Goal: Task Accomplishment & Management: Manage account settings

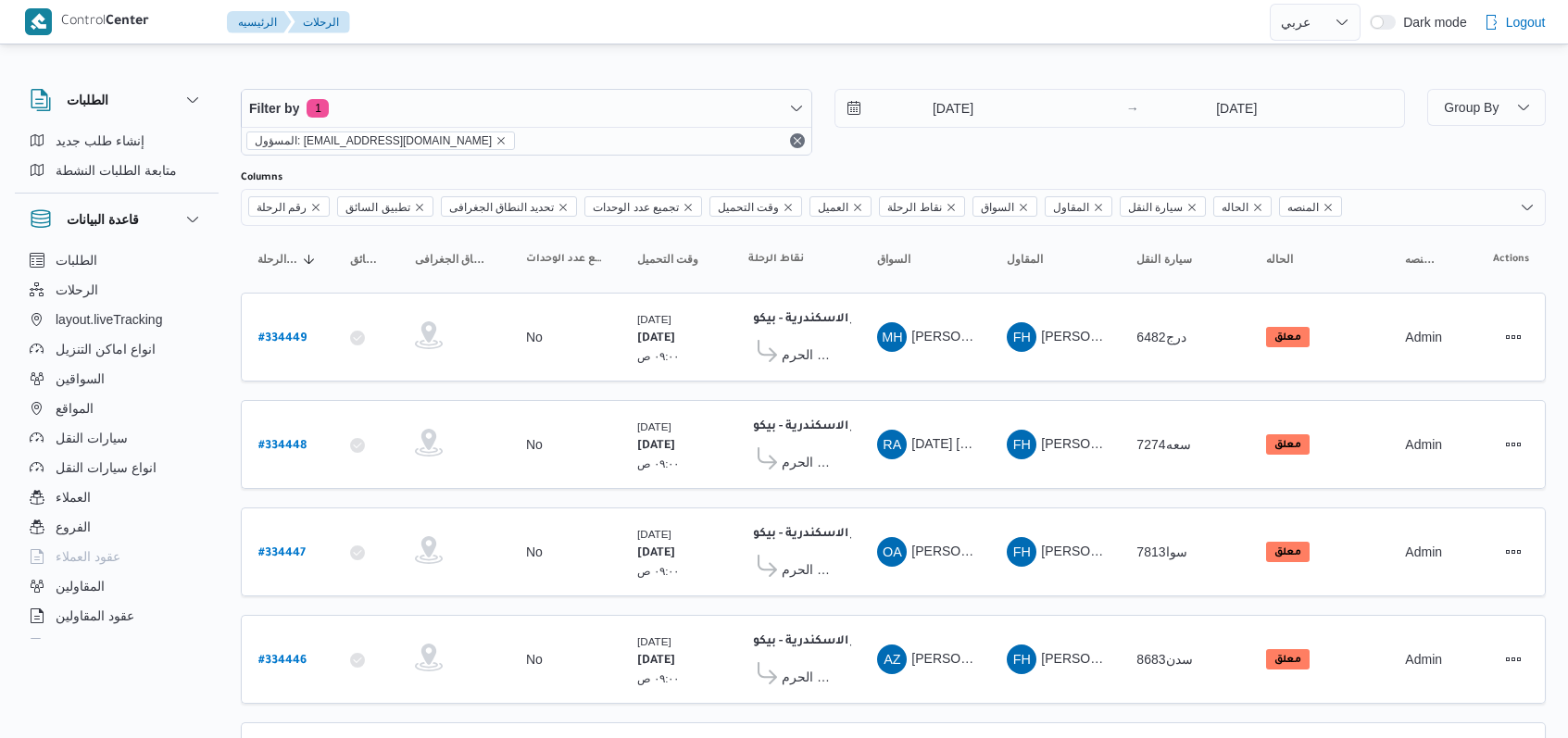
select select "ar"
click at [1003, 158] on div "Filter by 1 المسؤول: mostafa.elrouby@illa.com.eg 30/8/2025 → 30/8/2025" at bounding box center [822, 122] width 1186 height 89
click at [986, 142] on div "30/8/2025 → 30/8/2025" at bounding box center [1120, 122] width 571 height 67
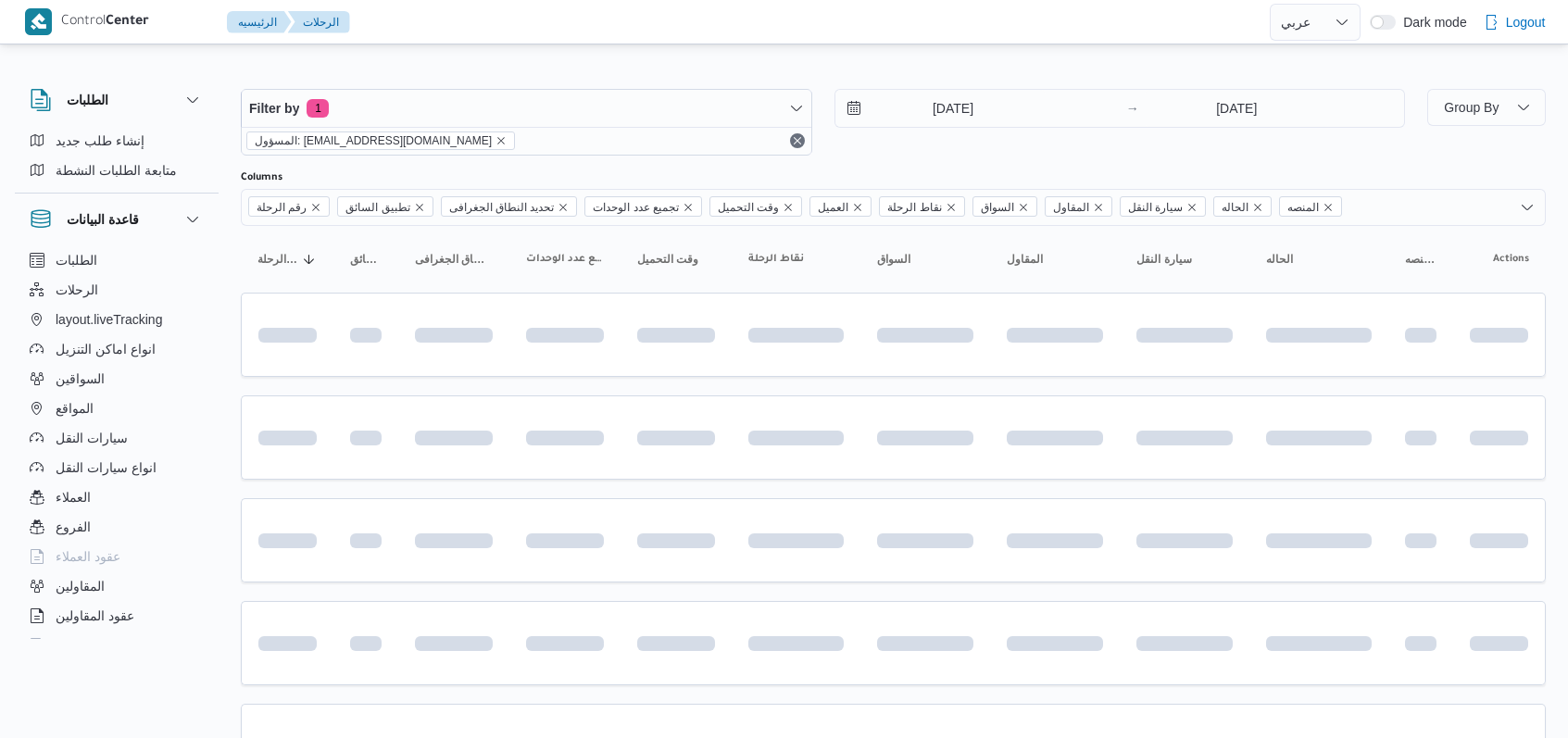
select select "ar"
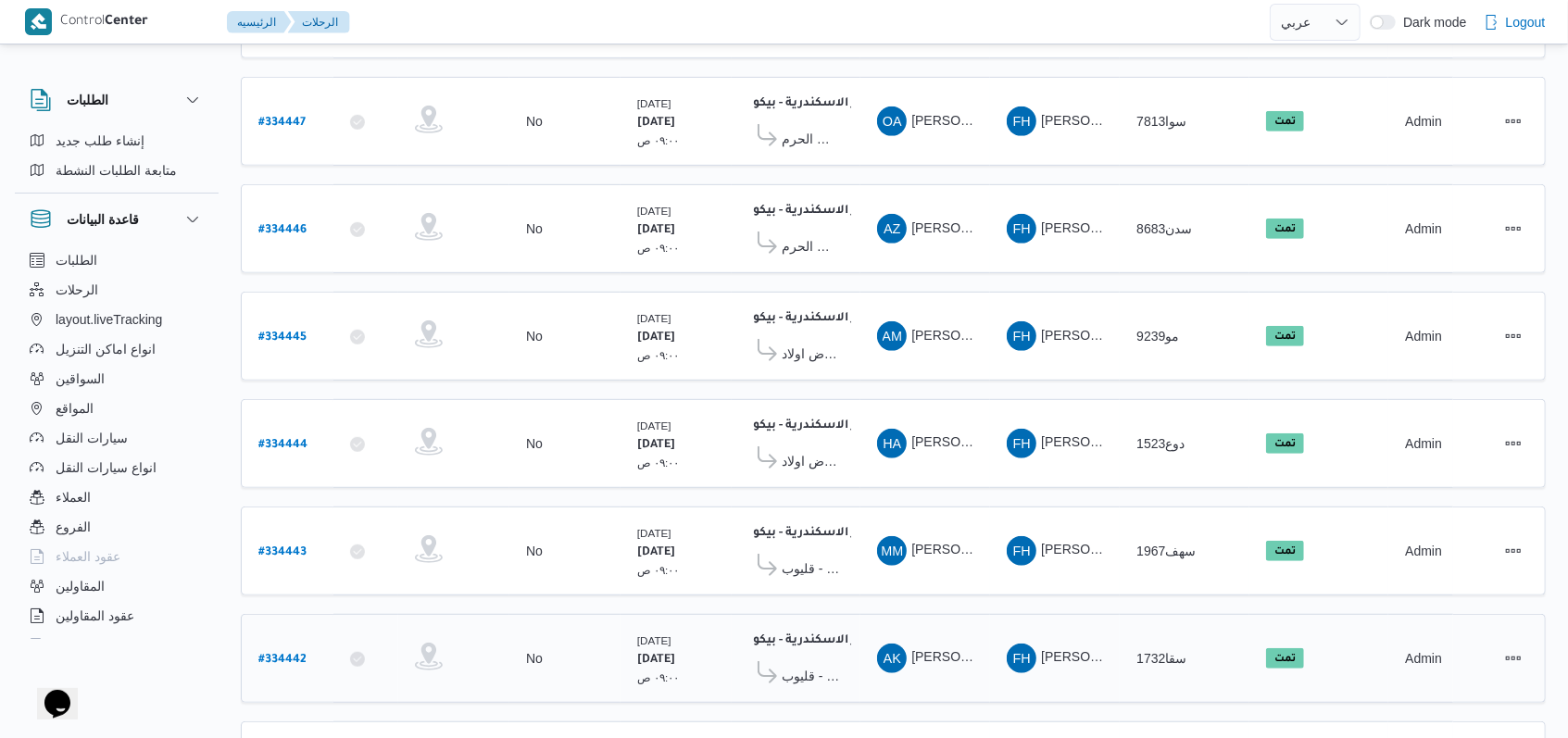
scroll to position [639, 0]
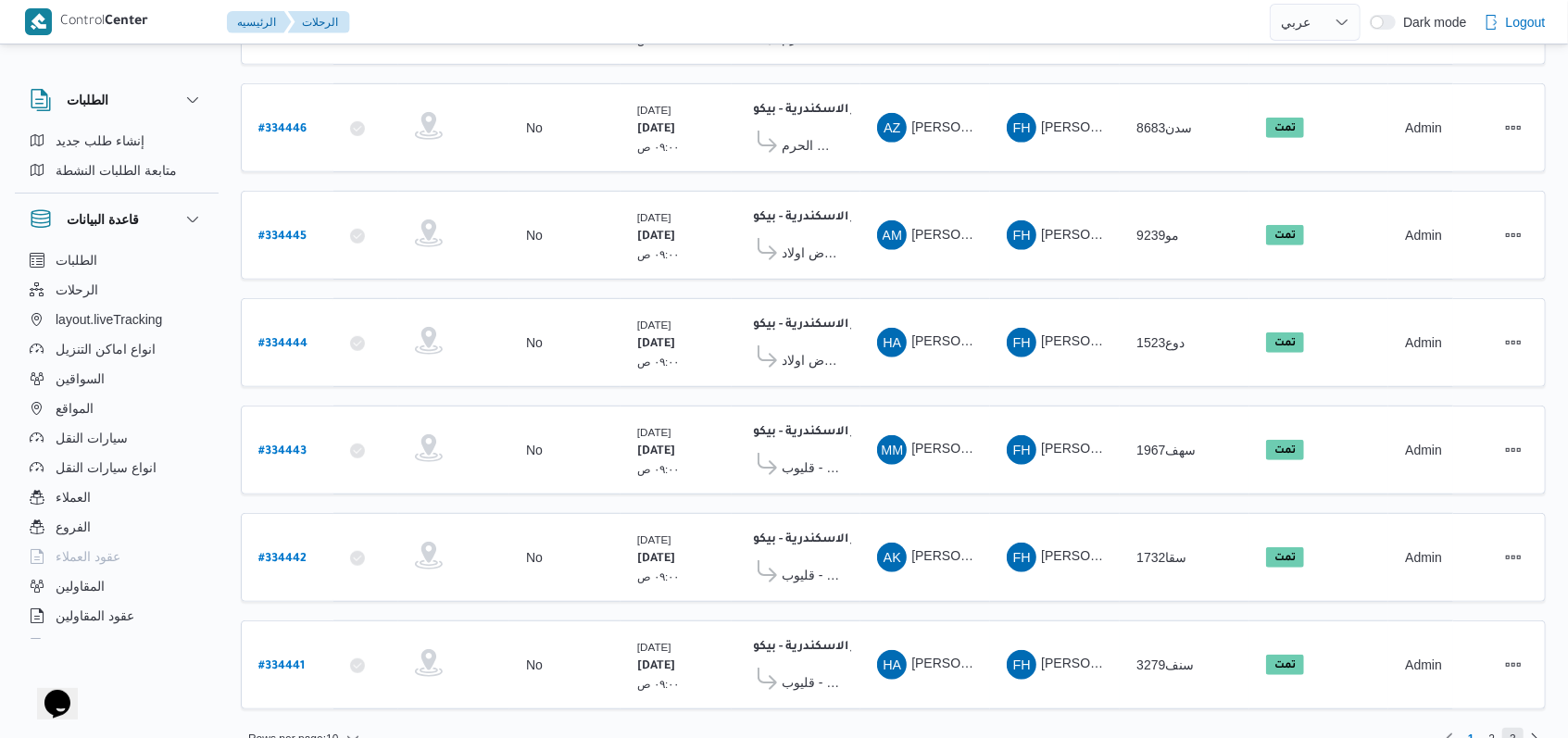
click at [1518, 728] on span "3" at bounding box center [1512, 739] width 22 height 23
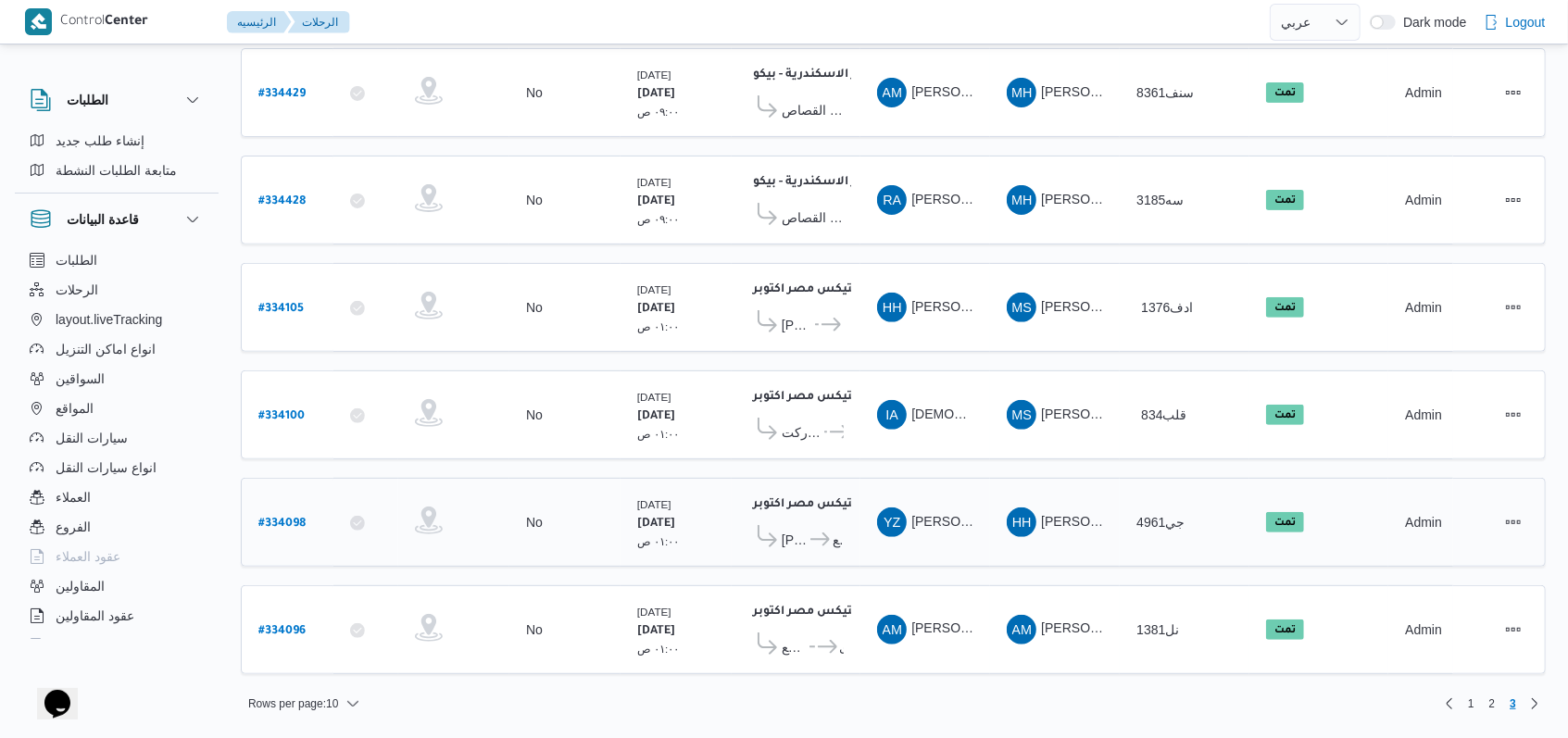
scroll to position [327, 0]
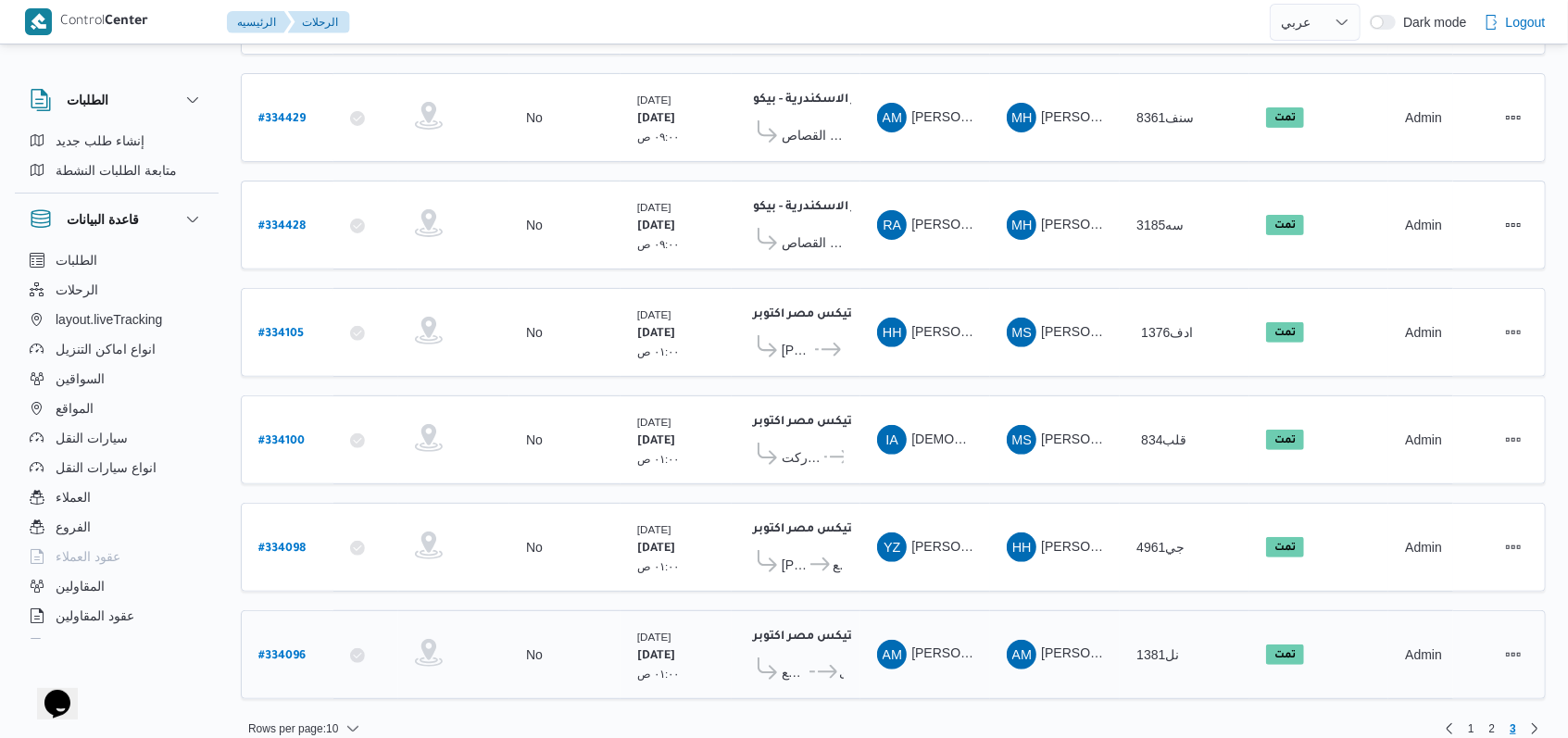
click at [287, 650] on b "# 334096" at bounding box center [282, 657] width 47 height 13
select select "ar"
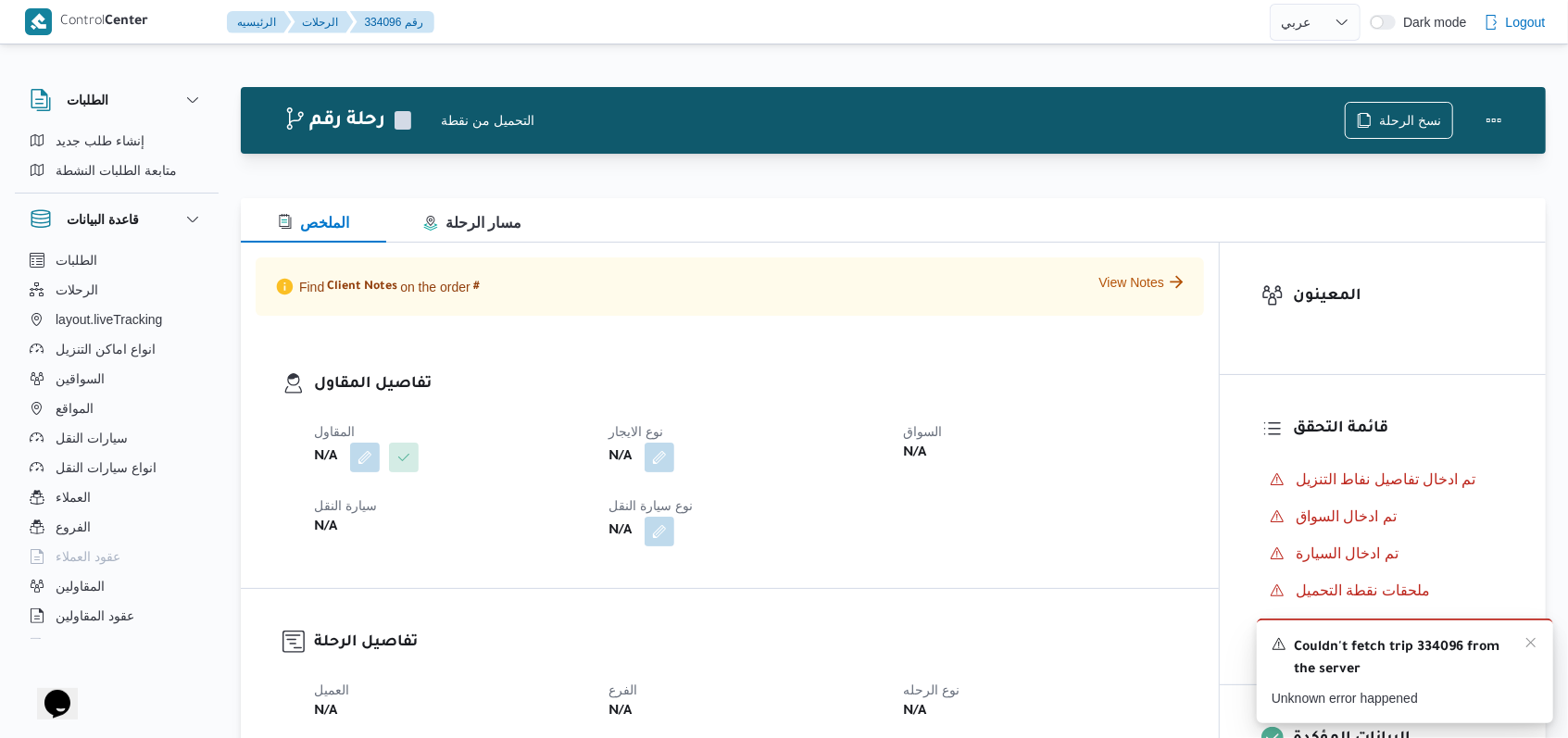
click at [1526, 652] on div "Couldn't fetch trip 334096 from the server" at bounding box center [1405, 658] width 266 height 46
click at [1526, 644] on icon "Dismiss toast" at bounding box center [1530, 643] width 15 height 15
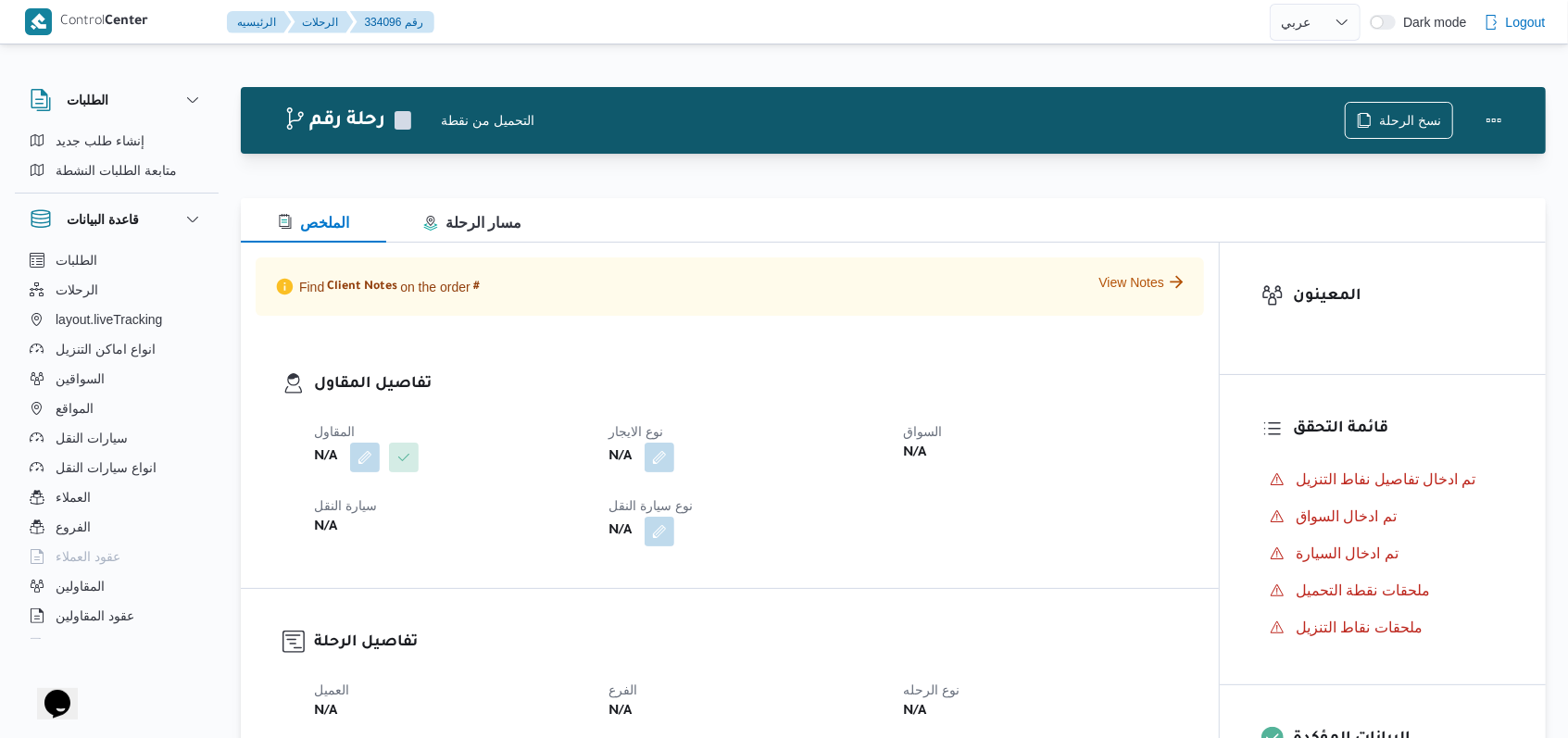
click at [922, 219] on div "الملخص مسار الرحلة" at bounding box center [893, 220] width 1305 height 44
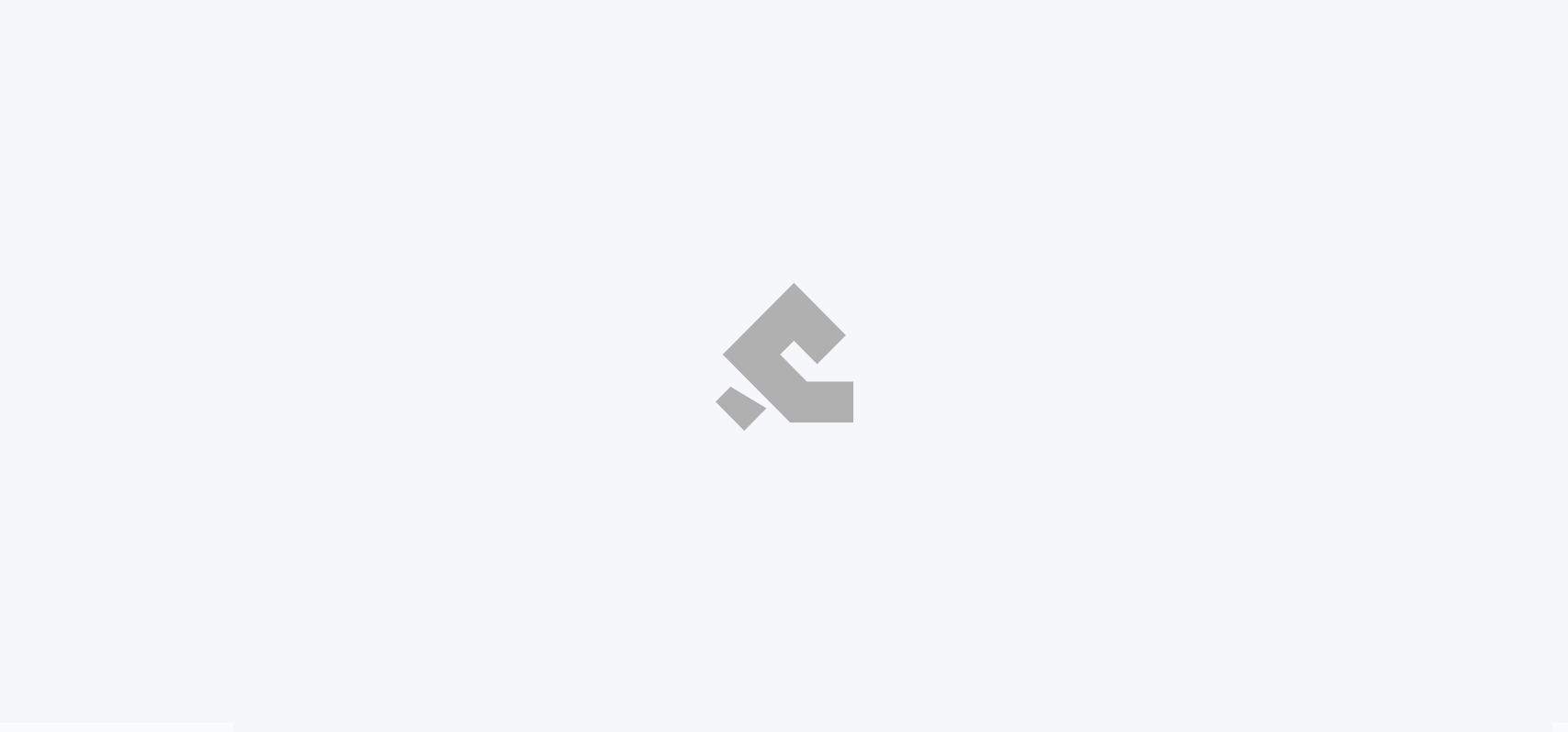
select select "ar"
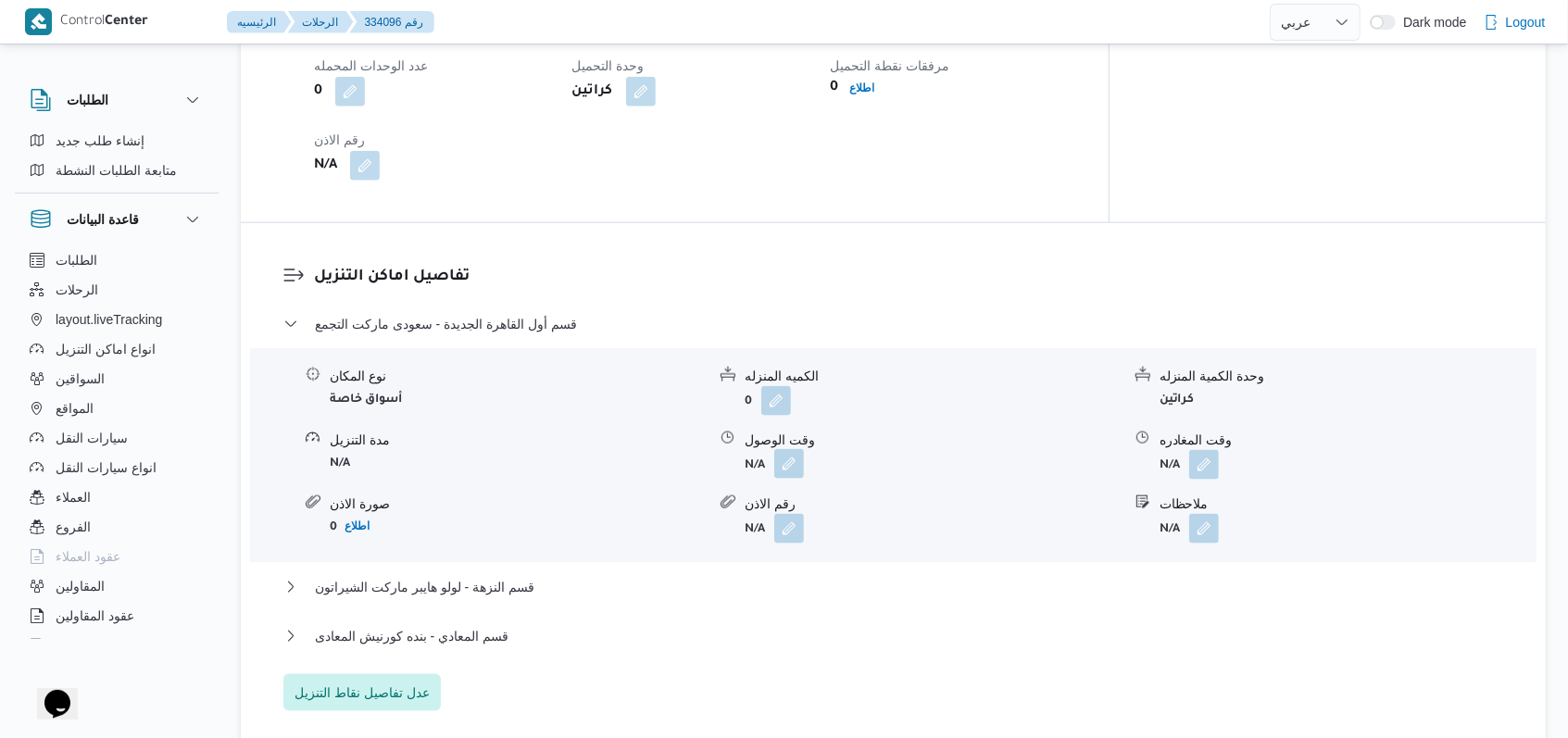
click at [780, 467] on button "button" at bounding box center [788, 463] width 29 height 29
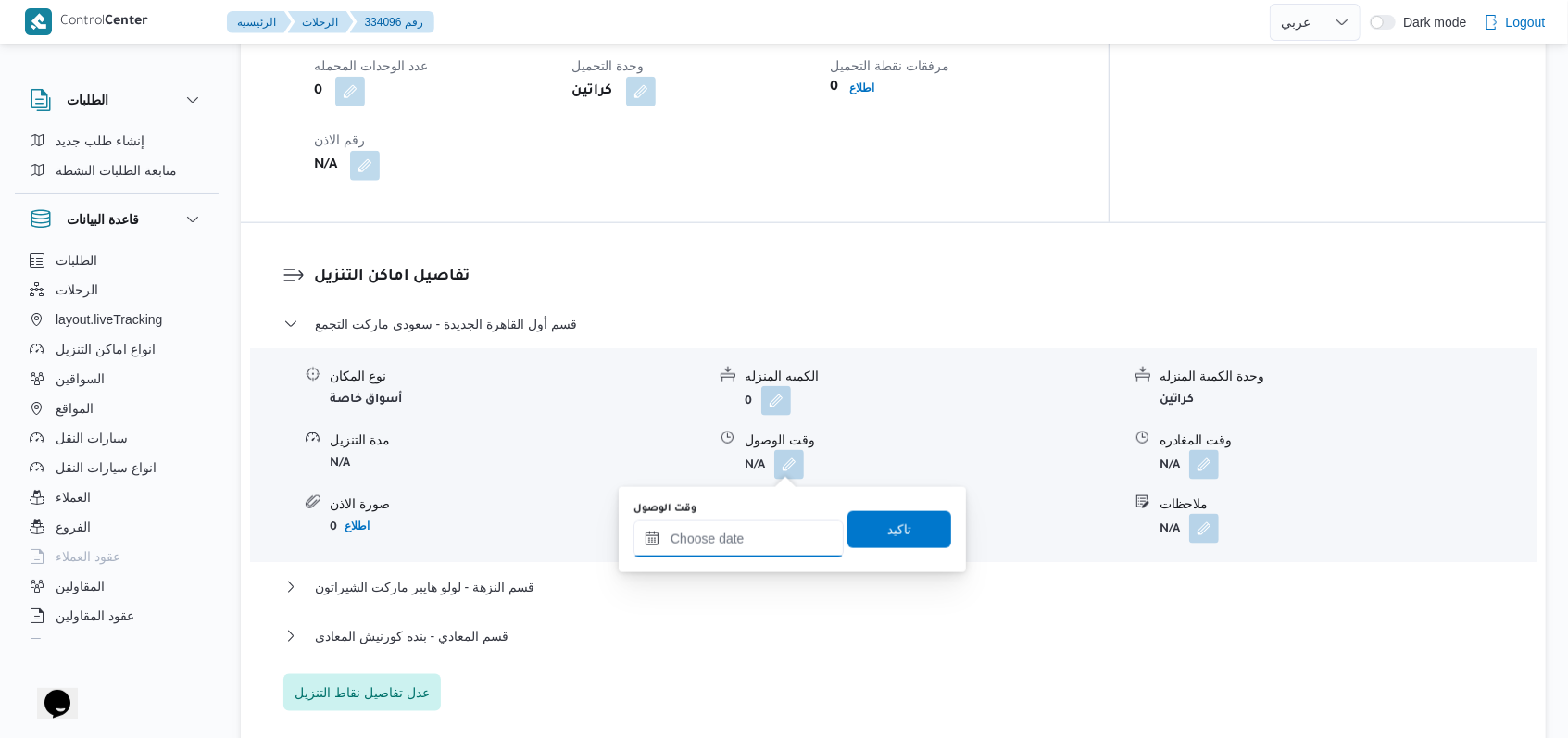
click at [729, 541] on input "وقت الوصول" at bounding box center [738, 538] width 211 height 37
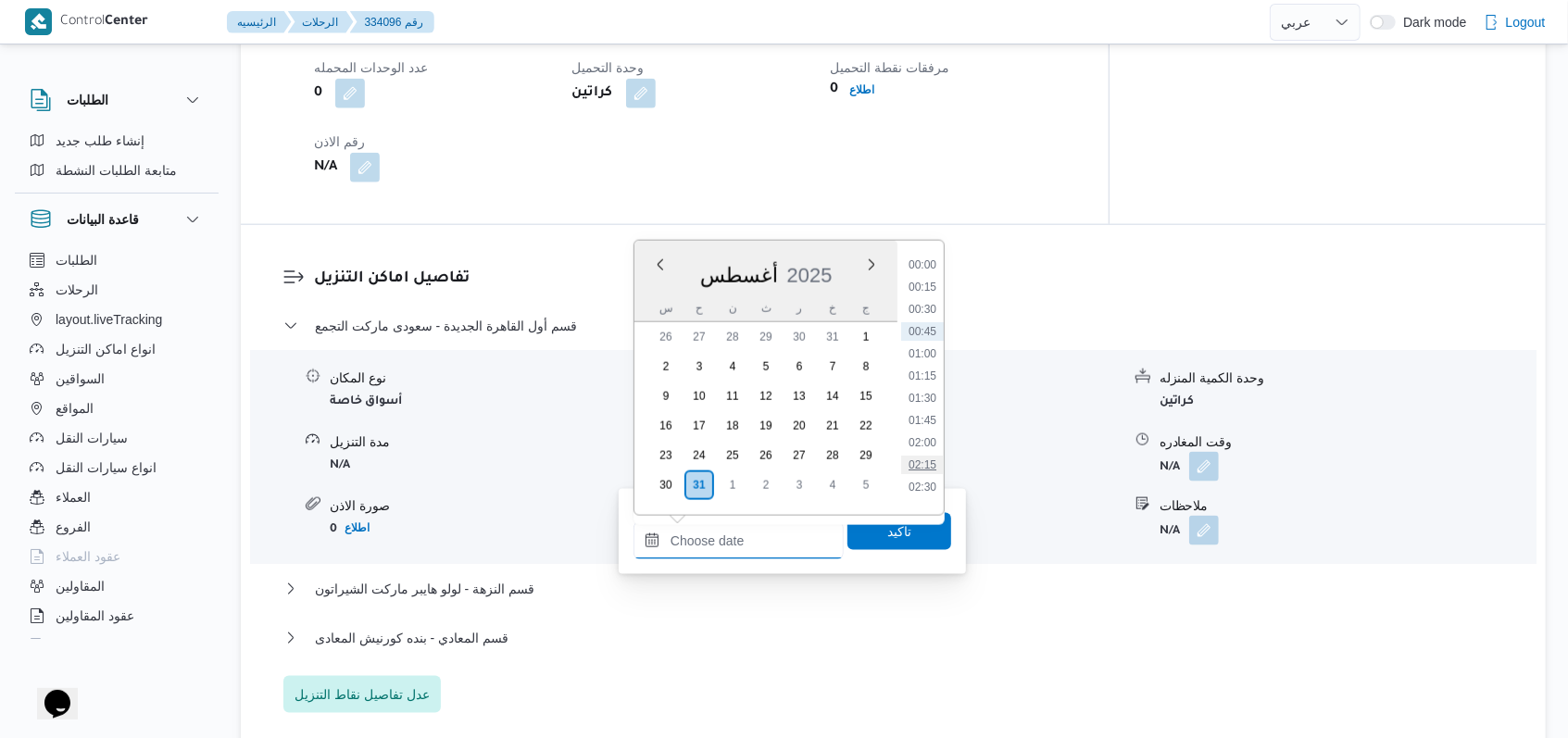
scroll to position [1357, 0]
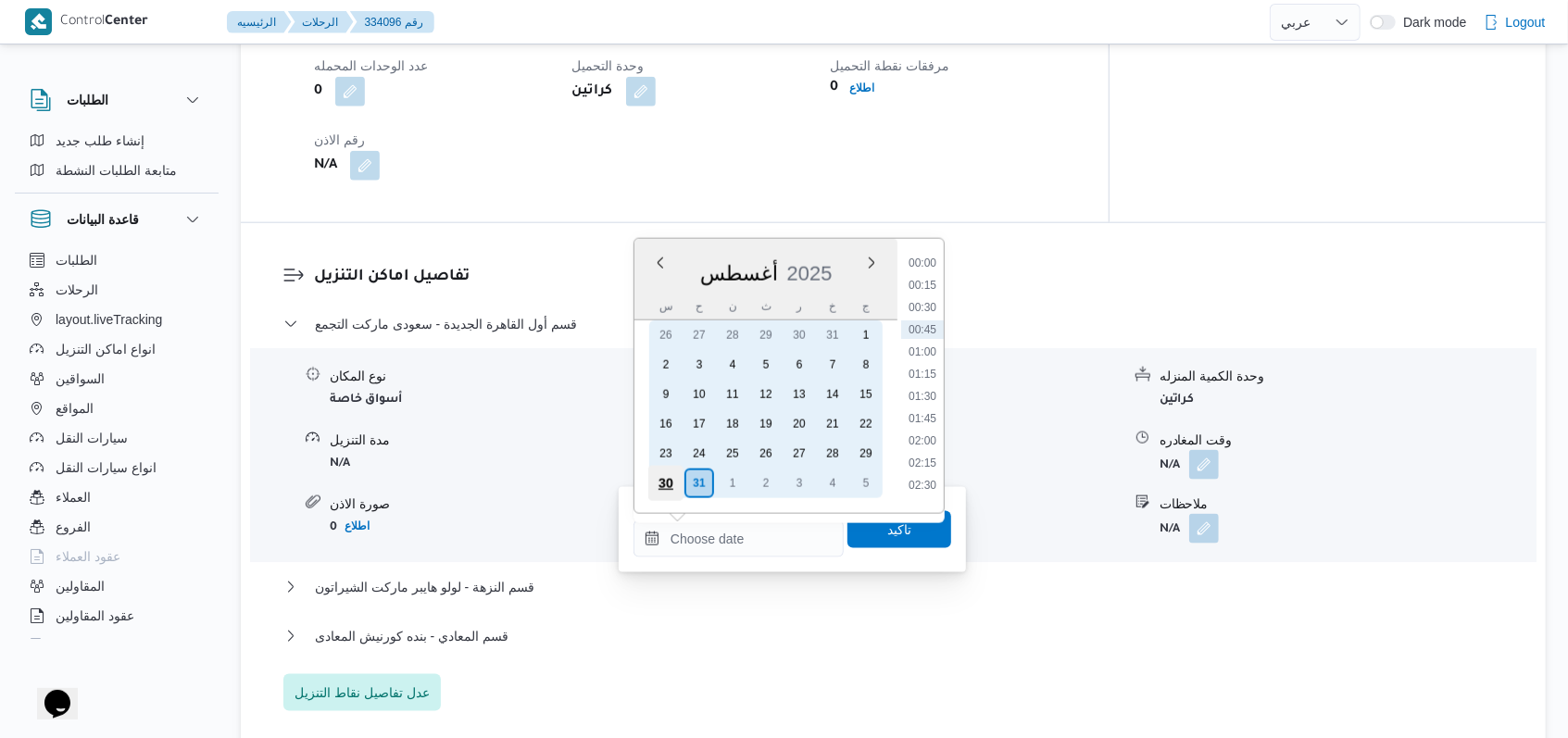
click at [664, 480] on div "30" at bounding box center [666, 482] width 35 height 35
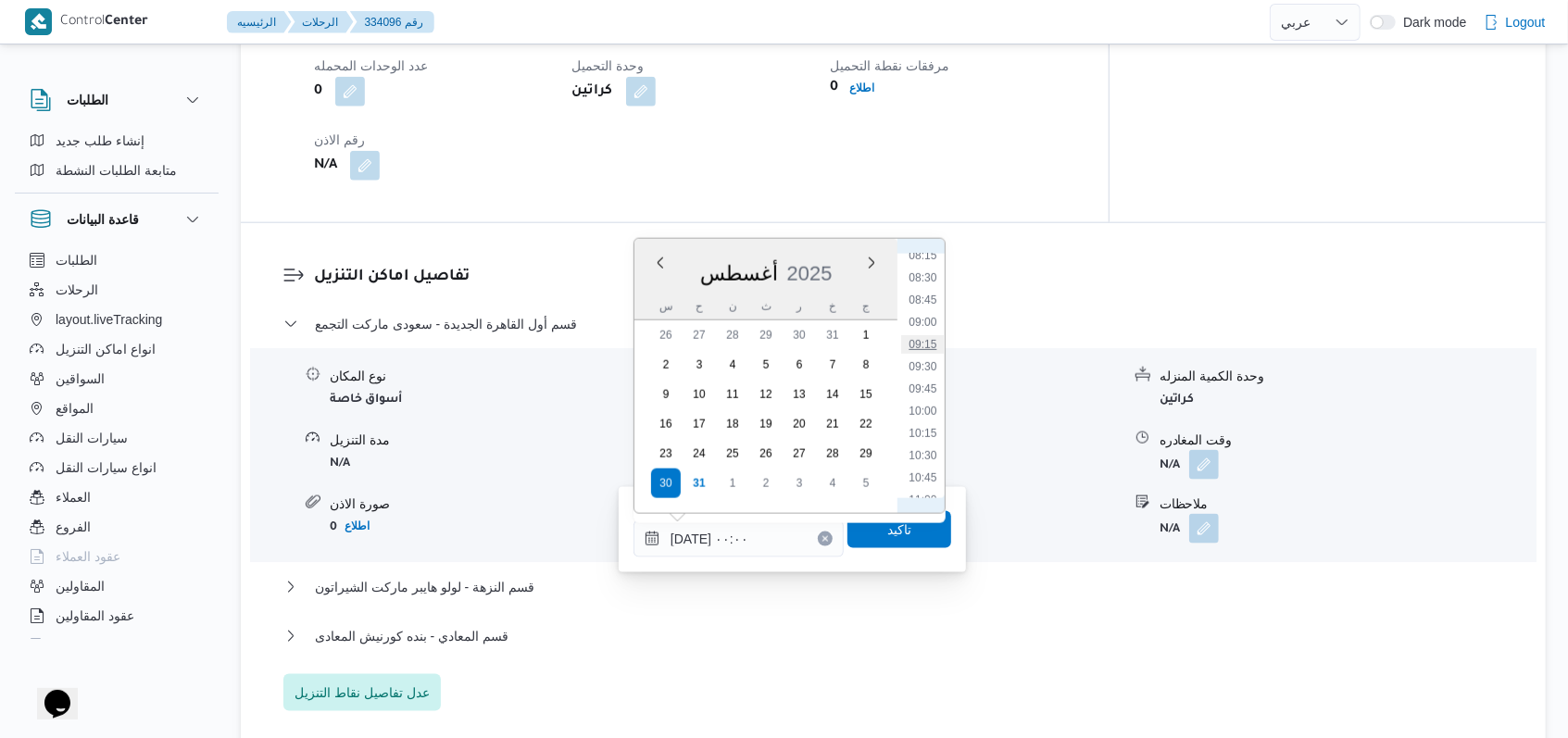
click at [935, 337] on li "09:15" at bounding box center [921, 344] width 42 height 19
type input "٣٠/٠٨/٢٠٢٥ ٠٩:١٥"
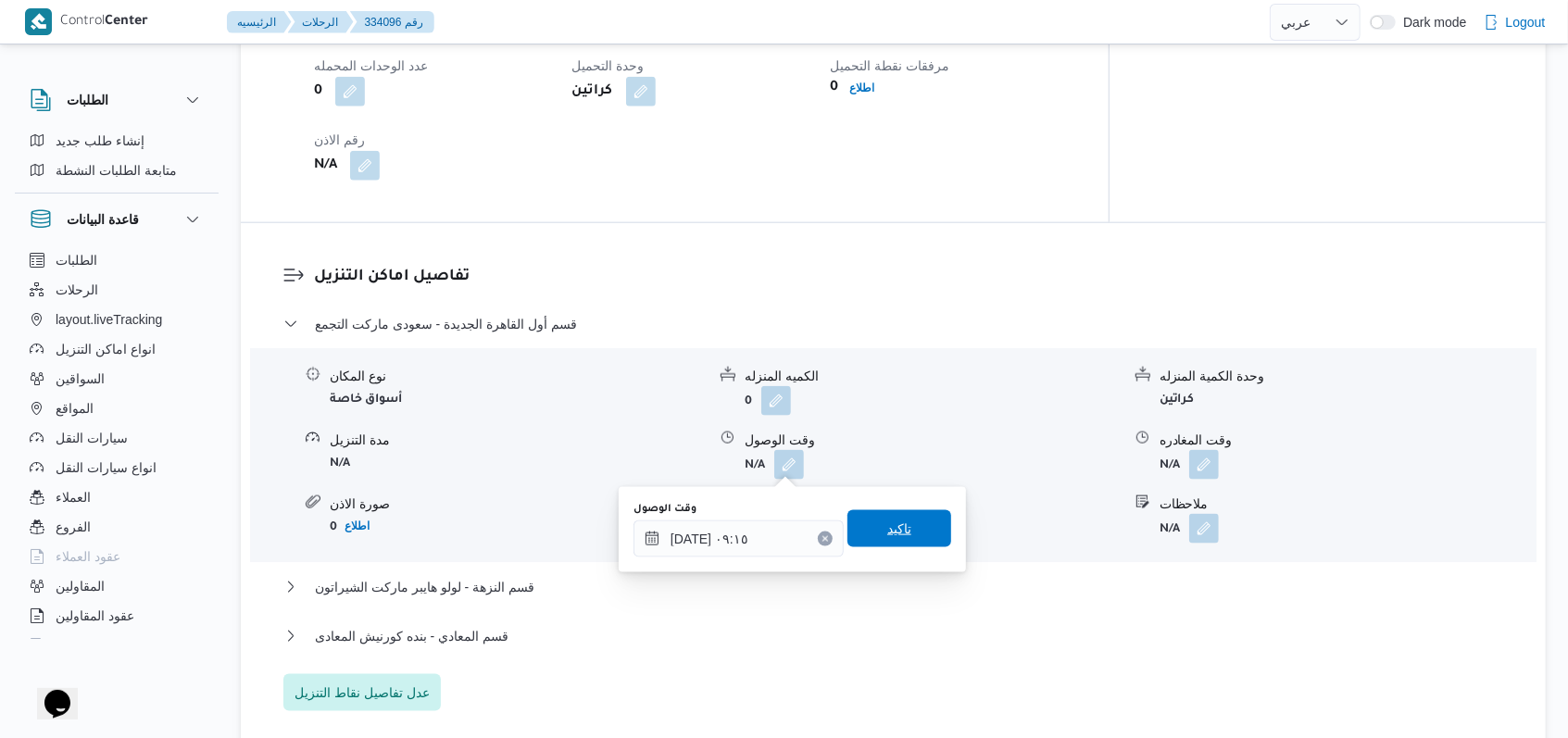
click at [904, 516] on span "تاكيد" at bounding box center [899, 528] width 104 height 37
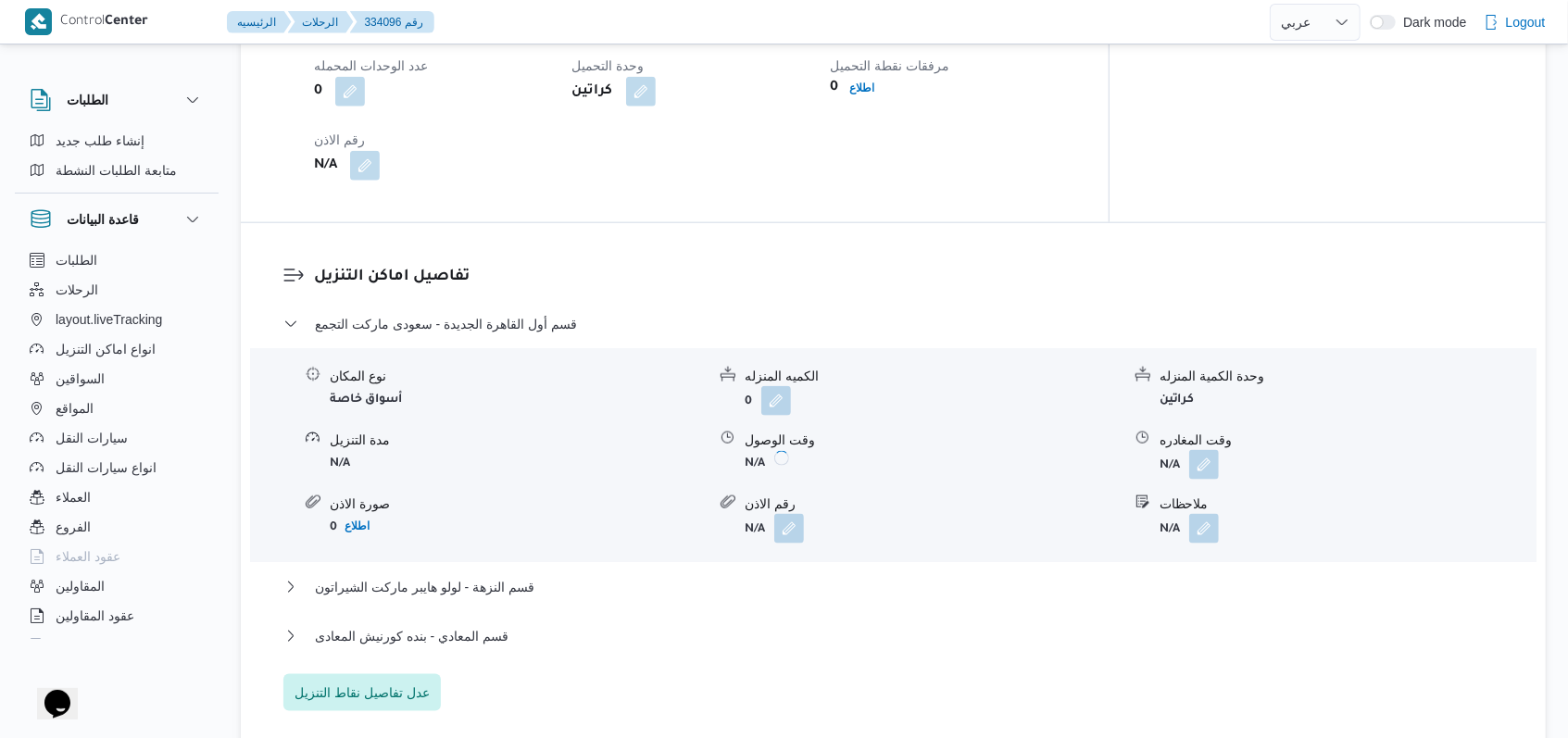
click at [1196, 470] on button "button" at bounding box center [1203, 464] width 29 height 29
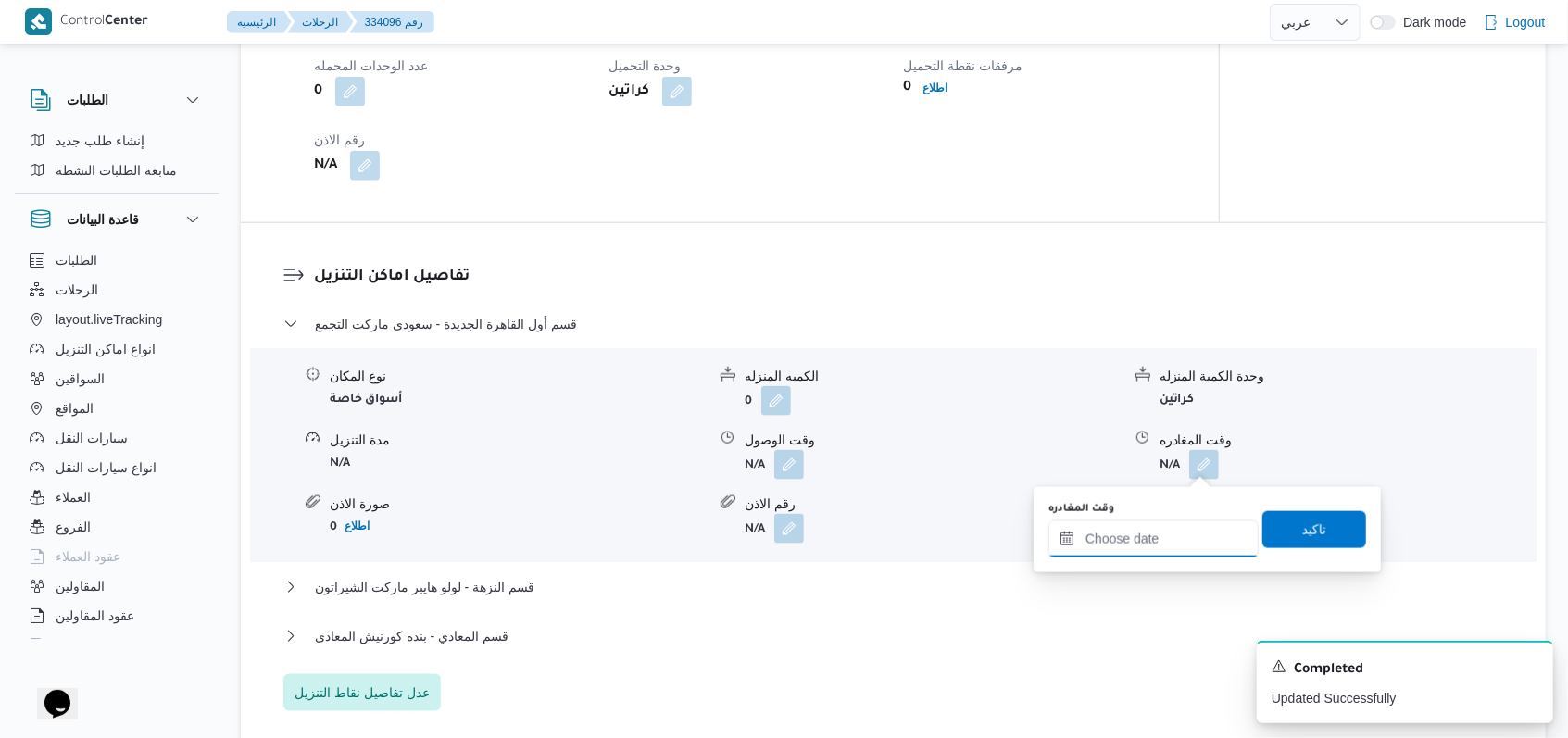
click at [1171, 545] on input "وقت المغادره" at bounding box center [1153, 538] width 211 height 37
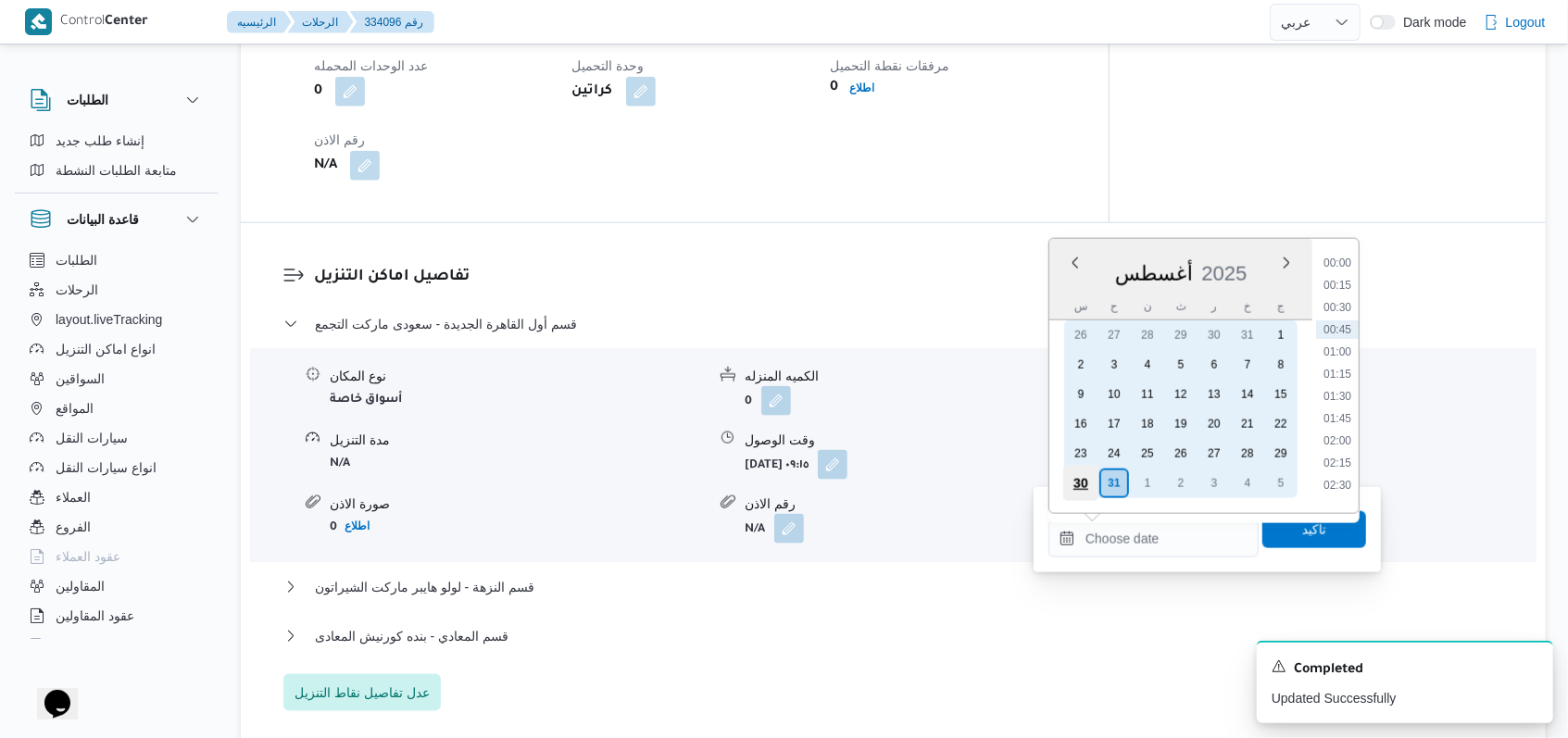
click at [1078, 480] on div "30" at bounding box center [1080, 482] width 35 height 35
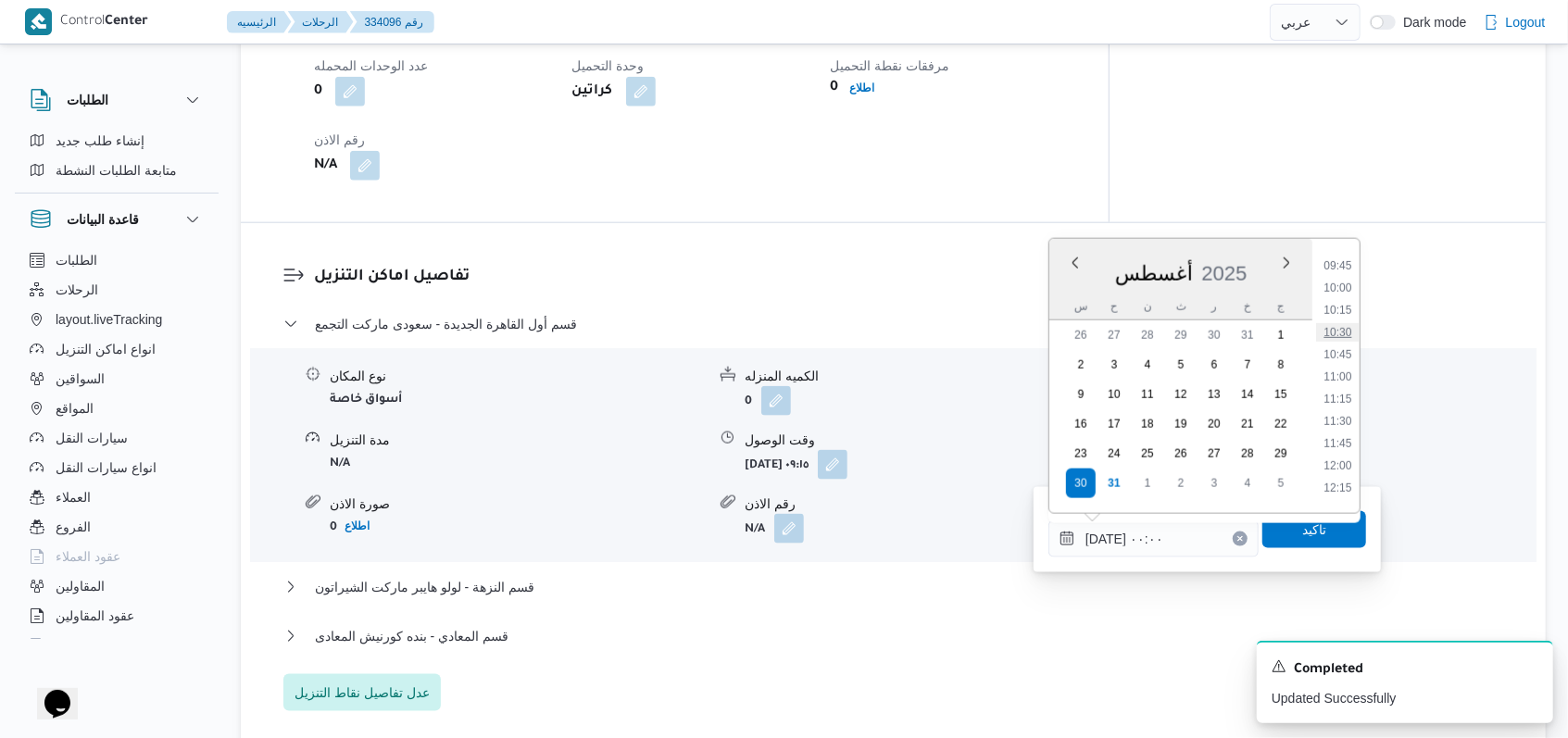
click at [1348, 325] on li "10:30" at bounding box center [1337, 332] width 42 height 19
type input "٣٠/٠٨/٢٠٢٥ ١٠:٣٠"
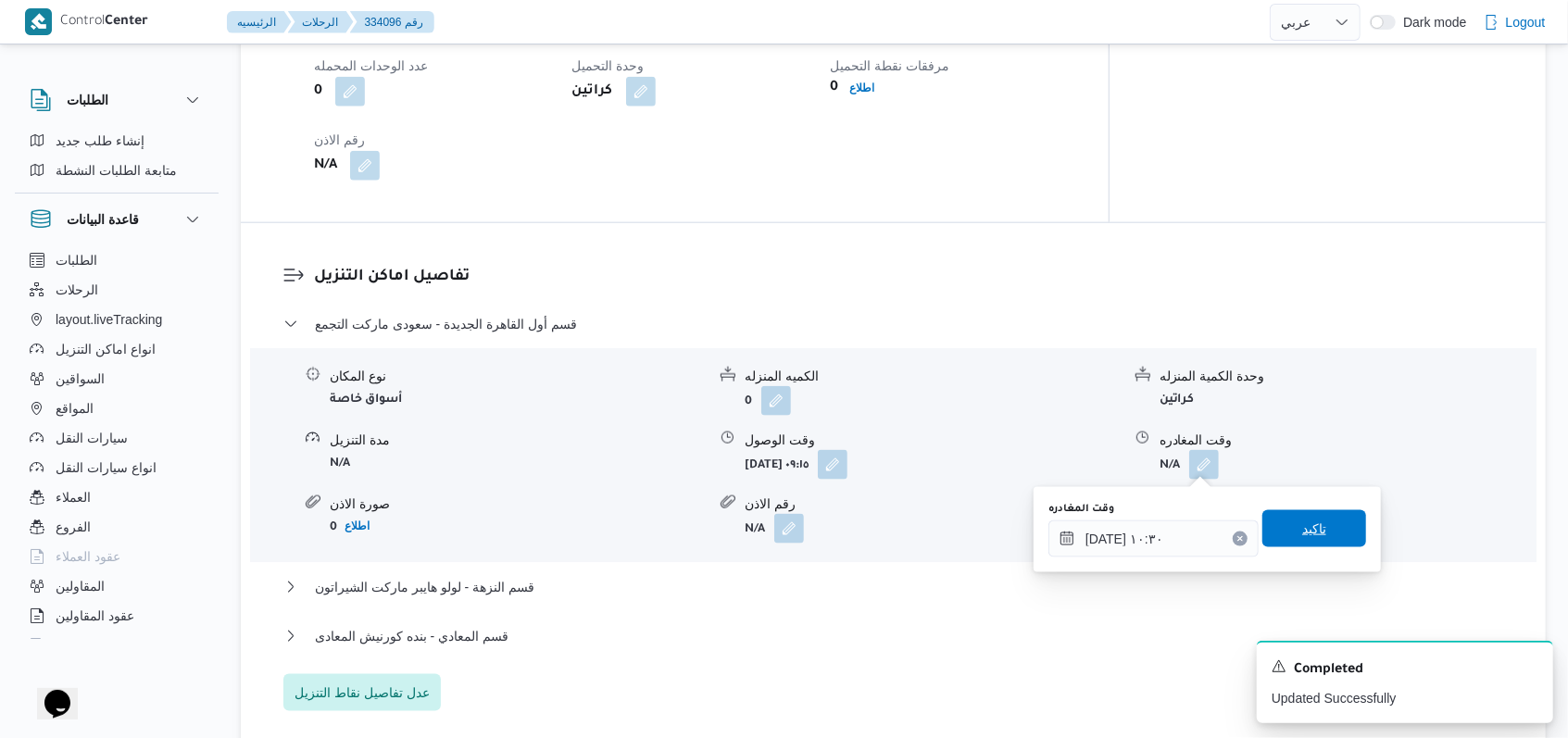
click at [1315, 541] on span "تاكيد" at bounding box center [1314, 528] width 104 height 37
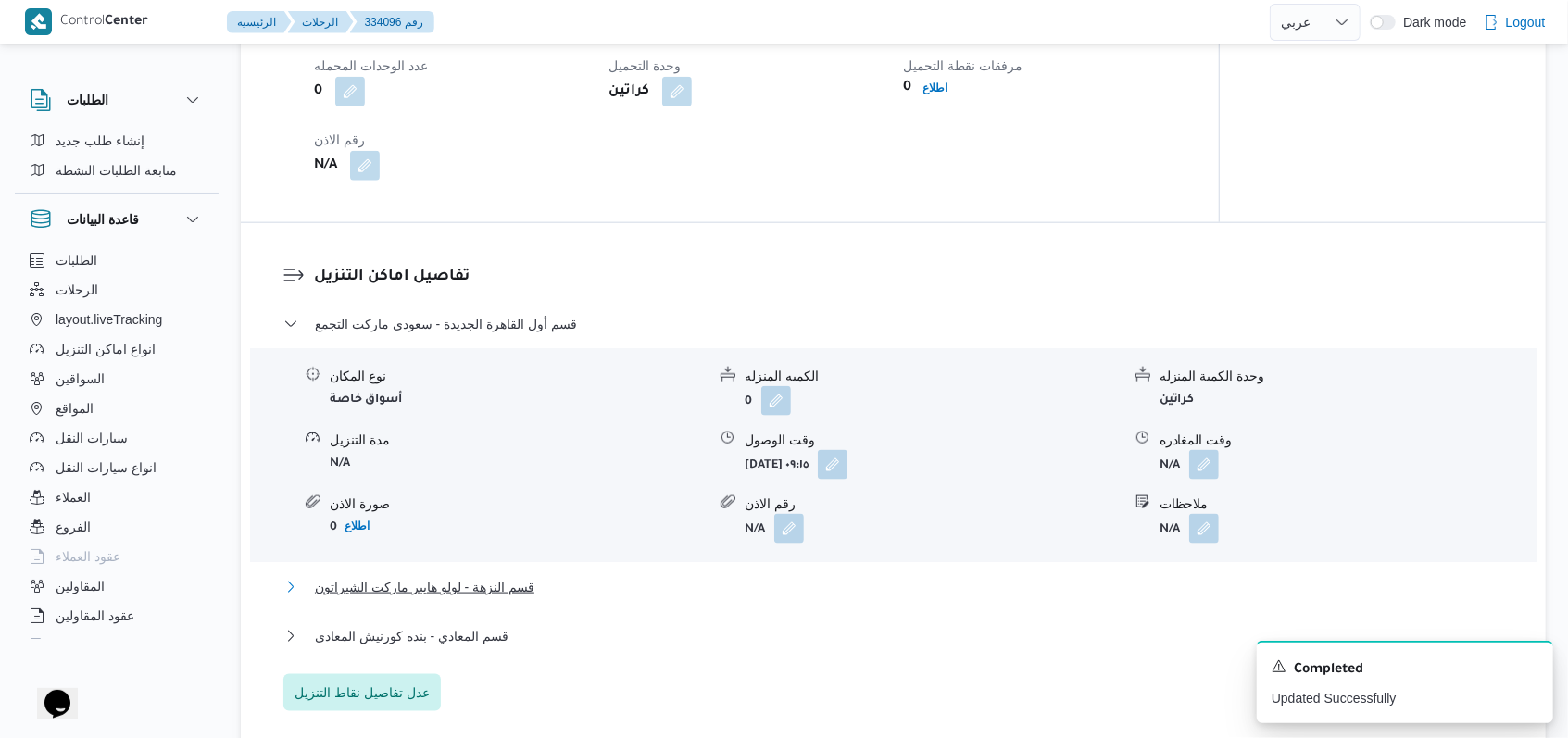
click at [496, 576] on span "قسم النزهة - لولو هايبر ماركت الشيراتون" at bounding box center [424, 587] width 219 height 23
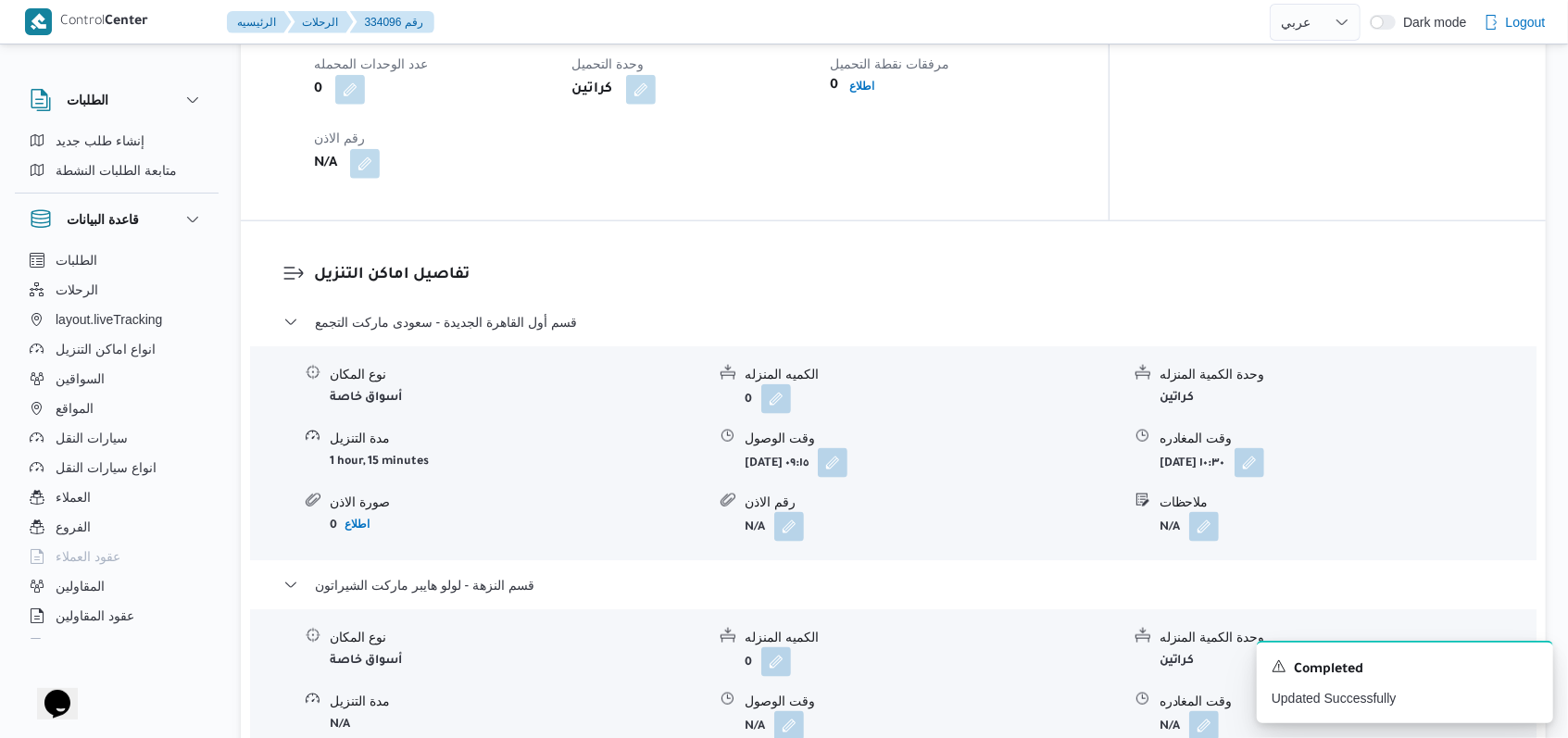
scroll to position [1727, 0]
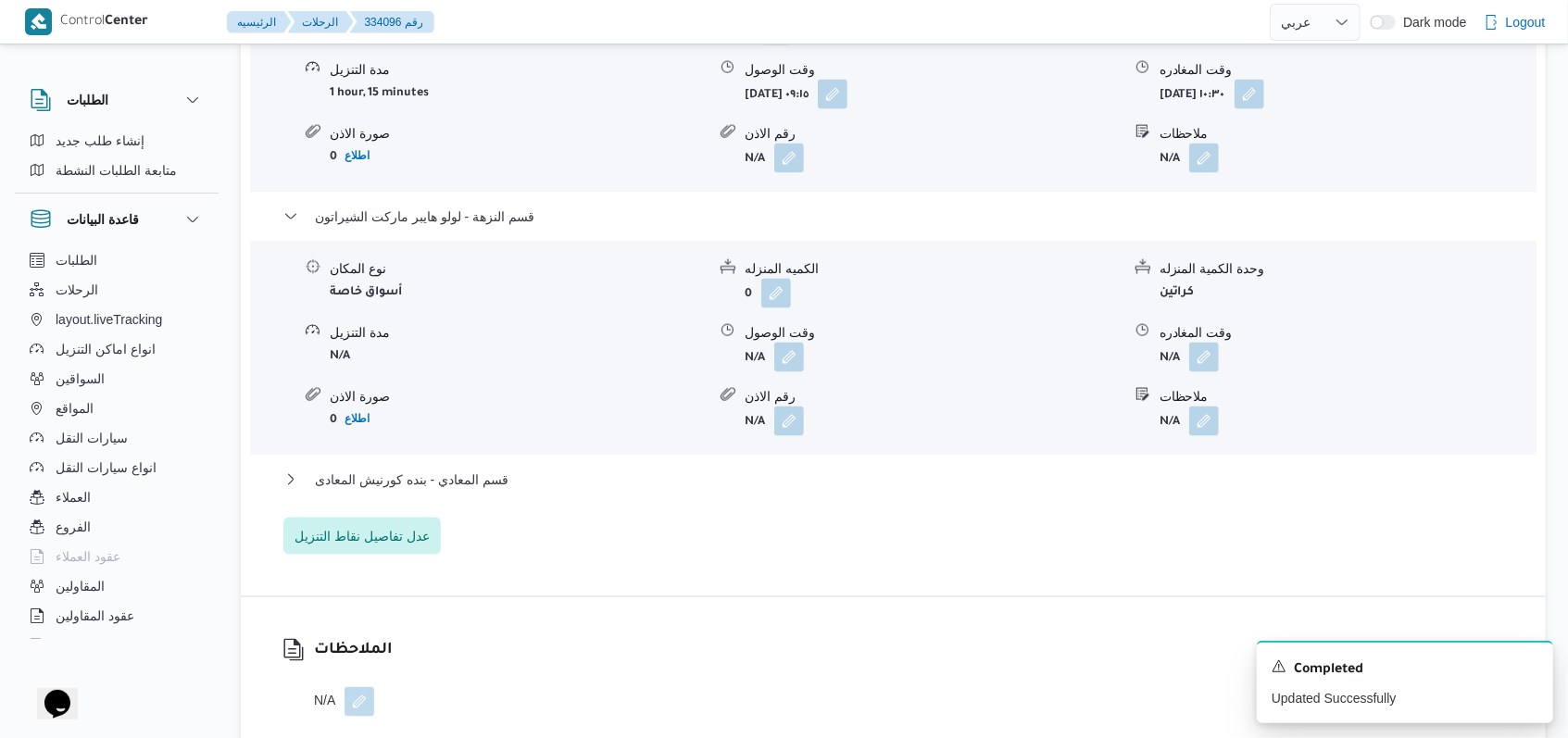
click at [464, 500] on div "قسم المعادي - بنده كورنيش المعادى" at bounding box center [893, 485] width 1221 height 35
click at [472, 489] on span "قسم المعادي - بنده كورنيش المعادى" at bounding box center [411, 479] width 194 height 23
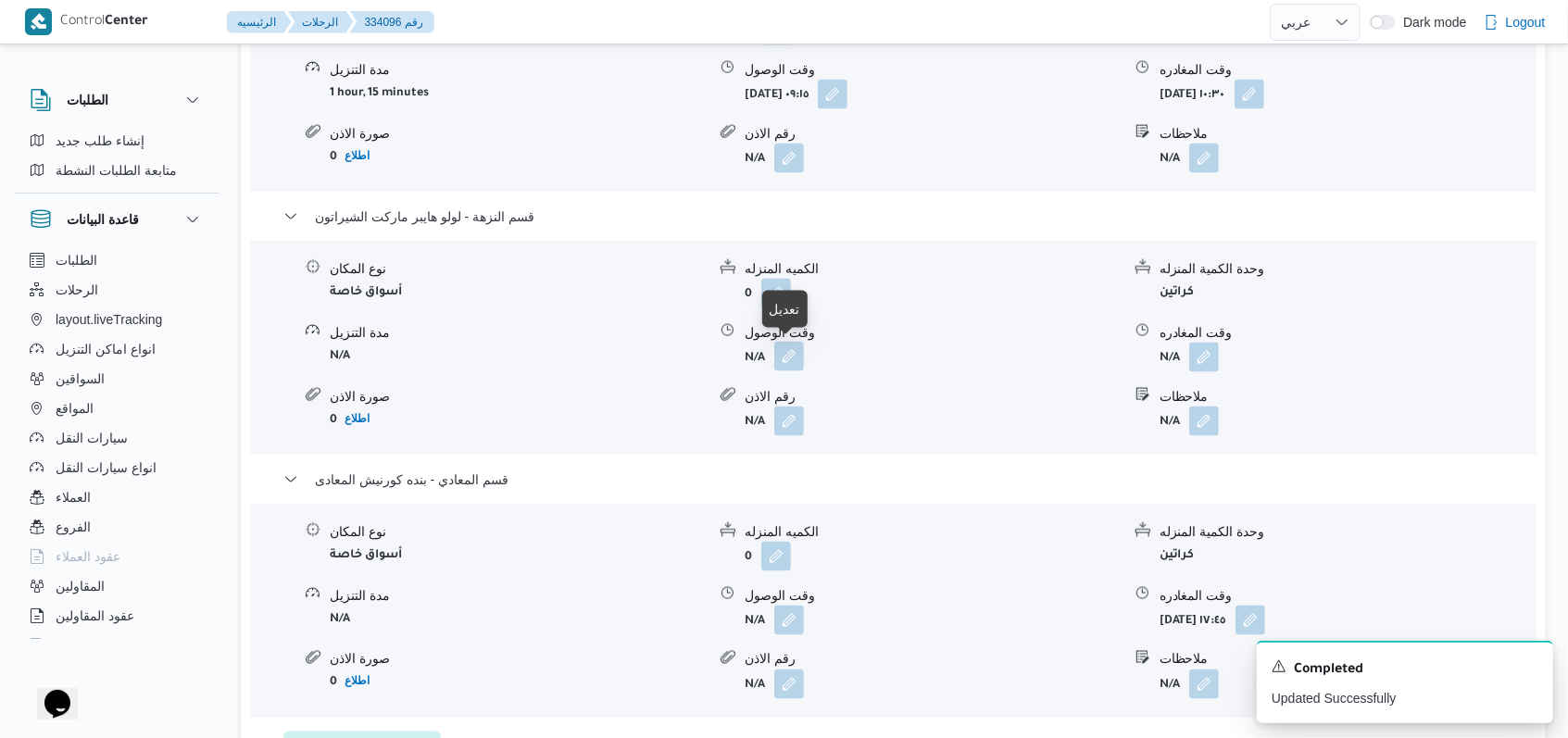
click at [800, 358] on button "button" at bounding box center [788, 356] width 29 height 29
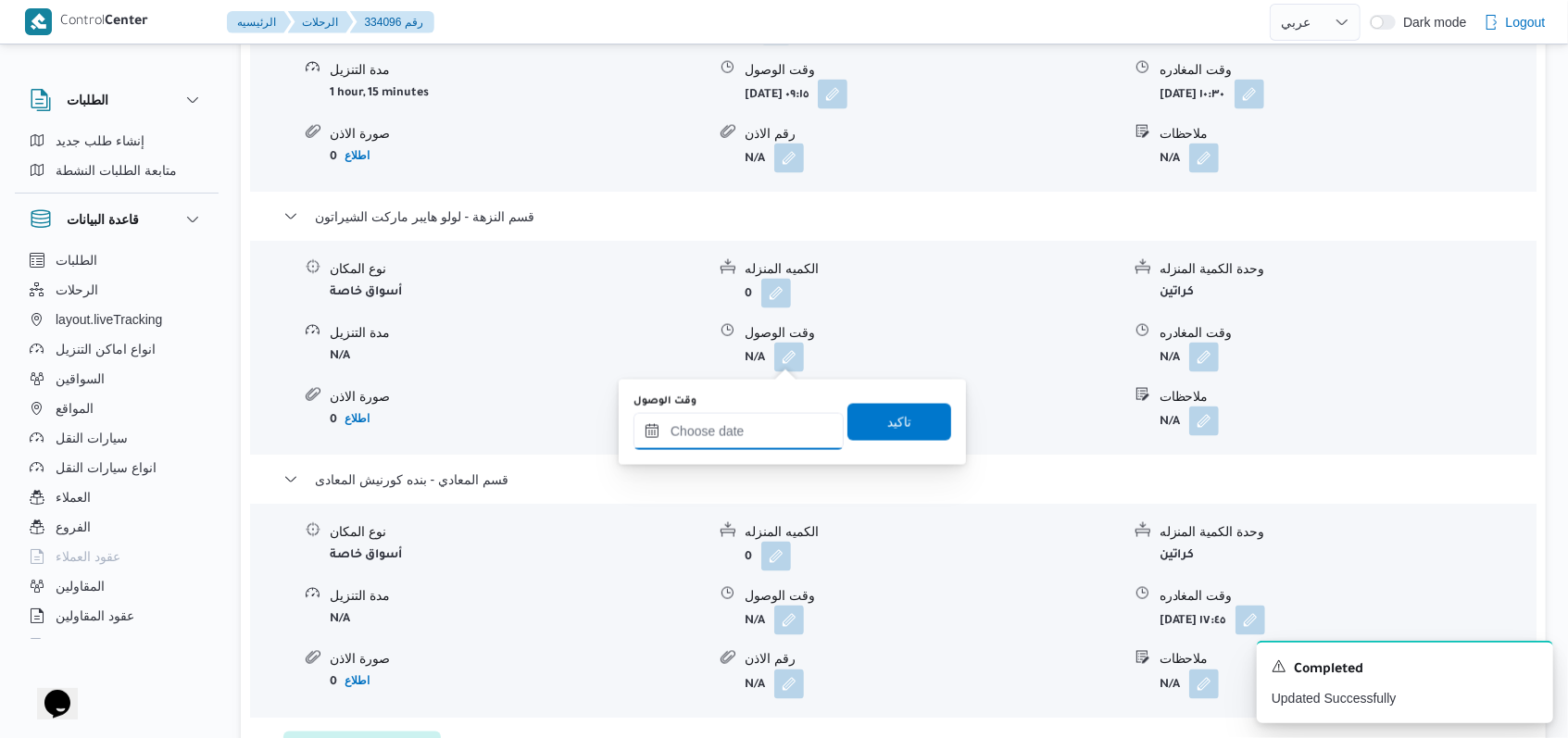
click at [776, 425] on input "وقت الوصول" at bounding box center [738, 430] width 211 height 37
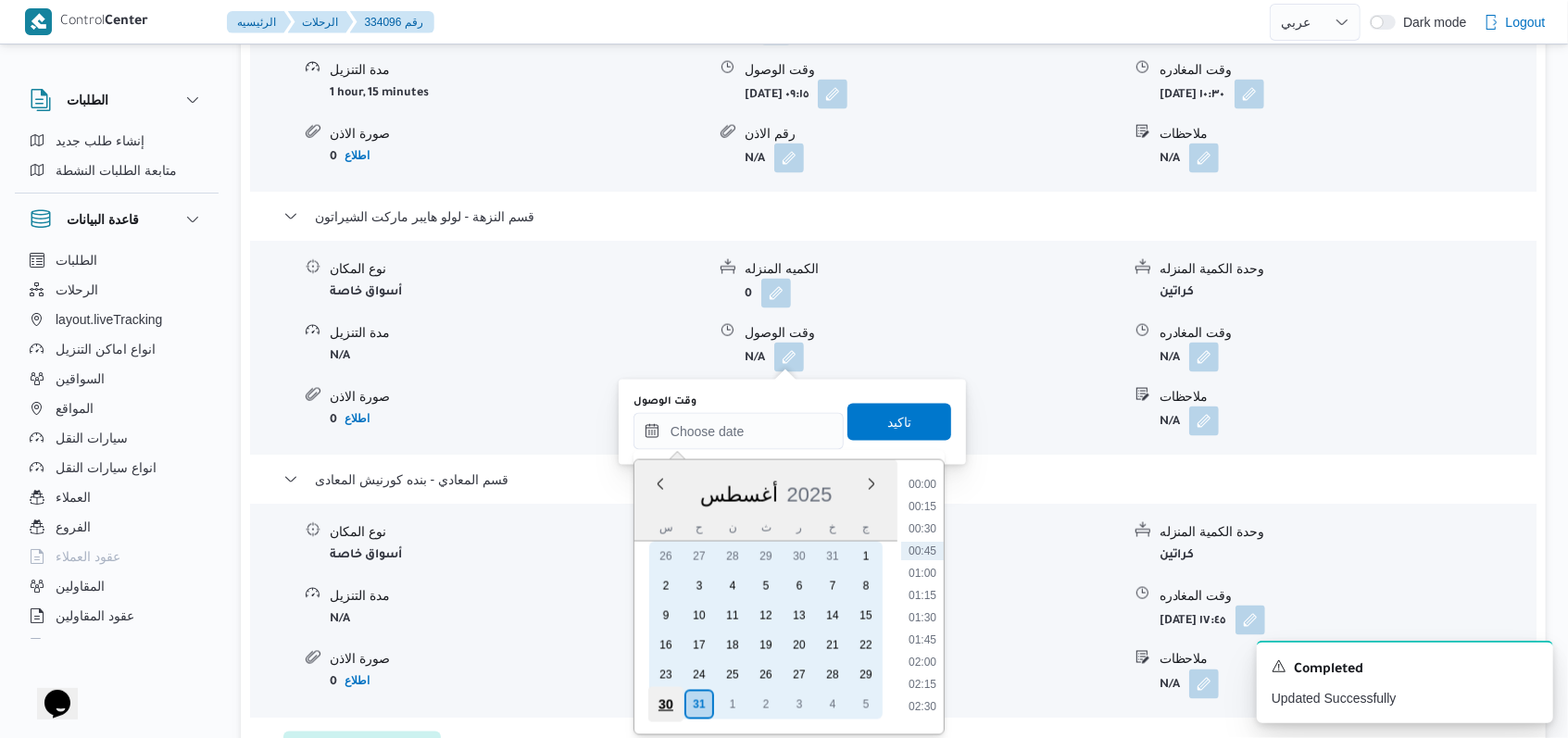
click at [660, 700] on div "30" at bounding box center [666, 704] width 35 height 35
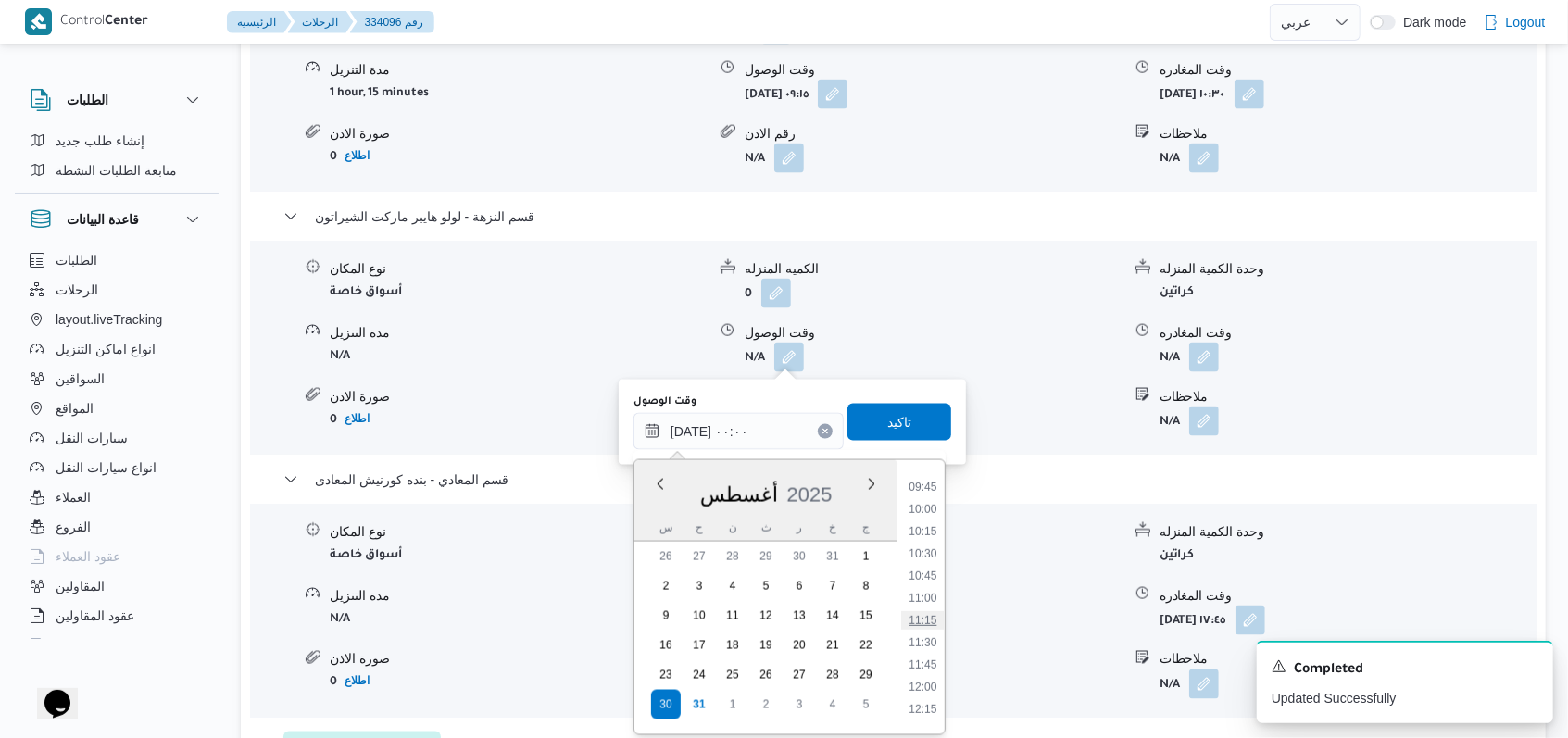
click at [939, 612] on li "11:15" at bounding box center [921, 620] width 42 height 19
type input "٣٠/٠٨/٢٠٢٥ ١١:١٥"
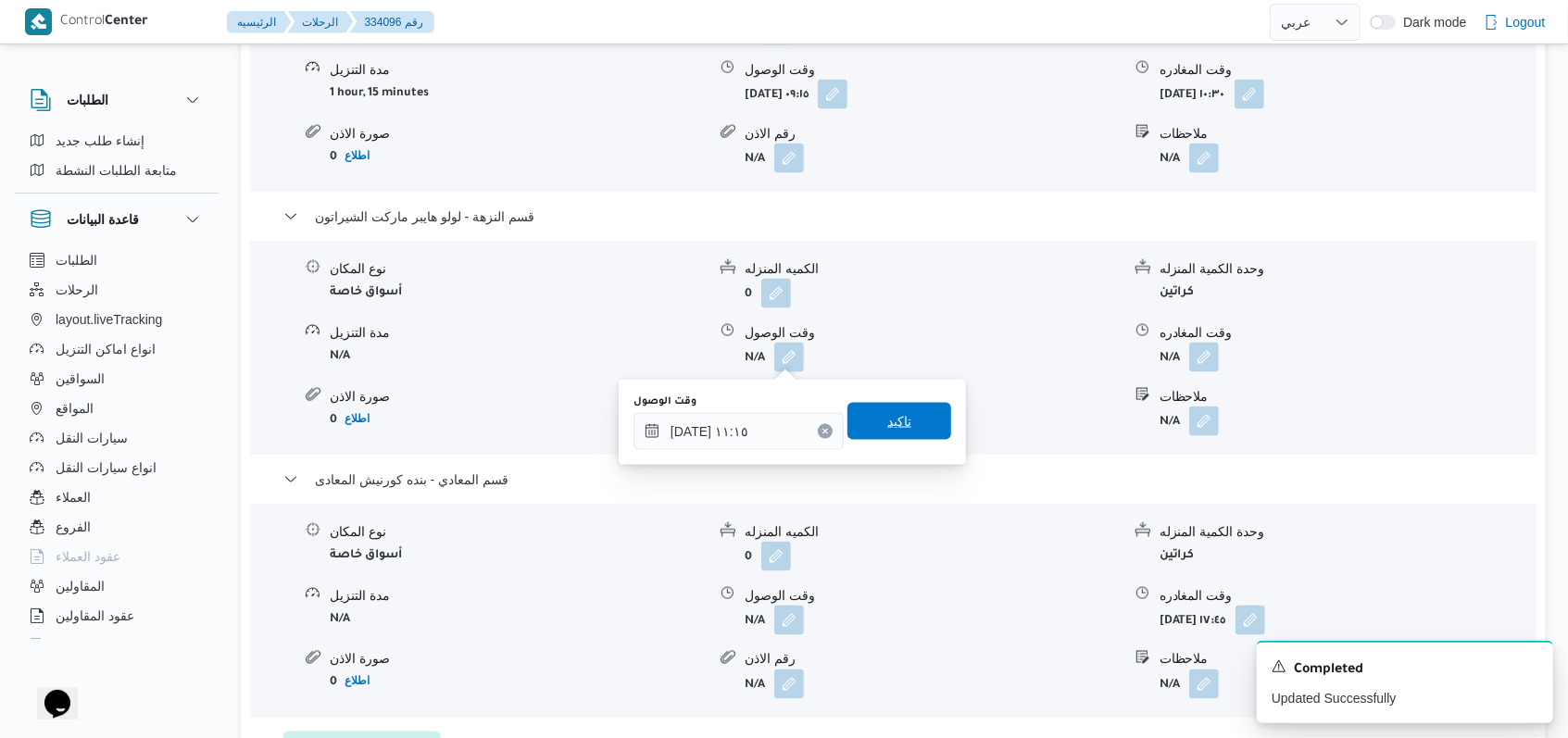
click at [894, 427] on span "تاكيد" at bounding box center [900, 422] width 25 height 23
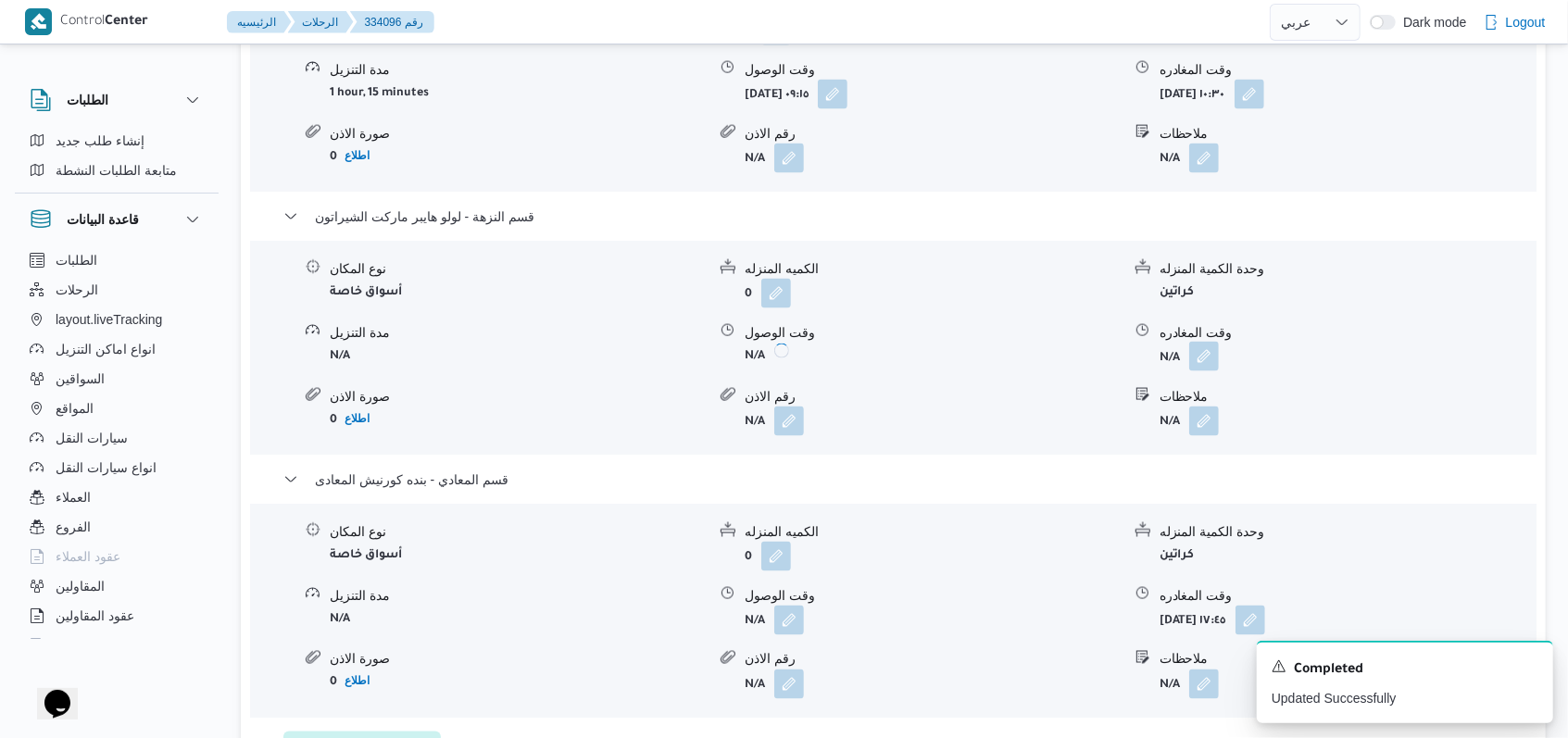
click at [1201, 360] on button "button" at bounding box center [1203, 356] width 29 height 29
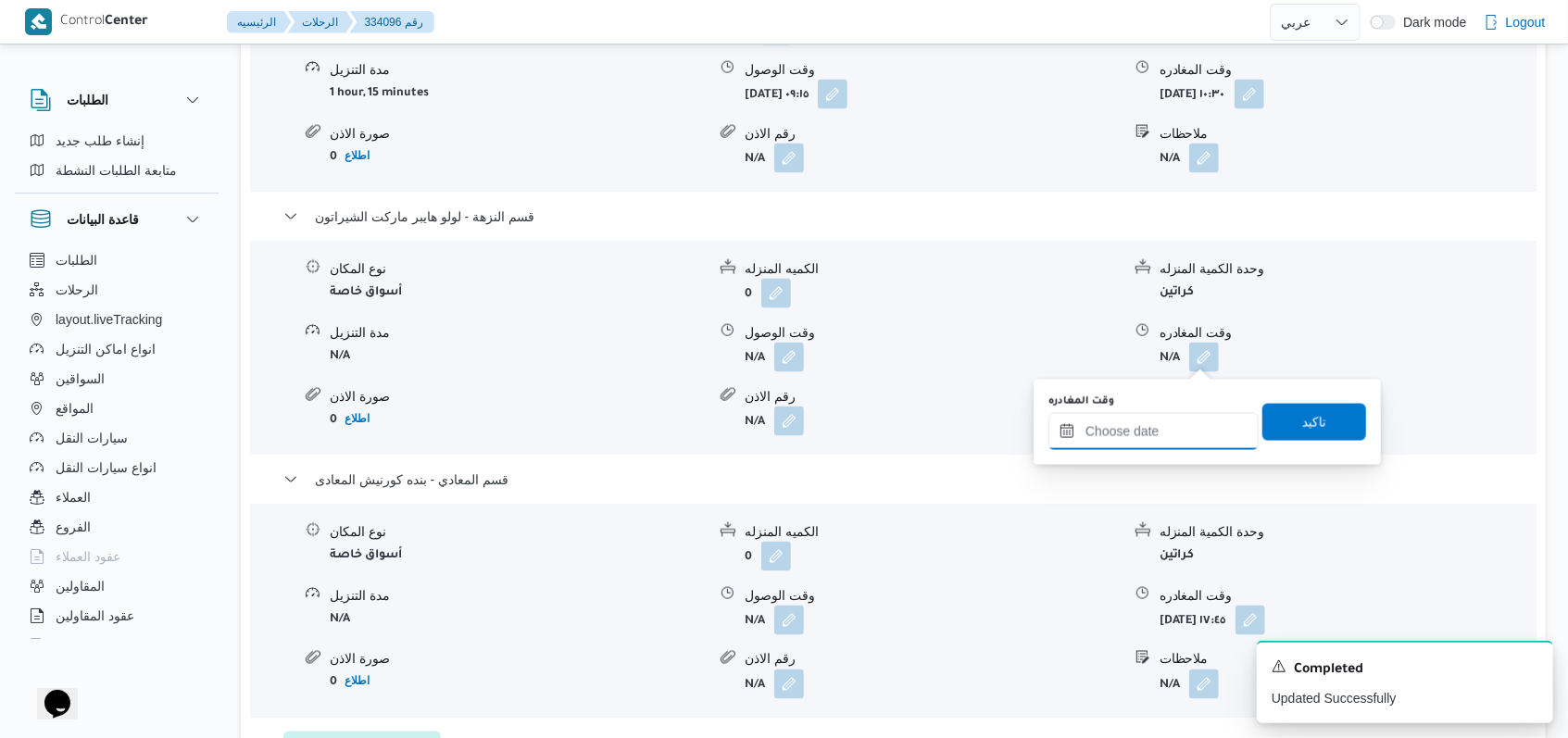
click at [1173, 433] on input "وقت المغادره" at bounding box center [1153, 430] width 211 height 37
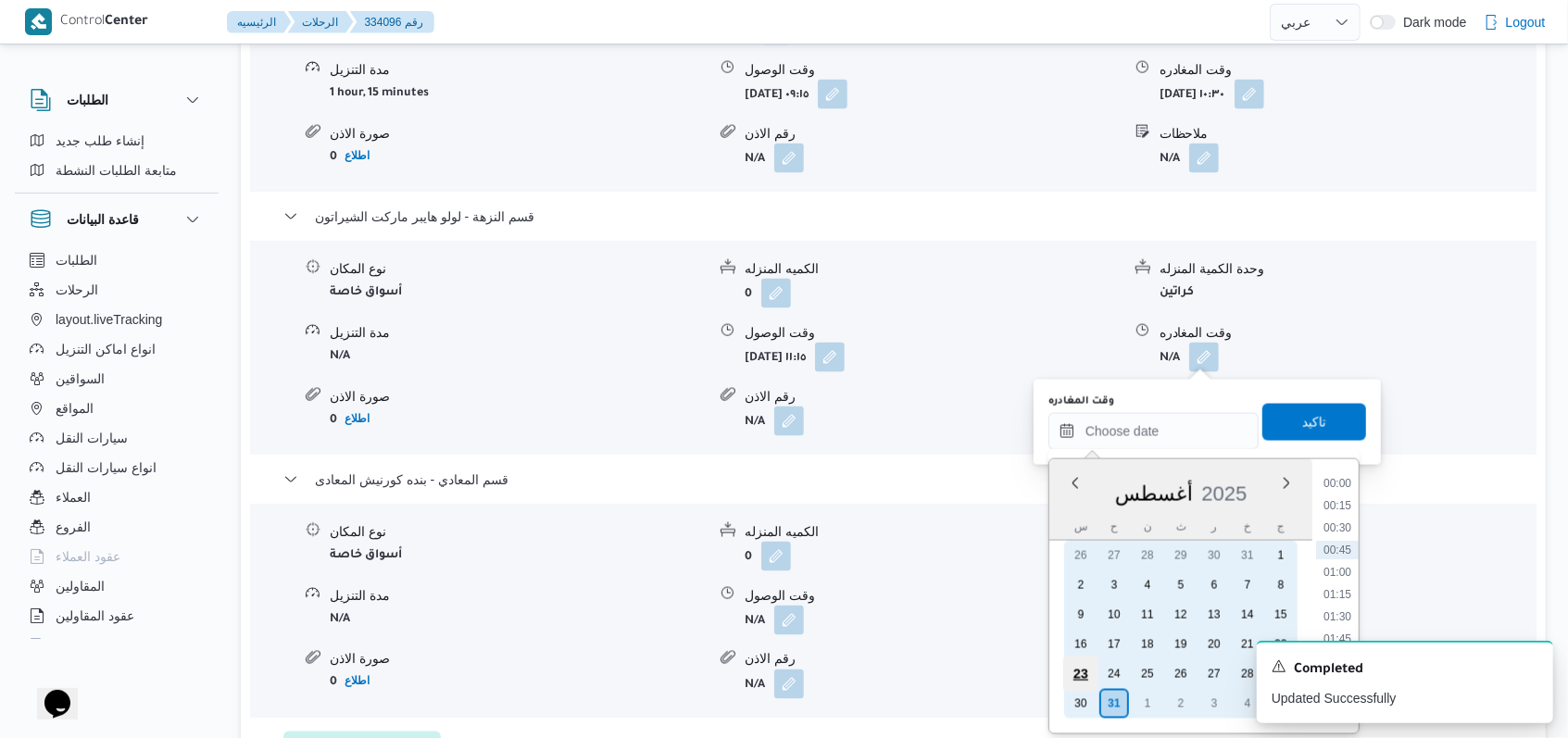
click at [1083, 688] on div "23" at bounding box center [1080, 673] width 35 height 35
click at [1082, 695] on div "30" at bounding box center [1080, 703] width 35 height 35
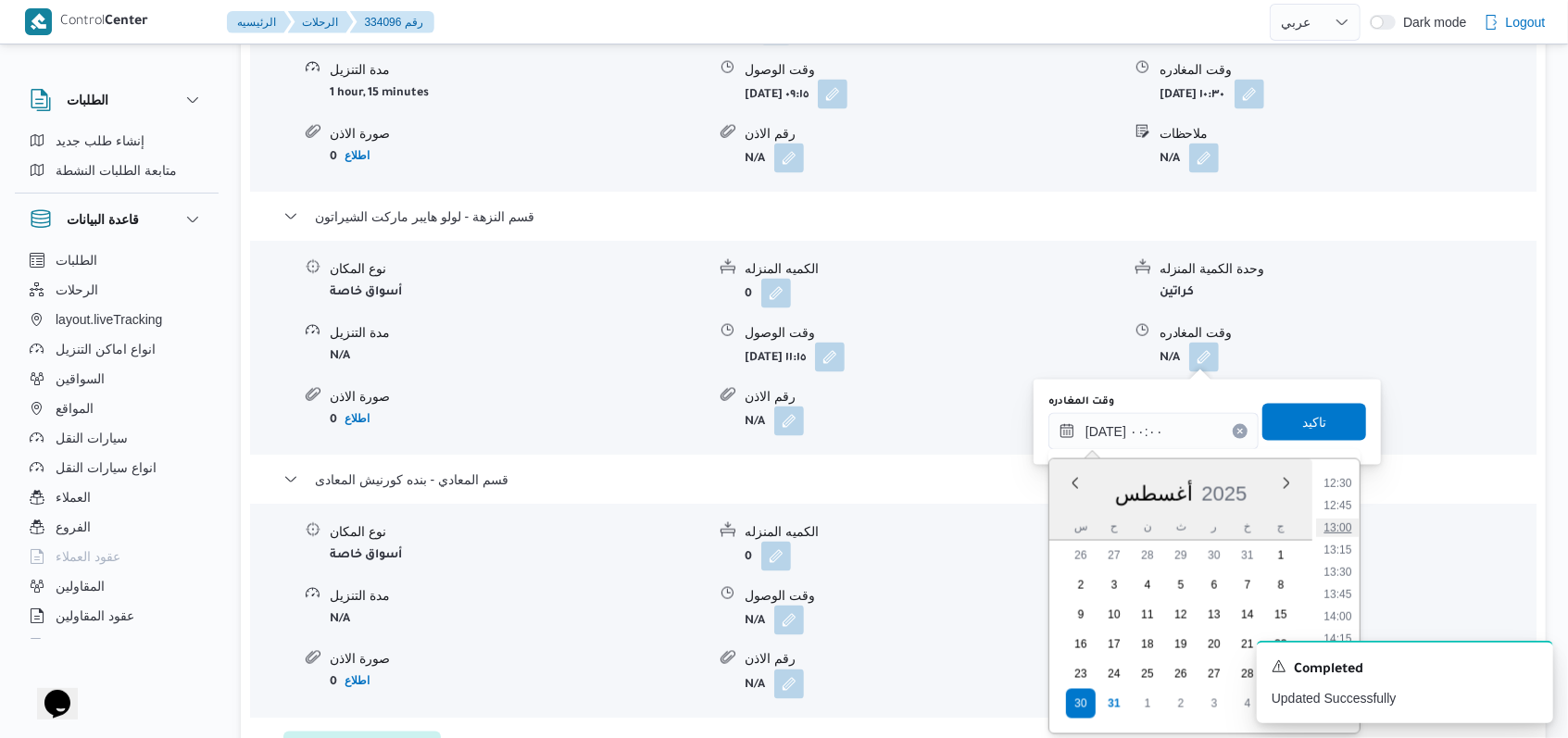
click at [1340, 527] on li "13:00" at bounding box center [1337, 528] width 42 height 19
type input "٣٠/٠٨/٢٠٢٥ ١٣:٠٠"
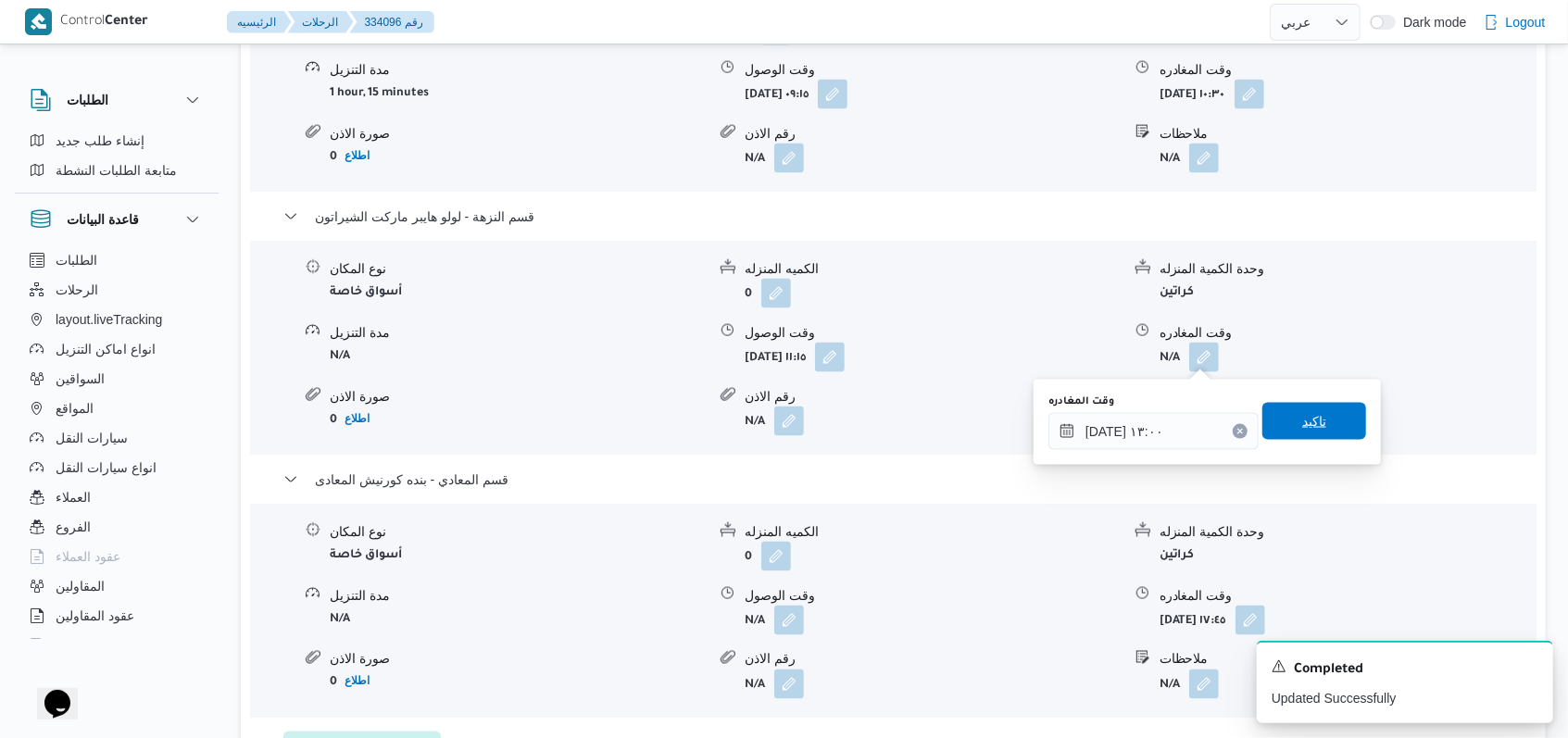
click at [1307, 404] on div "تاكيد" at bounding box center [1314, 422] width 104 height 37
click at [1285, 426] on span "تاكيد" at bounding box center [1314, 421] width 104 height 37
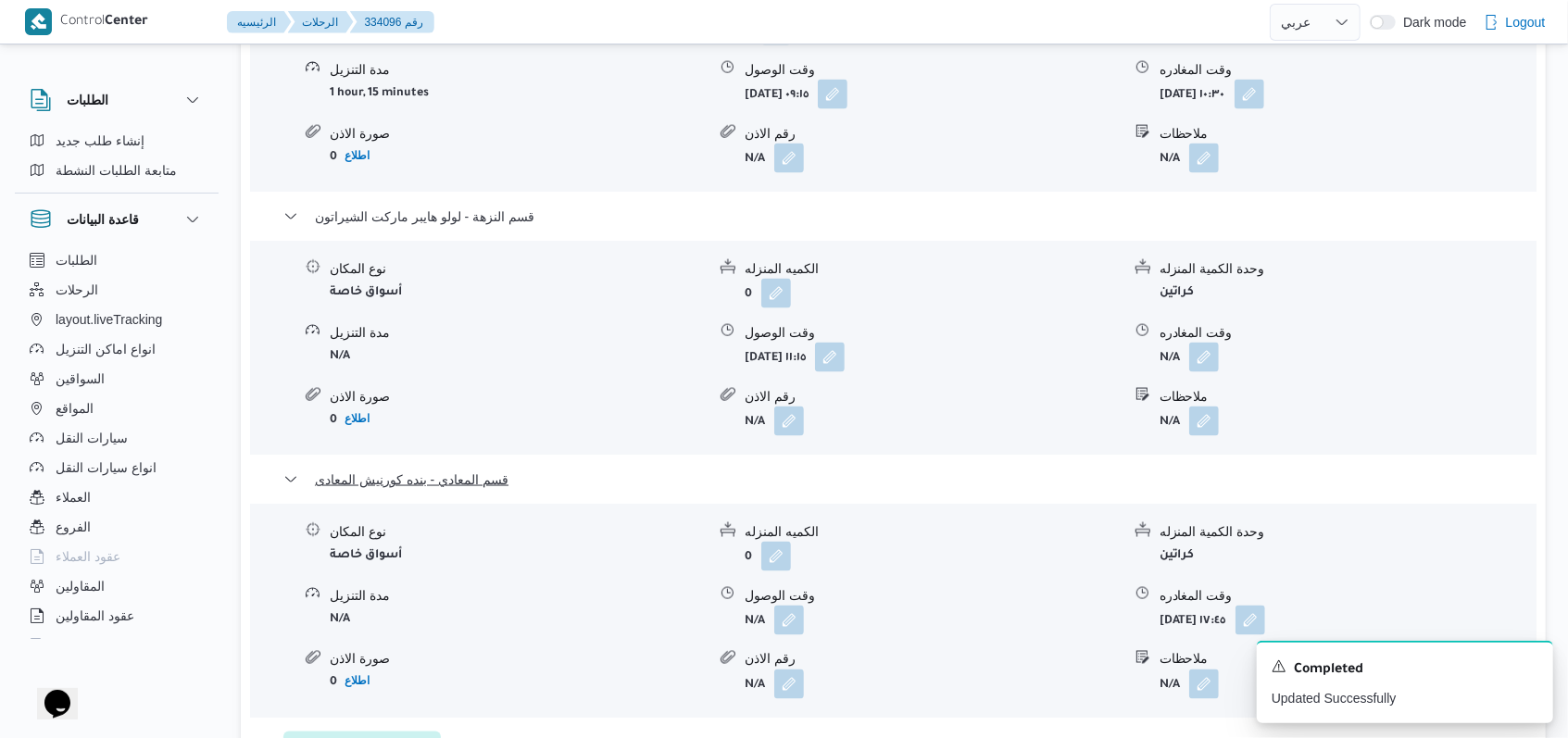
scroll to position [1974, 0]
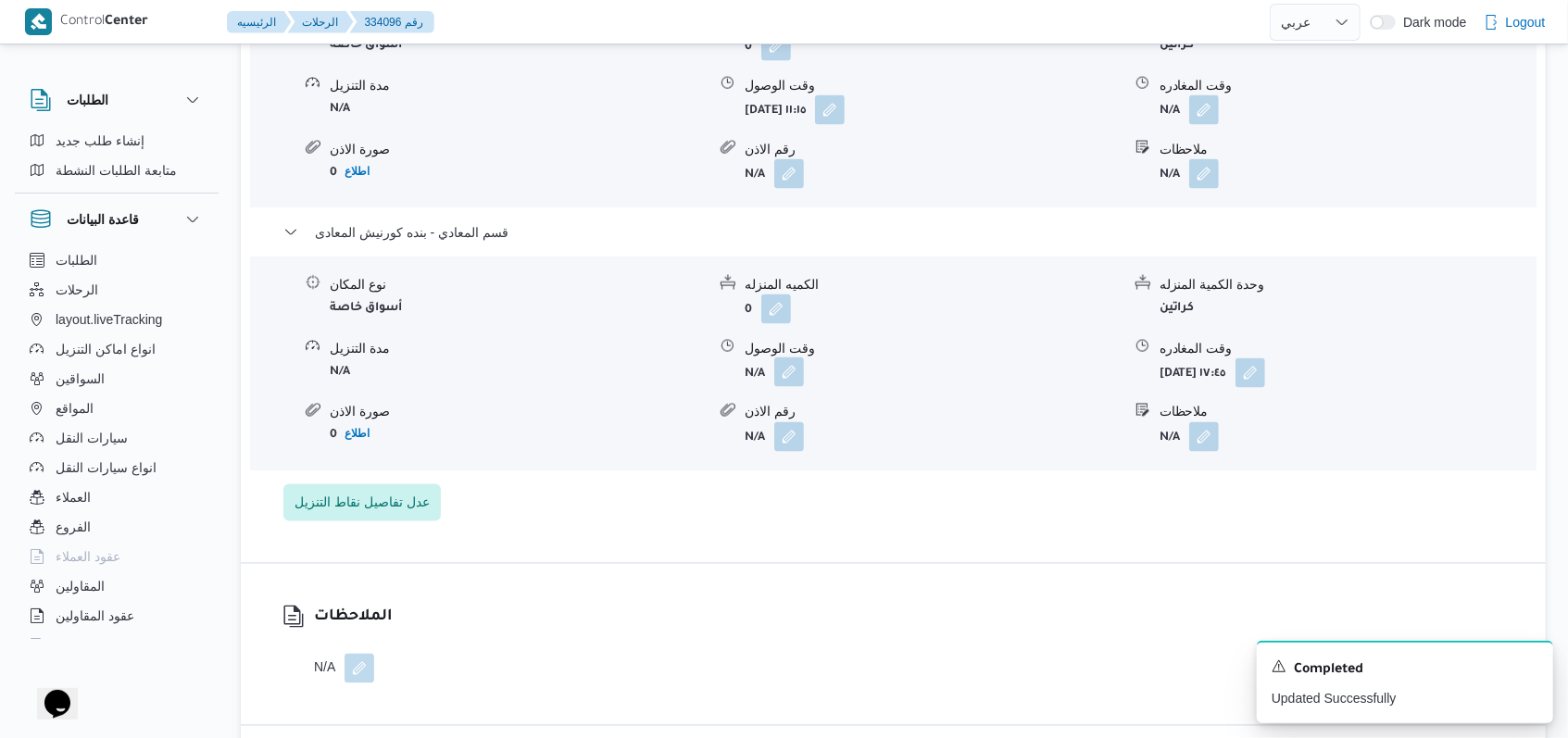
click at [799, 376] on button "button" at bounding box center [788, 372] width 29 height 29
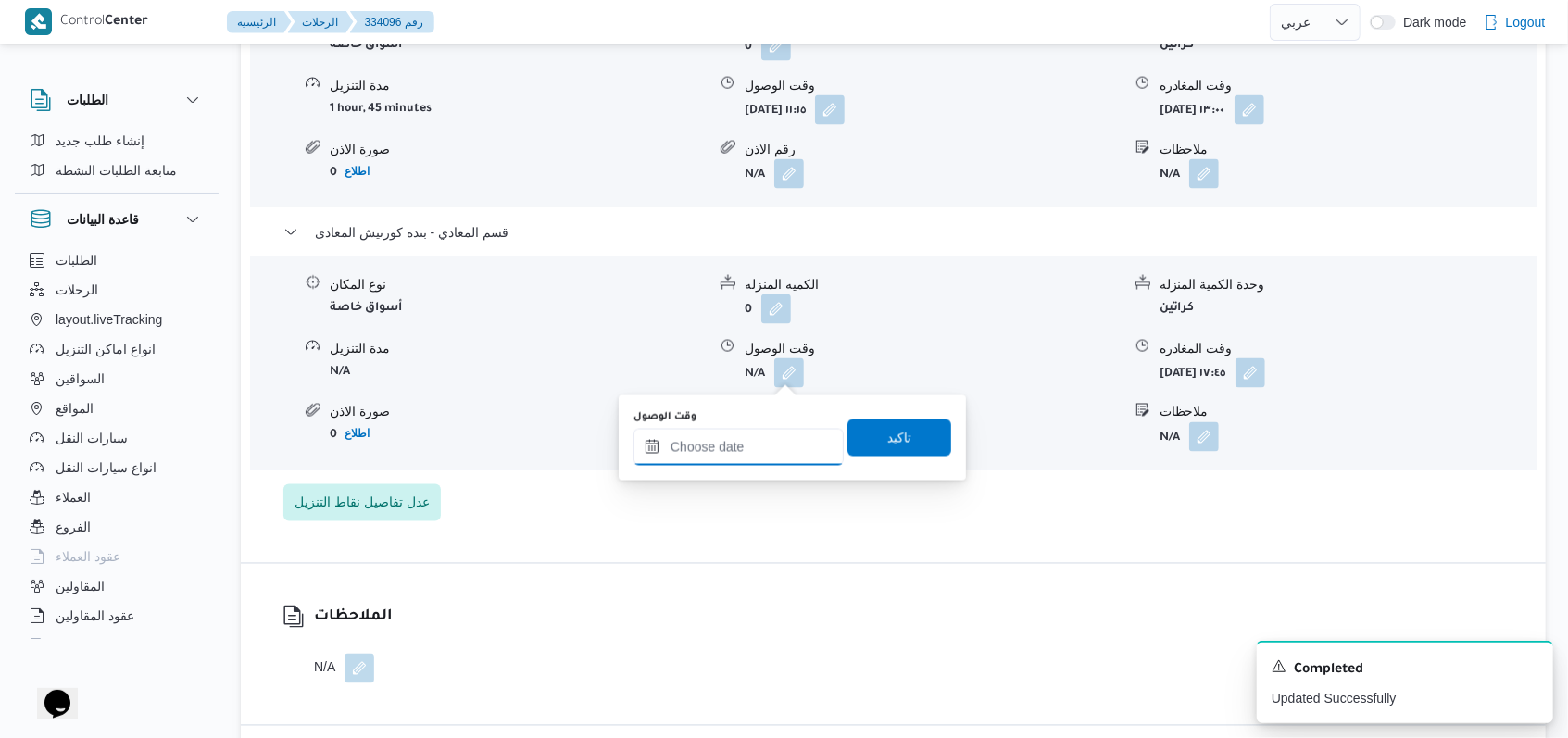
click at [763, 439] on input "وقت الوصول" at bounding box center [738, 446] width 211 height 37
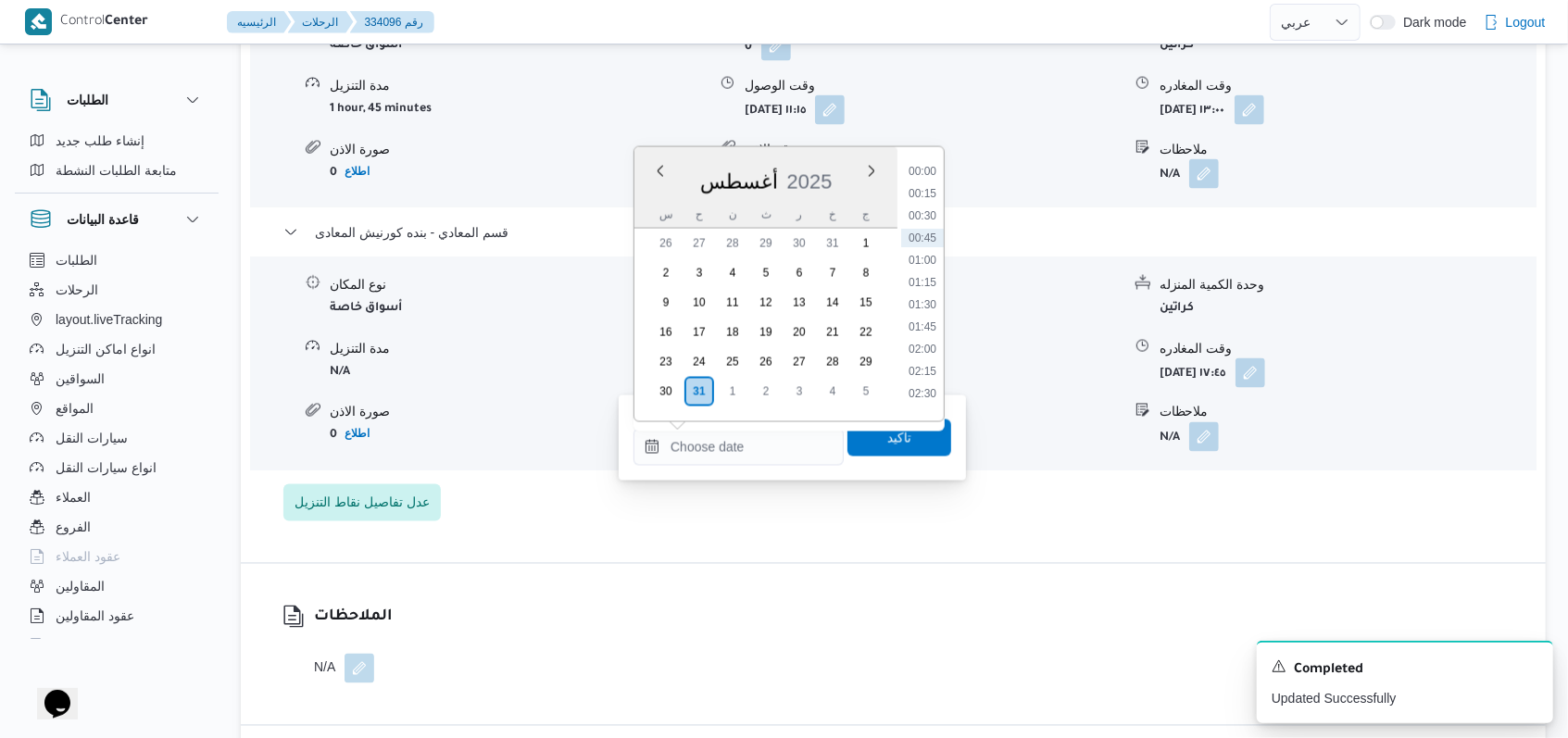
click at [663, 406] on div "أغسطس ٢٠٢٥ أغسطس 2025 س ح ن ث ر خ ج 26 27 28 29 30 31 1 2 3 4 5 6 7 8 9 10 11 1…" at bounding box center [766, 284] width 263 height 274
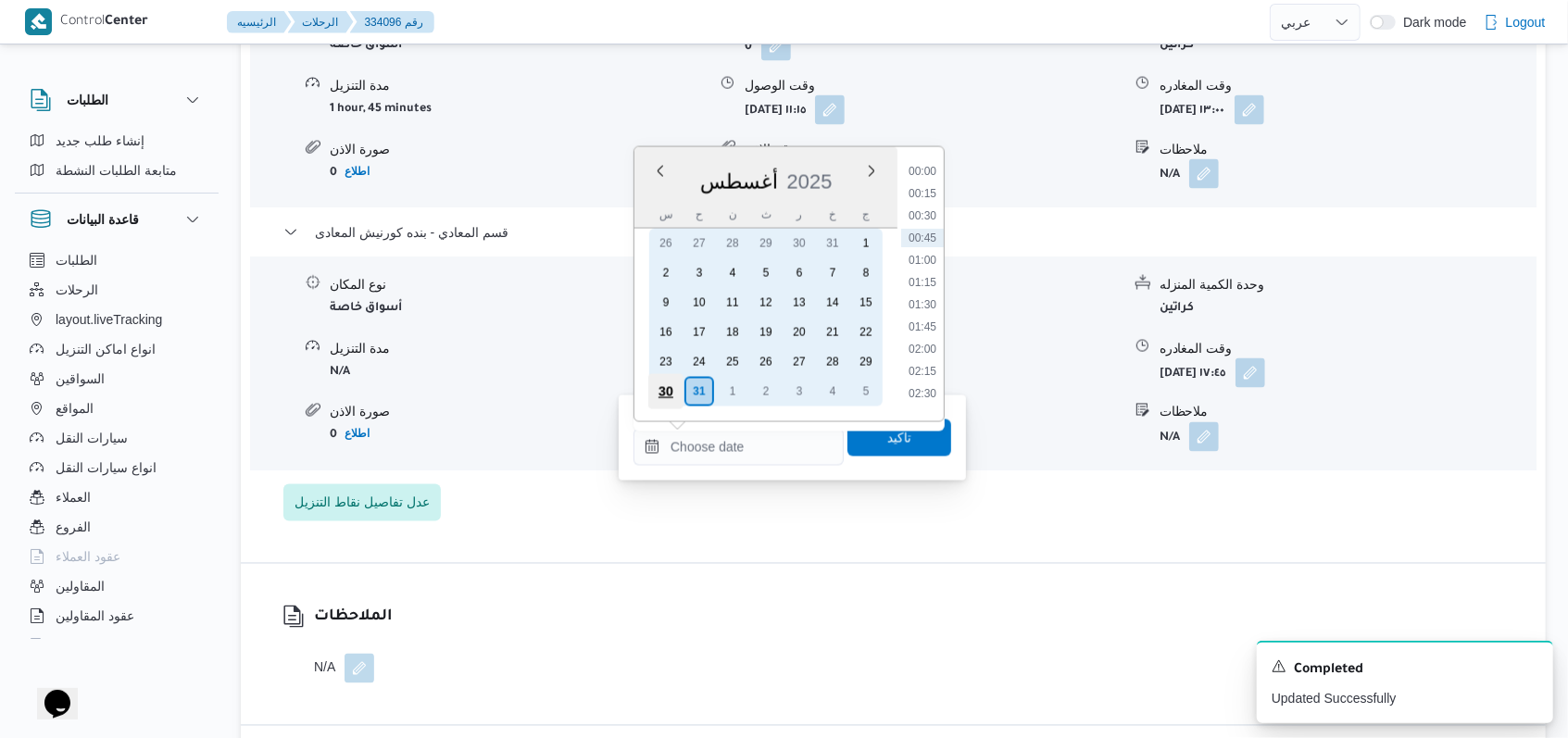
click at [663, 394] on div "30" at bounding box center [666, 391] width 35 height 35
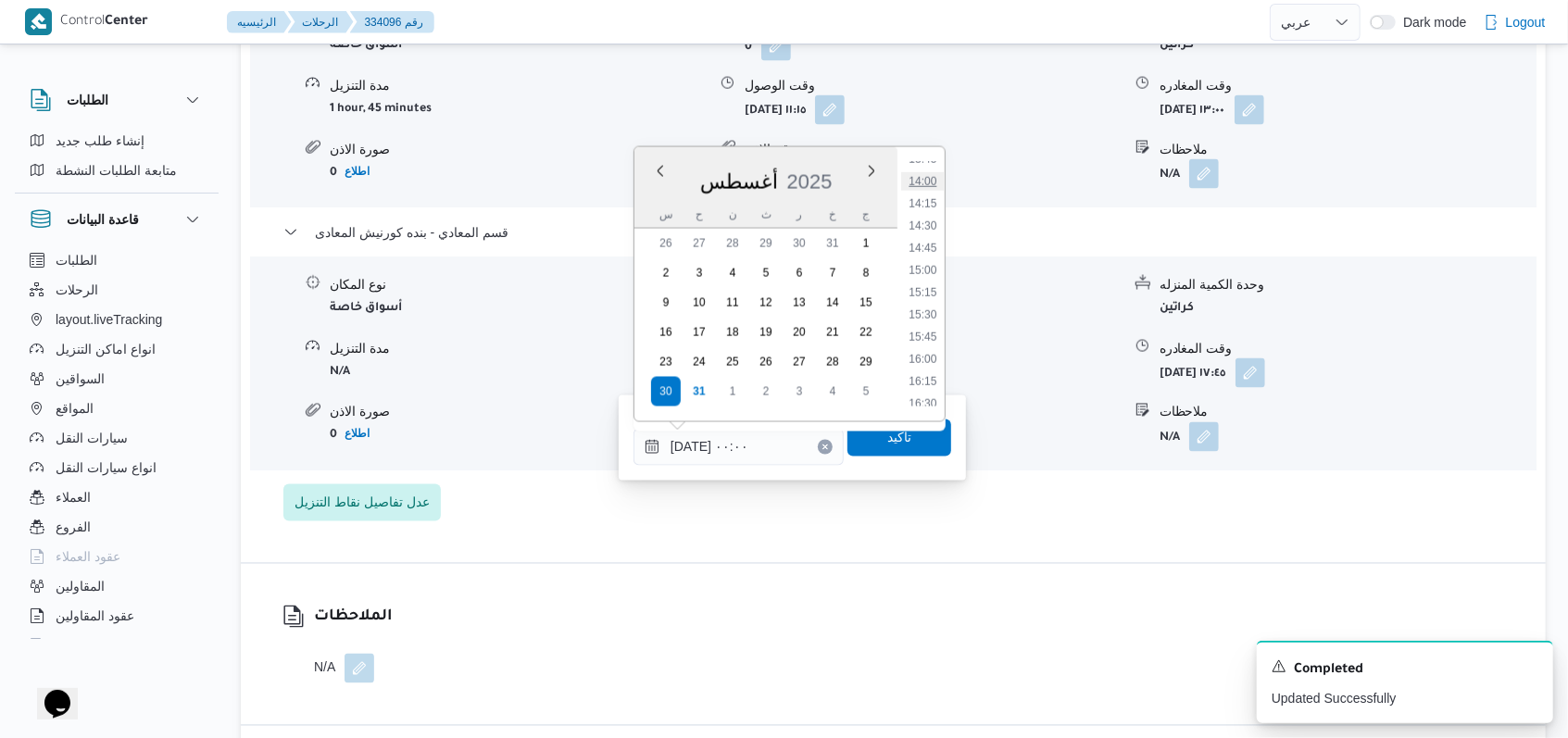
click at [937, 182] on li "14:00" at bounding box center [921, 181] width 42 height 19
type input "٣٠/٠٨/٢٠٢٥ ١٤:٠٠"
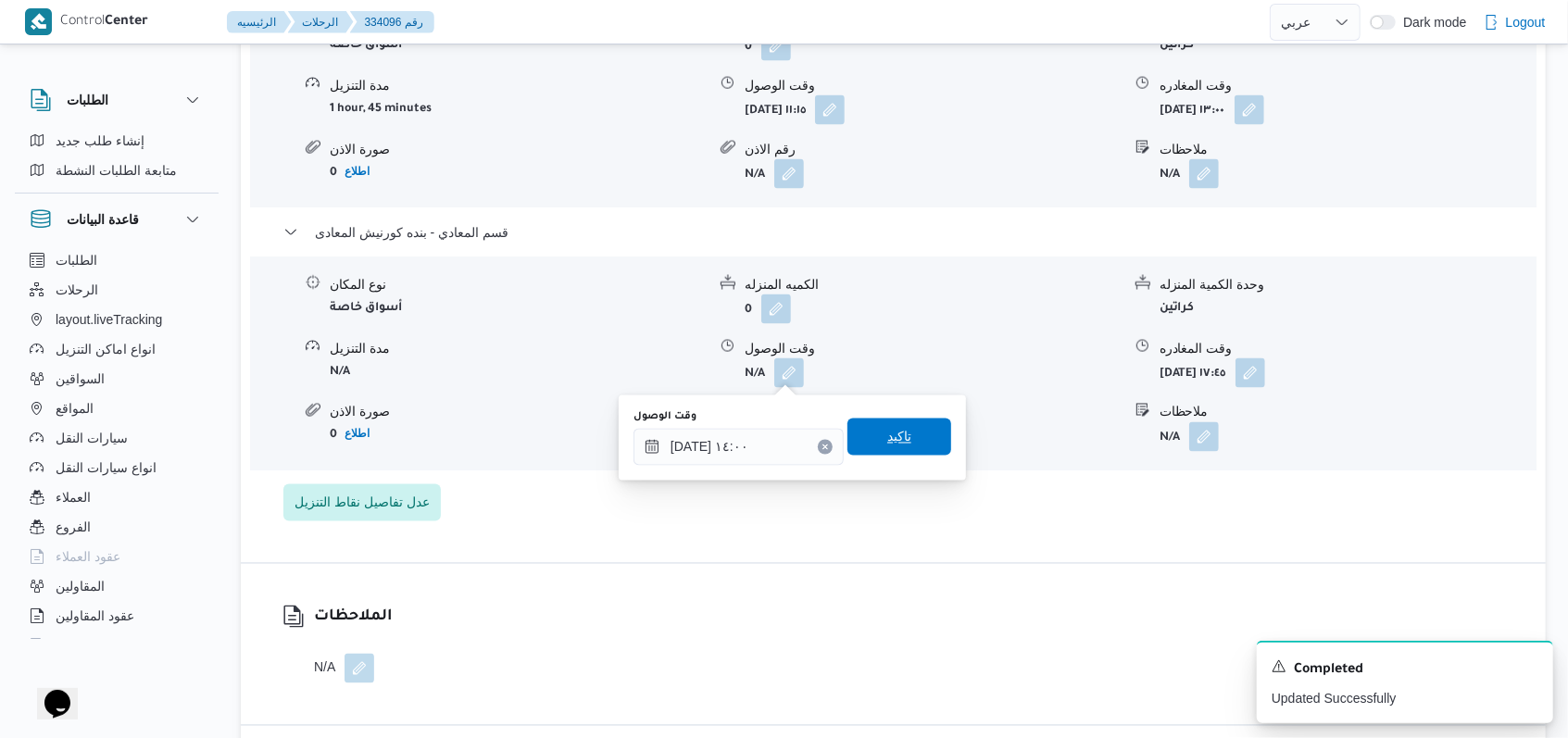
click at [934, 429] on span "تاكيد" at bounding box center [899, 436] width 104 height 37
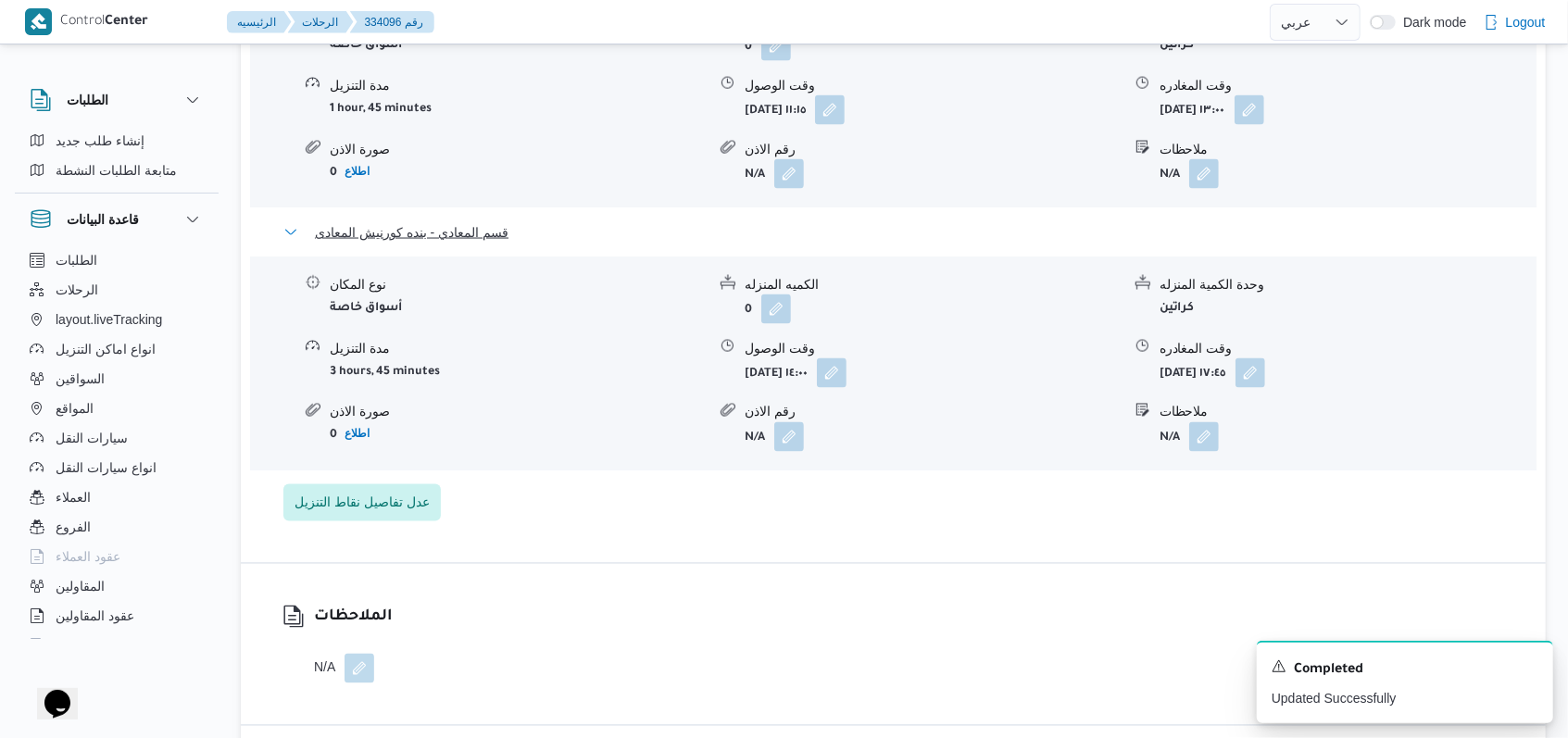
click at [388, 239] on span "قسم المعادي - بنده كورنيش المعادى" at bounding box center [411, 232] width 194 height 23
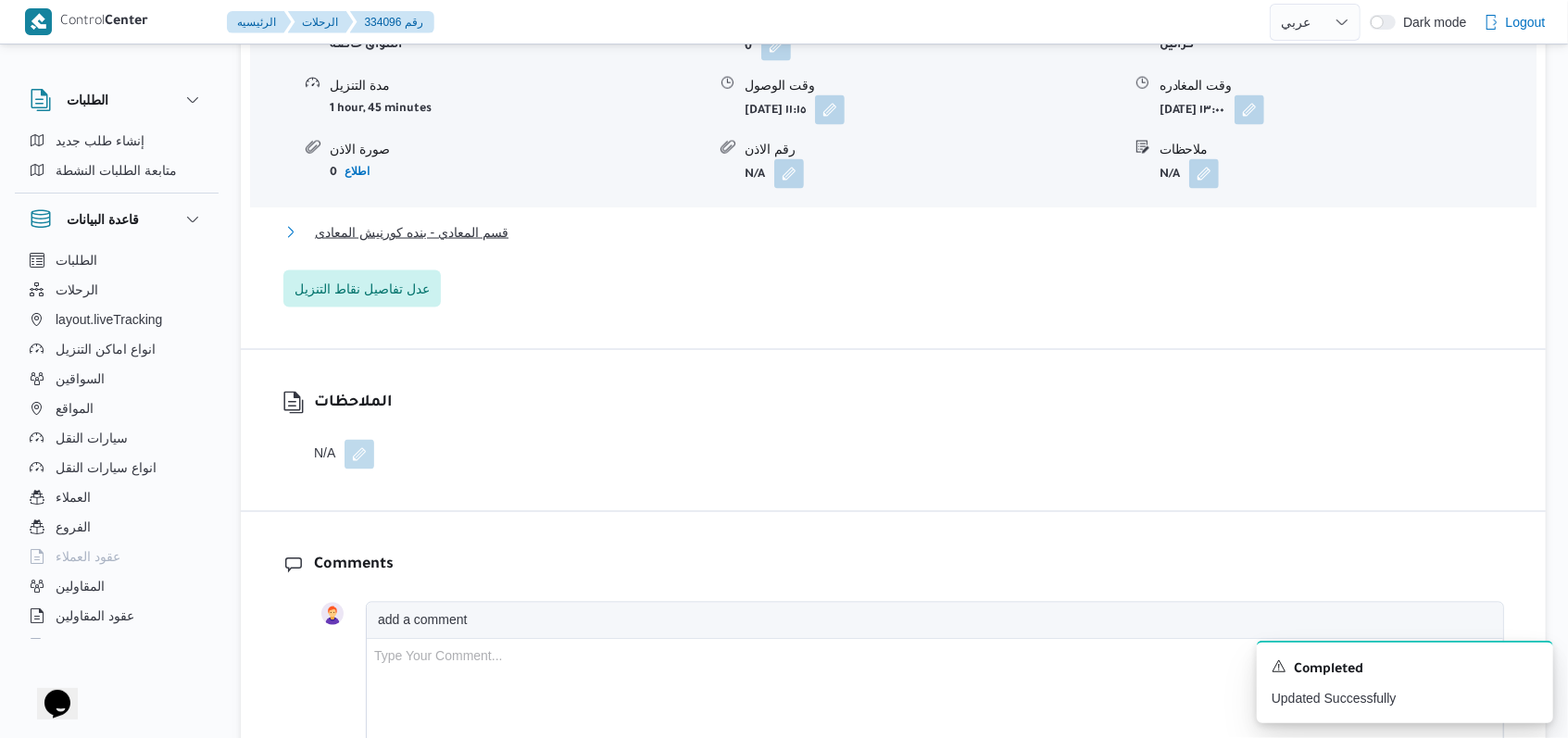
scroll to position [1604, 0]
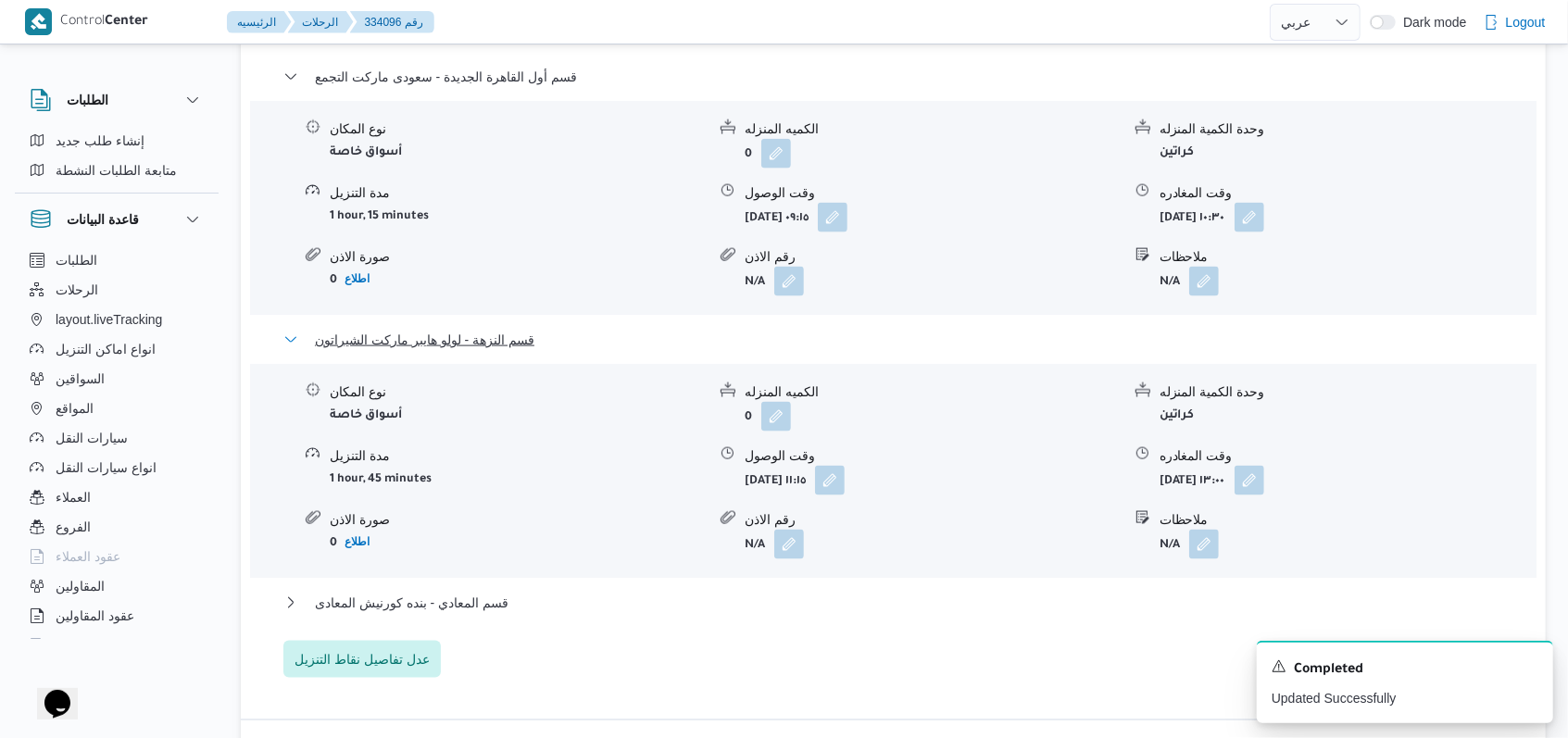
click at [488, 344] on span "قسم النزهة - لولو هايبر ماركت الشيراتون" at bounding box center [424, 340] width 219 height 23
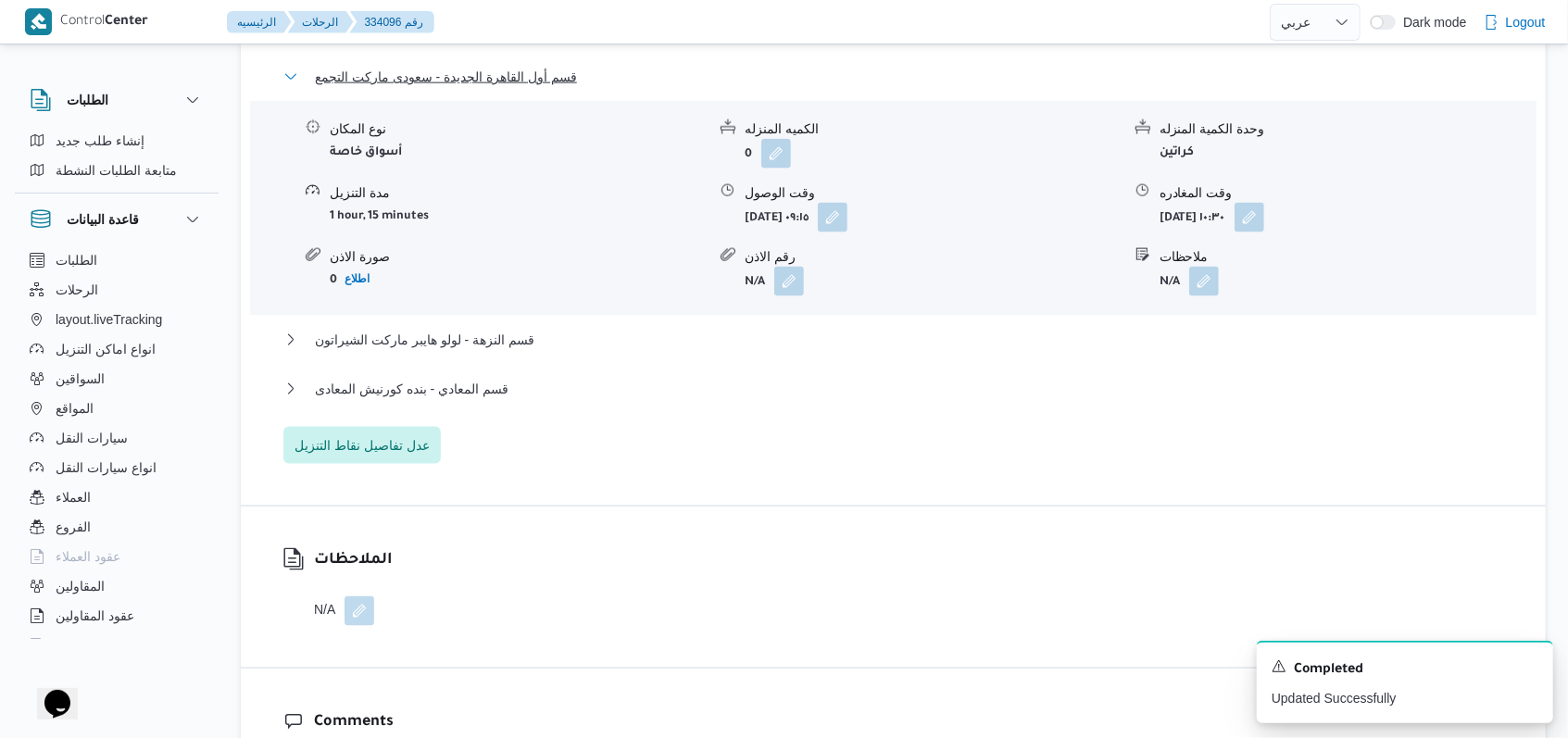
click at [490, 84] on span "قسم أول القاهرة الجديدة - سعودى ماركت التجمع" at bounding box center [446, 77] width 262 height 23
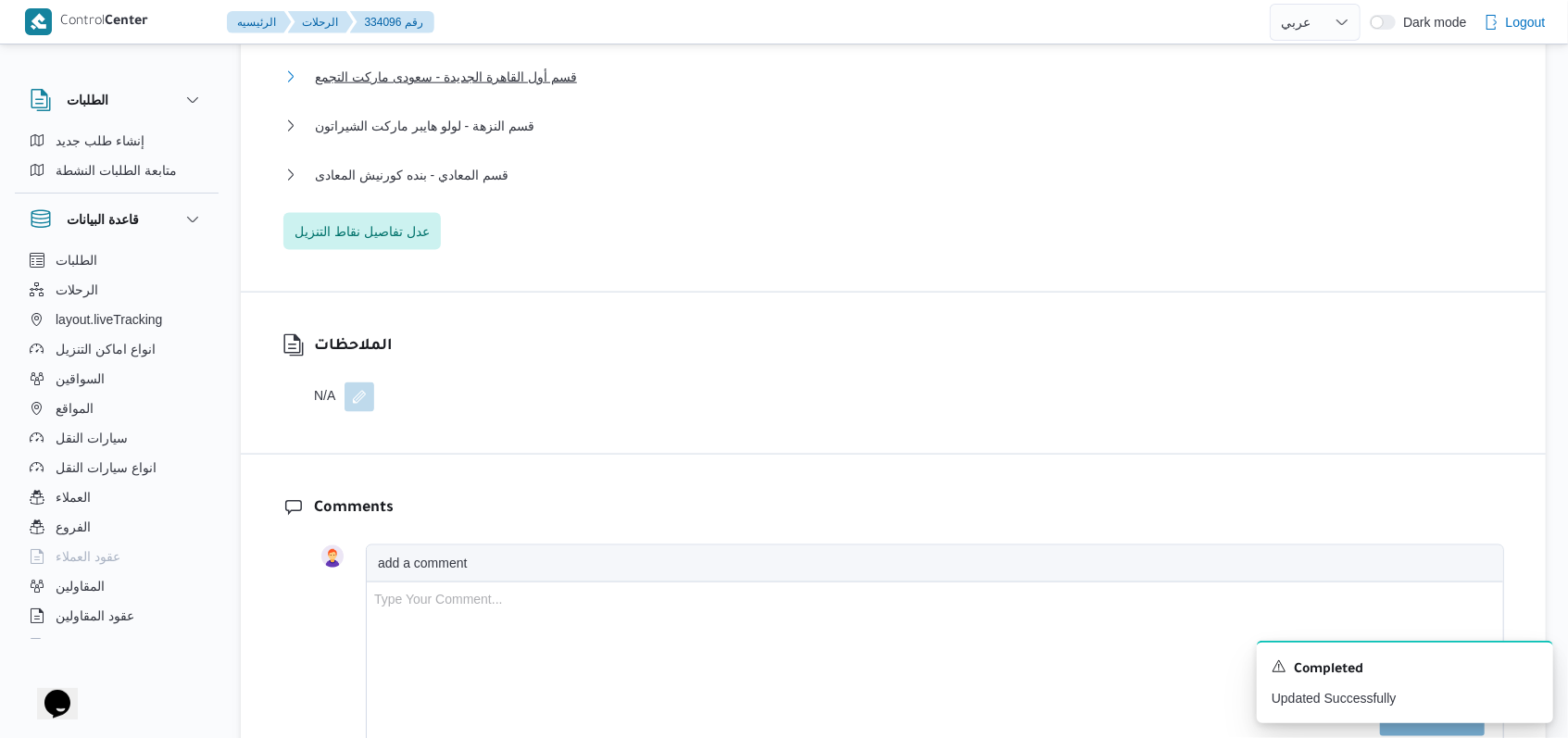
scroll to position [864, 0]
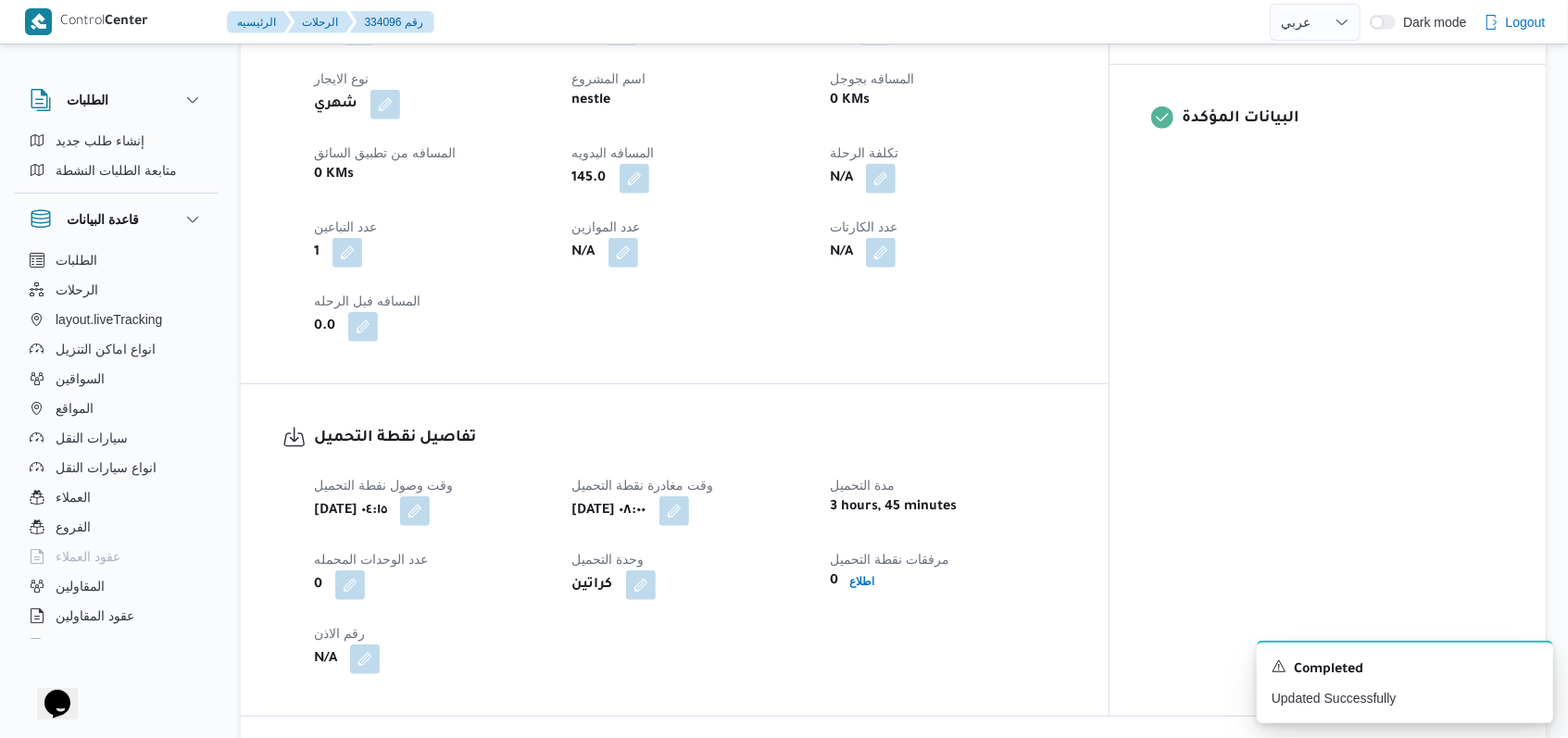
select select "ar"
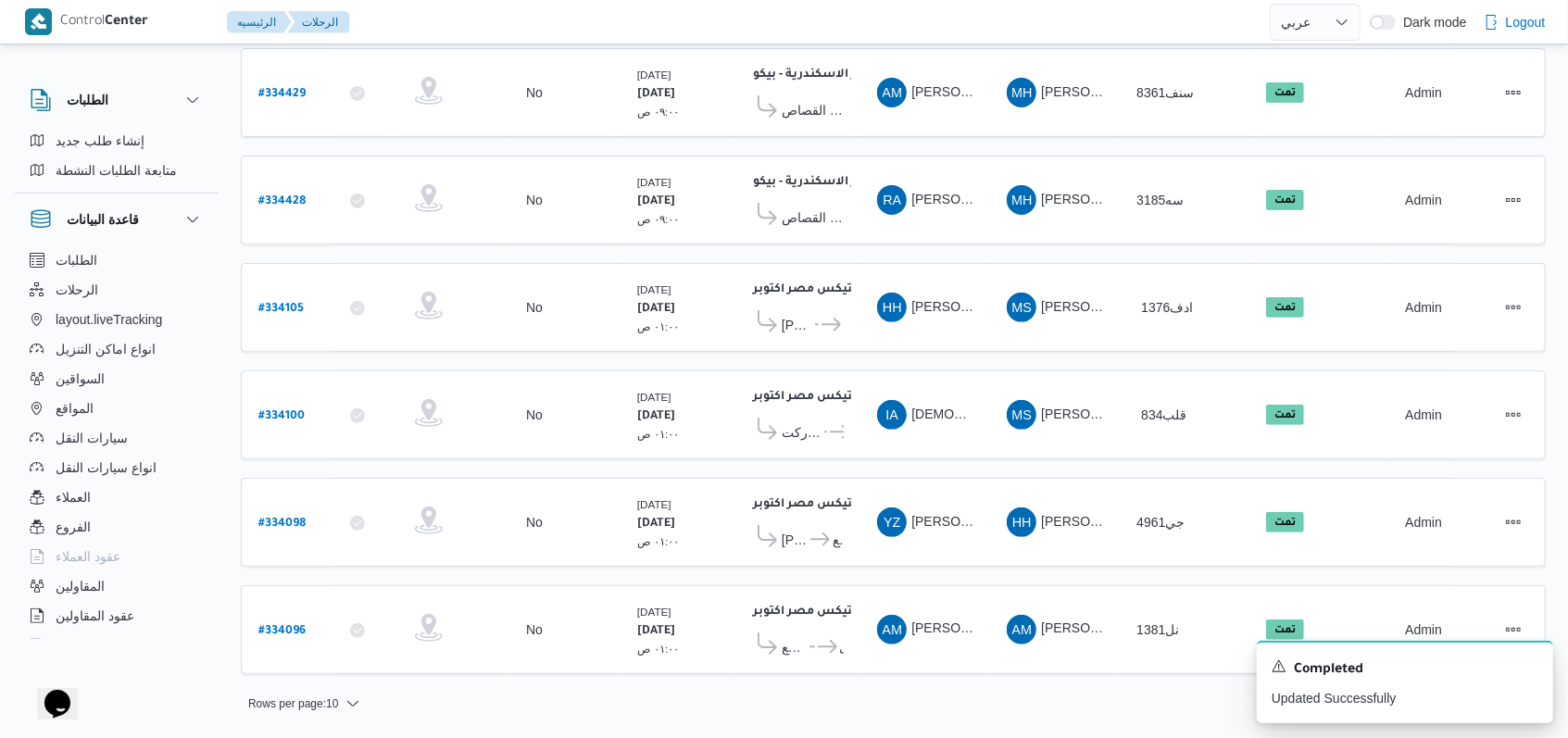
scroll to position [327, 0]
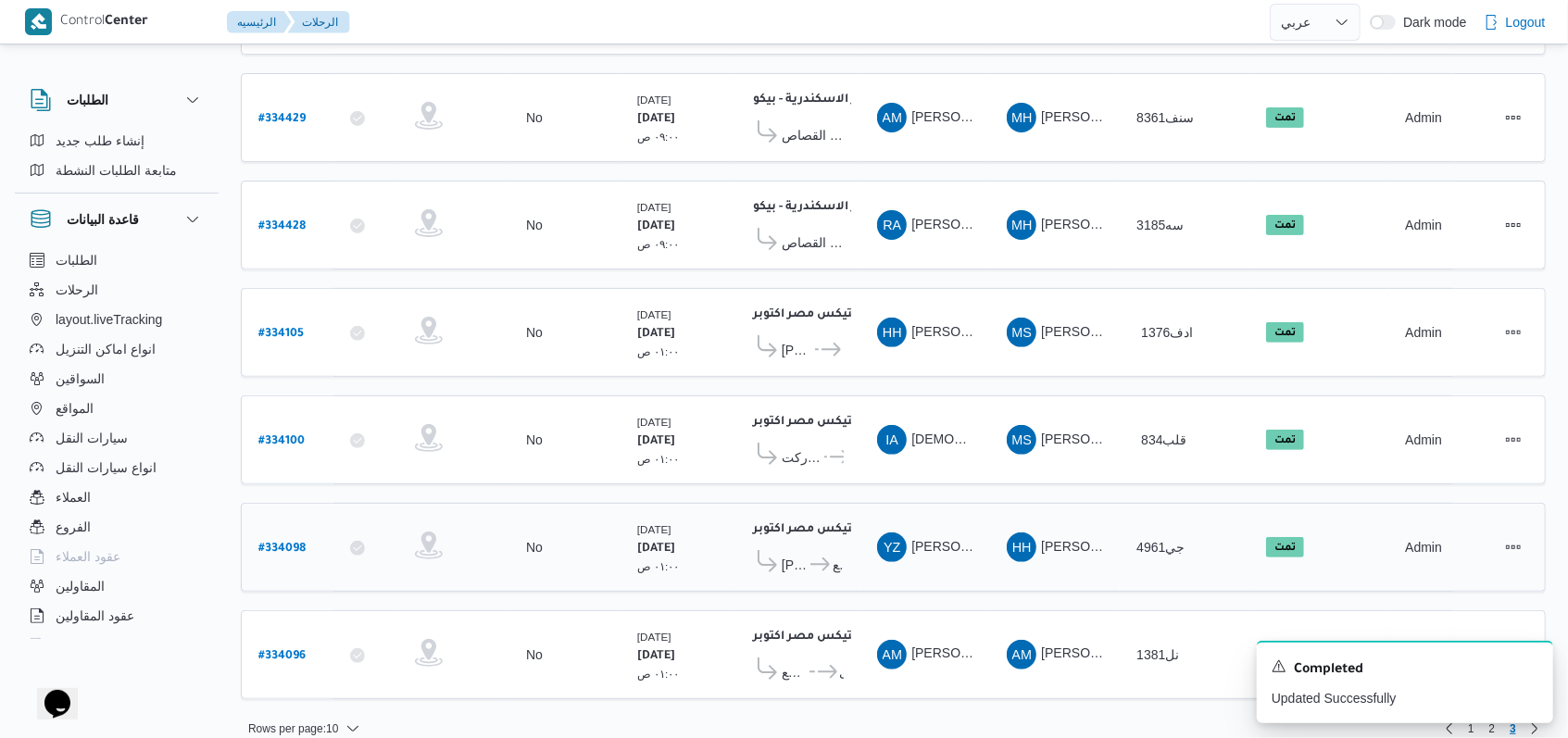
click at [291, 543] on b "# 334098" at bounding box center [282, 549] width 47 height 13
select select "ar"
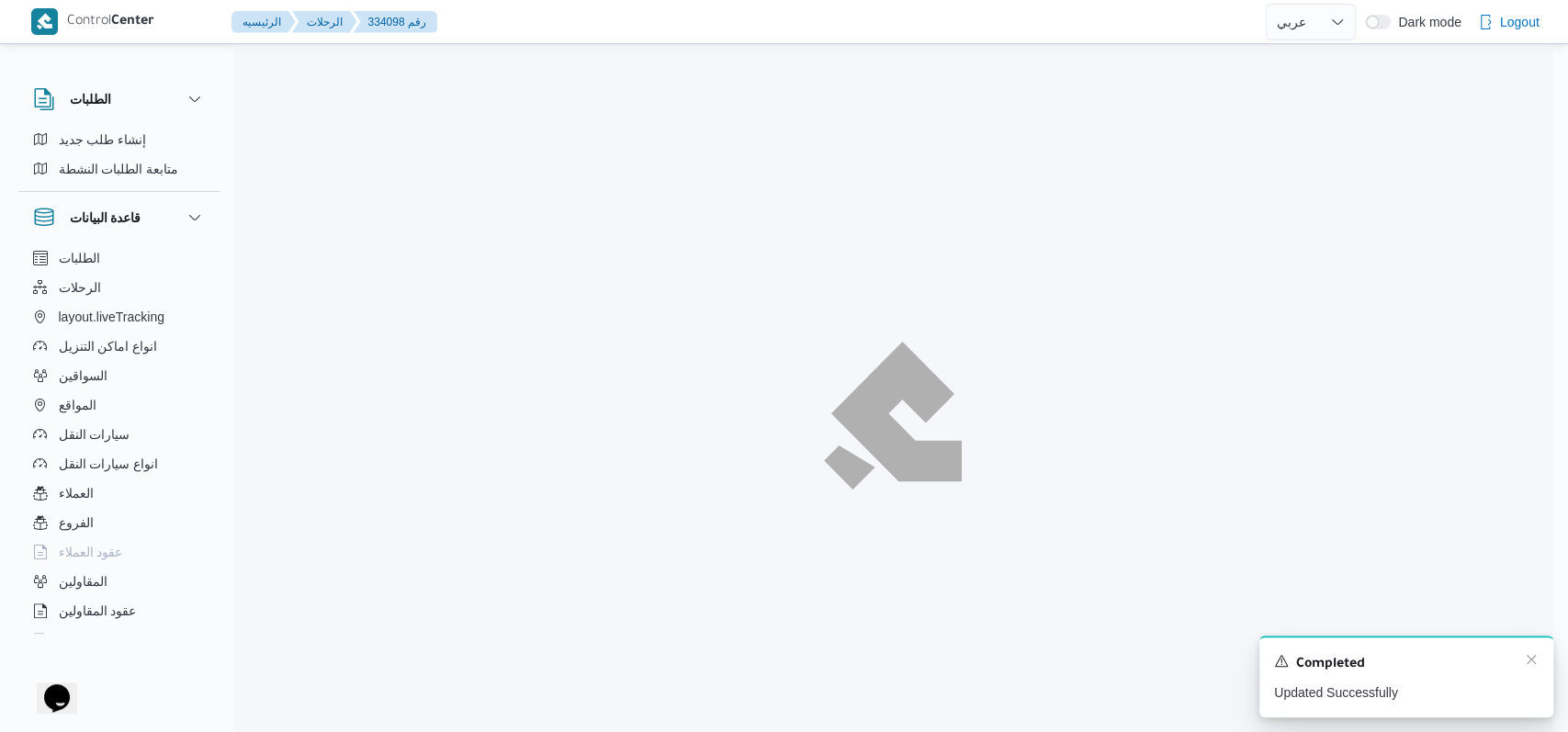
click at [1528, 663] on div "A new notification appears Completed Updated Successfully" at bounding box center [1407, 676] width 294 height 81
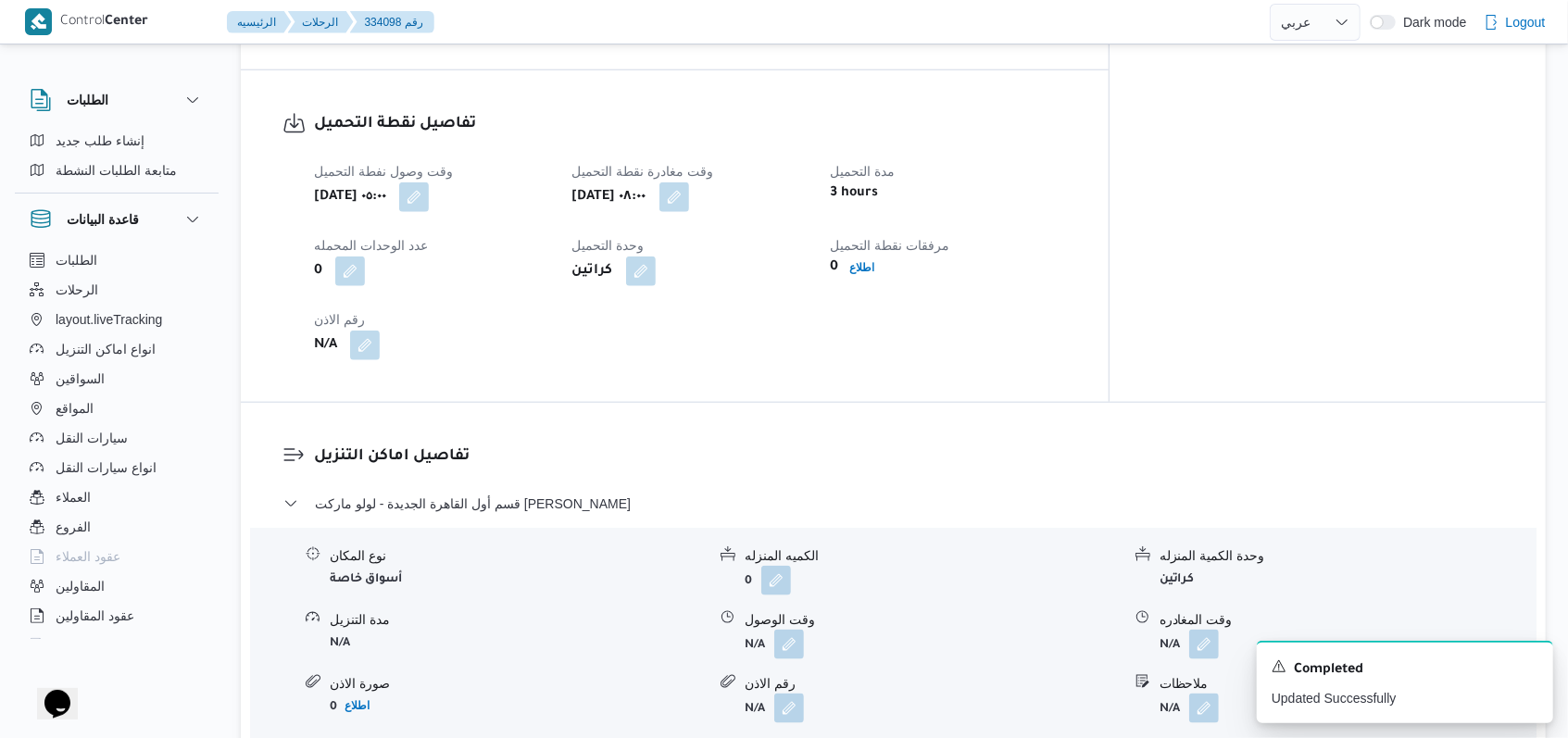
scroll to position [1481, 0]
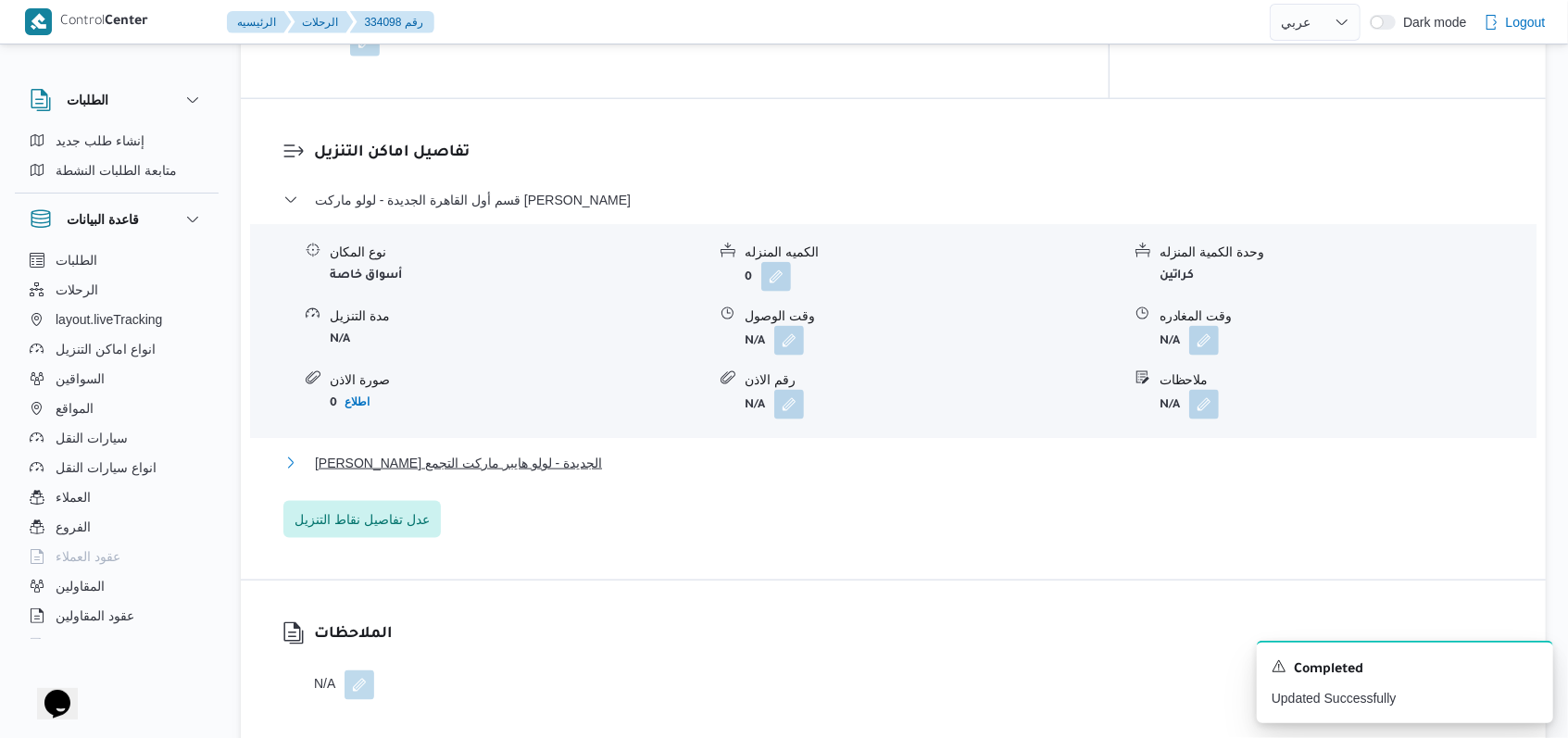
click at [575, 452] on button "ثانى القاهرة الجديدة - لولو هايبر ماركت التجمع" at bounding box center [893, 463] width 1221 height 23
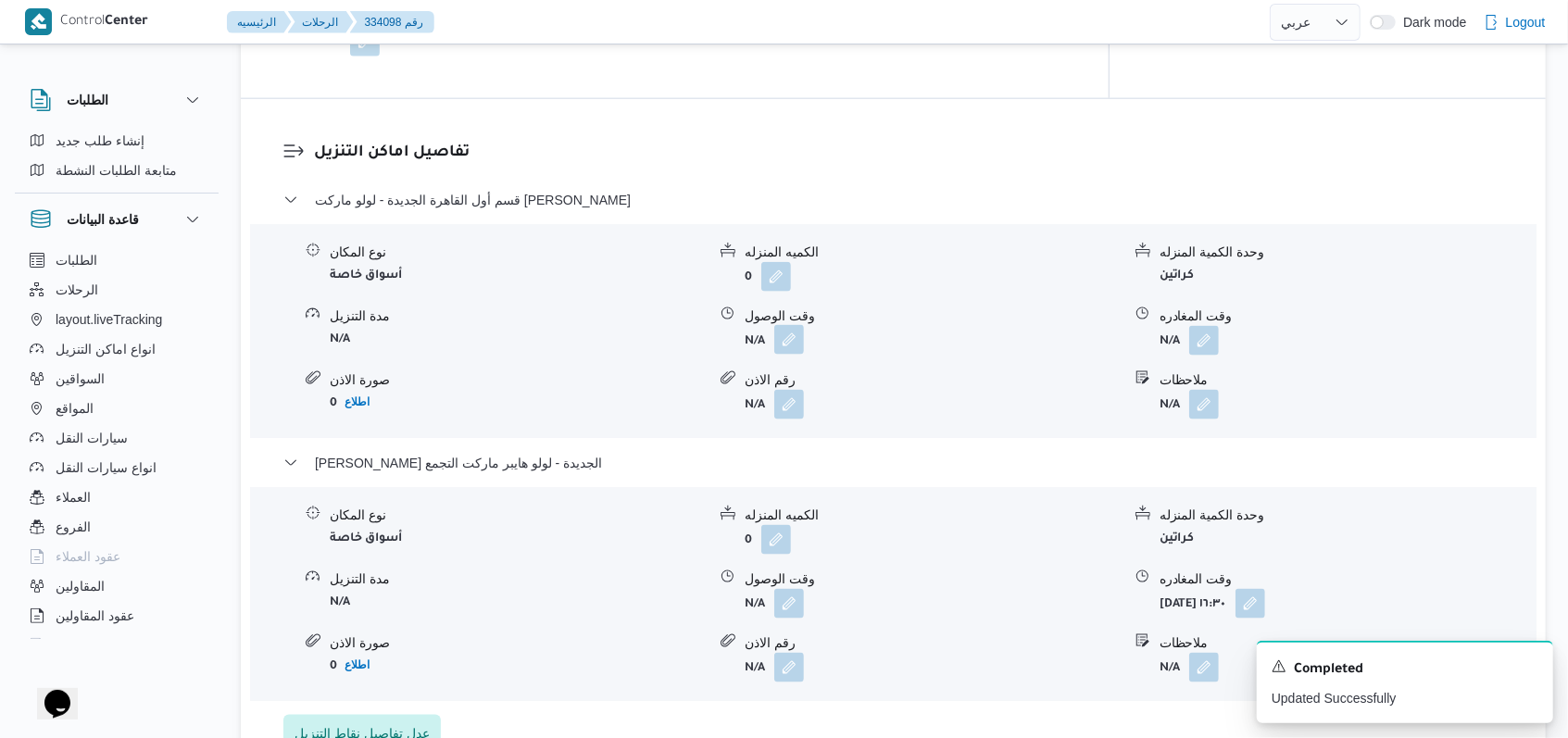
click at [794, 325] on button "button" at bounding box center [788, 339] width 29 height 29
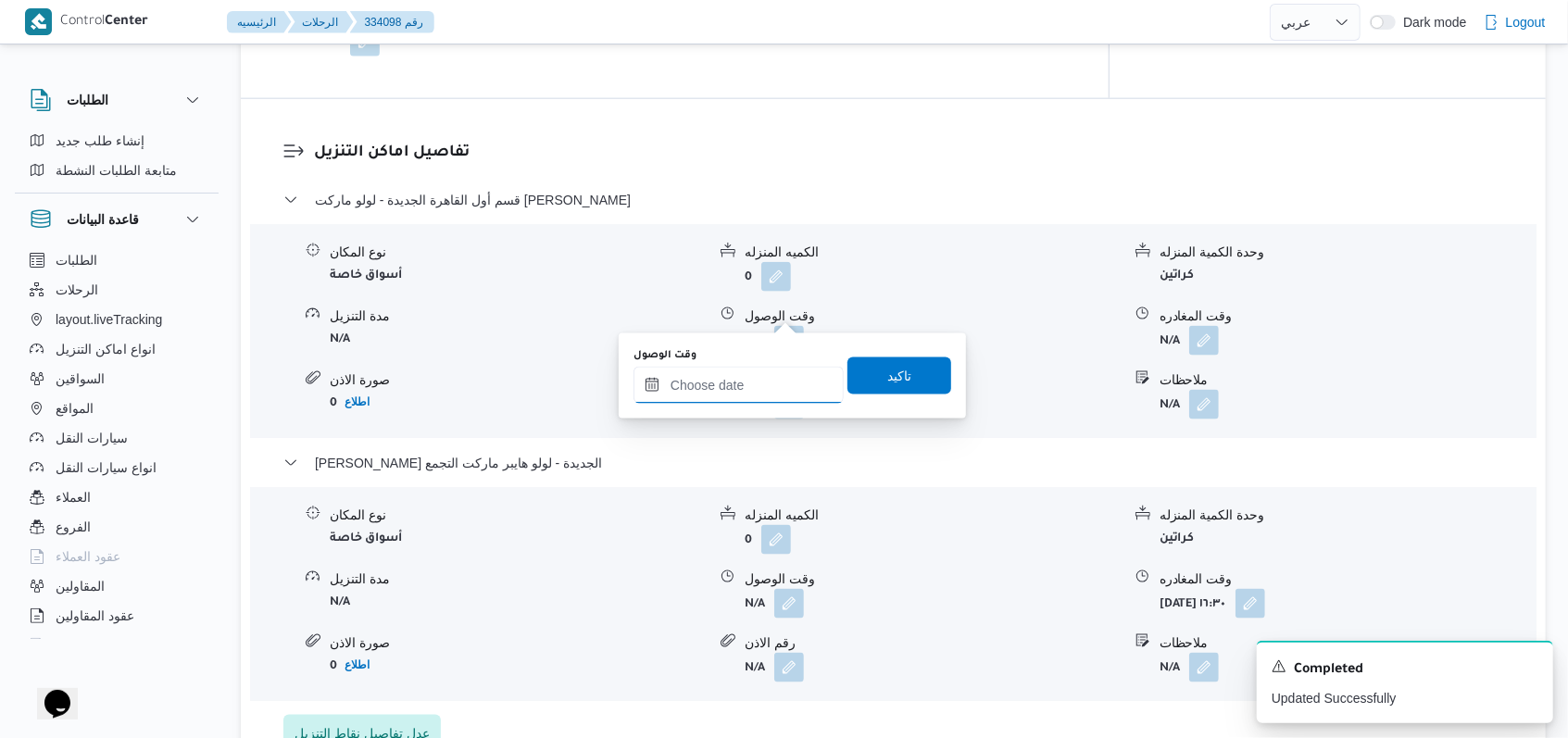
click at [748, 398] on input "وقت الوصول" at bounding box center [738, 384] width 211 height 37
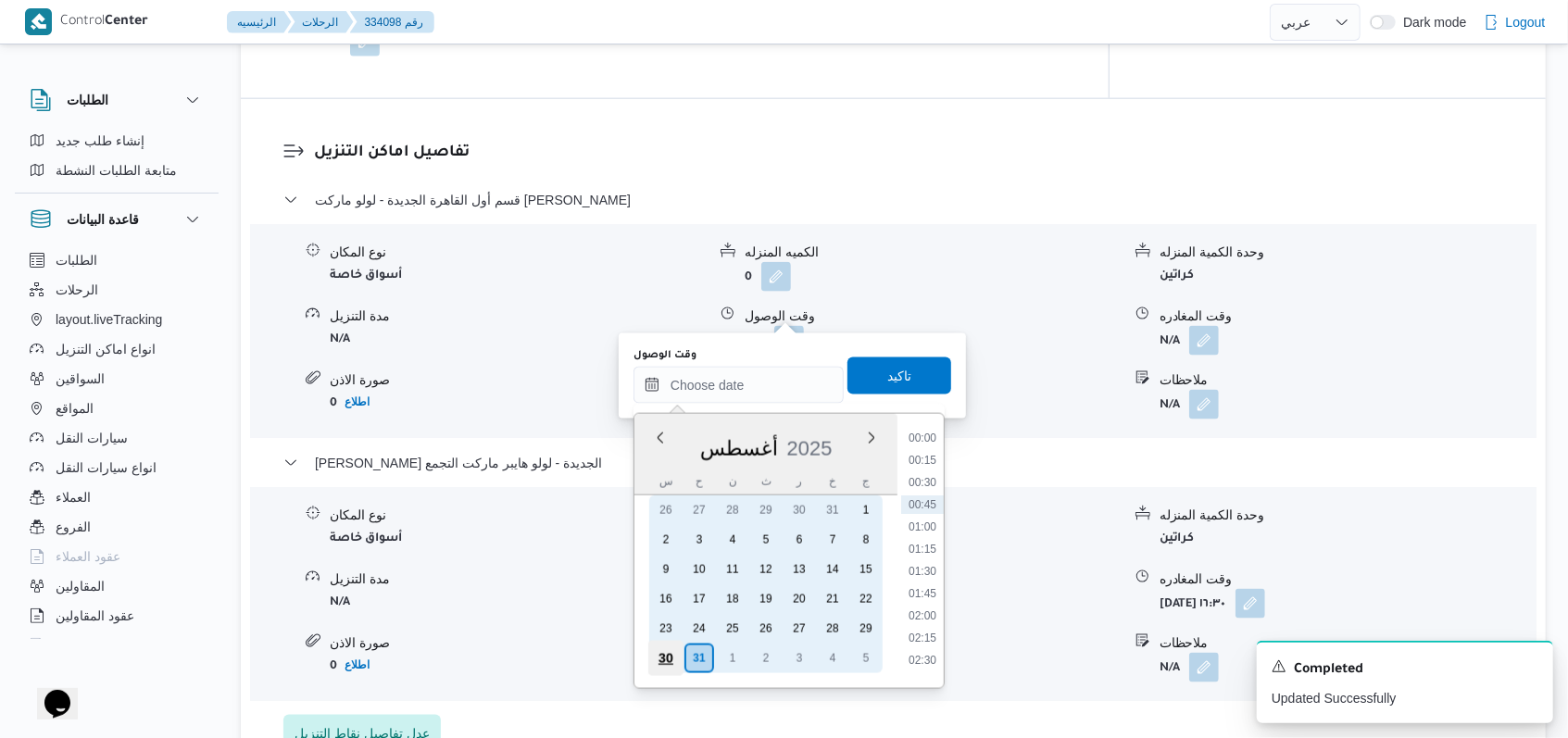
click at [674, 657] on div "30" at bounding box center [666, 658] width 35 height 35
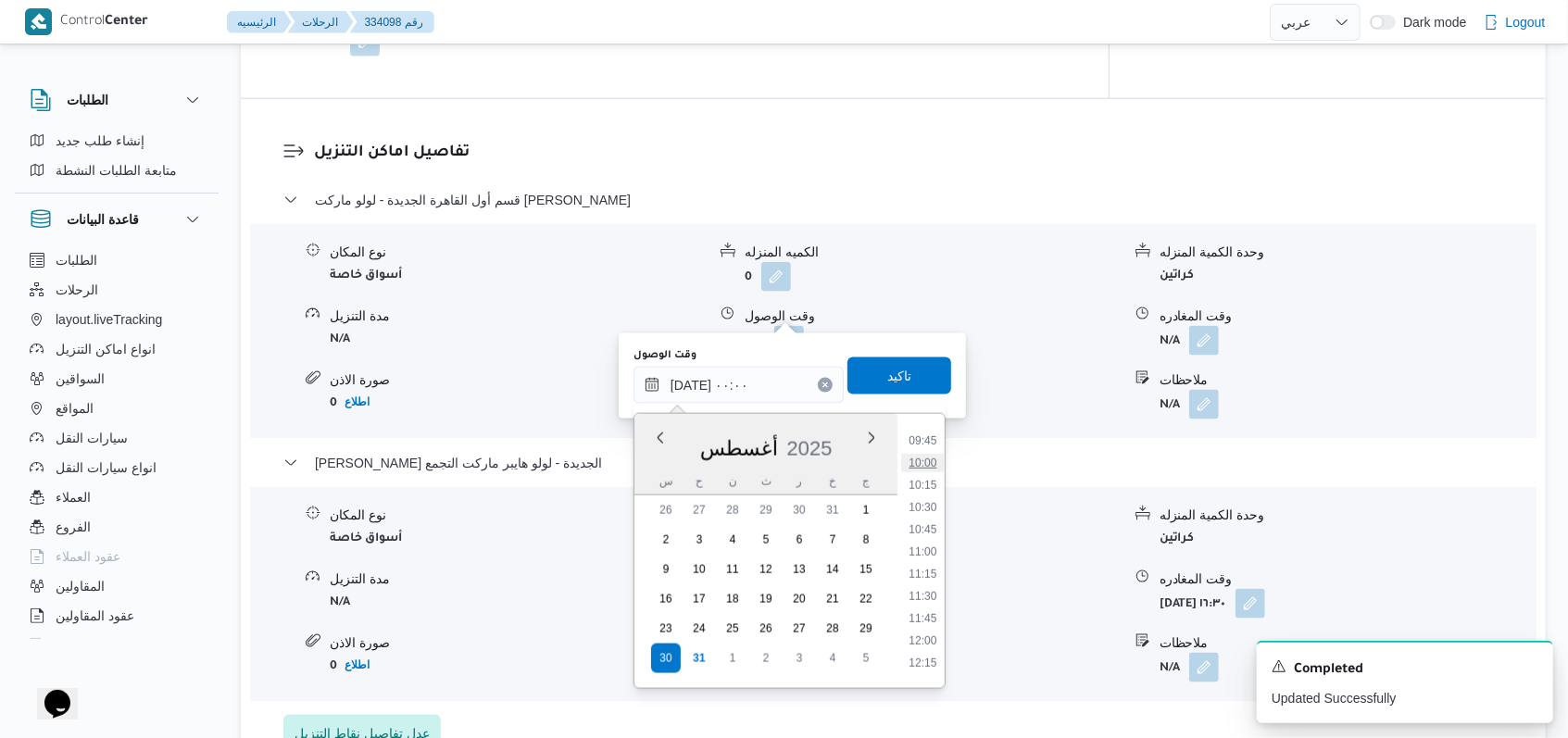
click at [929, 469] on li "10:00" at bounding box center [921, 463] width 42 height 19
type input "٣٠/٠٨/٢٠٢٥ ١٠:٠٠"
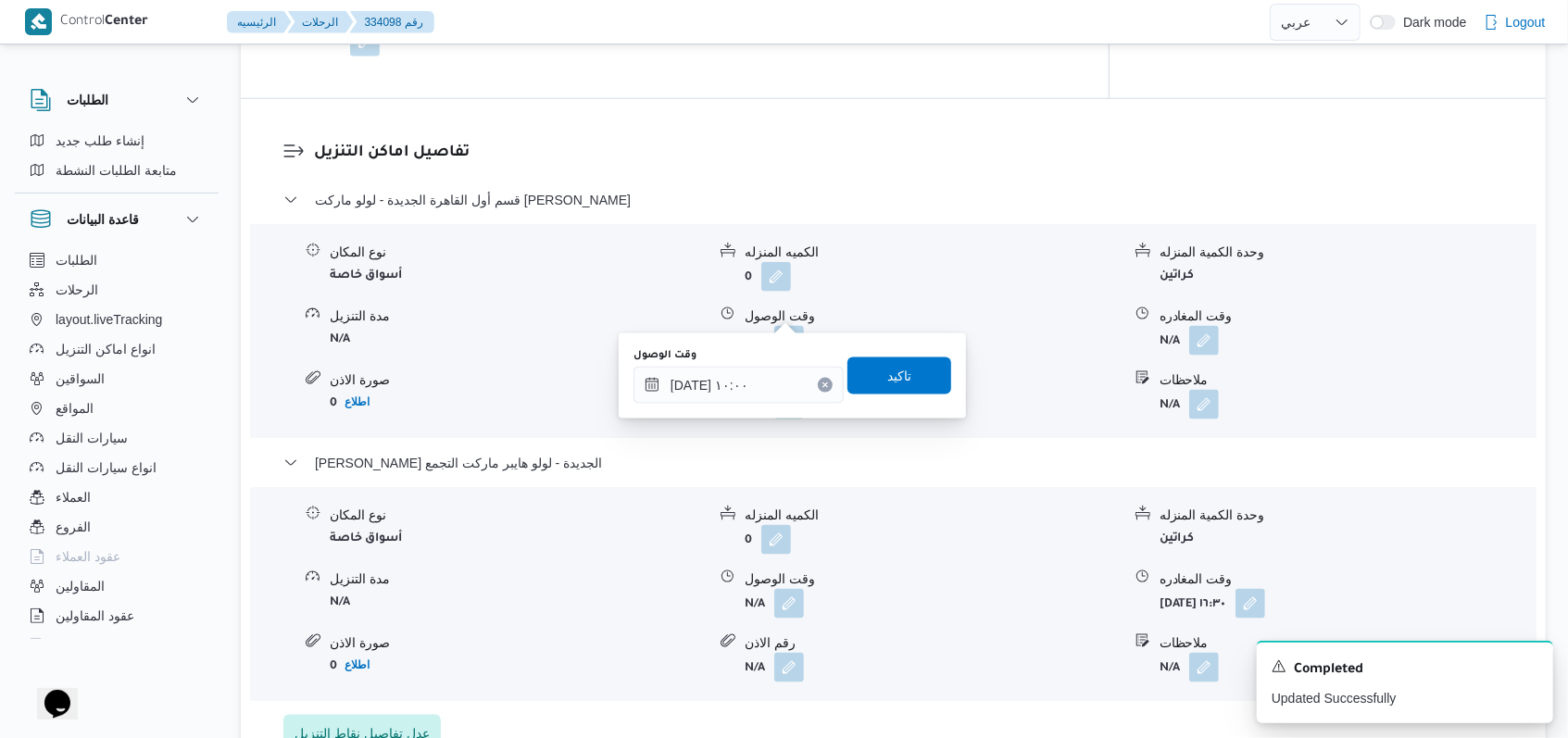
click at [919, 408] on div "You are in a dialog. To close this dialog, hit escape. وقت الوصول ٣٠/٠٨/٢٠٢٥ ١٠…" at bounding box center [792, 376] width 347 height 85
click at [918, 385] on span "تاكيد" at bounding box center [899, 375] width 104 height 37
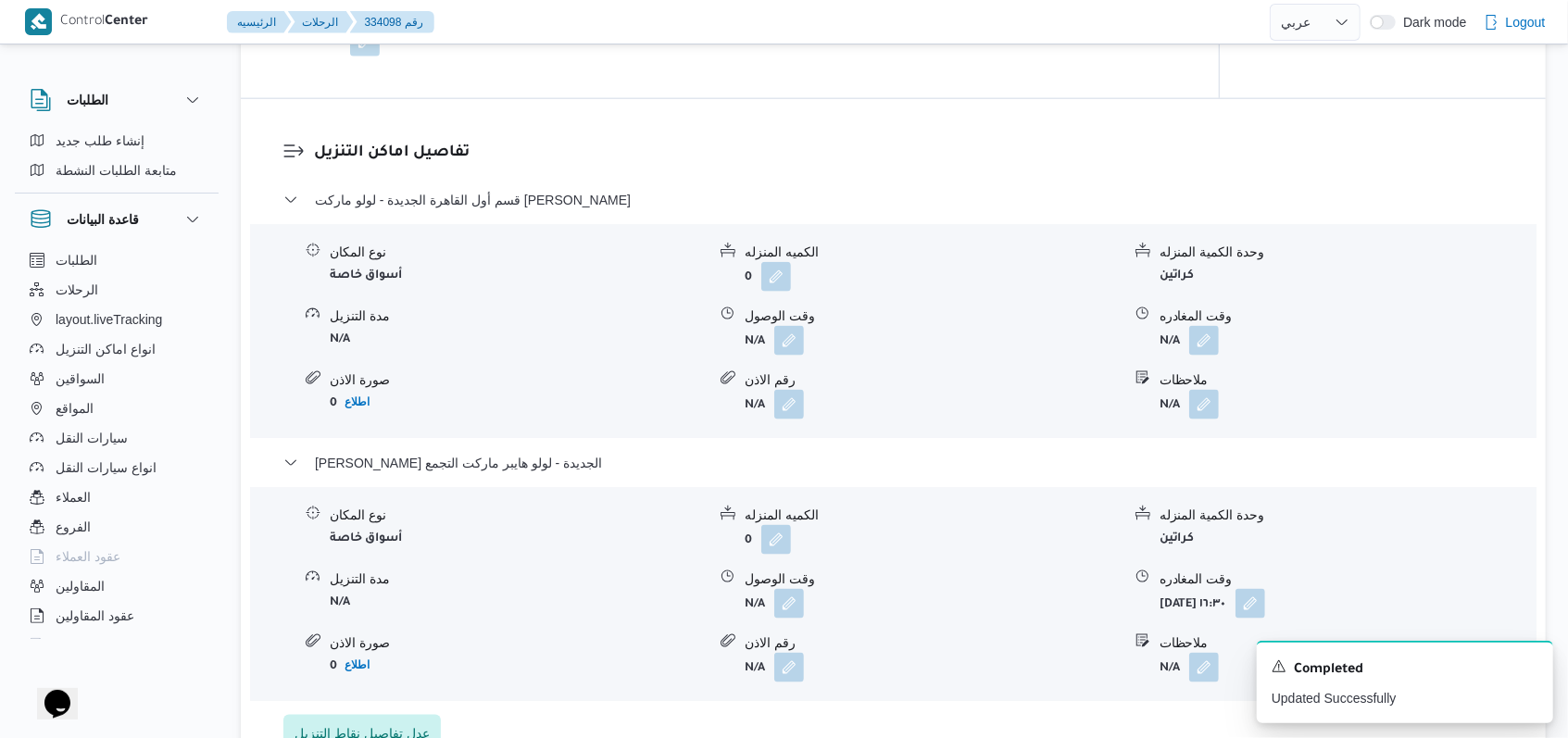
click at [1222, 326] on form "N/A" at bounding box center [1347, 340] width 376 height 29
click at [1203, 325] on button "button" at bounding box center [1203, 339] width 29 height 29
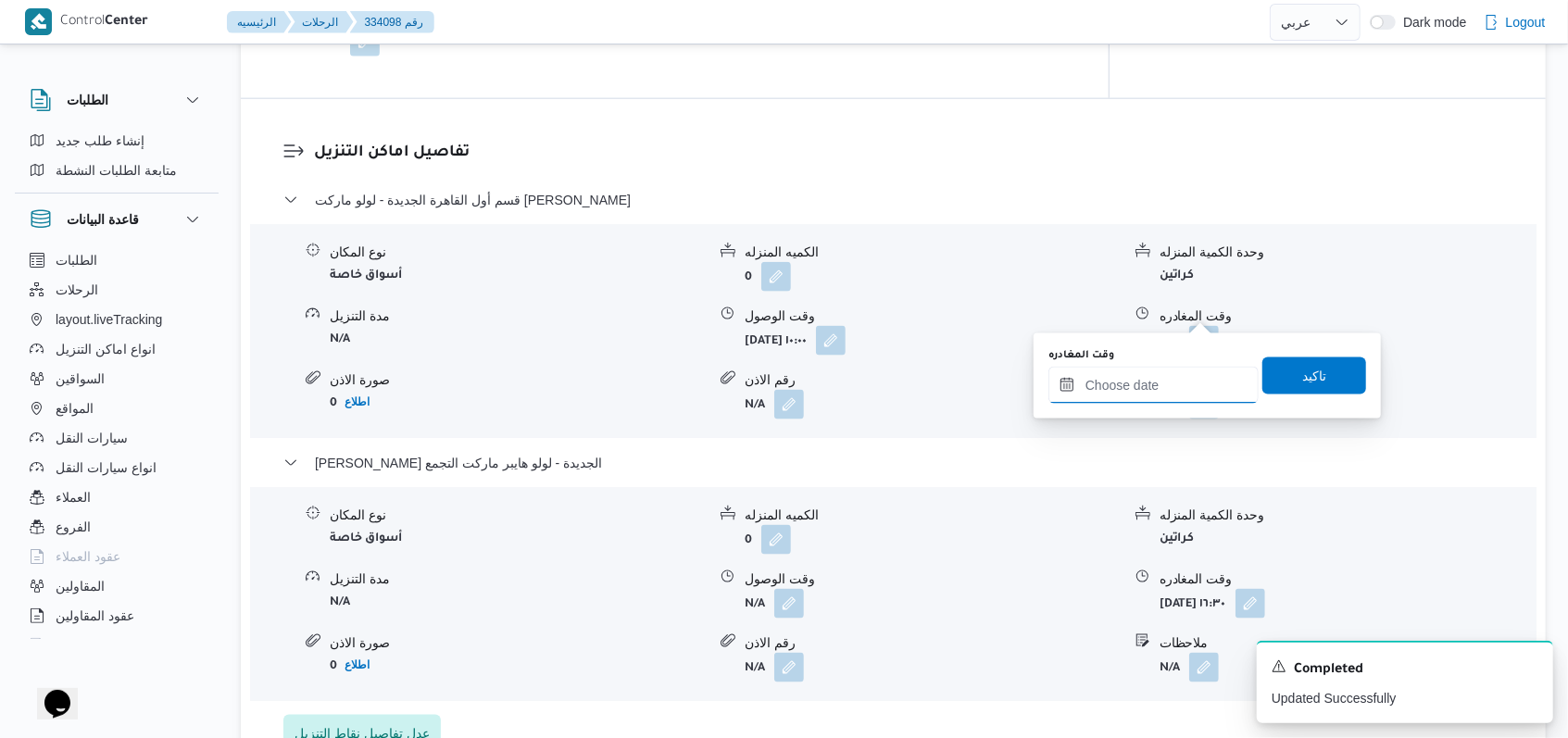
click at [1088, 395] on input "وقت المغادره" at bounding box center [1153, 384] width 211 height 37
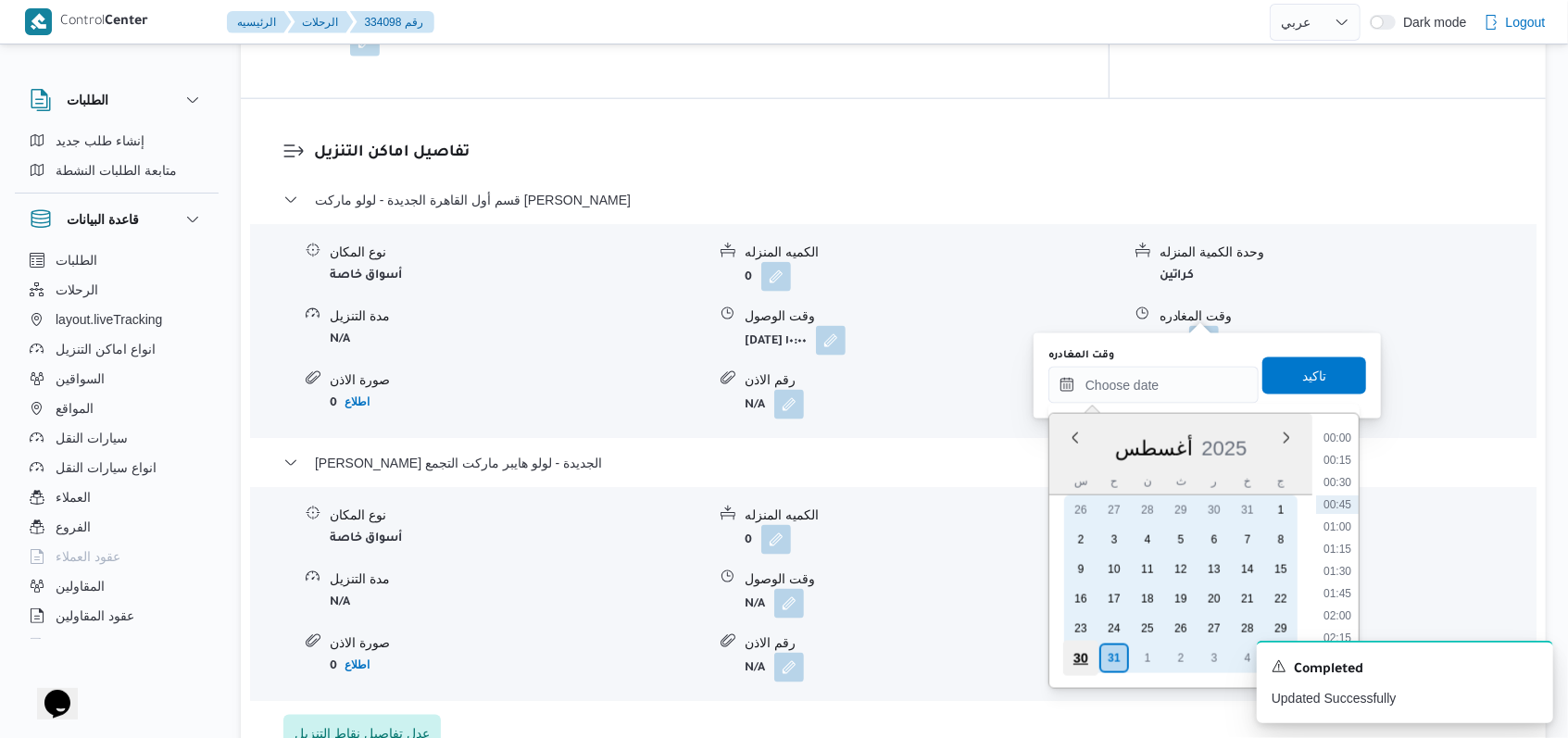
click at [1073, 647] on div "30" at bounding box center [1080, 658] width 35 height 35
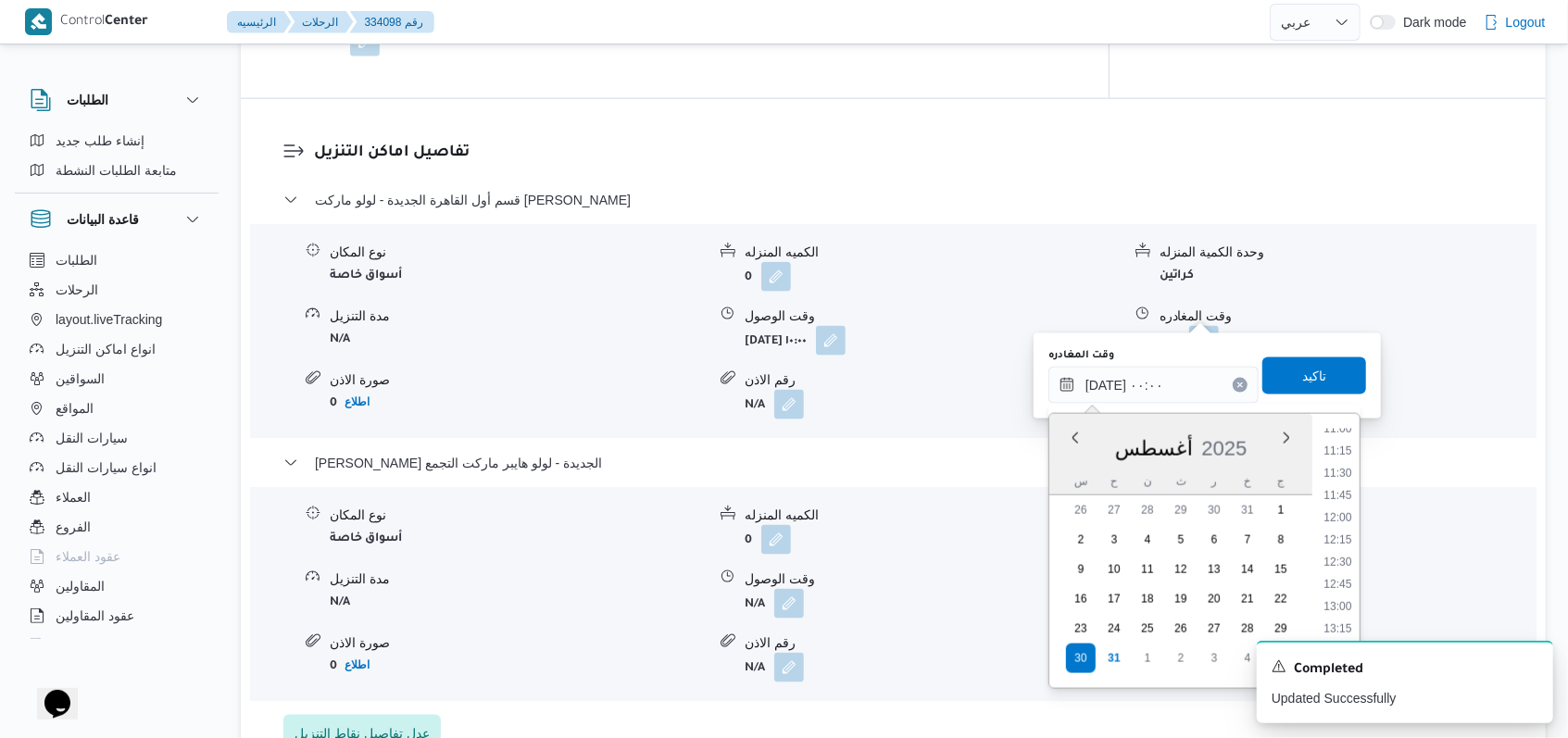
click at [1334, 527] on ul "00:00 00:15 00:30 00:45 01:00 01:15 01:30 01:45 02:00 02:15 02:30 02:45 03:00 0…" at bounding box center [1338, 550] width 43 height 244
click at [1334, 531] on li "12:15" at bounding box center [1337, 540] width 42 height 19
type input "٣٠/٠٨/٢٠٢٥ ١٢:١٥"
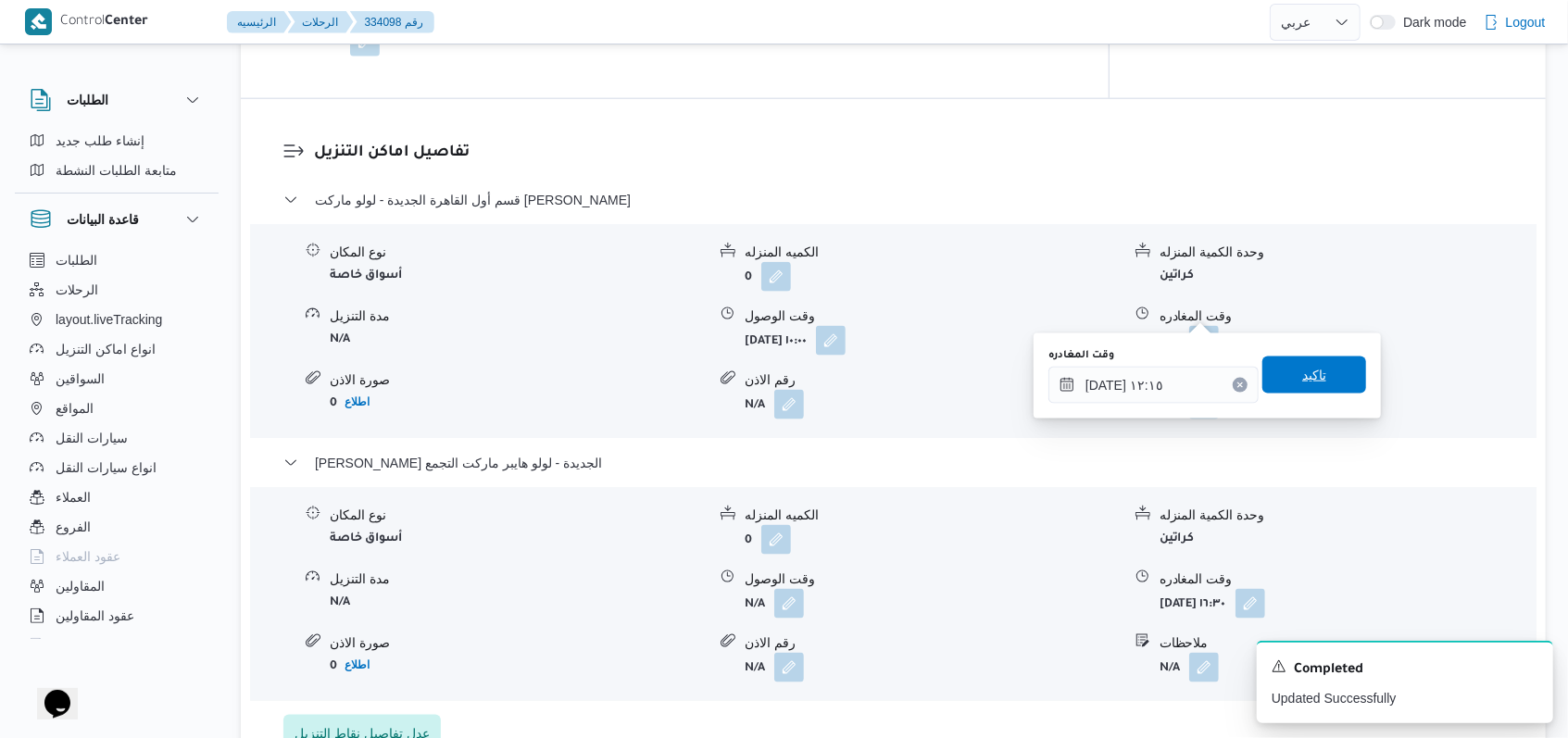
click at [1304, 385] on span "تاكيد" at bounding box center [1314, 375] width 25 height 23
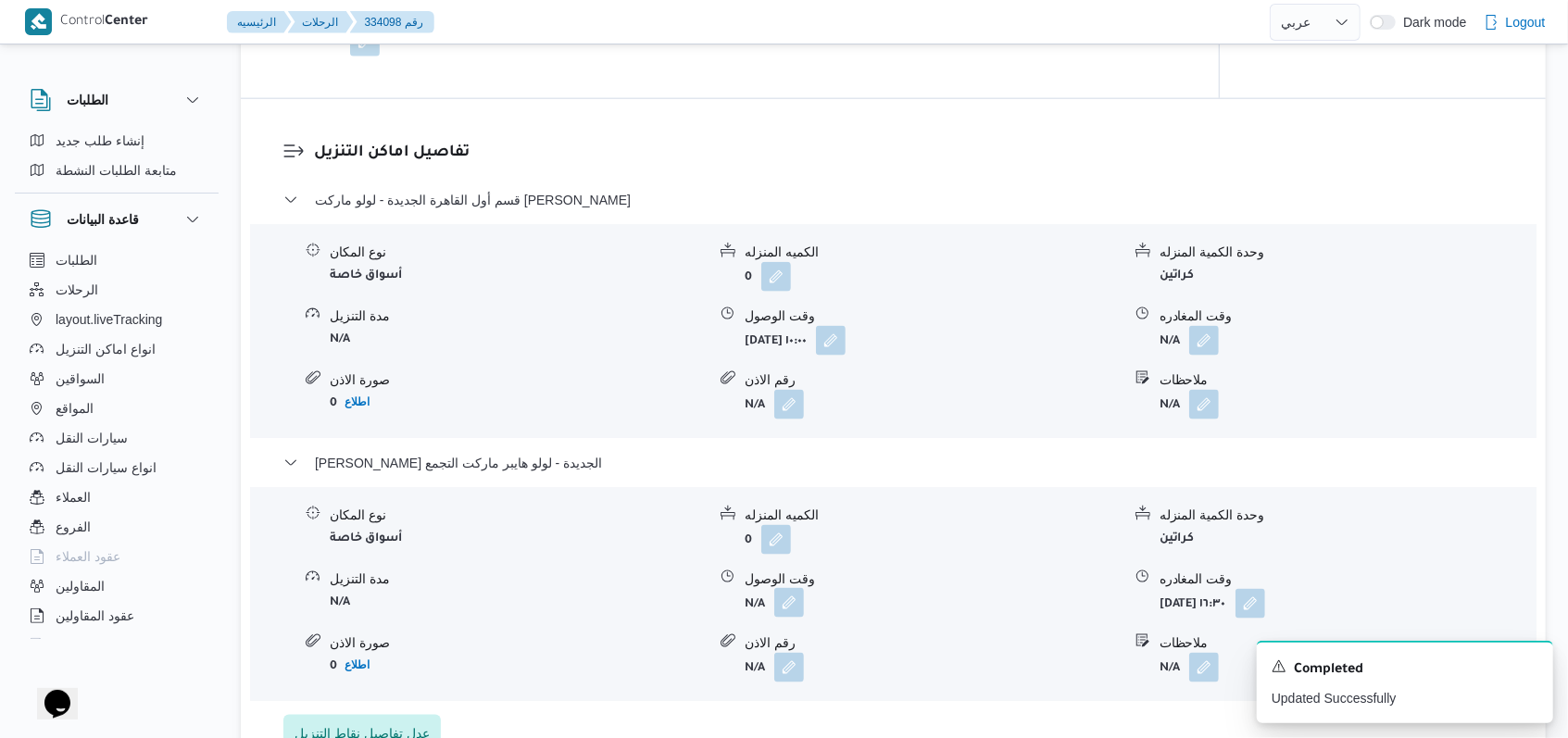
click at [794, 588] on button "button" at bounding box center [788, 602] width 29 height 29
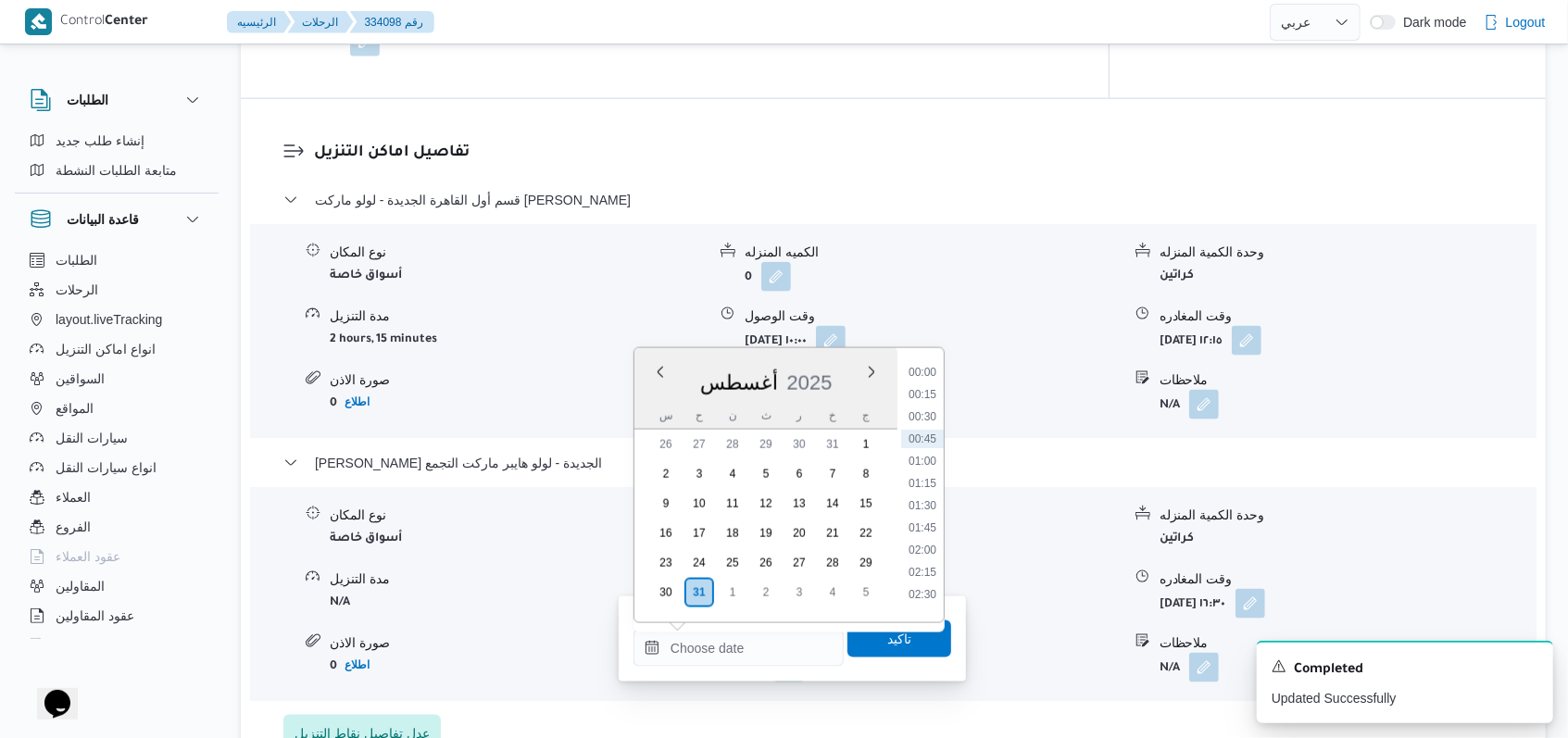
click at [657, 607] on div "أغسطس ٢٠٢٥ أغسطس 2025 س ح ن ث ر خ ج 26 27 28 29 30 31 1 2 3 4 5 6 7 8 9 10 11 1…" at bounding box center [766, 485] width 263 height 274
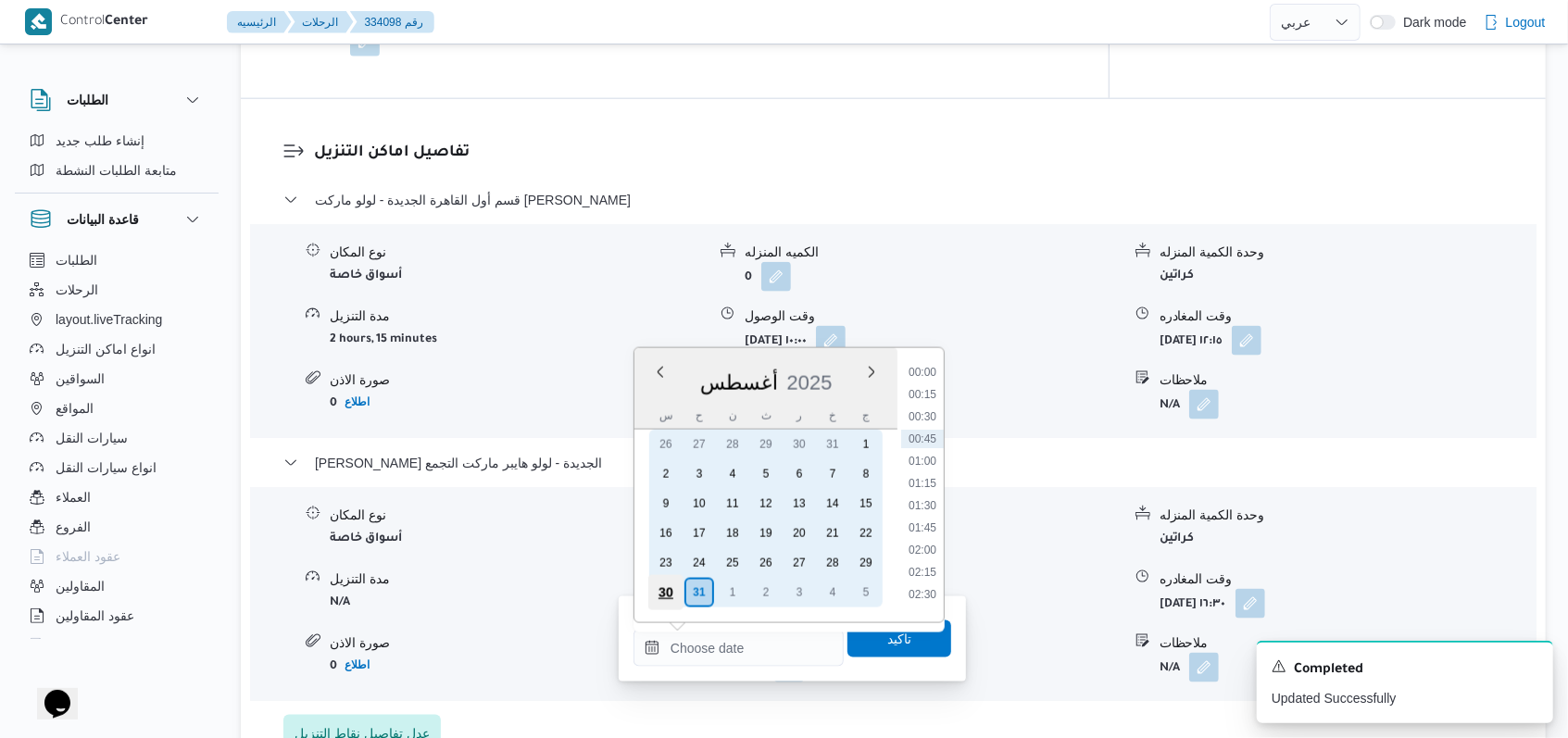
click at [664, 596] on div "30" at bounding box center [666, 592] width 35 height 35
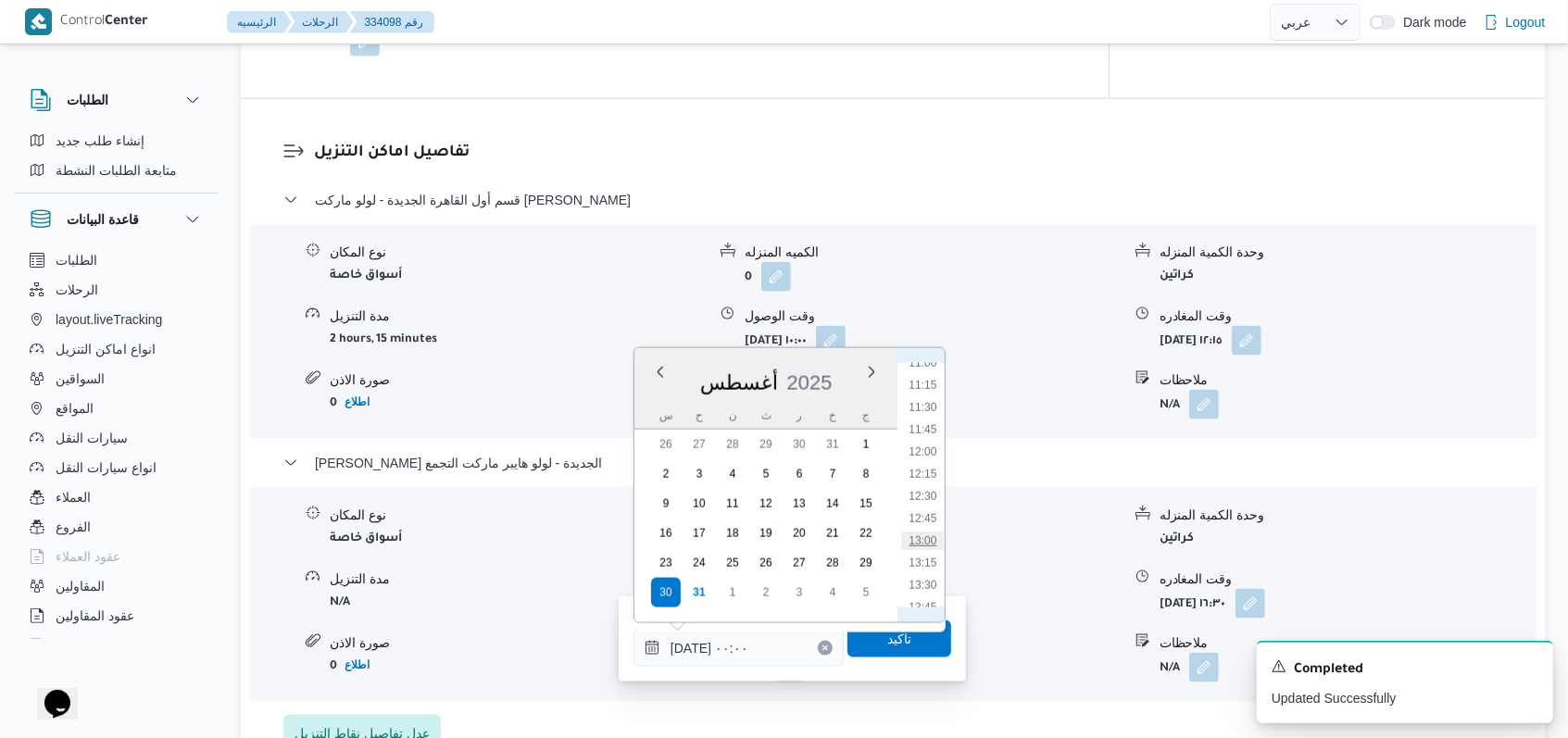
click at [934, 531] on li "13:00" at bounding box center [921, 541] width 42 height 19
type input "٣٠/٠٨/٢٠٢٥ ١٣:٠٠"
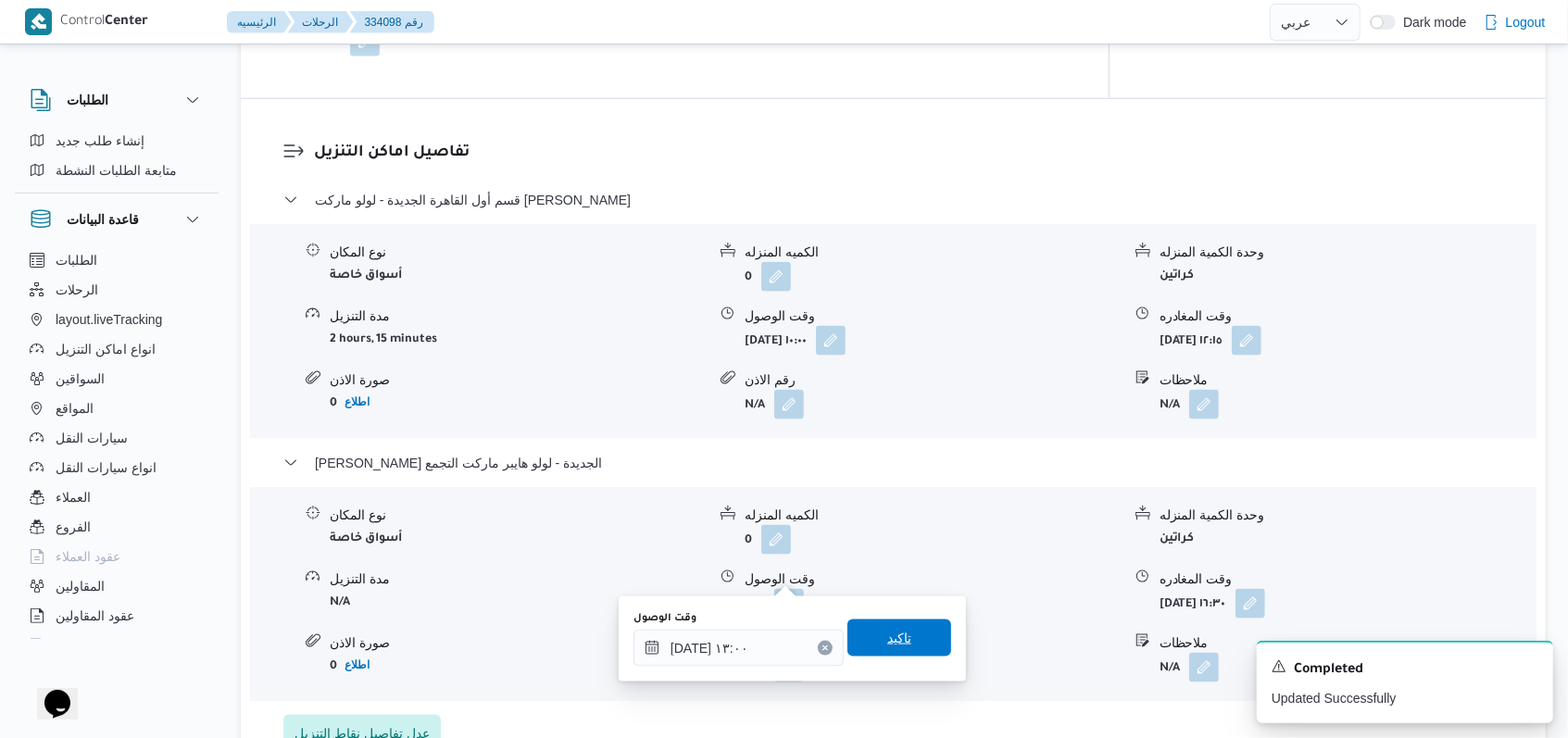
click at [902, 651] on span "تاكيد" at bounding box center [899, 637] width 104 height 37
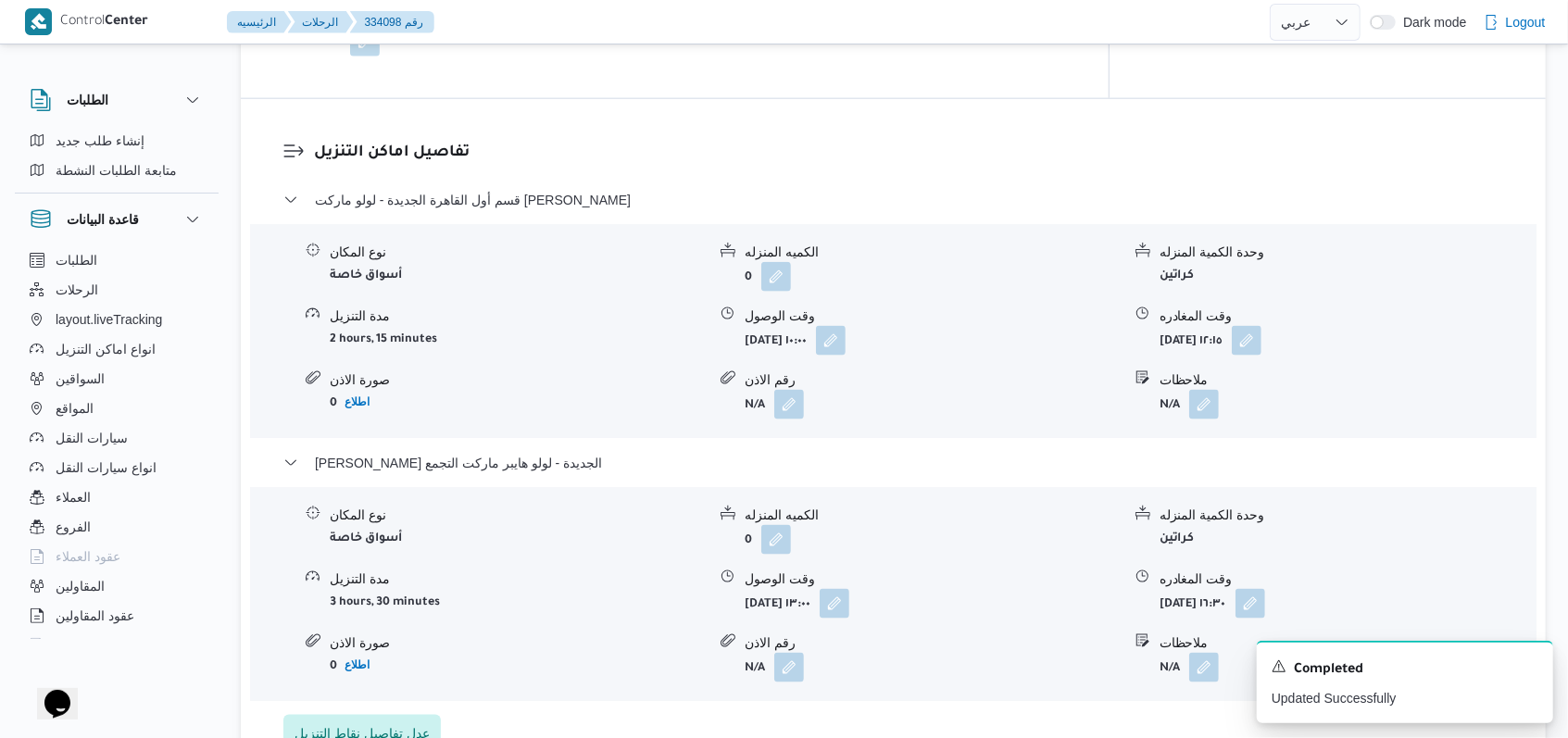
click at [481, 416] on div "قسم أول القاهرة الجديدة - لولو ماركت بارك مول نوع المكان أسواق خاصة الكميه المن…" at bounding box center [893, 470] width 1221 height 562
click at [504, 189] on span "قسم أول القاهرة الجديدة - لولو ماركت بارك مول" at bounding box center [472, 200] width 315 height 23
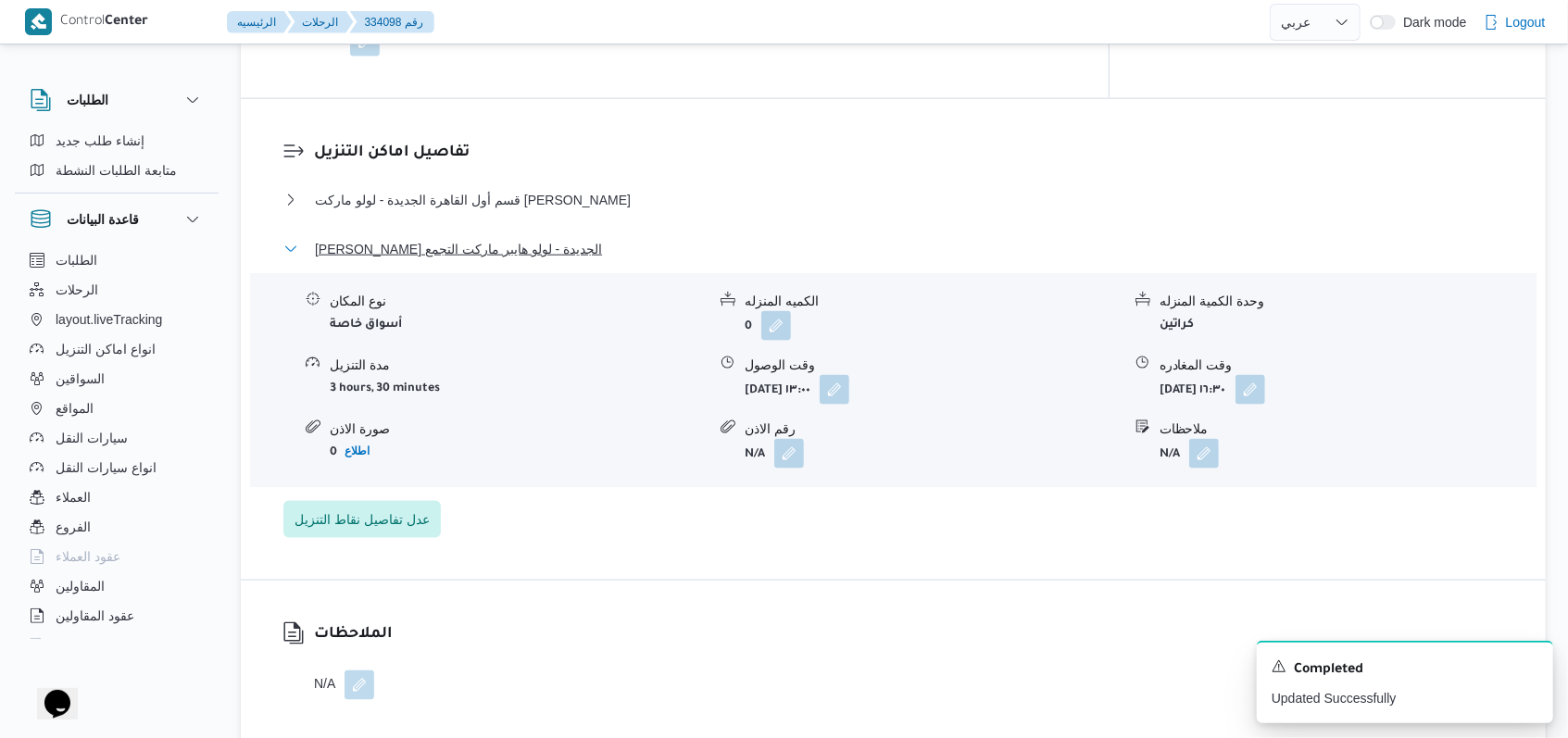
click at [501, 238] on span "ثانى القاهرة الجديدة - لولو هايبر ماركت التجمع" at bounding box center [458, 249] width 287 height 23
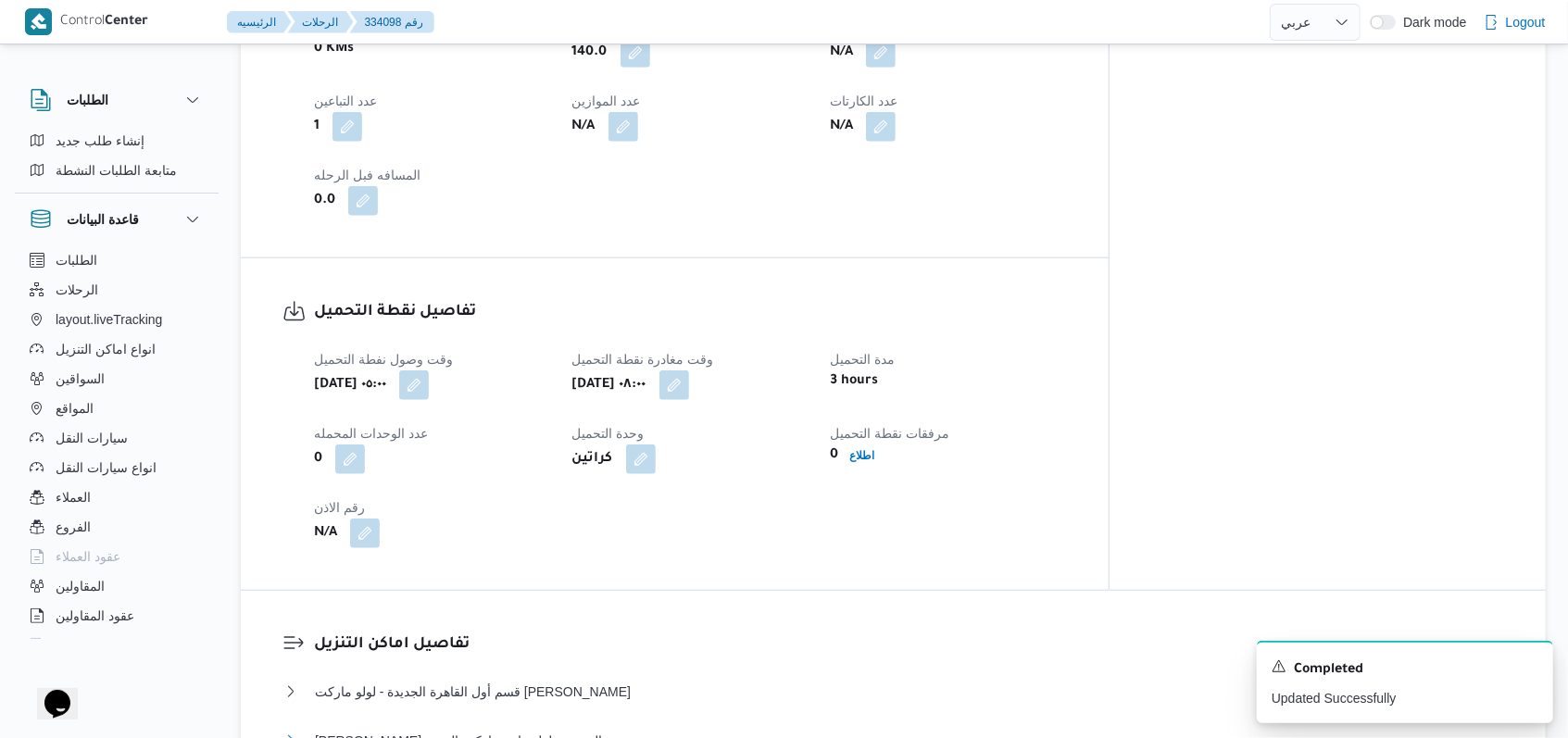
scroll to position [864, 0]
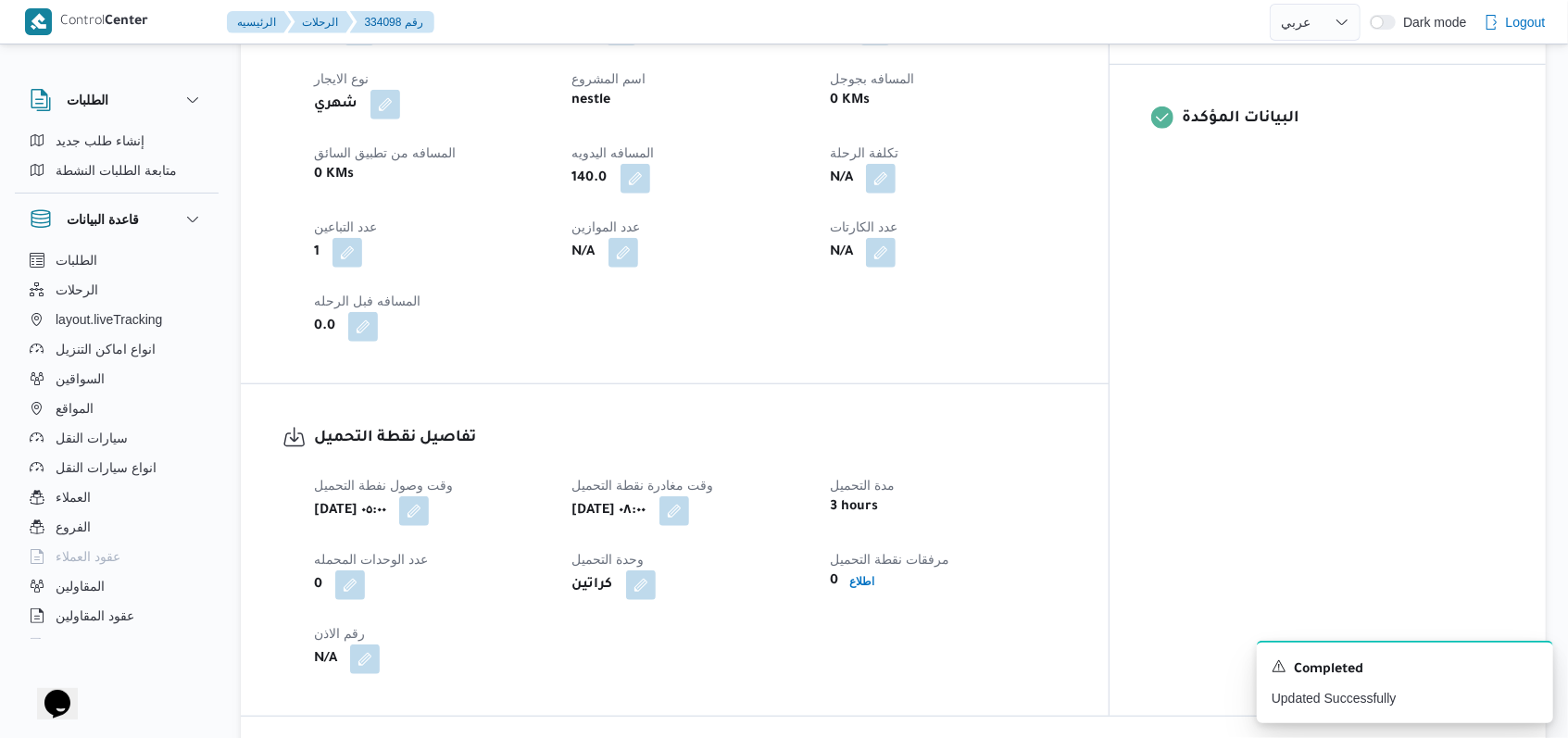
select select "ar"
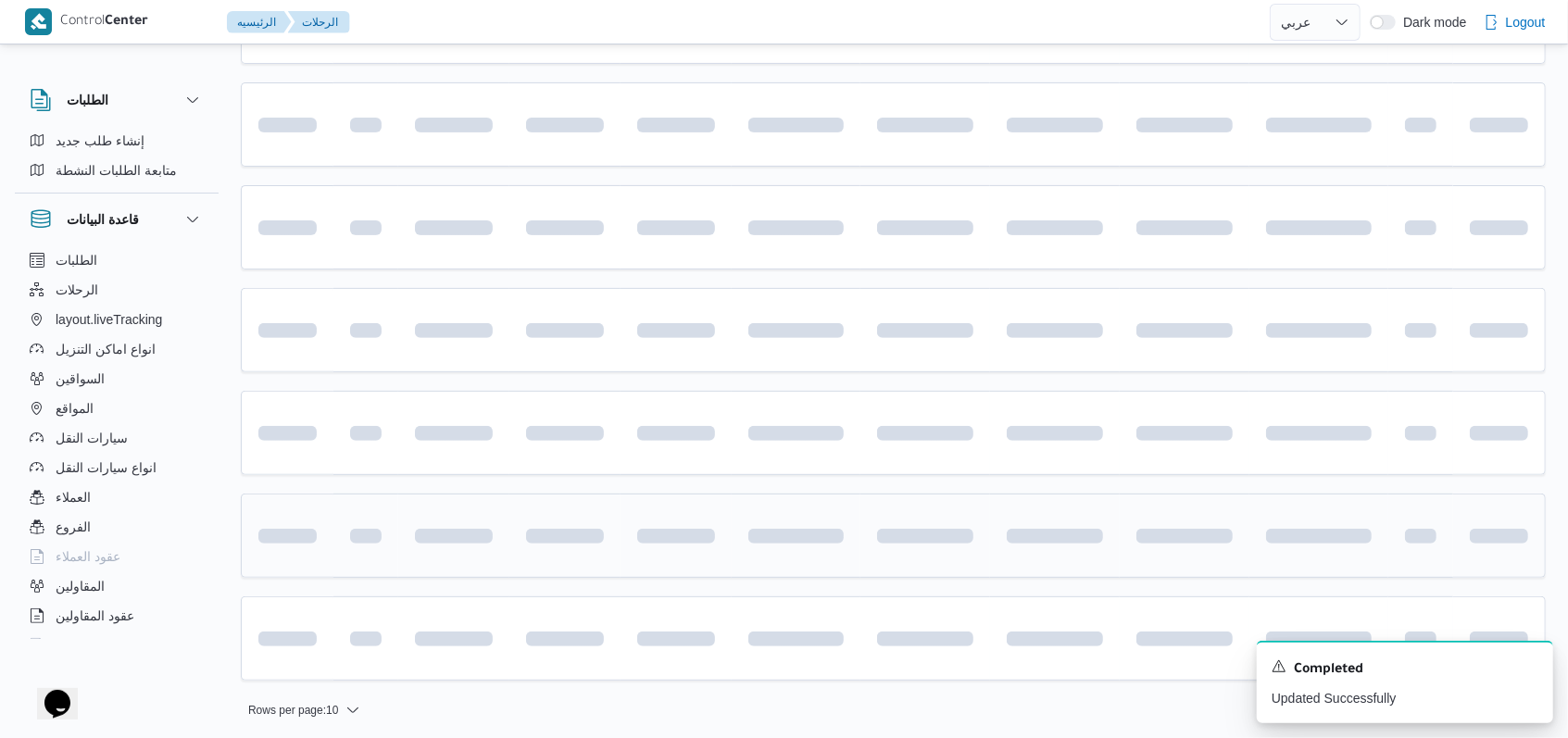
scroll to position [327, 0]
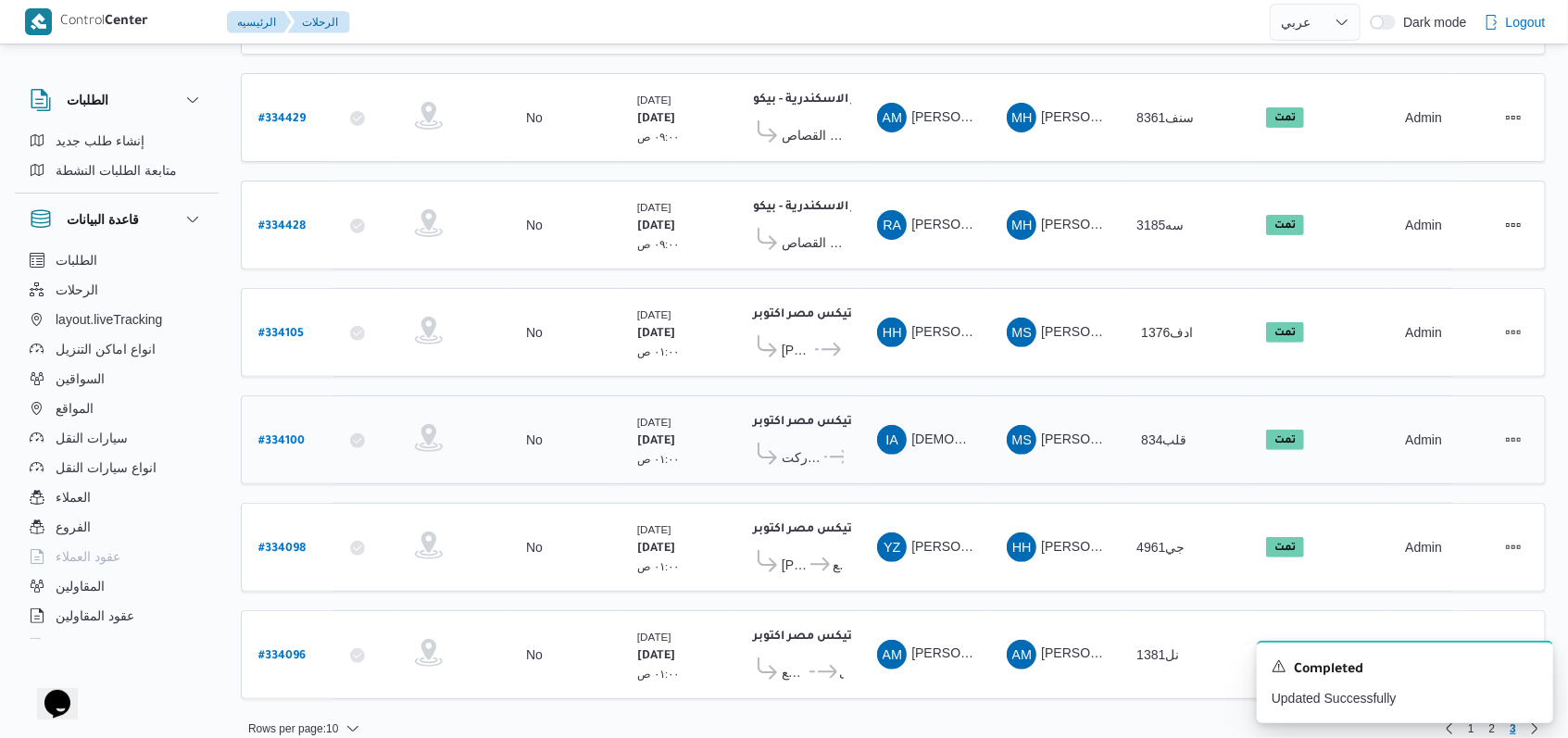
click at [304, 435] on b "# 334100" at bounding box center [281, 442] width 46 height 13
select select "ar"
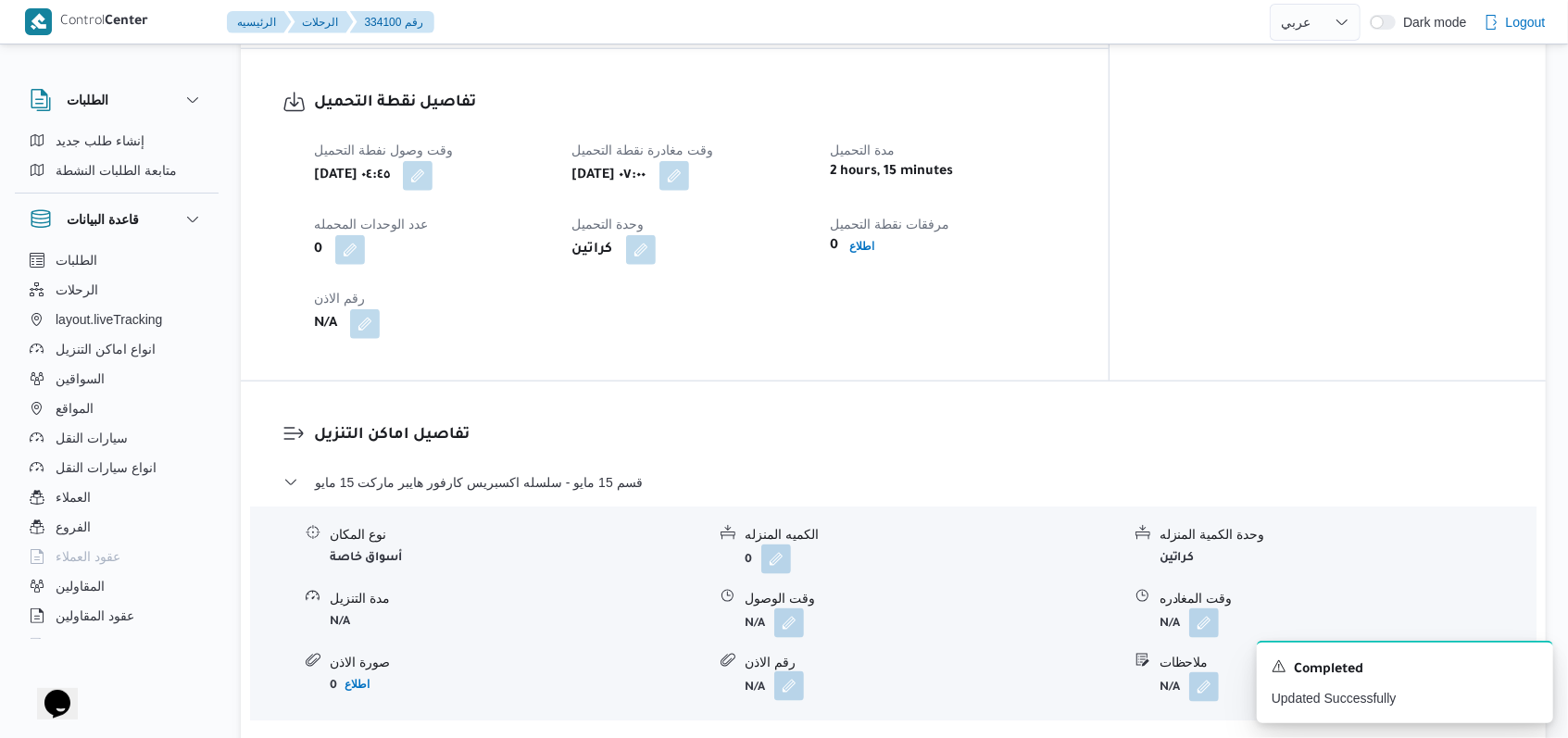
scroll to position [1481, 0]
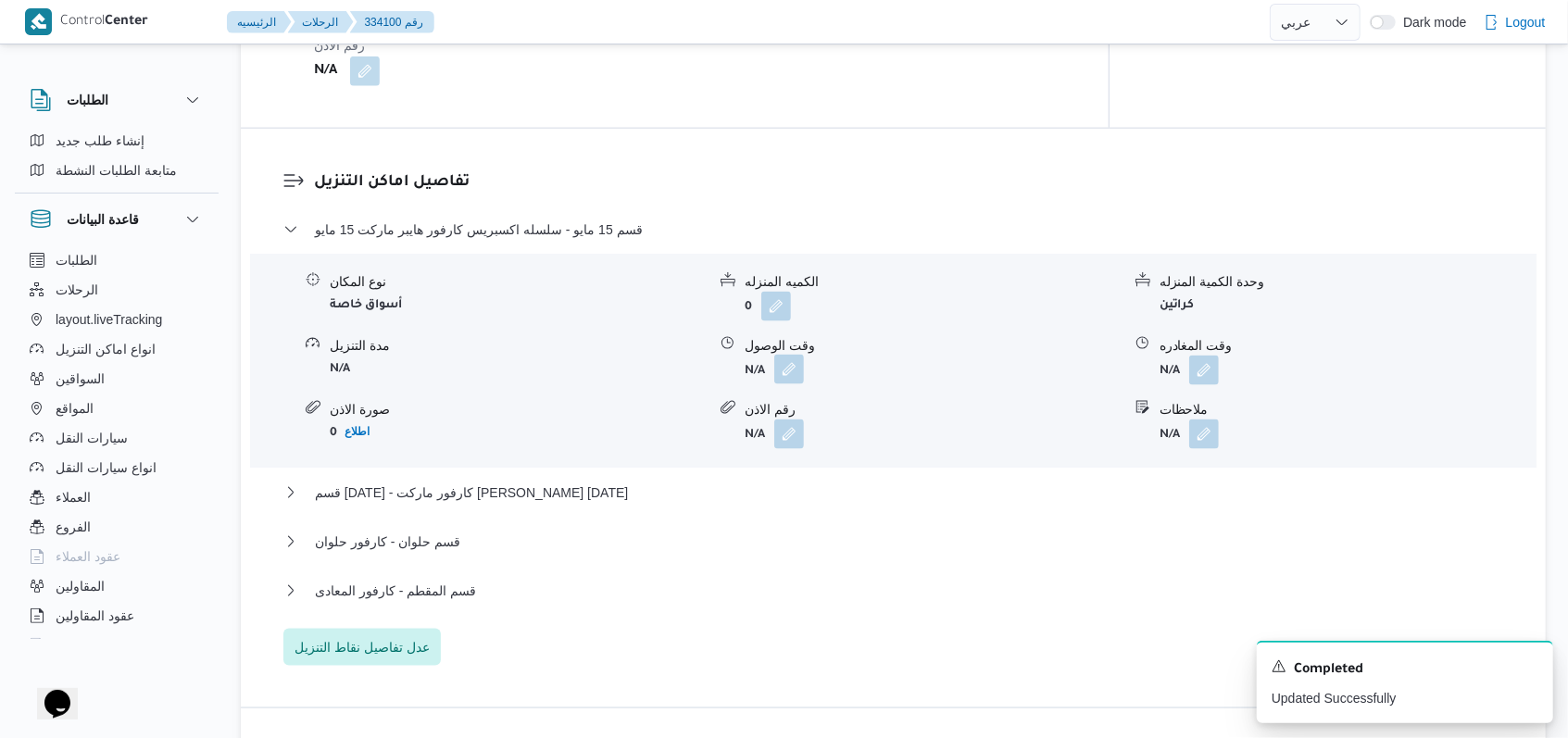
click at [798, 363] on button "button" at bounding box center [788, 369] width 29 height 29
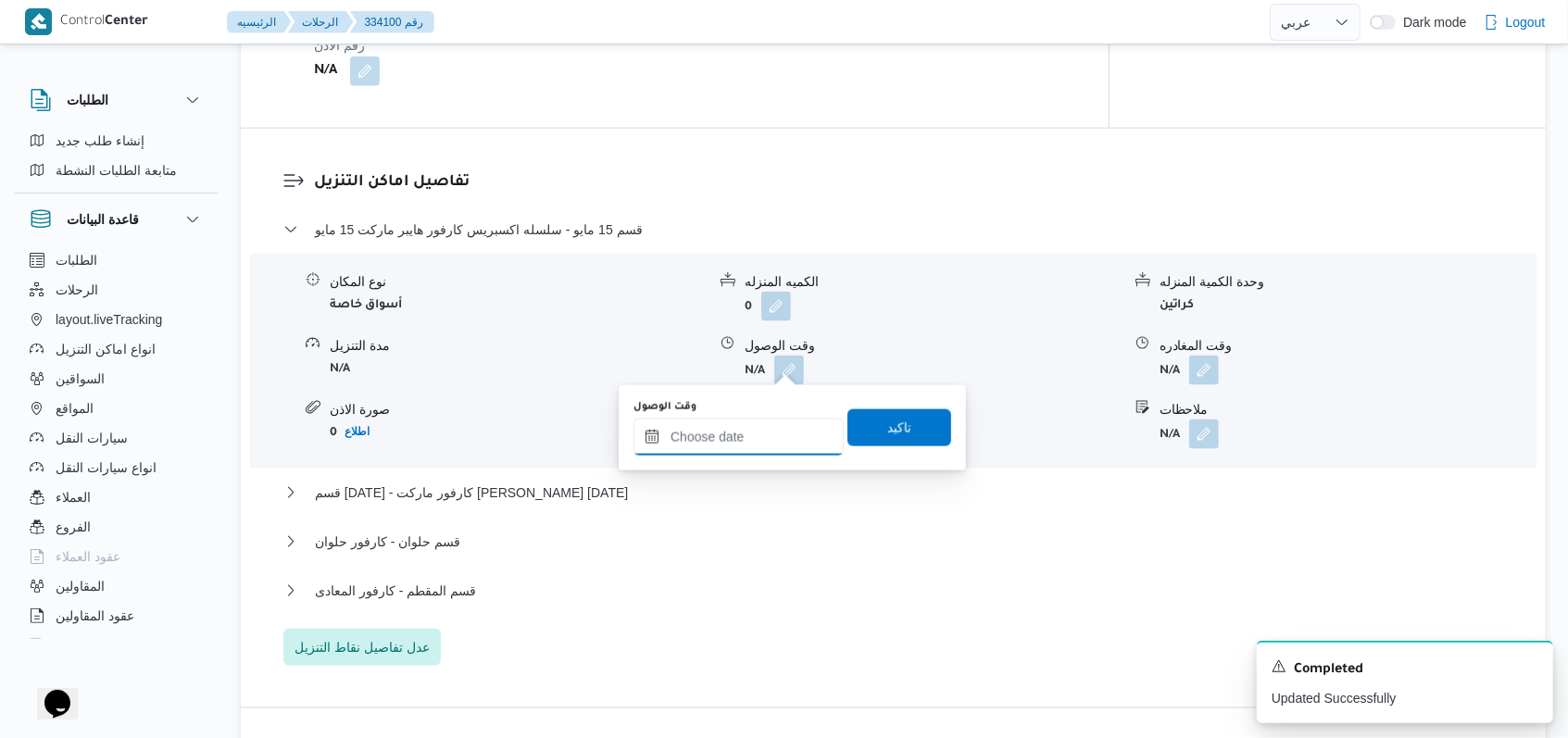
click at [749, 443] on input "وقت الوصول" at bounding box center [738, 436] width 211 height 37
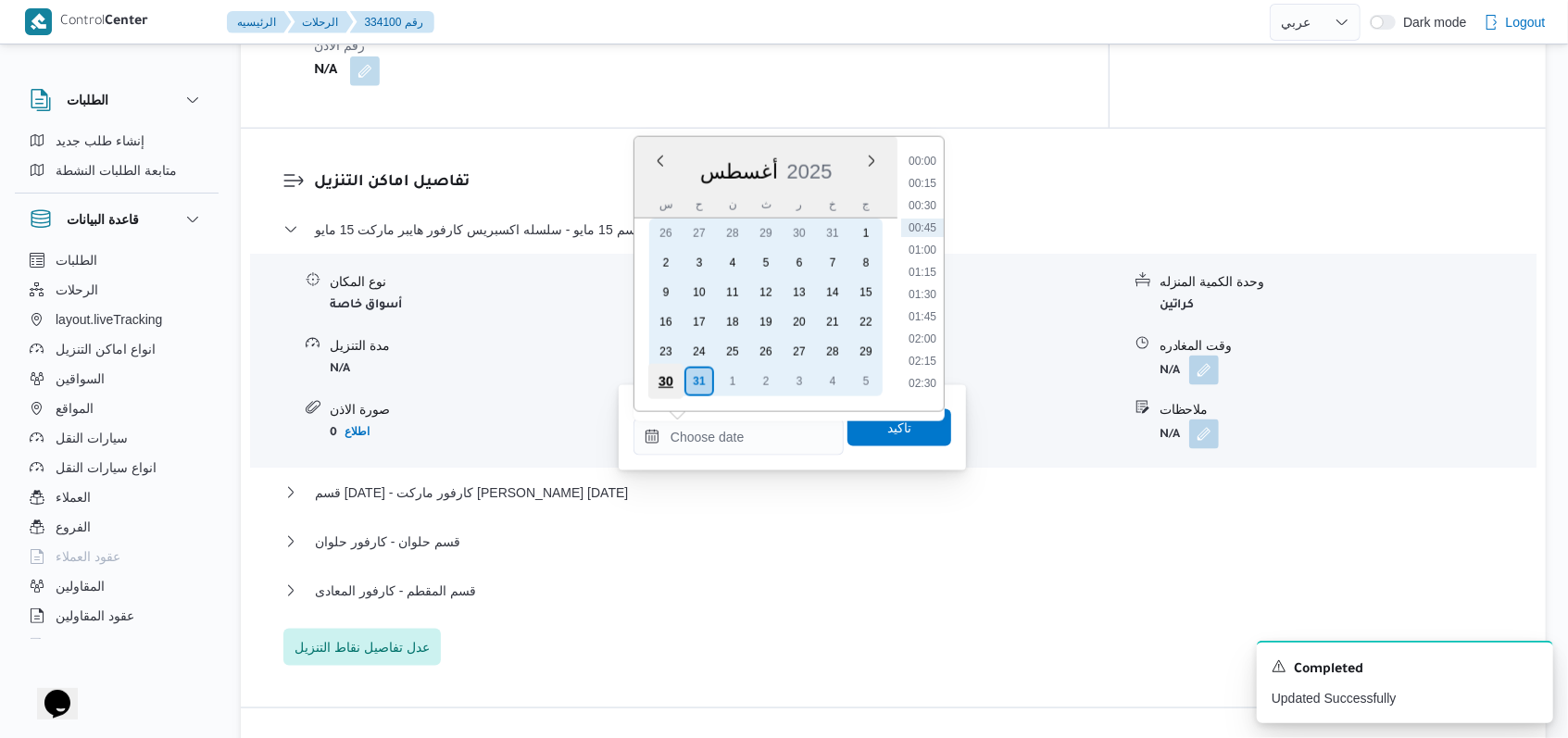
click at [651, 386] on div "30" at bounding box center [666, 380] width 35 height 35
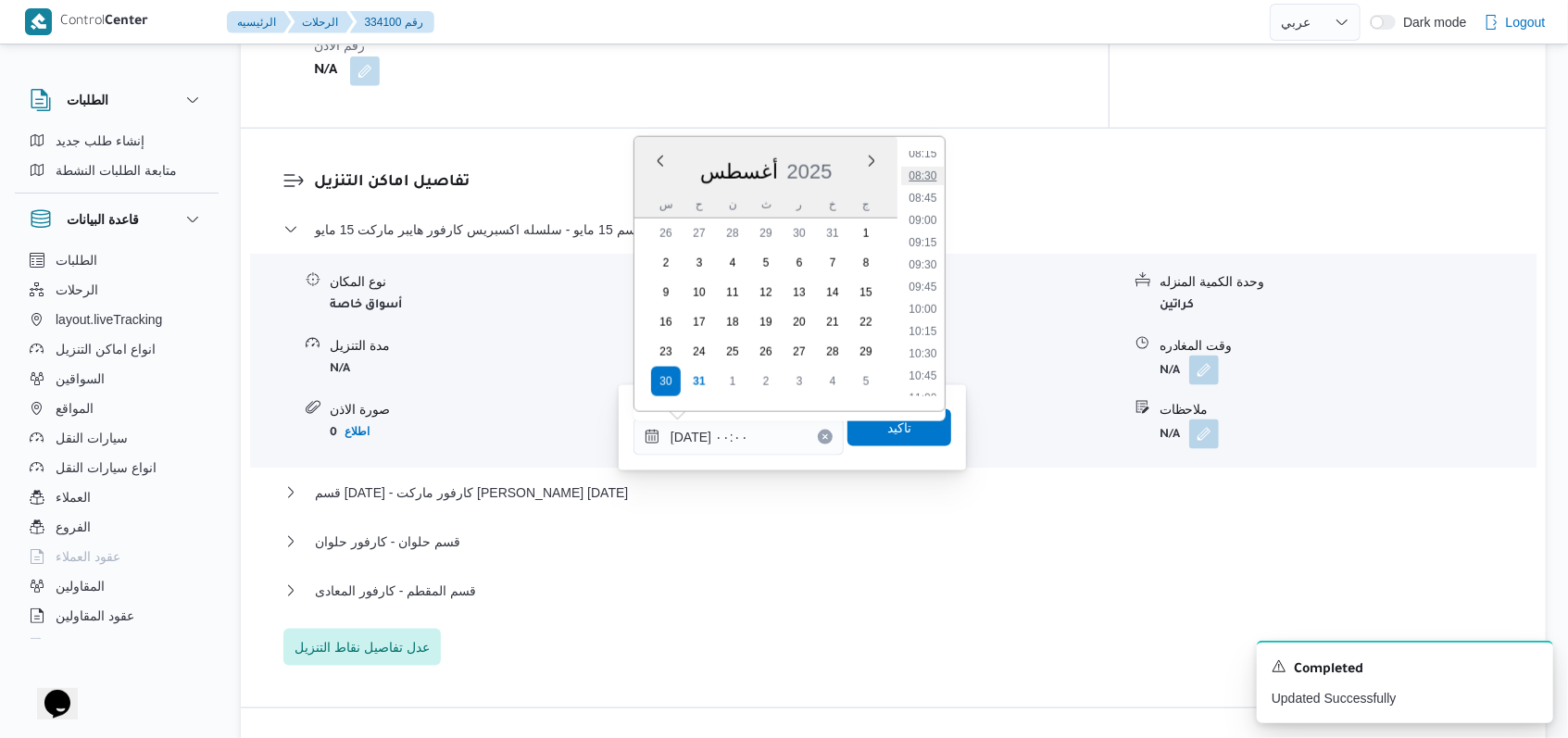
click at [935, 171] on li "08:30" at bounding box center [921, 176] width 42 height 19
type input "٣٠/٠٨/٢٠٢٥ ٠٨:٣٠"
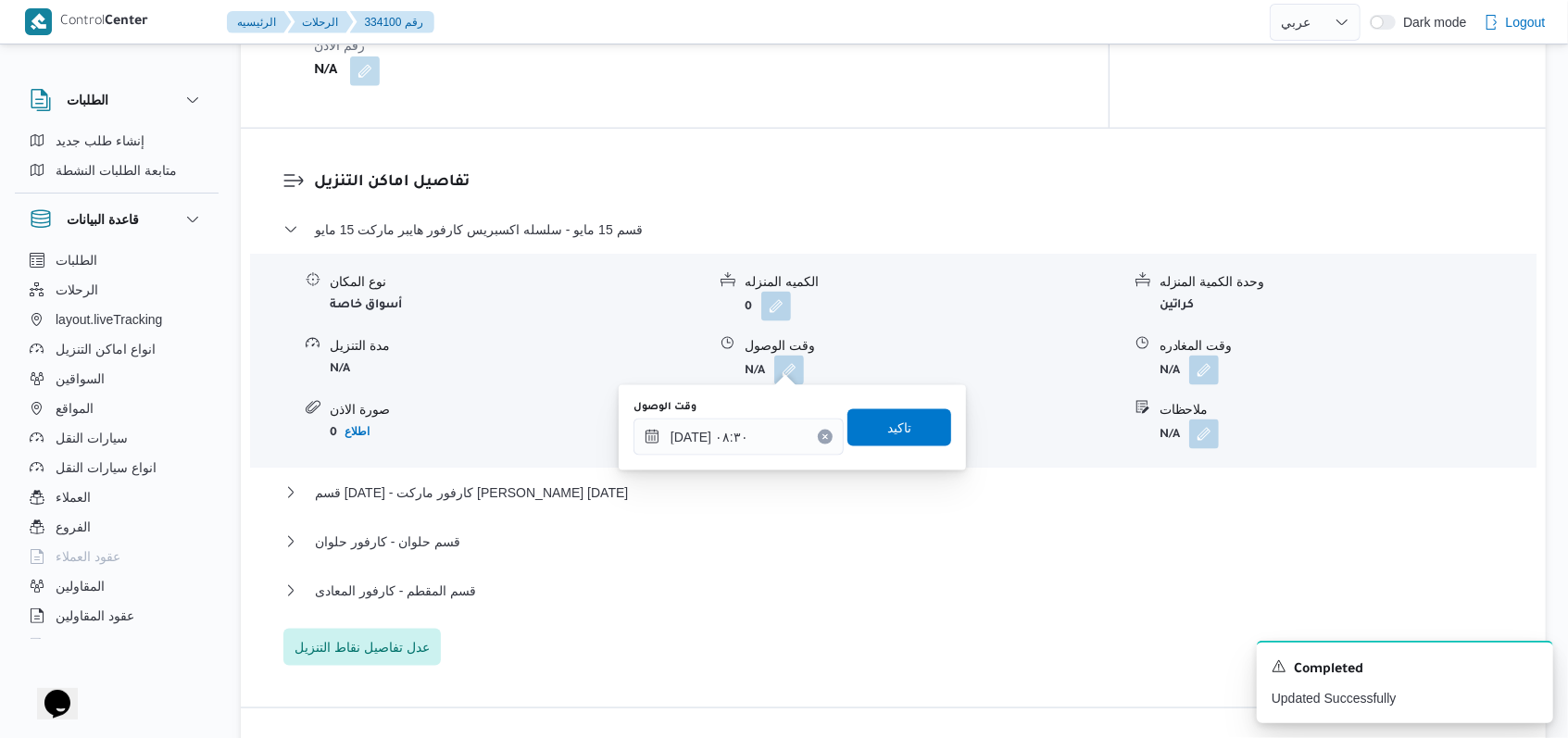
click at [905, 448] on div "وقت الوصول ٣٠/٠٨/٢٠٢٥ ٠٨:٣٠ تاكيد" at bounding box center [792, 428] width 321 height 59
click at [913, 430] on span "تاكيد" at bounding box center [899, 427] width 104 height 37
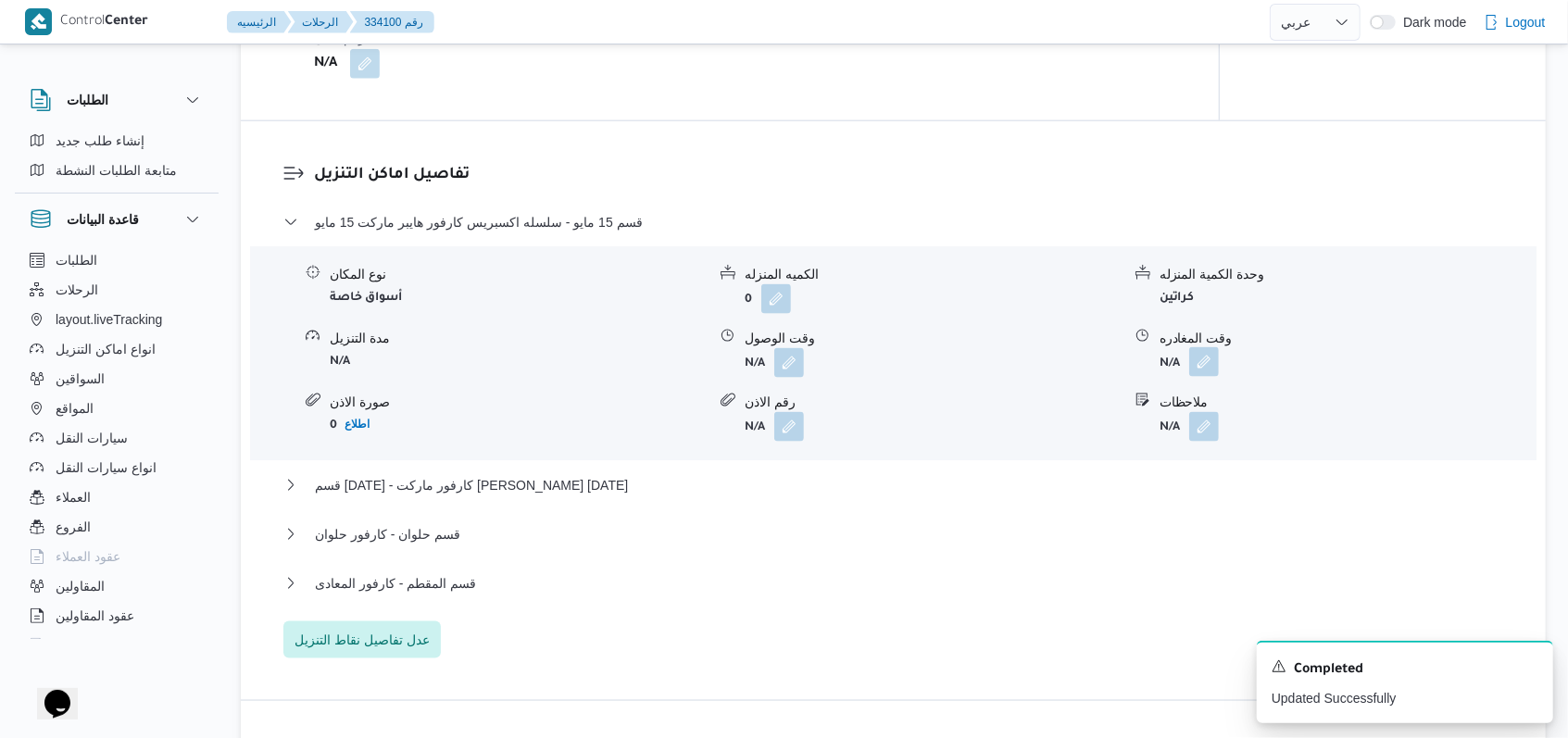
click at [1199, 376] on button "button" at bounding box center [1203, 361] width 29 height 29
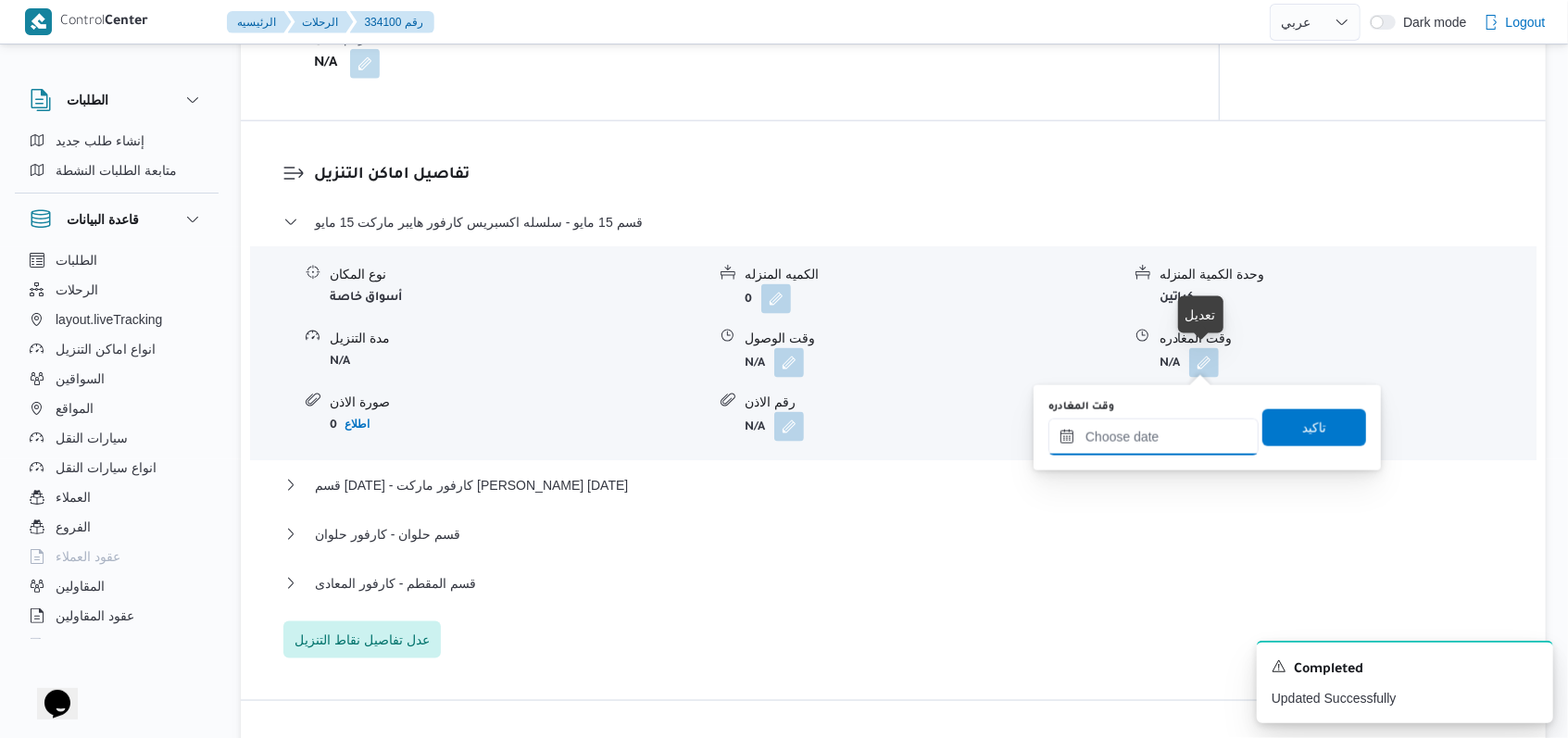
click at [1150, 435] on input "وقت المغادره" at bounding box center [1153, 436] width 211 height 37
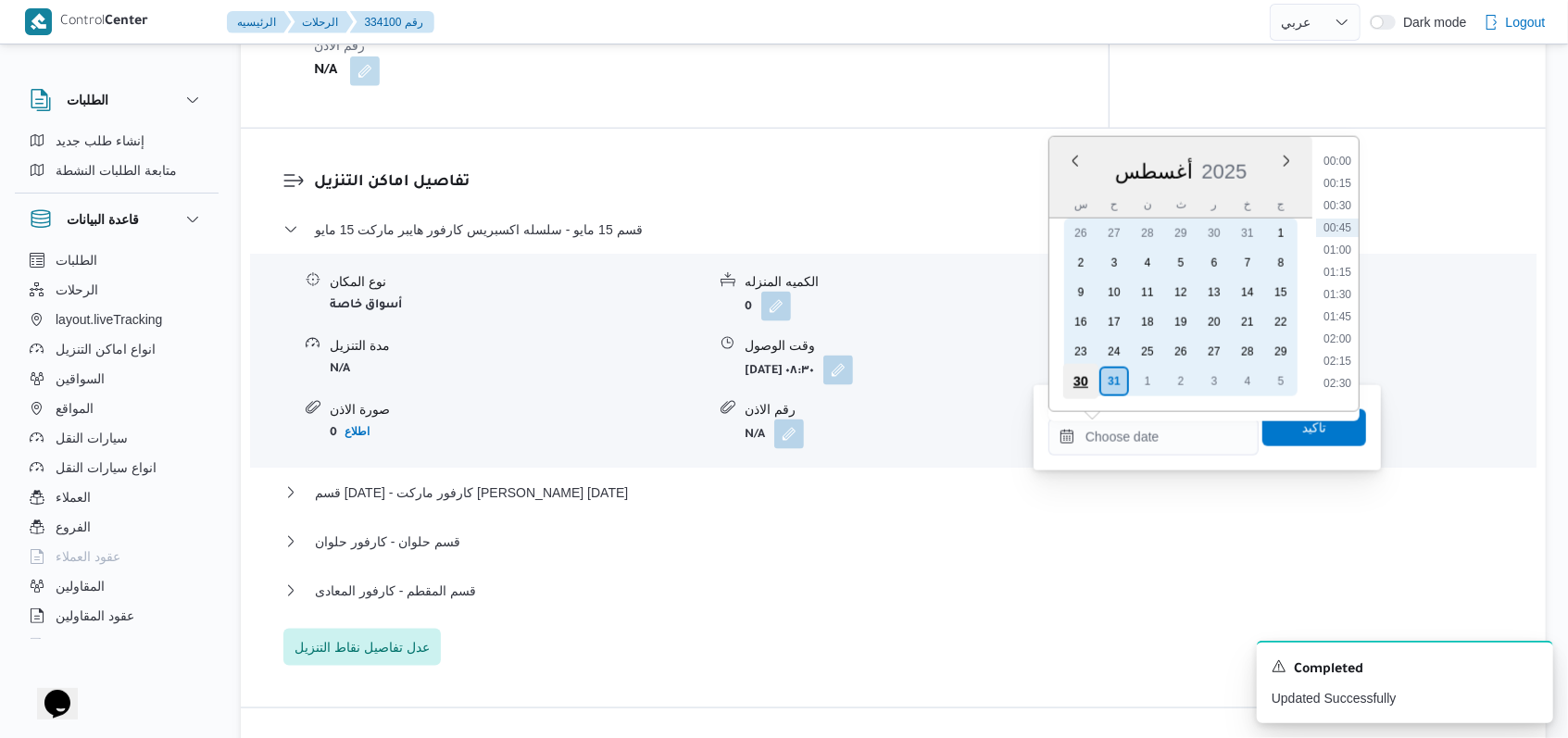
click at [1092, 378] on div "30" at bounding box center [1080, 380] width 35 height 35
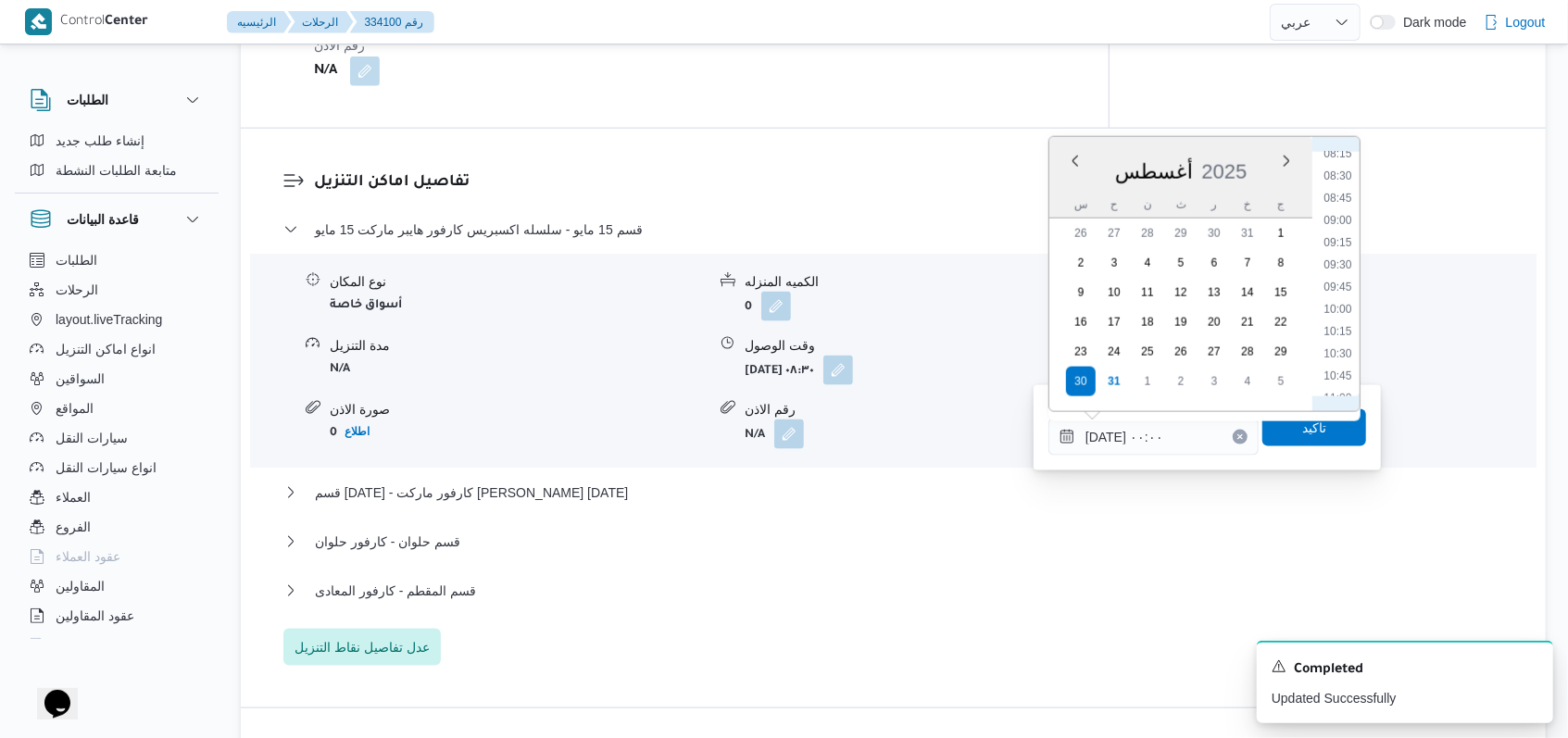
click at [1354, 277] on ul "00:00 00:15 00:30 00:45 01:00 01:15 01:30 01:45 02:00 02:15 02:30 02:45 03:00 0…" at bounding box center [1338, 274] width 43 height 244
click at [1348, 268] on li "09:30" at bounding box center [1337, 265] width 42 height 19
type input "٣٠/٠٨/٢٠٢٥ ٠٩:٣٠"
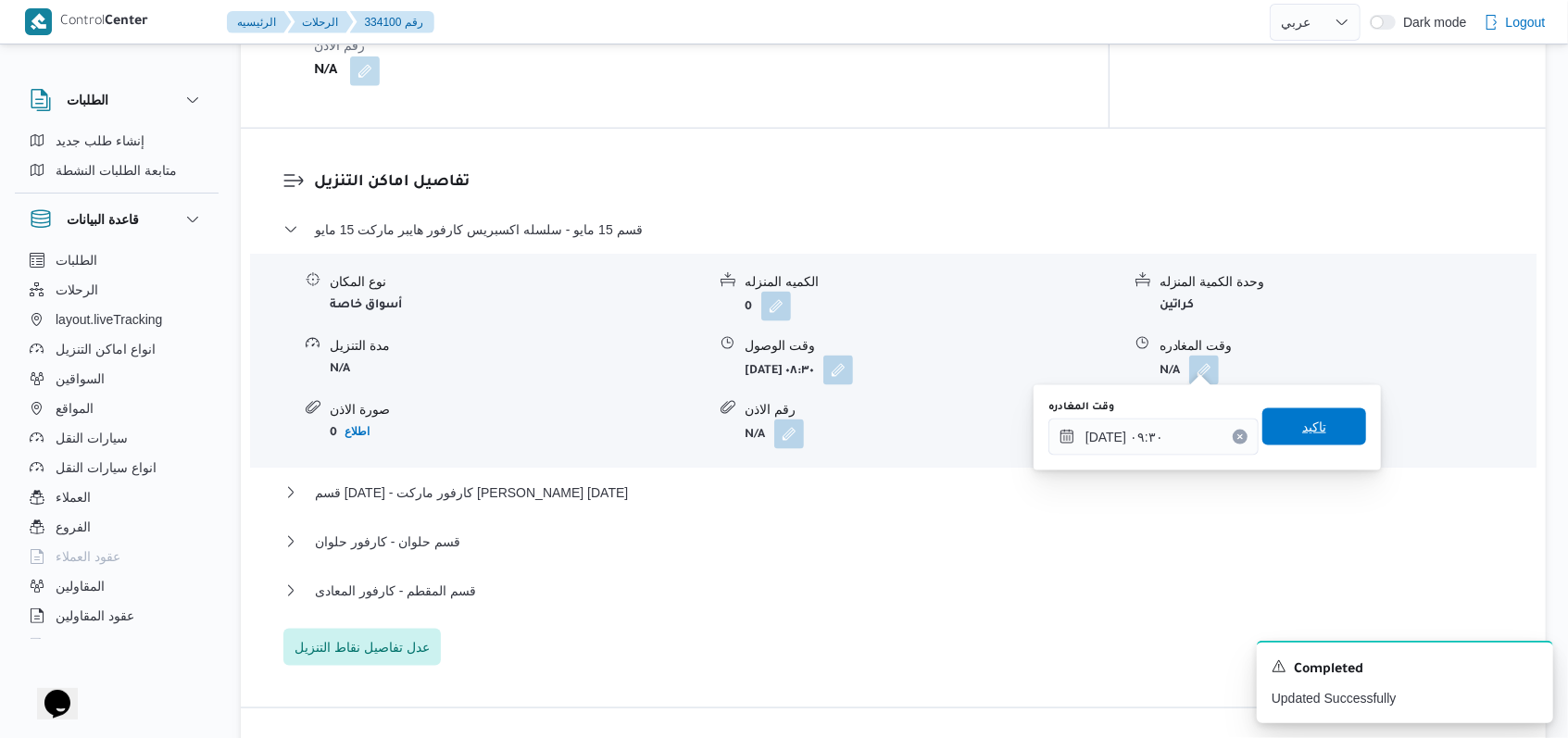
click at [1290, 438] on span "تاكيد" at bounding box center [1314, 427] width 104 height 37
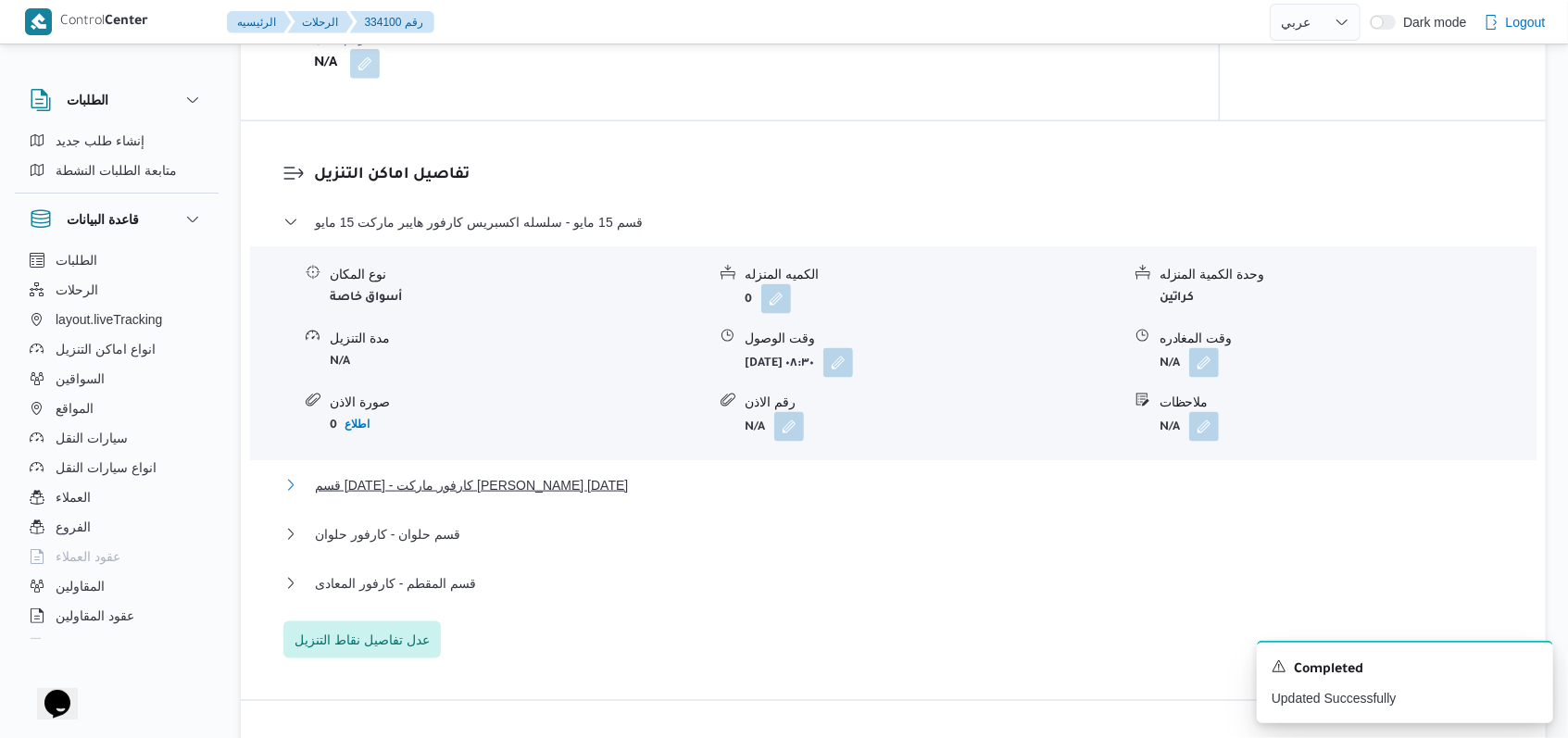
click at [527, 486] on span "قسم 15 مايو - كارفور ماركت ابو بكر الصديق 15 مايو" at bounding box center [471, 485] width 313 height 23
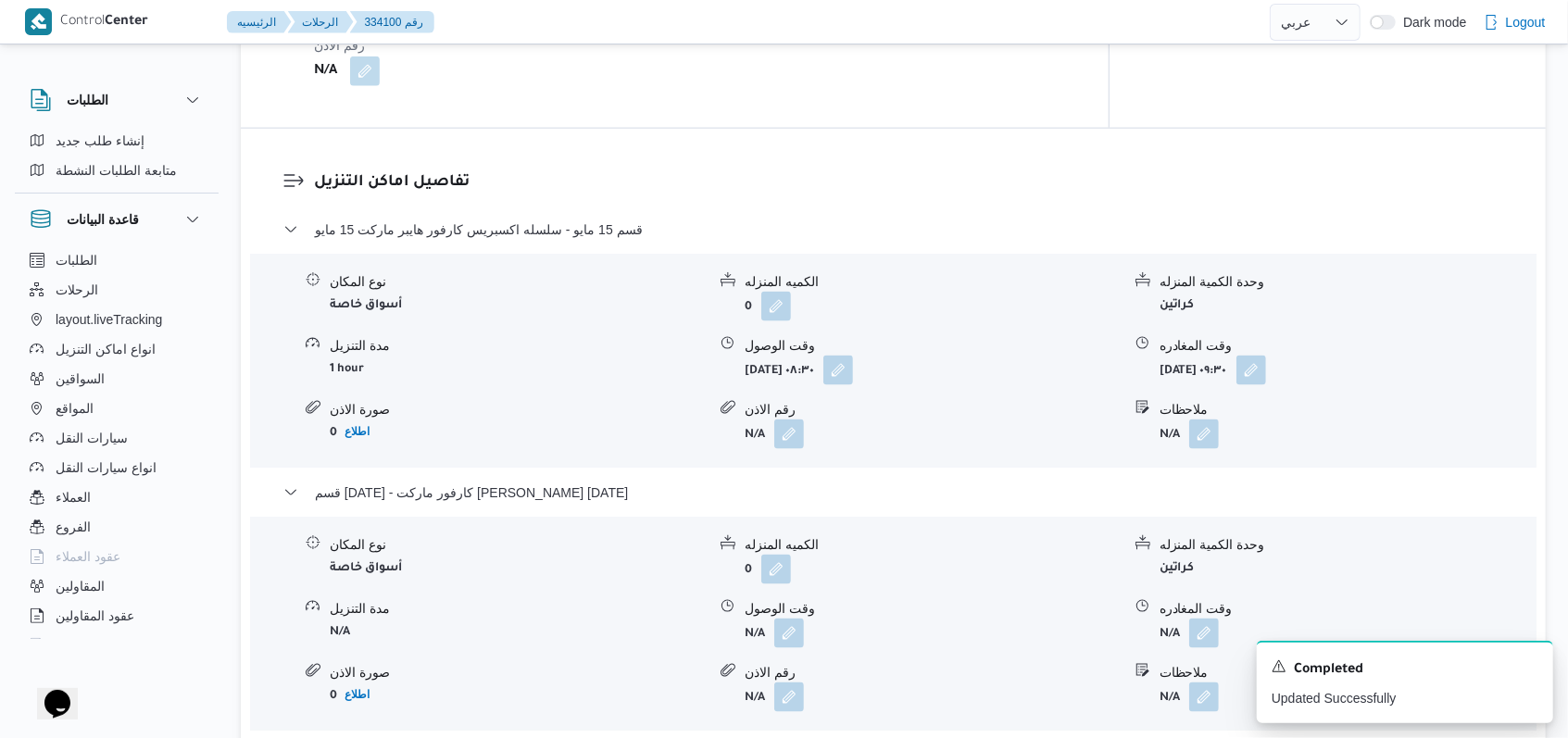
scroll to position [1727, 0]
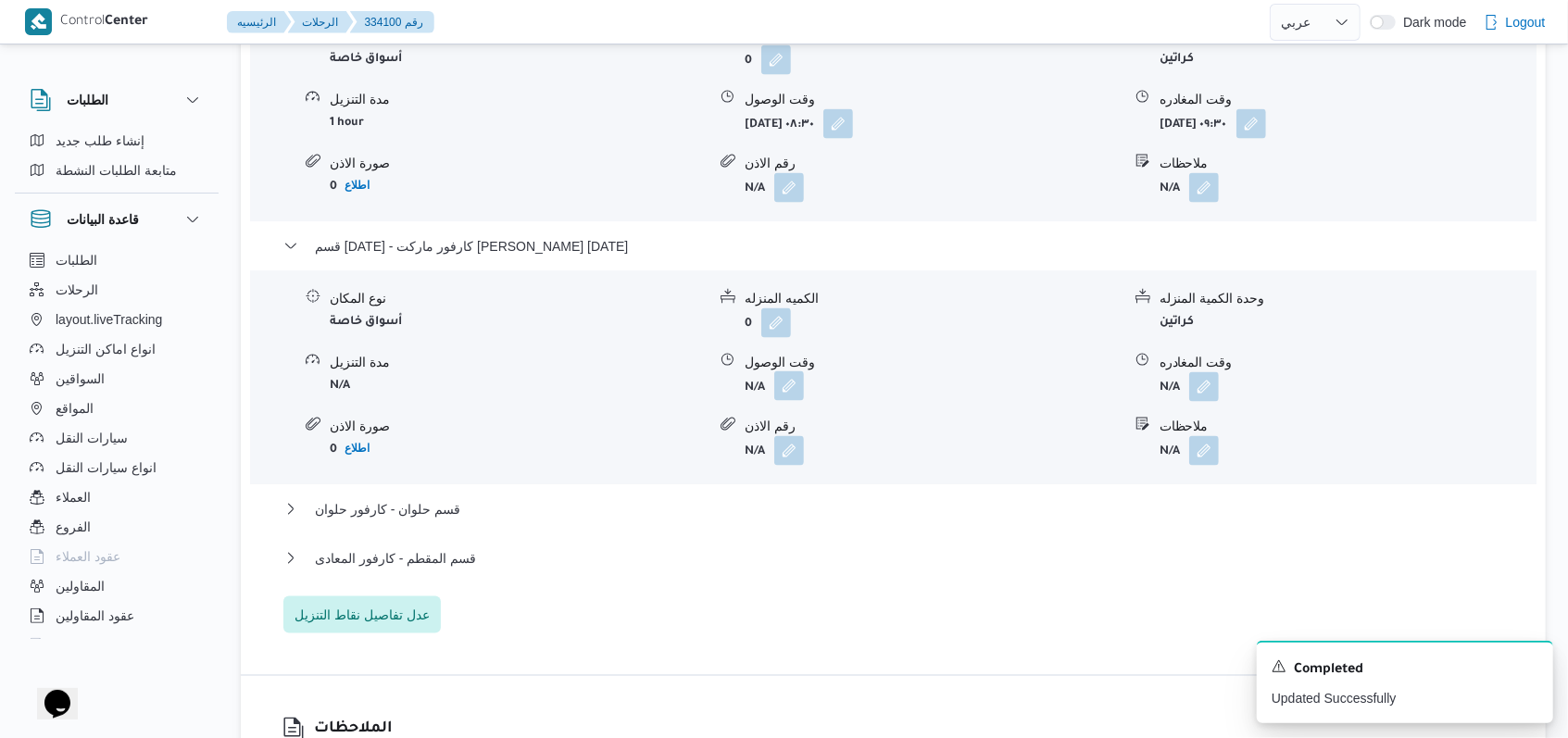
click at [775, 383] on button "button" at bounding box center [788, 385] width 29 height 29
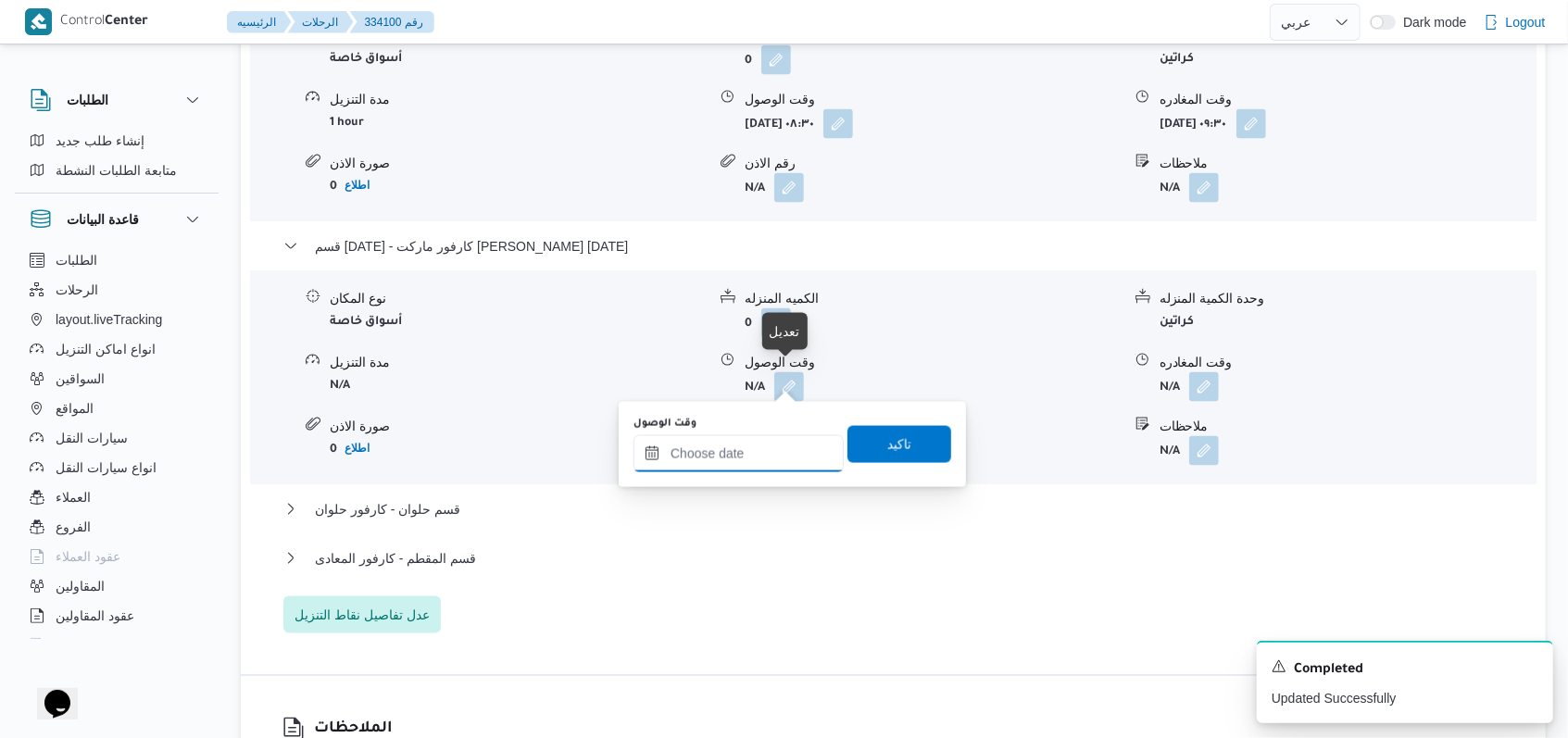
click at [740, 458] on input "وقت الوصول" at bounding box center [738, 453] width 211 height 37
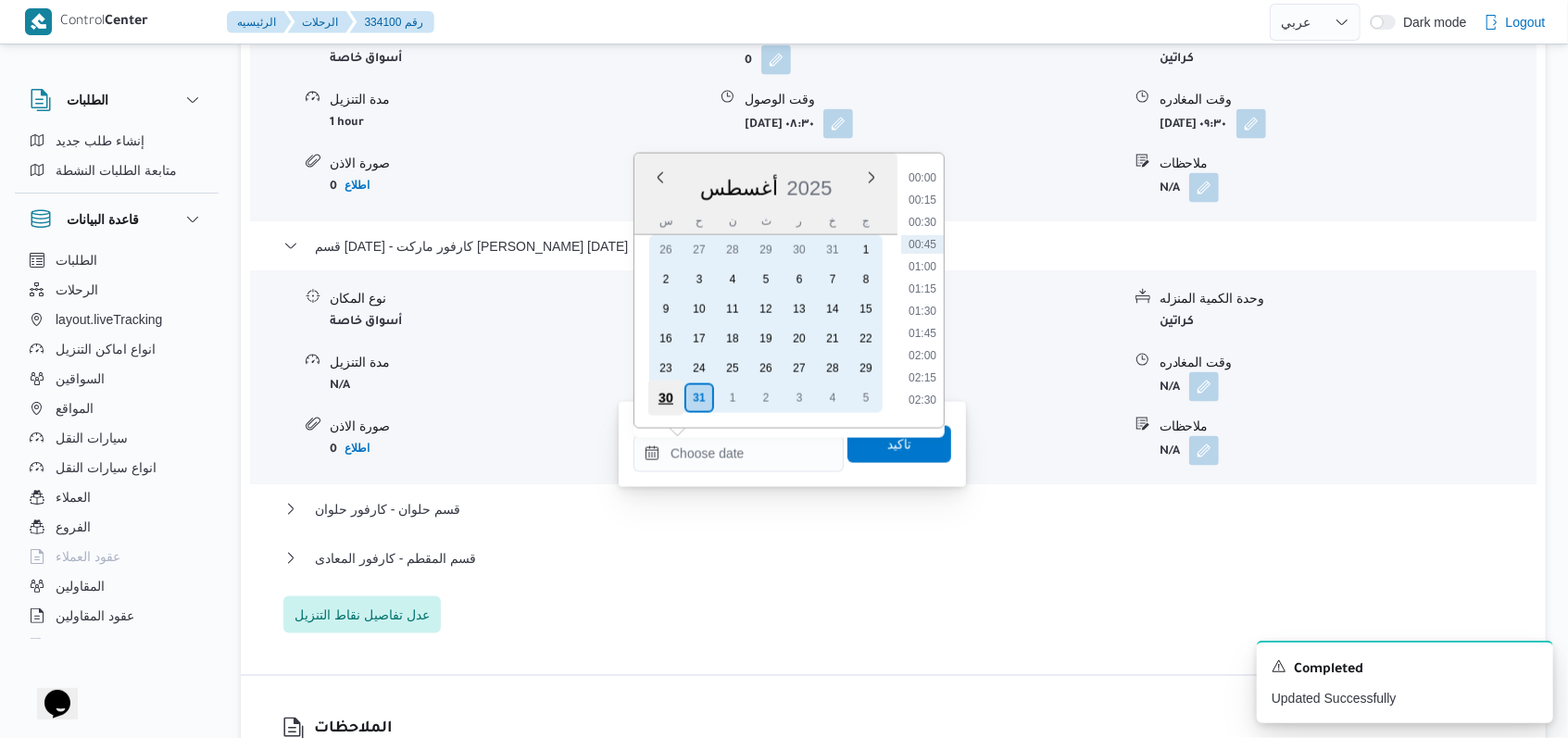
click at [659, 397] on div "30" at bounding box center [666, 397] width 35 height 35
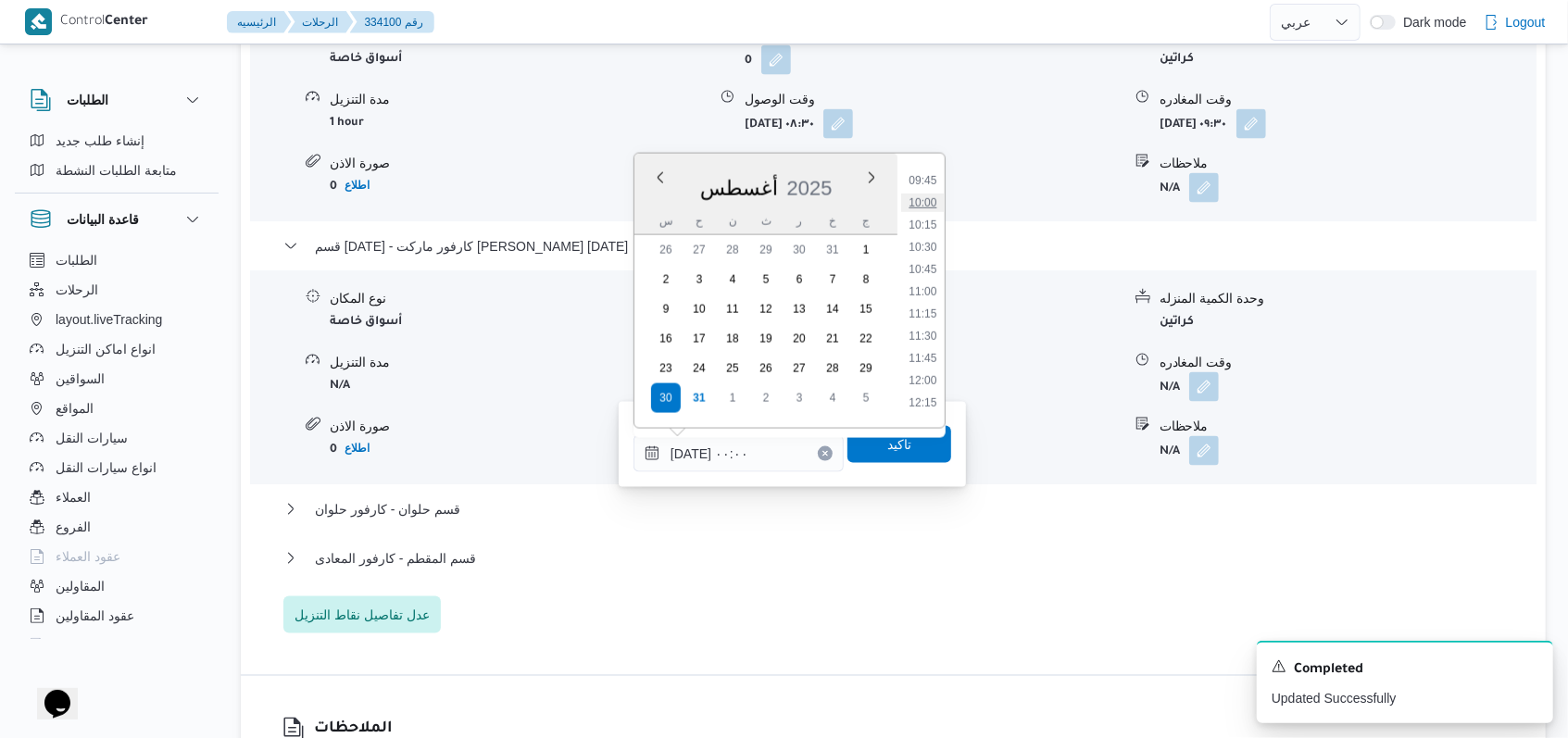
click at [938, 200] on li "10:00" at bounding box center [921, 203] width 42 height 19
type input "٣٠/٠٨/٢٠٢٥ ١٠:٠٠"
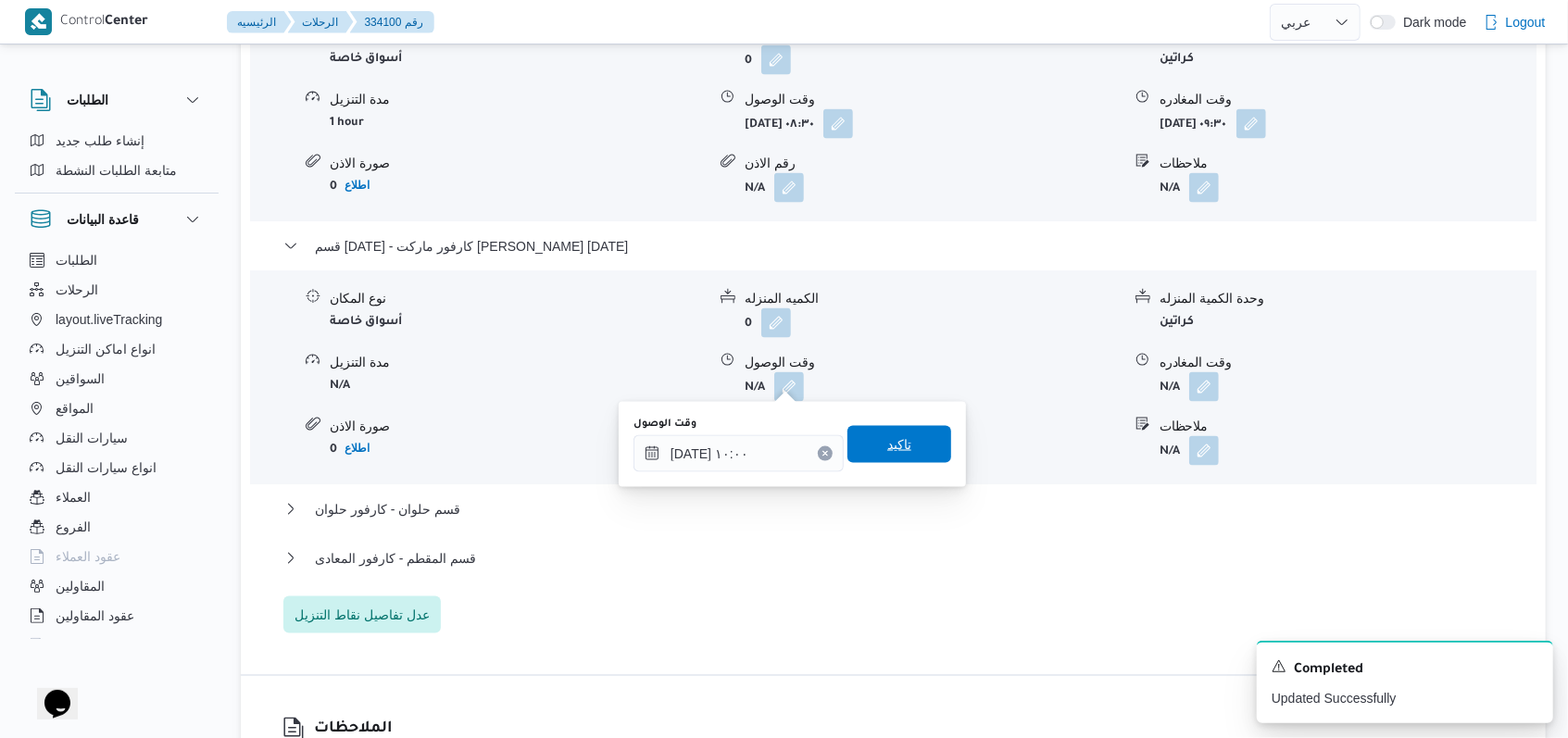
click at [897, 428] on span "تاكيد" at bounding box center [899, 444] width 104 height 37
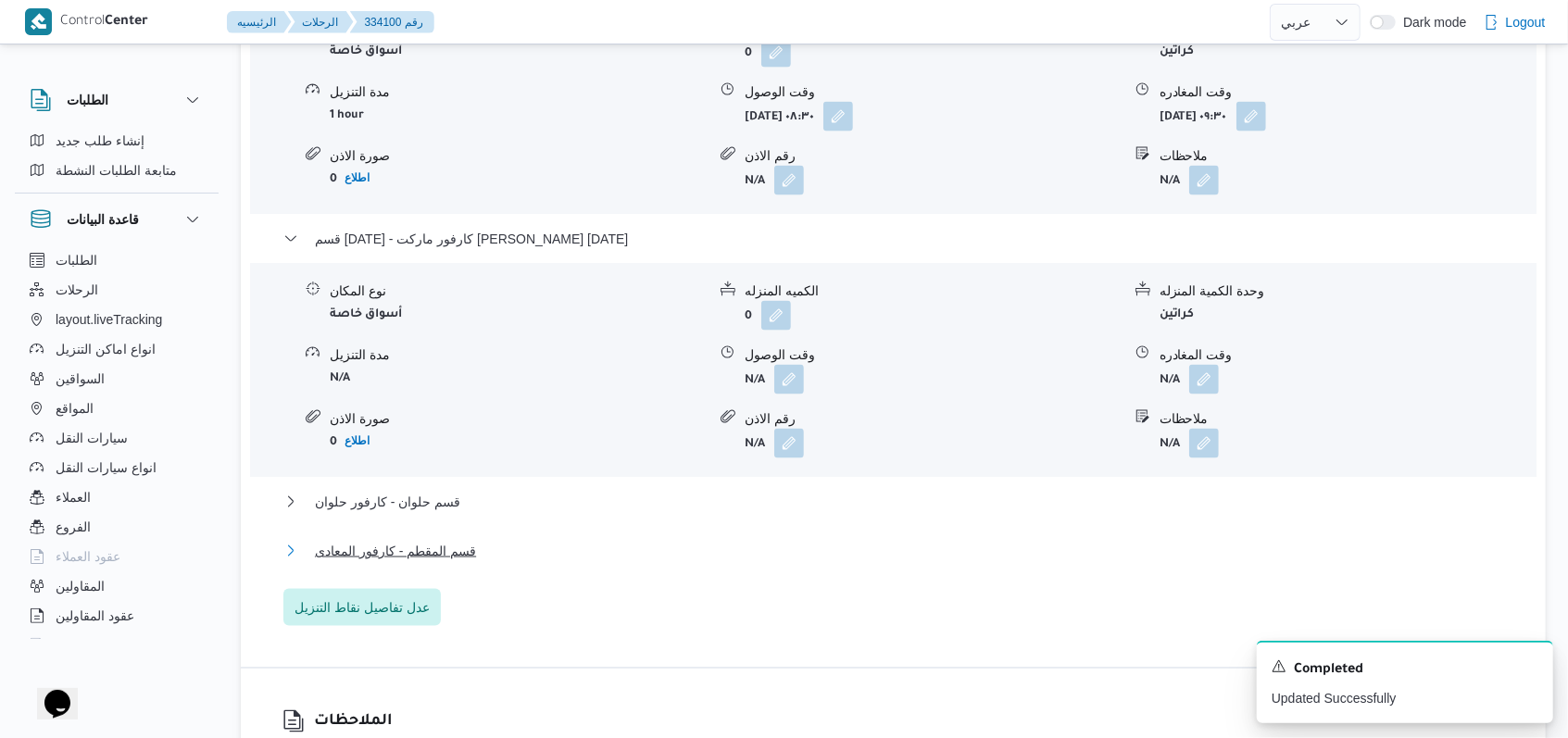
click at [465, 544] on span "قسم المقطم - كارفور المعادى" at bounding box center [395, 551] width 161 height 23
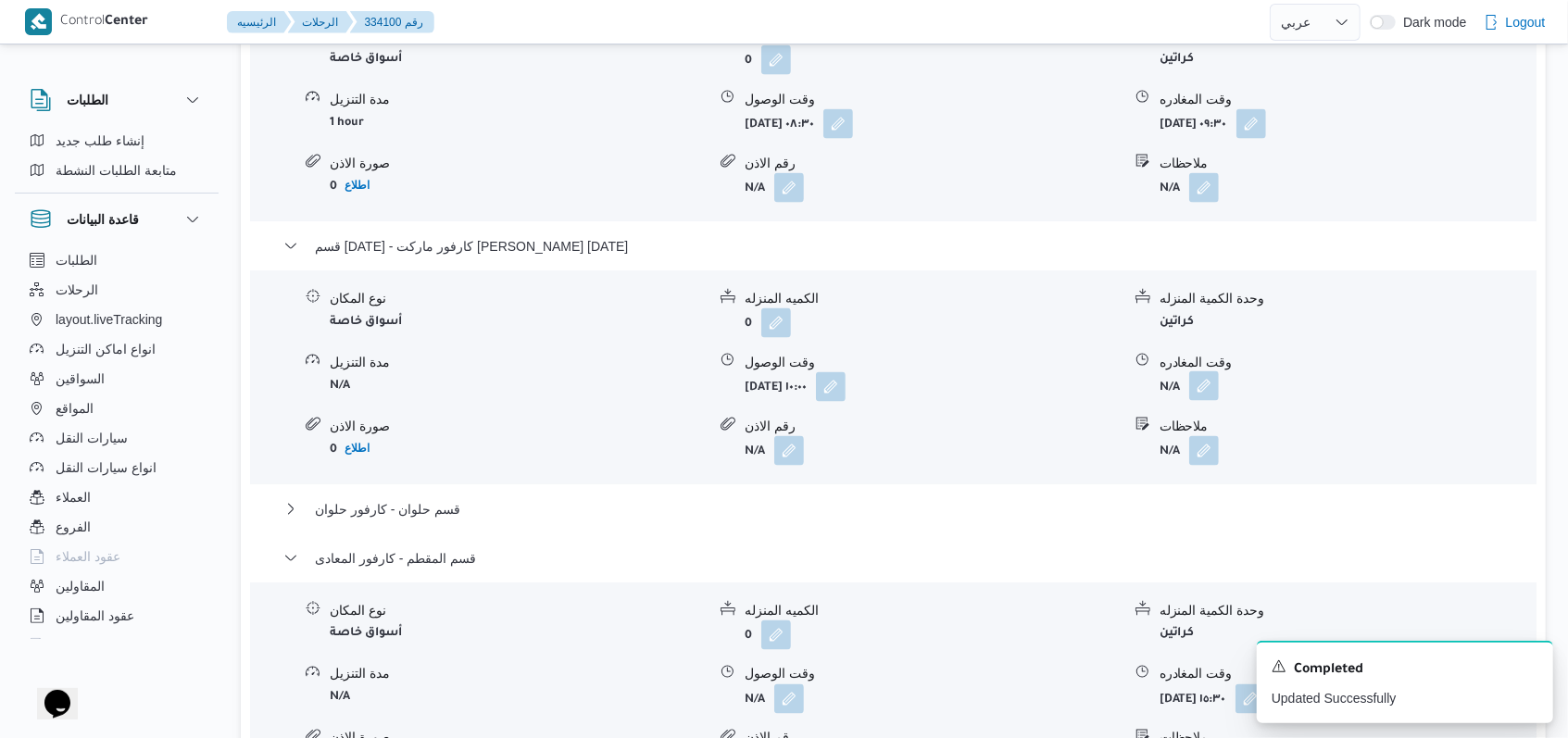
click at [1202, 380] on button "button" at bounding box center [1203, 385] width 29 height 29
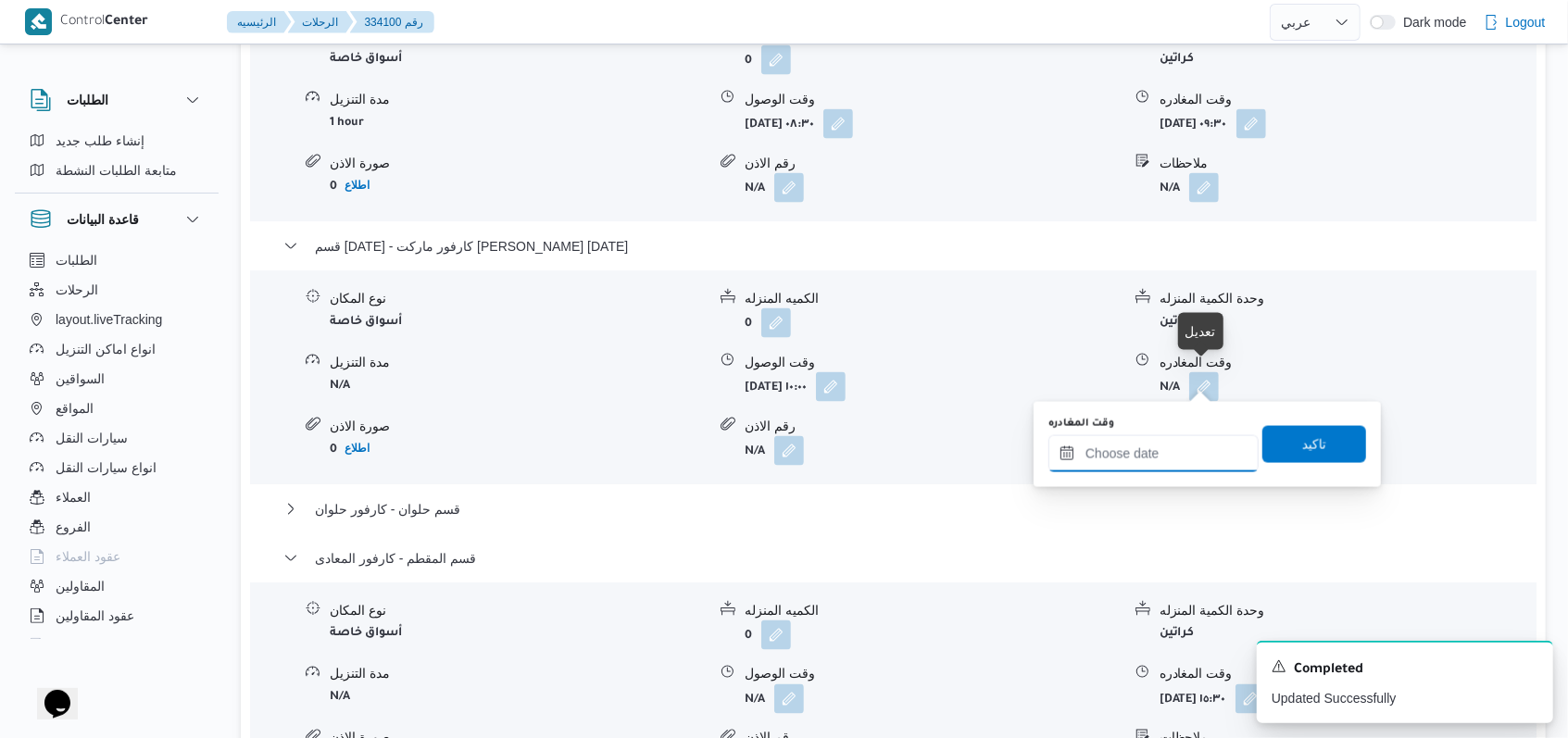
click at [1145, 451] on input "وقت المغادره" at bounding box center [1153, 453] width 211 height 37
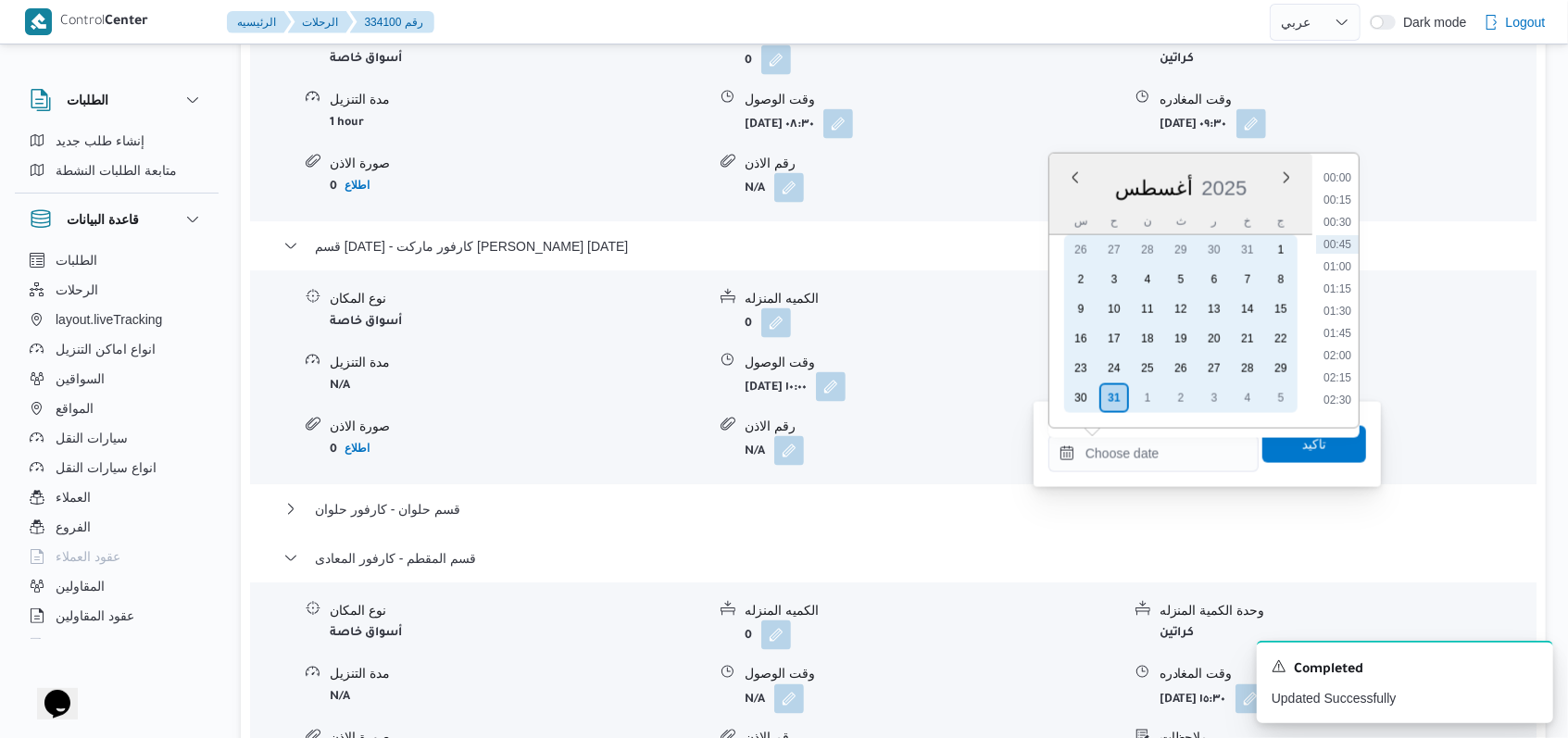
click at [1064, 394] on div "30 31 1 2 3 4 5" at bounding box center [1180, 397] width 233 height 29
click at [1090, 399] on div "30" at bounding box center [1080, 397] width 35 height 35
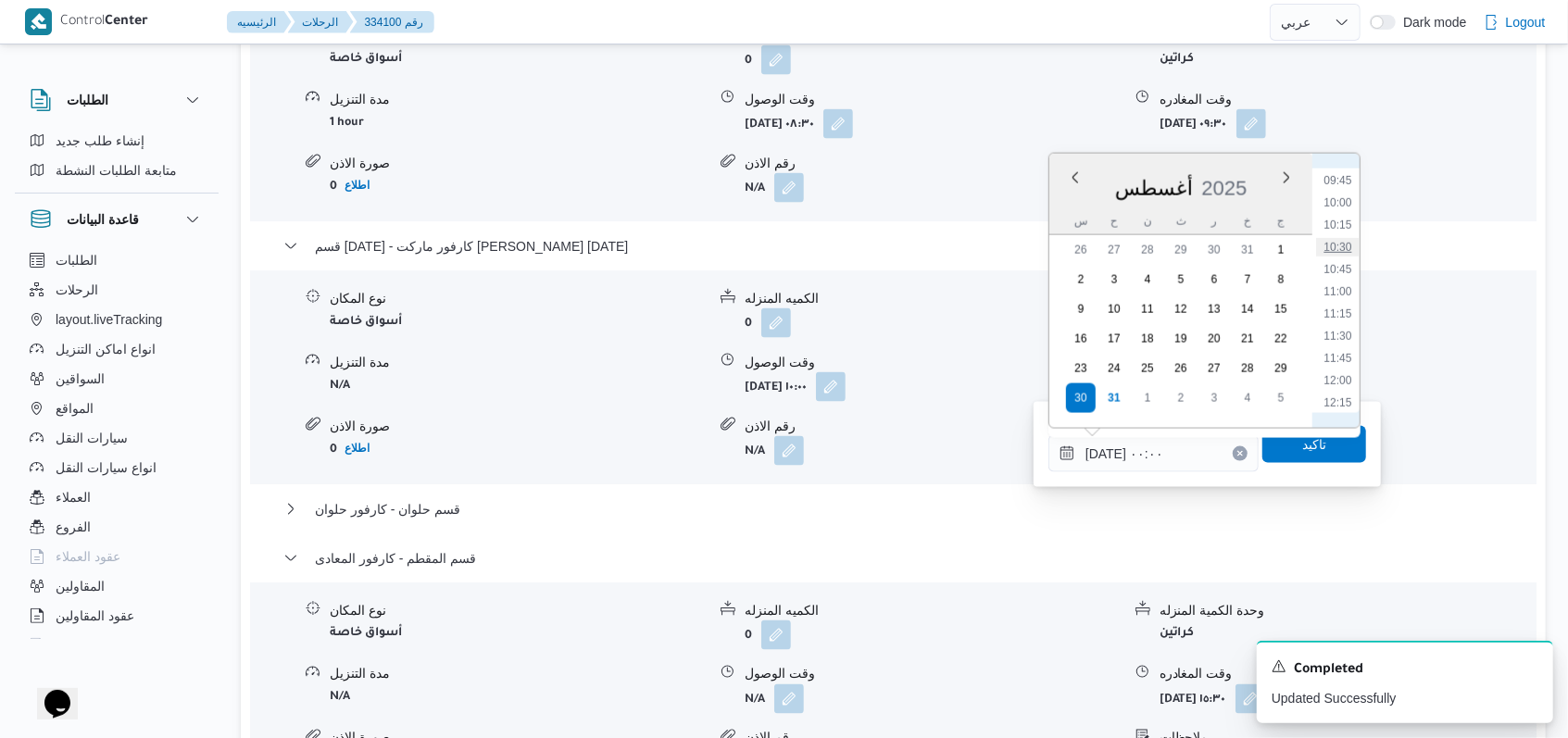
click at [1352, 243] on li "10:30" at bounding box center [1337, 247] width 42 height 19
type input "٣٠/٠٨/٢٠٢٥ ١٠:٣٠"
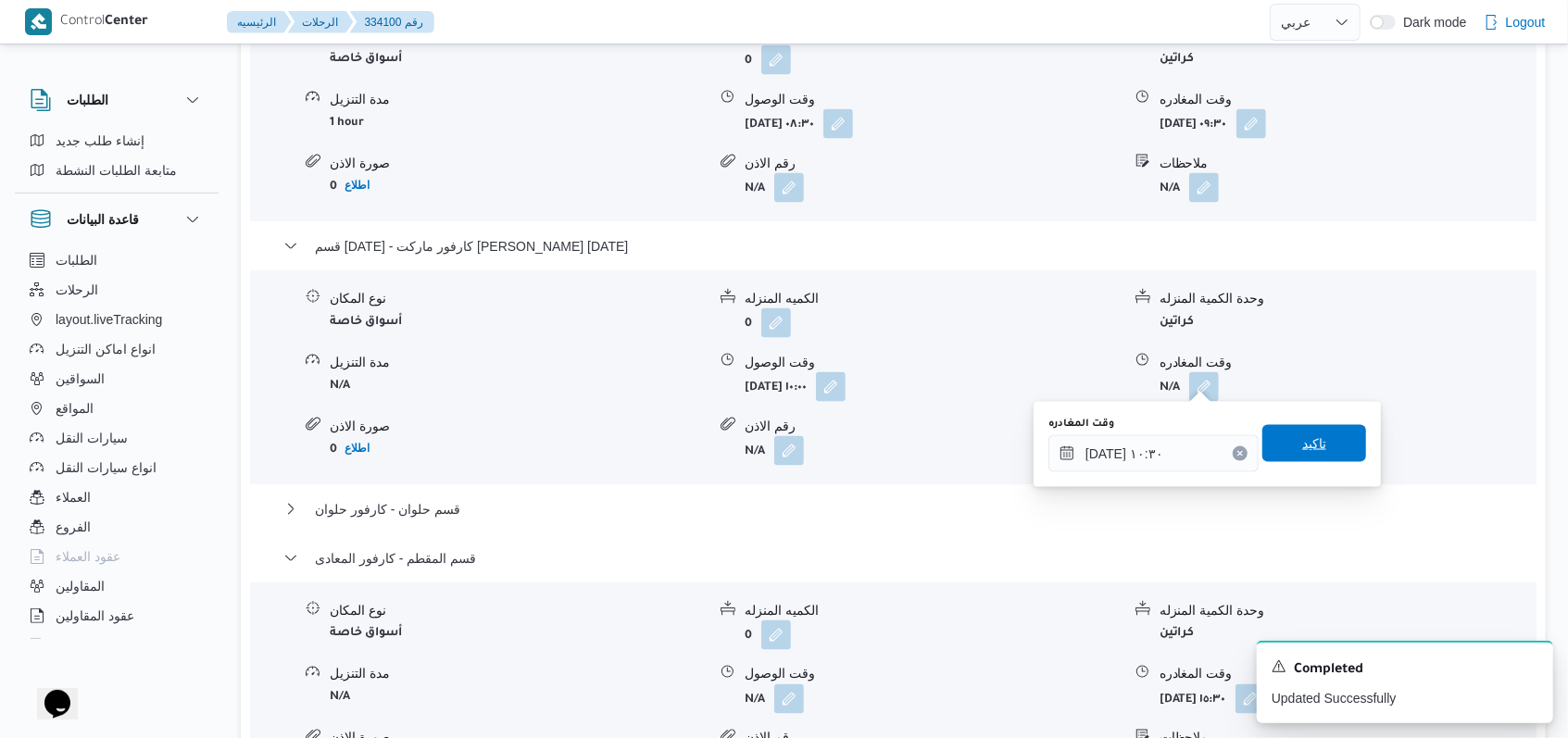
click at [1319, 437] on span "تاكيد" at bounding box center [1314, 443] width 104 height 37
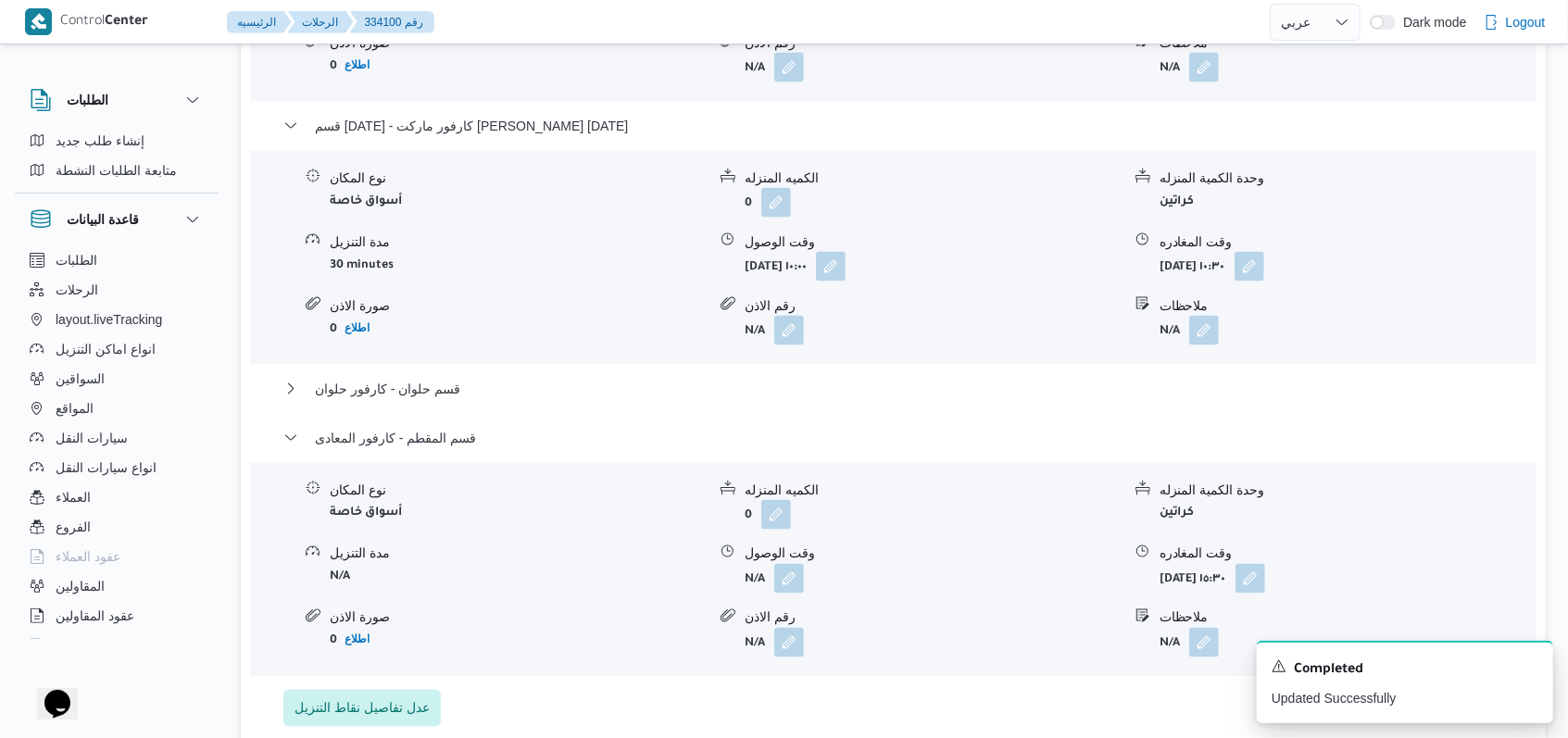
scroll to position [1974, 0]
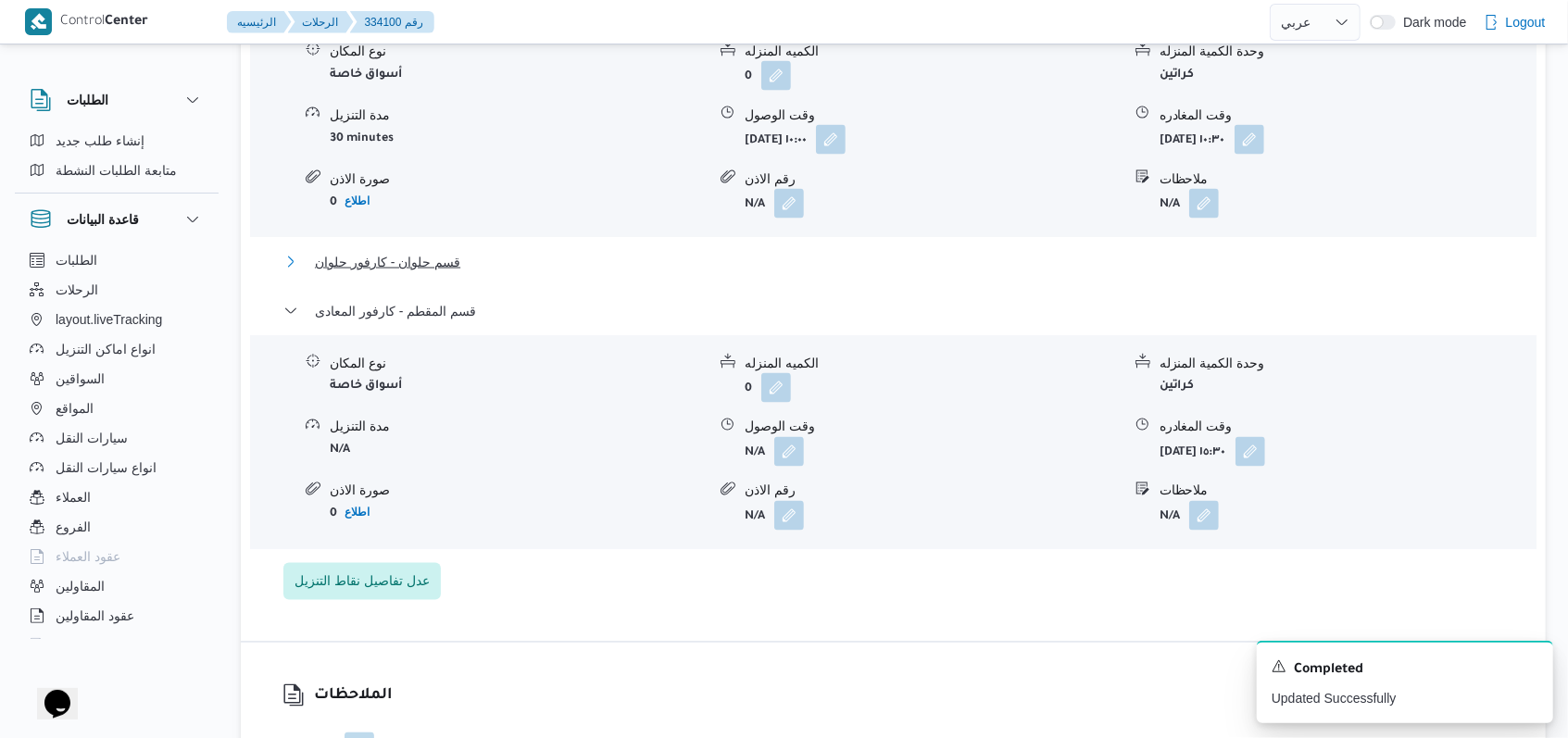
click at [443, 259] on span "قسم حلوان - كارفور حلوان" at bounding box center [387, 262] width 145 height 23
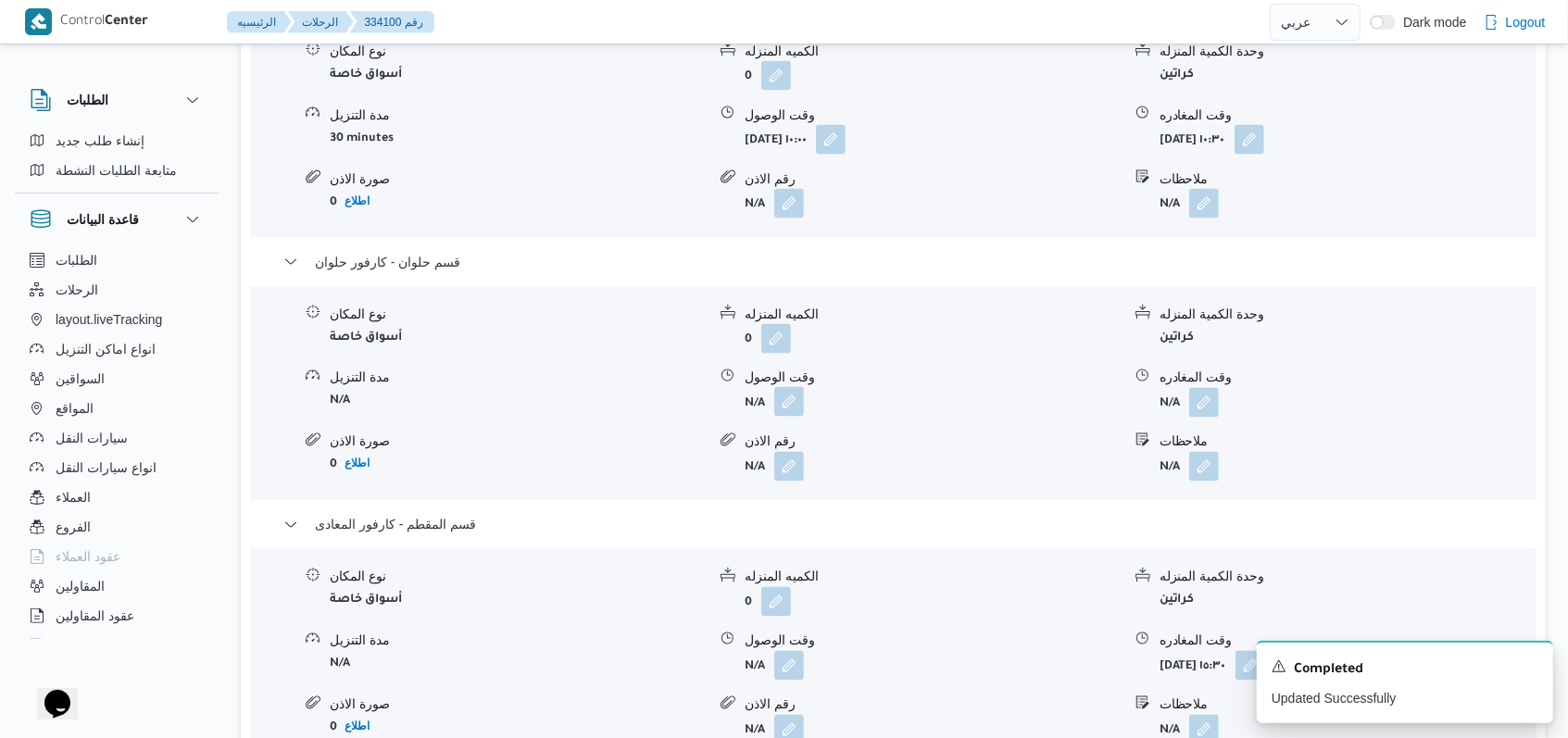
click at [793, 407] on button "button" at bounding box center [788, 401] width 29 height 29
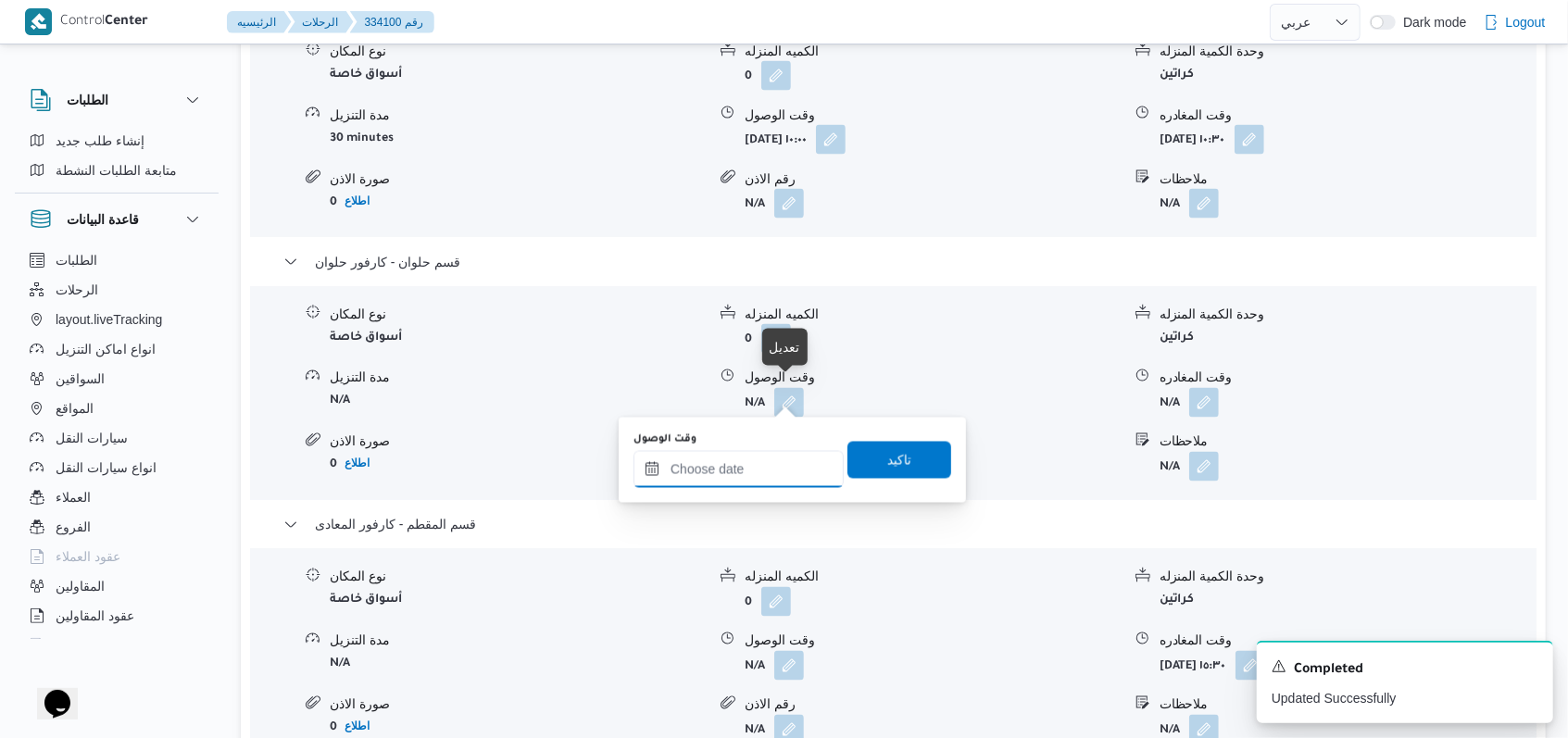
click at [753, 477] on input "وقت الوصول" at bounding box center [738, 469] width 211 height 37
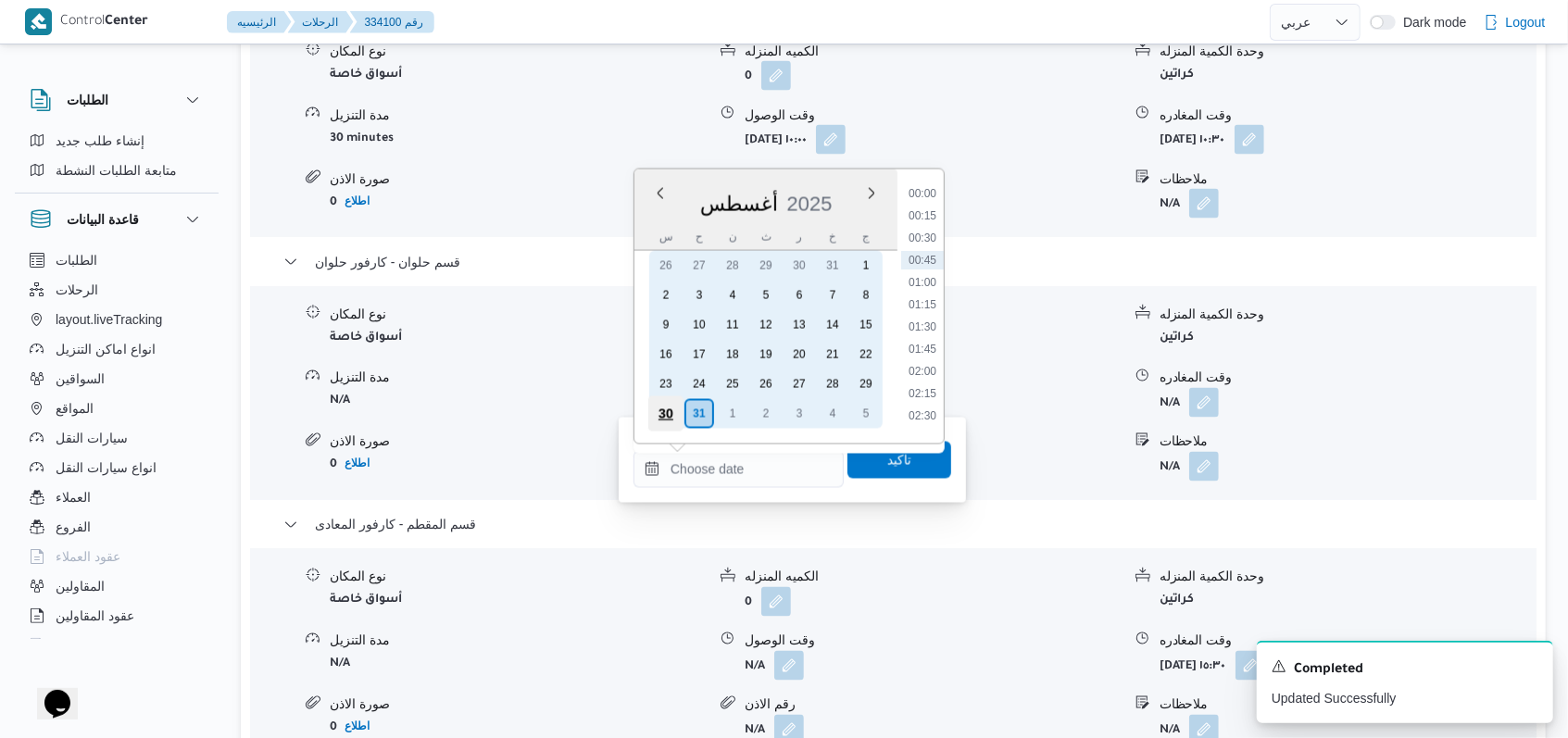
click at [674, 411] on div "30" at bounding box center [666, 413] width 35 height 35
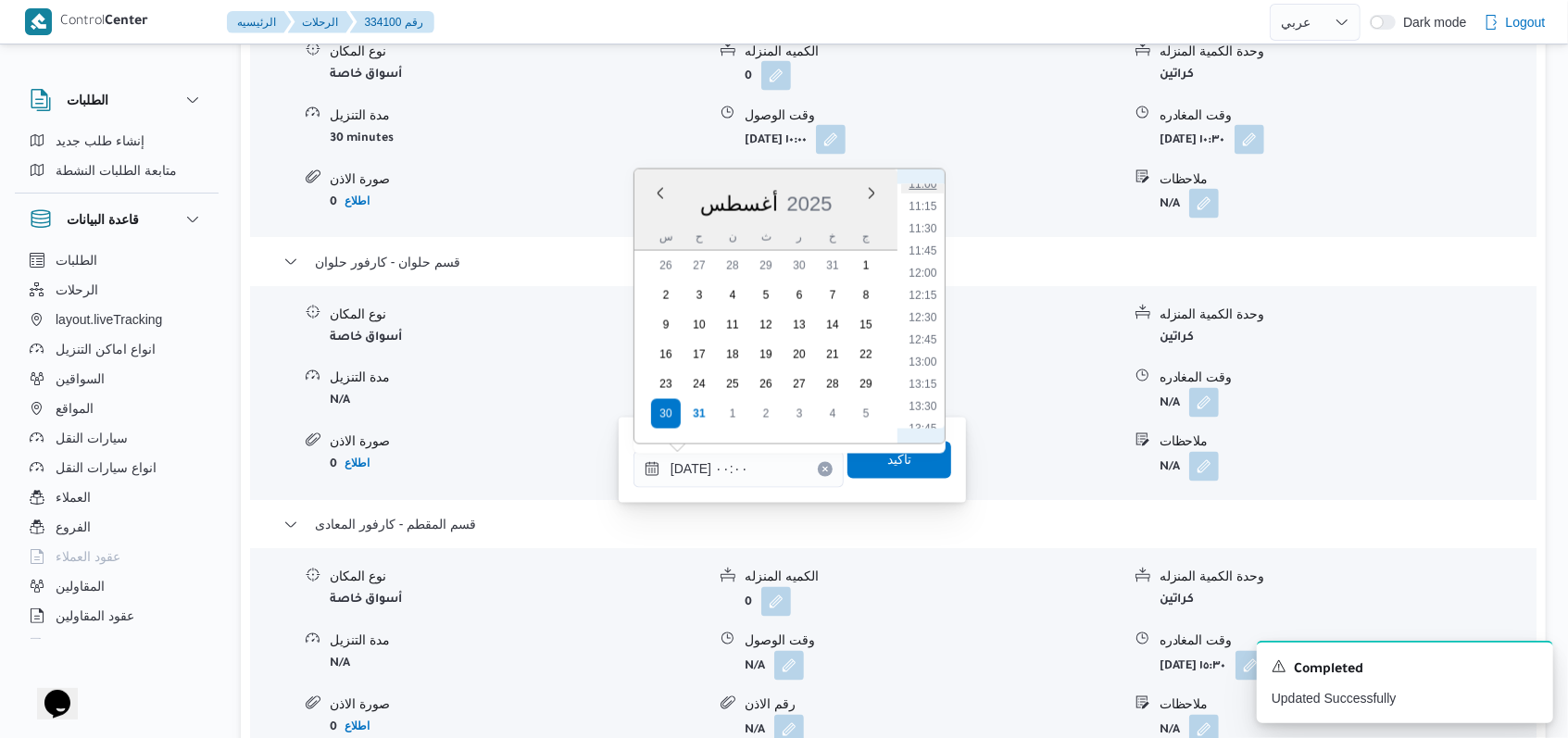
click at [924, 190] on li "11:00" at bounding box center [921, 184] width 42 height 19
type input "٣٠/٠٨/٢٠٢٥ ١١:٠٠"
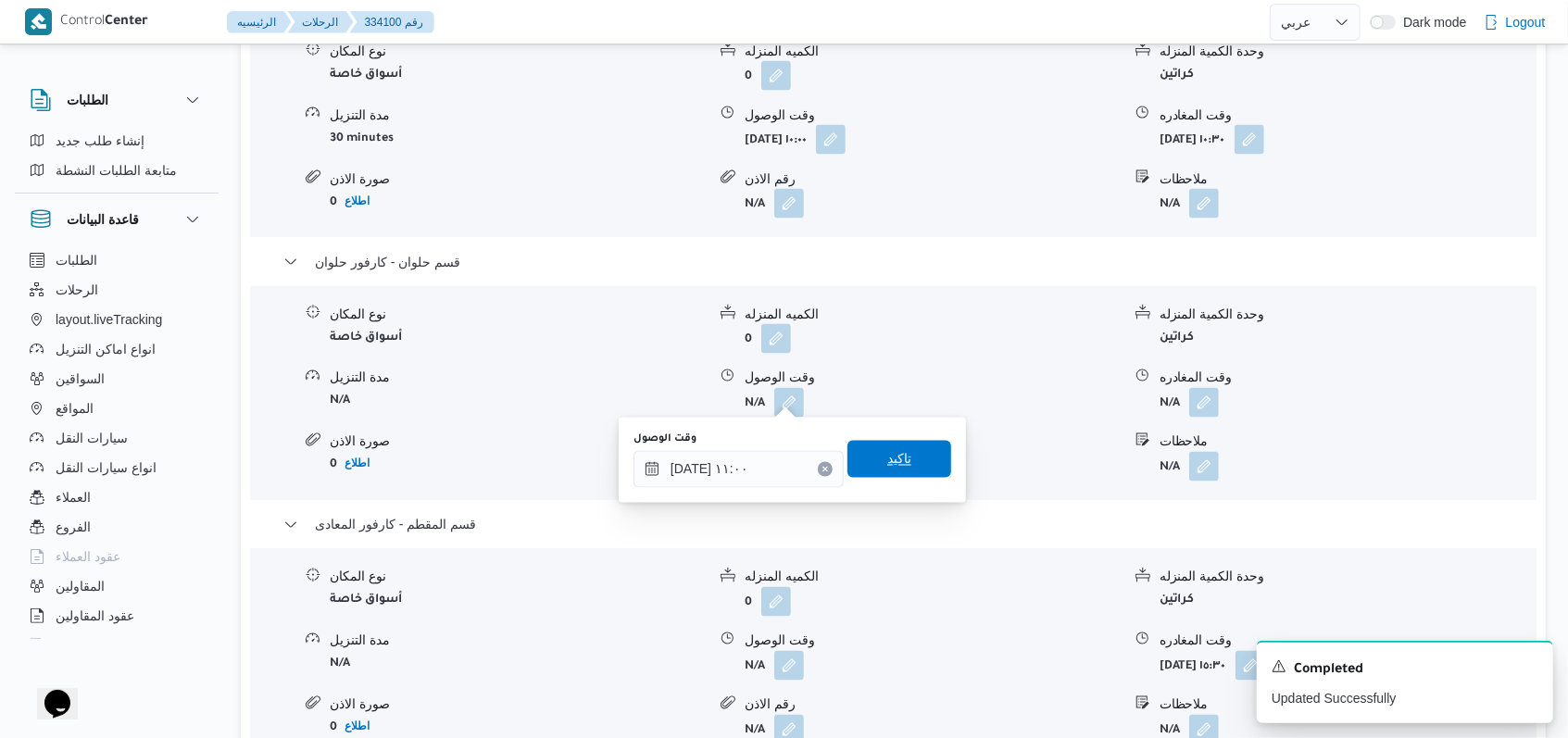
click at [889, 441] on span "تاكيد" at bounding box center [899, 459] width 104 height 37
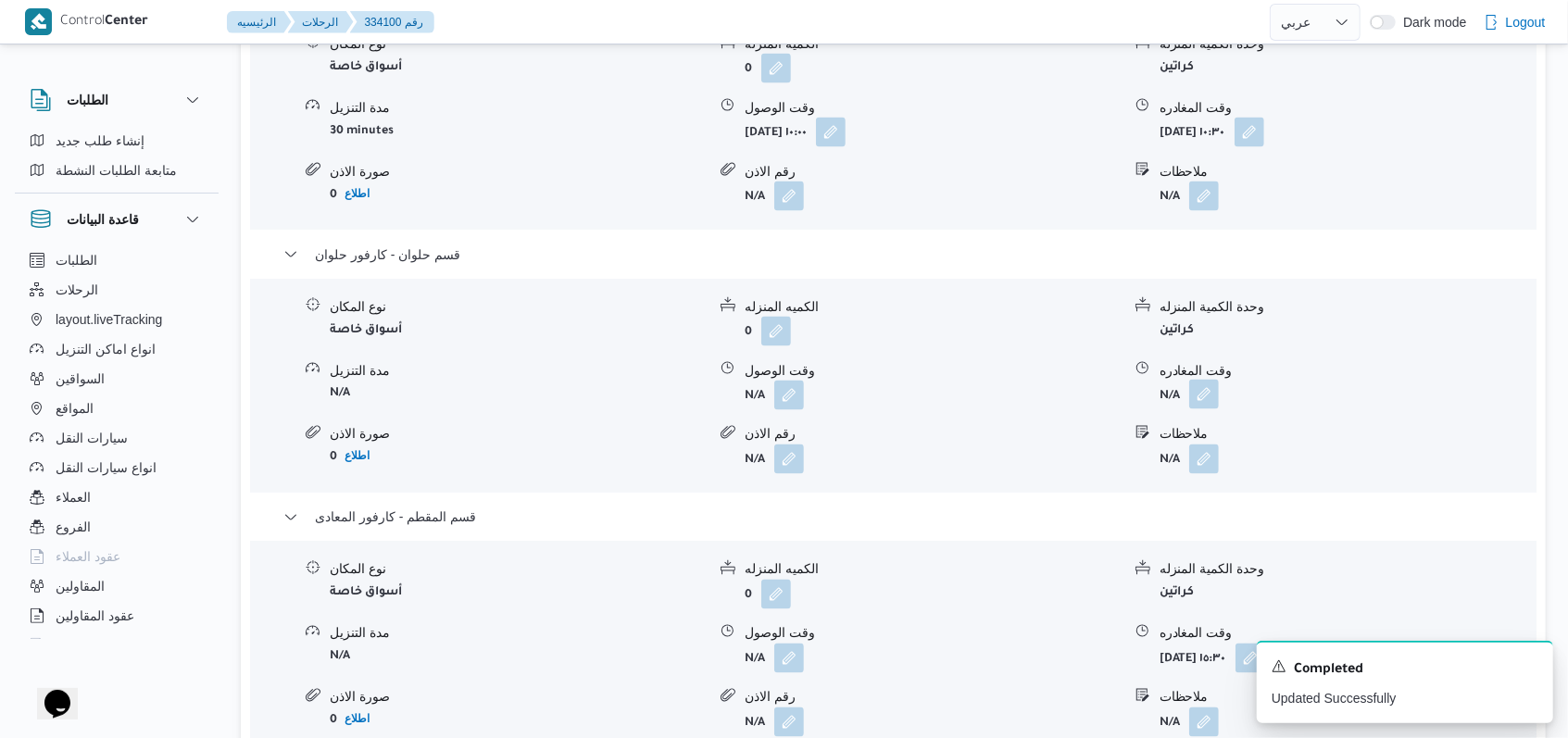
click at [1206, 399] on button "button" at bounding box center [1203, 394] width 29 height 29
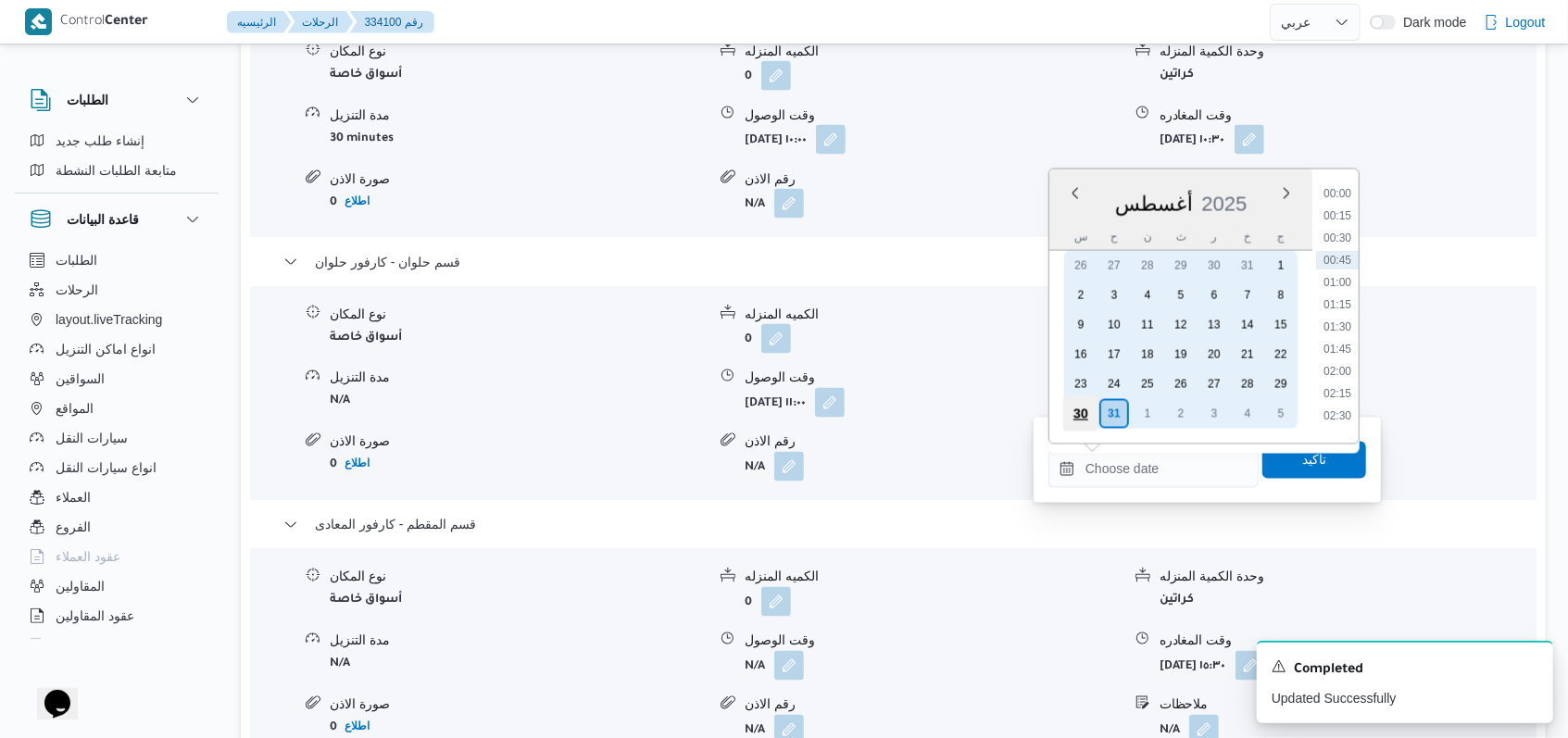
click at [1082, 411] on div "30" at bounding box center [1080, 413] width 35 height 35
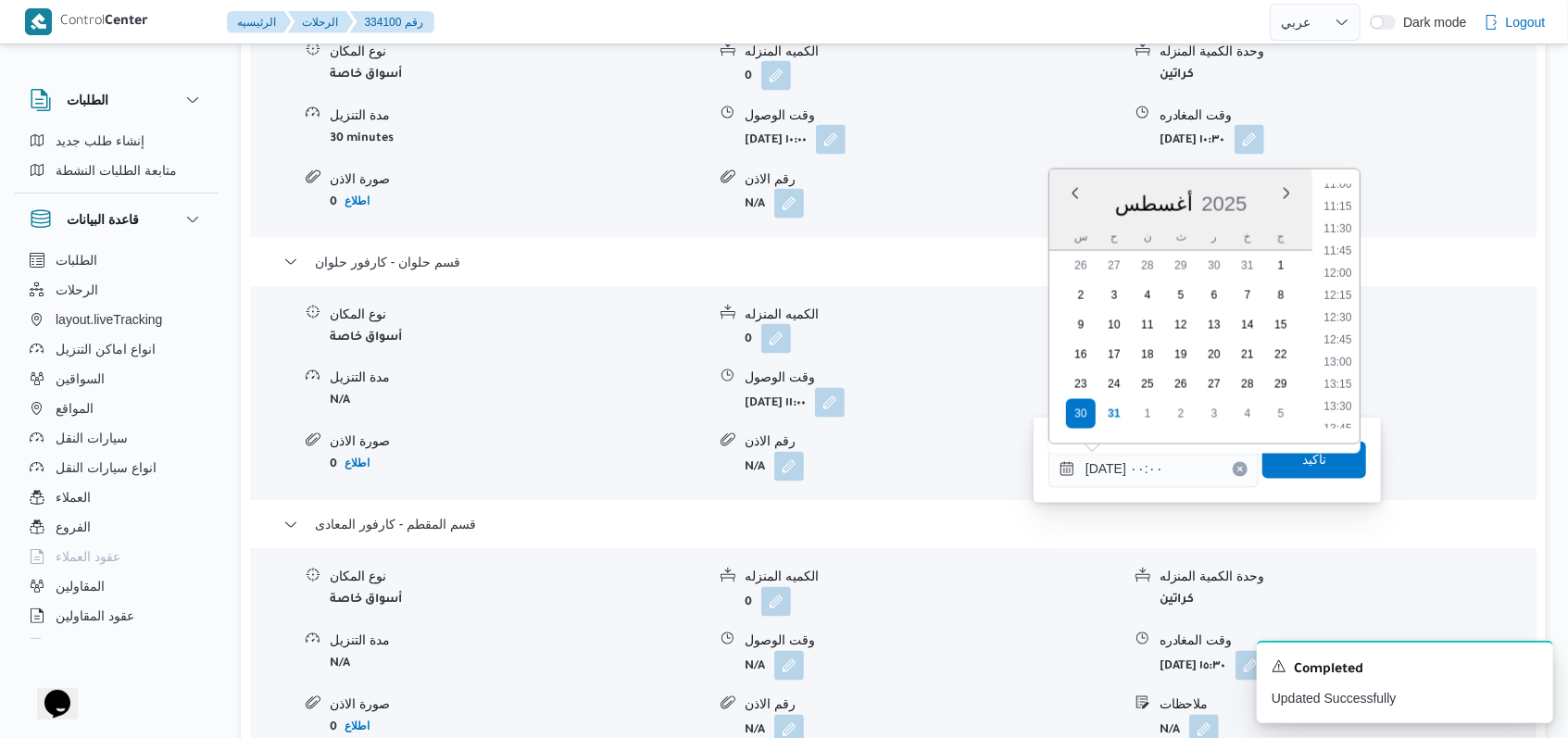
click at [1340, 328] on ul "00:00 00:15 00:30 00:45 01:00 01:15 01:30 01:45 02:00 02:15 02:30 02:45 03:00 0…" at bounding box center [1338, 306] width 43 height 244
click at [1352, 341] on li "12:45" at bounding box center [1337, 340] width 42 height 19
type input "٣٠/٠٨/٢٠٢٥ ١٢:٤٥"
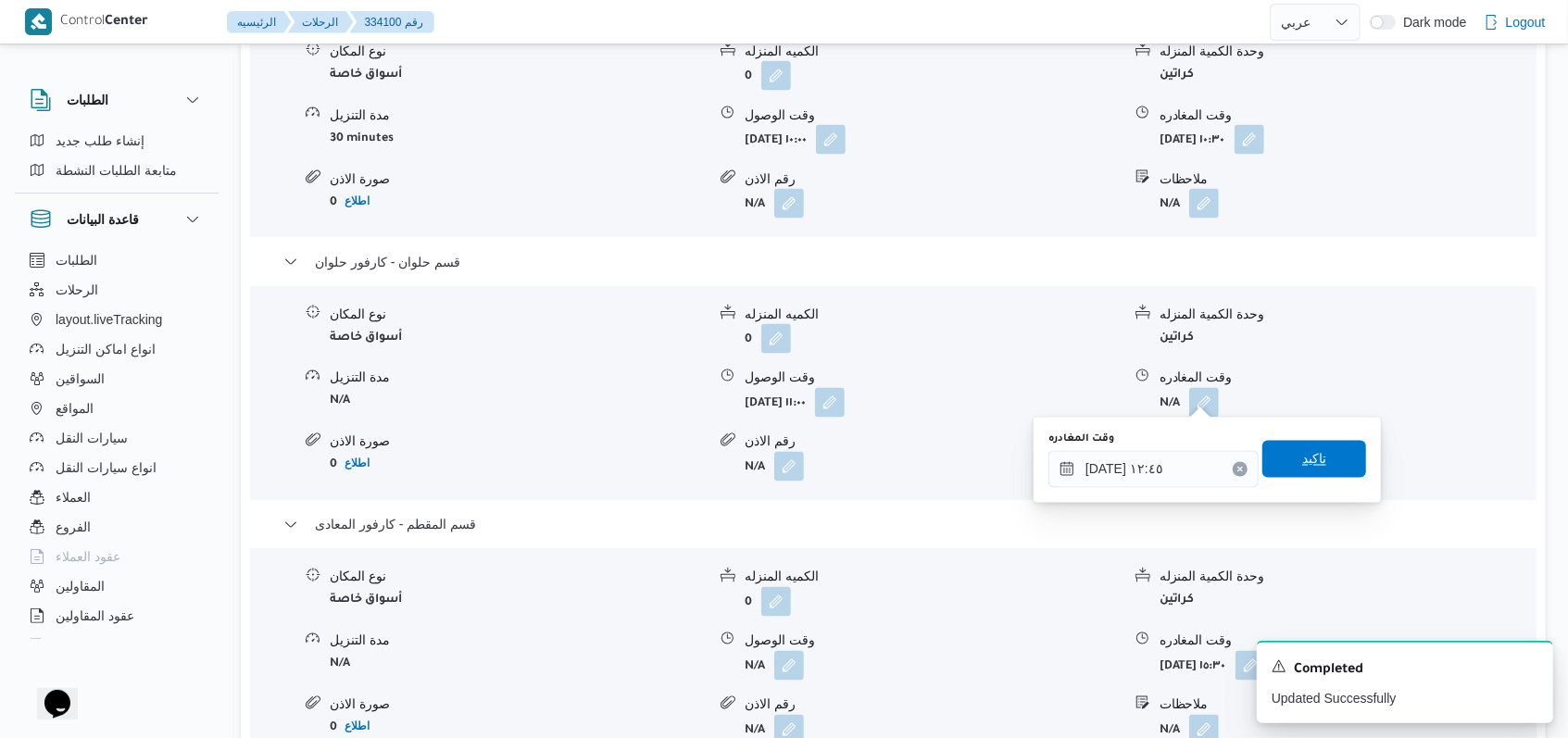
click at [1302, 464] on span "تاكيد" at bounding box center [1314, 460] width 25 height 23
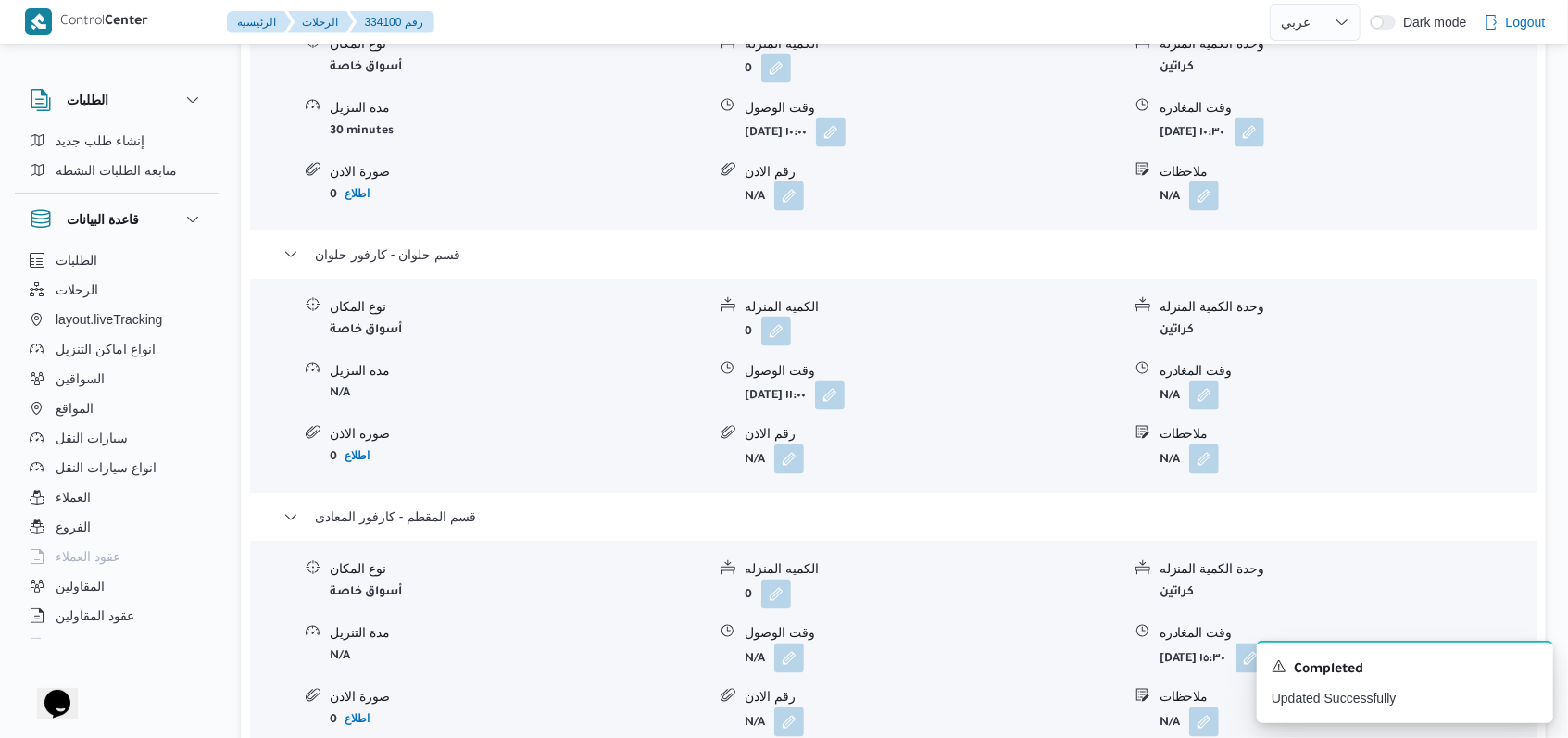
scroll to position [2222, 0]
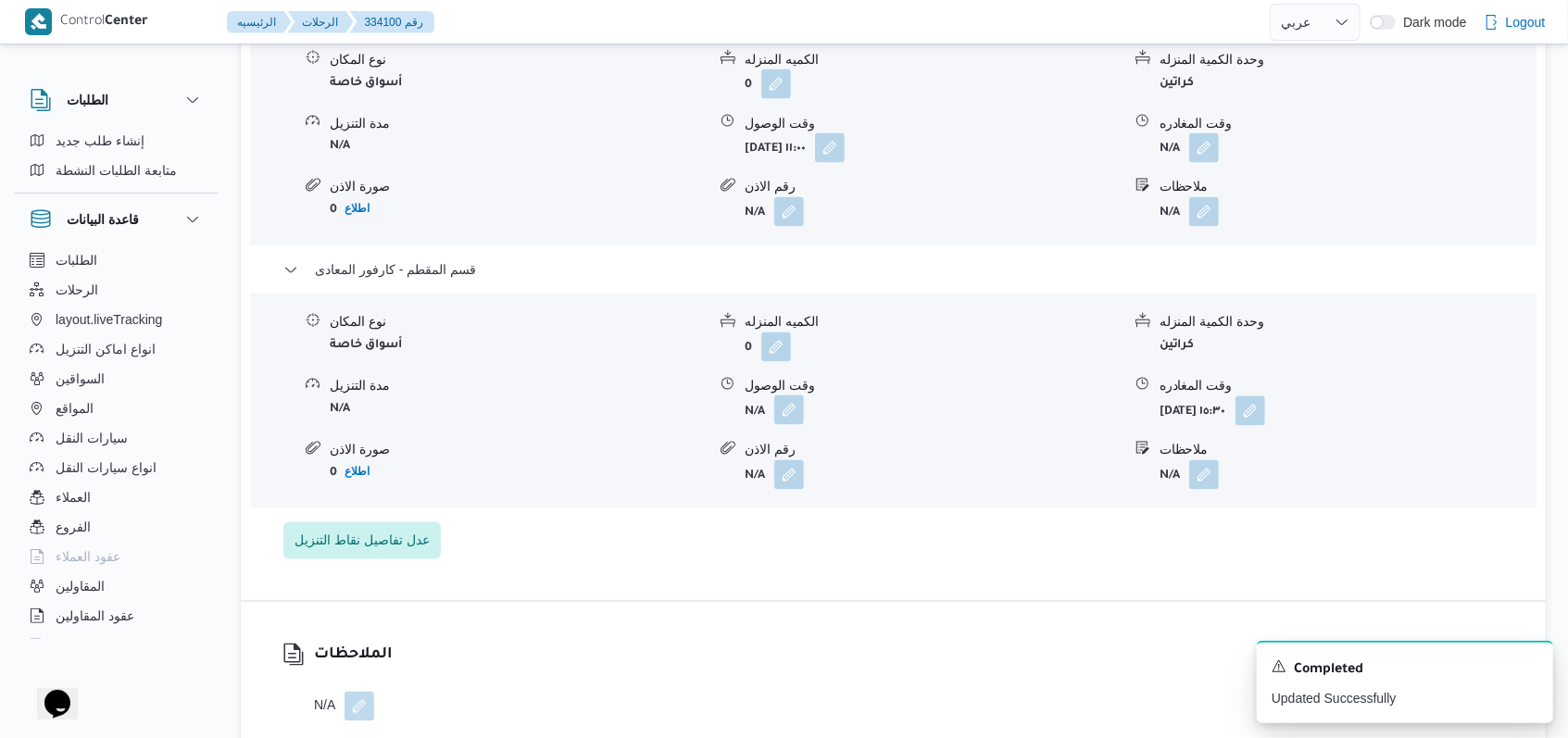
click at [775, 411] on button "button" at bounding box center [788, 410] width 29 height 29
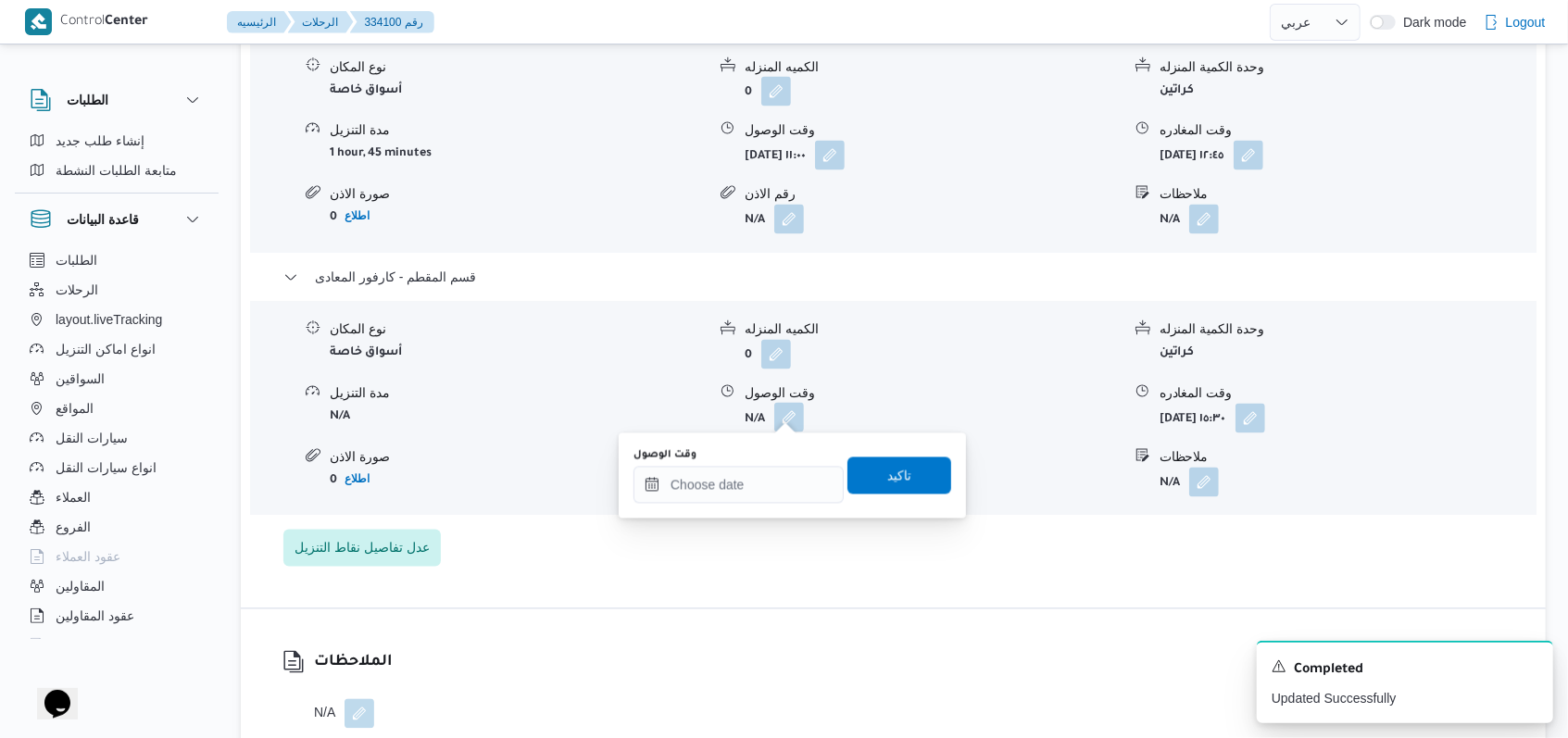
click at [793, 413] on button "button" at bounding box center [788, 417] width 29 height 29
click at [763, 474] on input "وقت الوصول" at bounding box center [738, 484] width 211 height 37
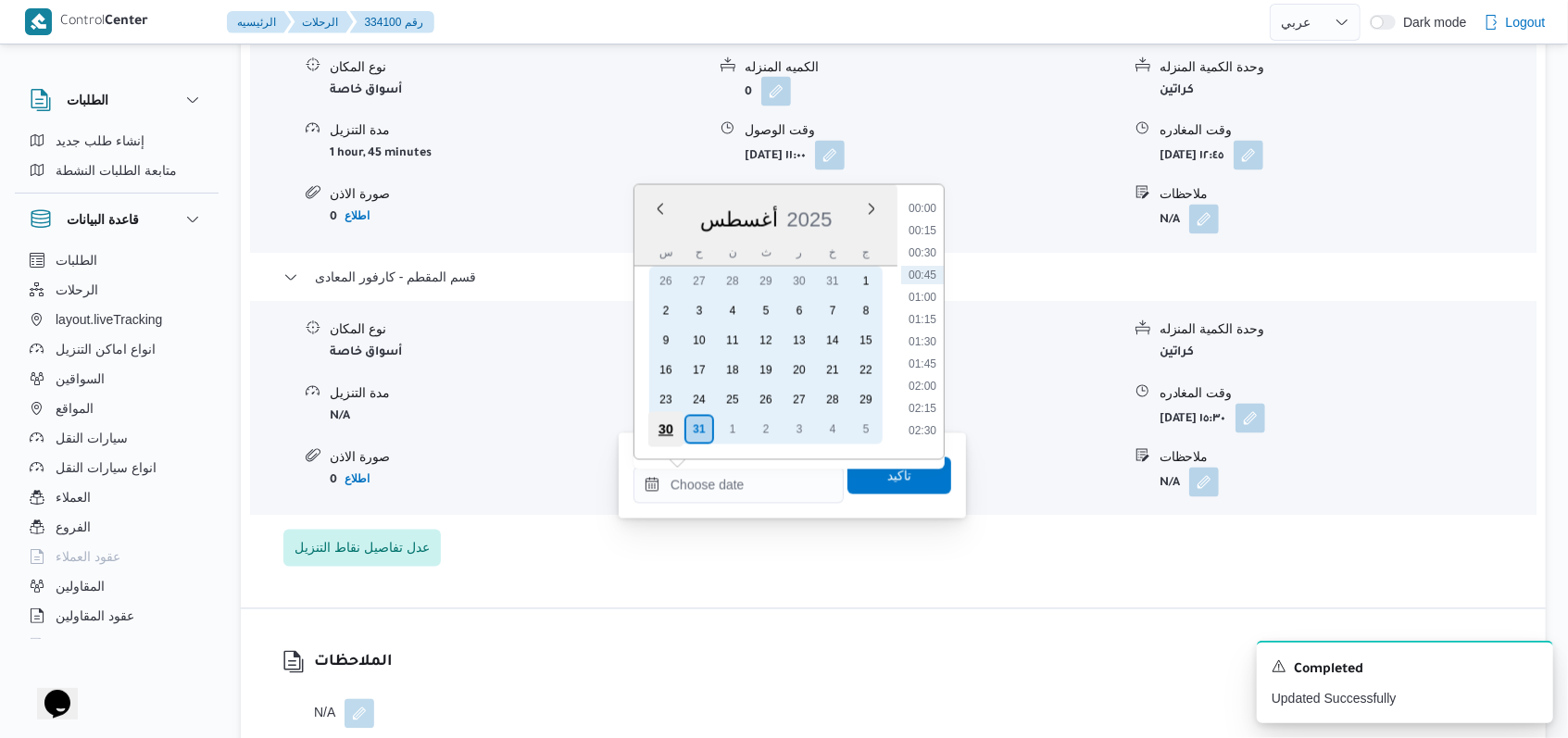
click at [673, 430] on div "30" at bounding box center [666, 428] width 35 height 35
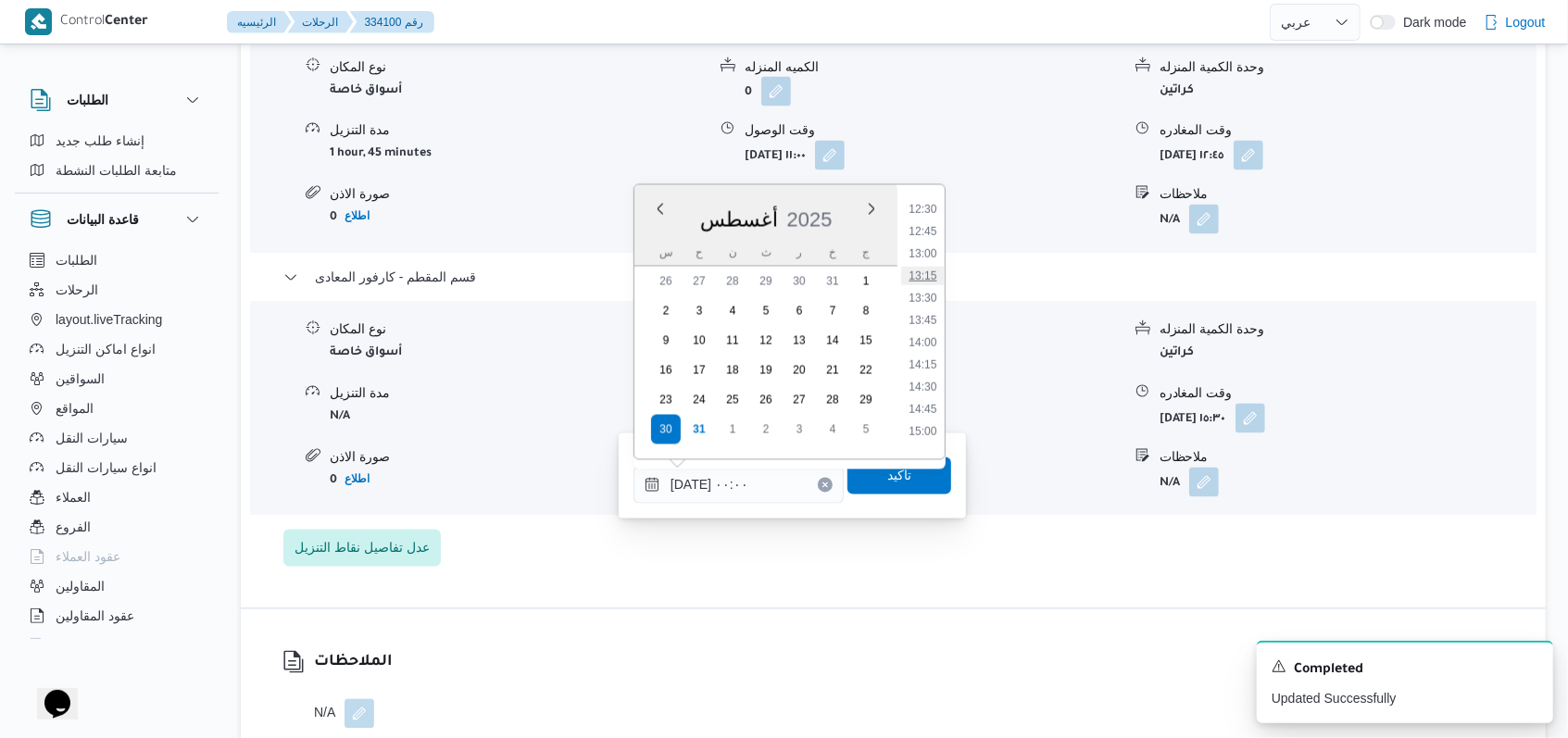
click at [935, 282] on li "13:15" at bounding box center [921, 276] width 42 height 19
type input "٣٠/٠٨/٢٠٢٥ ١٣:١٥"
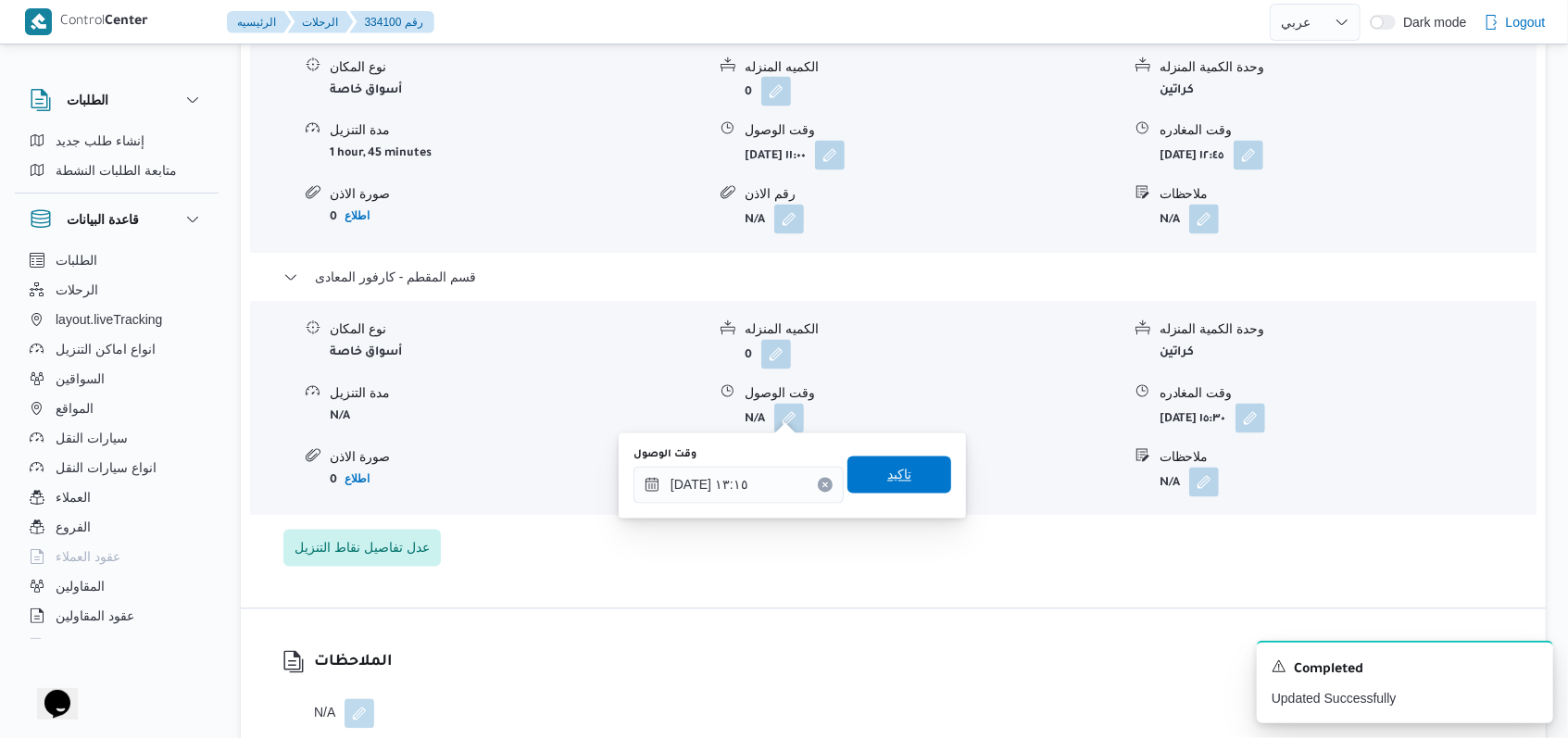
click at [900, 480] on span "تاكيد" at bounding box center [899, 475] width 104 height 37
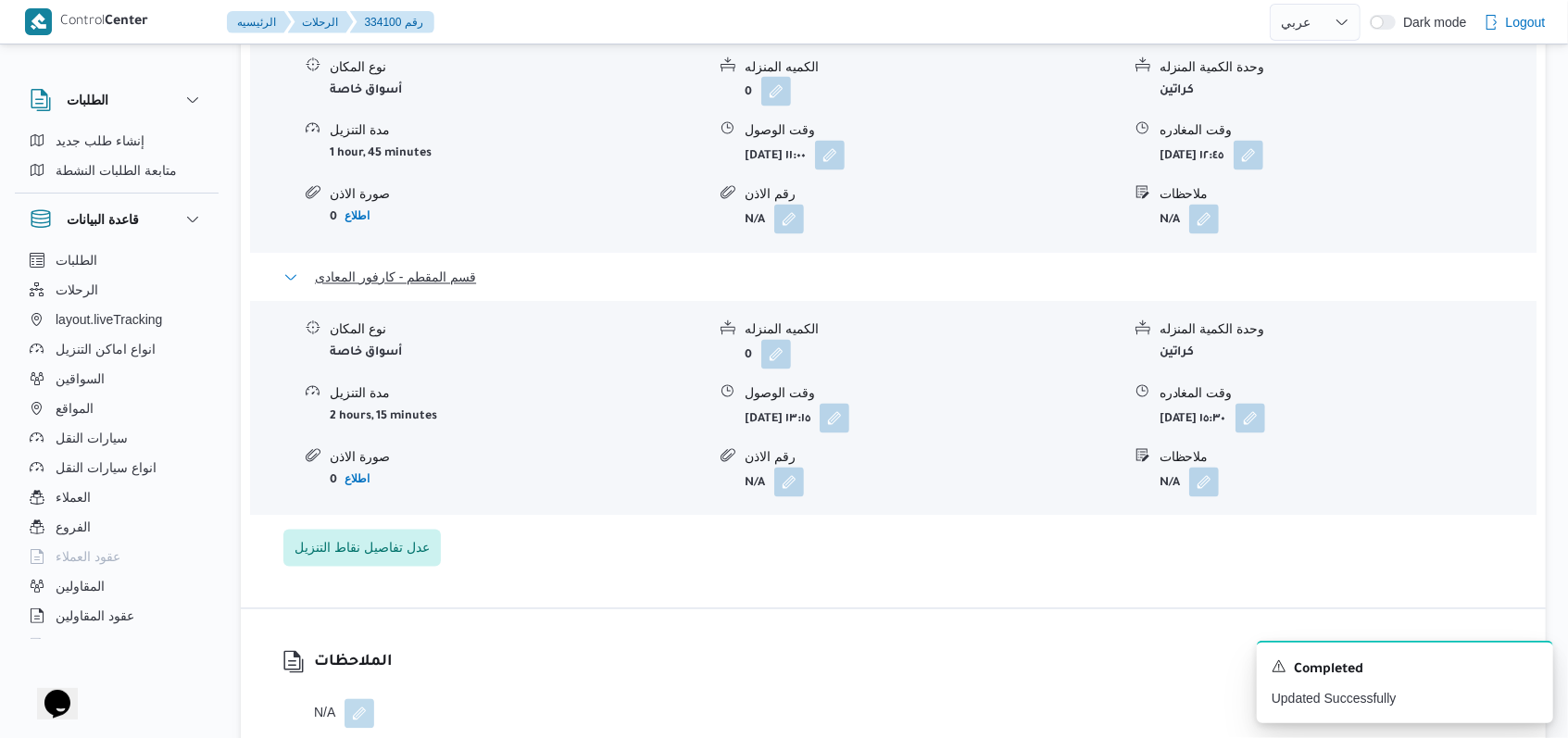
click at [466, 268] on span "قسم المقطم - كارفور المعادى" at bounding box center [395, 277] width 161 height 23
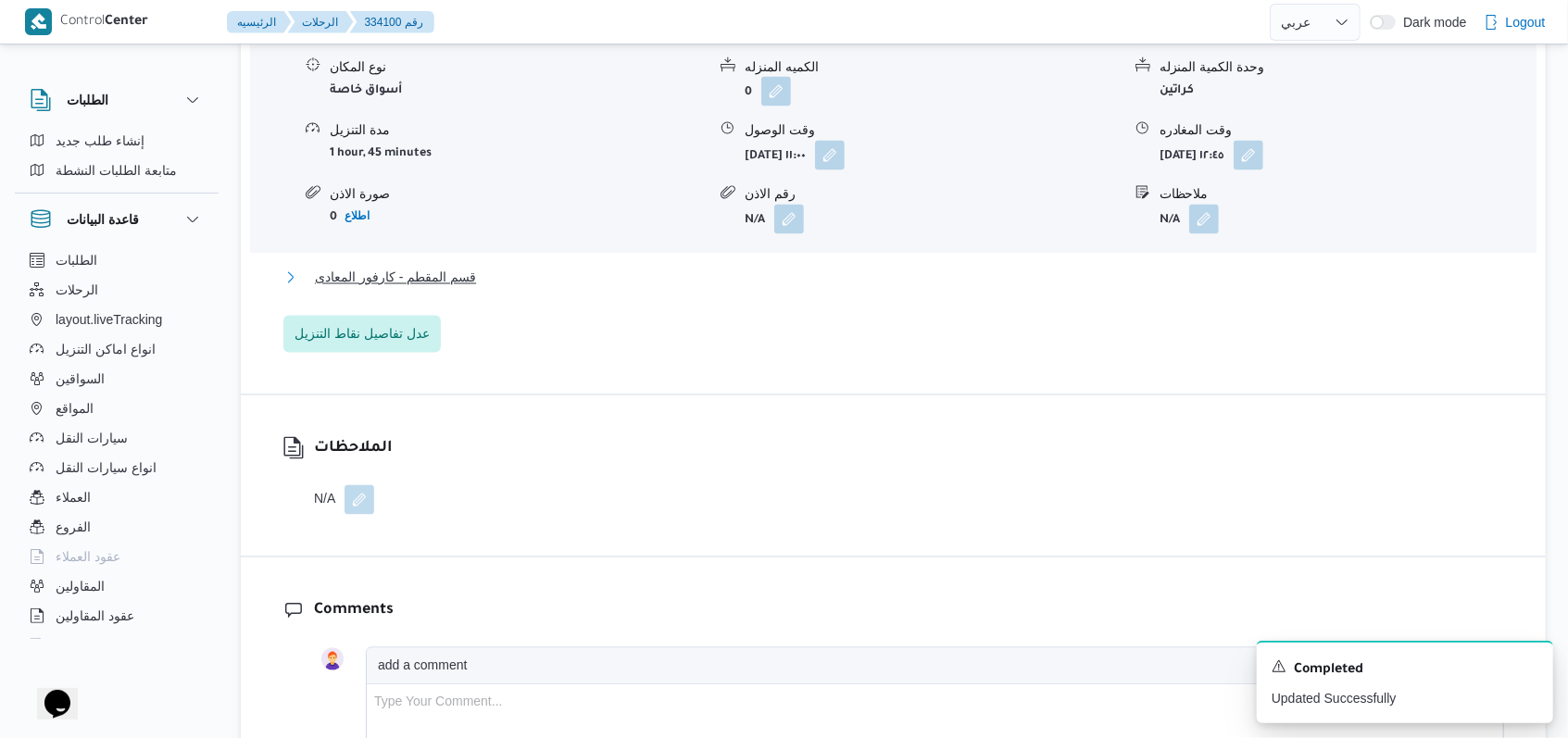
scroll to position [2098, 0]
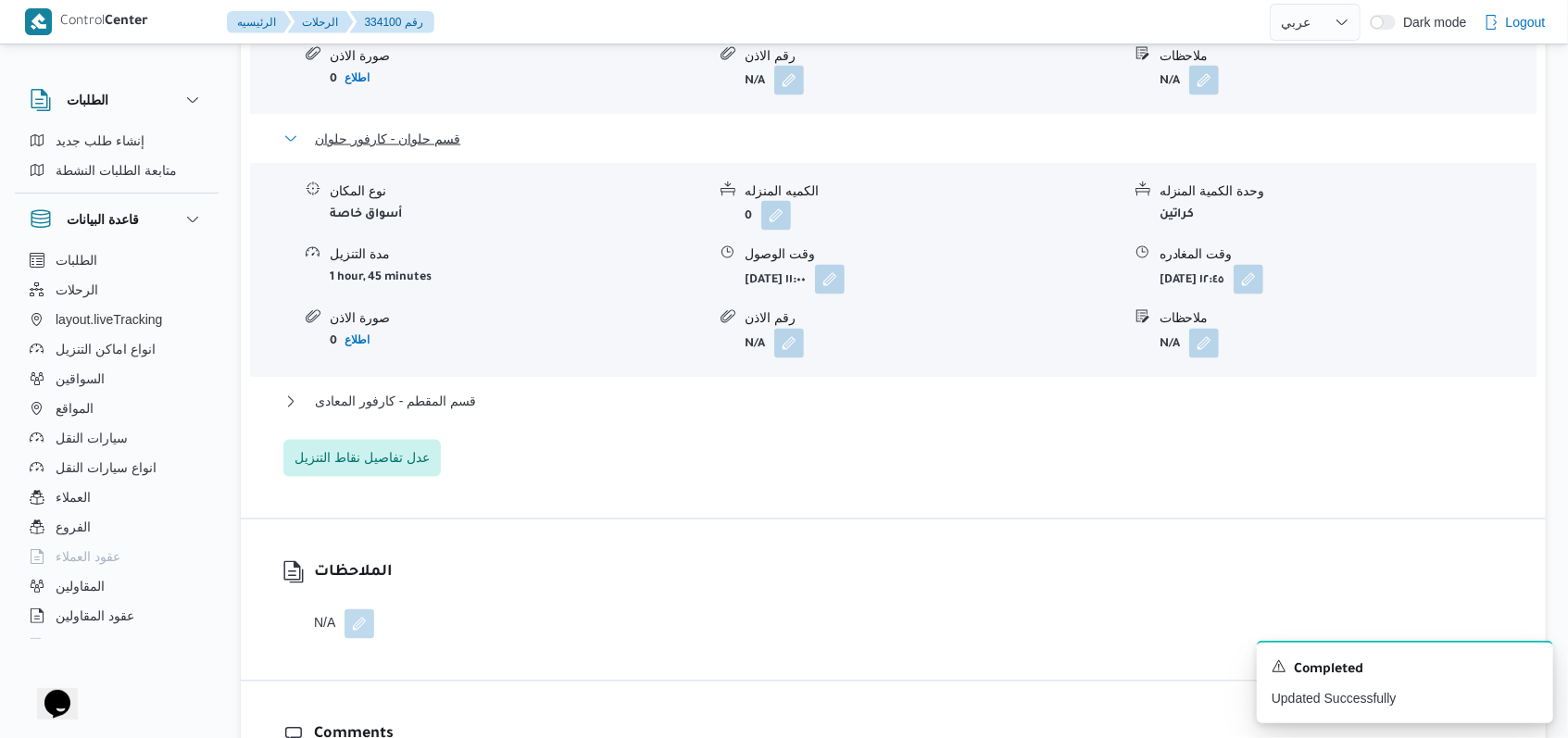
click at [432, 132] on span "قسم حلوان - كارفور حلوان" at bounding box center [387, 139] width 145 height 23
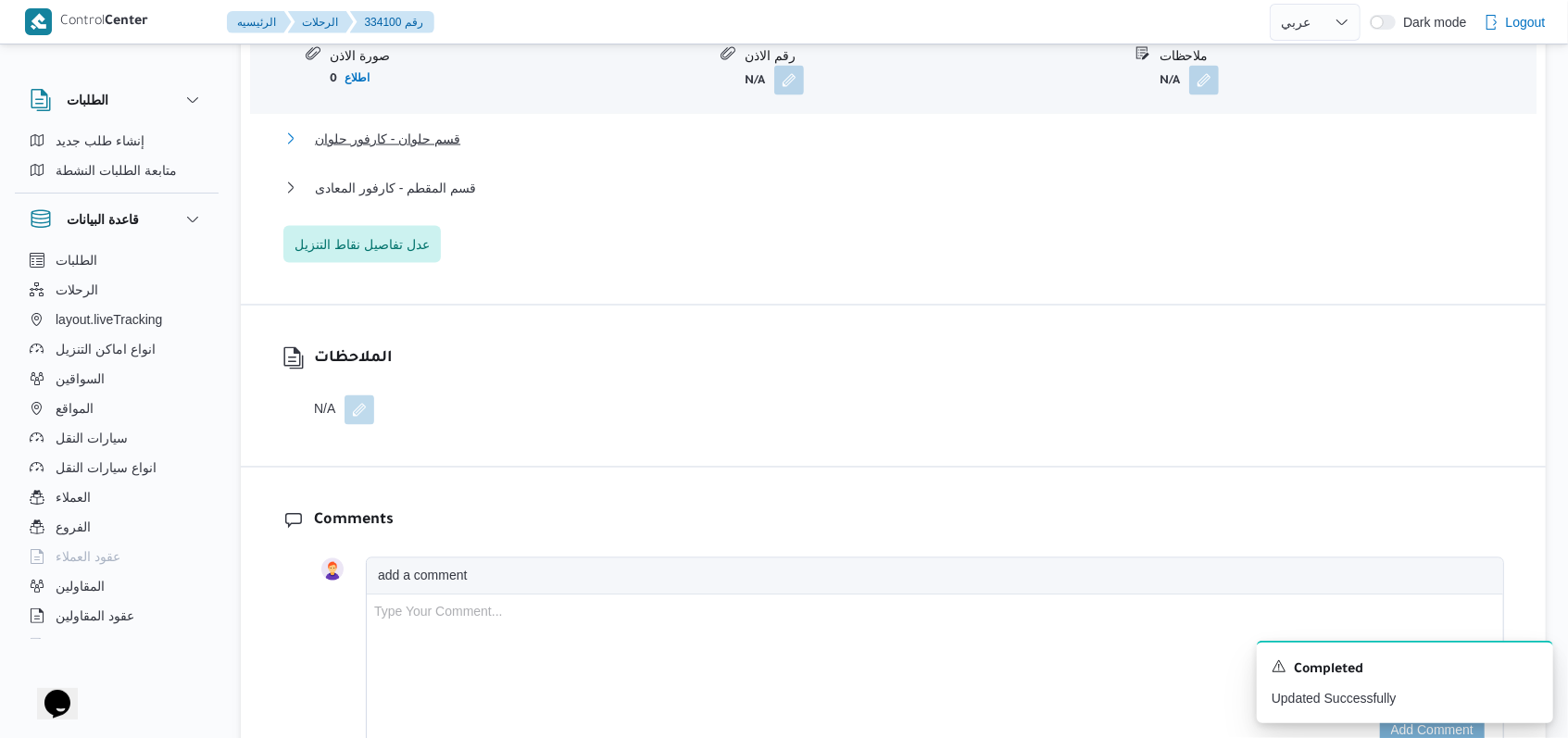
scroll to position [1727, 0]
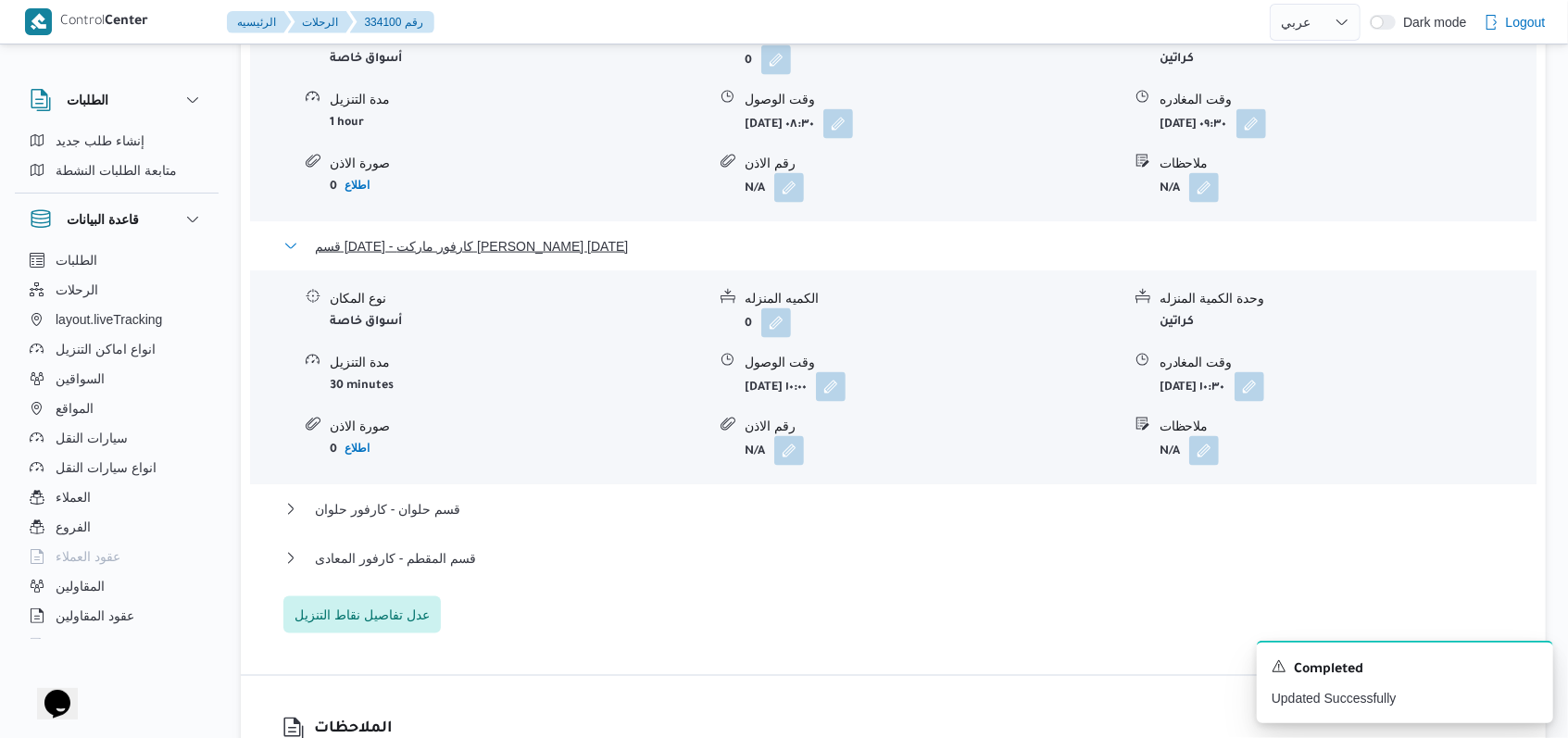
click at [497, 248] on span "قسم 15 مايو - كارفور ماركت ابو بكر الصديق 15 مايو" at bounding box center [471, 246] width 313 height 23
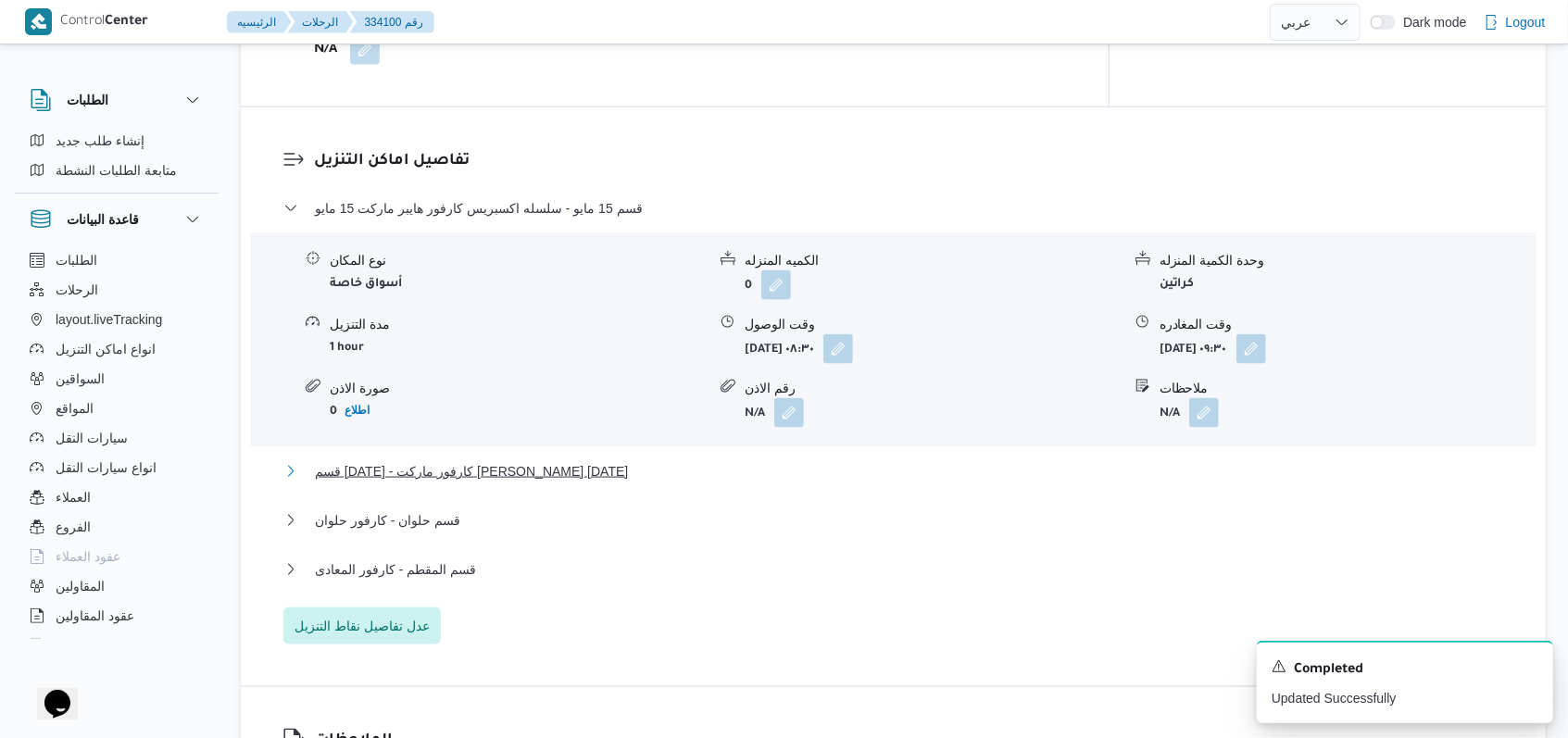
scroll to position [1481, 0]
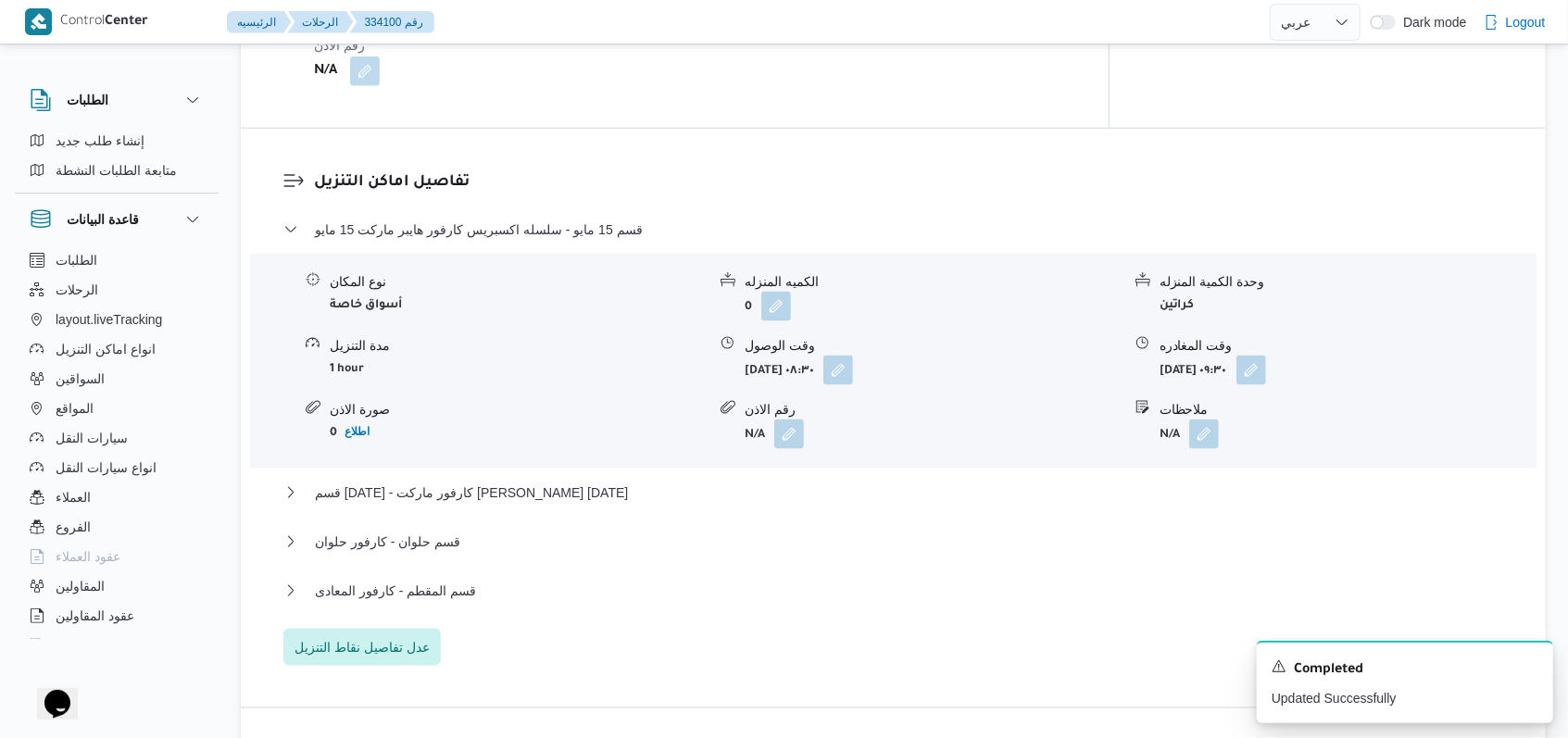
click at [500, 207] on dl "تفاصيل اماكن التنزيل قسم 15 مايو - سلسله اكسبريس كارفور هايبر ماركت 15 مايو نوع…" at bounding box center [908, 417] width 1189 height 495
click at [497, 225] on span "قسم 15 مايو - سلسله اكسبريس كارفور هايبر ماركت 15 مايو" at bounding box center [478, 229] width 328 height 23
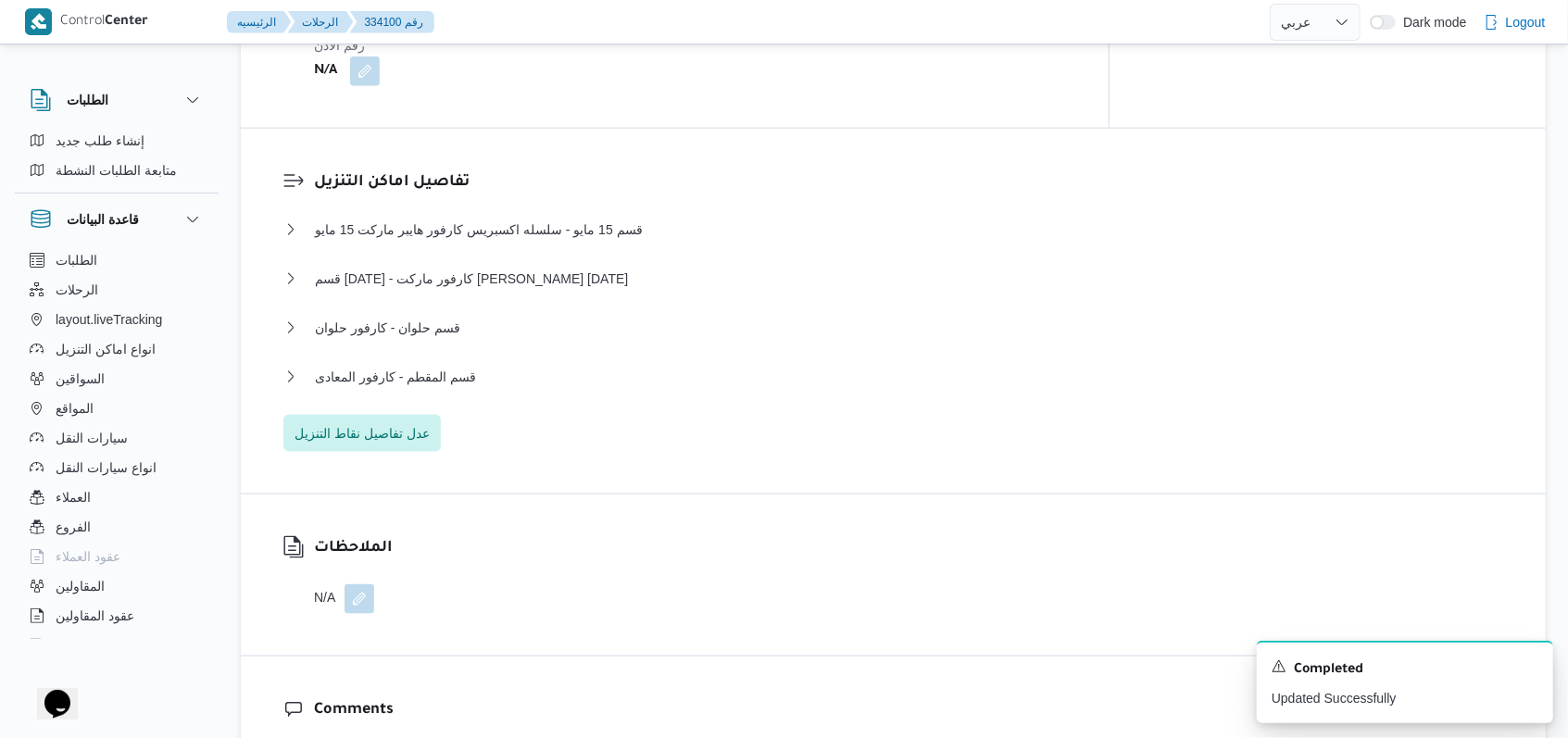
select select "ar"
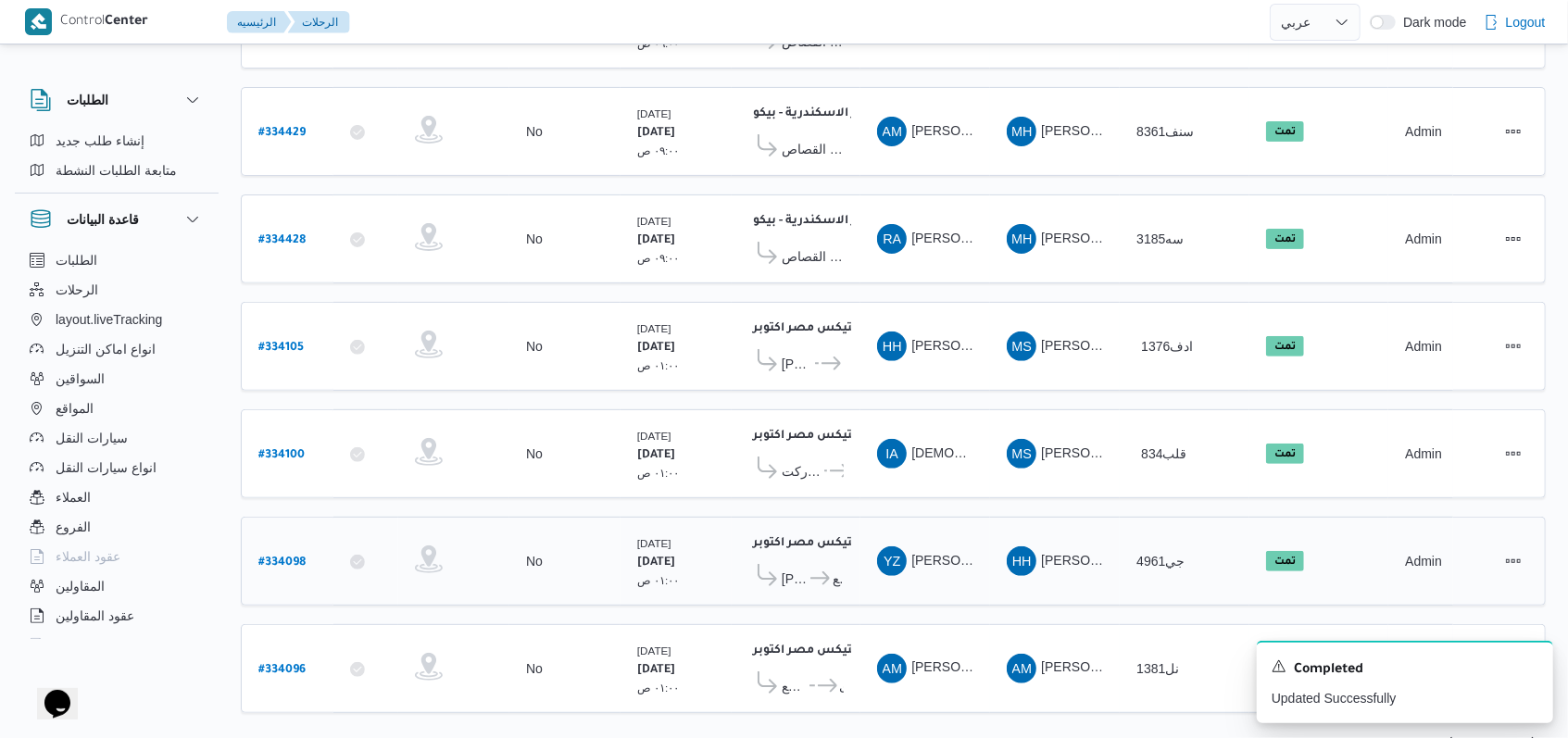
scroll to position [327, 0]
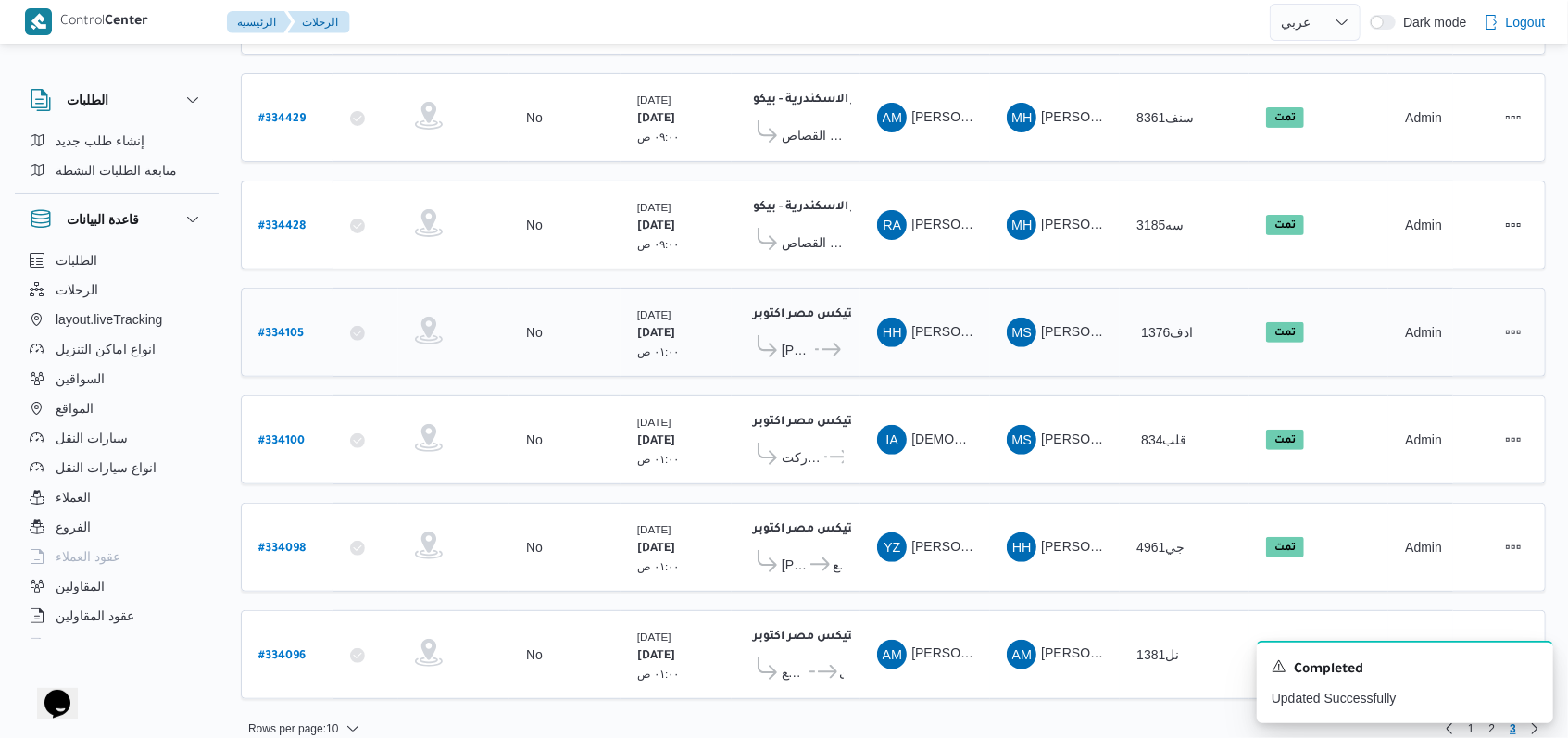
click at [288, 327] on b "# 334105" at bounding box center [281, 334] width 45 height 13
select select "ar"
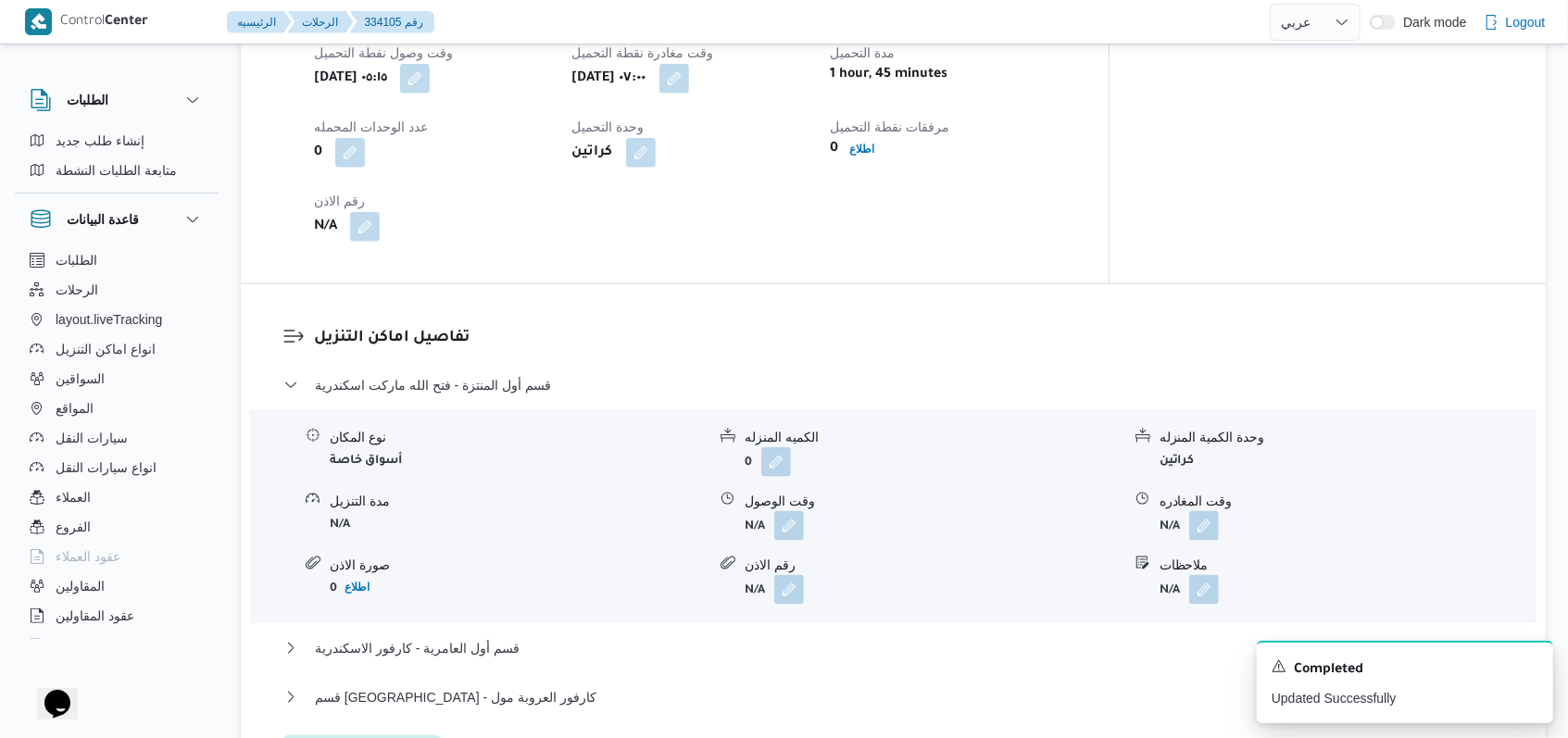
scroll to position [1357, 0]
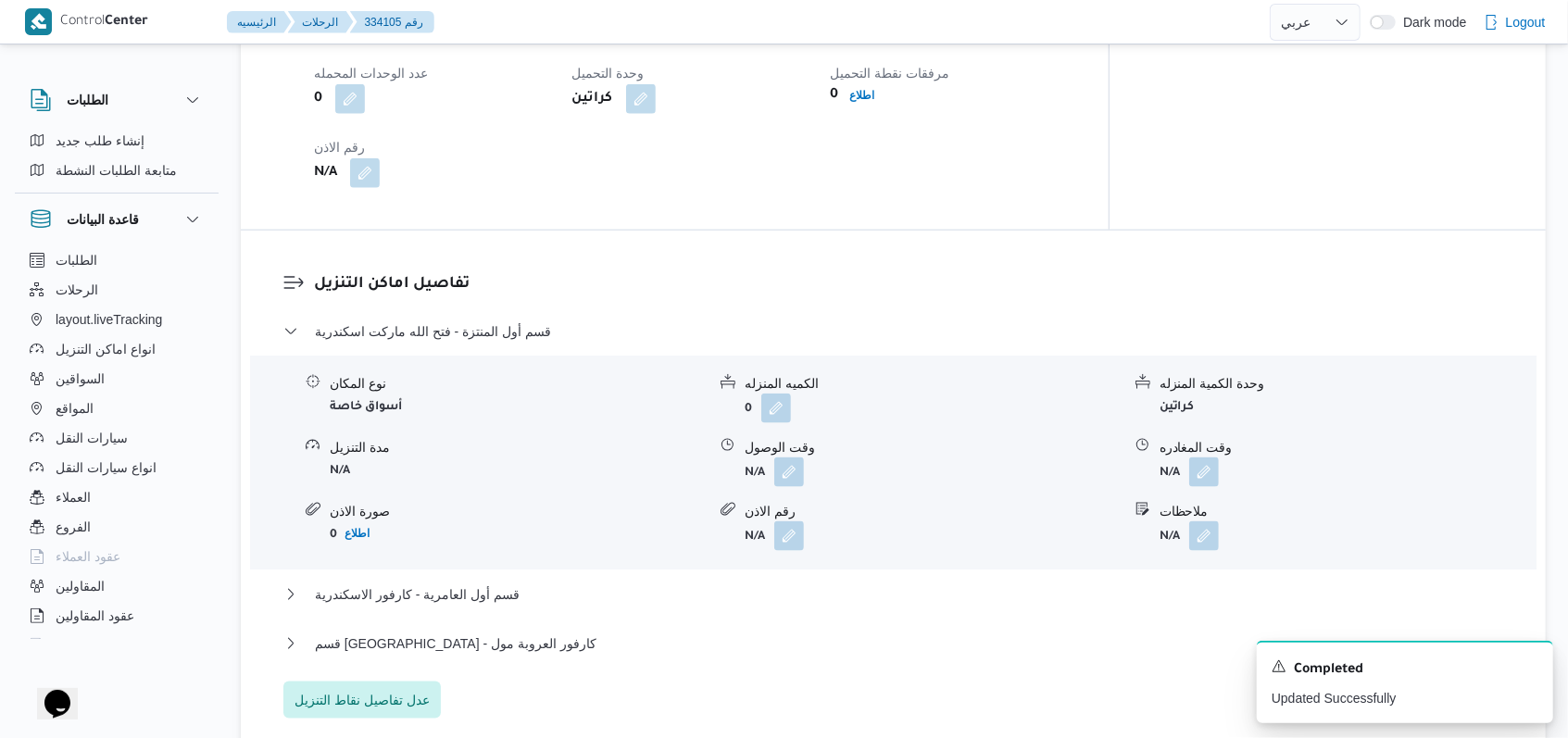
click at [804, 458] on form "N/A" at bounding box center [933, 472] width 376 height 29
click at [801, 457] on button "button" at bounding box center [788, 471] width 29 height 29
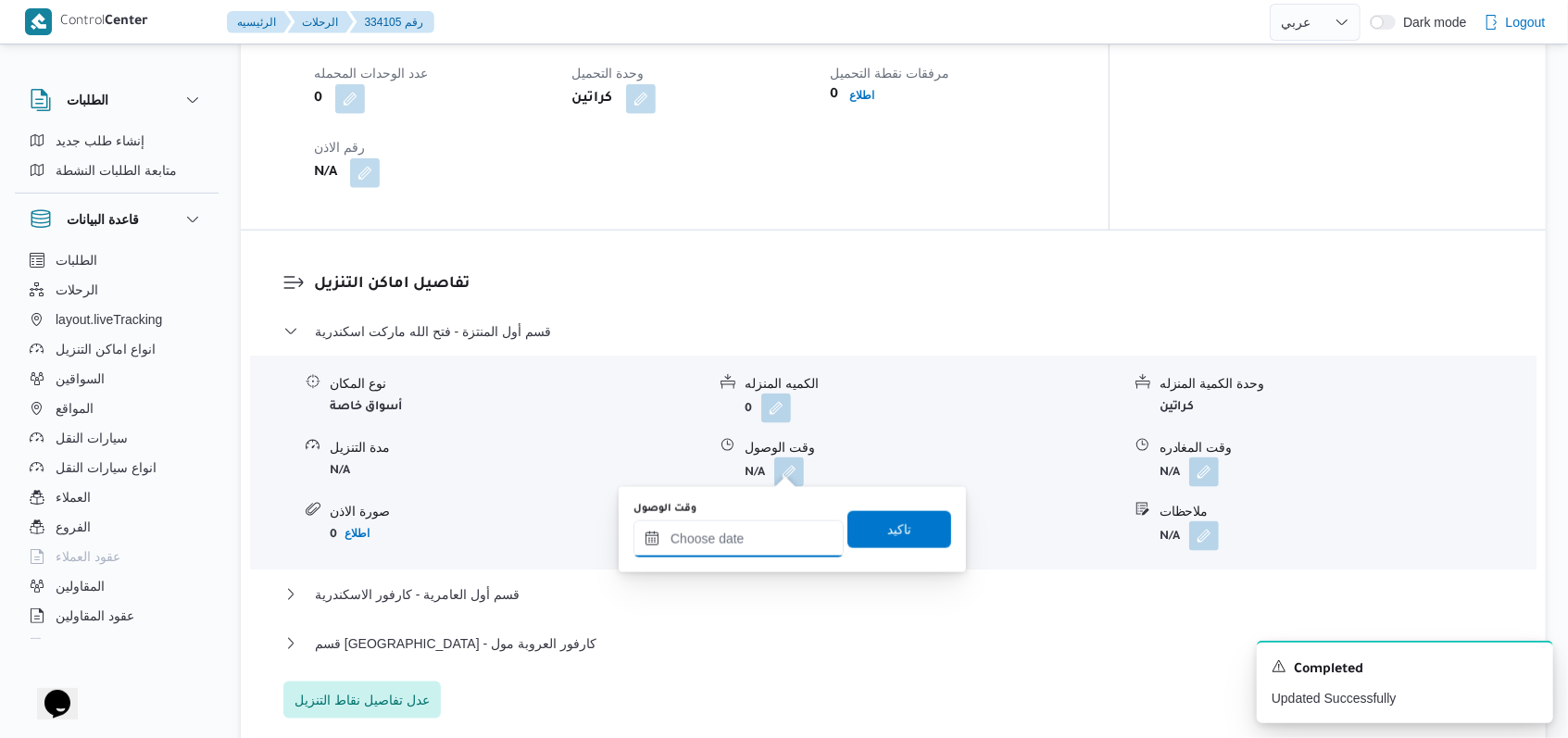
click at [747, 552] on input "وقت الوصول" at bounding box center [738, 538] width 211 height 37
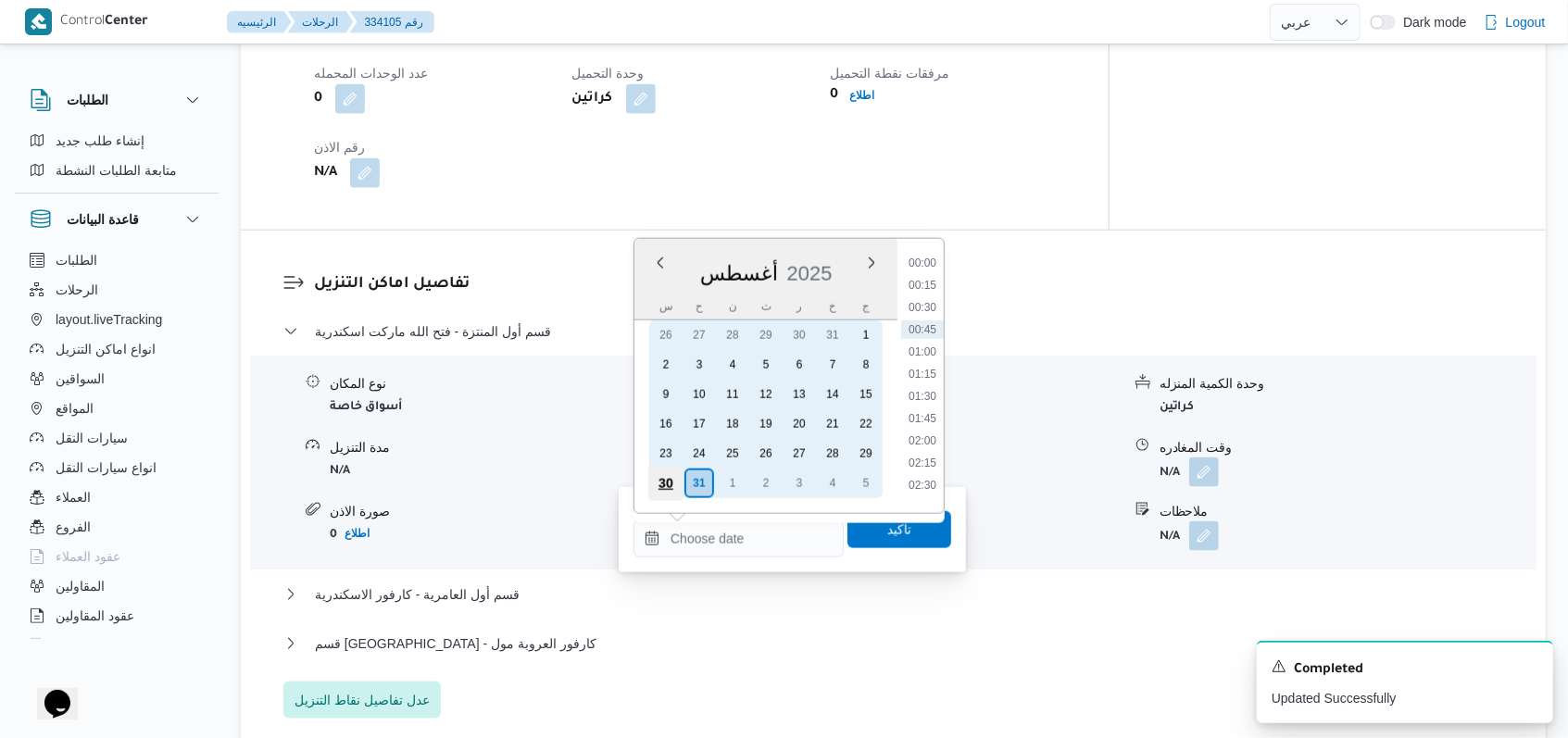
click at [674, 480] on div "30" at bounding box center [666, 482] width 35 height 35
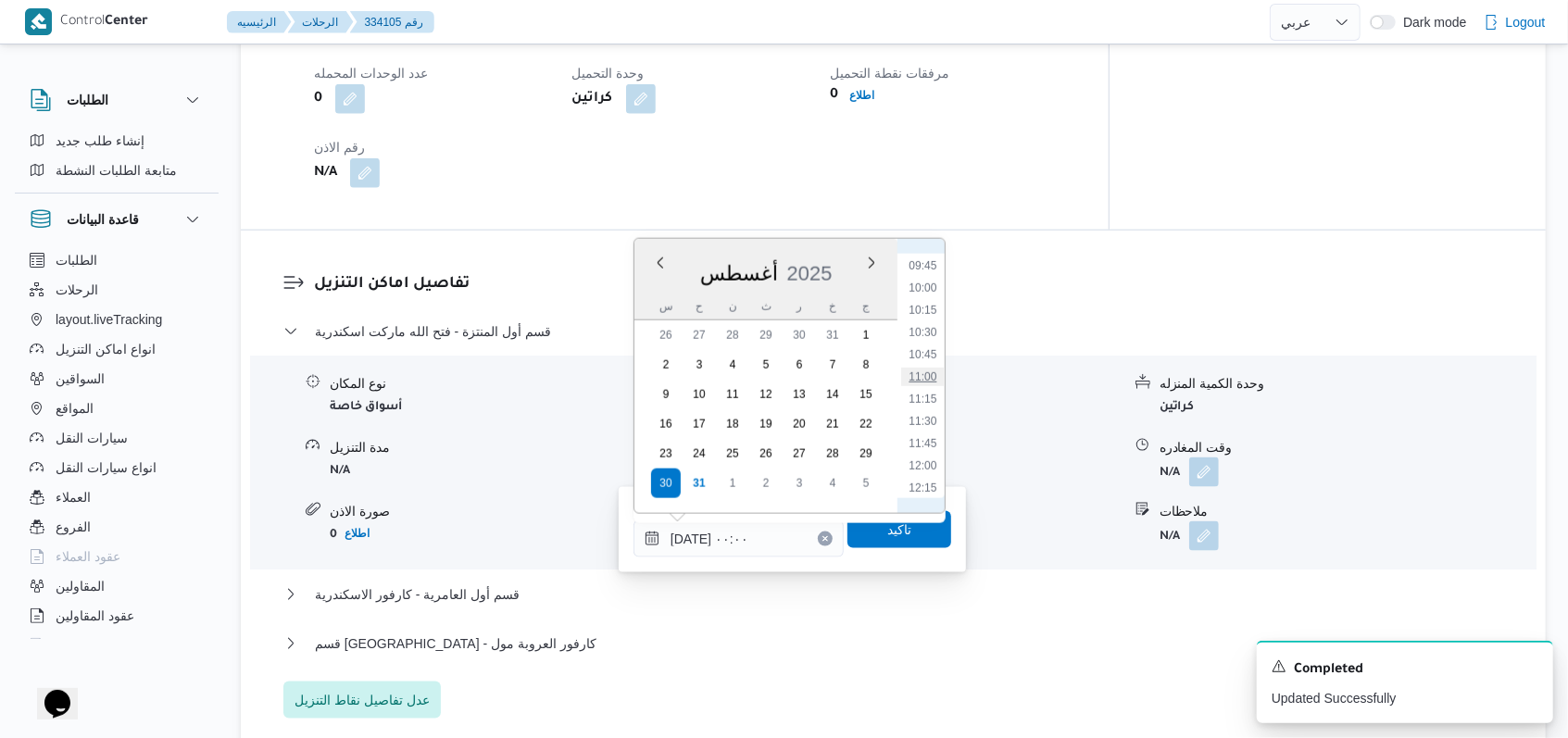
click at [925, 379] on li "11:00" at bounding box center [921, 377] width 42 height 19
type input "٣٠/٠٨/٢٠٢٥ ١١:٠٠"
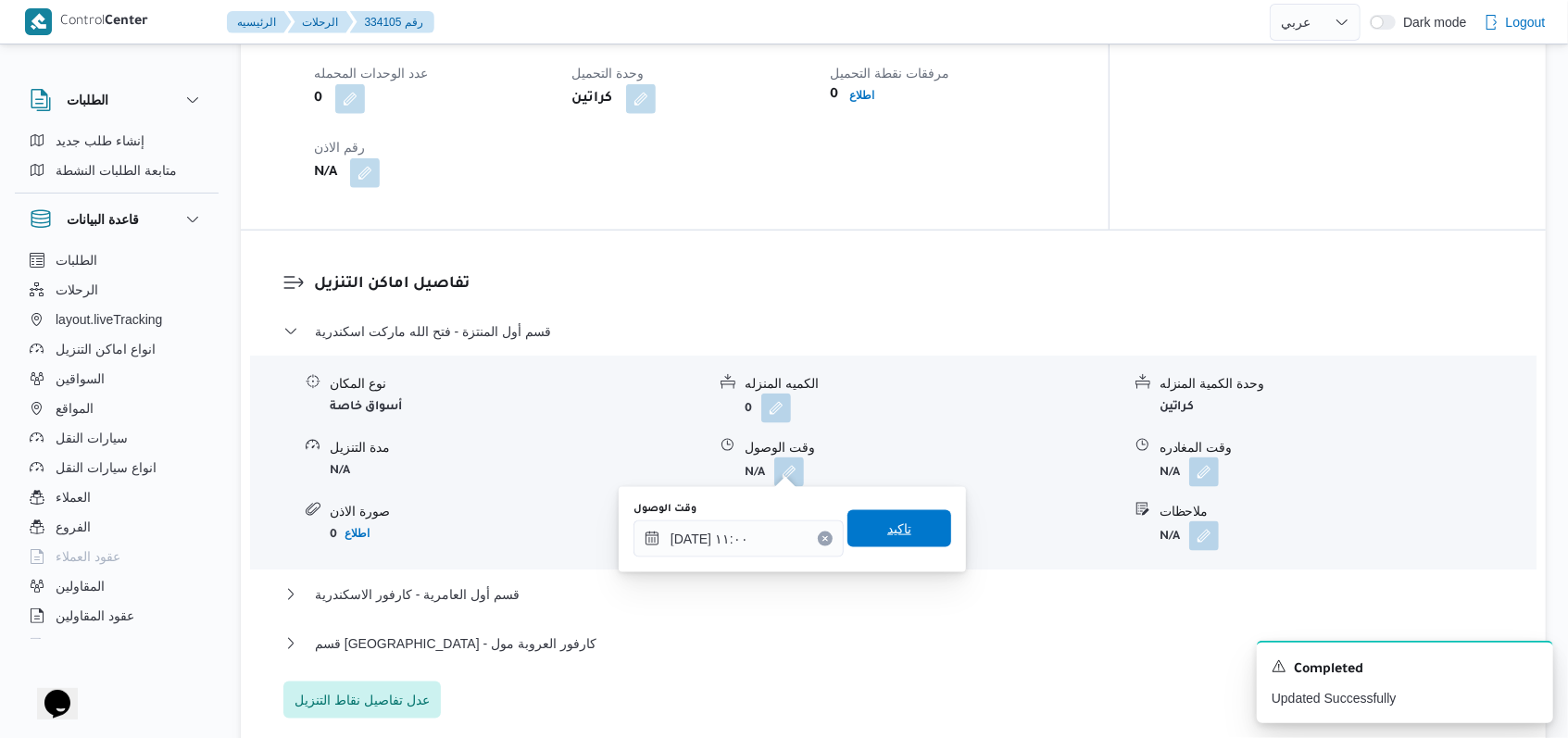
click at [908, 523] on span "تاكيد" at bounding box center [899, 528] width 104 height 37
click at [1210, 466] on button "button" at bounding box center [1203, 471] width 29 height 29
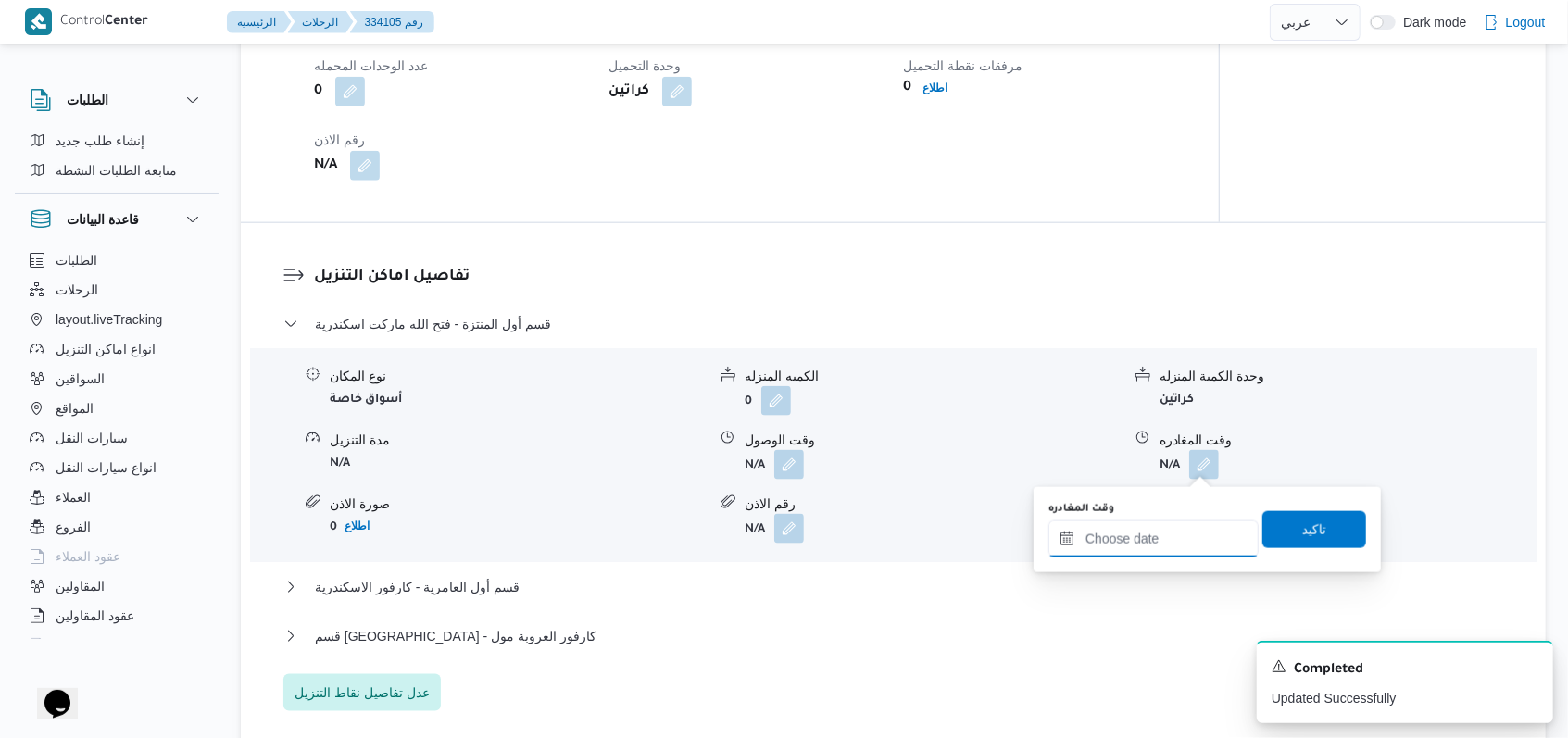
click at [1148, 545] on input "وقت المغادره" at bounding box center [1153, 538] width 211 height 37
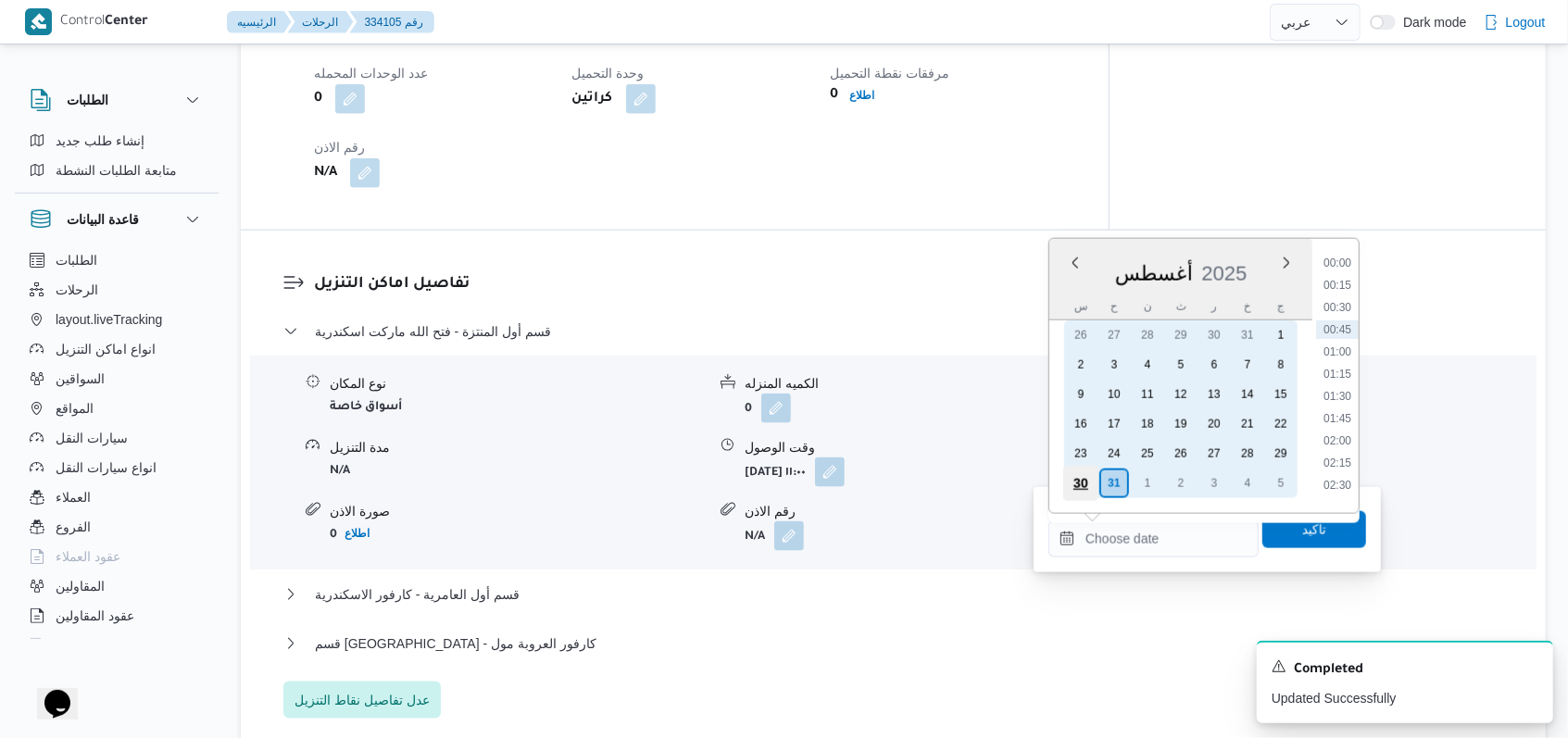
click at [1084, 485] on div "30" at bounding box center [1080, 482] width 35 height 35
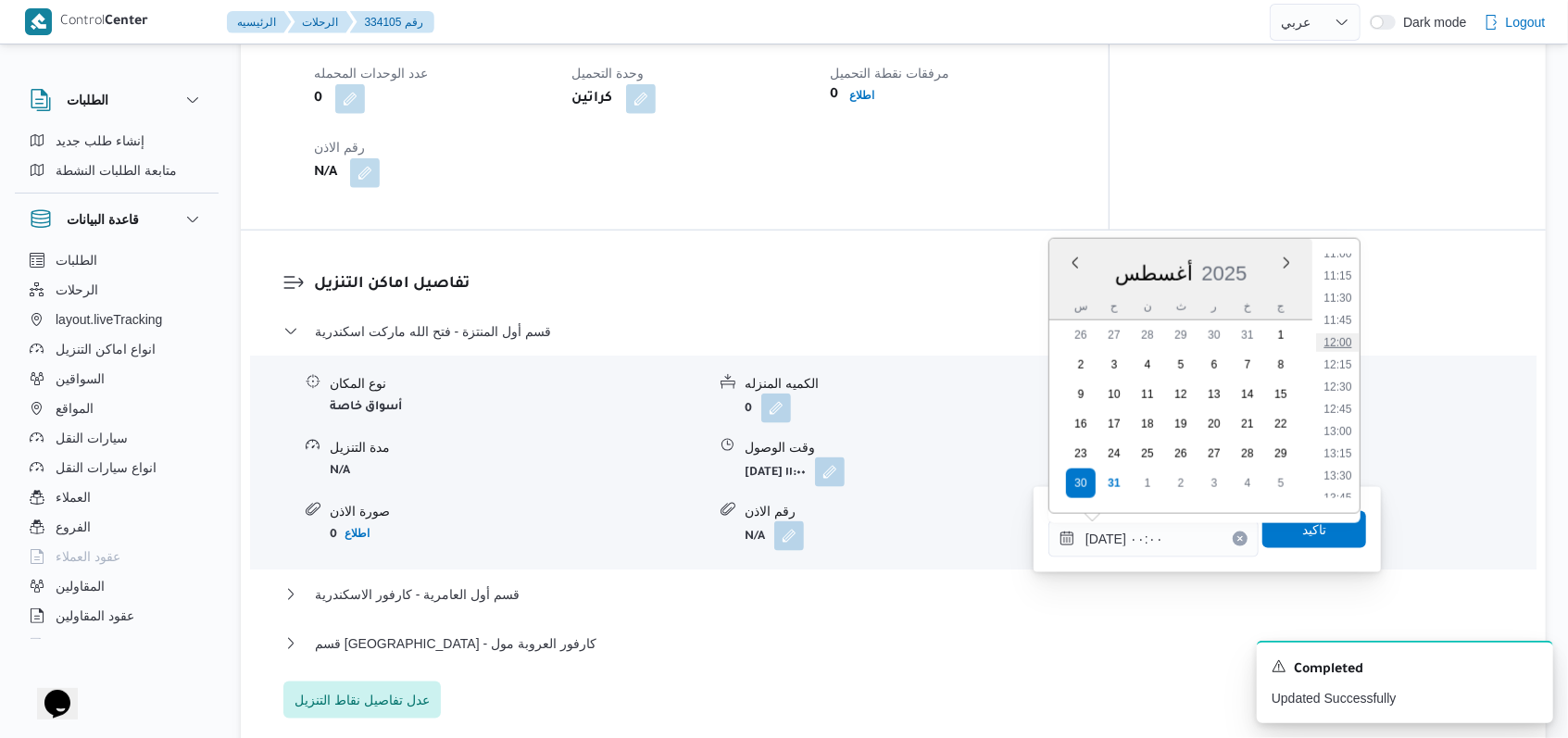
click at [1346, 347] on li "12:00" at bounding box center [1337, 343] width 42 height 19
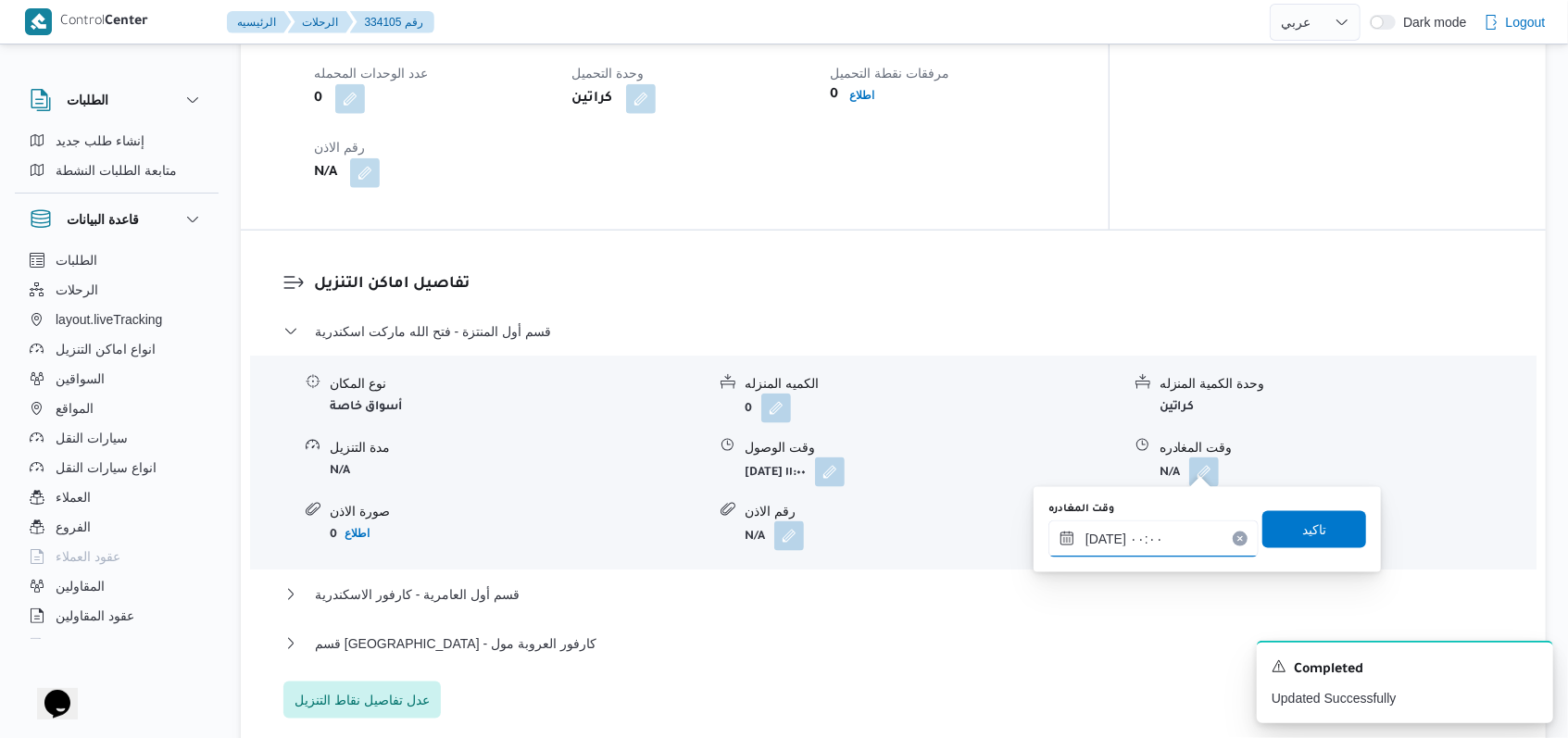
type input "٣٠/٠٨/٢٠٢٥ ١٢:٠٠"
click at [1278, 530] on span "تاكيد" at bounding box center [1314, 528] width 104 height 37
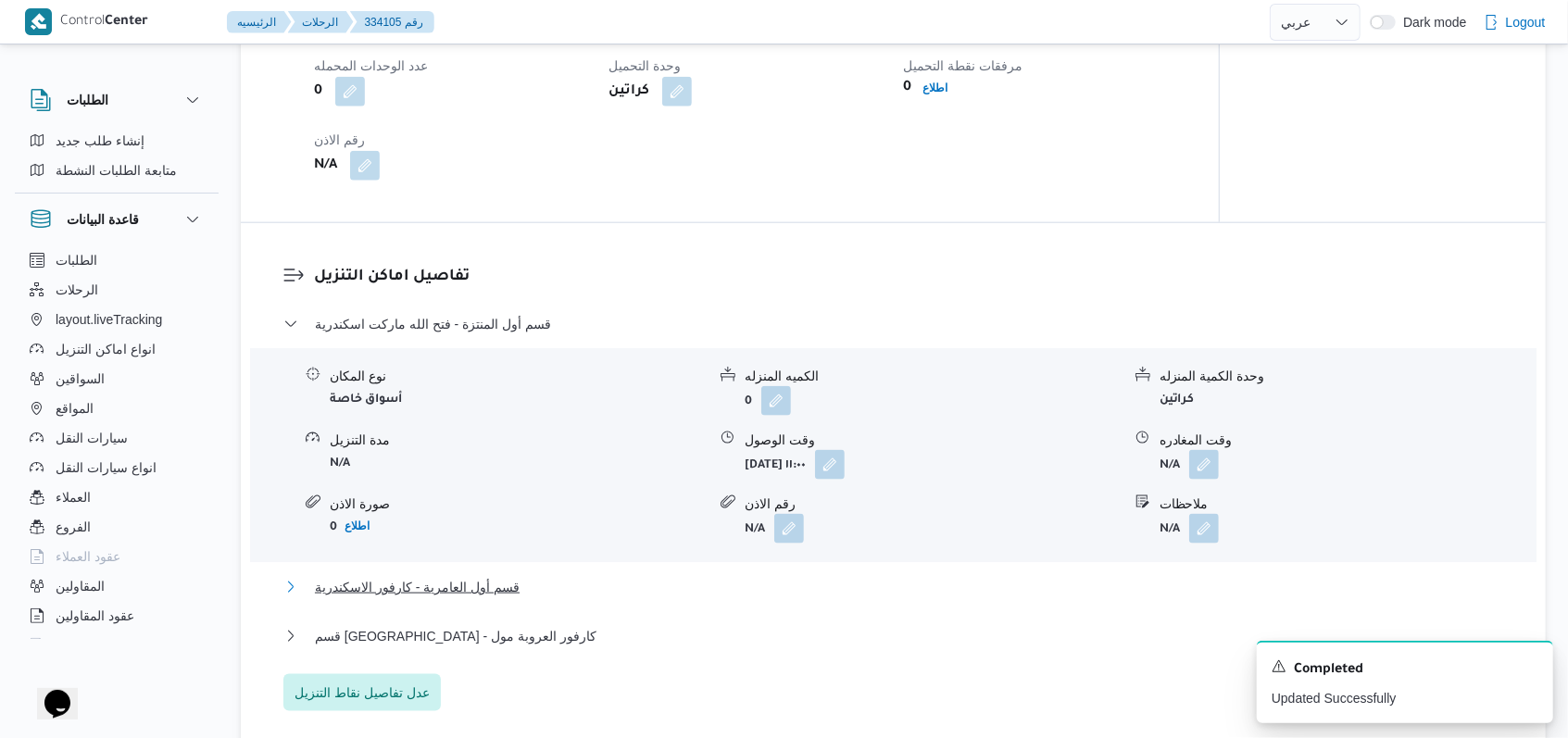
click at [543, 583] on button "قسم أول العامرية - كارفور الاسكندرية" at bounding box center [893, 587] width 1221 height 23
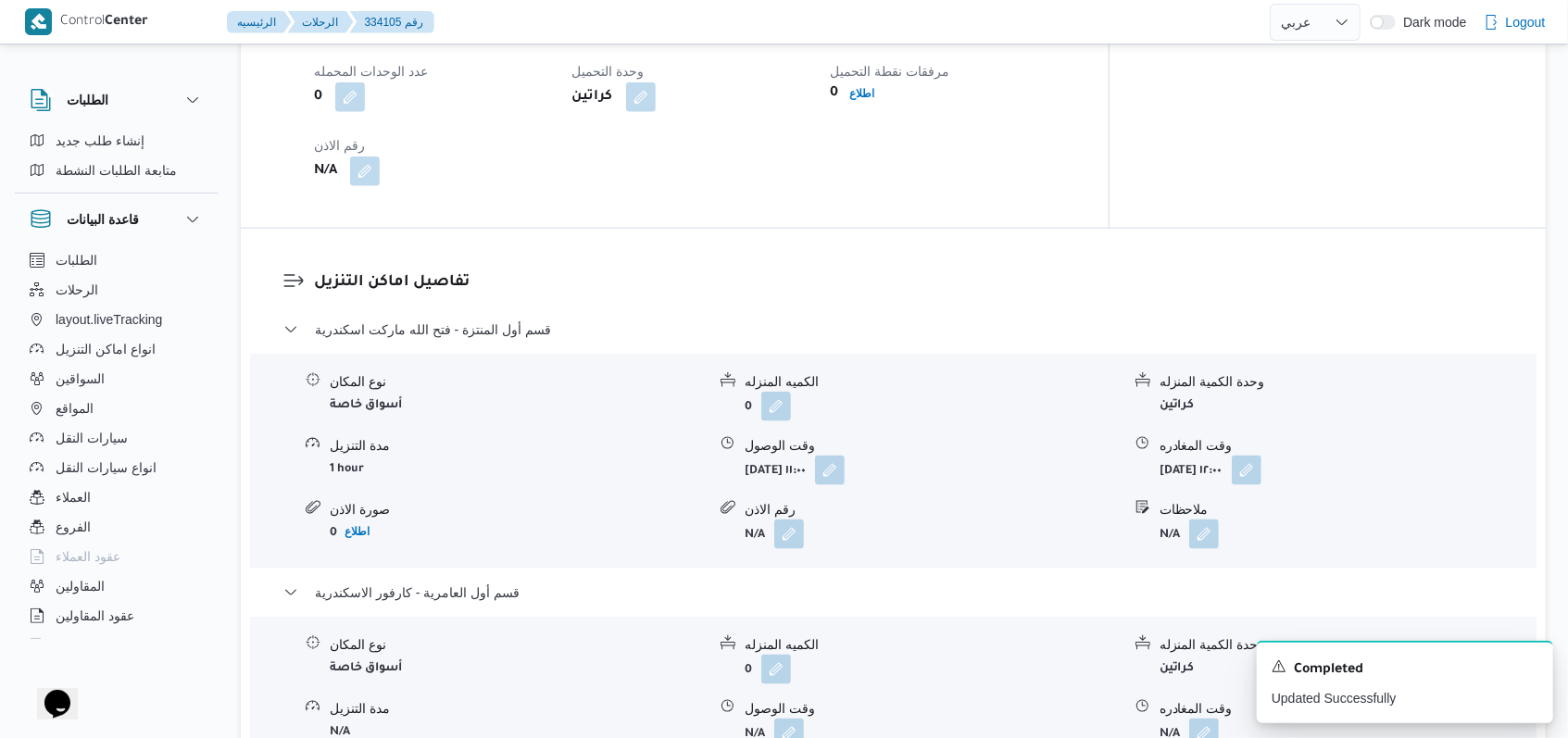
scroll to position [1727, 0]
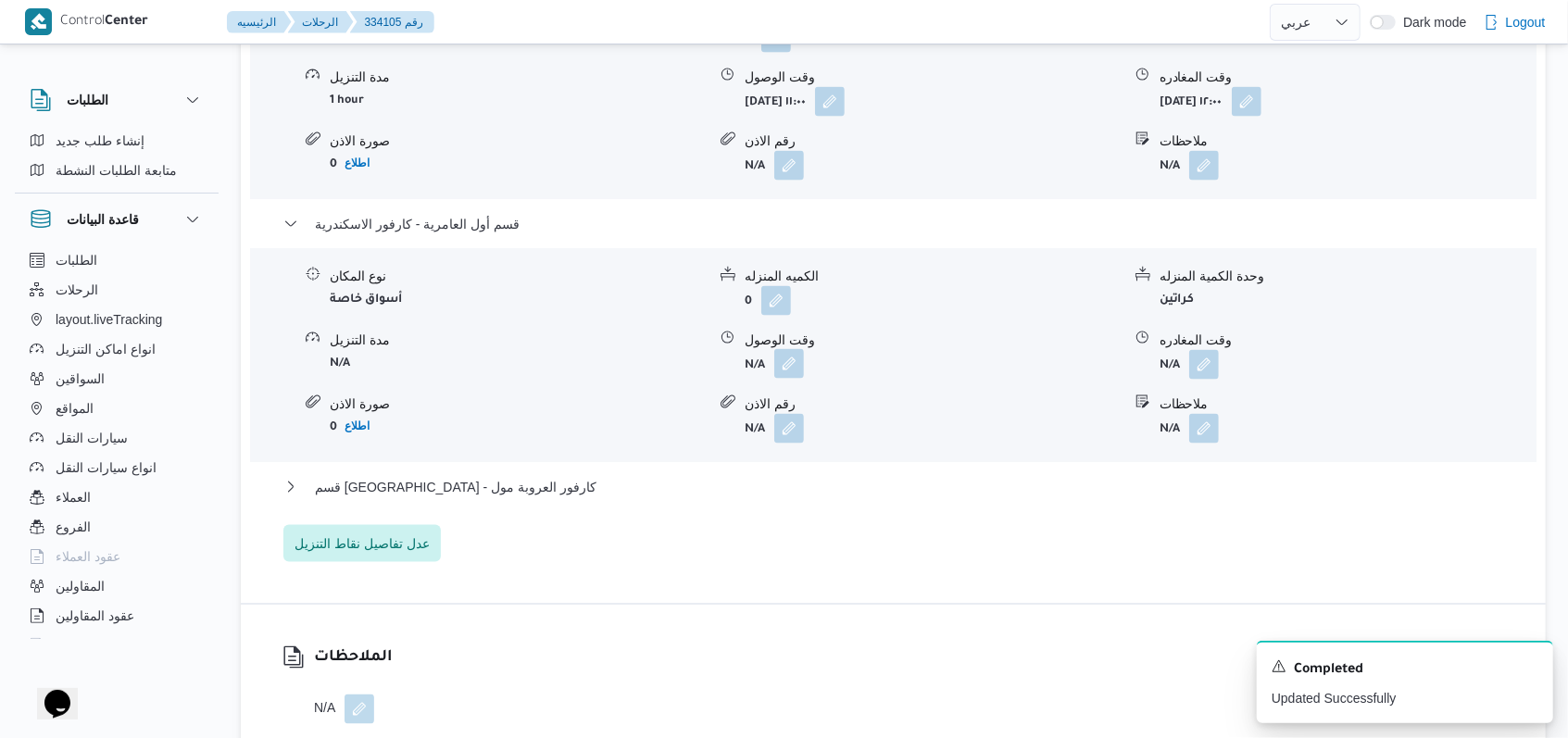
click at [795, 353] on button "button" at bounding box center [788, 363] width 29 height 29
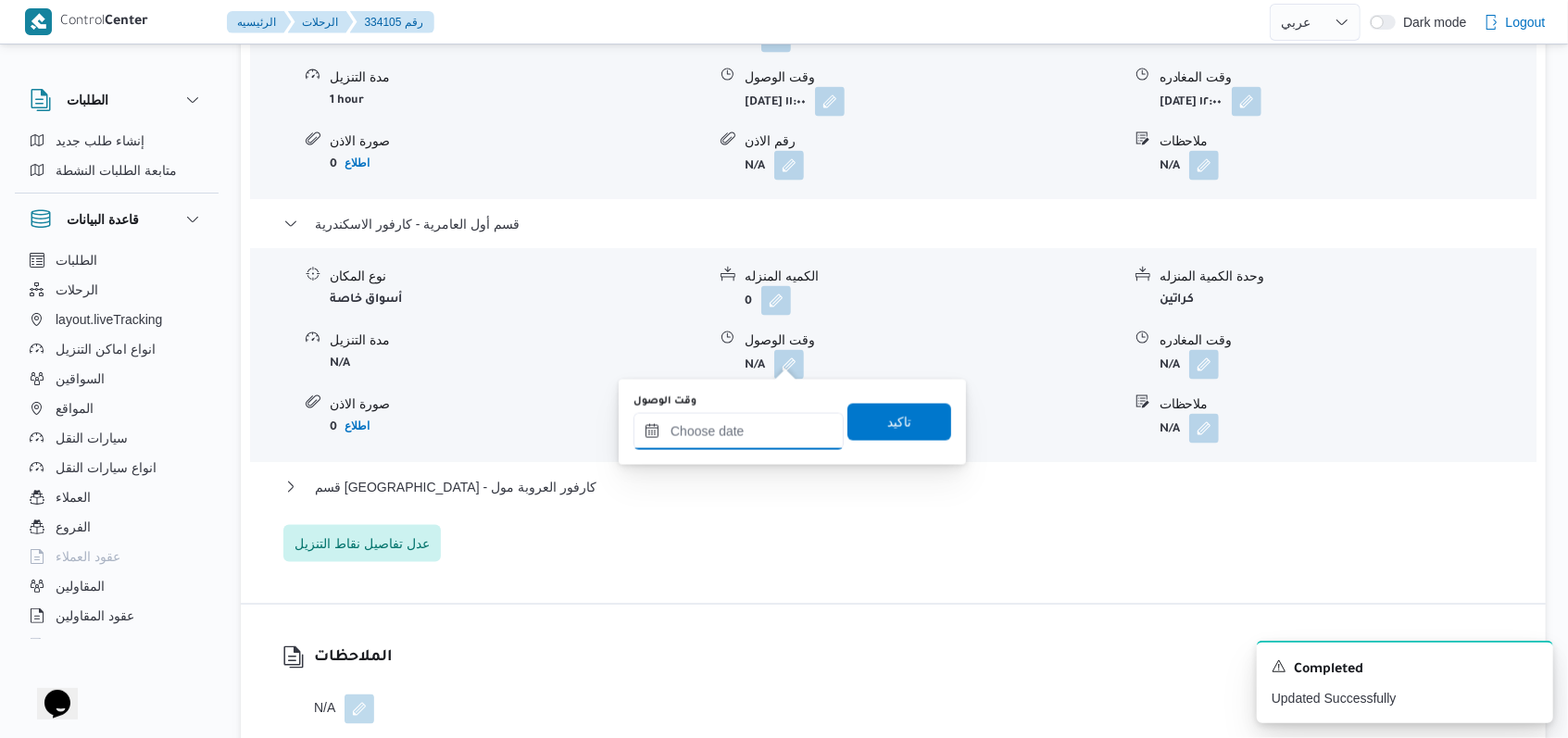
click at [758, 433] on input "وقت الوصول" at bounding box center [738, 430] width 211 height 37
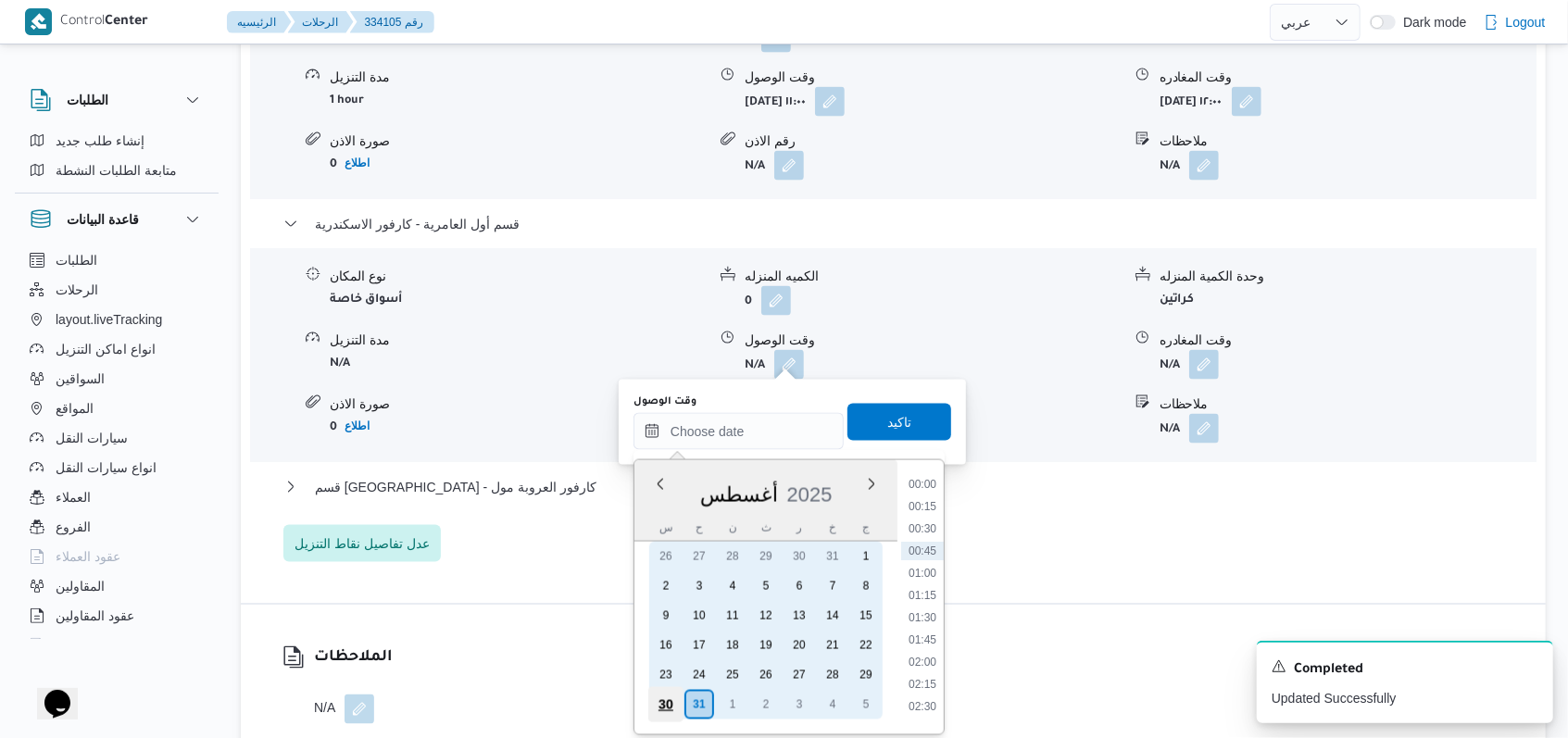
click at [654, 714] on div "30" at bounding box center [666, 704] width 35 height 35
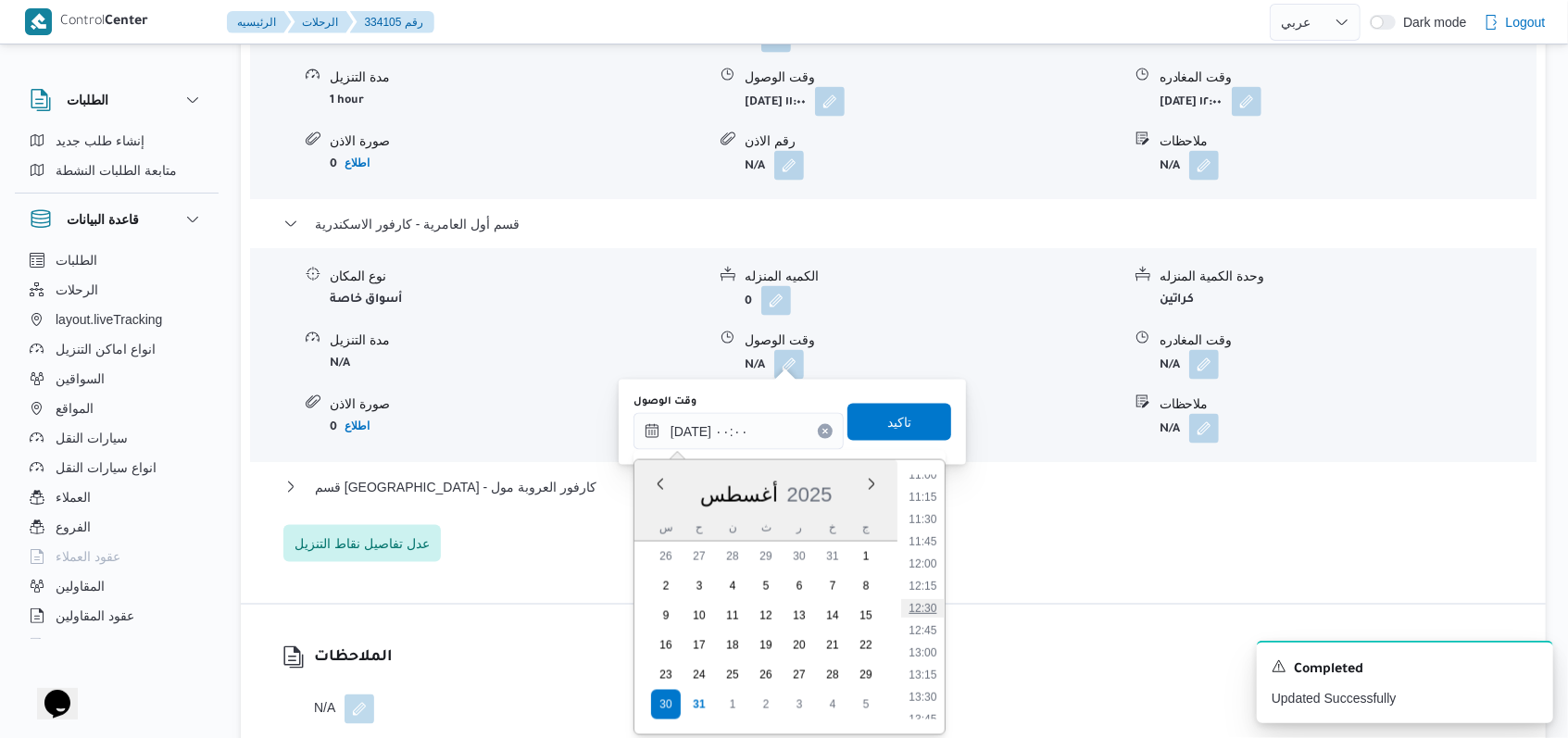
click at [934, 603] on li "12:30" at bounding box center [921, 609] width 42 height 19
type input "٣٠/٠٨/٢٠٢٥ ١٢:٣٠"
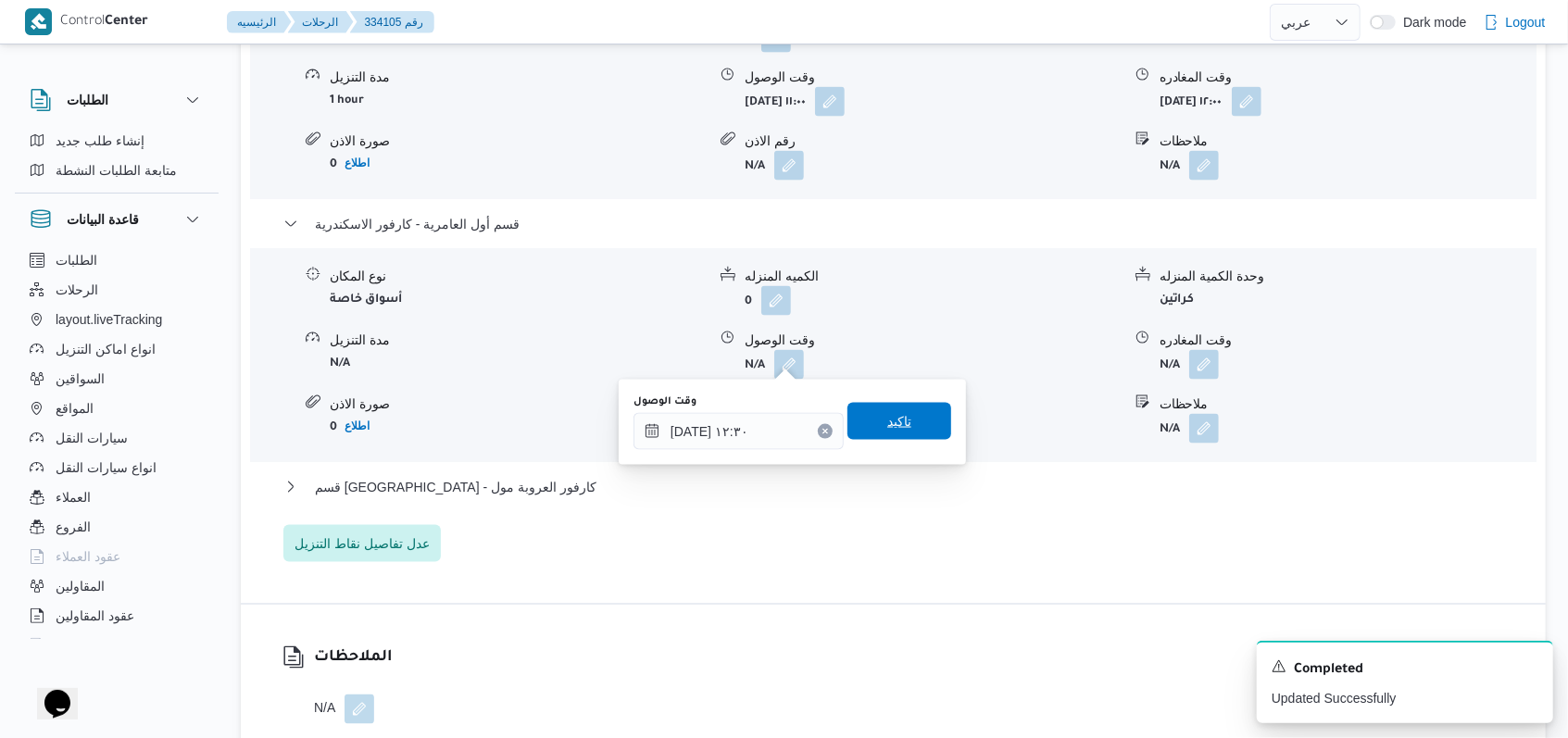
click at [924, 432] on span "تاكيد" at bounding box center [899, 421] width 104 height 37
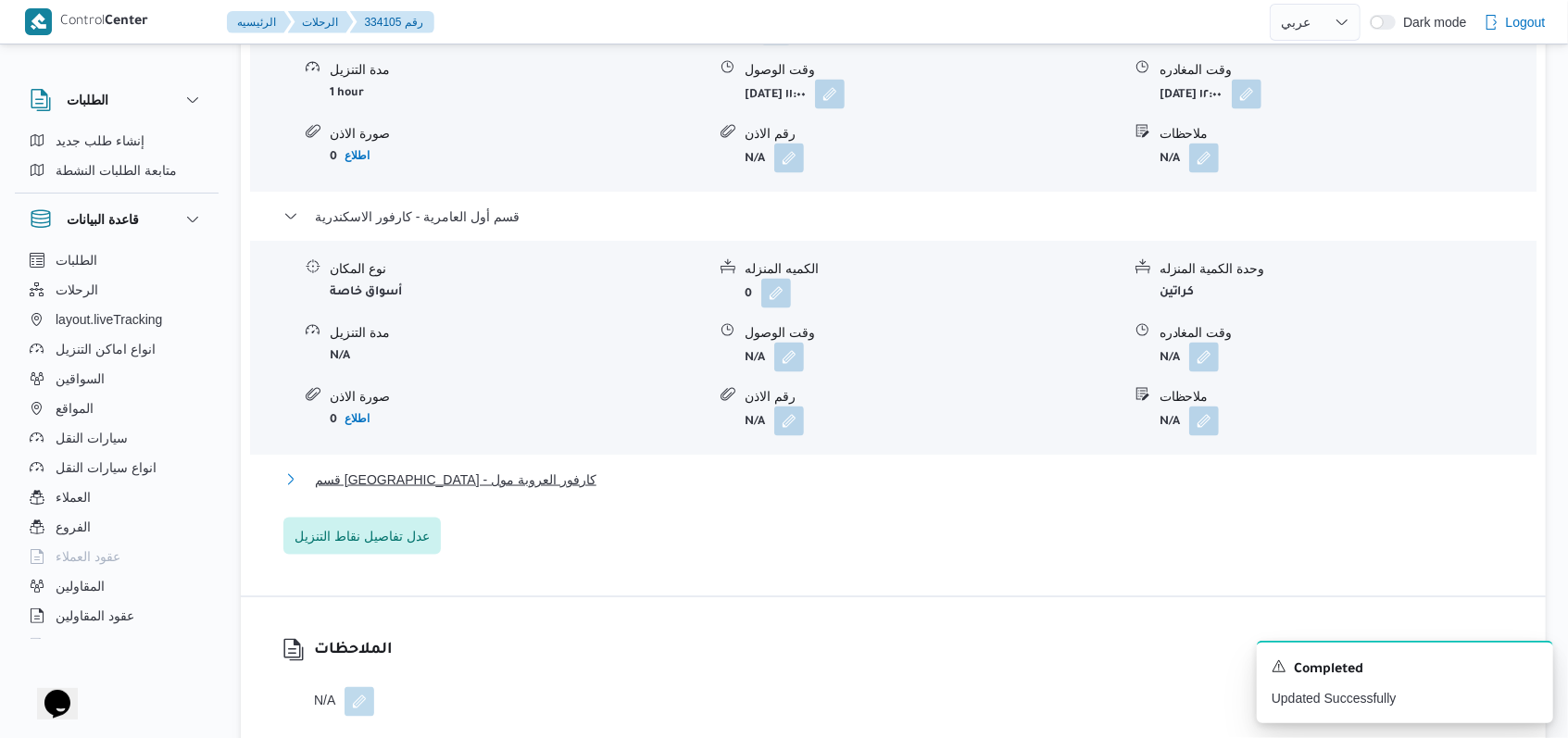
click at [428, 485] on span "قسم برج العرب - كارفور العروبة مول" at bounding box center [455, 479] width 281 height 23
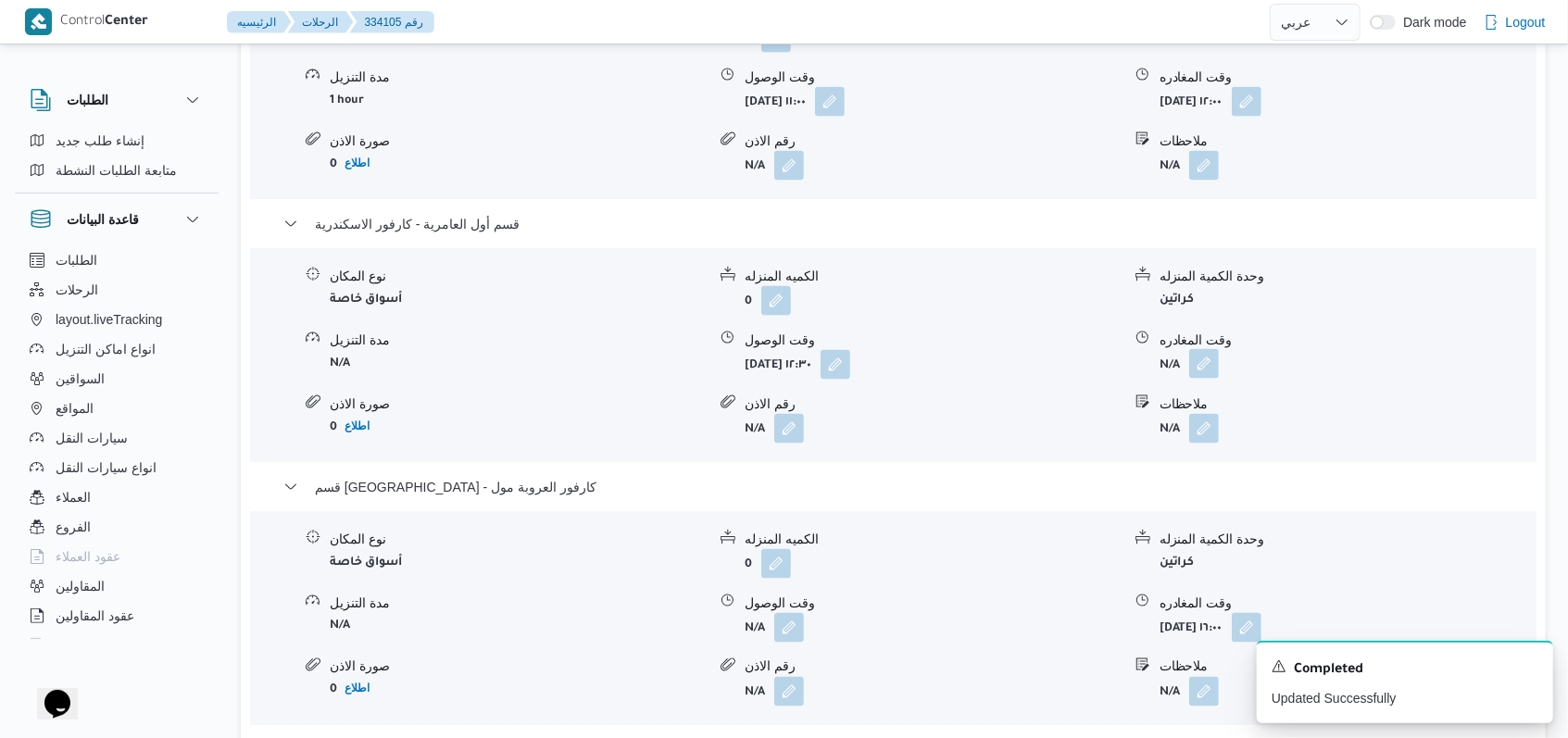
click at [1202, 360] on button "button" at bounding box center [1203, 363] width 29 height 29
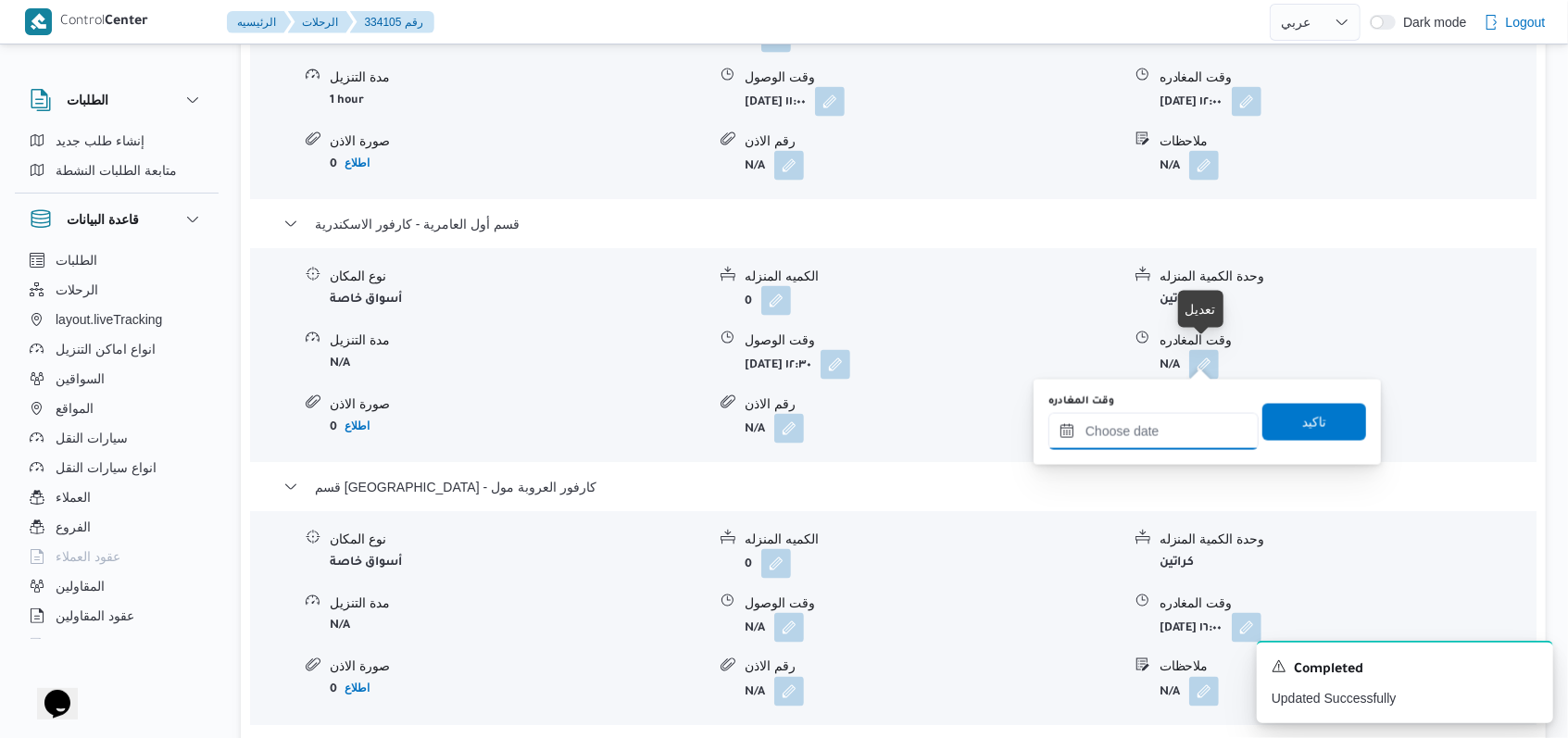
click at [1163, 417] on input "وقت المغادره" at bounding box center [1153, 430] width 211 height 37
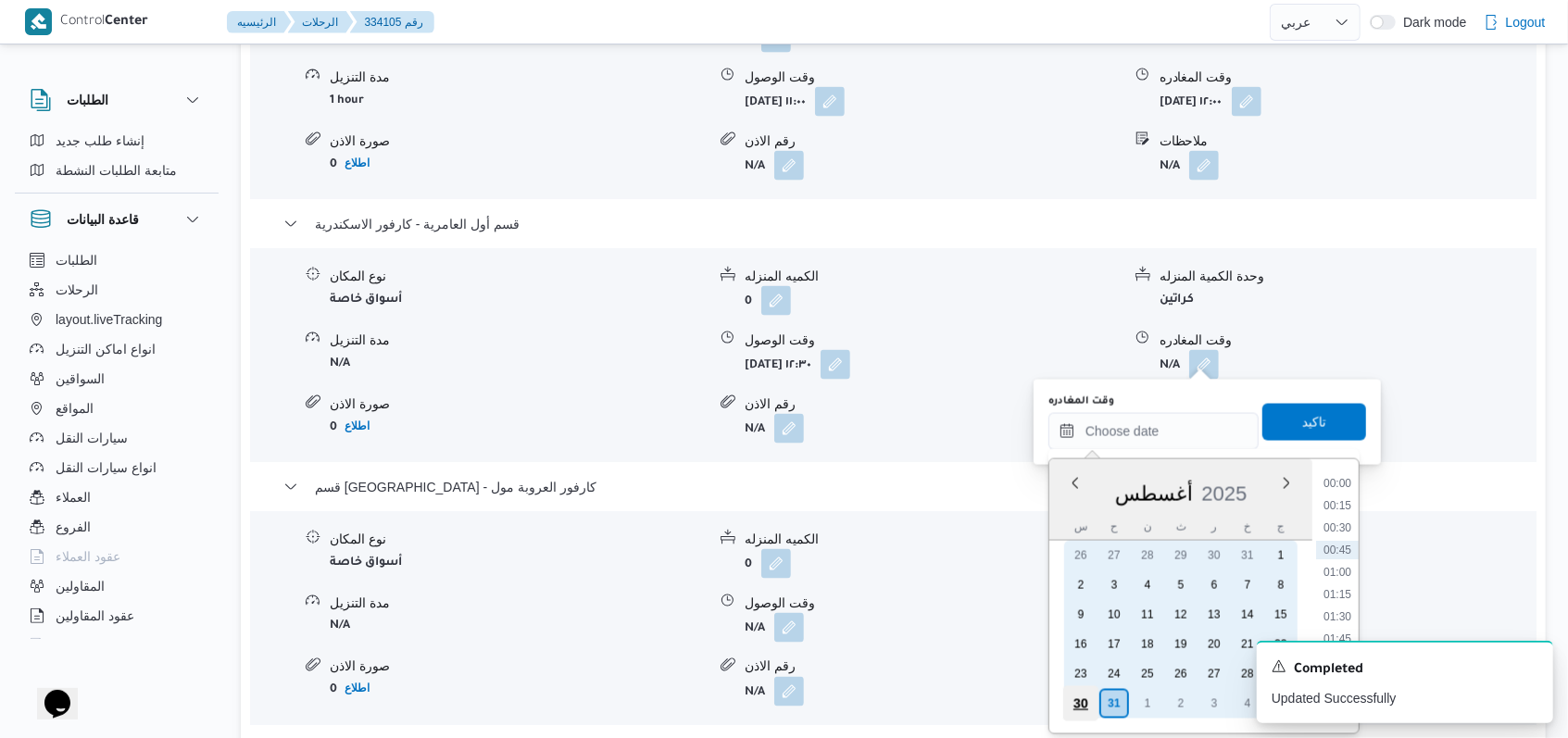
click at [1078, 693] on div "30" at bounding box center [1080, 703] width 35 height 35
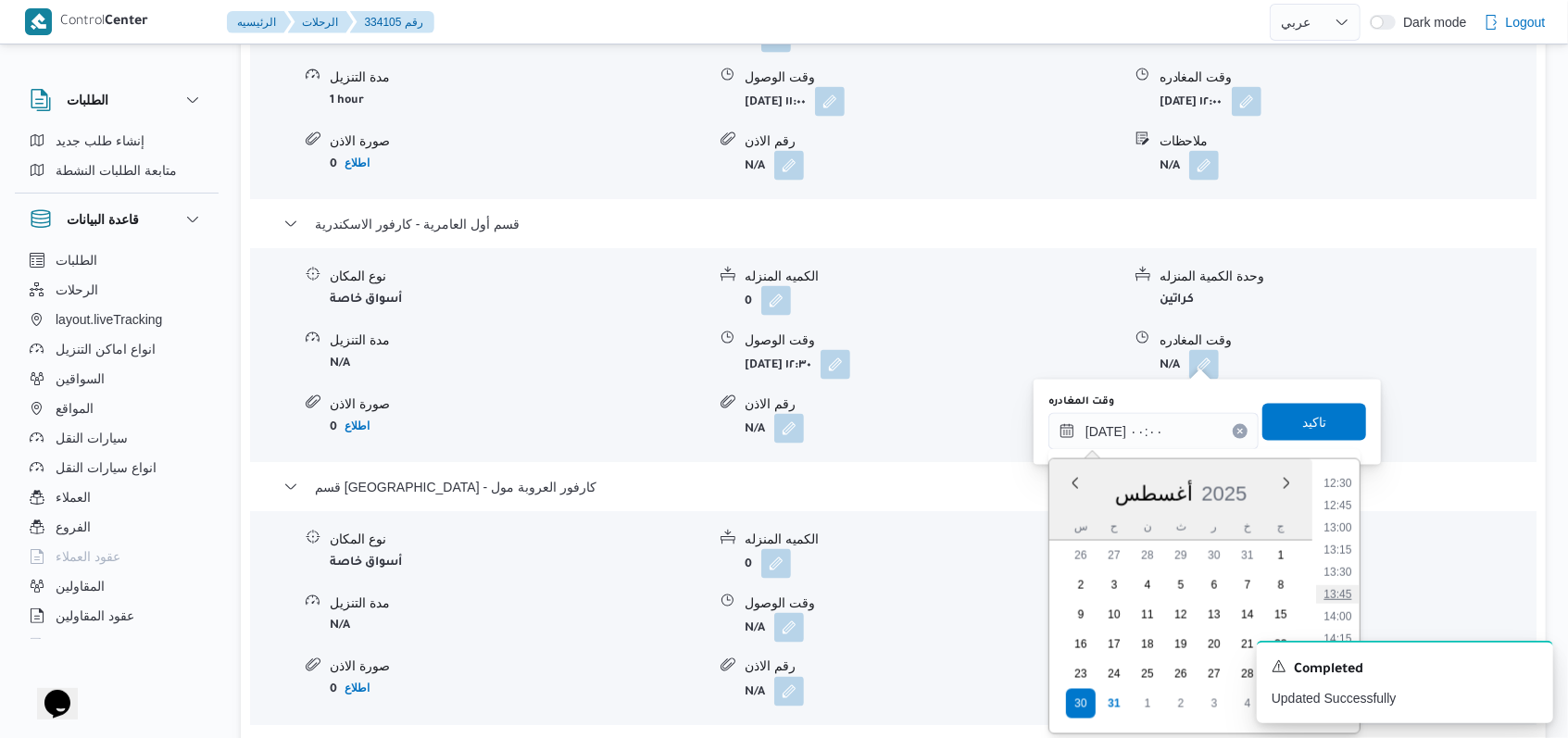
click at [1338, 603] on li "13:45" at bounding box center [1337, 595] width 42 height 19
type input "٣٠/٠٨/٢٠٢٥ ١٣:٤٥"
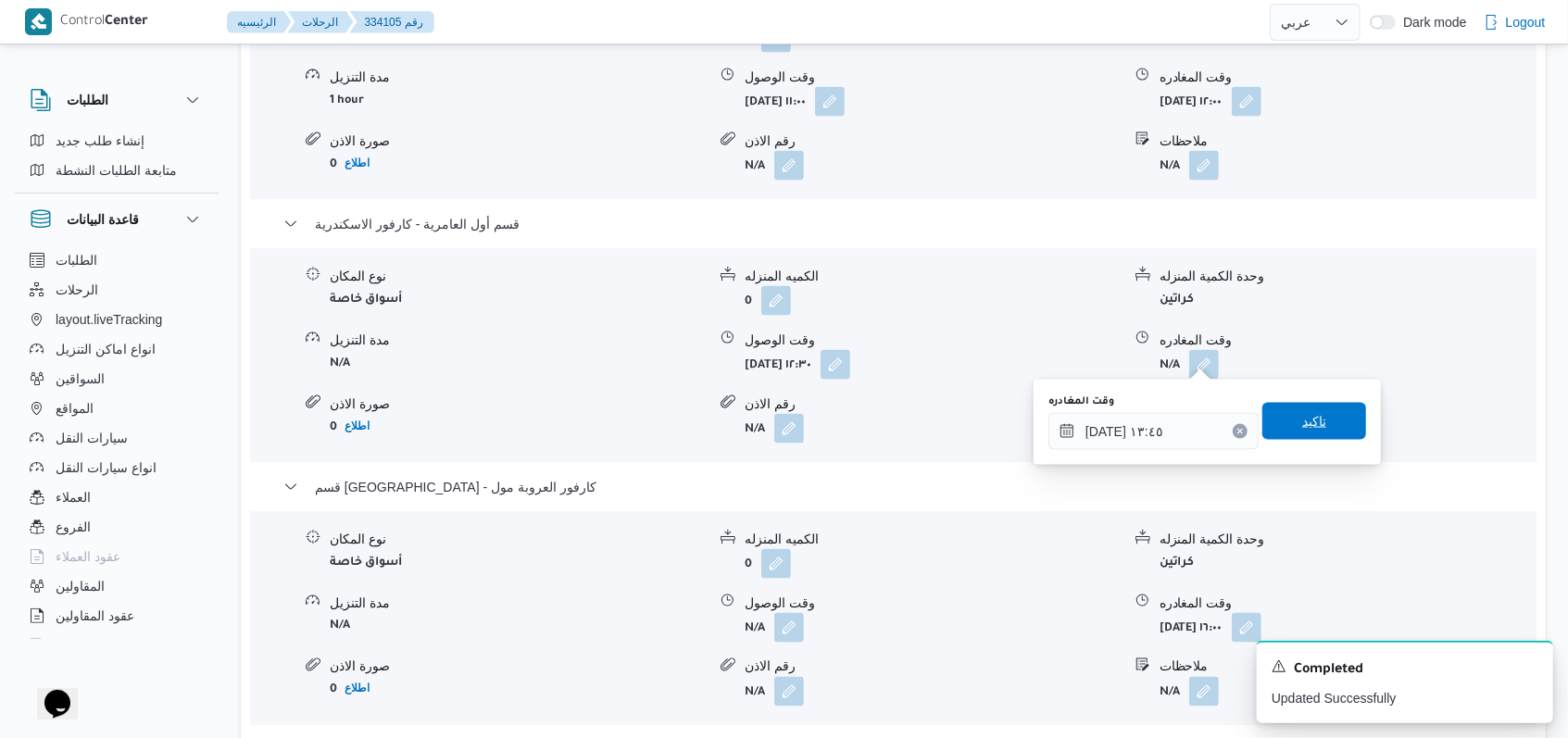
click at [1319, 411] on span "تاكيد" at bounding box center [1314, 421] width 104 height 37
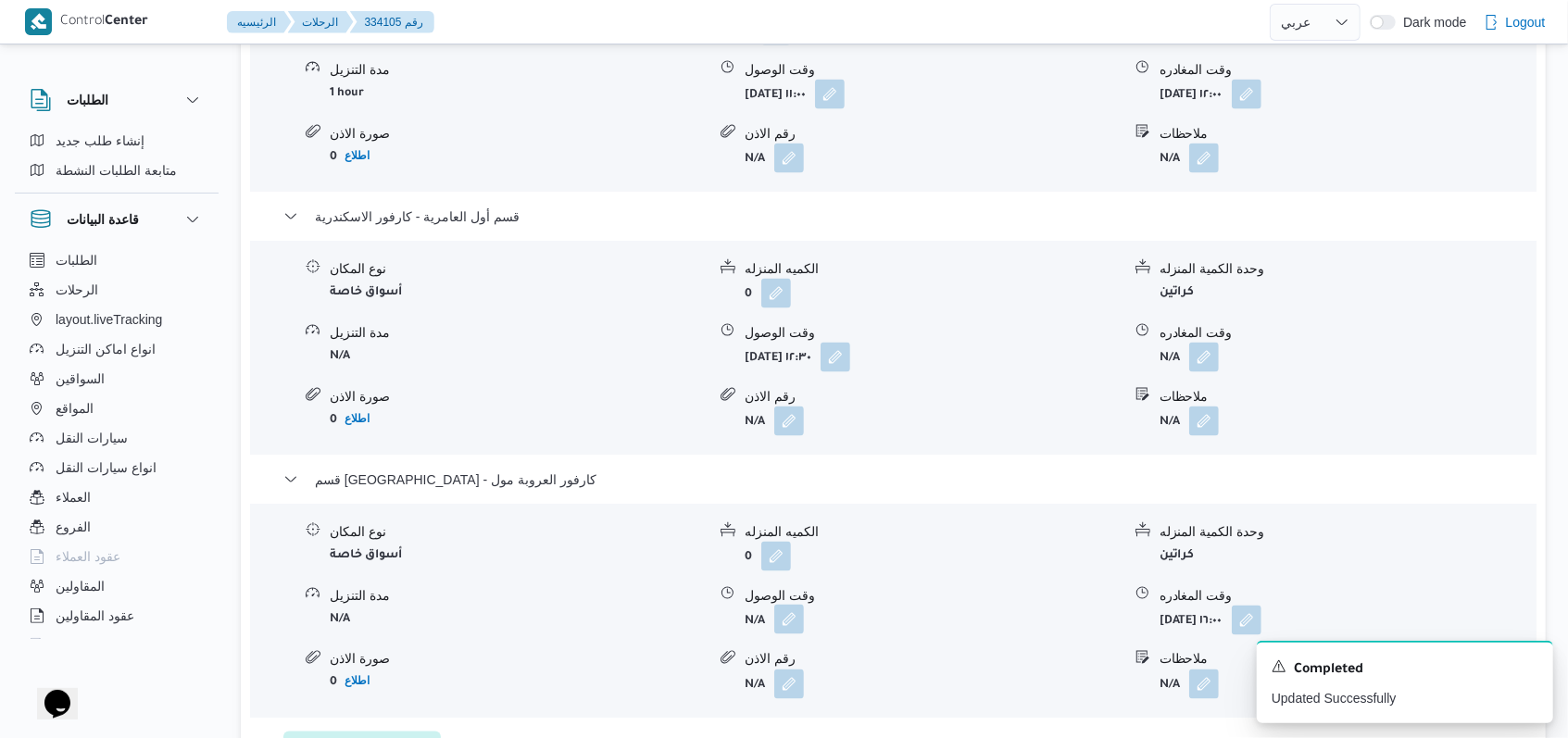
click at [791, 618] on button "button" at bounding box center [788, 618] width 29 height 29
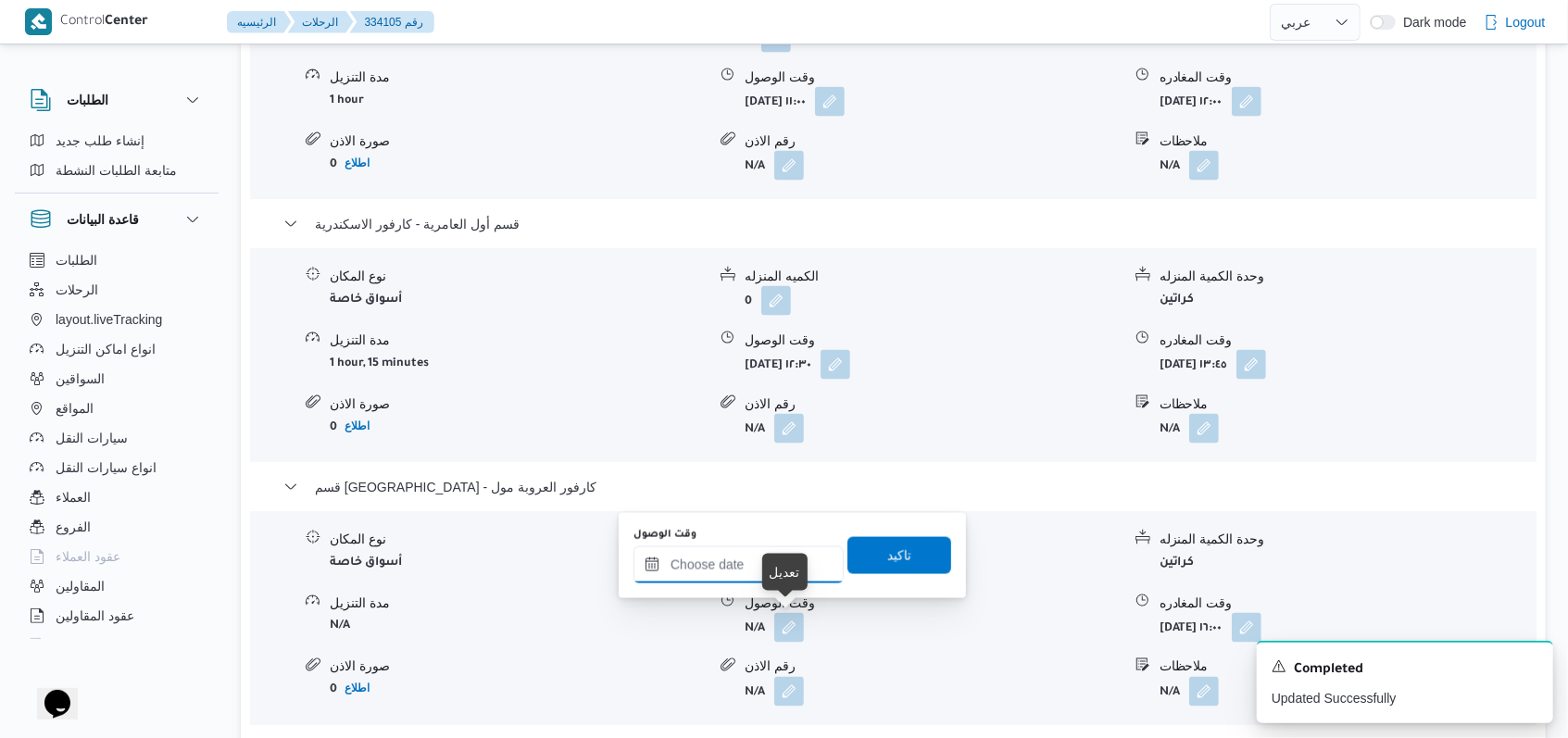
click at [756, 567] on input "وقت الوصول" at bounding box center [738, 564] width 211 height 37
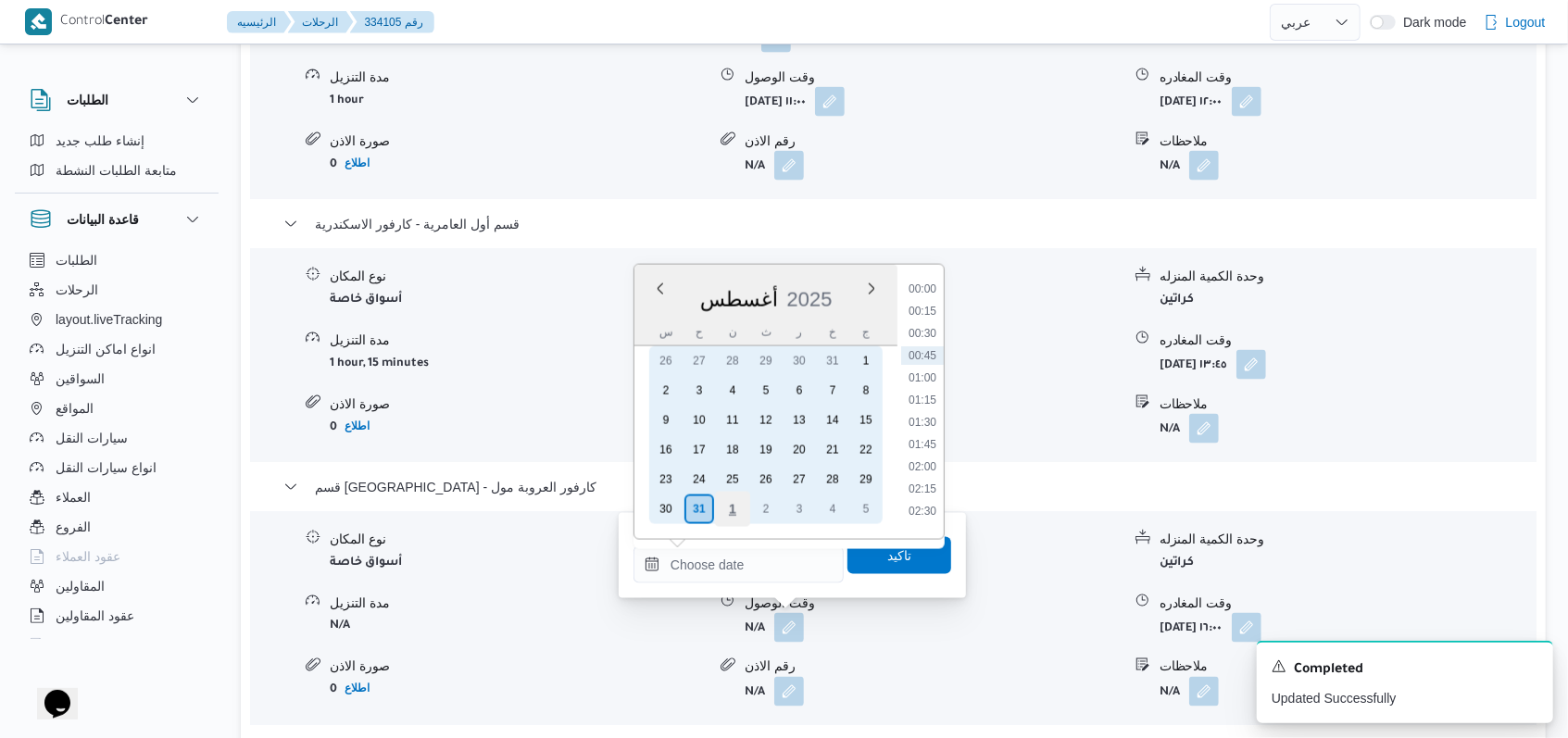
click at [657, 513] on div "30" at bounding box center [666, 509] width 29 height 29
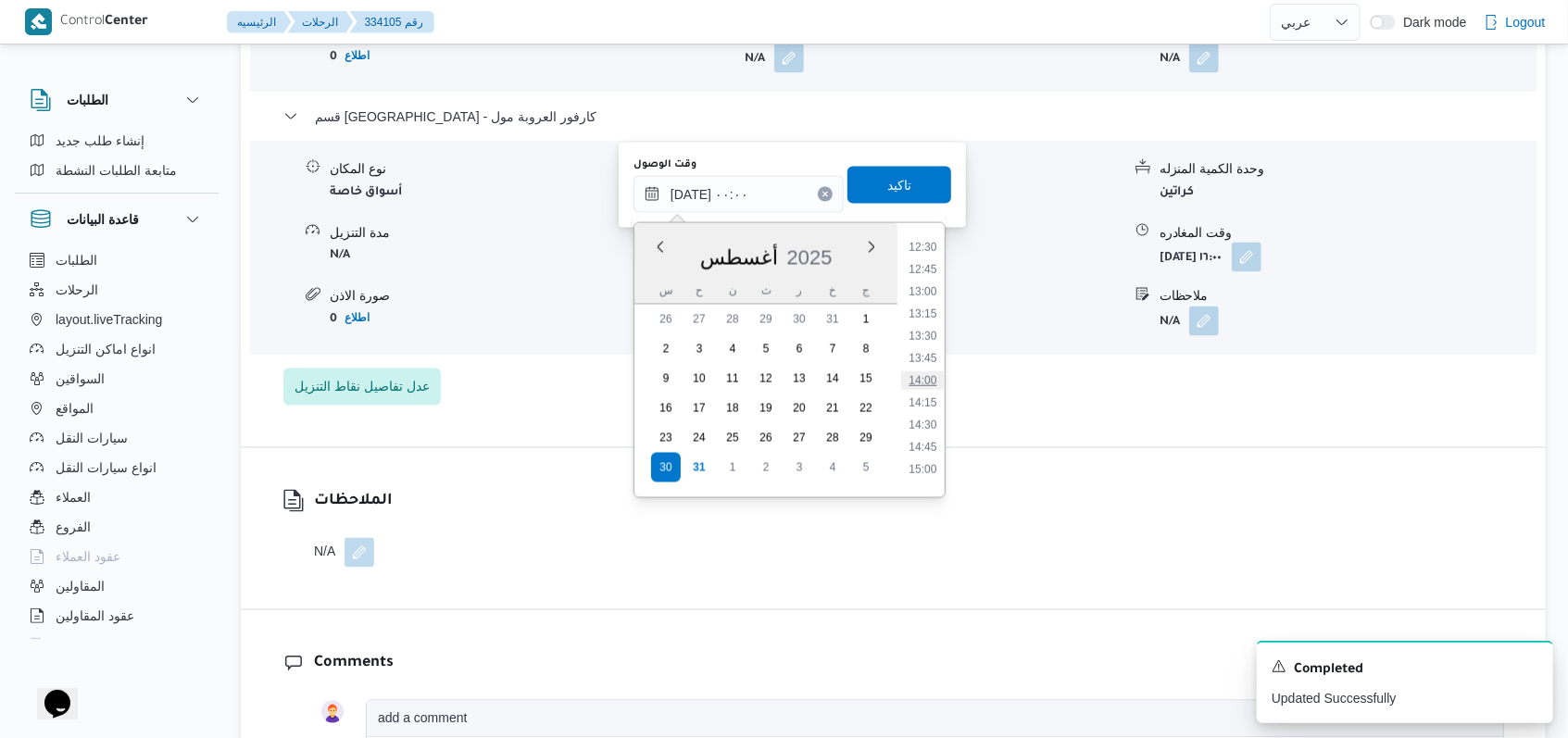
click at [934, 371] on li "14:00" at bounding box center [921, 380] width 42 height 19
type input "٣٠/٠٨/٢٠٢٥ ١٤:٠٠"
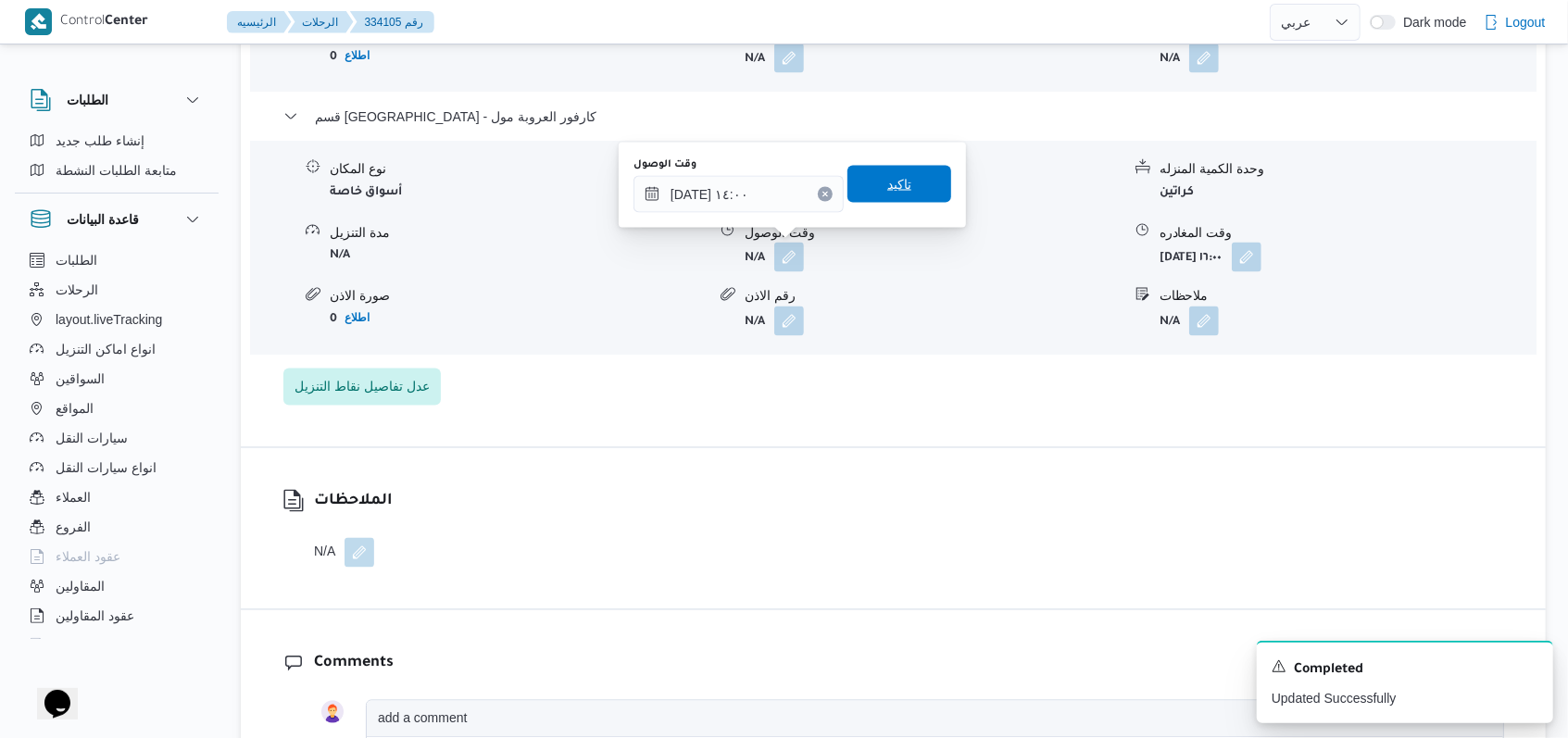
click at [919, 179] on span "تاكيد" at bounding box center [899, 184] width 104 height 37
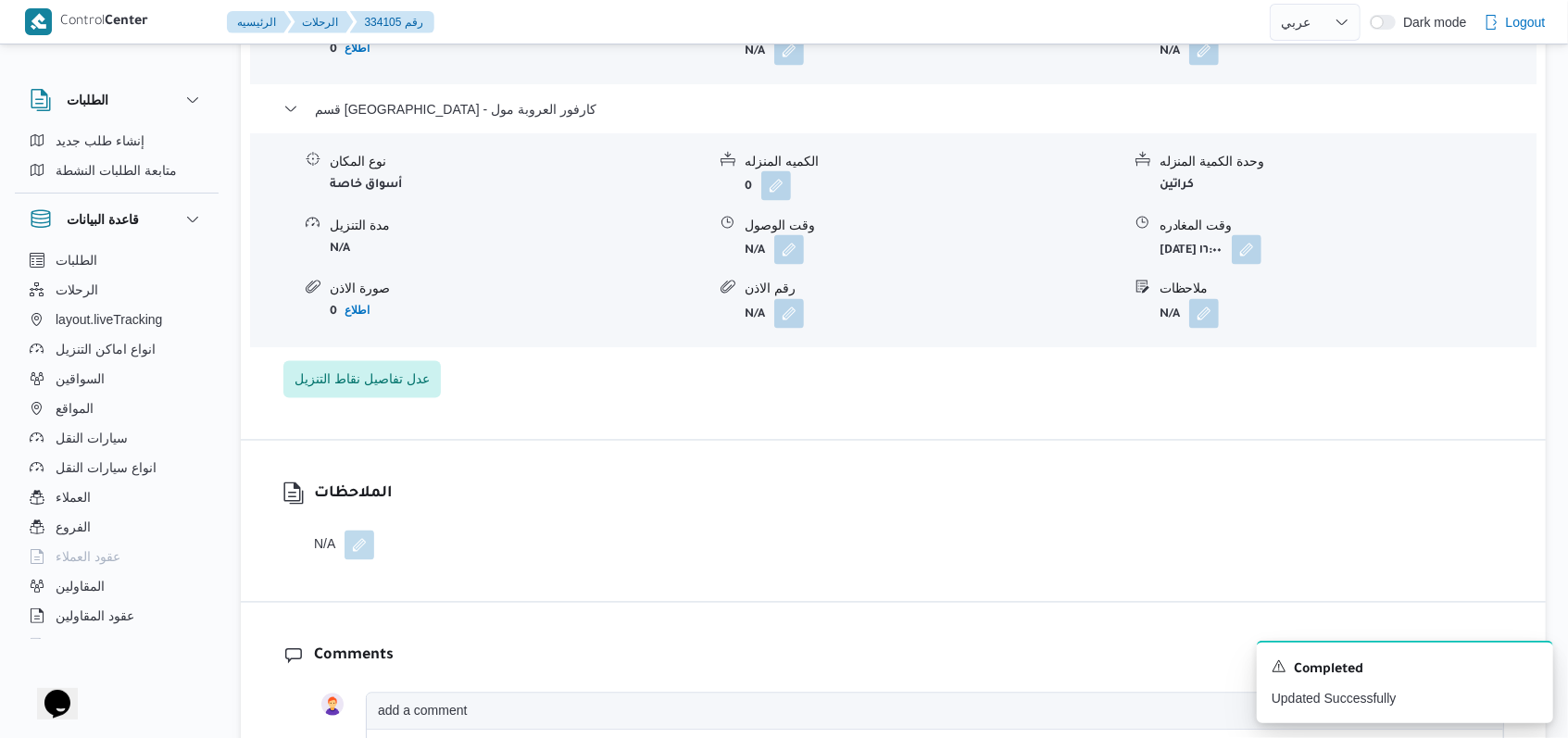
scroll to position [1974, 0]
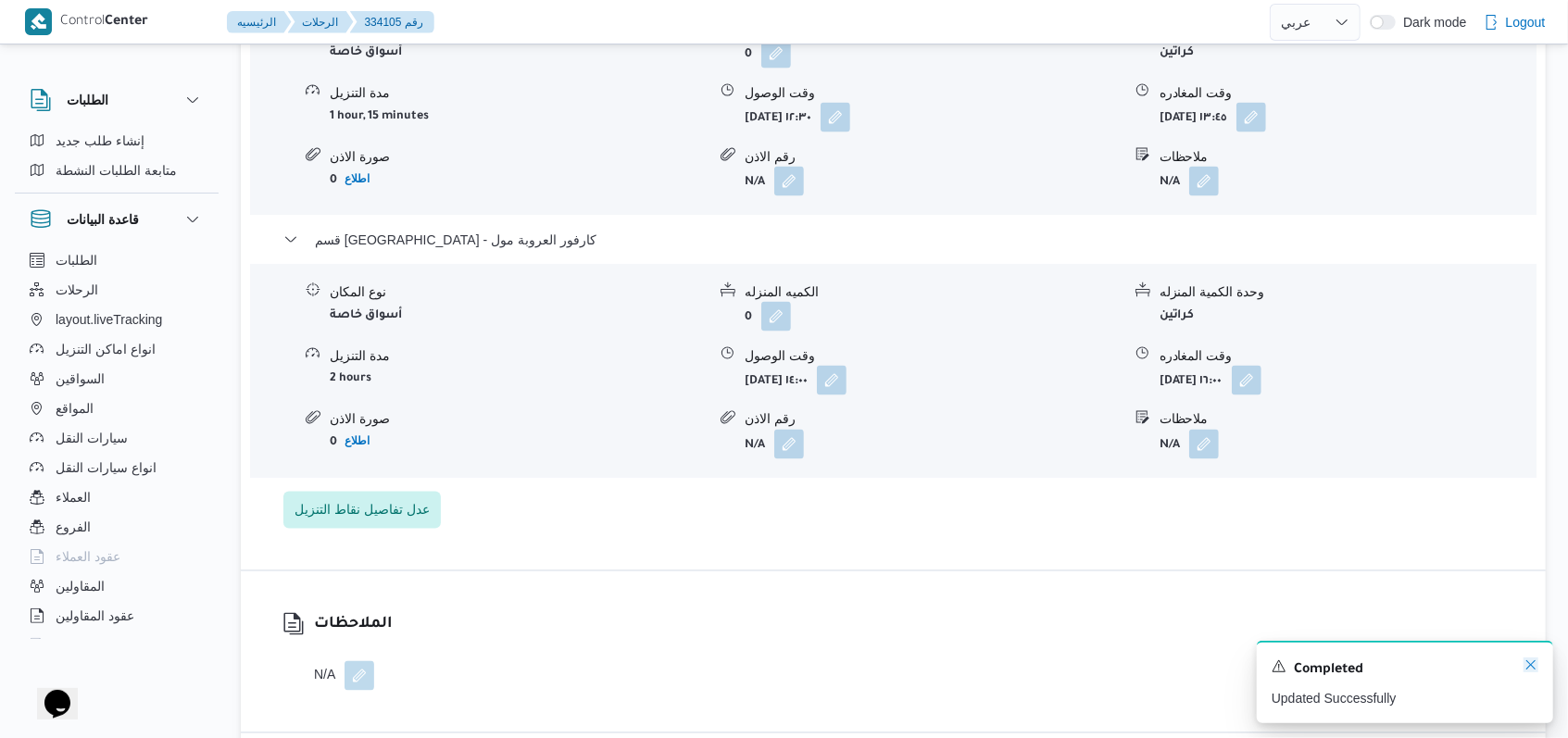
click at [1527, 663] on icon "Dismiss toast" at bounding box center [1530, 664] width 9 height 9
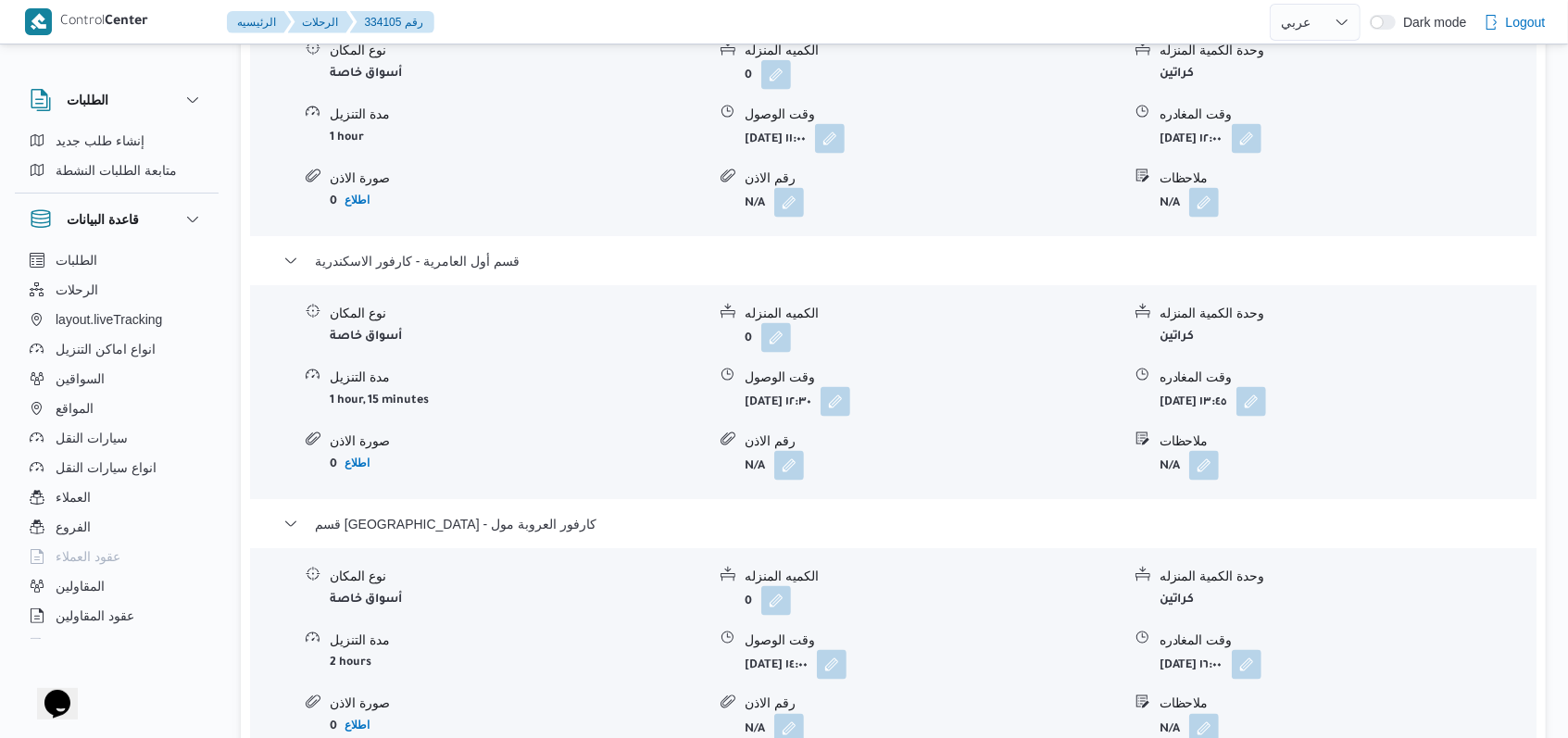
scroll to position [1604, 0]
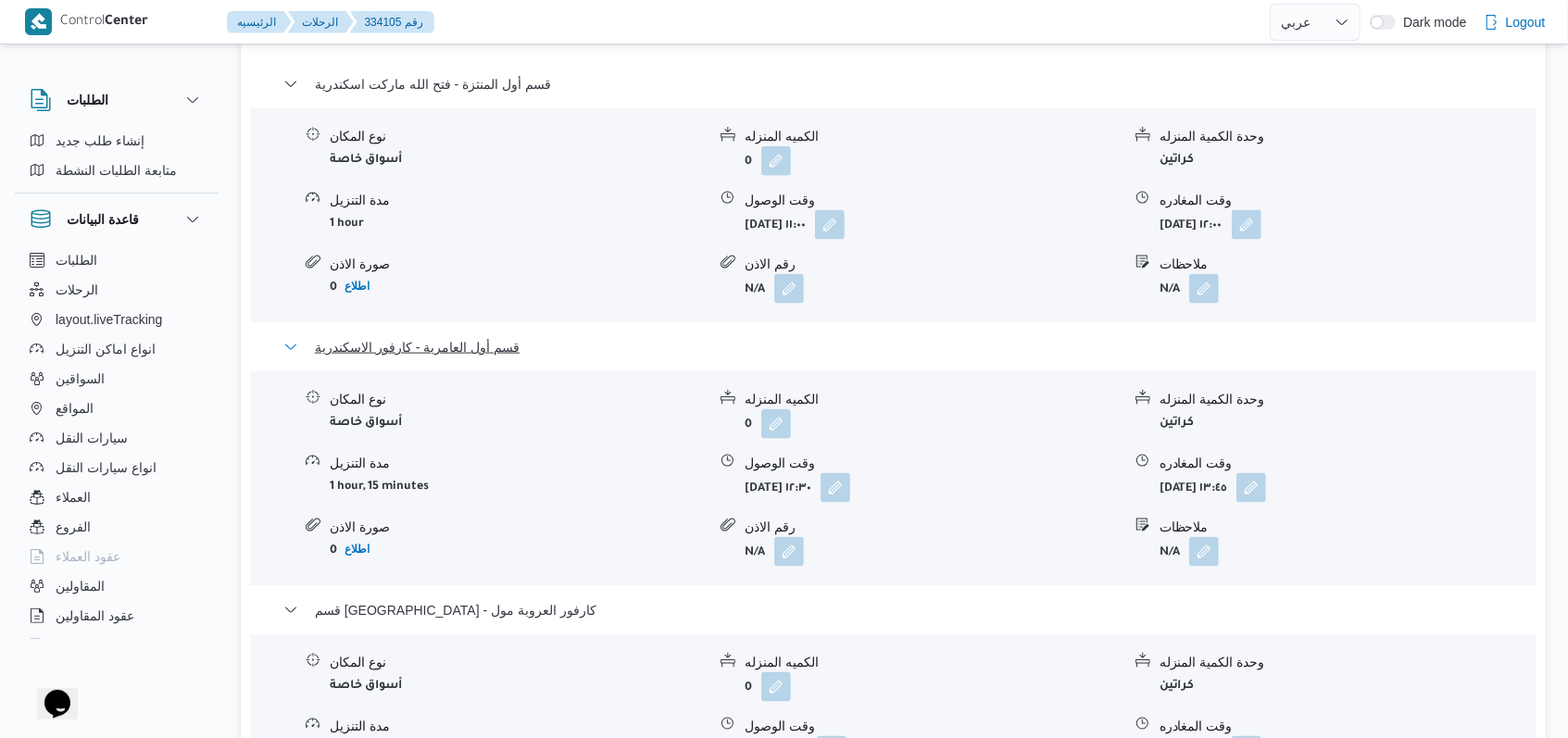
click at [502, 344] on span "قسم أول العامرية - كارفور الاسكندرية" at bounding box center [416, 347] width 205 height 23
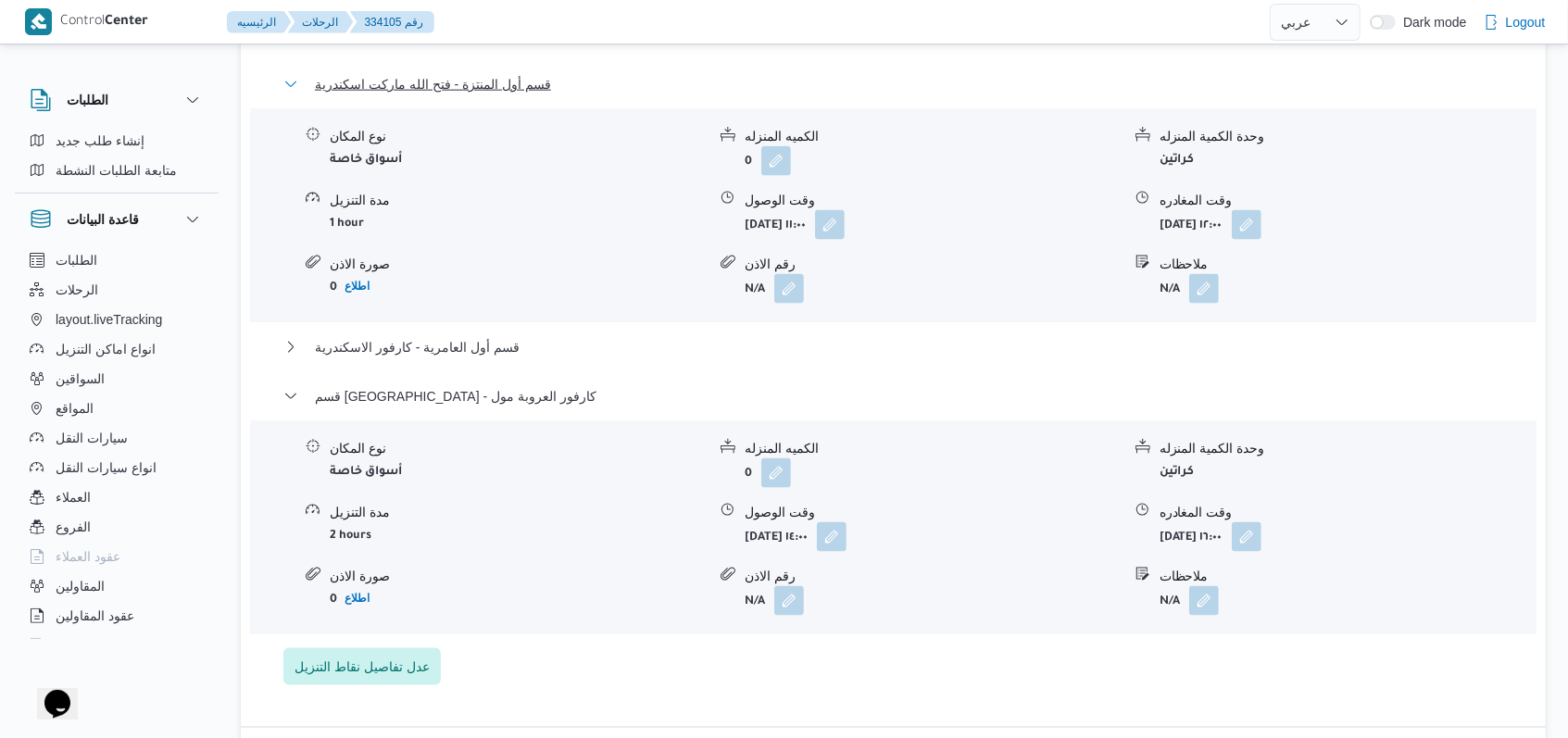
click at [502, 79] on span "قسم أول المنتزة - فتح الله ماركت اسكندرية" at bounding box center [432, 84] width 236 height 23
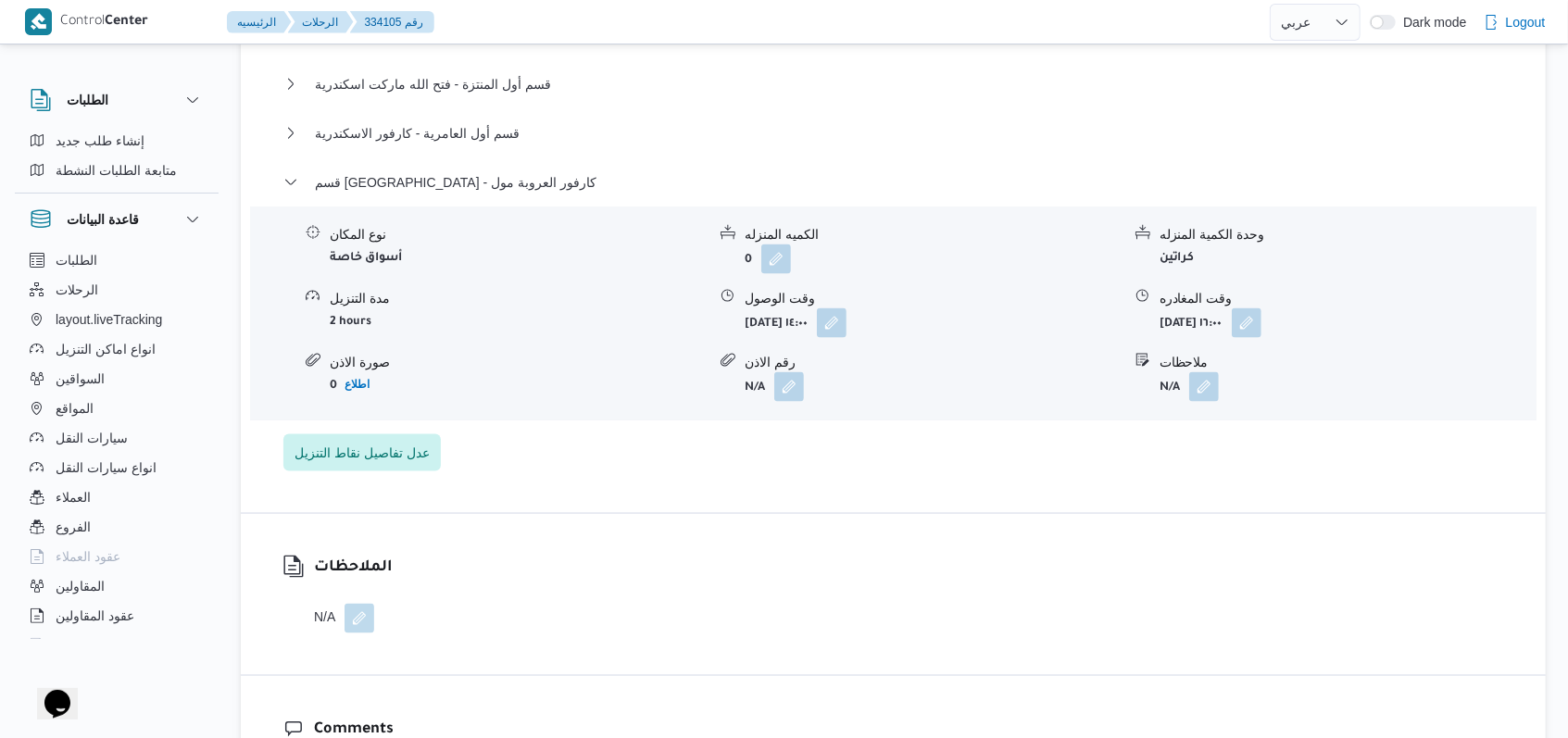
click at [501, 144] on div "قسم أول العامرية - كارفور الاسكندرية" at bounding box center [893, 139] width 1221 height 35
click at [497, 128] on span "قسم أول العامرية - كارفور الاسكندرية" at bounding box center [416, 133] width 205 height 23
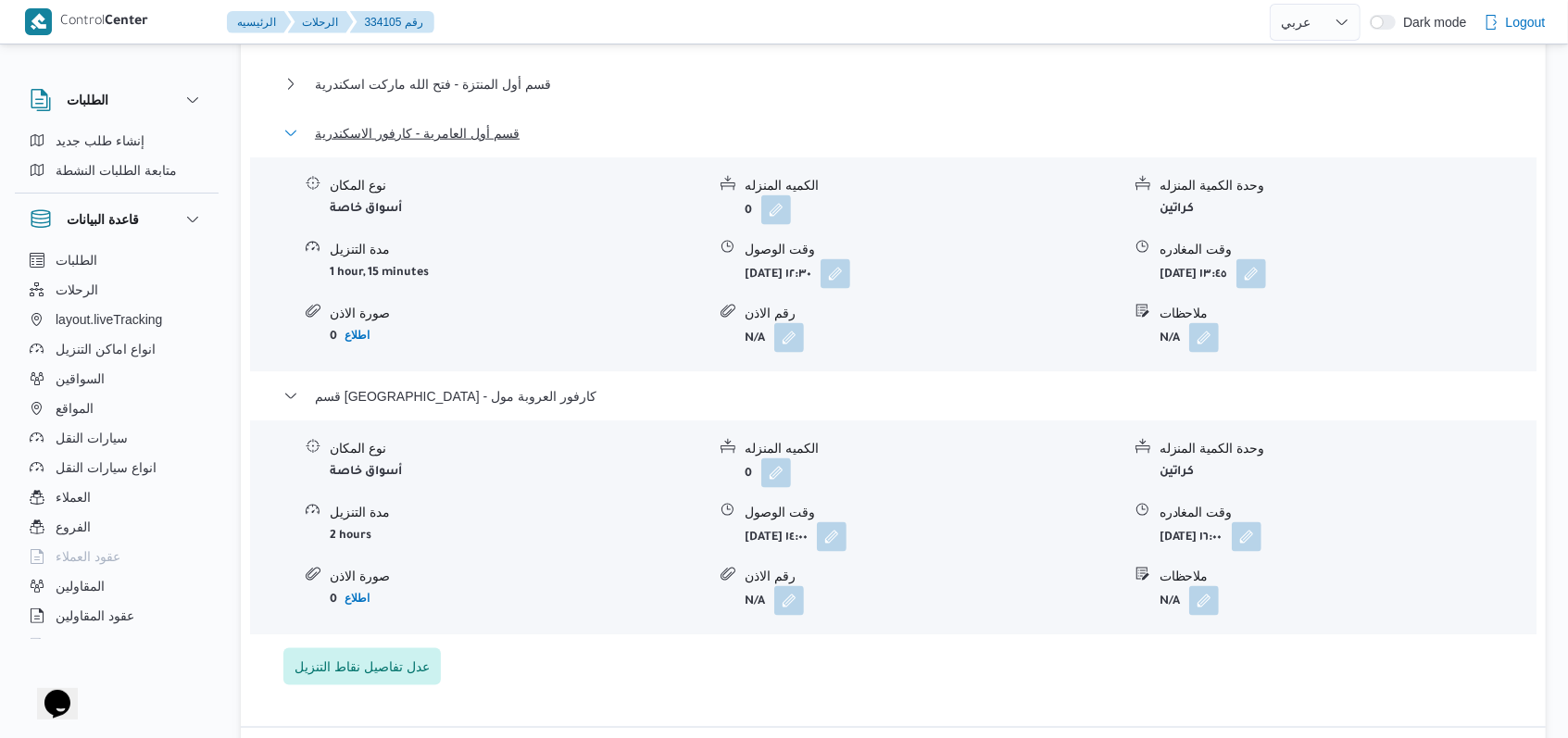
click at [497, 128] on span "قسم أول العامرية - كارفور الاسكندرية" at bounding box center [416, 133] width 205 height 23
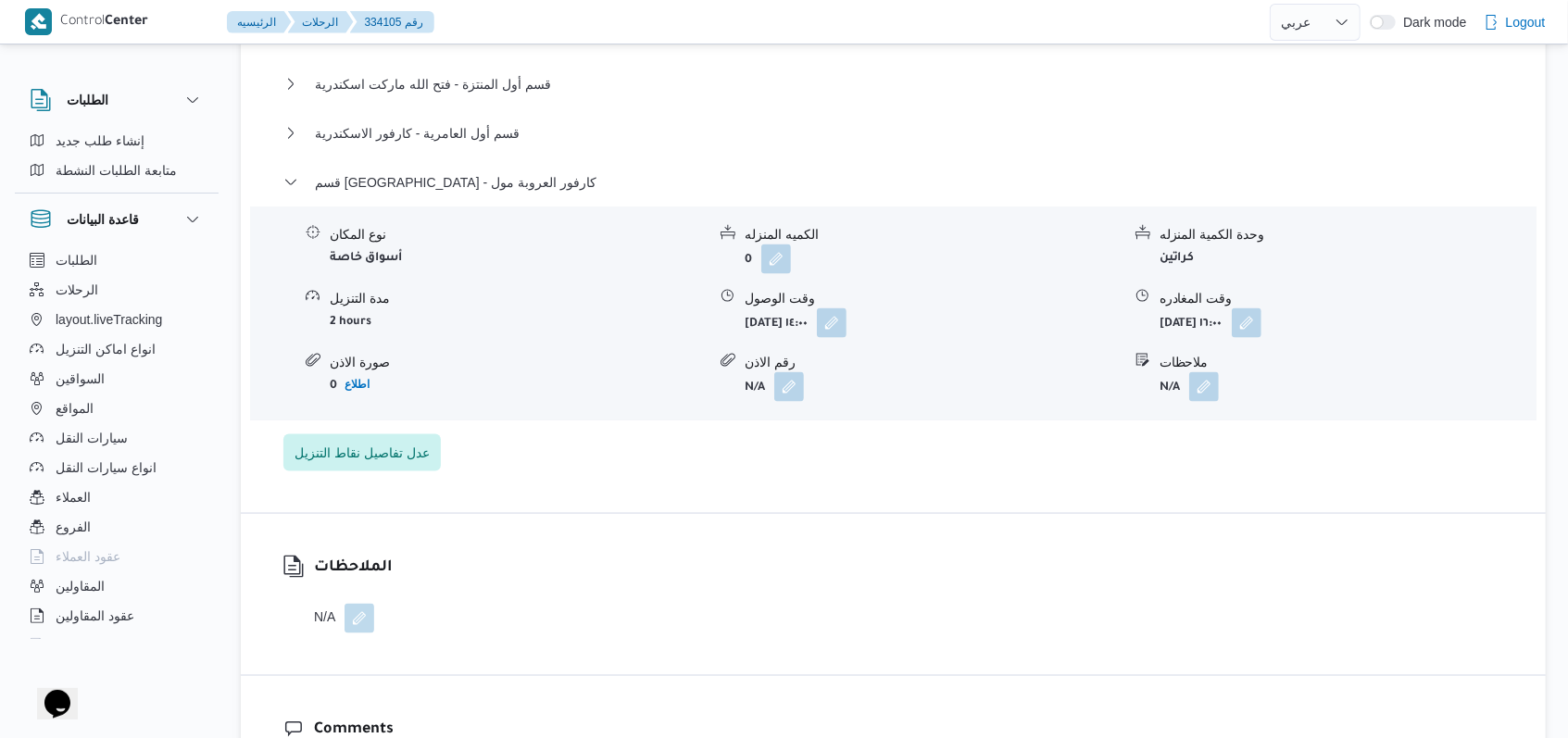
click at [489, 190] on div "قسم برج العرب - كارفور العروبة مول" at bounding box center [893, 188] width 1221 height 35
click at [489, 178] on span "قسم برج العرب - كارفور العروبة مول" at bounding box center [455, 182] width 281 height 23
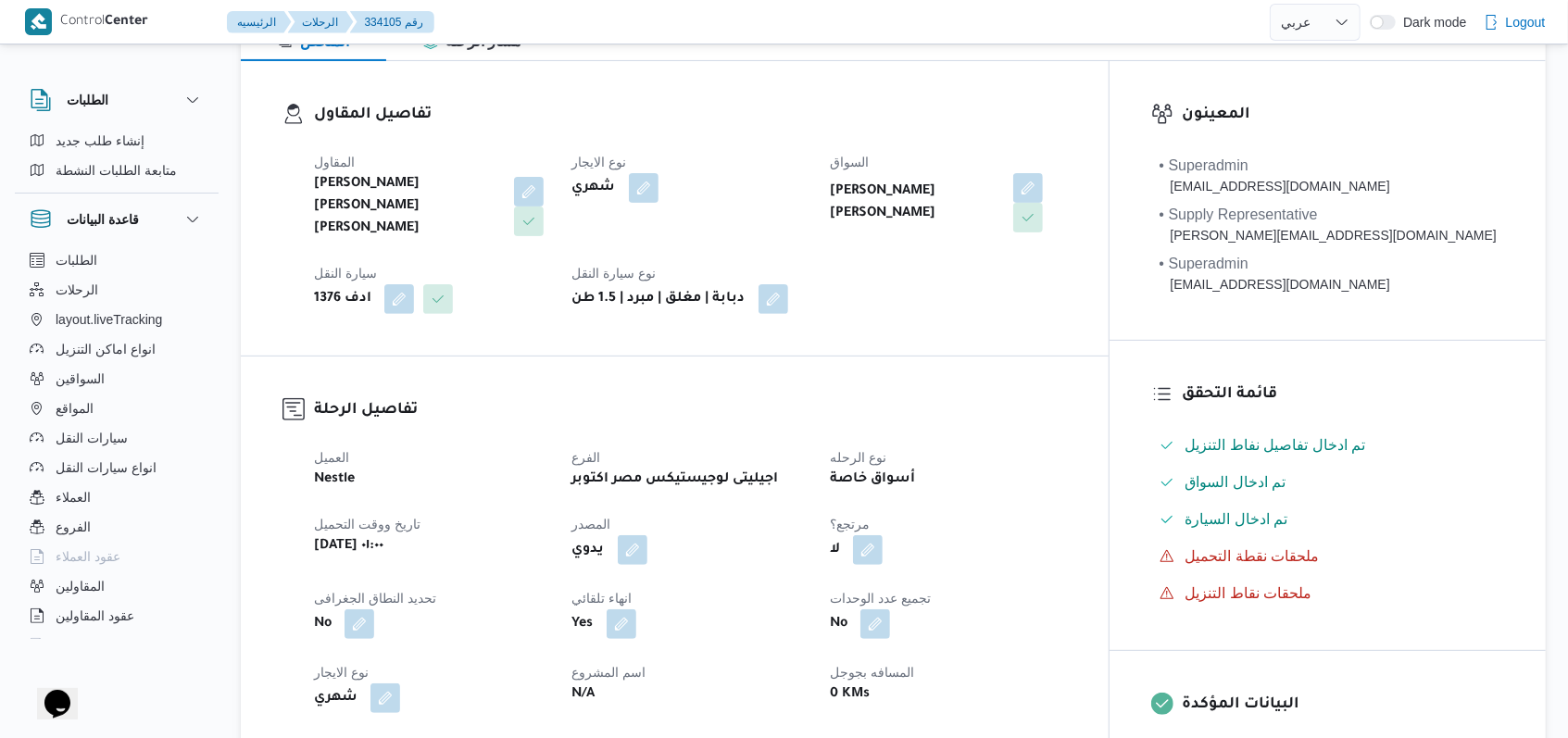
scroll to position [246, 0]
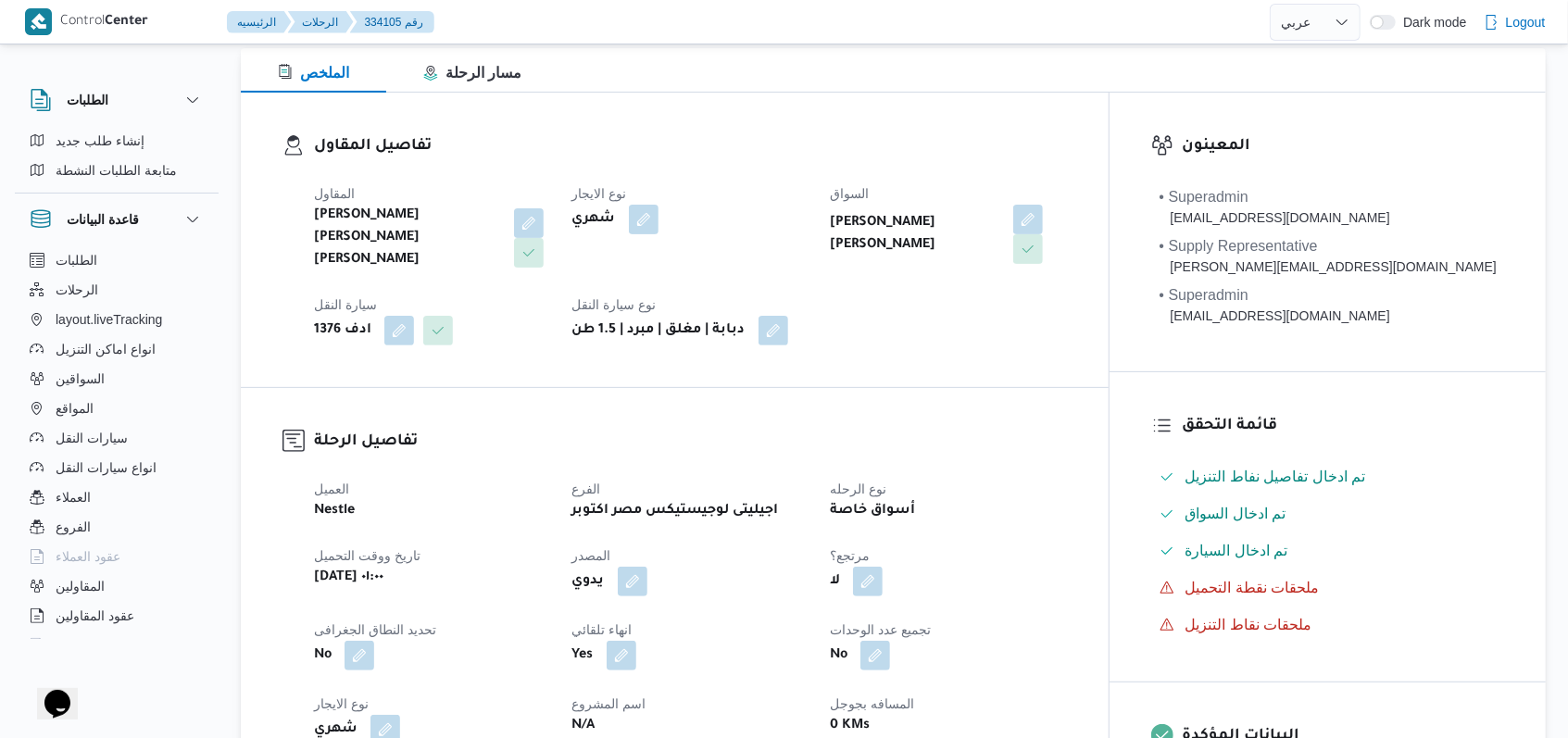
select select "ar"
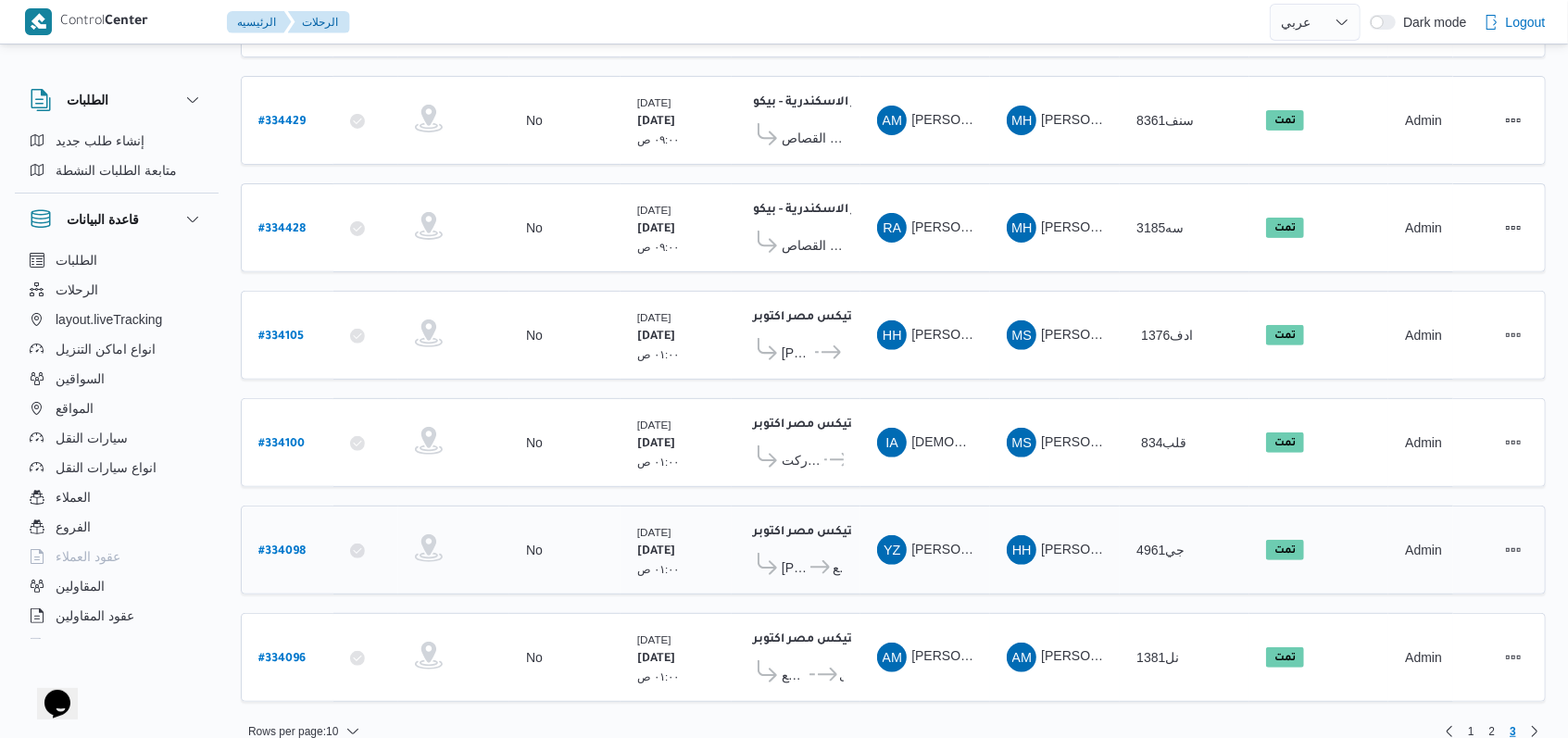
scroll to position [327, 0]
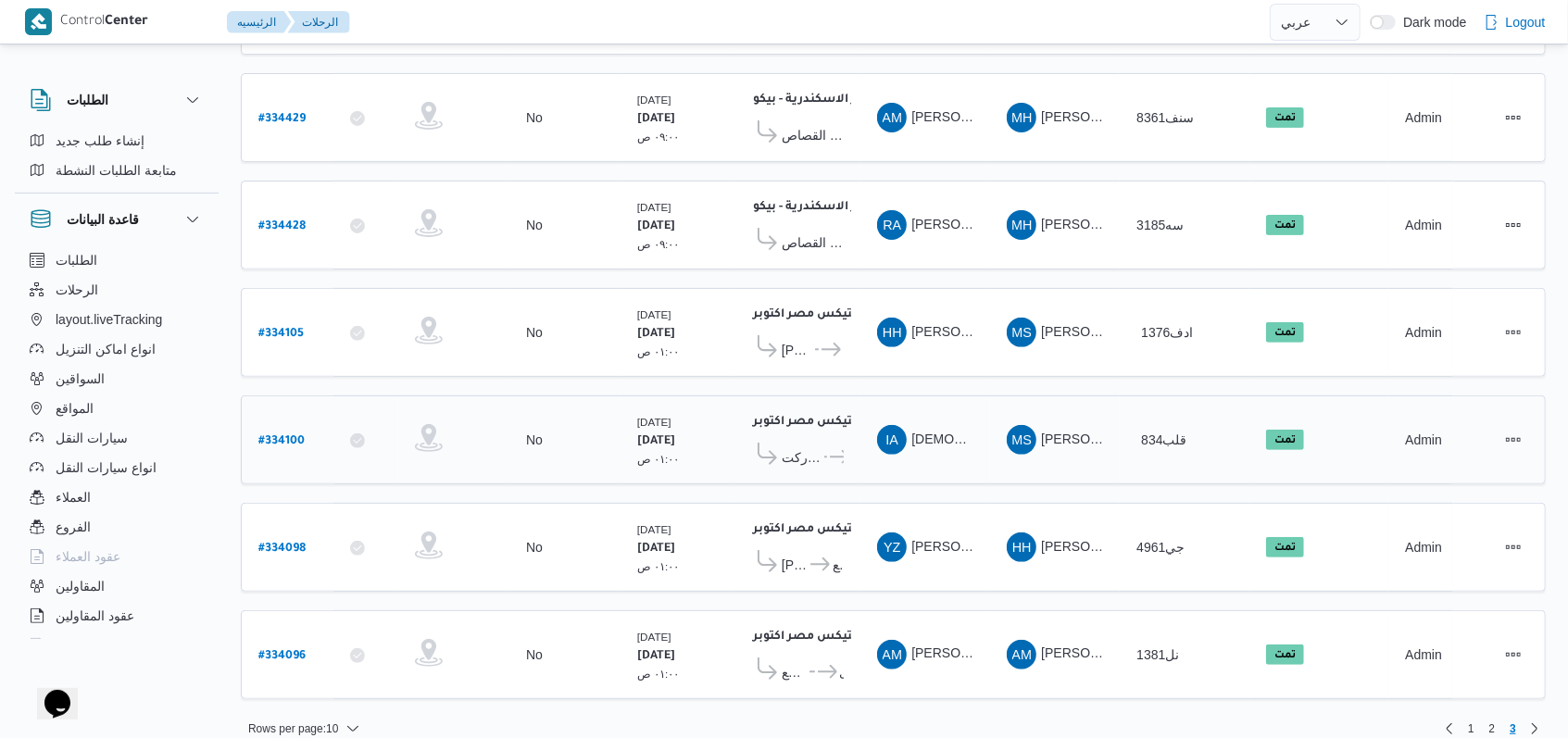
click at [289, 435] on b "# 334100" at bounding box center [281, 442] width 46 height 13
select select "ar"
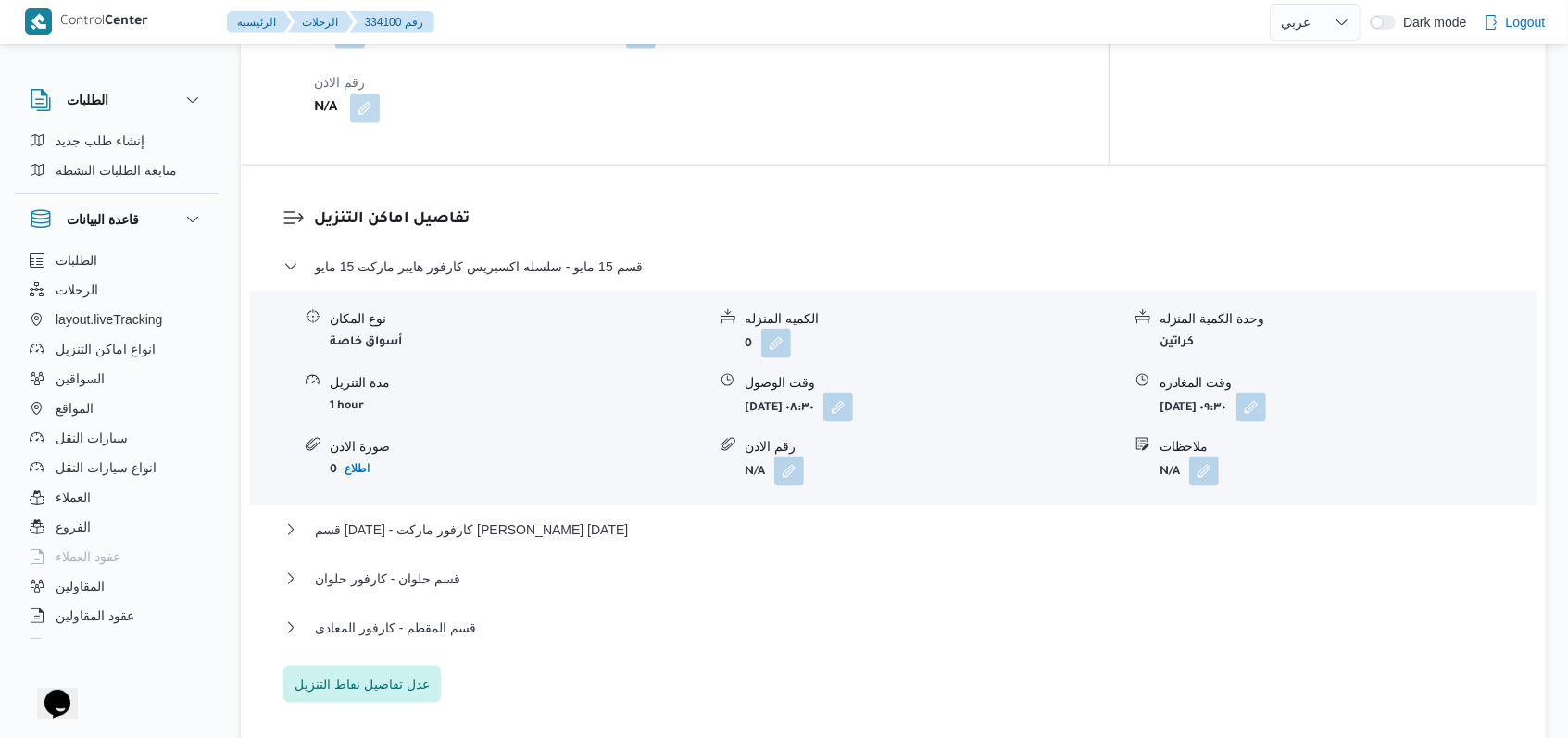
scroll to position [1481, 0]
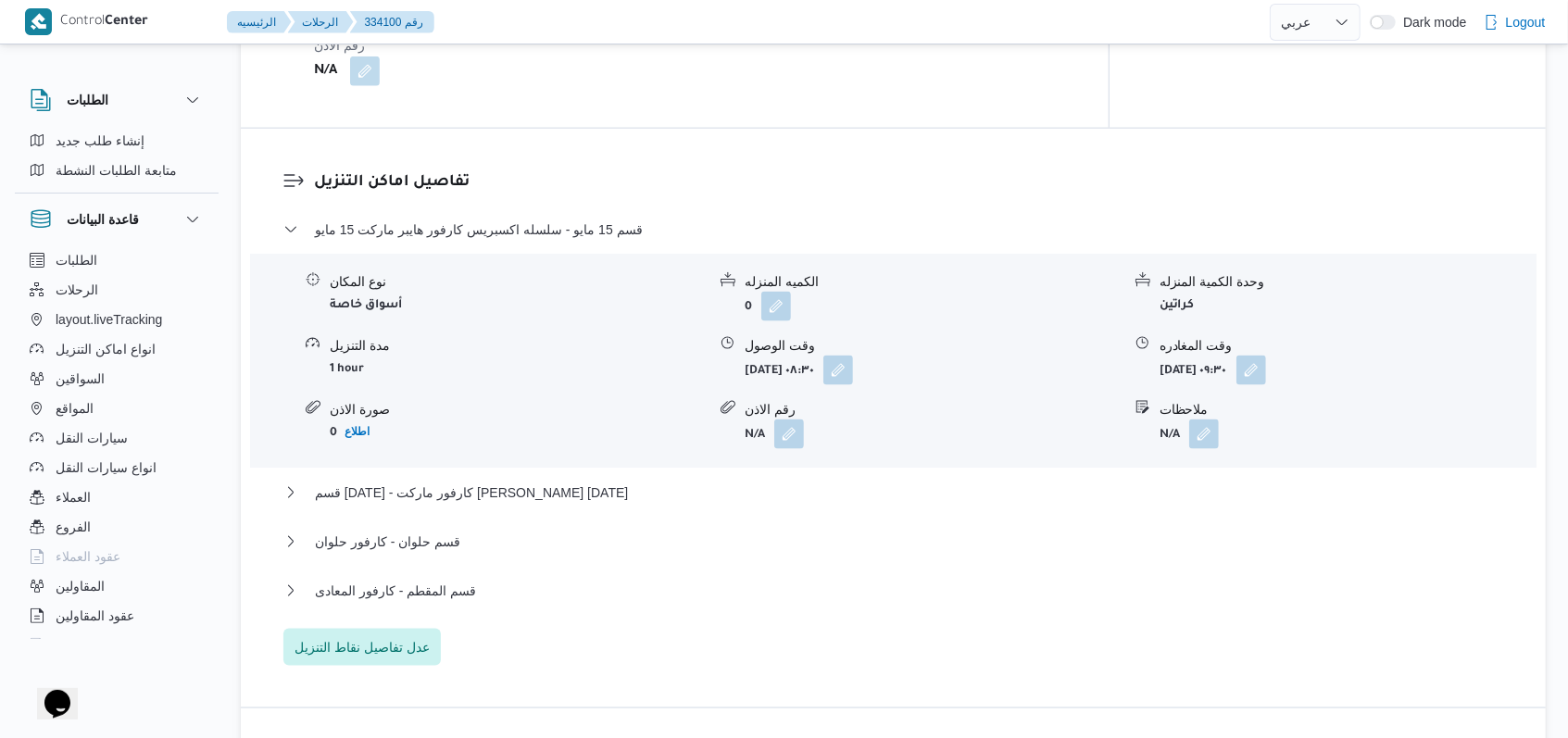
click at [484, 520] on div "قسم 15 مايو - سلسله اكسبريس كارفور هايبر ماركت 15 مايو نوع المكان أسواق خاصة ال…" at bounding box center [893, 442] width 1221 height 447
click at [450, 530] on span "قسم حلوان - كارفور حلوان" at bounding box center [387, 542] width 145 height 23
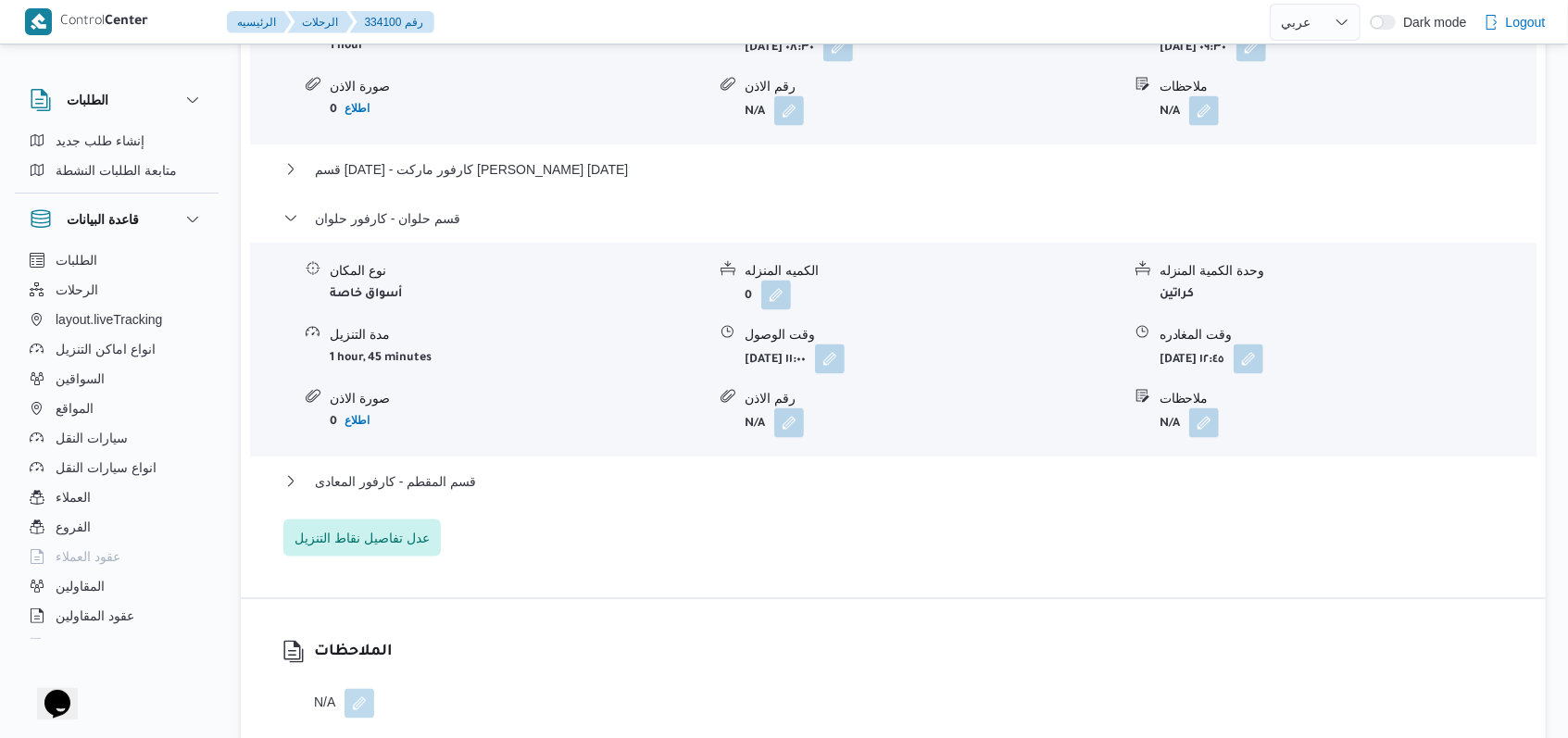
scroll to position [1852, 0]
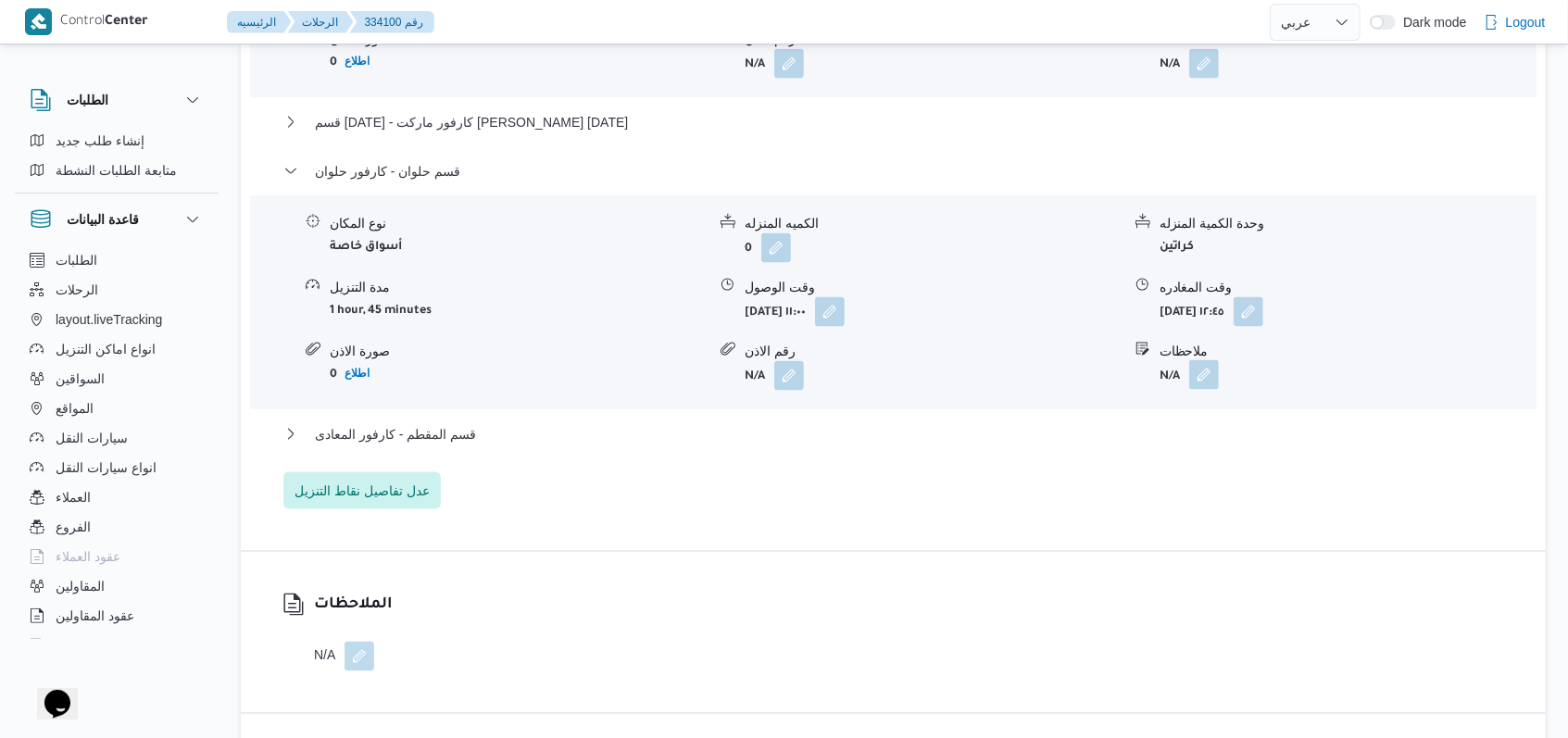
click at [1212, 370] on button "button" at bounding box center [1203, 375] width 29 height 29
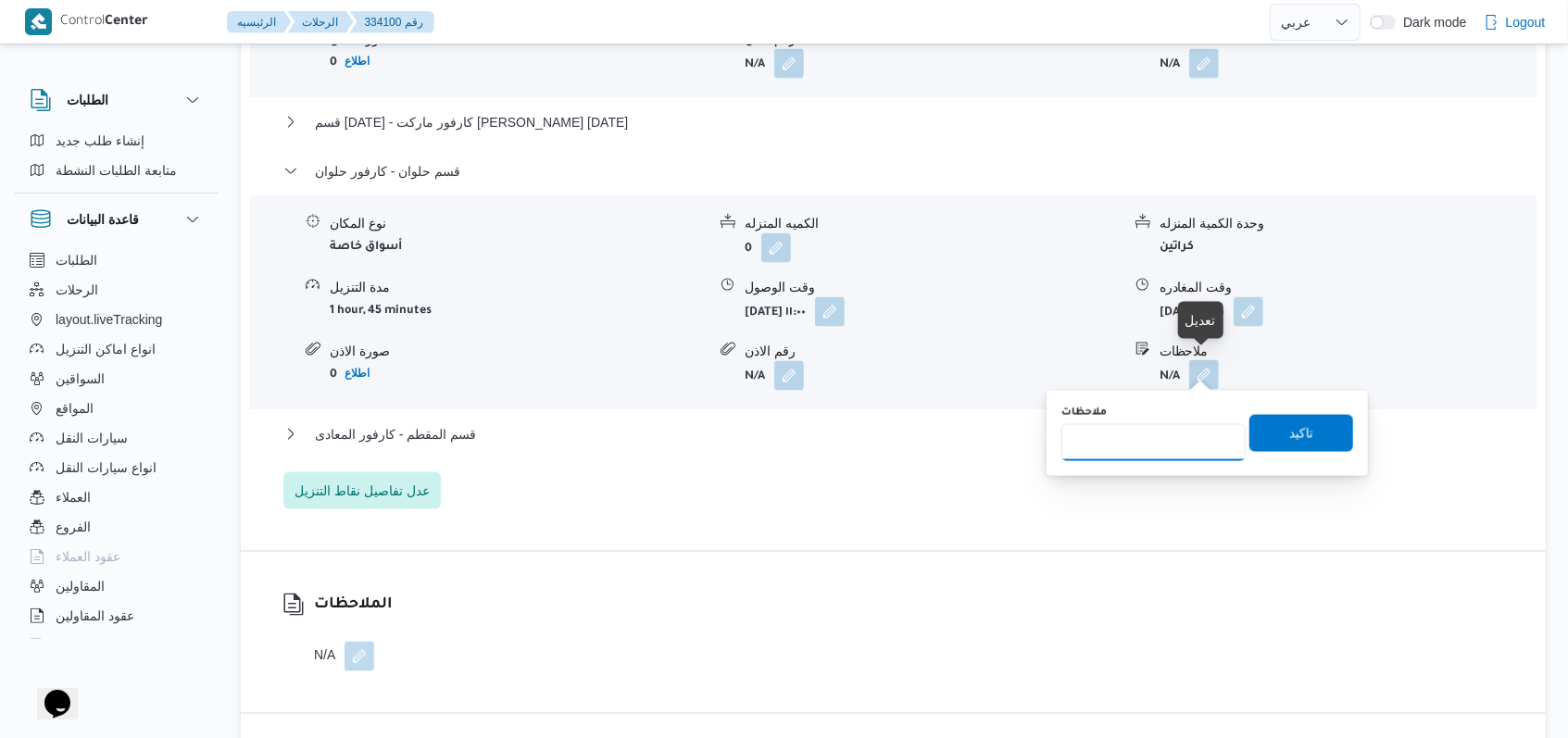
click at [1183, 432] on input "ملاحظات" at bounding box center [1153, 442] width 184 height 37
type input "h"
type input "الفرع لم يسلم"
click at [1274, 453] on div "ملاحظات الفرع لم يسلم تاكيد" at bounding box center [1206, 433] width 295 height 59
click at [1289, 442] on span "تاكيد" at bounding box center [1301, 432] width 25 height 23
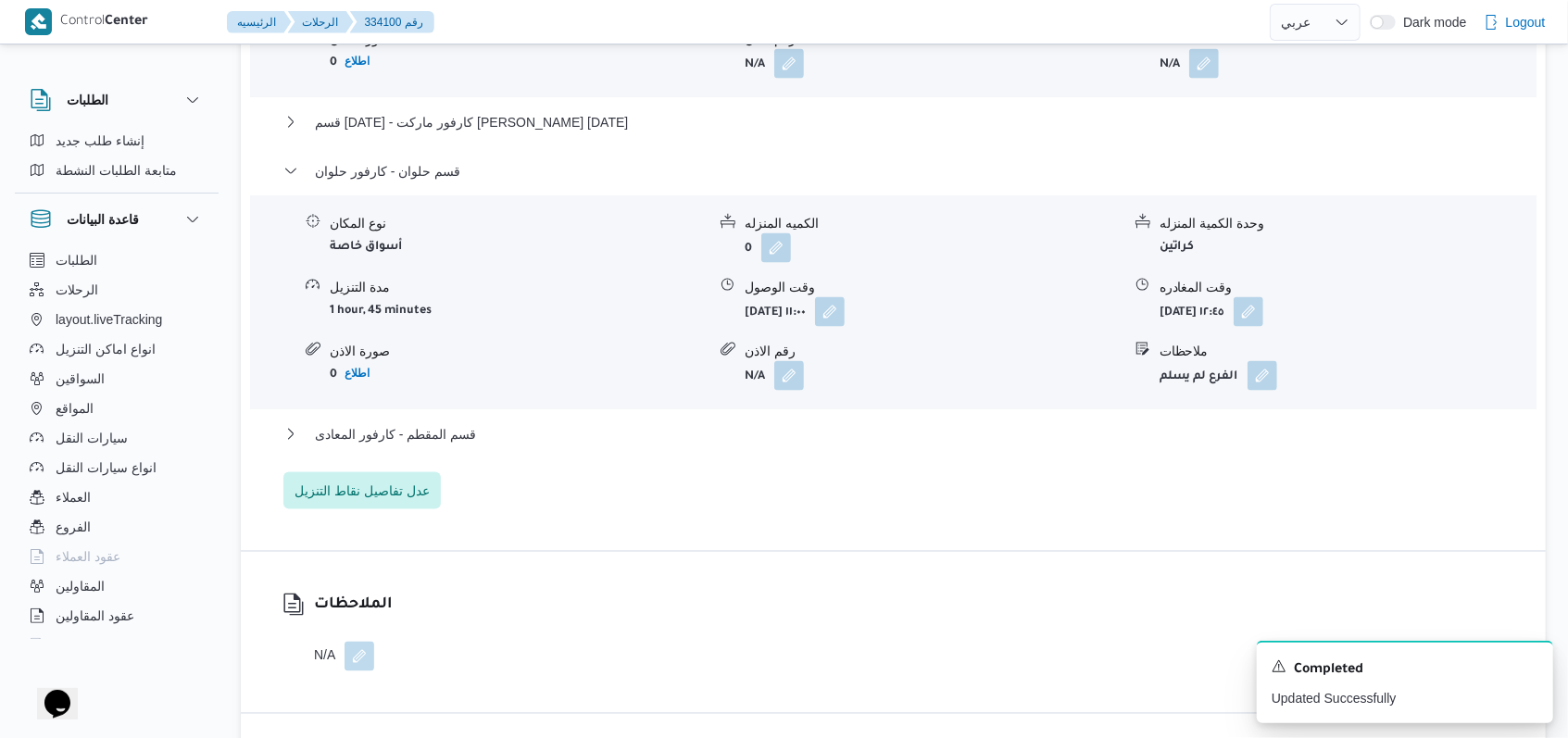
select select "ar"
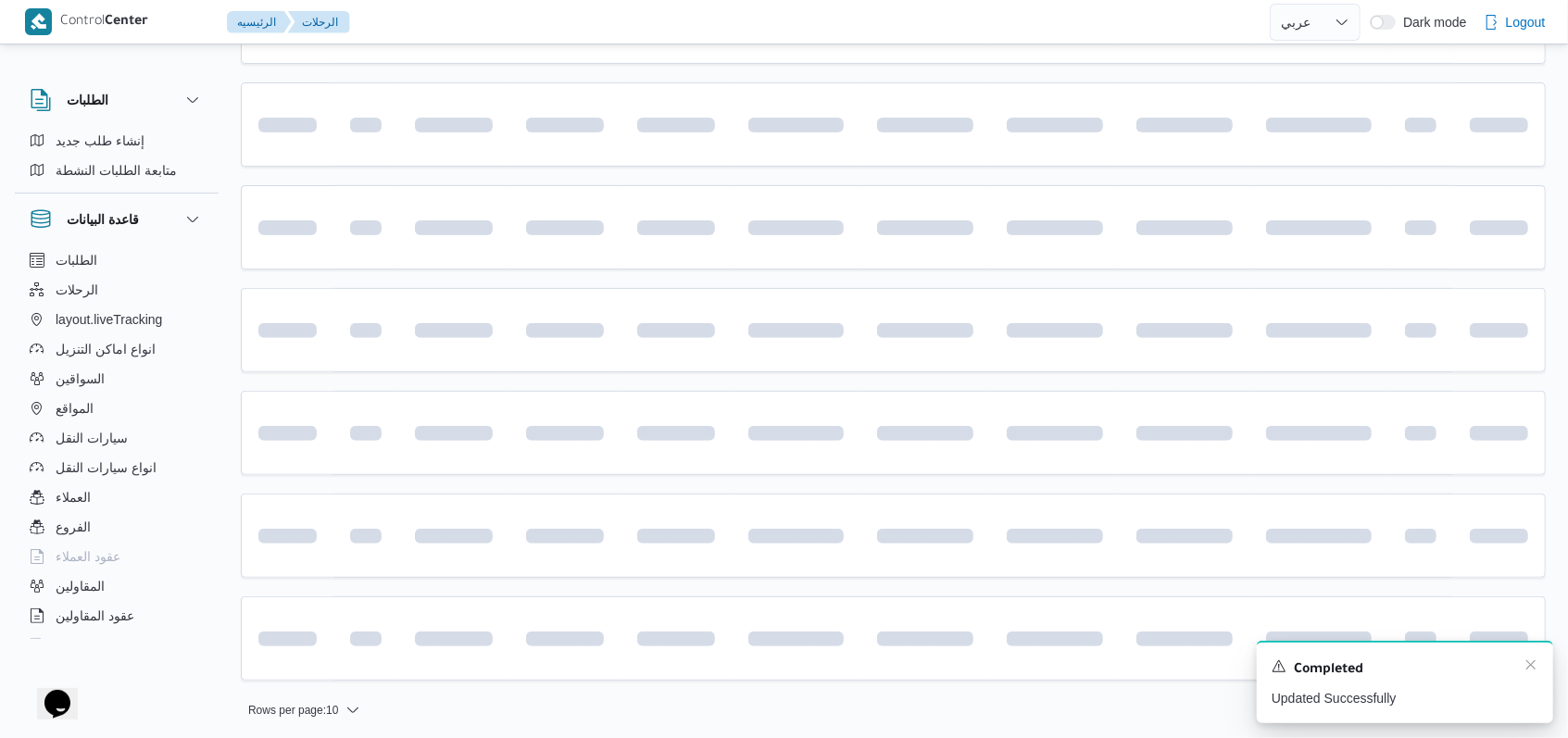
click at [1532, 674] on div "Completed" at bounding box center [1405, 669] width 266 height 25
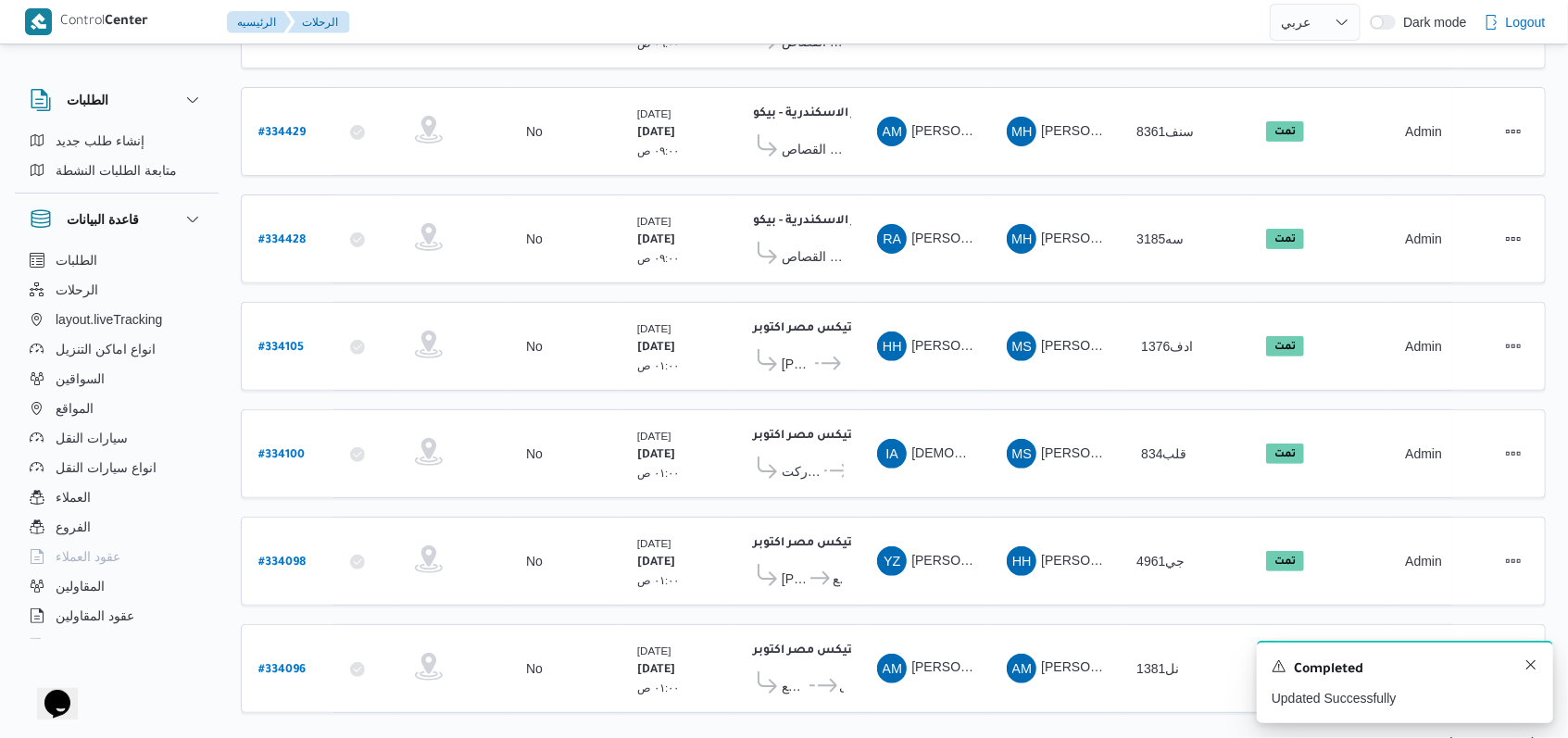
scroll to position [327, 0]
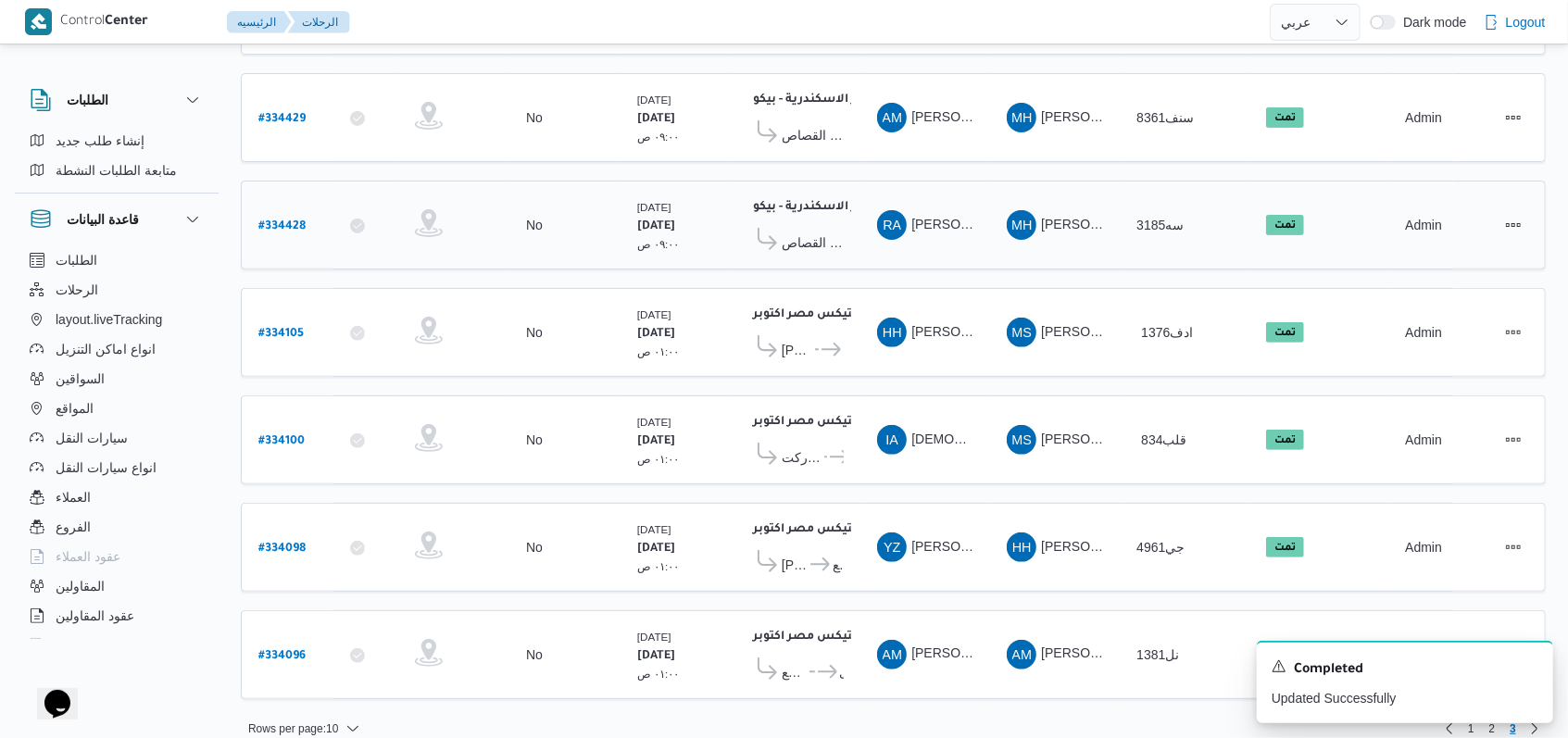
click at [293, 220] on b "# 334428" at bounding box center [282, 226] width 47 height 13
select select "ar"
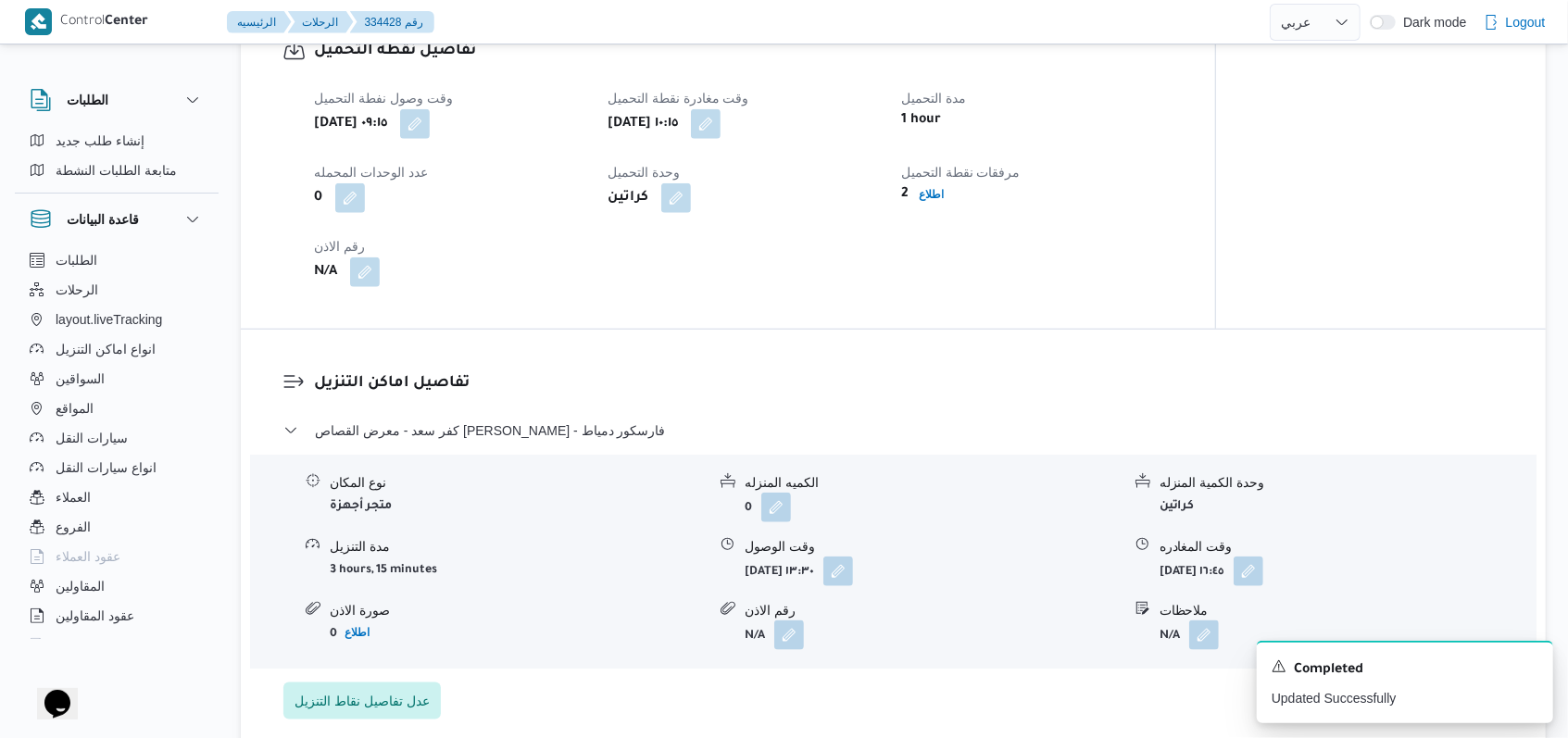
scroll to position [1233, 0]
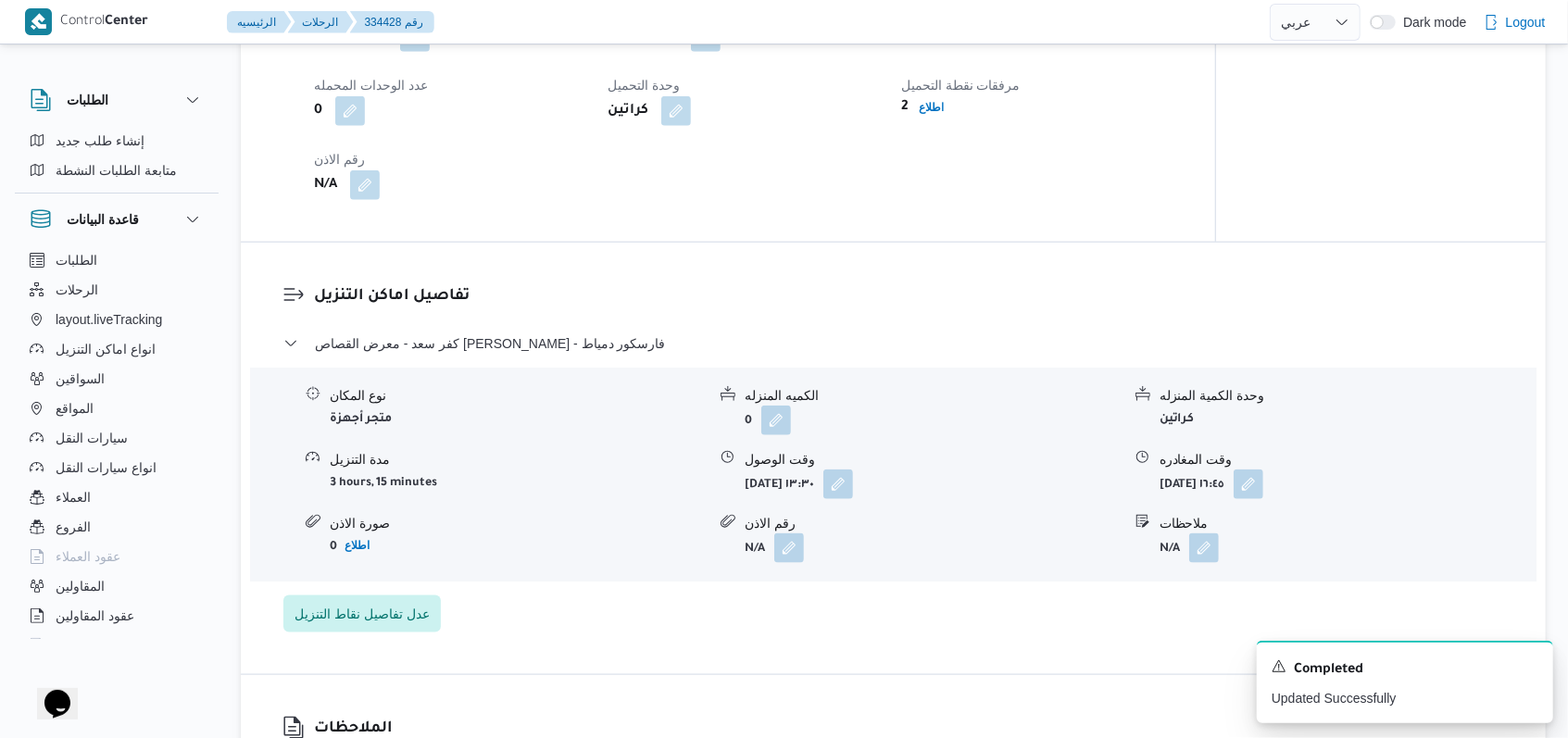
select select "ar"
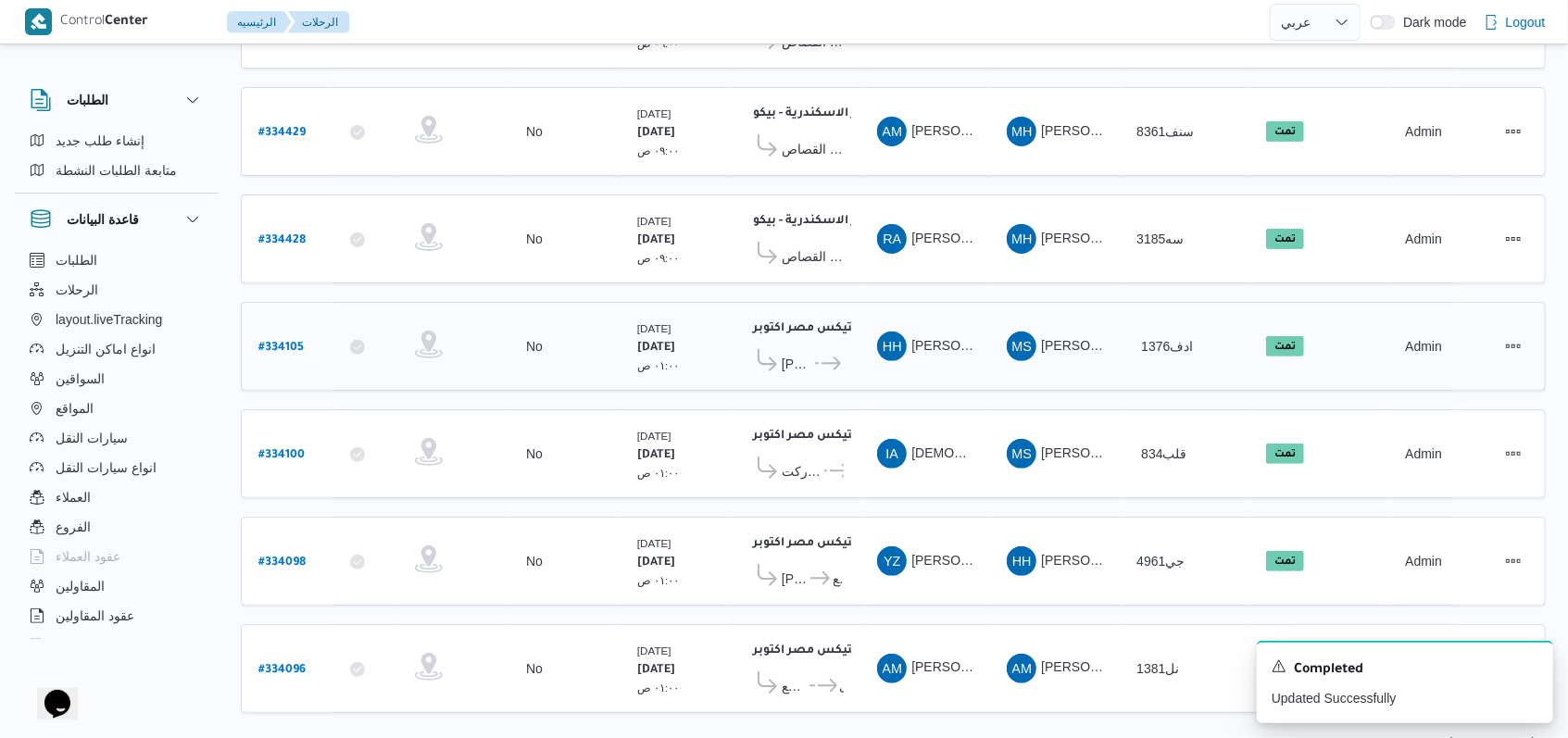
scroll to position [327, 0]
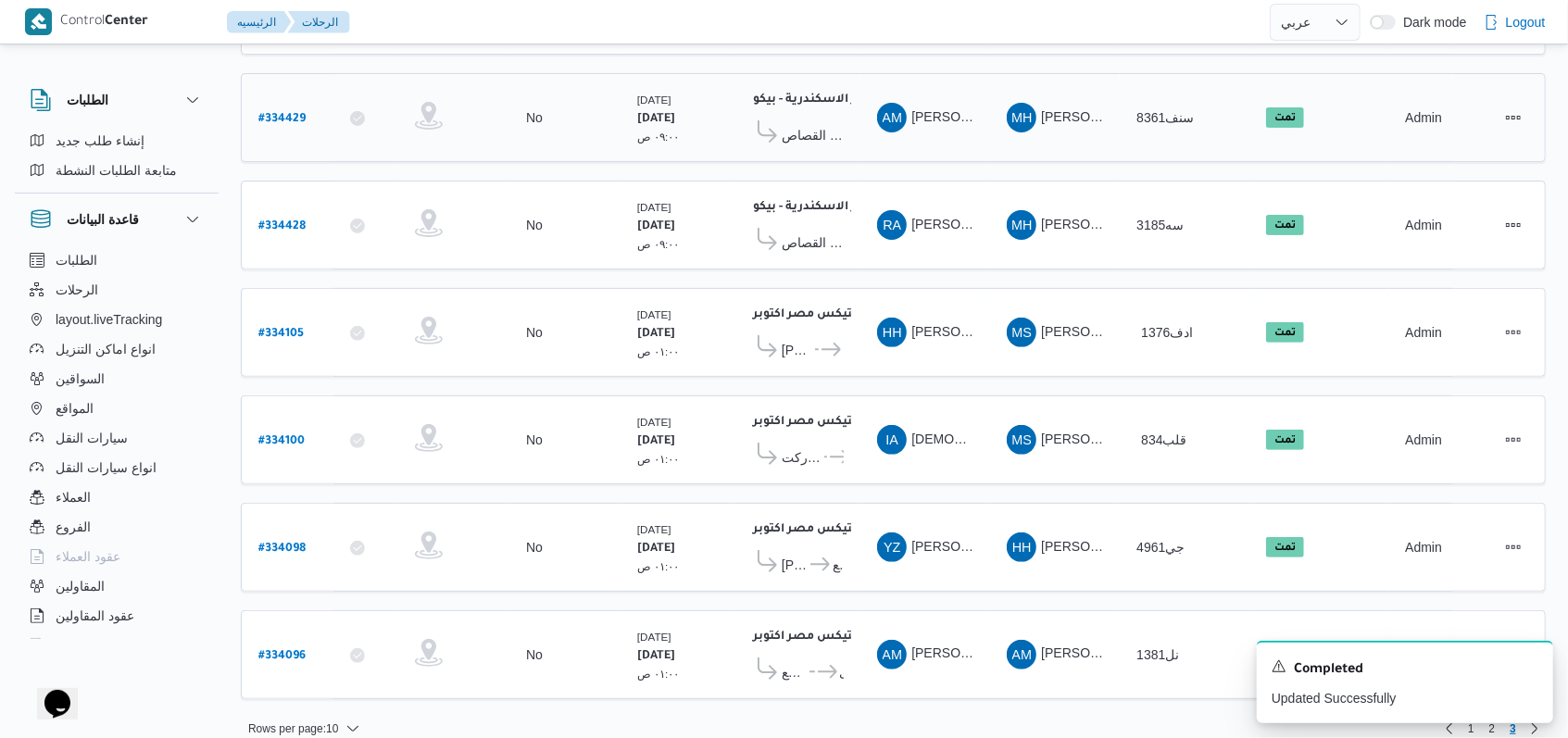
click at [278, 113] on b "# 334429" at bounding box center [282, 120] width 47 height 13
select select "ar"
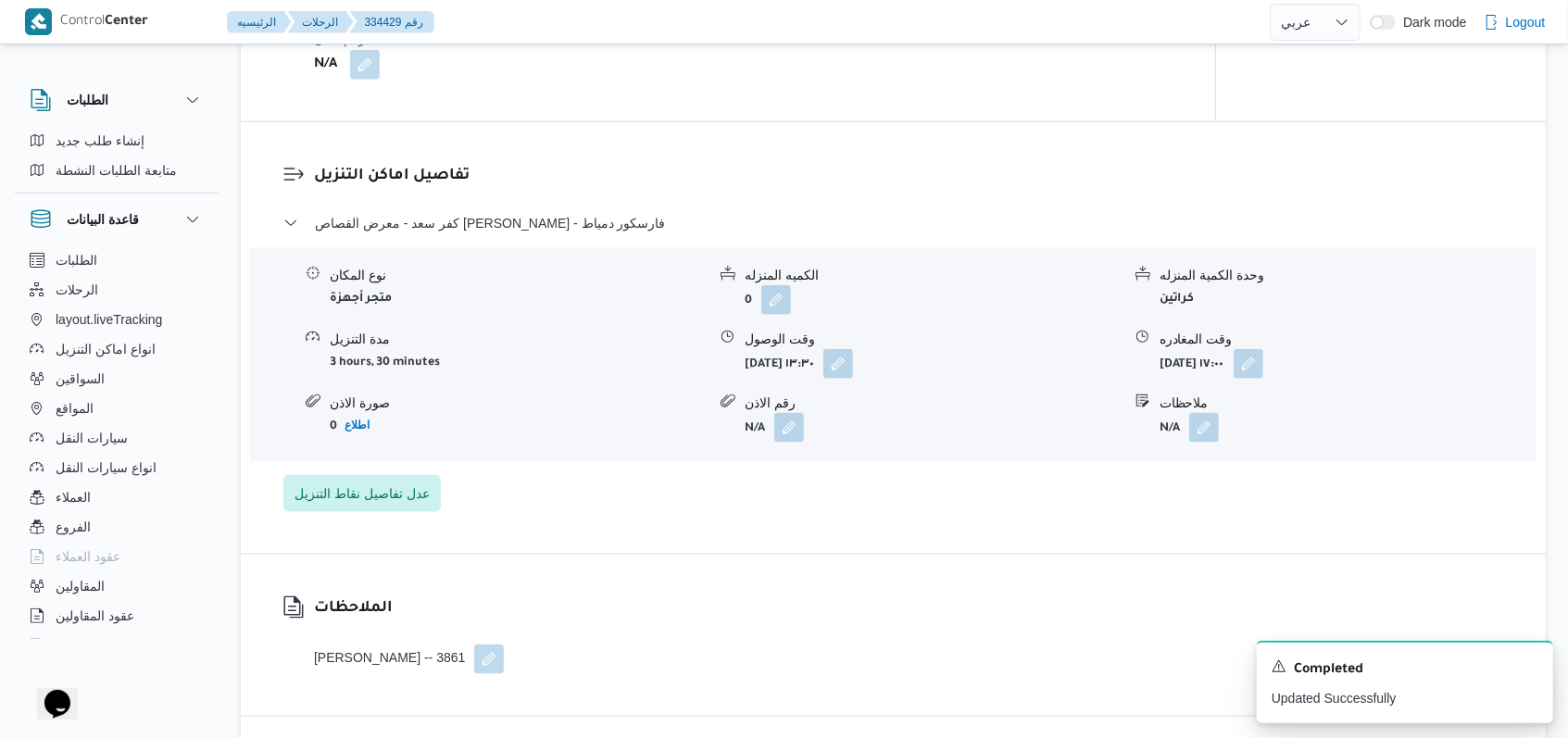
scroll to position [1357, 0]
select select "ar"
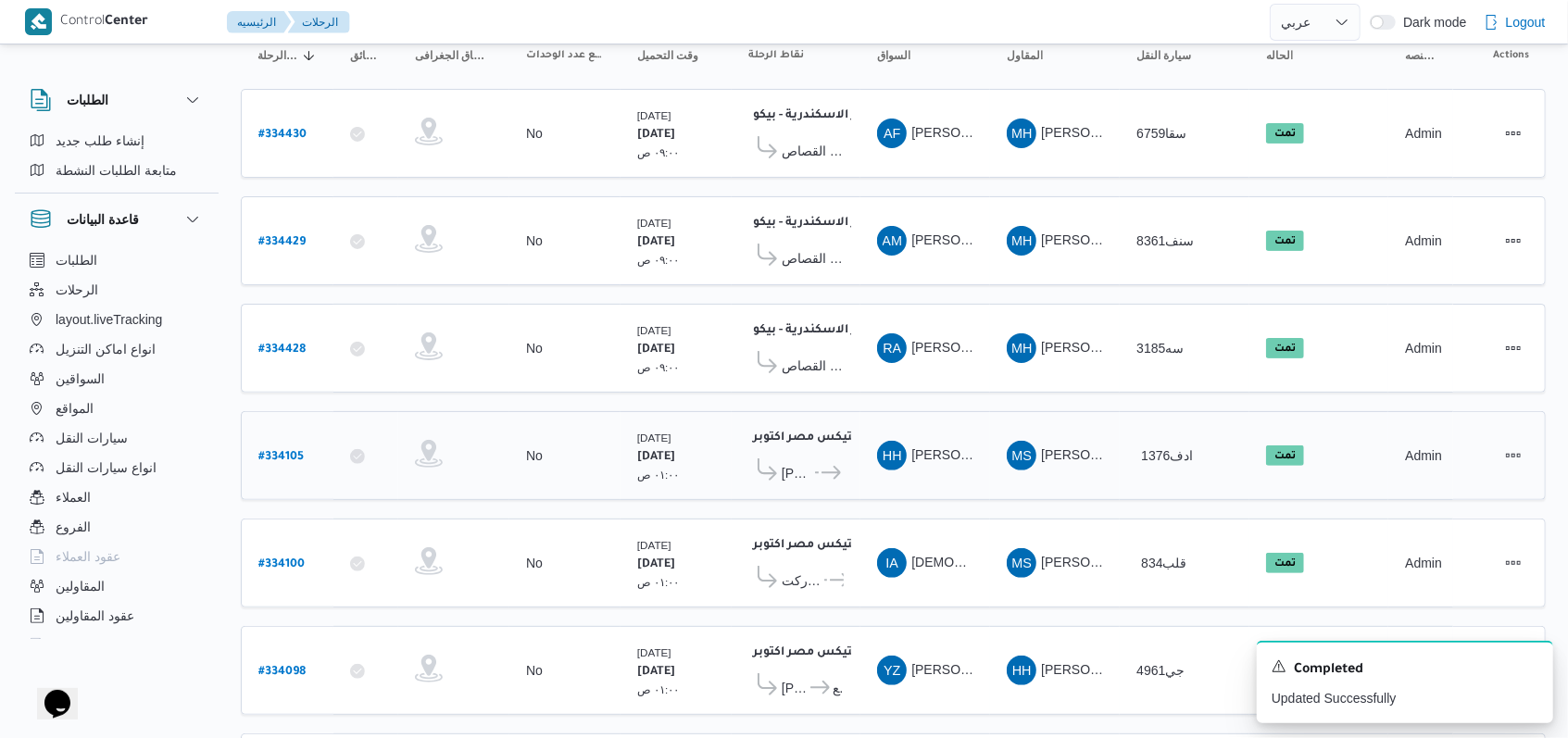
scroll to position [80, 0]
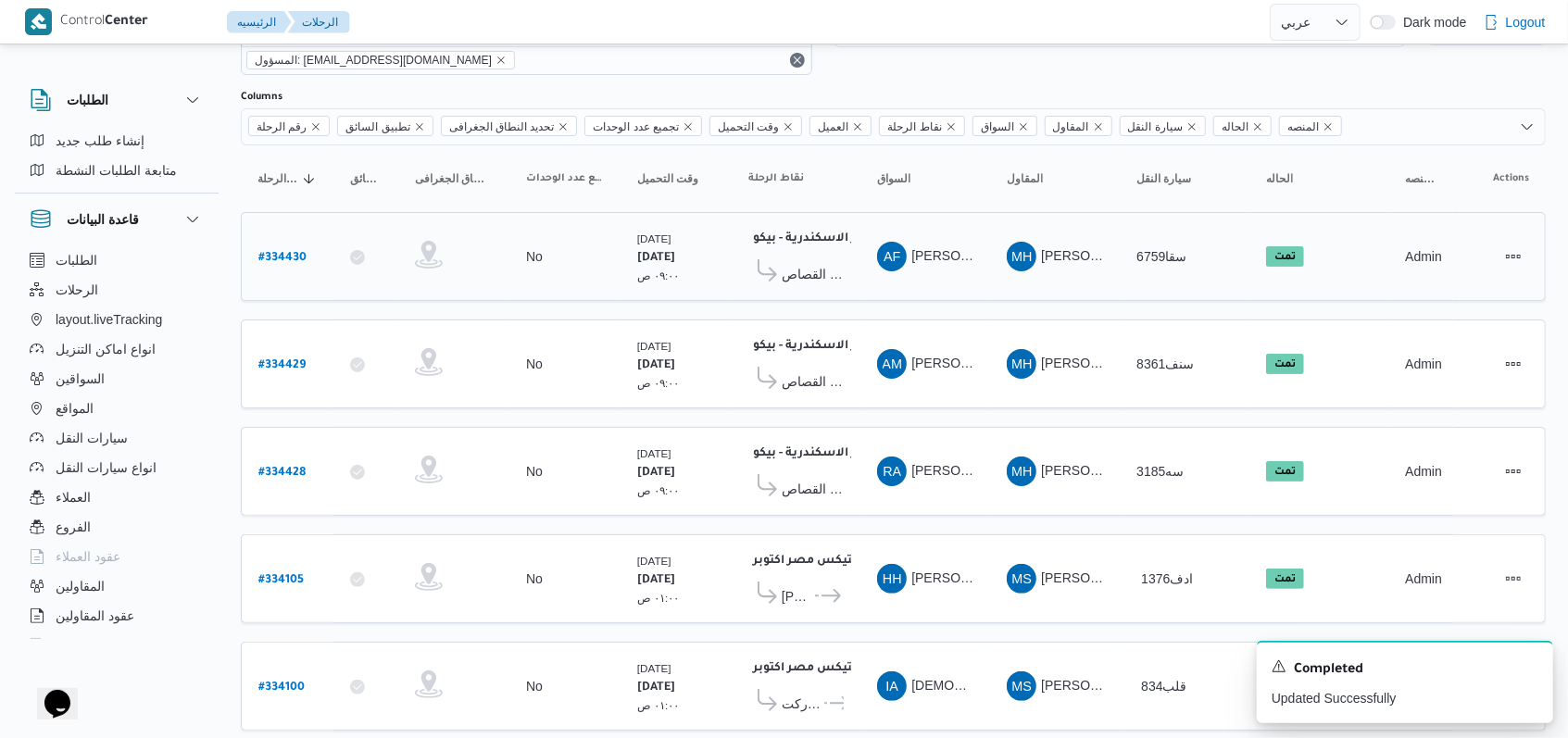
click at [299, 258] on b "# 334430" at bounding box center [282, 259] width 48 height 13
select select "ar"
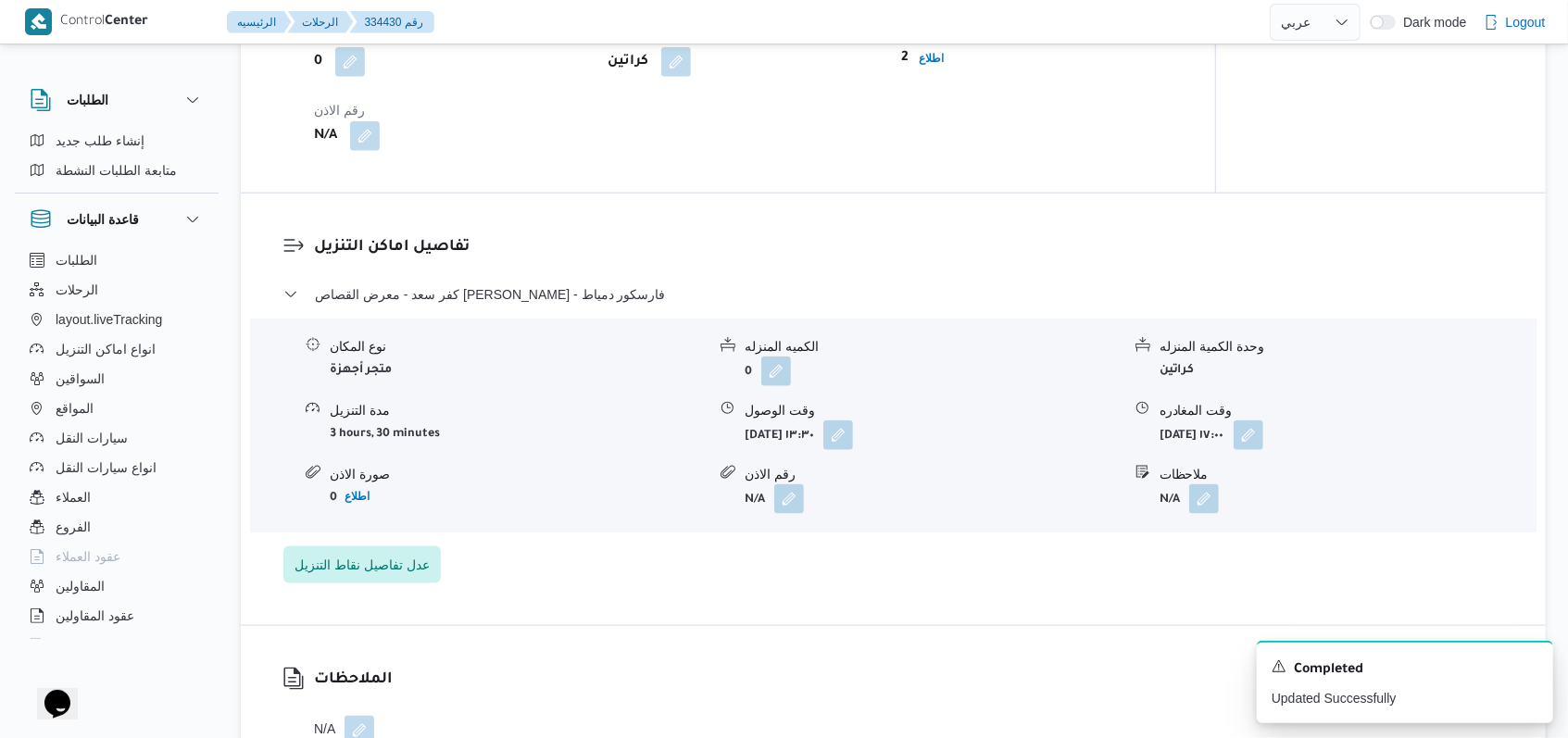
scroll to position [1315, 0]
select select "ar"
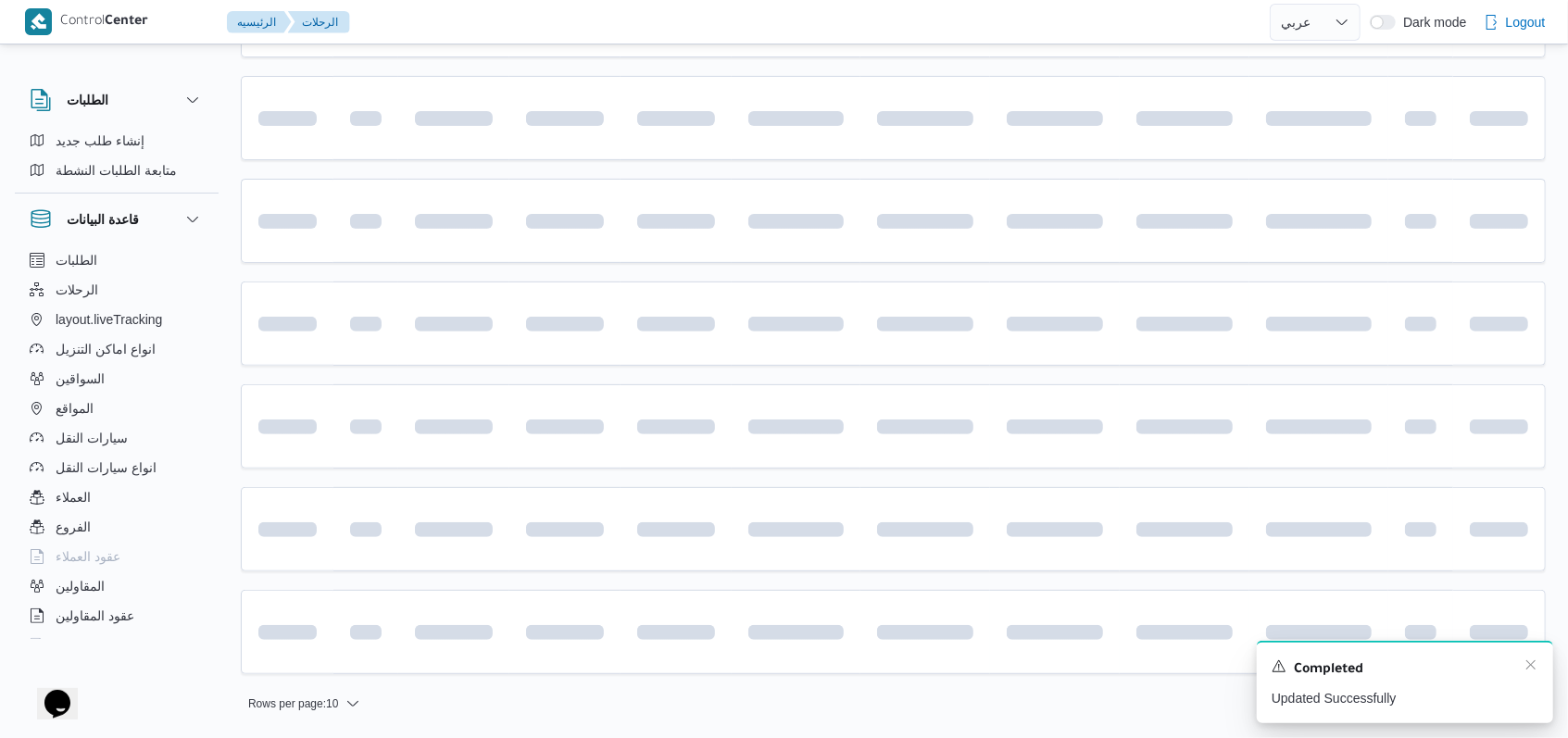
scroll to position [80, 0]
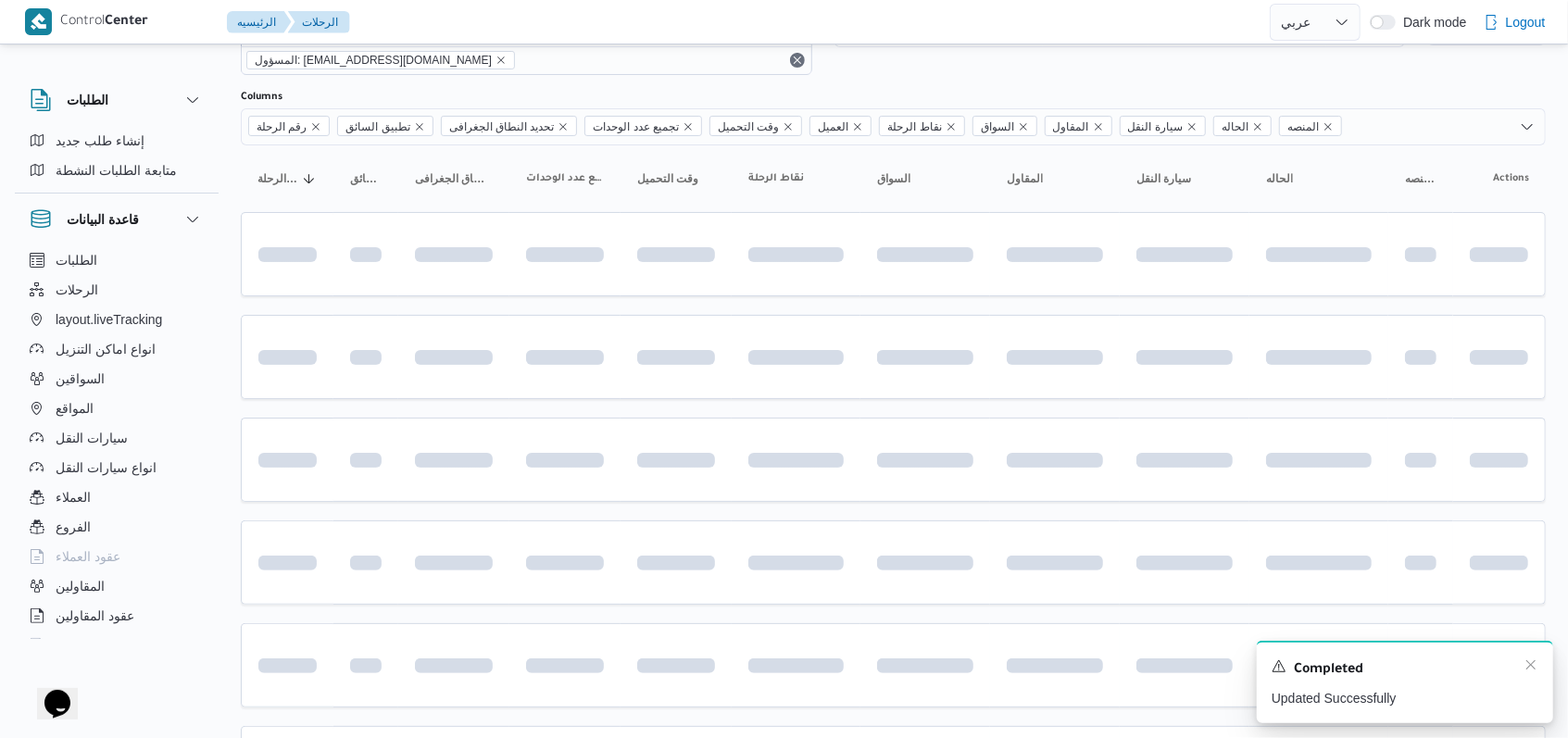
click at [1535, 674] on div "Completed" at bounding box center [1405, 669] width 266 height 25
click at [1531, 668] on icon "Dismiss toast" at bounding box center [1530, 664] width 15 height 15
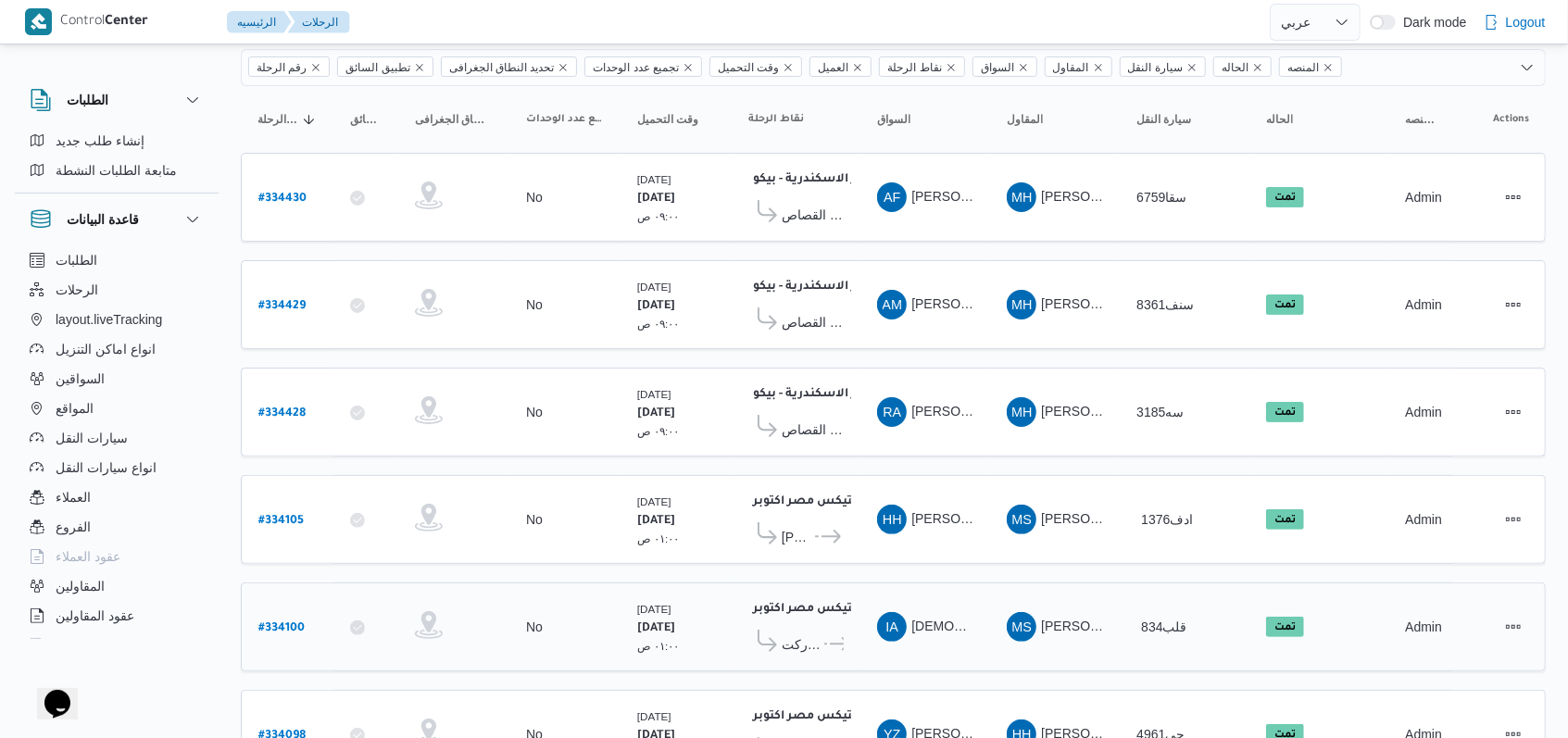
scroll to position [327, 0]
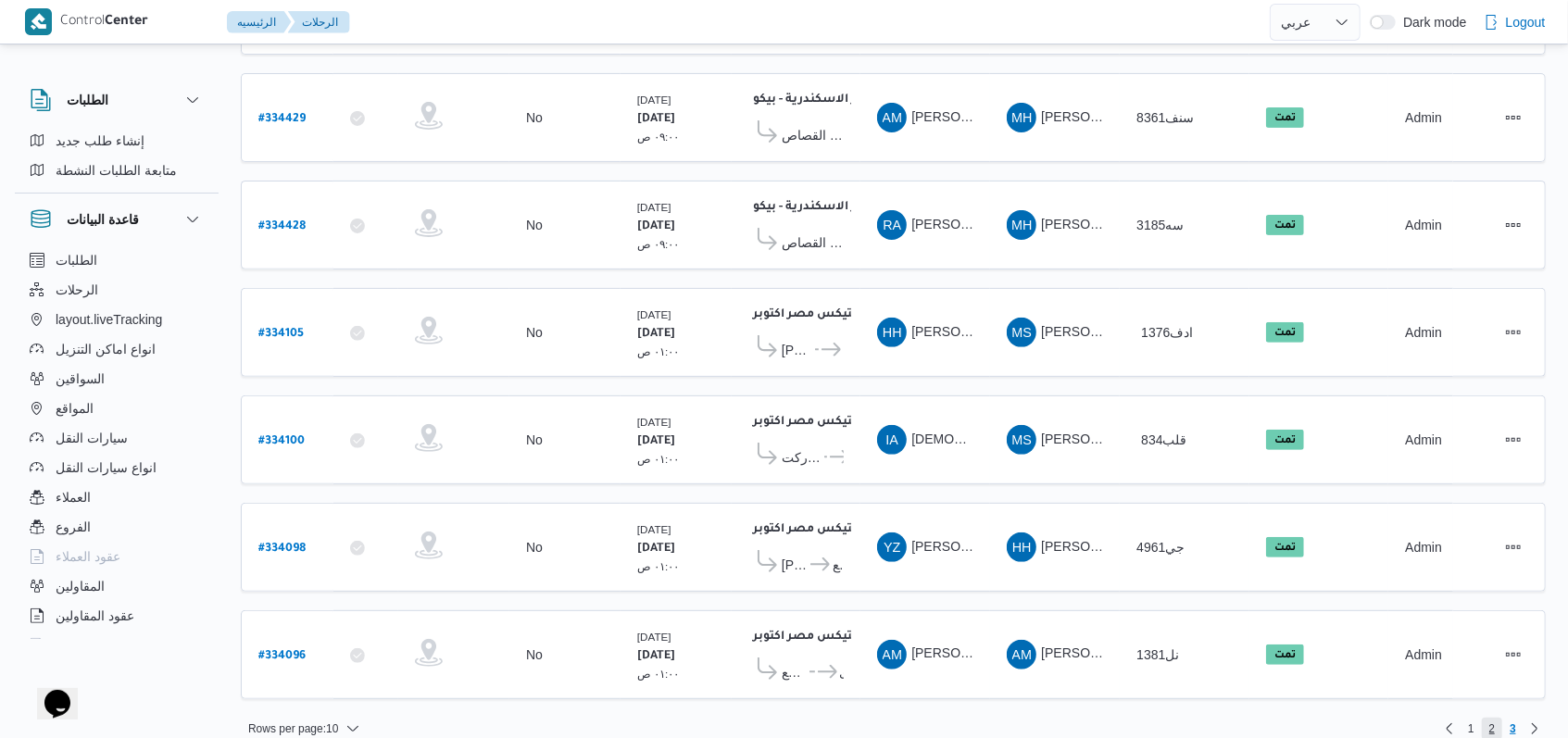
click at [1497, 717] on span "2" at bounding box center [1492, 729] width 22 height 23
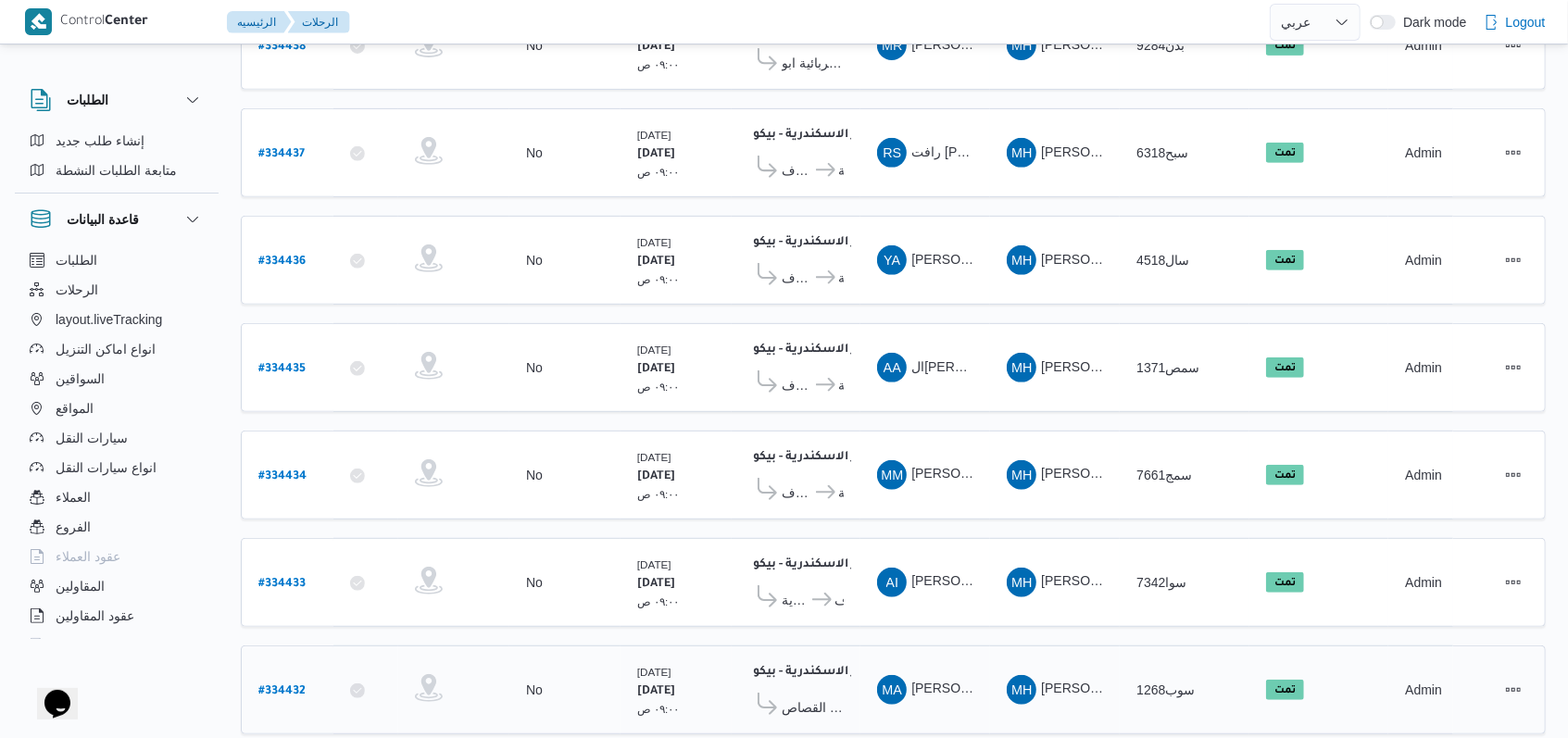
scroll to position [639, 0]
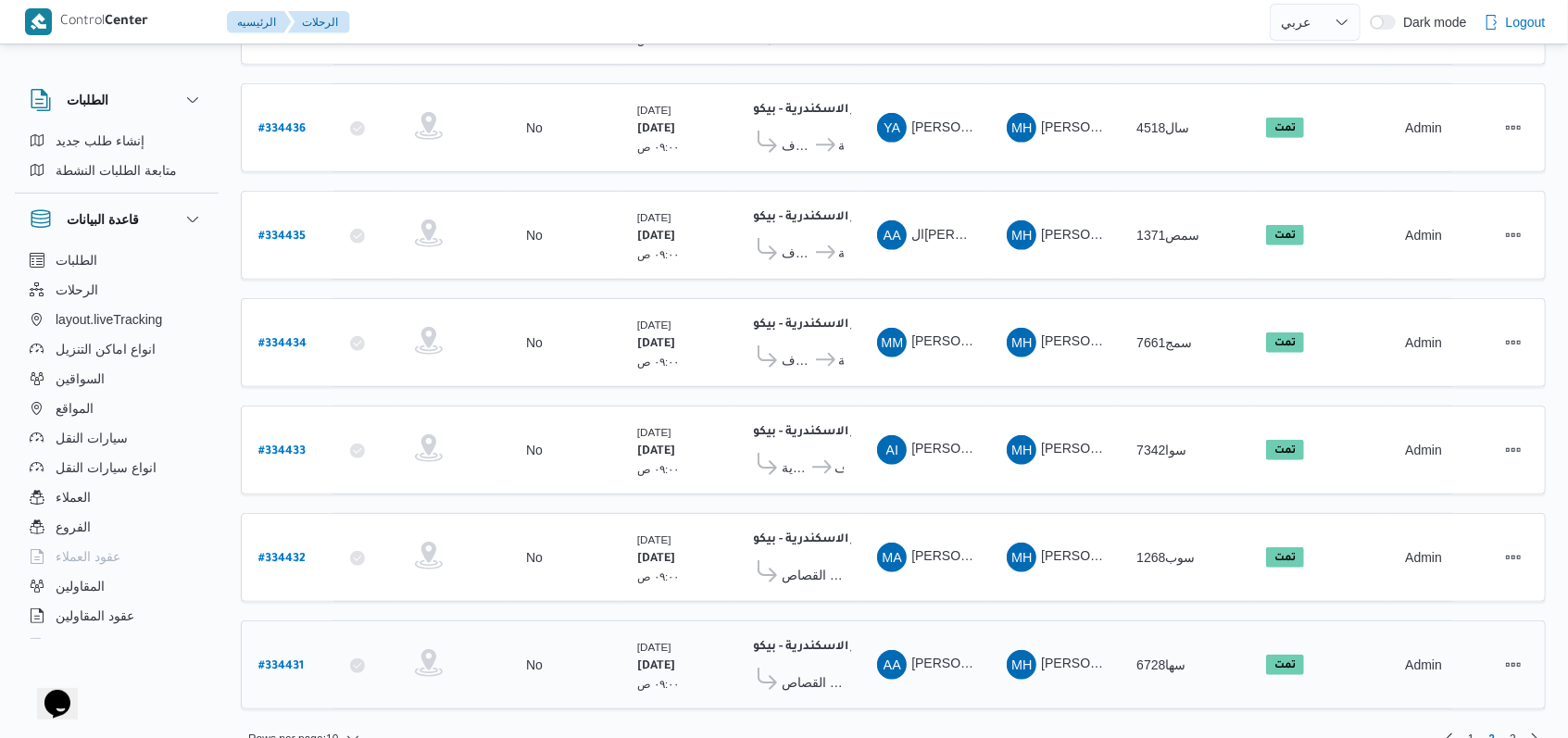
click at [278, 660] on b "# 334431" at bounding box center [281, 666] width 45 height 13
select select "ar"
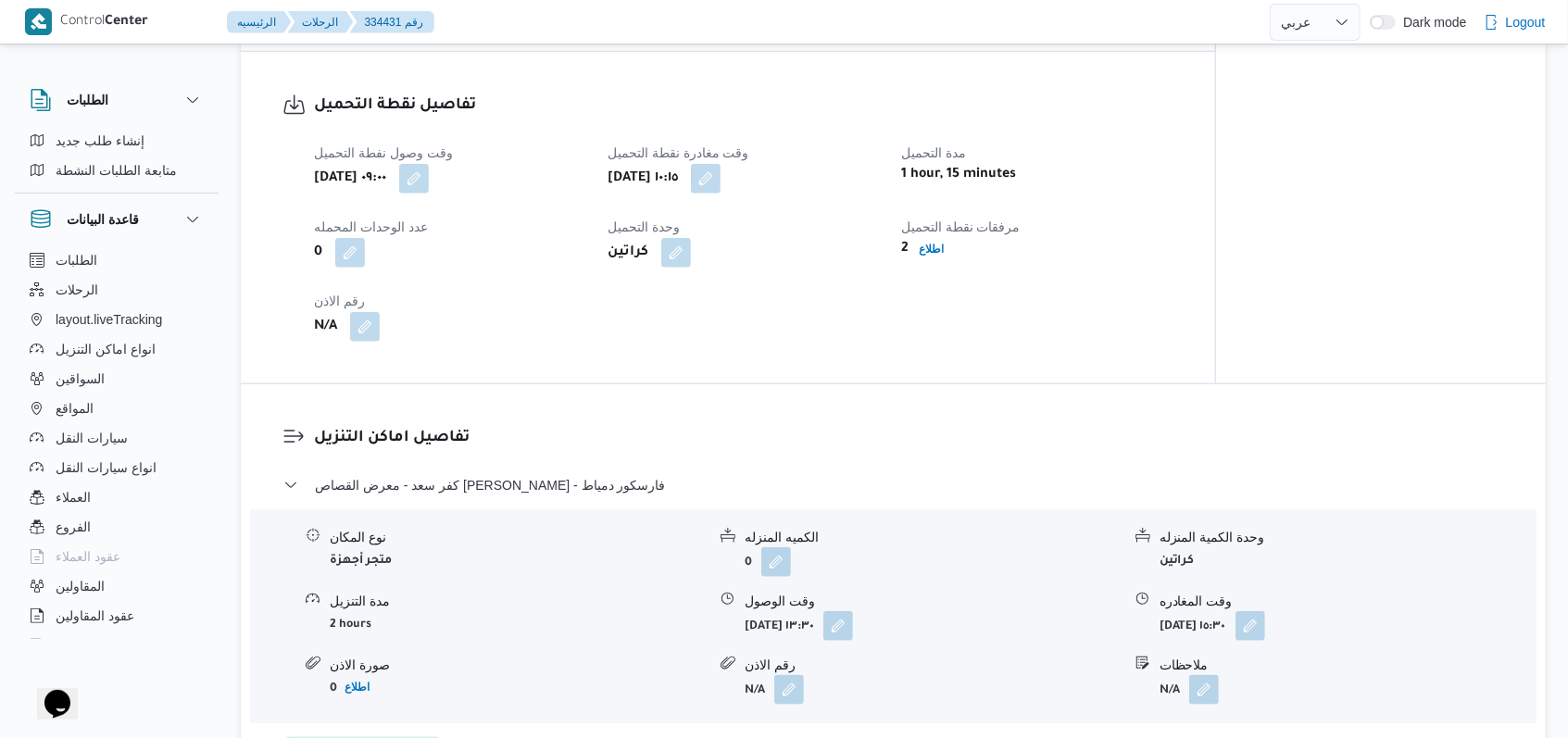
scroll to position [1233, 0]
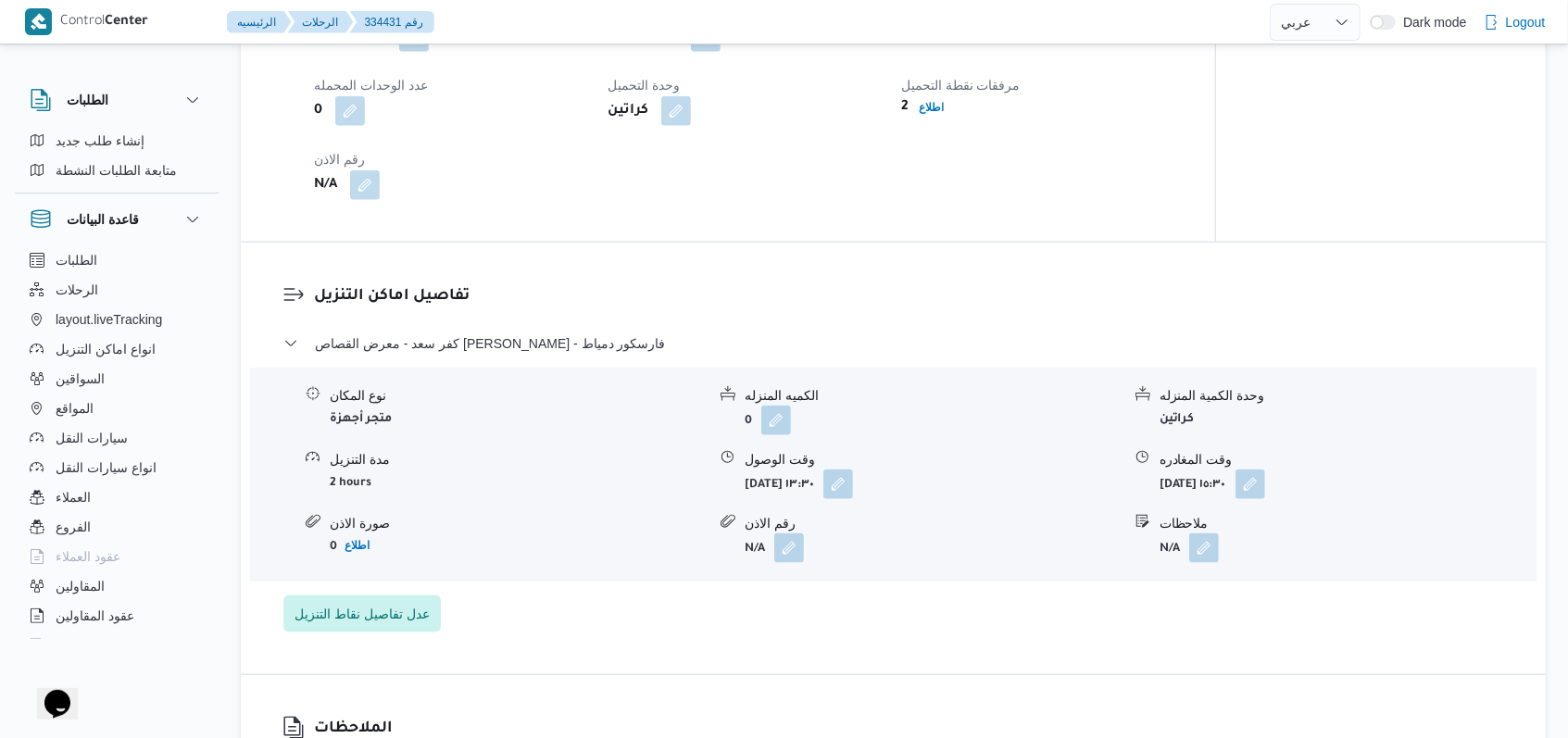
select select "ar"
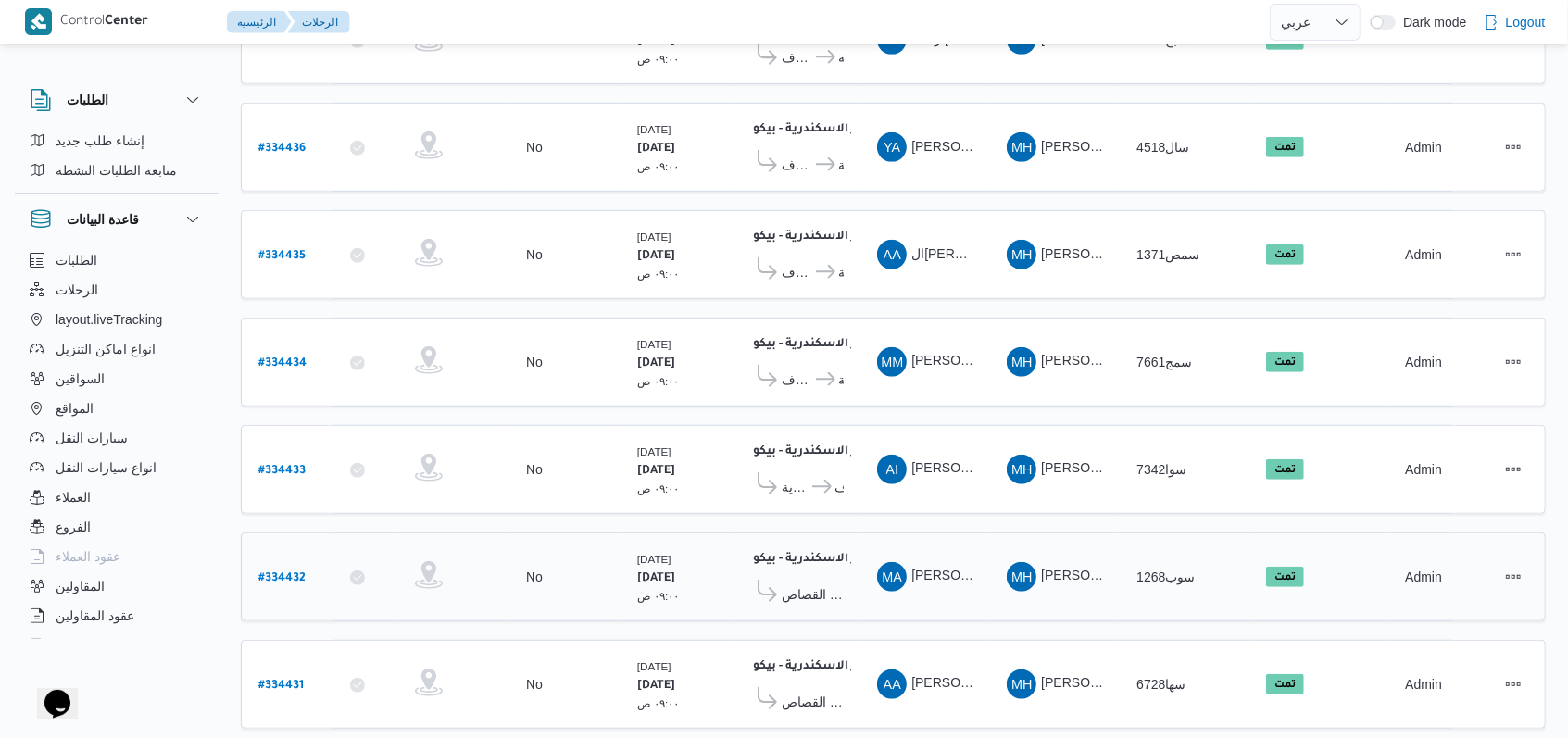
scroll to position [639, 0]
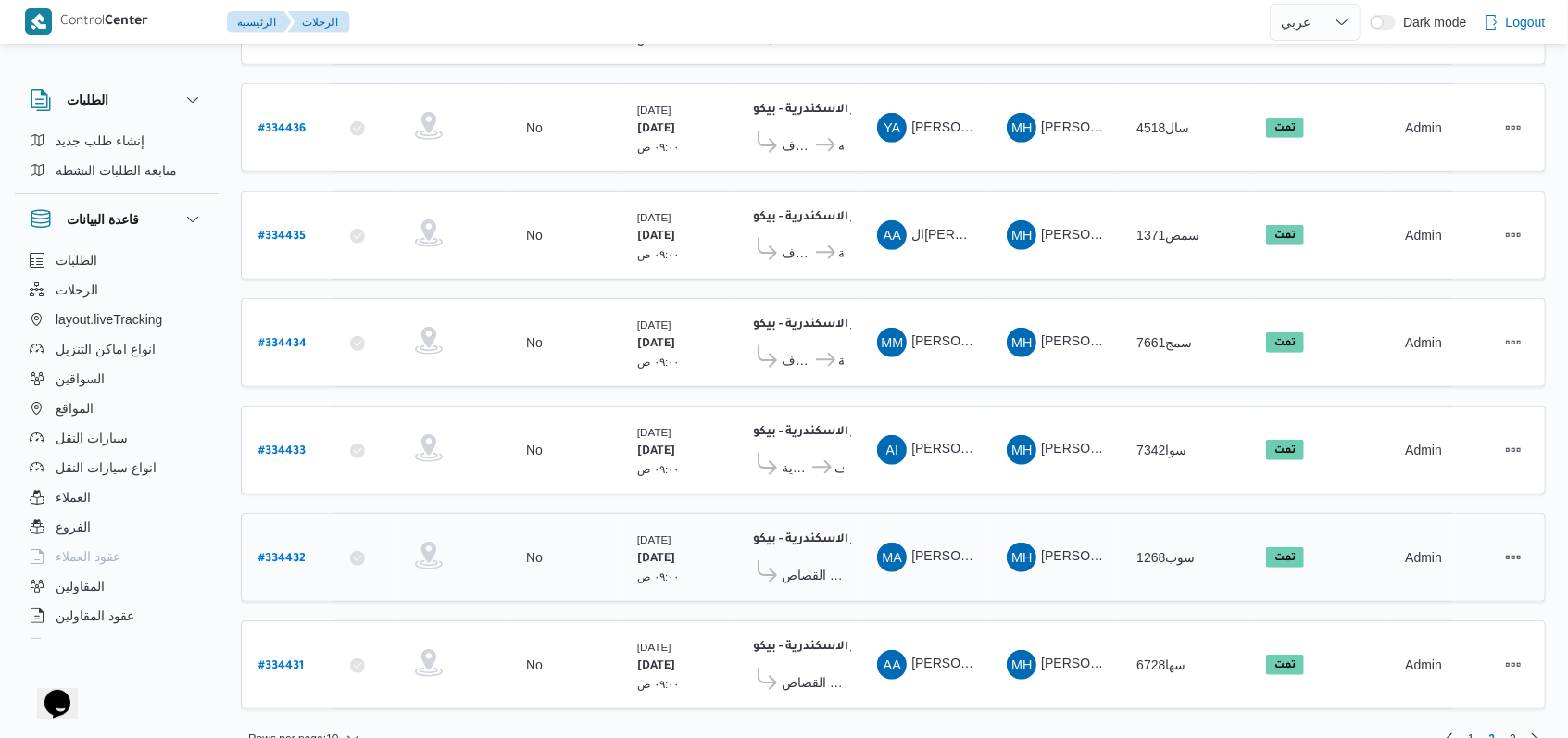
click at [269, 553] on b "# 334432" at bounding box center [282, 560] width 47 height 13
select select "ar"
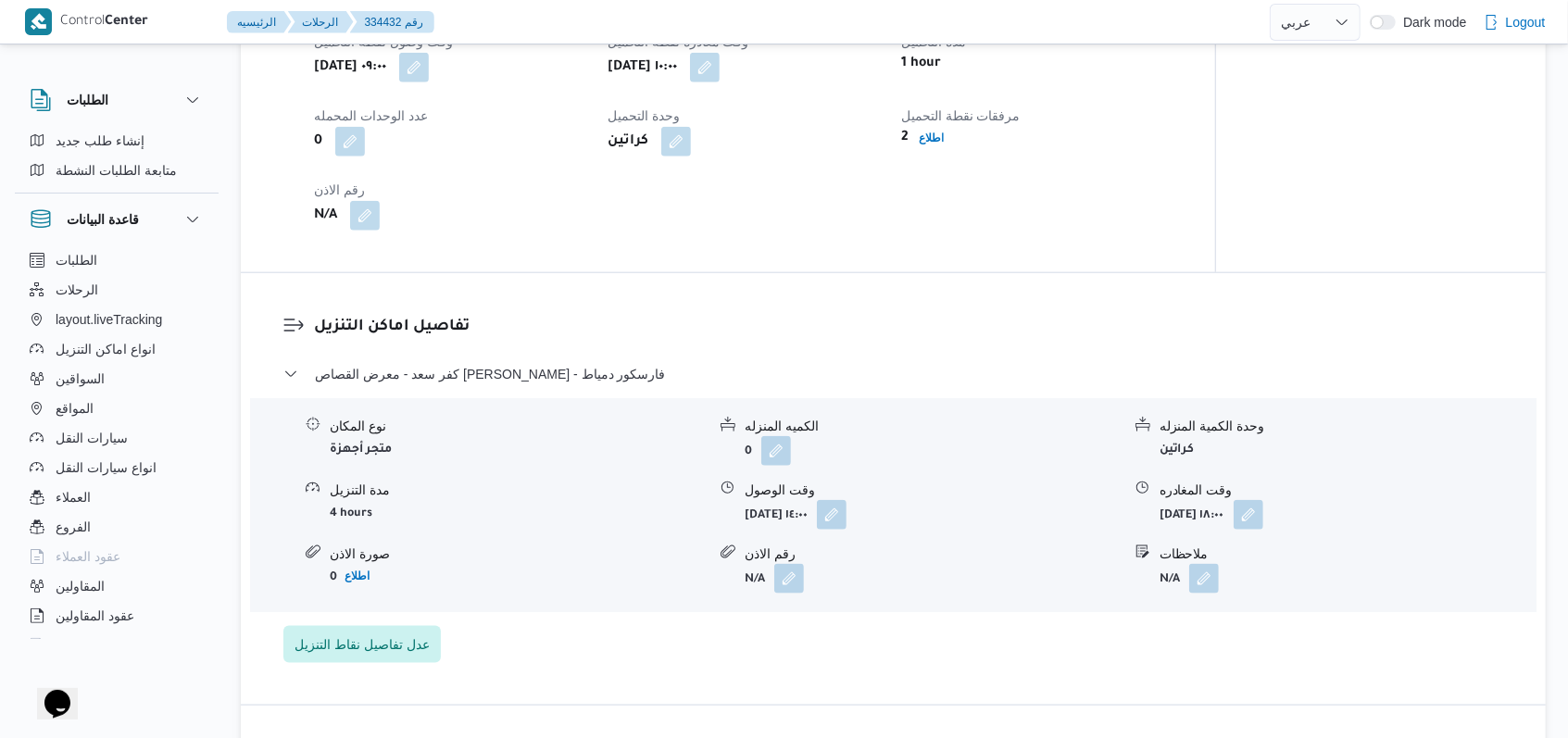
scroll to position [1233, 0]
select select "ar"
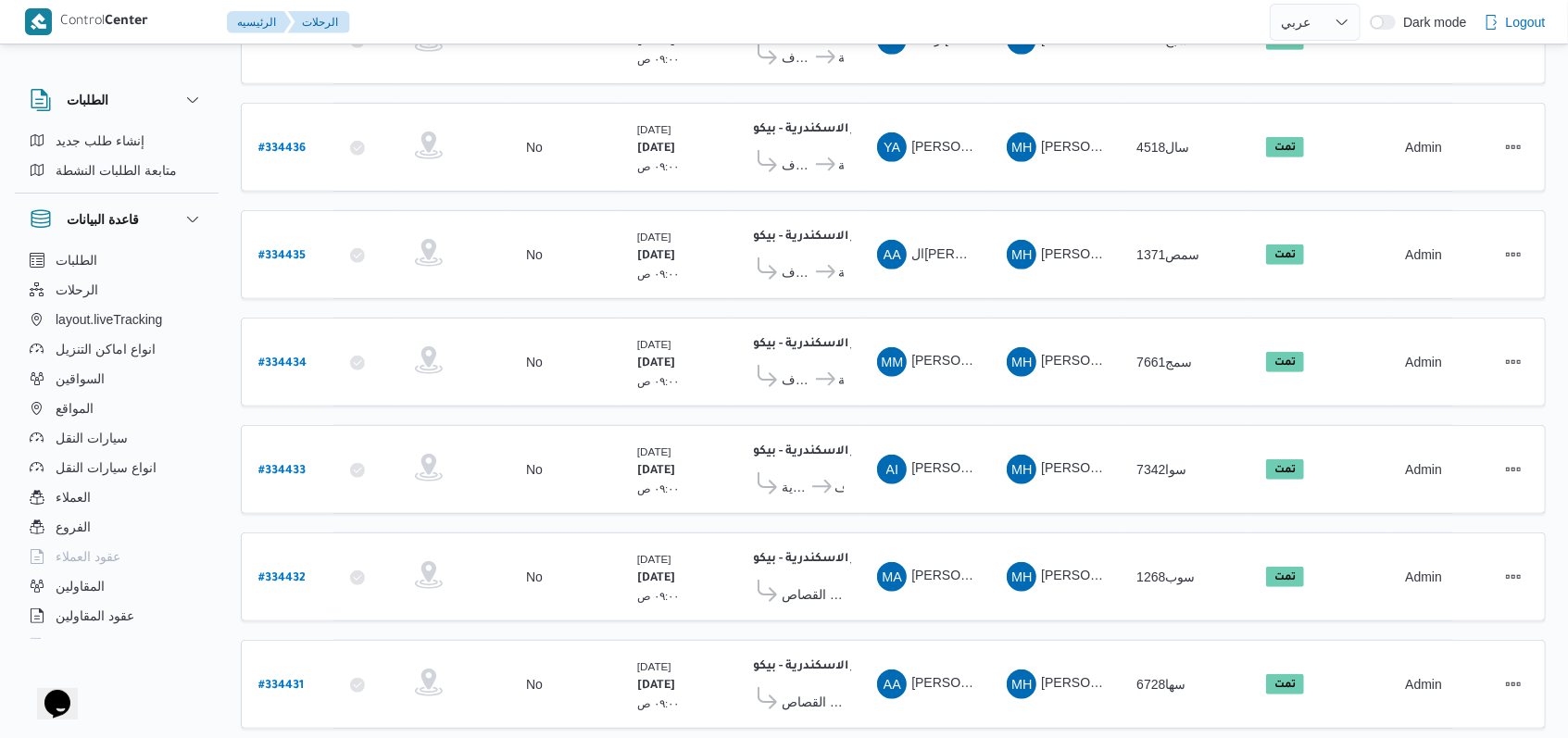
scroll to position [639, 0]
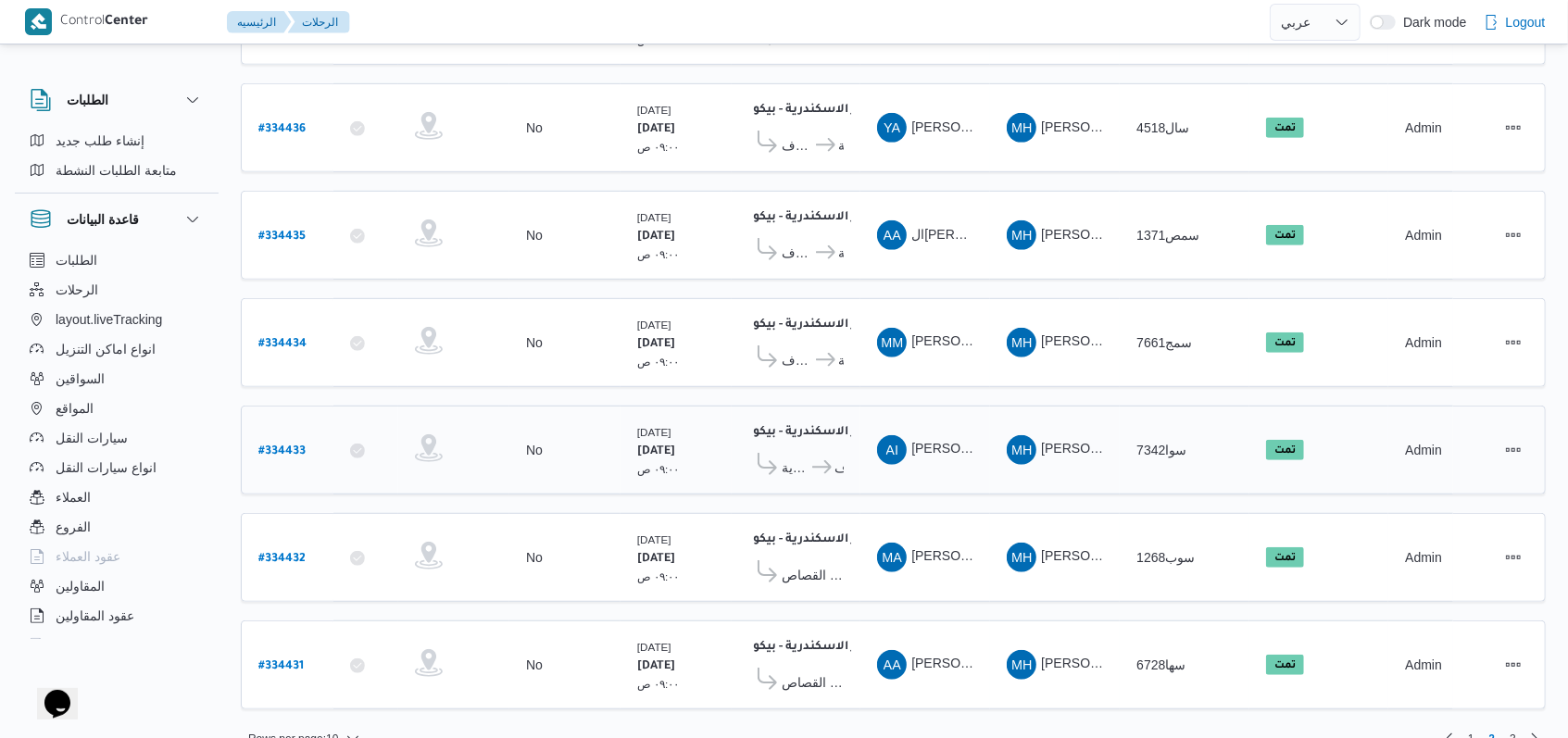
click at [281, 445] on b "# 334433" at bounding box center [282, 452] width 47 height 13
select select "ar"
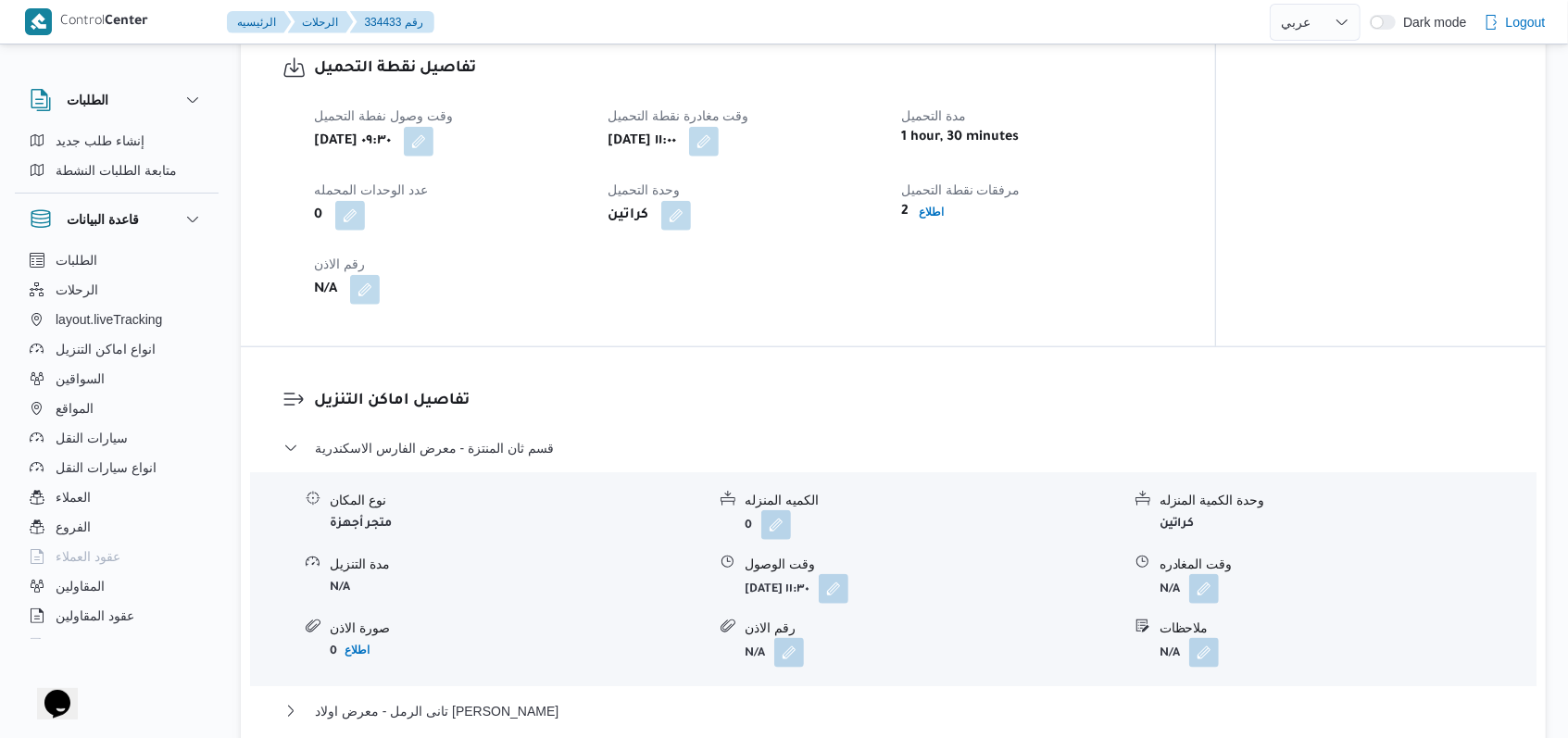
scroll to position [1357, 0]
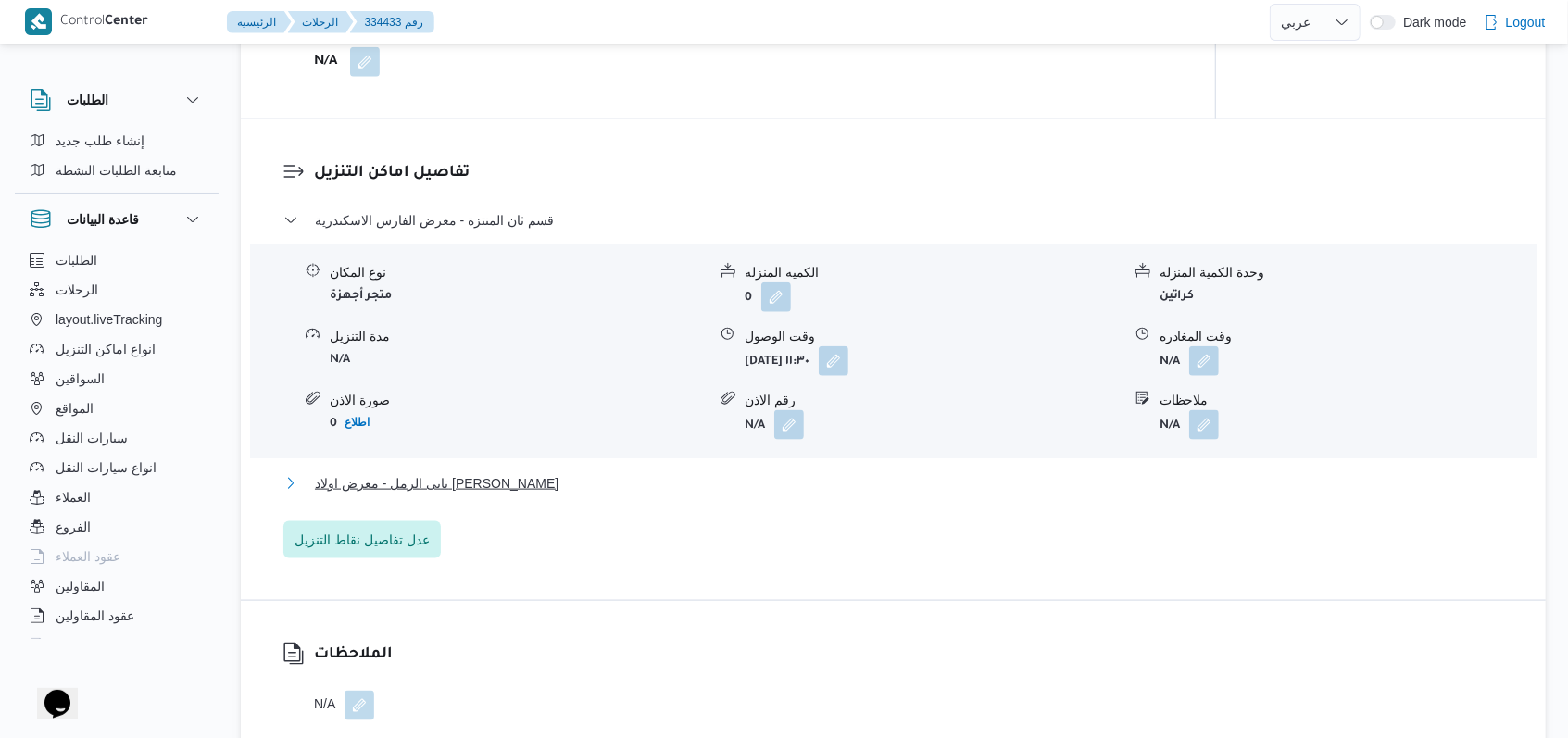
click at [526, 487] on span "تانى الرمل - معرض اولاد فوزى - السيوف" at bounding box center [436, 483] width 244 height 23
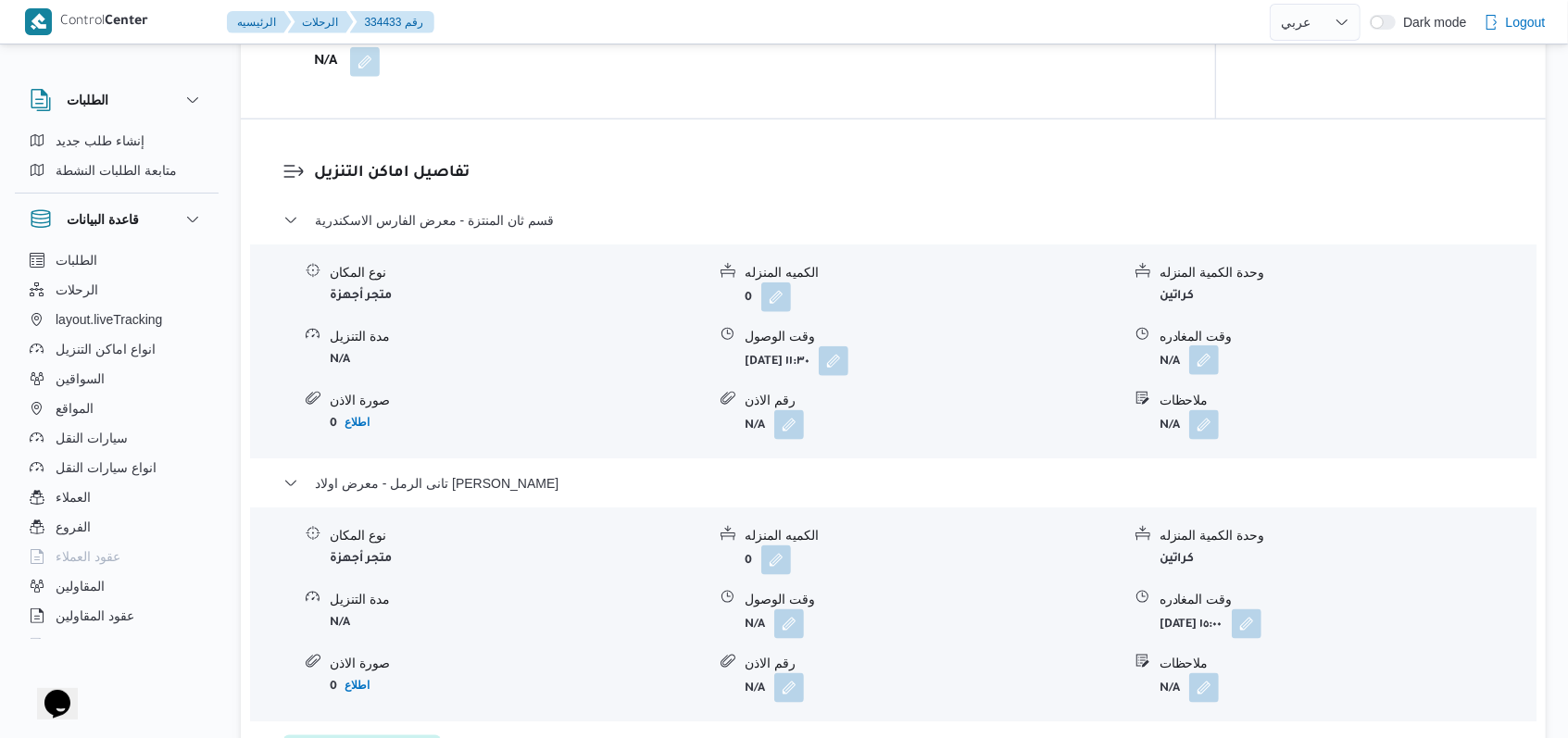
click at [1202, 360] on button "button" at bounding box center [1203, 360] width 29 height 29
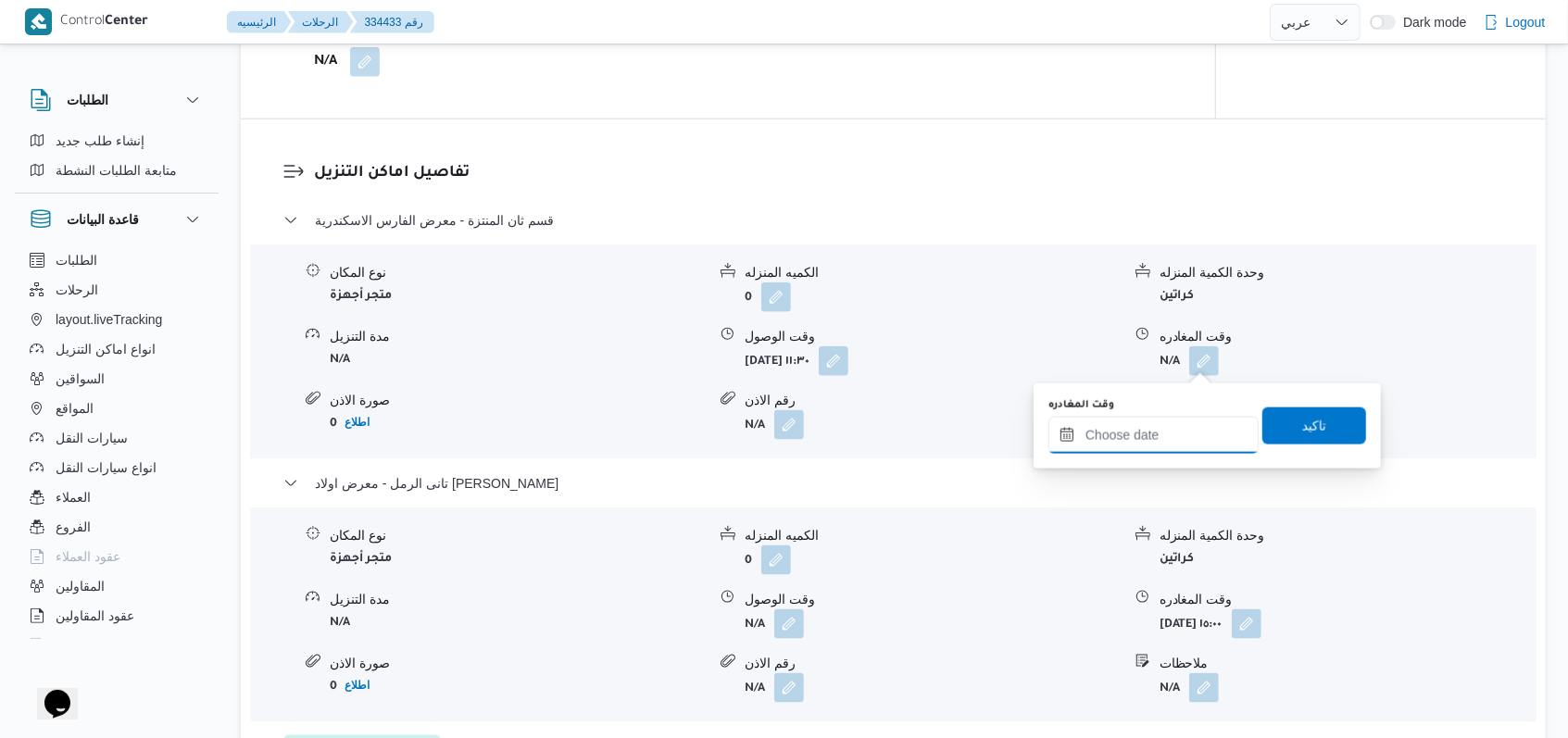
click at [1168, 438] on input "وقت المغادره" at bounding box center [1153, 434] width 211 height 37
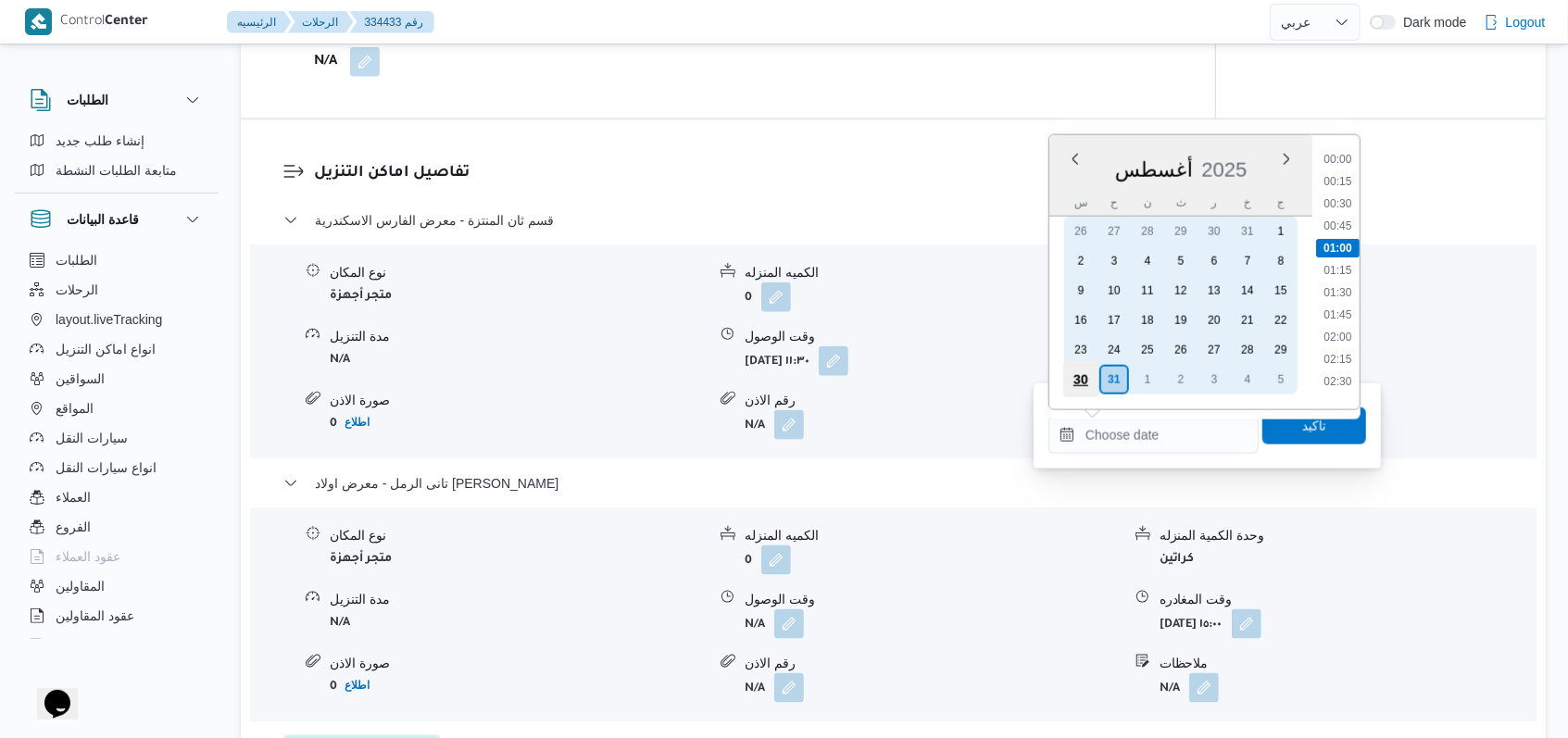
click at [1086, 366] on div "30" at bounding box center [1080, 379] width 35 height 35
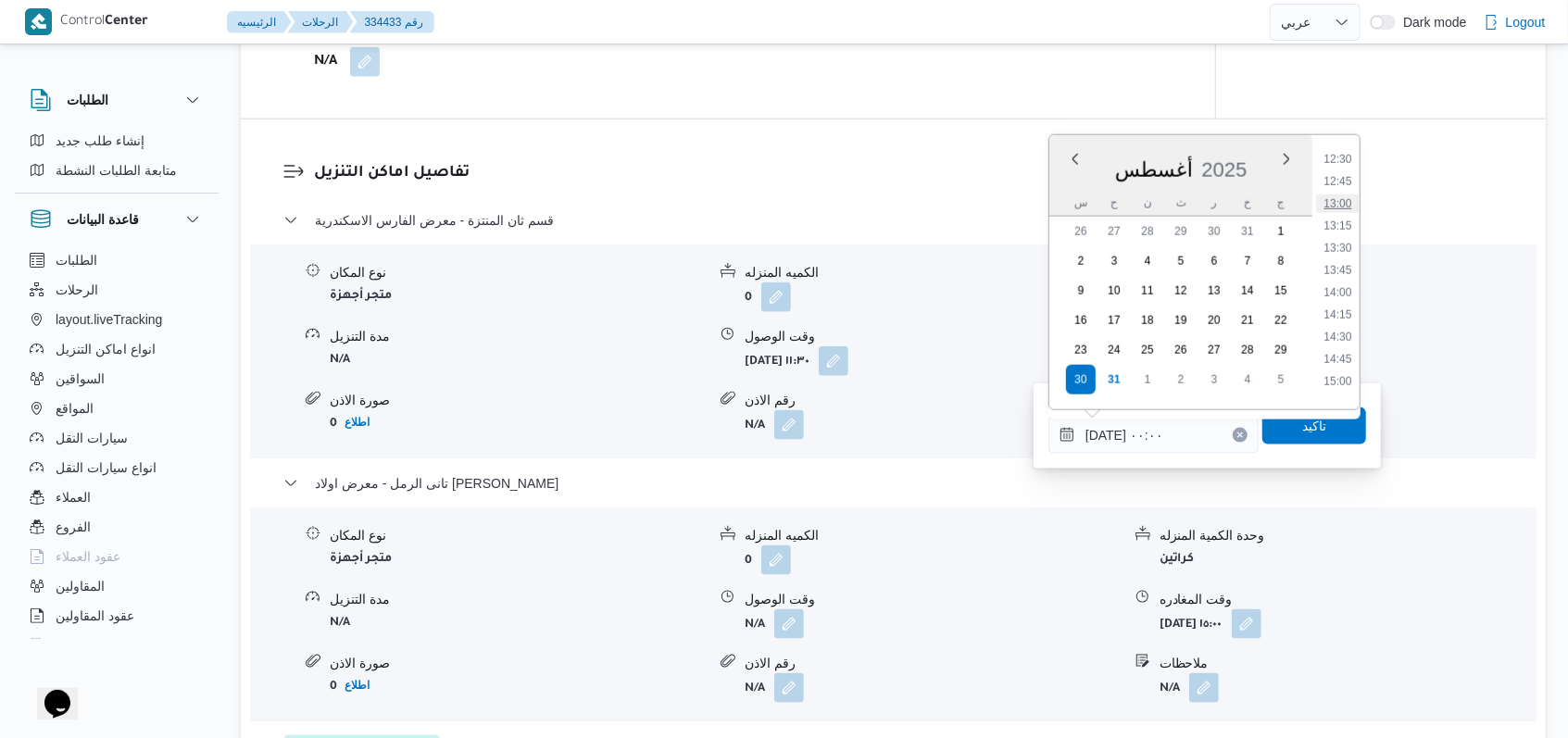
click at [1353, 201] on li "13:00" at bounding box center [1337, 204] width 42 height 19
type input "٣٠/٠٨/٢٠٢٥ ١٣:٠٠"
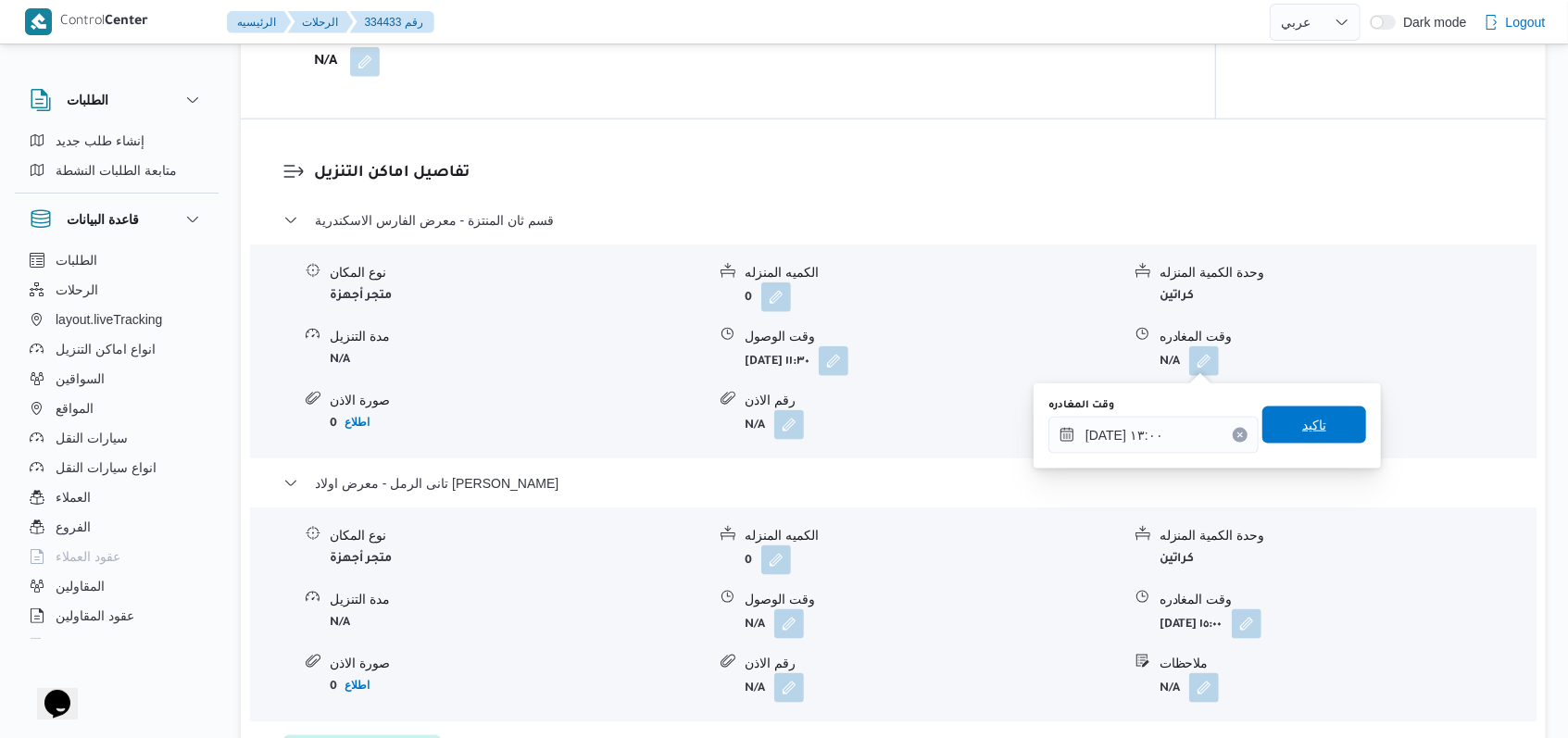
click at [1317, 413] on span "تاكيد" at bounding box center [1314, 425] width 104 height 37
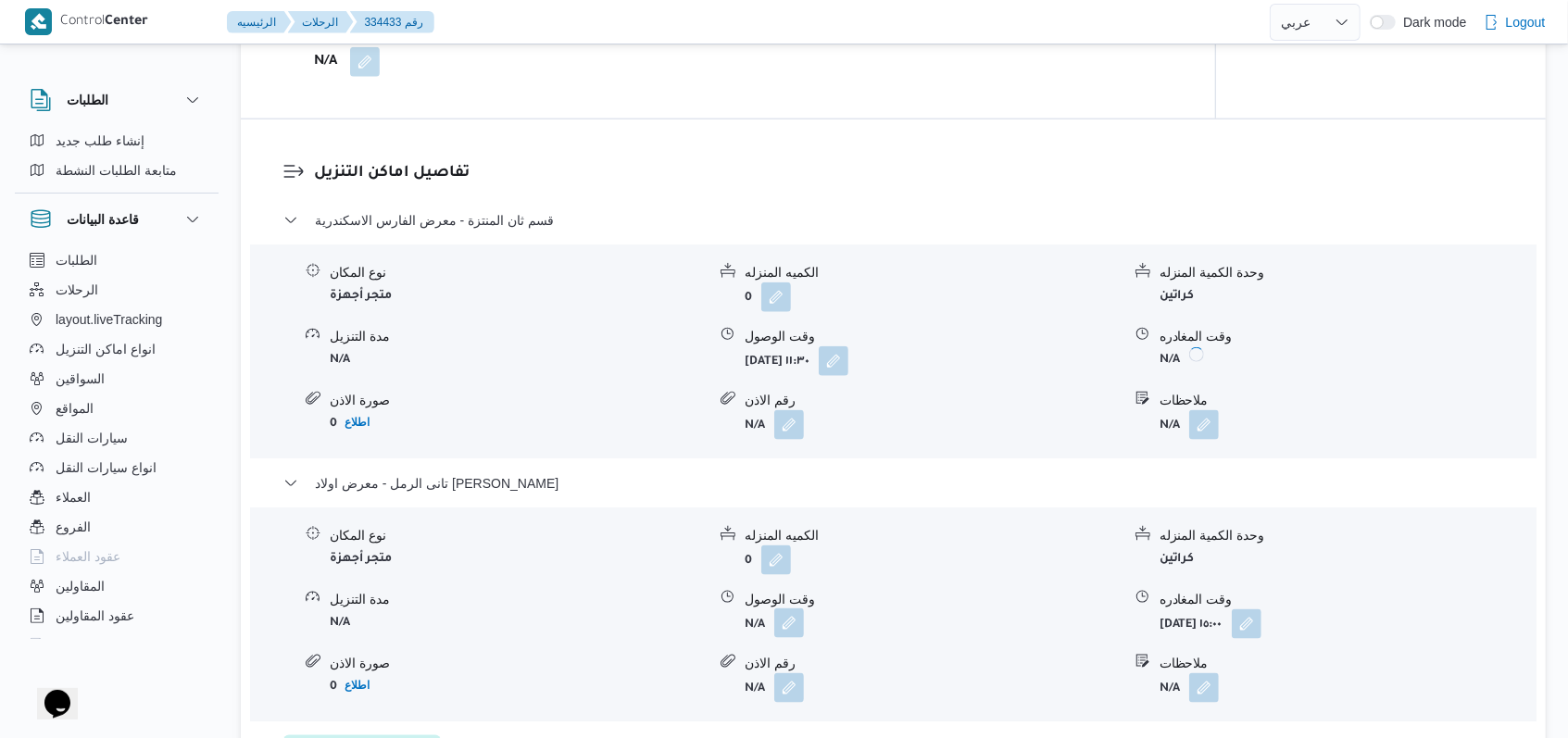
click at [785, 620] on button "button" at bounding box center [788, 622] width 29 height 29
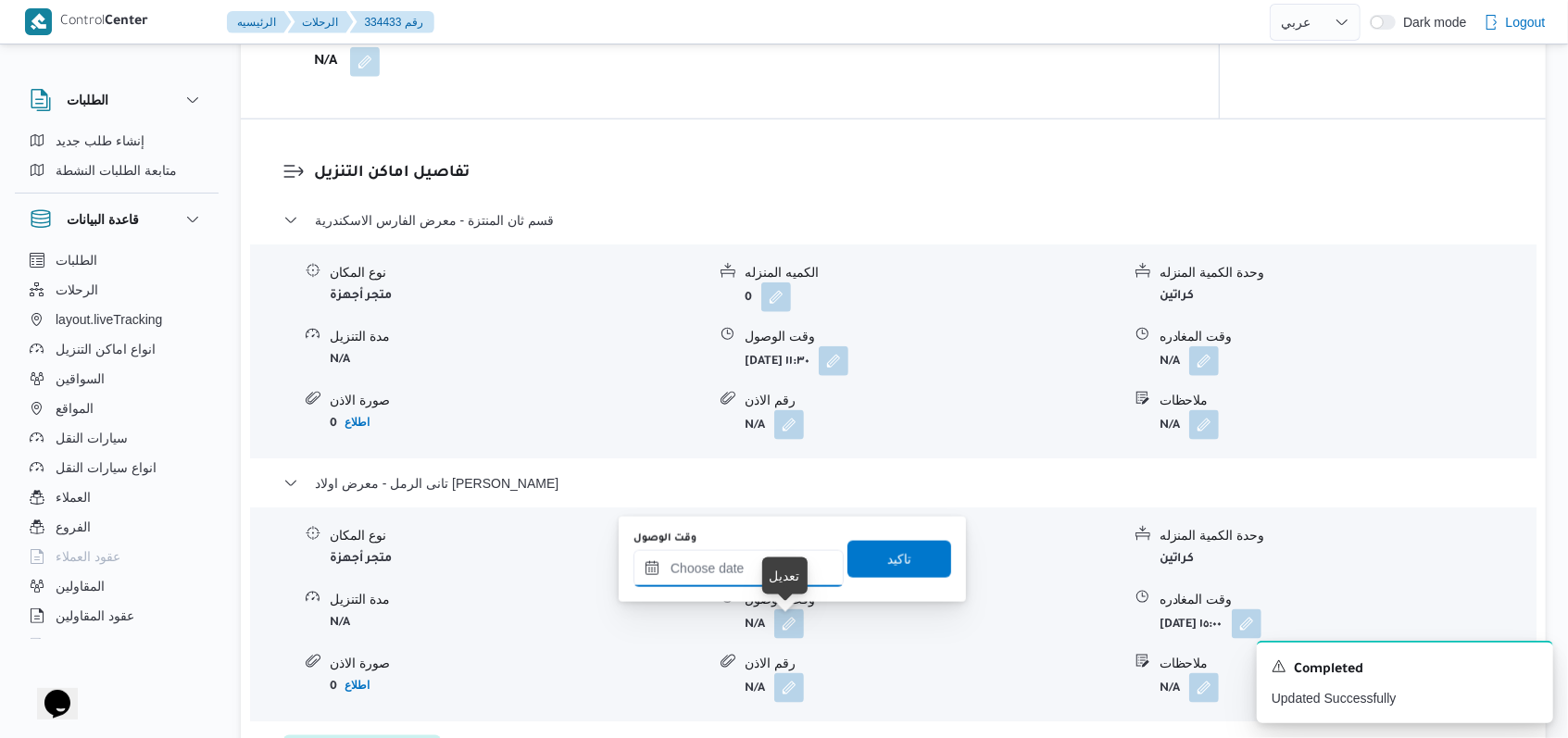
click at [749, 573] on input "وقت الوصول" at bounding box center [738, 568] width 211 height 37
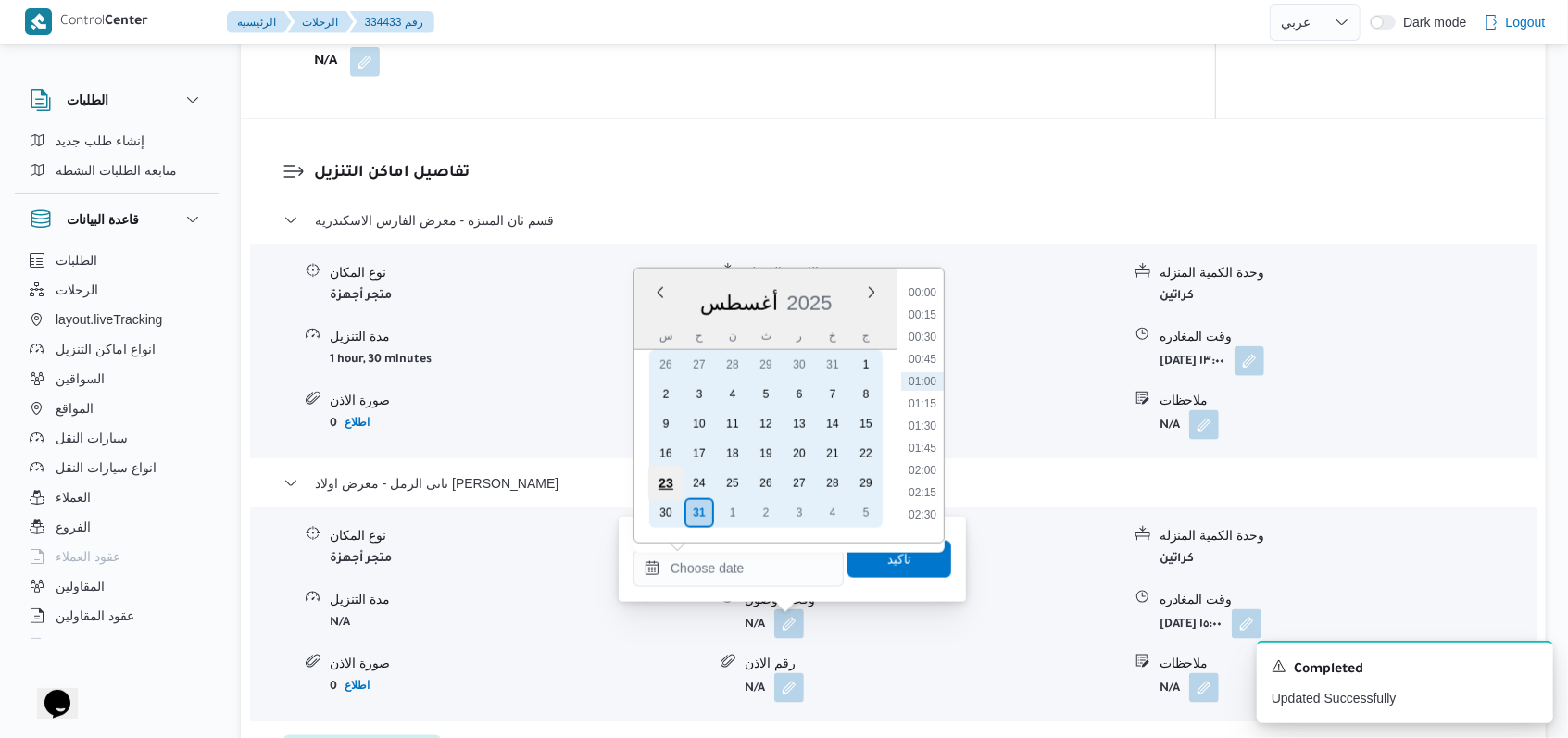
click at [666, 493] on div "23" at bounding box center [666, 482] width 35 height 35
click at [667, 507] on div "30" at bounding box center [666, 512] width 35 height 35
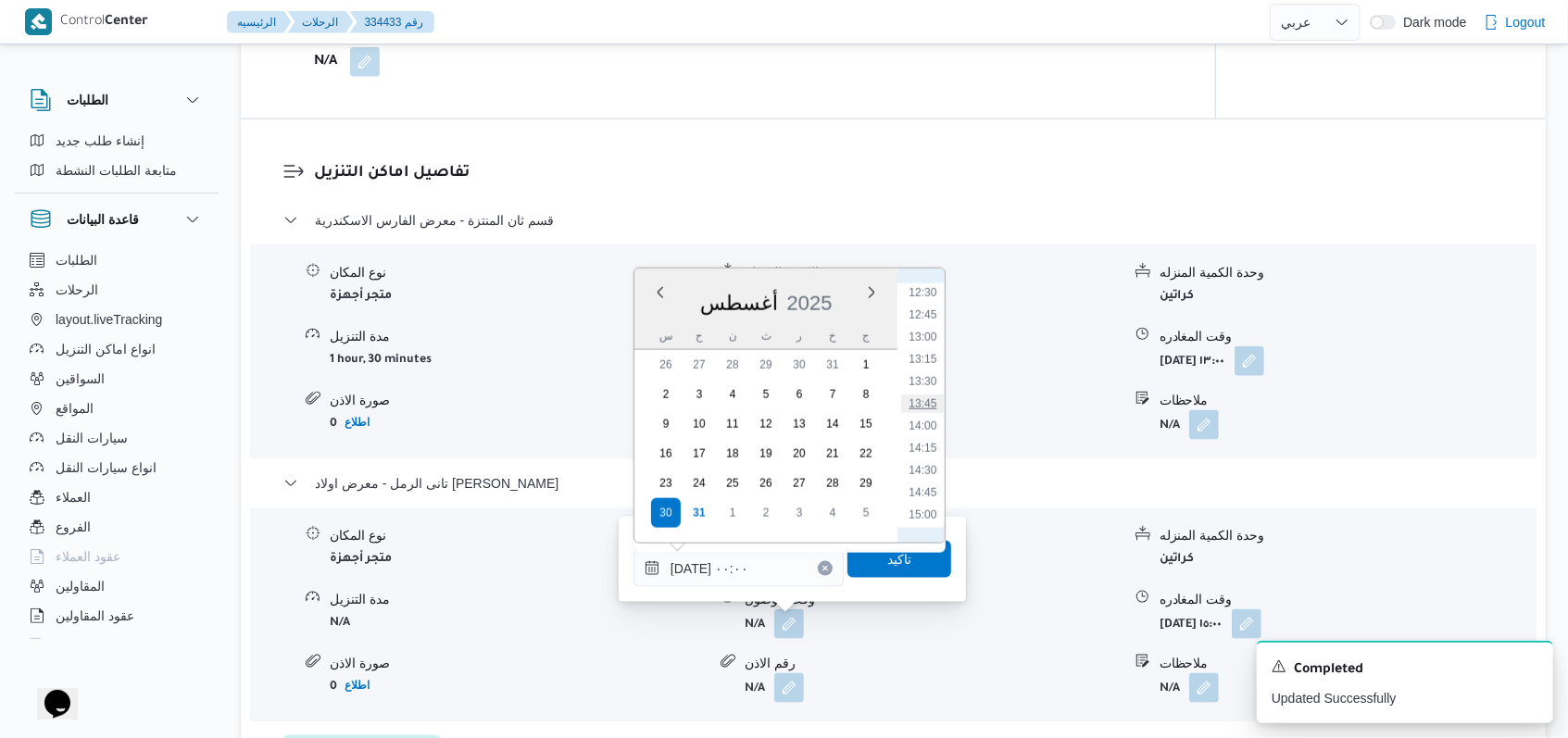
click at [938, 411] on li "13:45" at bounding box center [921, 404] width 42 height 19
type input "٣٠/٠٨/٢٠٢٥ ١٣:٤٥"
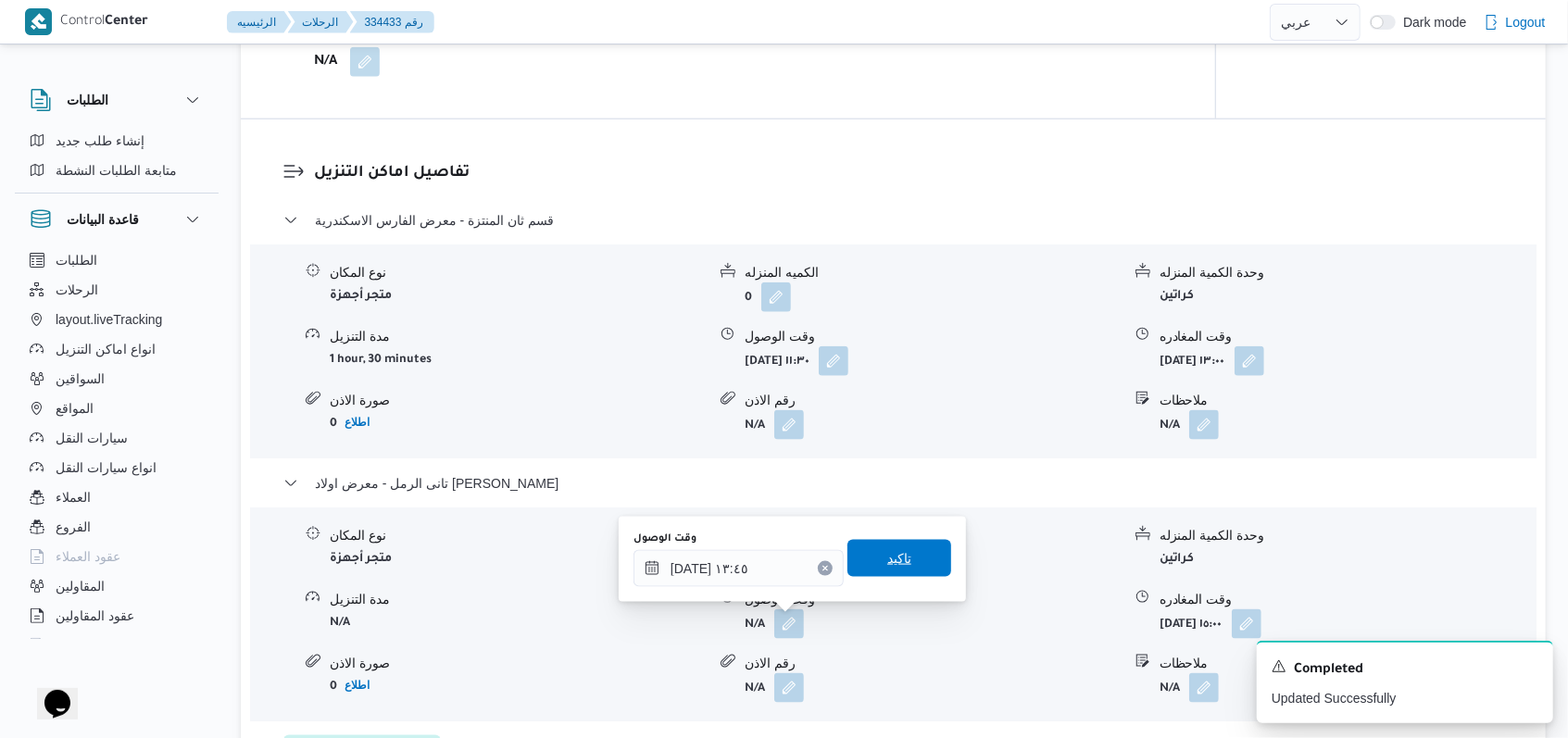
click at [893, 573] on span "تاكيد" at bounding box center [899, 558] width 104 height 37
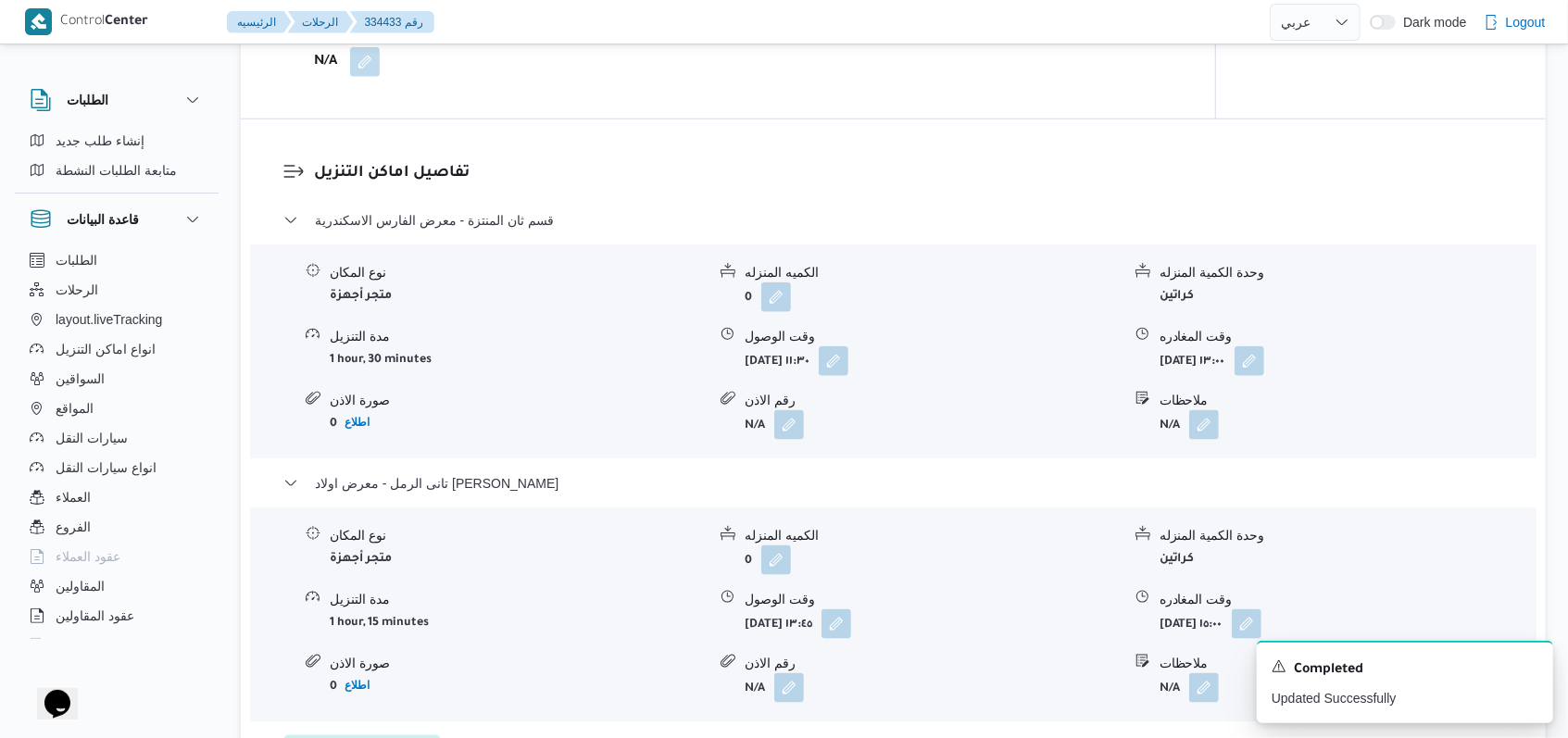
select select "ar"
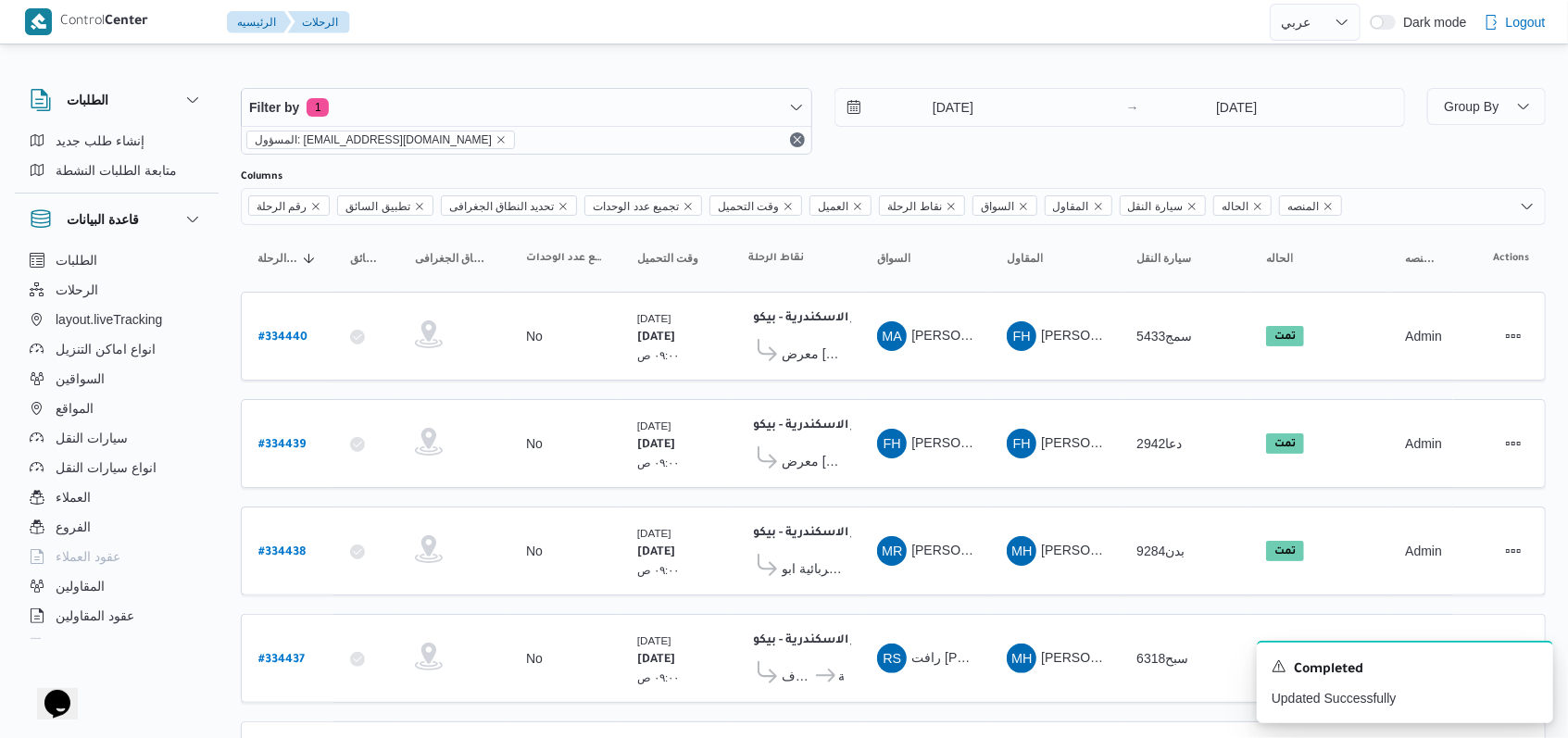
scroll to position [639, 0]
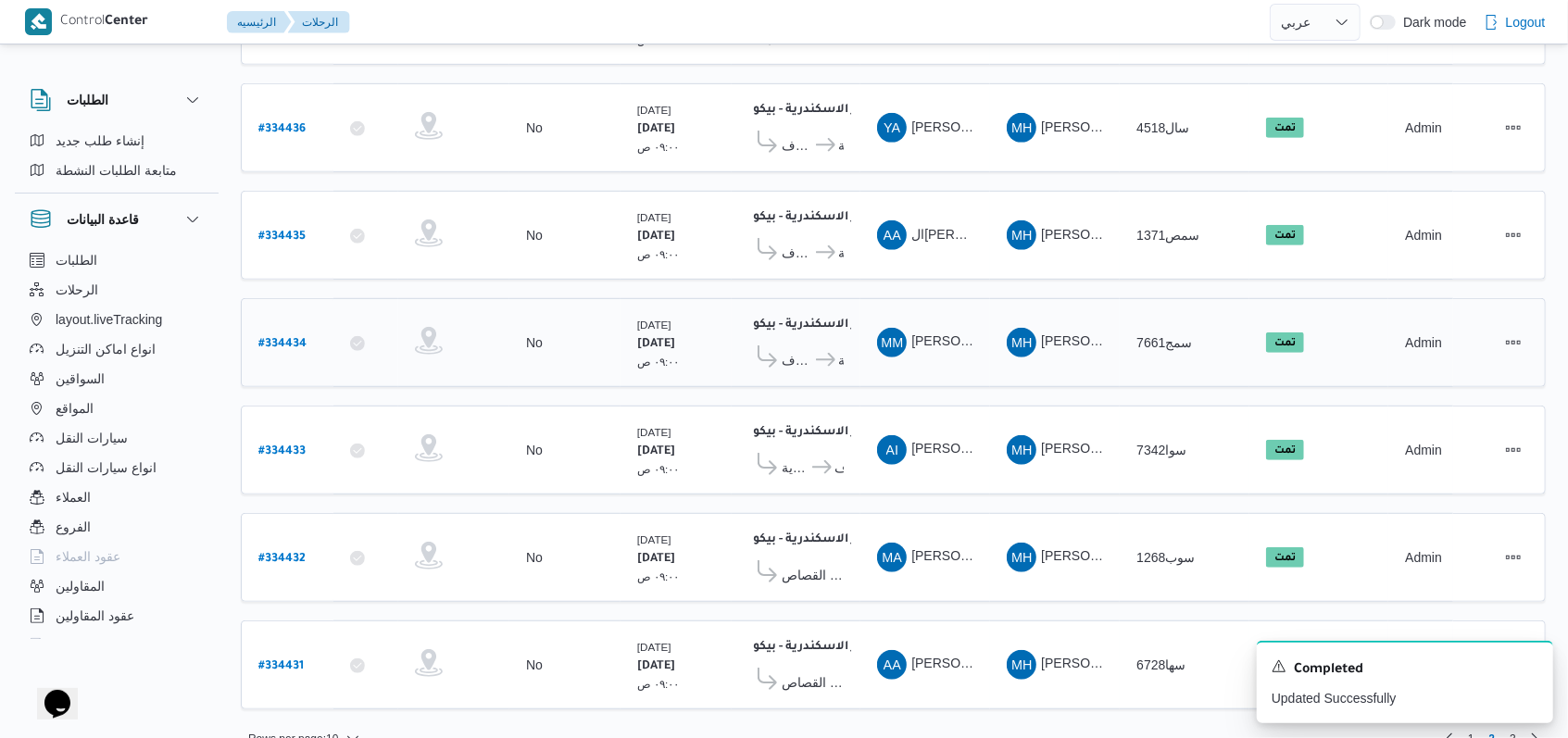
click at [285, 338] on b "# 334434" at bounding box center [282, 344] width 48 height 13
select select "ar"
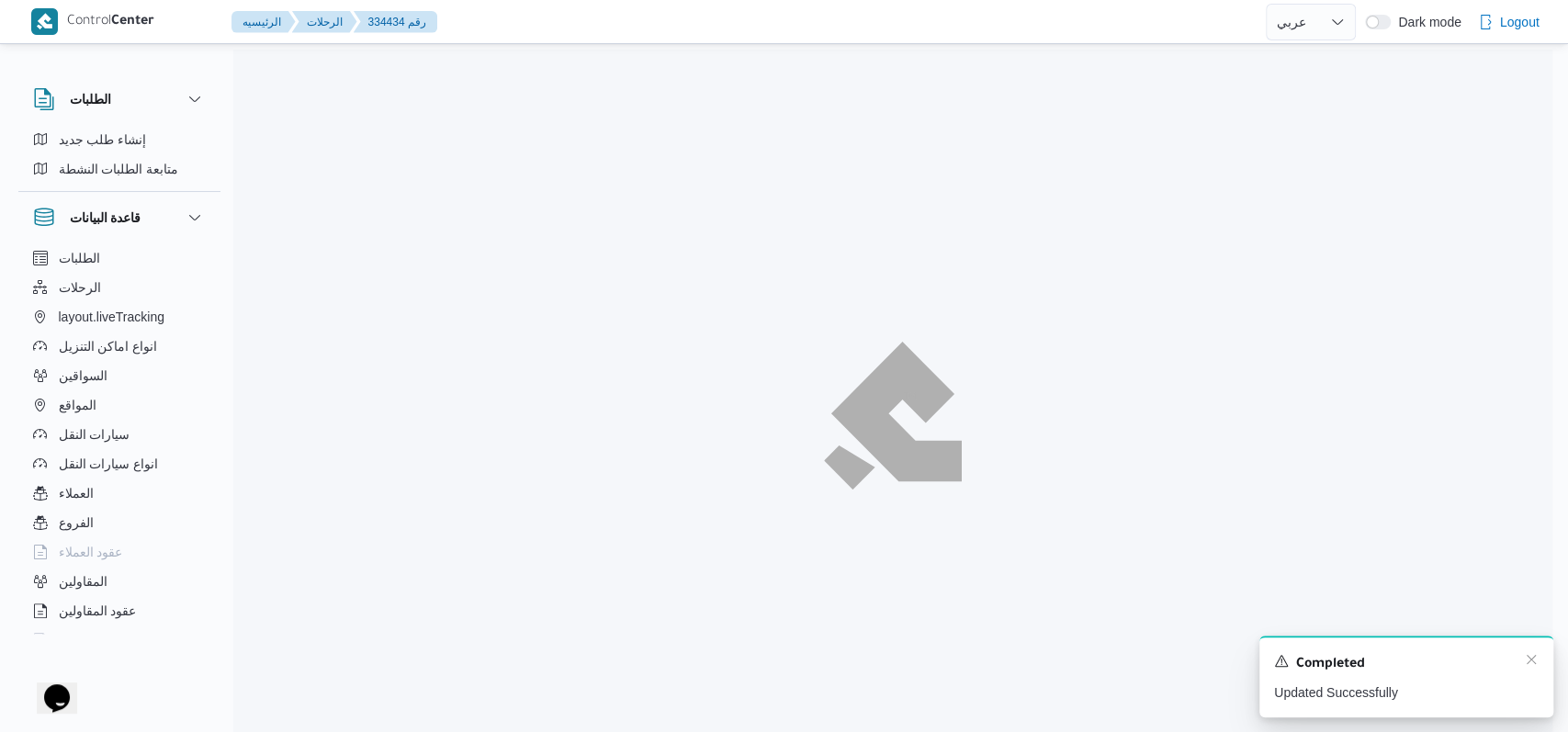
click at [1530, 657] on div "A new notification appears Completed Updated Successfully" at bounding box center [1407, 676] width 294 height 81
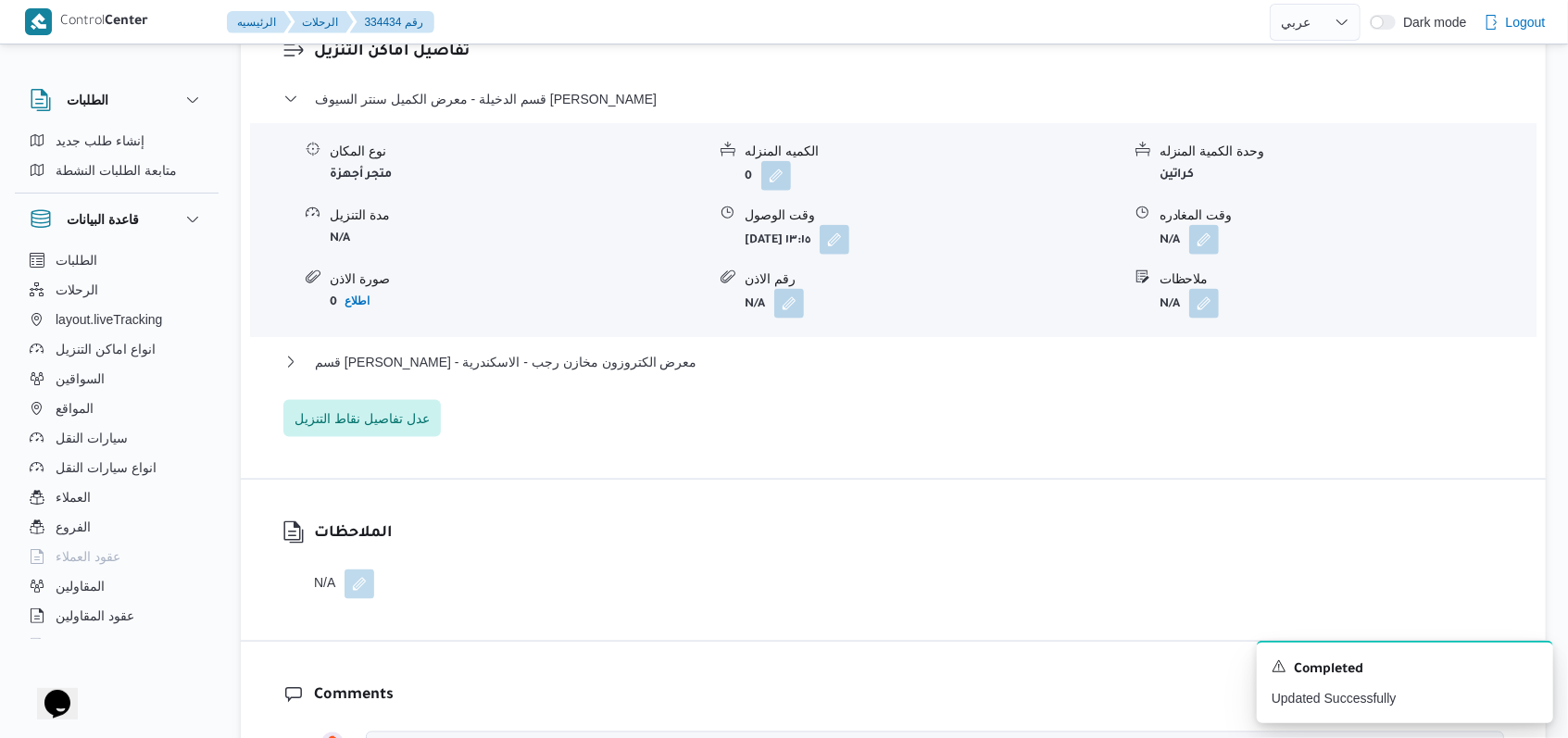
scroll to position [1481, 0]
click at [549, 375] on div "قسم سيدى جابر - معرض الكتروزون مخازن رجب - الاسكندرية" at bounding box center [893, 365] width 1221 height 35
click at [577, 360] on span "قسم سيدى جابر - معرض الكتروزون مخازن رجب - الاسكندرية" at bounding box center [505, 360] width 382 height 23
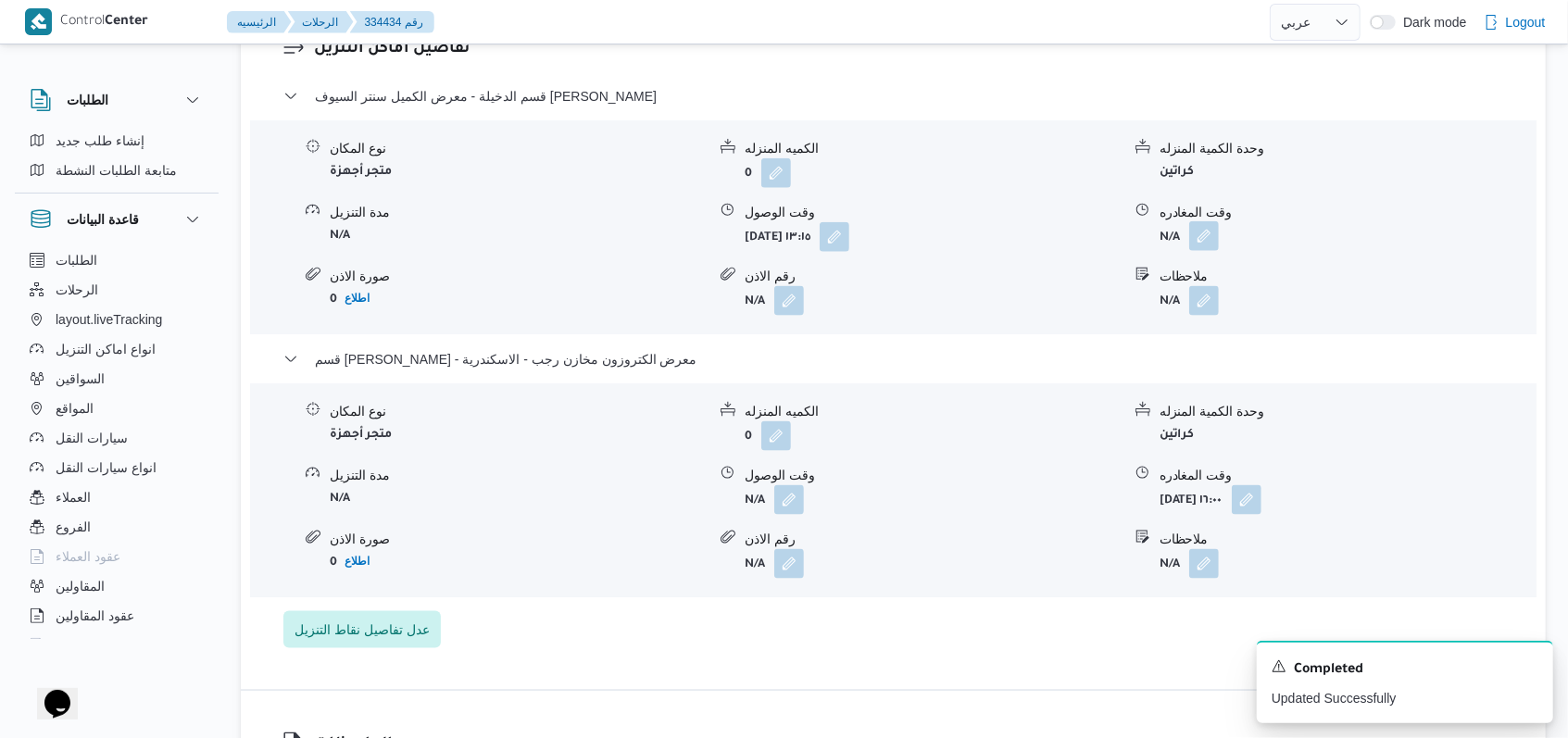
click at [1207, 239] on button "button" at bounding box center [1203, 235] width 29 height 29
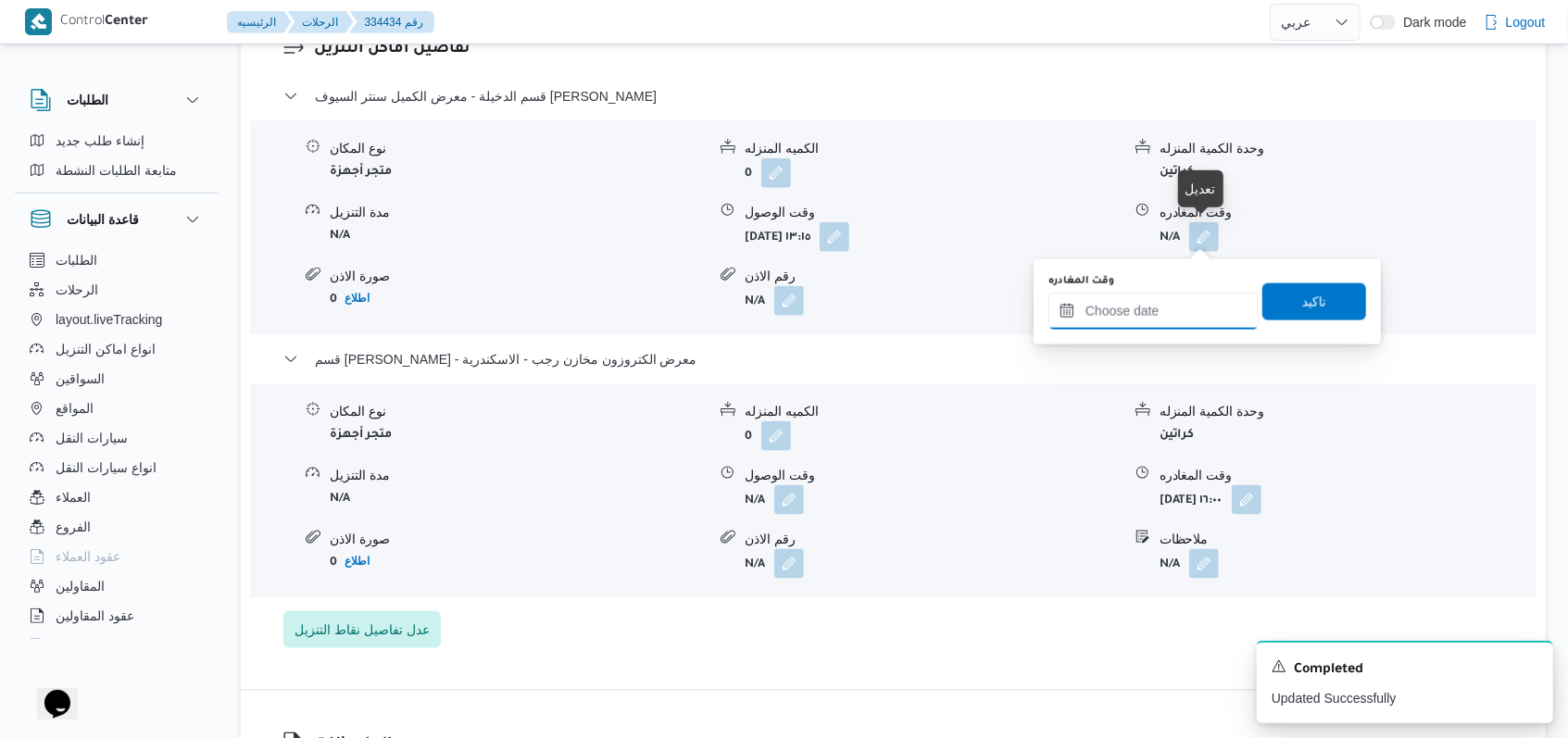
click at [1149, 319] on input "وقت المغادره" at bounding box center [1153, 310] width 211 height 37
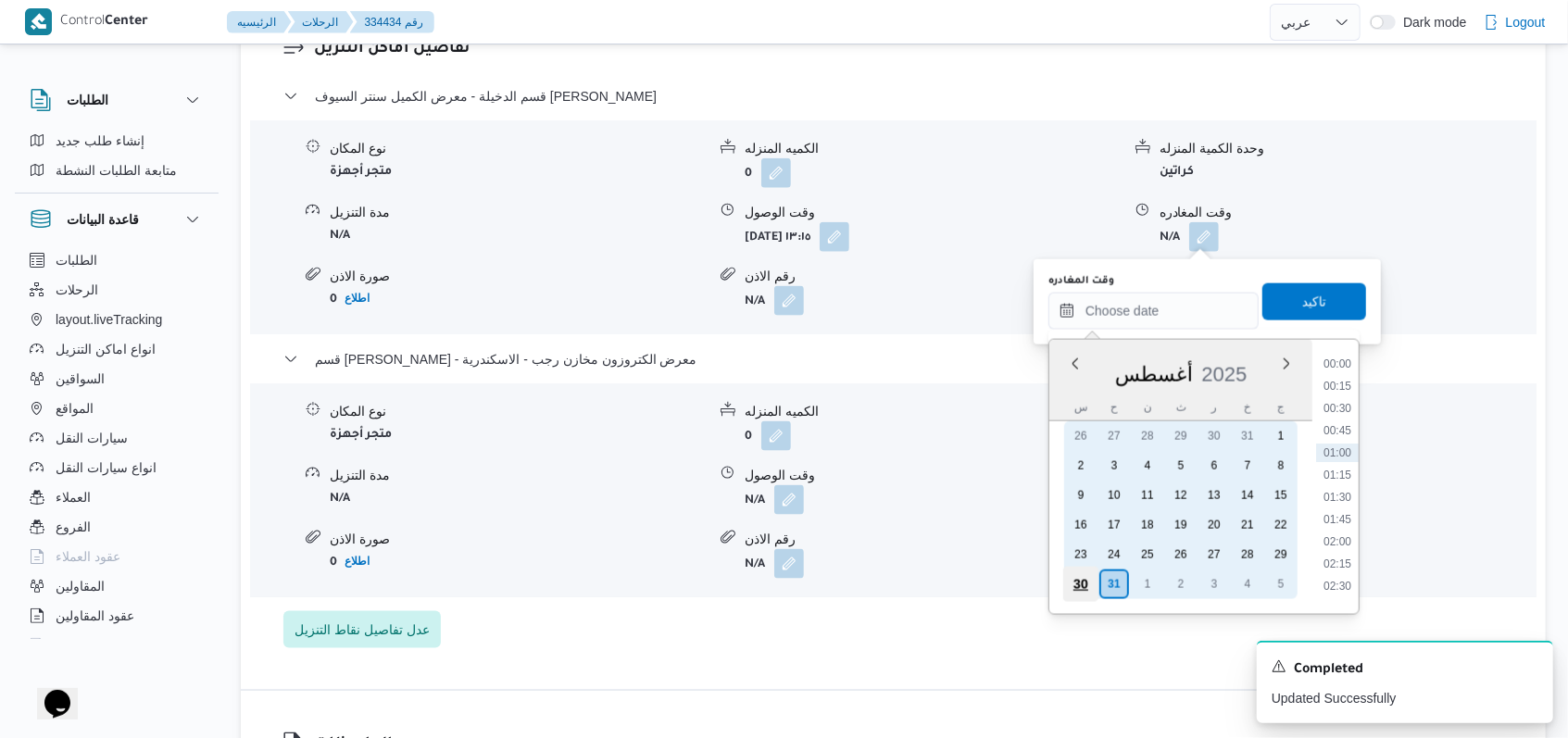
click at [1086, 577] on div "30" at bounding box center [1080, 583] width 35 height 35
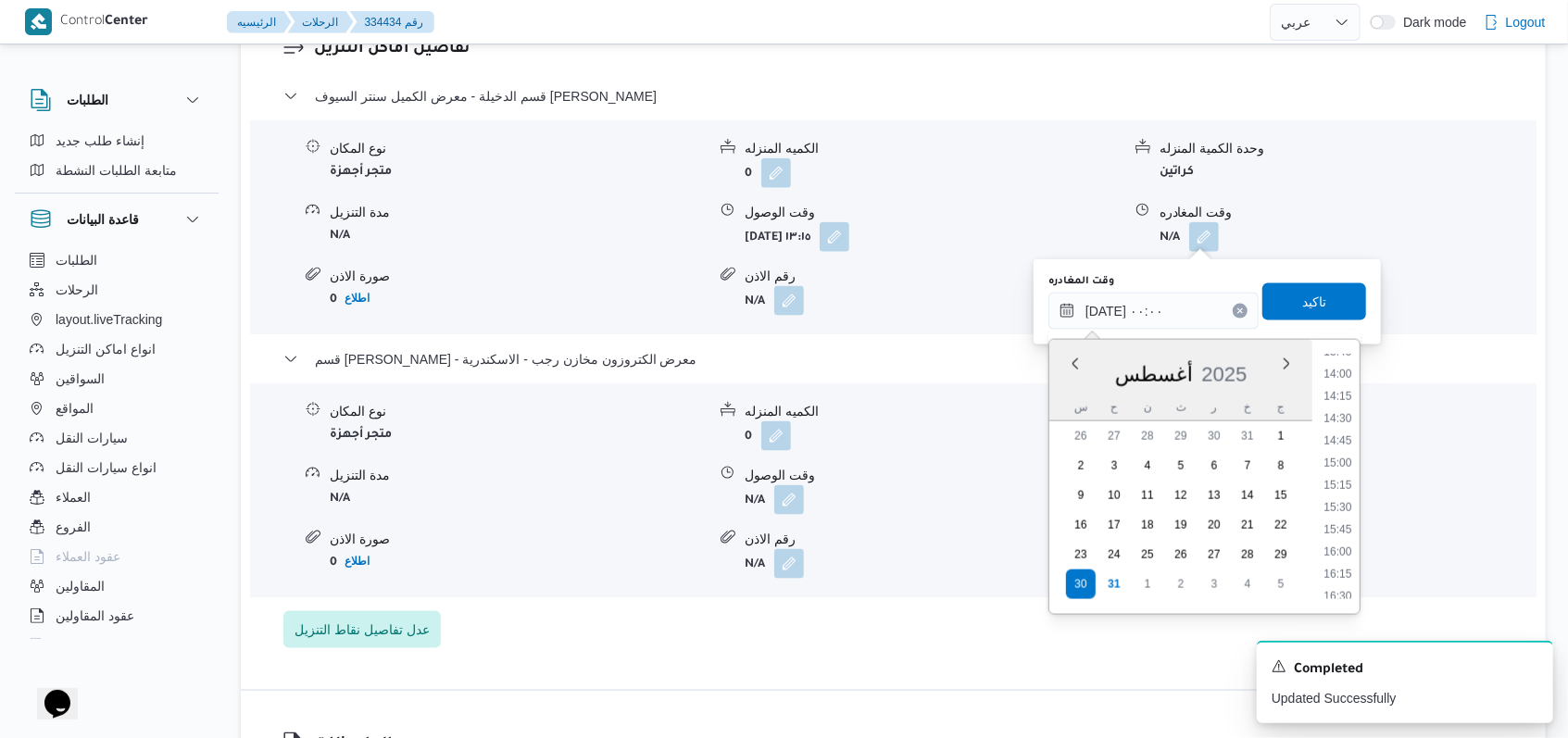
click at [1357, 415] on ul "00:00 00:15 00:30 00:45 01:00 01:15 01:30 01:45 02:00 02:15 02:30 02:45 03:00 0…" at bounding box center [1338, 477] width 43 height 244
click at [1348, 415] on li "14:30" at bounding box center [1337, 419] width 42 height 19
type input "٣٠/٠٨/٢٠٢٥ ١٤:٣٠"
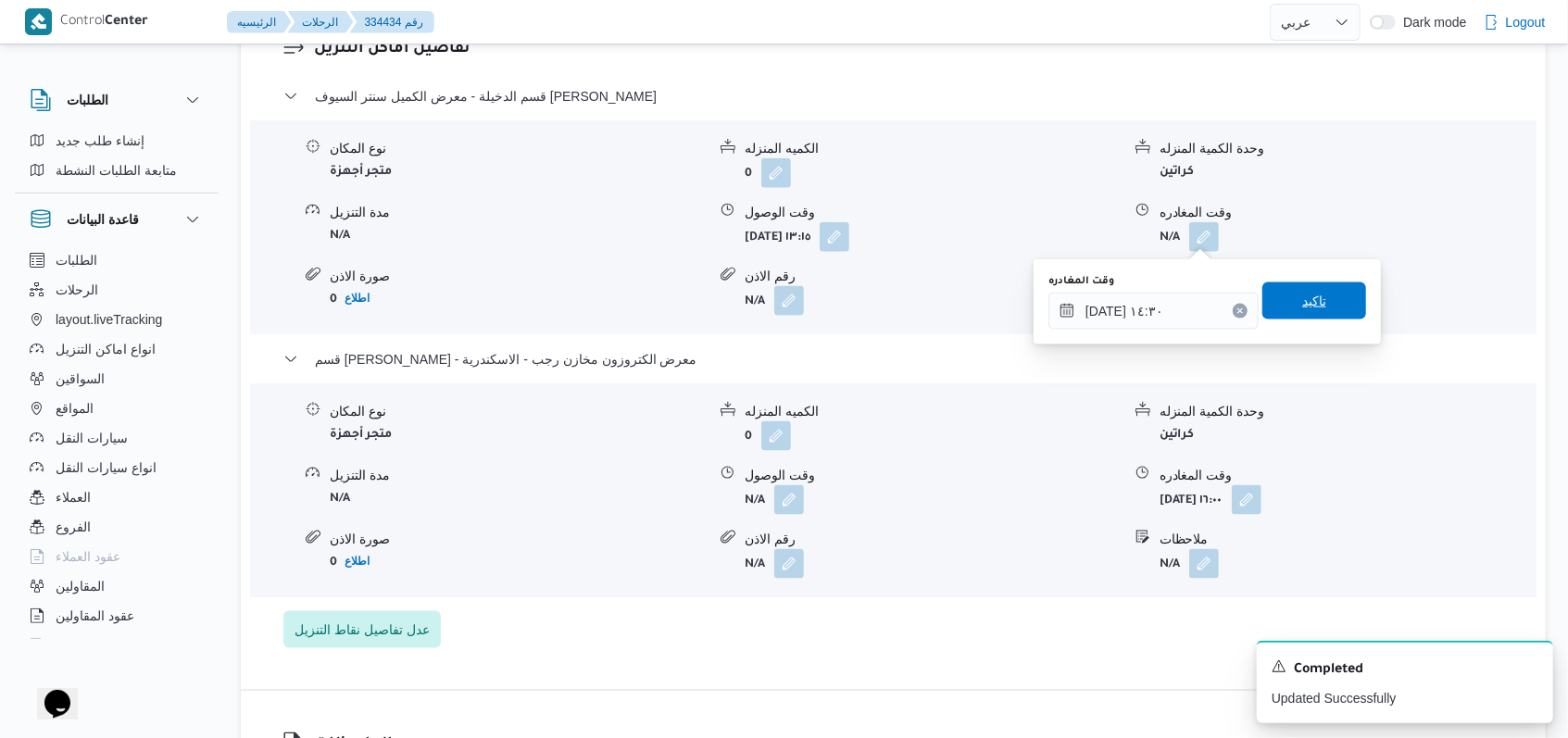
click at [1319, 315] on span "تاكيد" at bounding box center [1314, 300] width 104 height 37
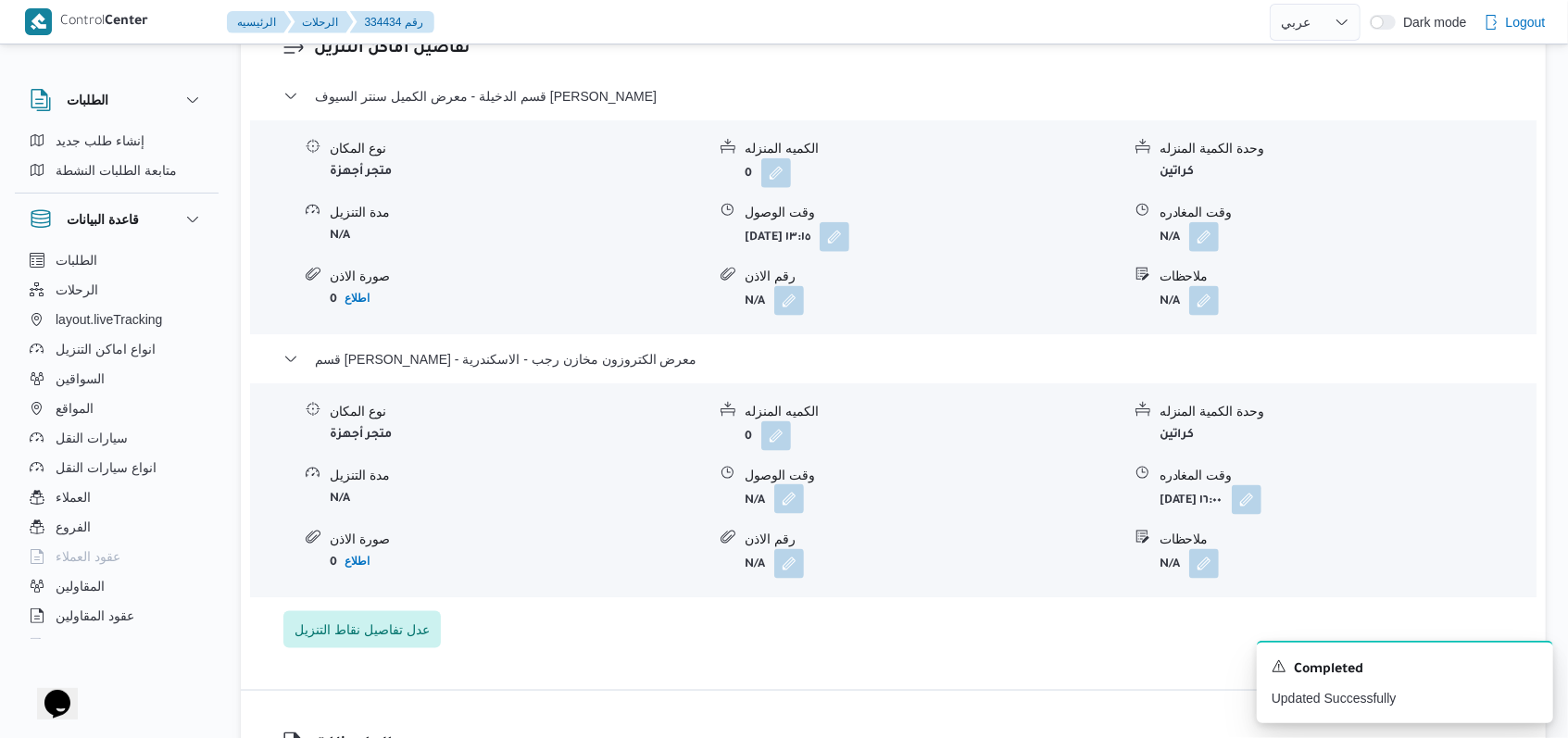
click at [781, 499] on button "button" at bounding box center [788, 498] width 29 height 29
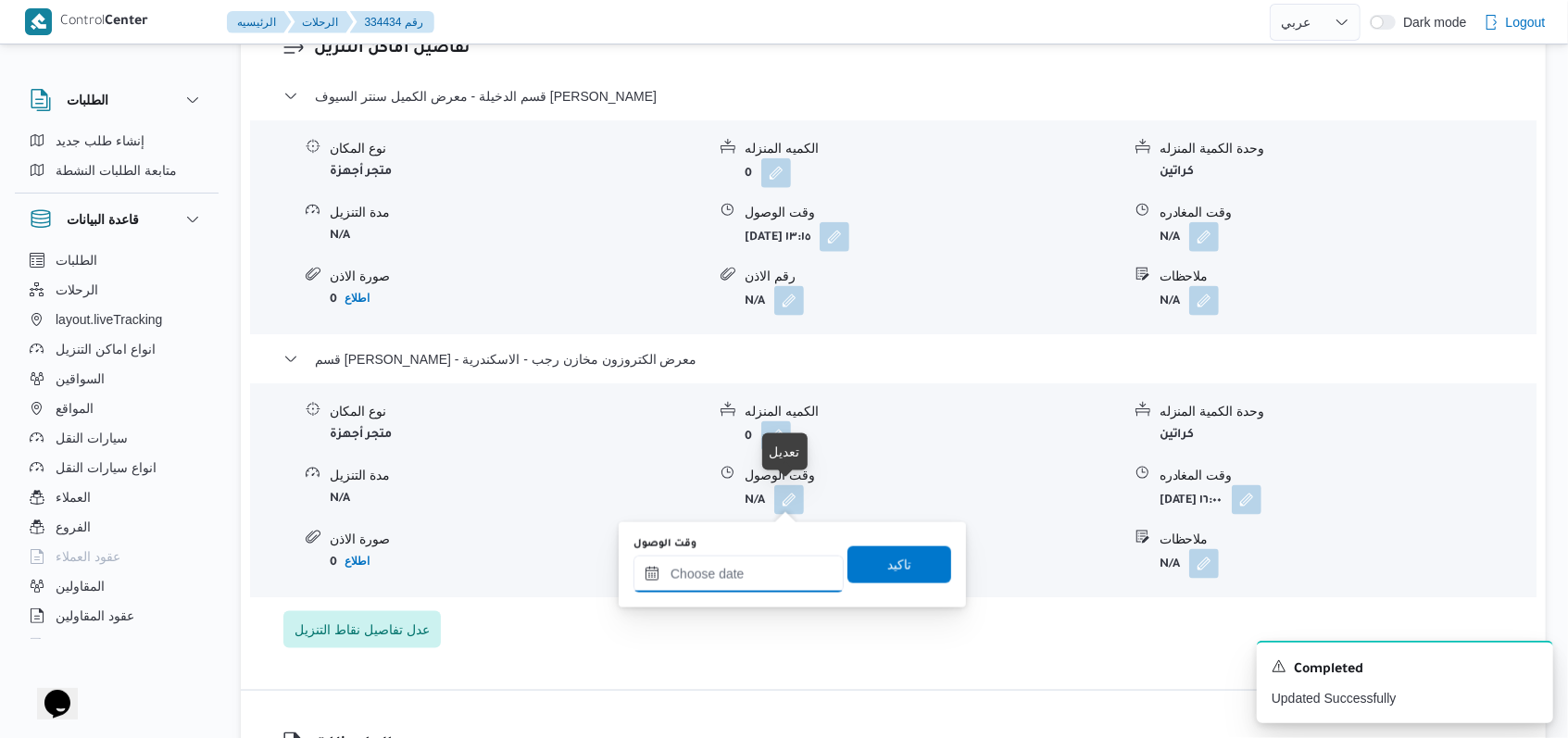
click at [755, 581] on input "وقت الوصول" at bounding box center [738, 573] width 211 height 37
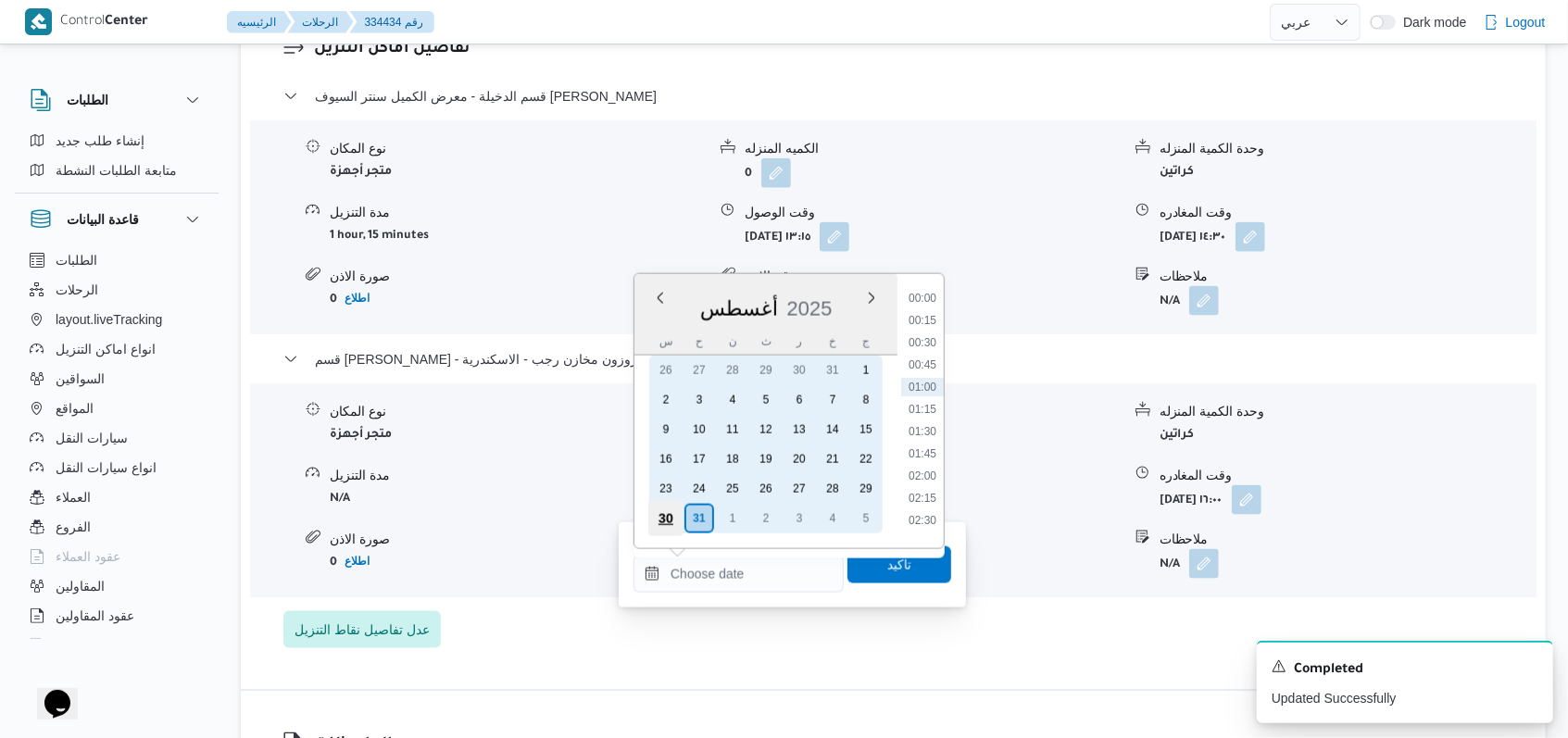
click at [673, 510] on div "30" at bounding box center [666, 518] width 35 height 35
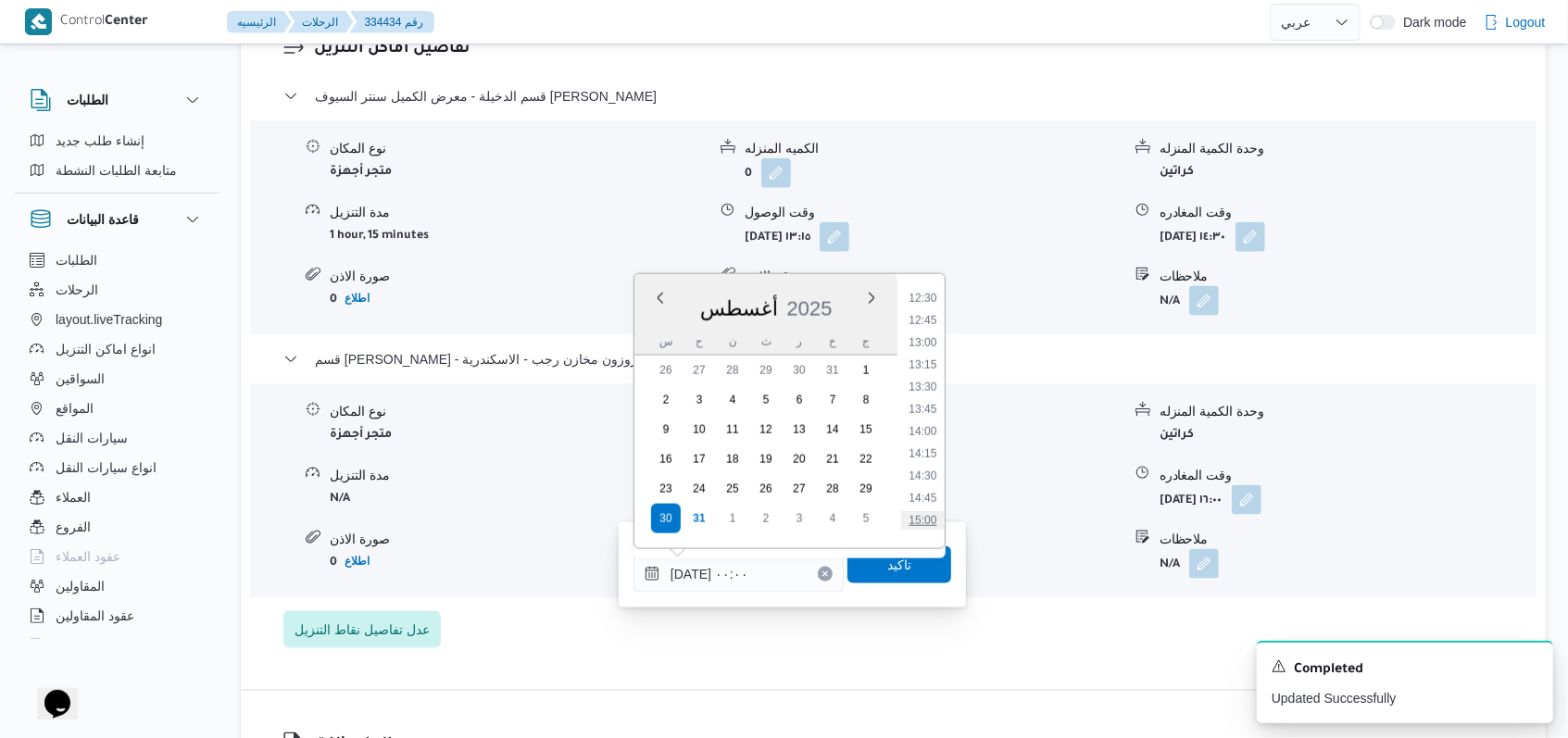
click at [932, 524] on li "15:00" at bounding box center [921, 520] width 42 height 19
type input "٣٠/٠٨/٢٠٢٥ ١٥:٠٠"
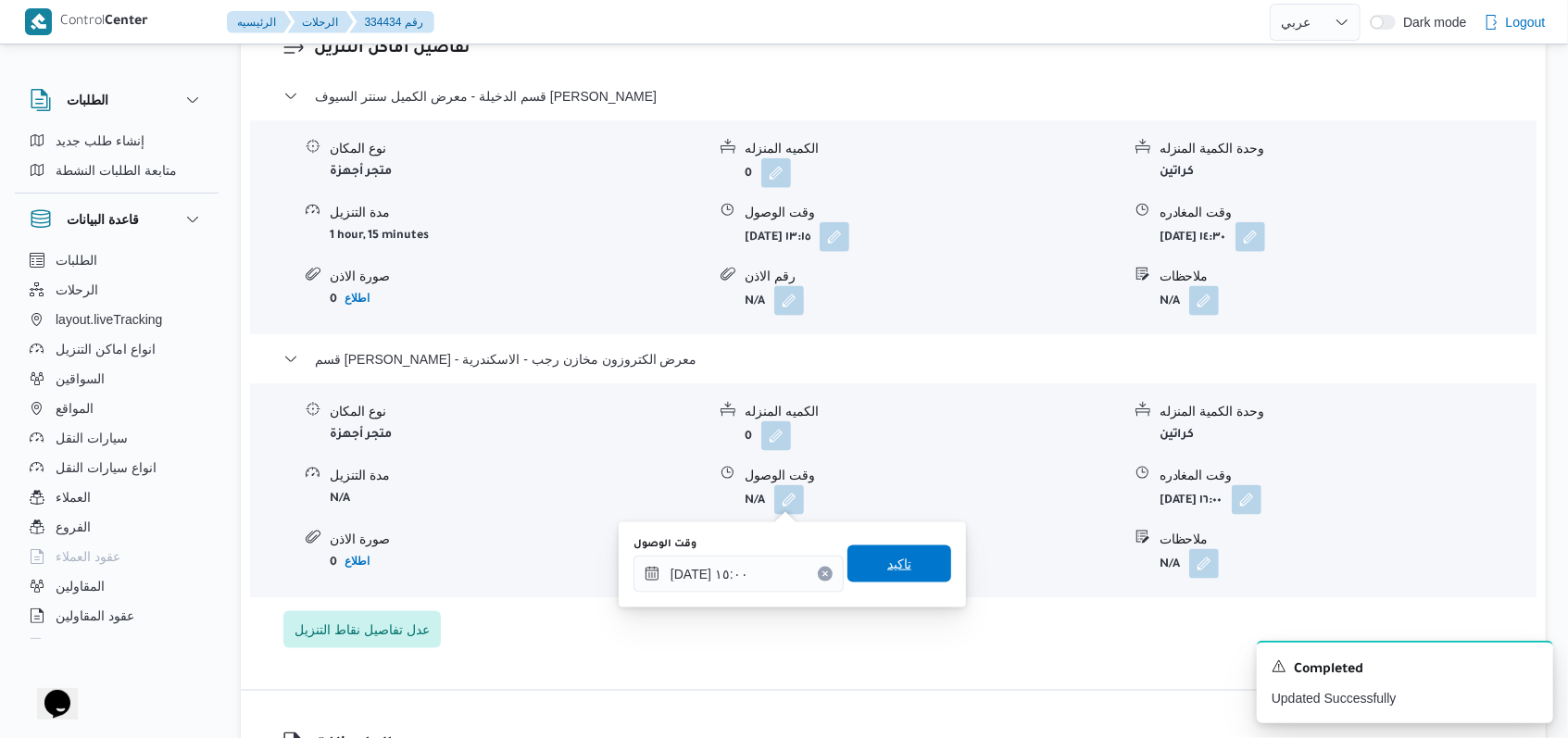
click at [911, 562] on span "تاكيد" at bounding box center [899, 563] width 104 height 37
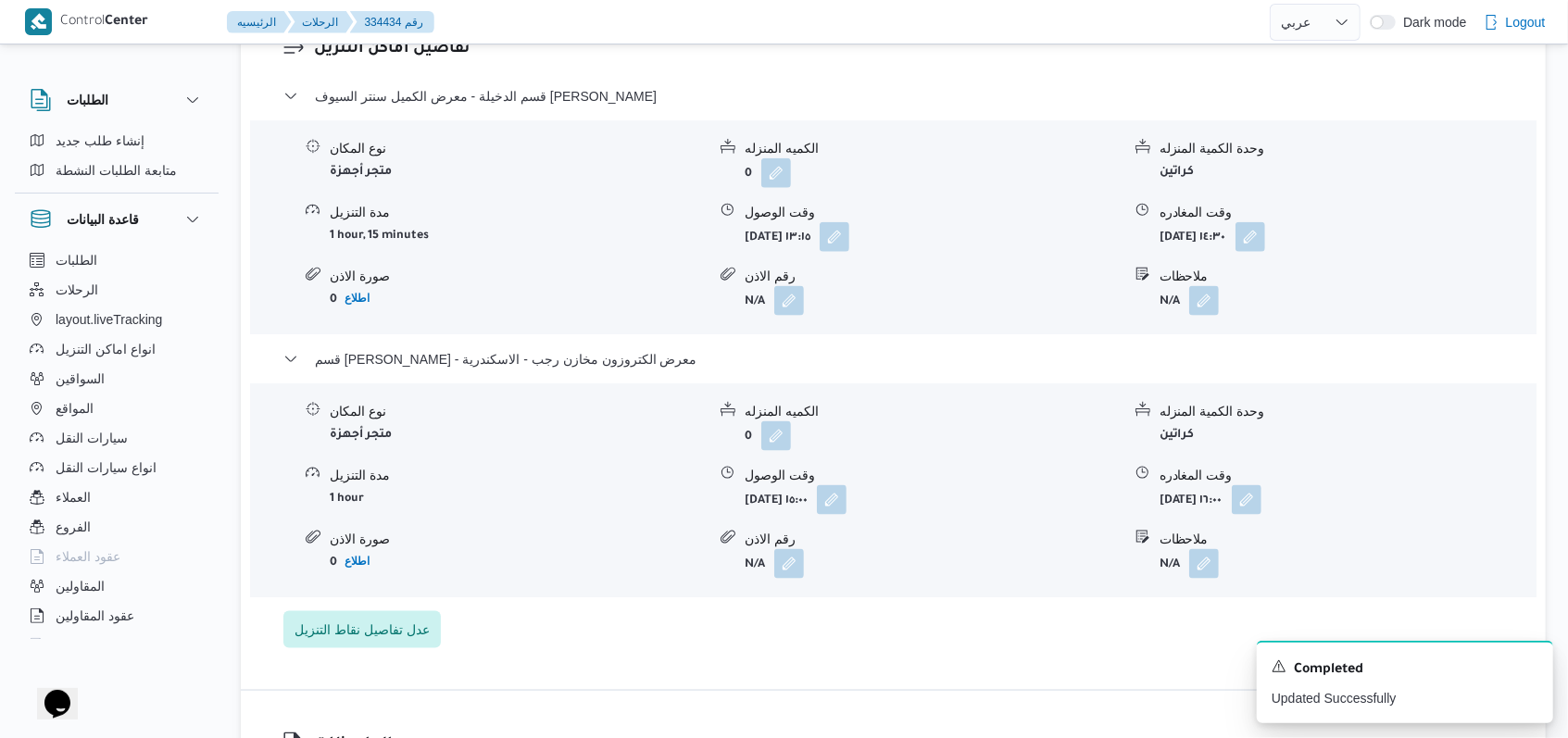
select select "ar"
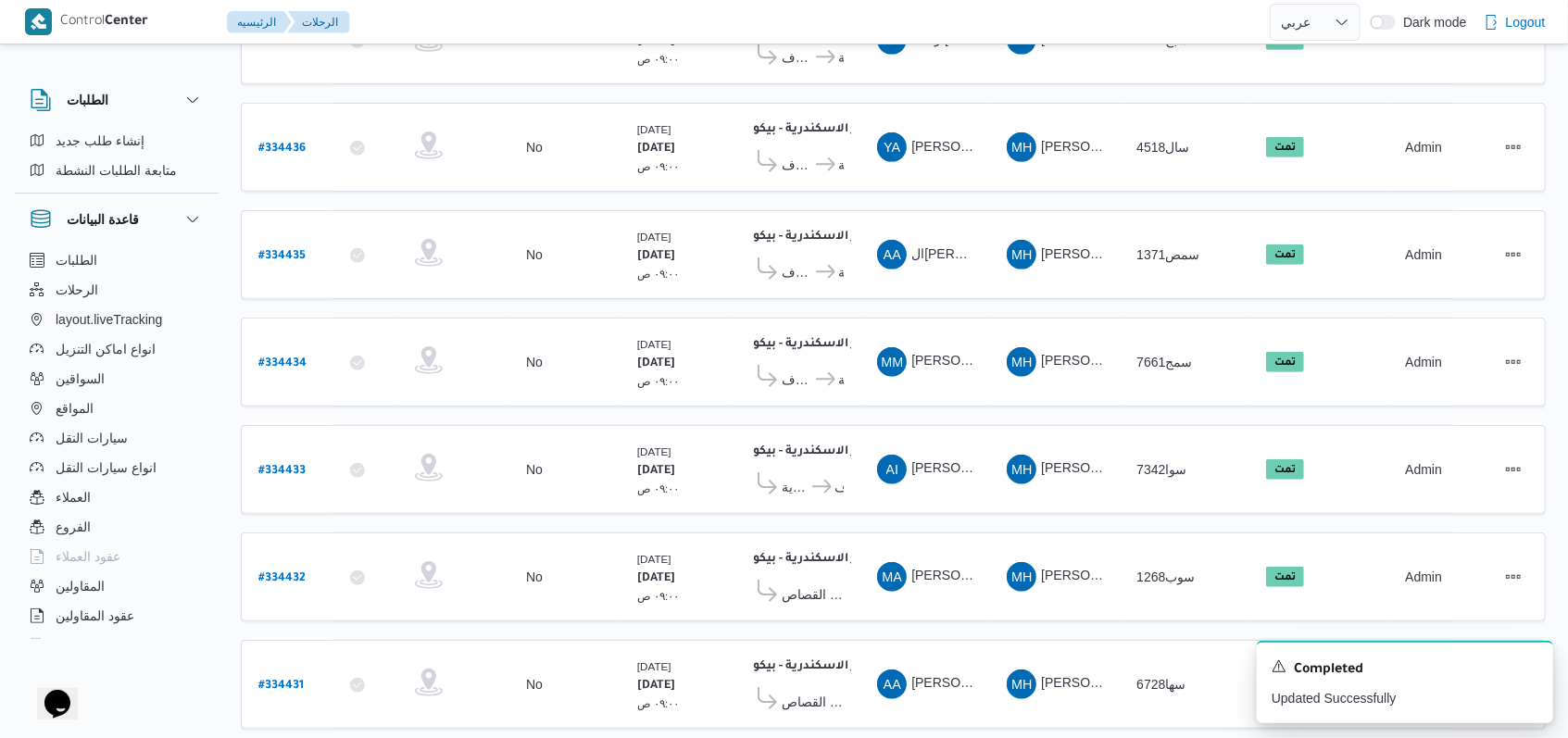
scroll to position [622, 0]
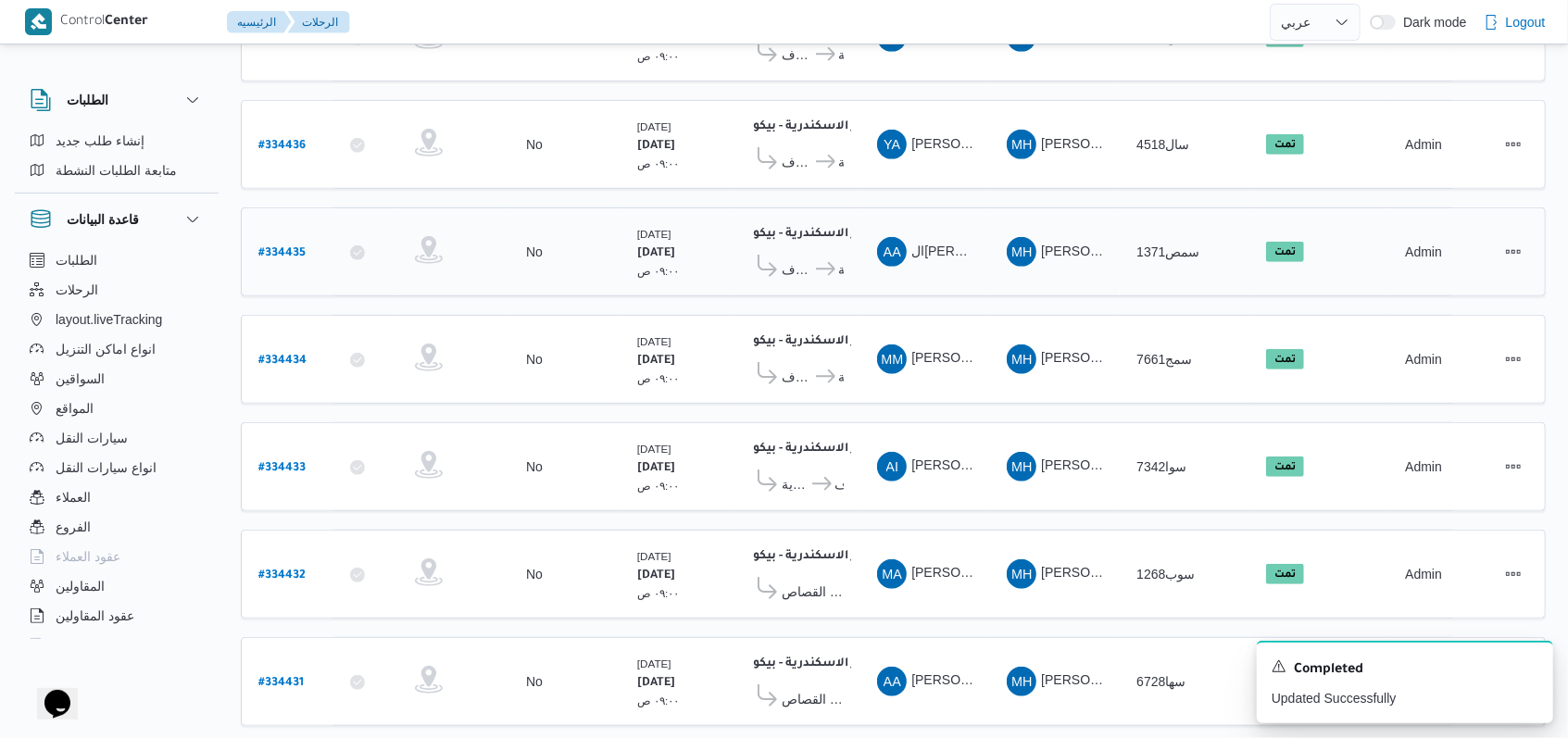
click at [310, 236] on div "# 334435" at bounding box center [287, 252] width 73 height 40
click at [295, 247] on b "# 334435" at bounding box center [282, 254] width 47 height 13
select select "ar"
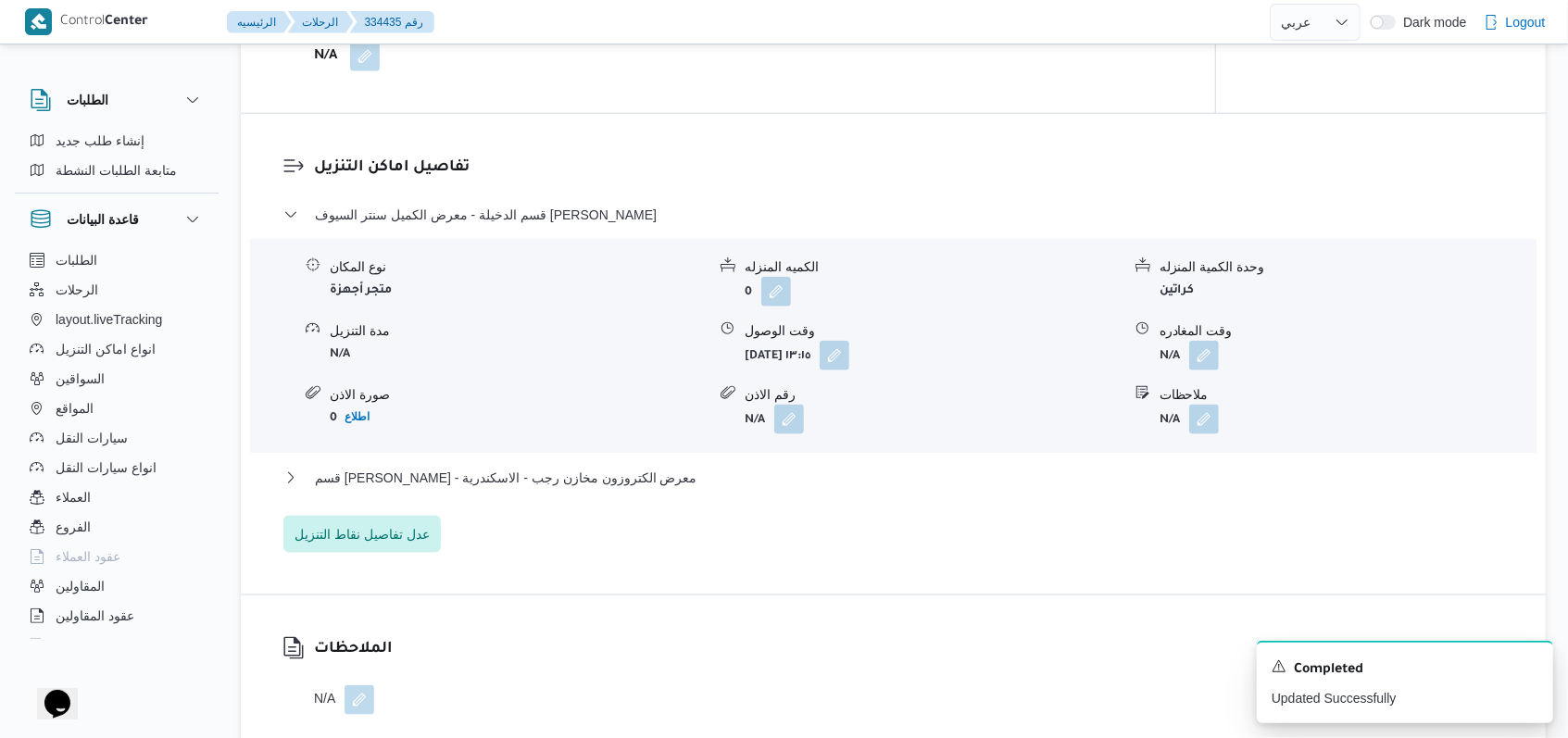
scroll to position [1486, 0]
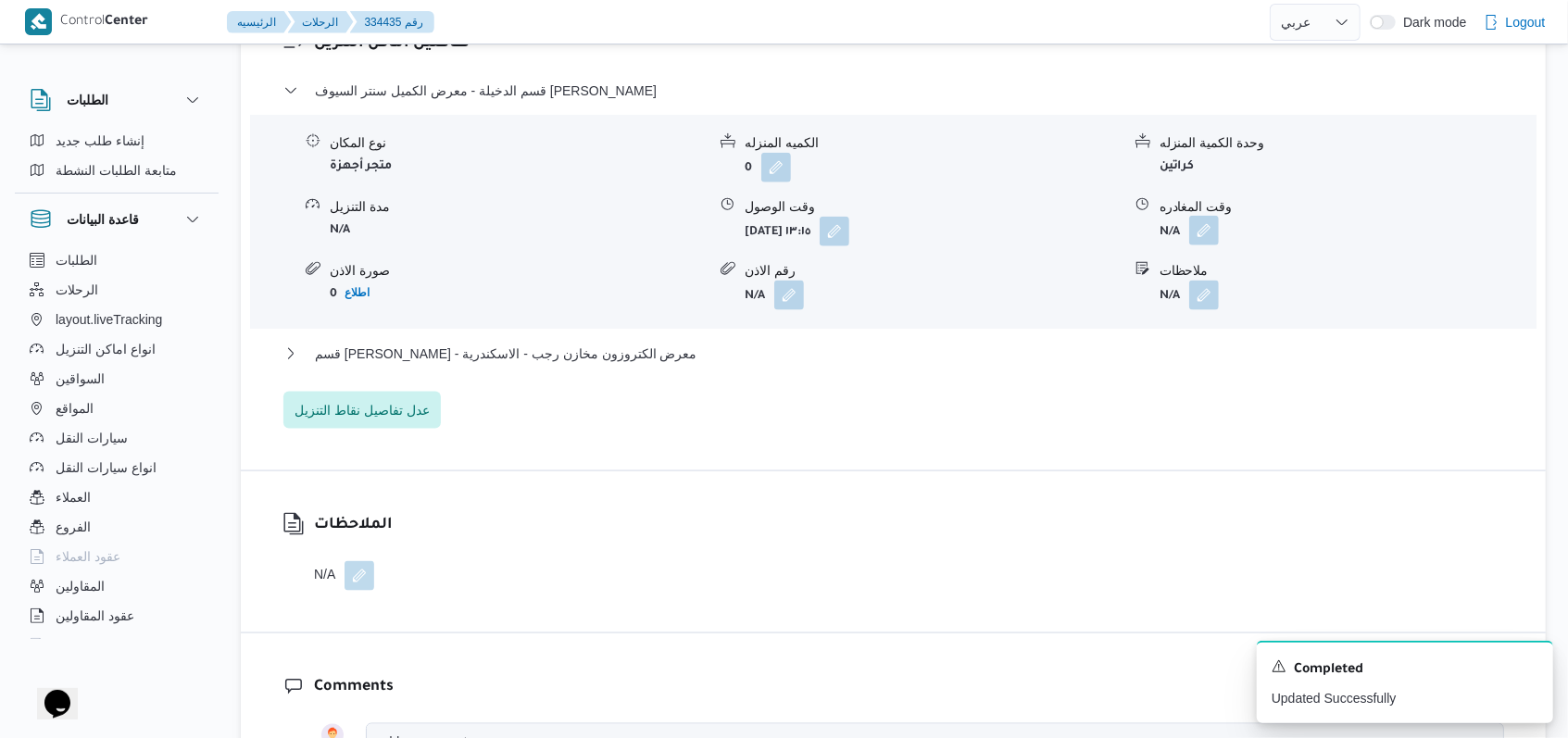
click at [1197, 245] on button "button" at bounding box center [1203, 230] width 29 height 29
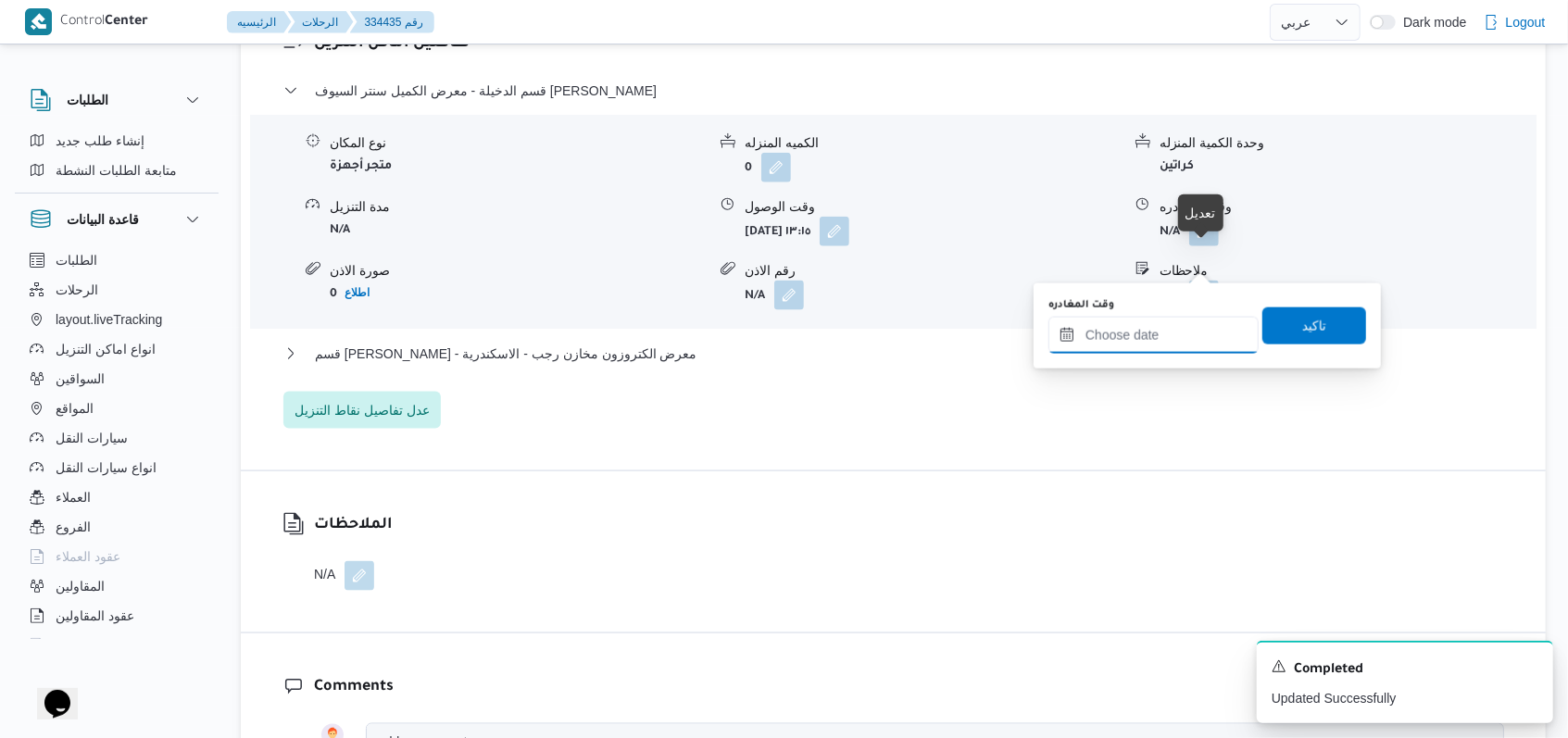
click at [1153, 340] on input "وقت المغادره" at bounding box center [1153, 334] width 211 height 37
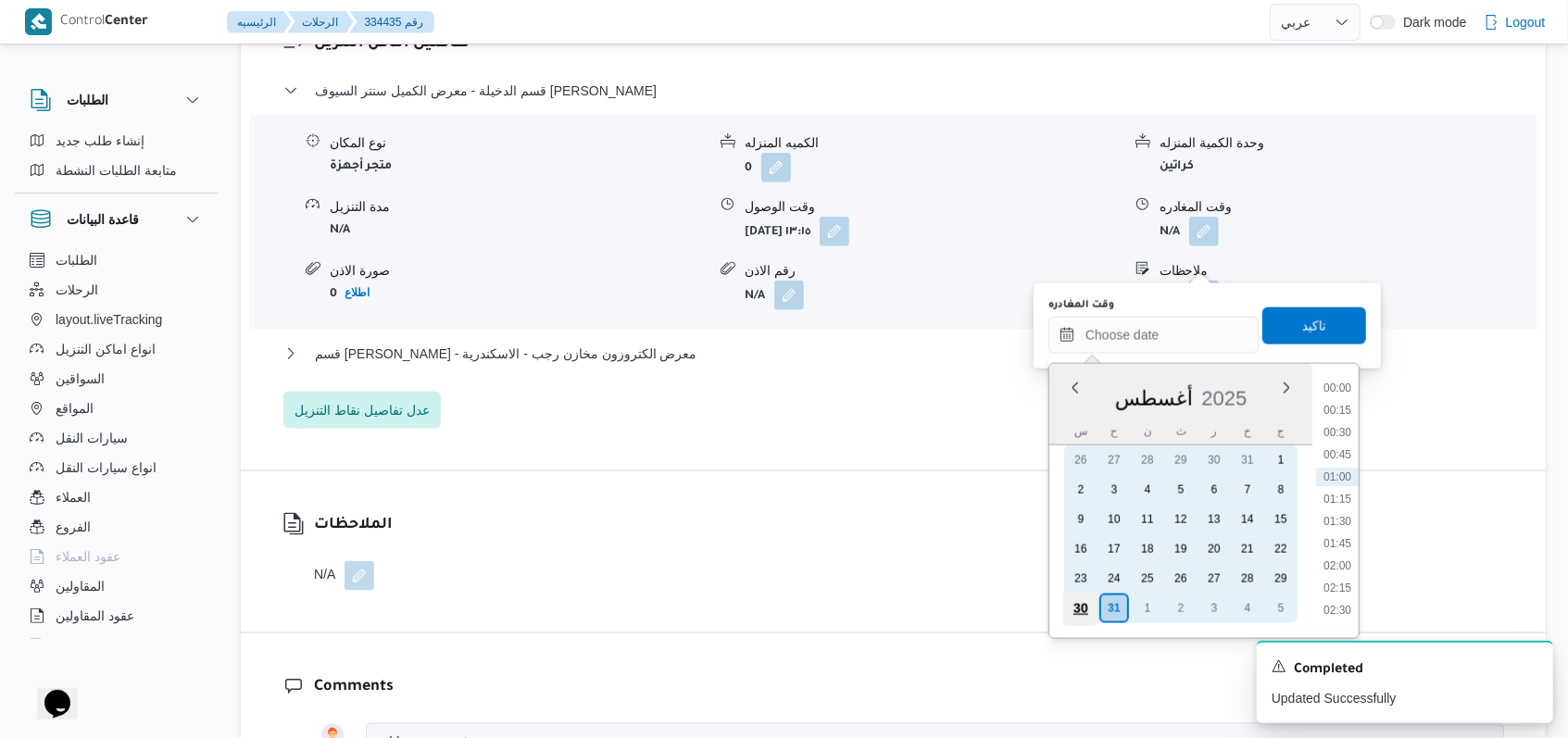
click at [1079, 608] on div "30" at bounding box center [1080, 608] width 35 height 35
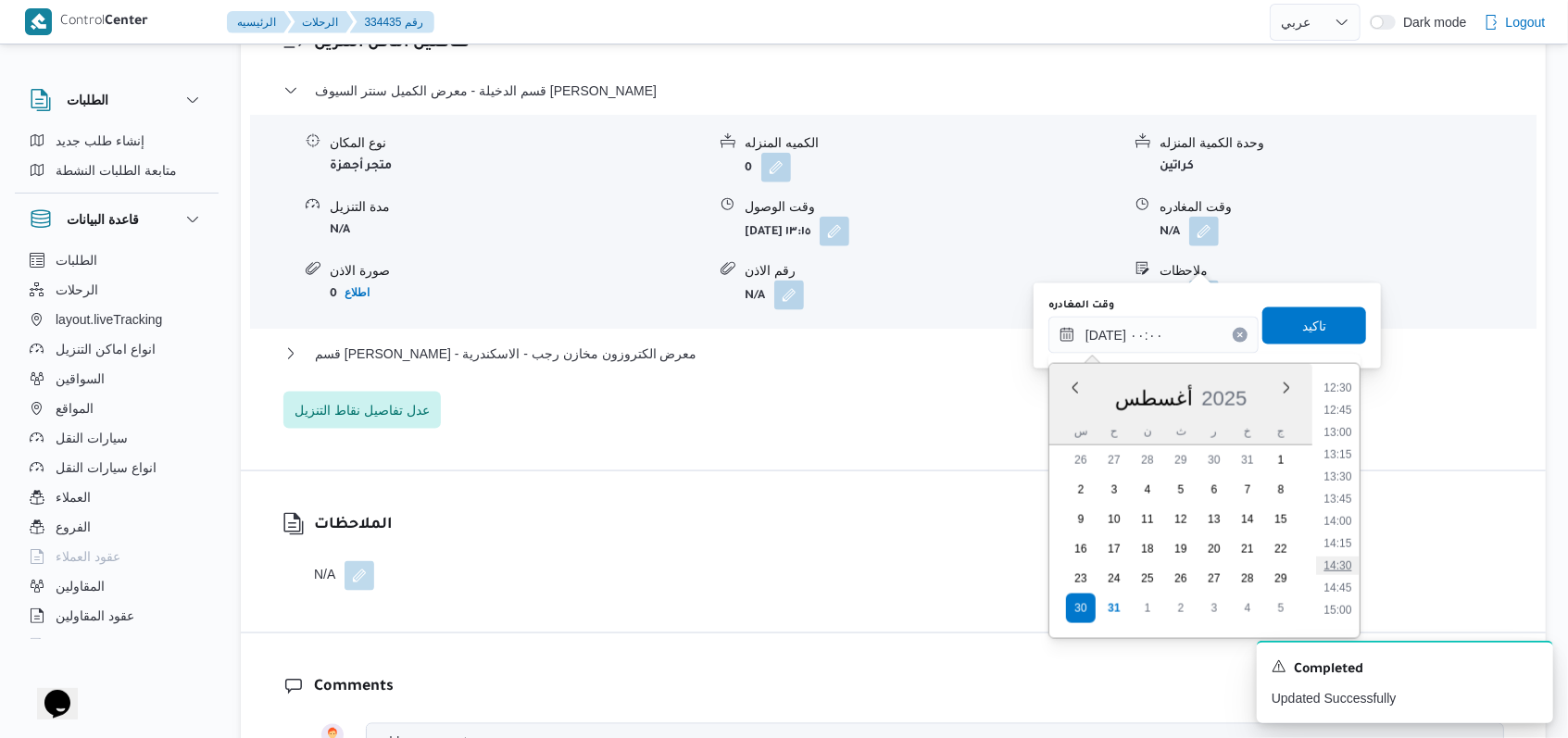
click at [1345, 559] on li "14:30" at bounding box center [1337, 565] width 42 height 19
type input "٣٠/٠٨/٢٠٢٥ ١٤:٣٠"
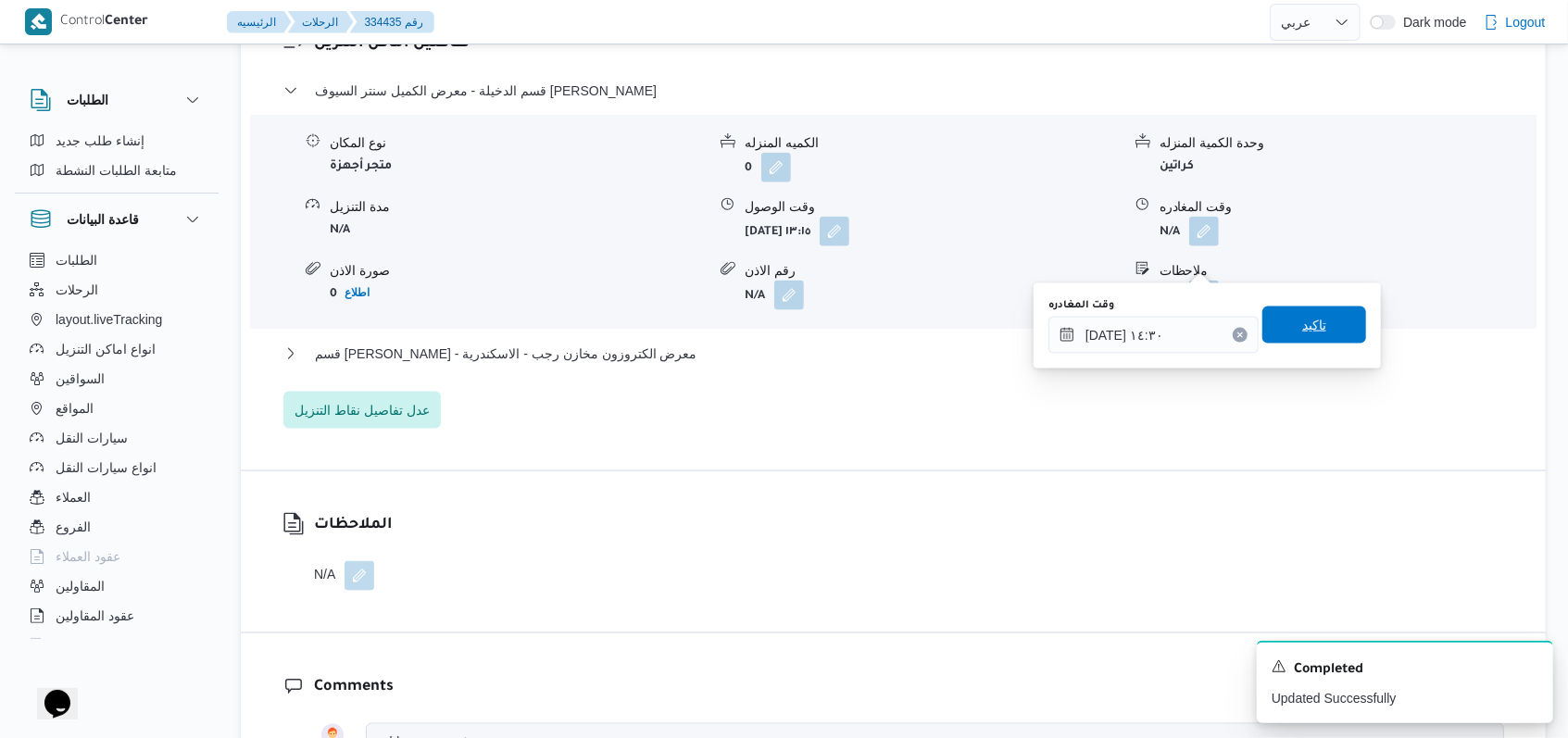
click at [1313, 342] on span "تاكيد" at bounding box center [1314, 325] width 104 height 37
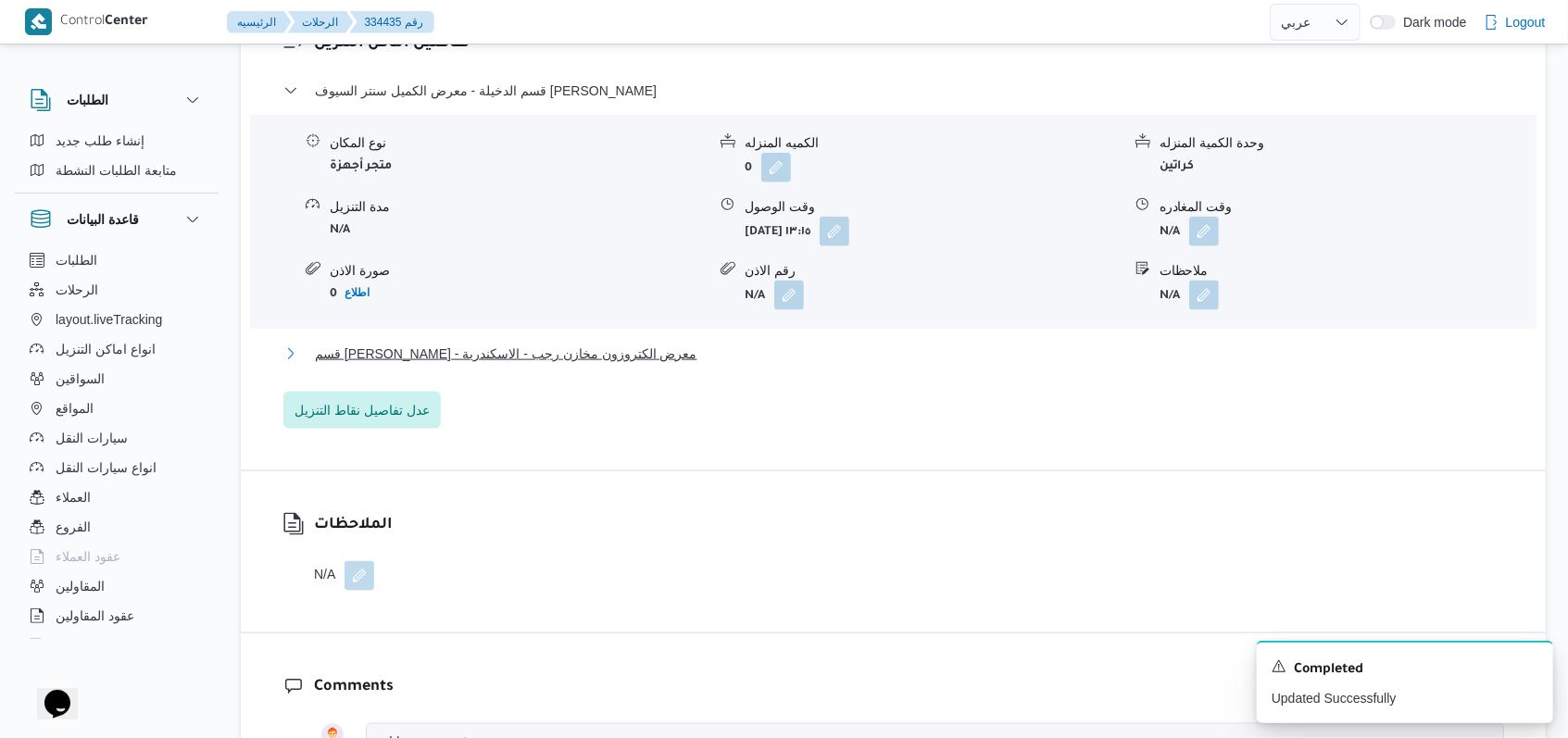
click at [597, 364] on span "قسم سيدى جابر - معرض الكتروزون مخازن رجب - الاسكندرية" at bounding box center [505, 354] width 382 height 23
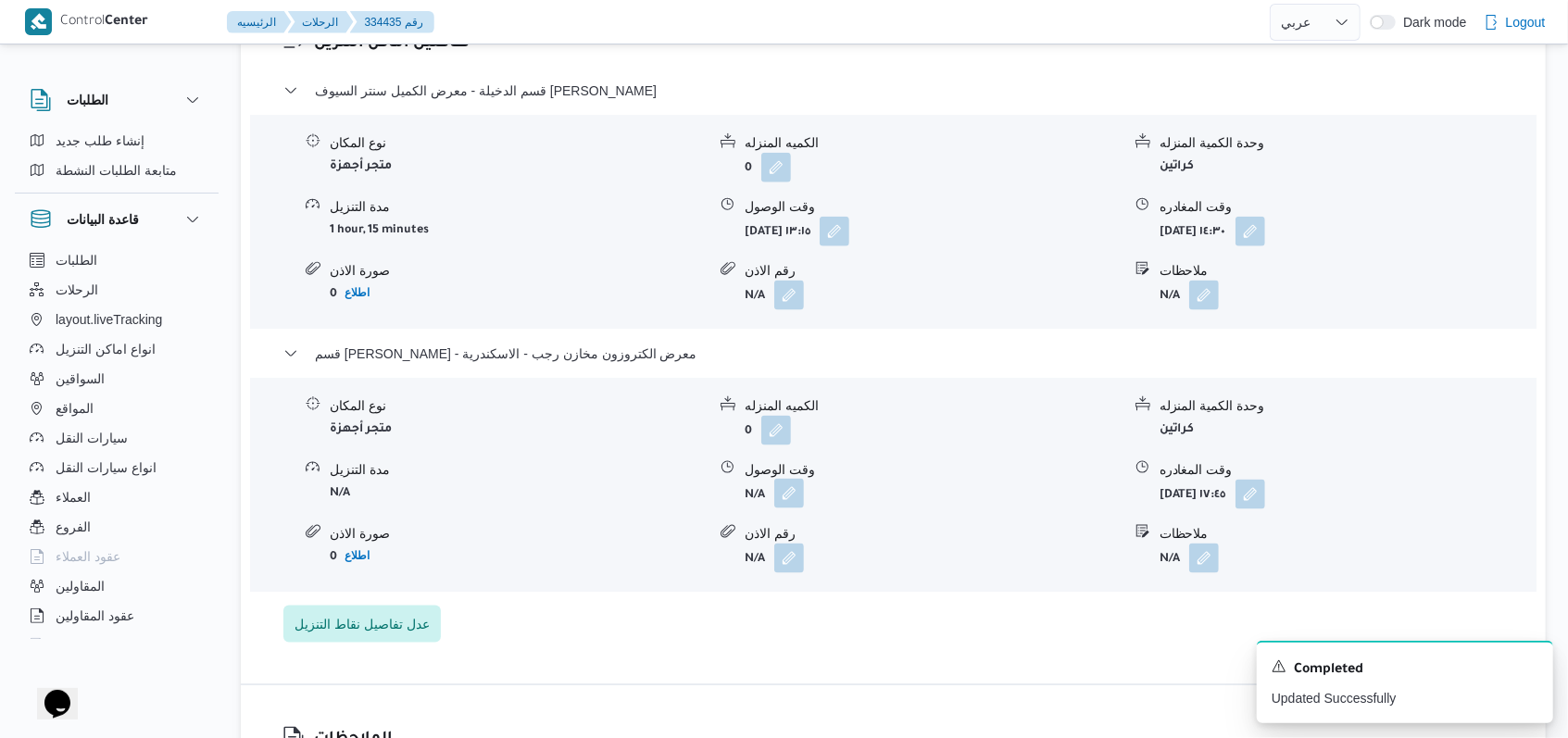
click at [786, 508] on button "button" at bounding box center [788, 493] width 29 height 29
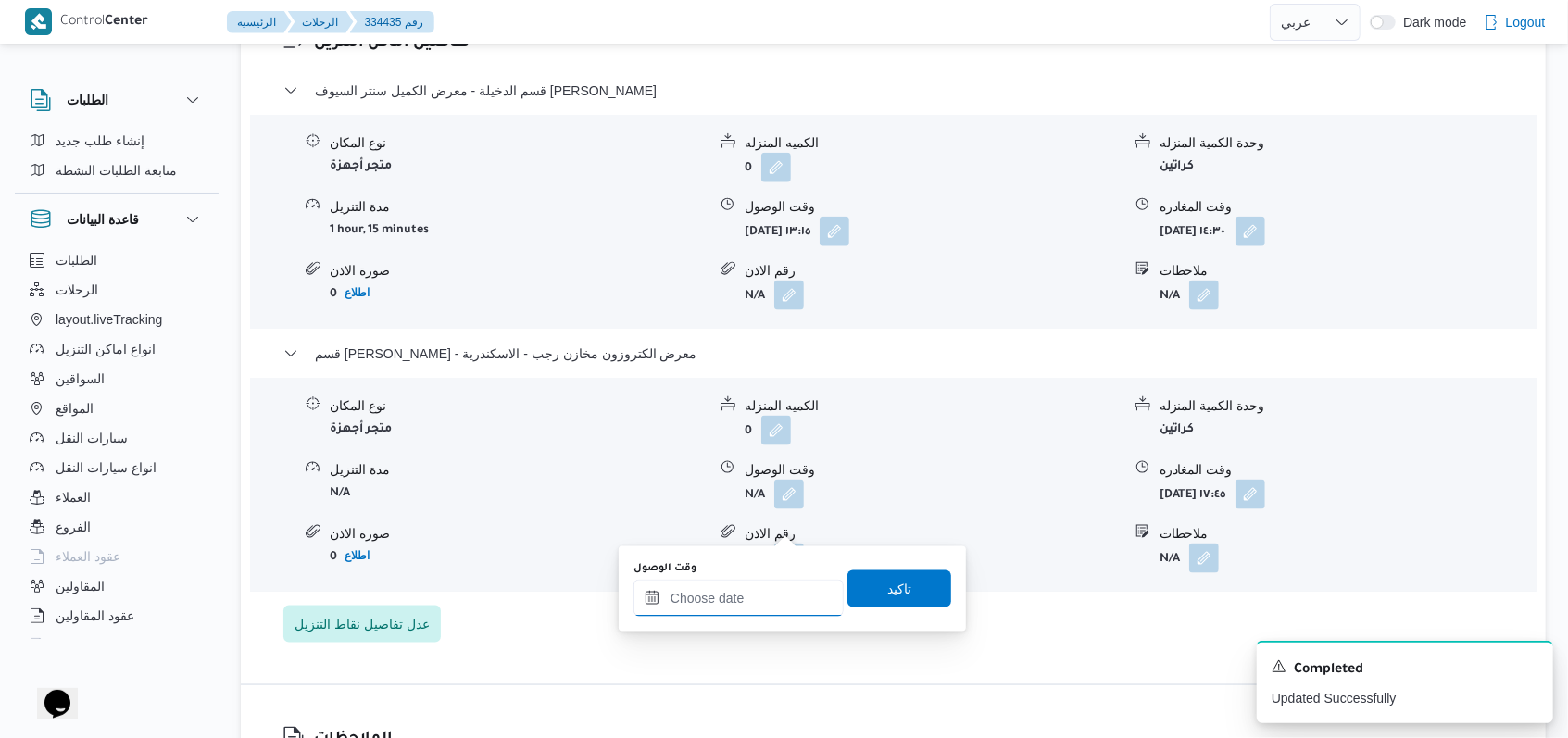
click at [758, 597] on input "وقت الوصول" at bounding box center [738, 597] width 211 height 37
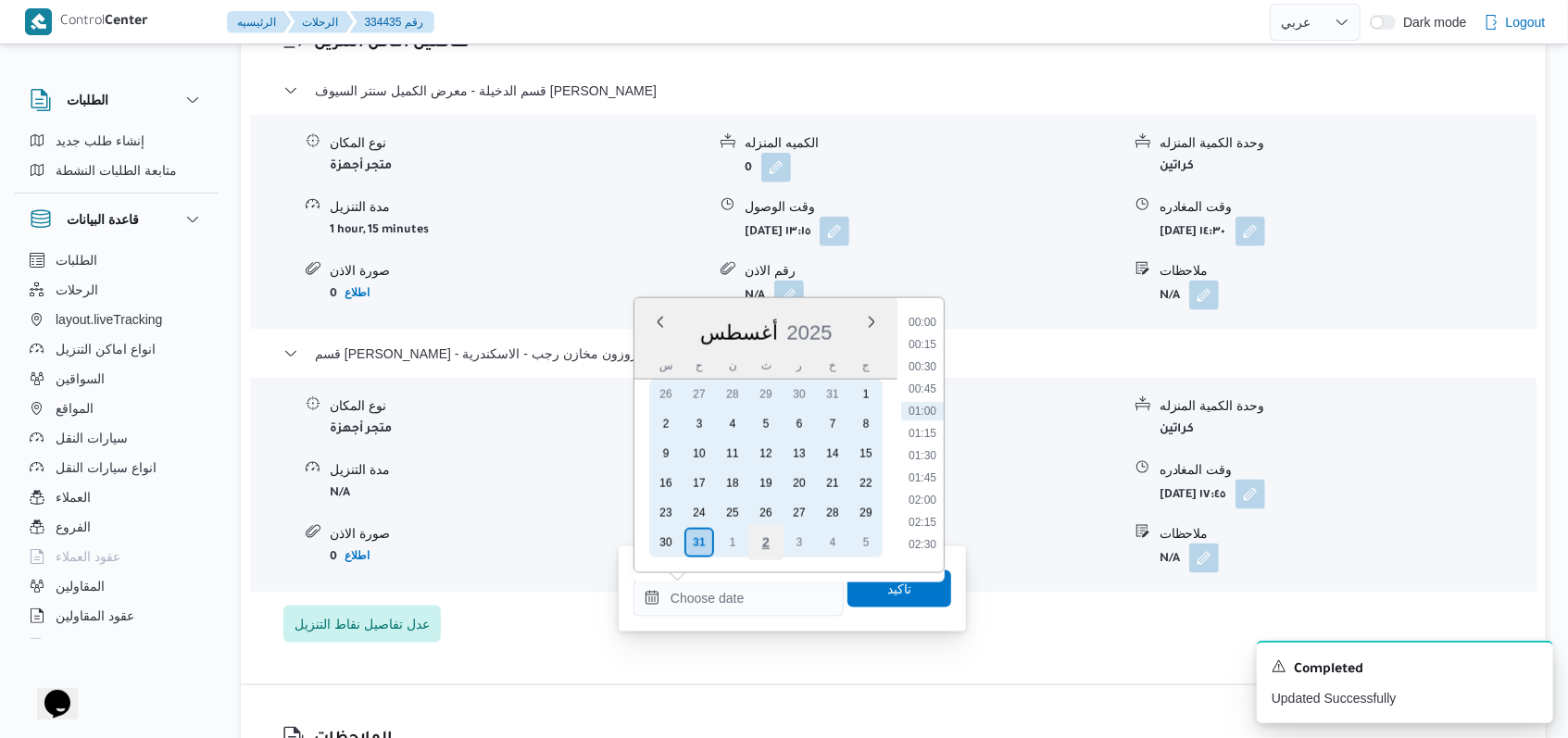
click at [666, 535] on div "30" at bounding box center [666, 542] width 29 height 29
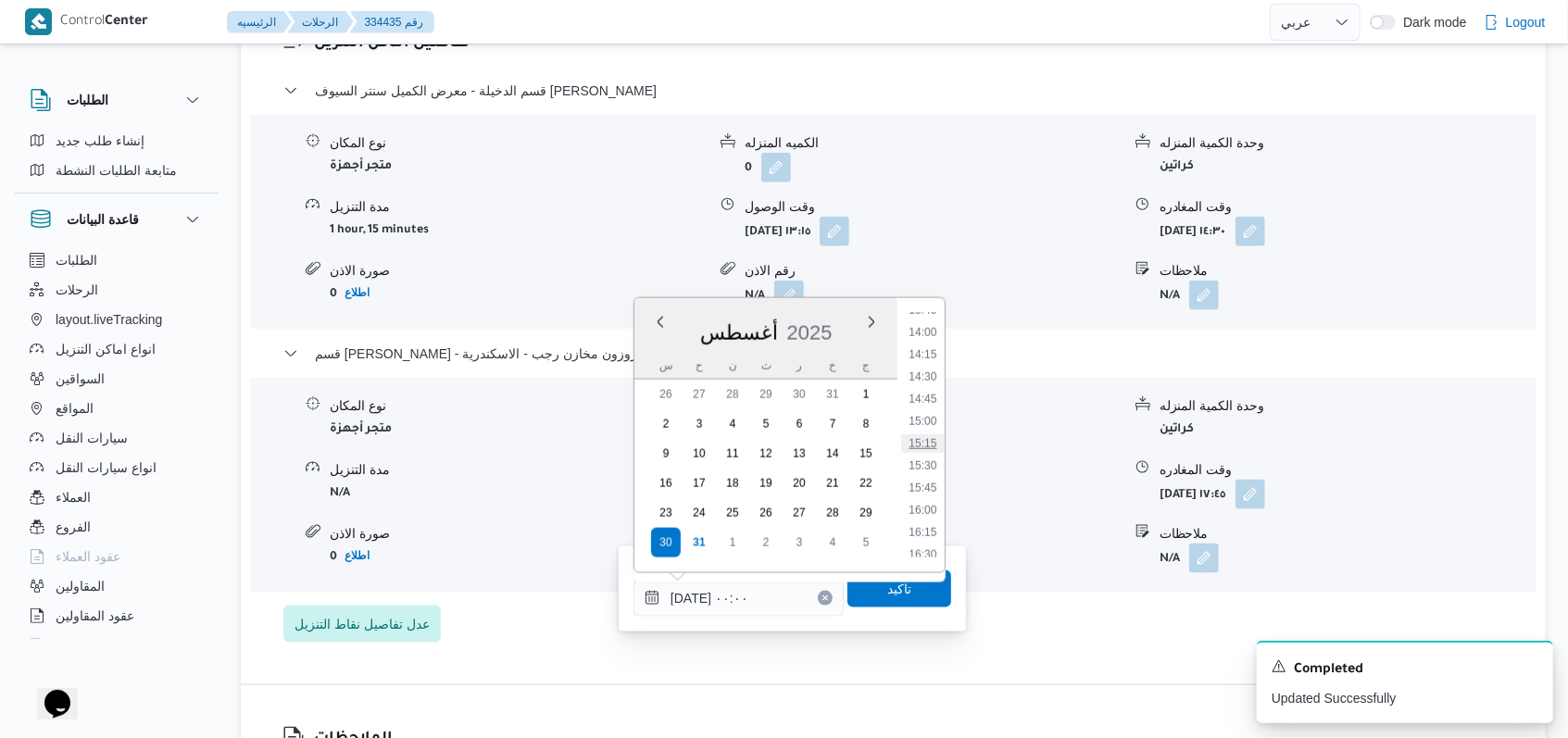
click at [933, 448] on li "15:15" at bounding box center [921, 444] width 42 height 19
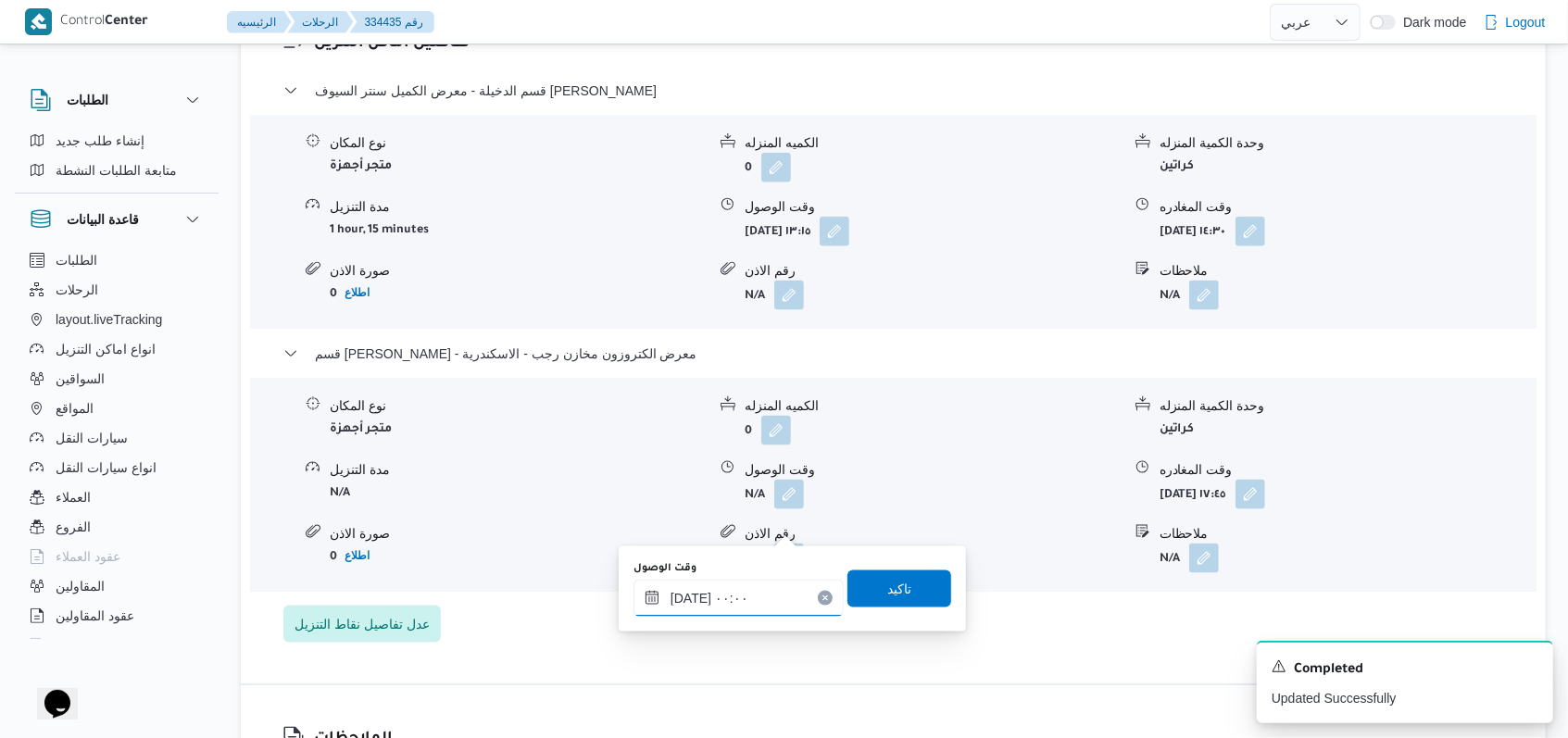
type input "٣٠/٠٨/٢٠٢٥ ١٥:١٥"
click at [903, 603] on span "تاكيد" at bounding box center [899, 587] width 104 height 37
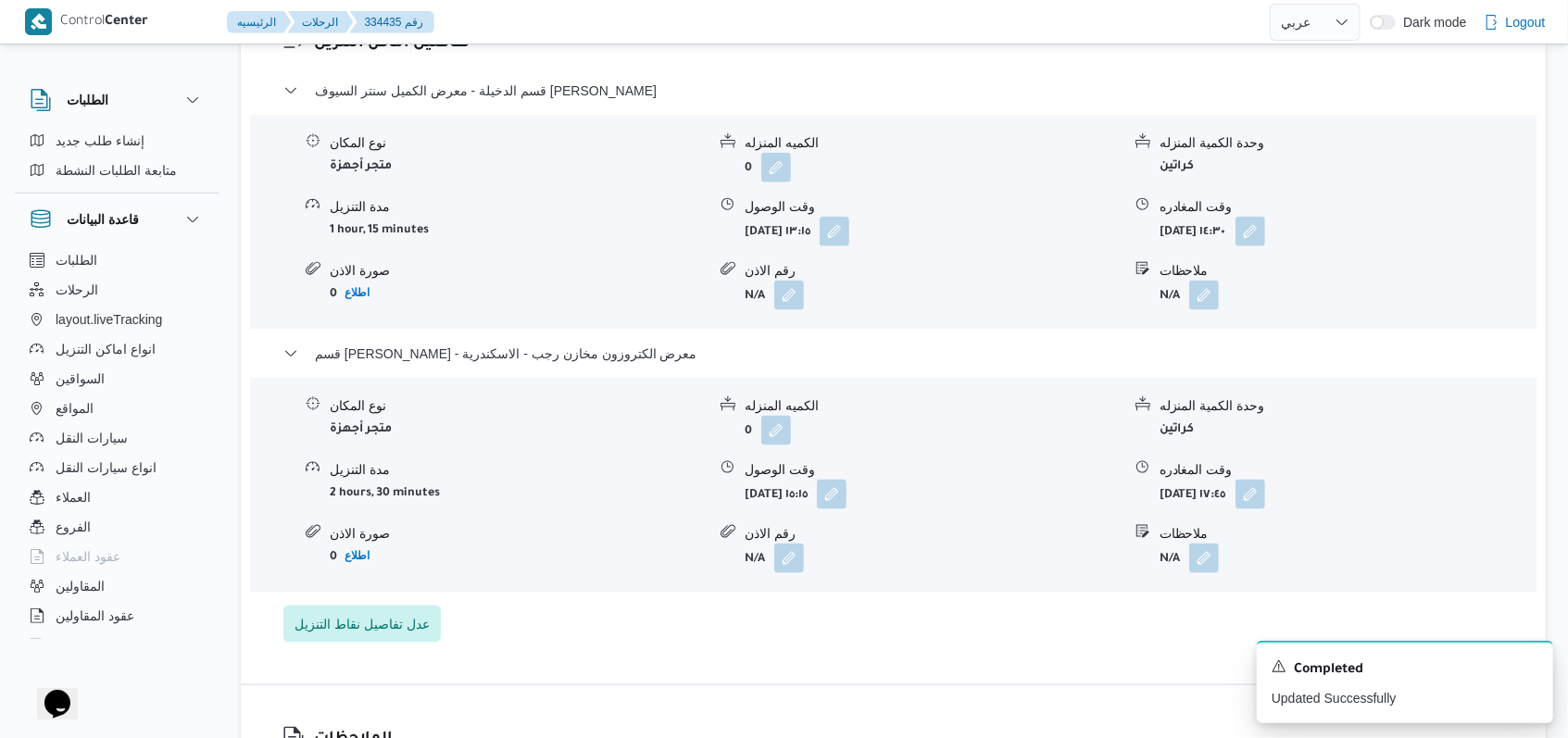
select select "ar"
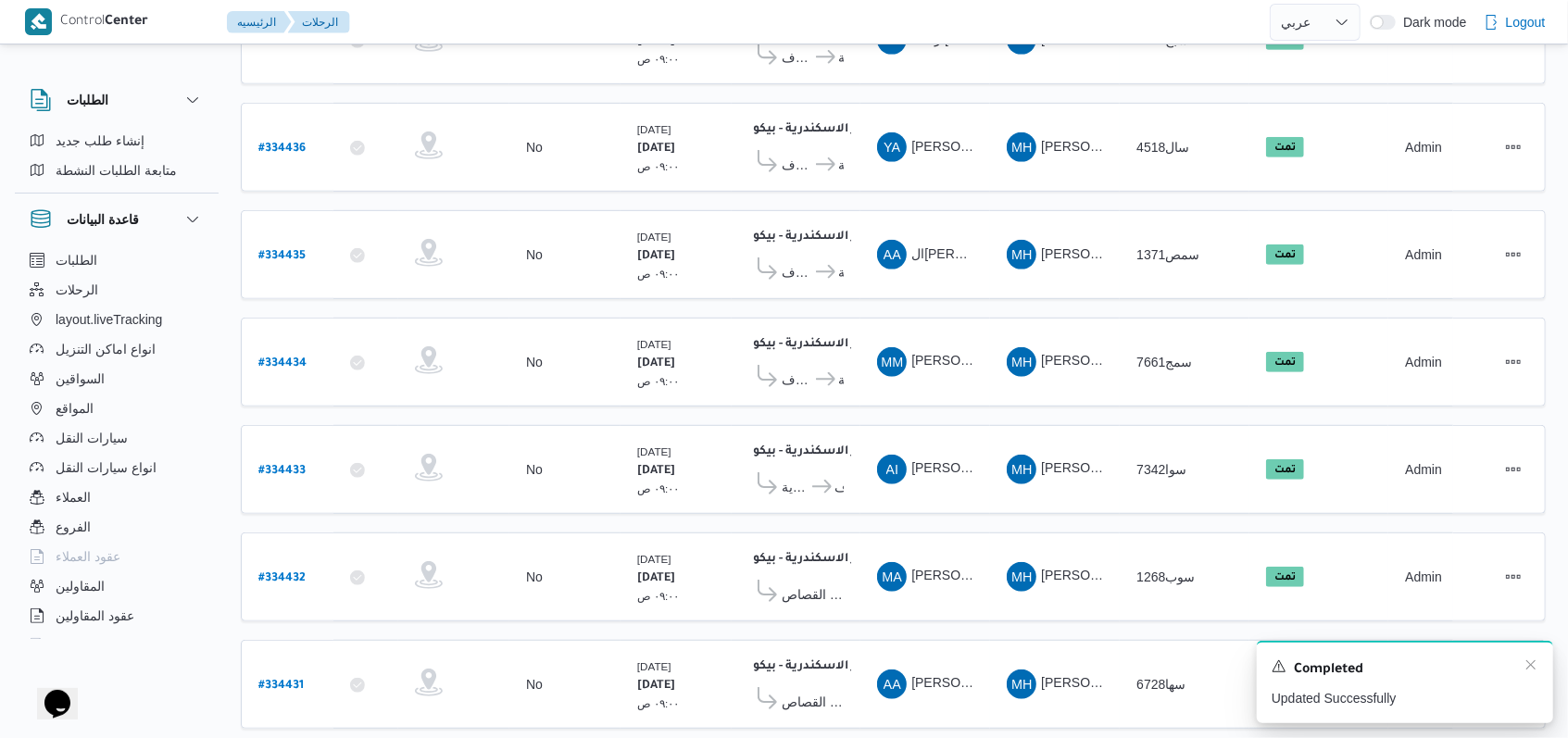
scroll to position [622, 0]
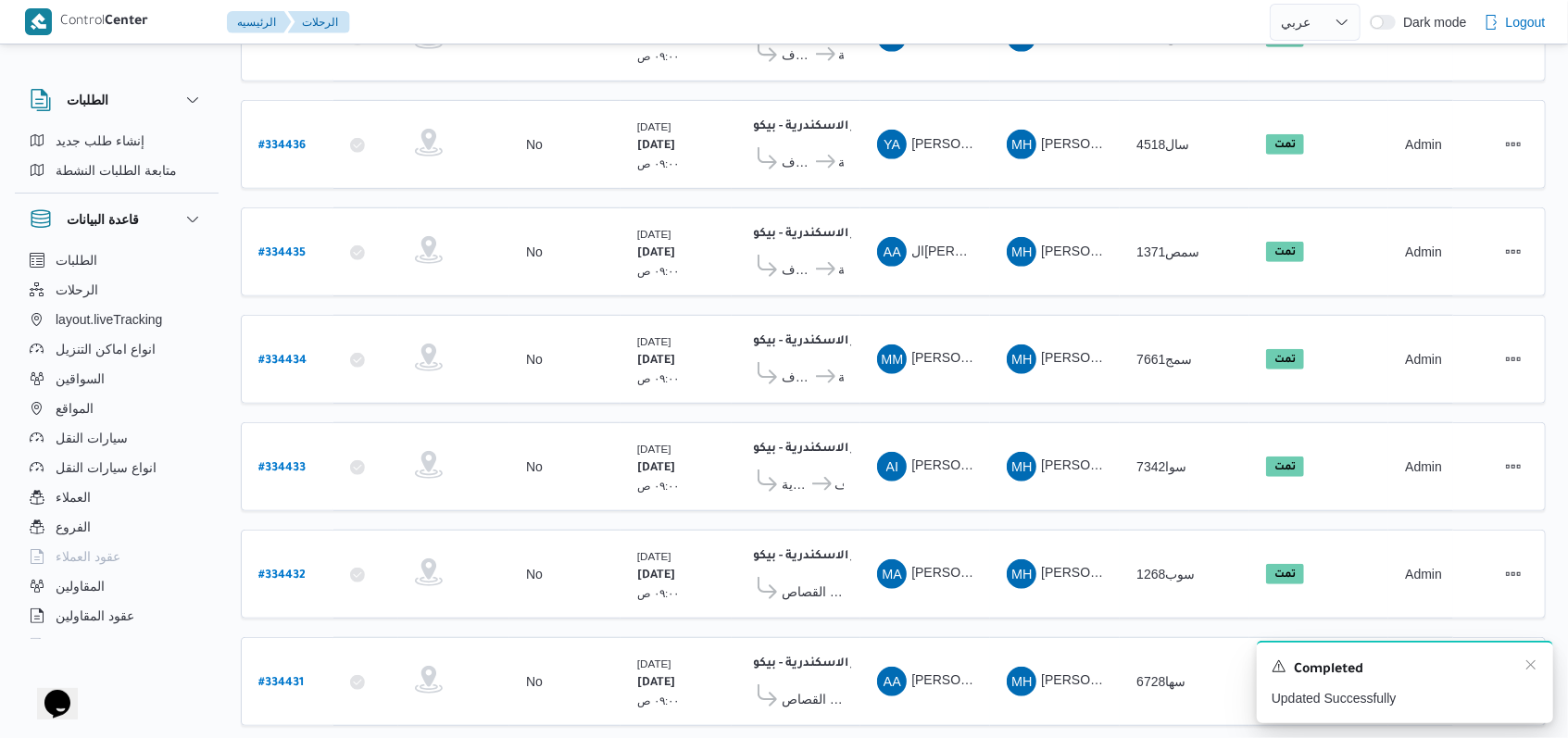
click at [1542, 659] on div "A new notification appears Completed Updated Successfully" at bounding box center [1405, 681] width 296 height 82
click at [1528, 663] on icon "Dismiss toast" at bounding box center [1530, 664] width 15 height 15
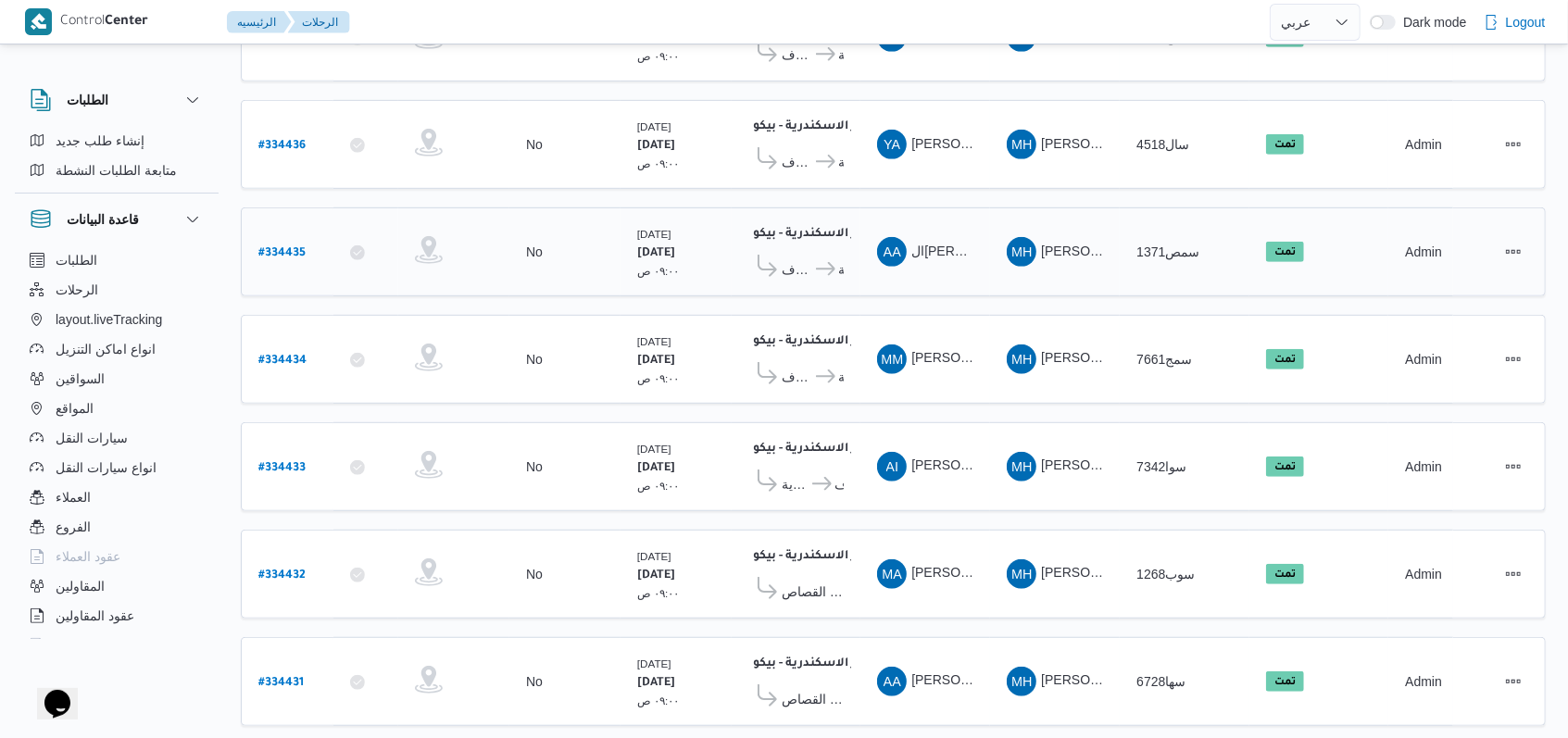
click at [264, 247] on b "# 334435" at bounding box center [282, 254] width 47 height 13
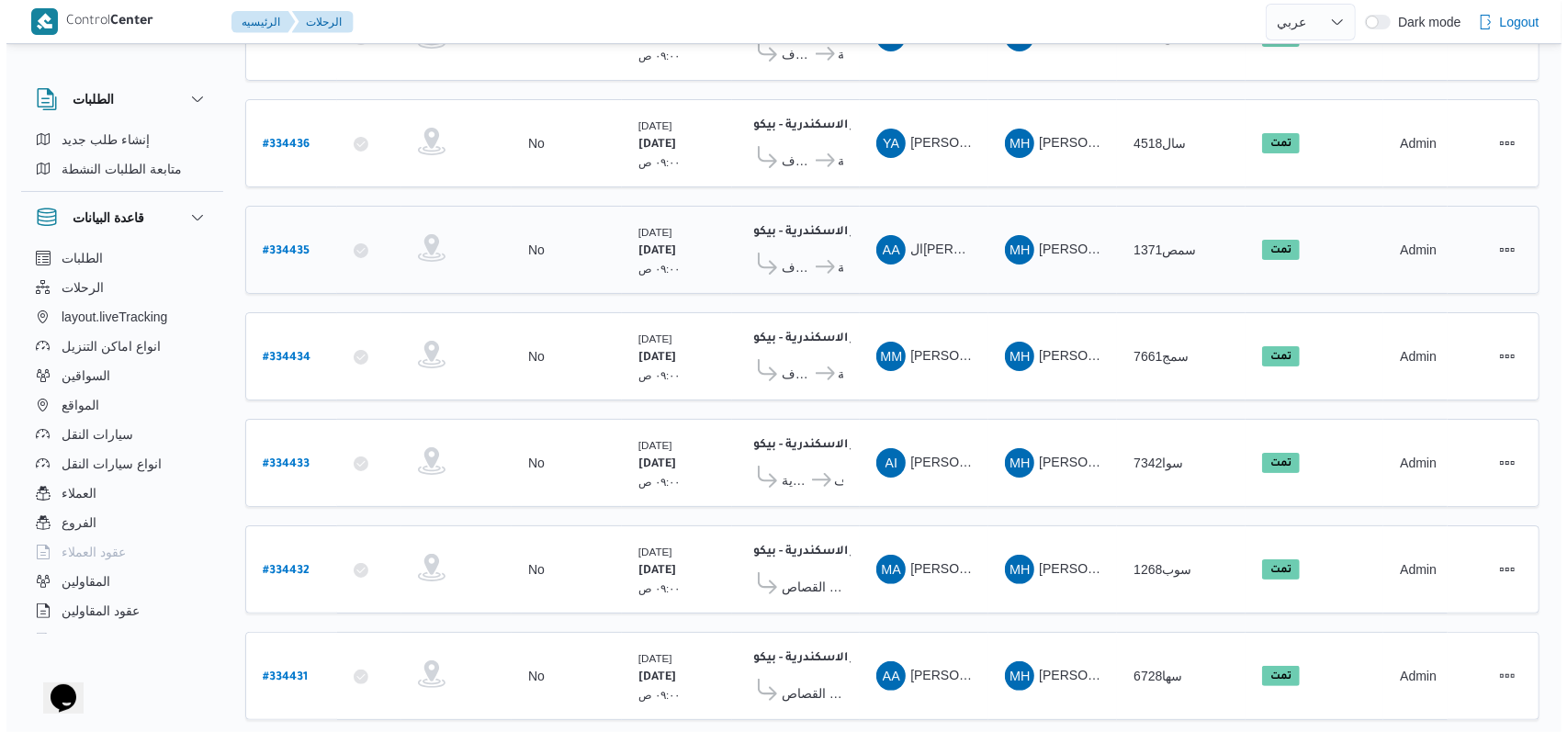
scroll to position [50, 0]
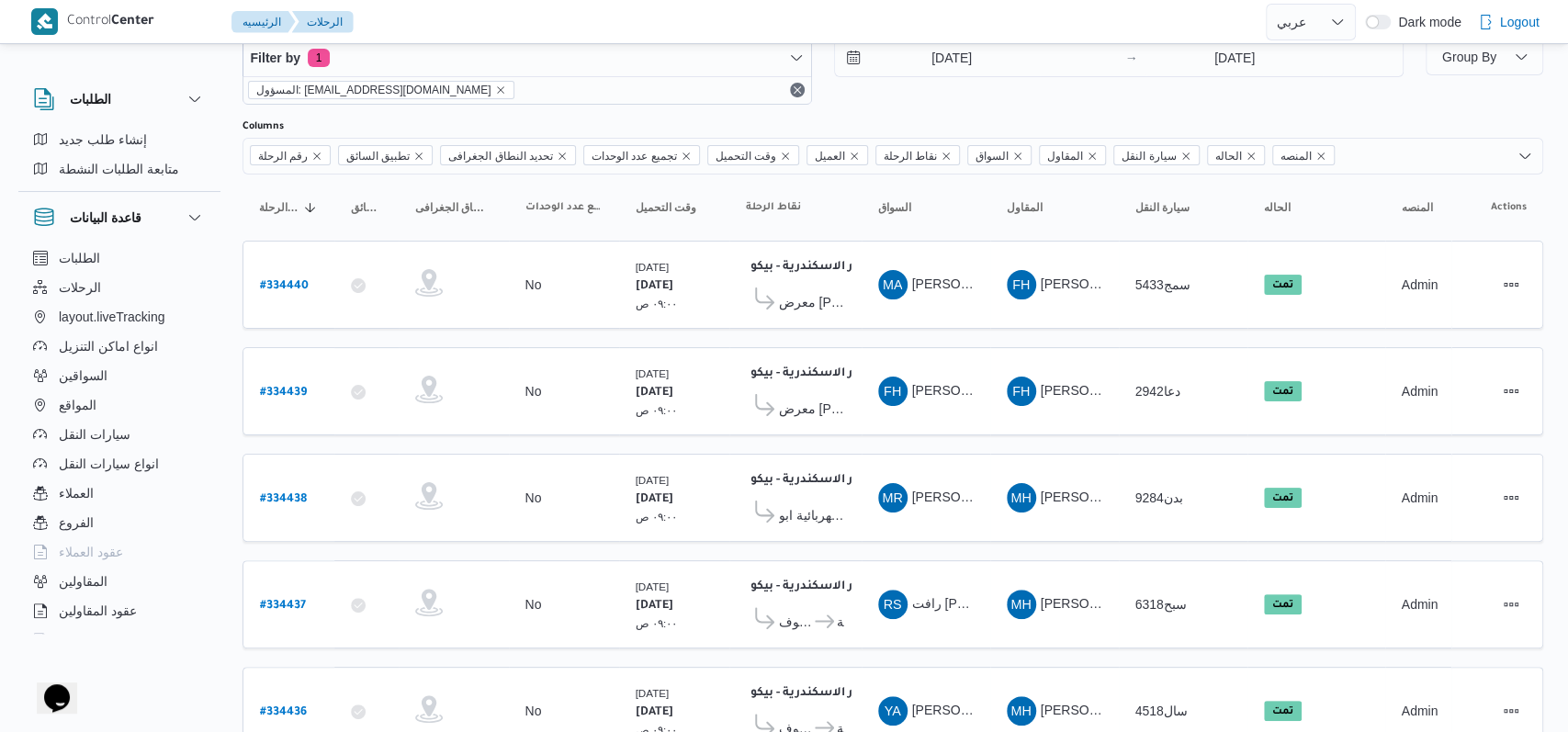
select select "ar"
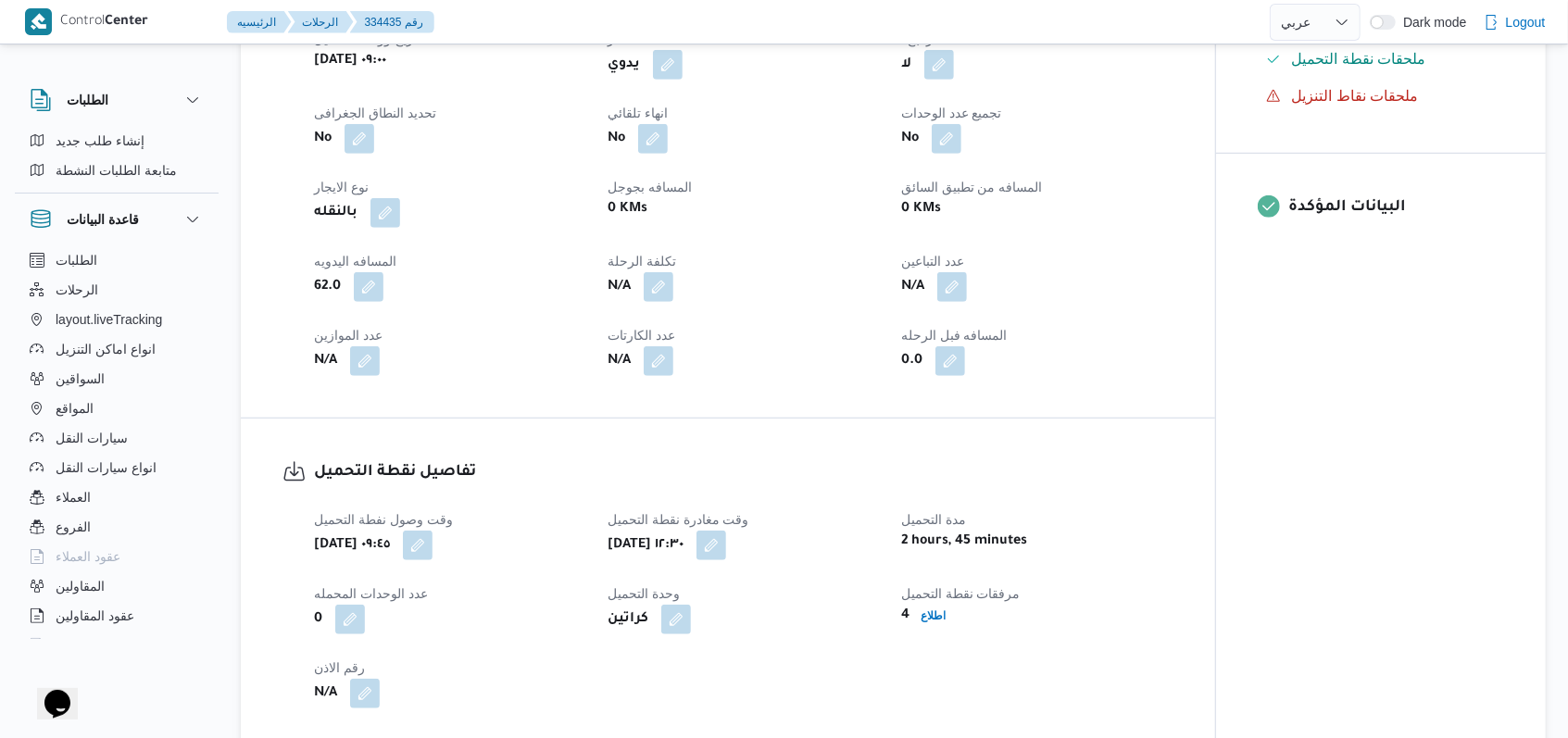
scroll to position [1363, 0]
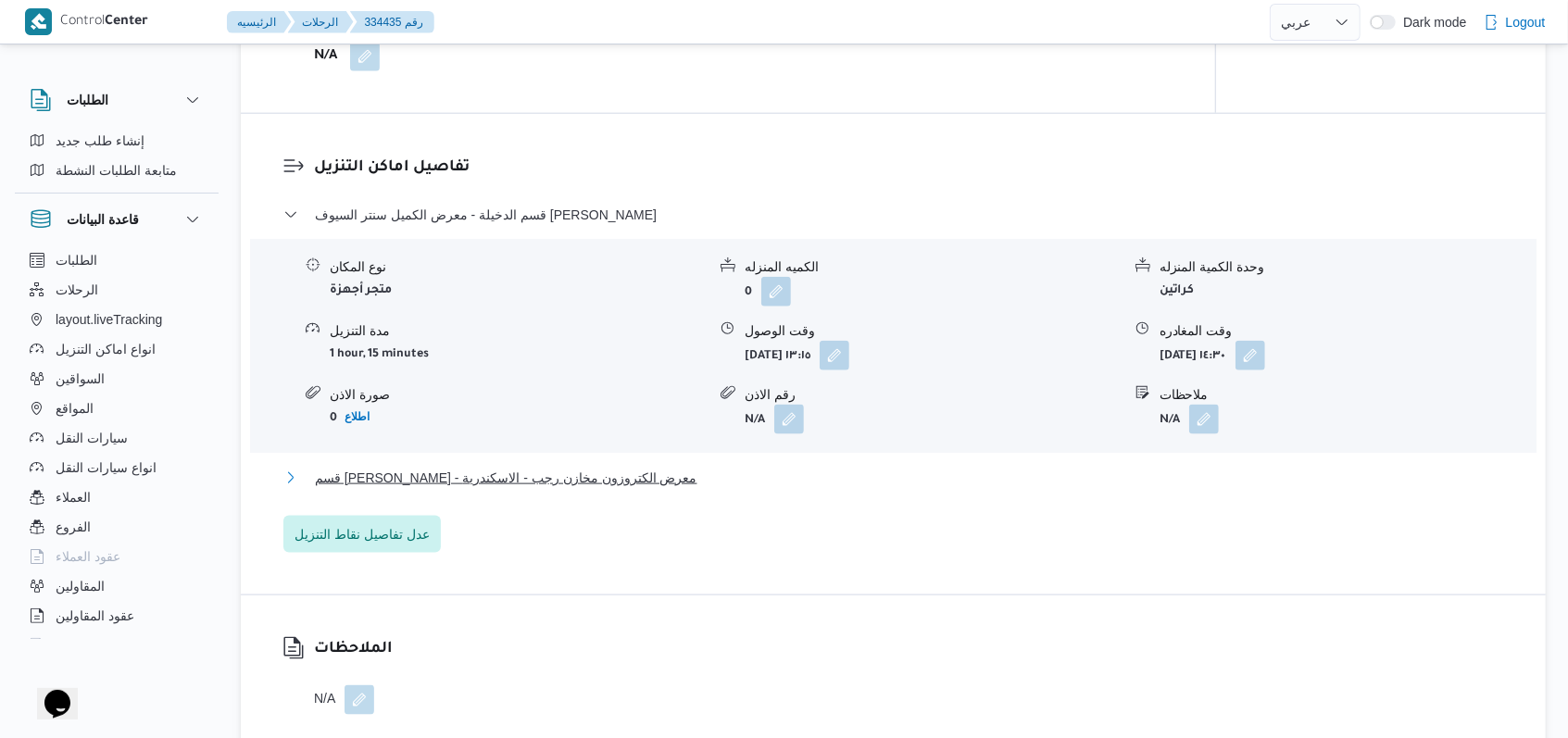
click at [644, 489] on button "قسم سيدى جابر - معرض الكتروزون مخازن رجب - الاسكندرية" at bounding box center [893, 478] width 1221 height 23
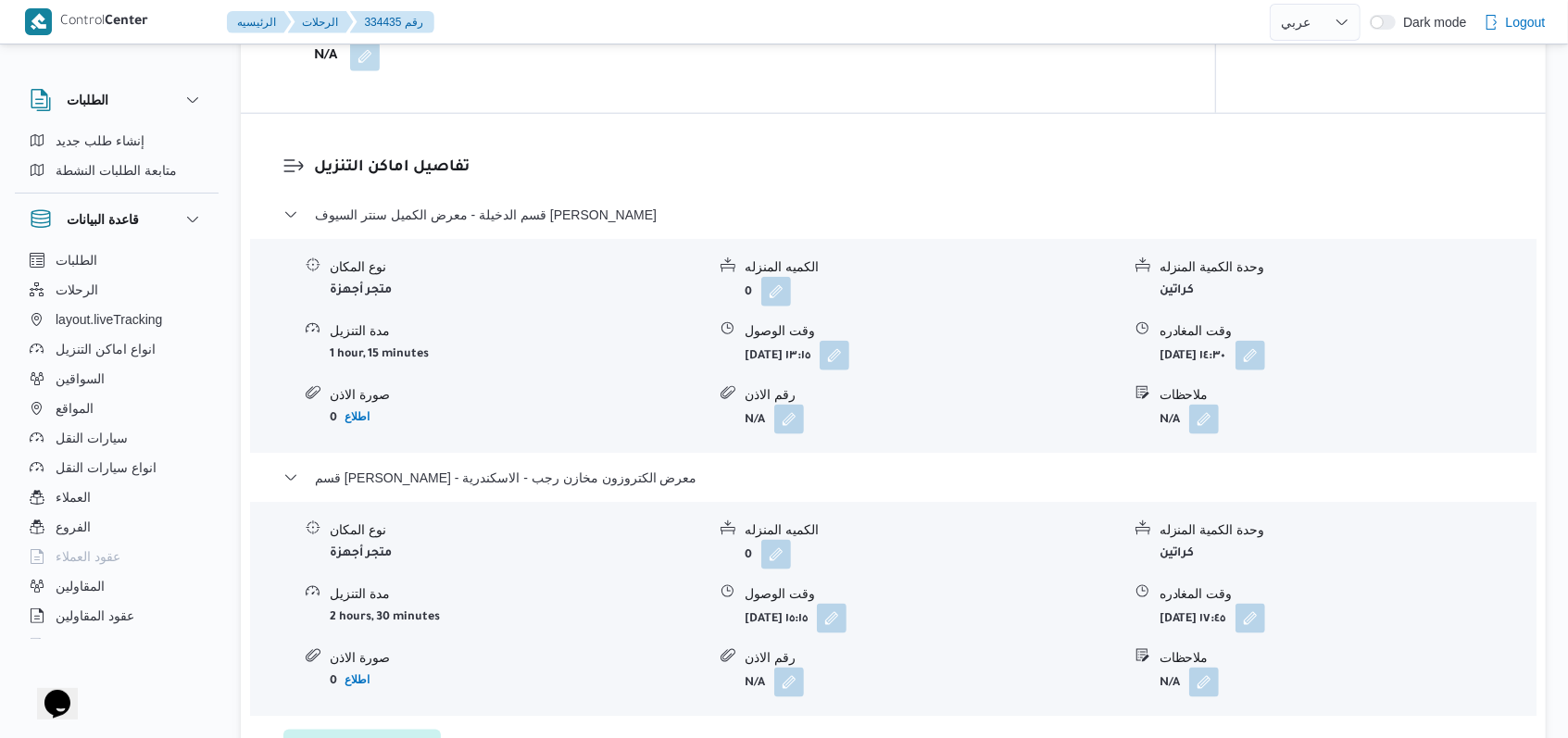
select select "ar"
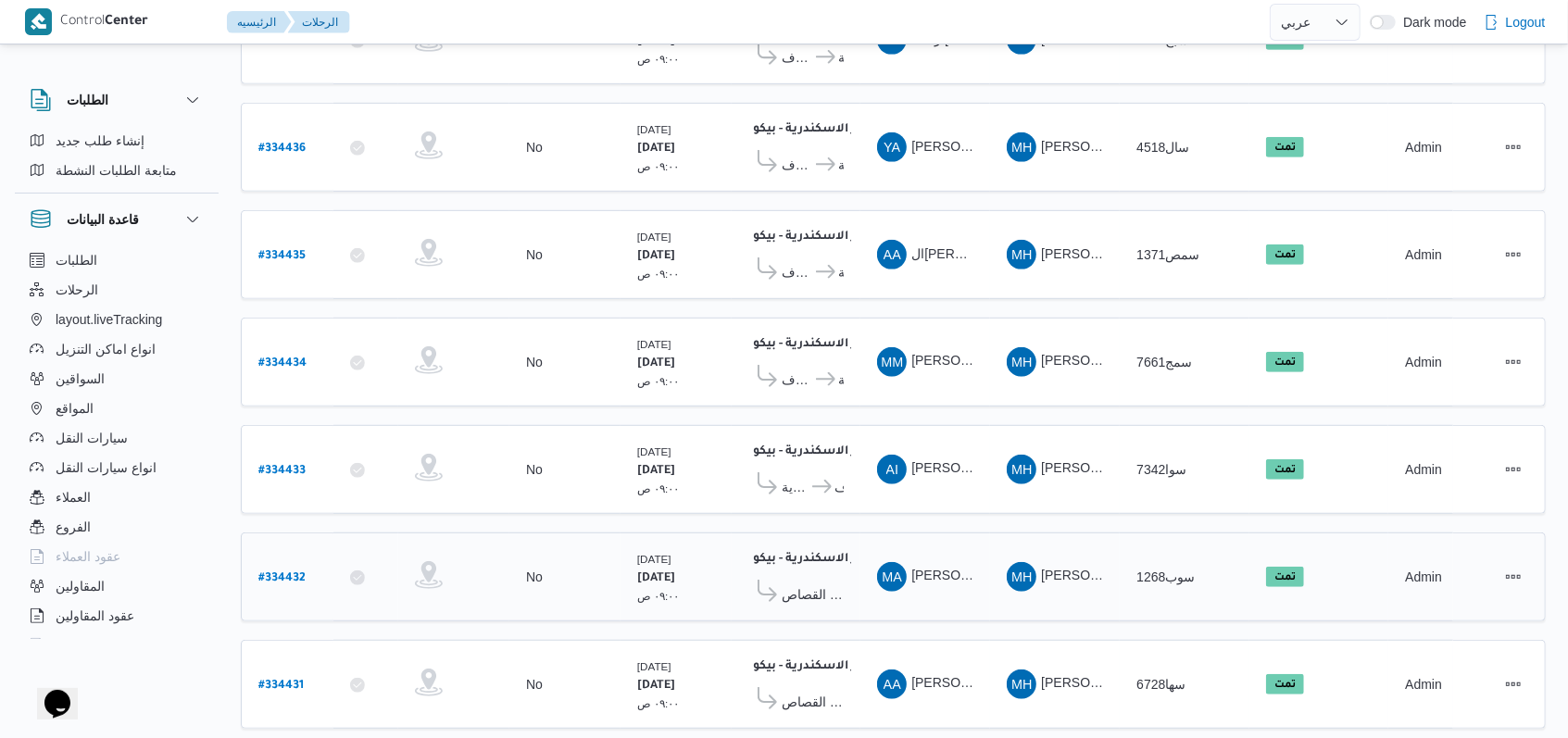
scroll to position [639, 0]
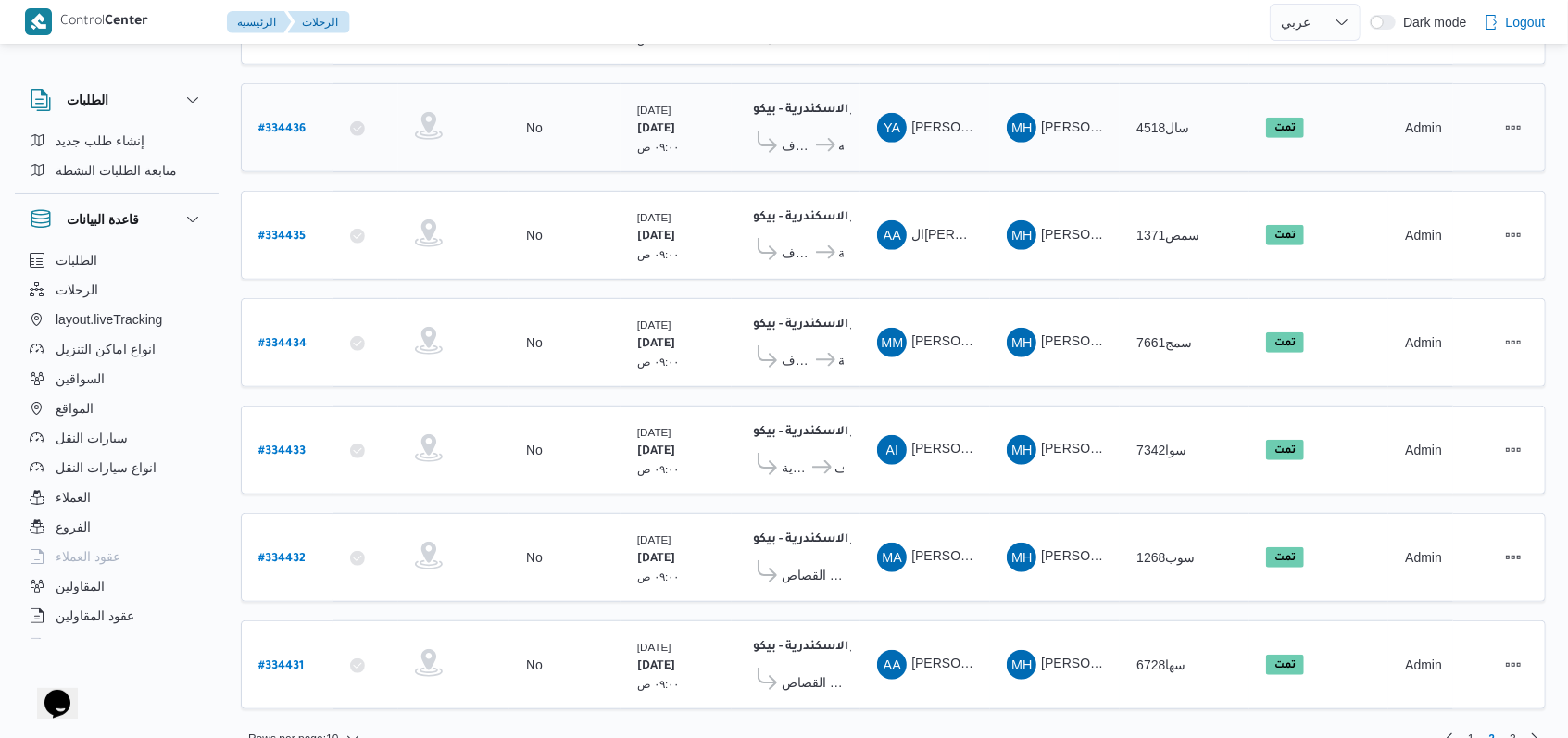
click at [297, 123] on b "# 334436" at bounding box center [282, 129] width 47 height 13
select select "ar"
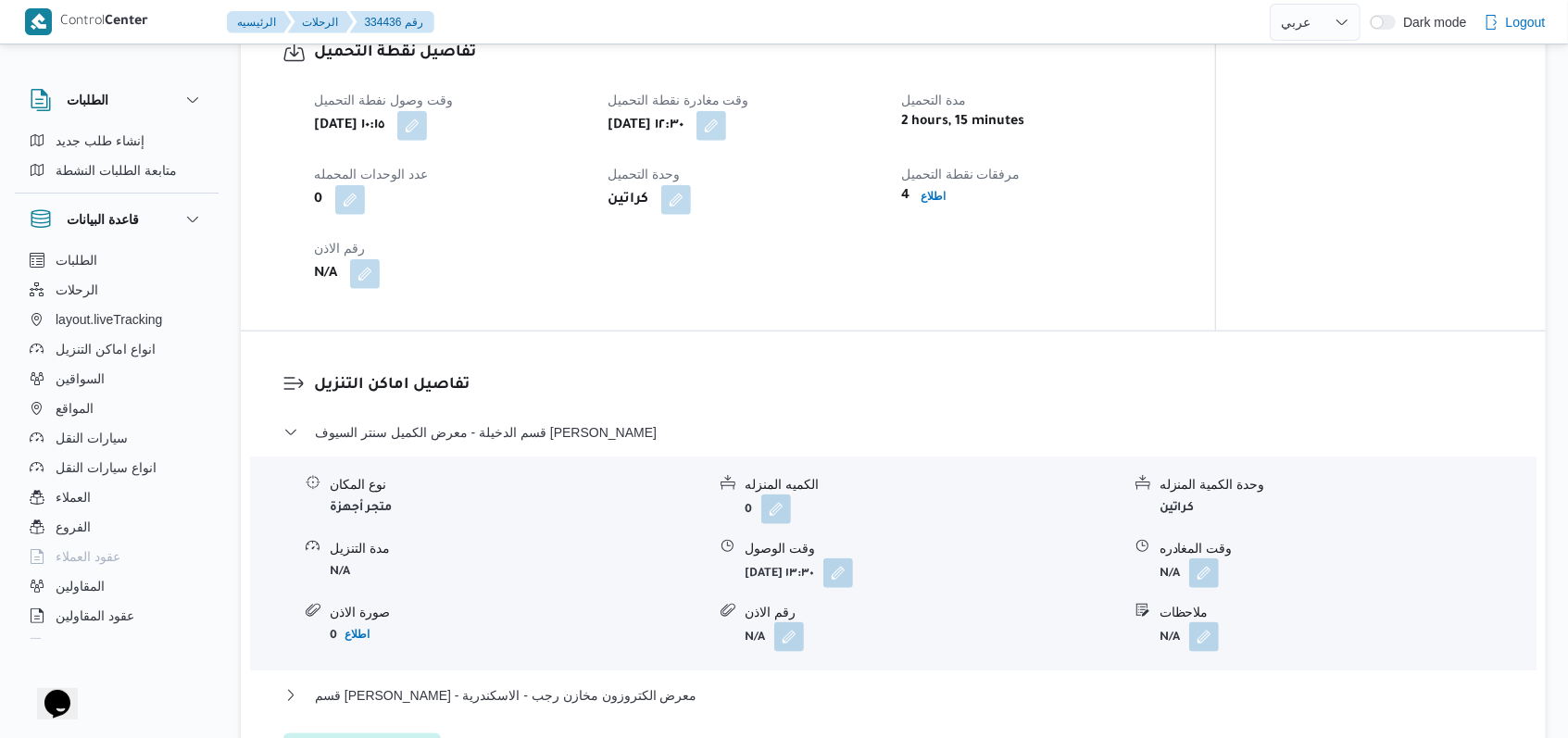
scroll to position [1357, 0]
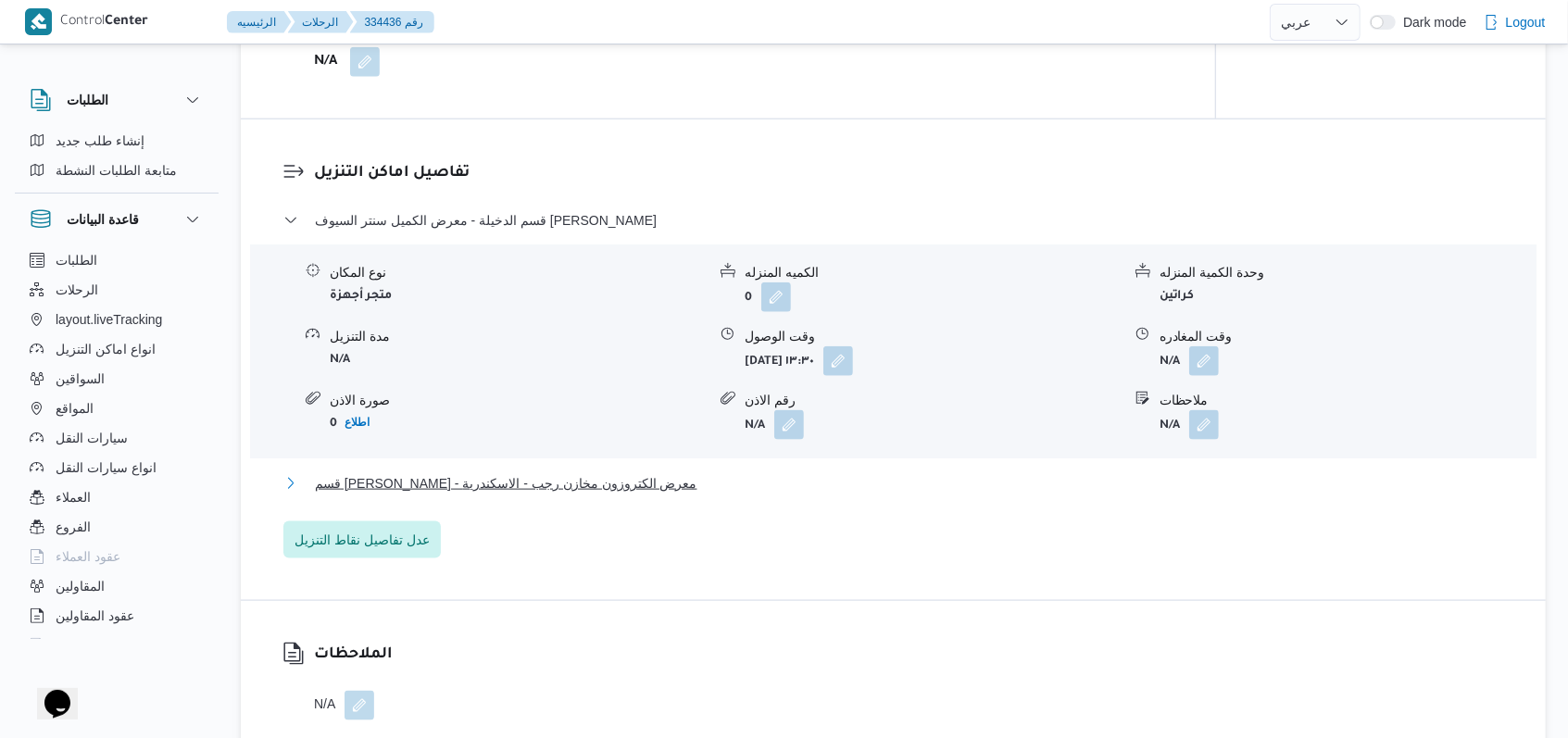
click at [664, 495] on button "قسم سيدى جابر - معرض الكتروزون مخازن رجب - الاسكندرية" at bounding box center [893, 483] width 1221 height 23
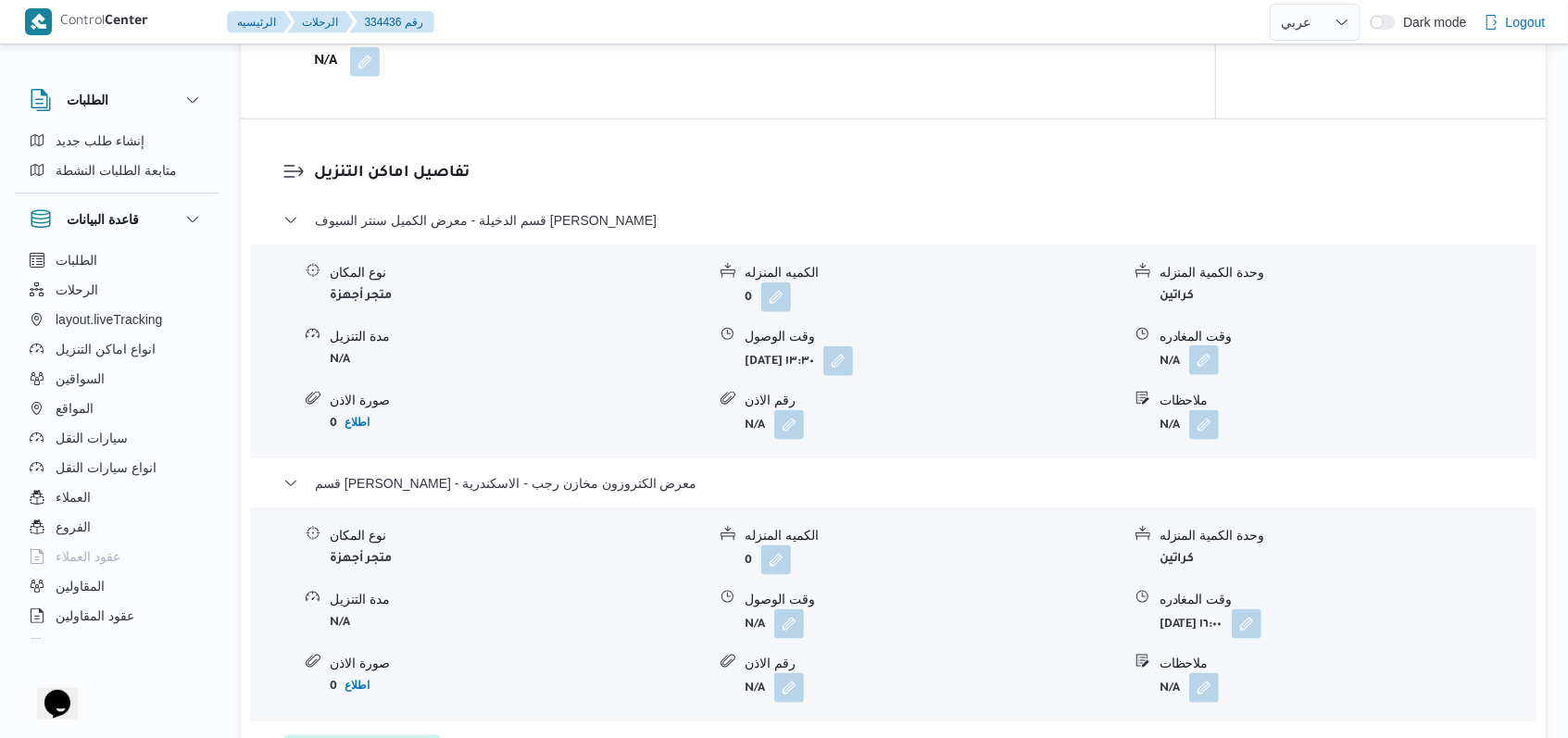
click at [1197, 375] on button "button" at bounding box center [1203, 360] width 29 height 29
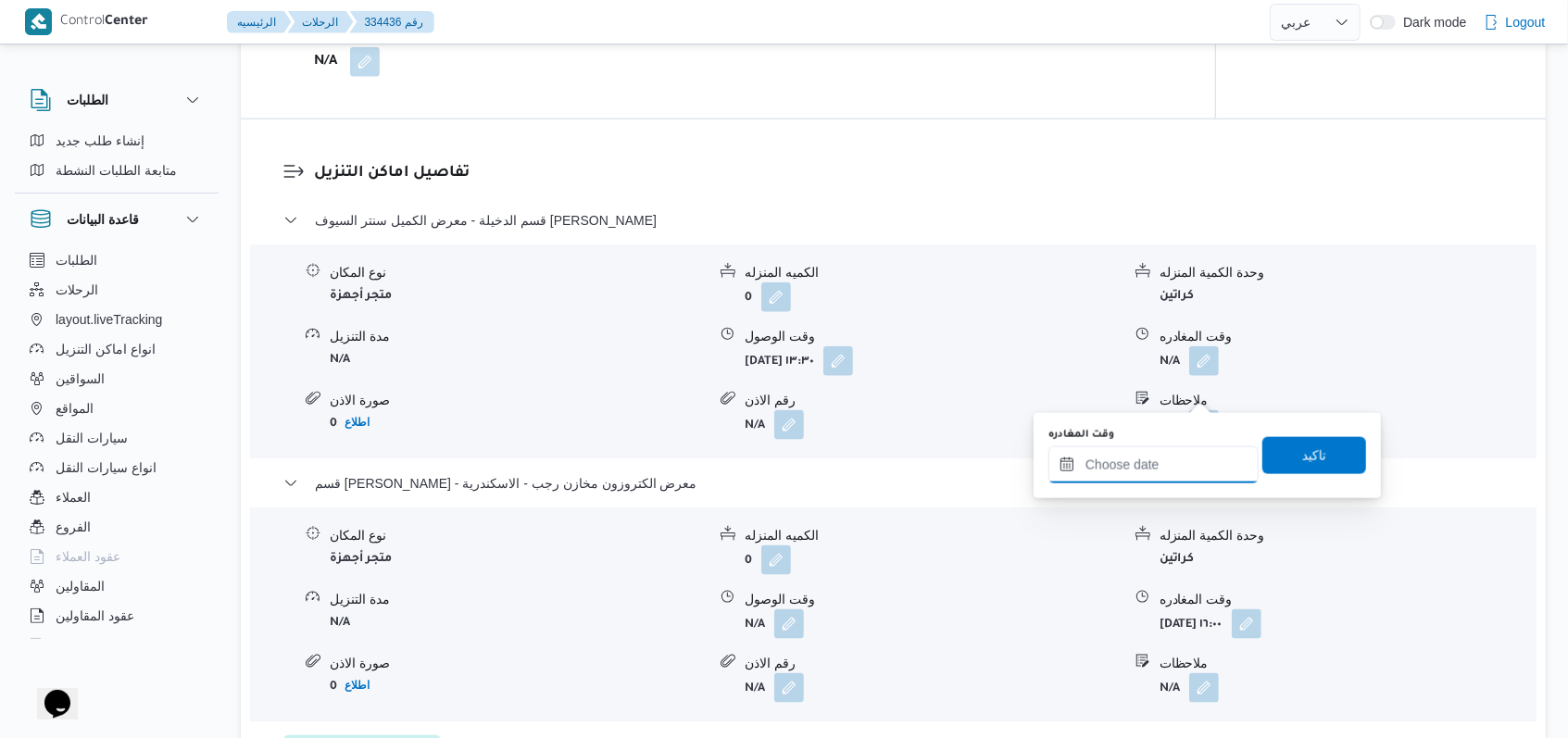
click at [1129, 500] on div "قسم الدخيلة - معرض الكميل سنتر السيوف العجمى نوع المكان متجر أجهزة الكميه المنز…" at bounding box center [893, 491] width 1221 height 562
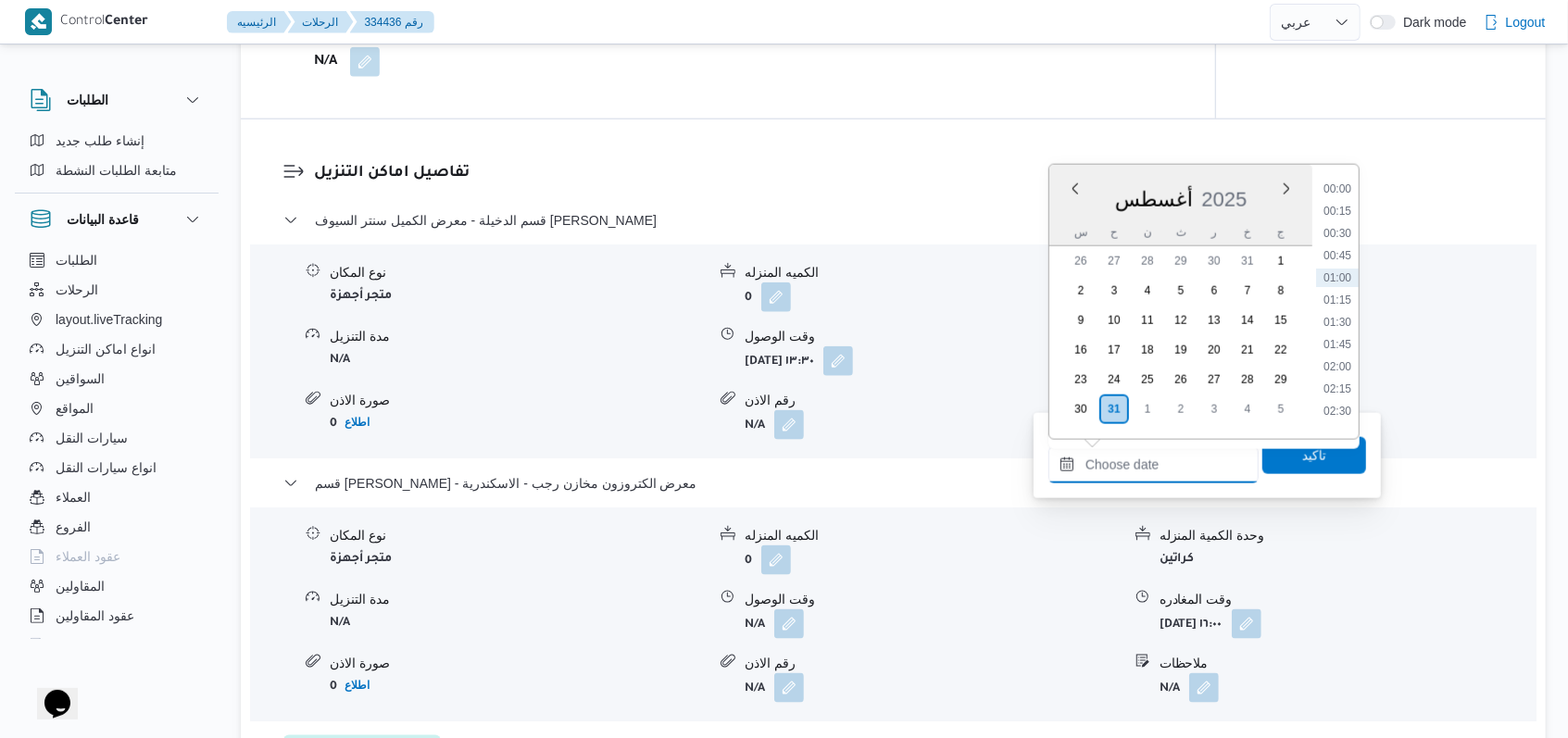
click at [1138, 473] on input "وقت المغادره" at bounding box center [1153, 464] width 211 height 37
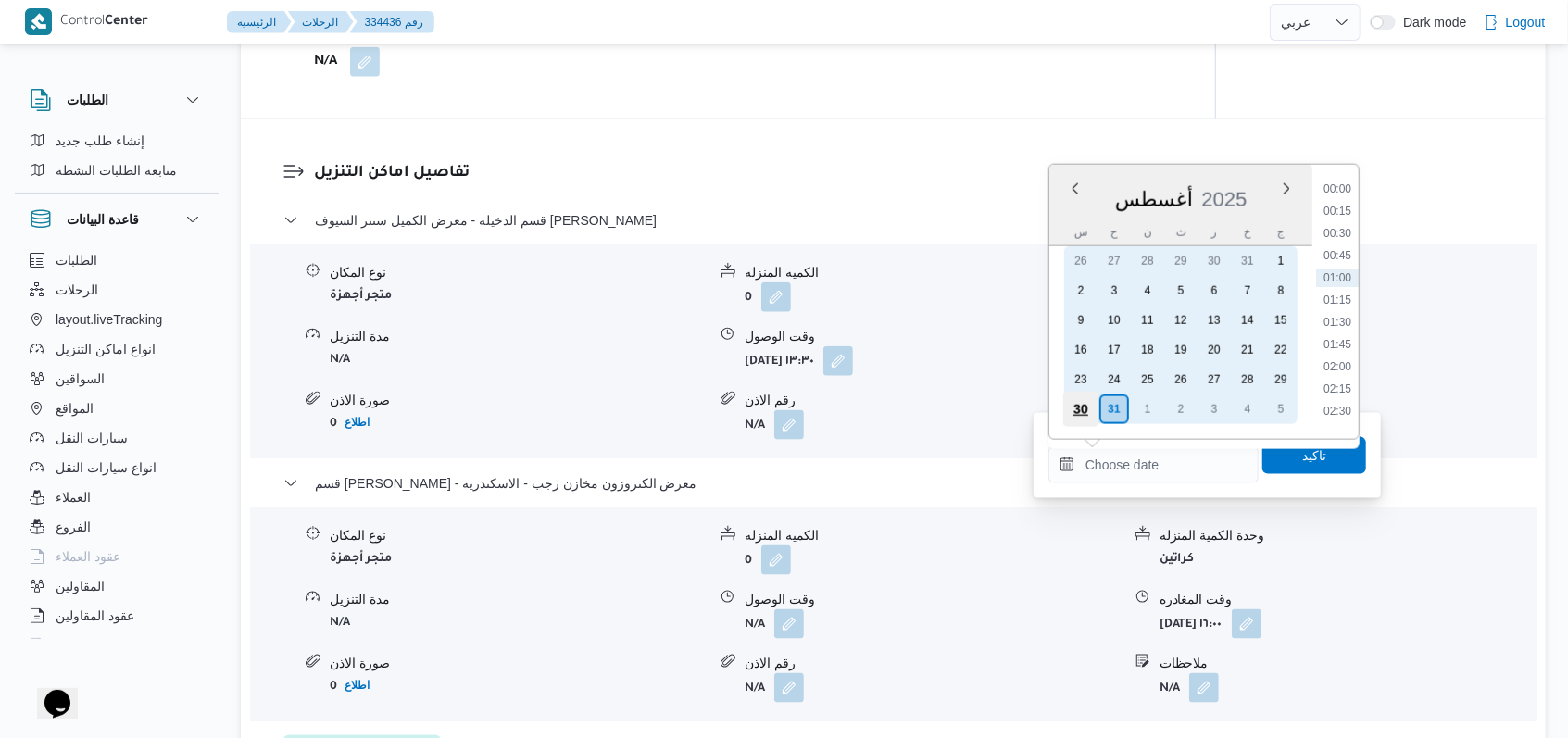
click at [1088, 409] on div "30" at bounding box center [1080, 409] width 35 height 35
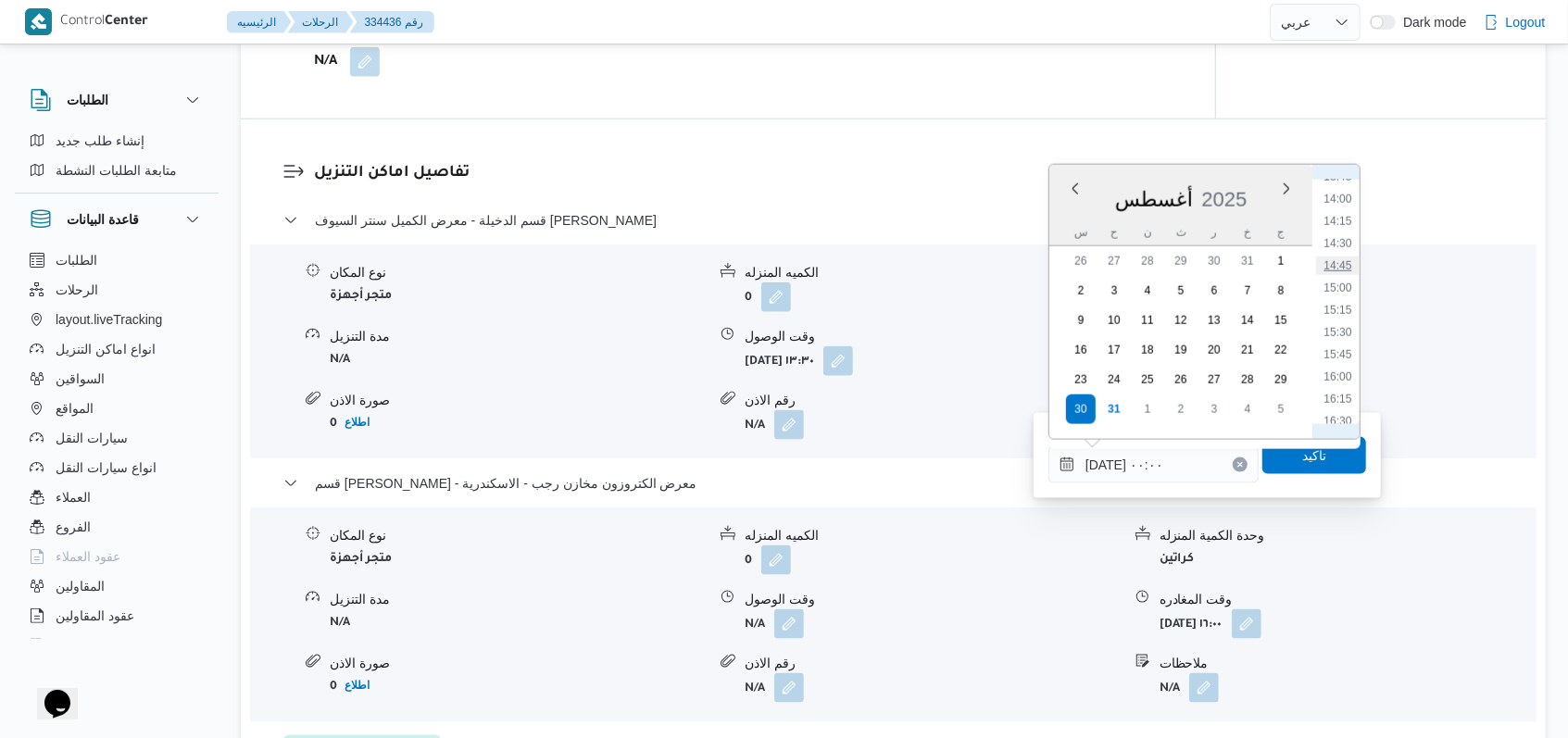
click at [1344, 265] on li "14:45" at bounding box center [1337, 266] width 42 height 19
type input "٣٠/٠٨/٢٠٢٥ ١٤:٤٥"
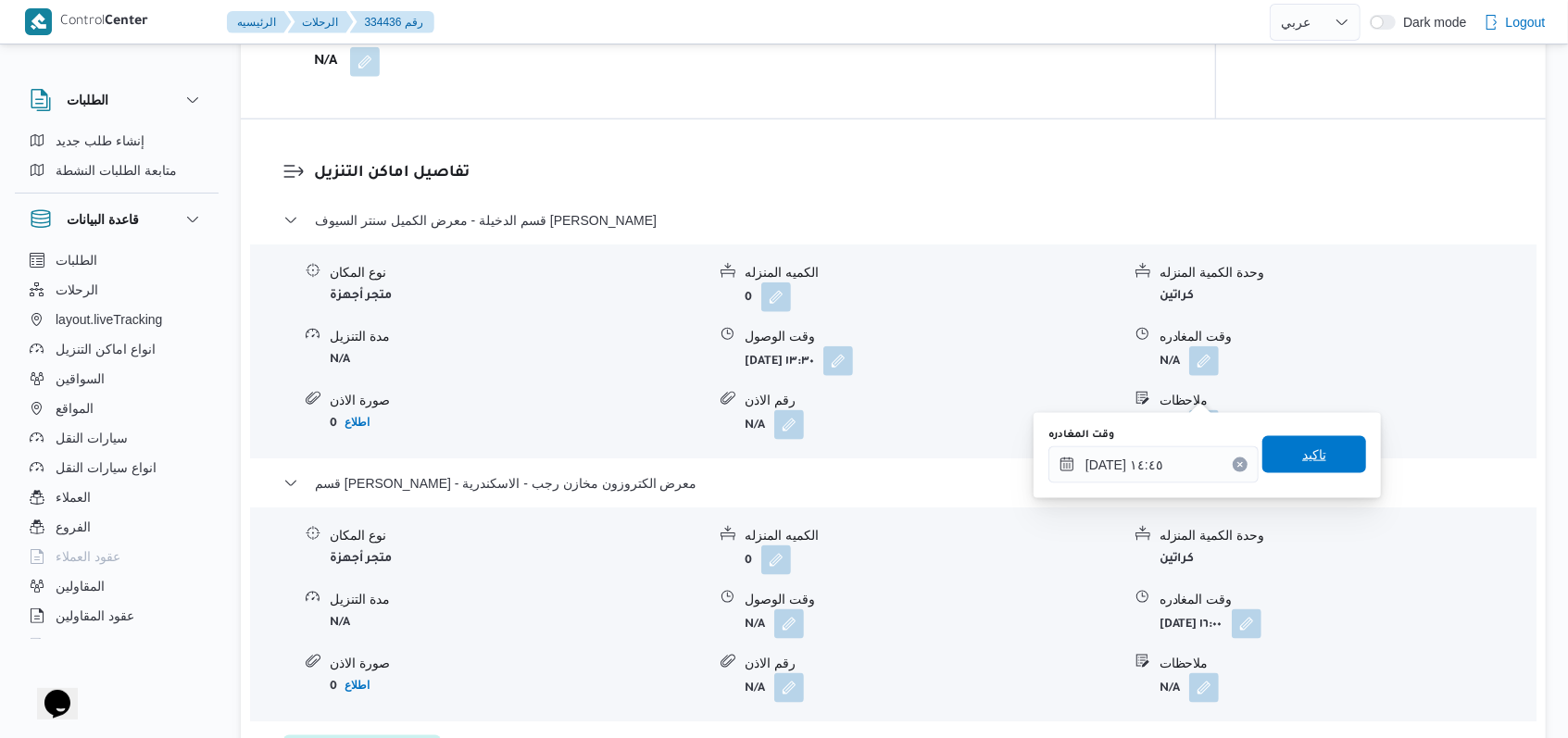
click at [1319, 456] on span "تاكيد" at bounding box center [1314, 454] width 104 height 37
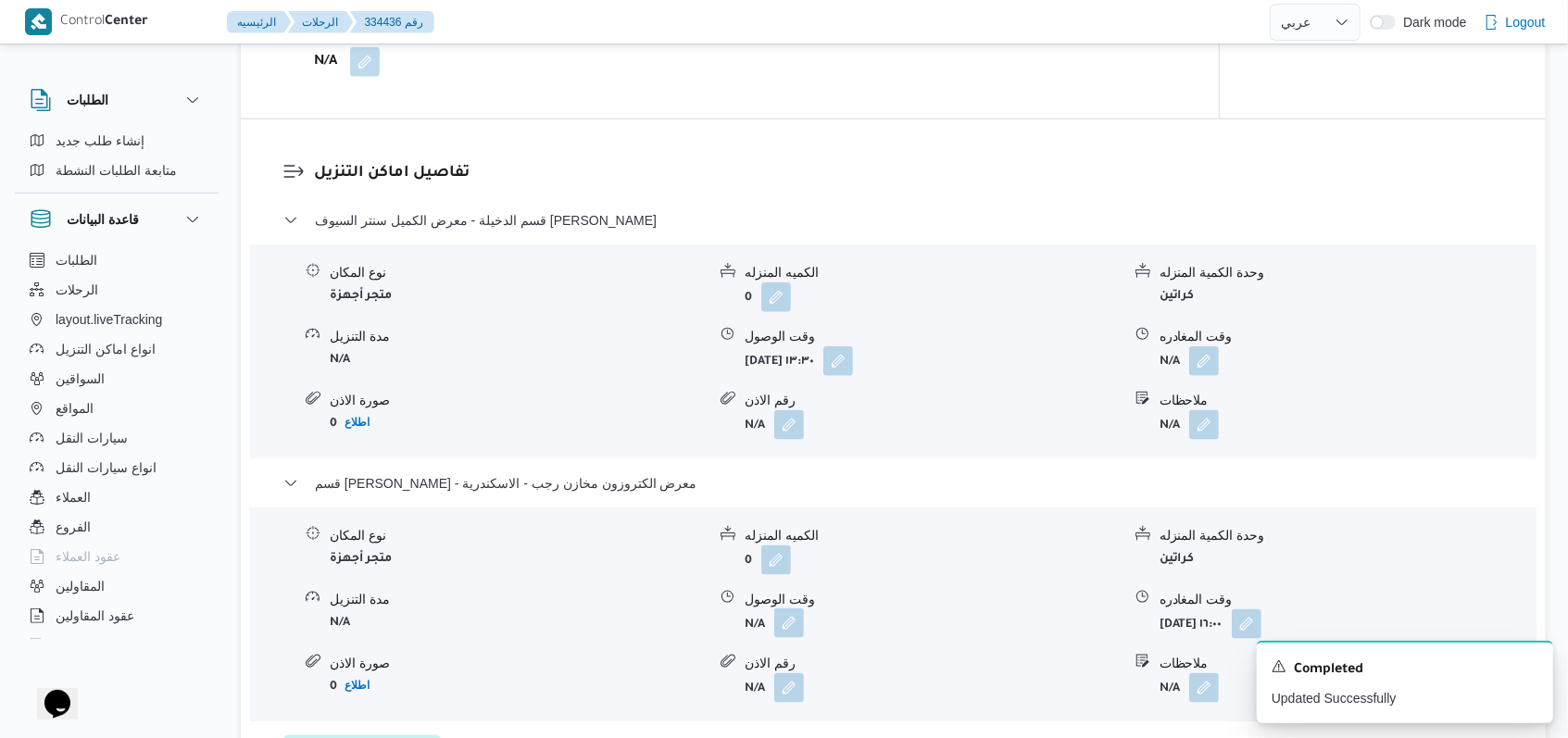
click at [799, 638] on button "button" at bounding box center [788, 622] width 29 height 29
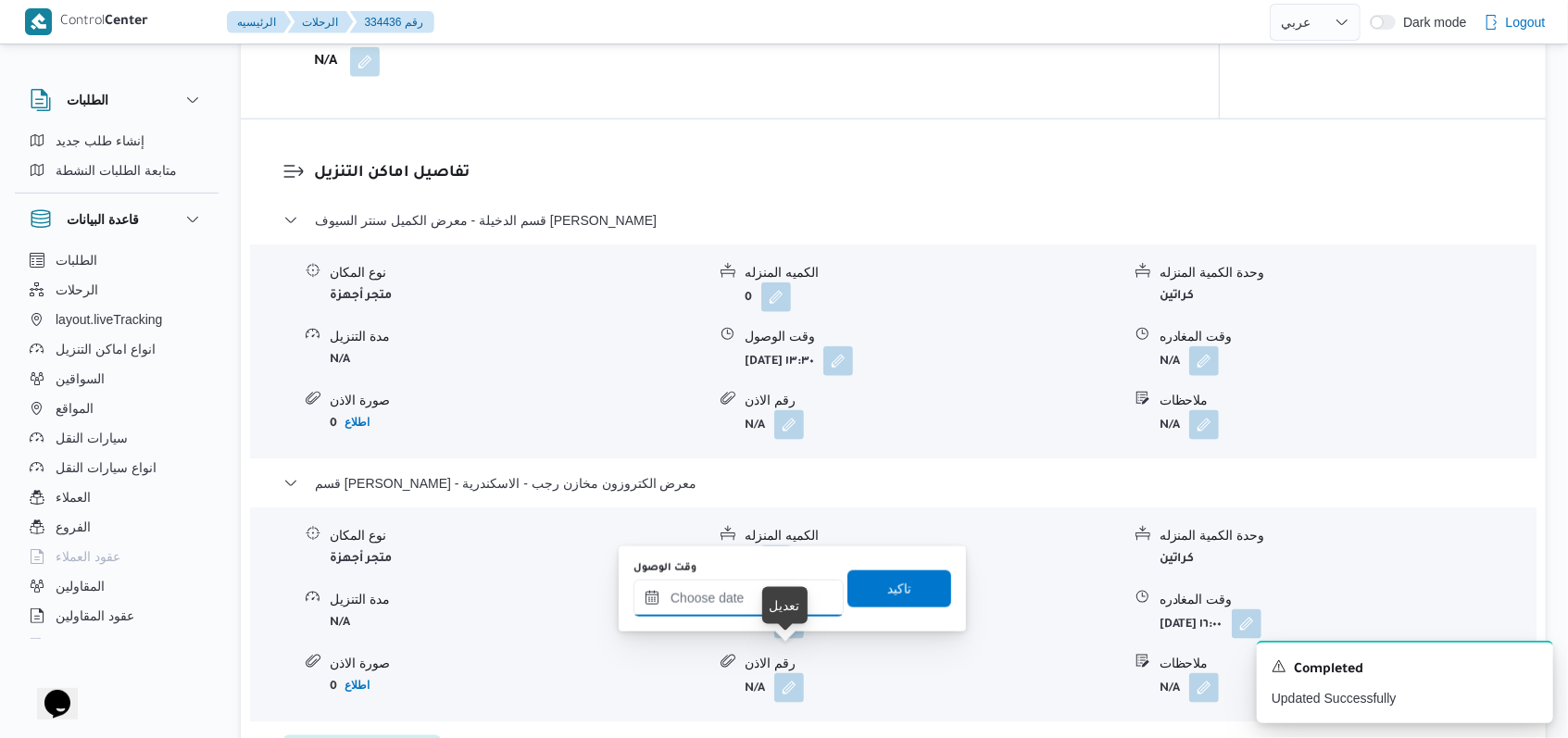
click at [725, 603] on input "وقت الوصول" at bounding box center [738, 597] width 211 height 37
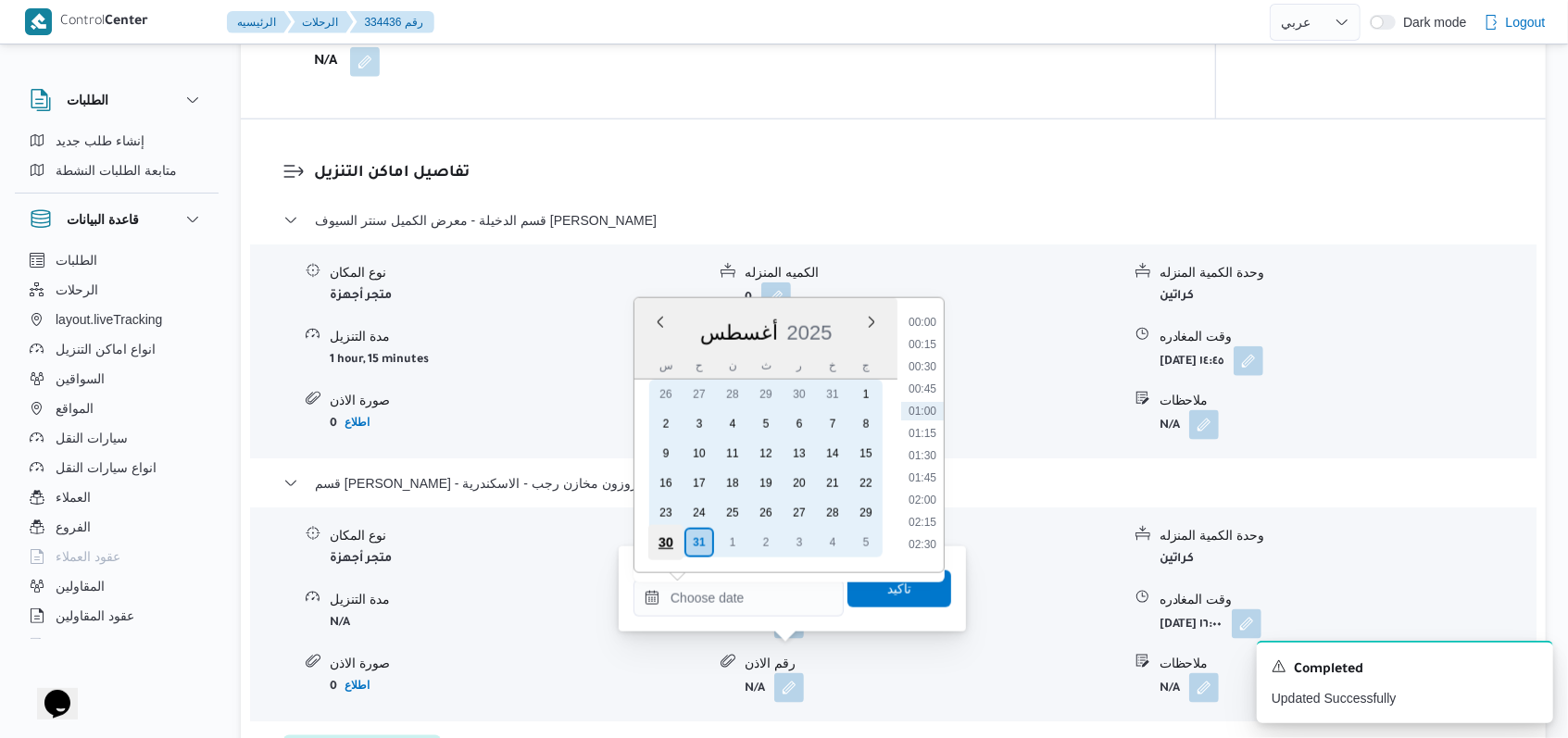
click at [663, 545] on div "30" at bounding box center [666, 542] width 35 height 35
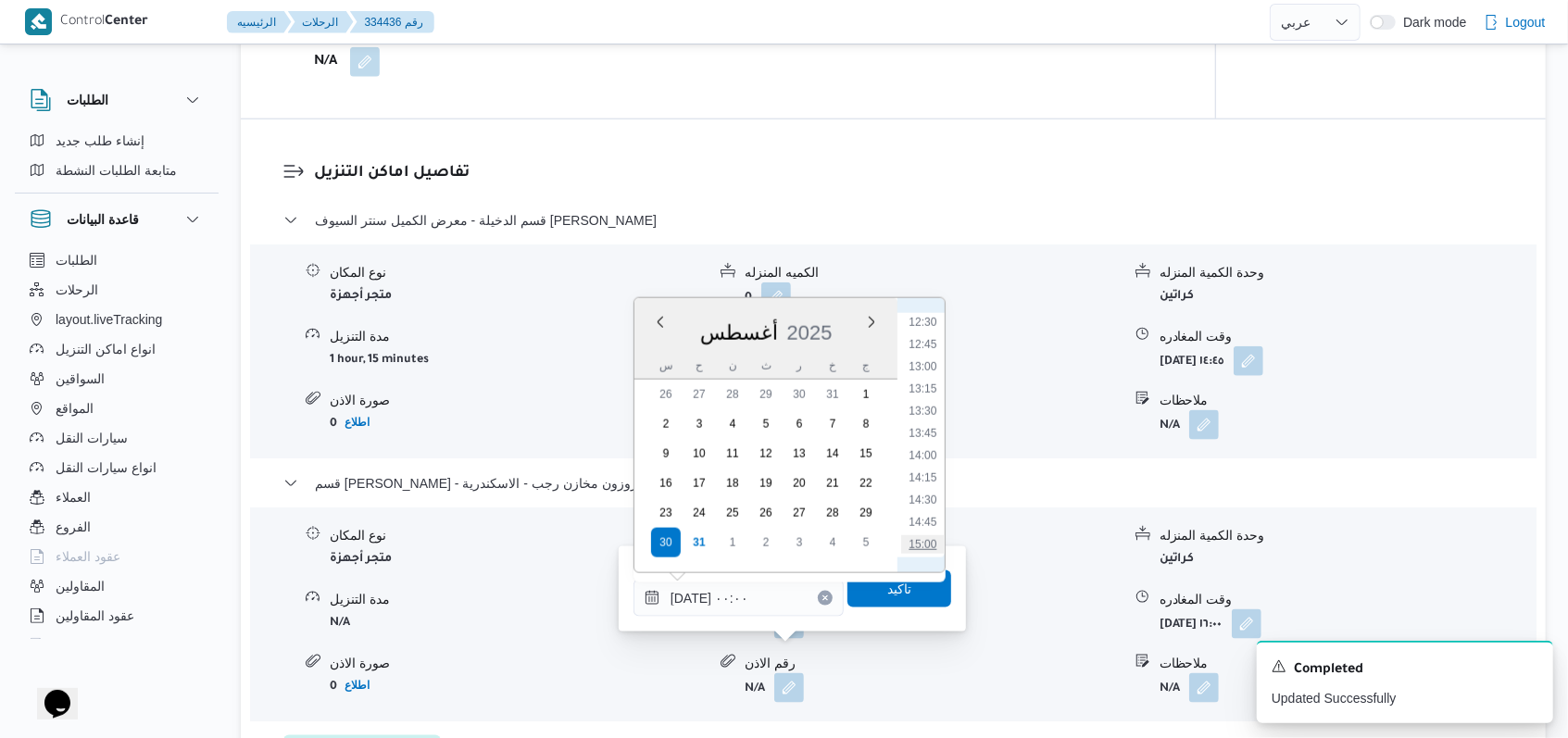
click at [934, 546] on li "15:00" at bounding box center [921, 545] width 42 height 19
type input "٣٠/٠٨/٢٠٢٥ ١٥:٠٠"
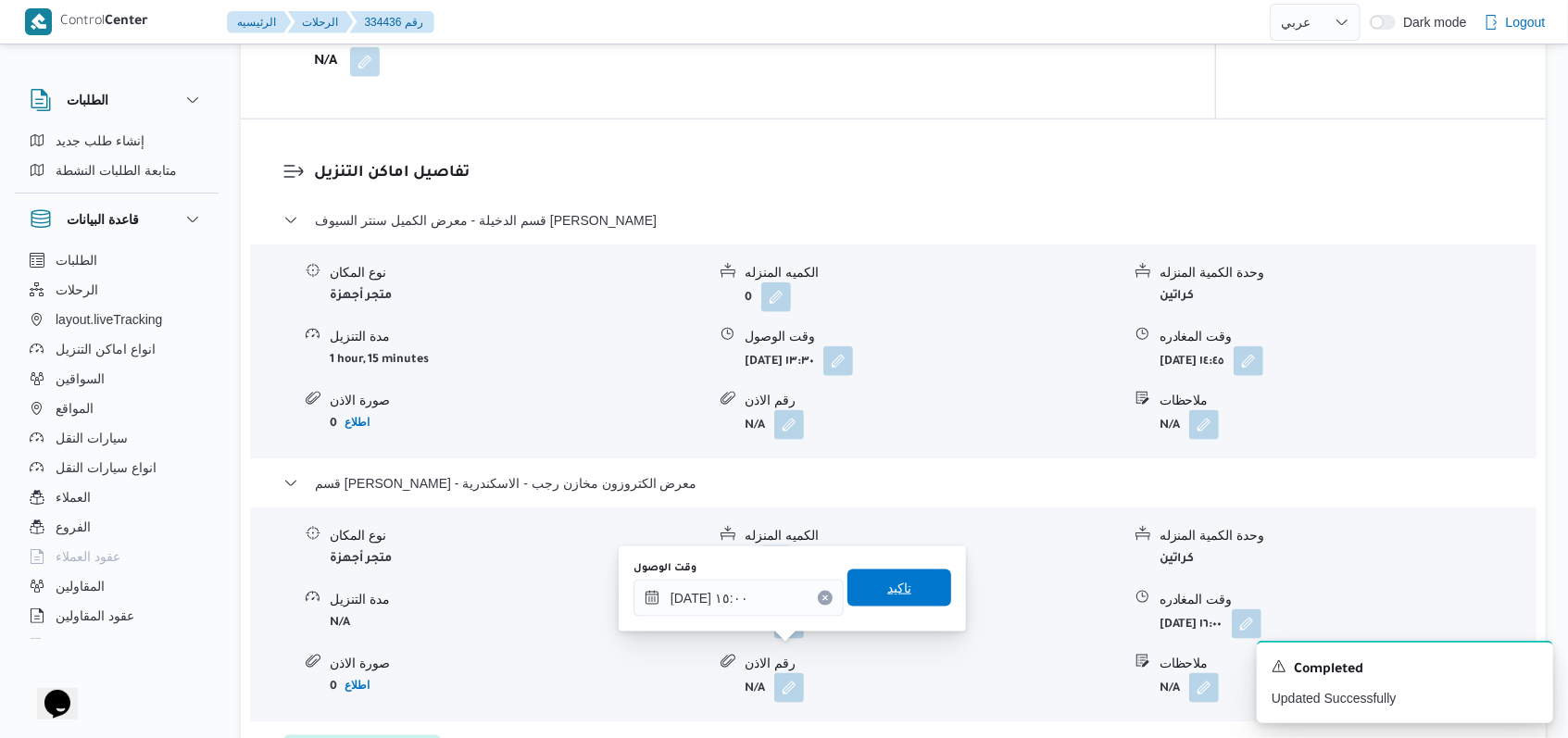
click at [906, 585] on span "تاكيد" at bounding box center [899, 587] width 104 height 37
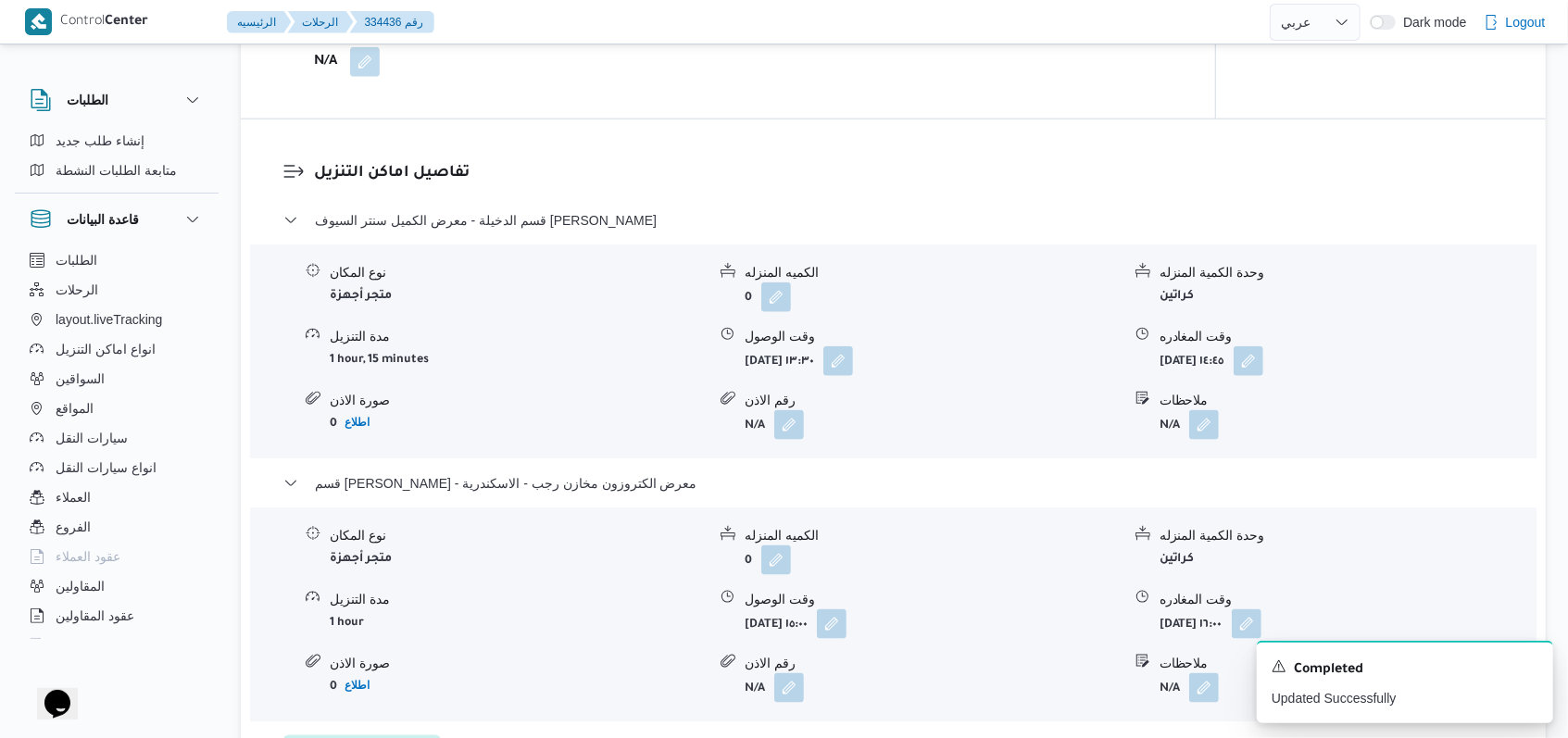
select select "ar"
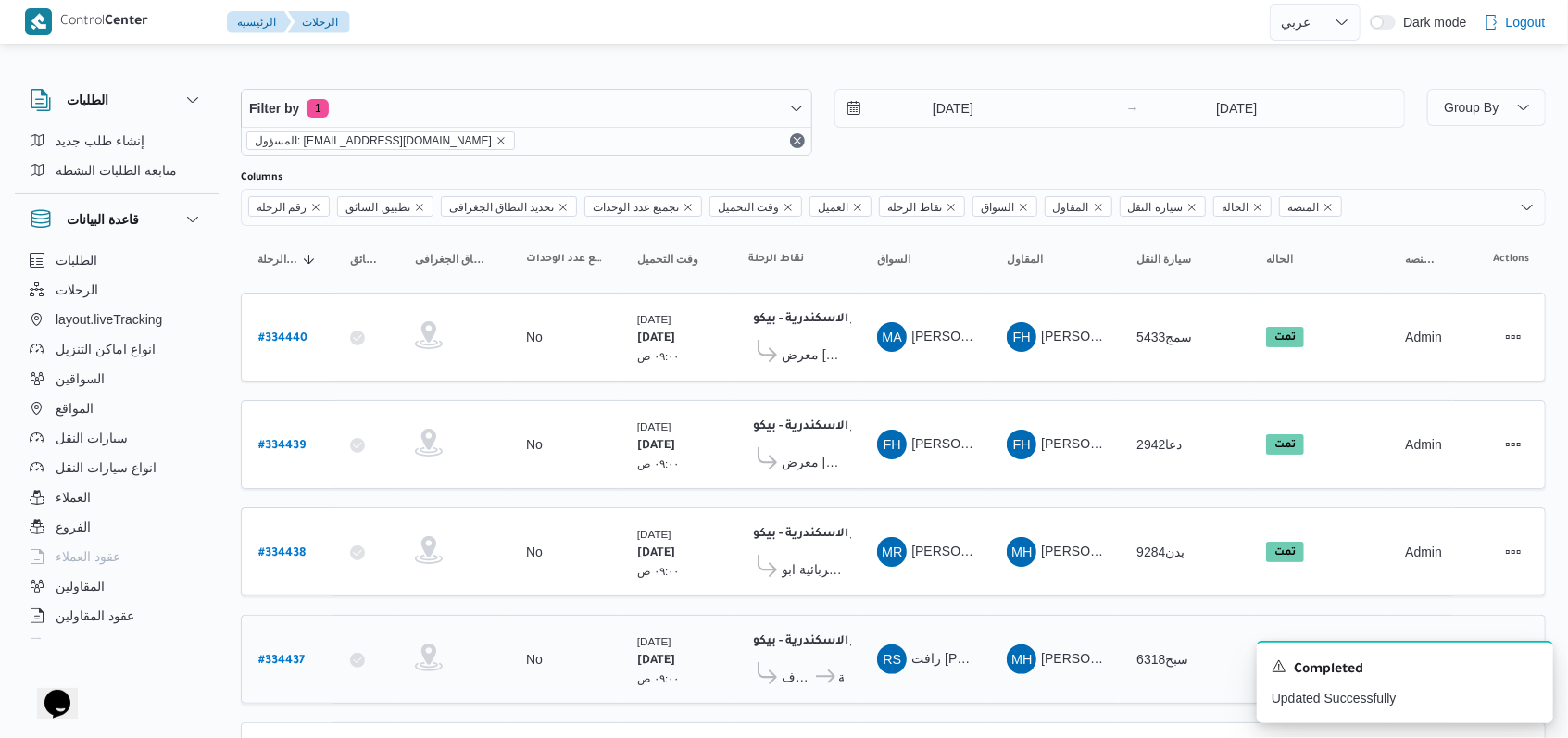
scroll to position [123, 0]
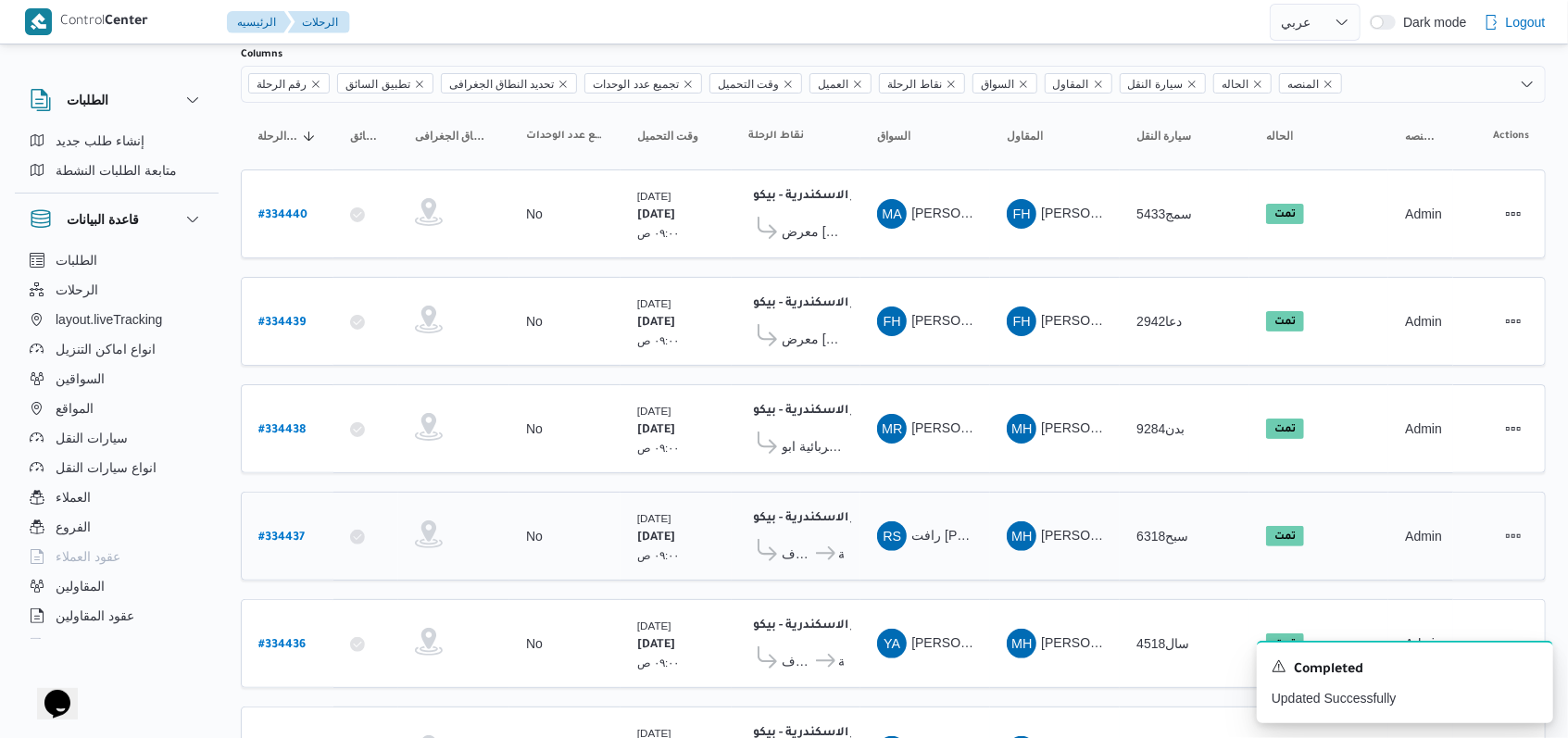
click at [311, 527] on div "# 334437" at bounding box center [287, 536] width 73 height 40
click at [297, 531] on b "# 334437" at bounding box center [281, 538] width 46 height 13
select select "ar"
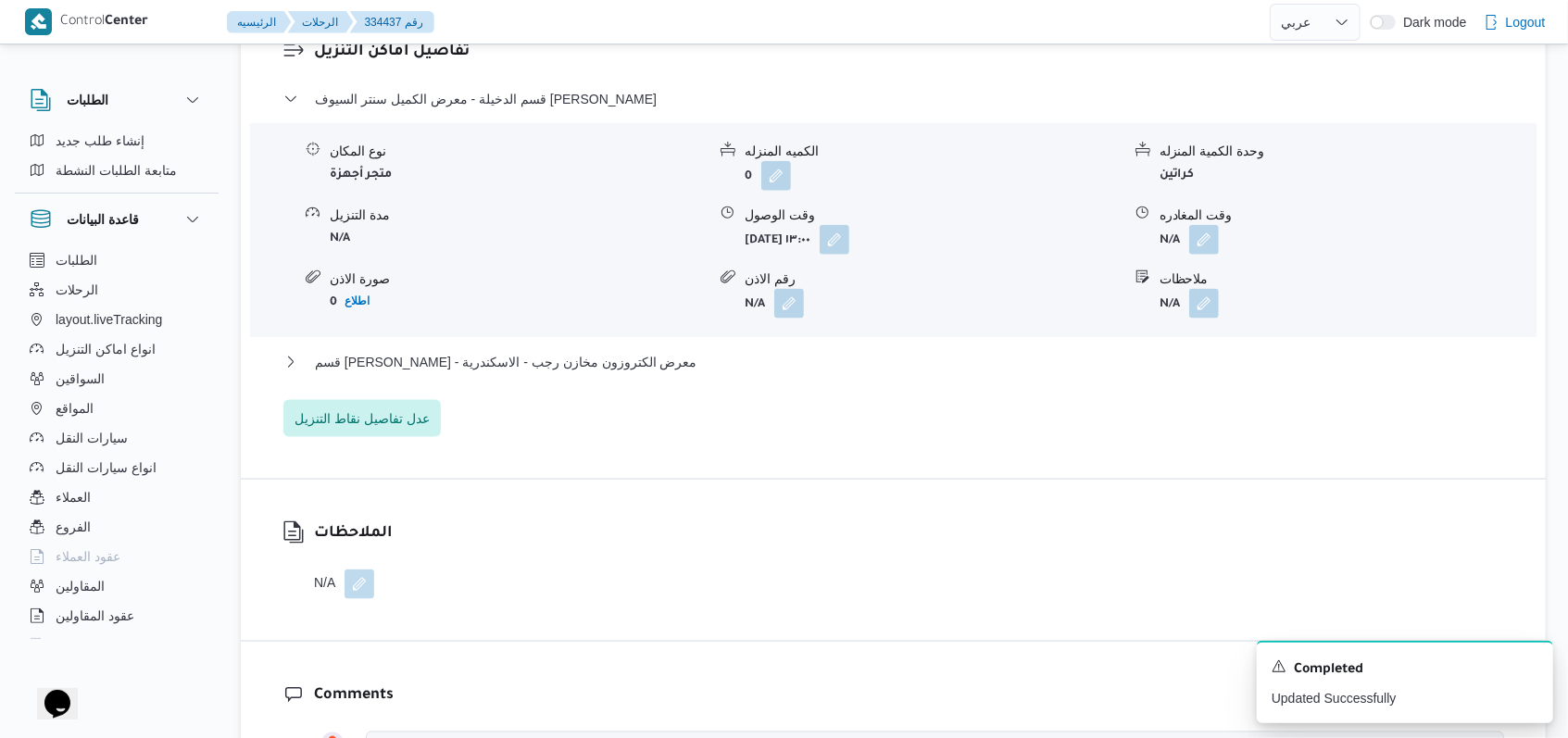
scroll to position [1481, 0]
click at [623, 366] on span "قسم سيدى جابر - معرض الكتروزون مخازن رجب - الاسكندرية" at bounding box center [505, 360] width 382 height 23
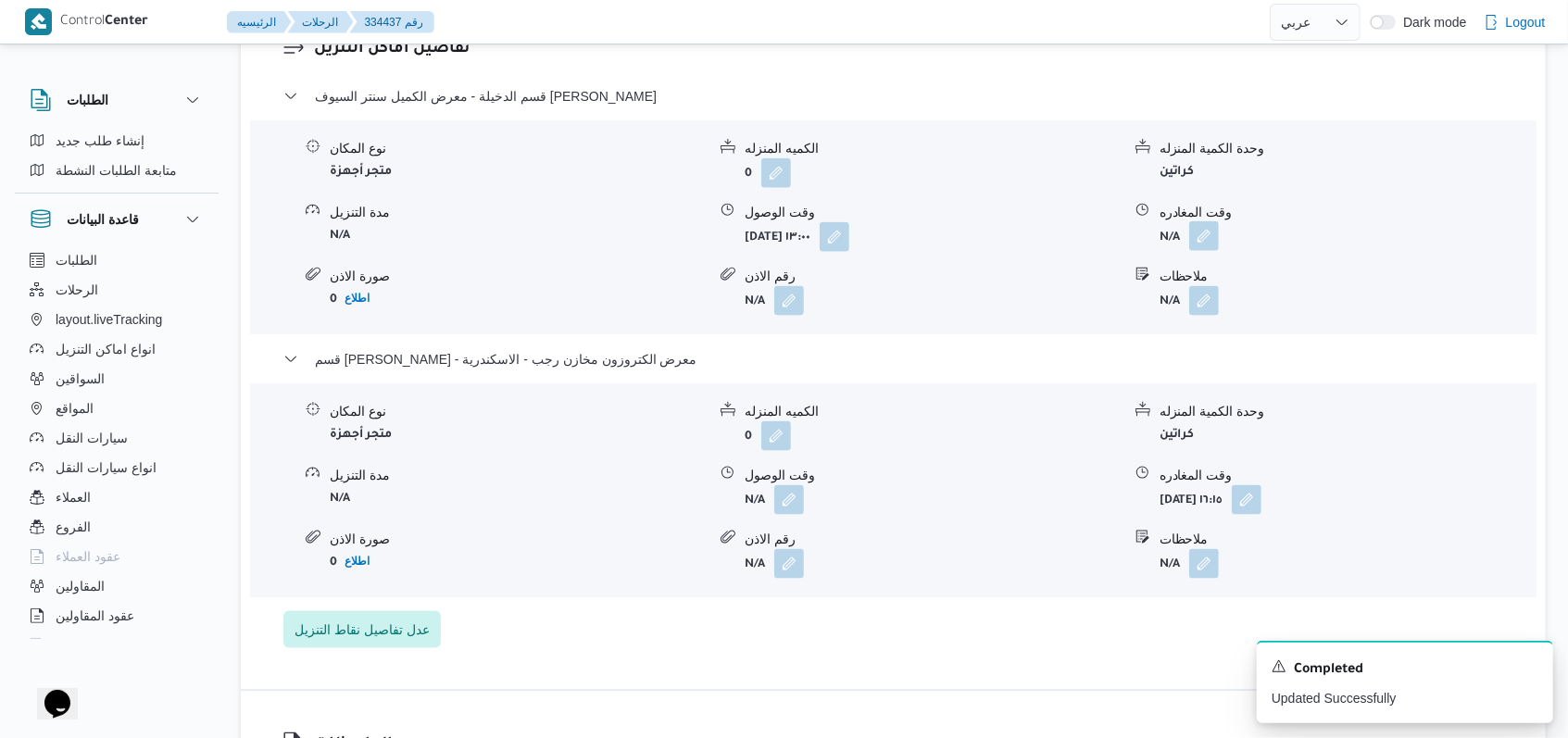
click at [1199, 244] on button "button" at bounding box center [1203, 235] width 29 height 29
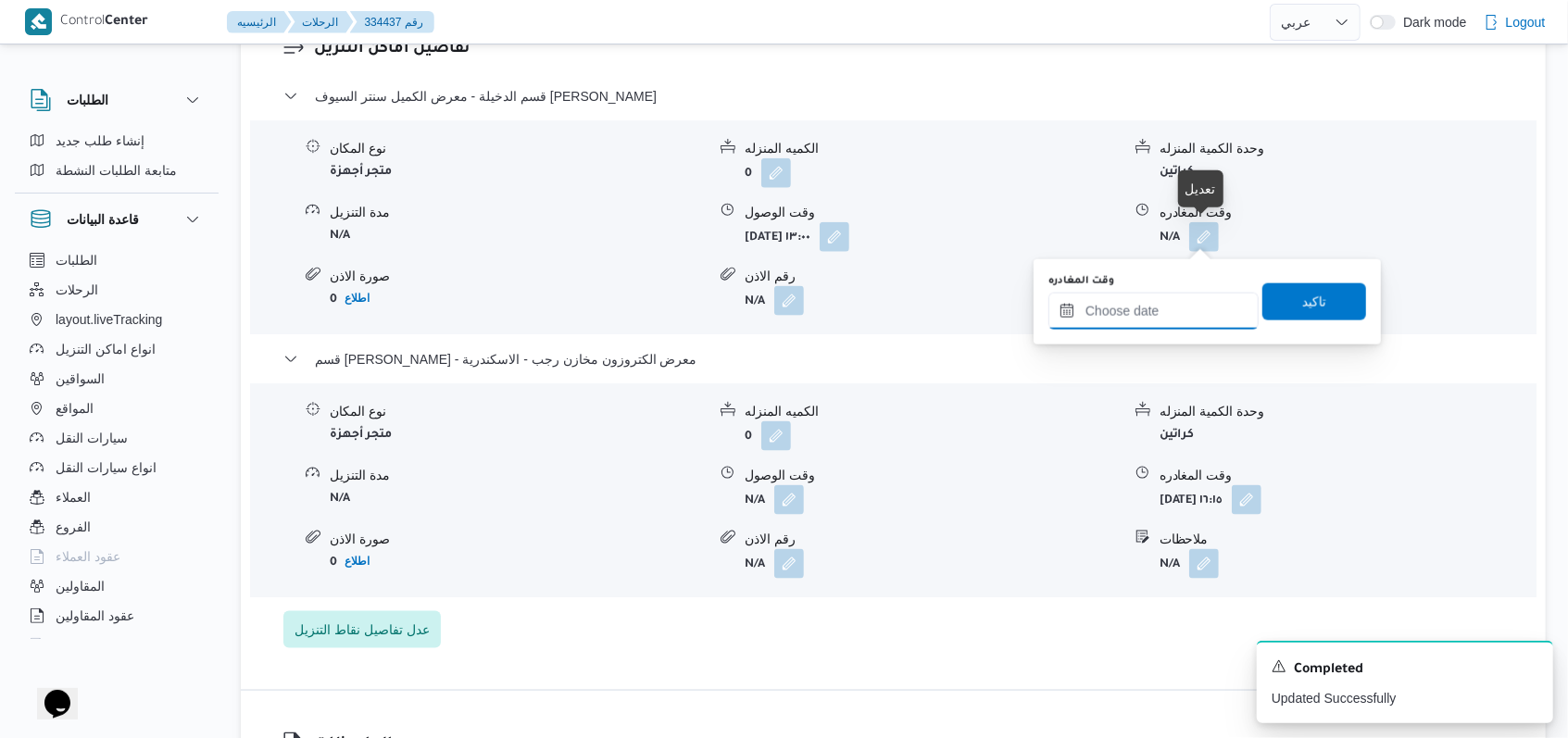
click at [1178, 293] on input "وقت المغادره" at bounding box center [1153, 310] width 211 height 37
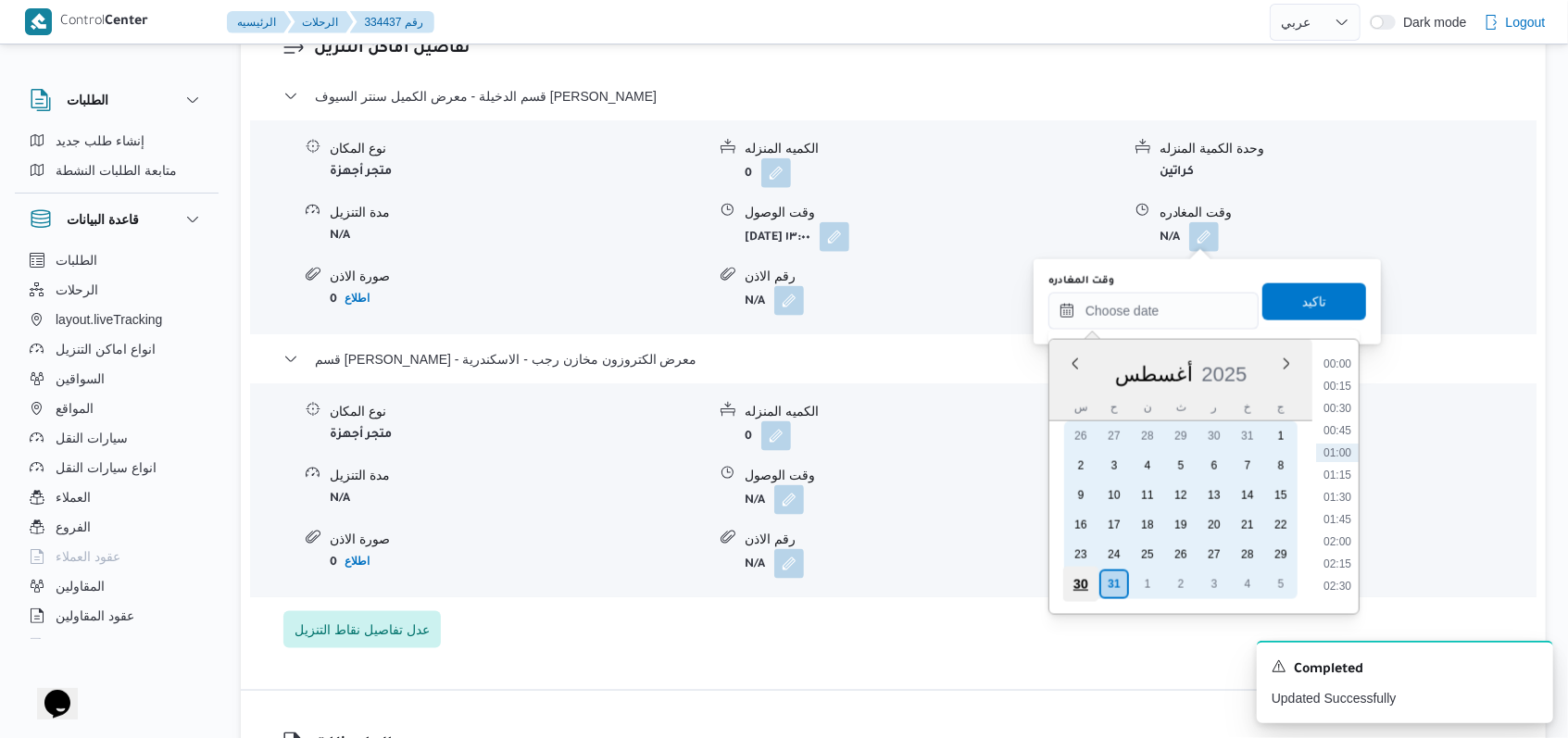
click at [1087, 574] on div "30" at bounding box center [1080, 583] width 35 height 35
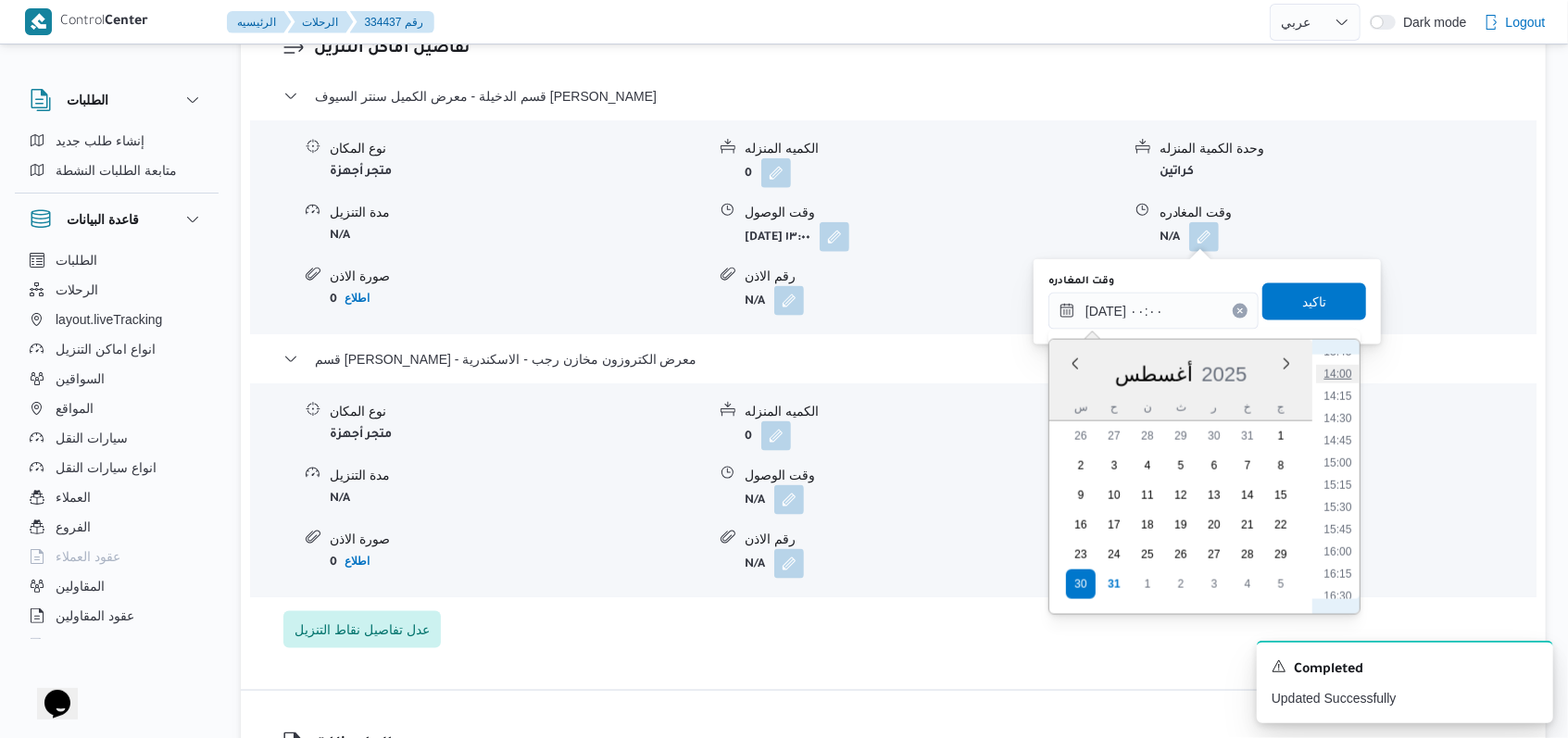
click at [1336, 381] on li "14:00" at bounding box center [1337, 374] width 42 height 19
type input "٣٠/٠٨/٢٠٢٥ ١٤:٠٠"
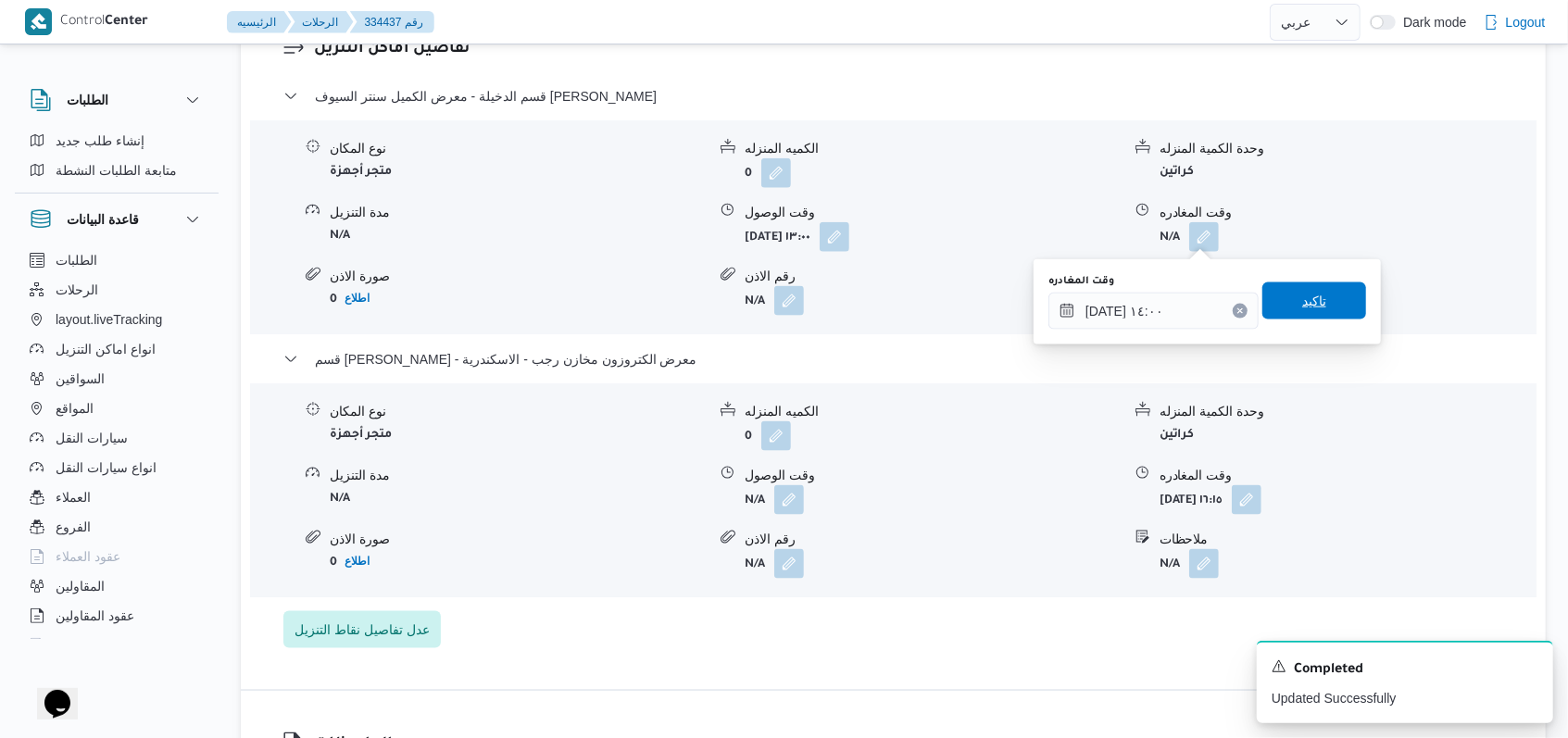
click at [1323, 306] on span "تاكيد" at bounding box center [1314, 300] width 104 height 37
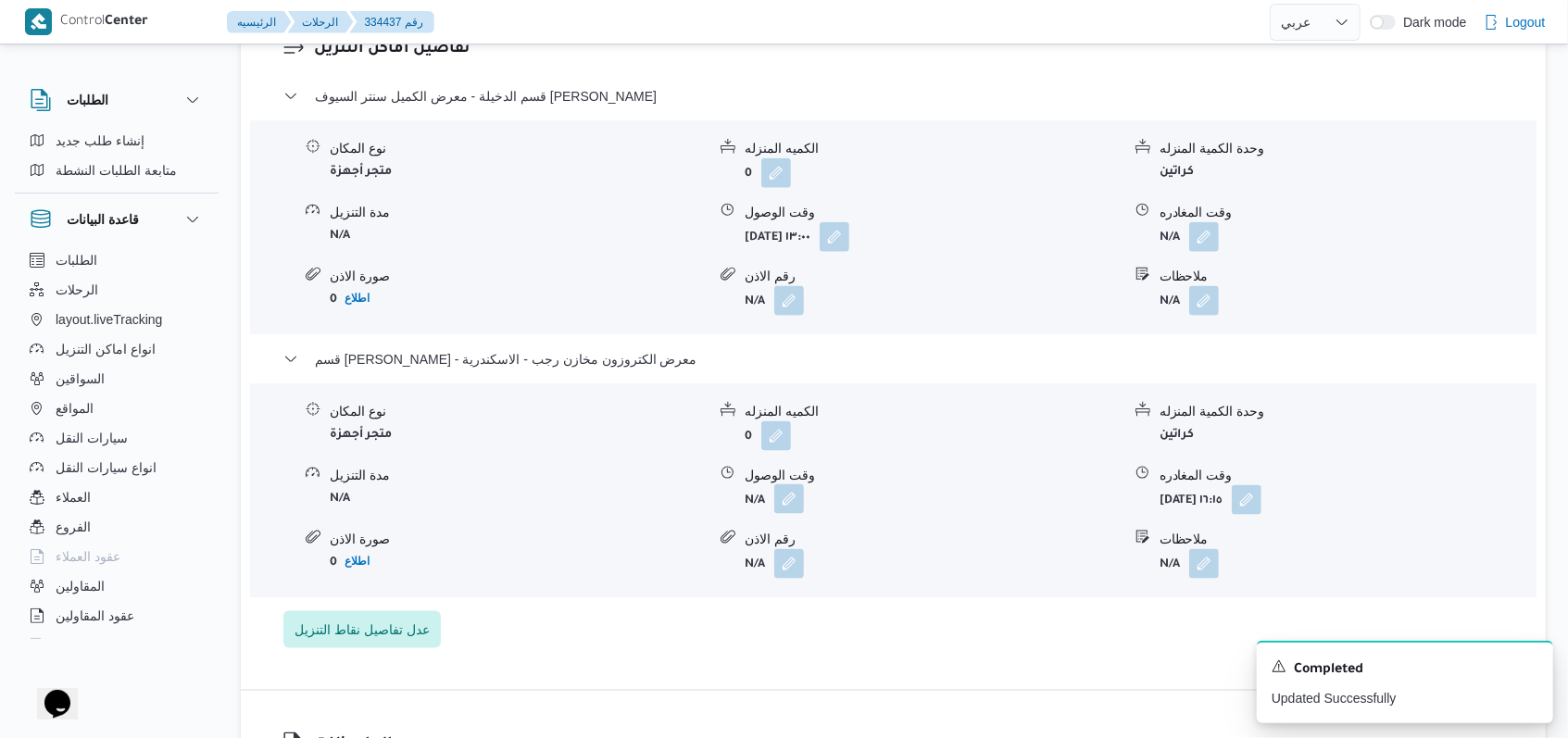
click at [775, 497] on button "button" at bounding box center [788, 498] width 29 height 29
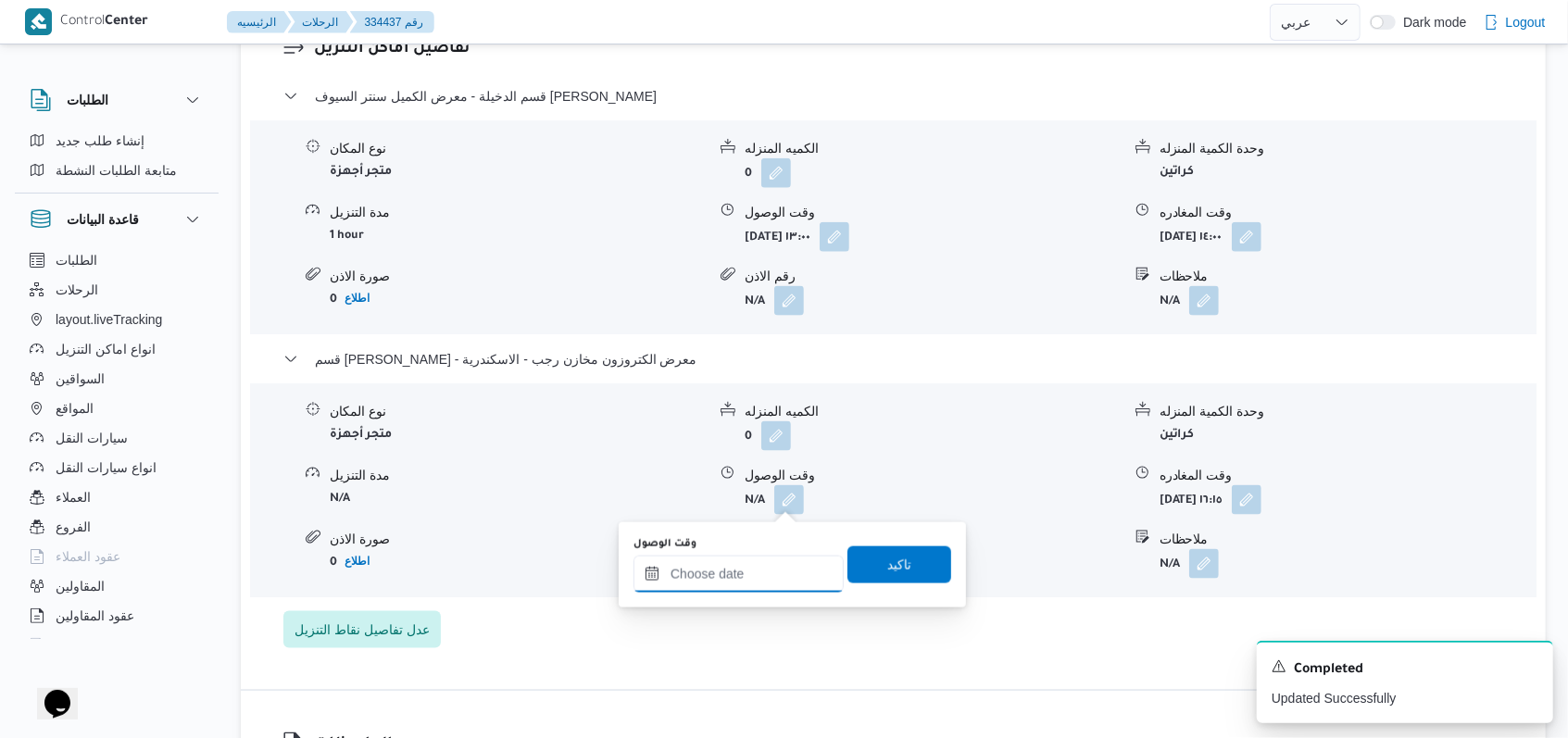
click at [741, 574] on input "وقت الوصول" at bounding box center [738, 573] width 211 height 37
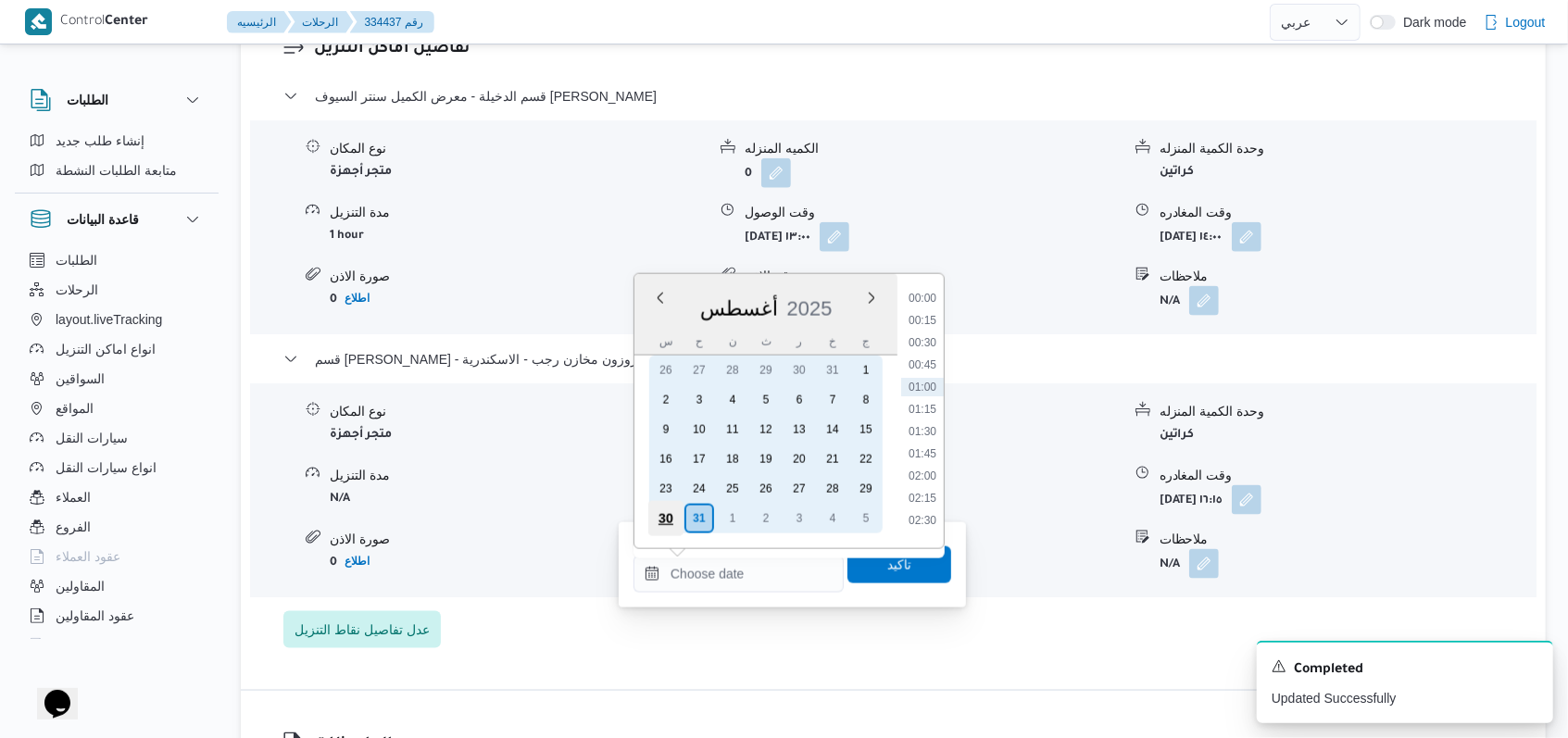
click at [669, 508] on div "30" at bounding box center [666, 518] width 35 height 35
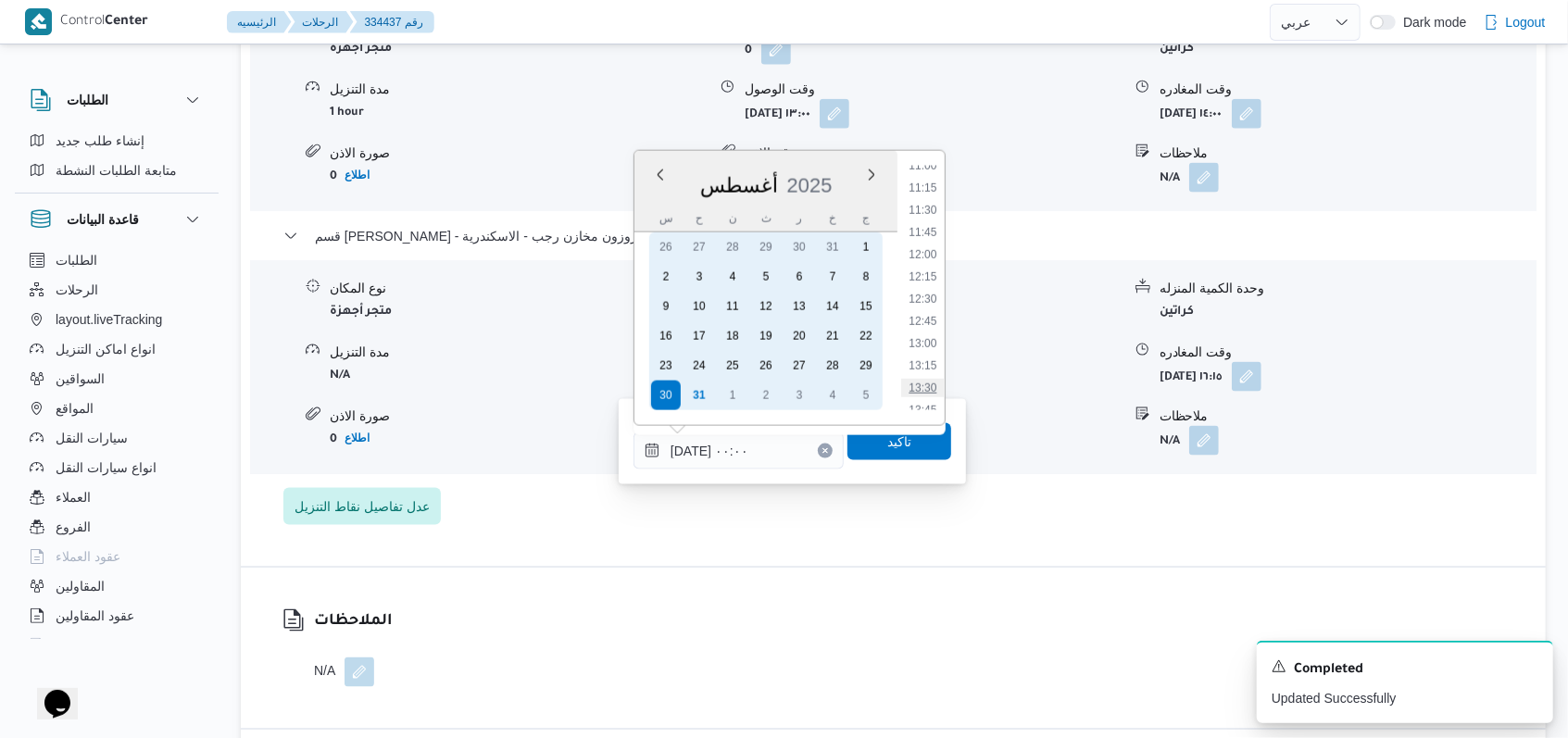
scroll to position [1111, 0]
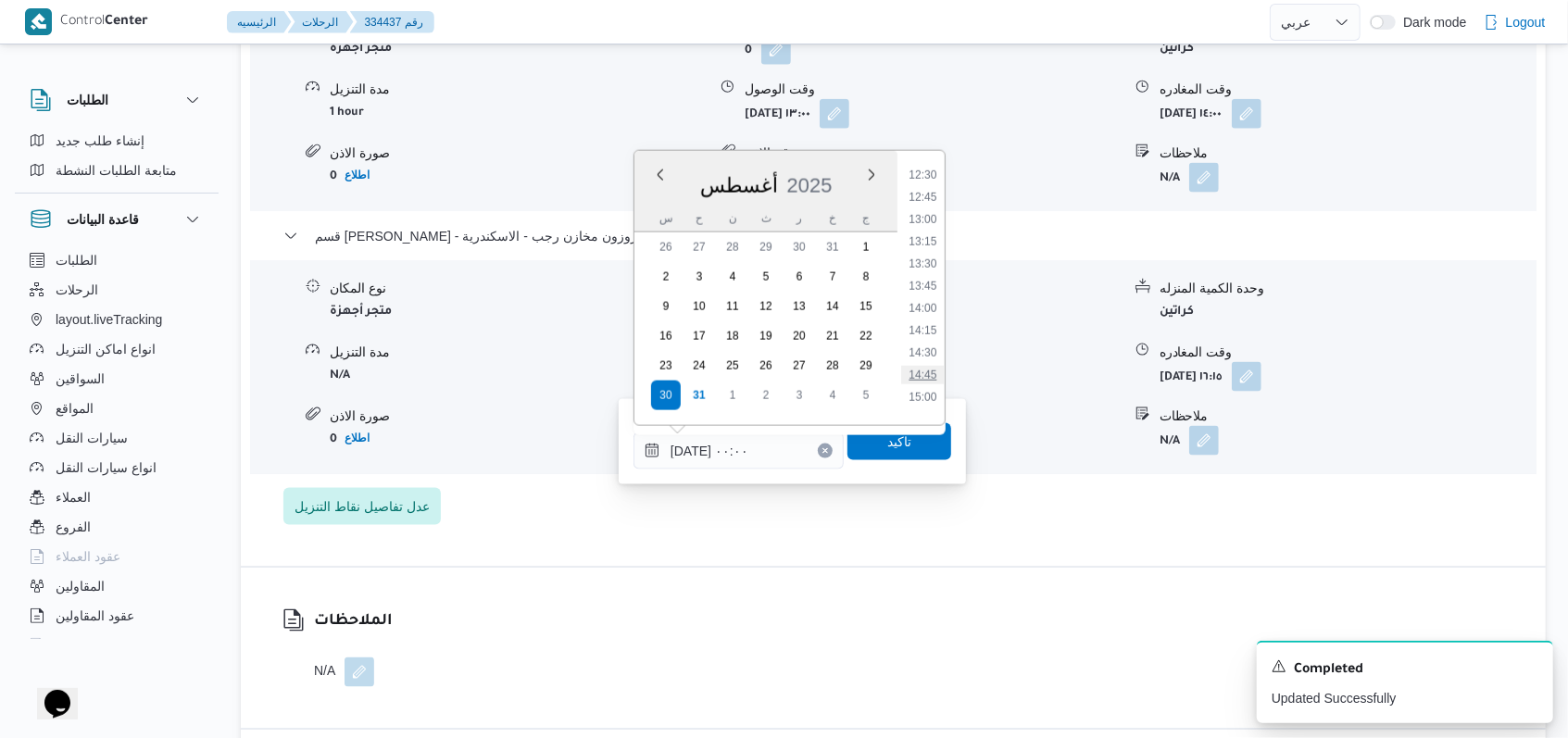
click at [934, 381] on li "14:45" at bounding box center [921, 375] width 42 height 19
type input "٣٠/٠٨/٢٠٢٥ ١٤:٤٥"
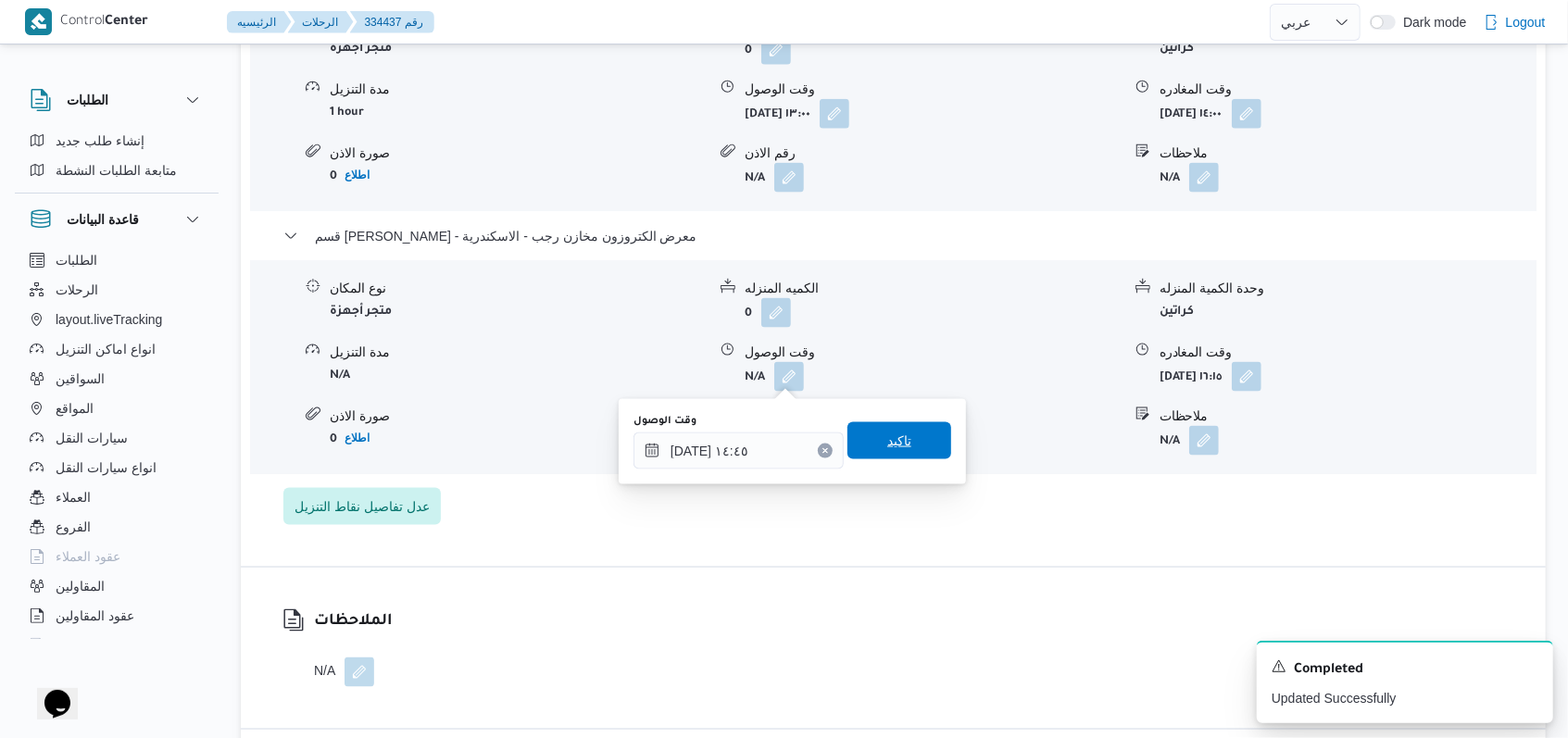
click at [902, 451] on span "تاكيد" at bounding box center [899, 440] width 104 height 37
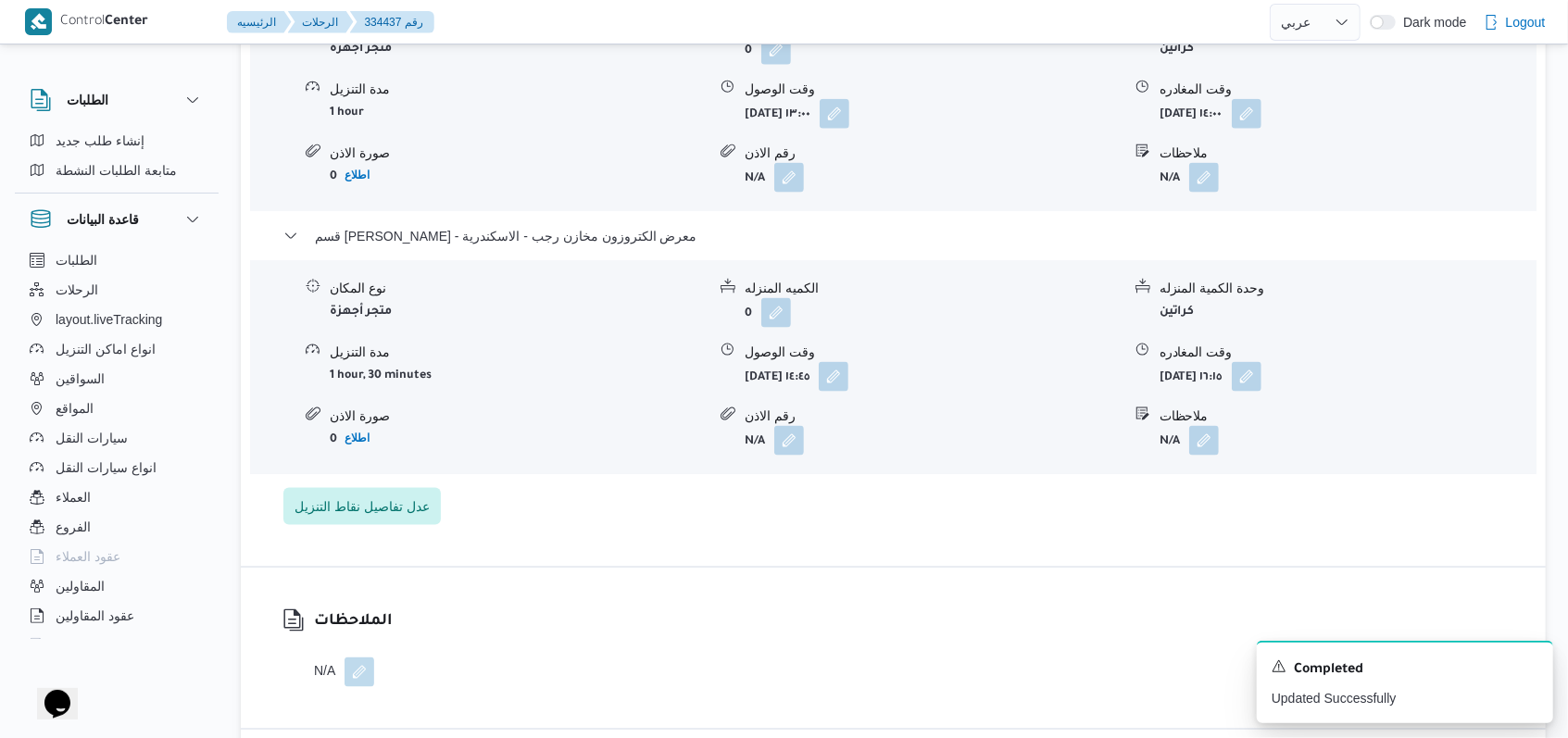
select select "ar"
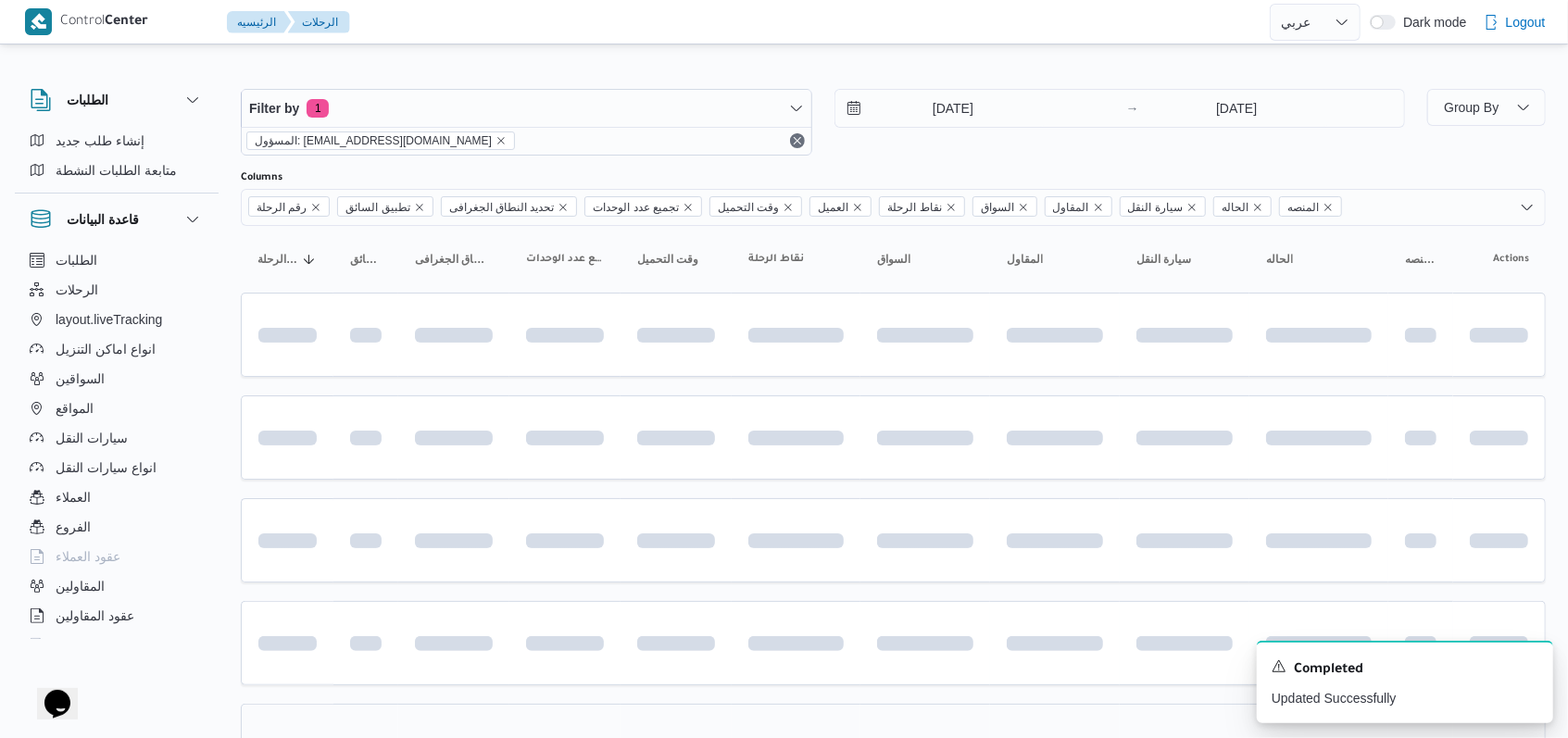
scroll to position [370, 0]
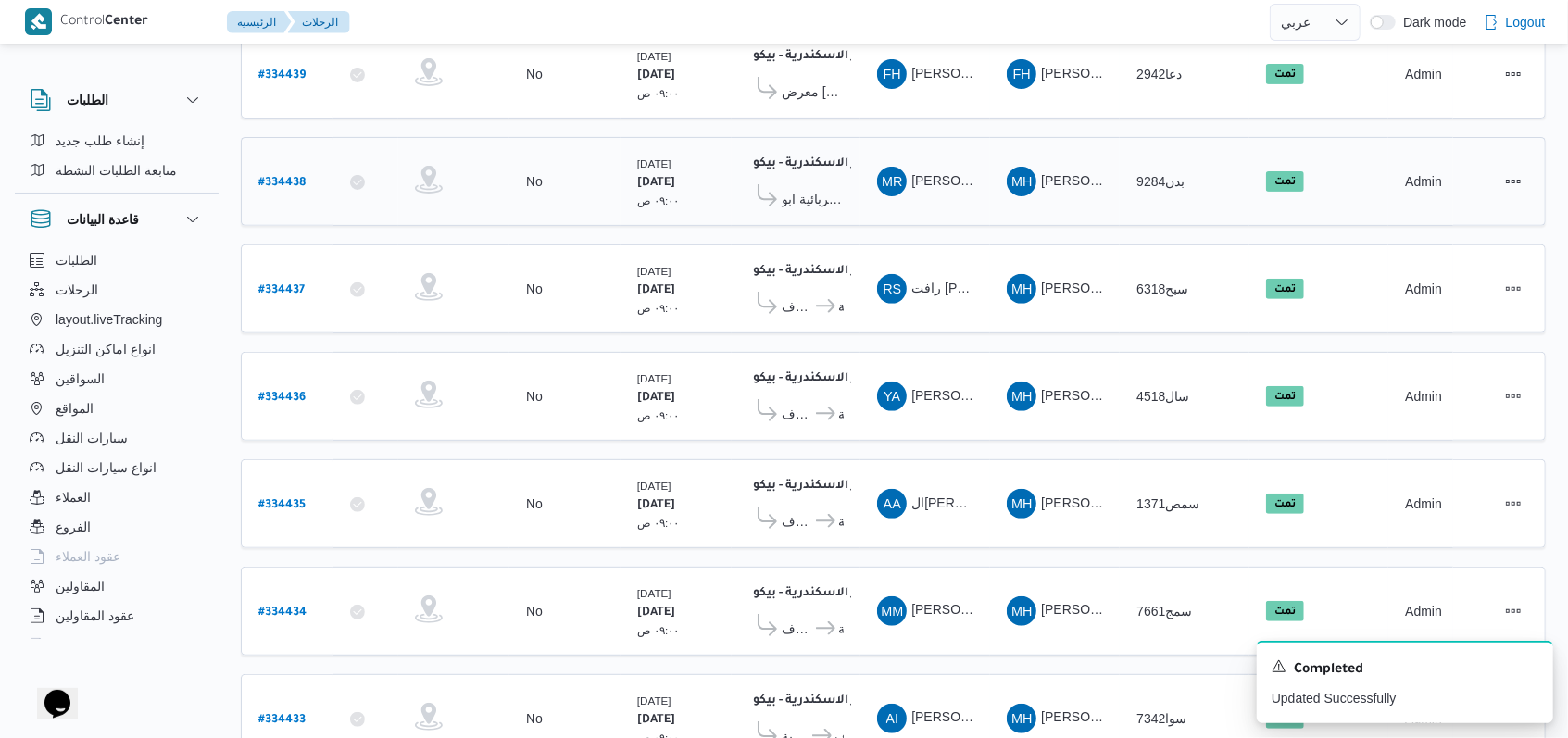
click at [276, 176] on b "# 334438" at bounding box center [282, 183] width 47 height 13
select select "ar"
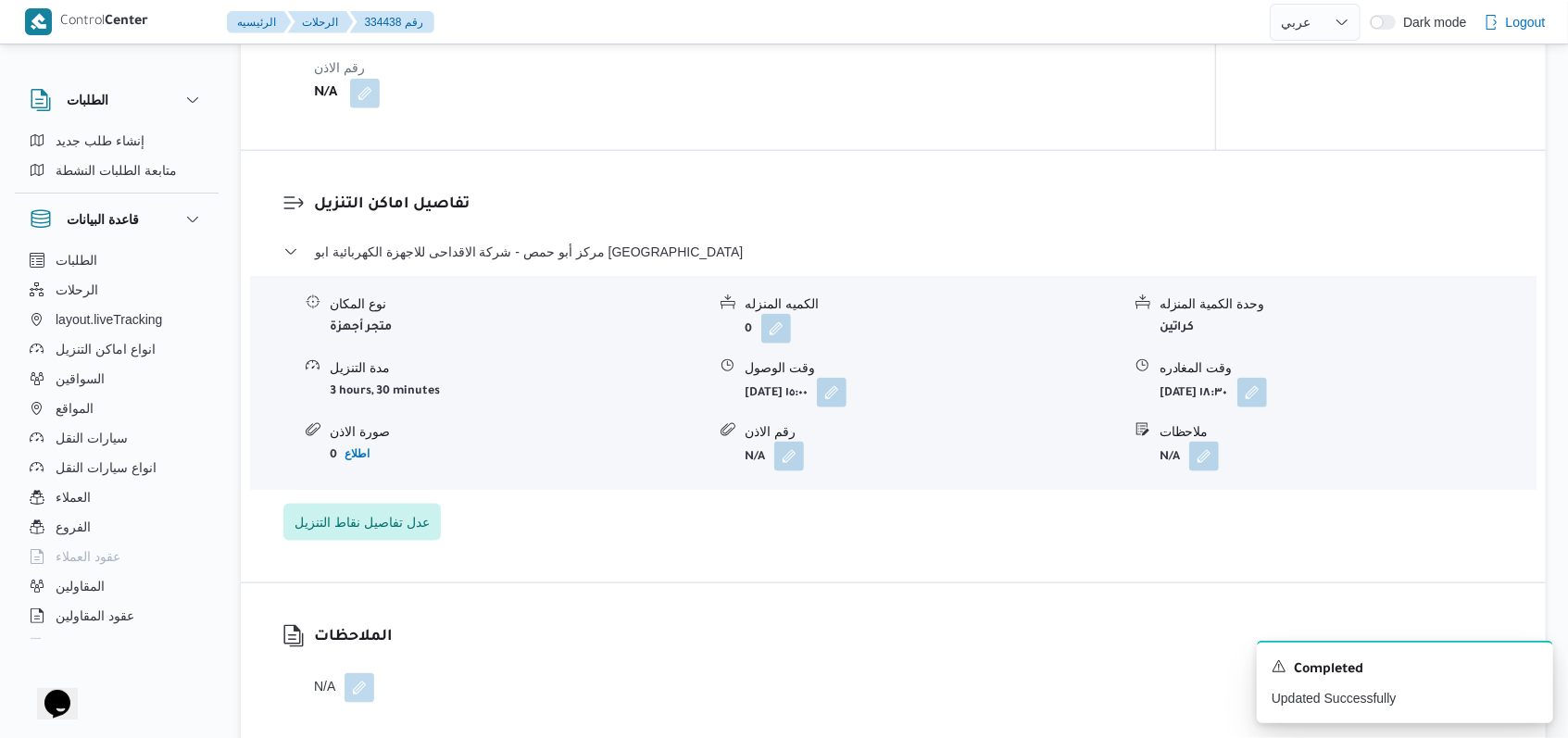
scroll to position [1357, 0]
select select "ar"
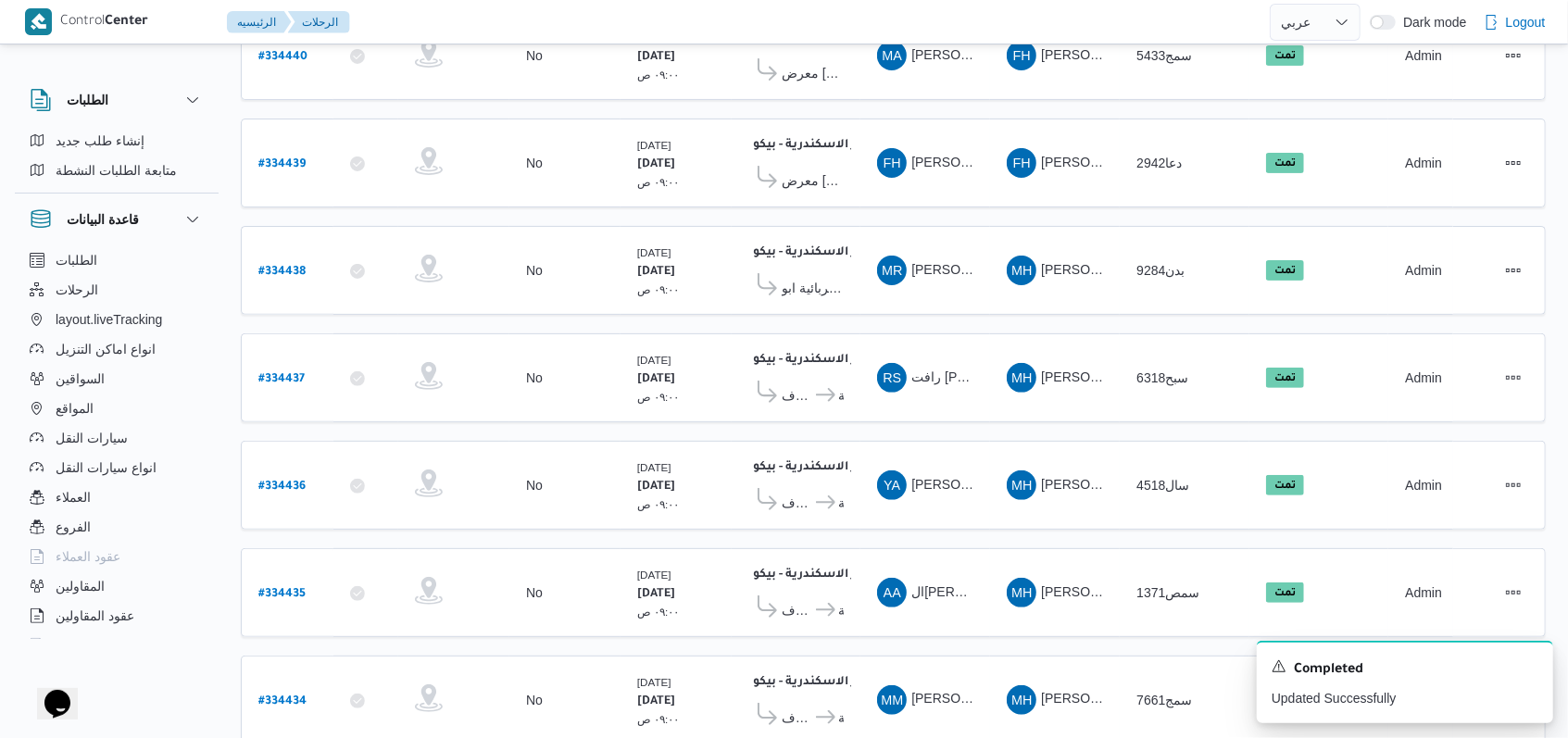
scroll to position [246, 0]
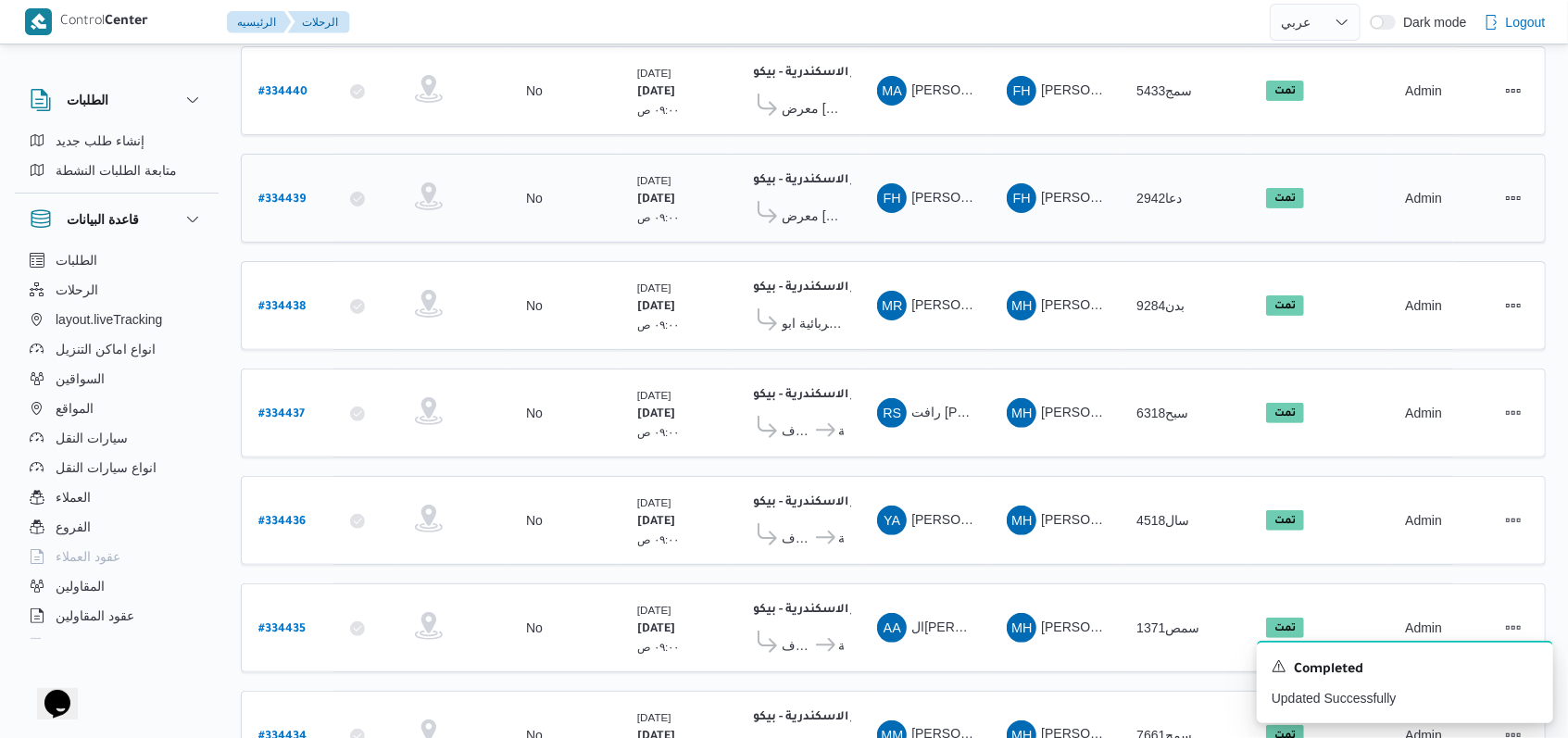
click at [291, 199] on b "# 334439" at bounding box center [282, 200] width 47 height 13
select select "ar"
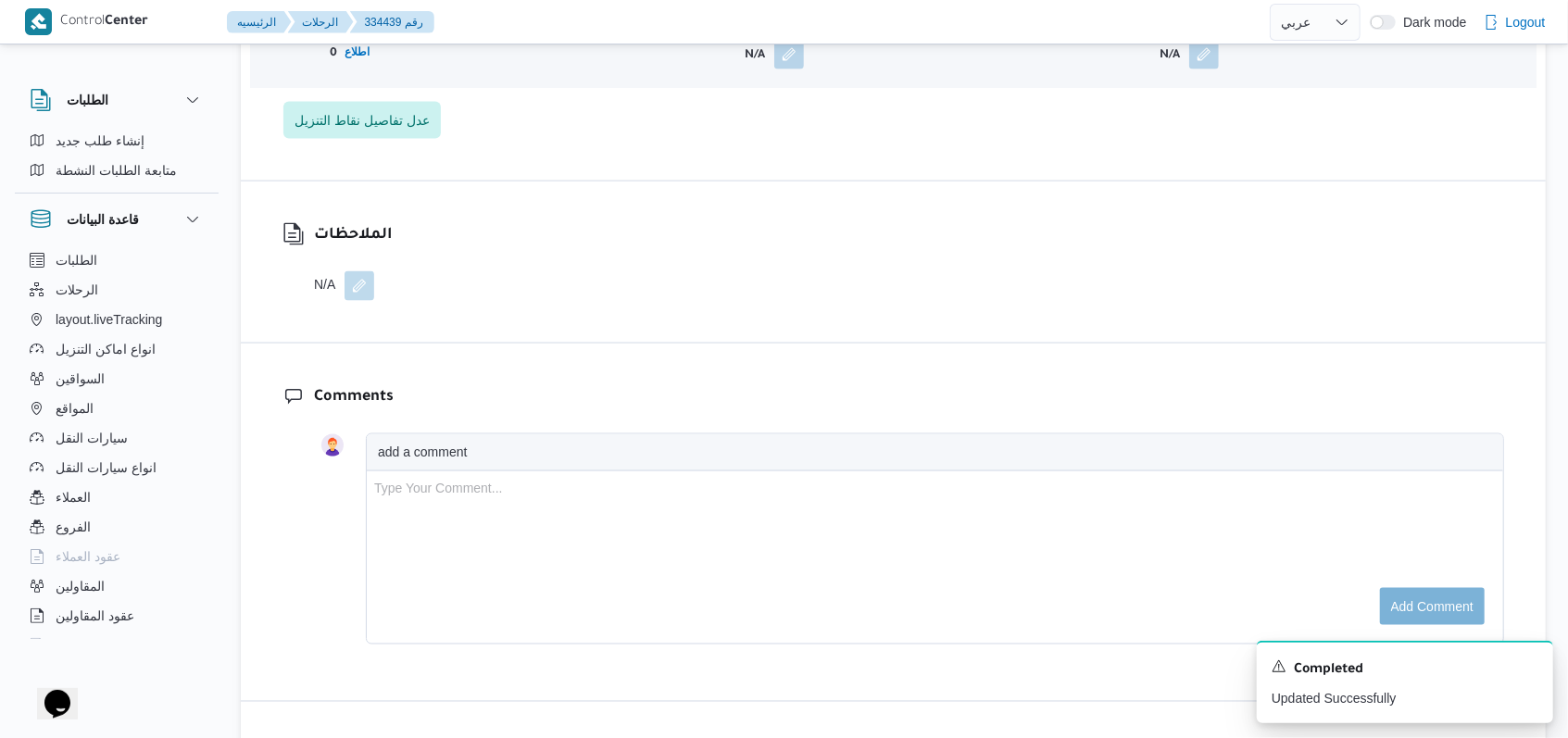
scroll to position [1481, 0]
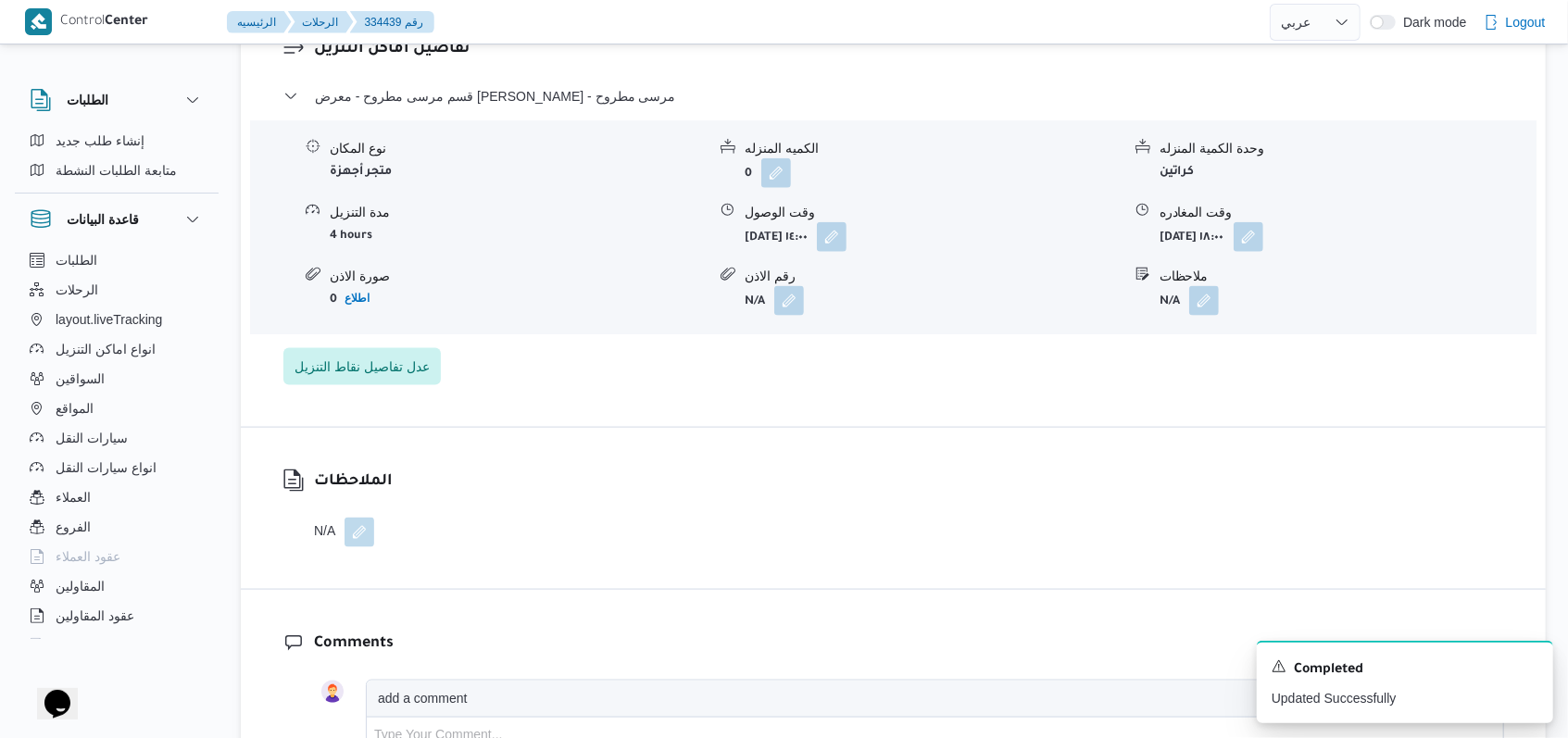
select select "ar"
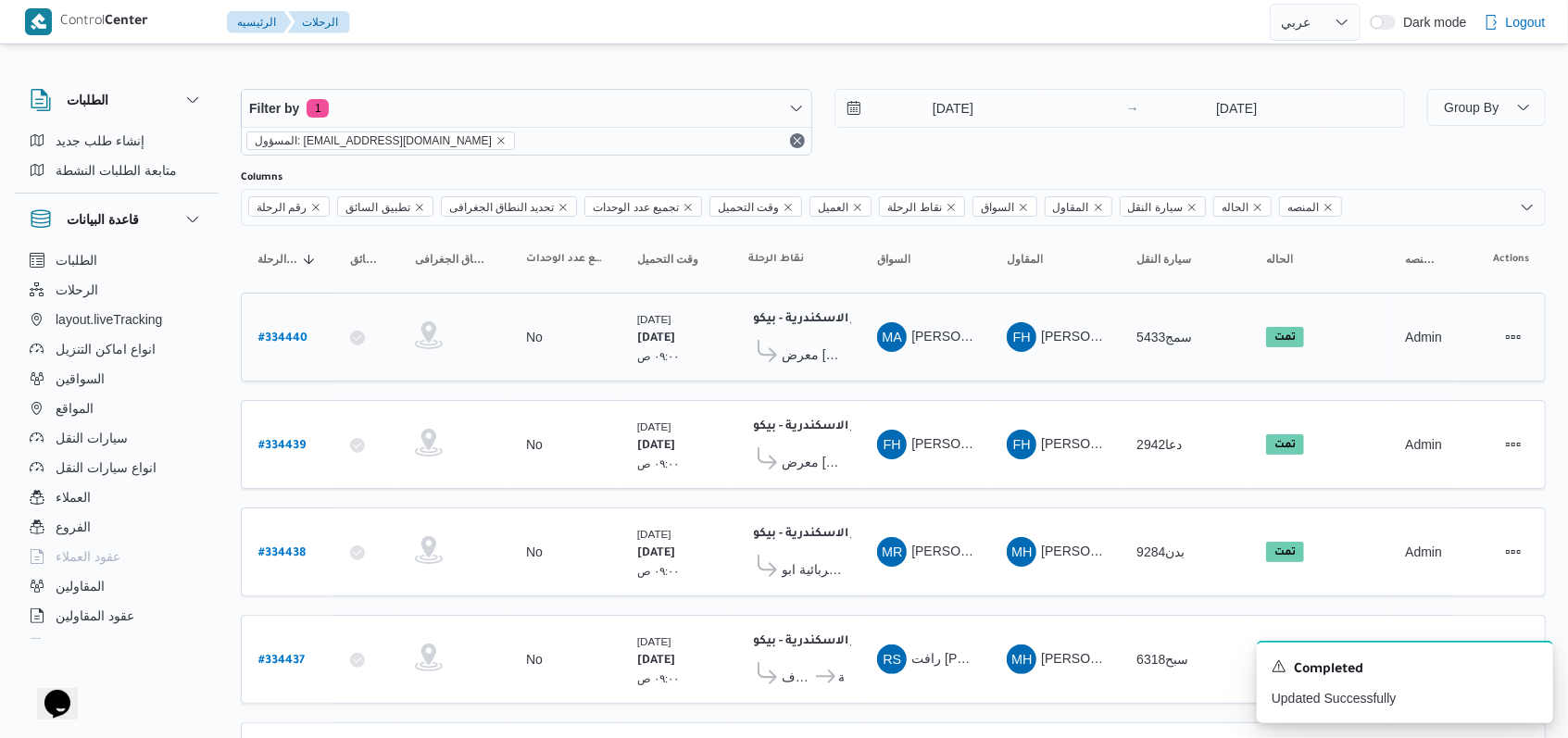
click at [281, 332] on b "# 334440" at bounding box center [283, 339] width 49 height 13
select select "ar"
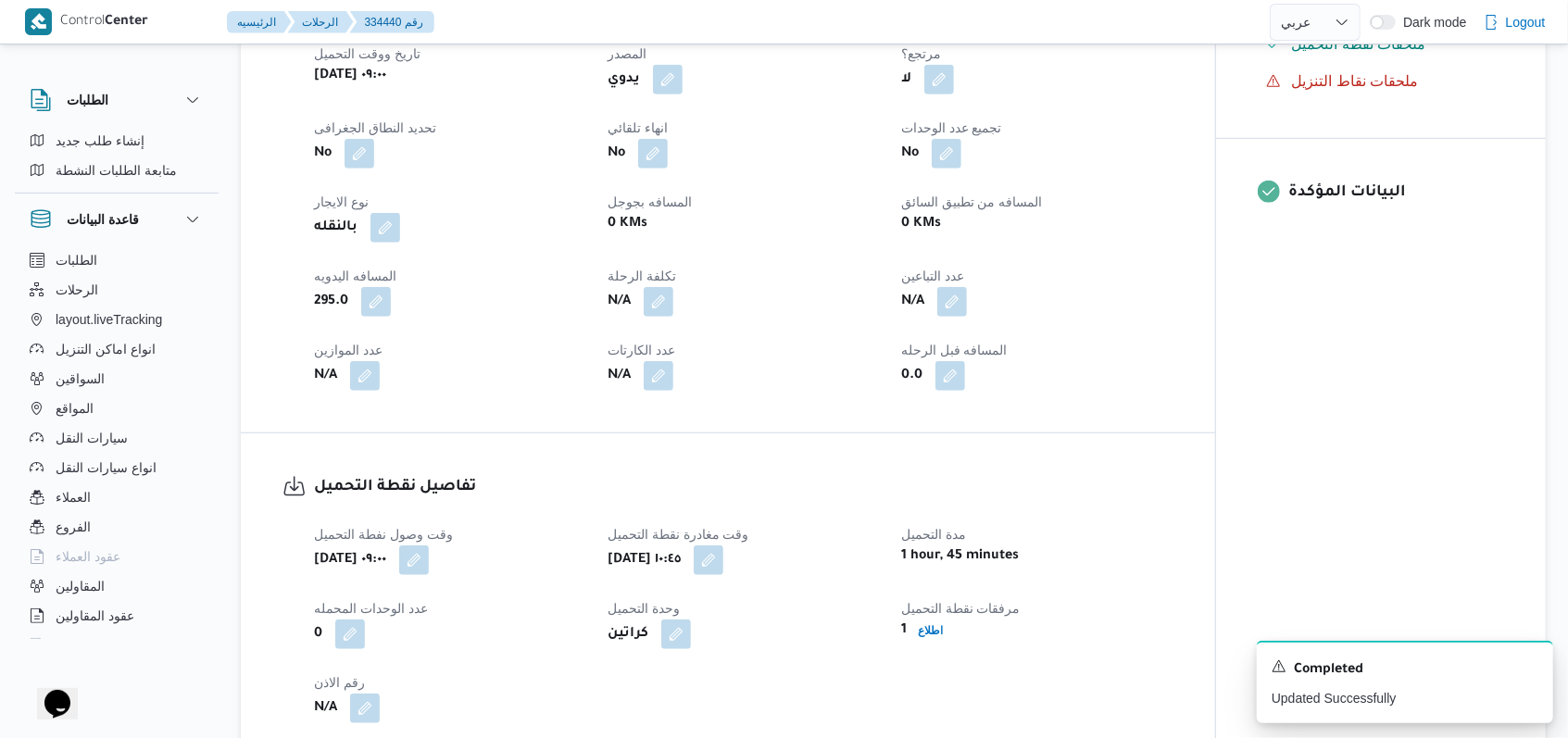
scroll to position [1357, 0]
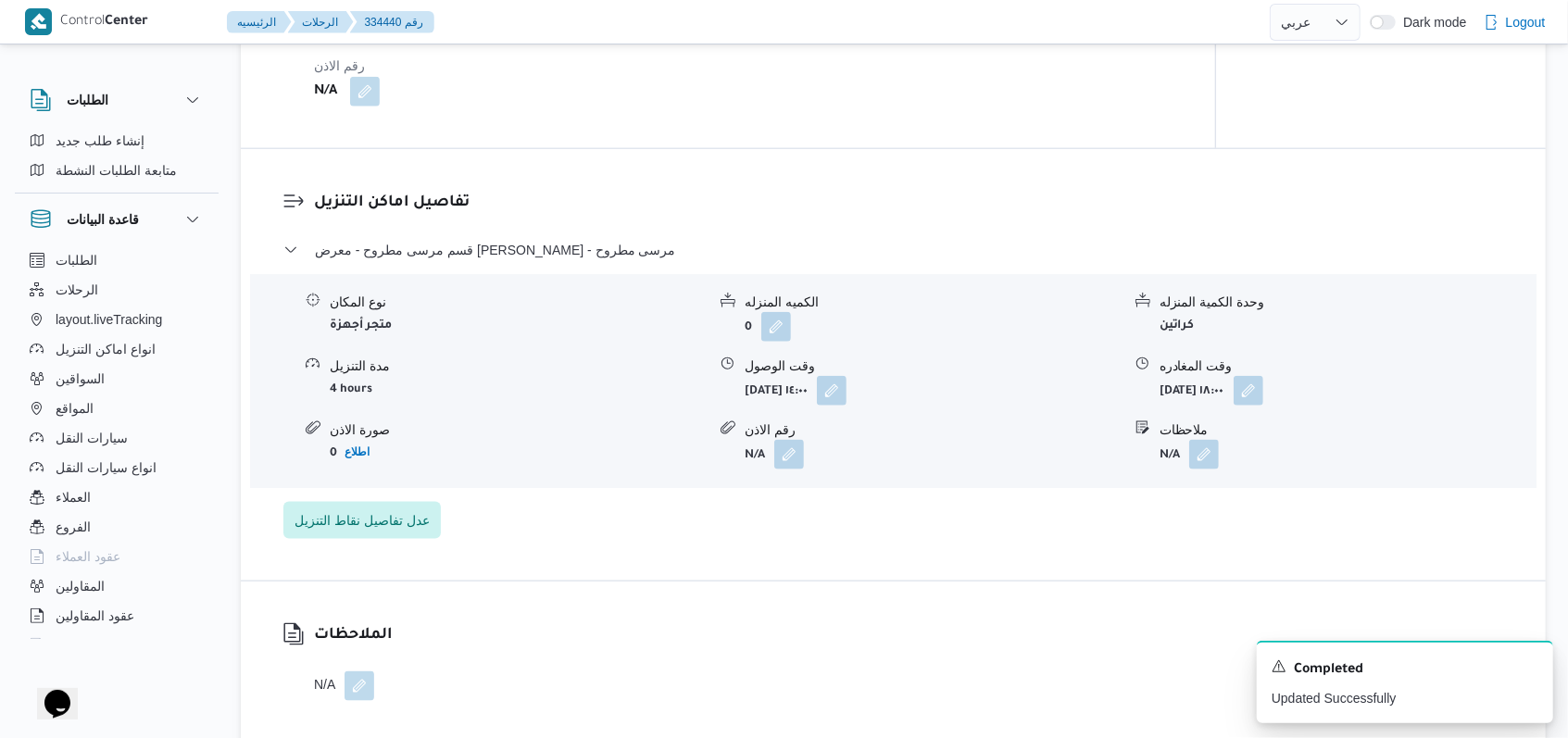
select select "ar"
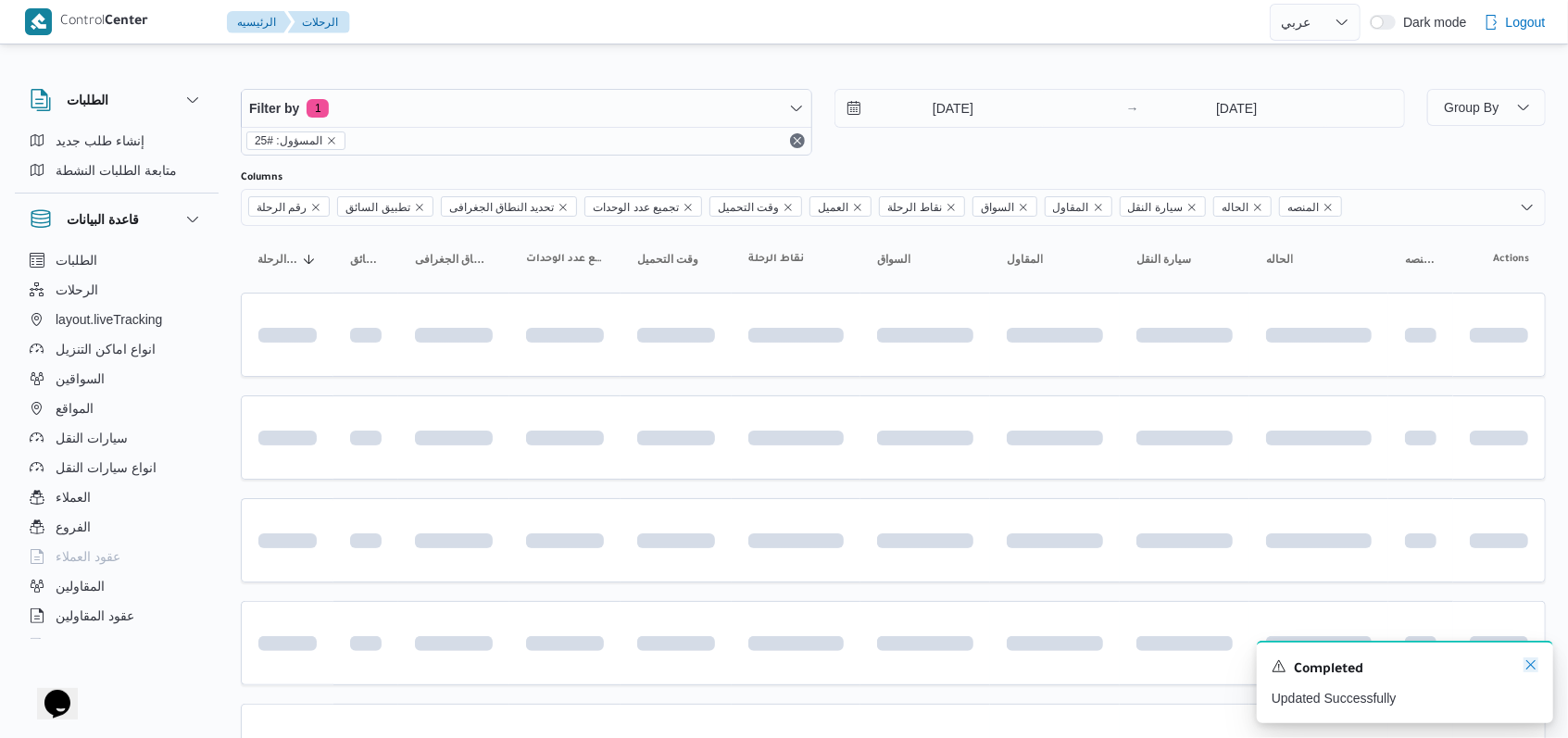
click at [1530, 661] on icon "Dismiss toast" at bounding box center [1530, 664] width 15 height 15
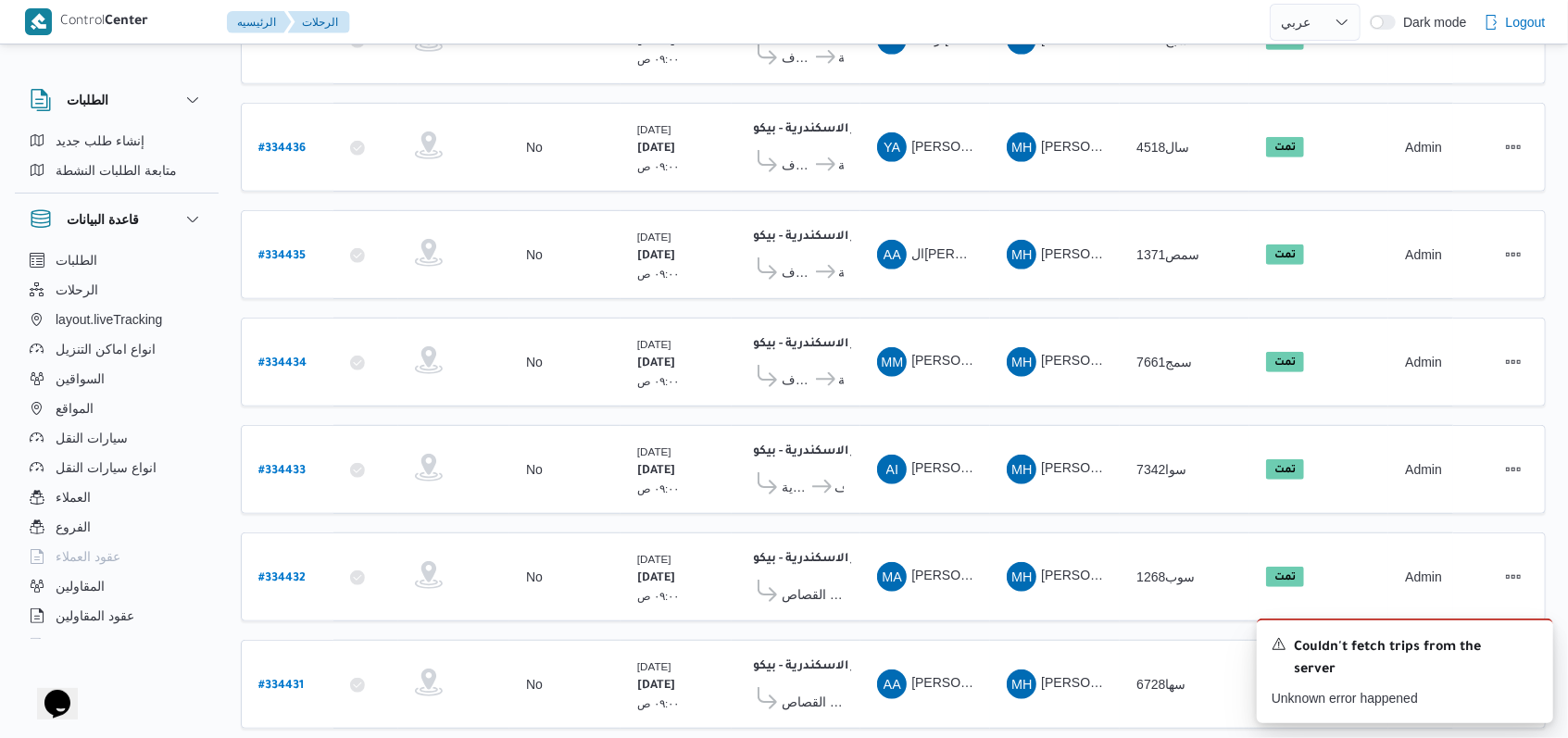
scroll to position [622, 0]
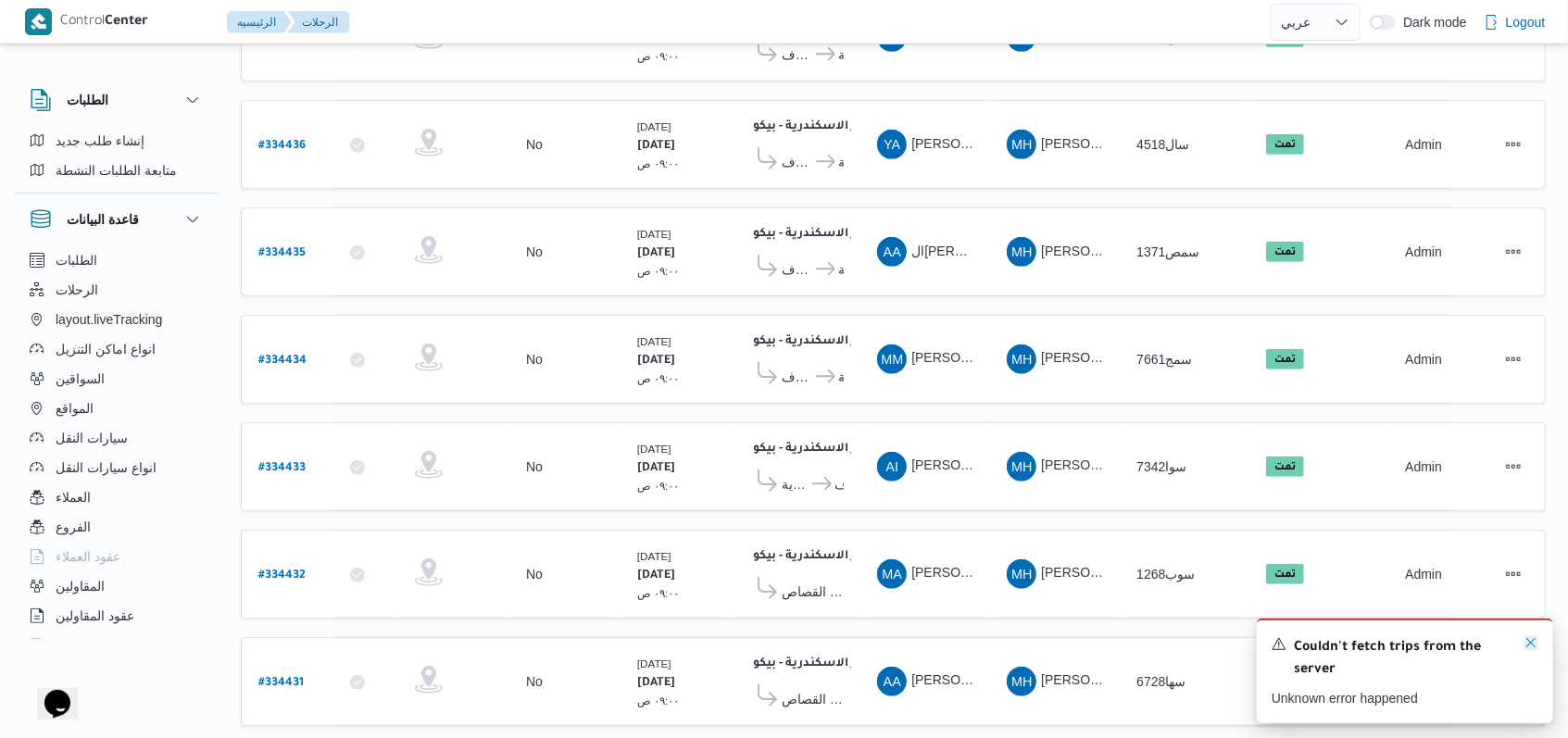
click at [1530, 648] on icon "Dismiss toast" at bounding box center [1530, 643] width 15 height 15
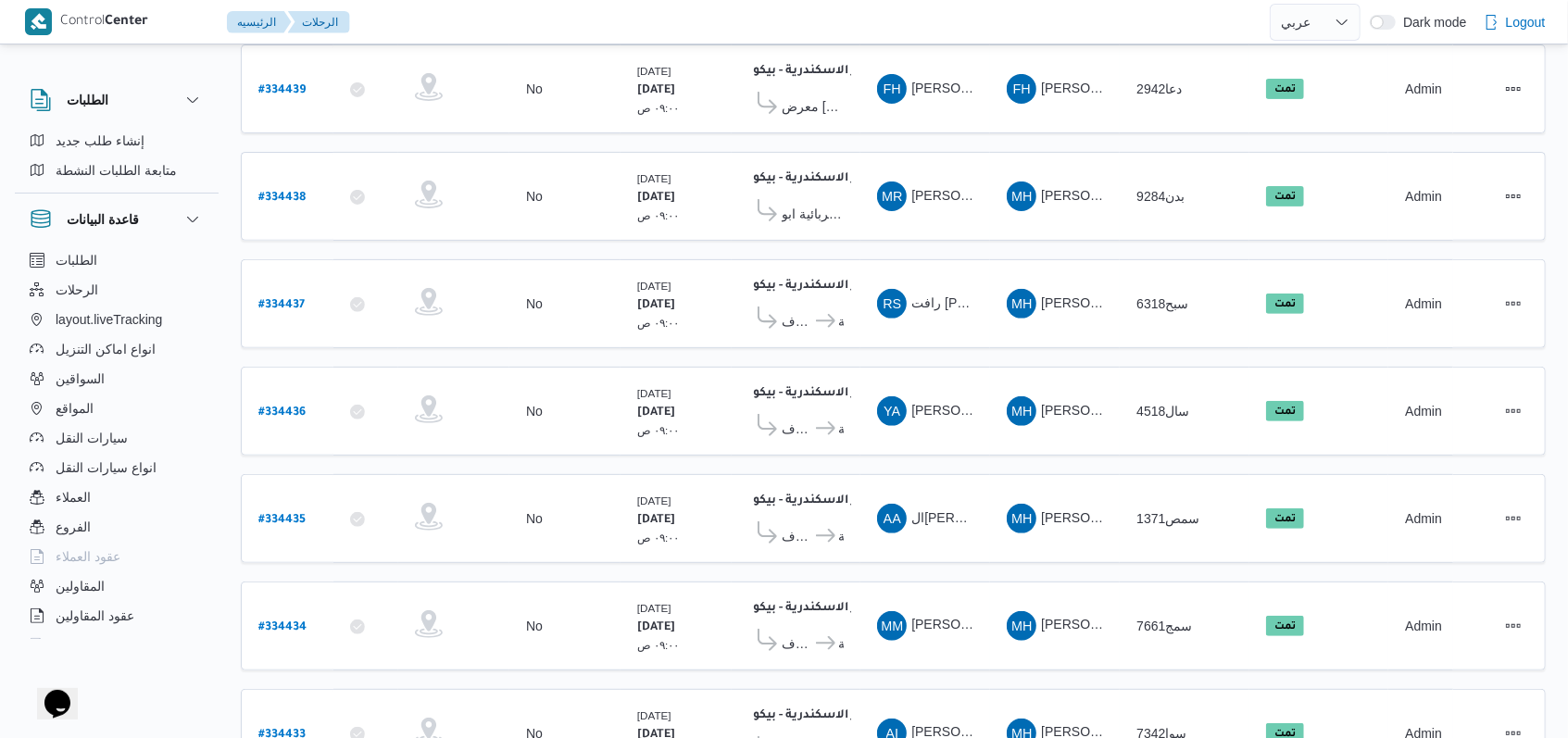
scroll to position [639, 0]
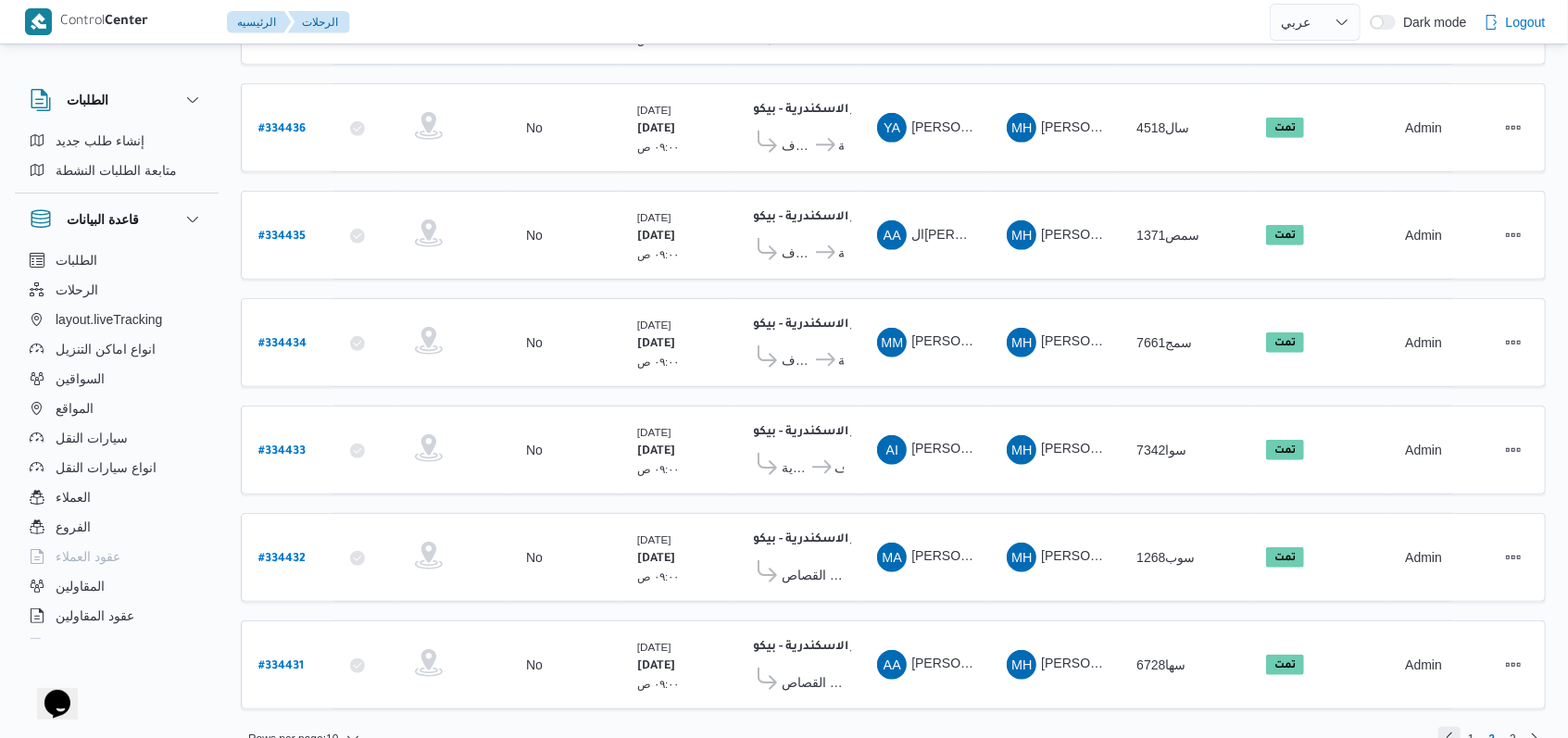
click at [1444, 727] on link "Previous page, 1" at bounding box center [1449, 738] width 23 height 23
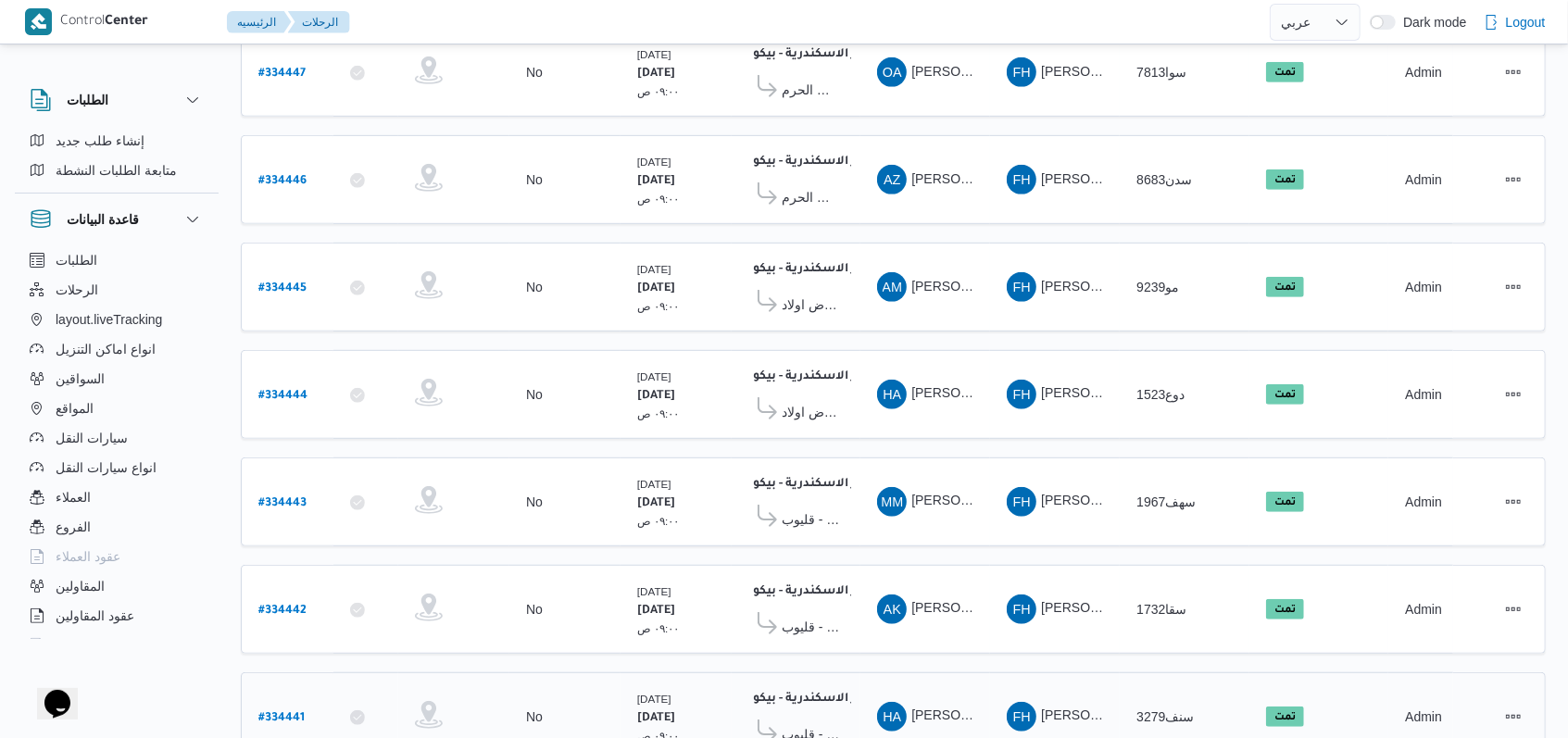
scroll to position [639, 0]
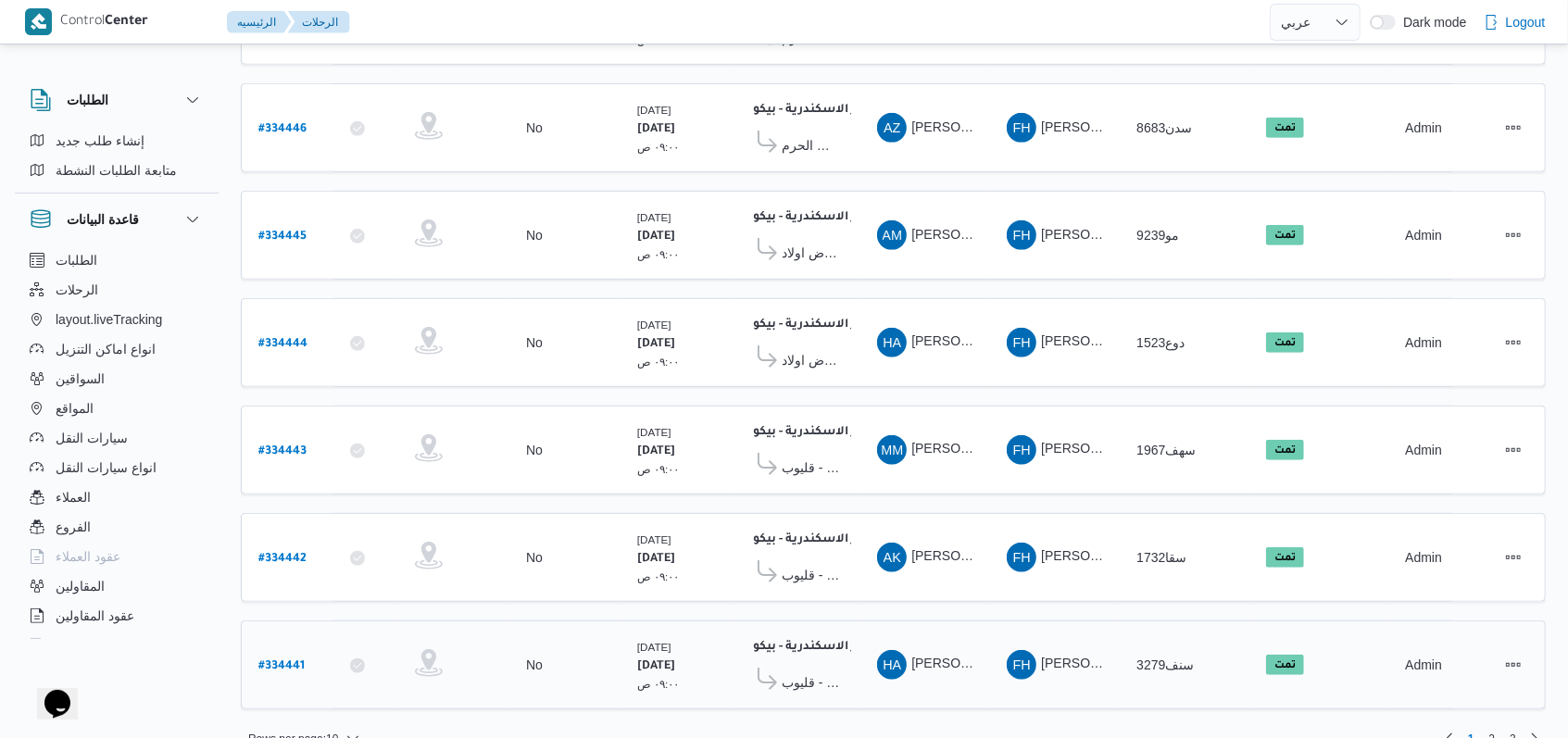
click at [295, 660] on b "# 334441" at bounding box center [281, 666] width 46 height 13
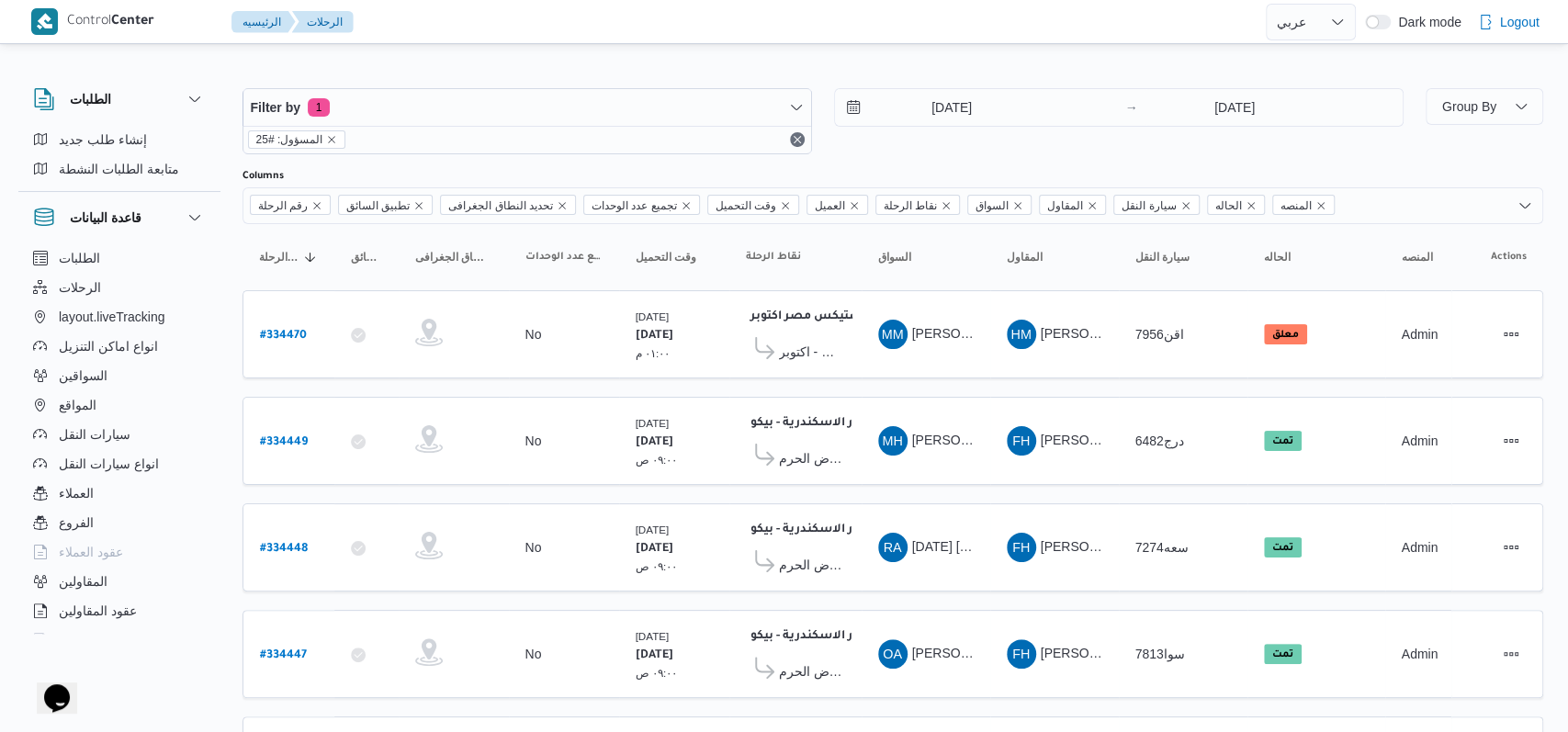
select select "ar"
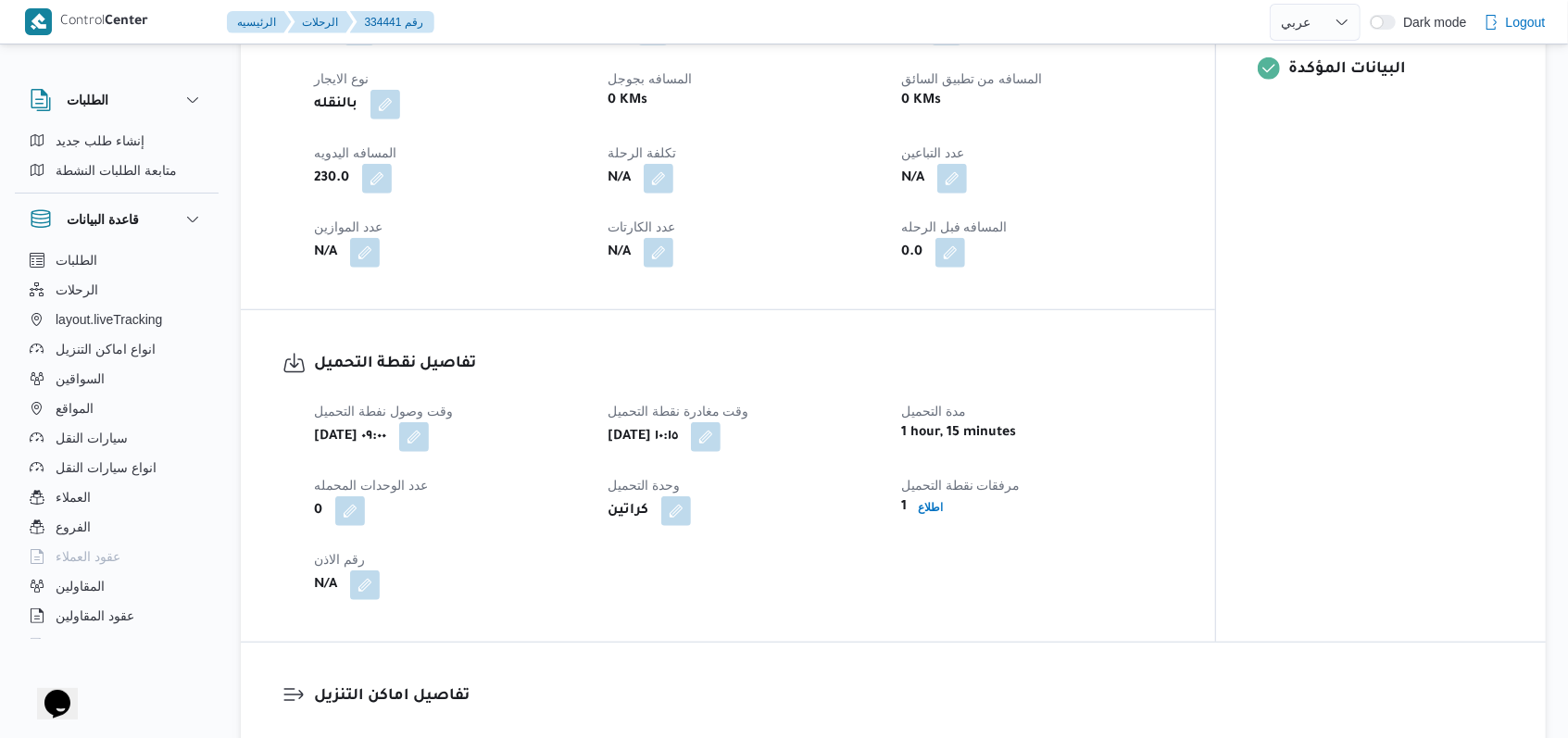
scroll to position [1111, 0]
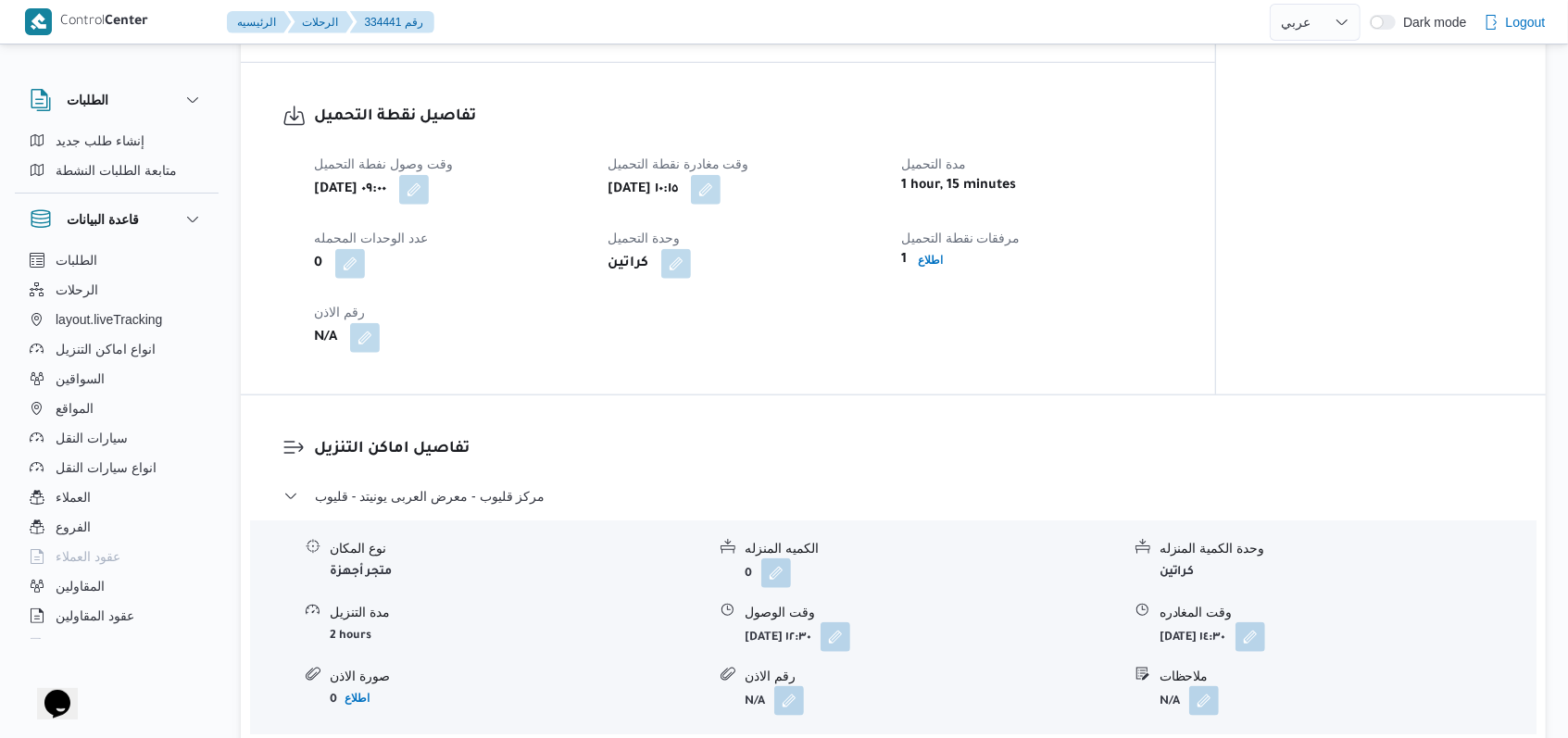
select select "ar"
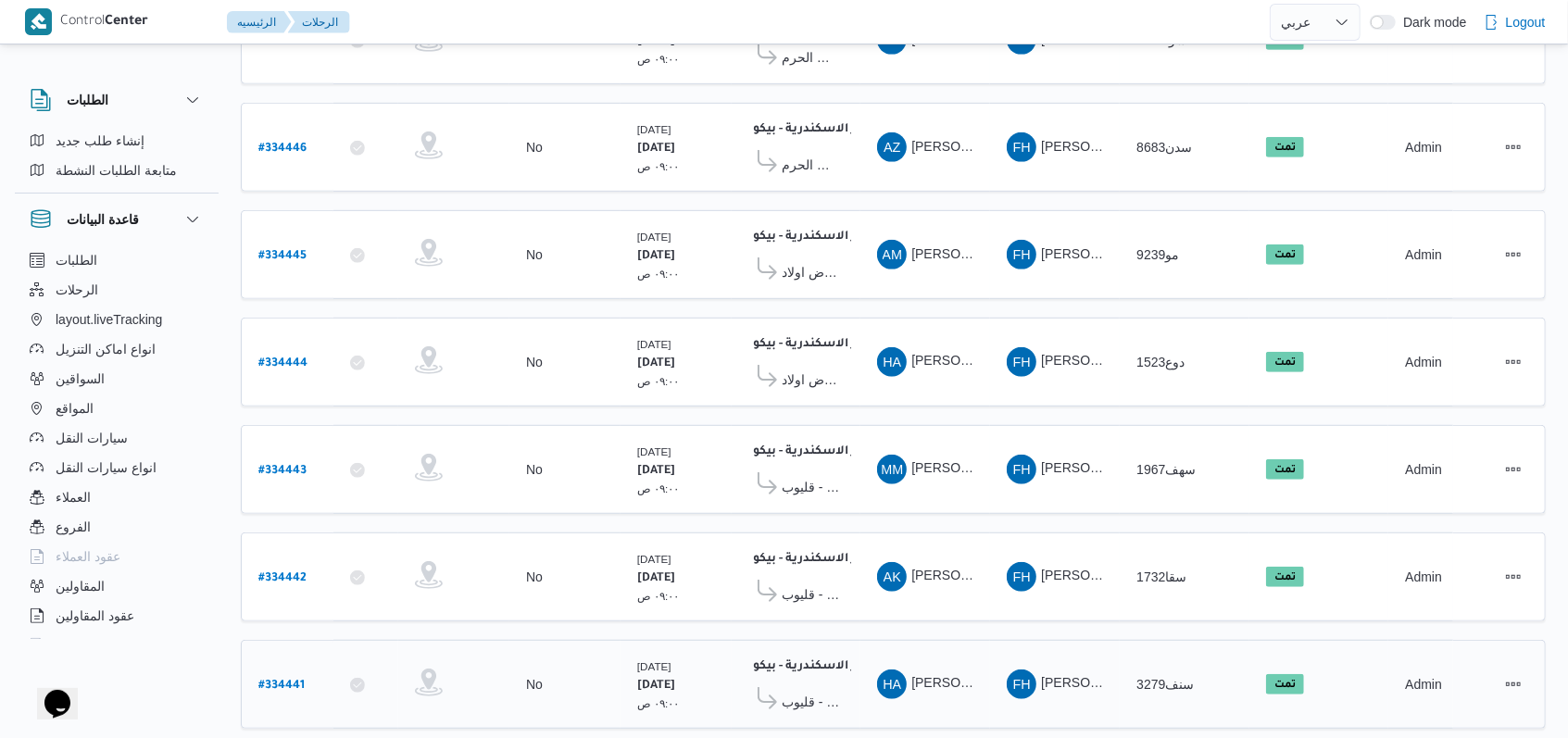
scroll to position [639, 0]
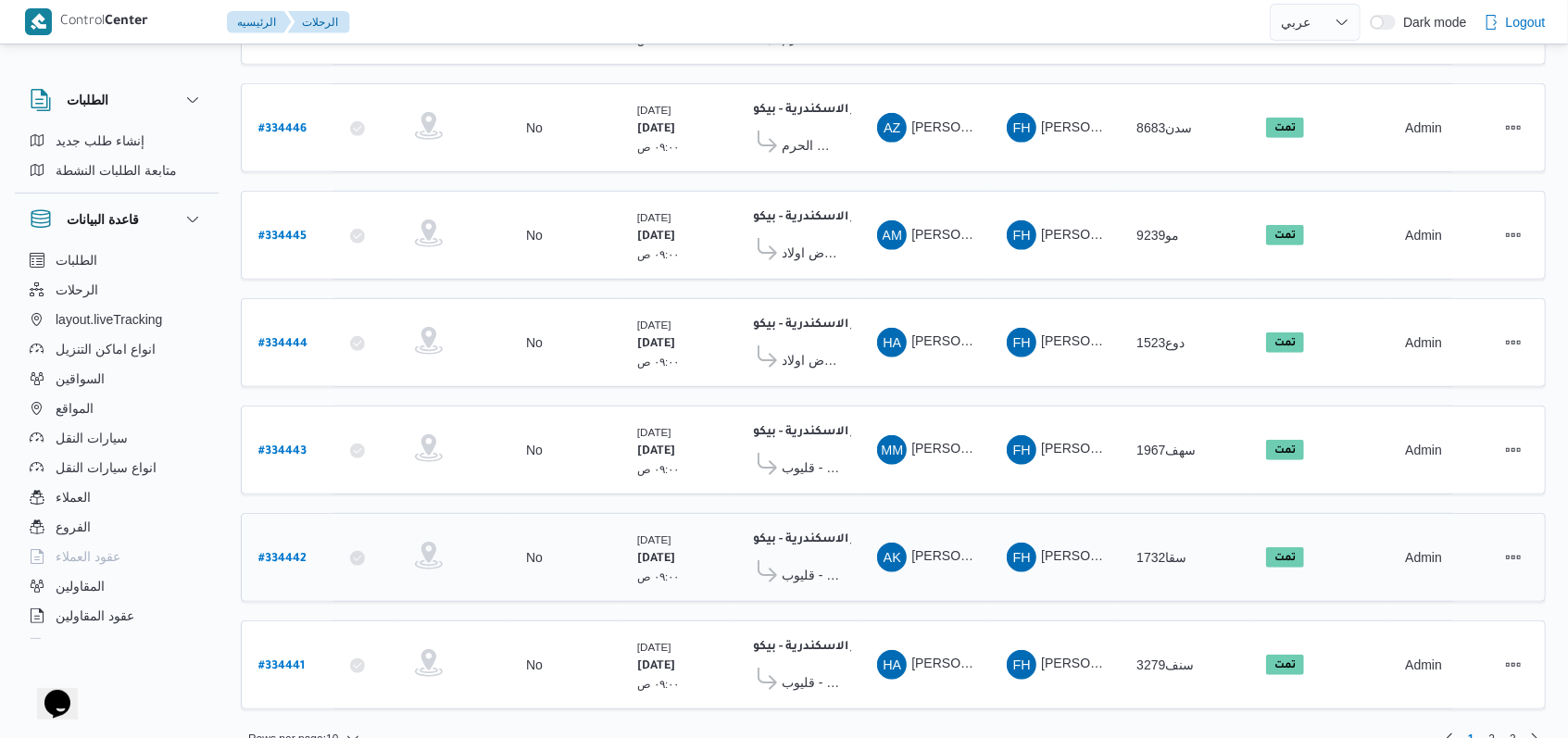
click at [297, 553] on b "# 334442" at bounding box center [282, 560] width 48 height 13
select select "ar"
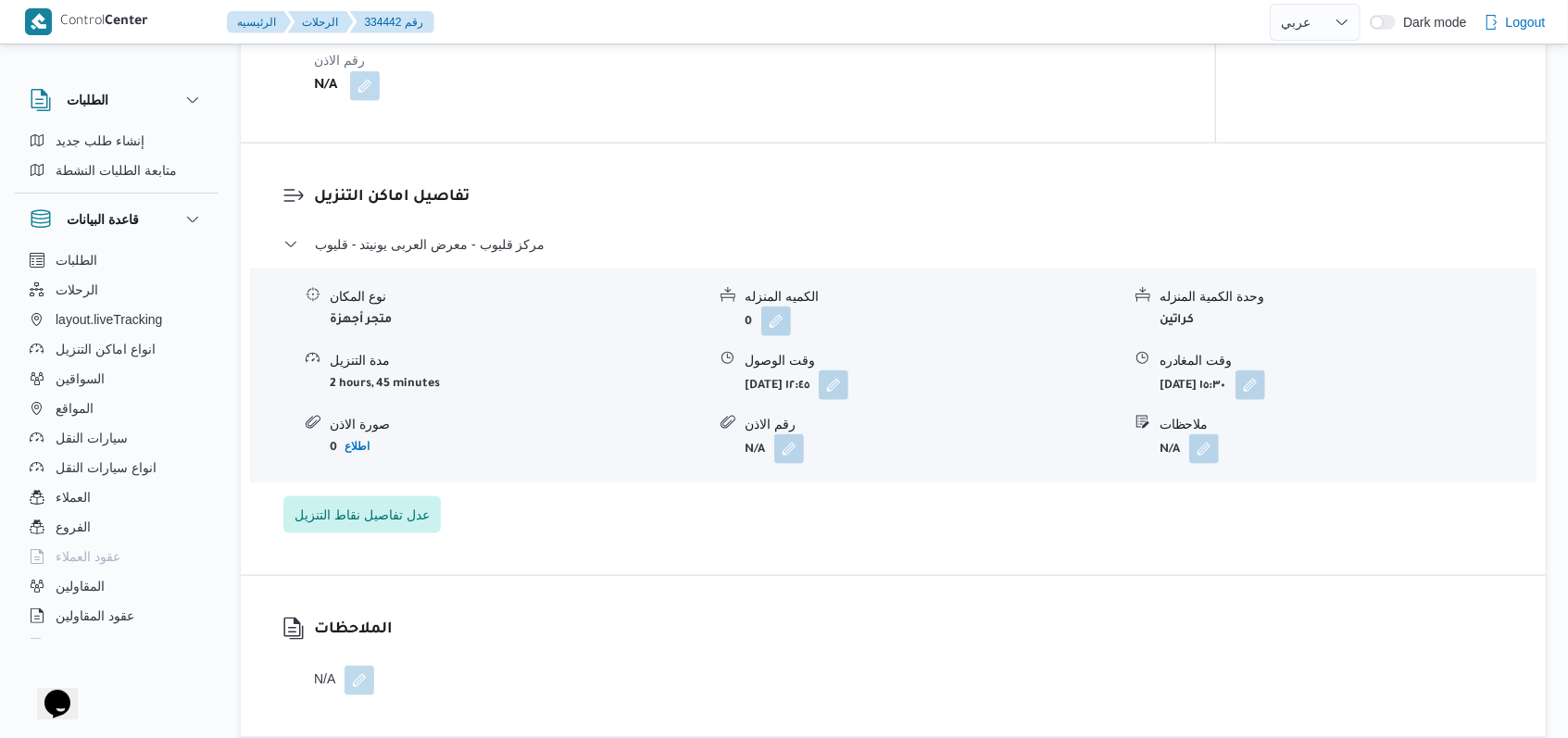
scroll to position [1481, 0]
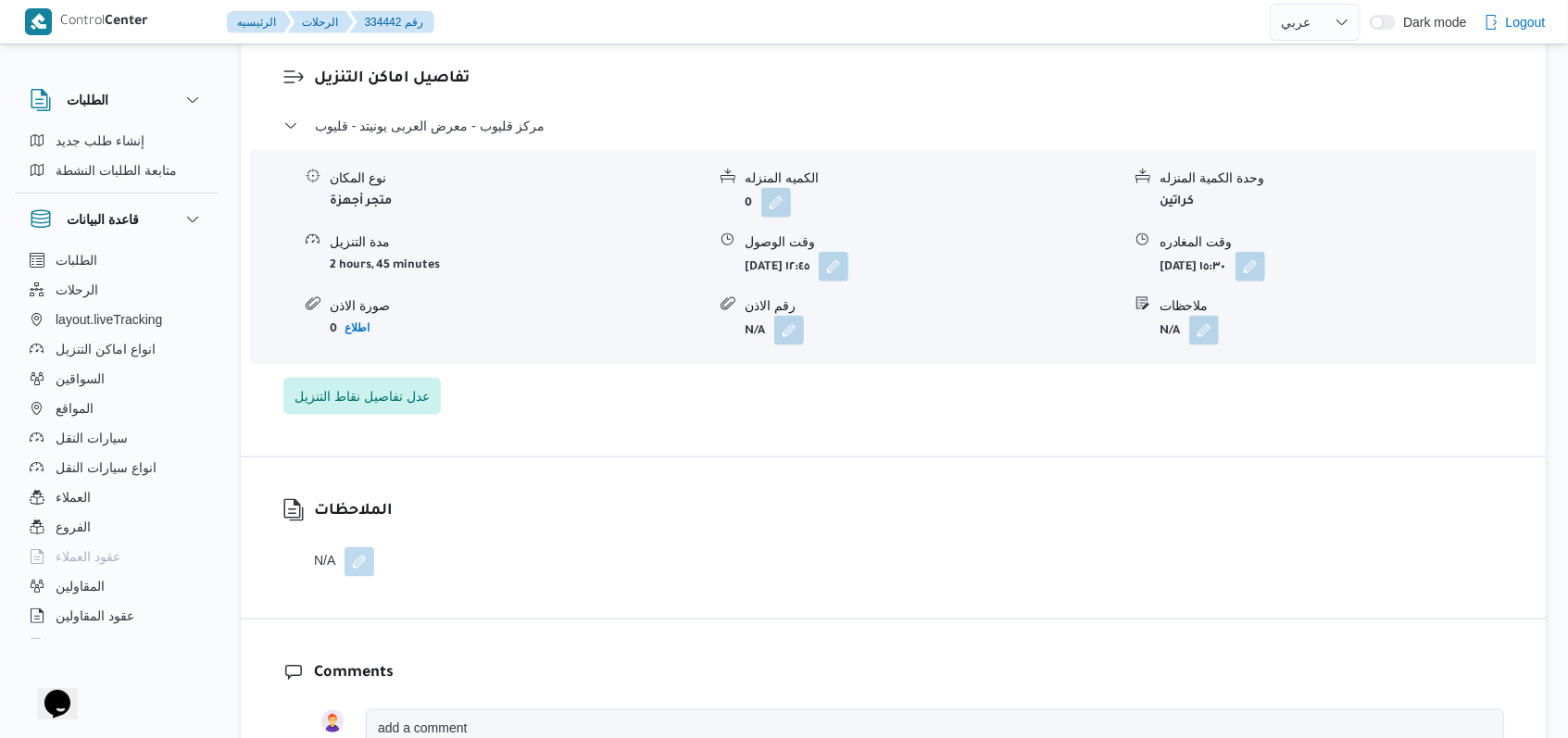
select select "ar"
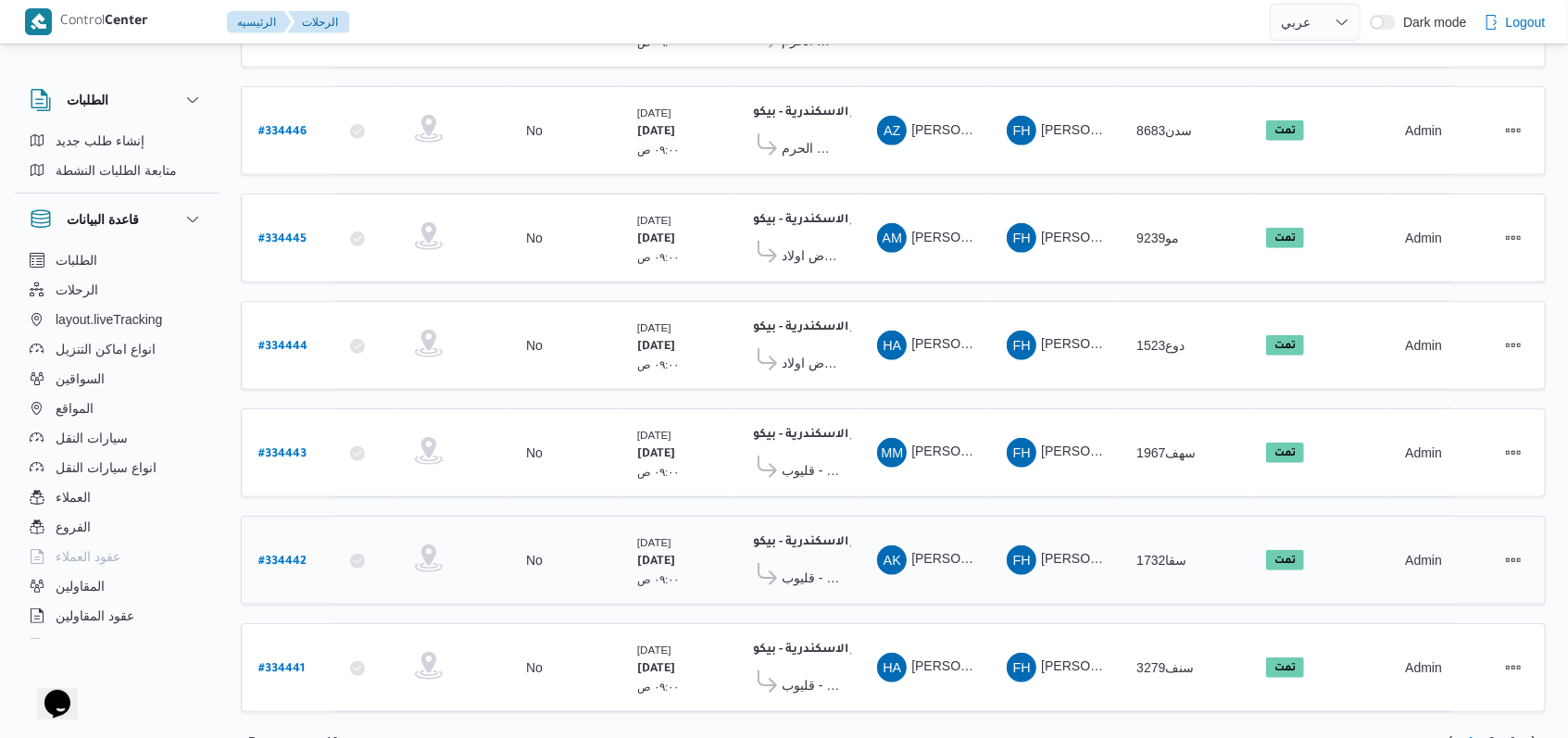
scroll to position [639, 0]
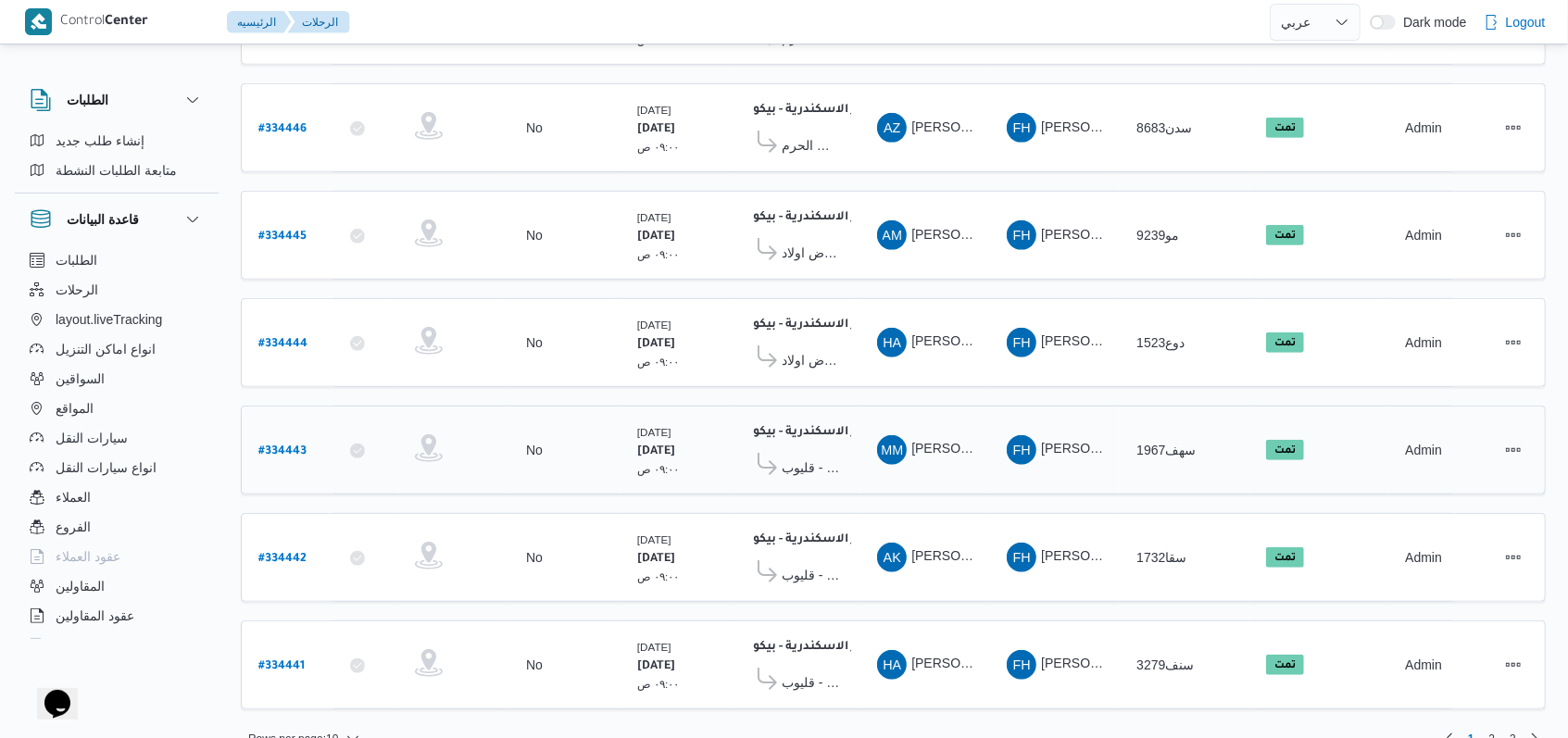
click at [265, 445] on b "# 334443" at bounding box center [282, 452] width 48 height 13
select select "ar"
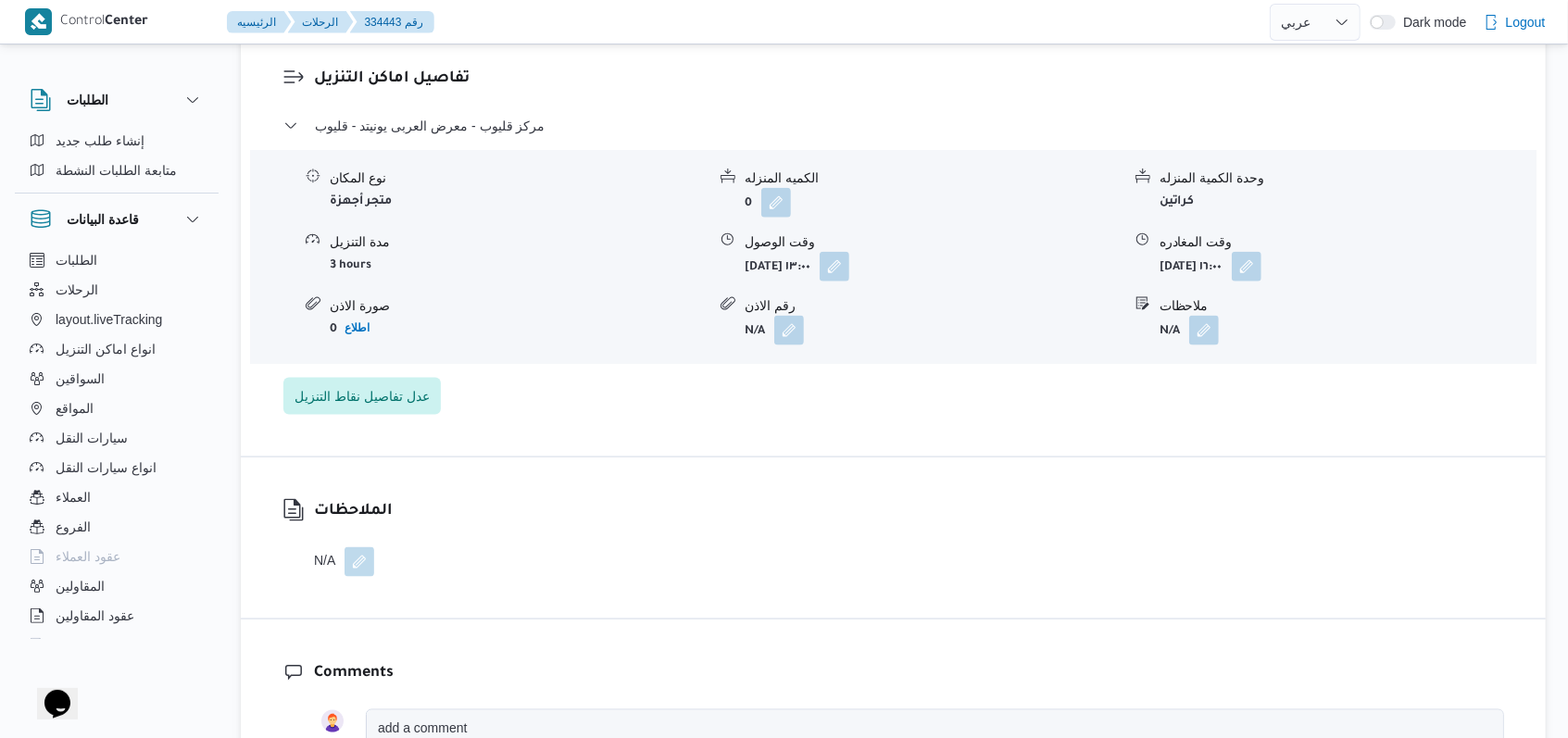
scroll to position [987, 0]
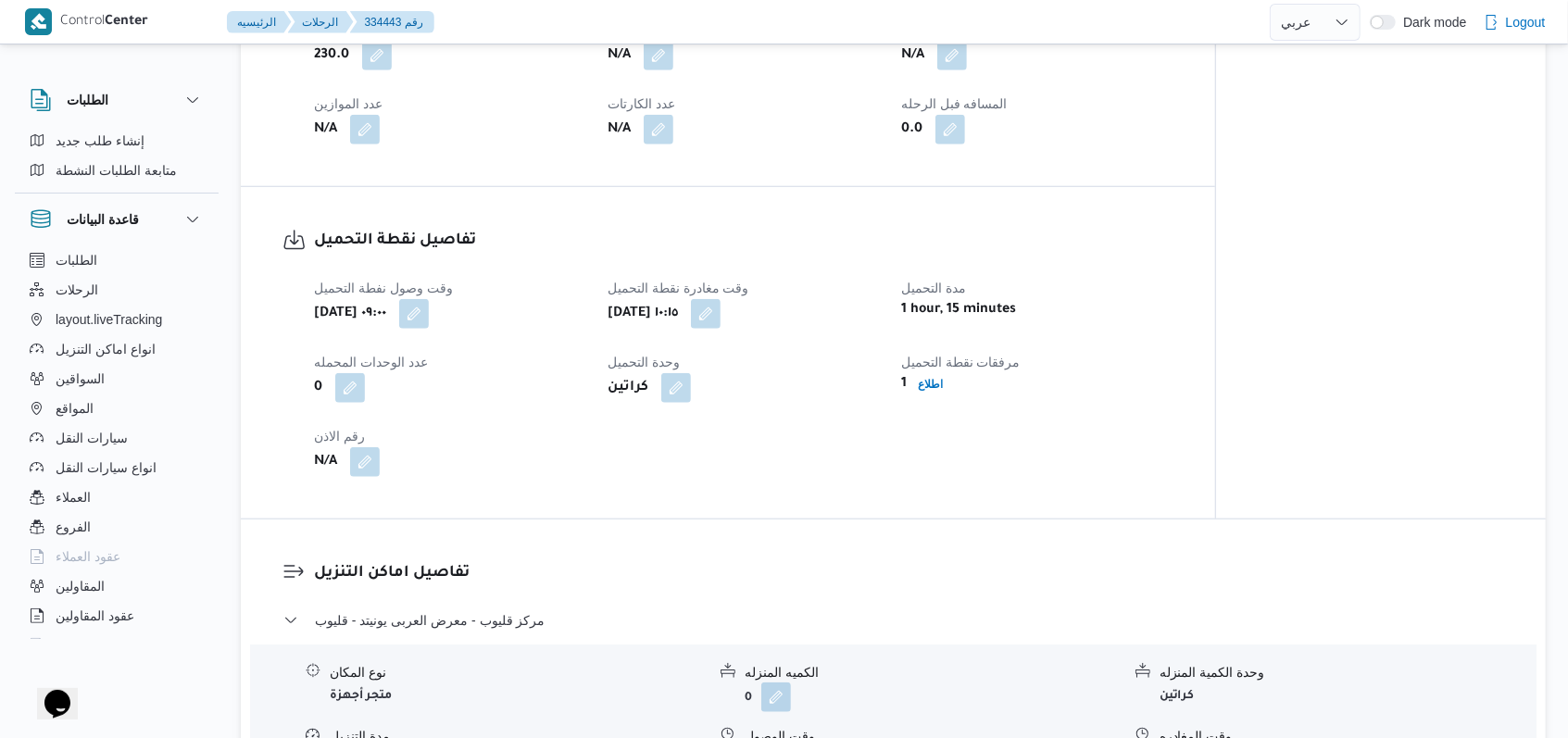
select select "ar"
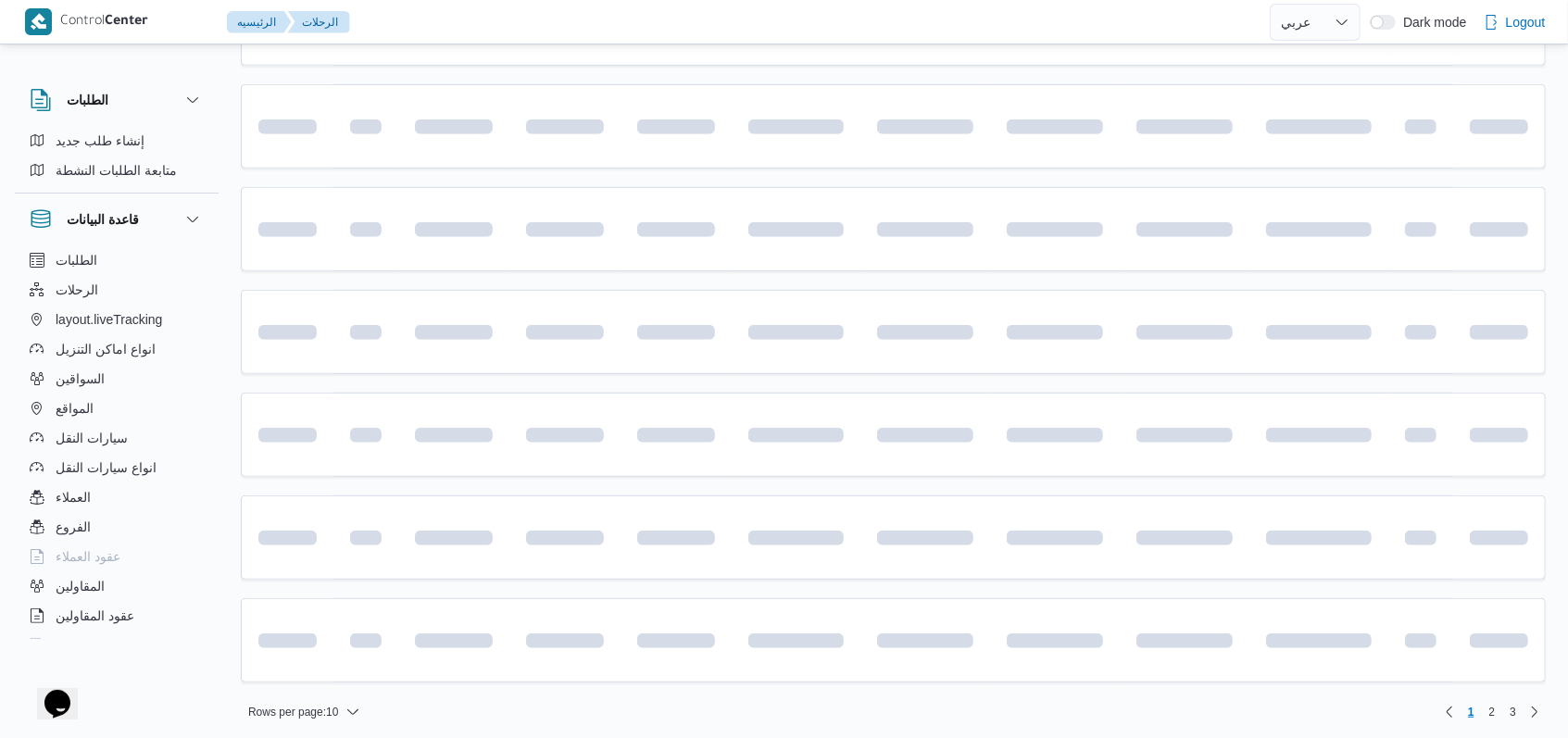
scroll to position [639, 0]
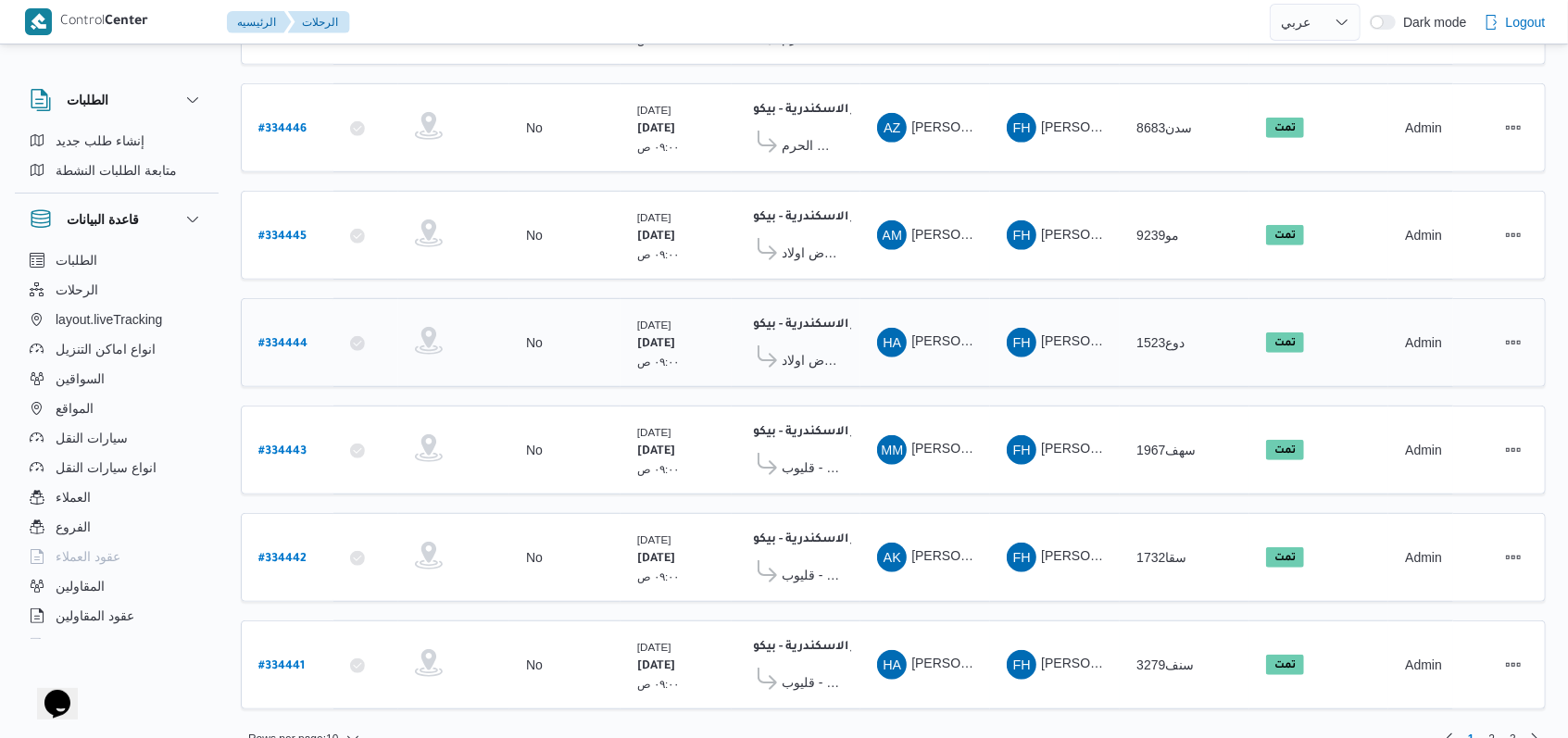
click at [298, 338] on b "# 334444" at bounding box center [283, 344] width 49 height 13
select select "ar"
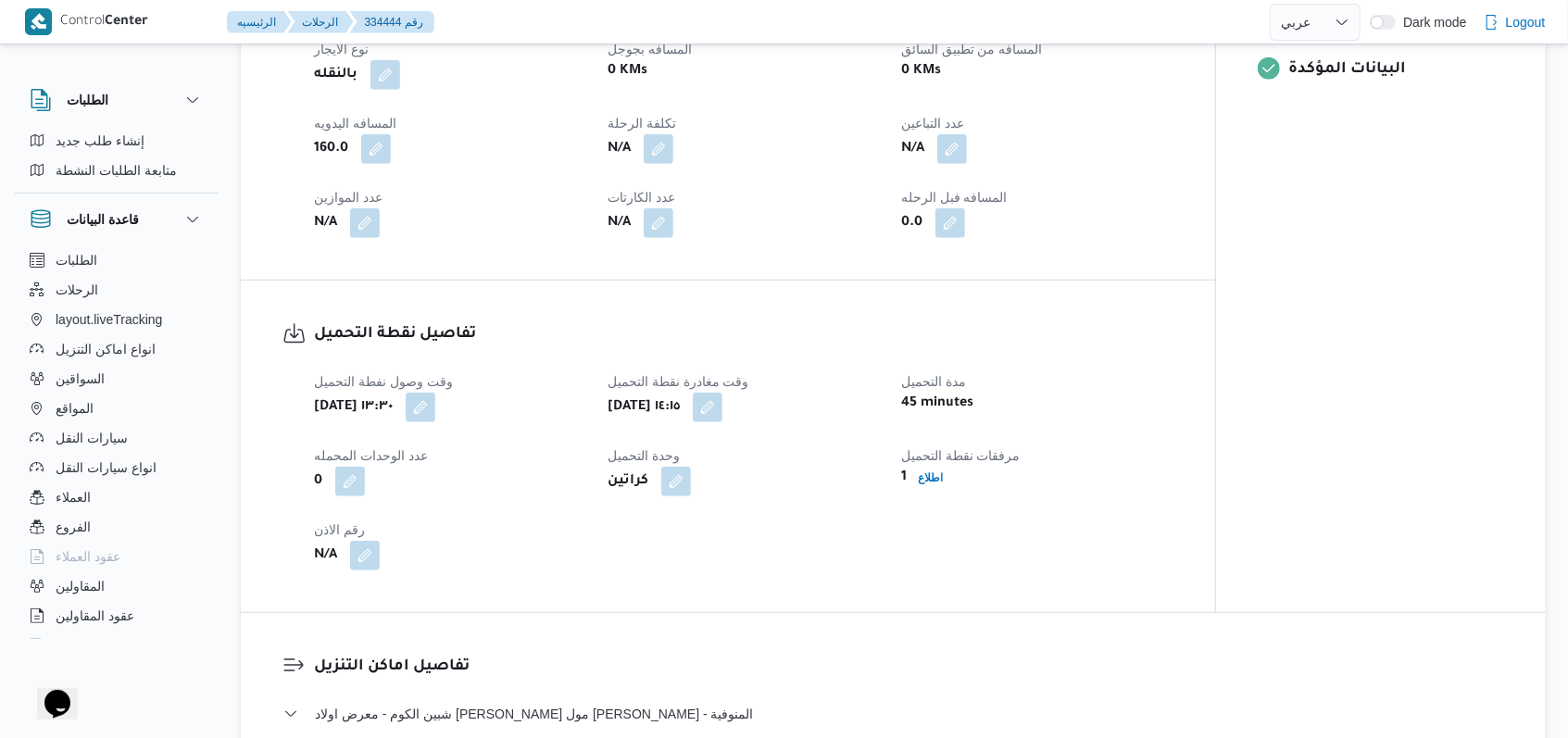
scroll to position [1357, 0]
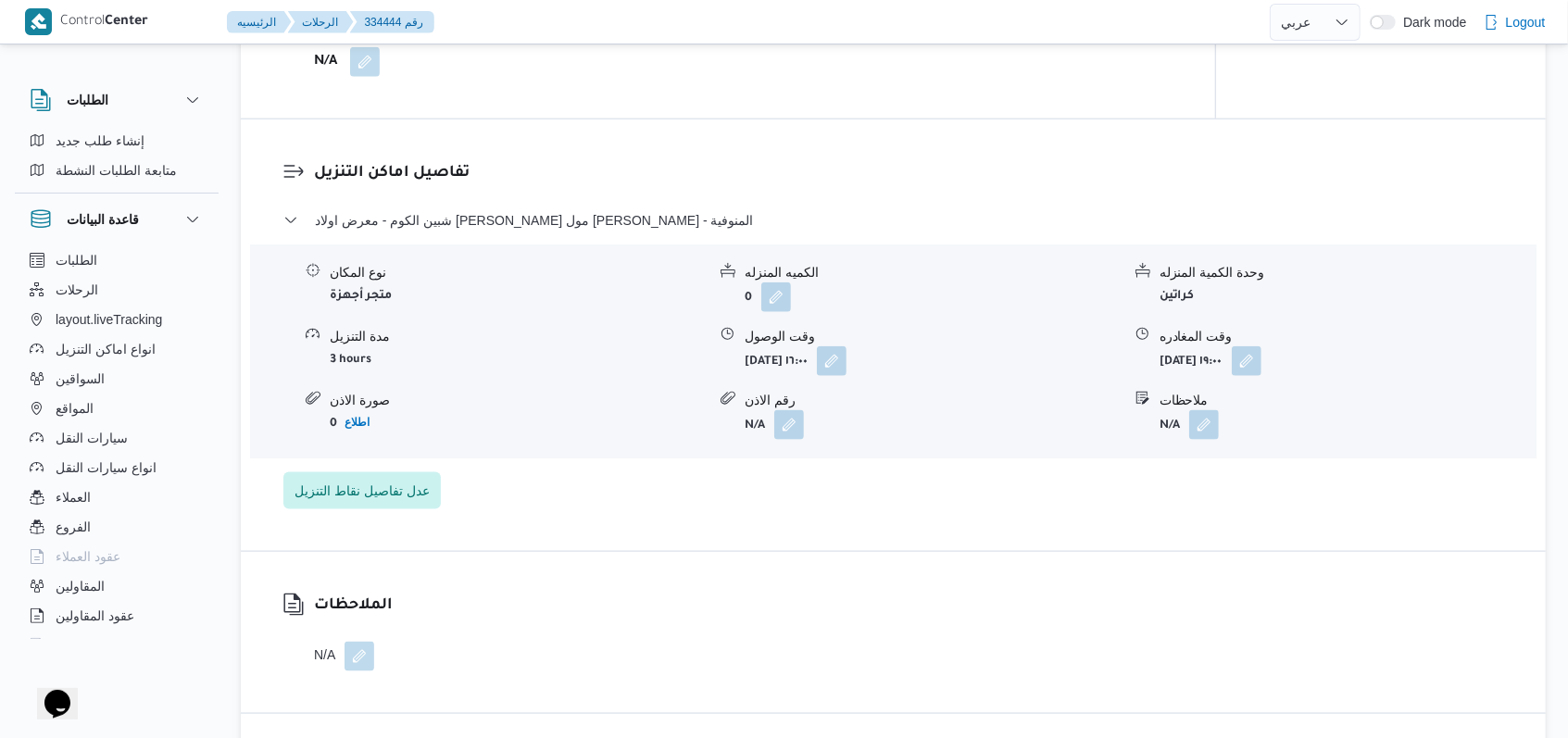
select select "ar"
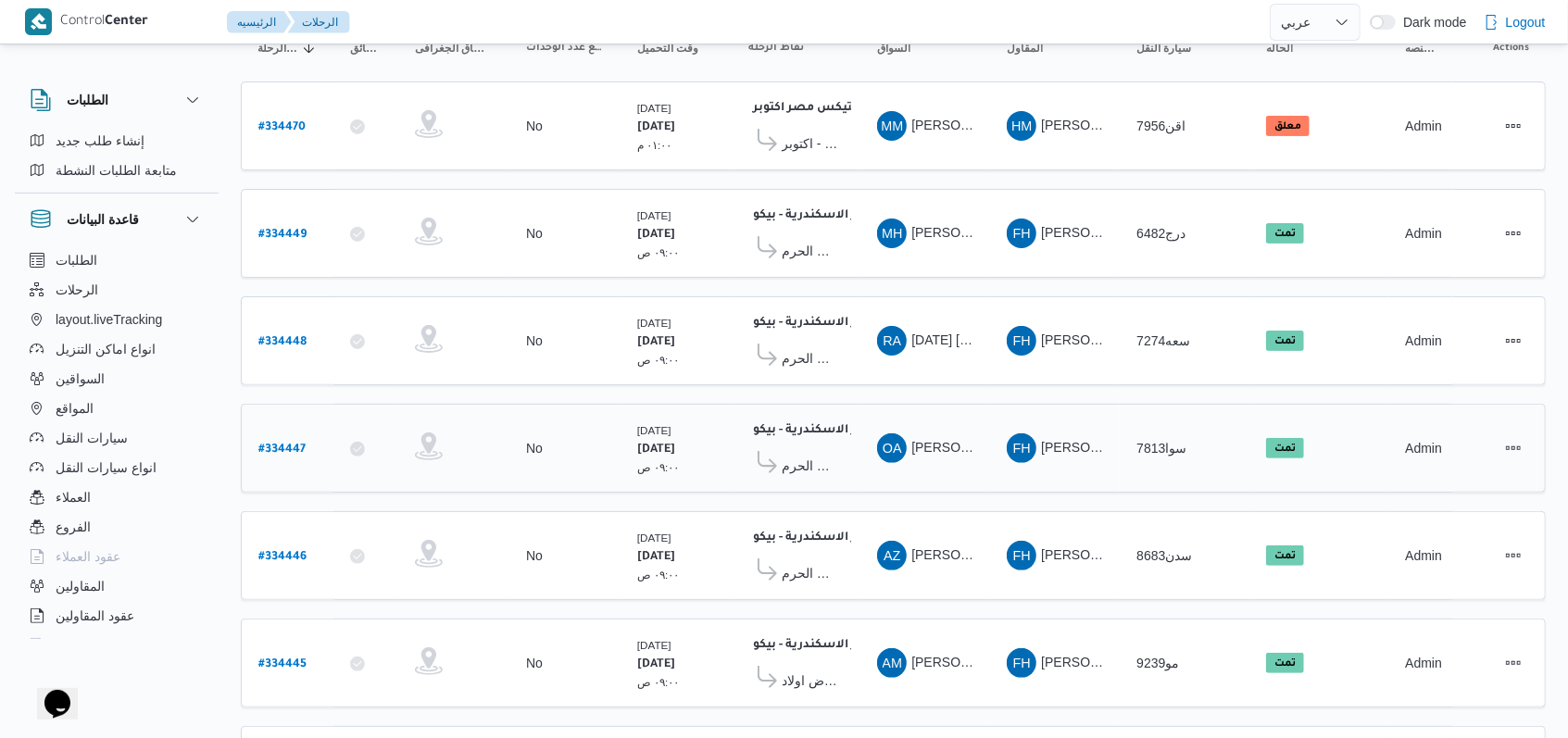
scroll to position [249, 0]
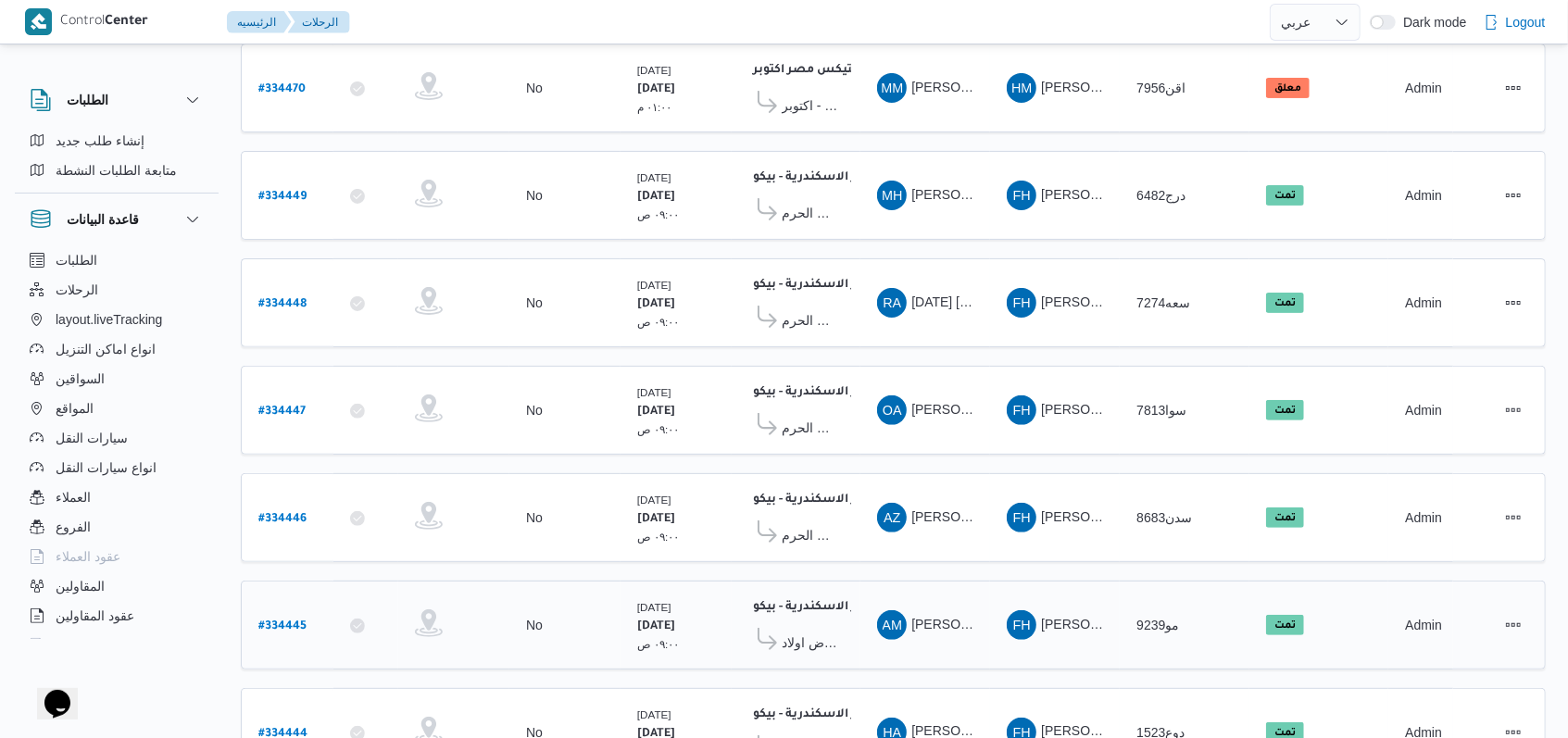
click at [299, 620] on b "# 334445" at bounding box center [282, 627] width 48 height 13
select select "ar"
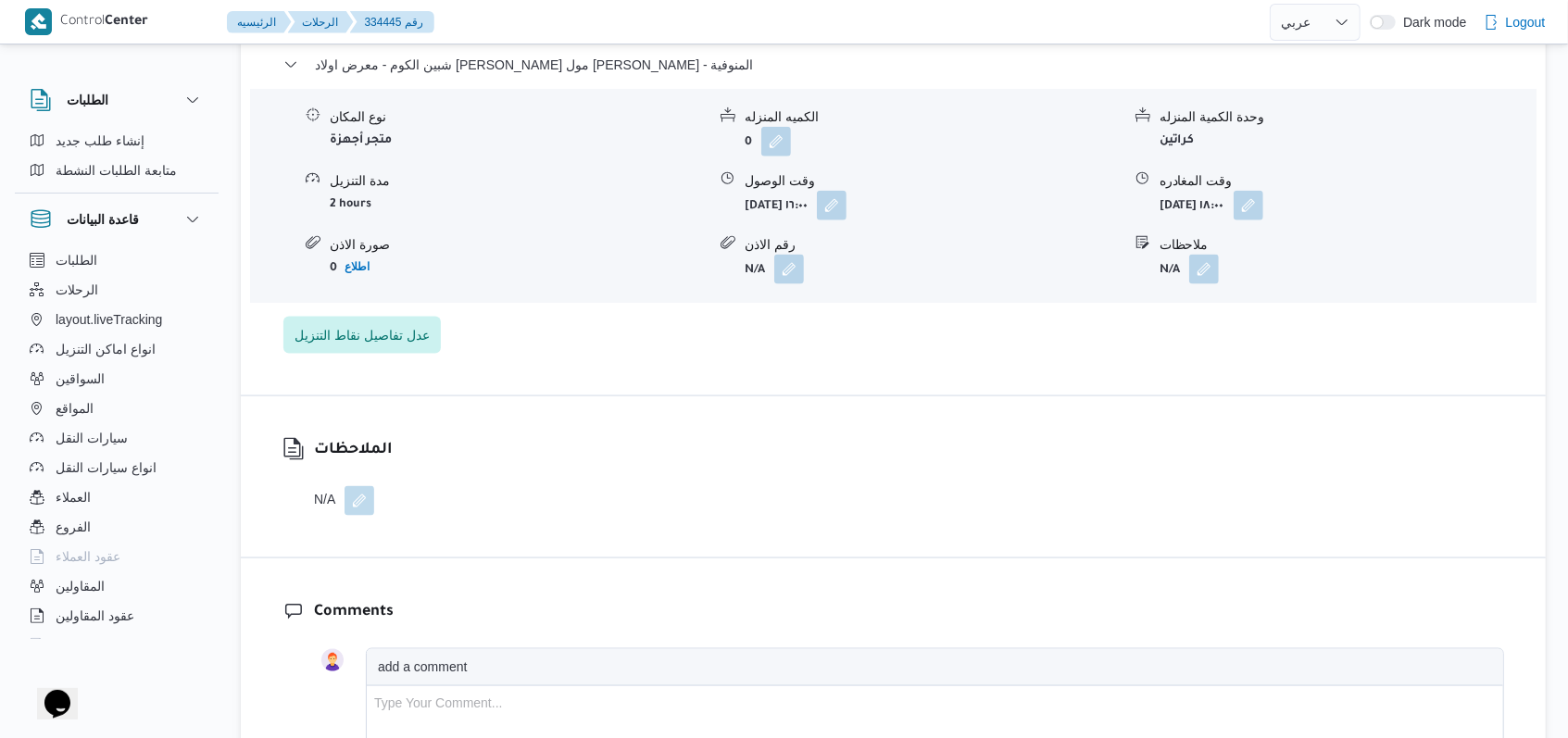
scroll to position [1360, 0]
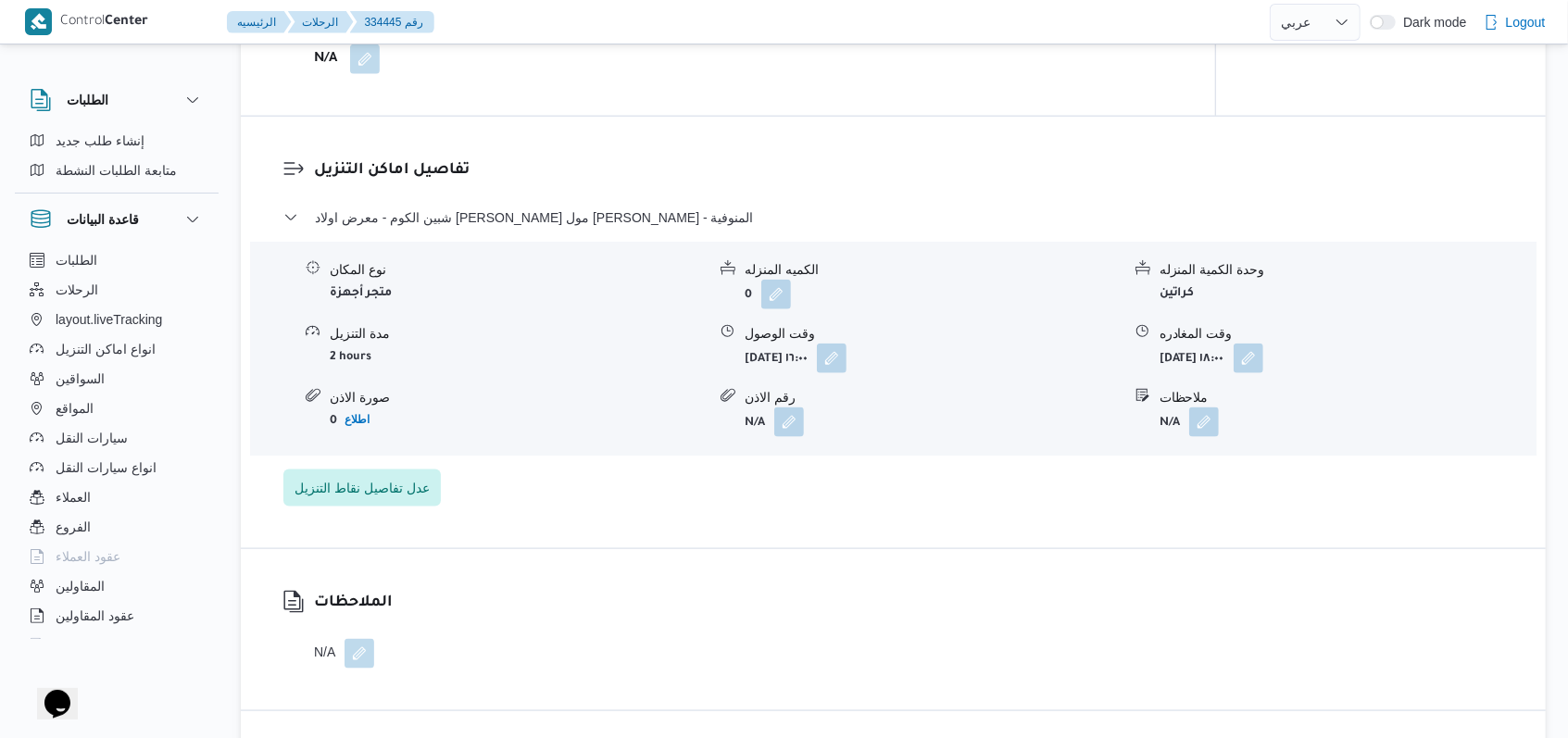
select select "ar"
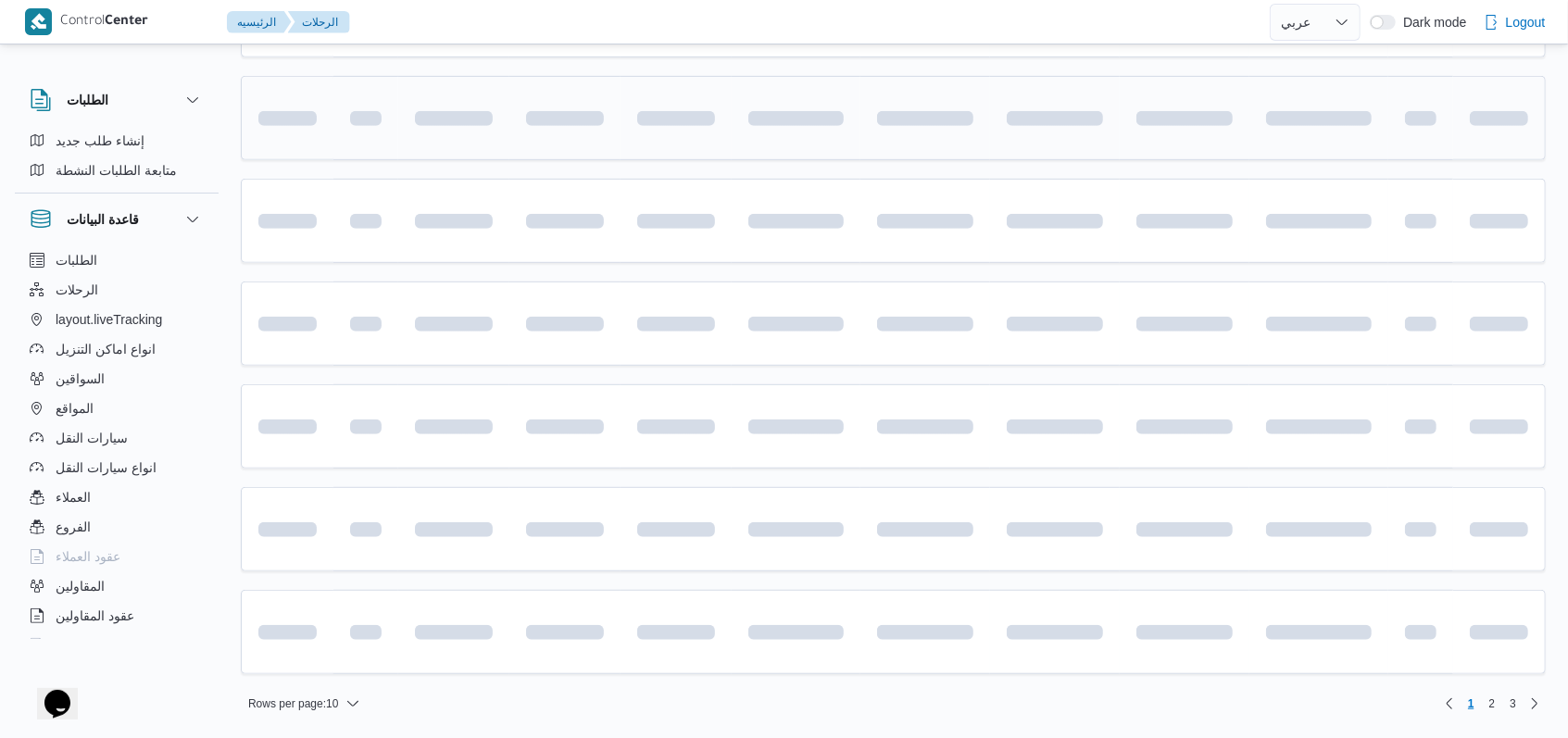
scroll to position [249, 0]
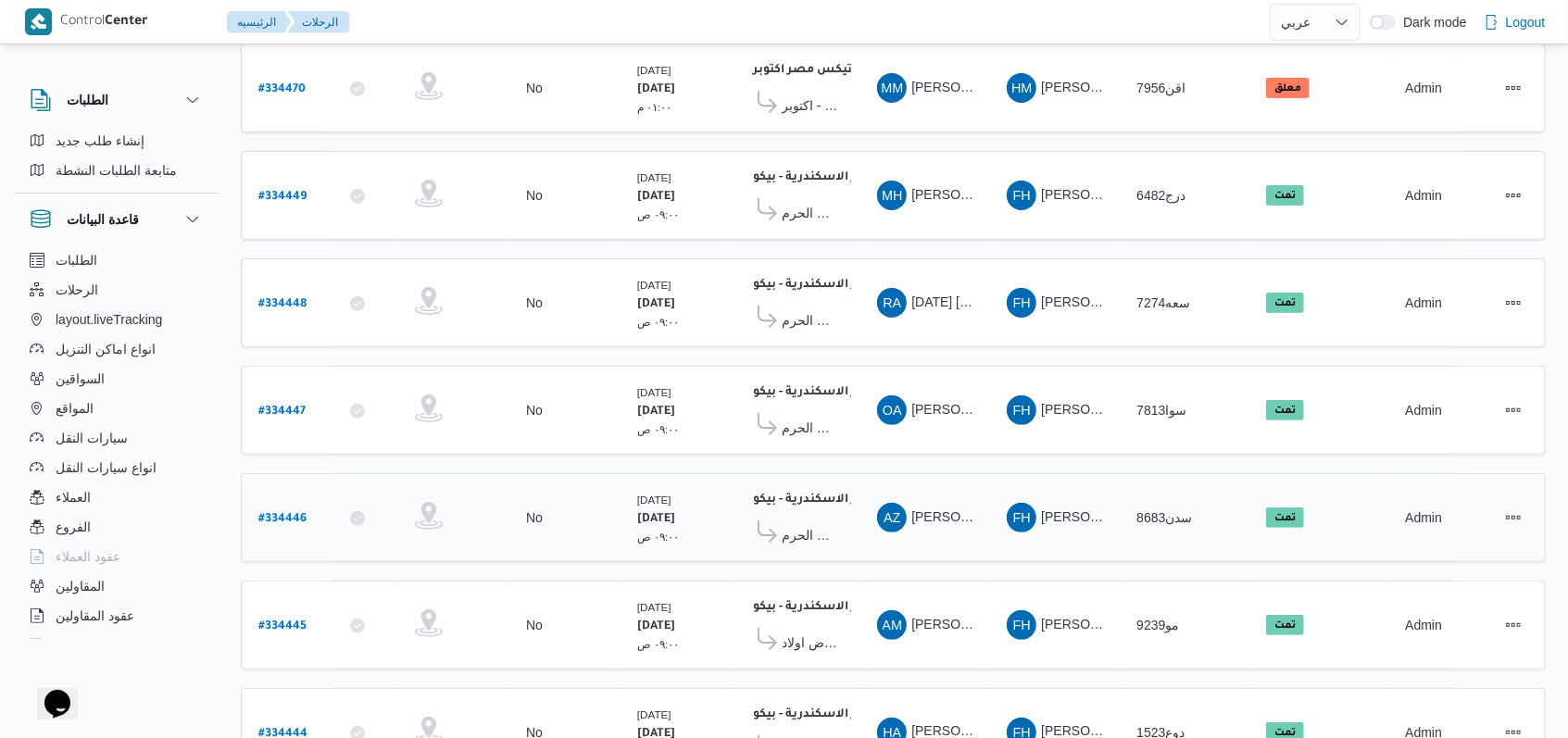
click at [298, 512] on b "# 334446" at bounding box center [282, 519] width 48 height 13
select select "ar"
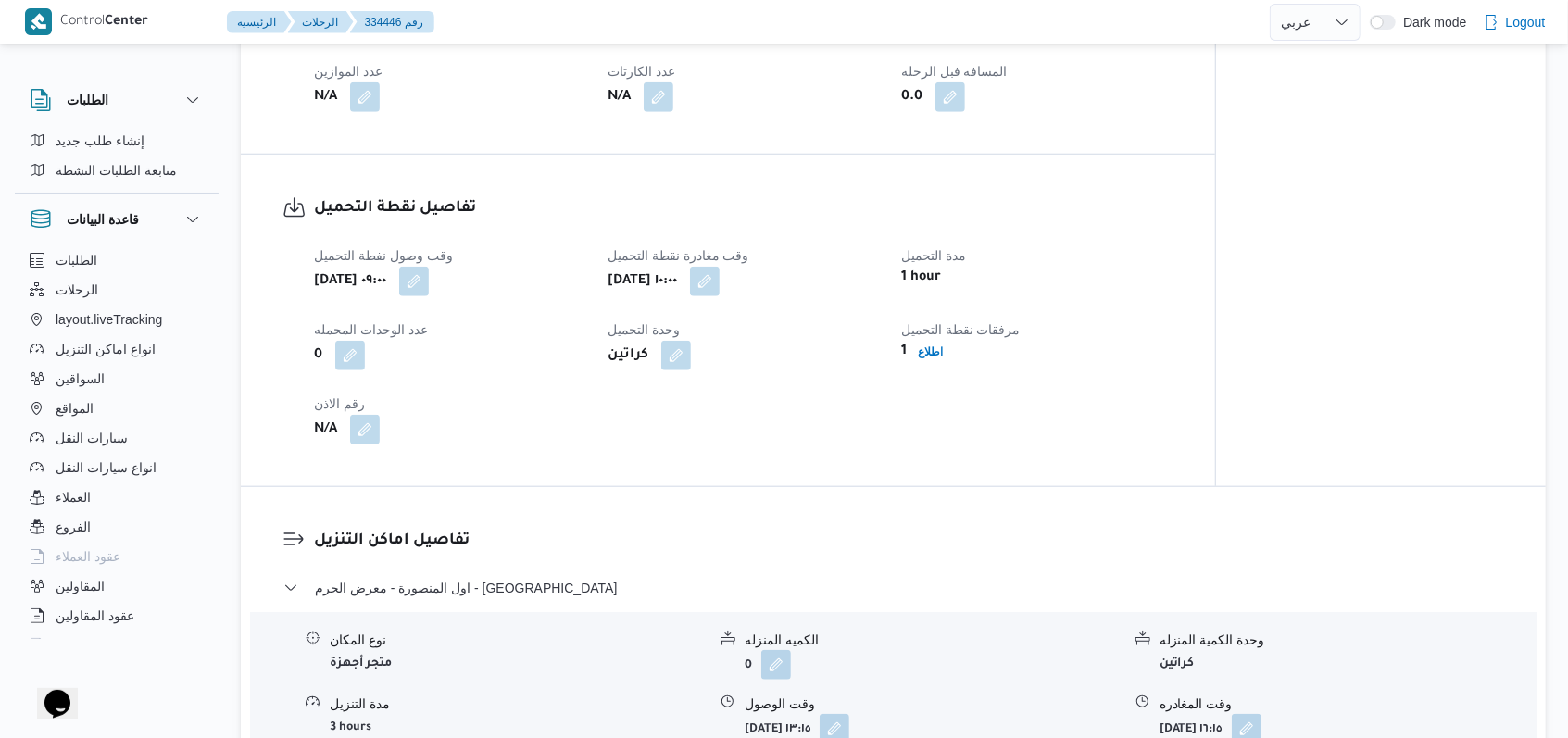
scroll to position [1360, 0]
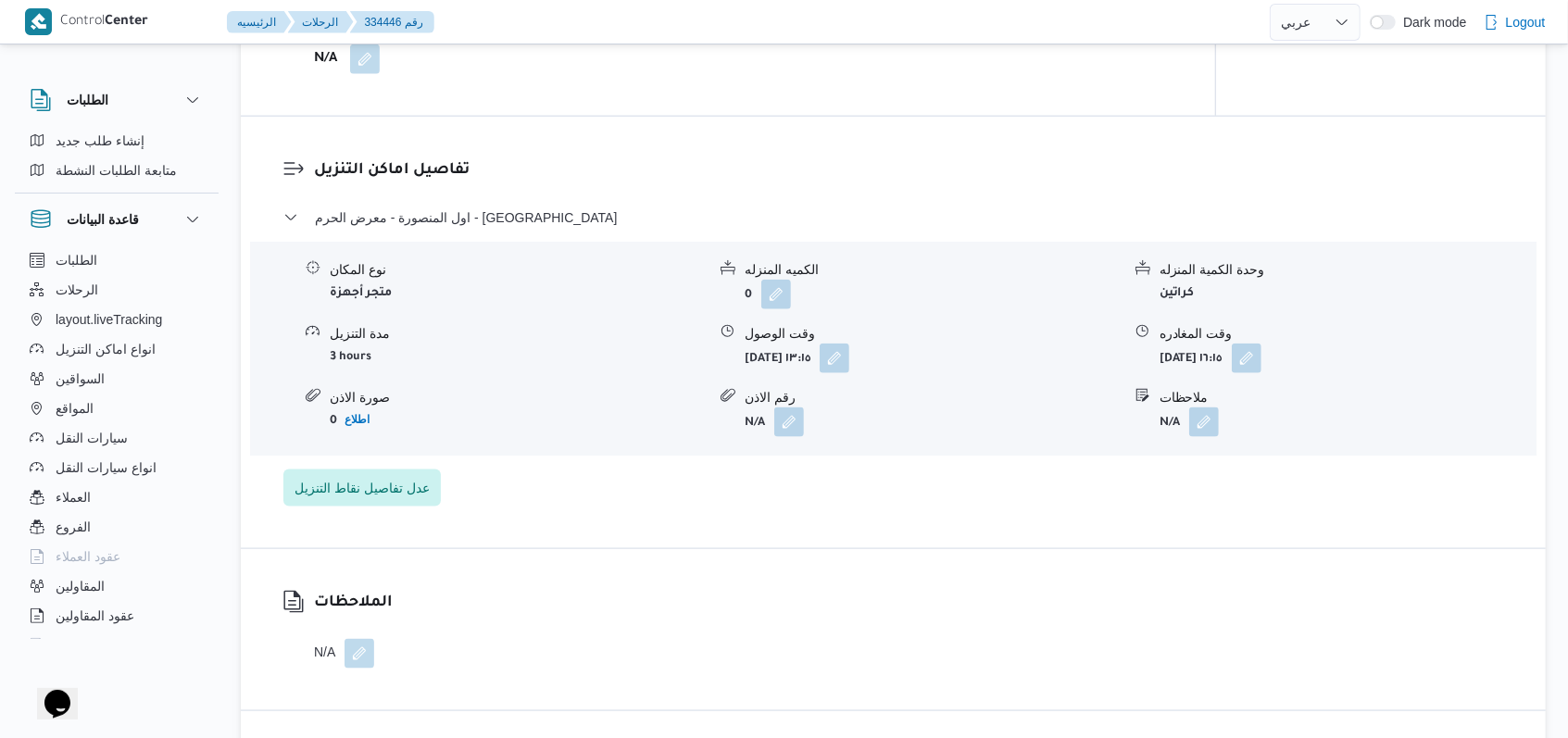
select select "ar"
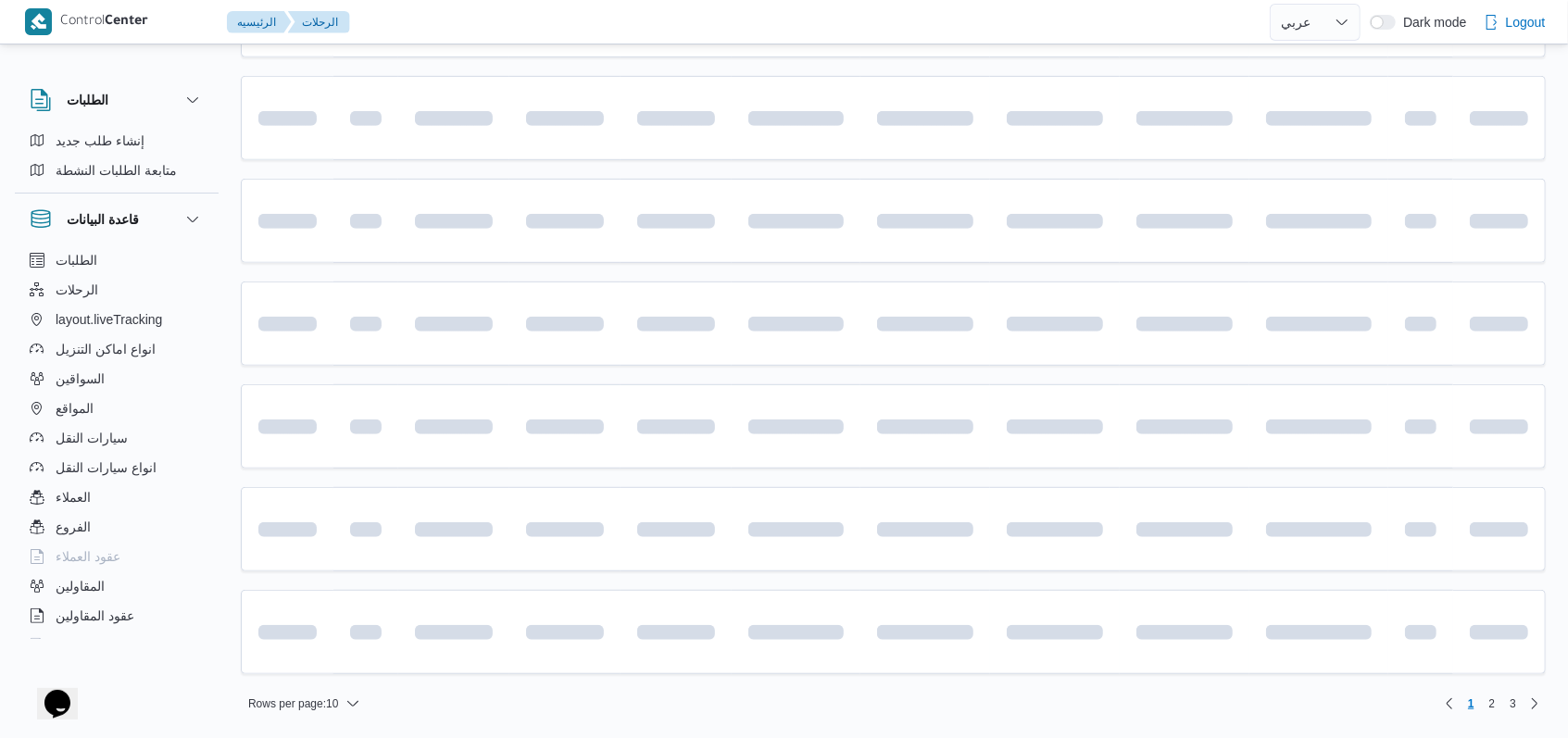
scroll to position [249, 0]
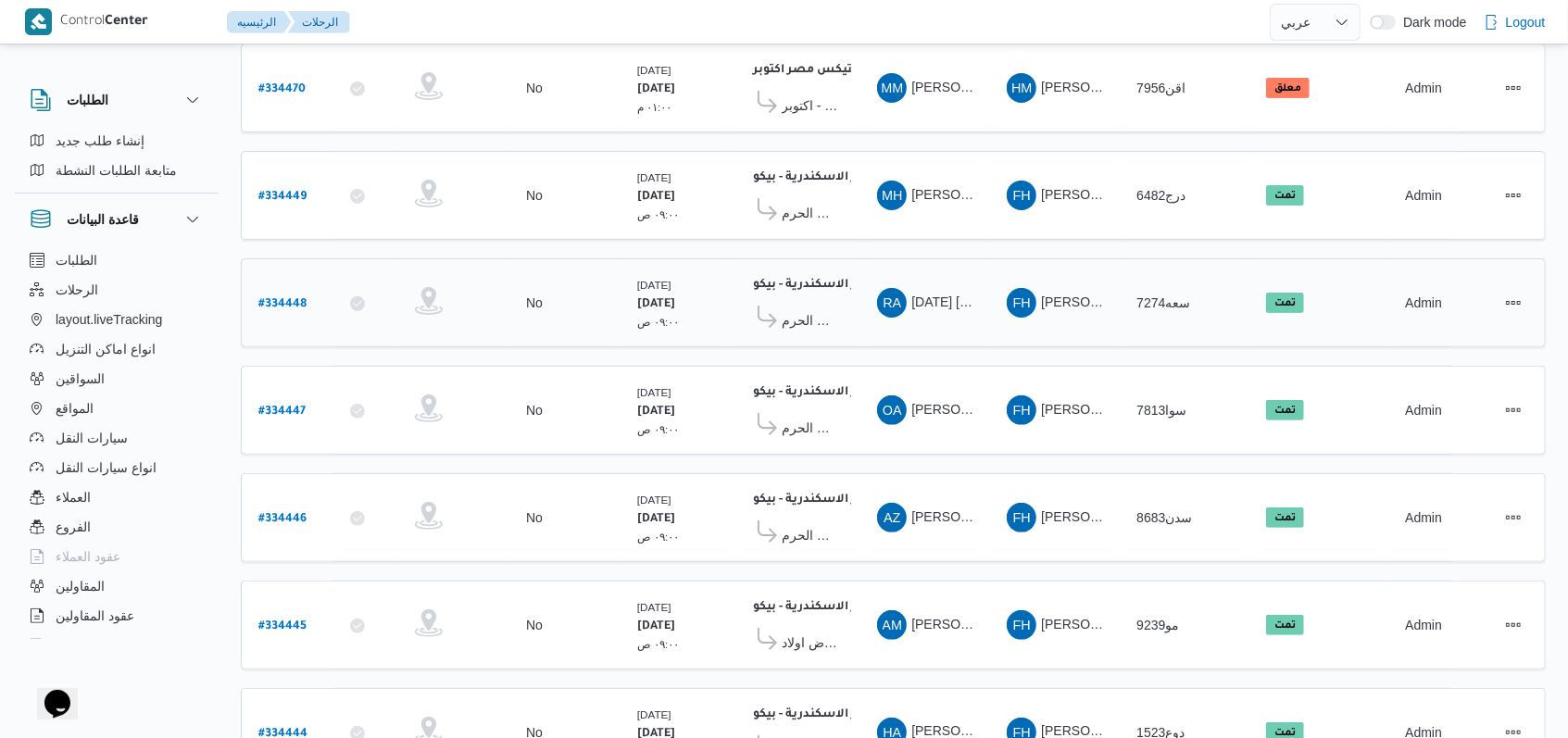
click at [280, 298] on b "# 334448" at bounding box center [282, 305] width 48 height 13
select select "ar"
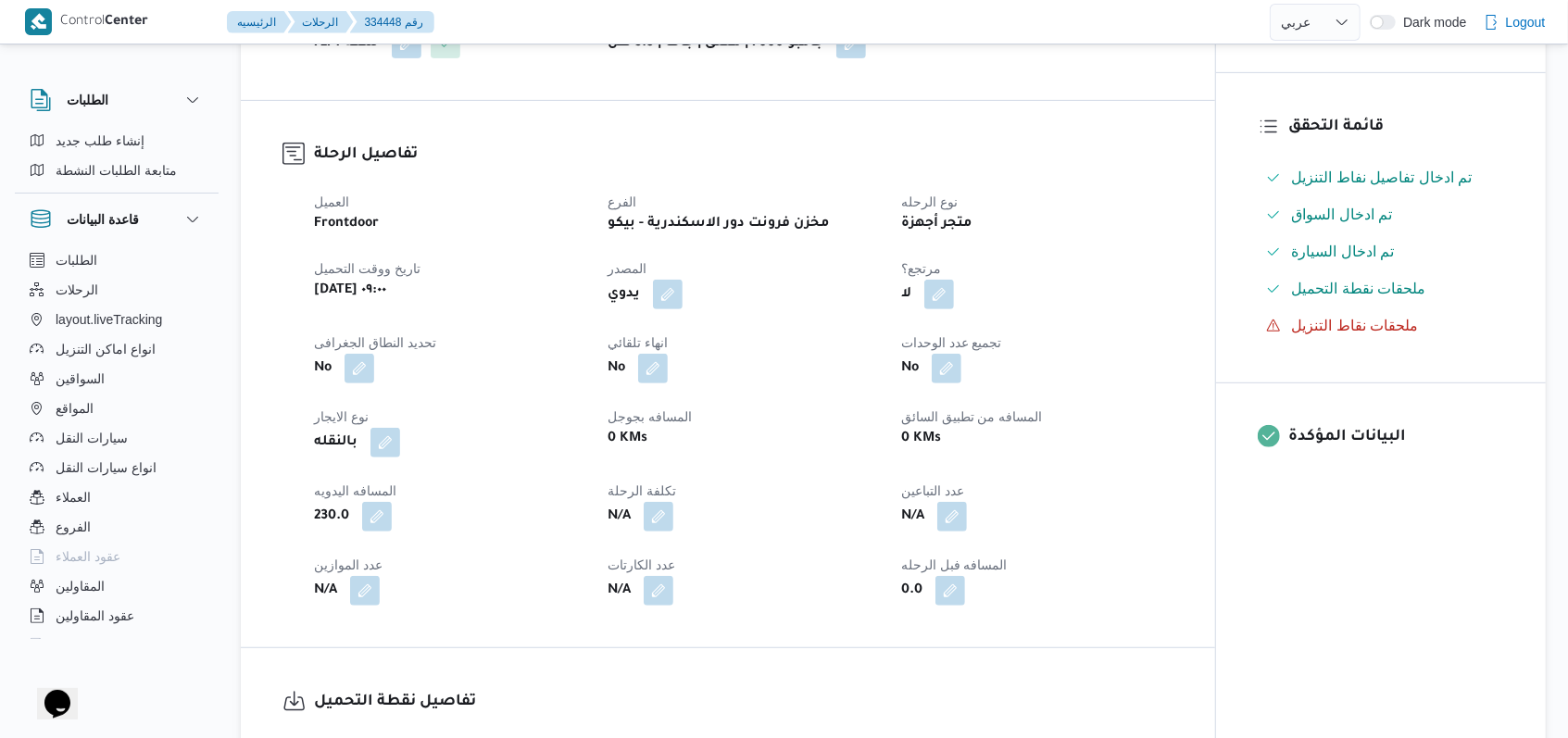
scroll to position [1113, 0]
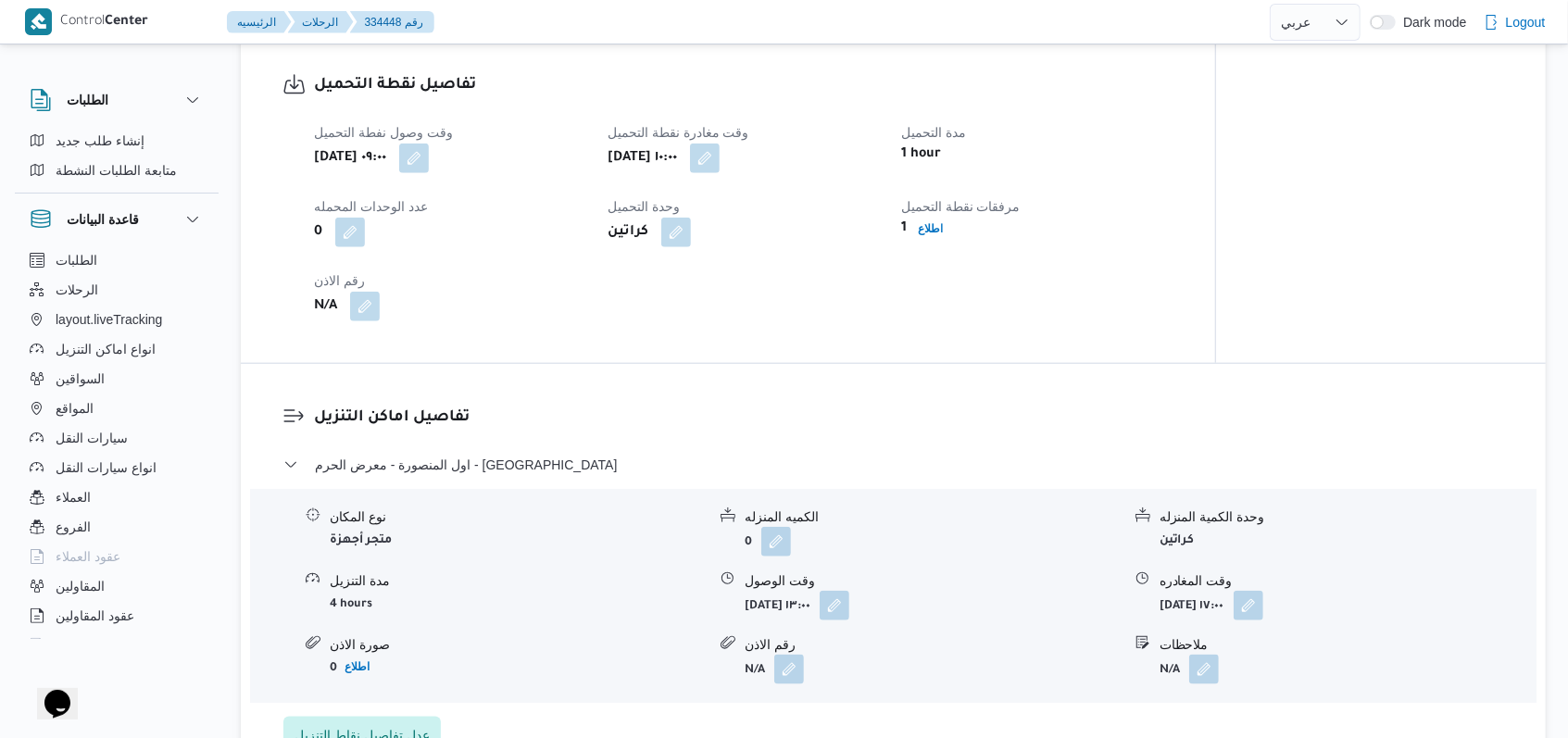
select select "ar"
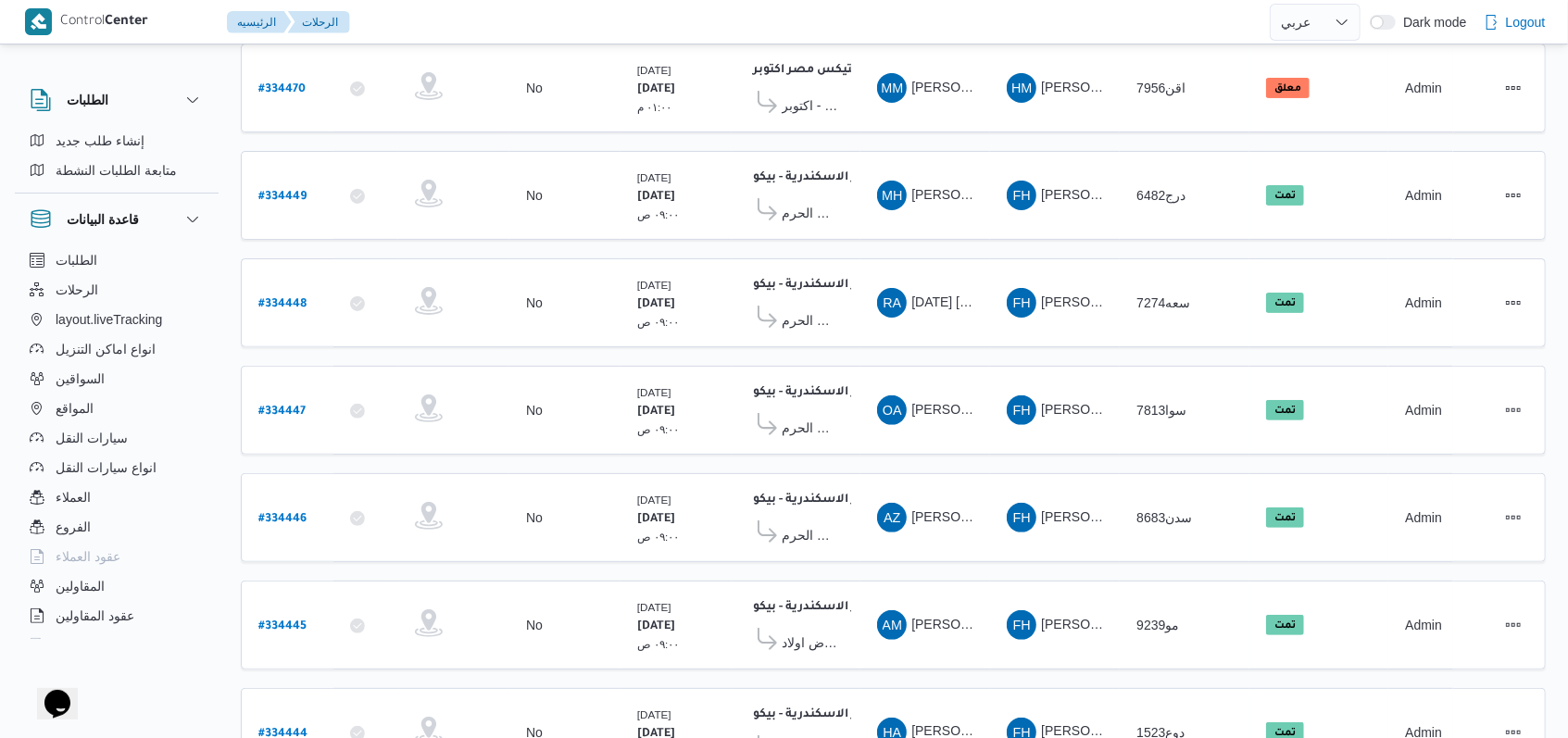
scroll to position [126, 0]
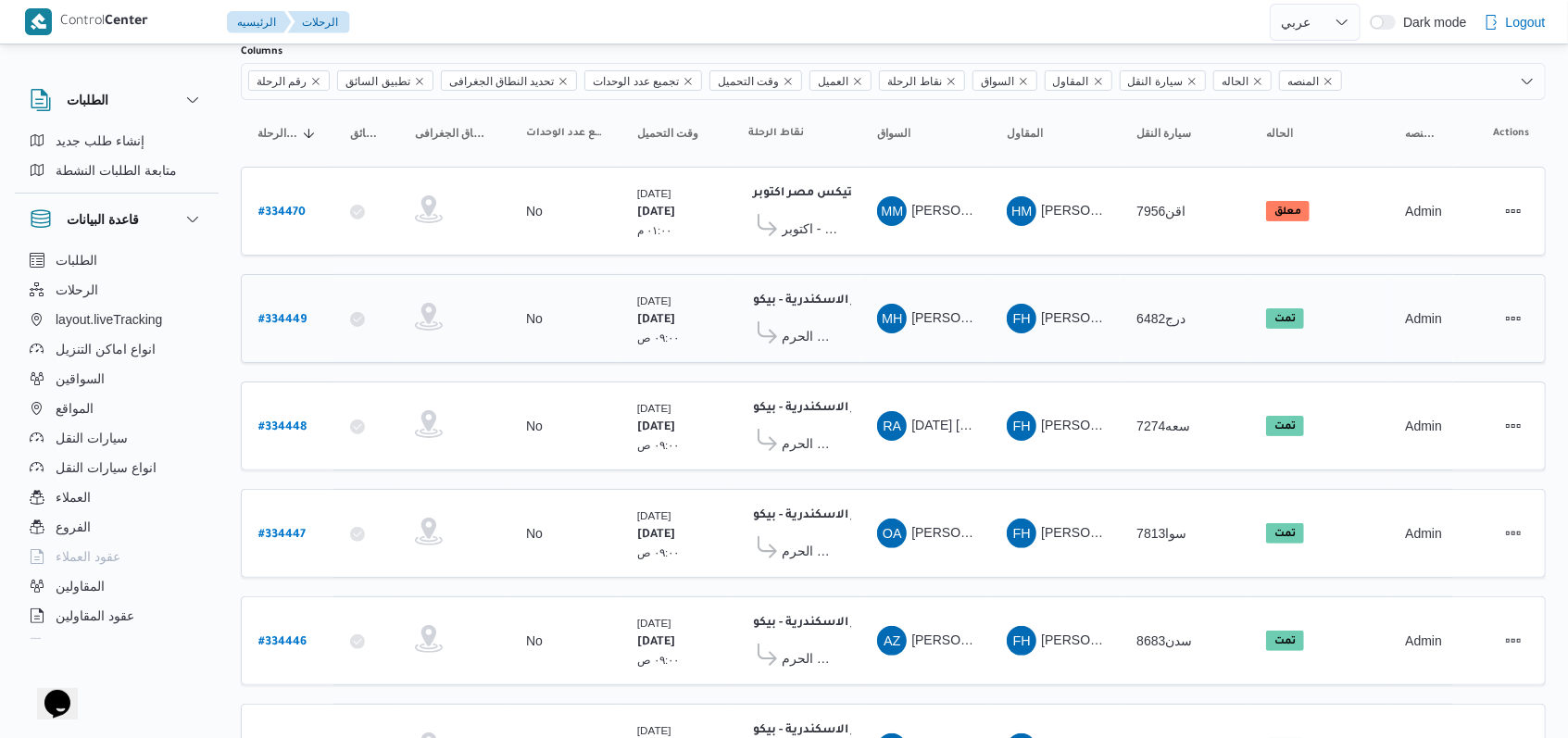
click at [283, 314] on b "# 334449" at bounding box center [282, 320] width 48 height 13
select select "ar"
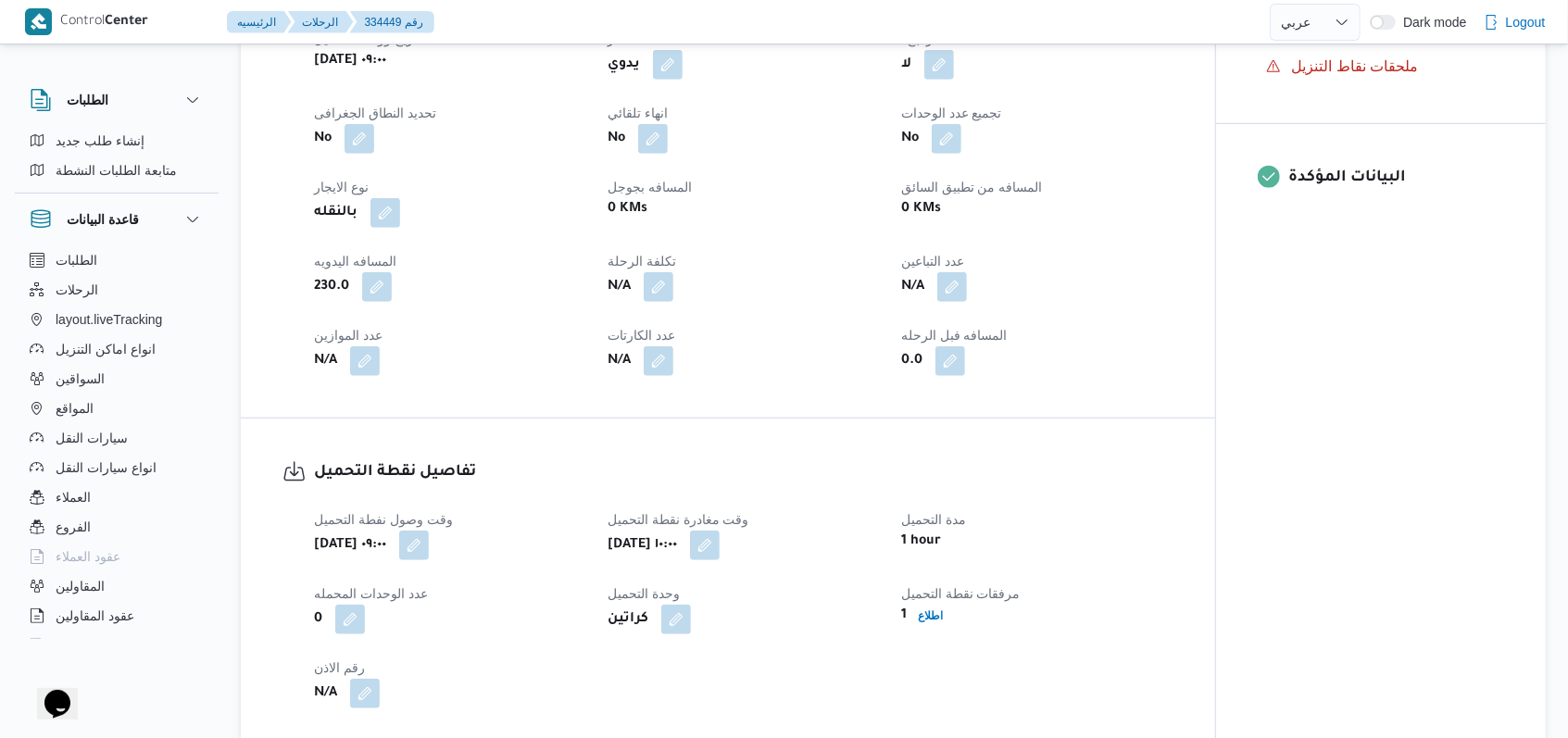
scroll to position [496, 0]
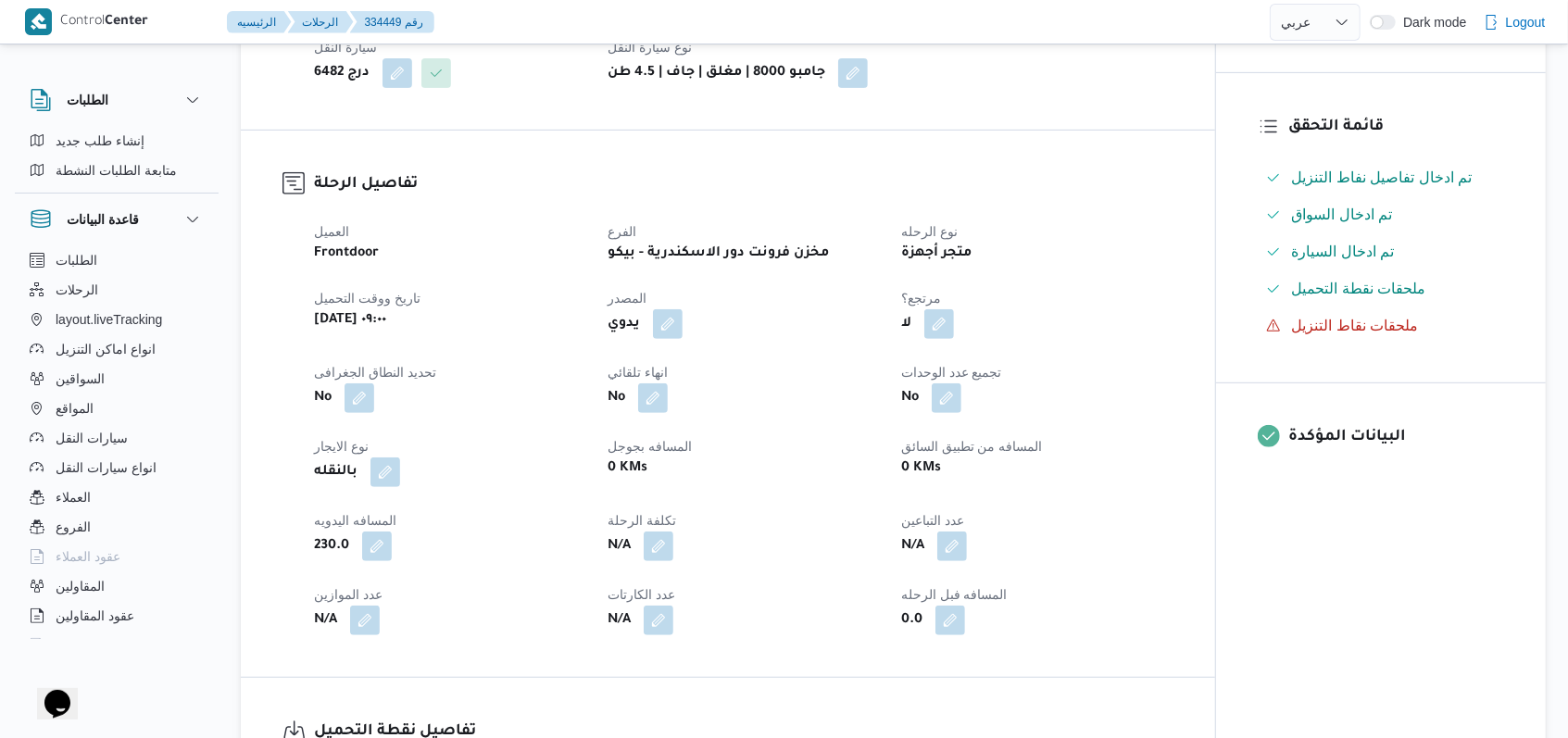
select select "ar"
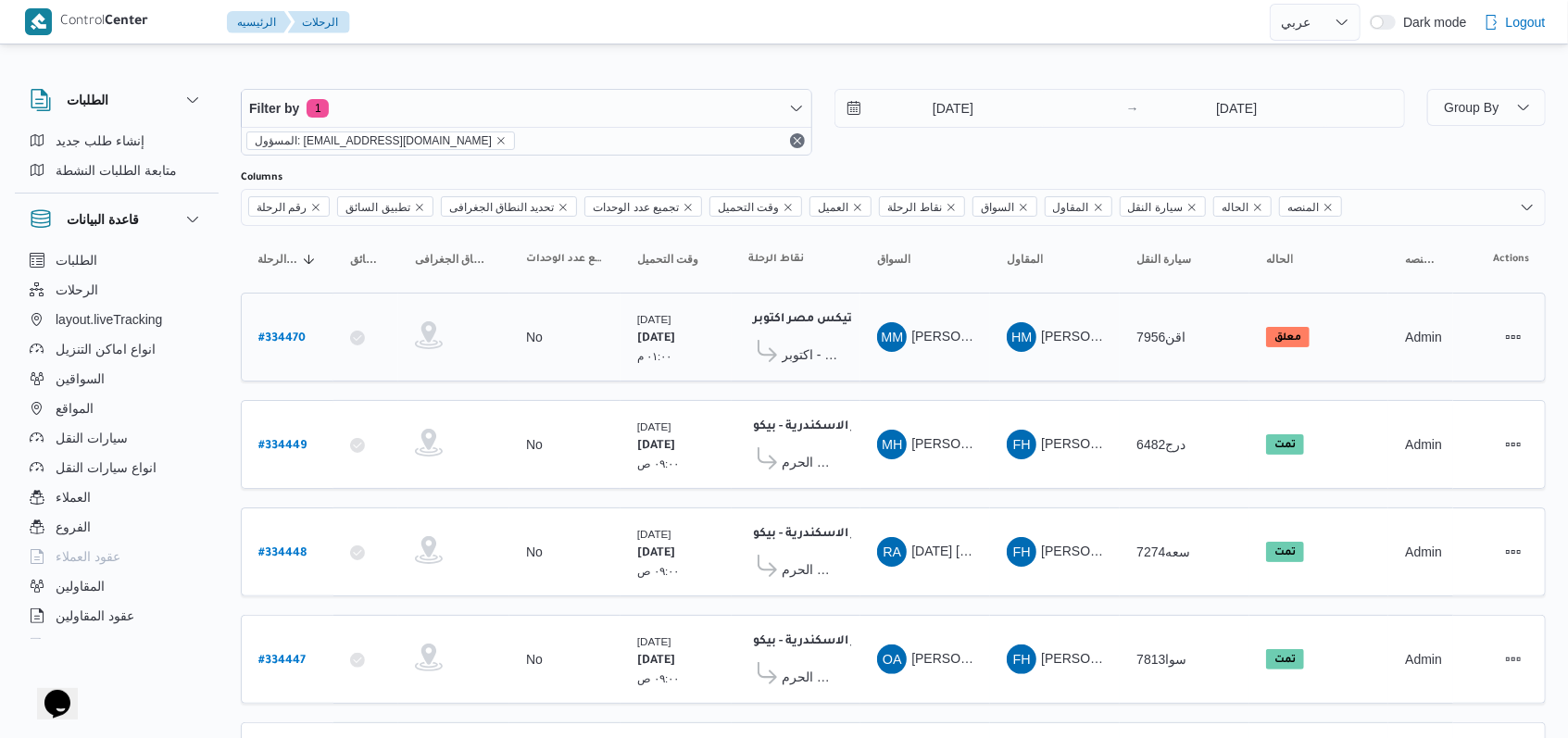
click at [274, 325] on link "# 334470" at bounding box center [282, 337] width 47 height 25
select select "ar"
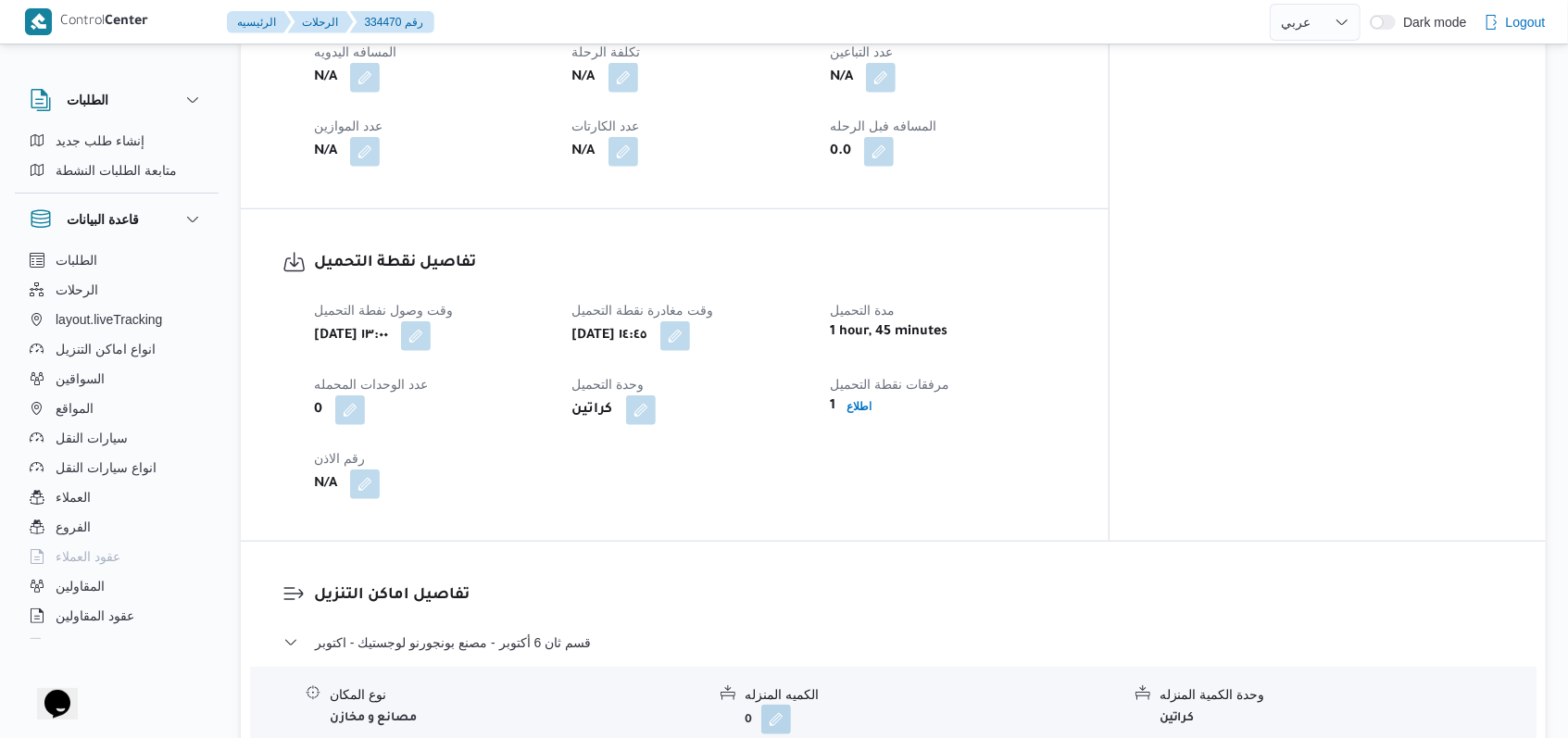
scroll to position [1357, 0]
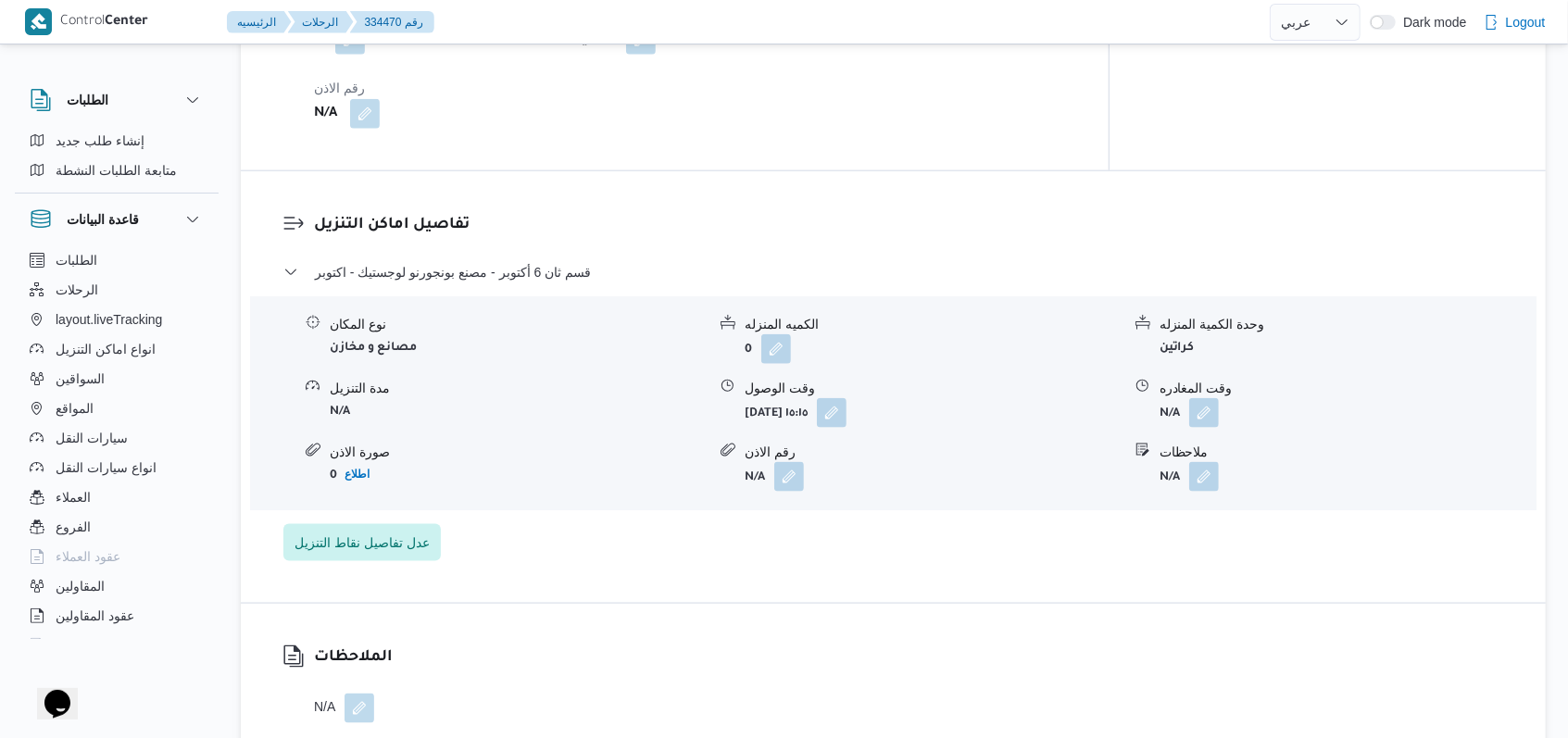
click at [1220, 398] on form "N/A" at bounding box center [1347, 412] width 376 height 29
click at [1207, 397] on button "button" at bounding box center [1203, 411] width 29 height 29
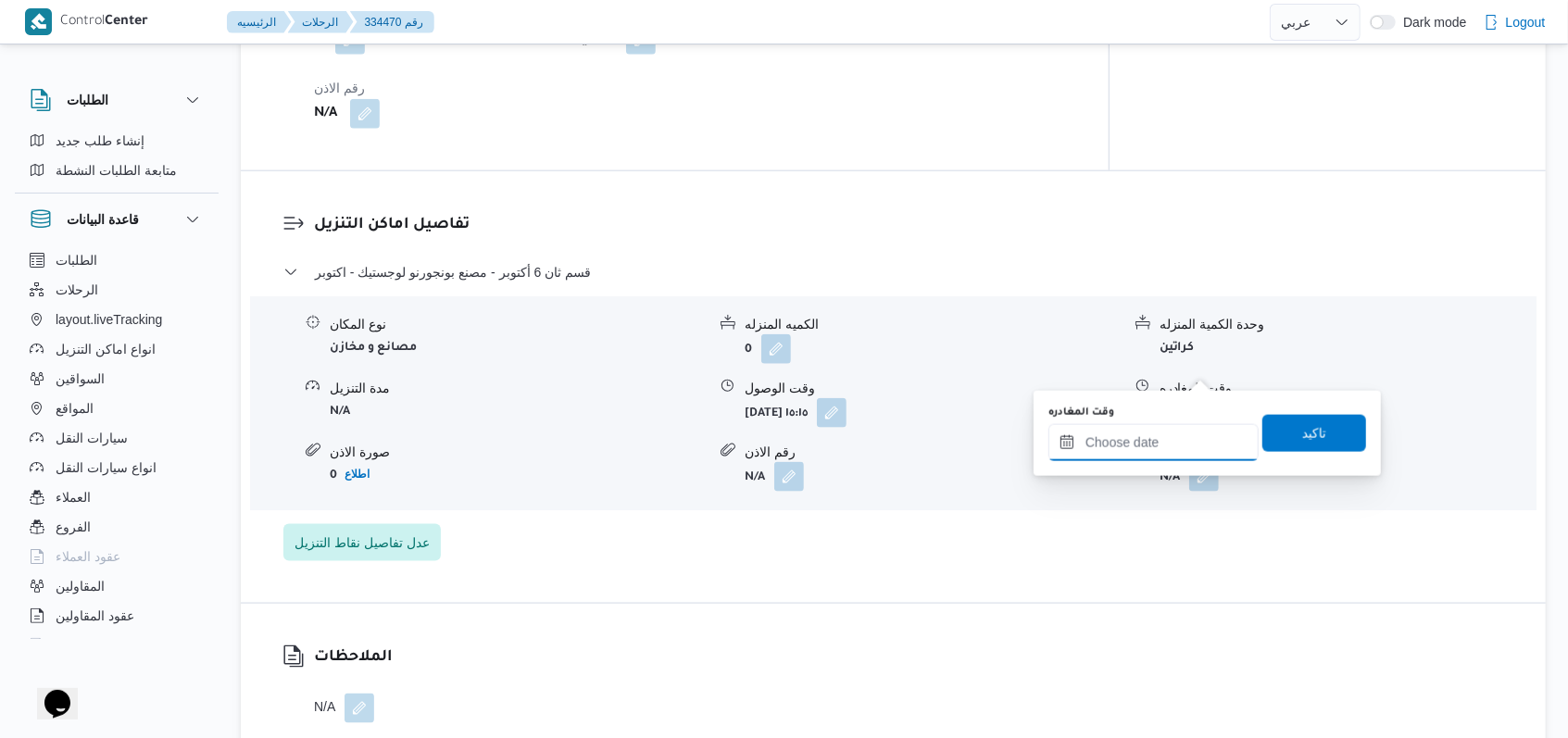
click at [1166, 447] on input "وقت المغادره" at bounding box center [1153, 442] width 211 height 37
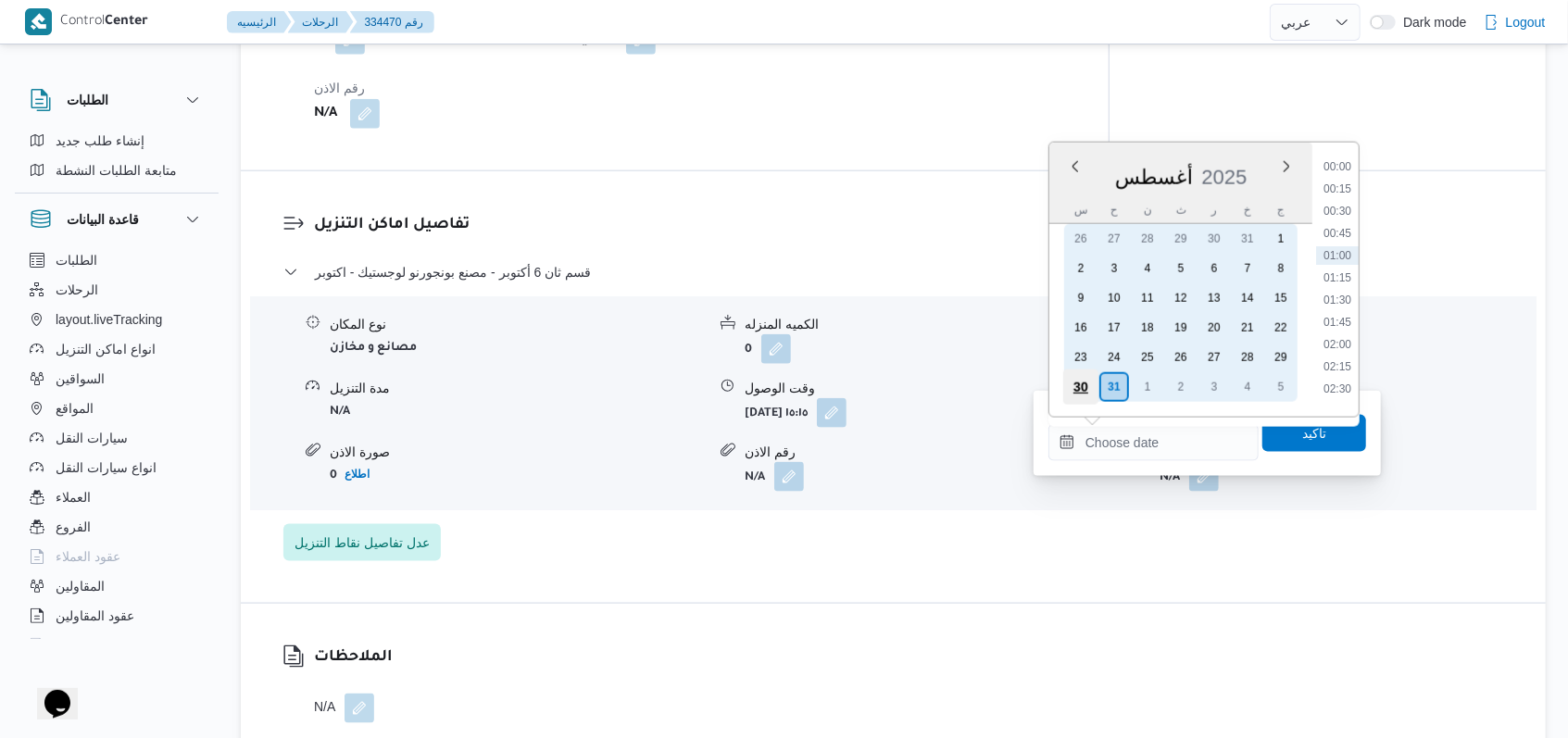
click at [1083, 397] on div "30" at bounding box center [1080, 386] width 35 height 35
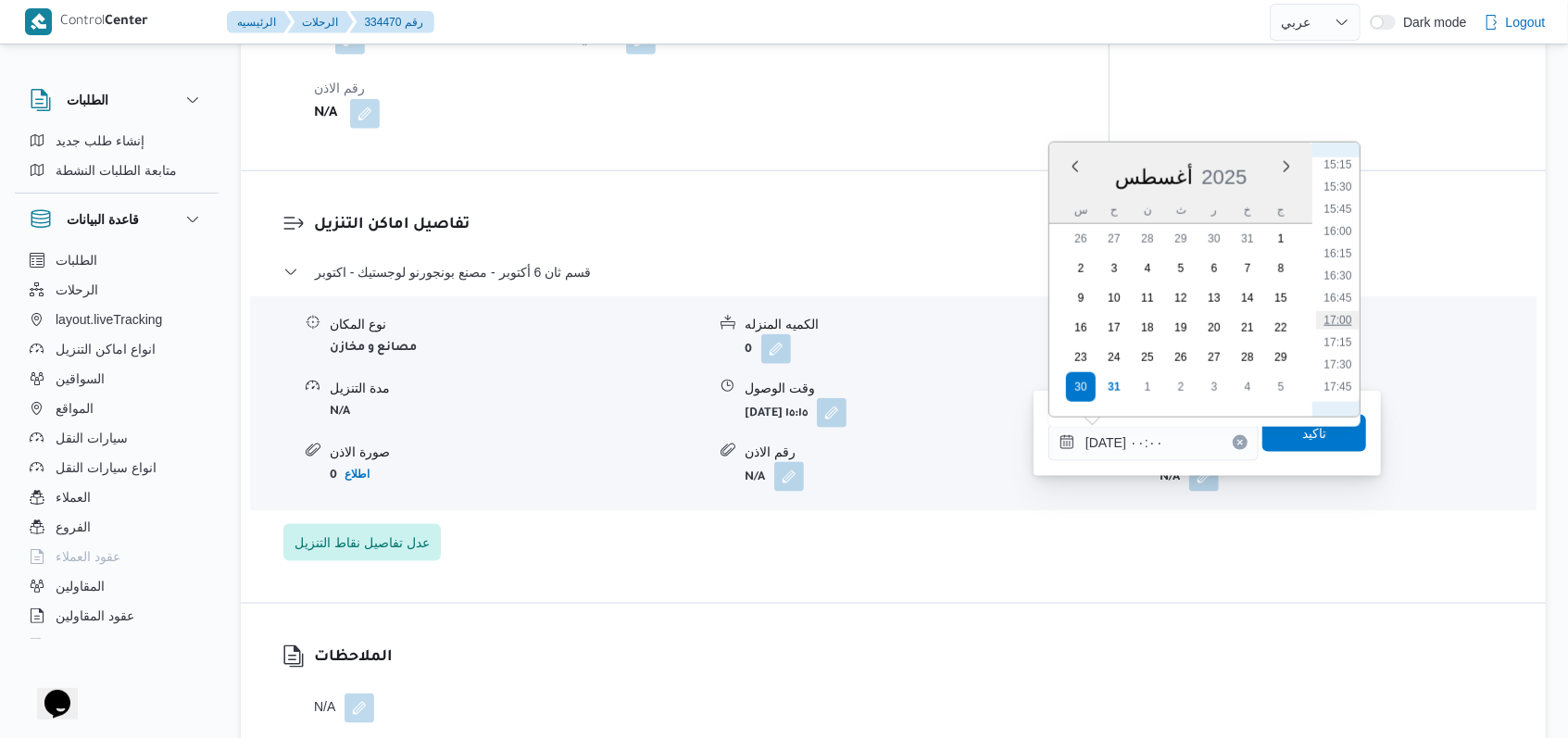
click at [1344, 313] on li "17:00" at bounding box center [1337, 321] width 42 height 19
type input "٣٠/٠٨/٢٠٢٥ ١٧:٠٠"
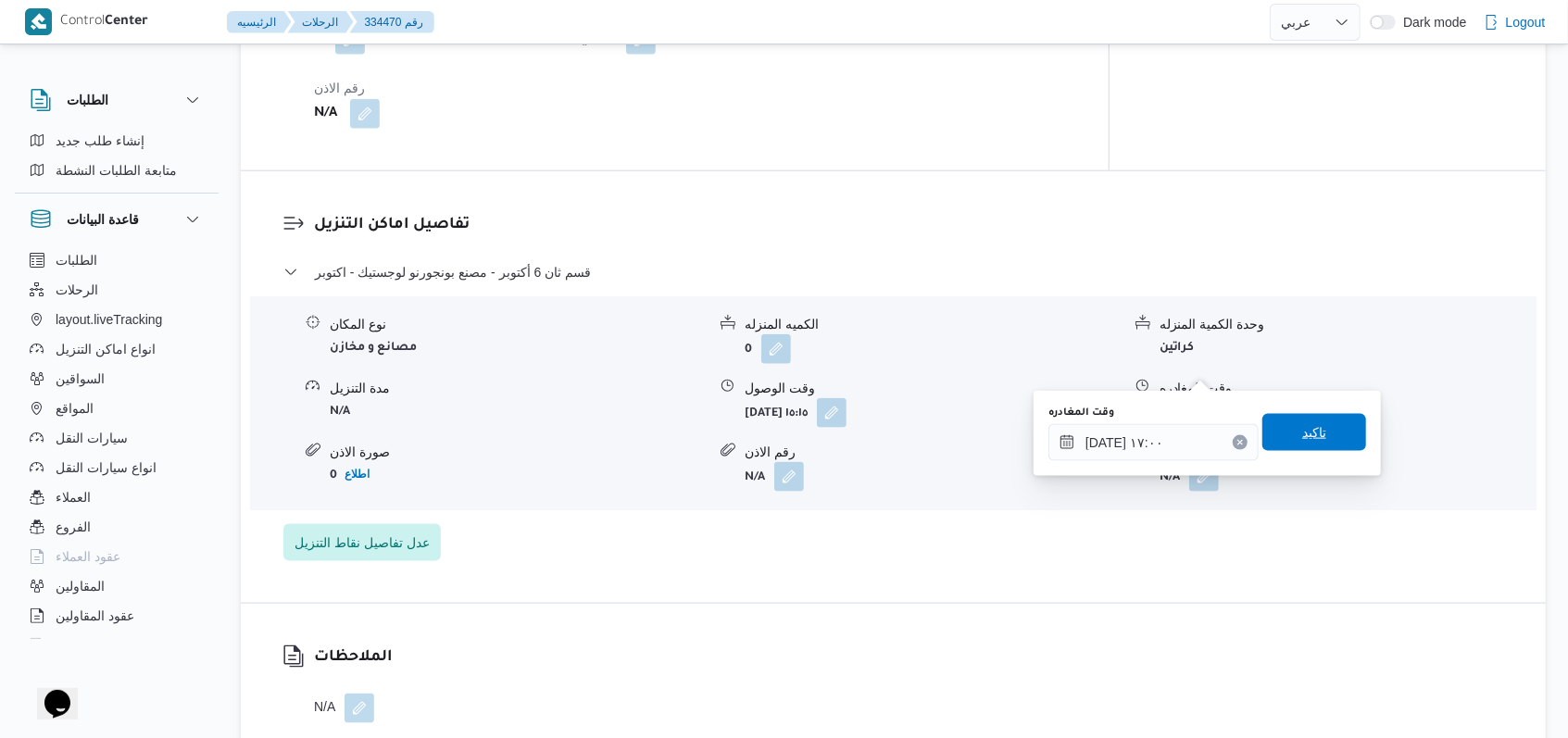
click at [1319, 437] on span "تاكيد" at bounding box center [1314, 431] width 104 height 37
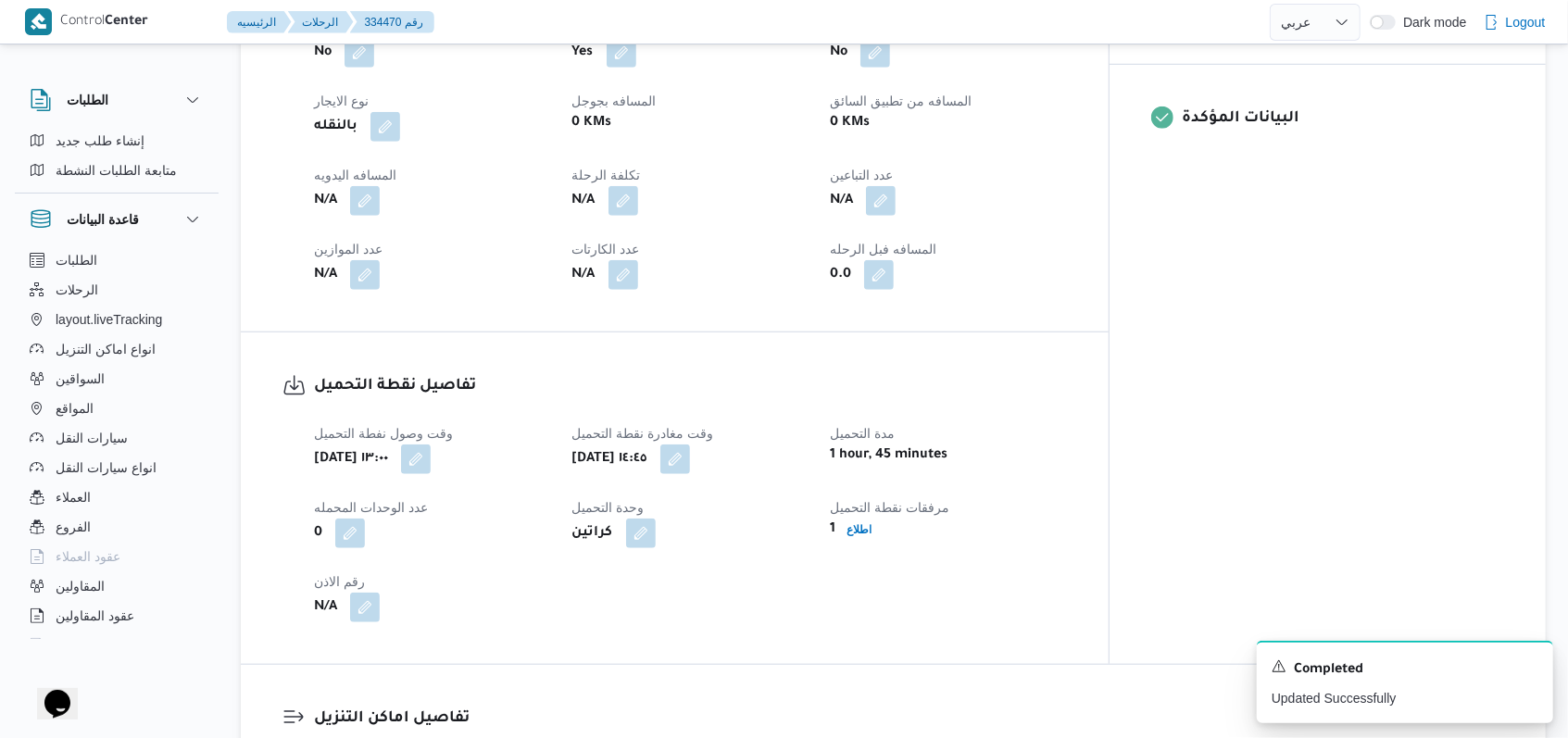
scroll to position [741, 0]
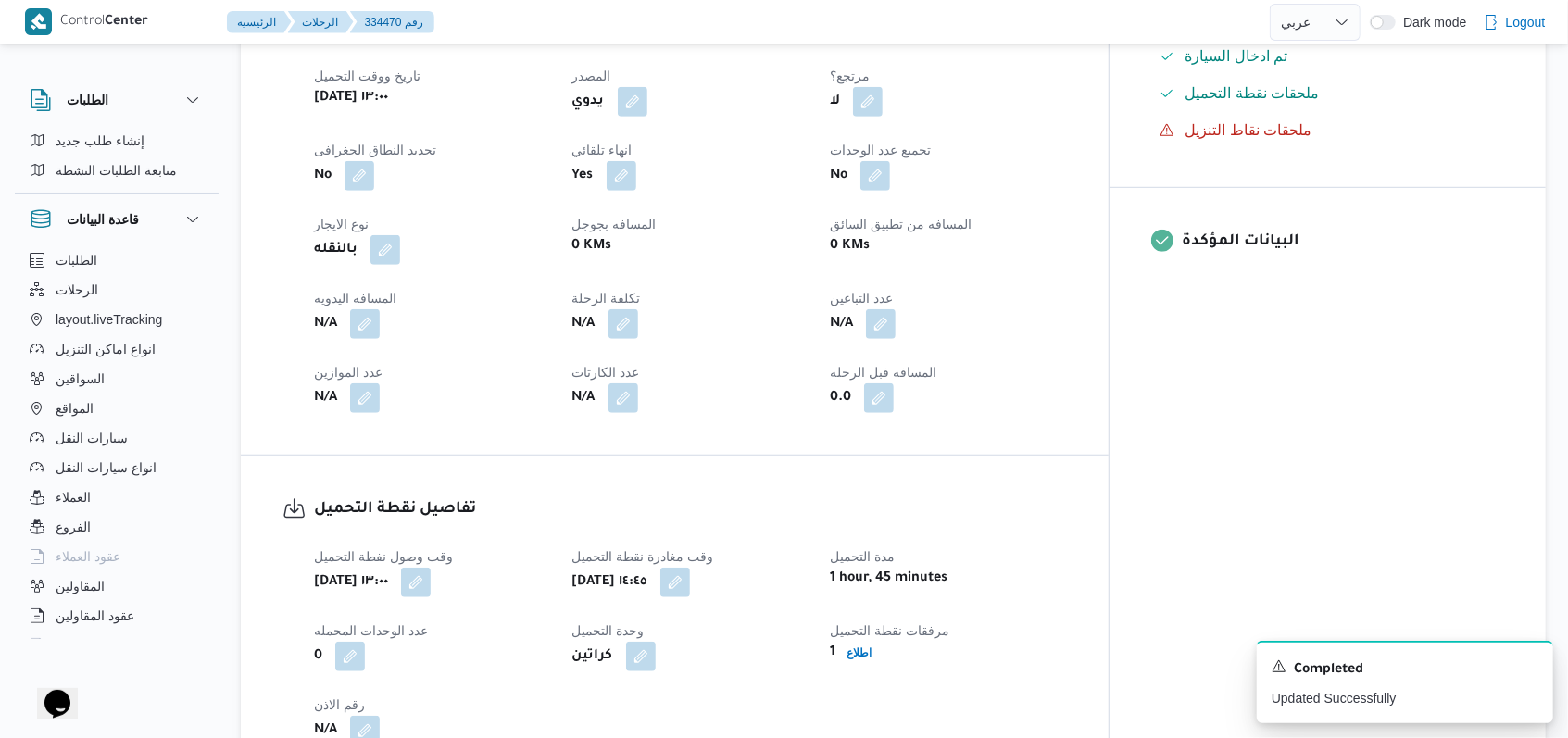
click at [381, 308] on div "N/A" at bounding box center [432, 324] width 240 height 33
click at [363, 309] on button "button" at bounding box center [364, 323] width 29 height 29
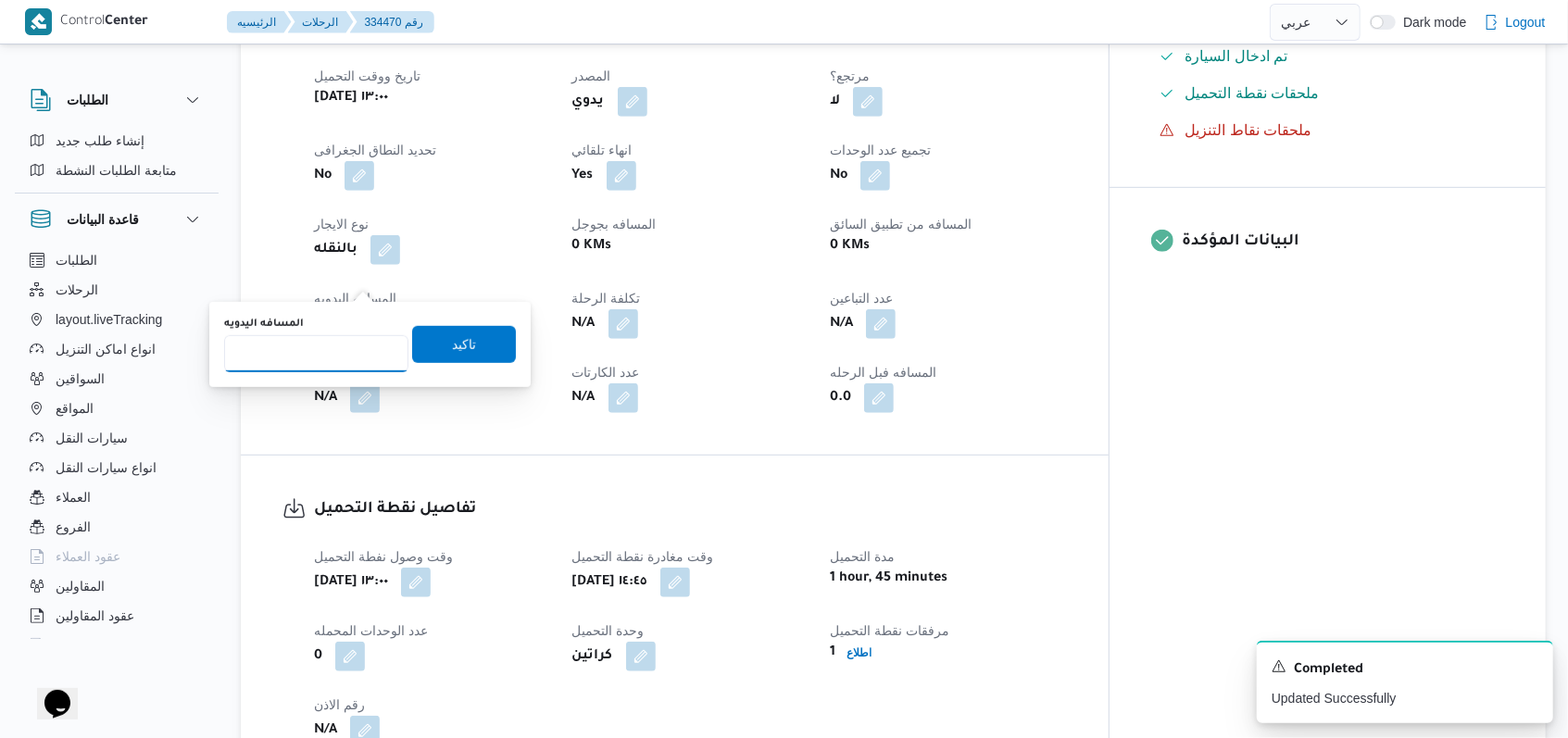
click at [321, 351] on input "المسافه اليدويه" at bounding box center [315, 353] width 184 height 37
type input "8"
click at [434, 341] on span "تاكيد" at bounding box center [464, 343] width 104 height 37
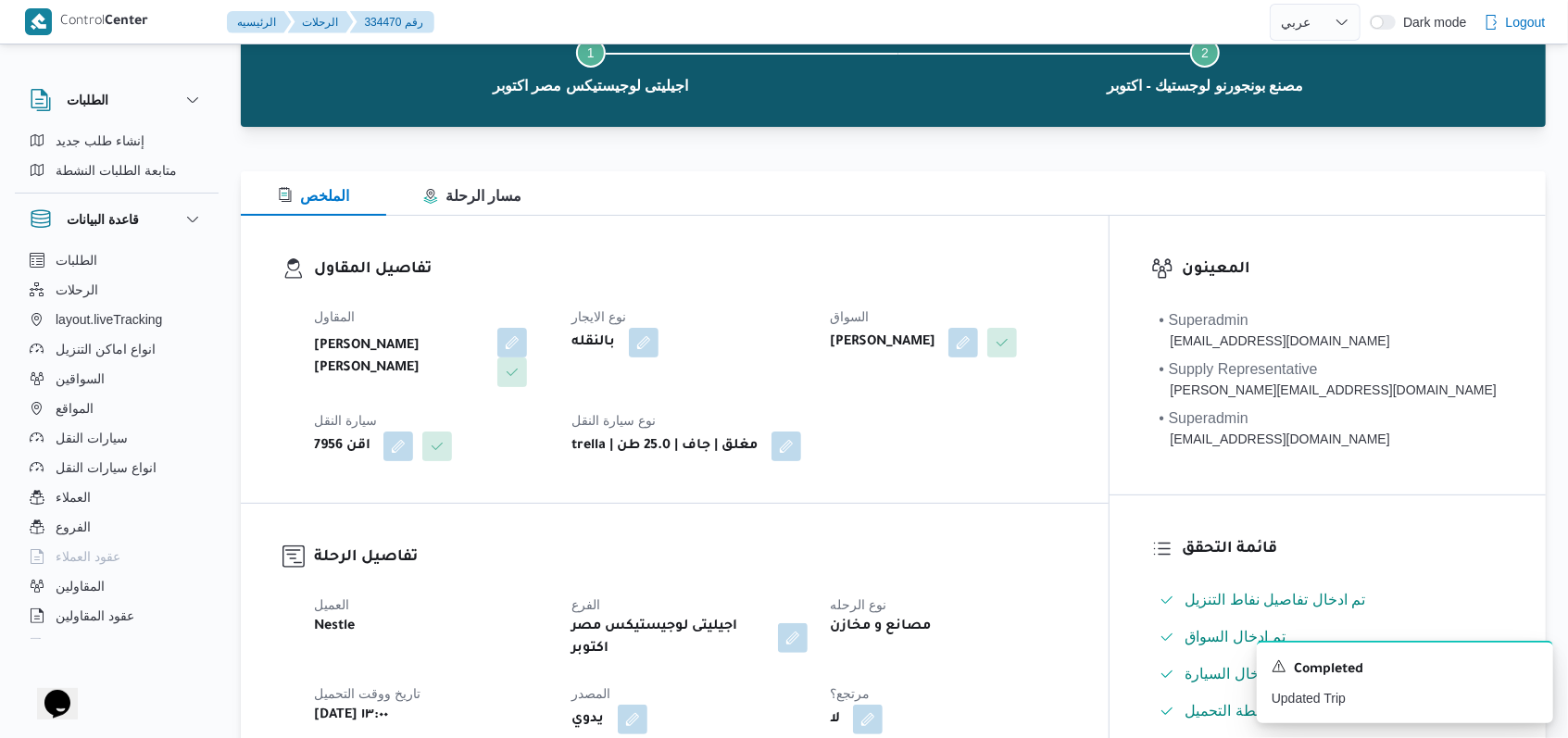
scroll to position [0, 0]
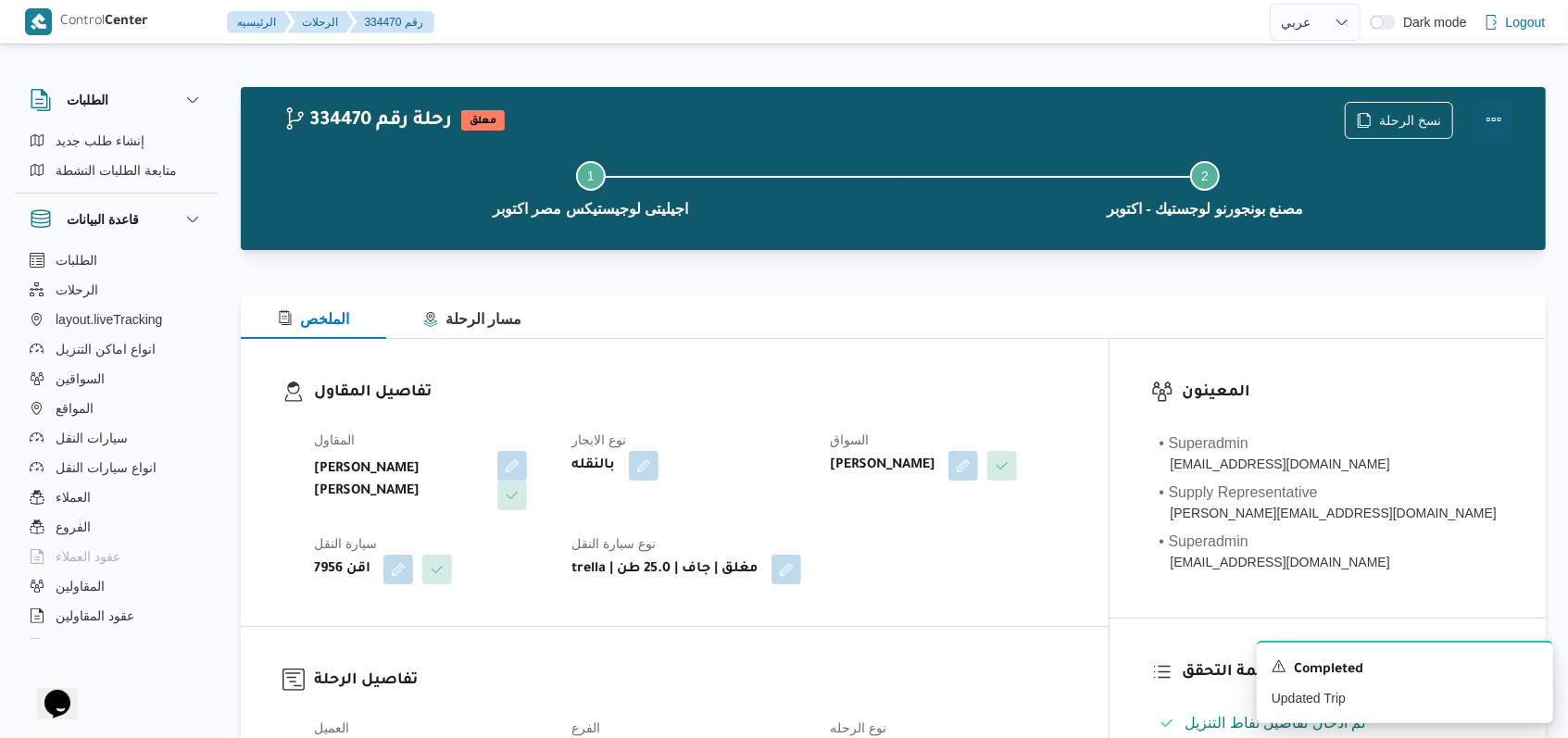
click at [1498, 124] on button "Actions" at bounding box center [1492, 119] width 37 height 37
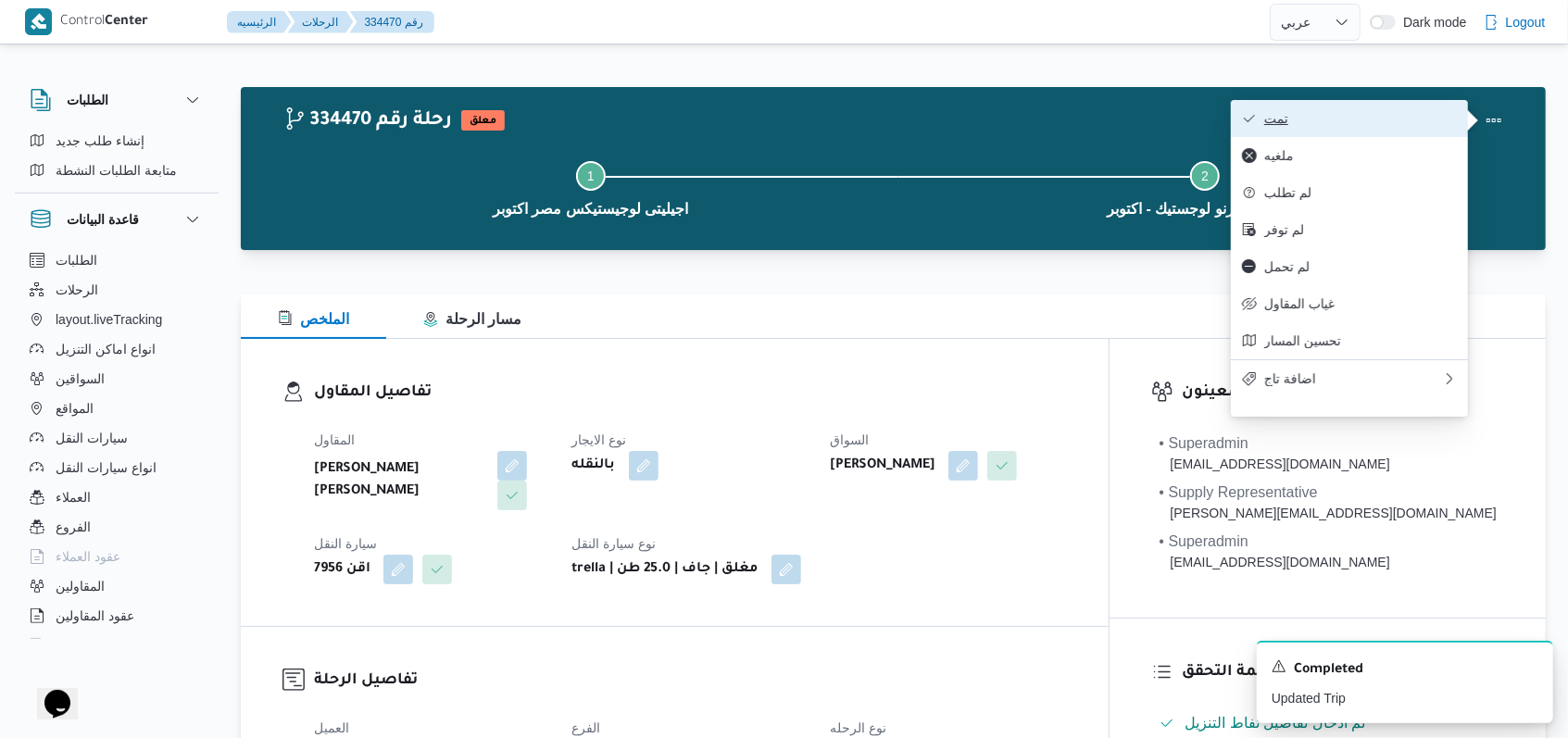
click at [1405, 108] on button "تمت" at bounding box center [1349, 118] width 237 height 37
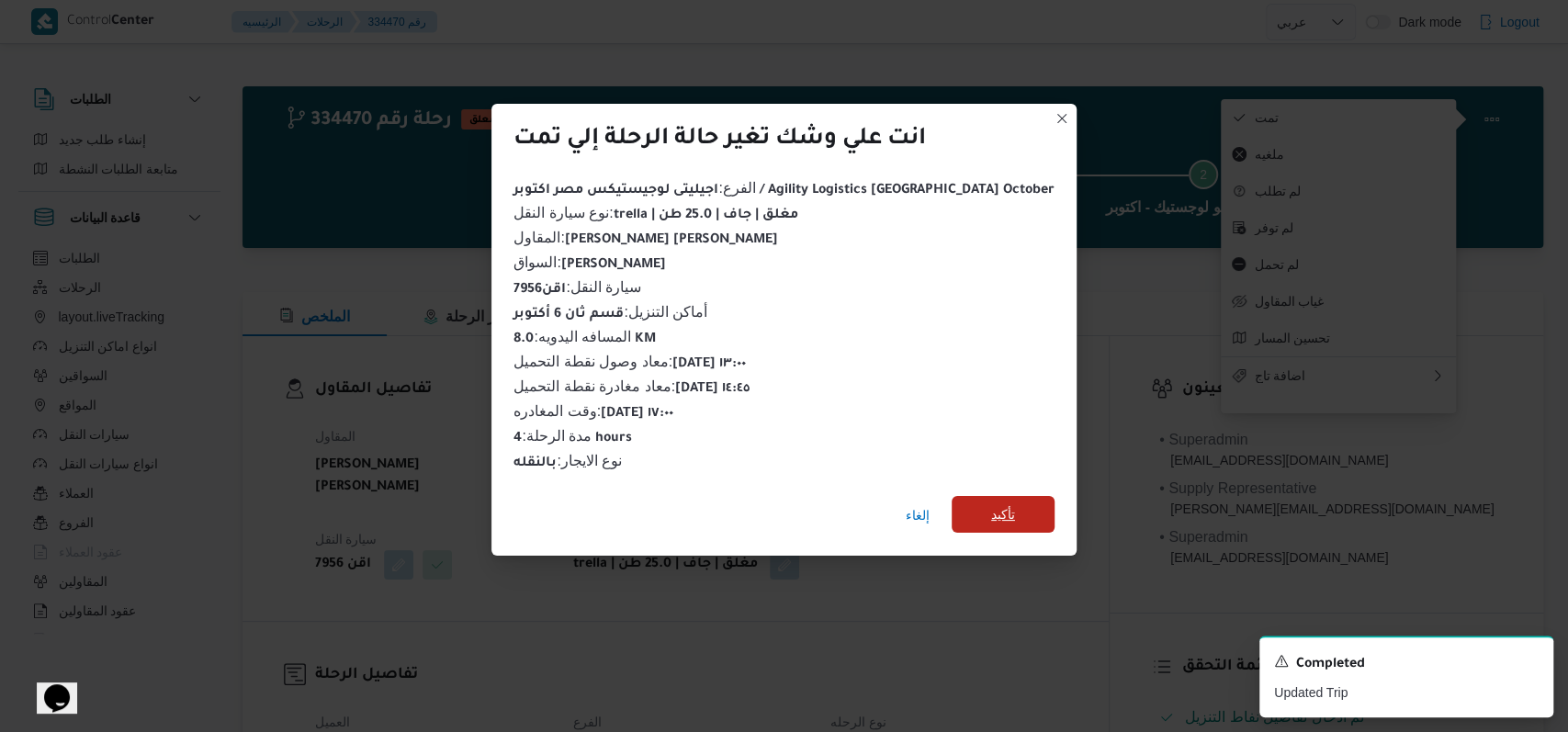
click at [966, 514] on span "تأكيد" at bounding box center [1003, 514] width 103 height 37
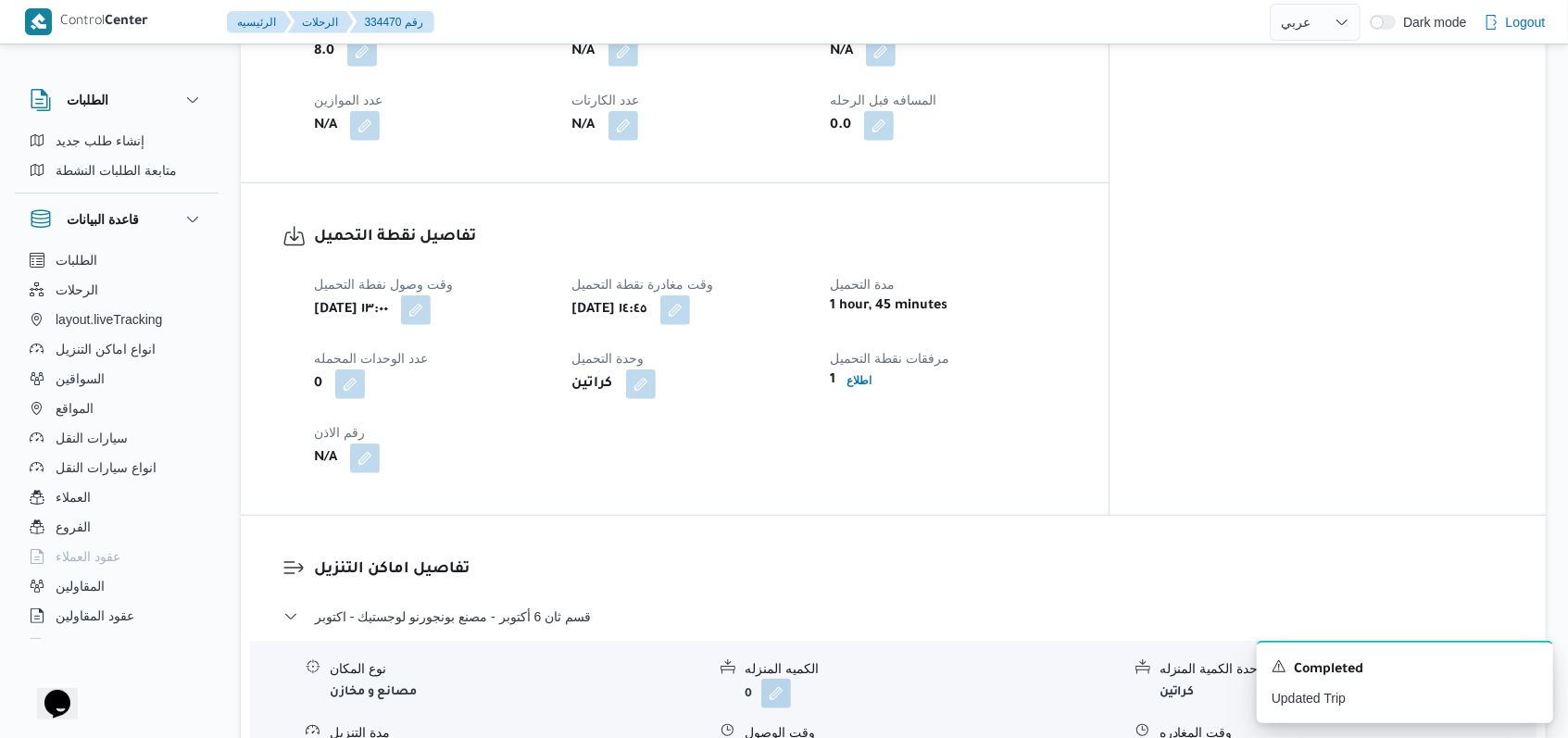
scroll to position [1111, 0]
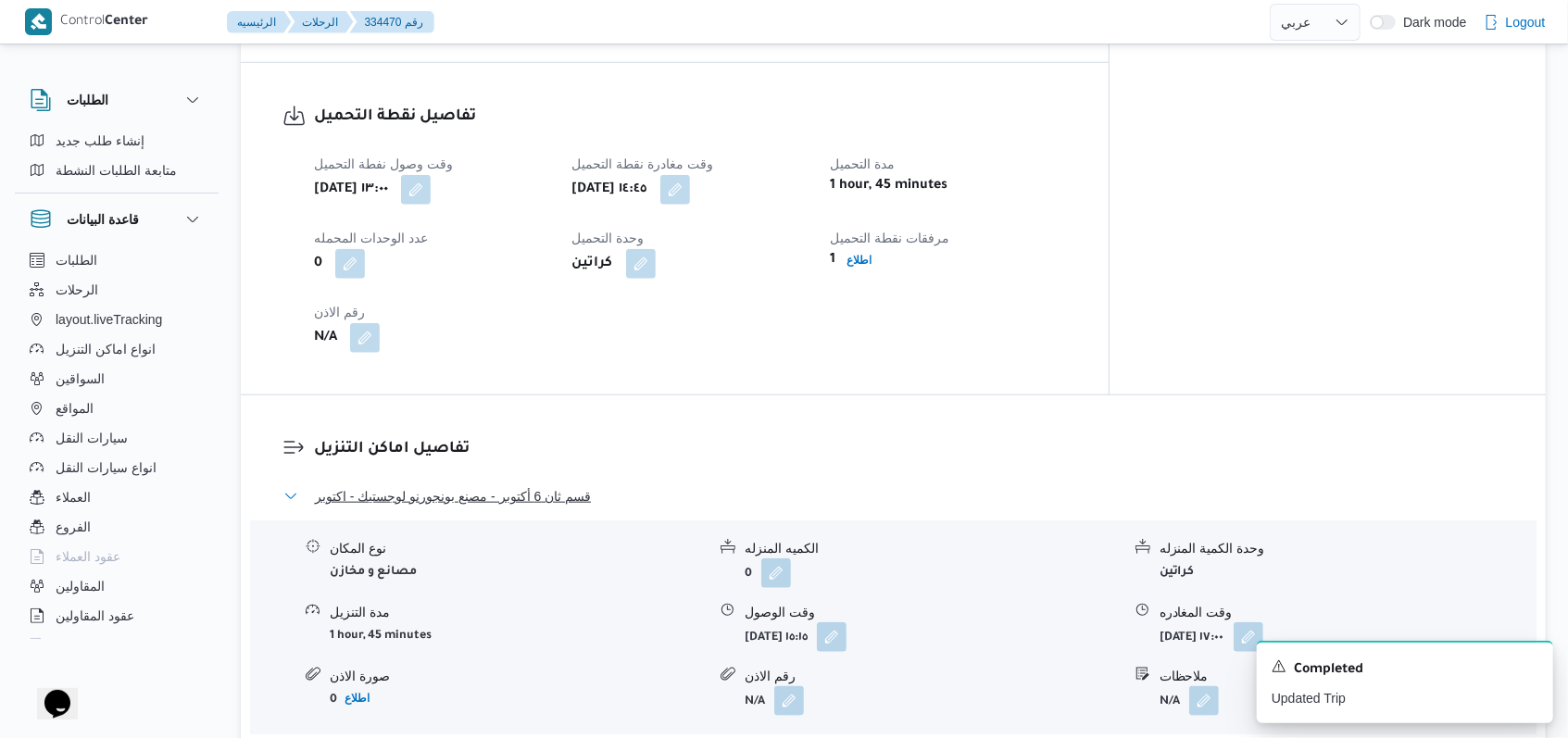
click at [559, 485] on span "قسم ثان 6 أكتوبر - مصنع بونجورنو لوجستيك - اكتوبر" at bounding box center [452, 496] width 276 height 23
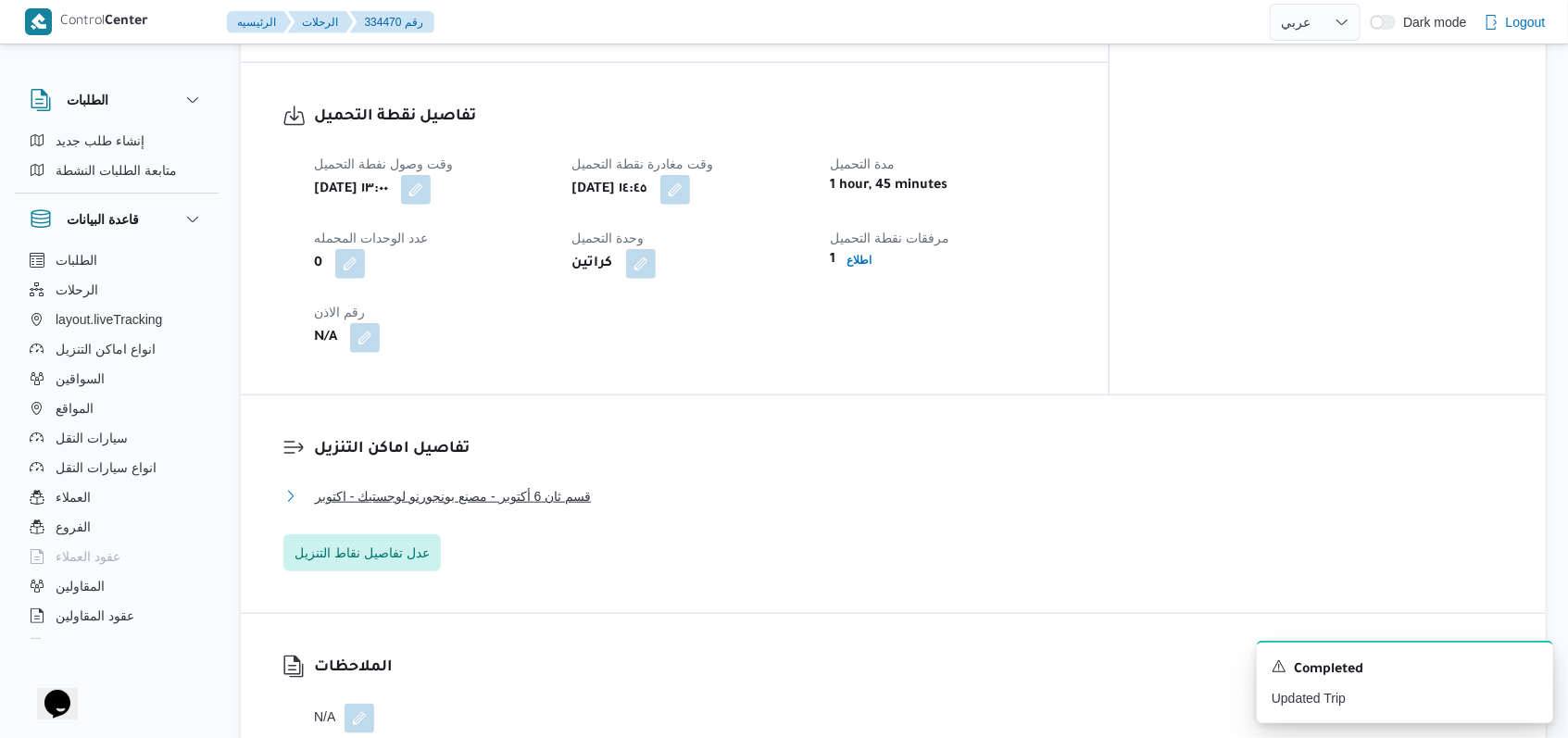
click at [560, 485] on span "قسم ثان 6 أكتوبر - مصنع بونجورنو لوجستيك - اكتوبر" at bounding box center [452, 496] width 276 height 23
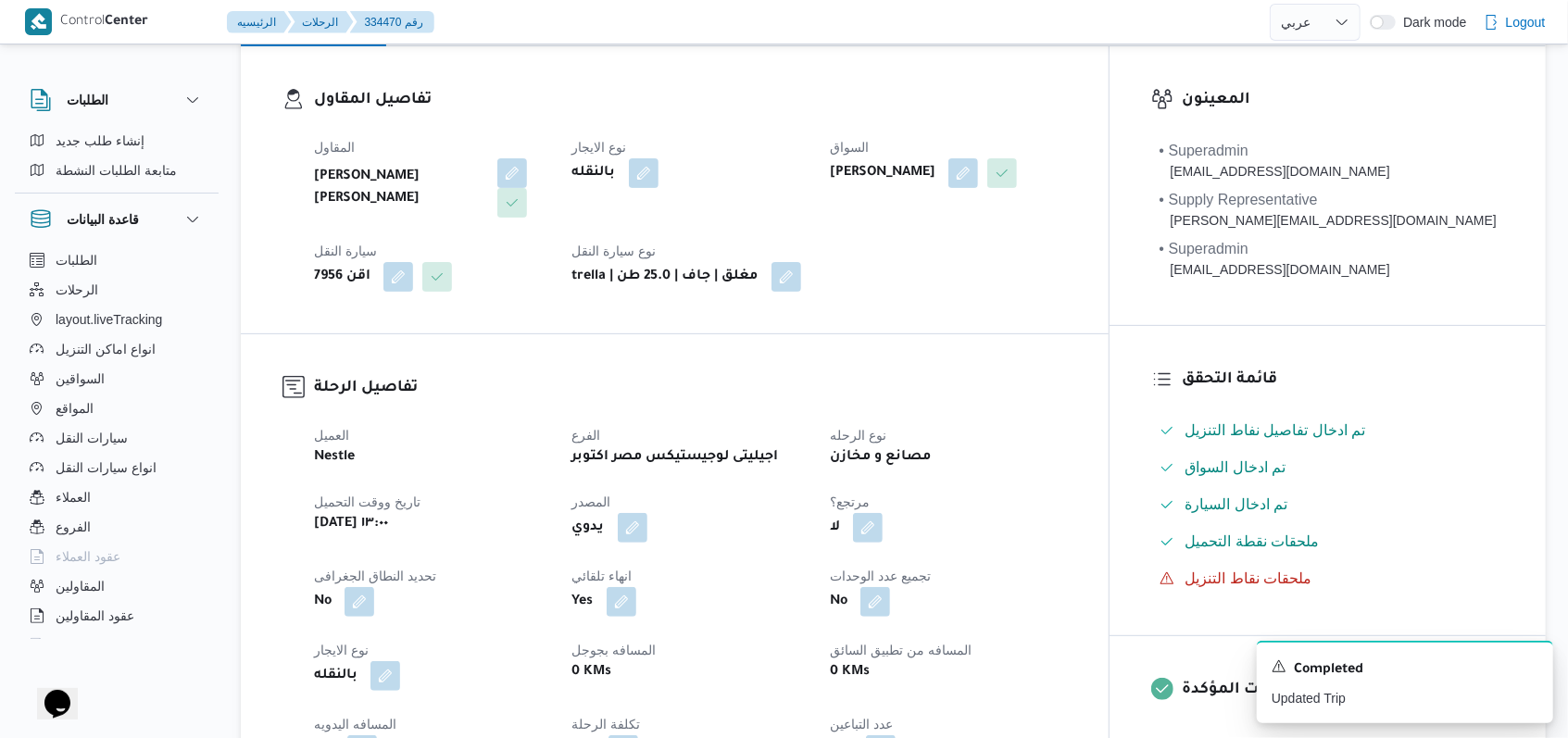
scroll to position [741, 0]
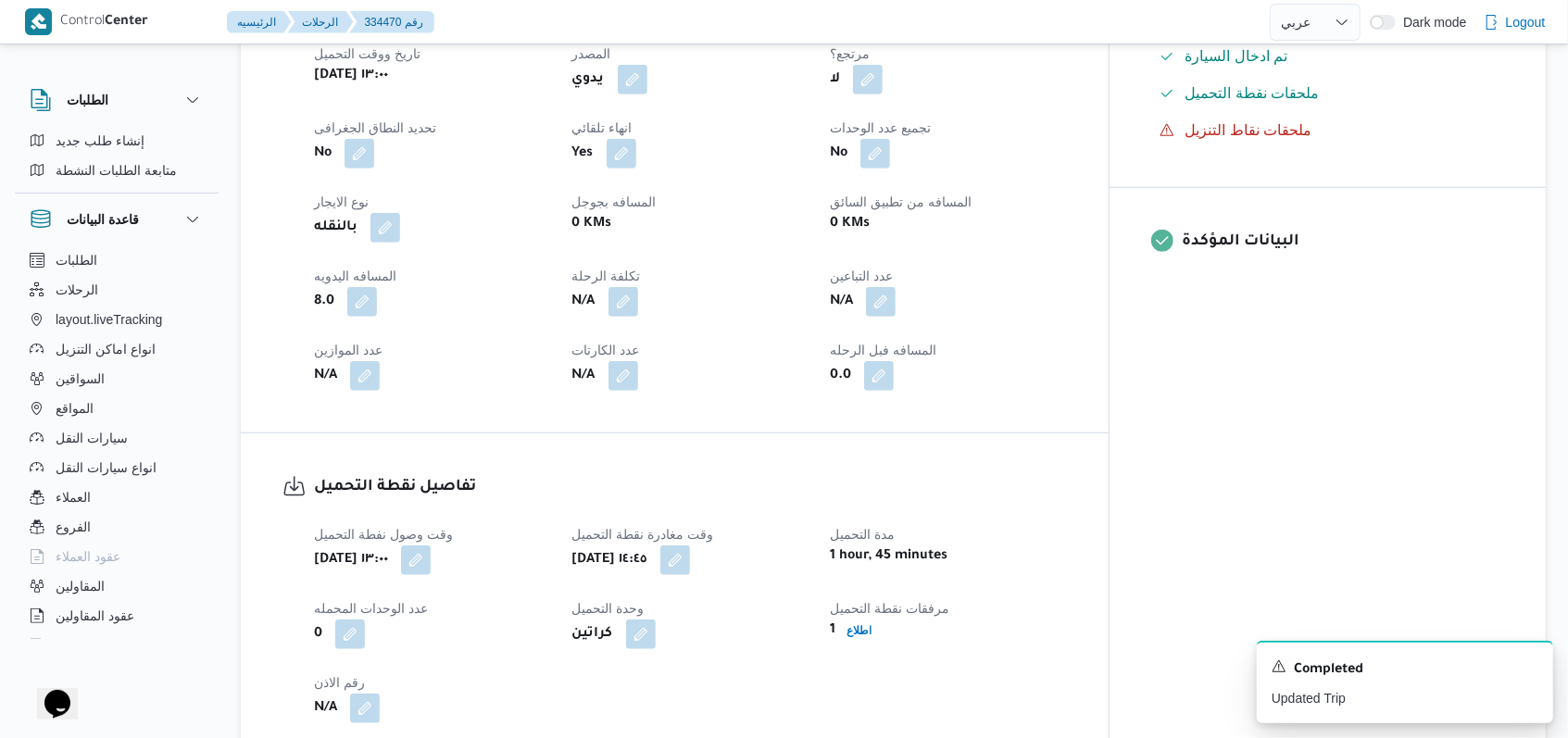
select select "ar"
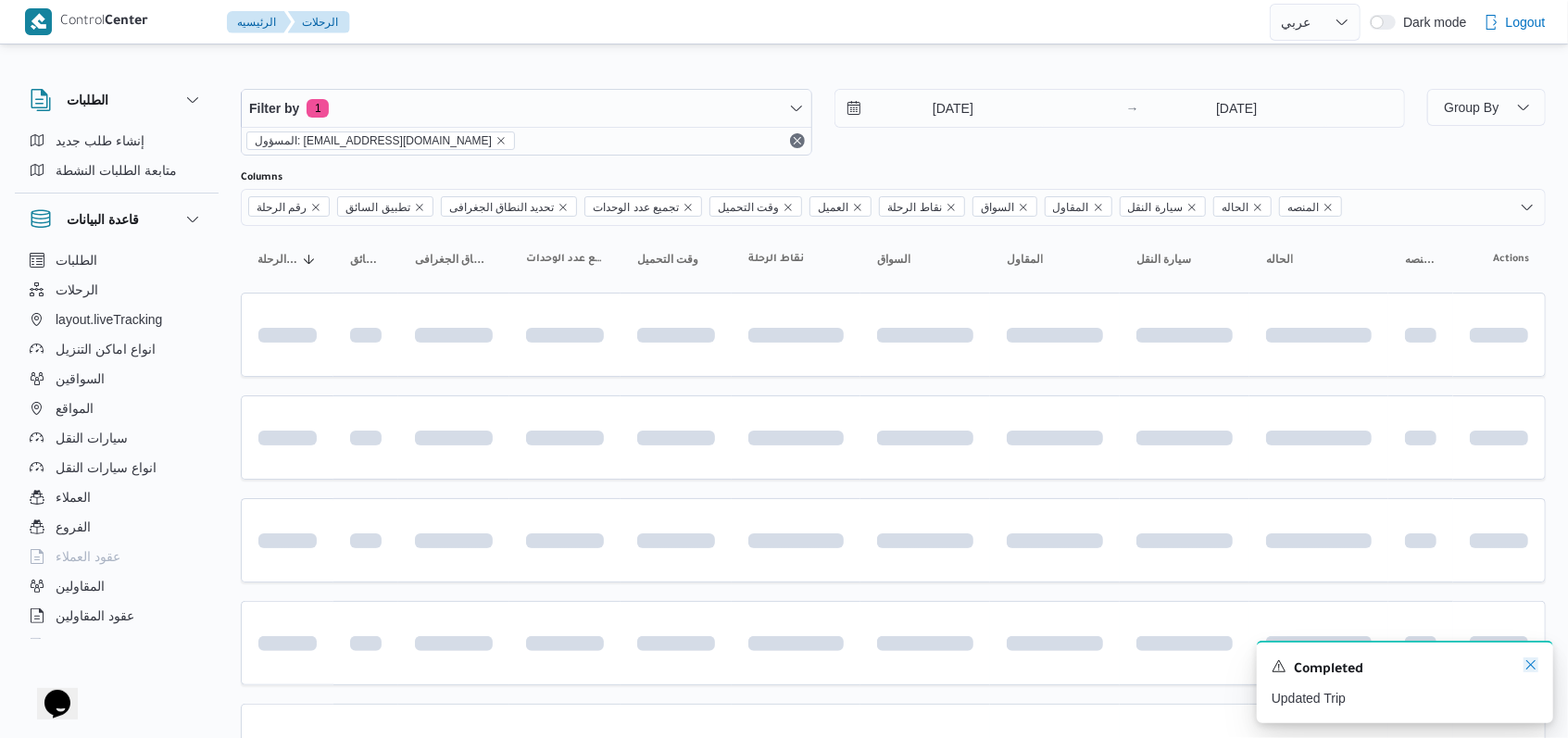
click at [1526, 668] on icon "Dismiss toast" at bounding box center [1530, 664] width 15 height 15
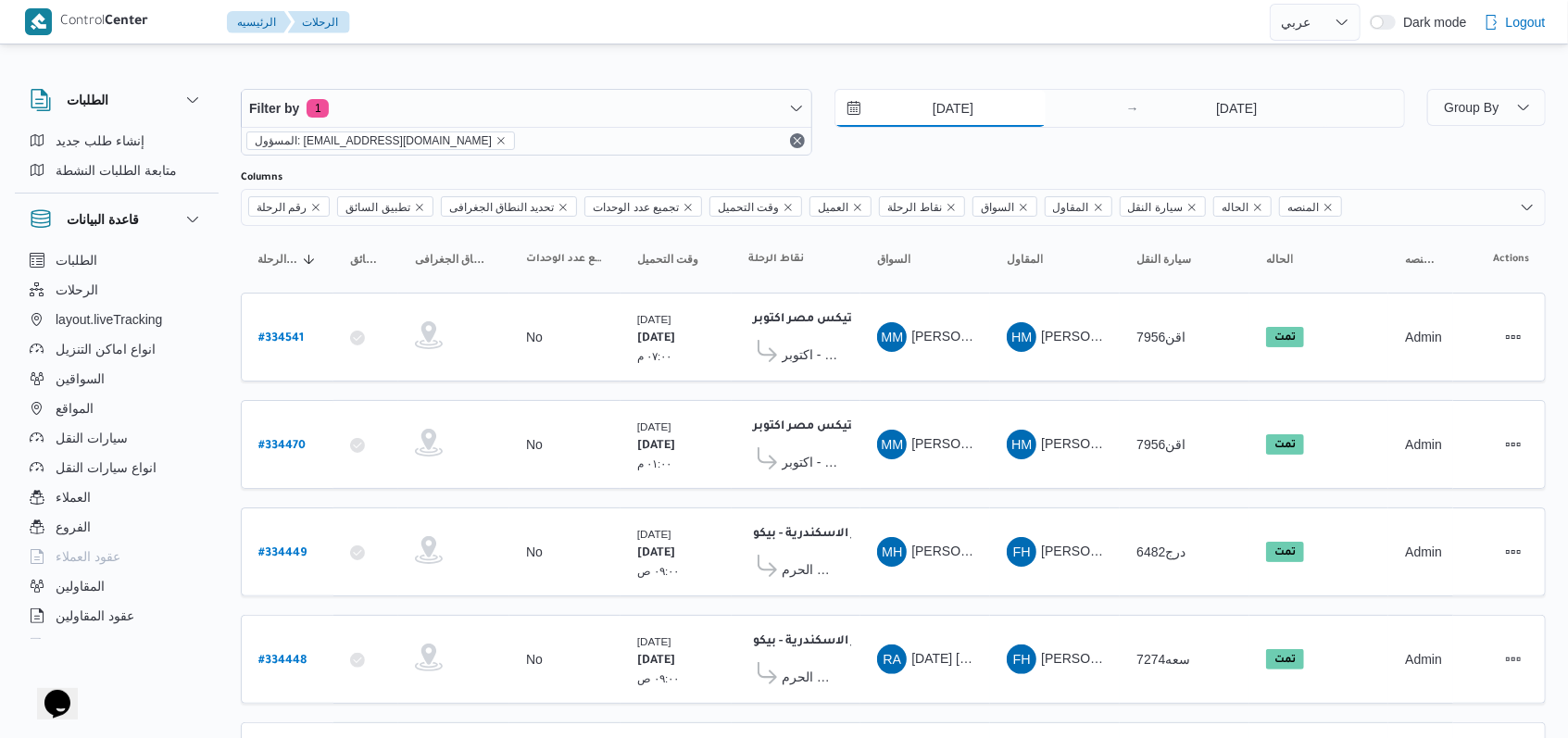
click at [941, 111] on input "30/8/2025" at bounding box center [940, 108] width 211 height 37
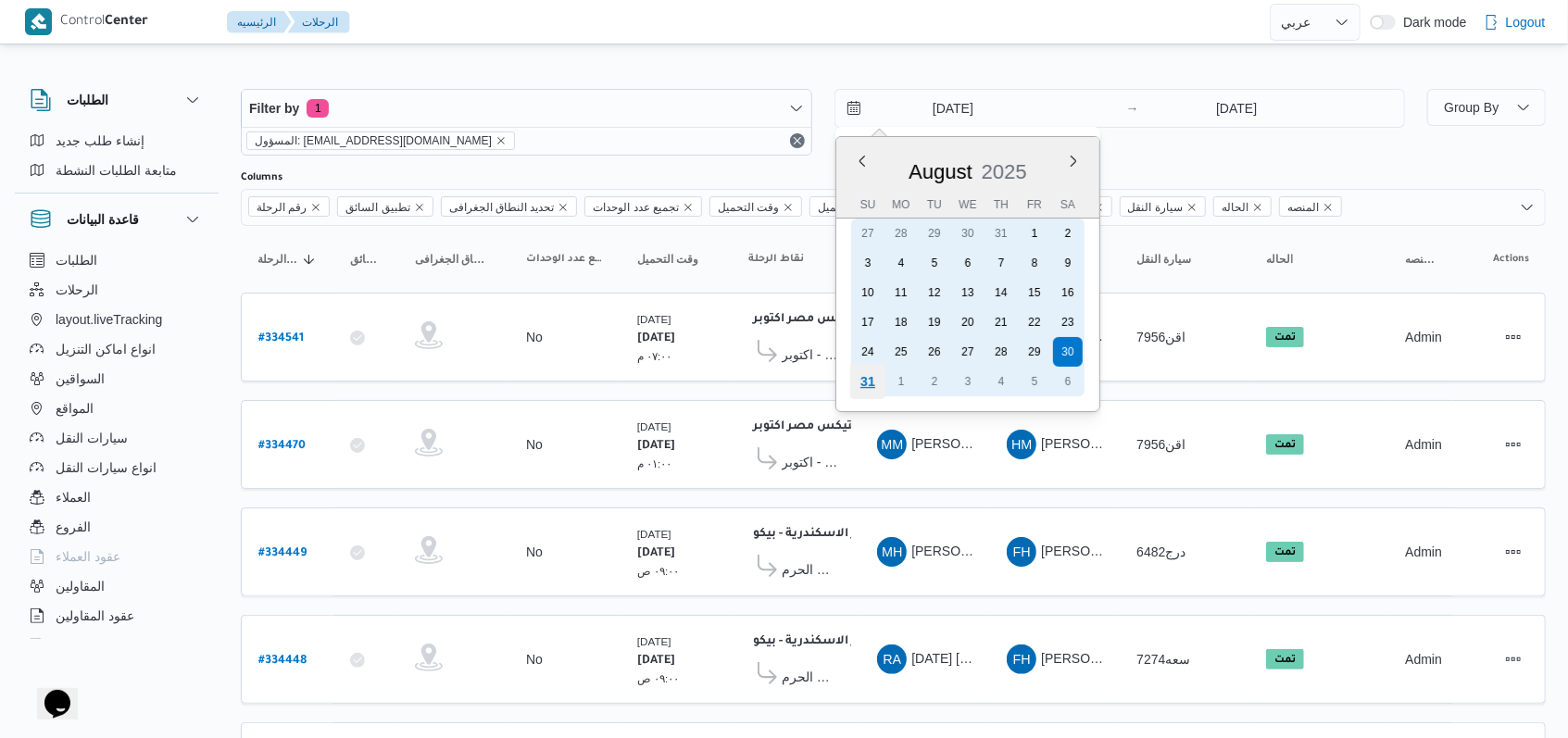
click at [869, 374] on div "31" at bounding box center [866, 380] width 35 height 35
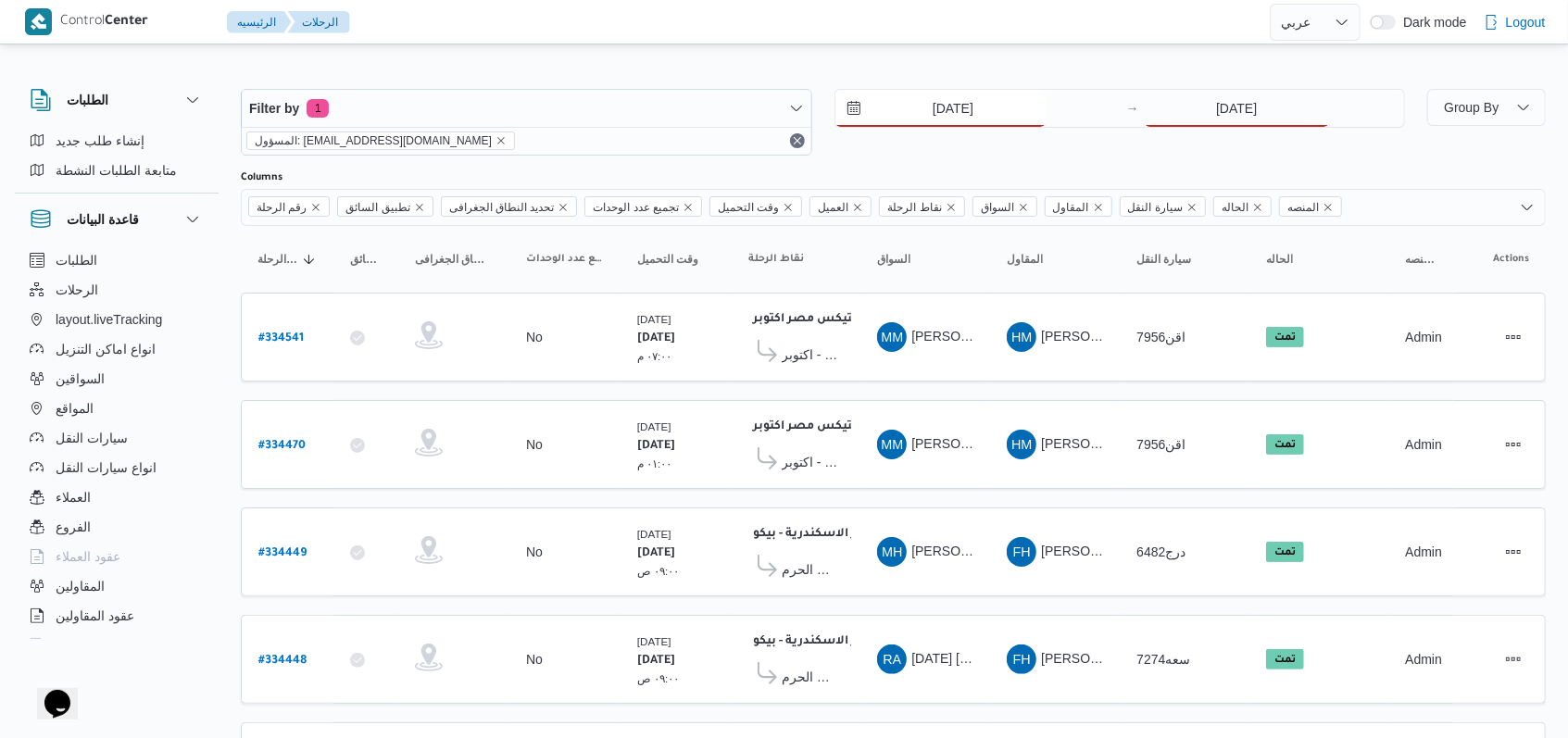
type input "[DATE]"
click at [1281, 108] on input "30/8/2025" at bounding box center [1236, 108] width 184 height 37
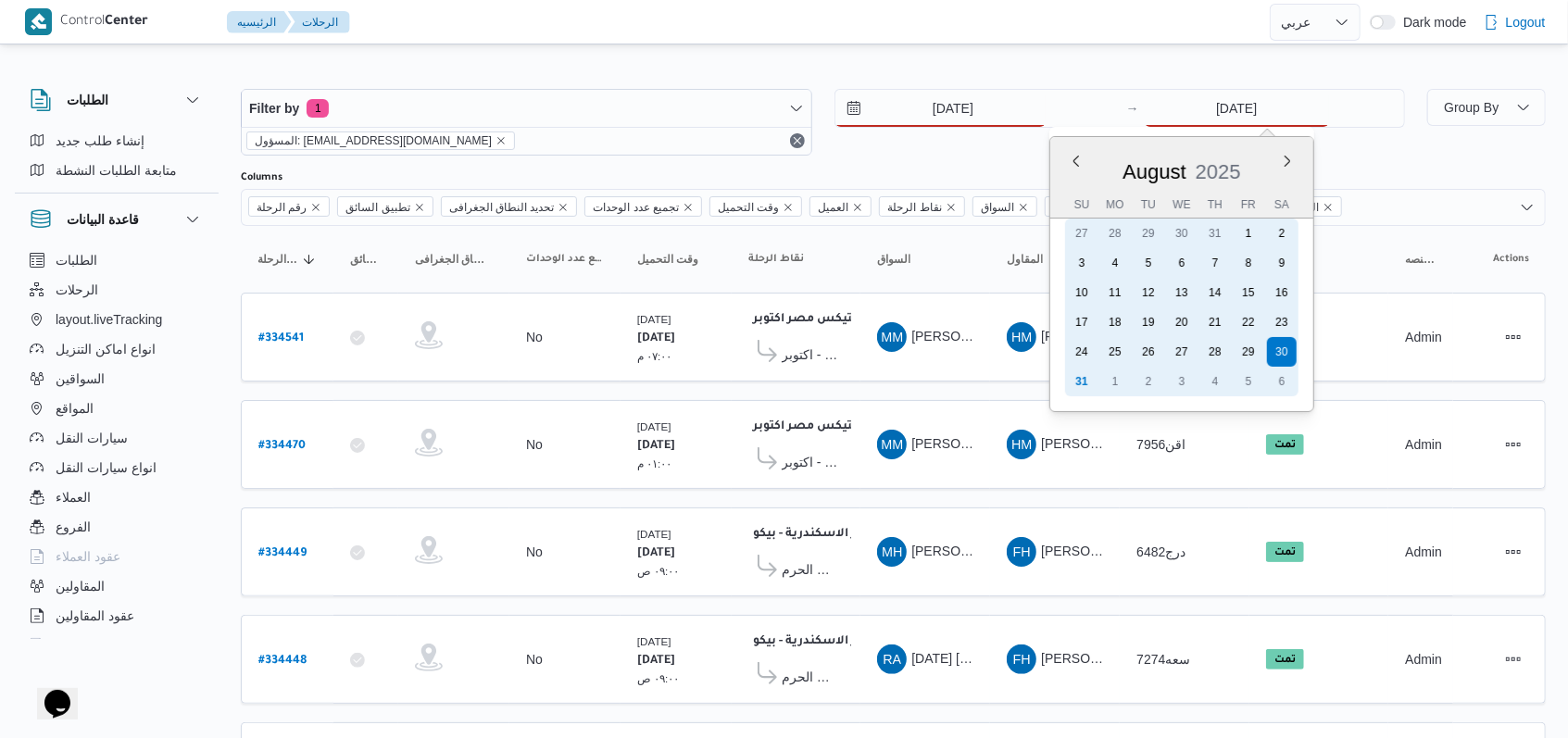
click at [1093, 371] on div "31" at bounding box center [1081, 380] width 29 height 29
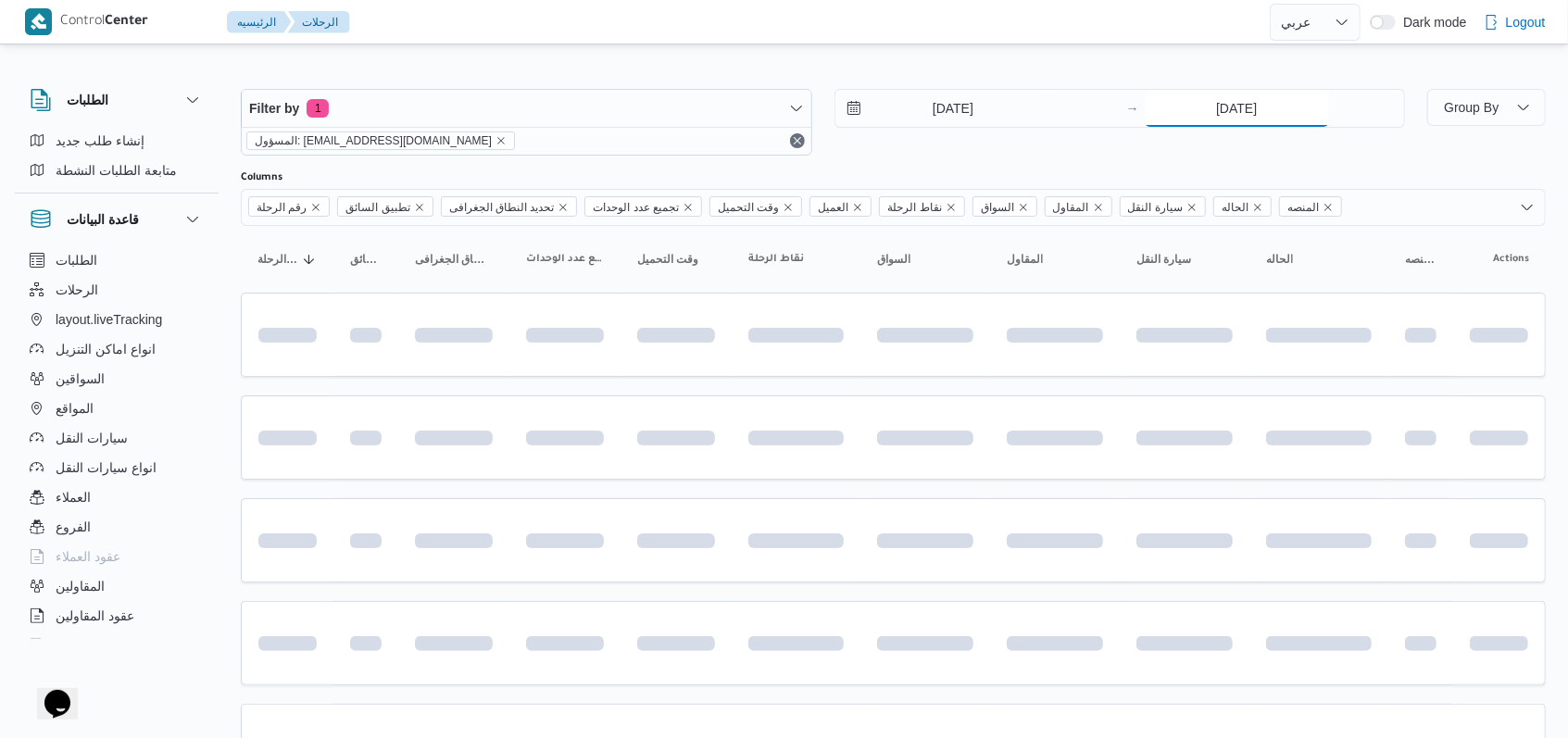
type input "[DATE]"
click at [938, 147] on div "31/8/2025 → 31/8/2025" at bounding box center [1120, 122] width 571 height 67
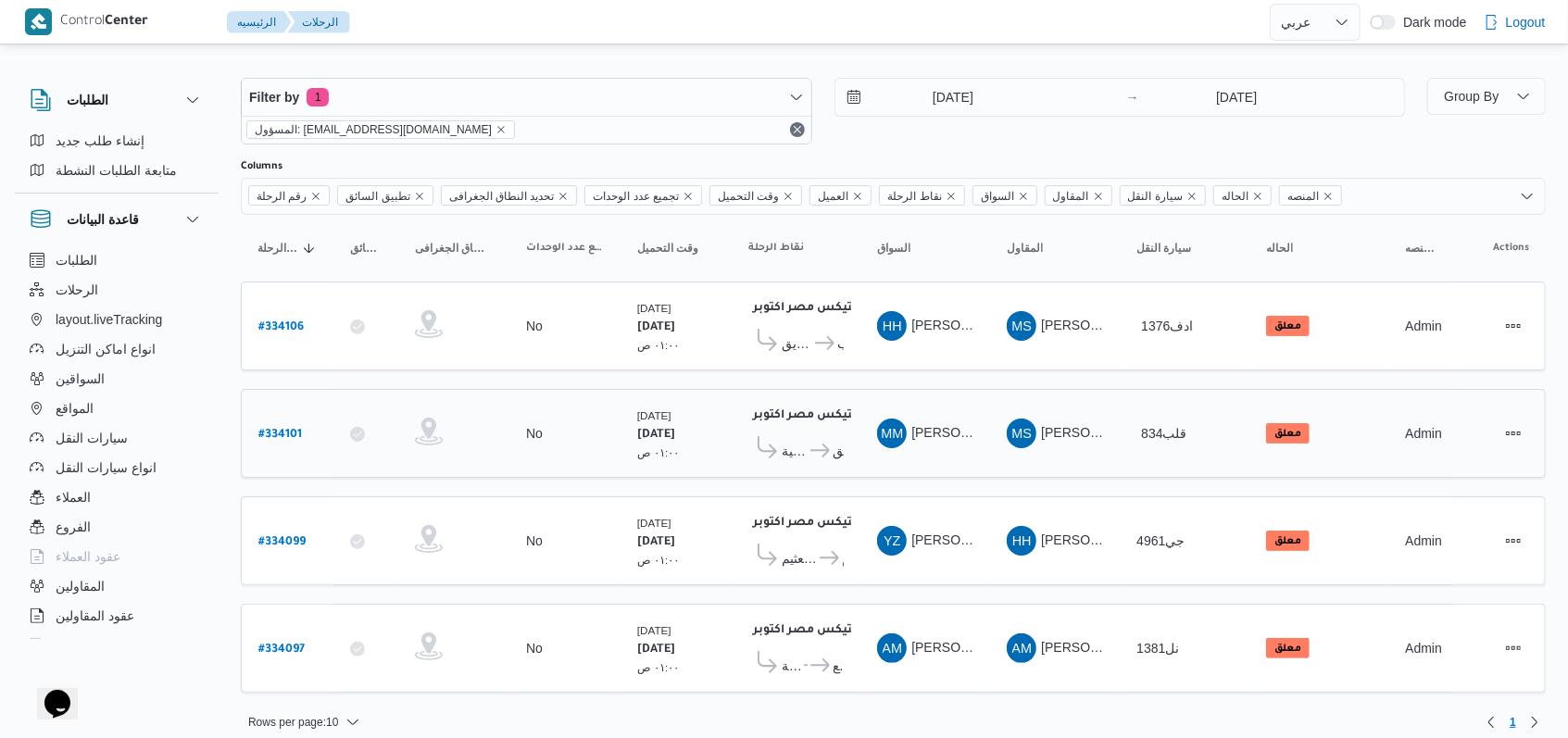
scroll to position [15, 0]
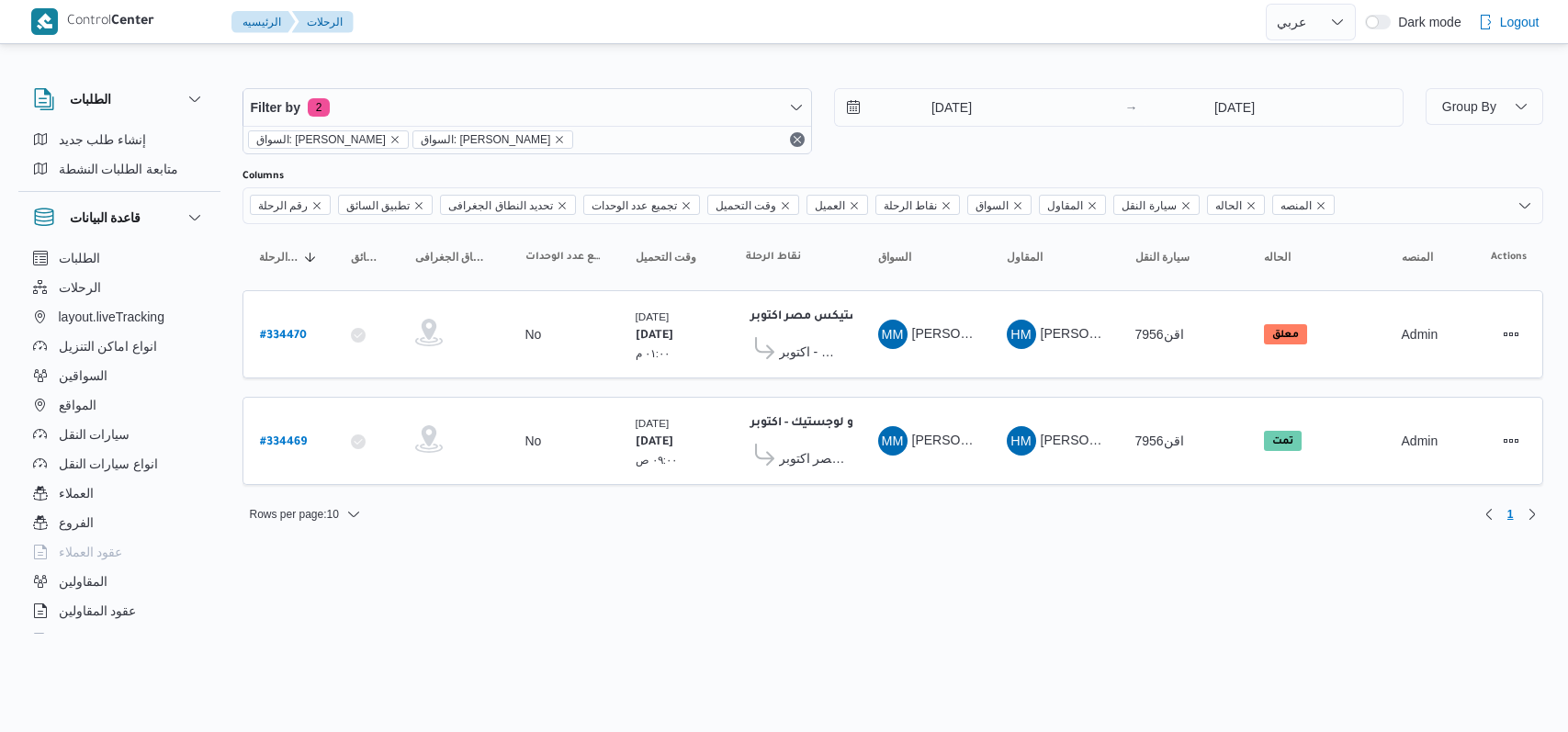
select select "ar"
click at [805, 456] on span "اجيليتى لوجيستيكس مصر اكتوبر" at bounding box center [812, 459] width 67 height 22
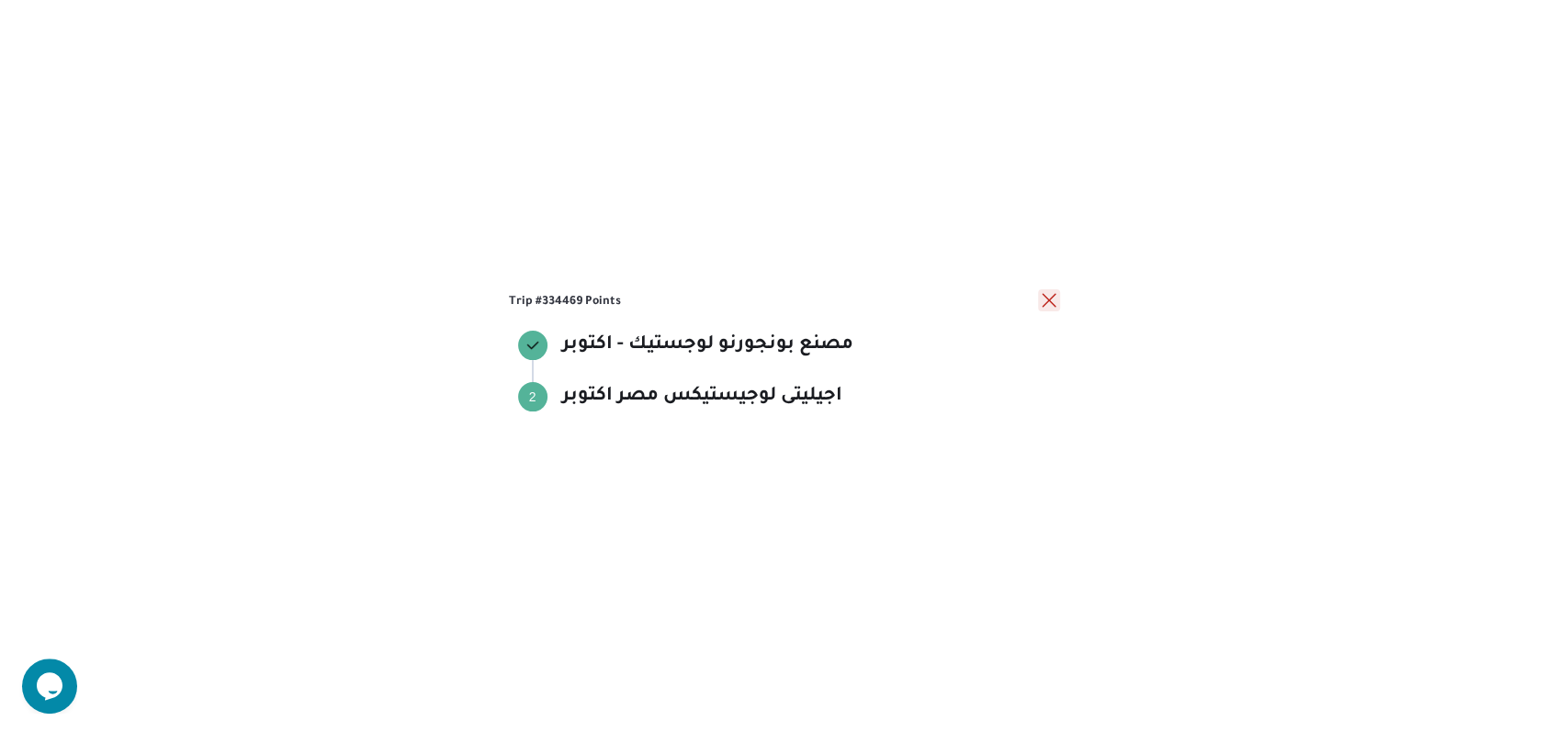
click at [1046, 301] on button "close" at bounding box center [1049, 300] width 22 height 22
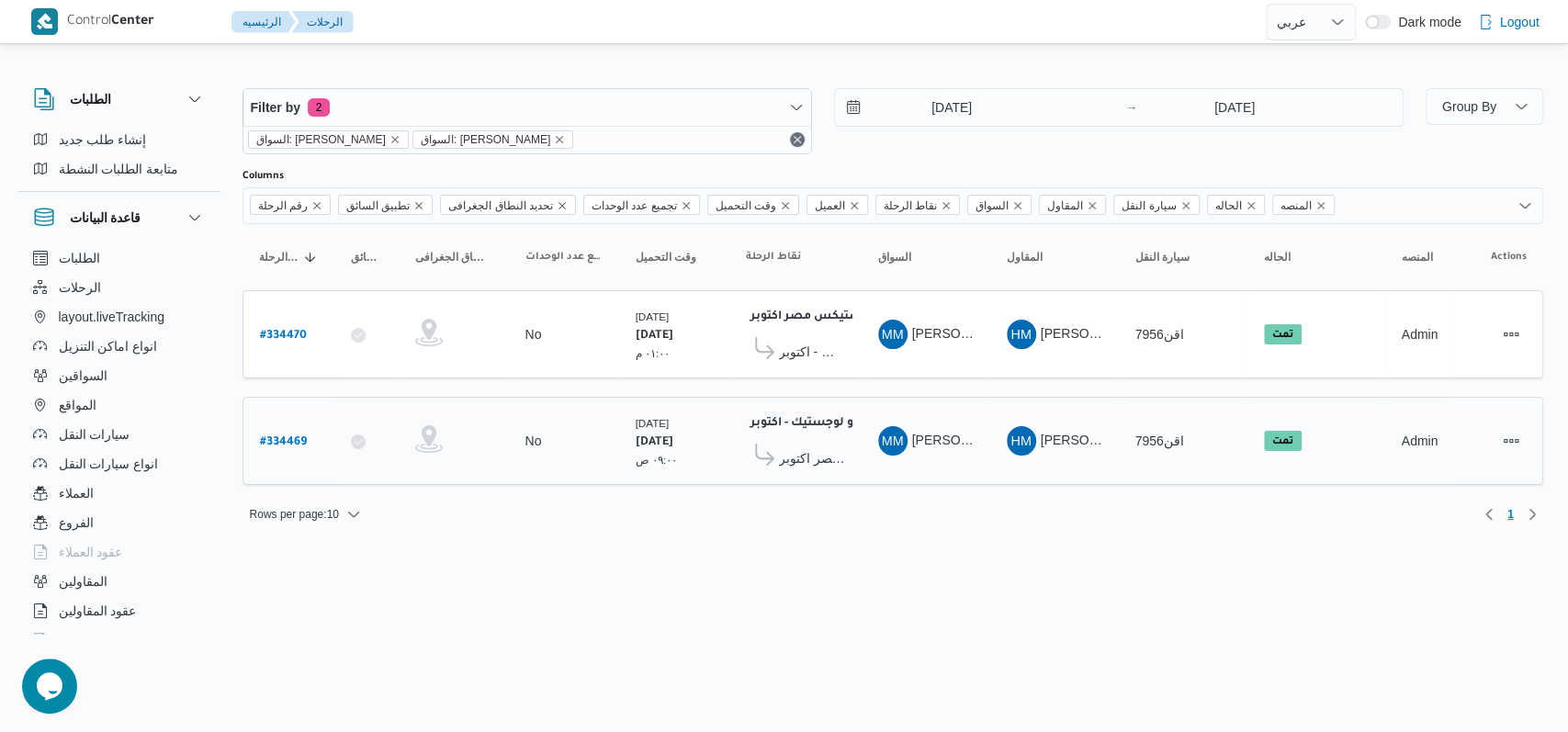
click at [293, 438] on b "# 334469" at bounding box center [284, 443] width 47 height 13
select select "ar"
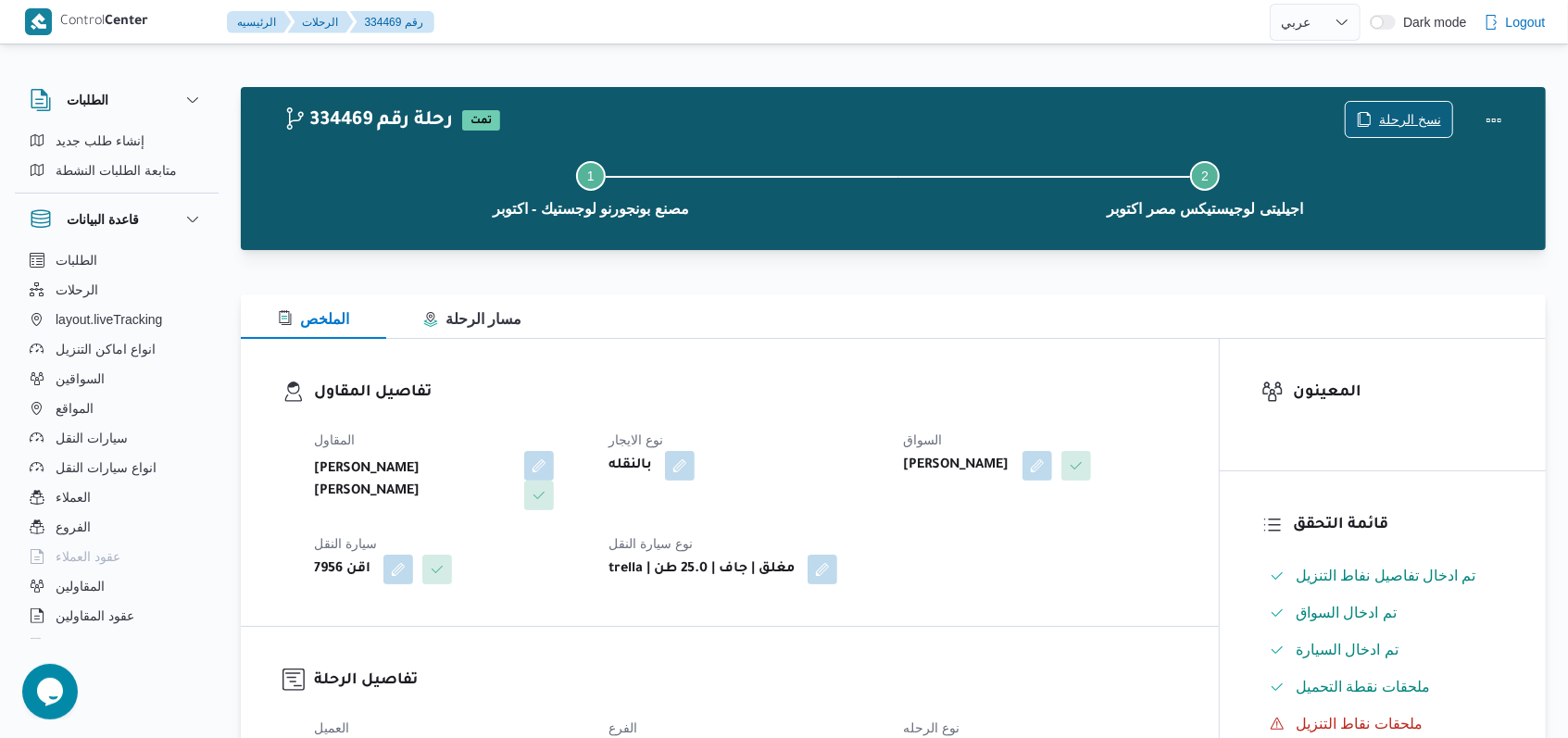
click at [1449, 117] on span "نسخ الرحلة" at bounding box center [1398, 119] width 107 height 35
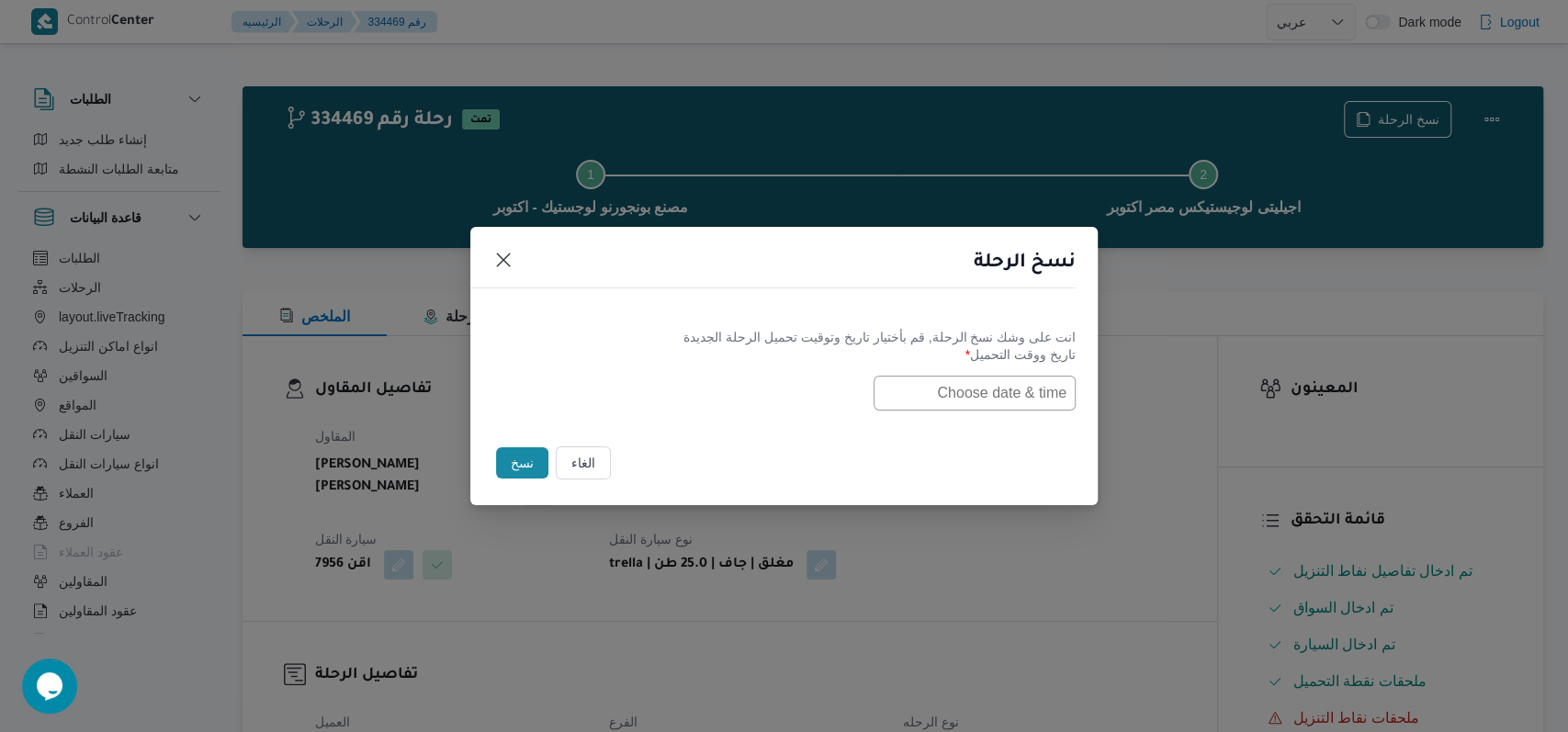
click at [919, 411] on div "انت على وشك نسخ الرحلة, قم بأختيار تاريخ وتوقيت تحميل الرحلة الجديدة تاريخ ووقت…" at bounding box center [784, 370] width 628 height 118
click at [918, 403] on input "text" at bounding box center [975, 392] width 202 height 35
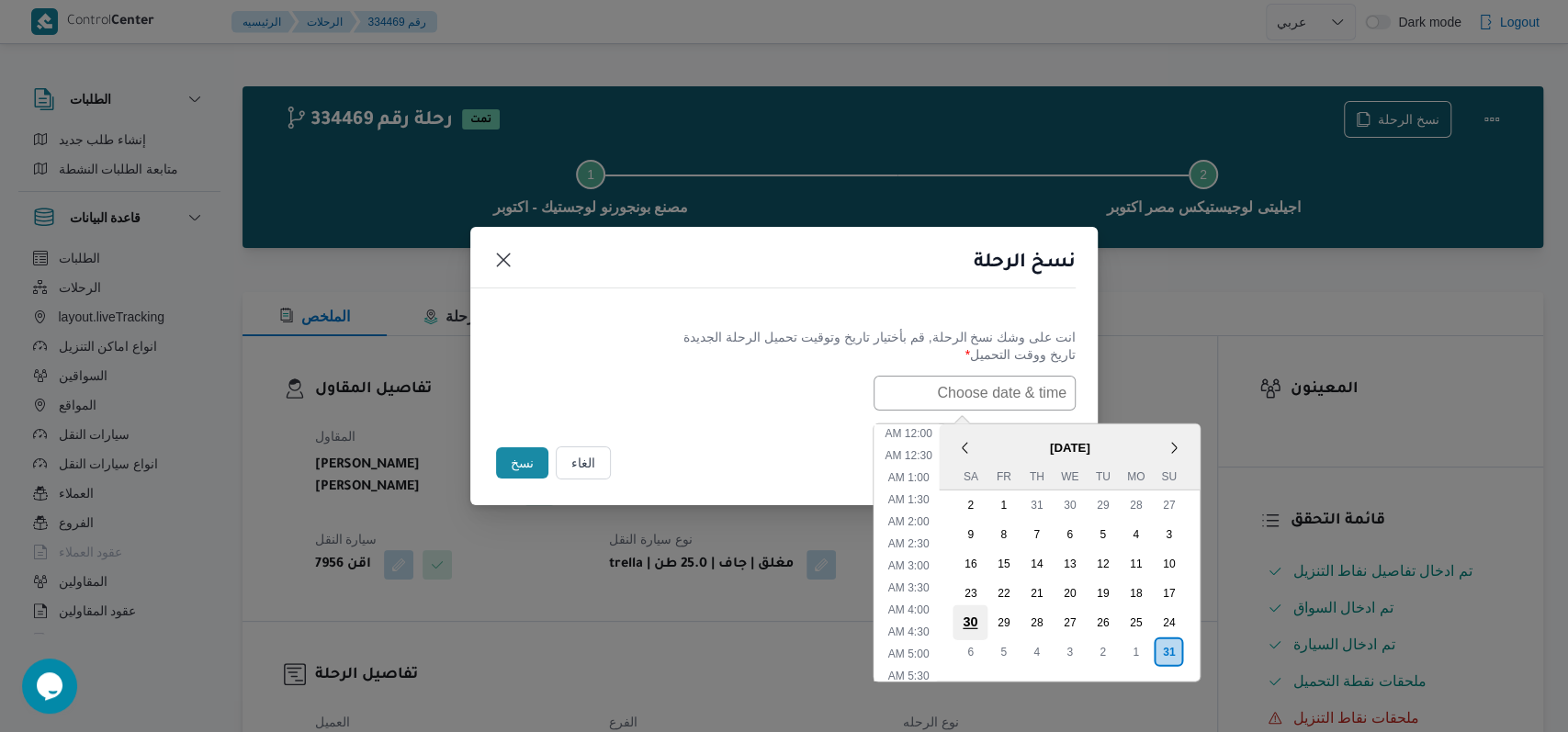
click at [984, 616] on div "30" at bounding box center [969, 621] width 35 height 35
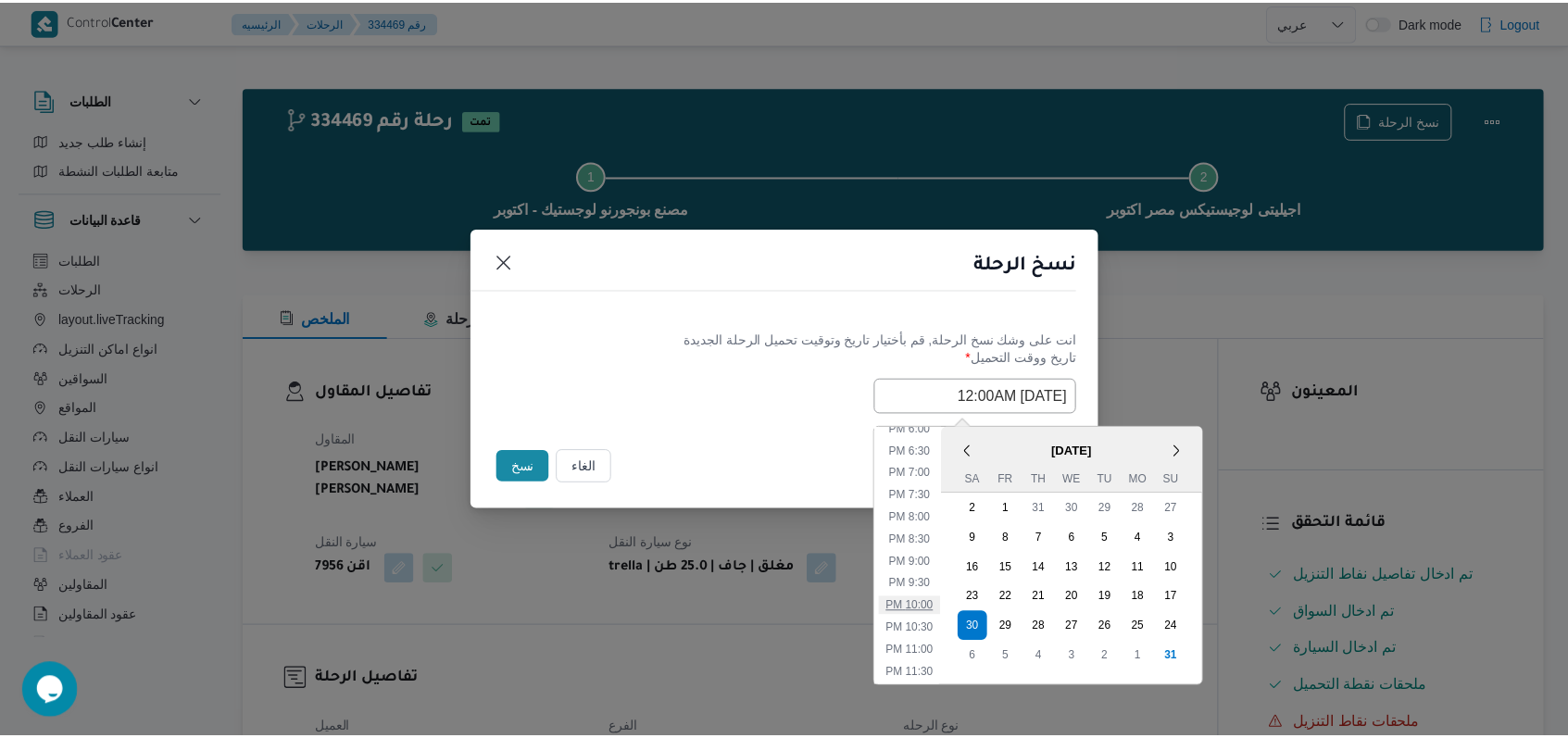
scroll to position [685, 0]
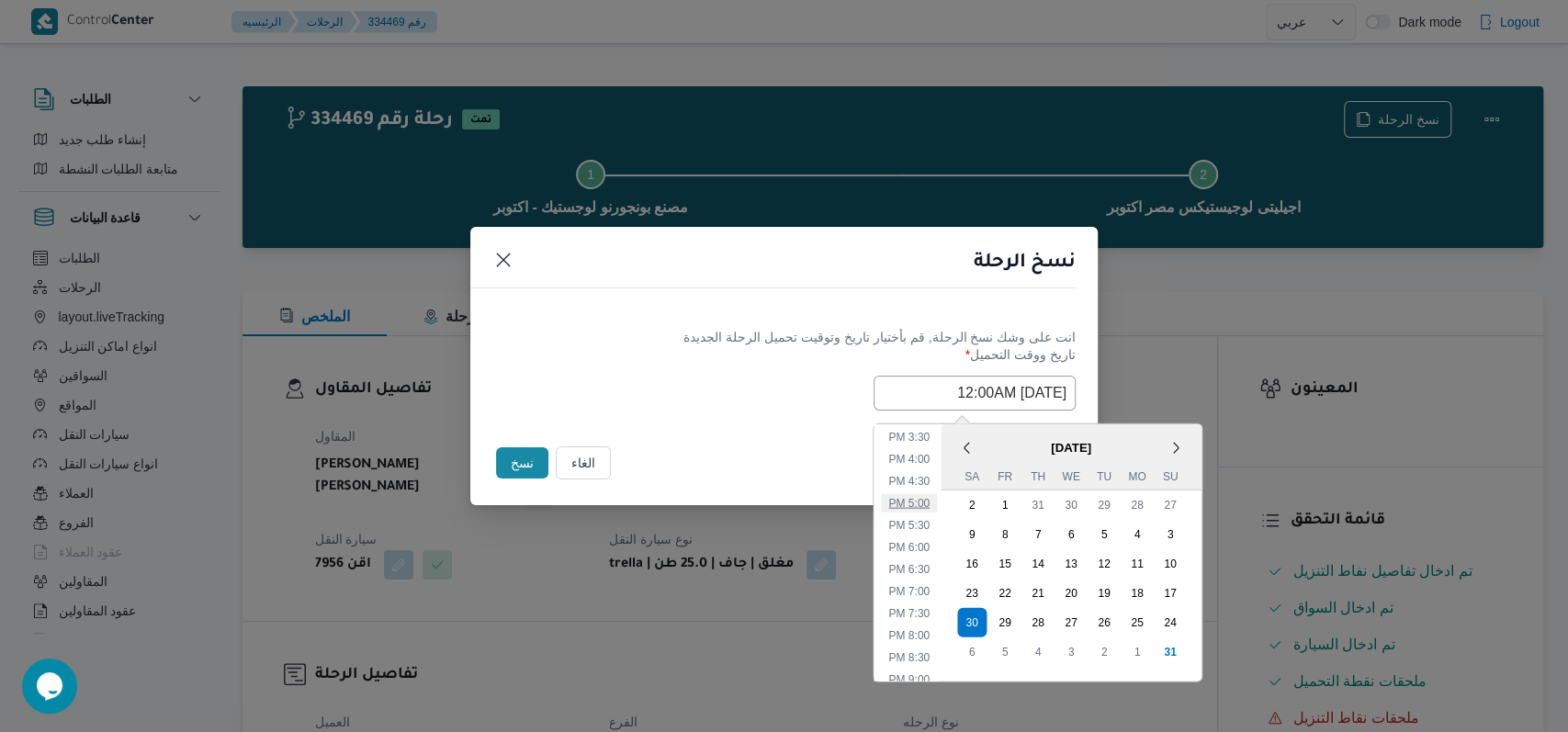
click at [934, 505] on li "5:00 PM" at bounding box center [910, 503] width 56 height 19
type input "30/08/2025 5:00PM"
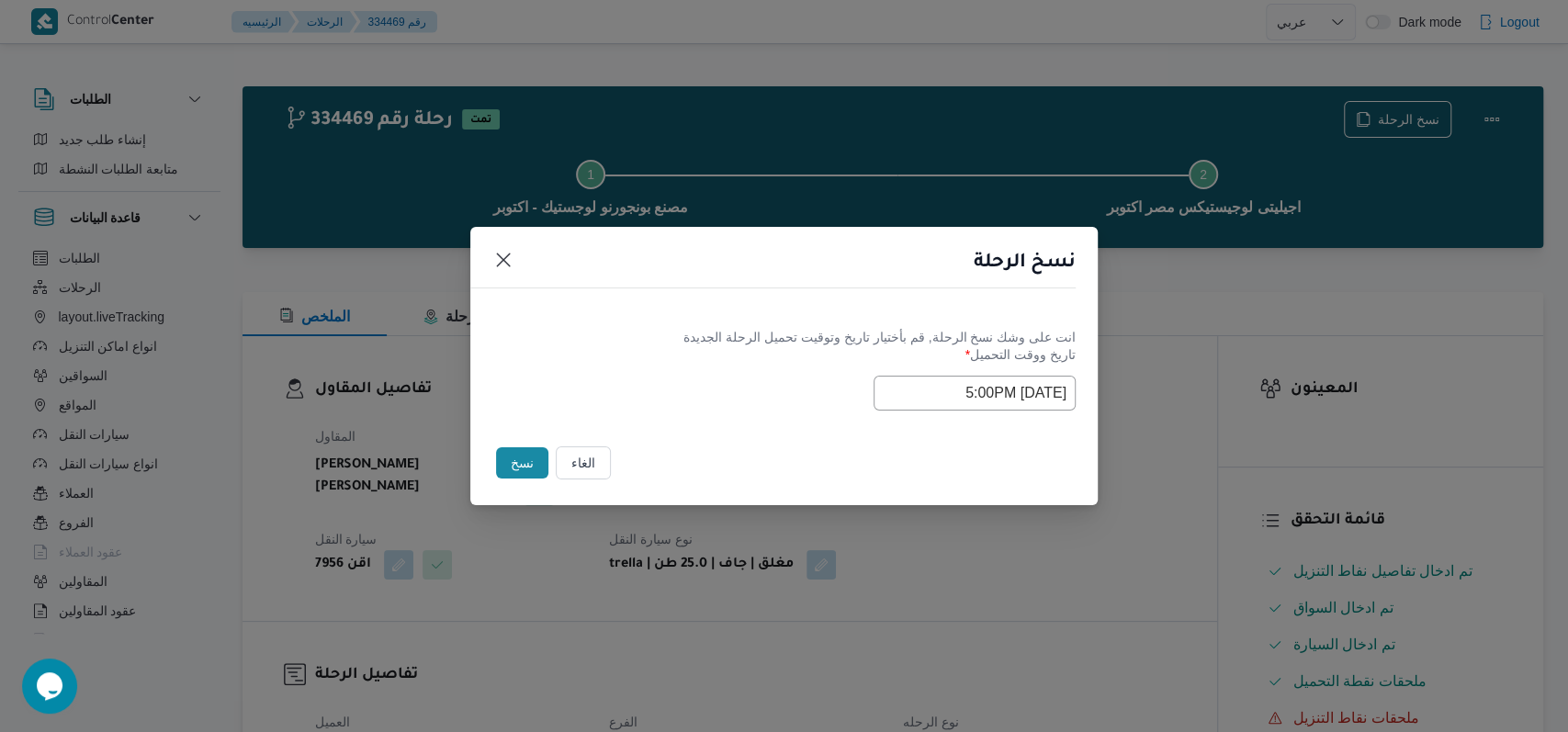
click at [768, 425] on div "انت على وشك نسخ الرحلة, قم بأختيار تاريخ وتوقيت تحميل الرحلة الجديدة تاريخ ووقت…" at bounding box center [784, 370] width 628 height 118
click at [523, 461] on button "نسخ" at bounding box center [523, 462] width 52 height 31
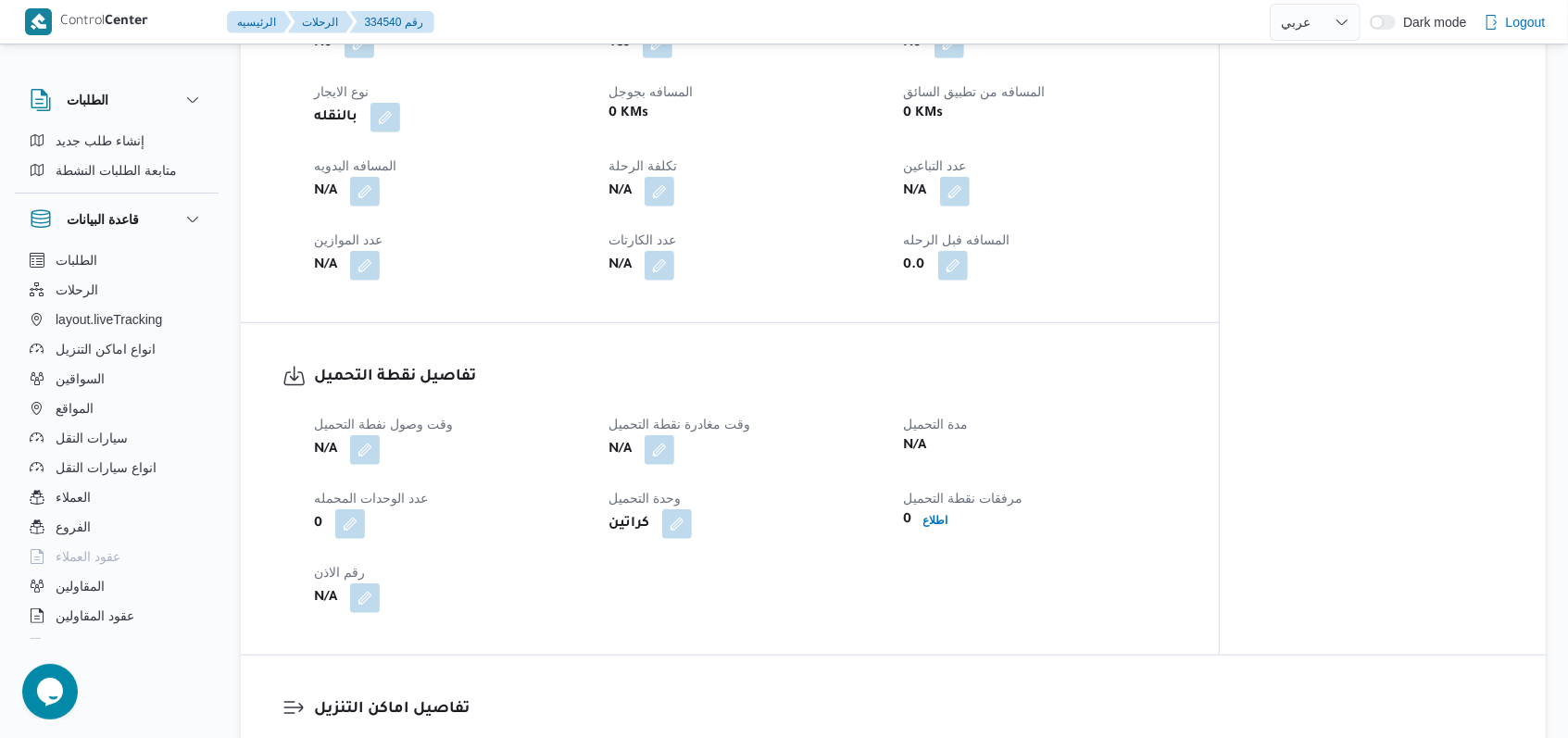
scroll to position [864, 0]
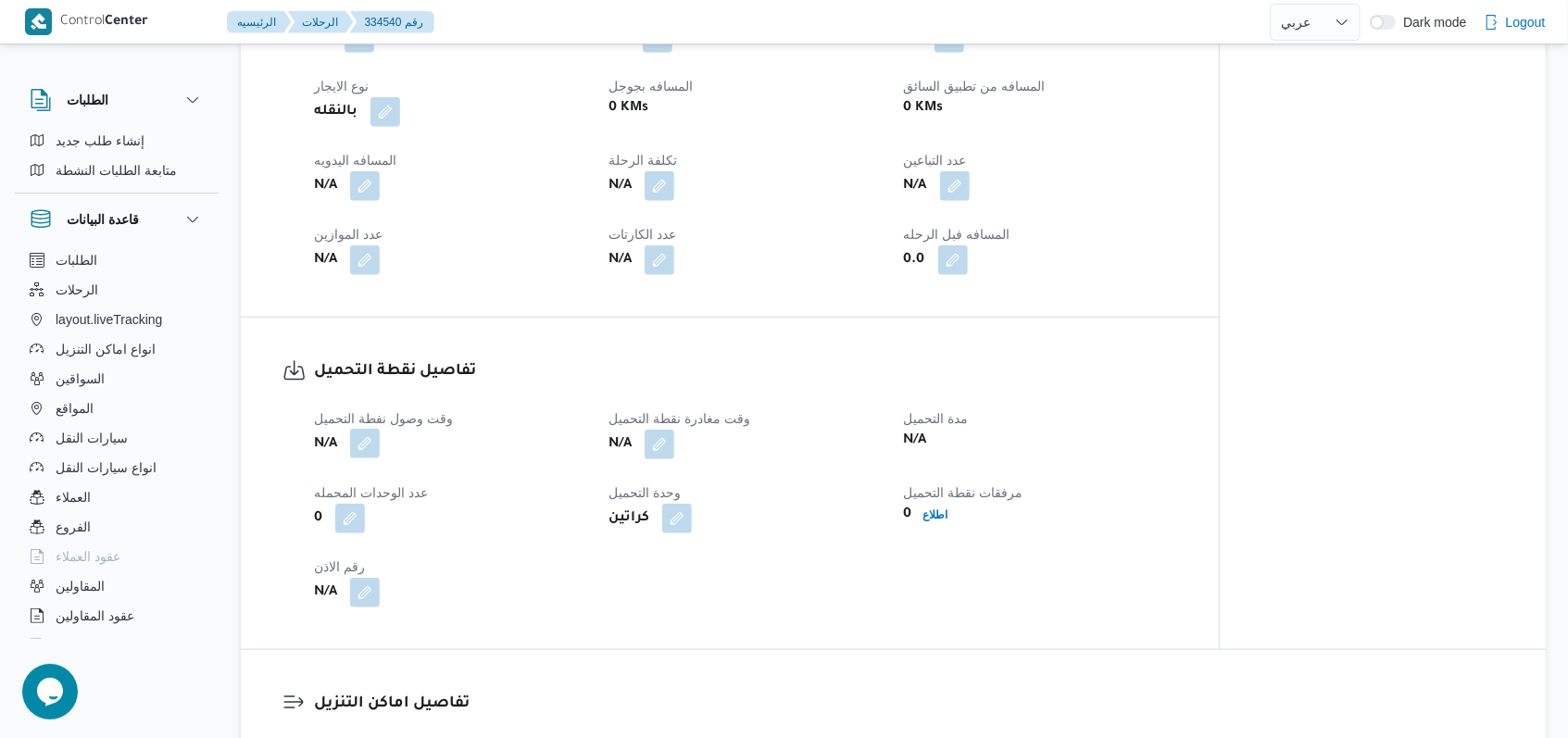
click at [371, 429] on span at bounding box center [360, 444] width 39 height 29
click at [359, 428] on button "button" at bounding box center [364, 443] width 29 height 29
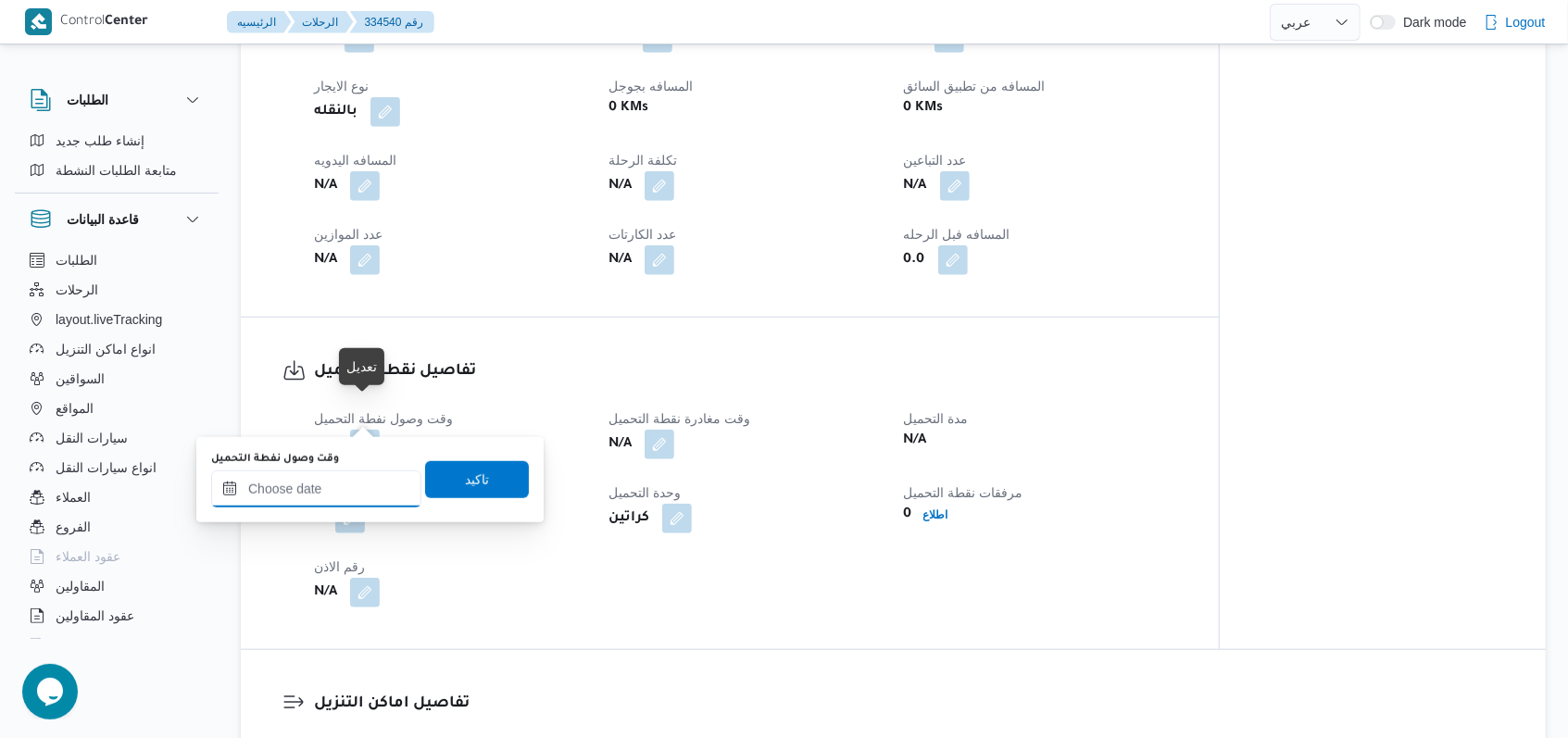
click at [342, 485] on input "وقت وصول نفطة التحميل" at bounding box center [316, 488] width 211 height 37
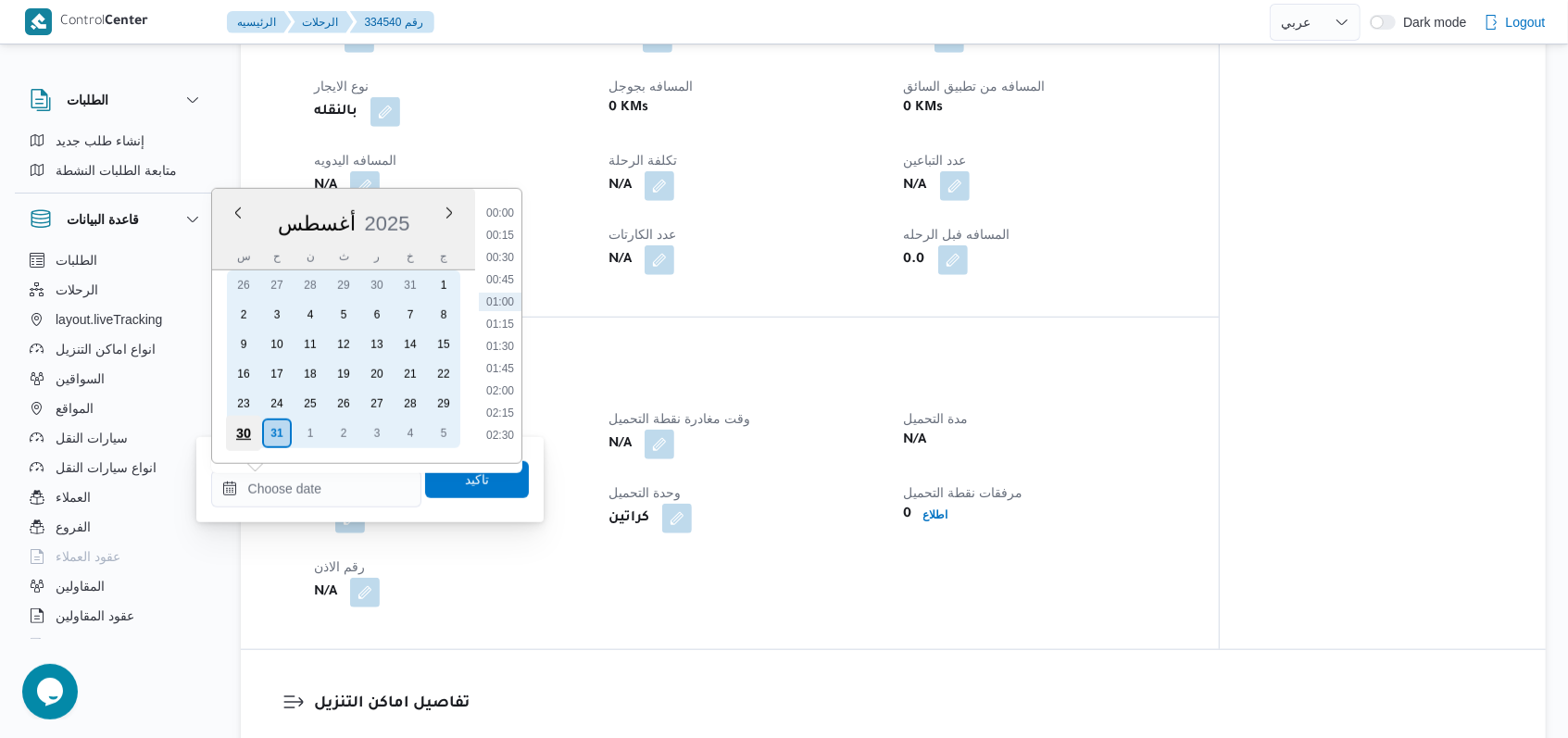
click at [240, 429] on div "30" at bounding box center [242, 432] width 35 height 35
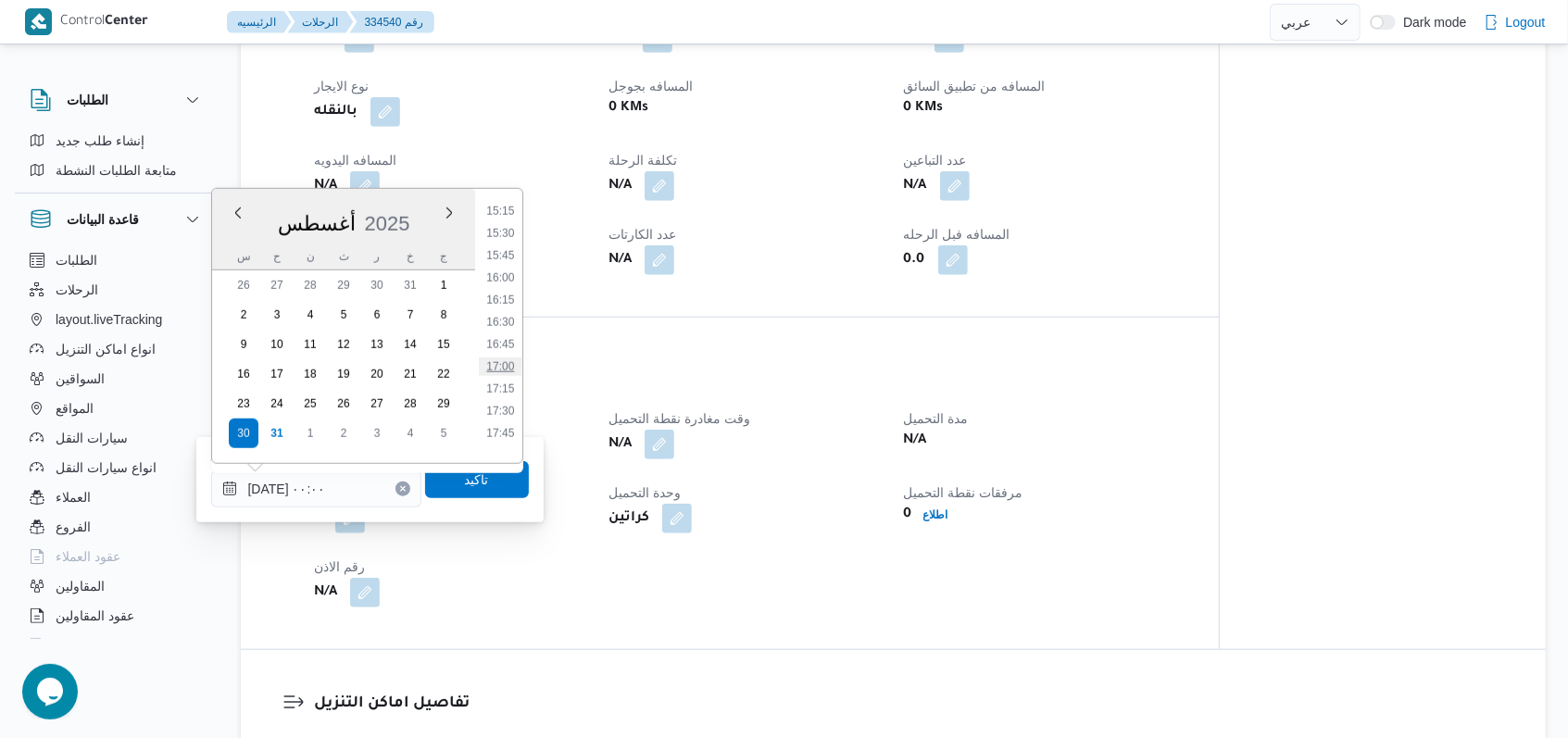
click at [506, 371] on li "17:00" at bounding box center [499, 367] width 42 height 19
type input "٣٠/٠٨/٢٠٢٥ ١٧:٠٠"
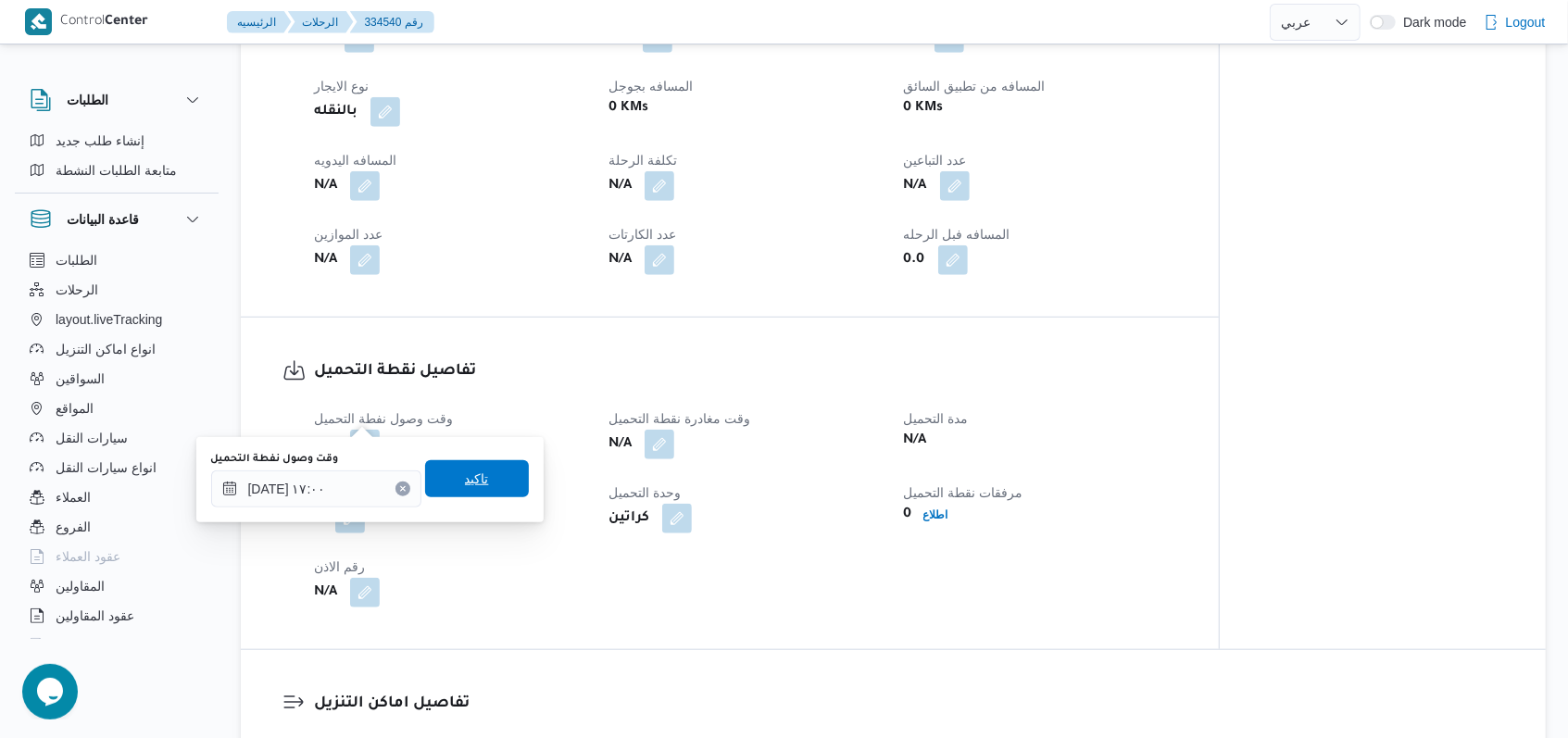
click at [499, 478] on span "تاكيد" at bounding box center [477, 478] width 104 height 37
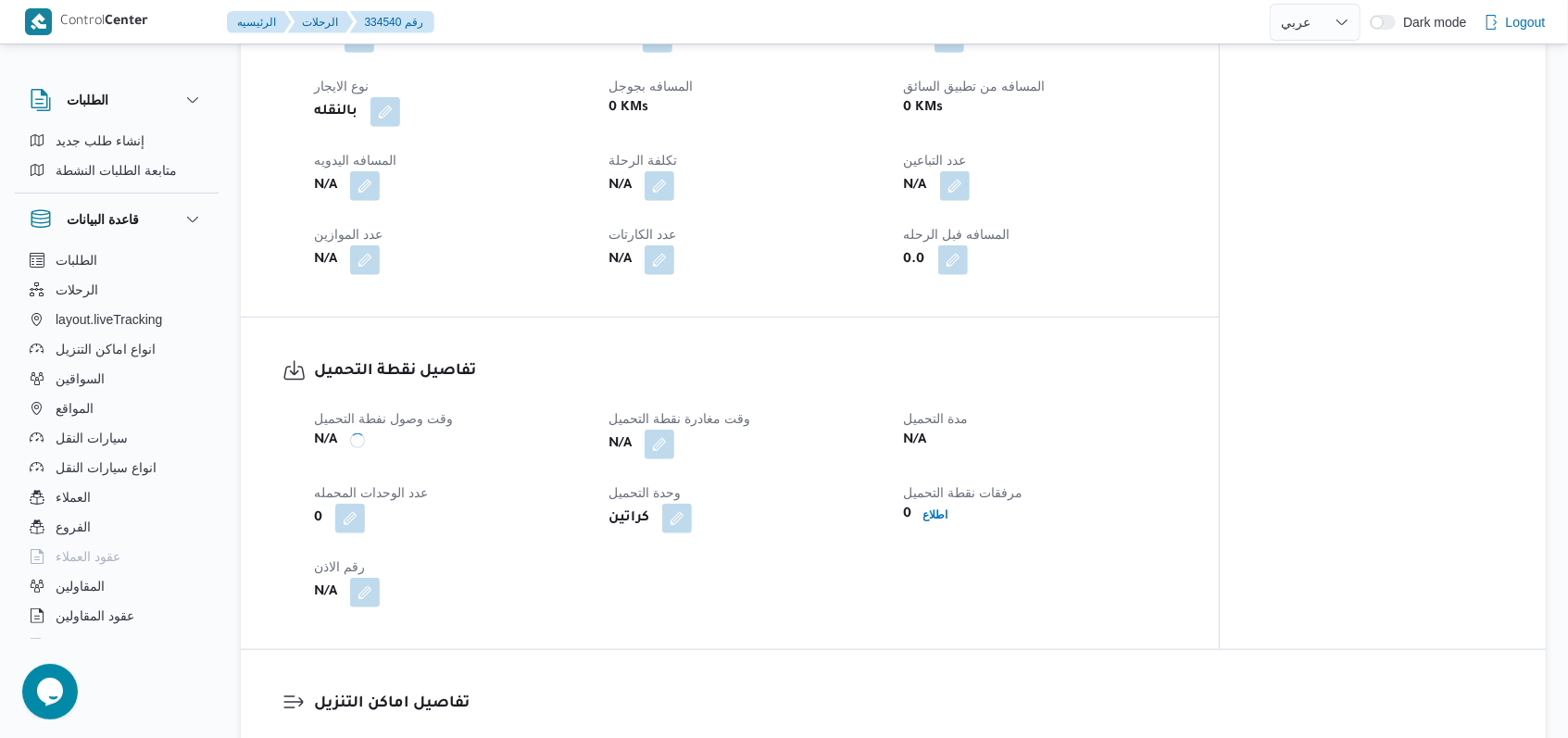
click at [659, 429] on button "button" at bounding box center [659, 444] width 29 height 29
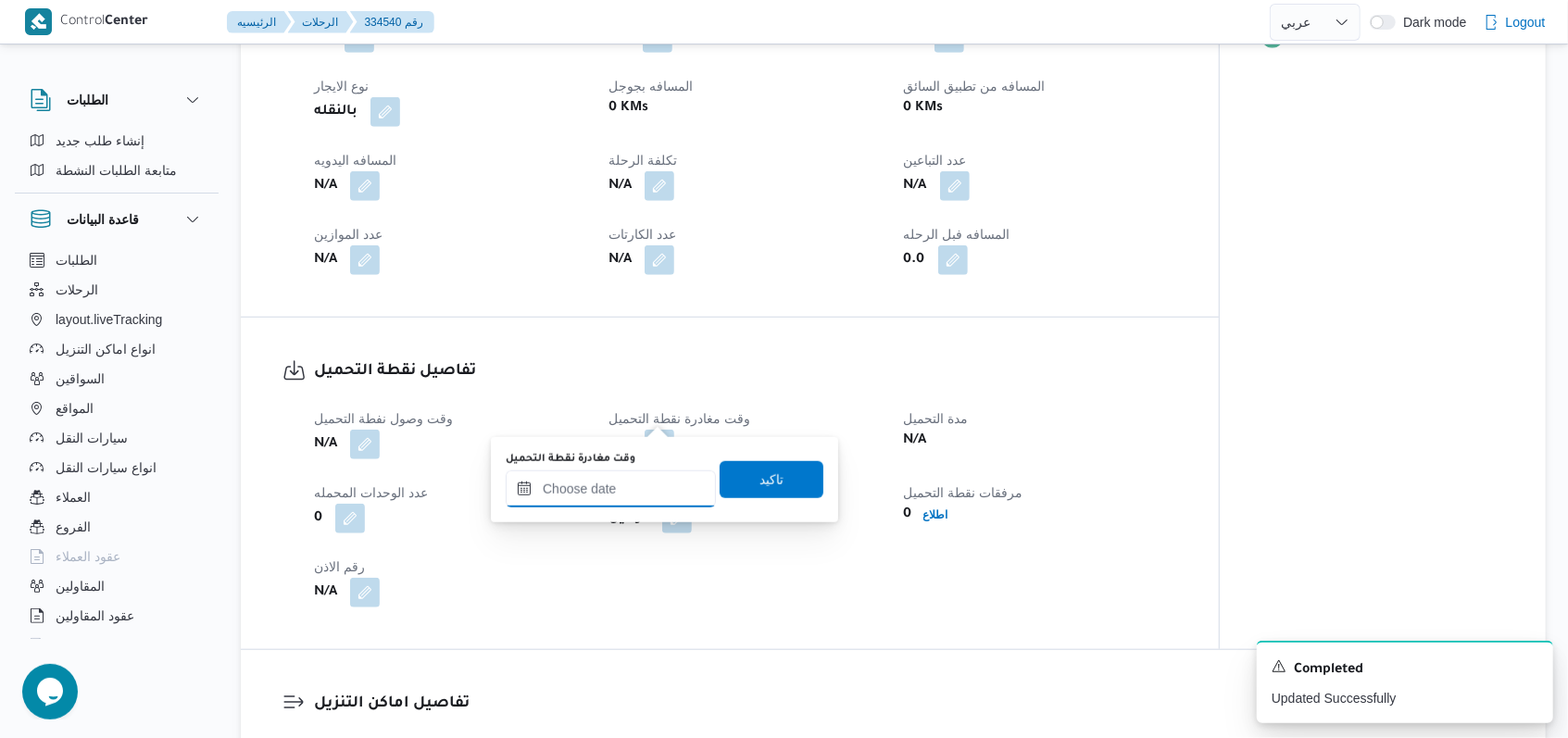
click at [637, 489] on input "وقت مغادرة نقطة التحميل" at bounding box center [611, 488] width 211 height 37
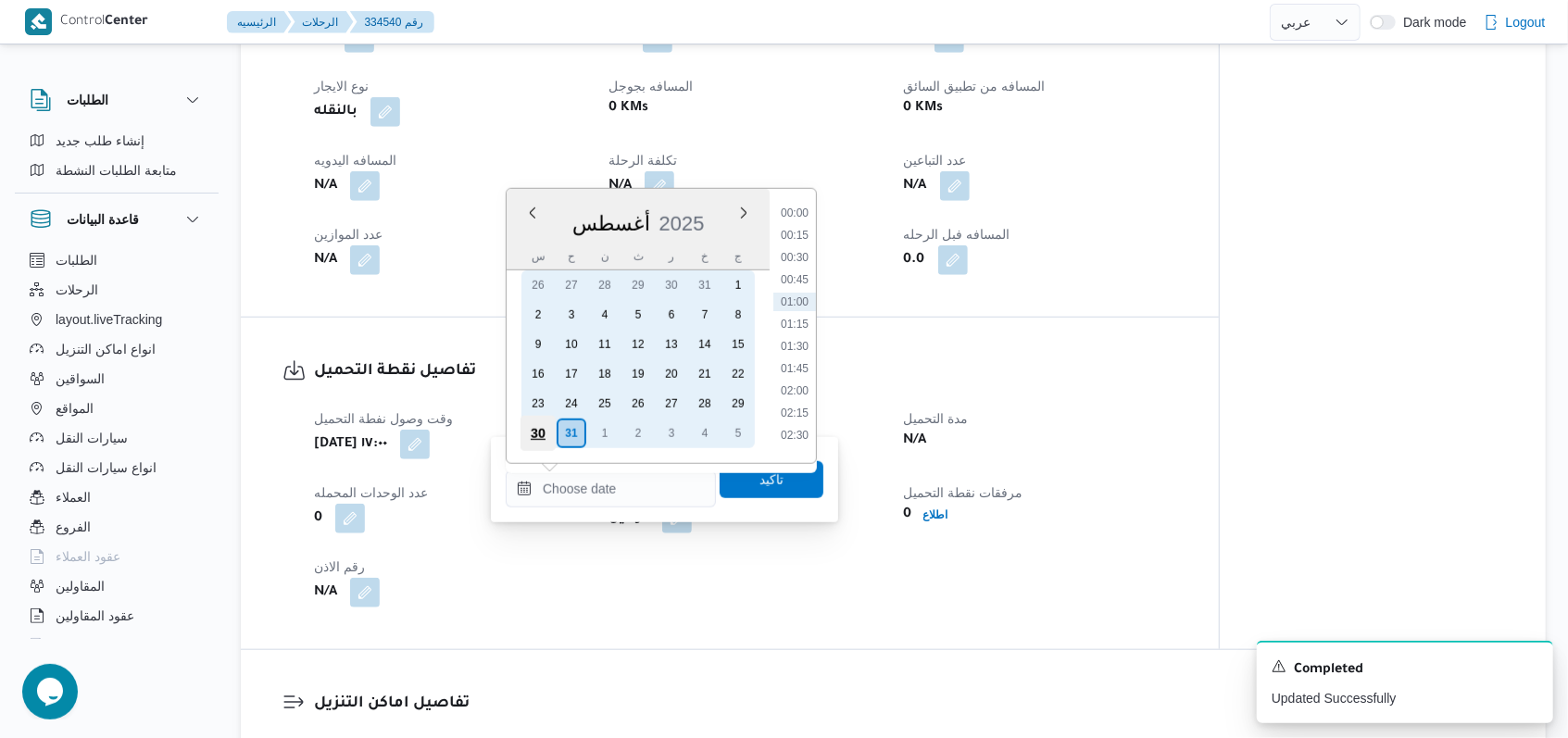
click at [538, 422] on div "30" at bounding box center [537, 432] width 35 height 35
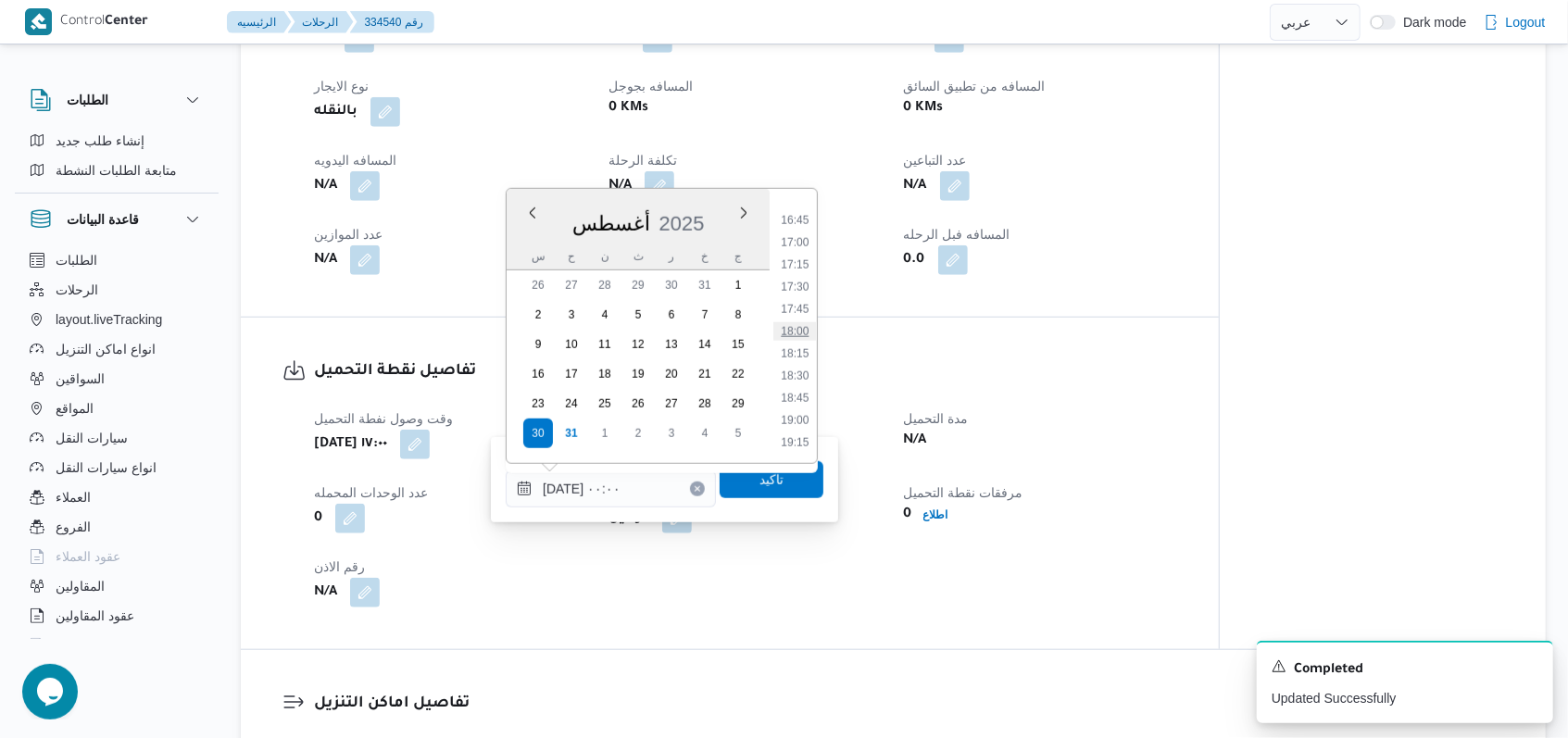
click at [806, 327] on li "18:00" at bounding box center [794, 331] width 42 height 19
type input "٣٠/٠٨/٢٠٢٥ ١٨:٠٠"
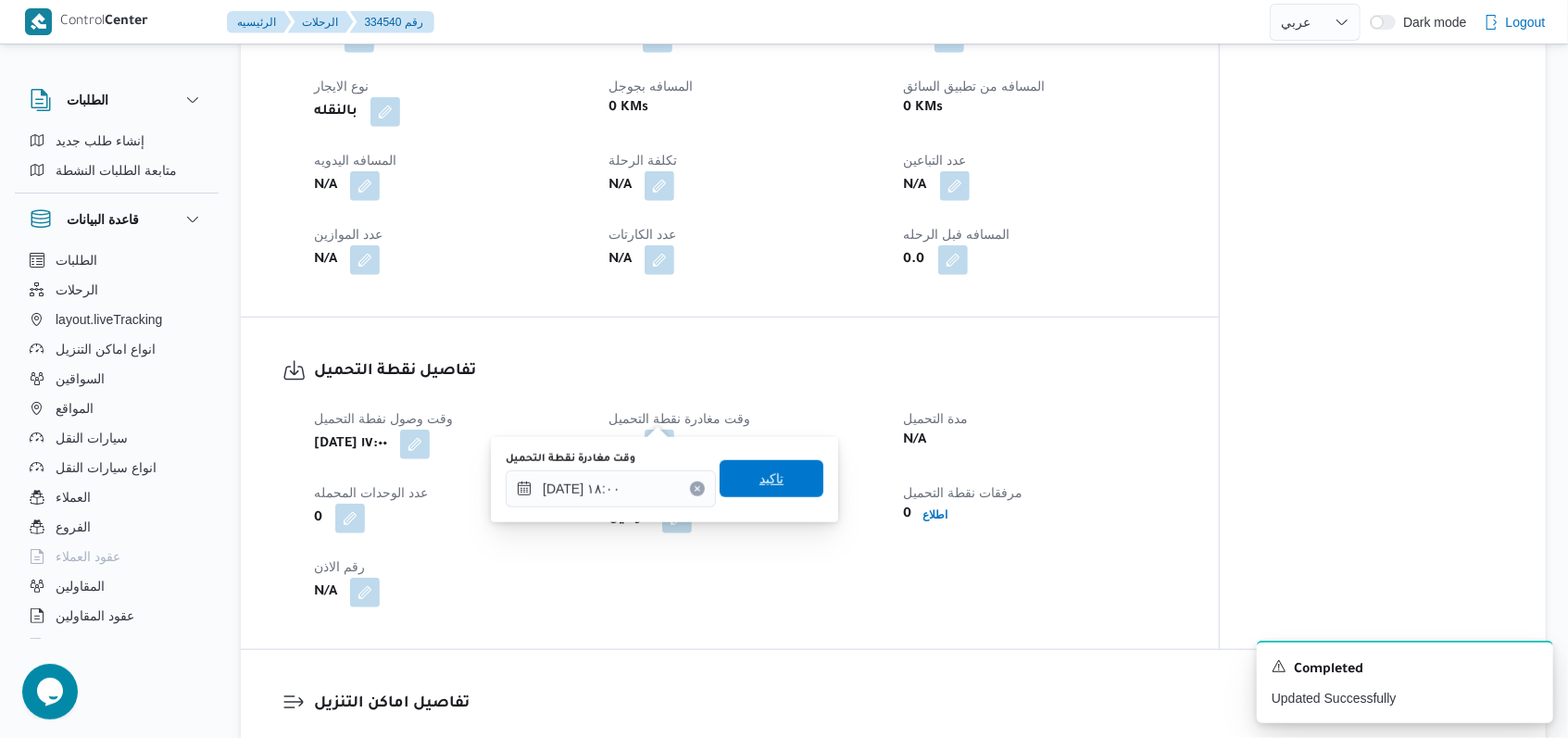
click at [790, 462] on span "تاكيد" at bounding box center [771, 478] width 104 height 37
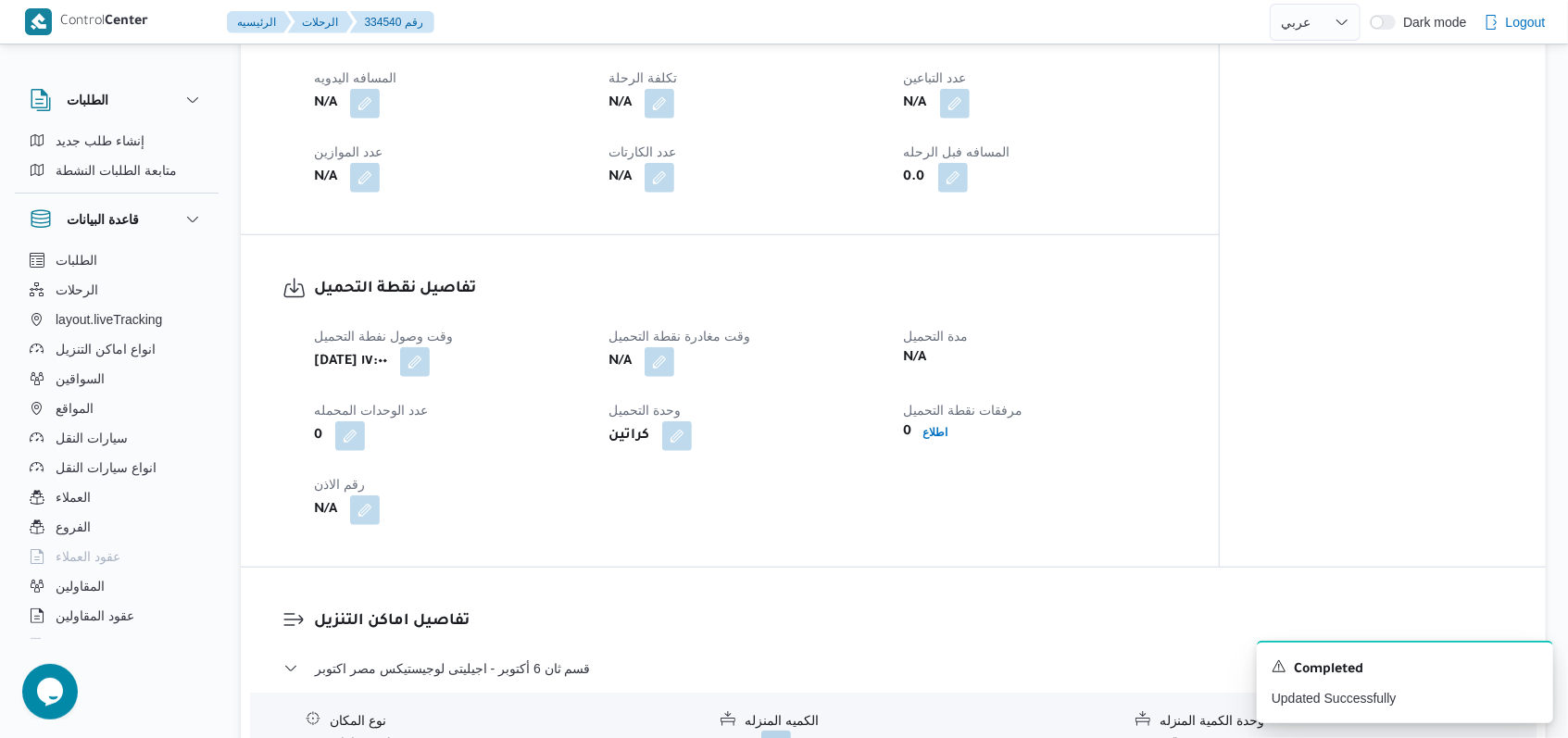
scroll to position [1111, 0]
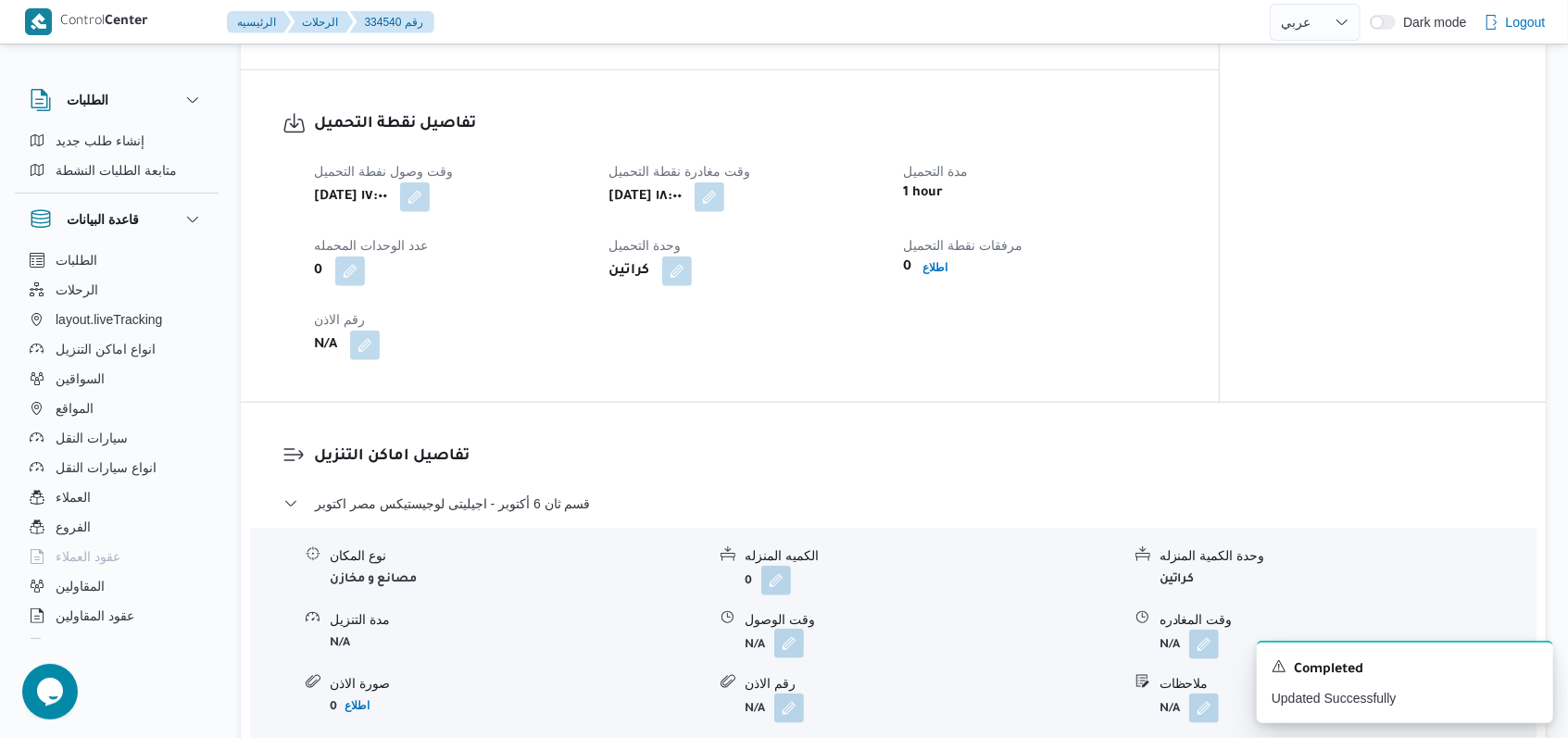
click at [794, 629] on button "button" at bounding box center [788, 643] width 29 height 29
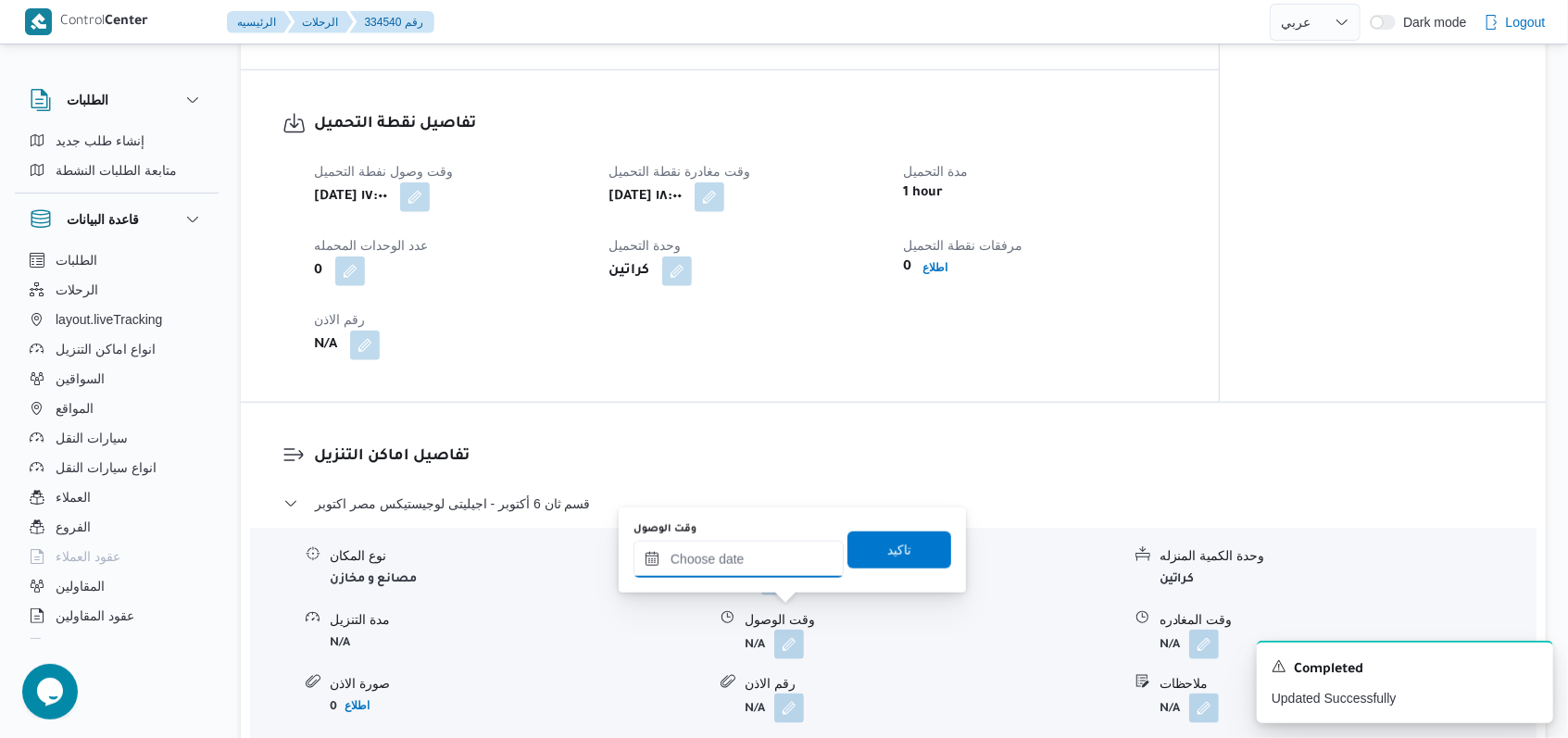
click at [710, 570] on input "وقت الوصول" at bounding box center [738, 559] width 211 height 37
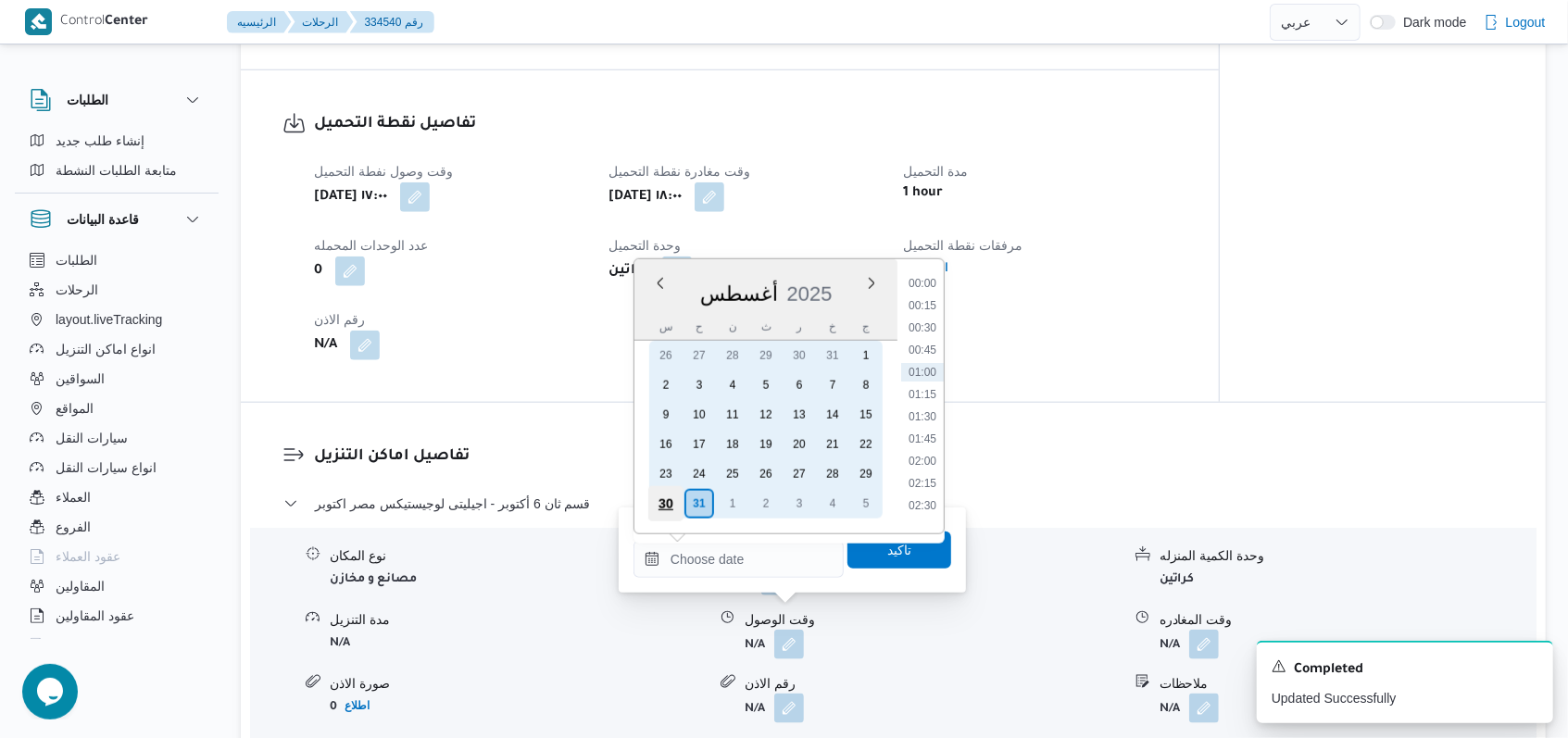
click at [666, 504] on div "30" at bounding box center [666, 503] width 35 height 35
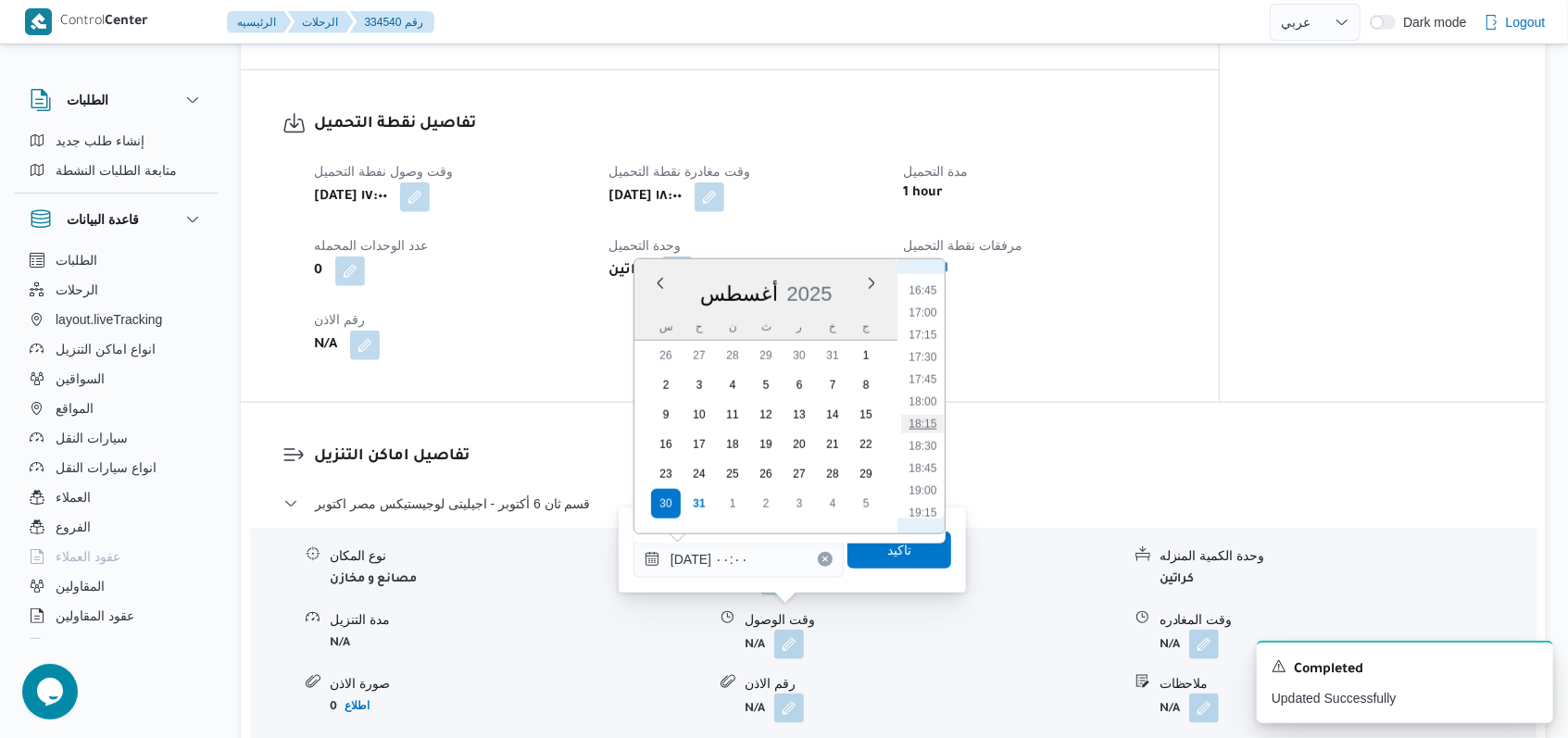
click at [921, 430] on li "18:15" at bounding box center [921, 424] width 42 height 19
type input "٣٠/٠٨/٢٠٢٥ ١٨:١٥"
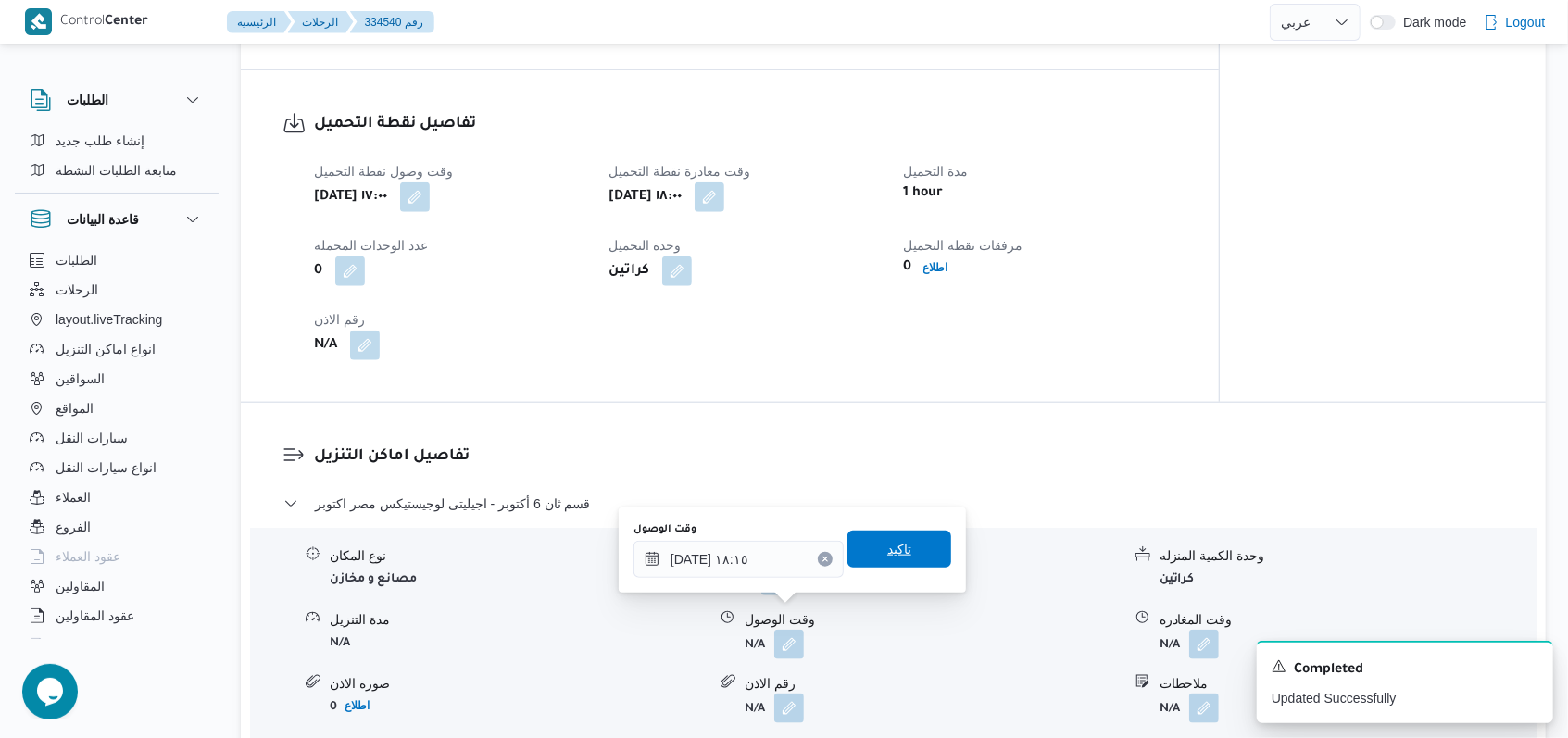
click at [896, 545] on span "تاكيد" at bounding box center [900, 549] width 25 height 23
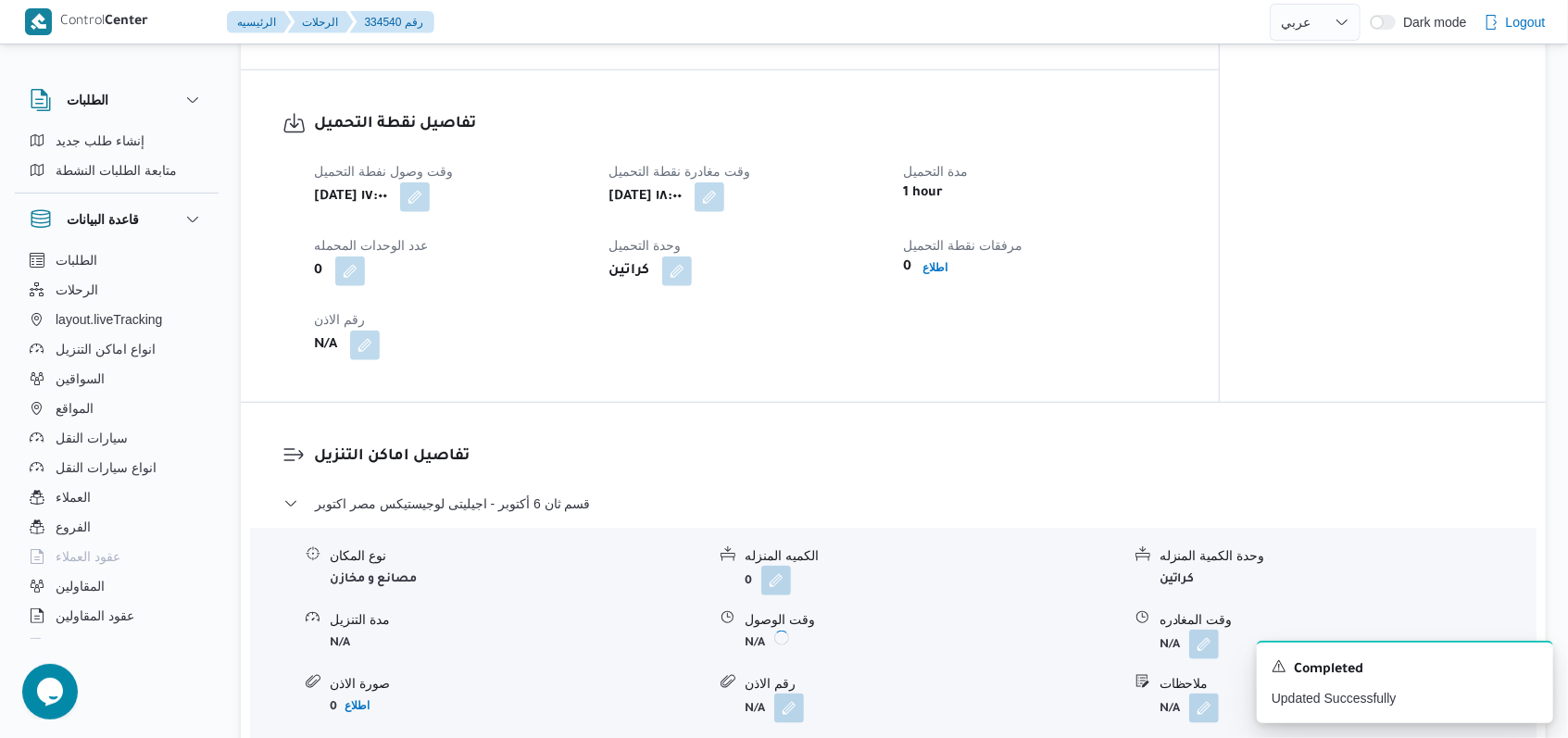
scroll to position [1357, 0]
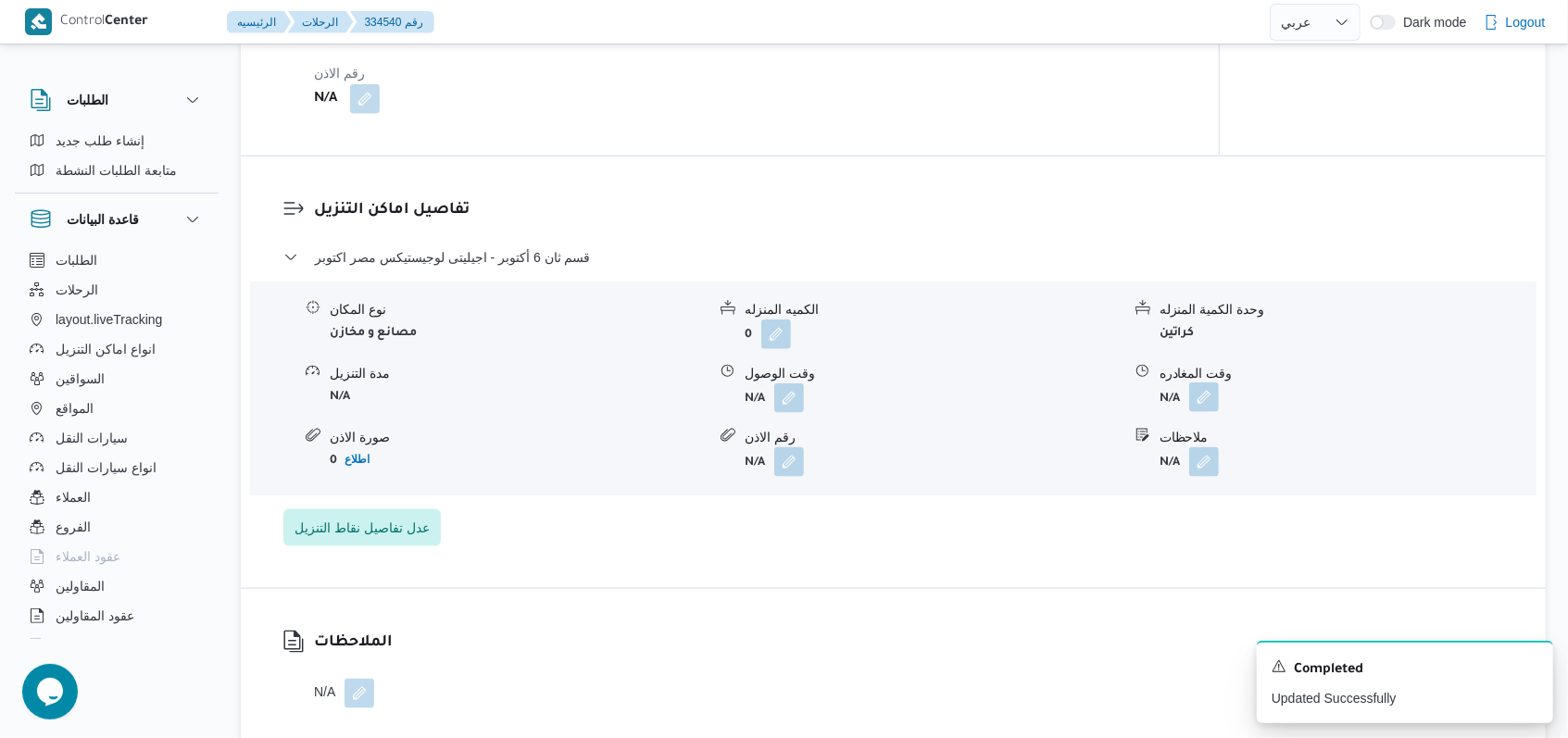
click at [1202, 382] on button "button" at bounding box center [1203, 396] width 29 height 29
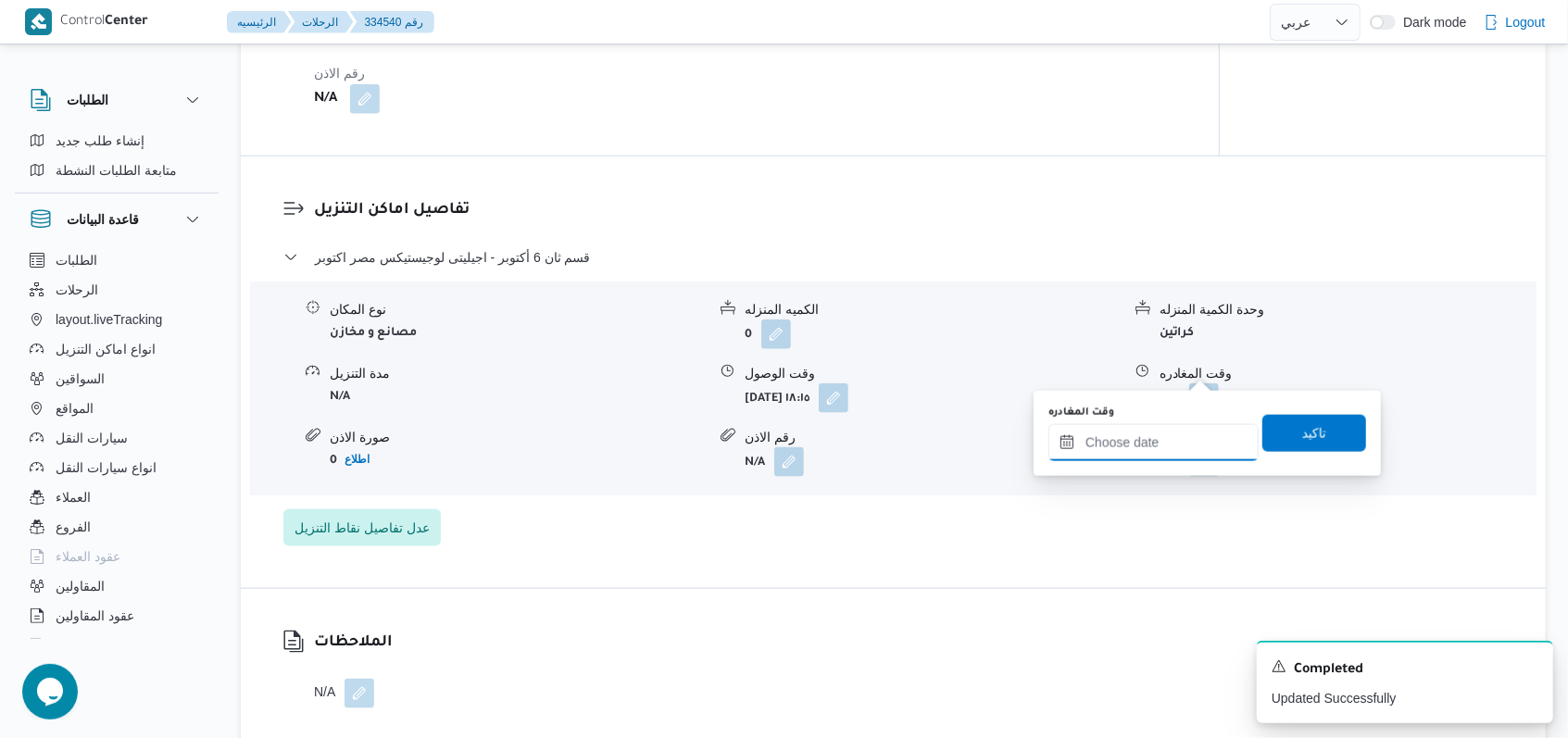
click at [1175, 444] on input "وقت المغادره" at bounding box center [1153, 442] width 211 height 37
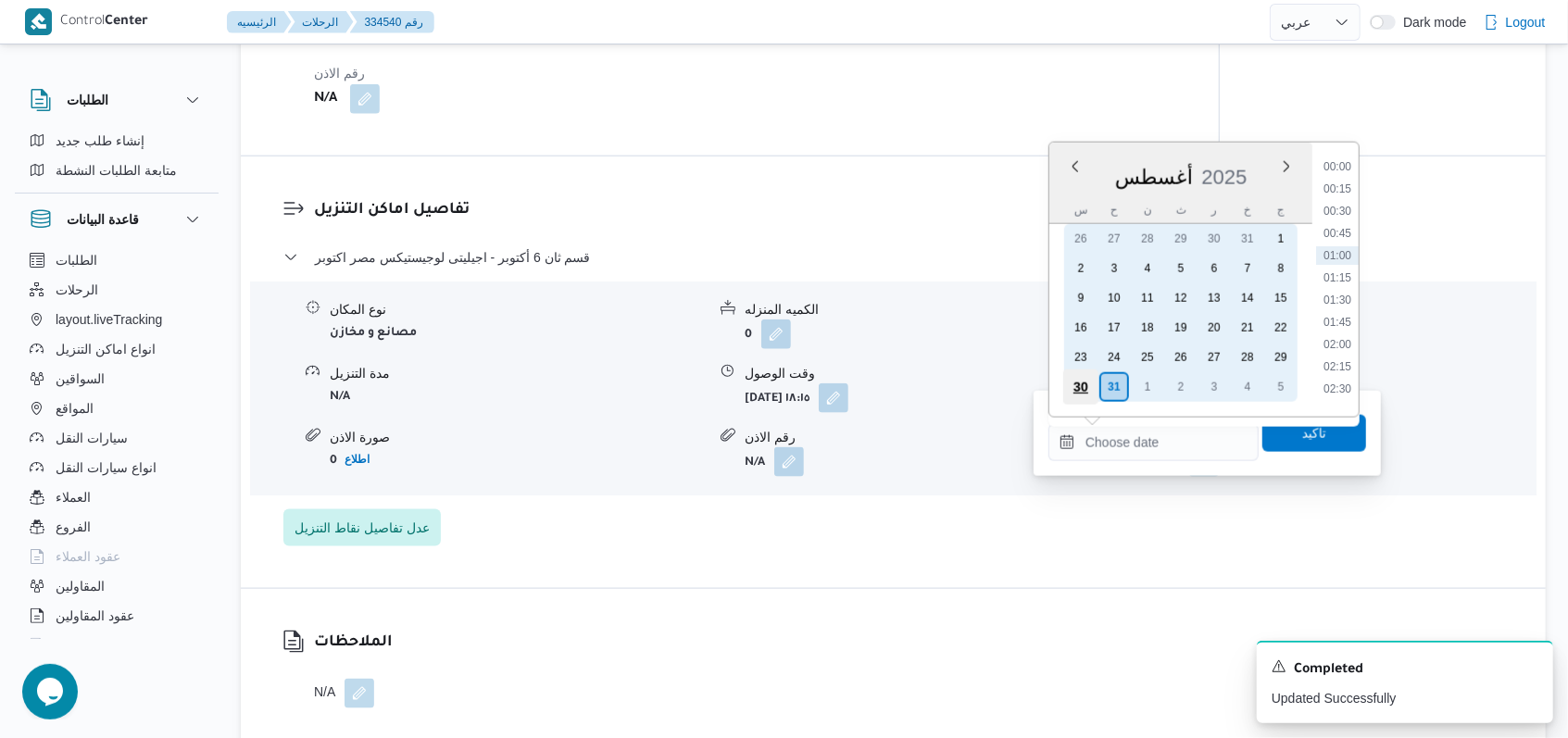
click at [1077, 375] on div "30" at bounding box center [1080, 386] width 35 height 35
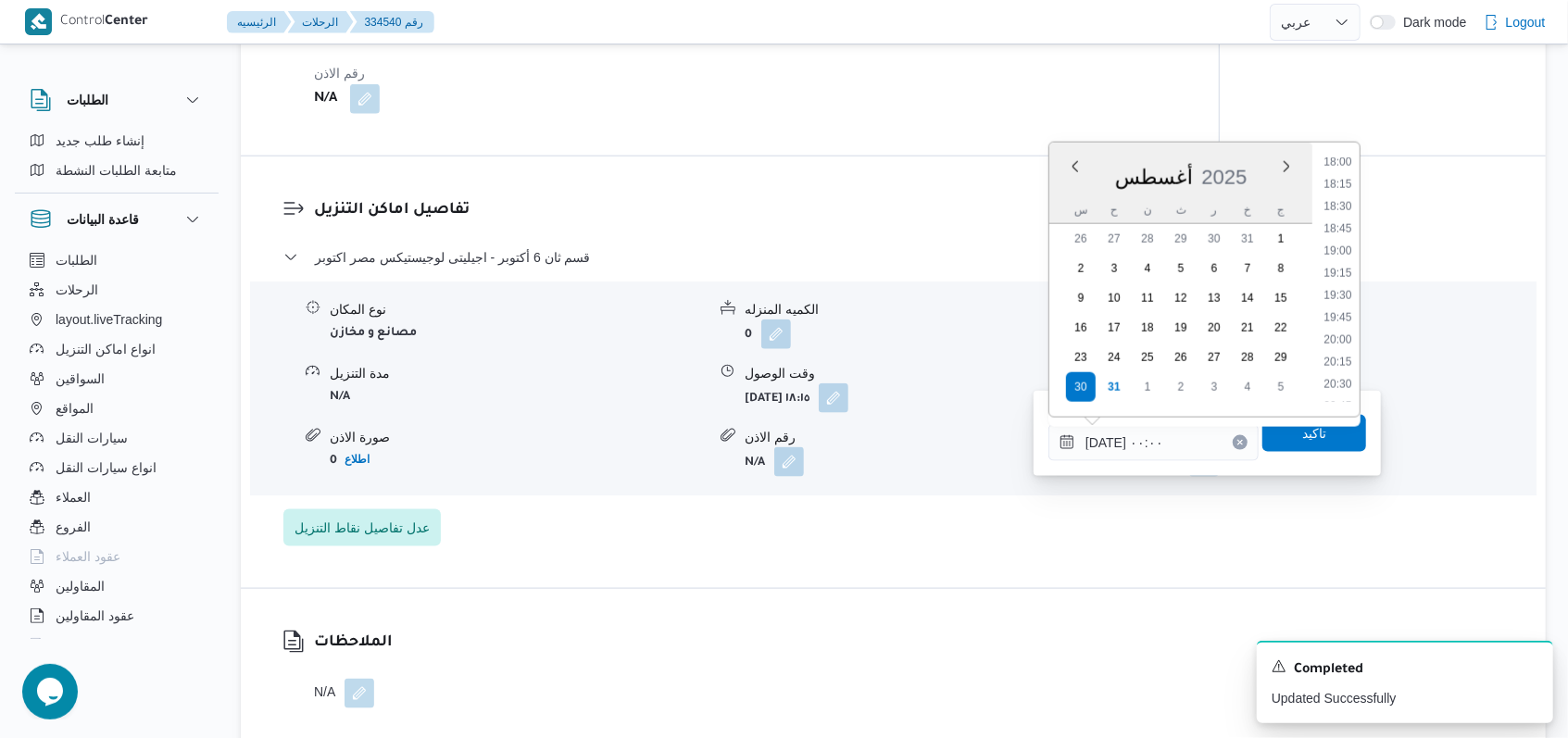
click at [1346, 262] on ul "00:00 00:15 00:30 00:45 01:00 01:15 01:30 01:45 02:00 02:15 02:30 02:45 03:00 0…" at bounding box center [1338, 279] width 43 height 244
click at [1346, 254] on li "19:00" at bounding box center [1337, 251] width 42 height 19
type input "٣٠/٠٨/٢٠٢٥ ١٩:٠٠"
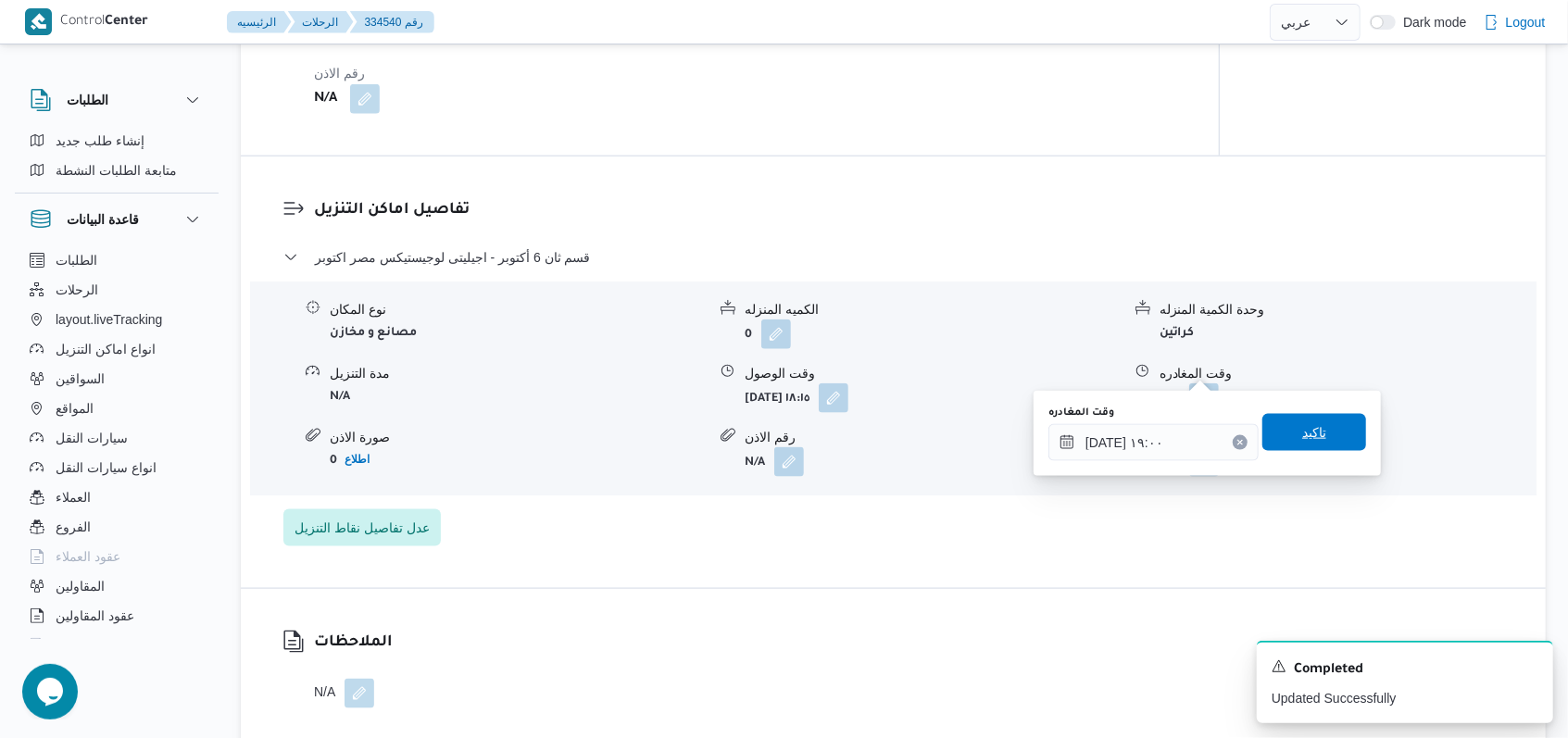
click at [1323, 424] on span "تاكيد" at bounding box center [1314, 431] width 104 height 37
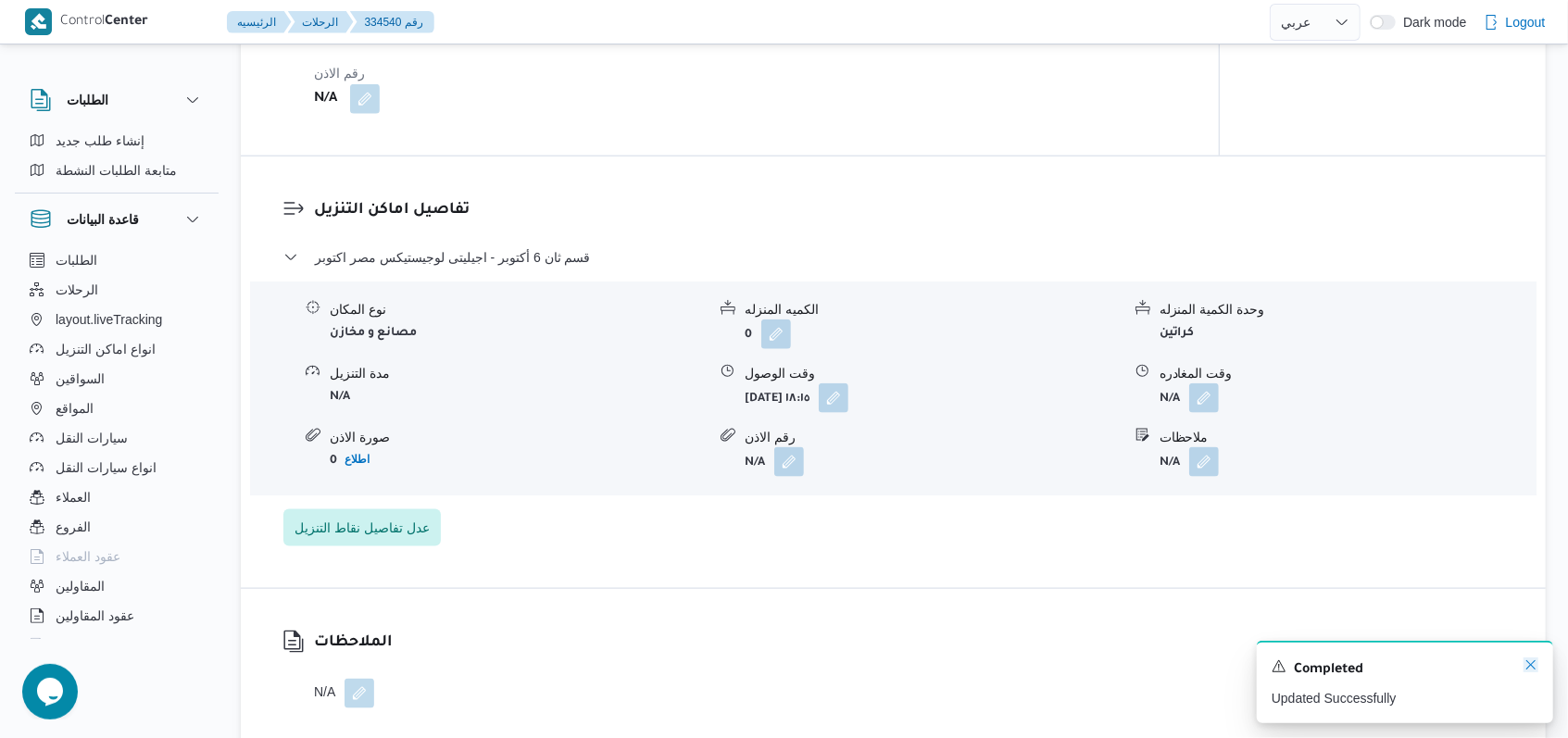
click at [1526, 669] on icon "Dismiss toast" at bounding box center [1530, 664] width 9 height 9
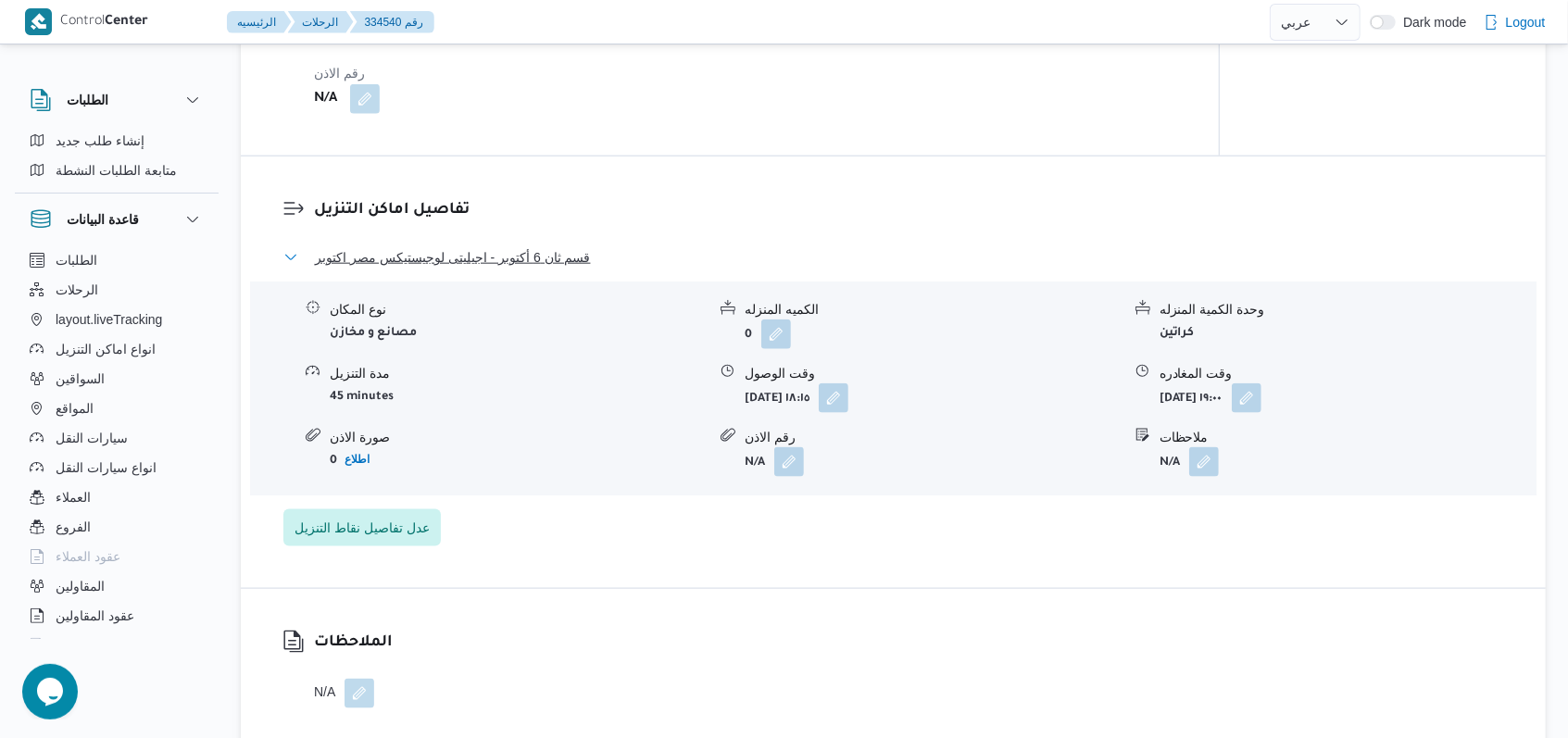
click at [514, 246] on span "قسم ثان 6 أكتوبر - اجيليتى لوجيستيكس مصر اكتوبر" at bounding box center [452, 258] width 276 height 23
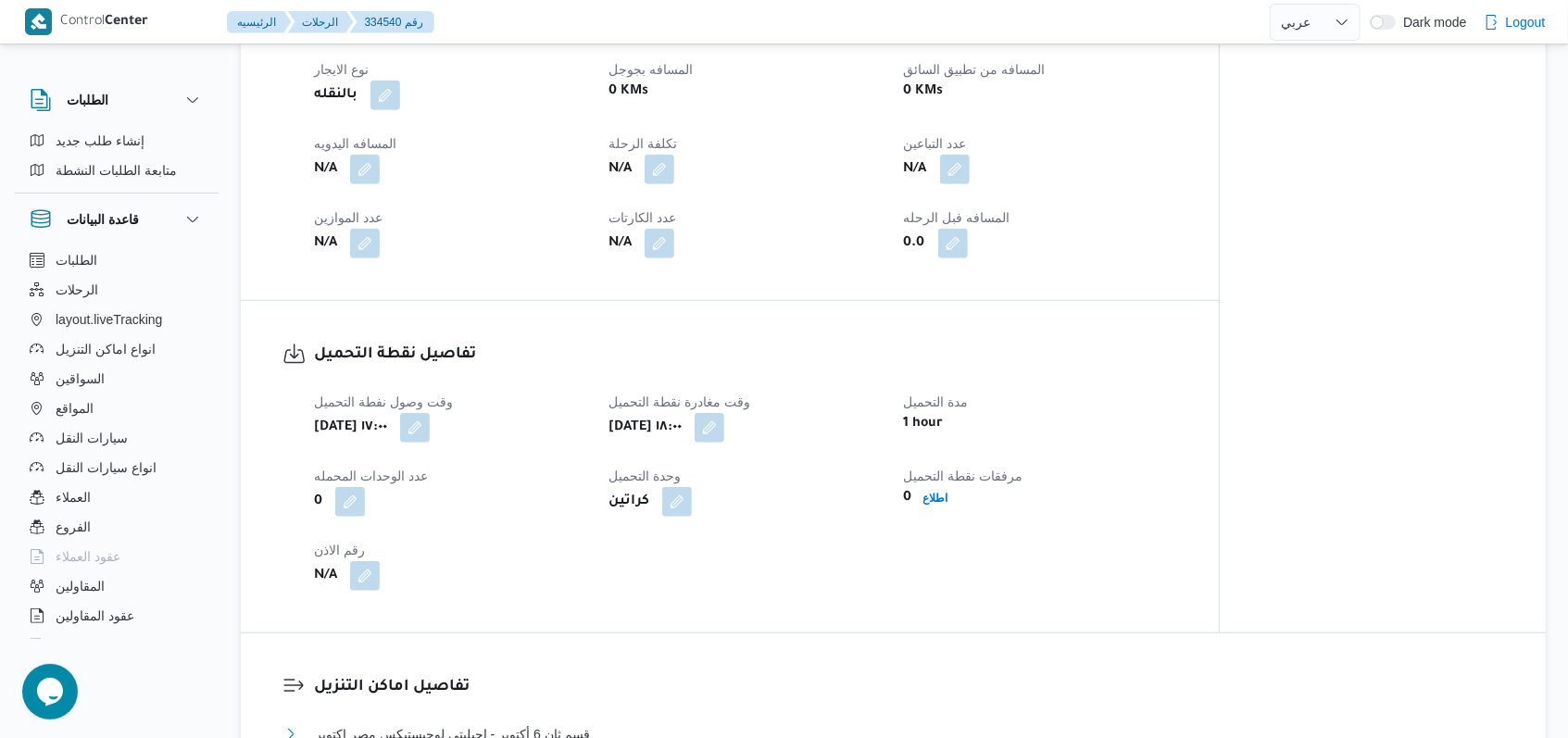
scroll to position [741, 0]
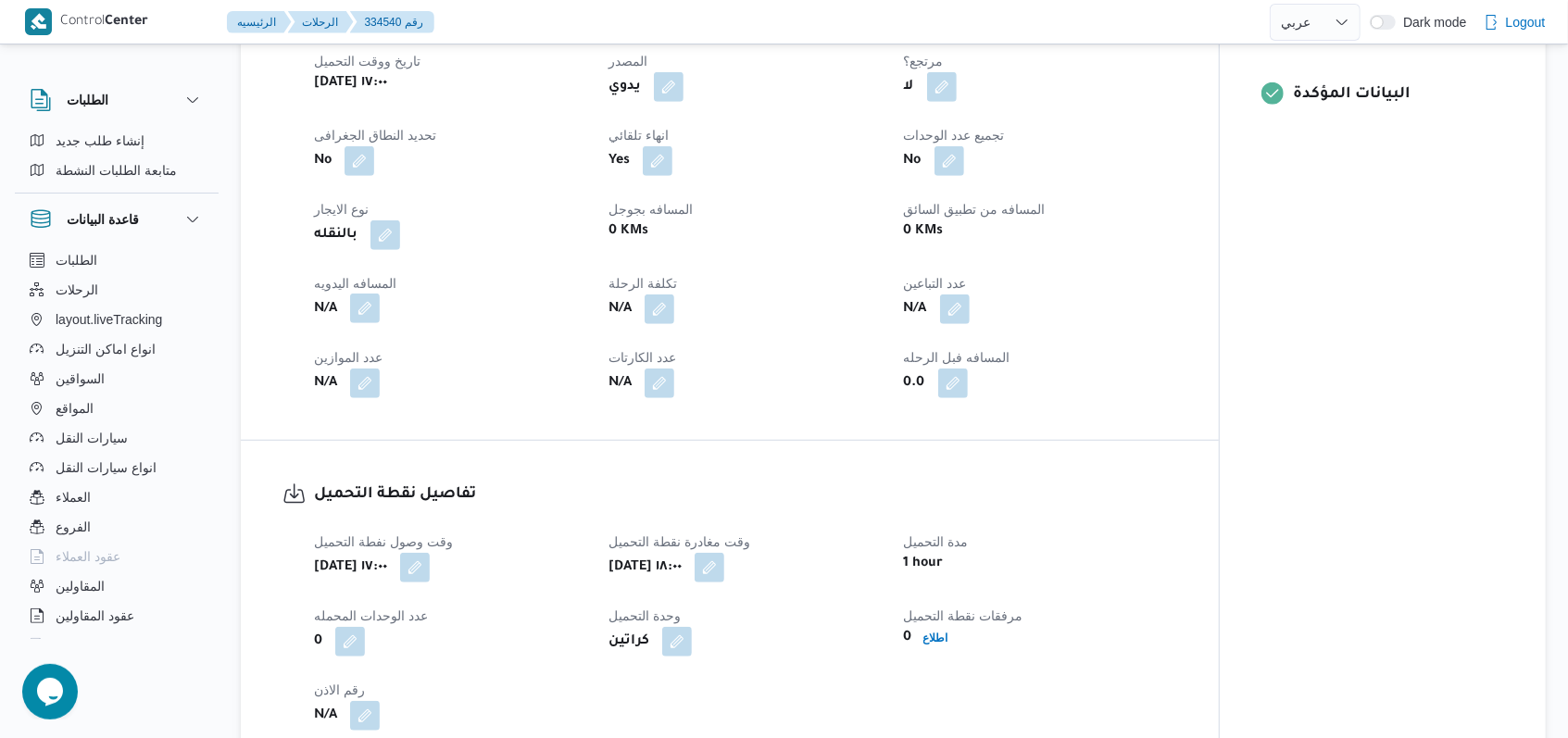
click at [379, 294] on button "button" at bounding box center [364, 308] width 29 height 29
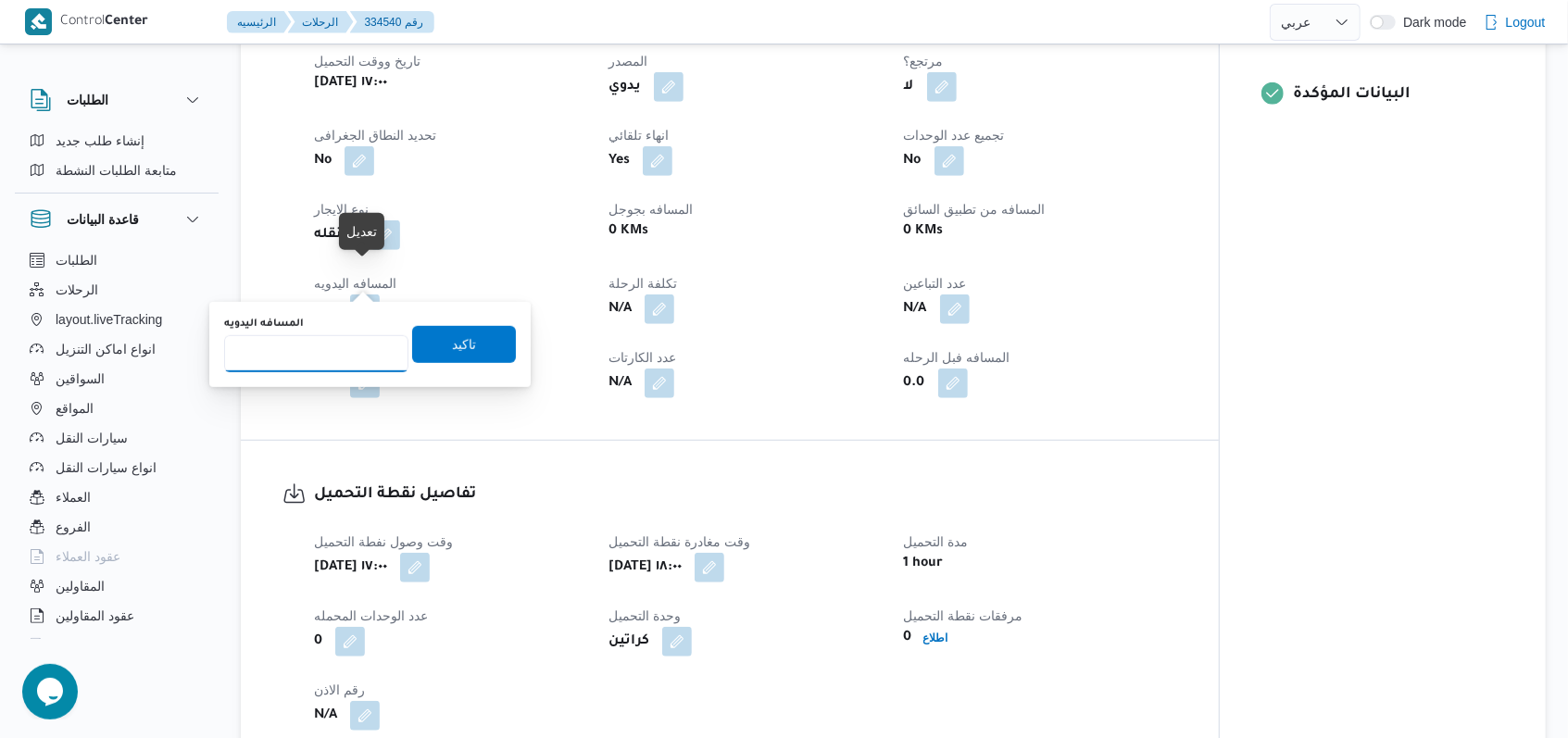
click at [336, 351] on input "المسافه اليدويه" at bounding box center [315, 353] width 184 height 37
type input "8"
click at [452, 343] on span "تاكيد" at bounding box center [464, 344] width 25 height 23
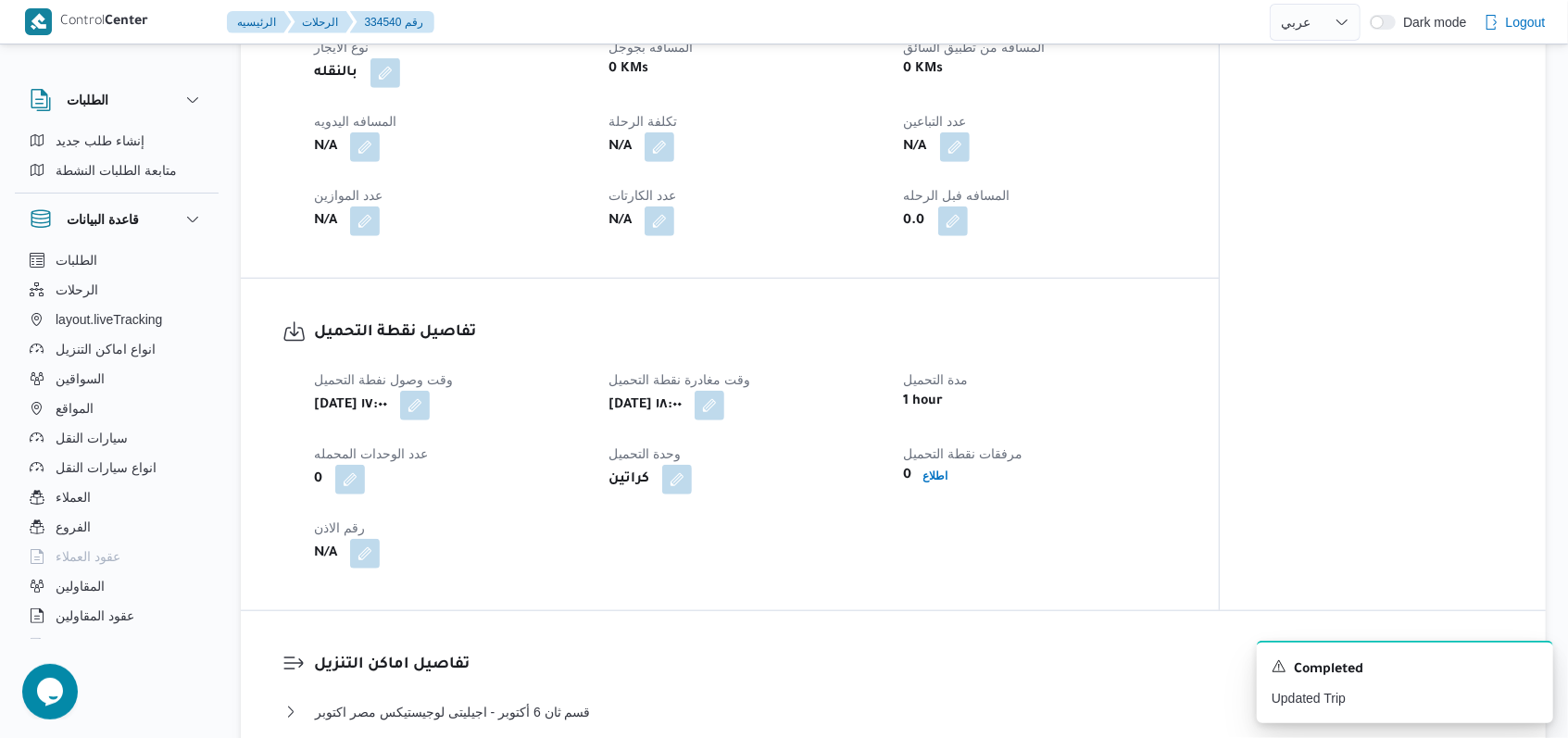
scroll to position [987, 0]
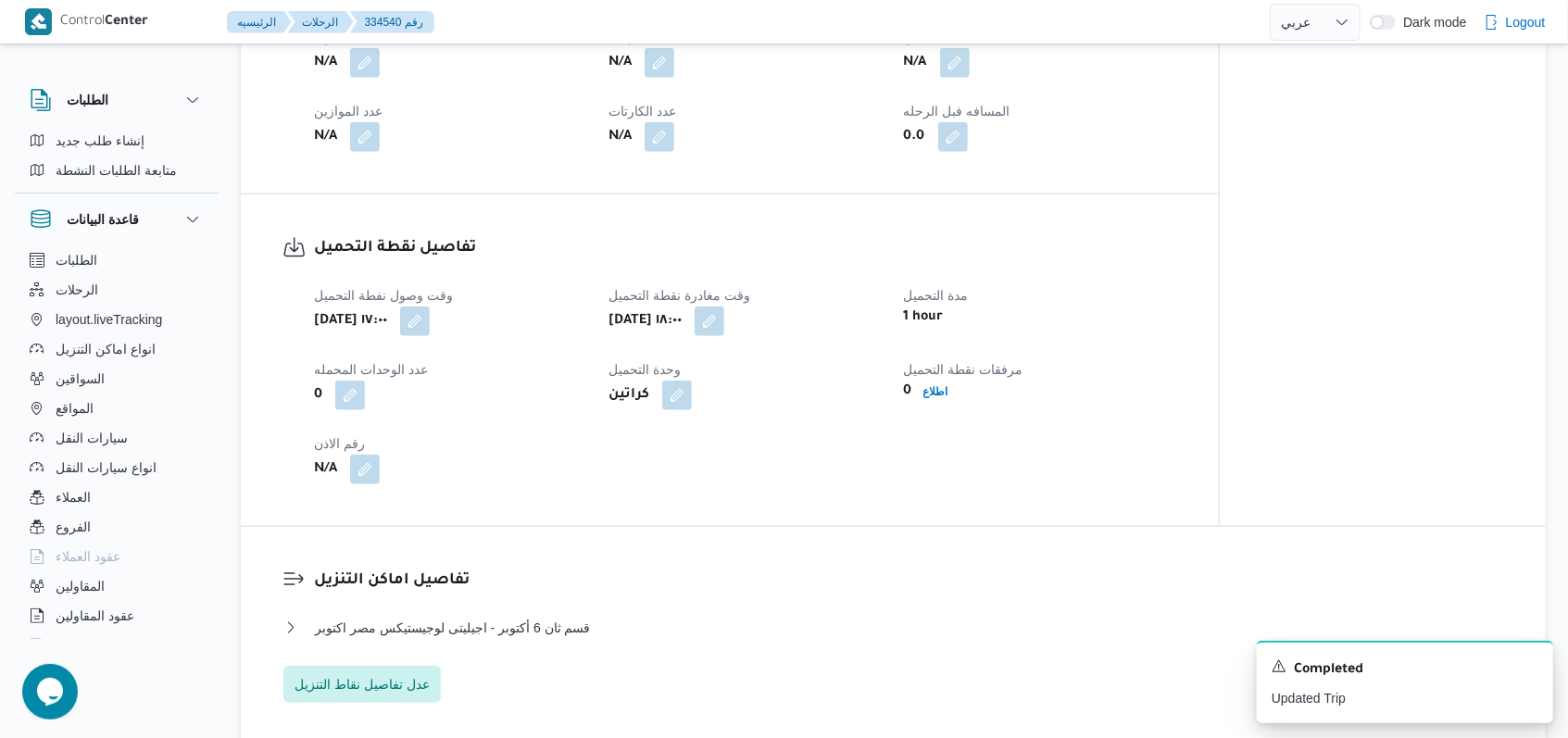
click at [381, 453] on div "N/A" at bounding box center [450, 469] width 276 height 33
click at [371, 454] on button "button" at bounding box center [364, 468] width 29 height 29
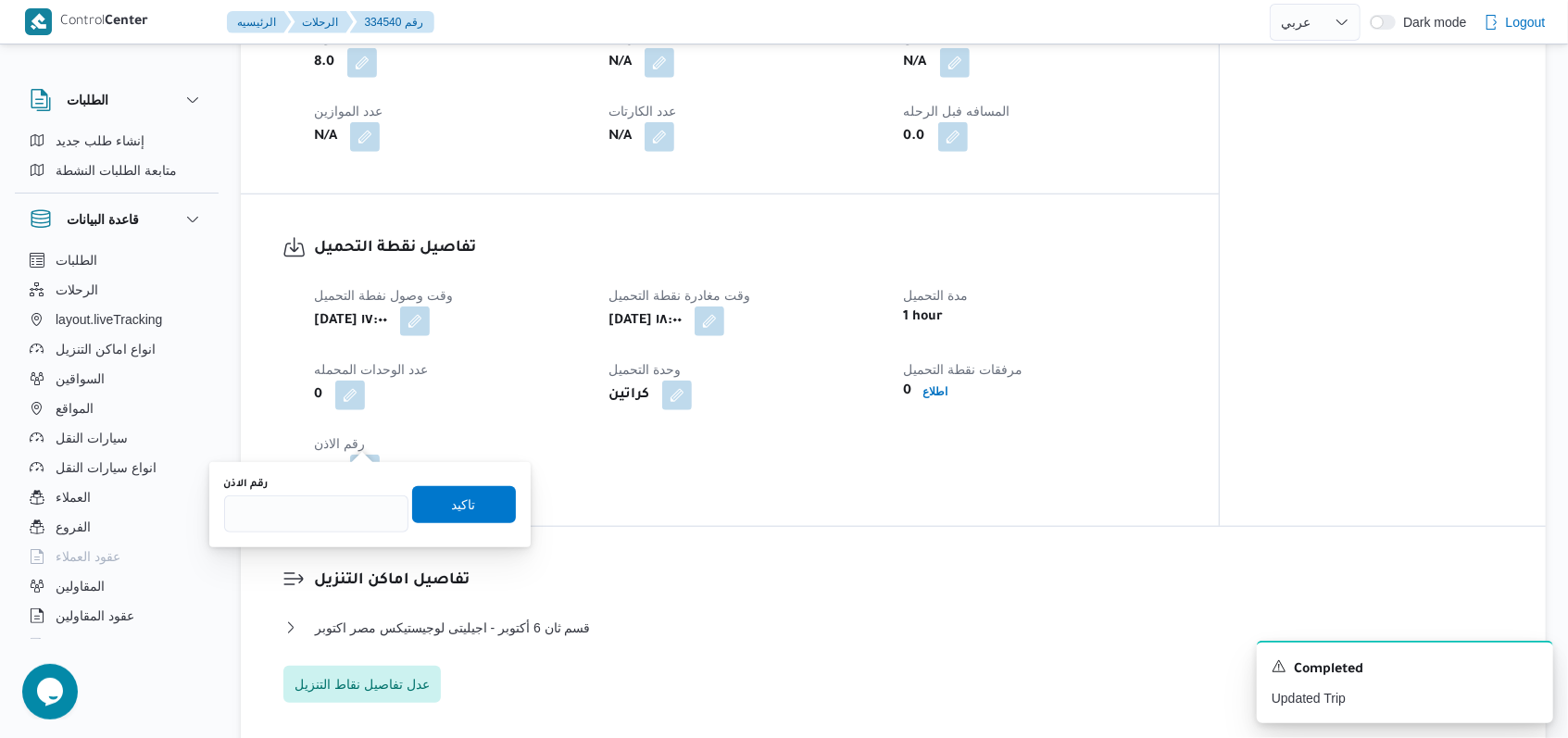
click at [311, 531] on div "رقم الاذن تاكيد" at bounding box center [369, 504] width 295 height 59
click at [310, 524] on input "رقم الاذن" at bounding box center [315, 513] width 184 height 37
type input "07753"
click at [495, 507] on span "تاكيد" at bounding box center [464, 503] width 104 height 37
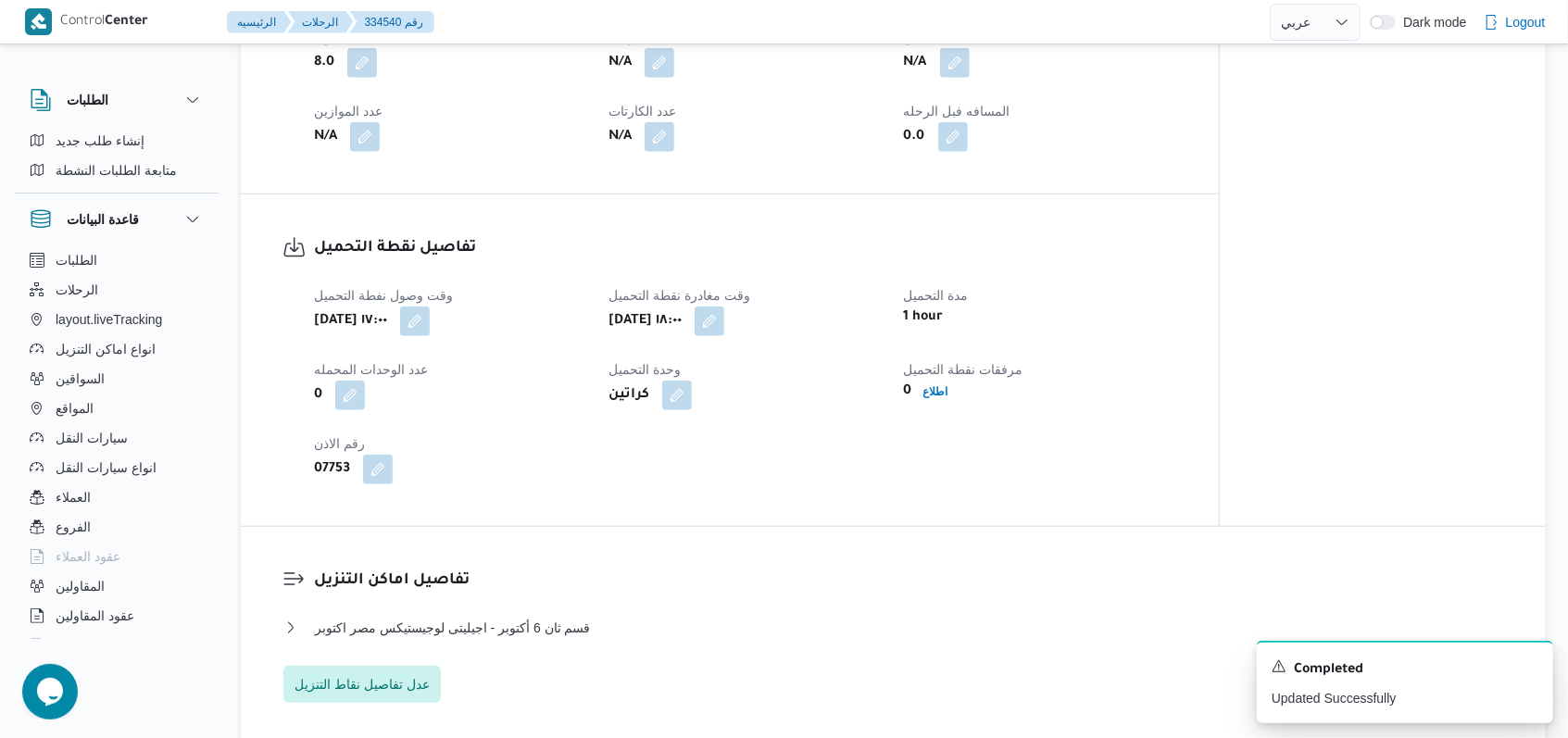
scroll to position [1111, 0]
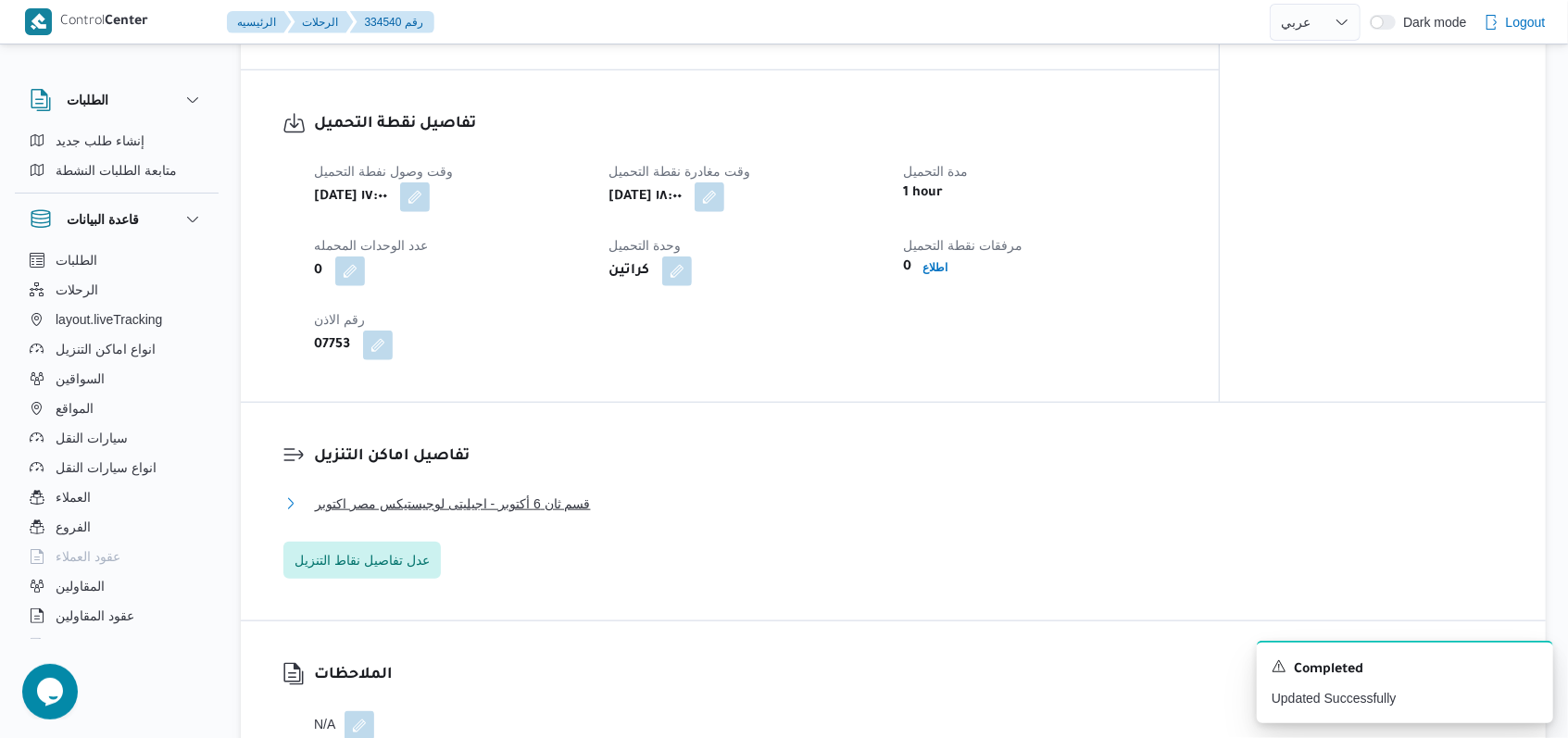
click at [556, 493] on span "قسم ثان 6 أكتوبر - اجيليتى لوجيستيكس مصر اكتوبر" at bounding box center [452, 504] width 276 height 23
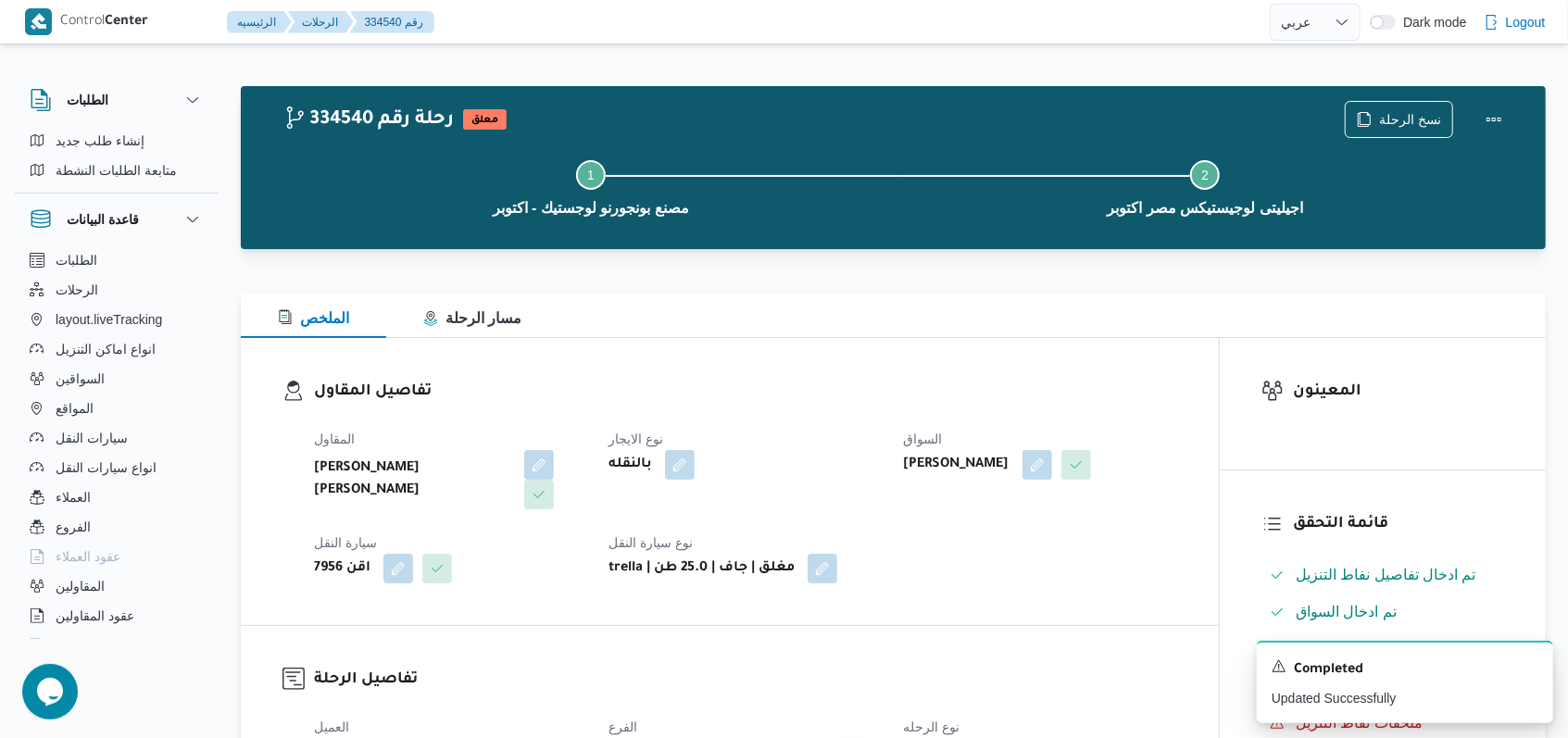
scroll to position [0, 0]
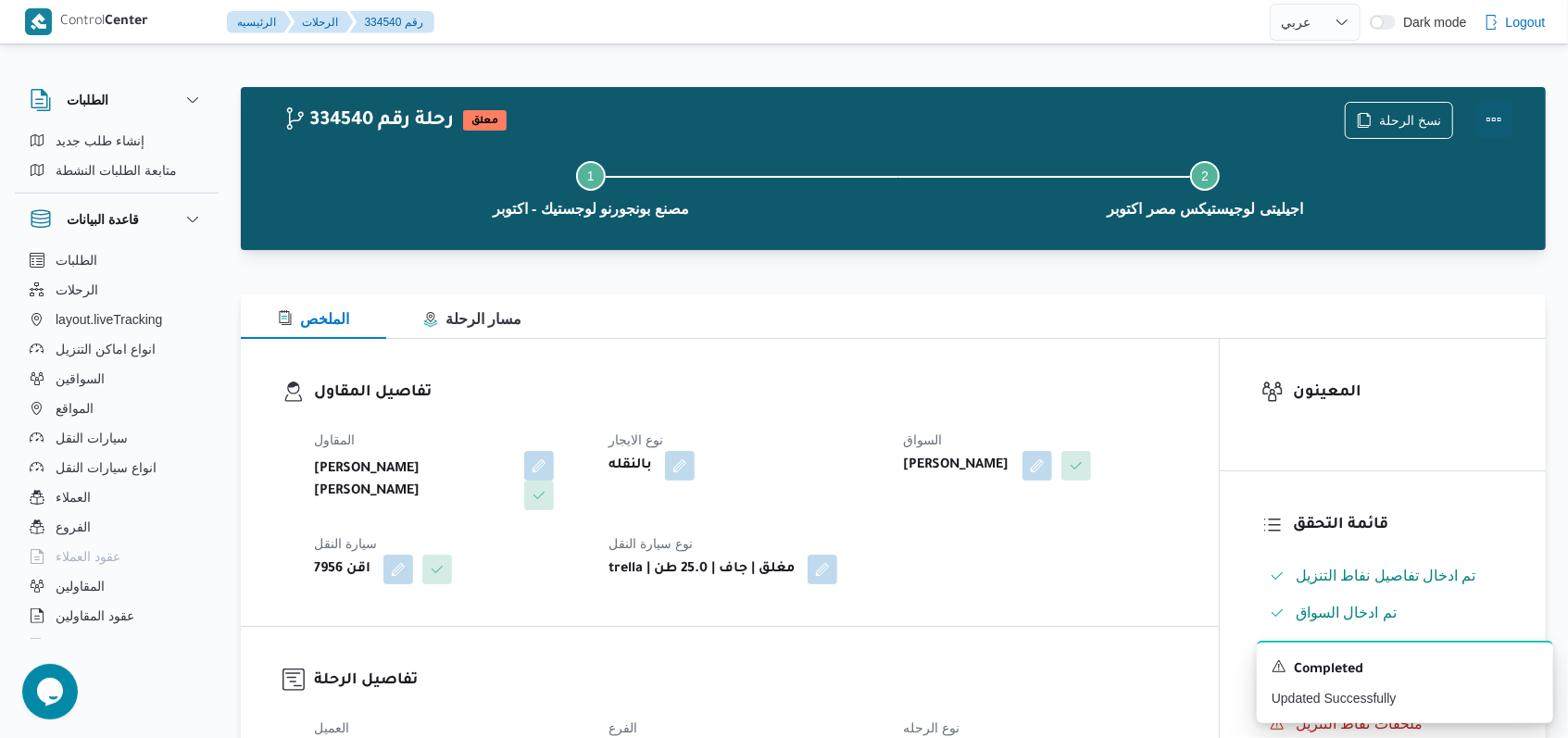
click at [1490, 122] on button "Actions" at bounding box center [1492, 119] width 37 height 37
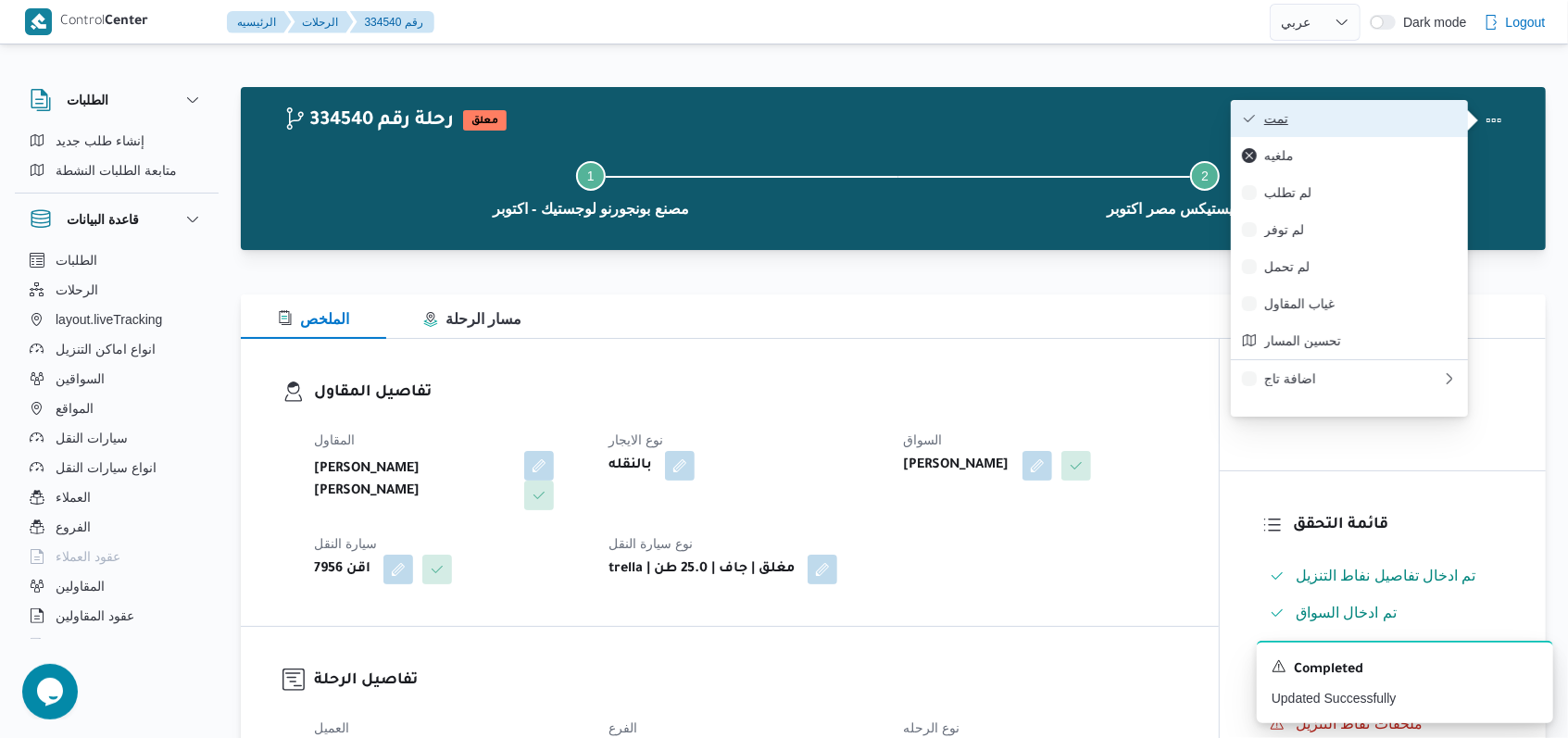
click at [1437, 122] on span "تمت" at bounding box center [1360, 119] width 193 height 15
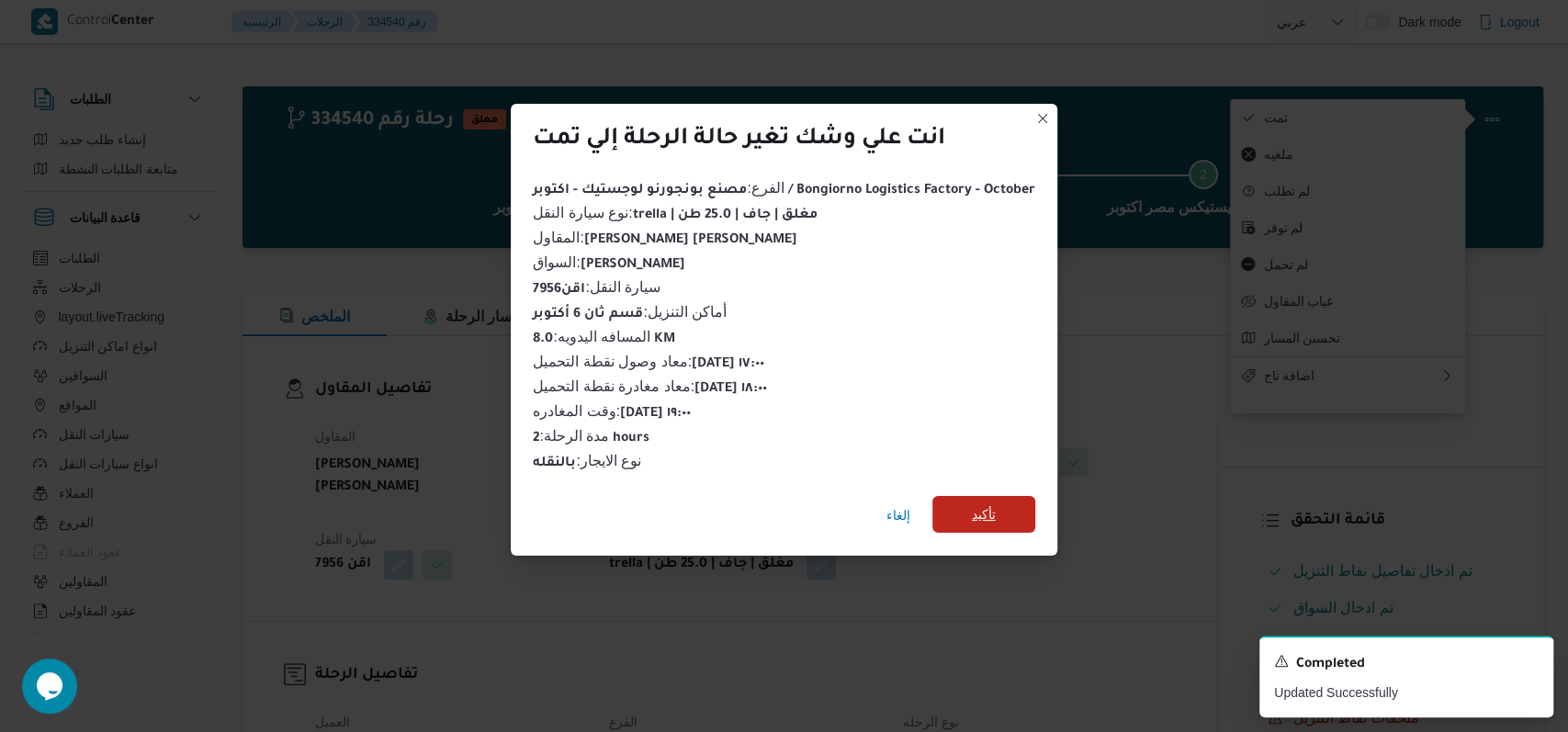
click at [996, 505] on span "تأكيد" at bounding box center [984, 514] width 103 height 37
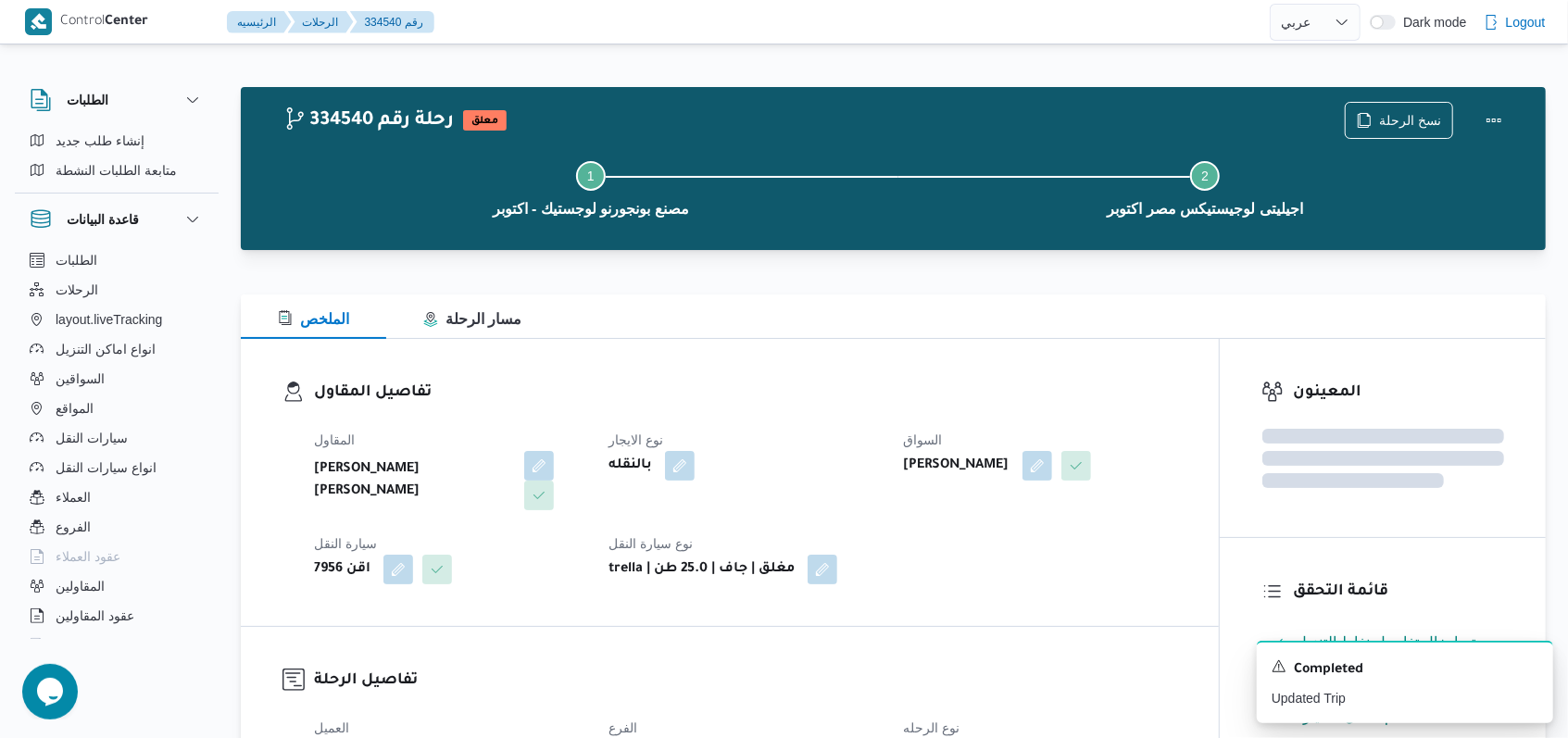
click at [823, 419] on div "المقاول هانى مجدى رئيس احمد نوع الايجار بالنقله السواق محمد مروان دياب سيارة ال…" at bounding box center [746, 506] width 885 height 177
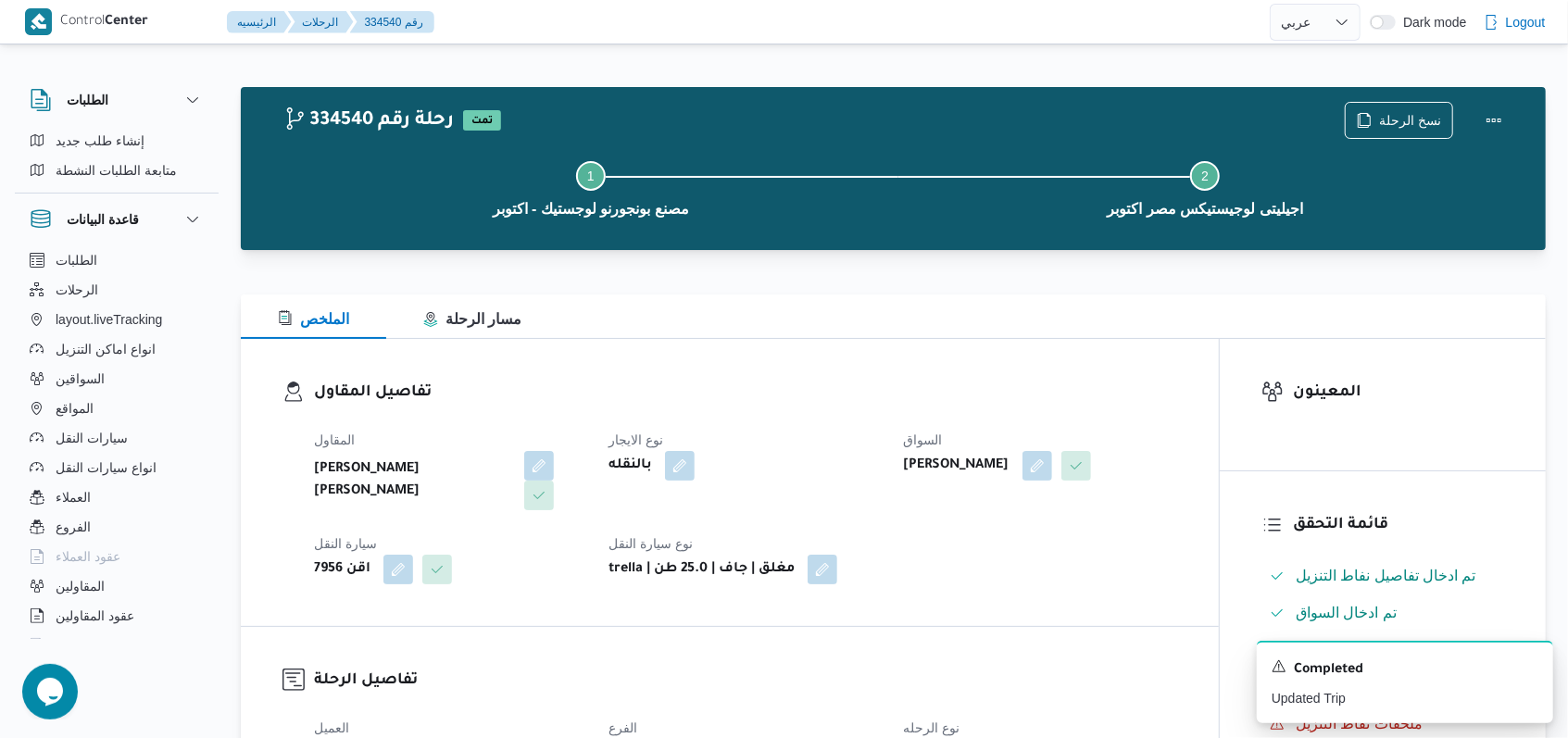
select select "ar"
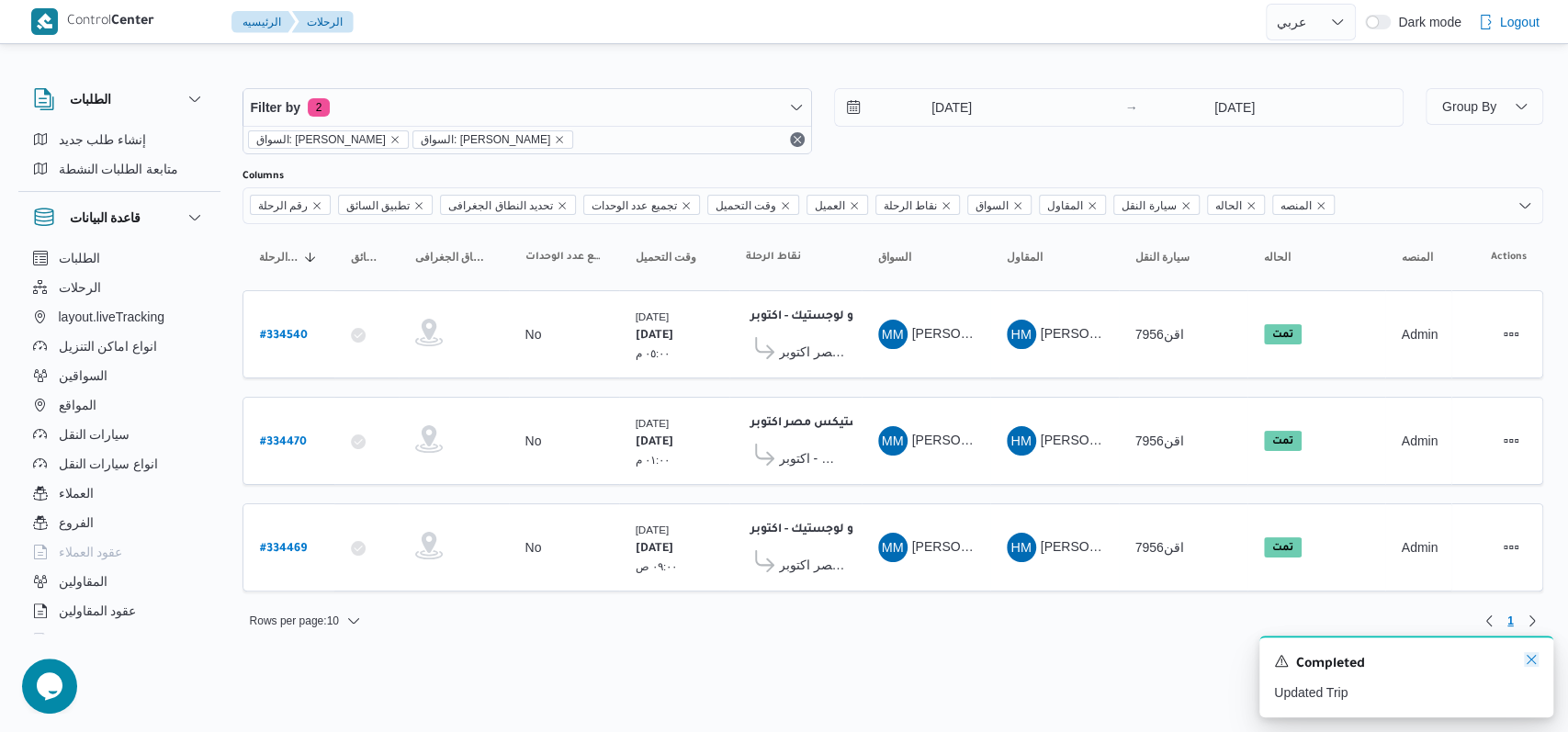
click at [1529, 663] on icon "Dismiss toast" at bounding box center [1531, 659] width 15 height 15
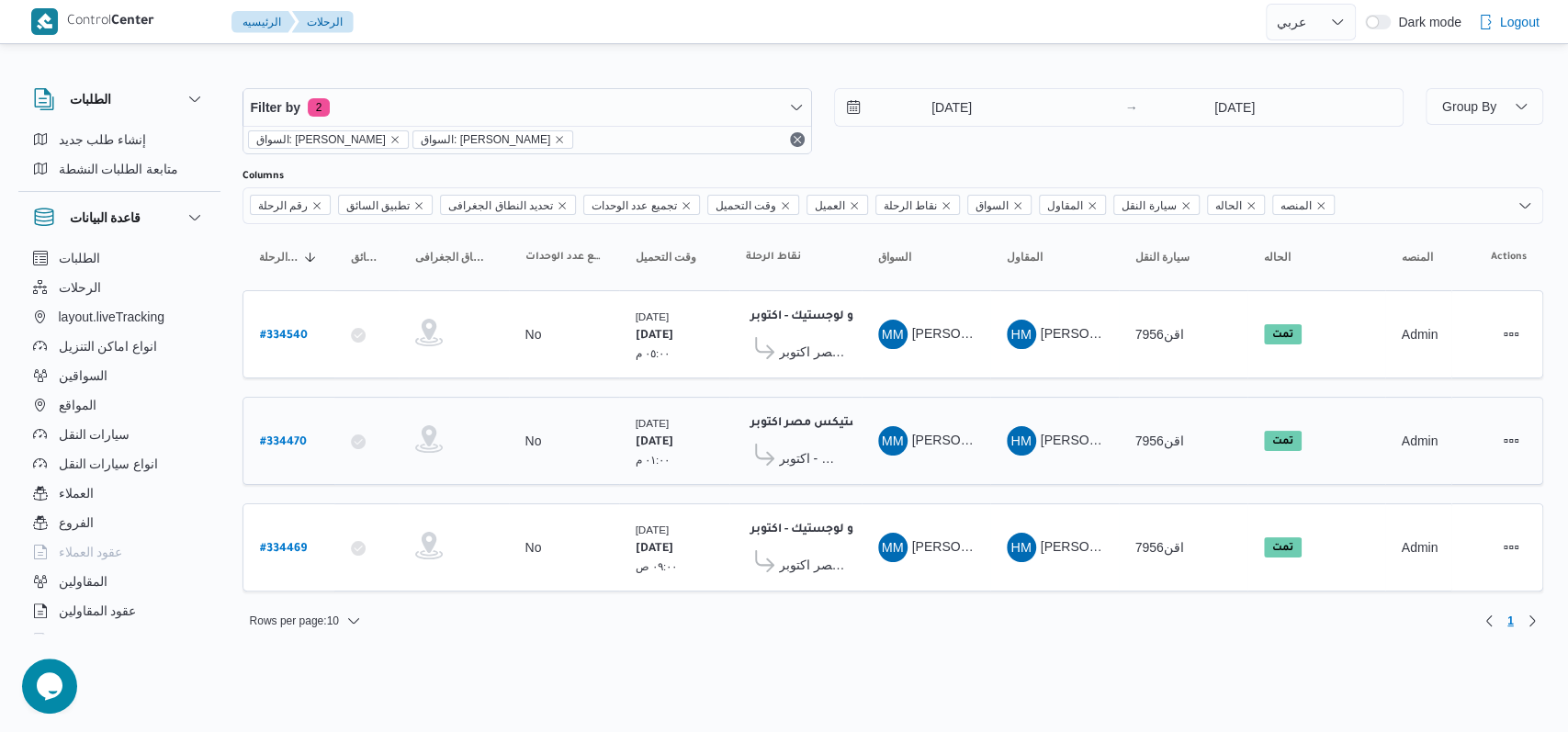
click at [291, 441] on b "# 334470" at bounding box center [284, 443] width 47 height 13
select select "ar"
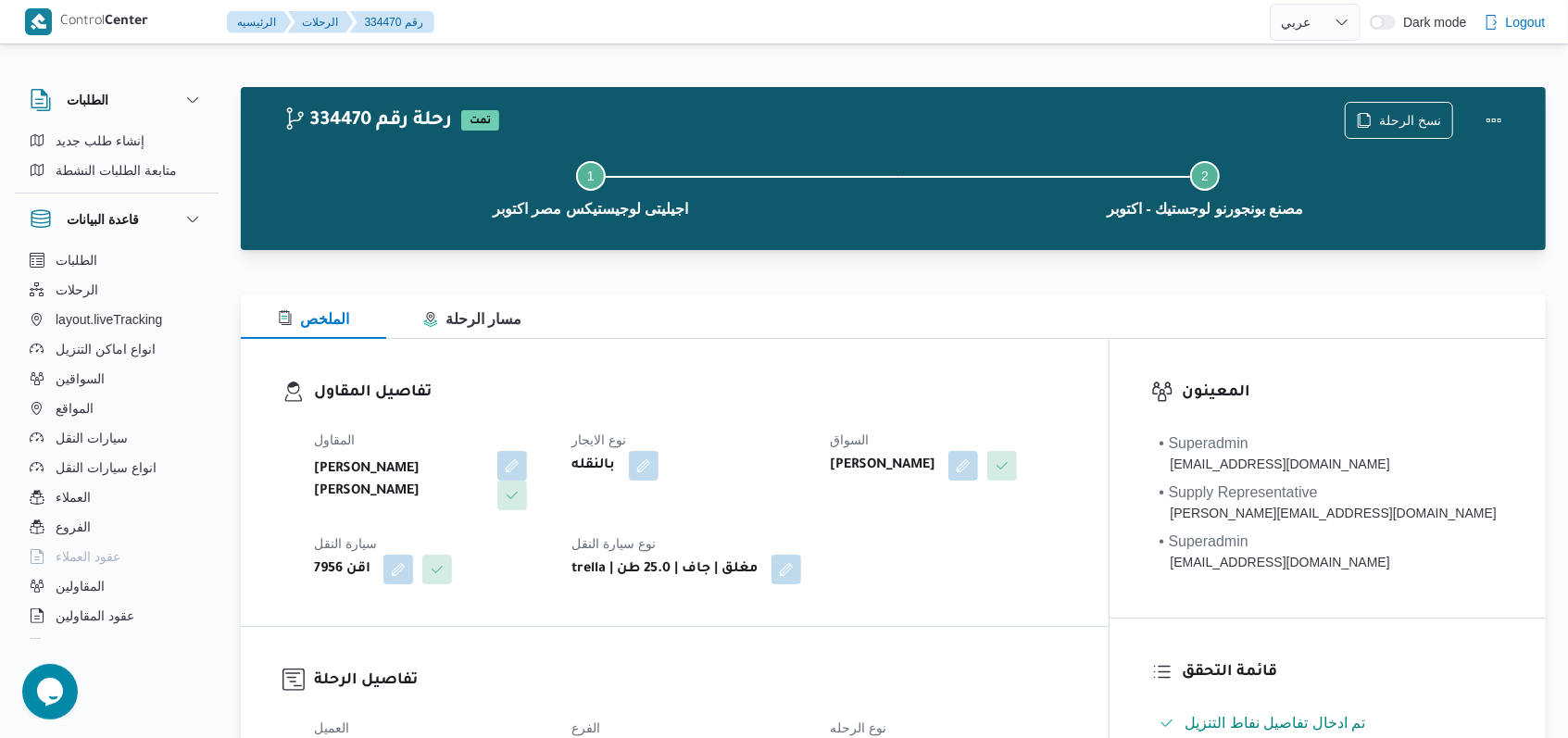
click at [1406, 130] on div "Step 1 is incomplete 1 اجيليتى لوجيستيكس مصر اكتوبر Step 2 is incomplete 2 مصنع…" at bounding box center [897, 187] width 1251 height 119
click at [1399, 117] on span "نسخ الرحلة" at bounding box center [1409, 120] width 62 height 23
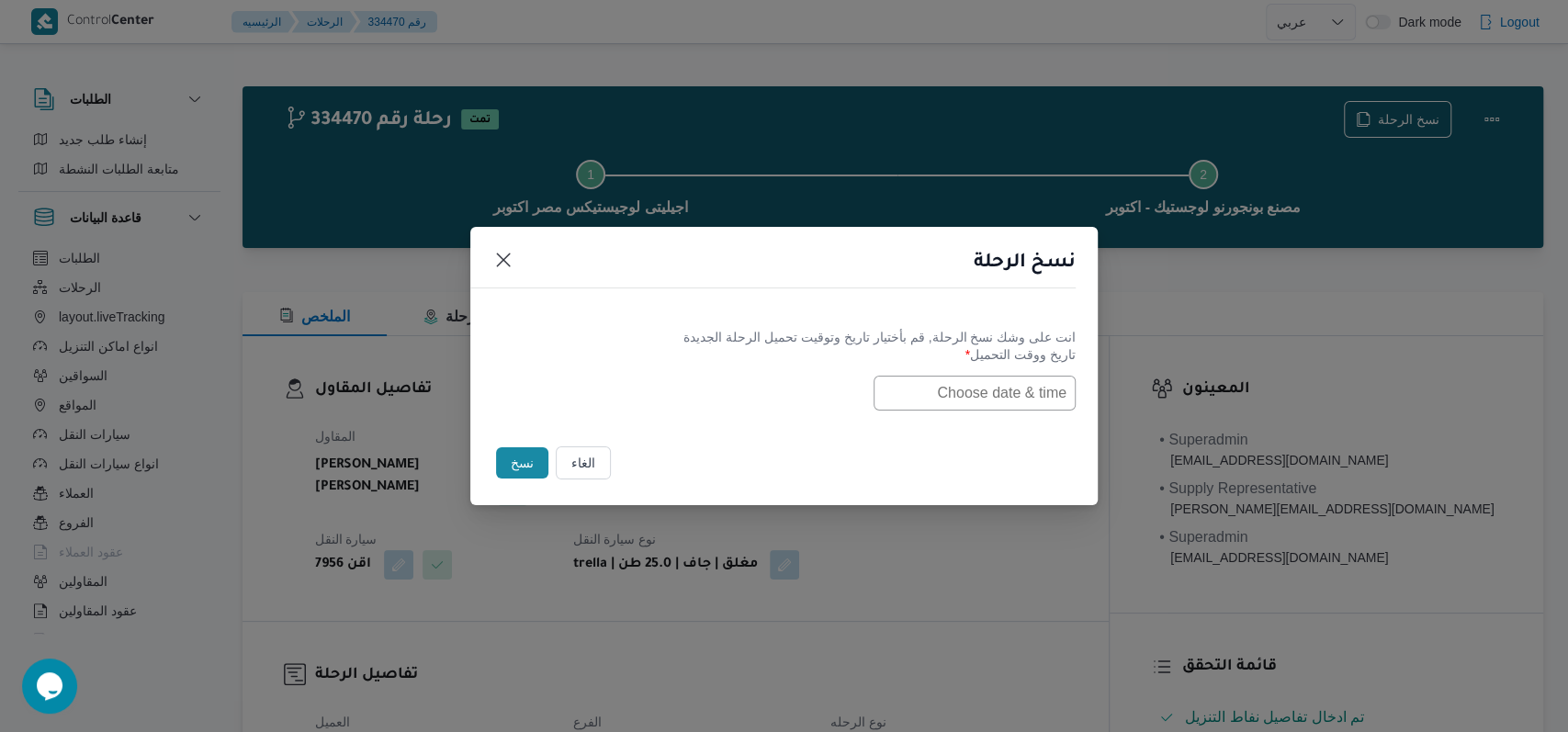
click at [953, 386] on input "text" at bounding box center [975, 392] width 202 height 35
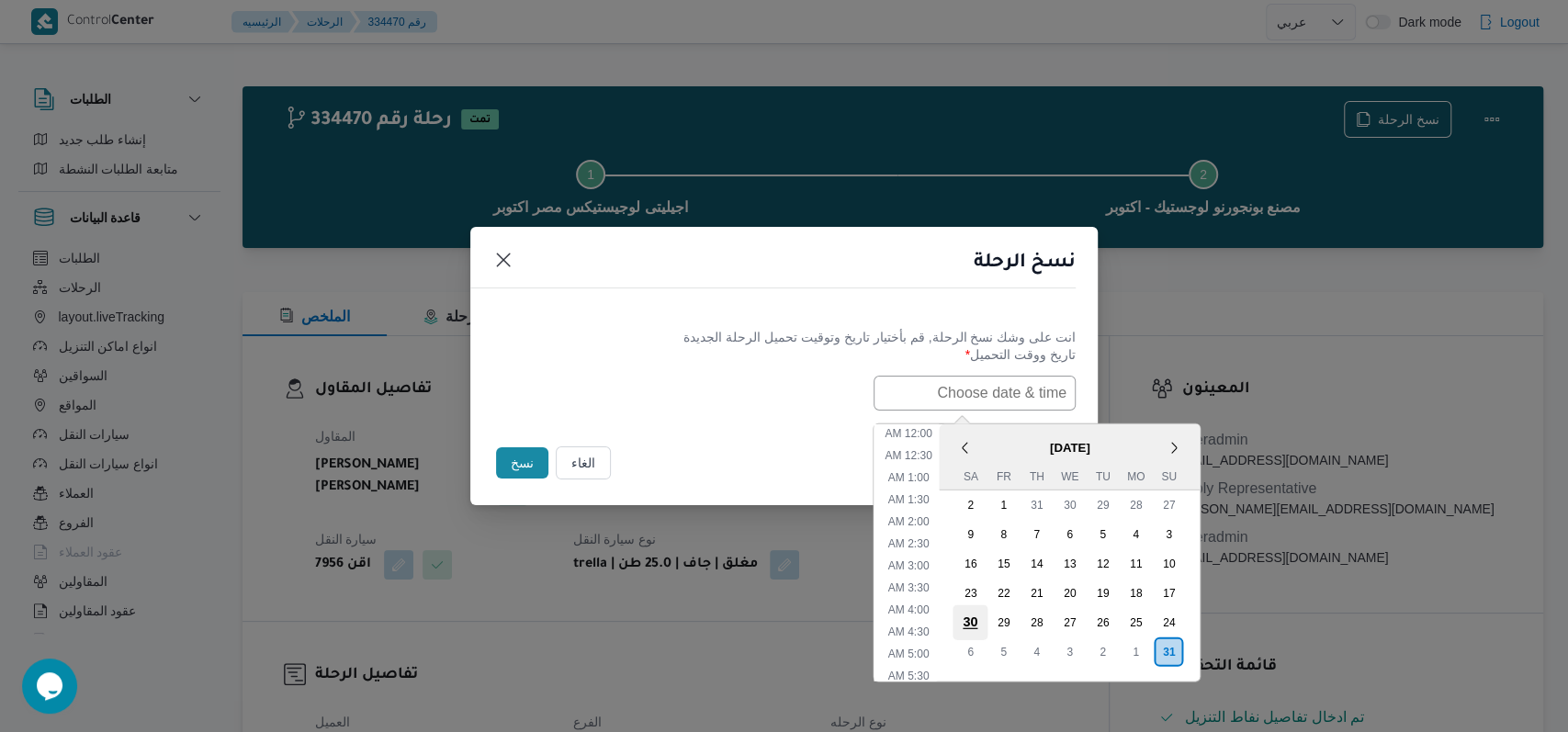
click at [973, 614] on div "30" at bounding box center [969, 621] width 35 height 35
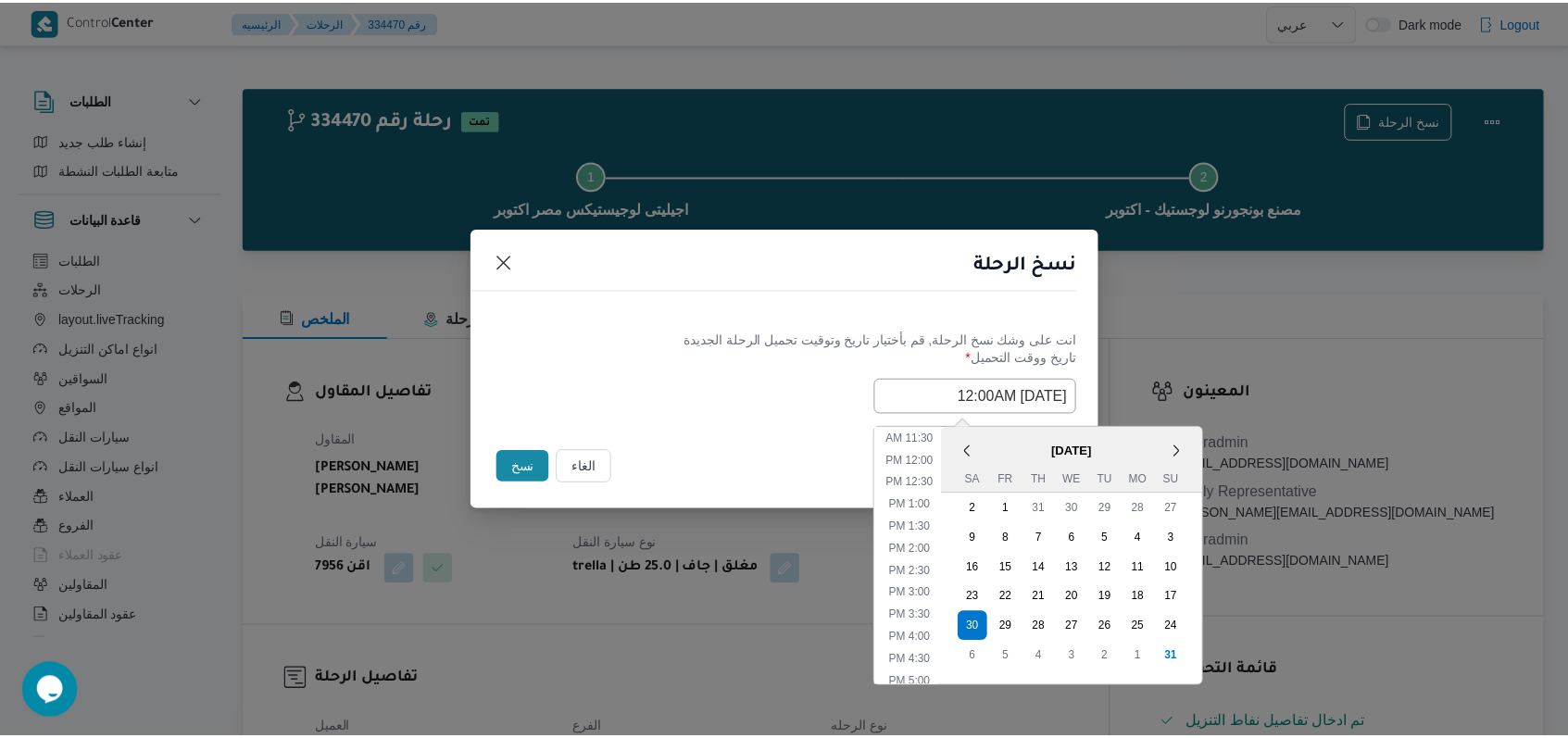
scroll to position [741, 0]
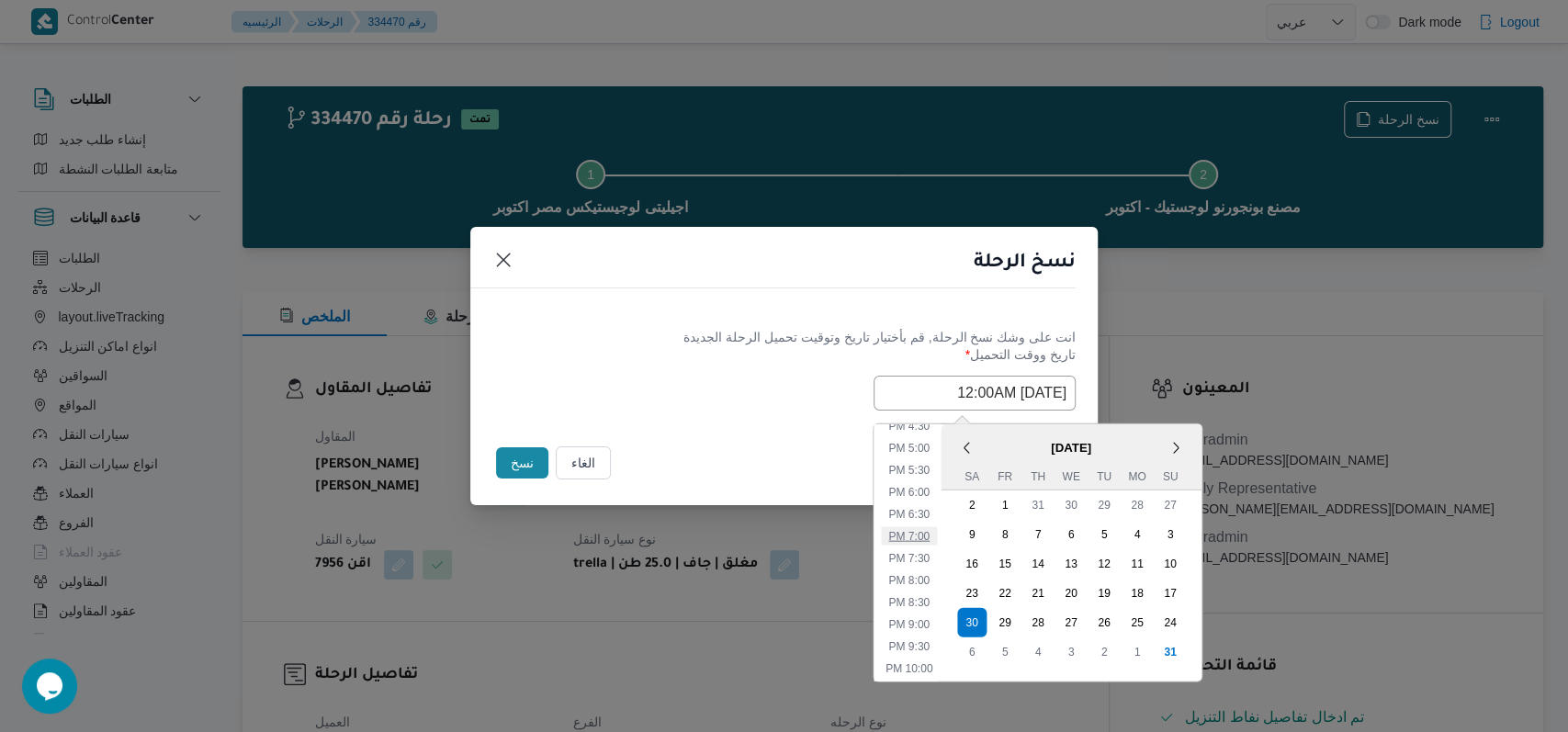
click at [933, 533] on li "7:00 PM" at bounding box center [910, 535] width 56 height 19
type input "30/08/2025 7:00PM"
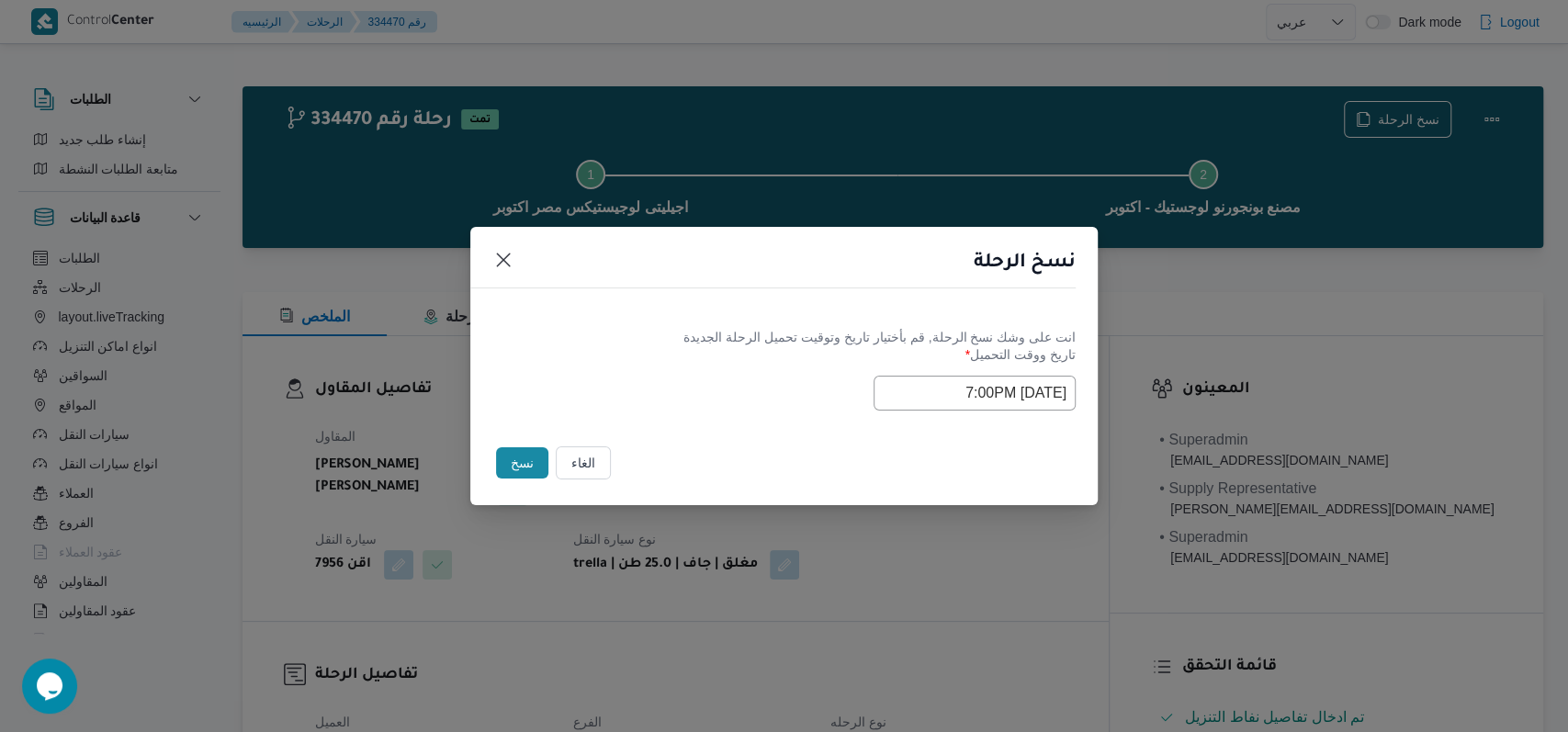
click at [517, 452] on button "نسخ" at bounding box center [523, 462] width 52 height 31
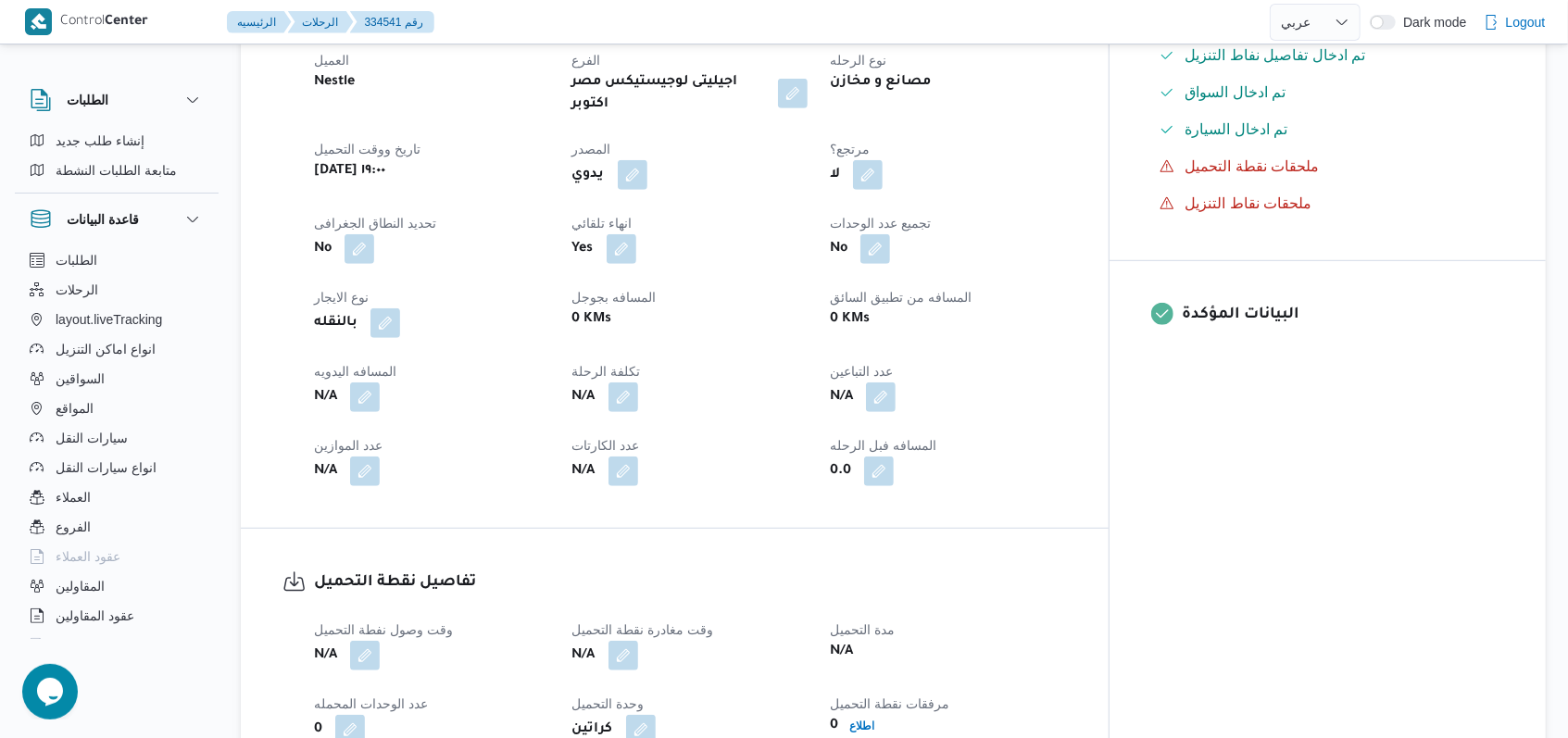
scroll to position [1111, 0]
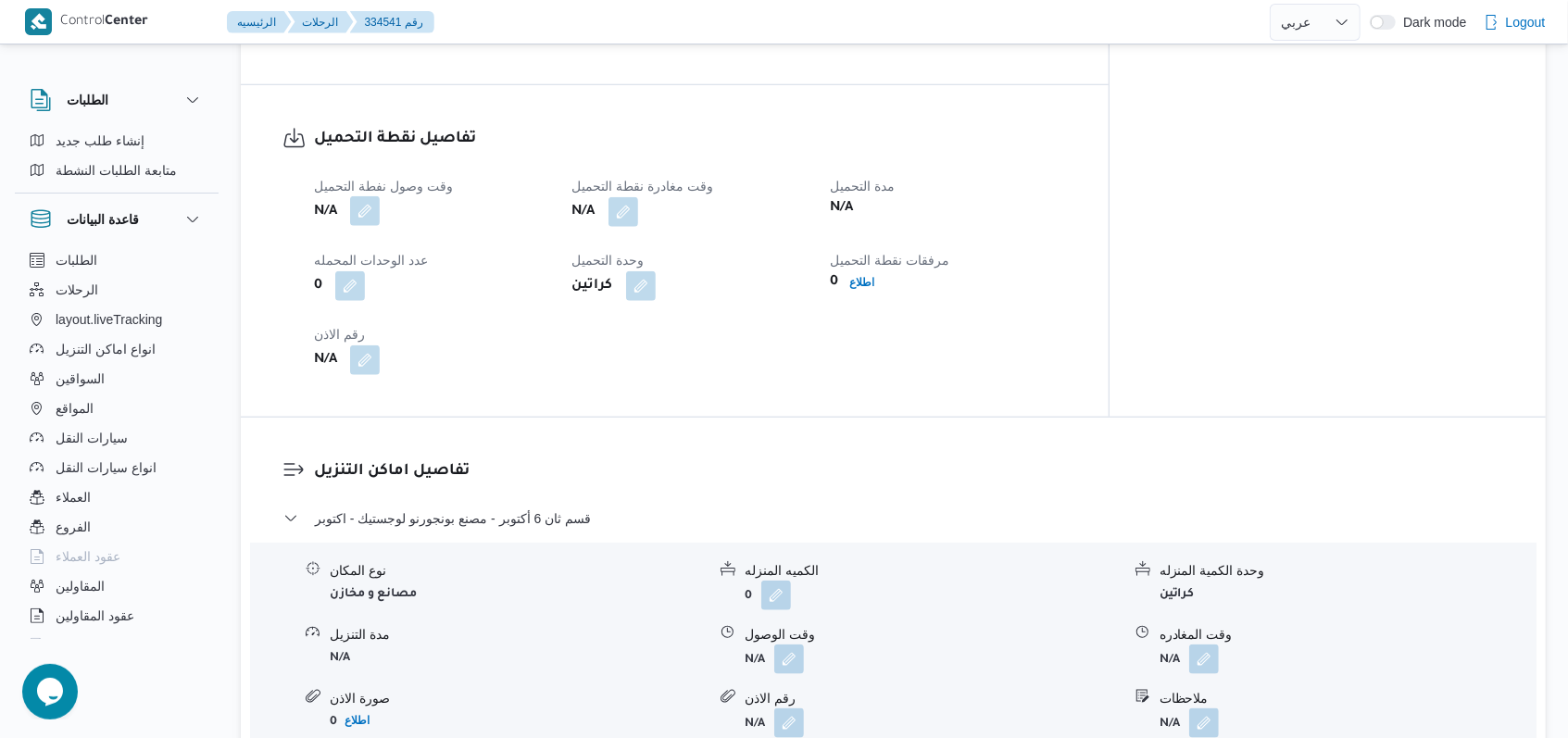
click at [360, 196] on button "button" at bounding box center [364, 210] width 29 height 29
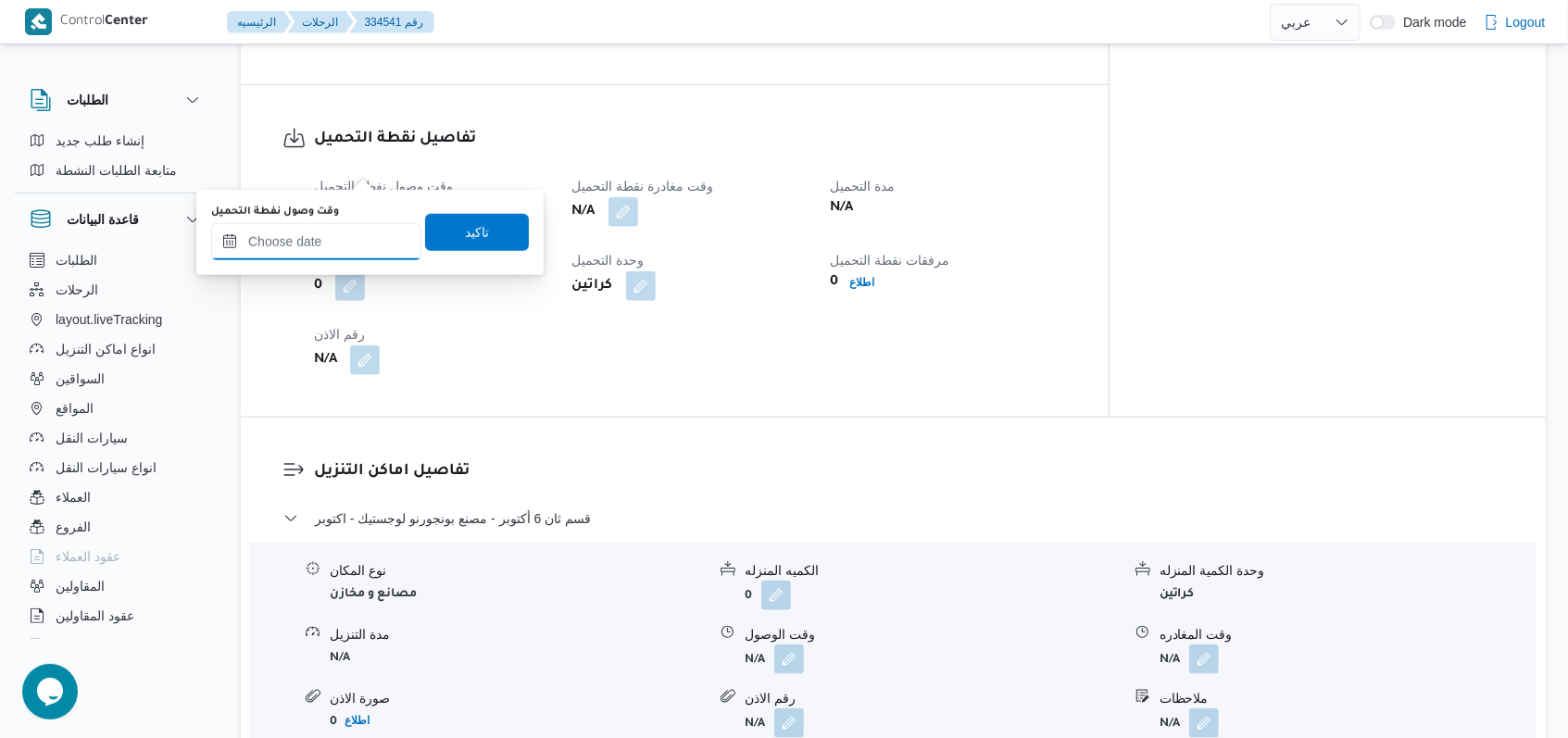
click at [319, 253] on input "وقت وصول نفطة التحميل" at bounding box center [316, 241] width 211 height 37
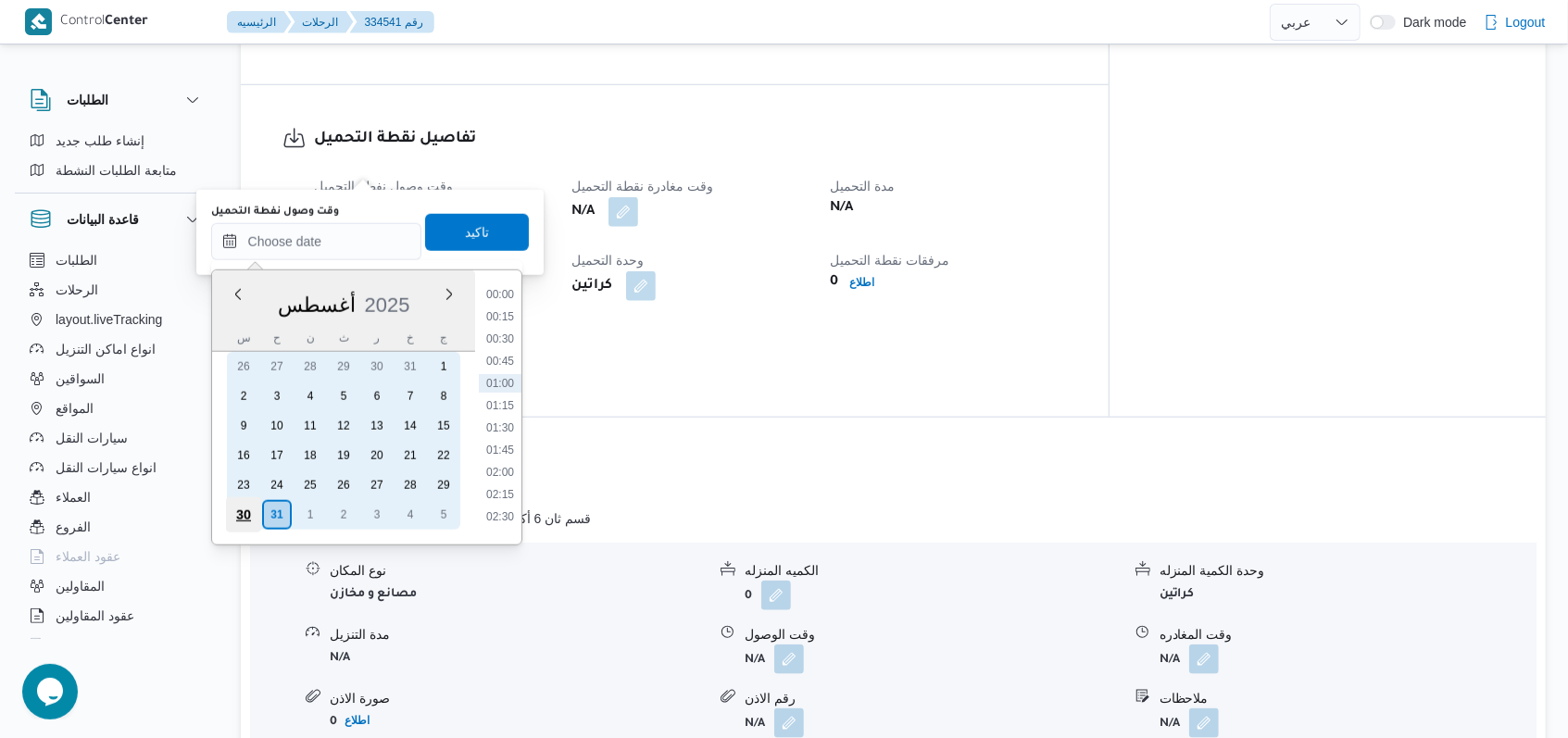
click at [236, 525] on div "30" at bounding box center [242, 514] width 35 height 35
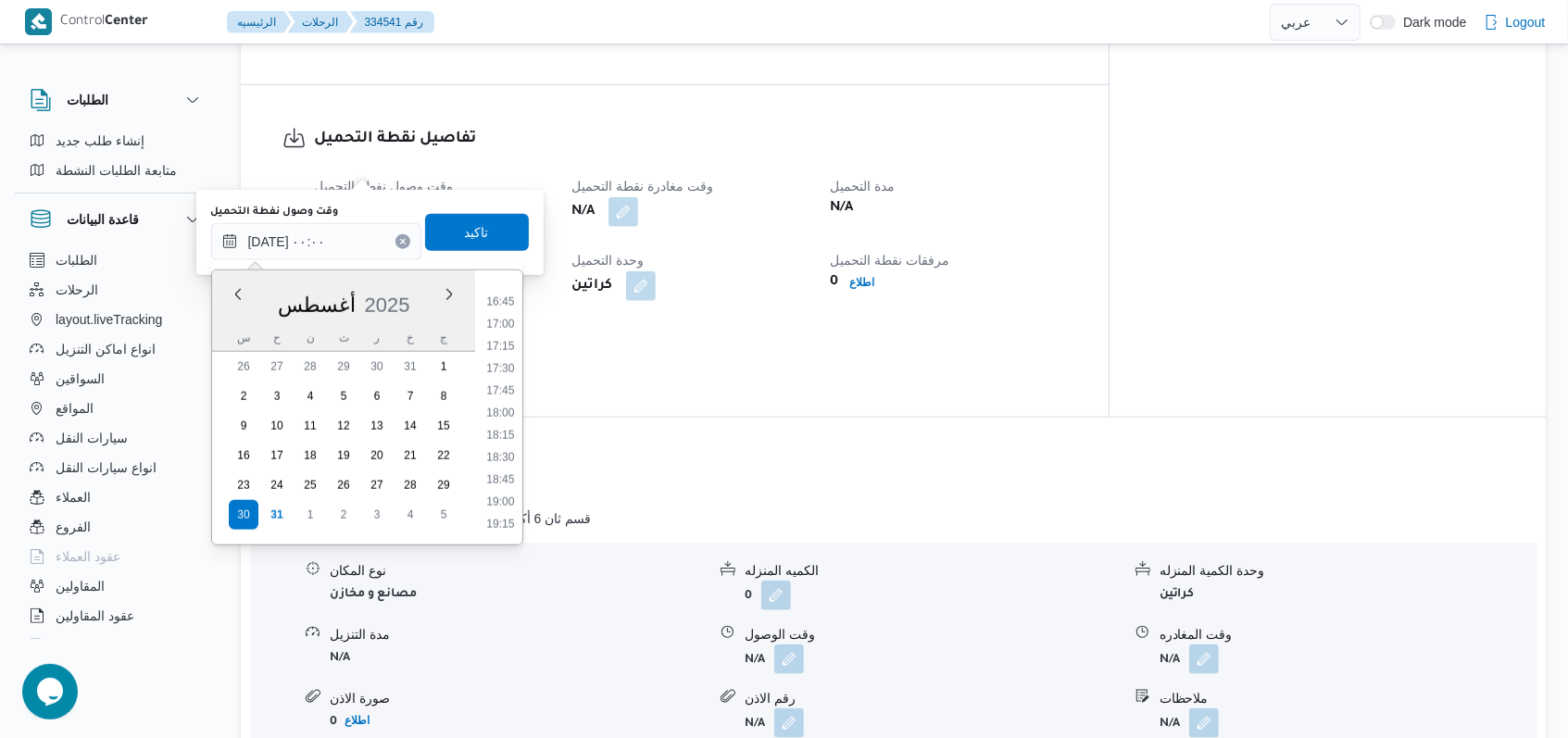
click at [507, 512] on ul "00:00 00:15 00:30 00:45 01:00 01:15 01:30 01:45 02:00 02:15 02:30 02:45 03:00 0…" at bounding box center [500, 407] width 43 height 244
click at [504, 507] on li "19:00" at bounding box center [499, 502] width 42 height 19
type input "٣٠/٠٨/٢٠٢٥ ١٩:٠٠"
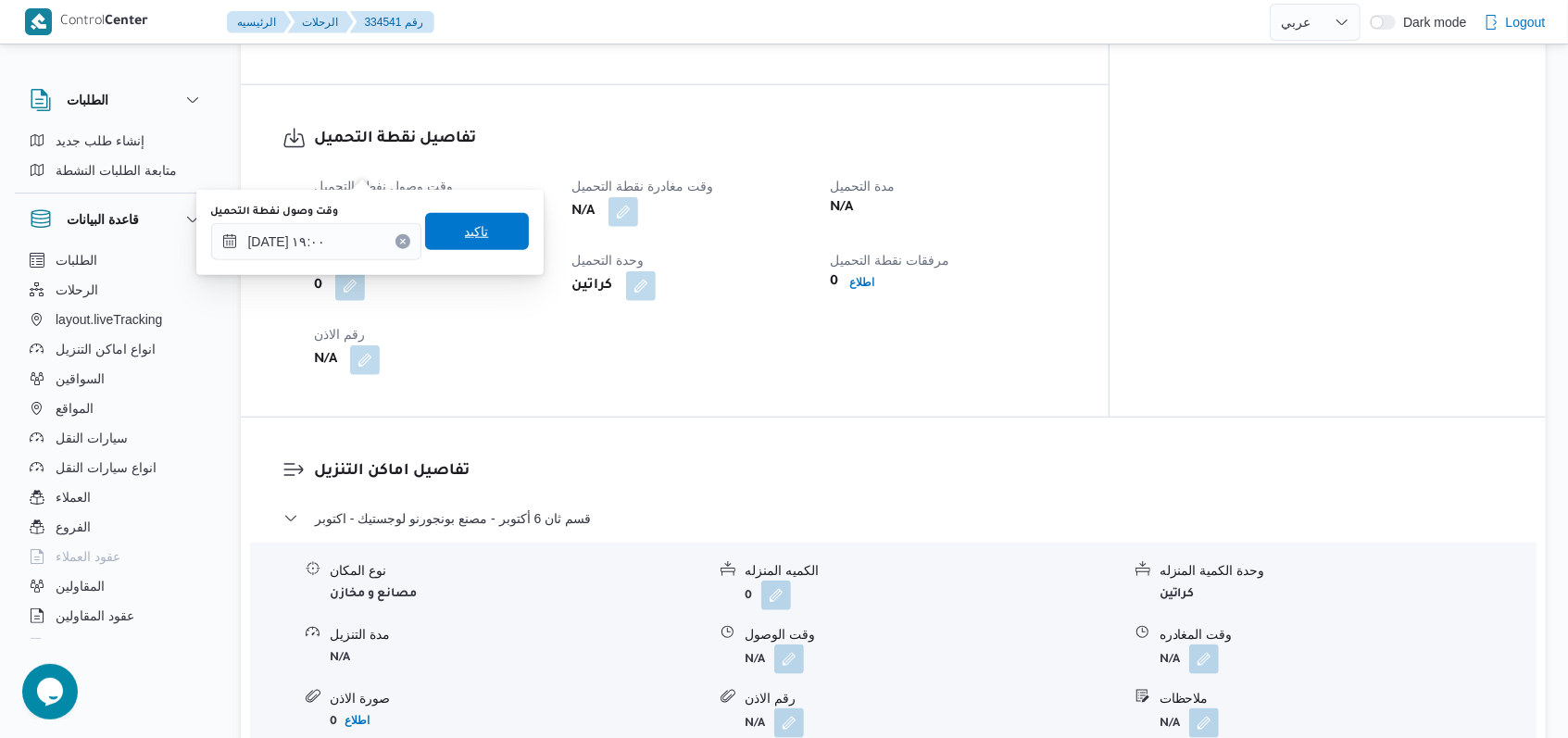
click at [464, 234] on span "تاكيد" at bounding box center [477, 231] width 25 height 23
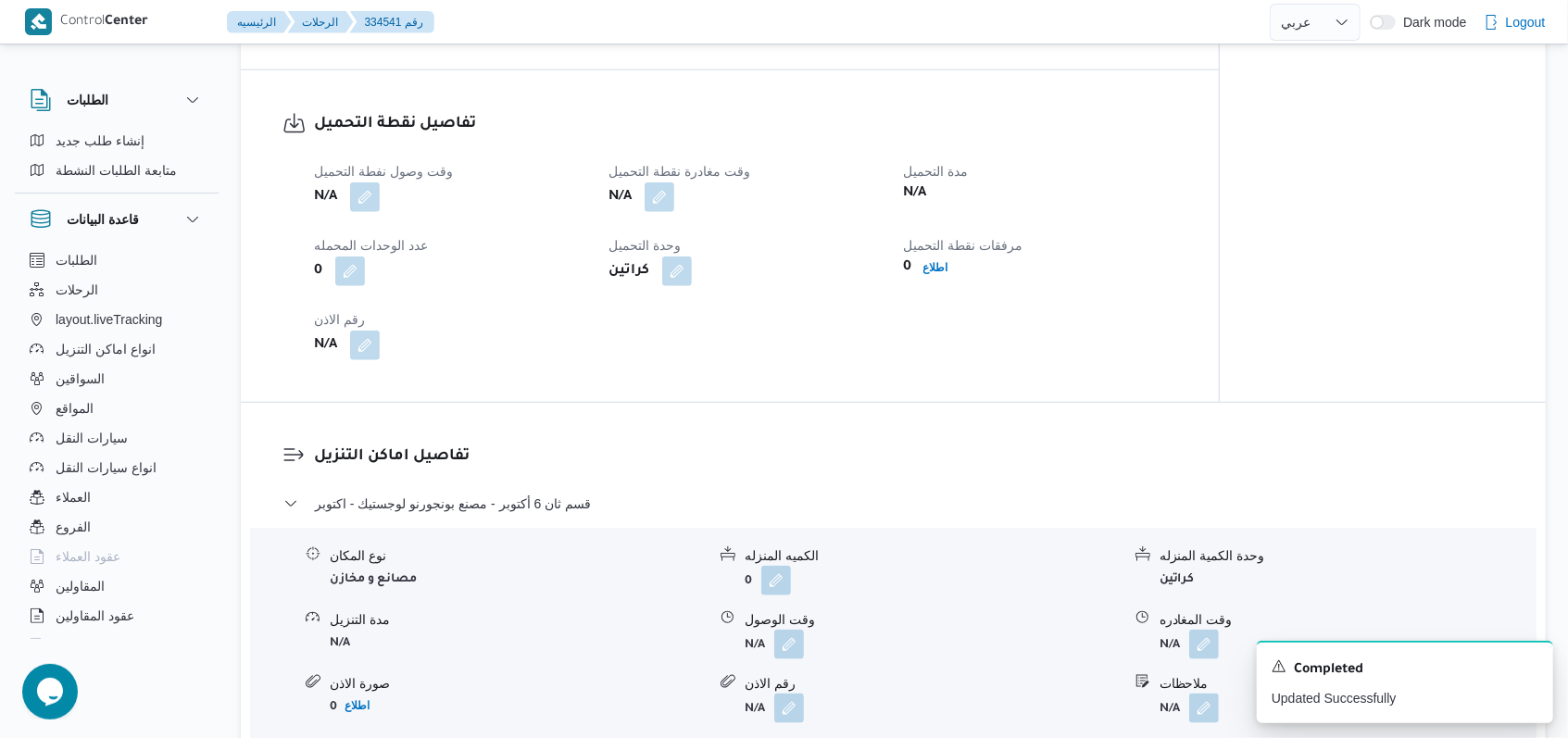
click at [680, 180] on div "N/A" at bounding box center [744, 196] width 276 height 33
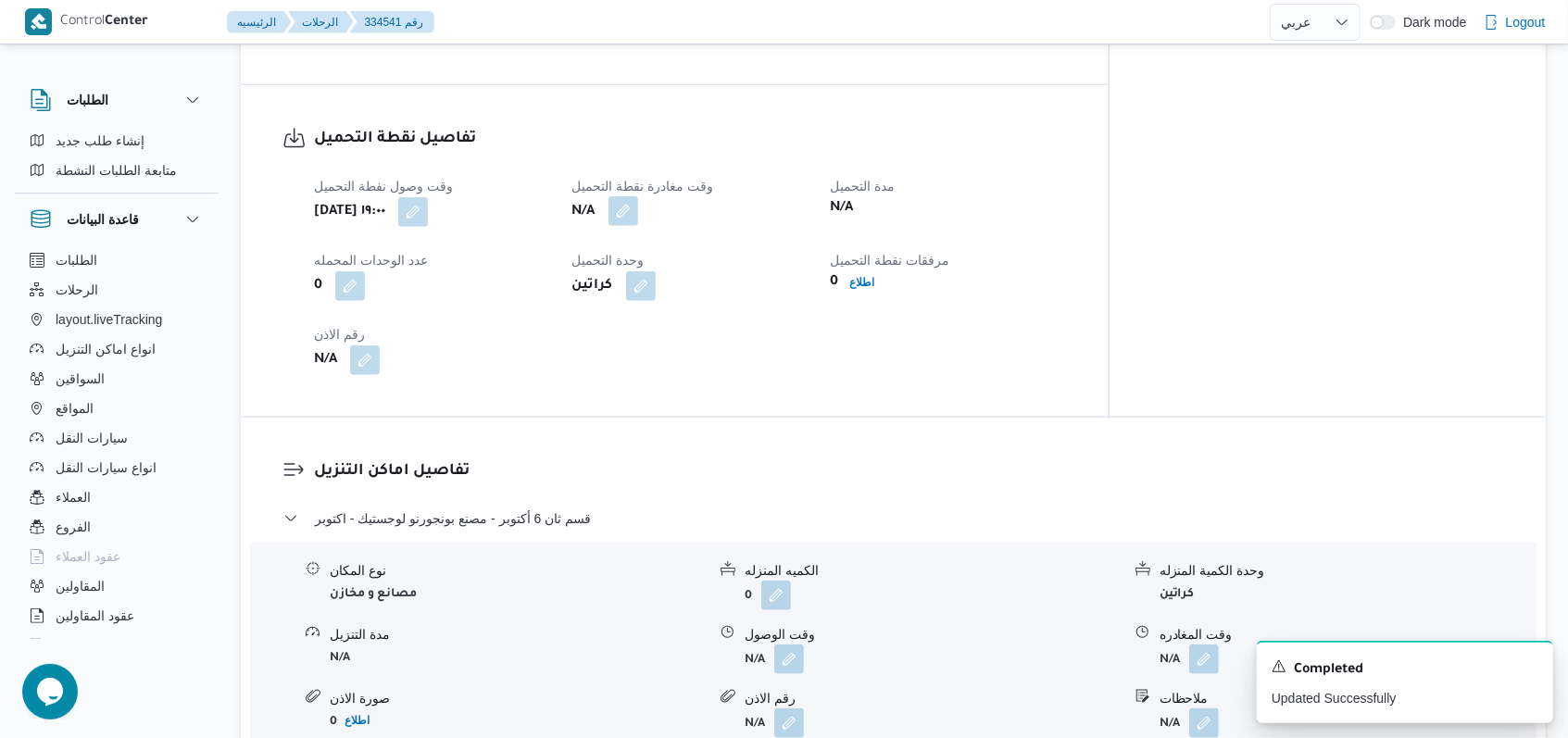
click at [638, 196] on button "button" at bounding box center [622, 210] width 29 height 29
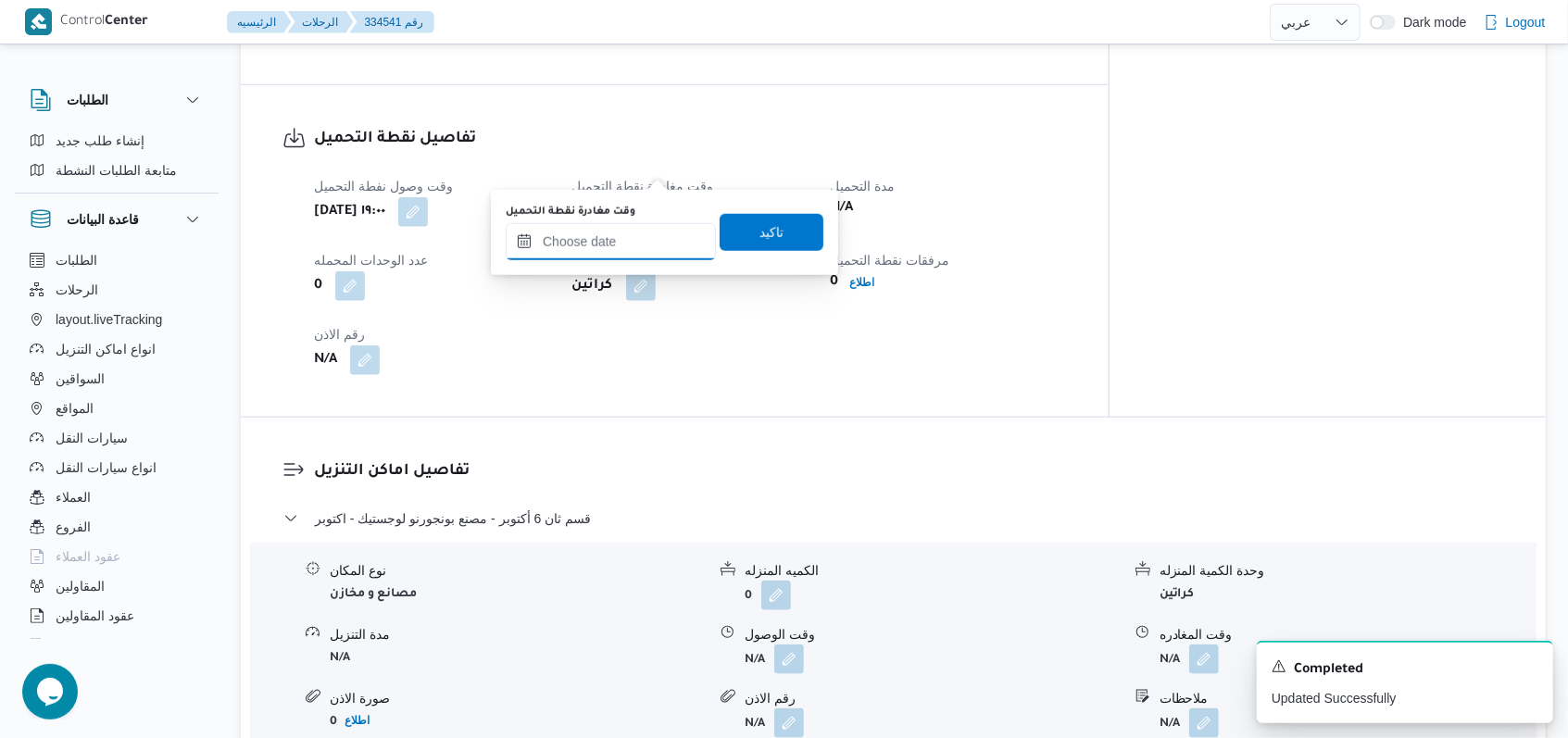
click at [609, 246] on input "وقت مغادرة نقطة التحميل" at bounding box center [611, 241] width 211 height 37
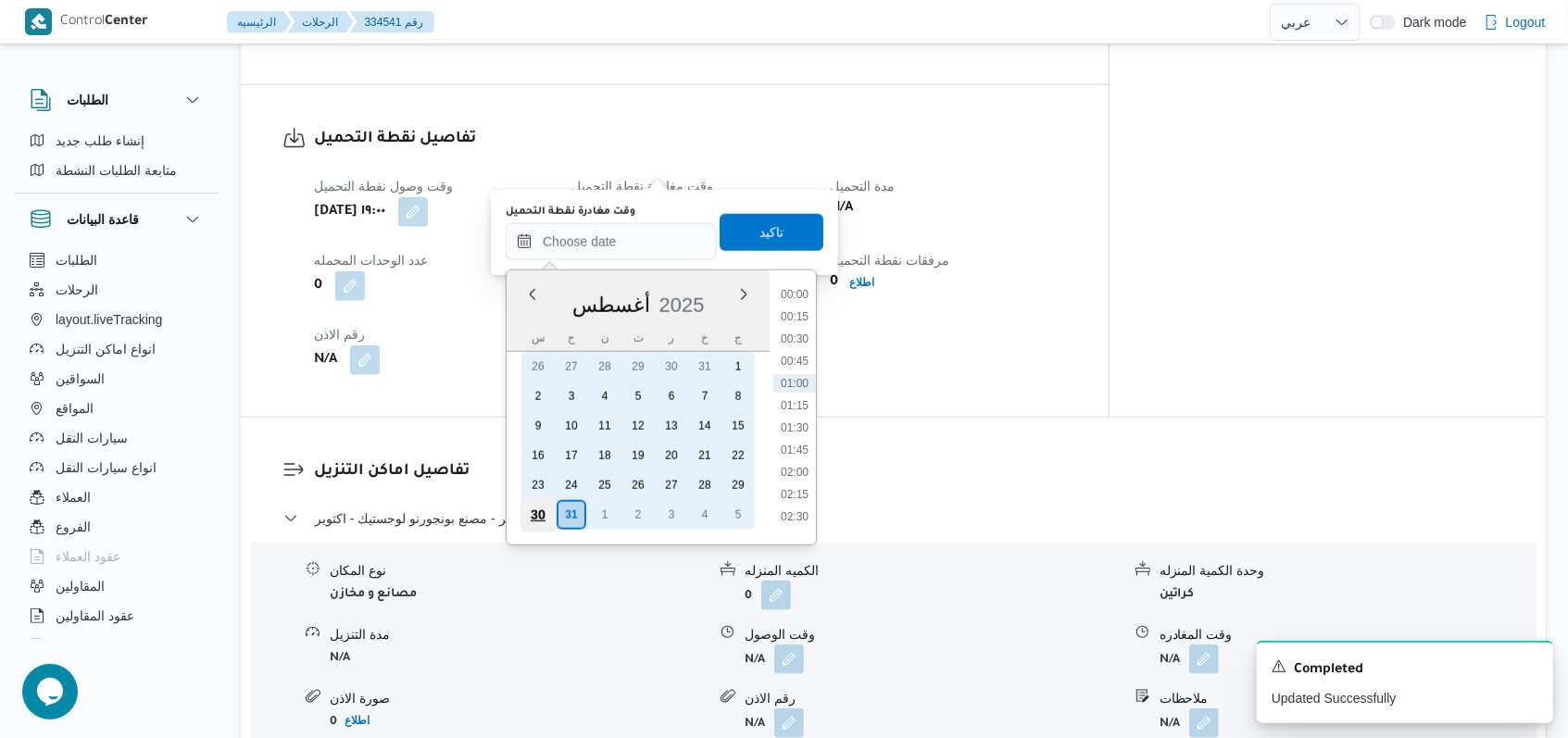
click at [538, 522] on div "30" at bounding box center [537, 514] width 35 height 35
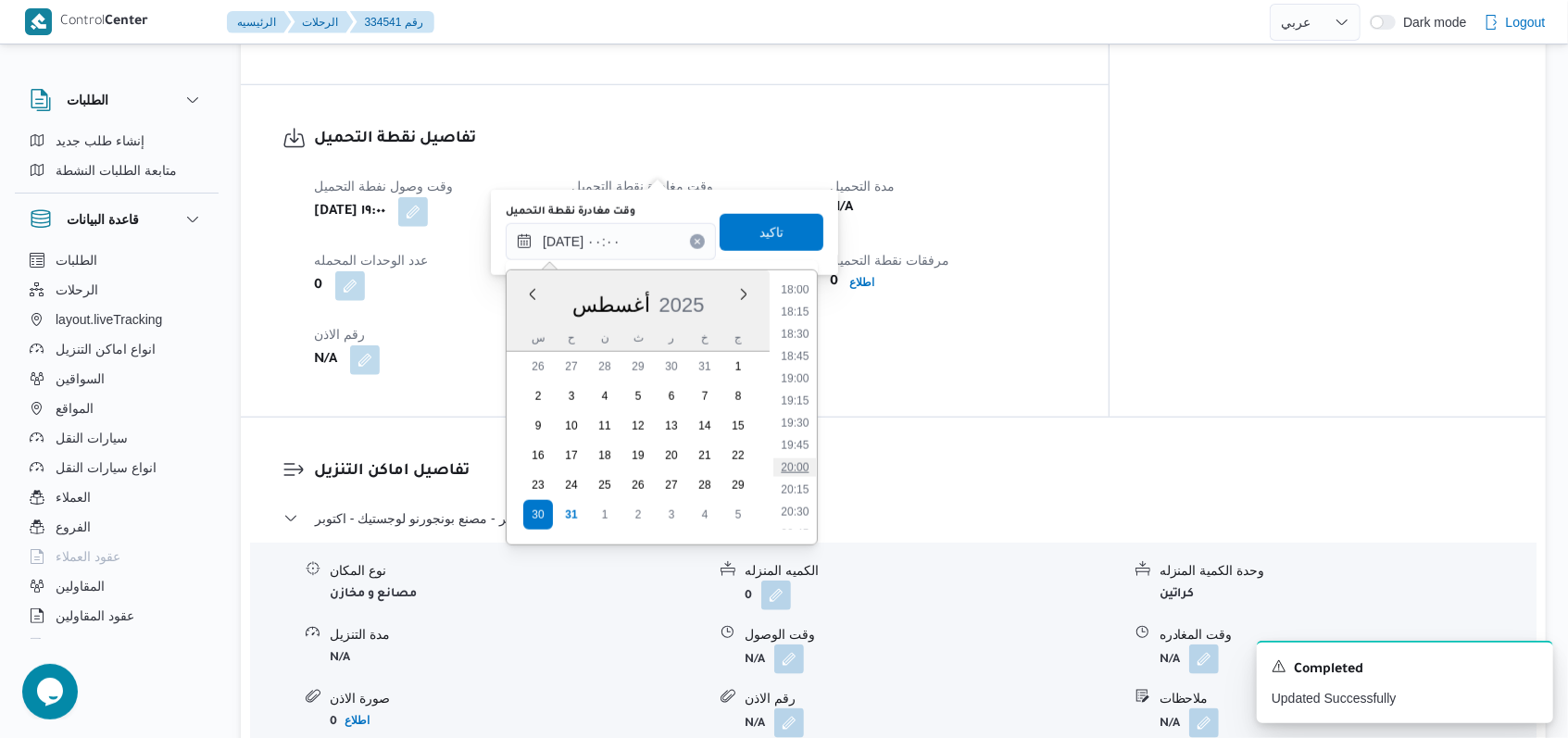
click at [800, 464] on li "20:00" at bounding box center [794, 468] width 42 height 19
type input "٣٠/٠٨/٢٠٢٥ ٢٠:٠٠"
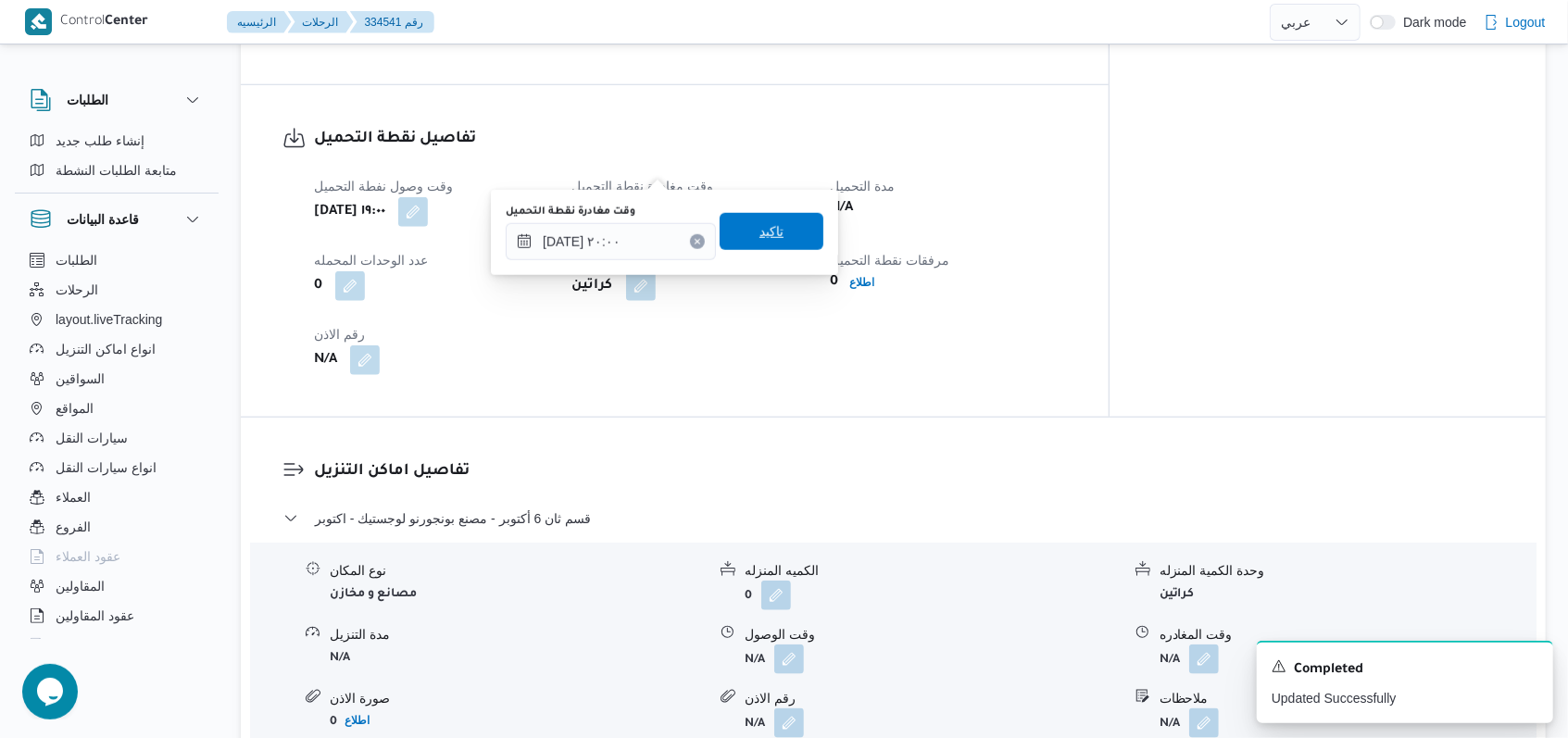
click at [784, 237] on span "تاكيد" at bounding box center [771, 231] width 104 height 37
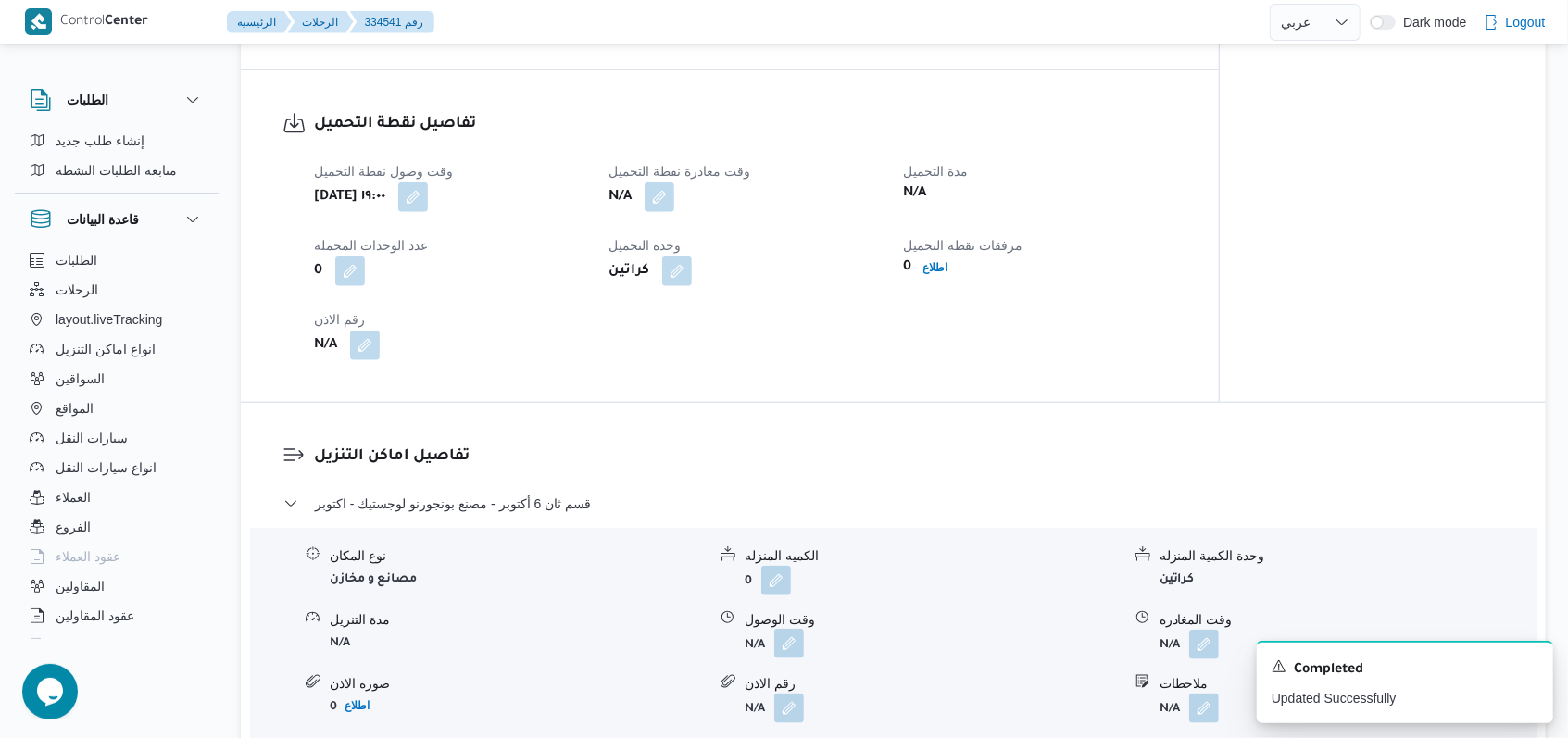
click at [784, 629] on button "button" at bounding box center [788, 643] width 29 height 29
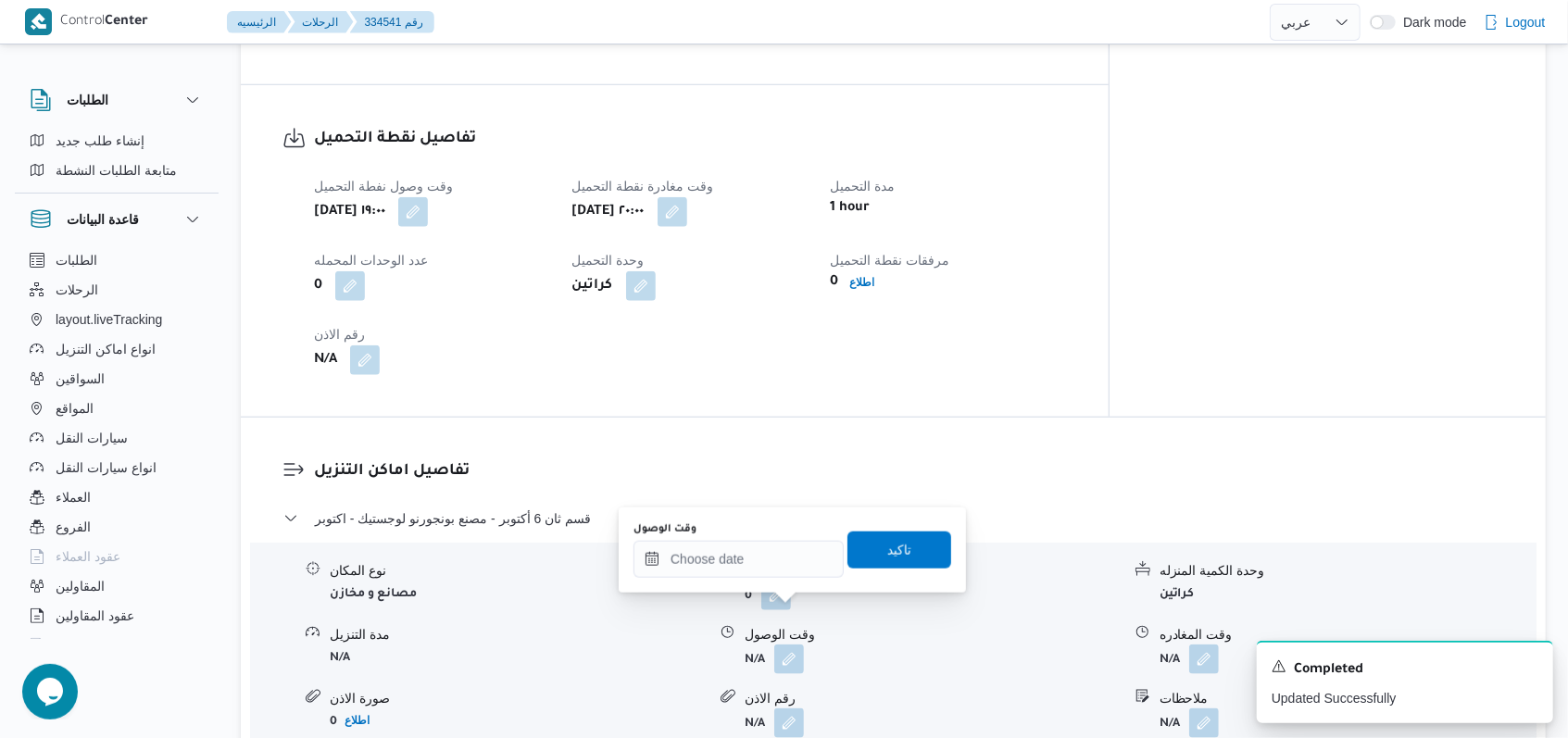
click at [701, 539] on div "وقت الوصول" at bounding box center [738, 549] width 211 height 56
click at [707, 554] on input "وقت الوصول" at bounding box center [738, 559] width 211 height 37
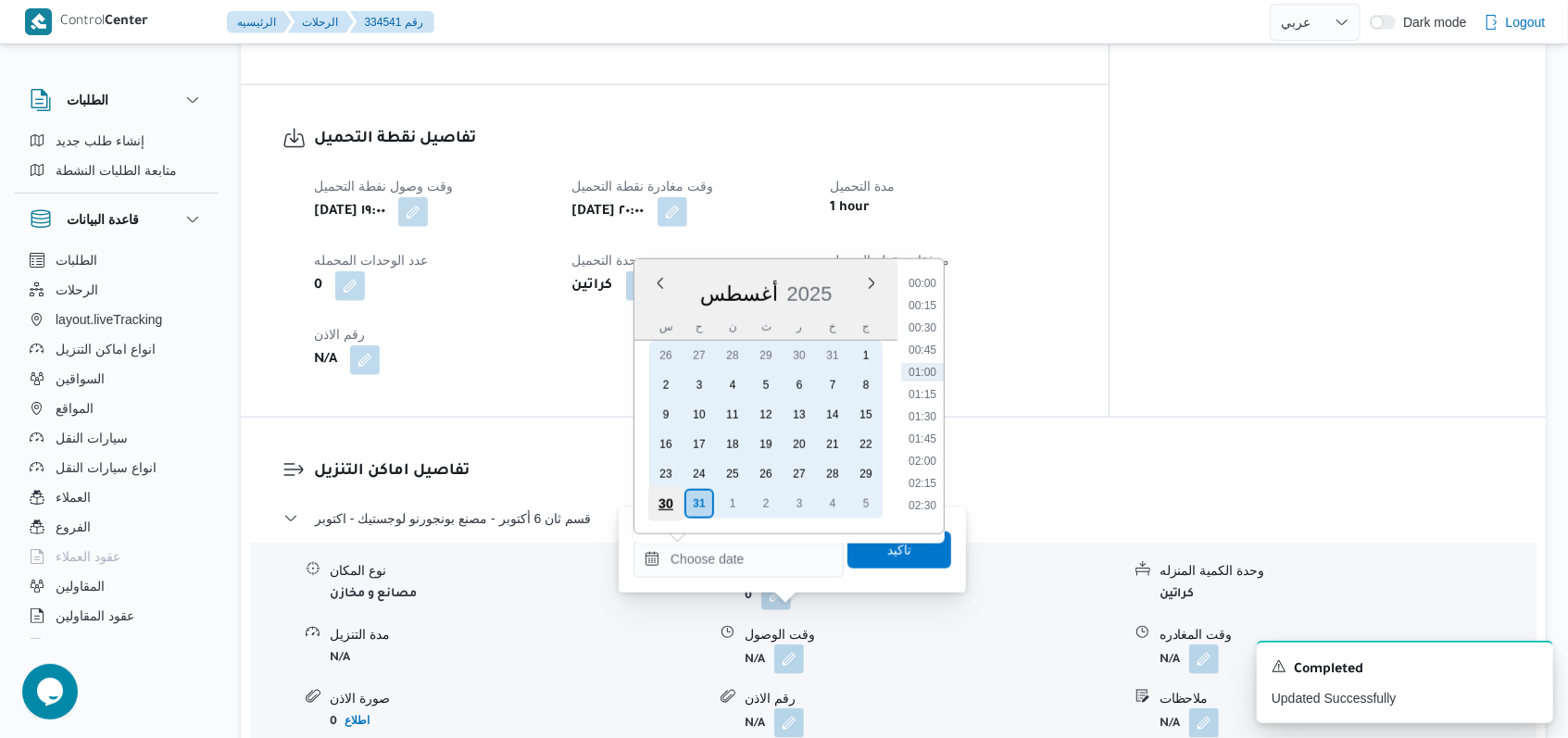
click at [658, 510] on div "30" at bounding box center [666, 503] width 35 height 35
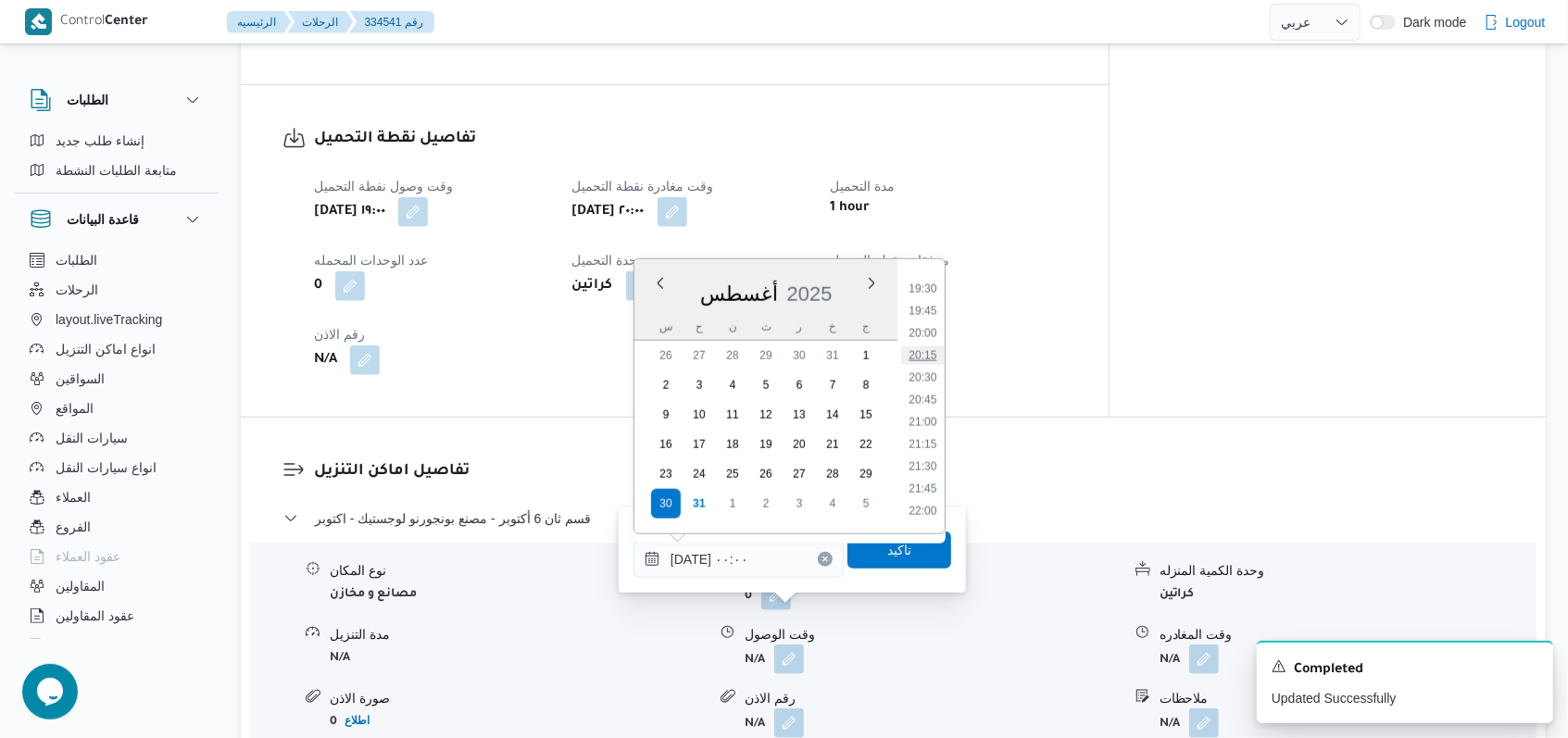
click at [929, 352] on li "20:15" at bounding box center [921, 356] width 42 height 19
type input "٣٠/٠٨/٢٠٢٥ ٢٠:١٥"
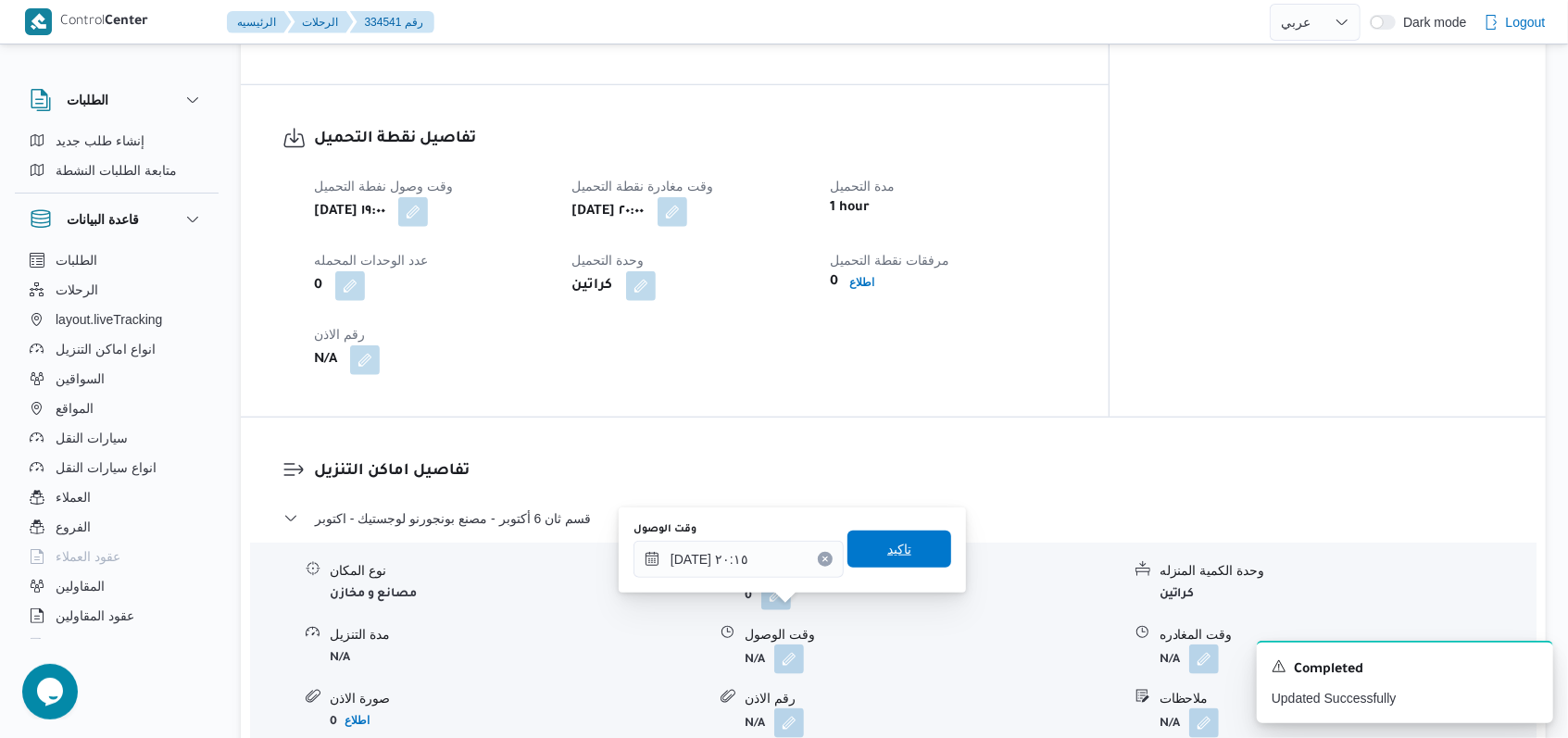
click at [898, 550] on span "تاكيد" at bounding box center [899, 548] width 104 height 37
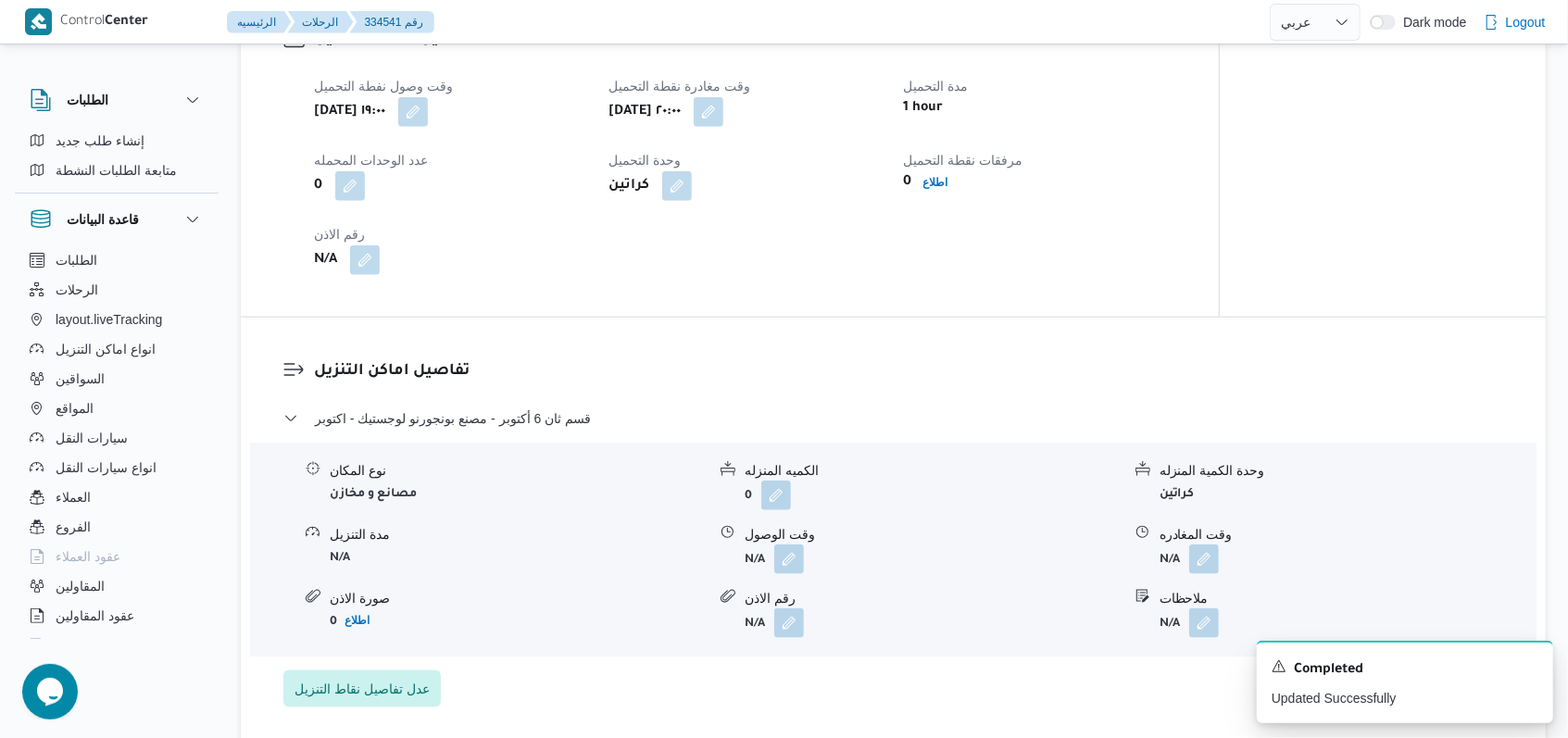
scroll to position [1233, 0]
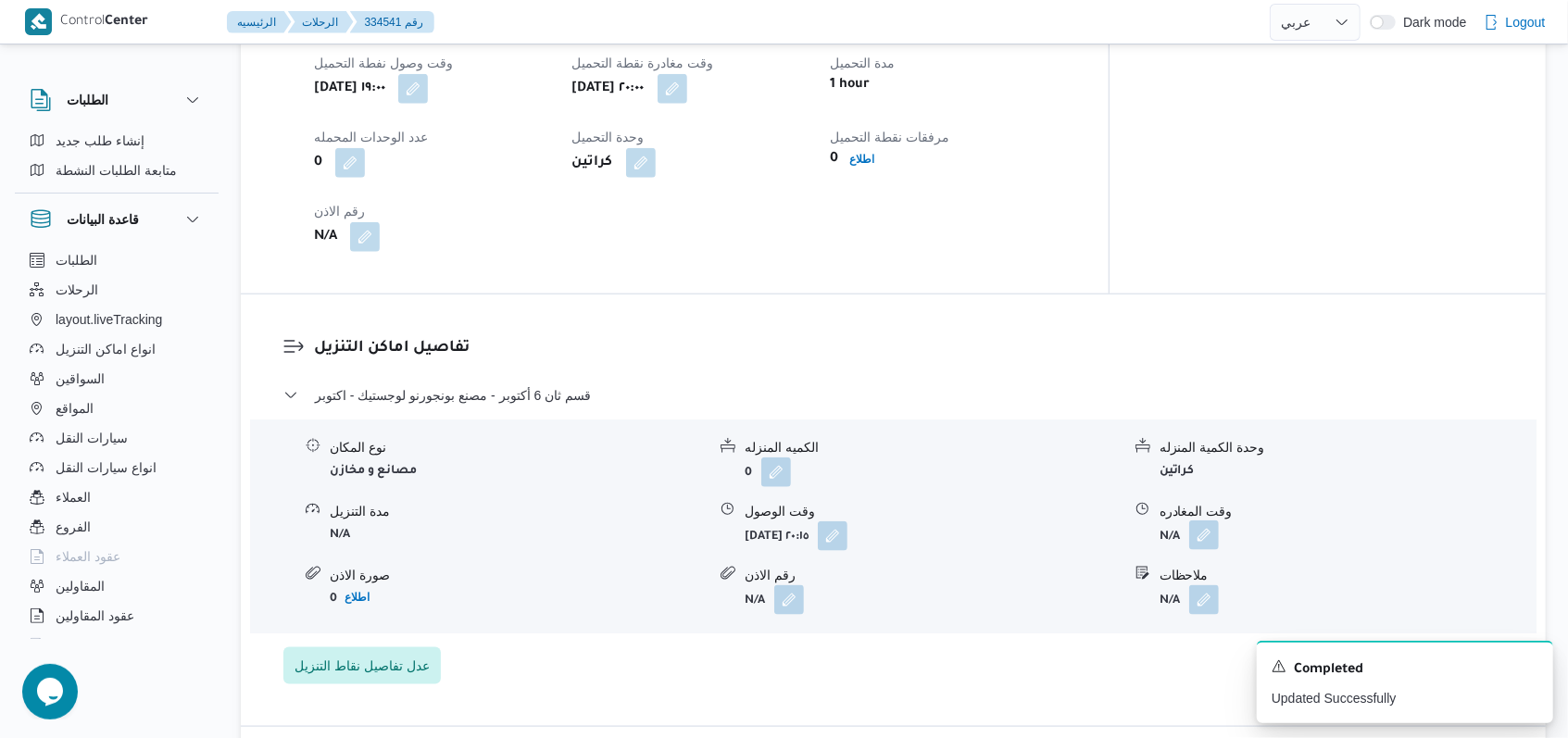
click at [1203, 520] on button "button" at bounding box center [1203, 534] width 29 height 29
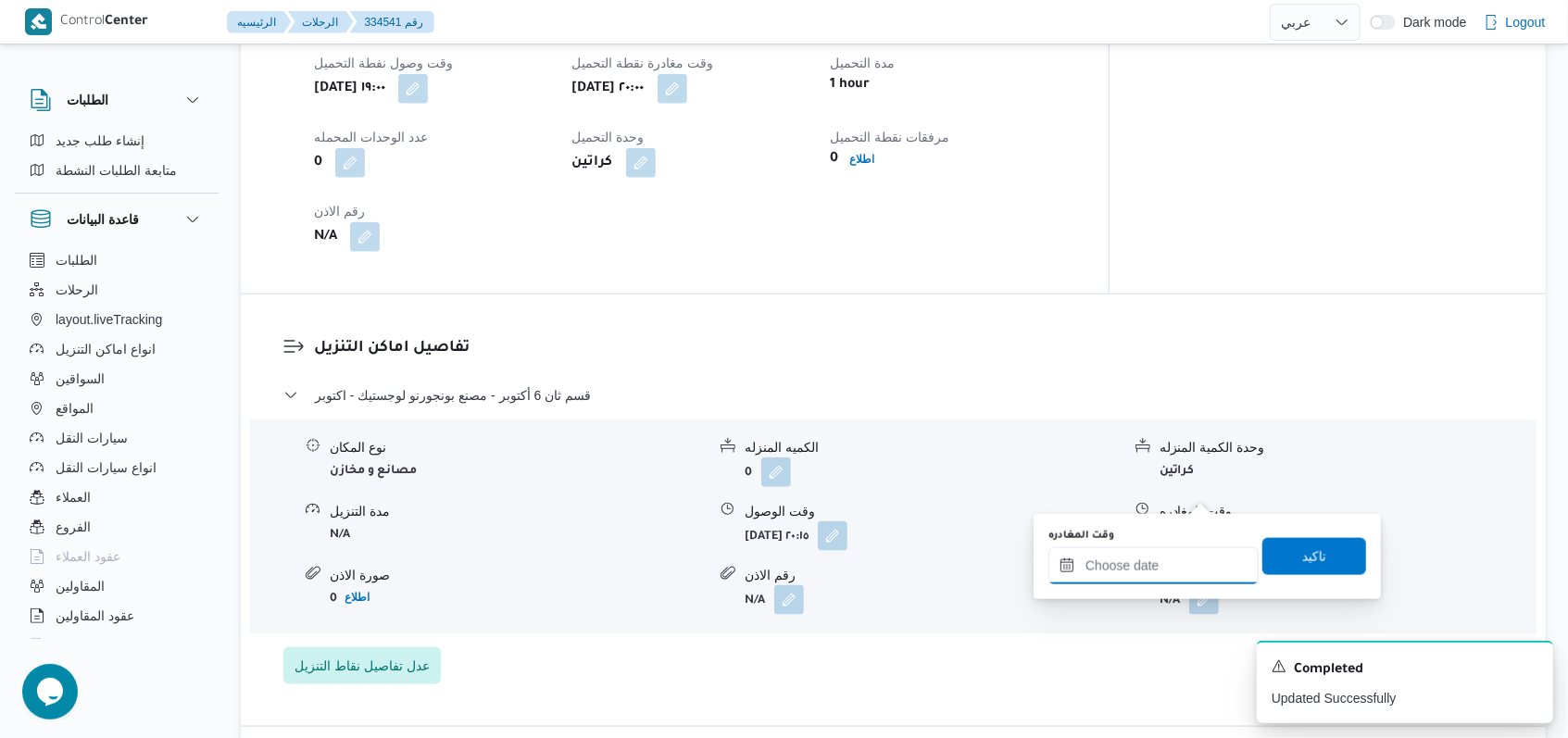
click at [1155, 559] on input "وقت المغادره" at bounding box center [1153, 565] width 211 height 37
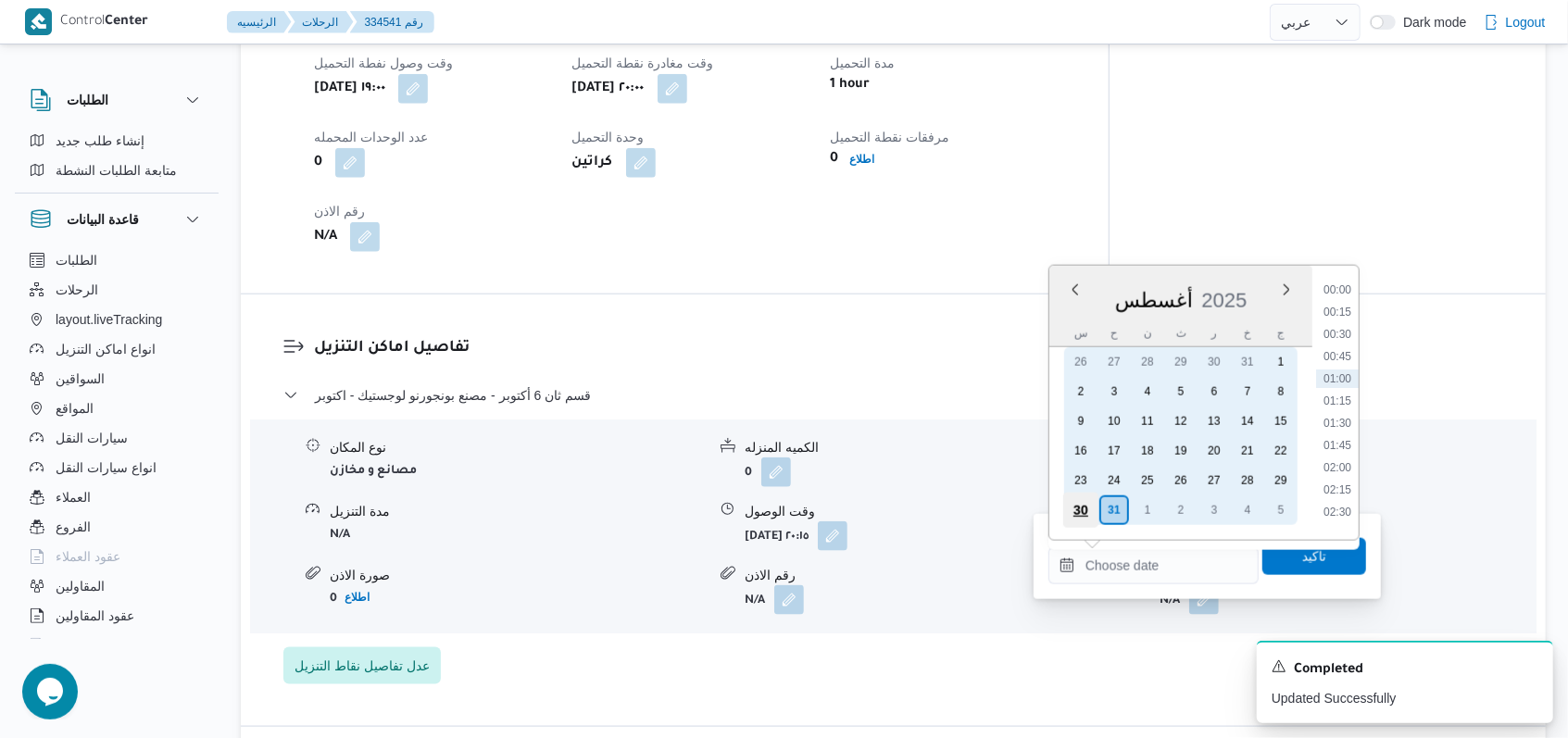
click at [1085, 507] on div "30" at bounding box center [1080, 510] width 35 height 35
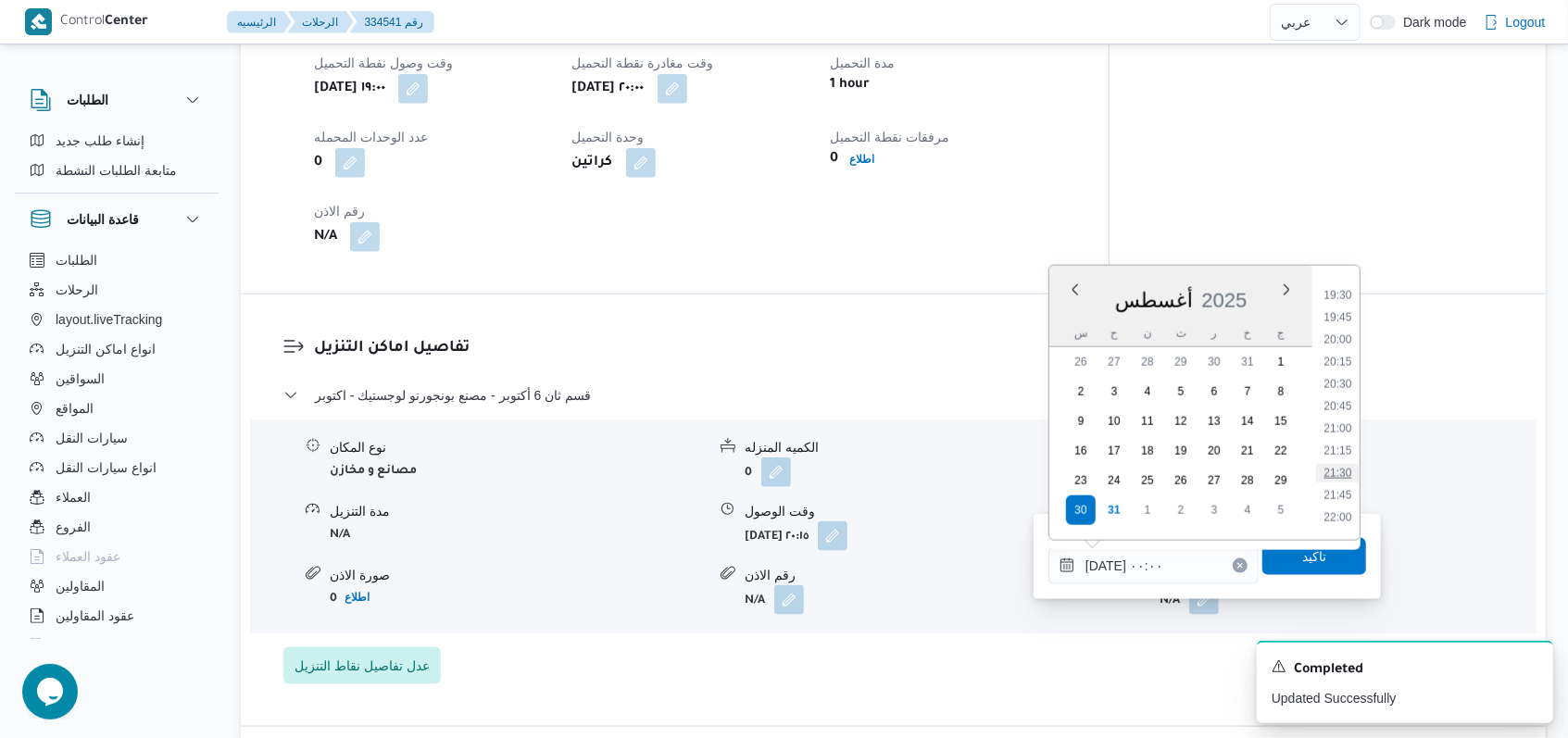
click at [1337, 476] on li "21:30" at bounding box center [1337, 473] width 42 height 19
type input "٣٠/٠٨/٢٠٢٥ ٢١:٣٠"
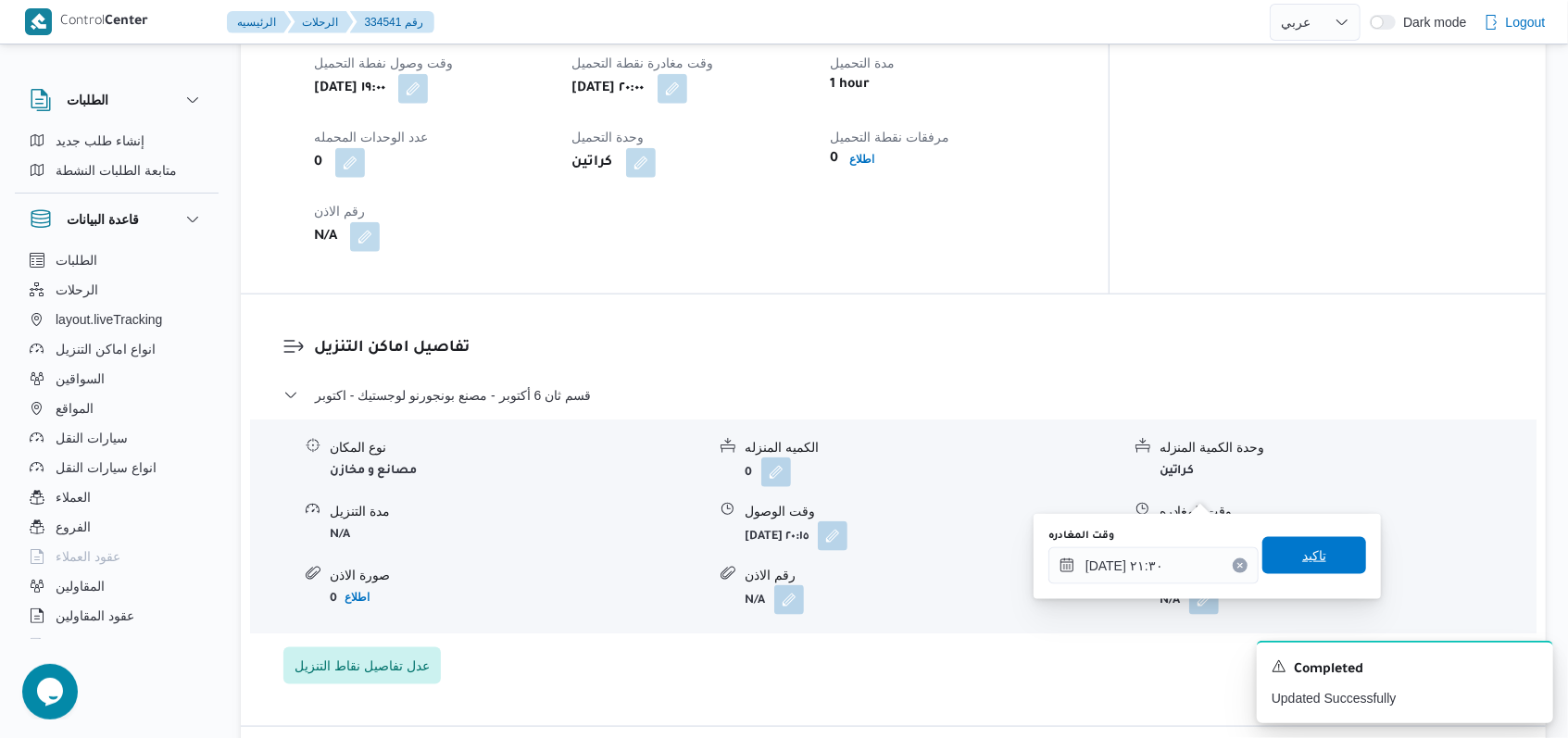
click at [1302, 563] on span "تاكيد" at bounding box center [1314, 556] width 25 height 23
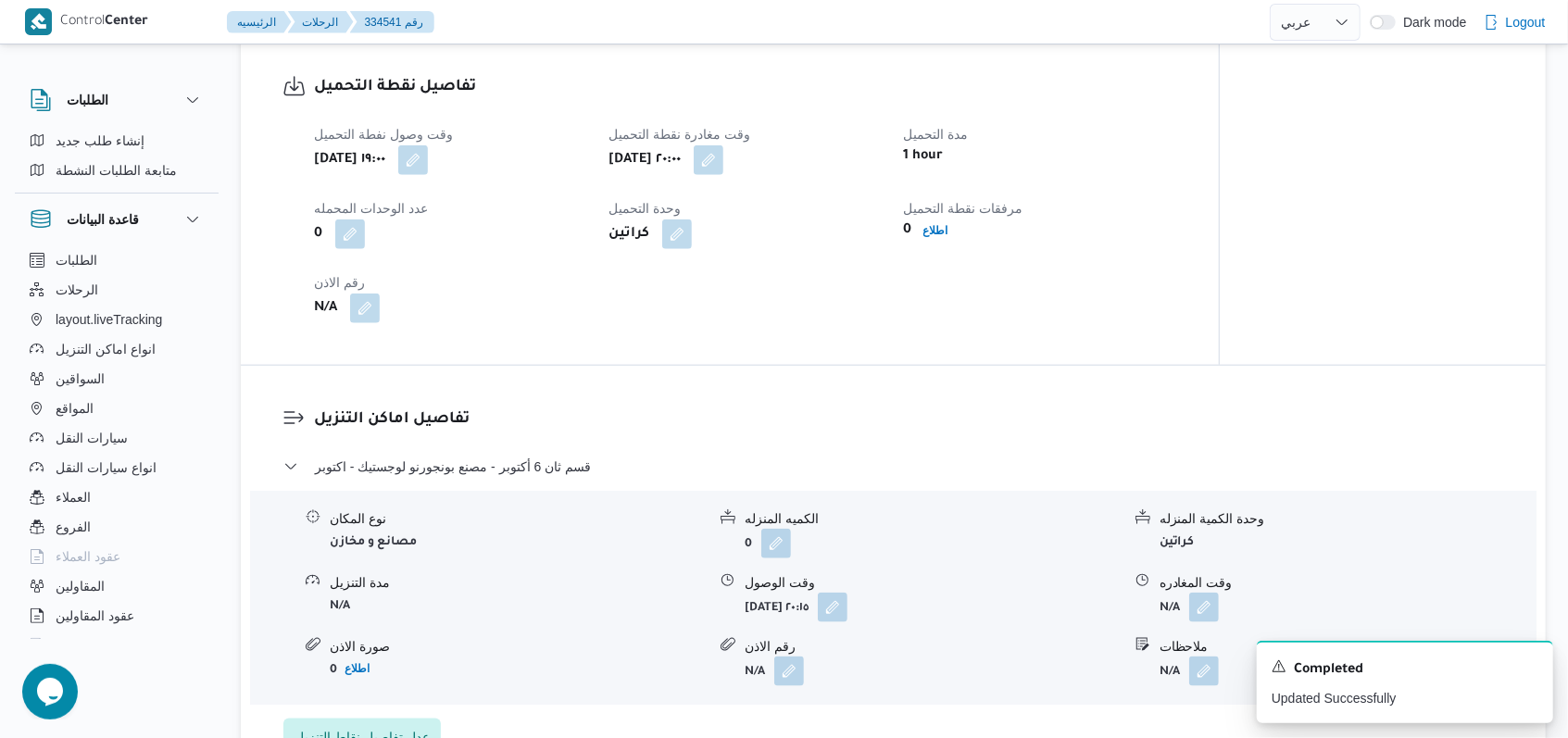
scroll to position [1111, 0]
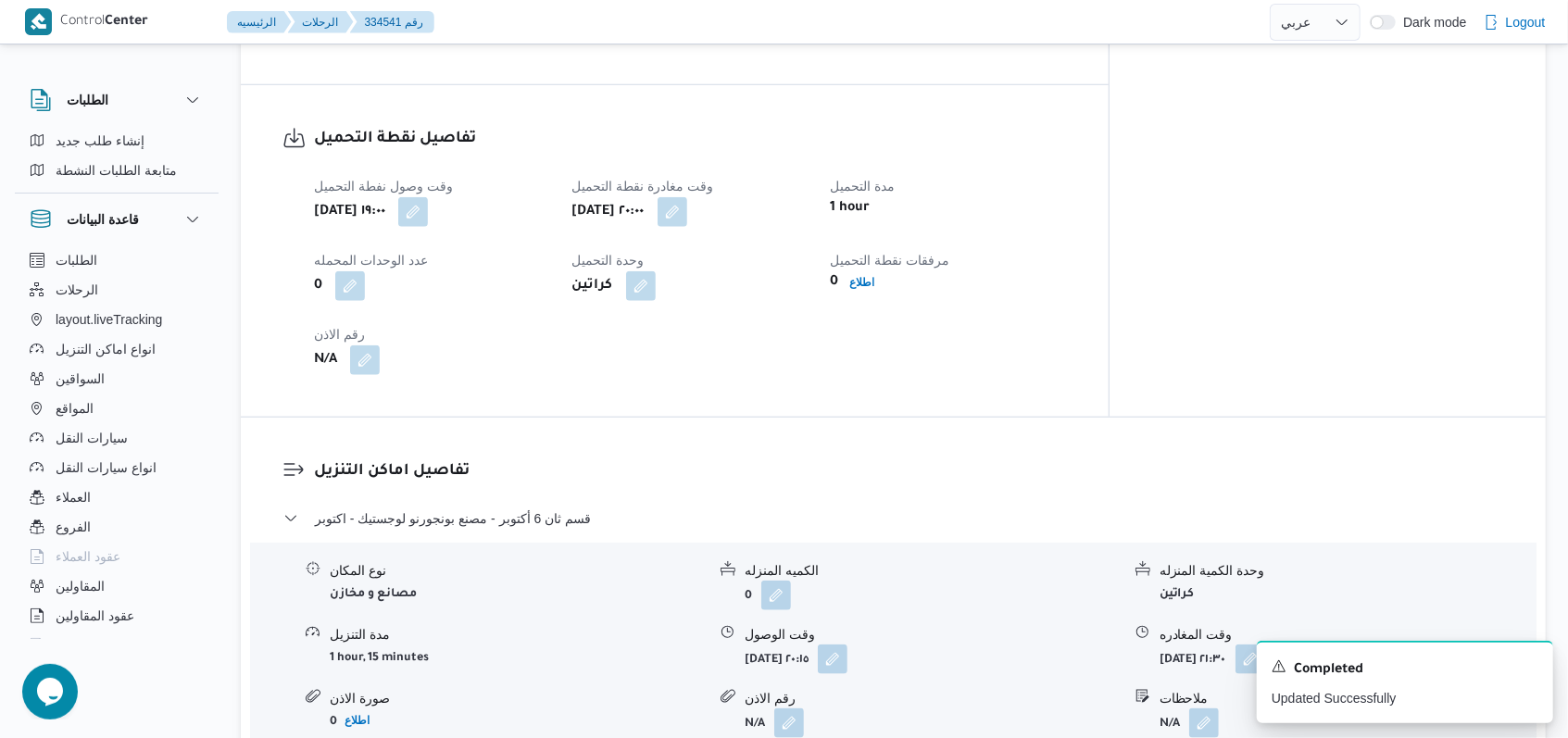
click at [385, 344] on div "N/A" at bounding box center [432, 360] width 240 height 33
click at [370, 344] on button "button" at bounding box center [364, 359] width 29 height 29
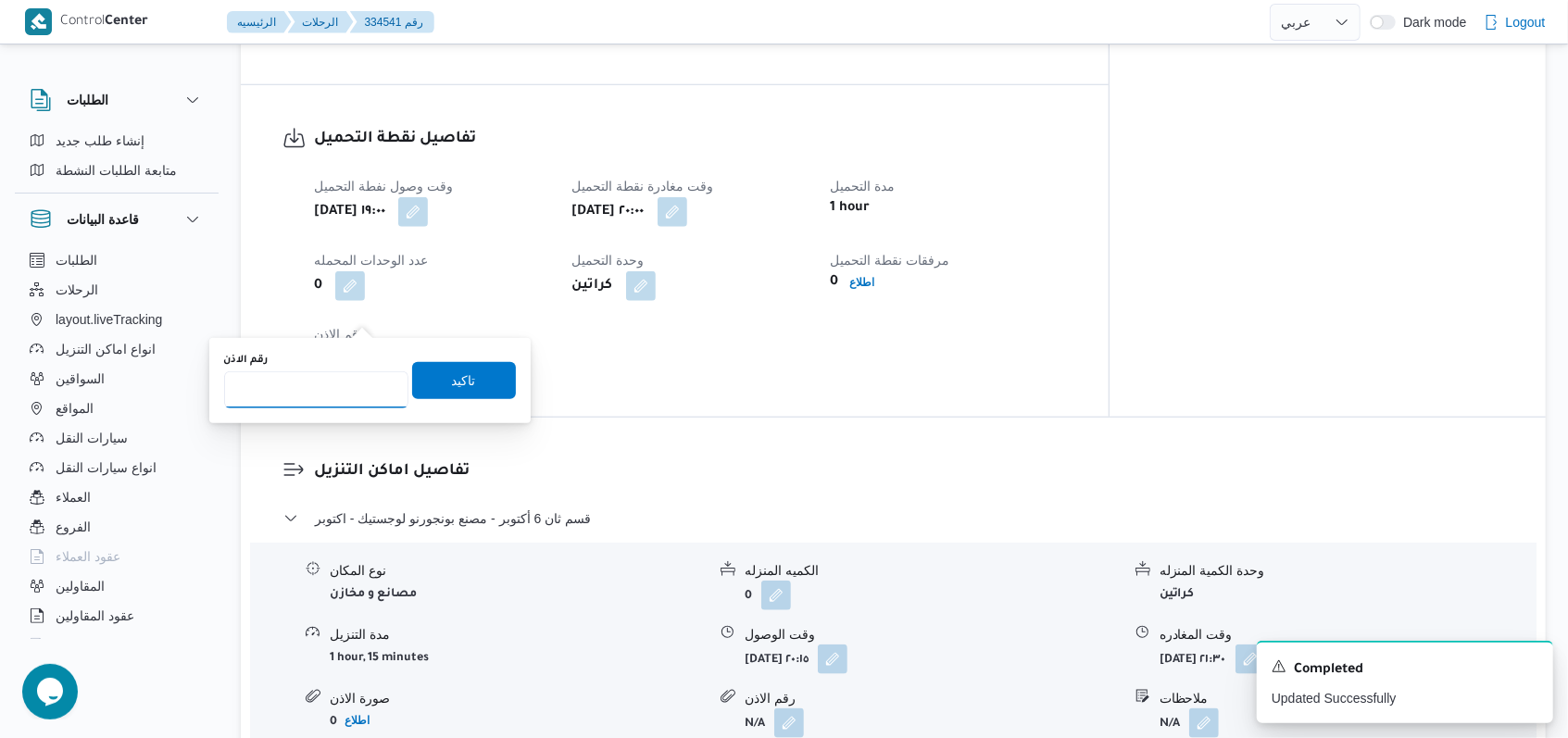
click at [345, 377] on input "رقم الاذن" at bounding box center [315, 389] width 184 height 37
type input "1073767"
click at [491, 384] on span "تاكيد" at bounding box center [464, 379] width 104 height 37
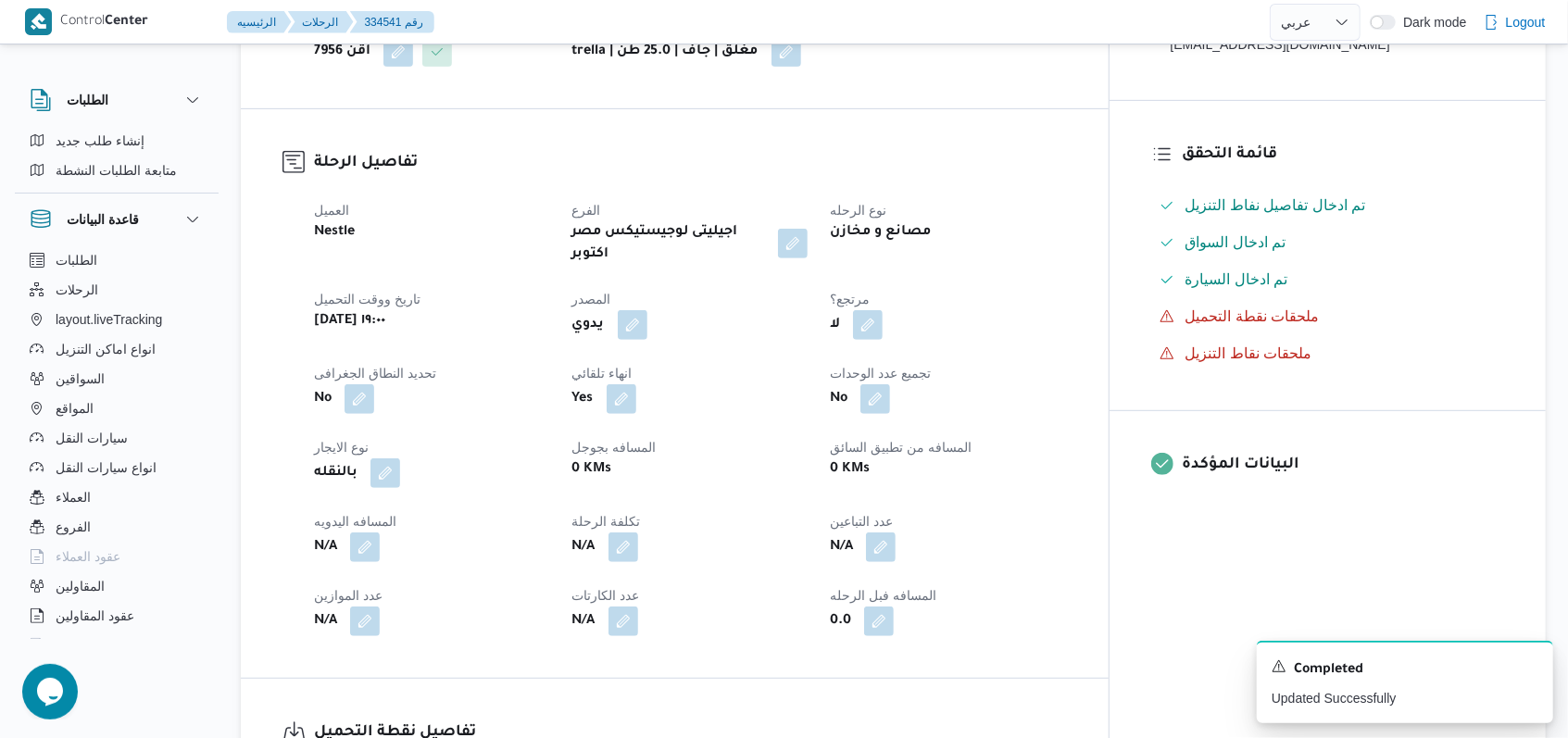
scroll to position [494, 0]
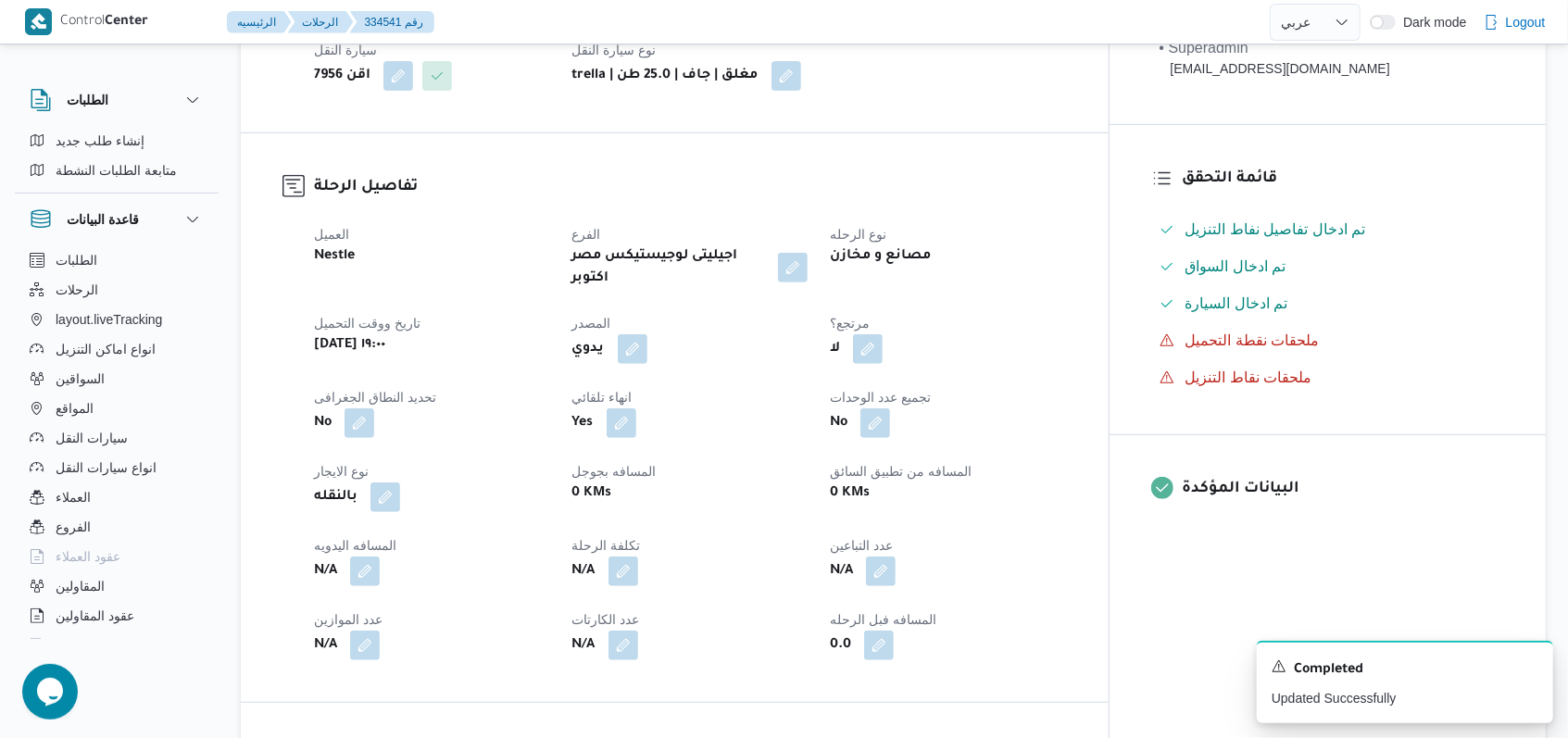
click at [370, 544] on div "العميل Nestle الفرع اجيليتى لوجيستيكس مصر اكتوبر نوع الرحله مصانع و مخازن تاريخ…" at bounding box center [690, 442] width 775 height 459
click at [370, 555] on button "button" at bounding box center [364, 569] width 29 height 29
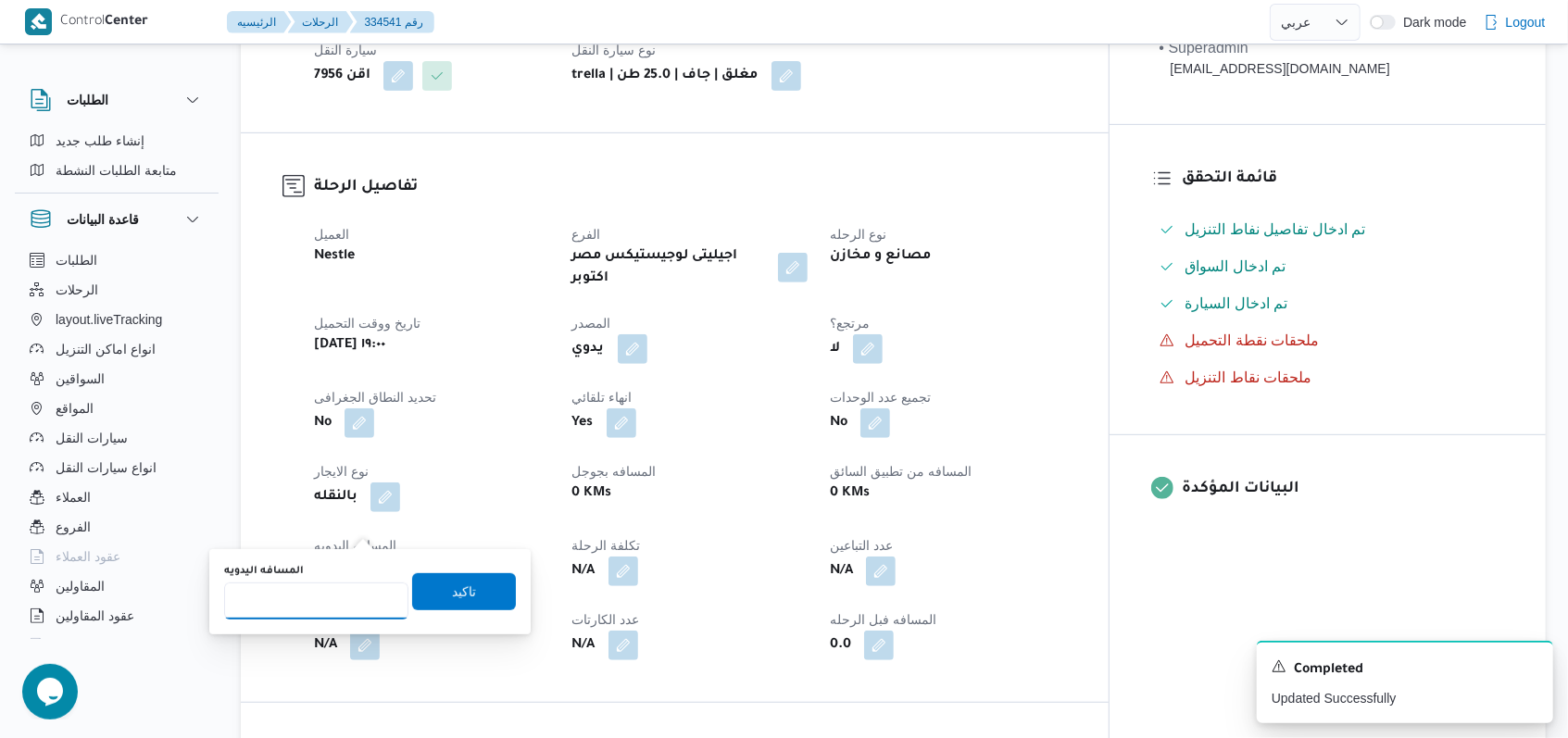
click at [320, 595] on input "المسافه اليدويه" at bounding box center [315, 600] width 184 height 37
type input "8"
click at [444, 602] on span "تاكيد" at bounding box center [464, 590] width 104 height 37
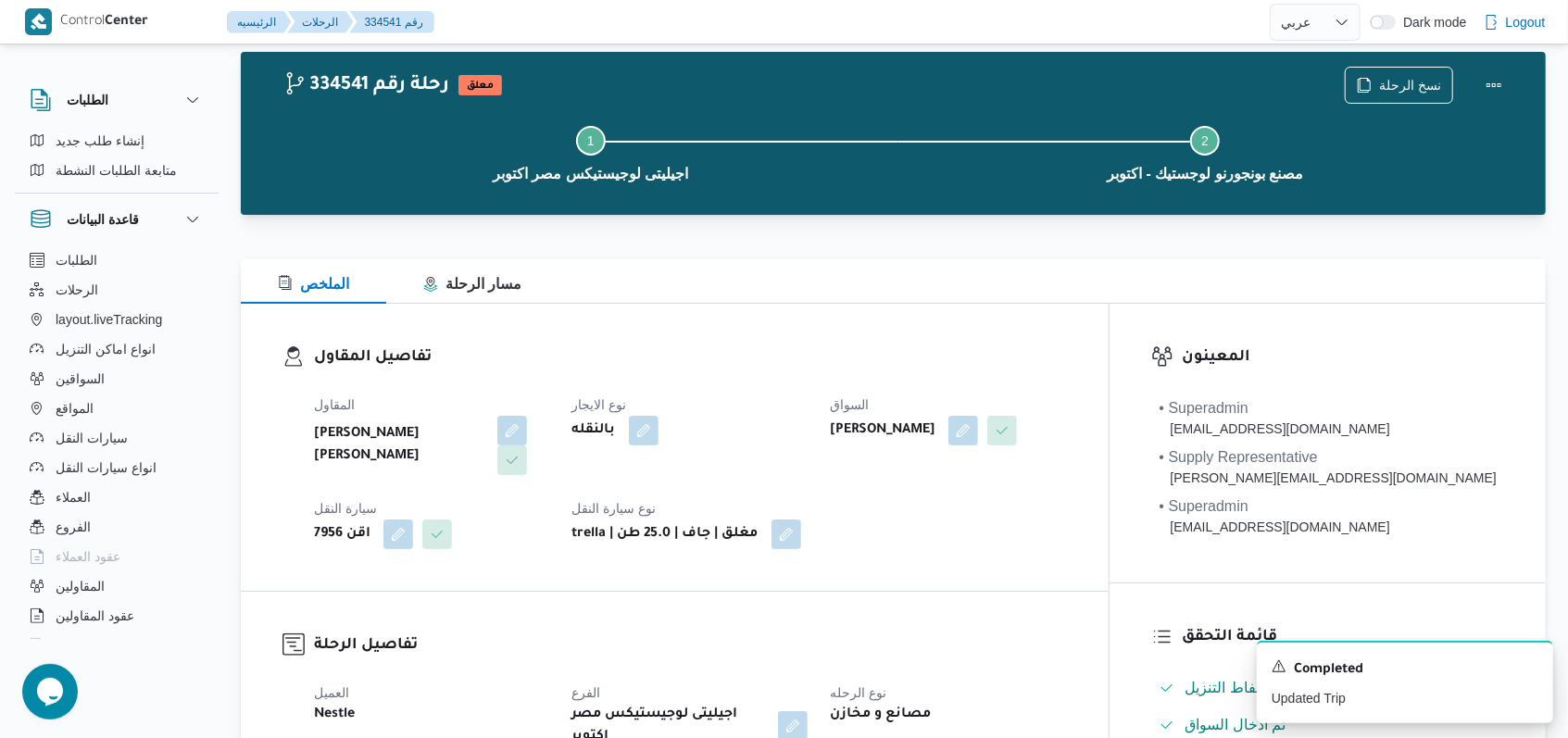
scroll to position [0, 0]
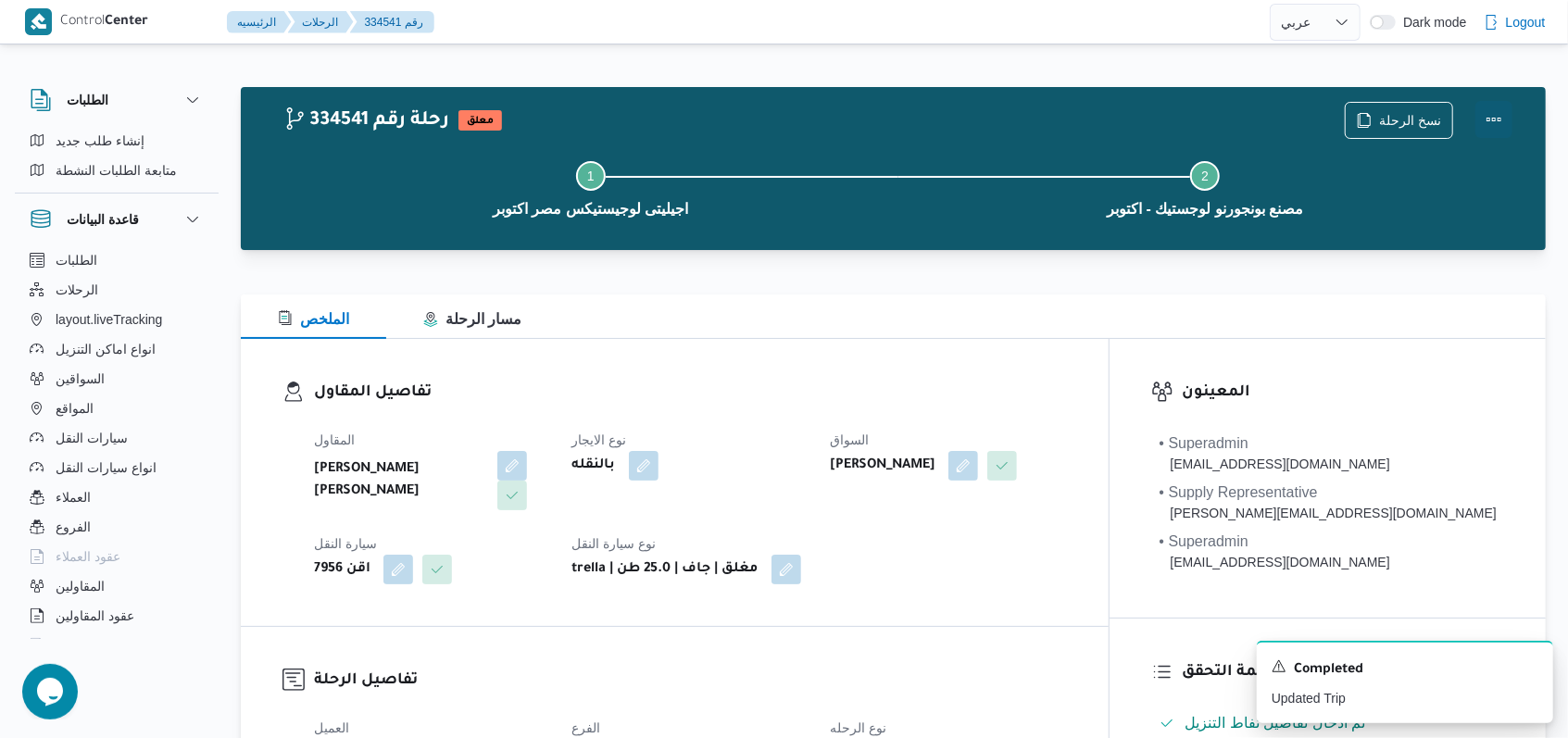
click at [1494, 117] on button "Actions" at bounding box center [1492, 119] width 37 height 37
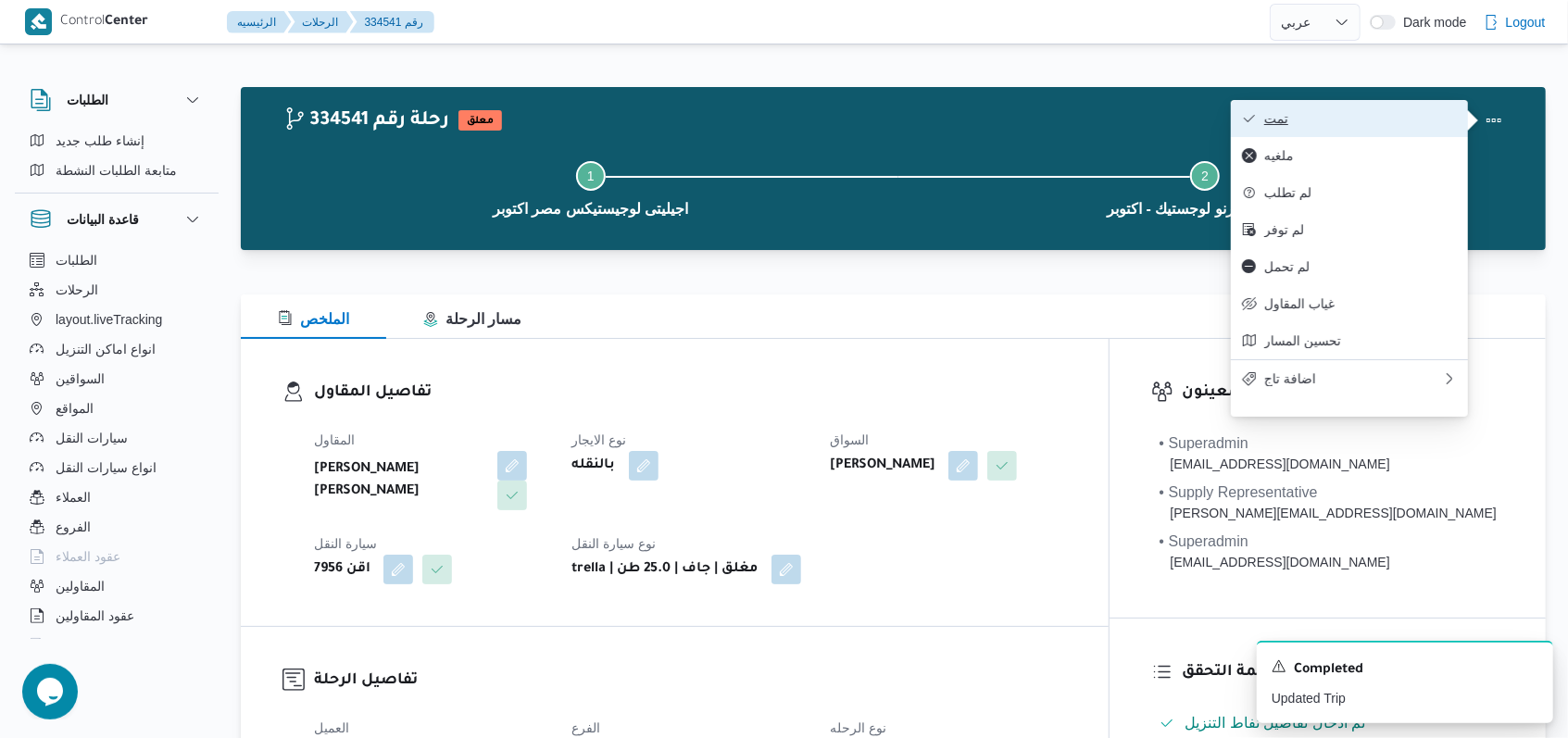
click at [1390, 130] on button "تمت" at bounding box center [1349, 118] width 237 height 37
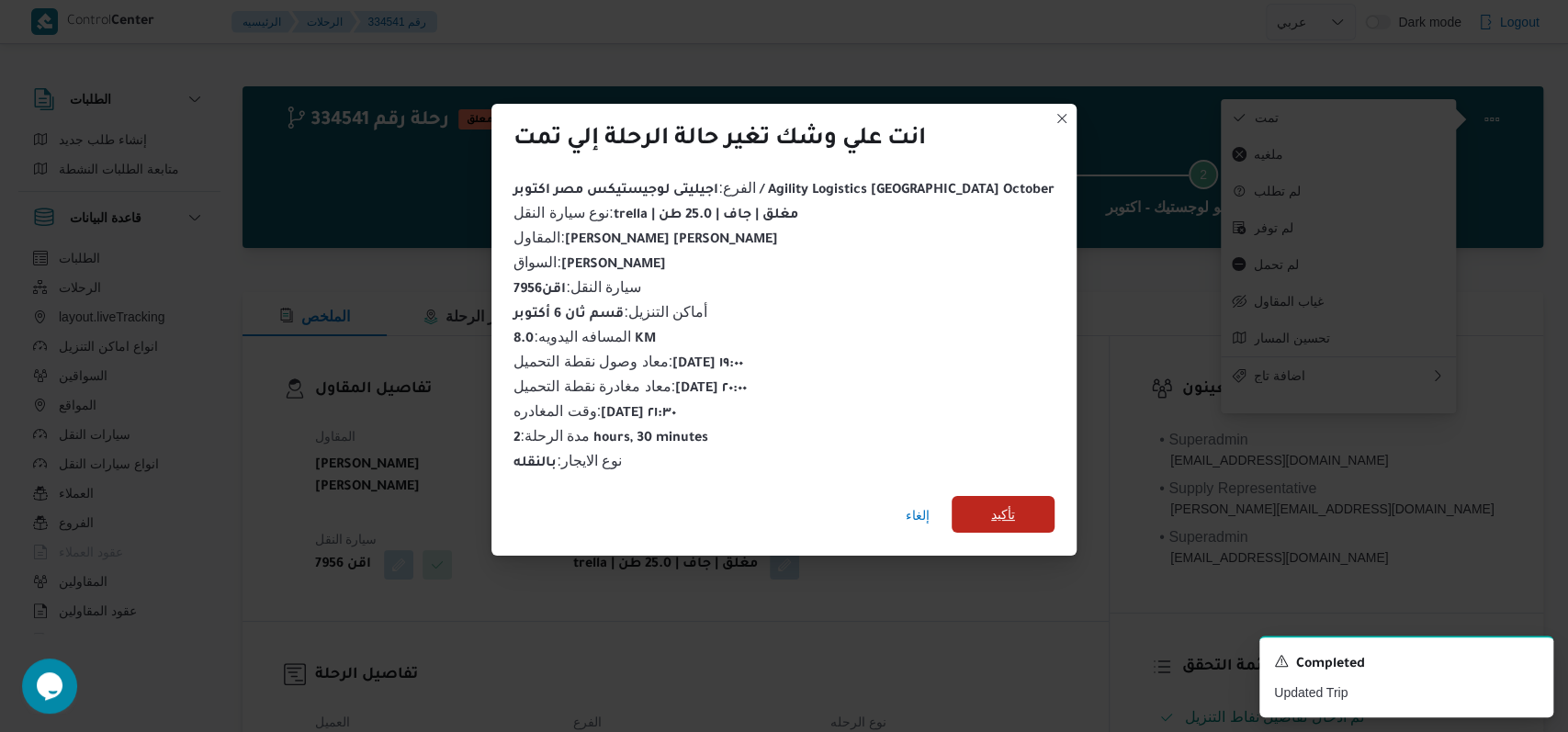
click at [991, 503] on span "تأكيد" at bounding box center [1003, 514] width 24 height 22
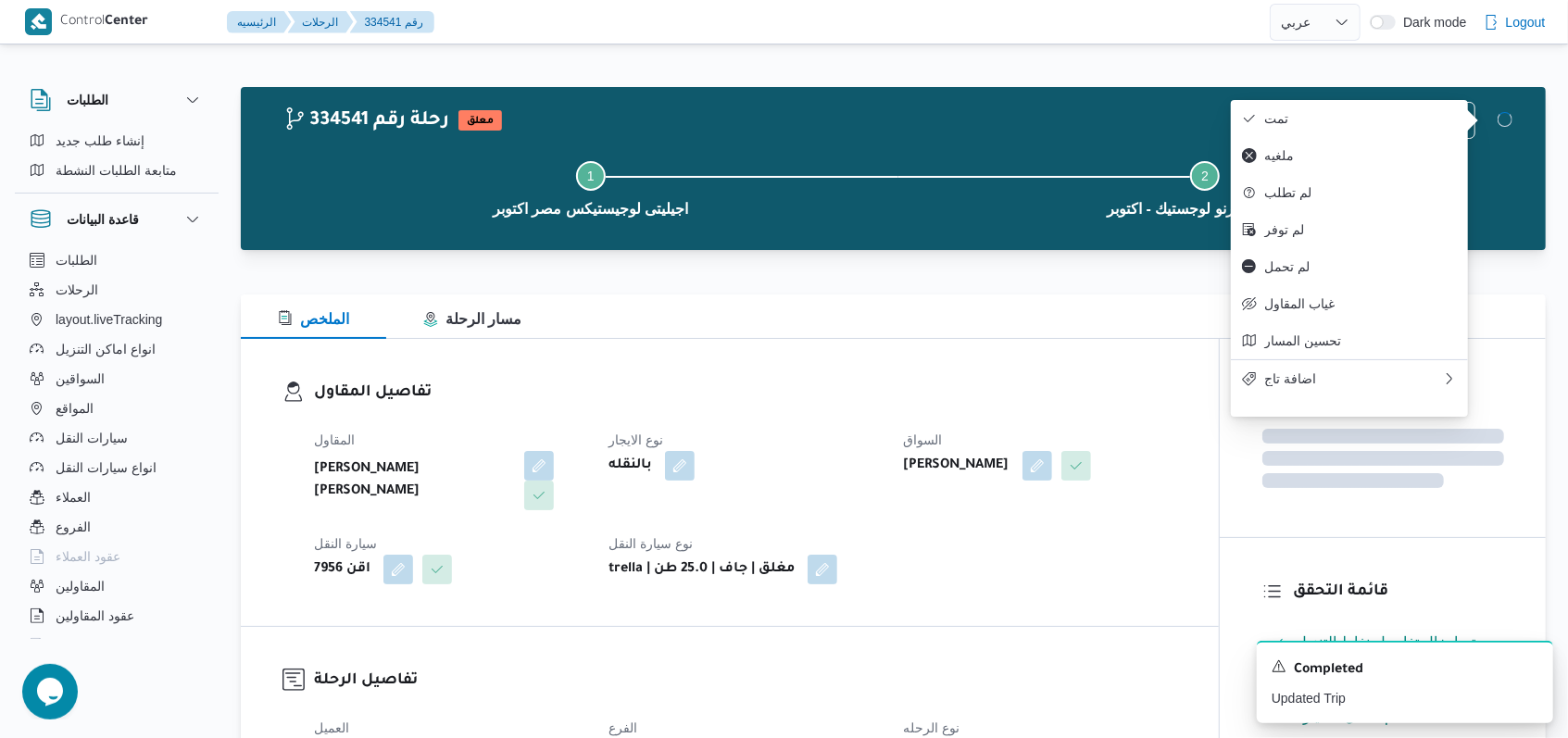
click at [839, 418] on div "المقاول هانى مجدى رئيس احمد نوع الايجار بالنقله السواق محمد مروان دياب سيارة ال…" at bounding box center [746, 506] width 885 height 177
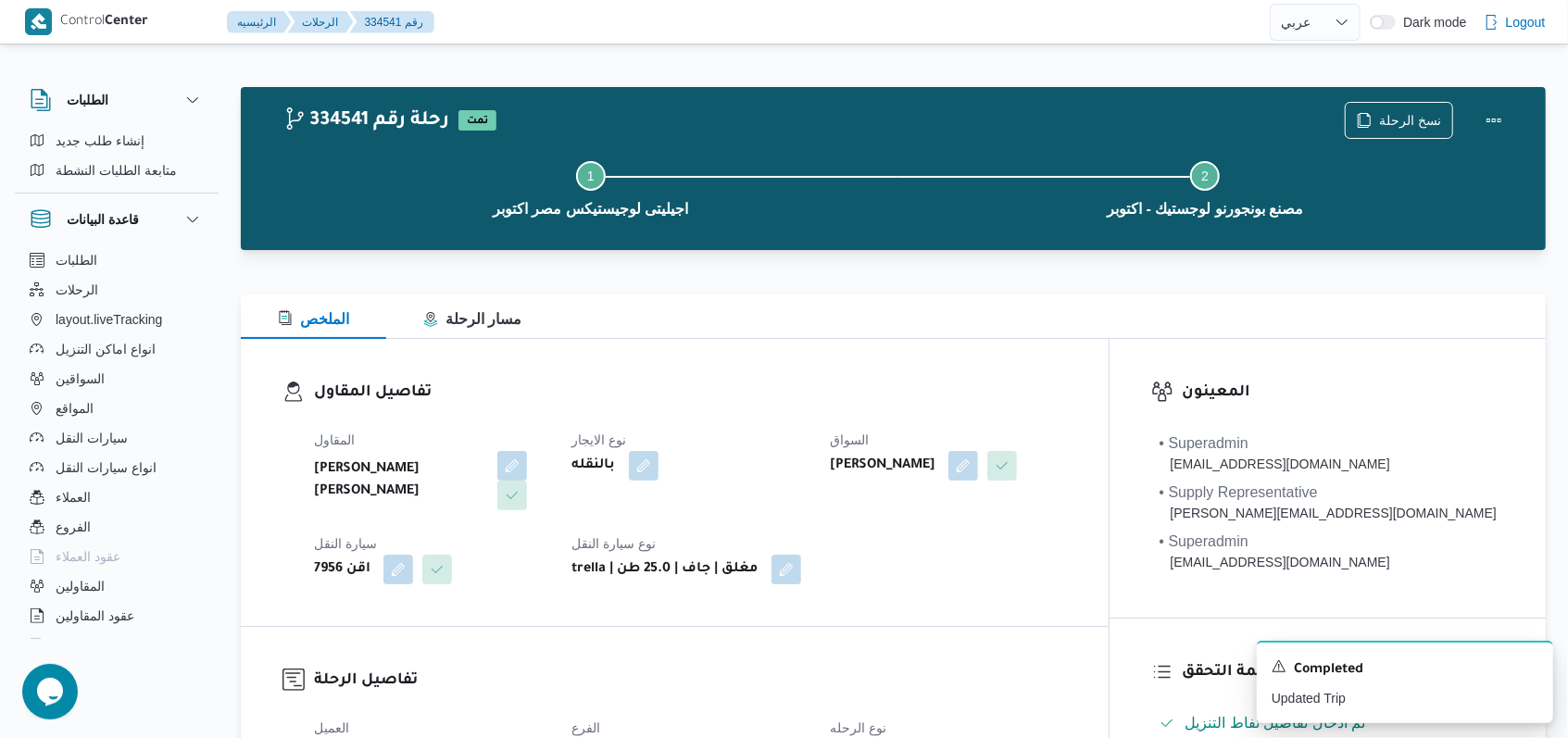
select select "ar"
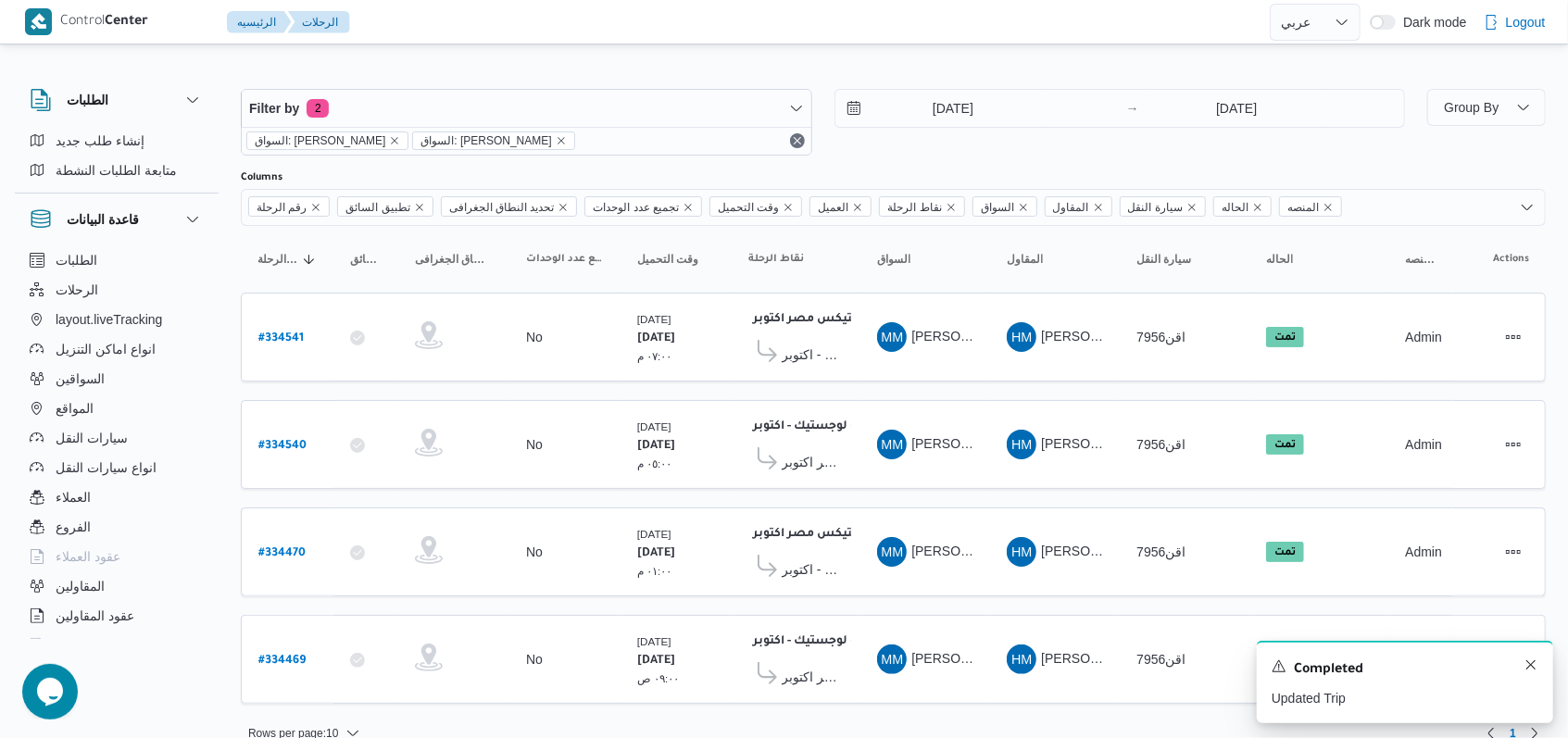
click at [1523, 665] on div "A new notification appears Completed Updated Trip" at bounding box center [1405, 681] width 296 height 82
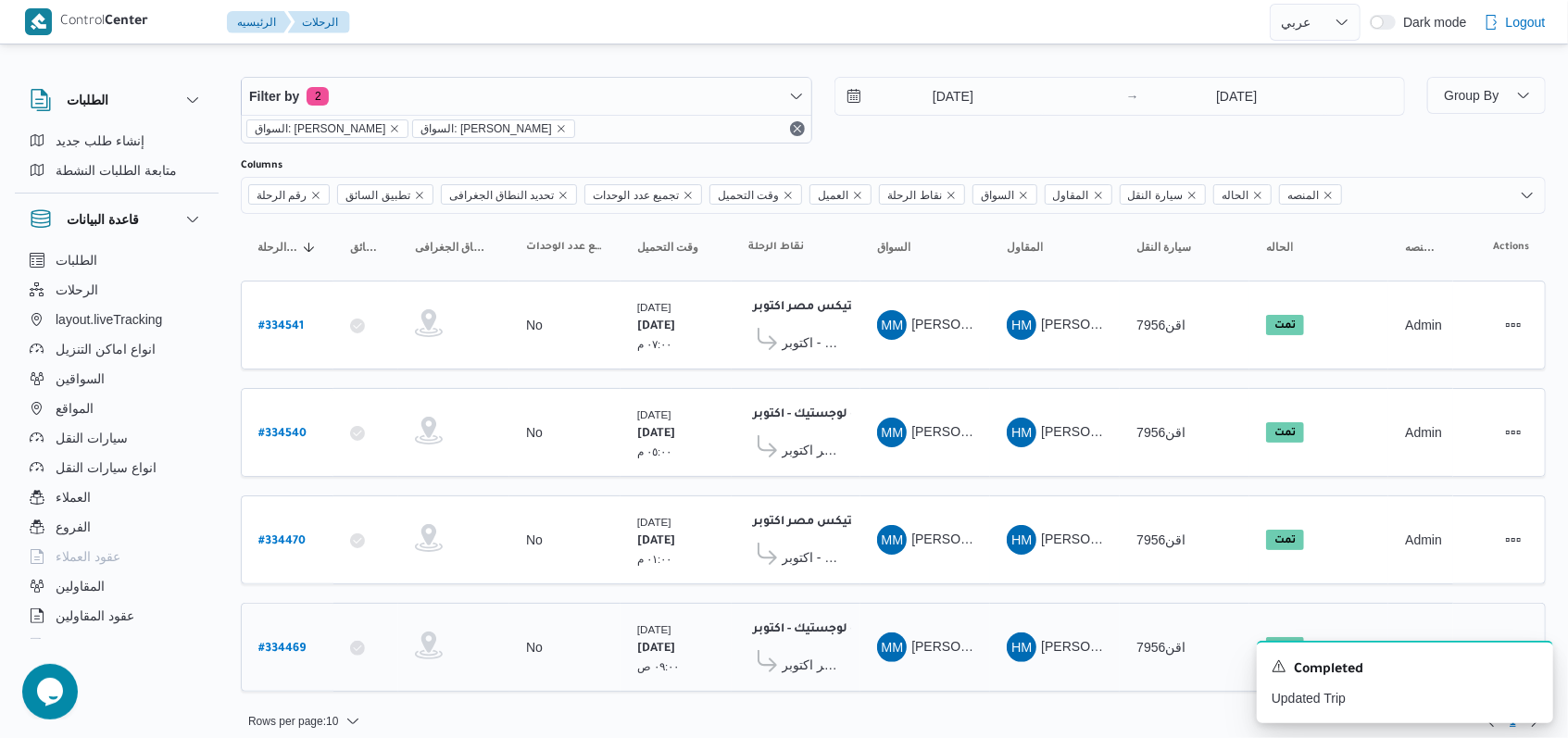
scroll to position [15, 0]
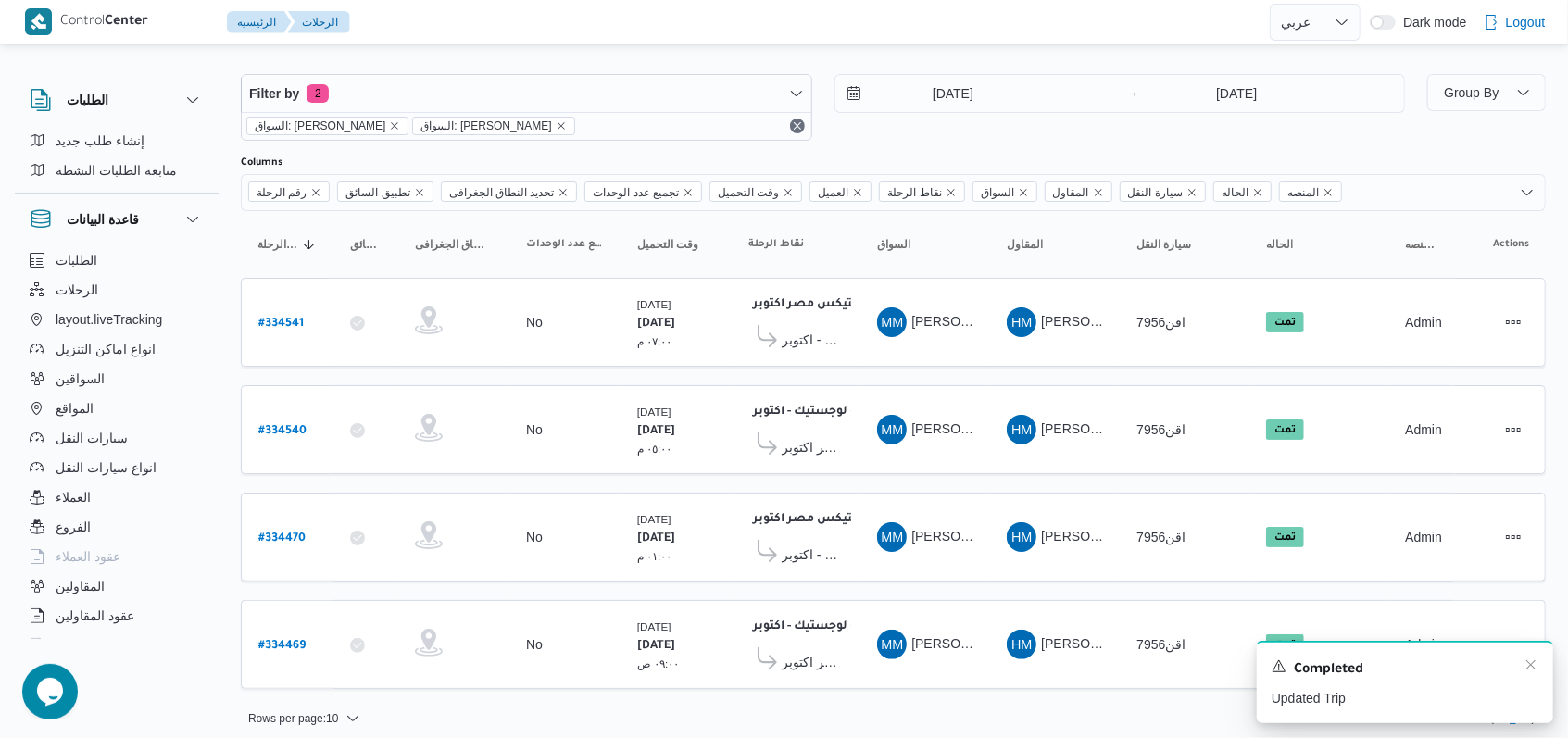
click at [1539, 670] on div "A new notification appears Completed Updated Trip" at bounding box center [1405, 681] width 296 height 82
click at [1533, 663] on icon "Dismiss toast" at bounding box center [1530, 664] width 9 height 9
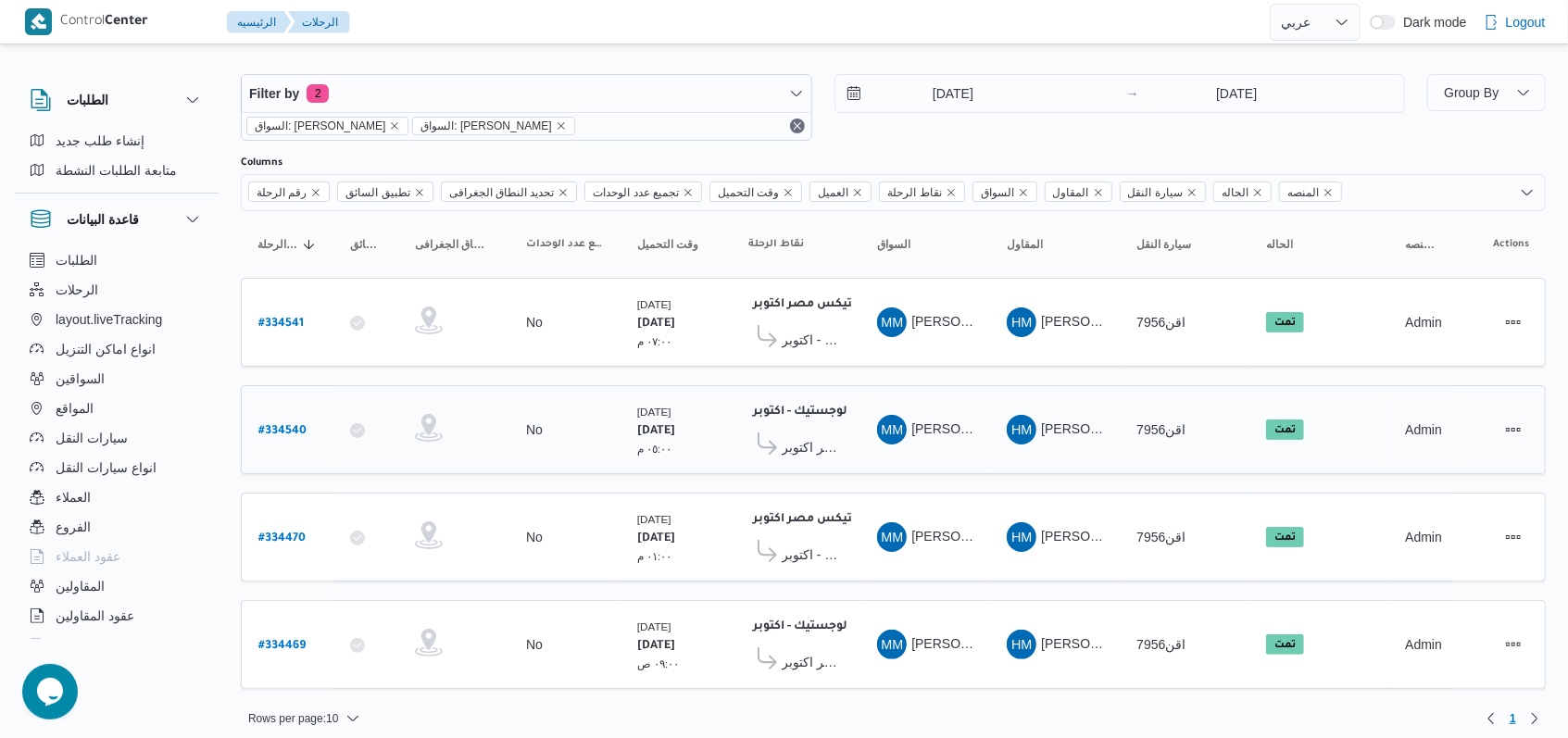
click at [284, 425] on b "# 334540" at bounding box center [282, 431] width 48 height 13
select select "ar"
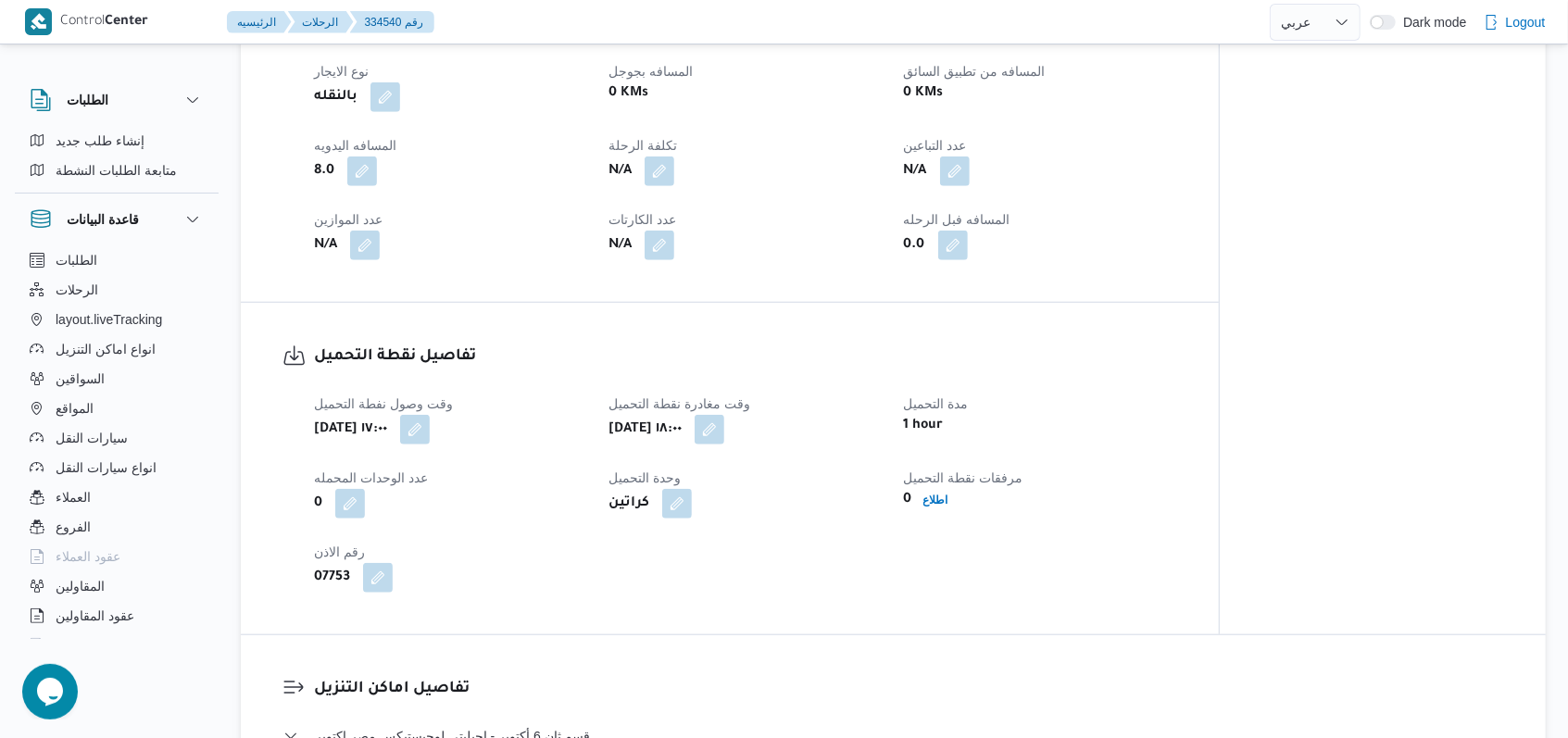
scroll to position [987, 0]
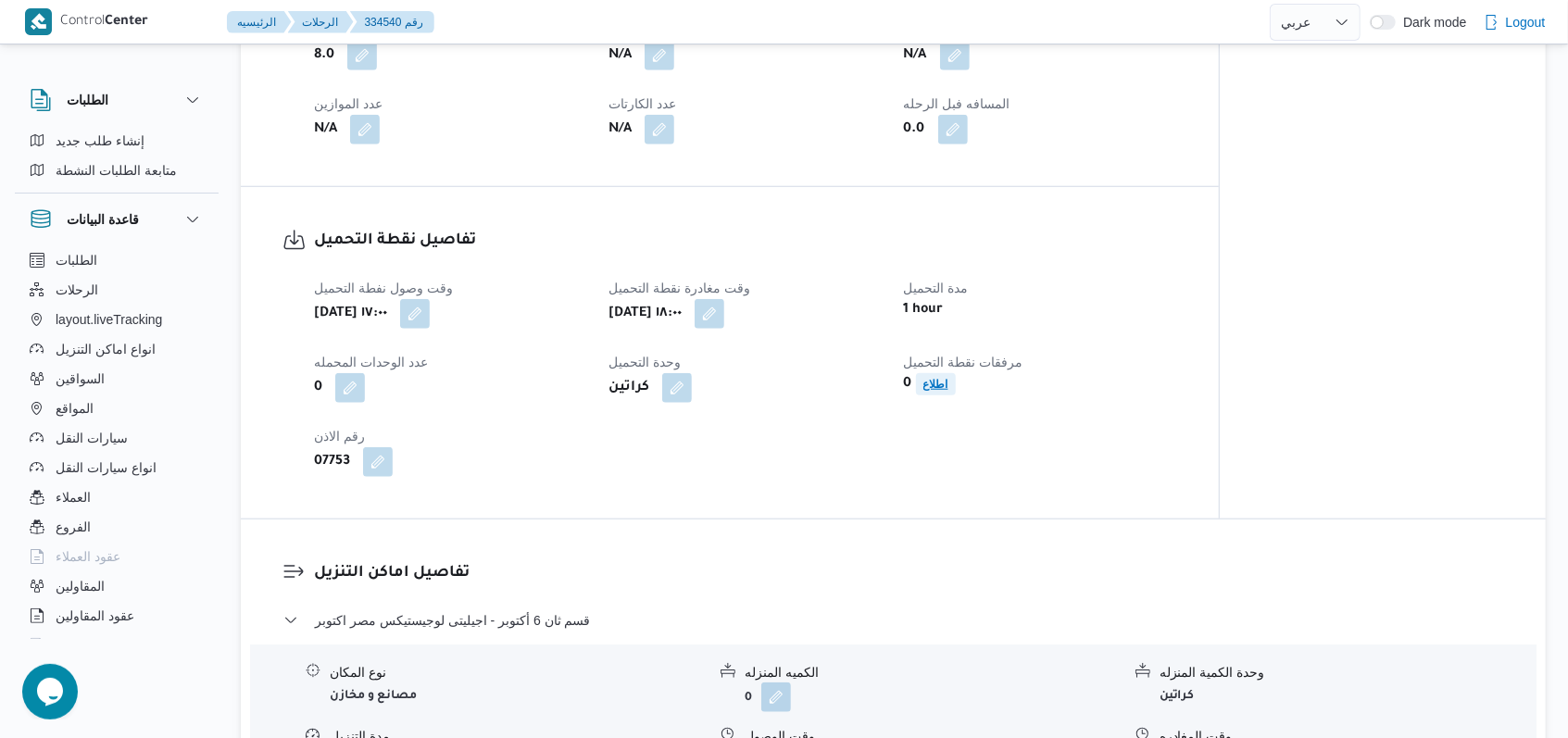
click at [932, 373] on span "اطلاع" at bounding box center [936, 384] width 25 height 23
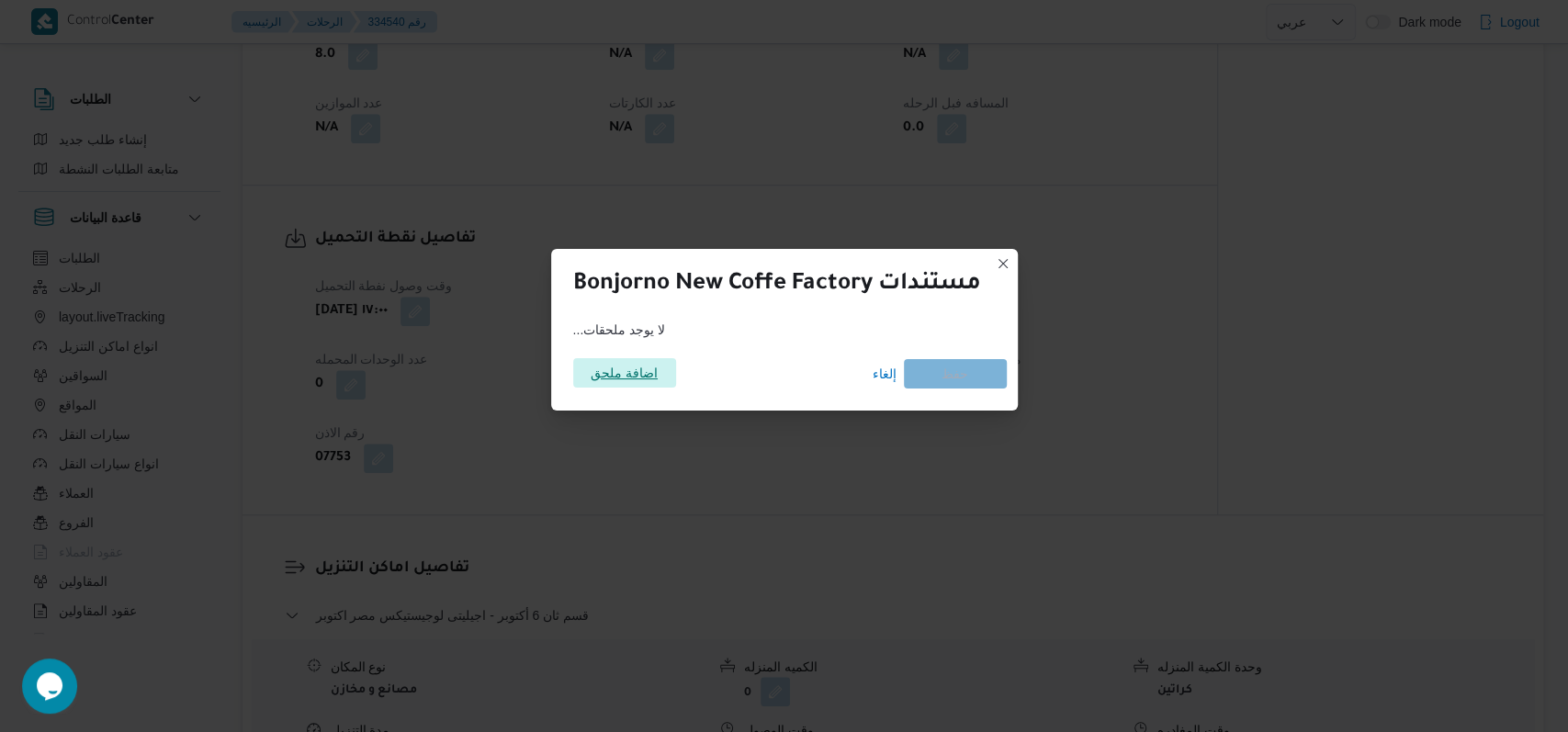
click at [639, 380] on span "اضافة ملحق" at bounding box center [625, 373] width 67 height 29
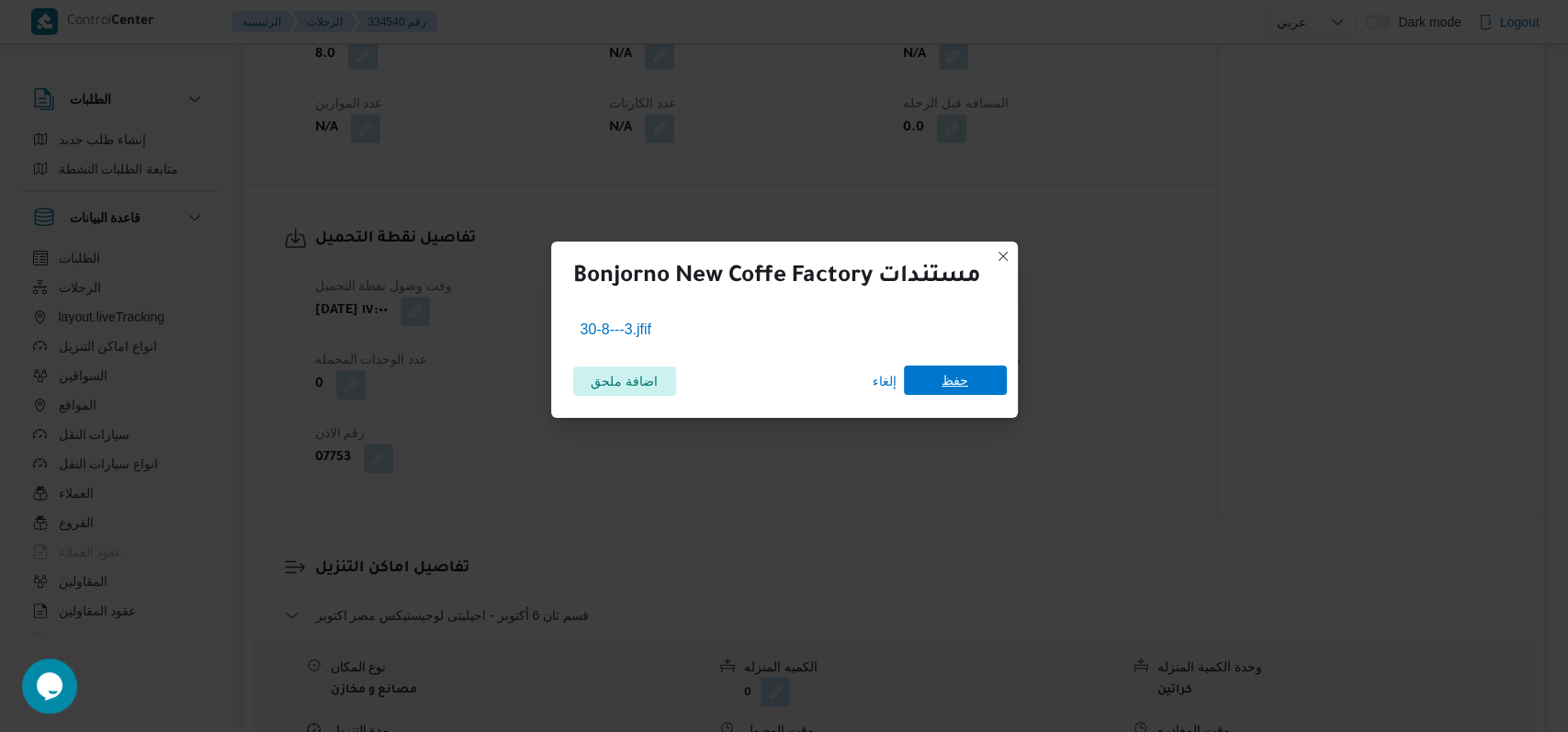
click at [985, 379] on span "حفظ" at bounding box center [955, 379] width 103 height 29
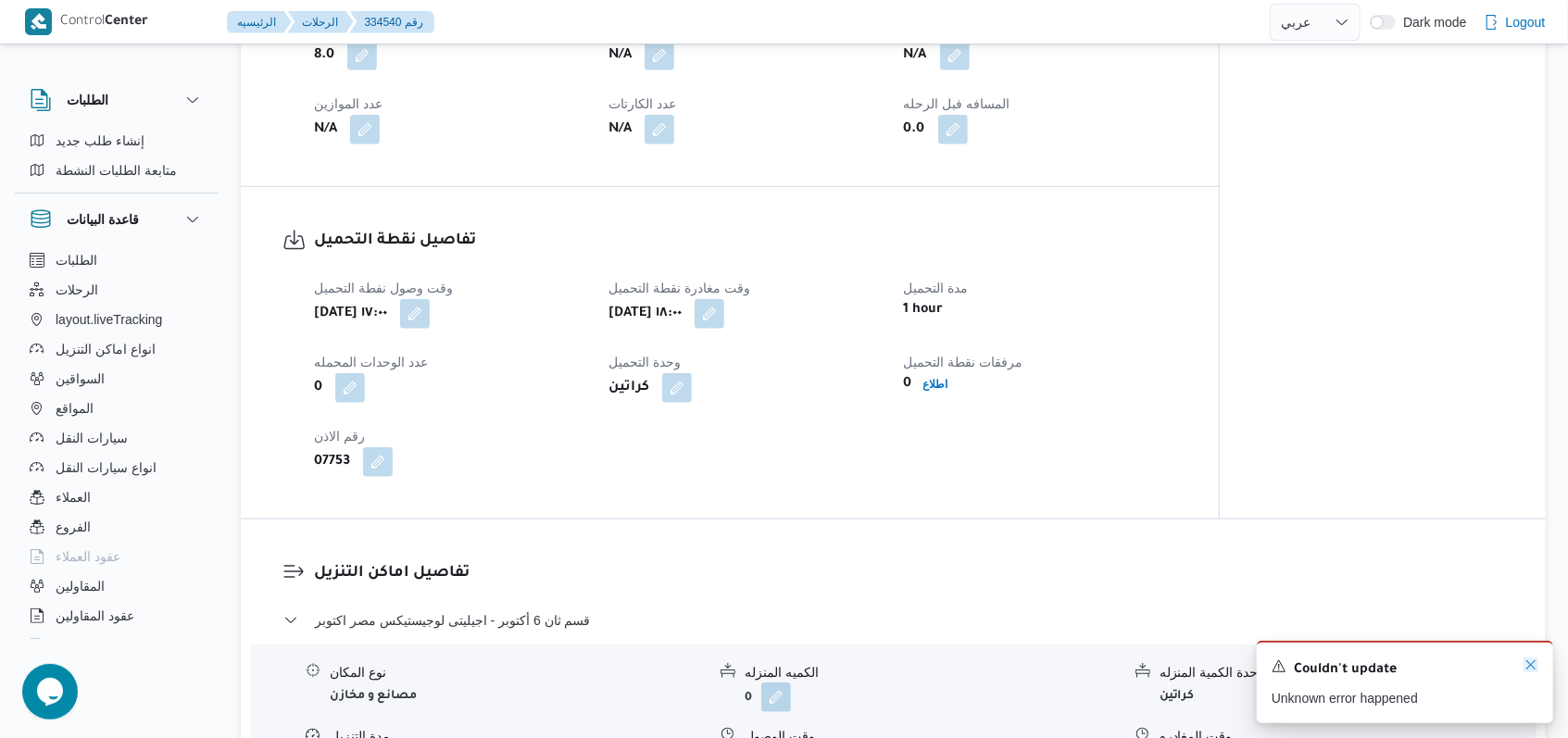
click at [1528, 662] on icon "Dismiss toast" at bounding box center [1530, 664] width 15 height 15
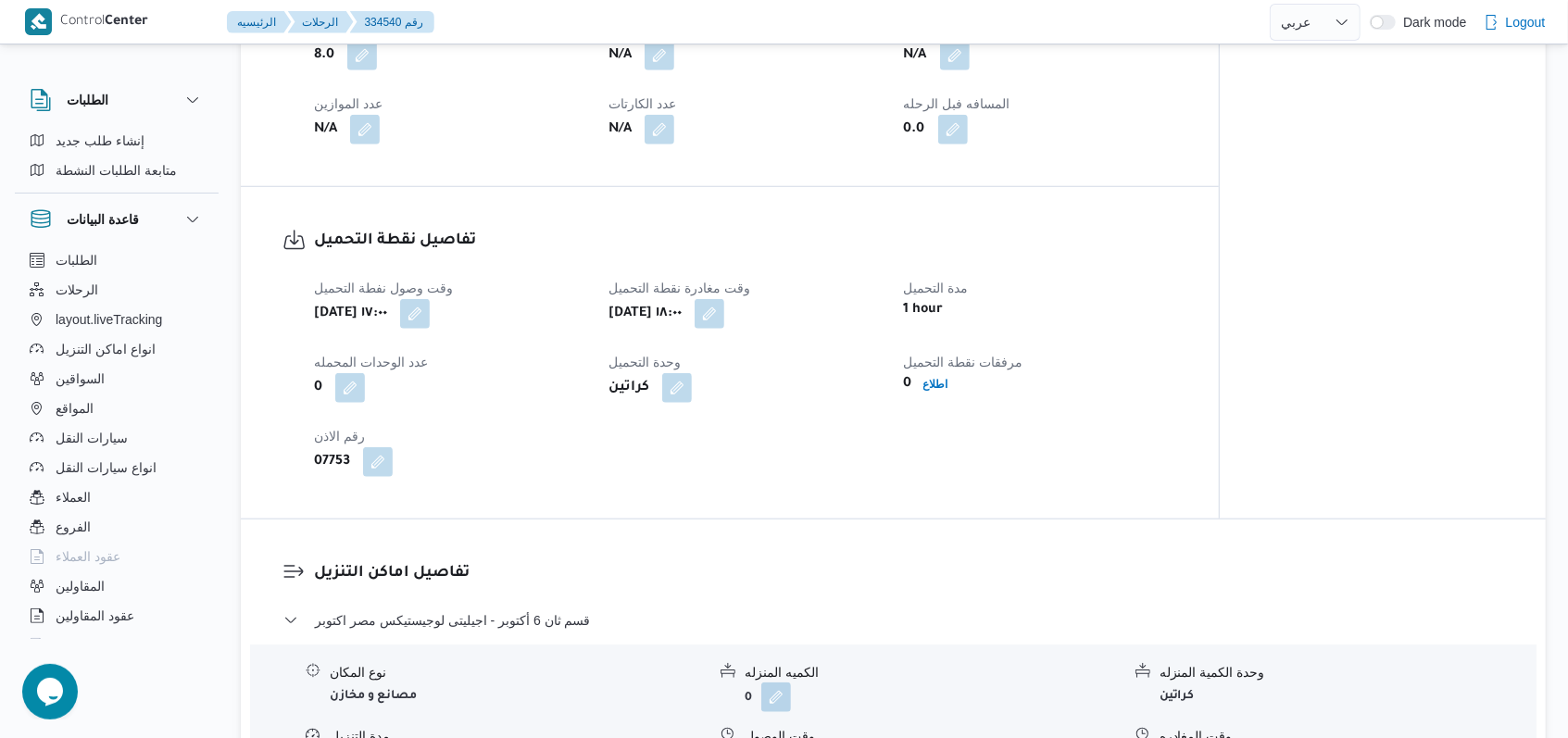
drag, startPoint x: 992, startPoint y: 392, endPoint x: 967, endPoint y: 360, distance: 40.6
click at [992, 392] on div "وقت وصول نفطة التحميل سبت ٣٠ أغسطس ٢٠٢٥ ١٧:٠٠ وقت مغادرة نقطة التحميل سبت ٣٠ أغ…" at bounding box center [746, 376] width 885 height 222
click at [944, 377] on b "اطلاع" at bounding box center [936, 384] width 25 height 13
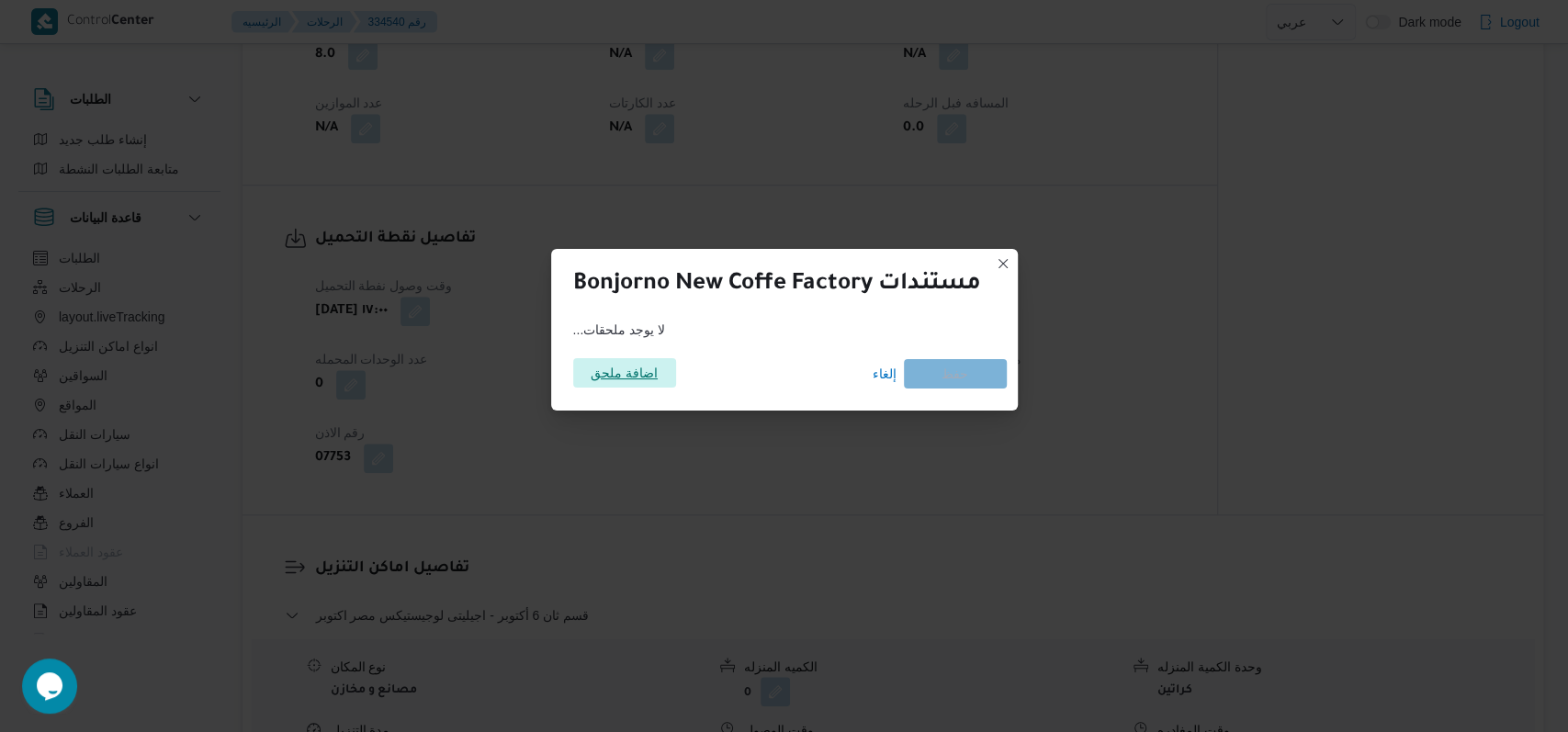
click at [642, 368] on span "اضافة ملحق" at bounding box center [625, 373] width 67 height 29
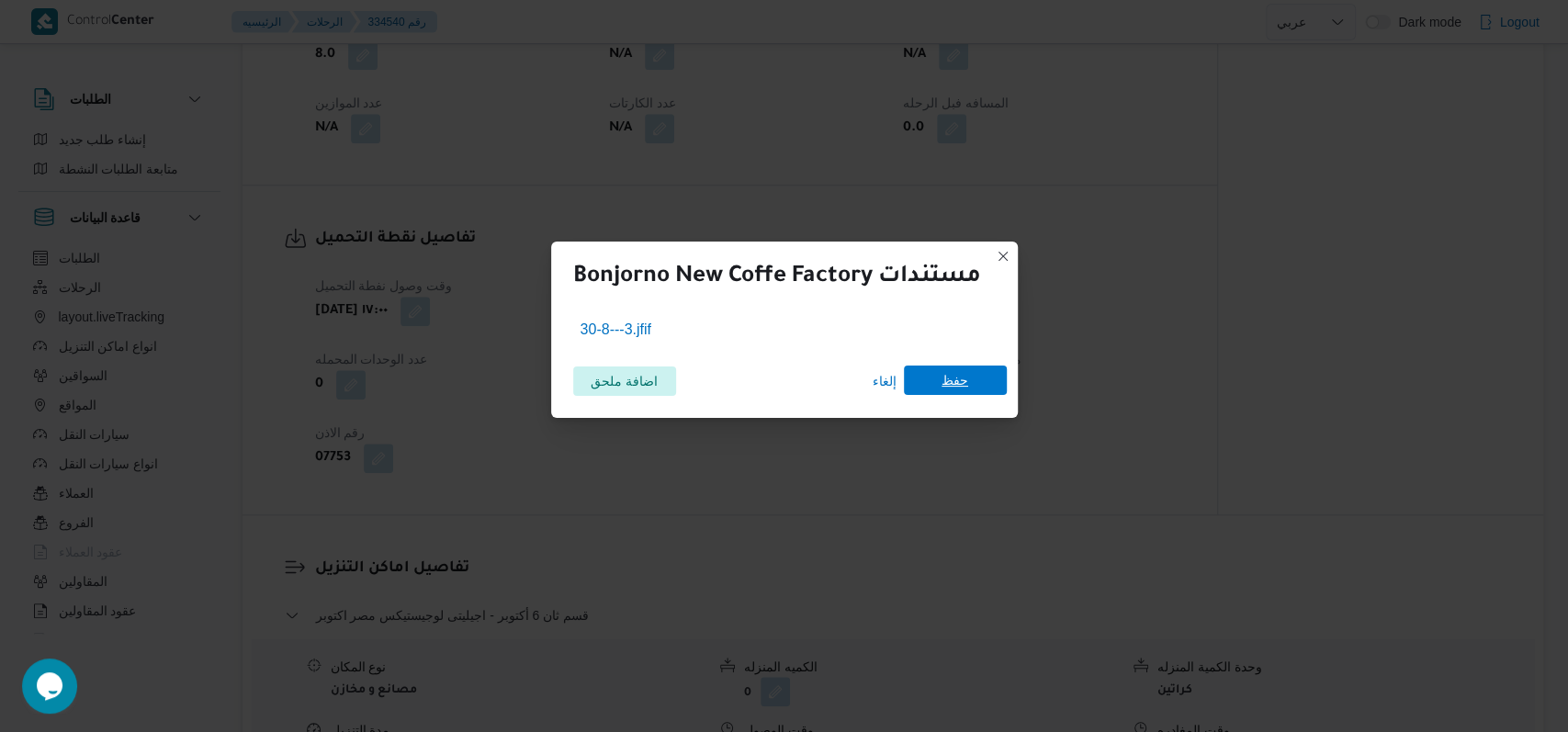
click at [984, 375] on span "حفظ" at bounding box center [955, 379] width 103 height 29
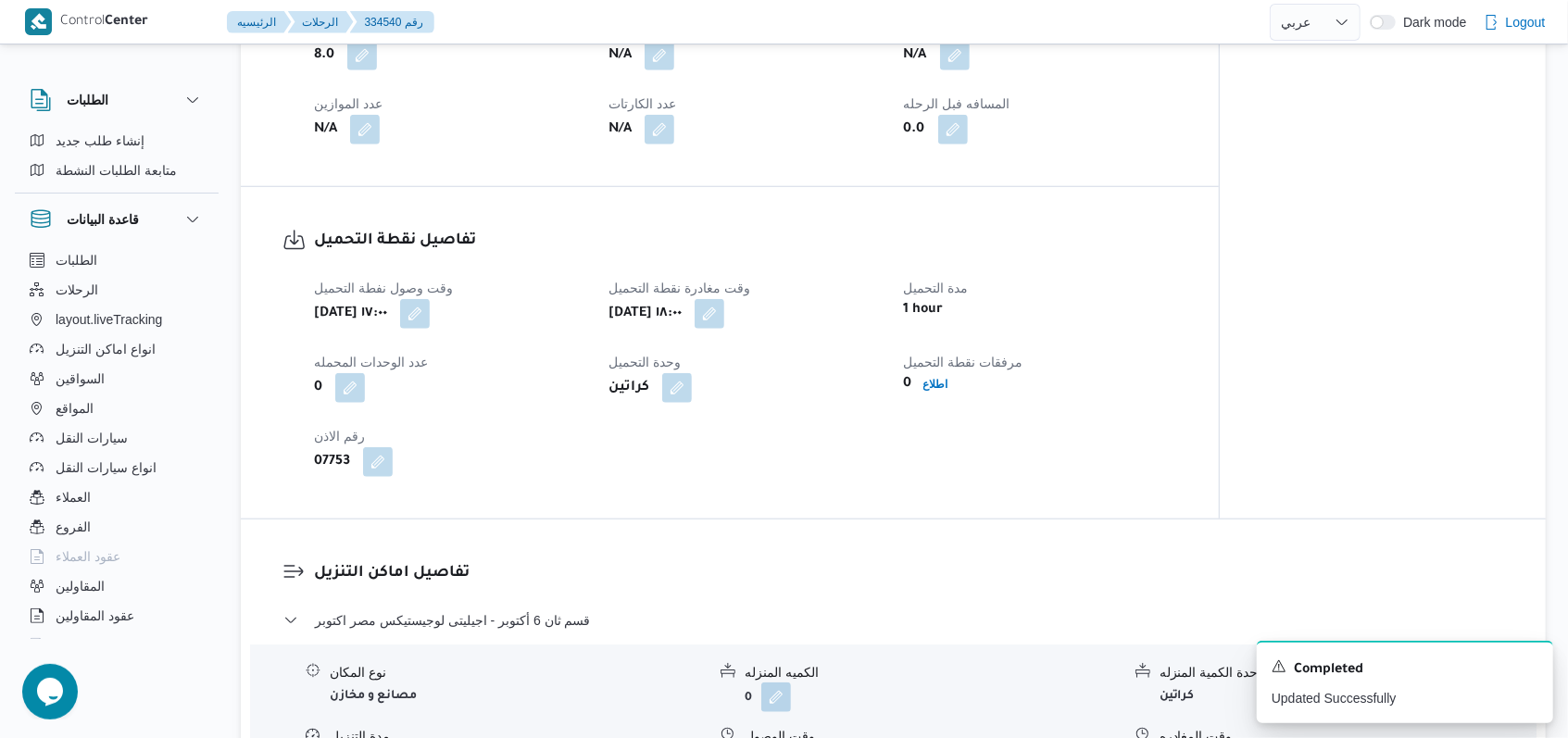
click at [540, 425] on dt "رقم الاذن" at bounding box center [449, 436] width 272 height 23
select select "ar"
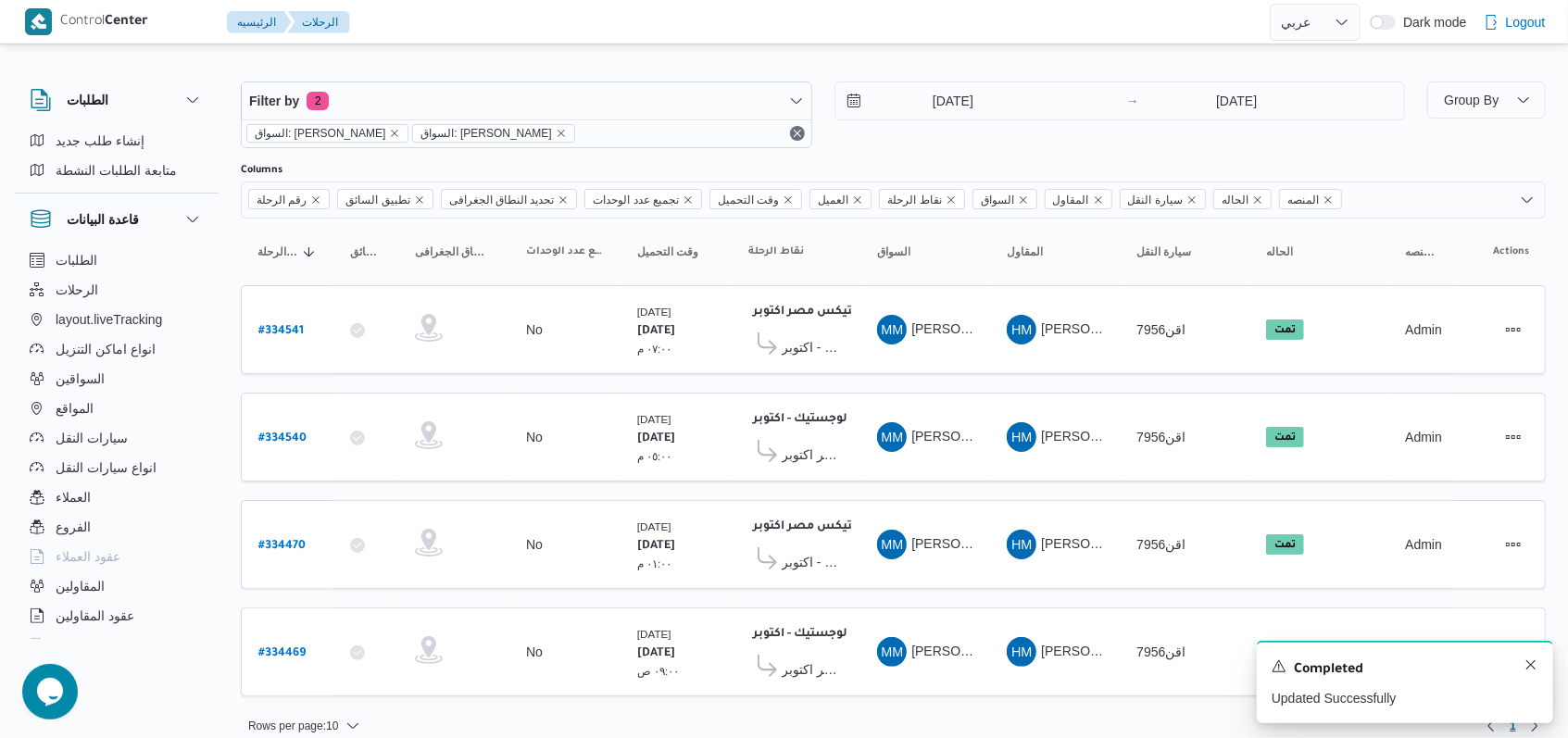
scroll to position [15, 0]
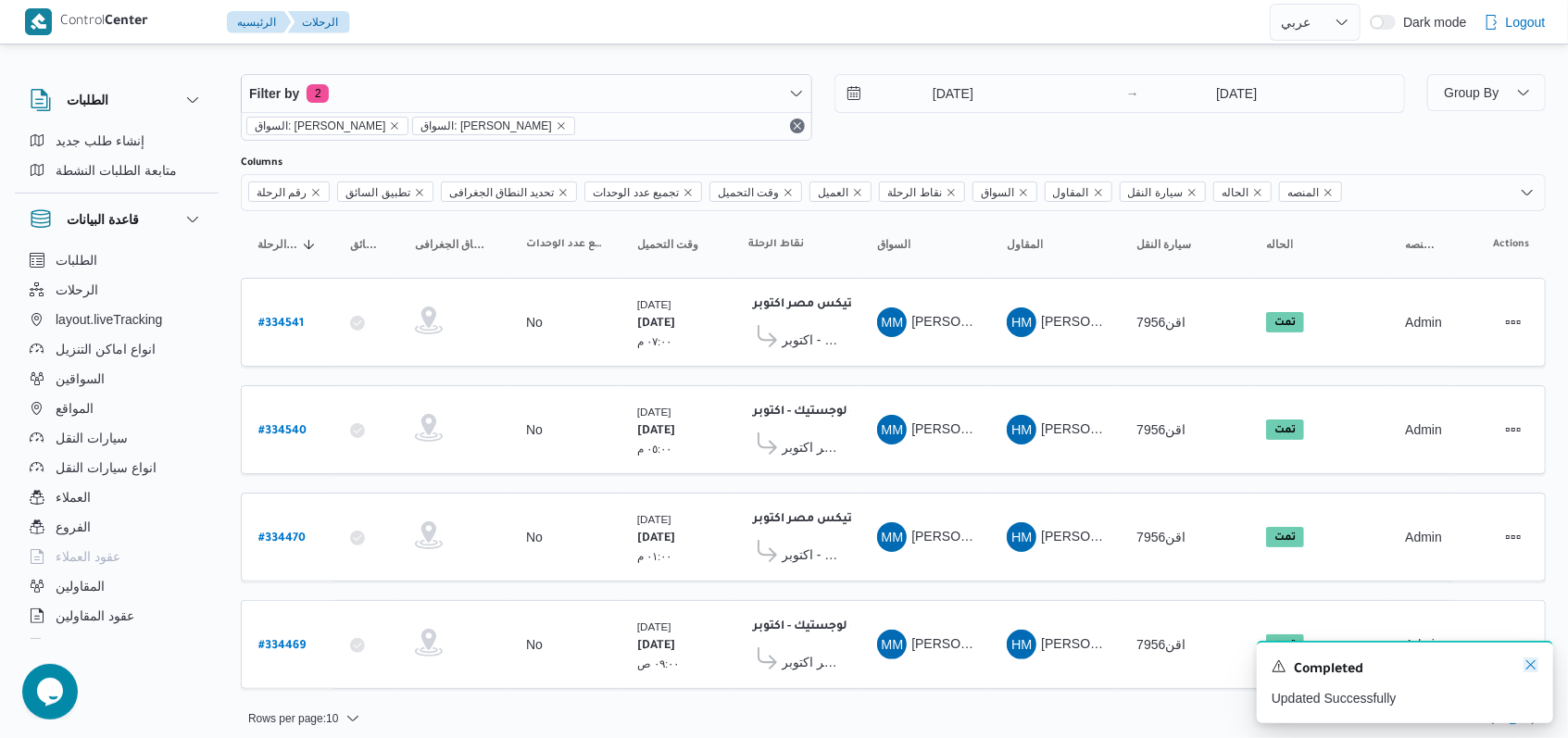
click at [1531, 667] on icon "Dismiss toast" at bounding box center [1530, 664] width 9 height 9
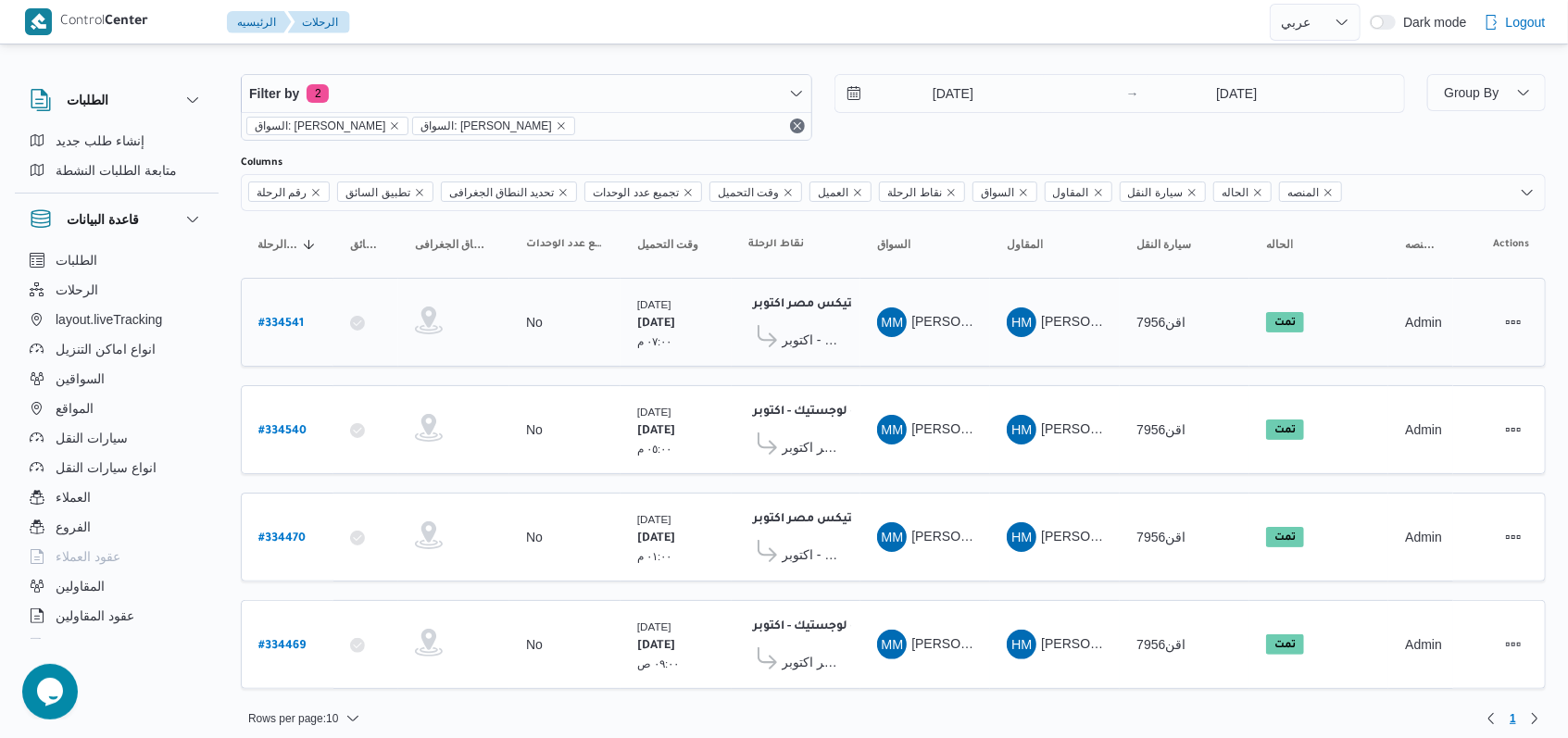
click at [289, 319] on b "# 334541" at bounding box center [281, 324] width 45 height 13
select select "ar"
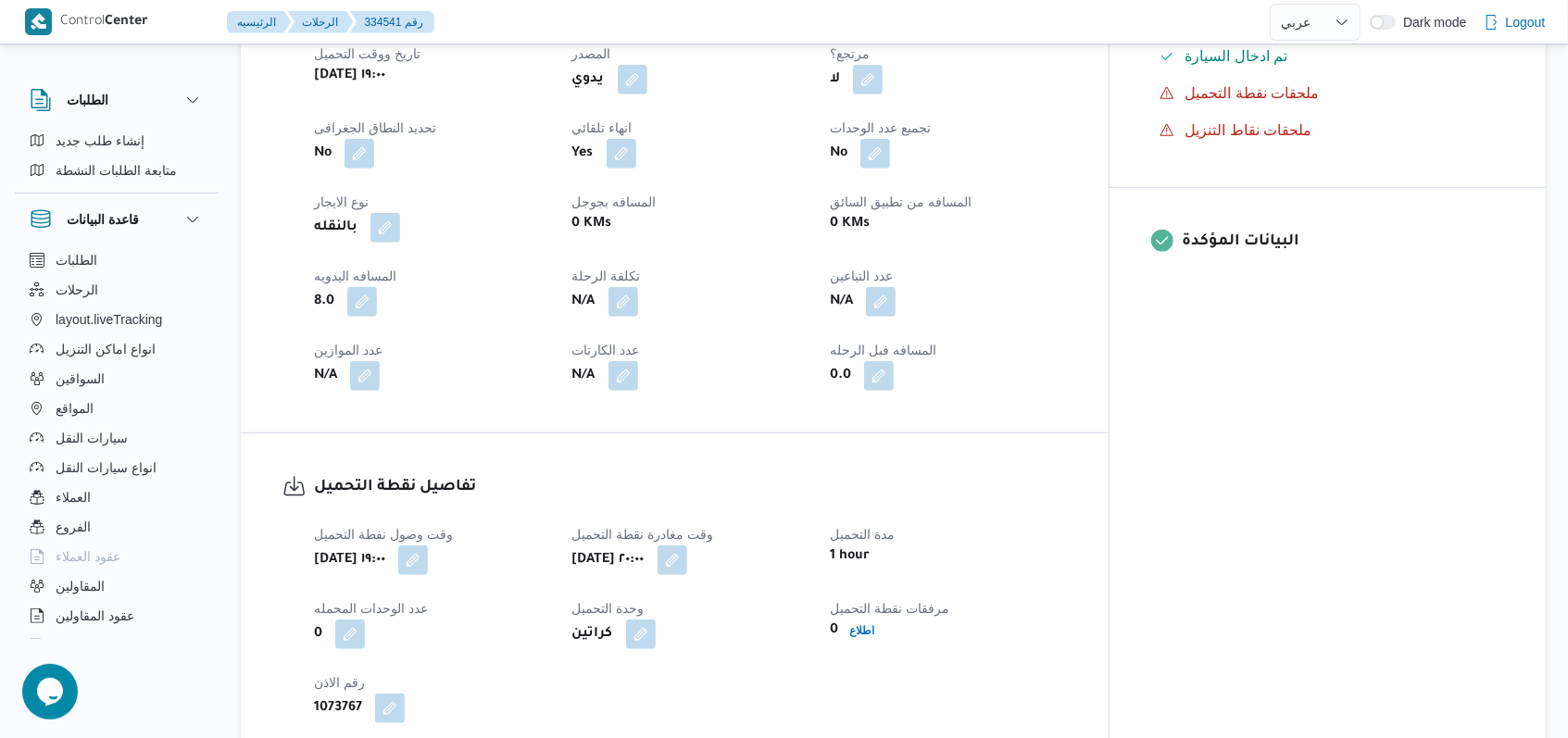
scroll to position [987, 0]
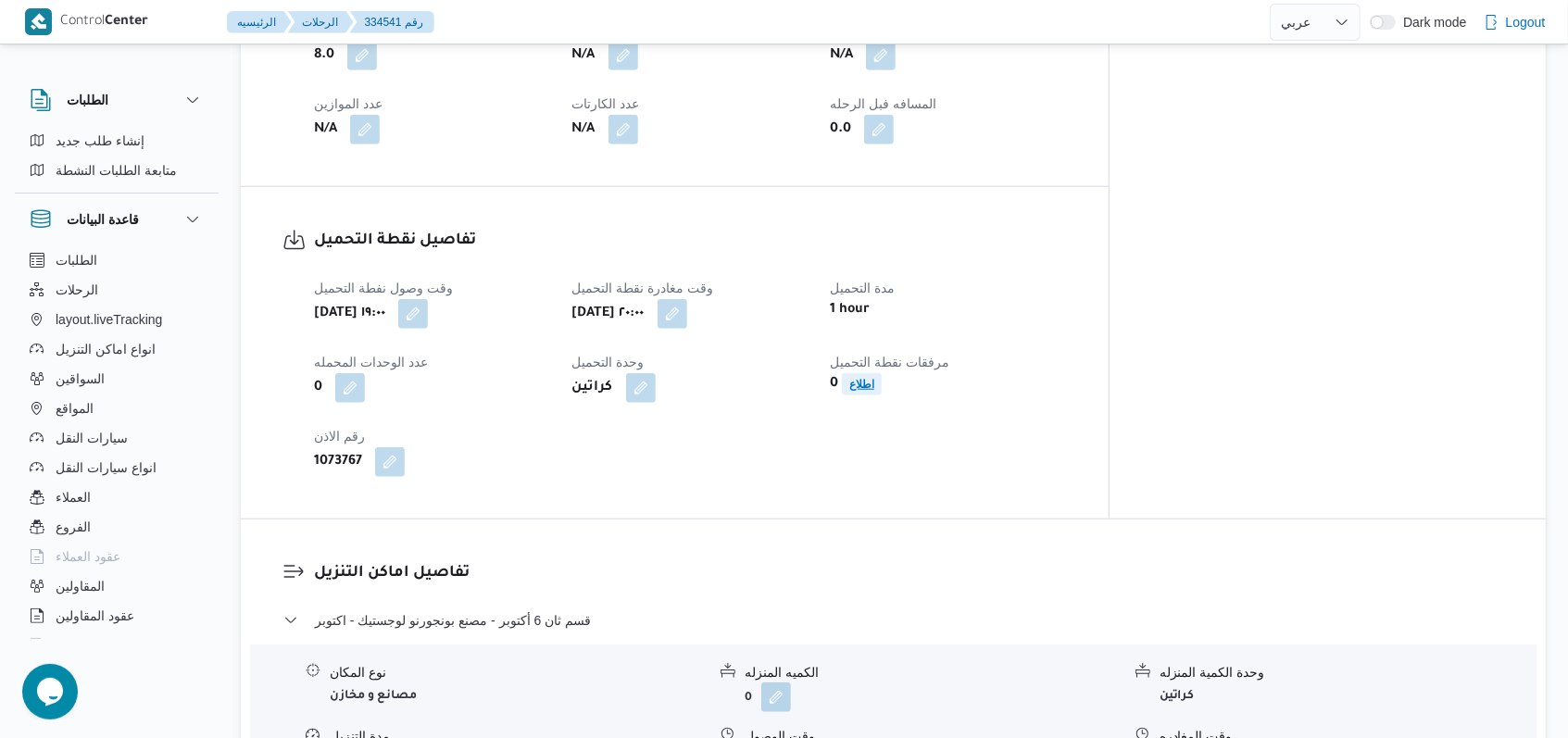
click at [882, 373] on span "اطلاع" at bounding box center [862, 384] width 40 height 23
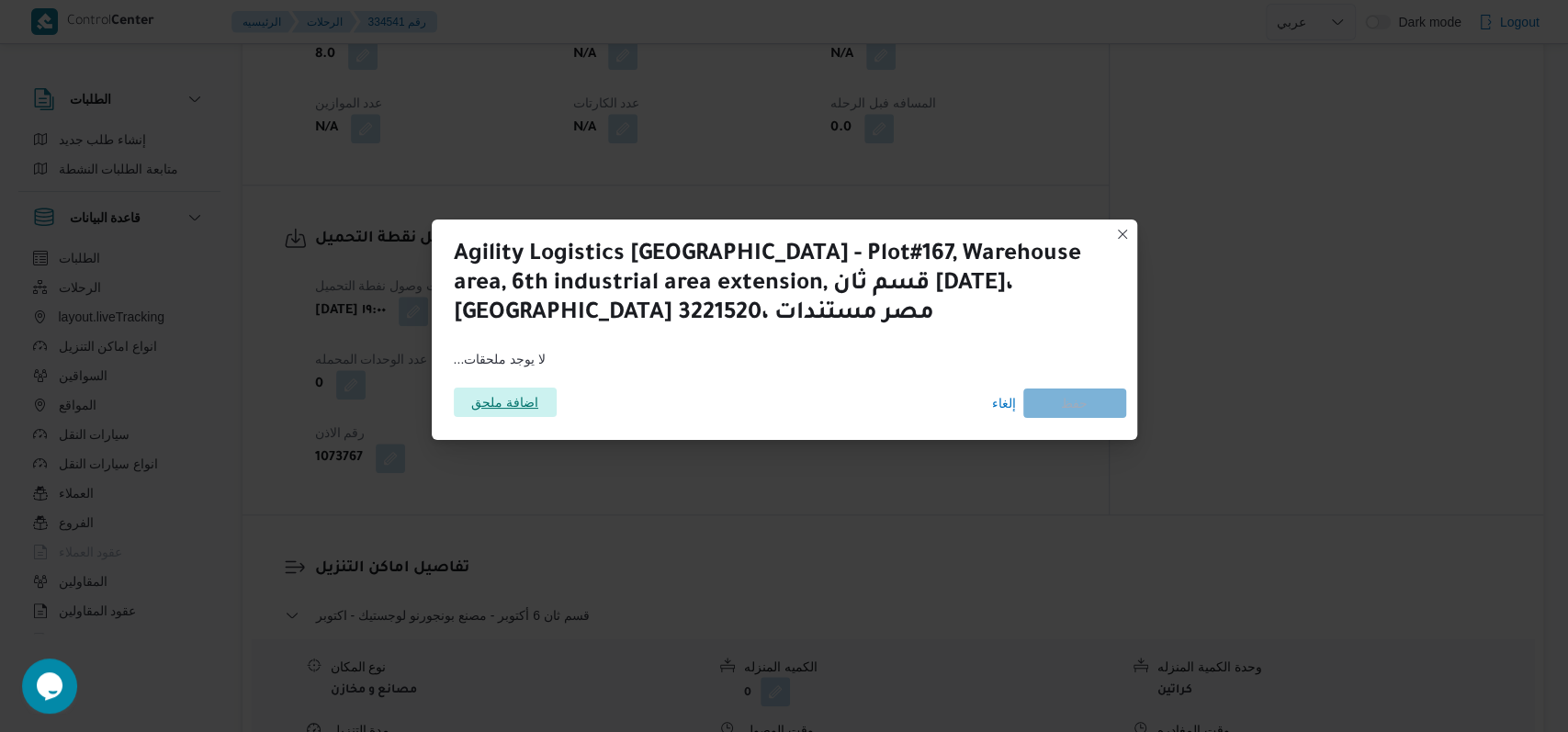
click at [544, 403] on span "اضافة ملحق" at bounding box center [506, 402] width 103 height 29
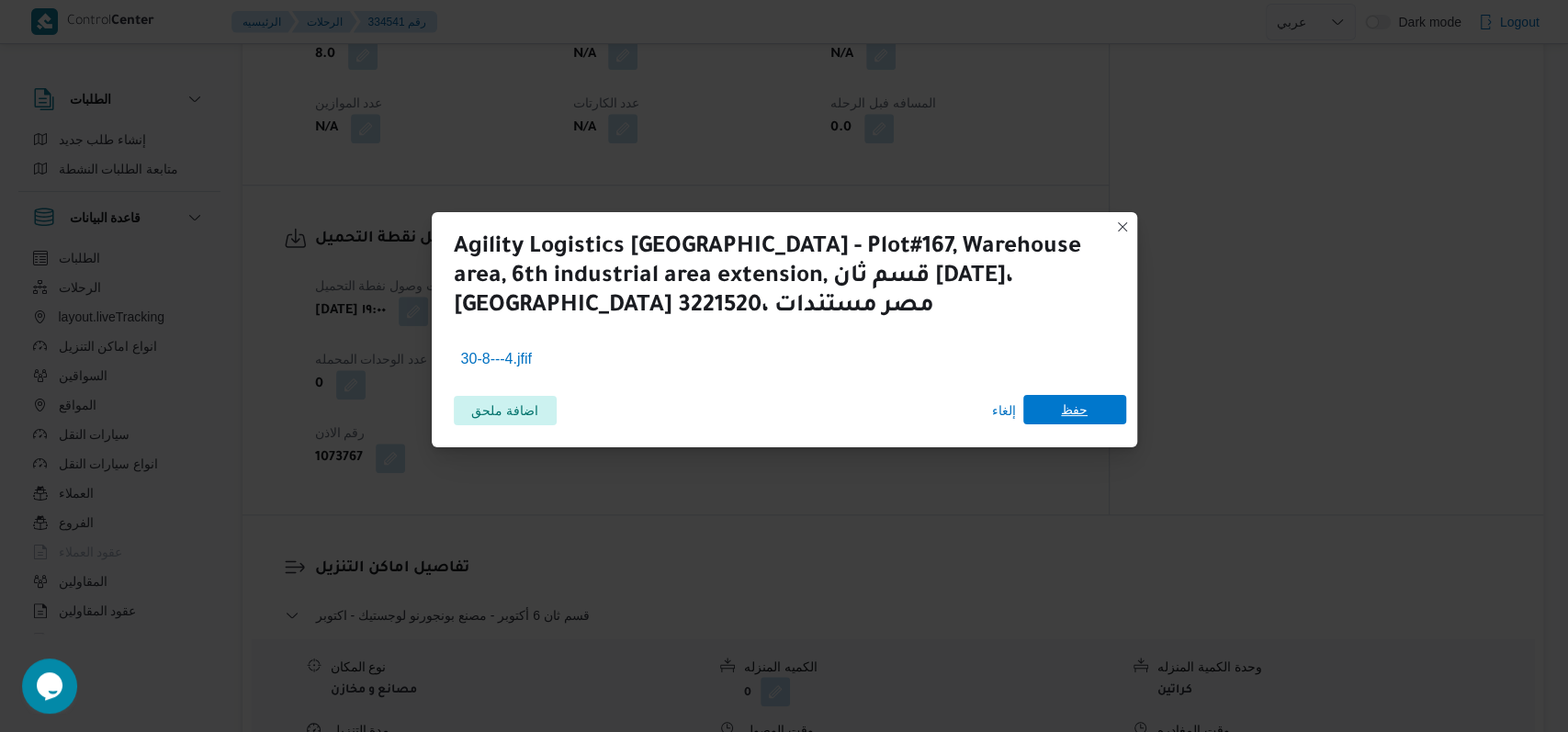
click at [1076, 403] on span "حفظ" at bounding box center [1074, 409] width 26 height 29
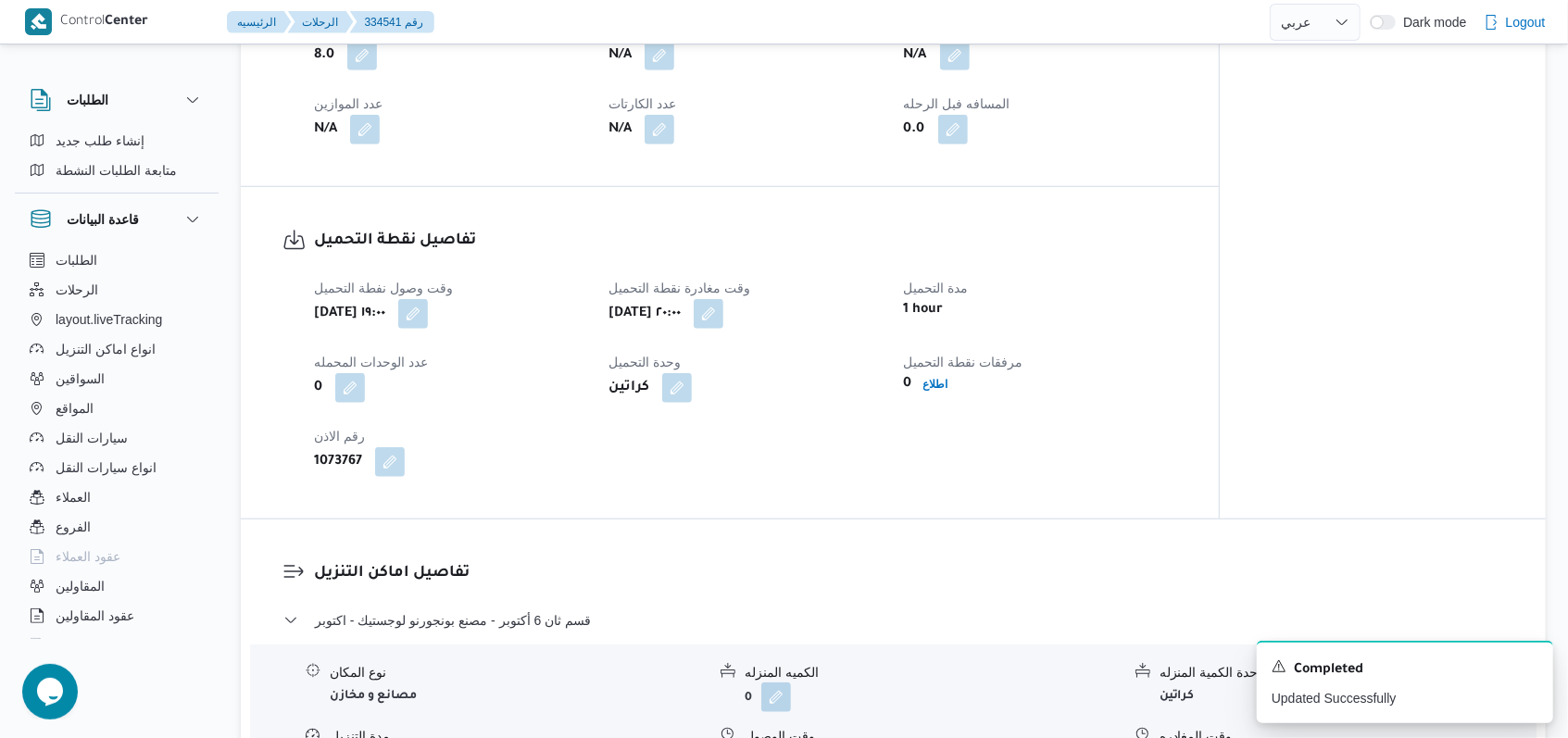
click at [1201, 461] on div "تفاصيل نقطة التحميل وقت وصول نفطة التحميل سبت ٣٠ أغسطس ٢٠٢٥ ١٩:٠٠ وقت مغادرة نق…" at bounding box center [730, 352] width 978 height 331
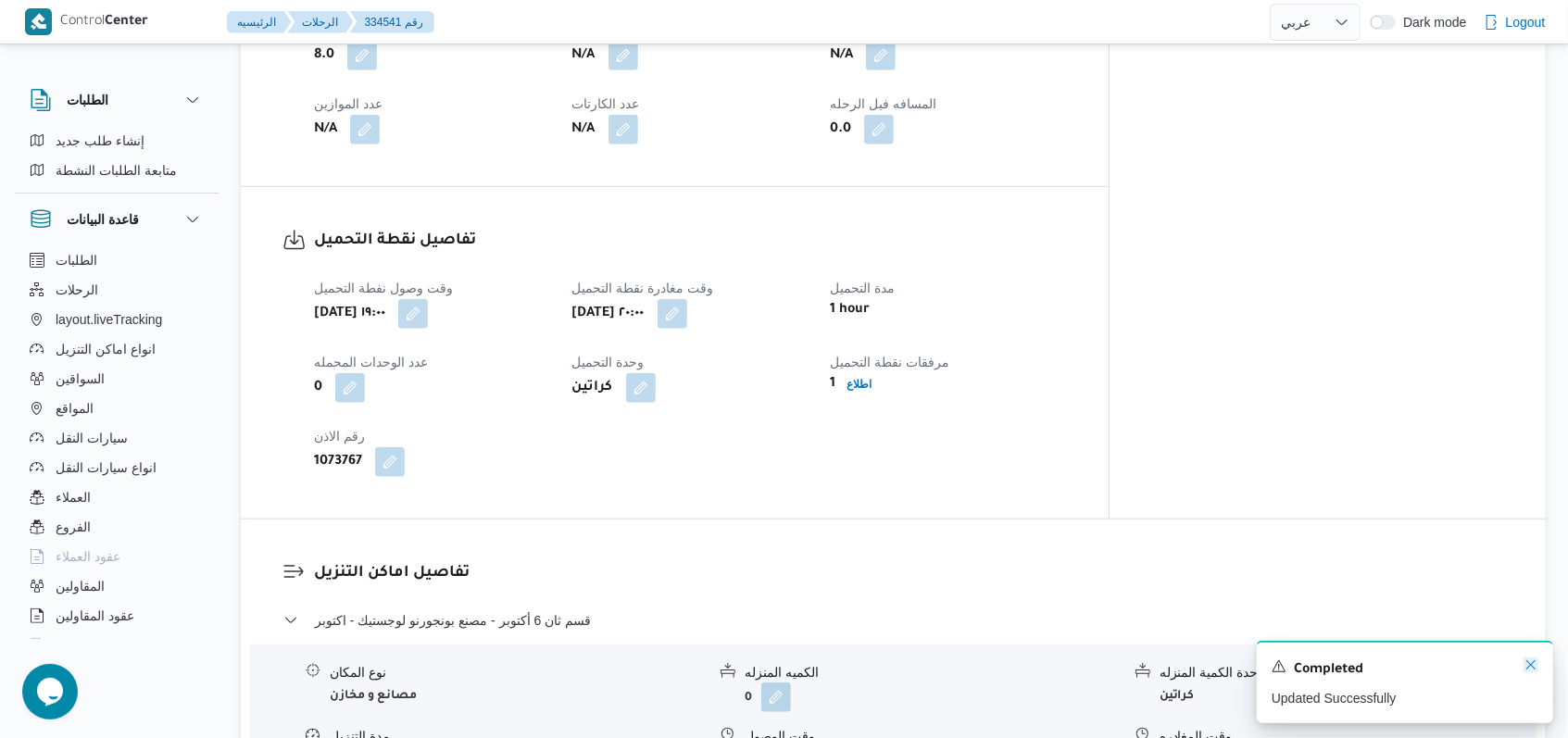
click at [1532, 663] on icon "Dismiss toast" at bounding box center [1530, 664] width 15 height 15
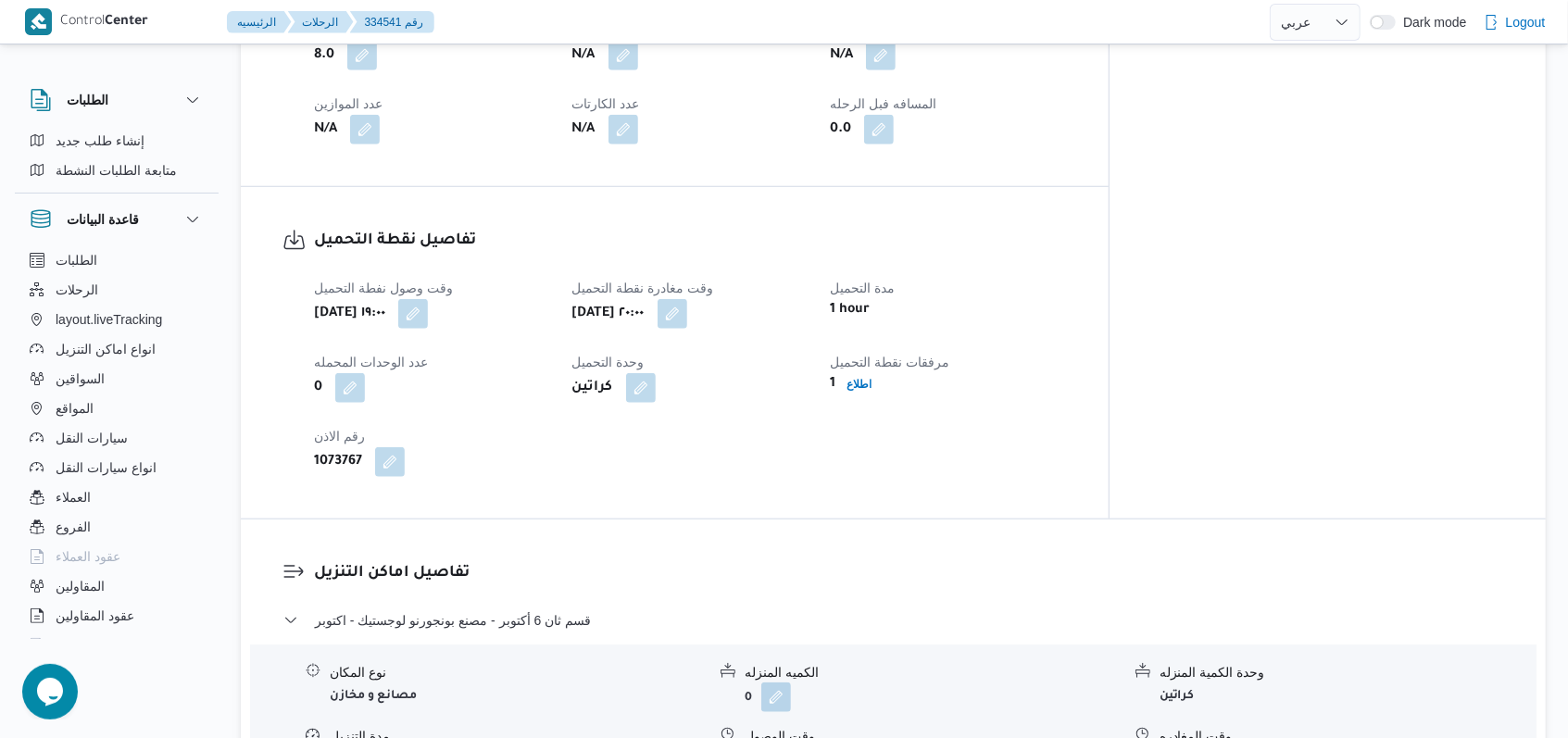
click at [1038, 421] on div "وقت وصول نفطة التحميل سبت ٣٠ أغسطس ٢٠٢٥ ١٩:٠٠ وقت مغادرة نقطة التحميل سبت ٣٠ أغ…" at bounding box center [690, 376] width 775 height 222
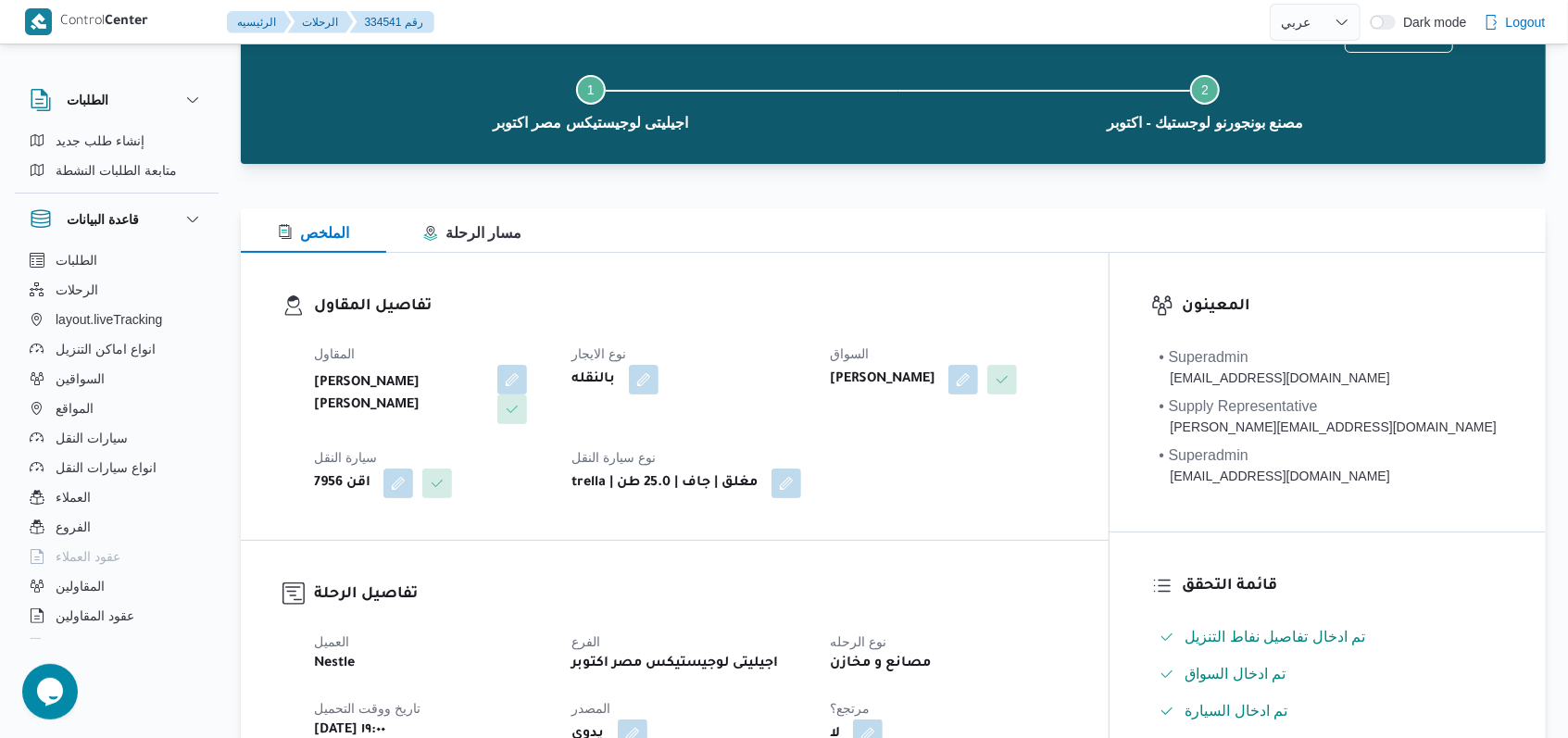
scroll to position [0, 0]
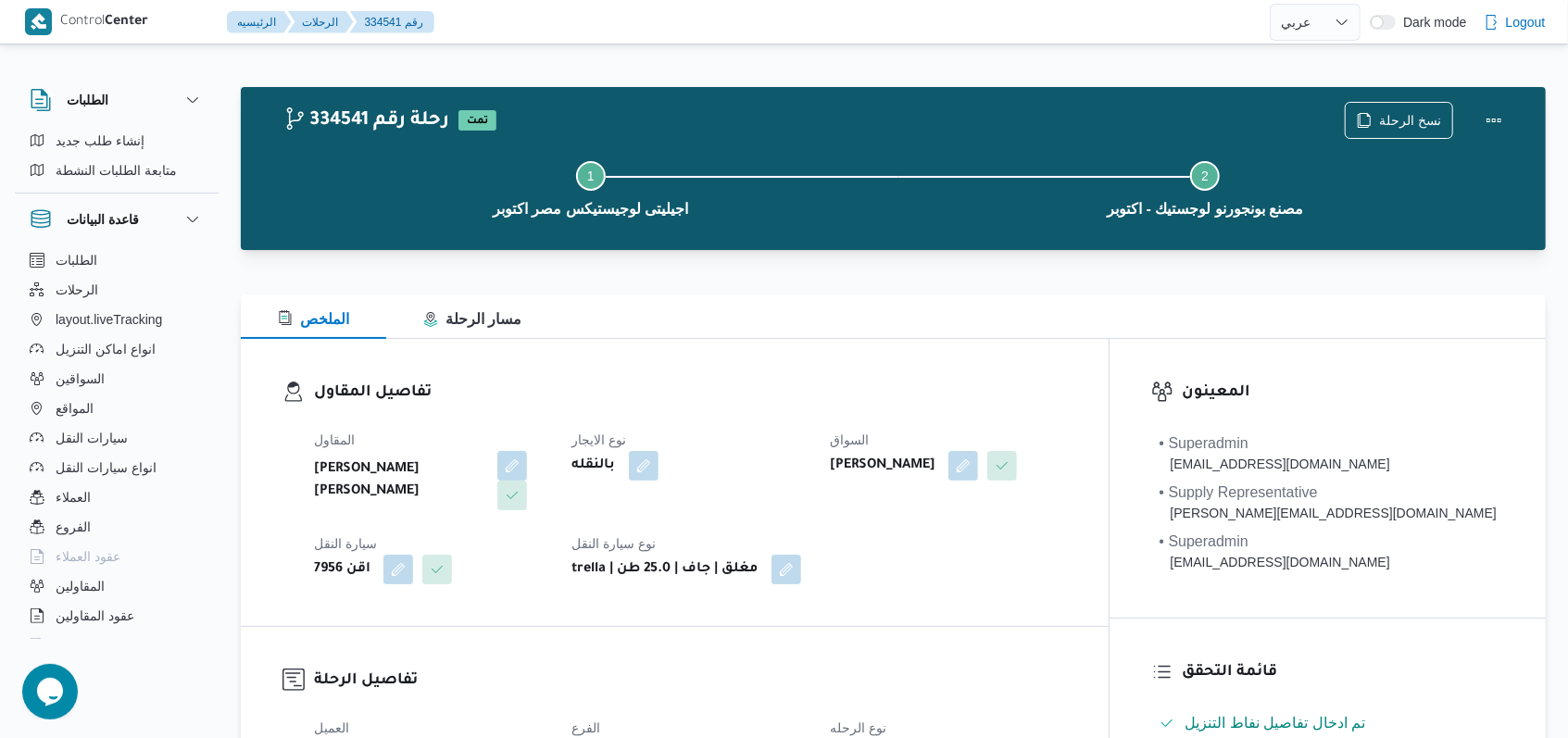
select select "ar"
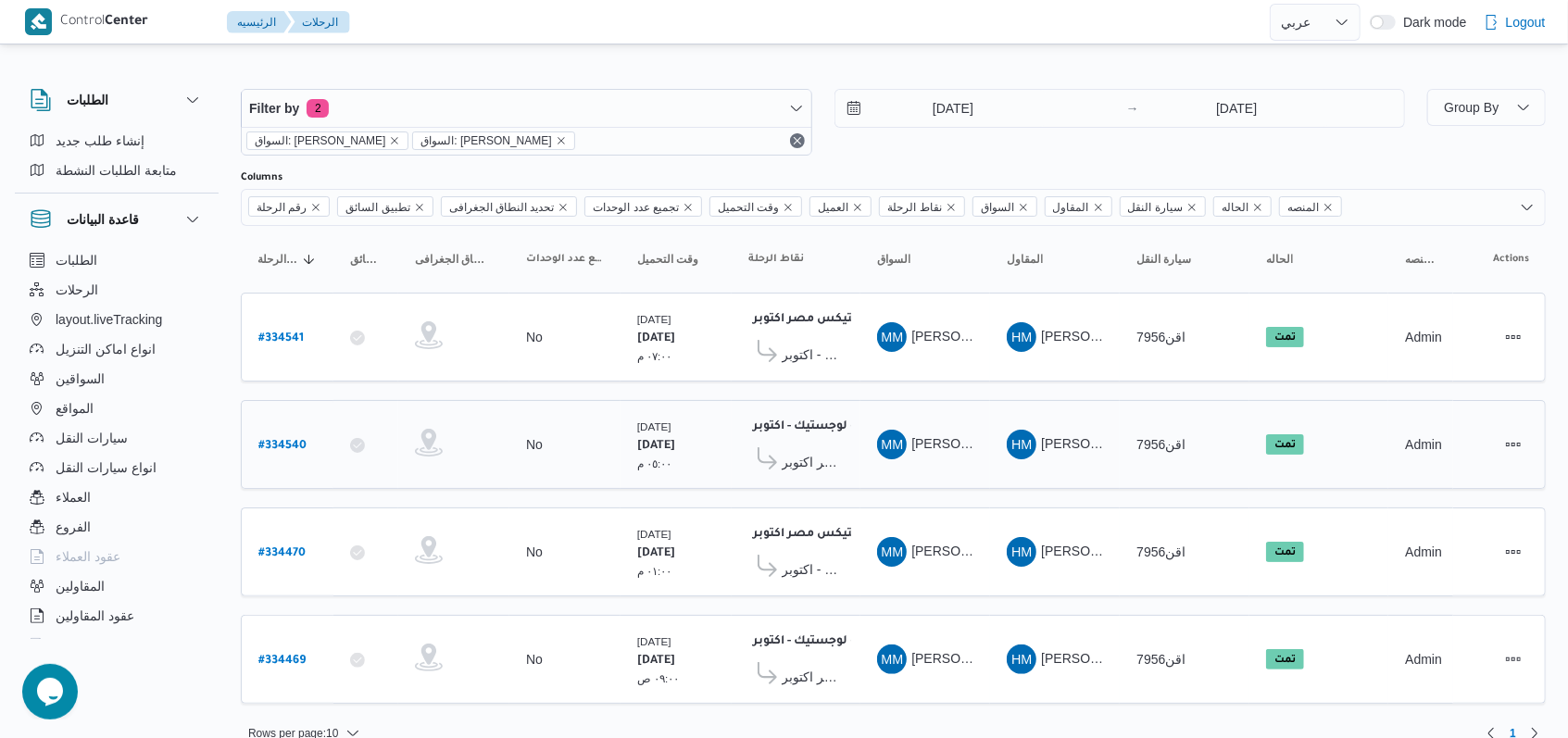
scroll to position [15, 0]
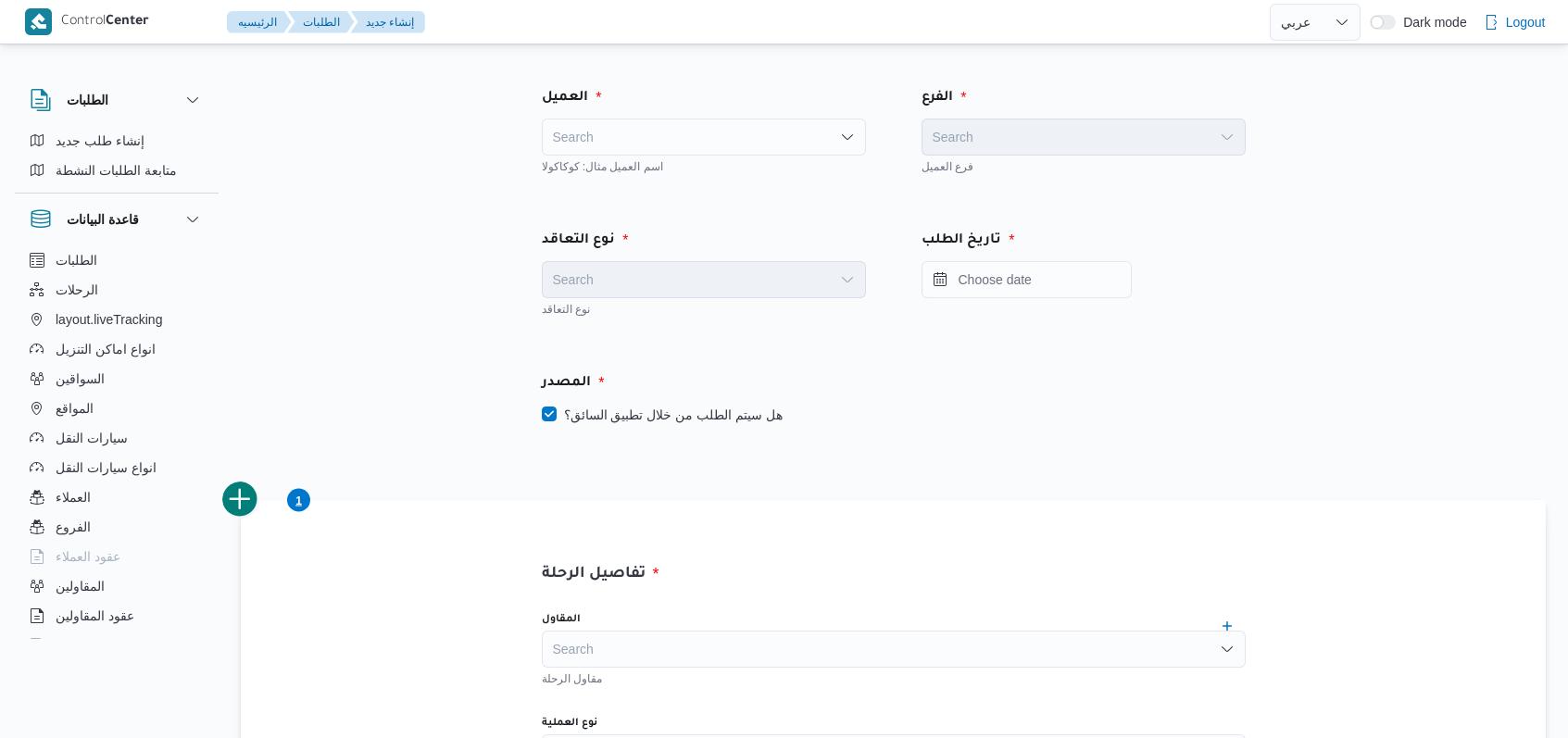
select select "ar"
click at [697, 137] on div "Search" at bounding box center [703, 137] width 324 height 37
type input "fro"
click at [692, 167] on span "Fro ntdoor" at bounding box center [715, 171] width 279 height 23
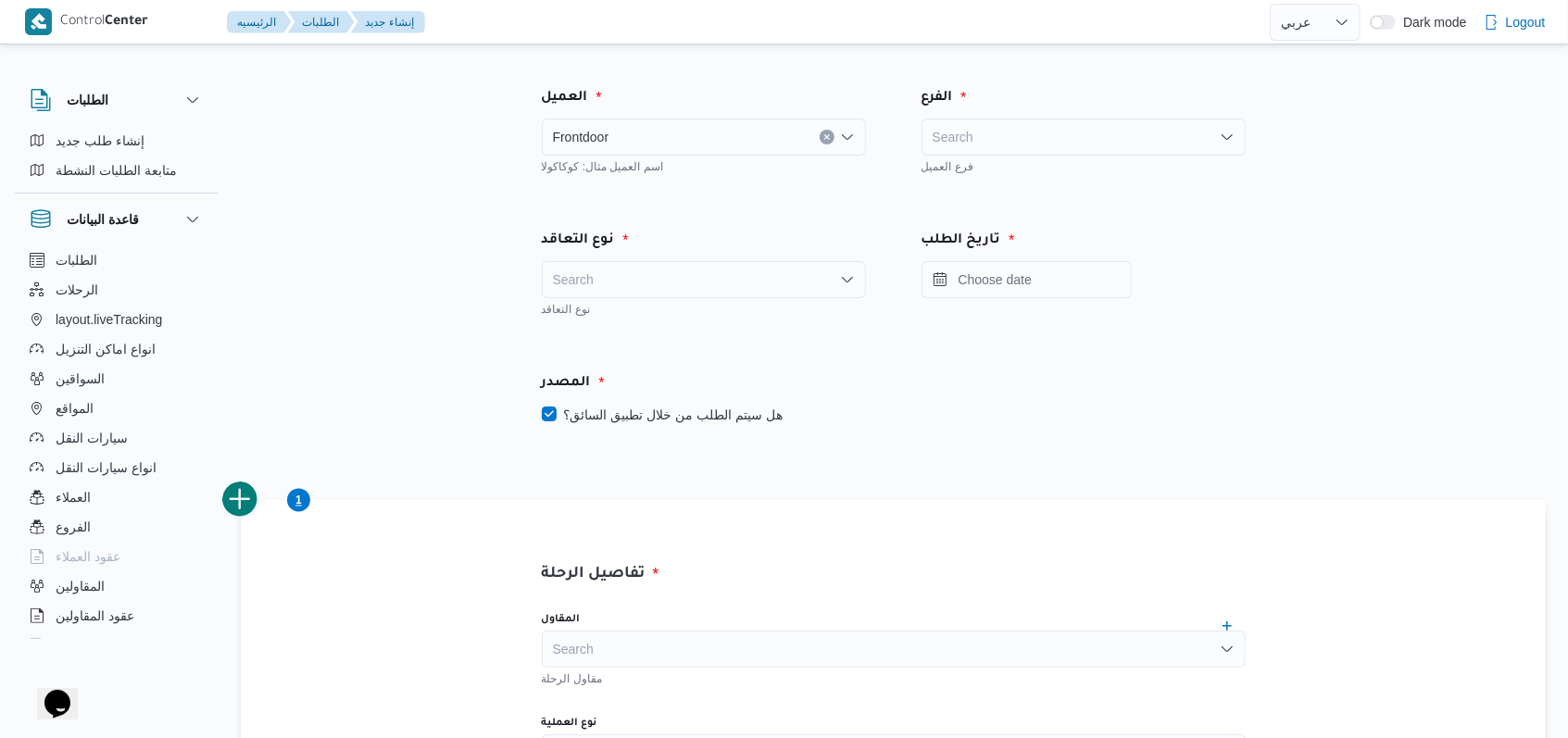
click at [1020, 127] on div "Search" at bounding box center [1083, 137] width 324 height 37
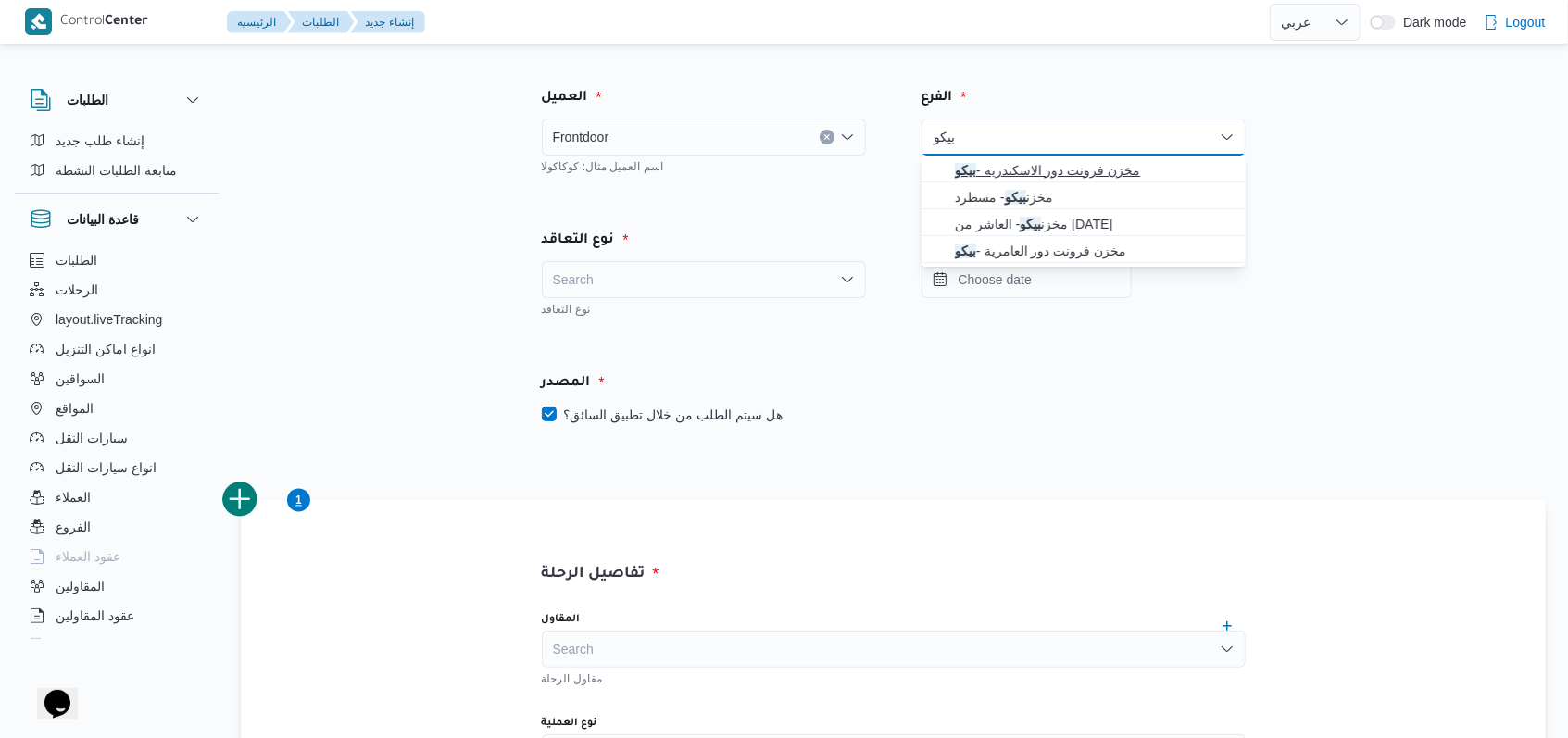
type input "بيكو"
click at [997, 156] on span "مخزن فرونت دور الاسكندرية - بيكو" at bounding box center [1084, 170] width 310 height 29
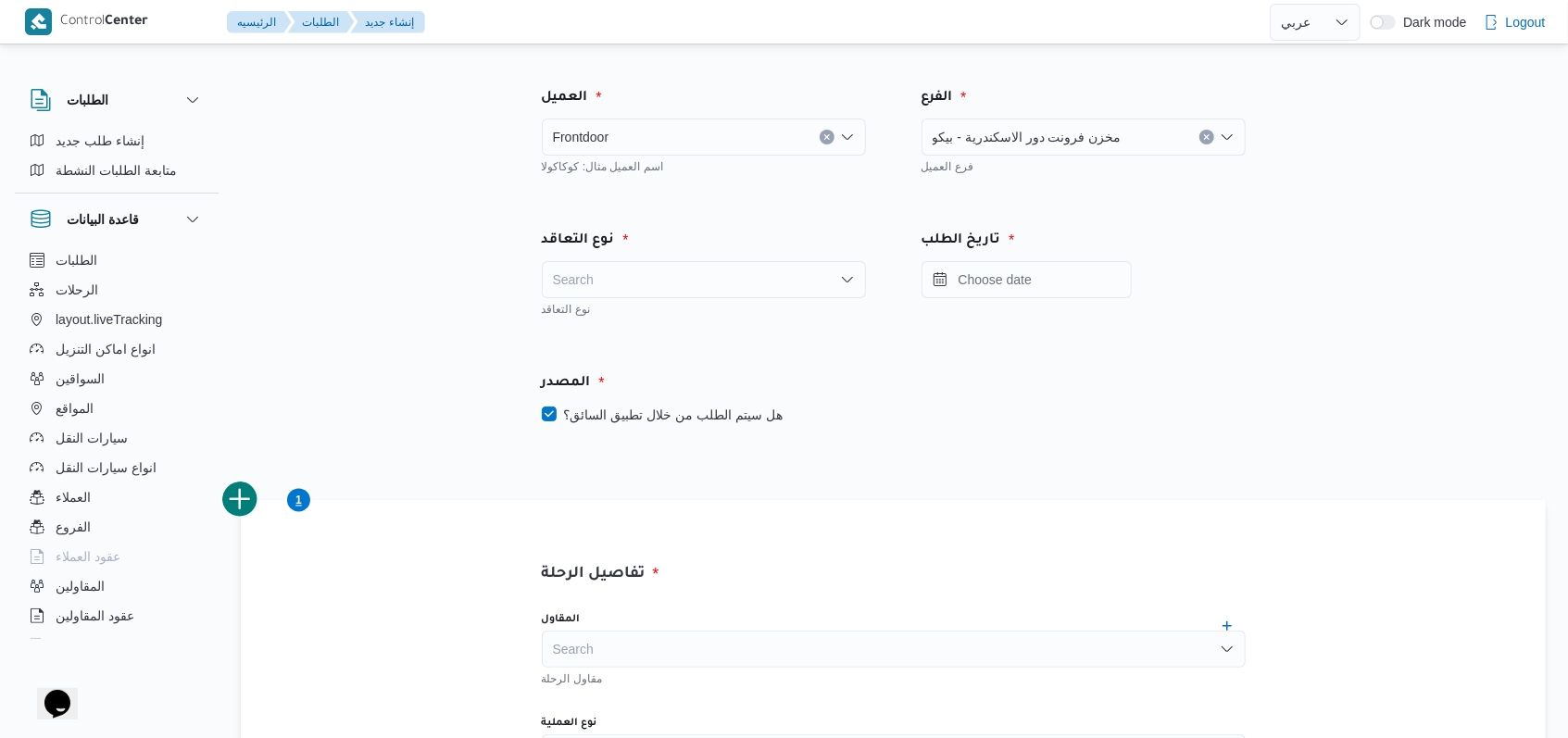
click at [760, 285] on div "Search" at bounding box center [703, 279] width 324 height 37
click at [649, 344] on span "On Demand" at bounding box center [715, 340] width 279 height 23
click at [659, 400] on div "المصدر" at bounding box center [893, 383] width 726 height 44
click at [746, 413] on label "هل سيتم الطلب من خلال تطبيق السائق؟" at bounding box center [662, 415] width 241 height 23
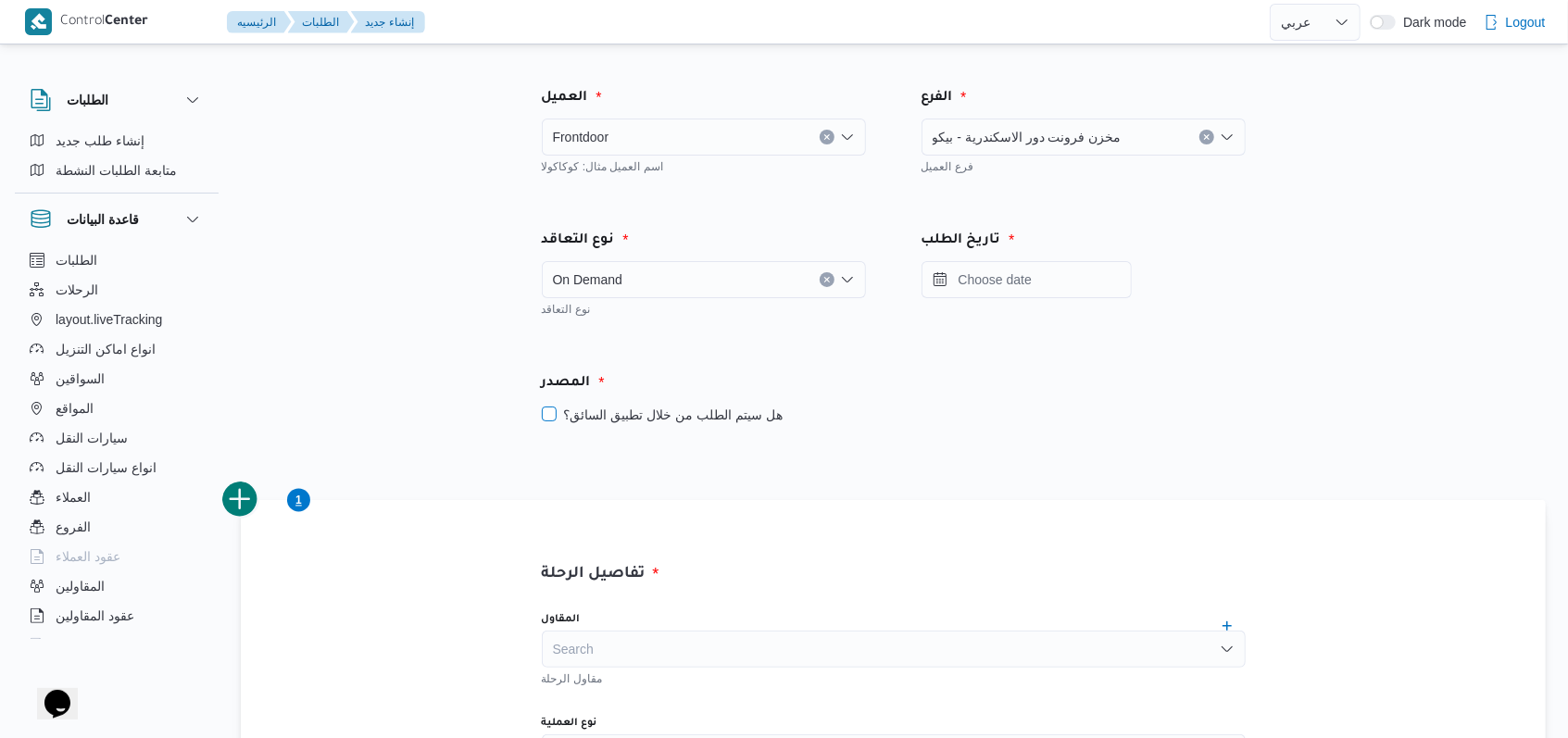
checkbox input "false"
click at [1046, 281] on input "Press the down key to open a popover containing a calendar." at bounding box center [1026, 279] width 211 height 37
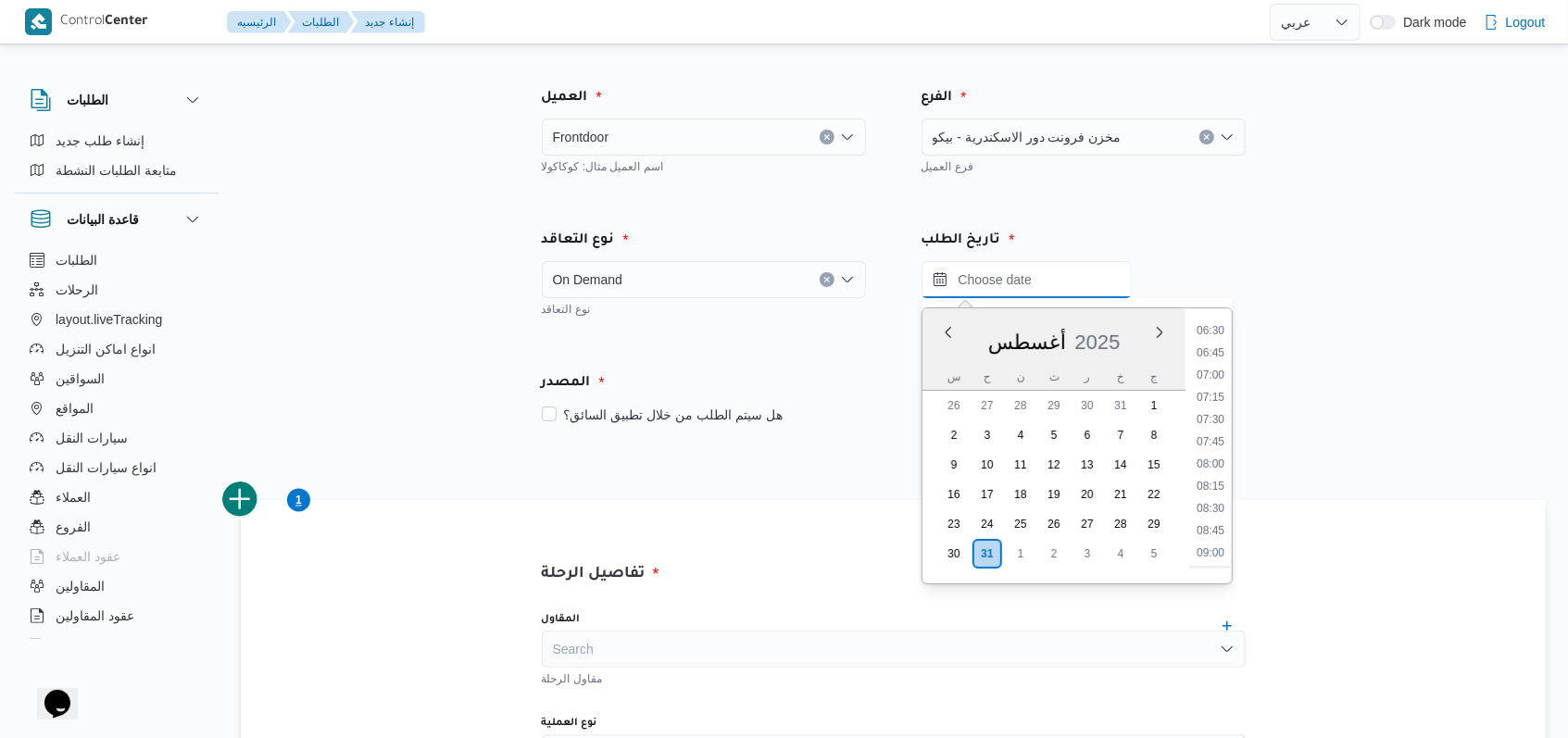
scroll to position [616, 0]
click at [1222, 521] on li "09:00" at bounding box center [1209, 516] width 42 height 19
type input "٣١/٠٨/٢٠٢٥ ٠٩:٠٠"
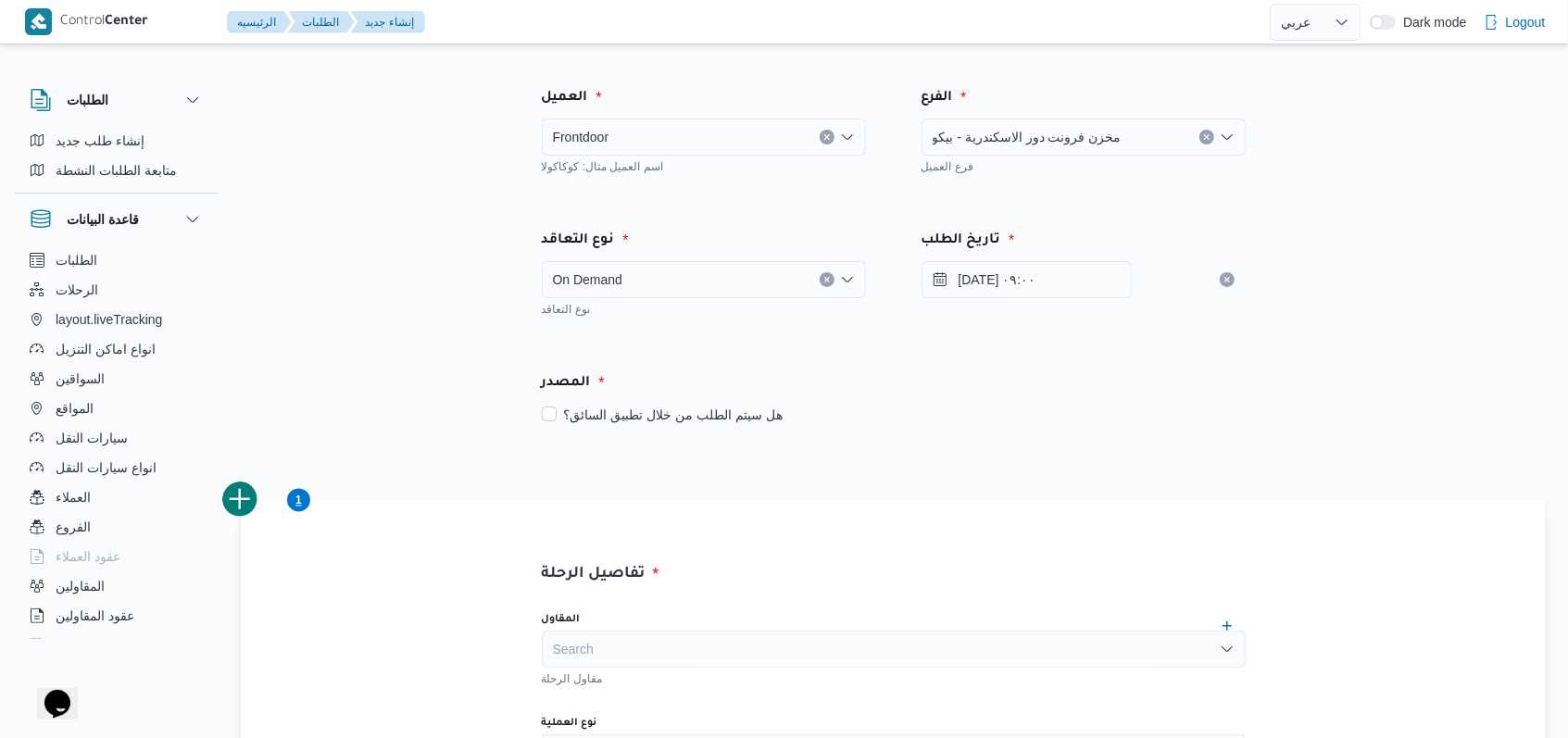
click at [1092, 426] on div "المصدر هل سيتم الطلب من خلال تطبيق السائق؟" at bounding box center [893, 399] width 759 height 109
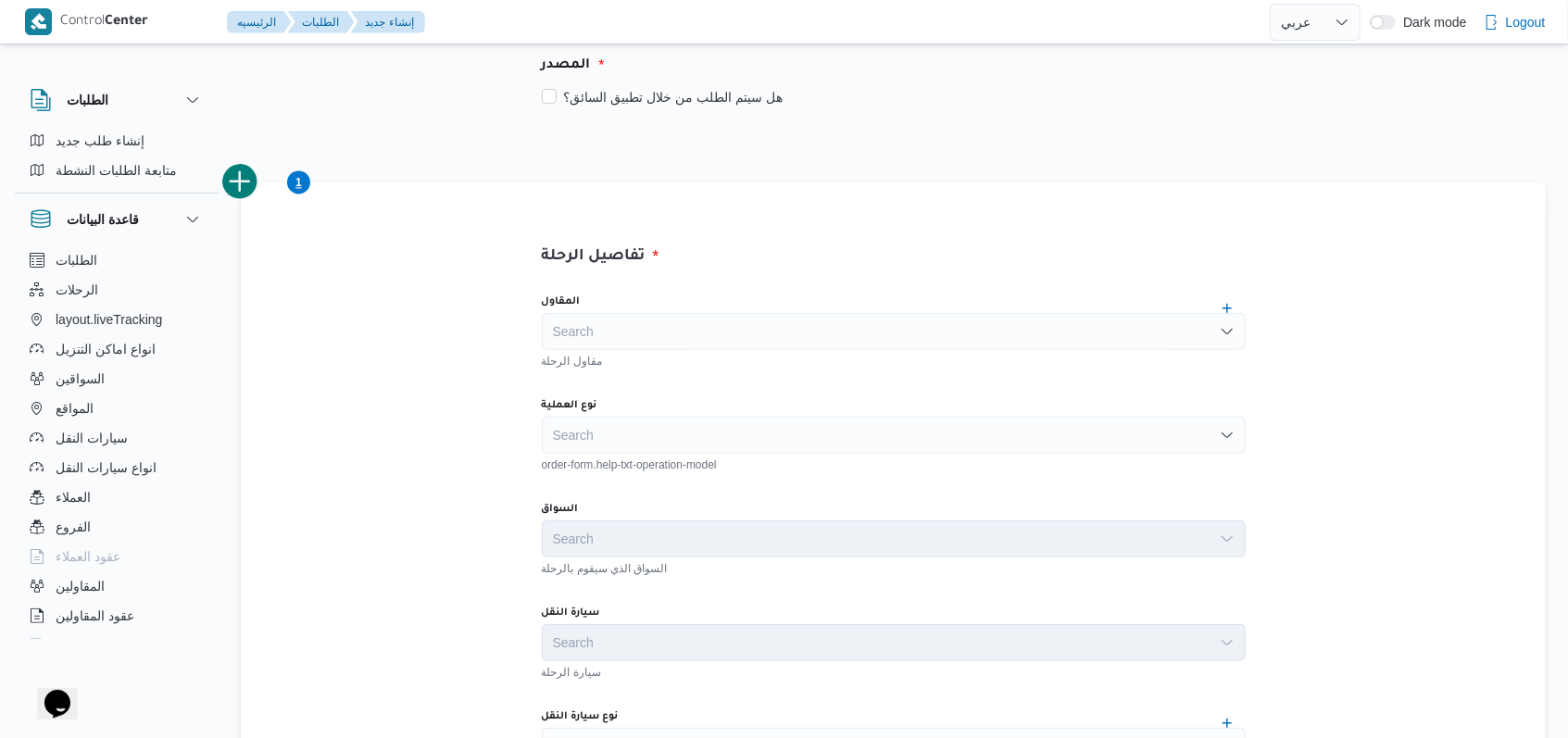
scroll to position [370, 0]
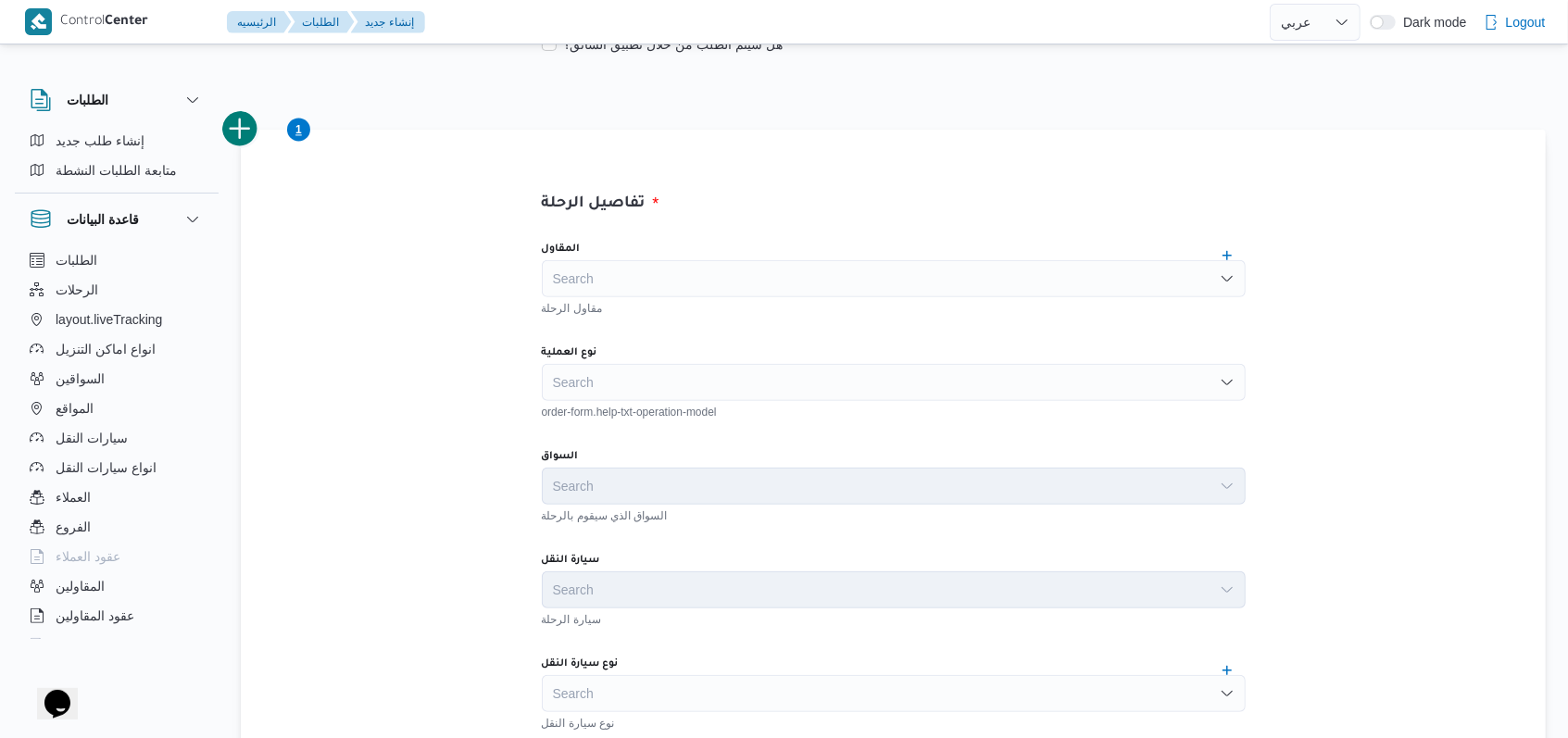
click at [705, 387] on div "Search" at bounding box center [893, 381] width 703 height 37
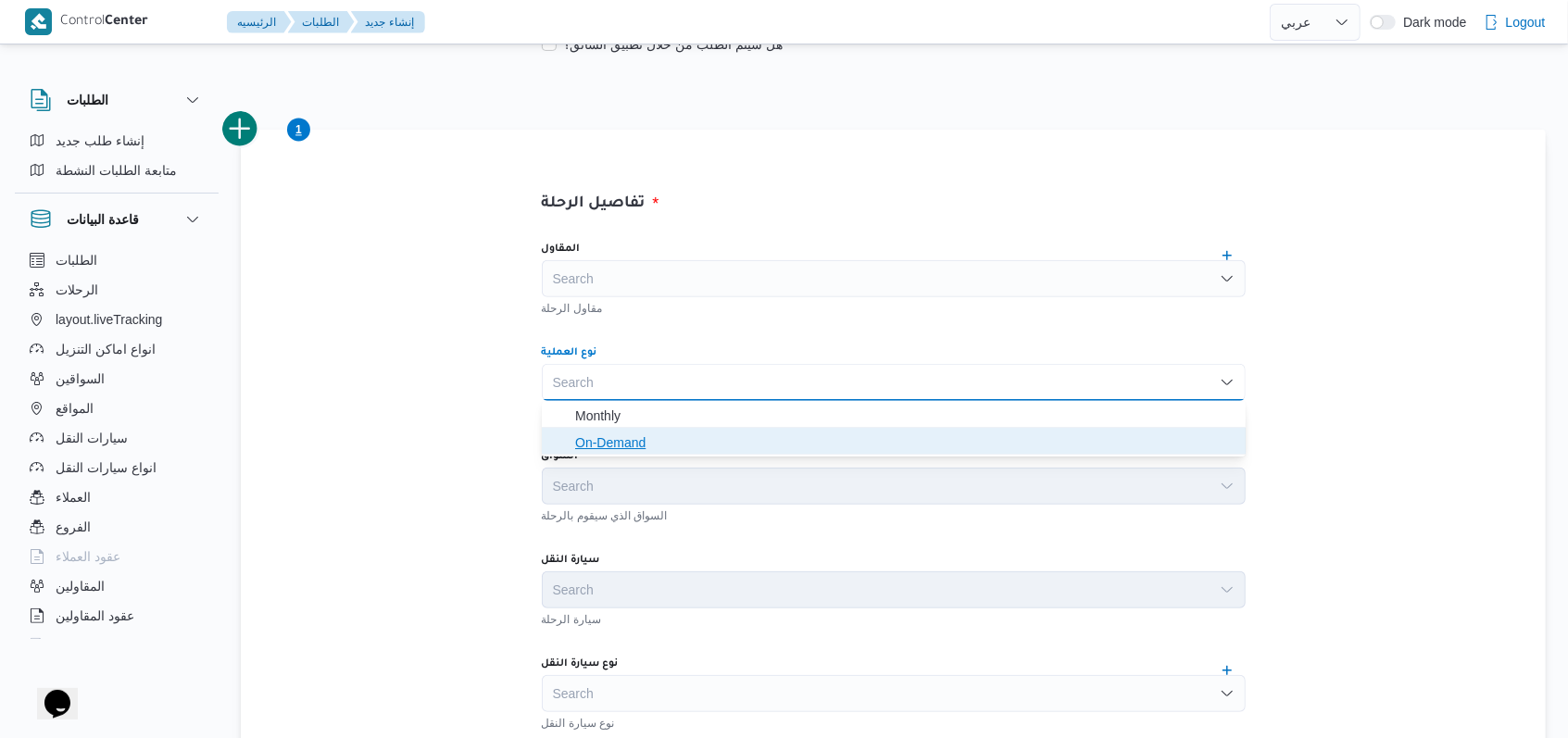
click at [674, 446] on span "On-Demand" at bounding box center [904, 443] width 659 height 23
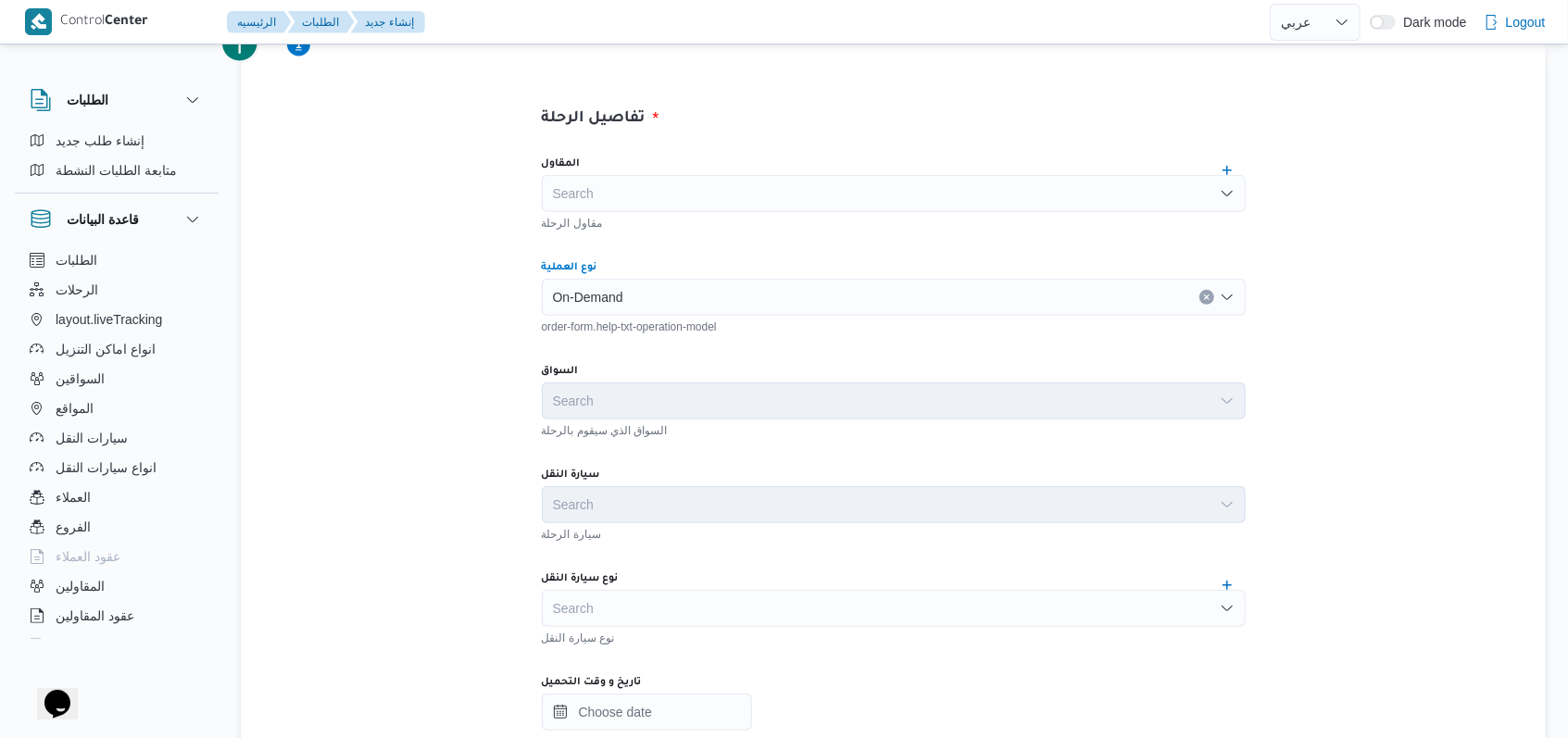
scroll to position [494, 0]
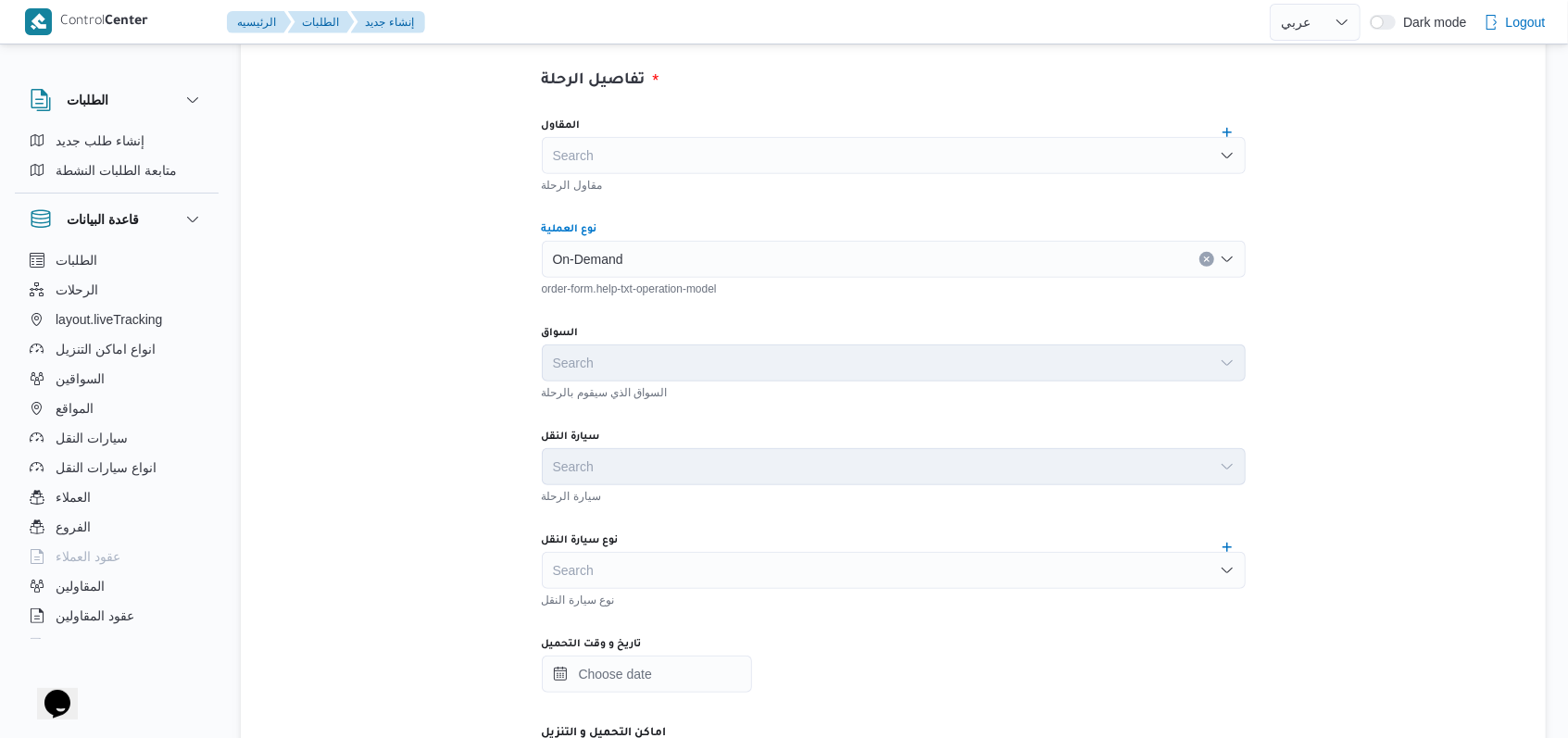
click at [694, 558] on div "Search" at bounding box center [893, 570] width 703 height 37
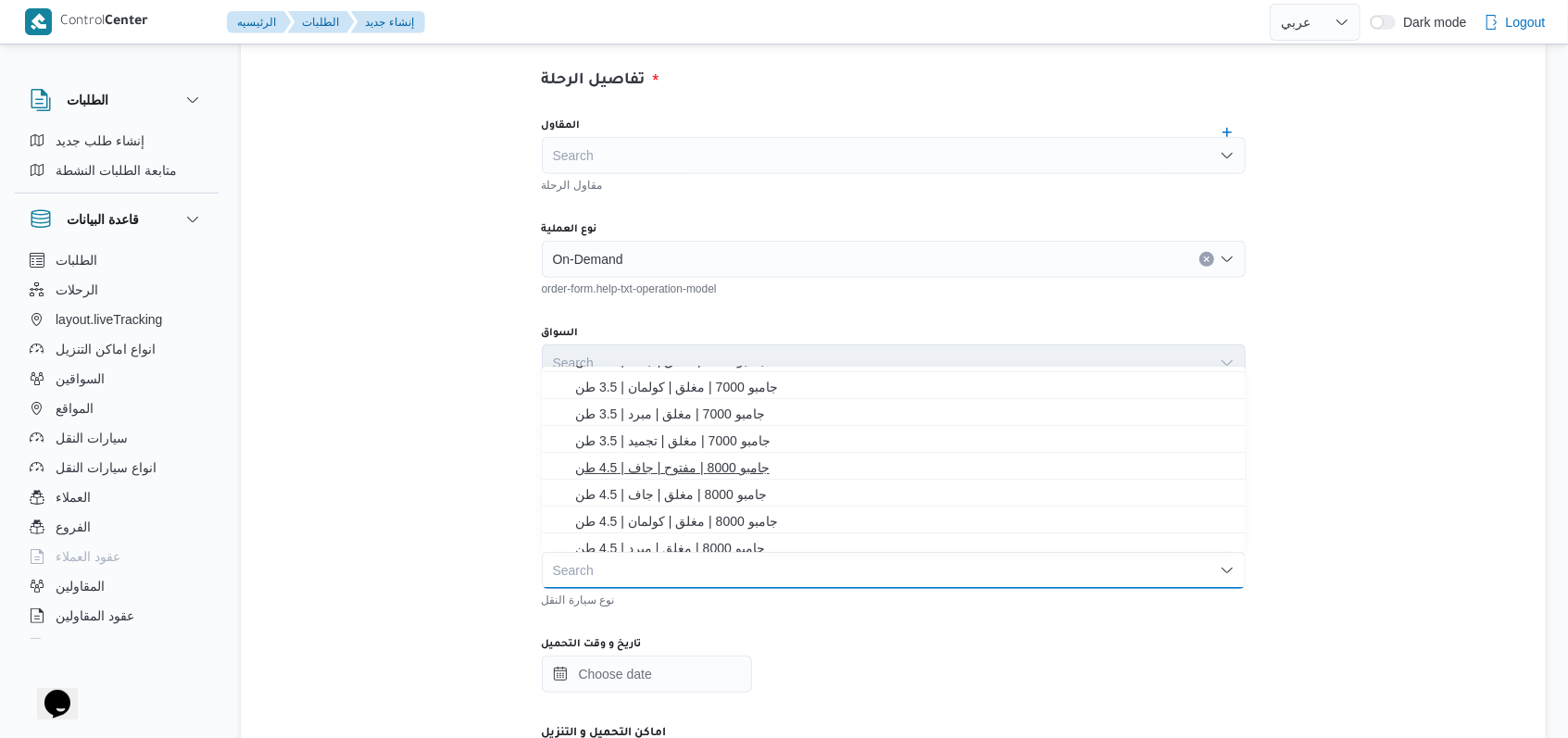
scroll to position [246, 0]
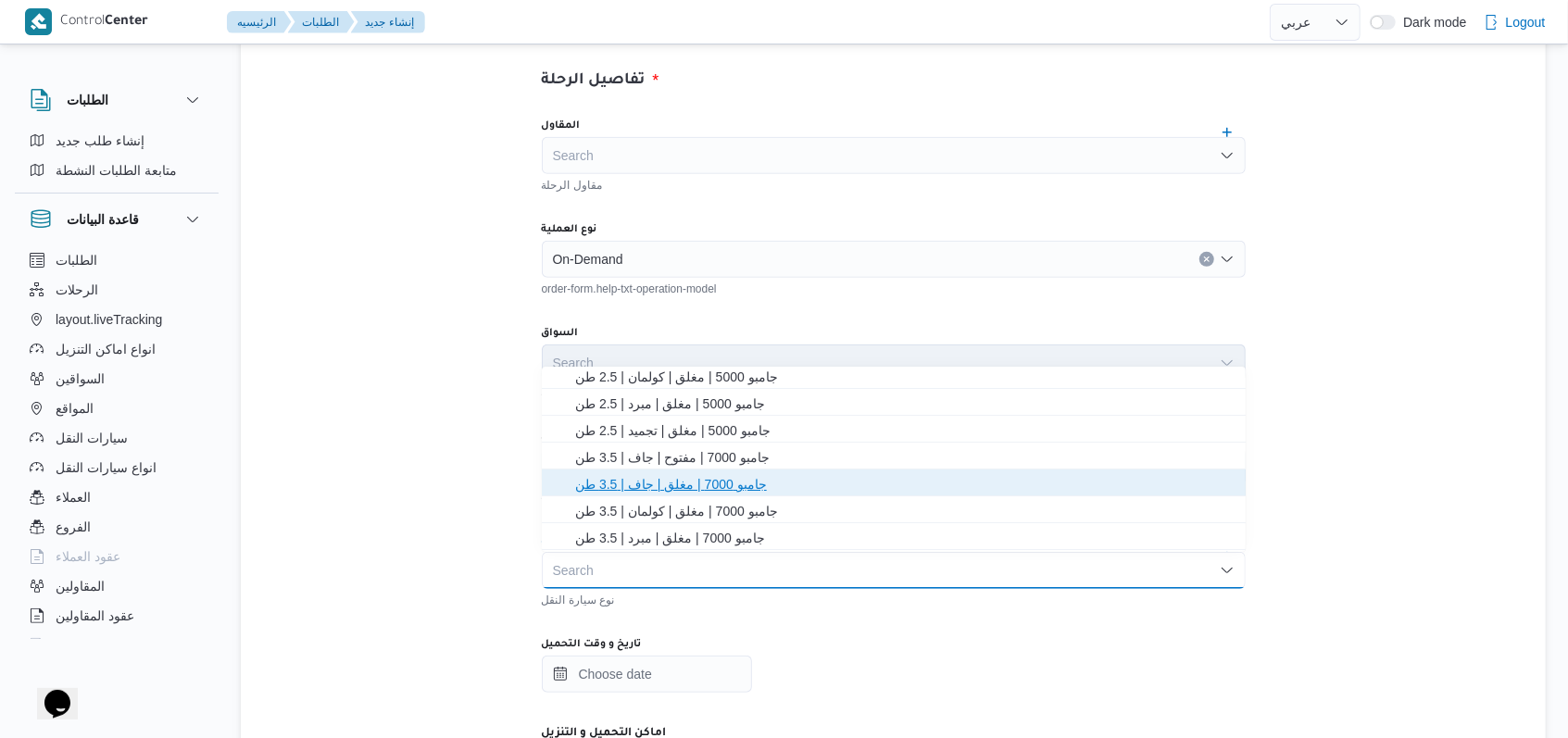
click at [717, 479] on span "جامبو 7000 | مغلق | جاف | 3.5 طن" at bounding box center [904, 484] width 659 height 23
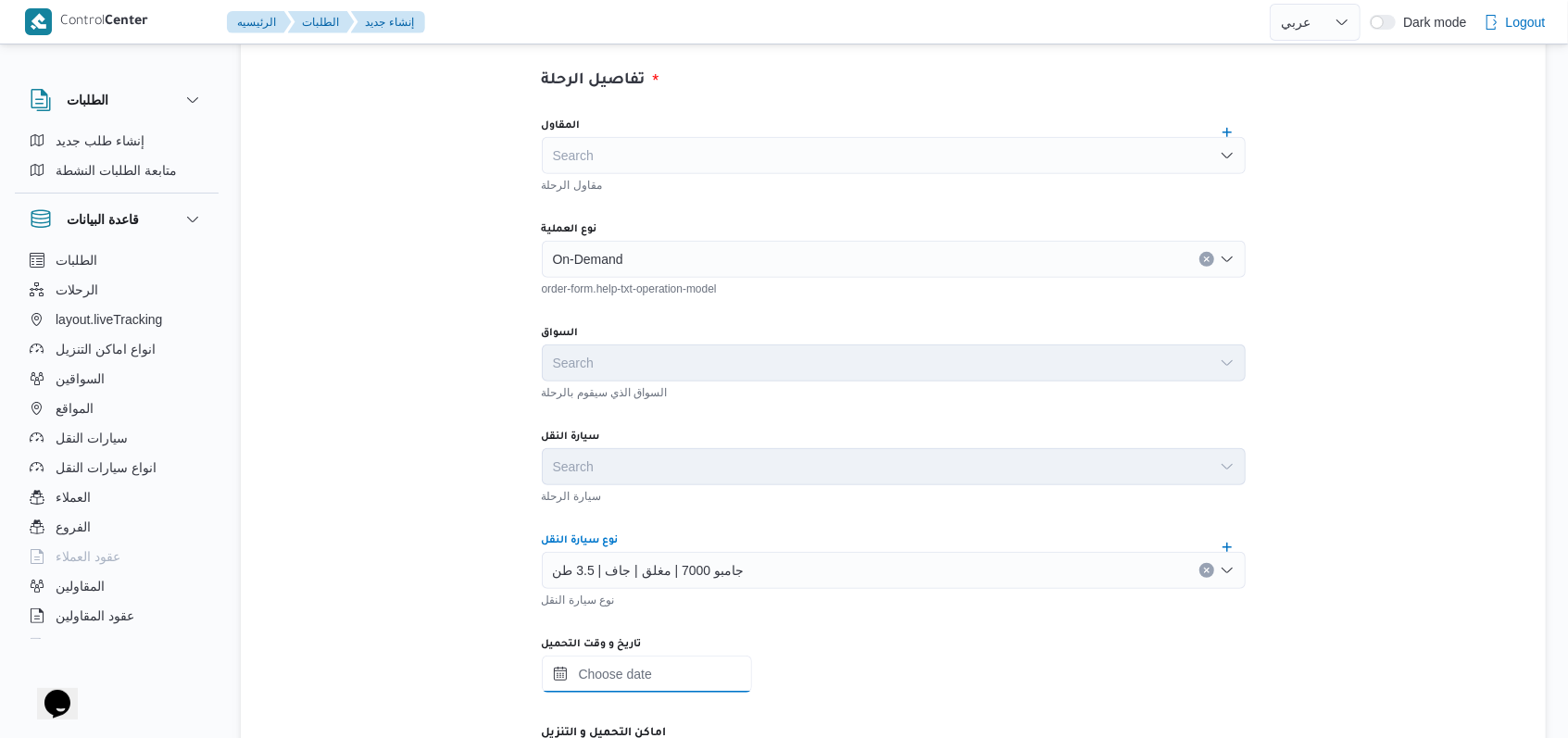
click at [666, 686] on input "تاريخ و وقت التحميل" at bounding box center [647, 673] width 211 height 37
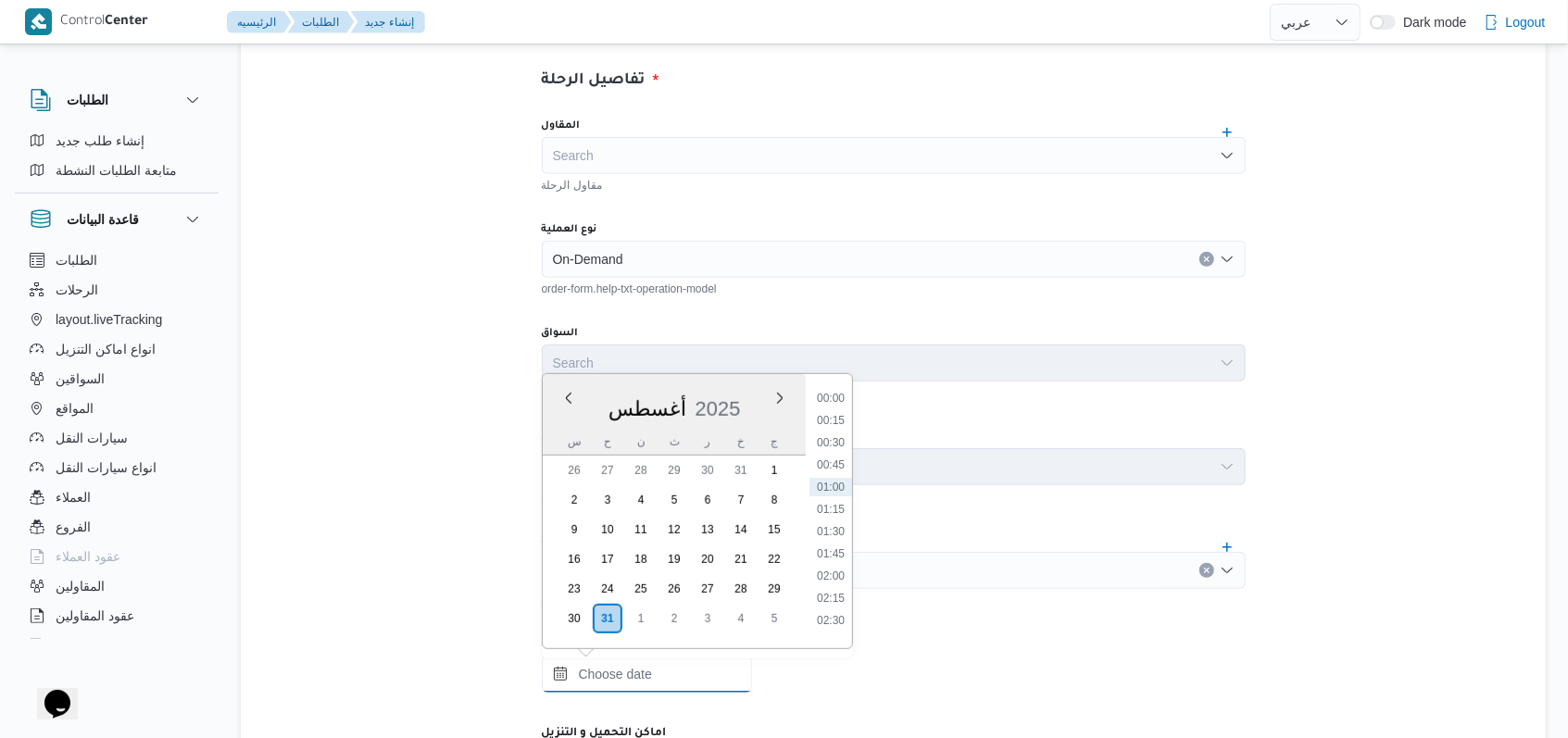
scroll to position [616, 0]
click at [841, 581] on li "09:00" at bounding box center [830, 581] width 42 height 19
type input "٣١/٠٨/٢٠٢٥ ٠٩:٠٠"
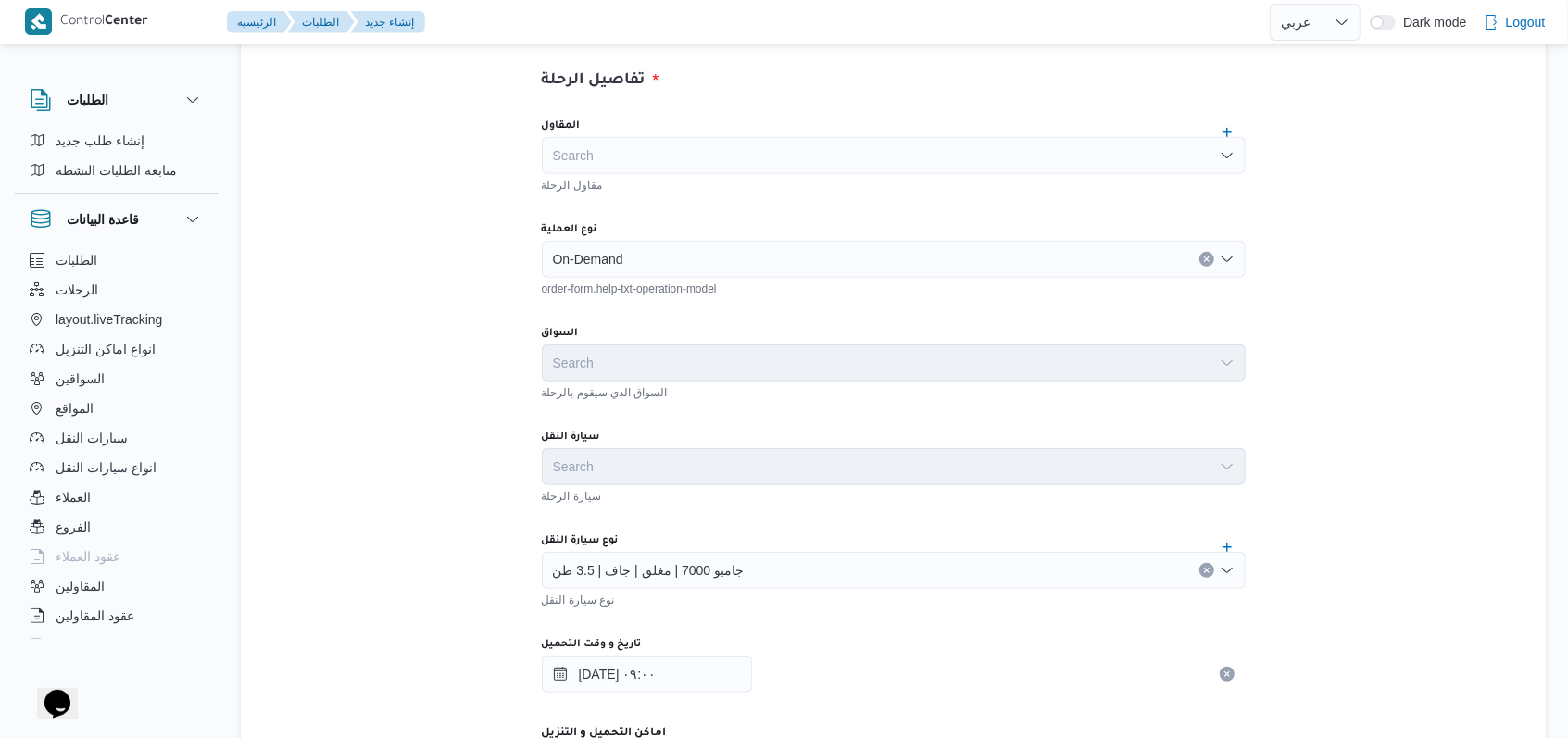
click at [835, 521] on div "المقاول Search مقاول الرحلة نوع العملية On-Demand order-form.help-txt-operation…" at bounding box center [893, 515] width 733 height 823
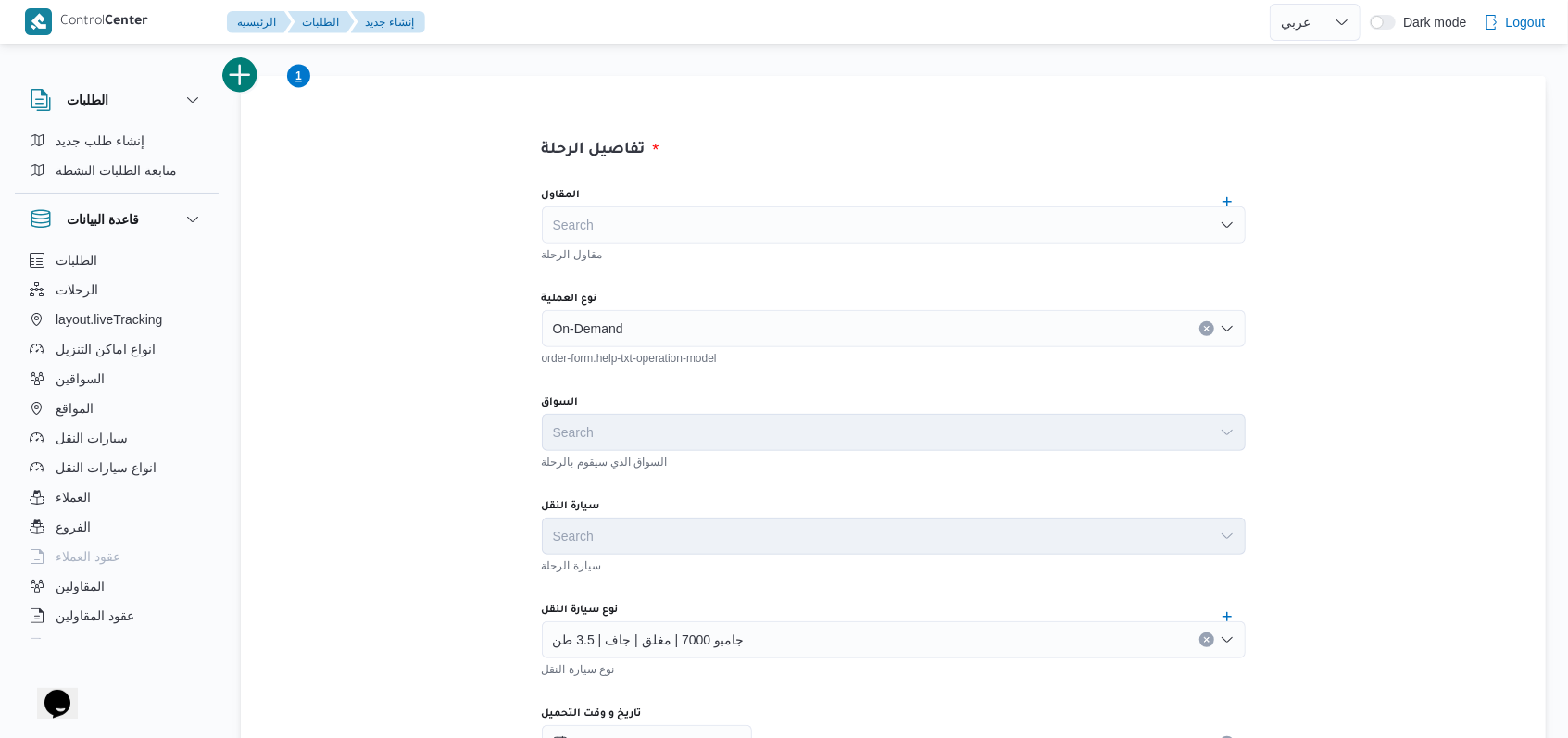
scroll to position [370, 0]
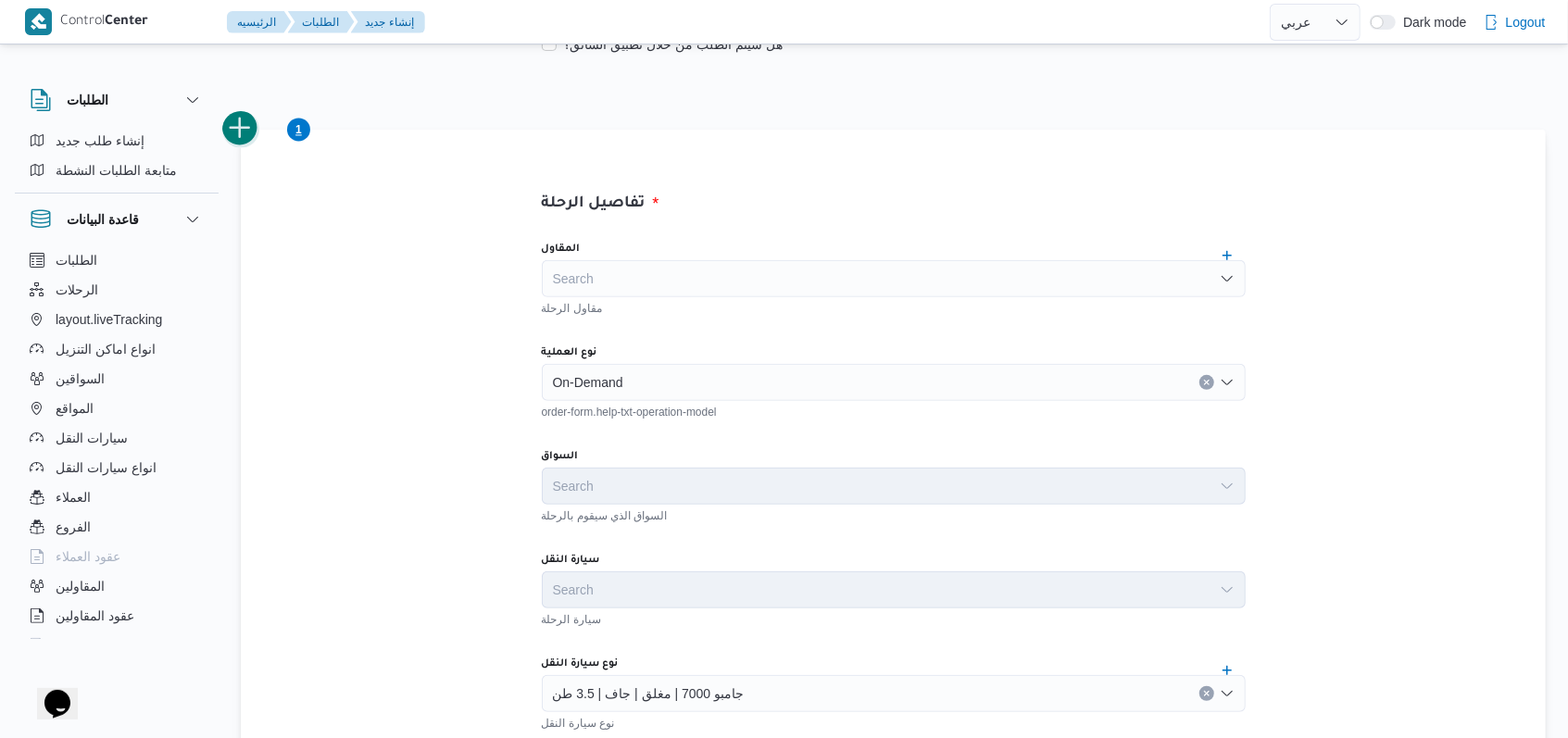
click at [251, 124] on button "add trip" at bounding box center [240, 128] width 37 height 37
click at [597, 389] on div "Search" at bounding box center [893, 381] width 703 height 37
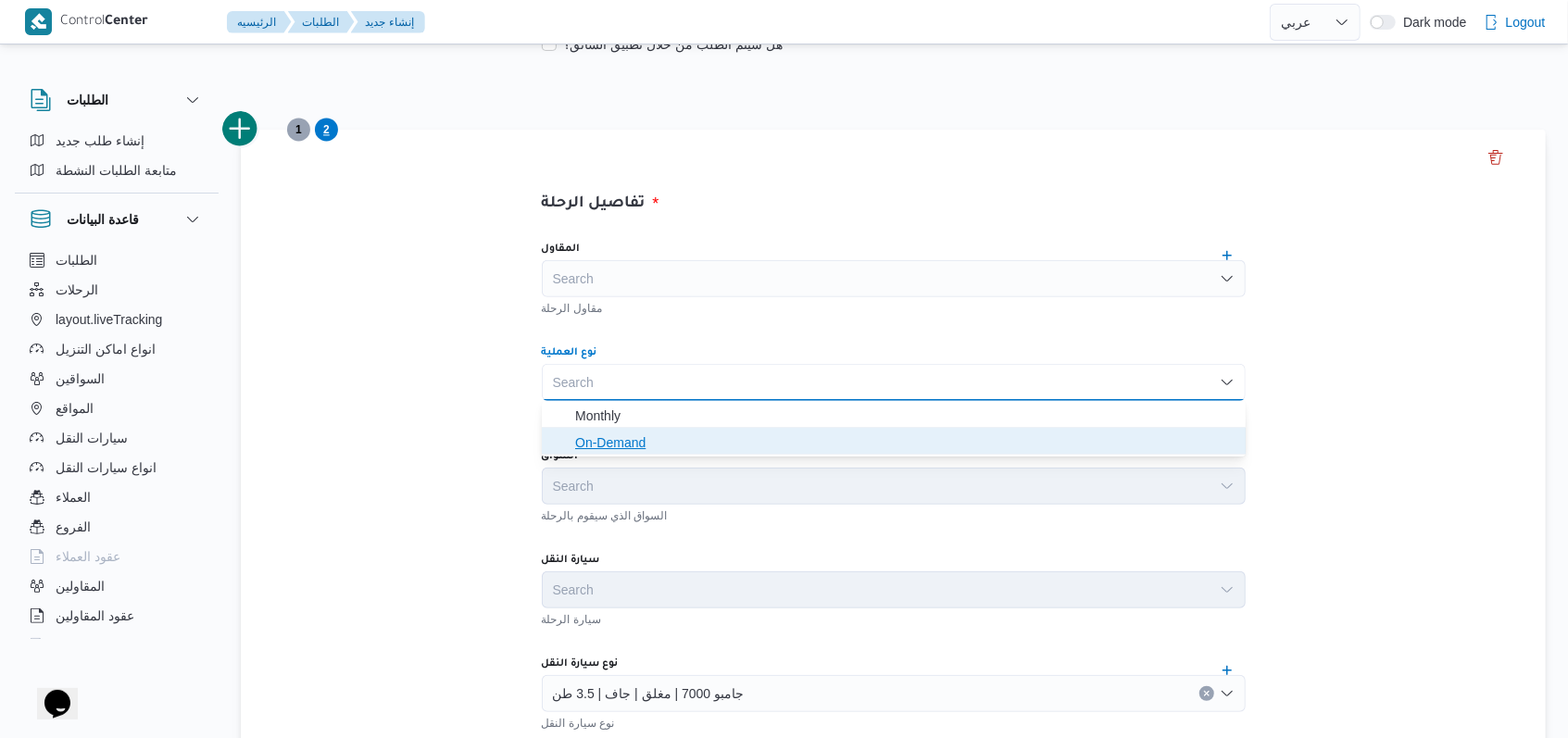
click at [599, 438] on span "On-Demand" at bounding box center [904, 443] width 659 height 23
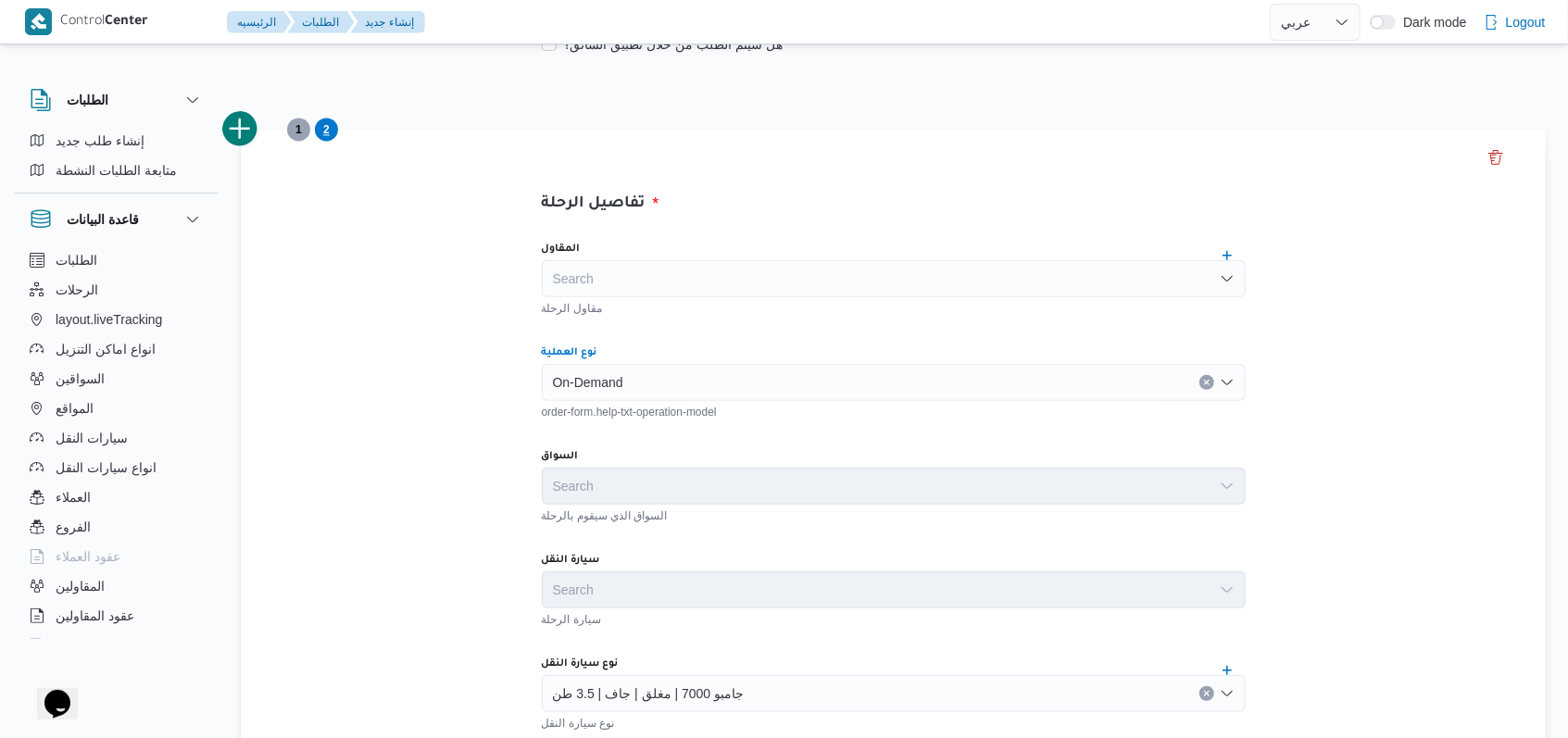
click at [301, 133] on span "1" at bounding box center [298, 130] width 24 height 24
click at [323, 128] on span "2" at bounding box center [326, 130] width 7 height 23
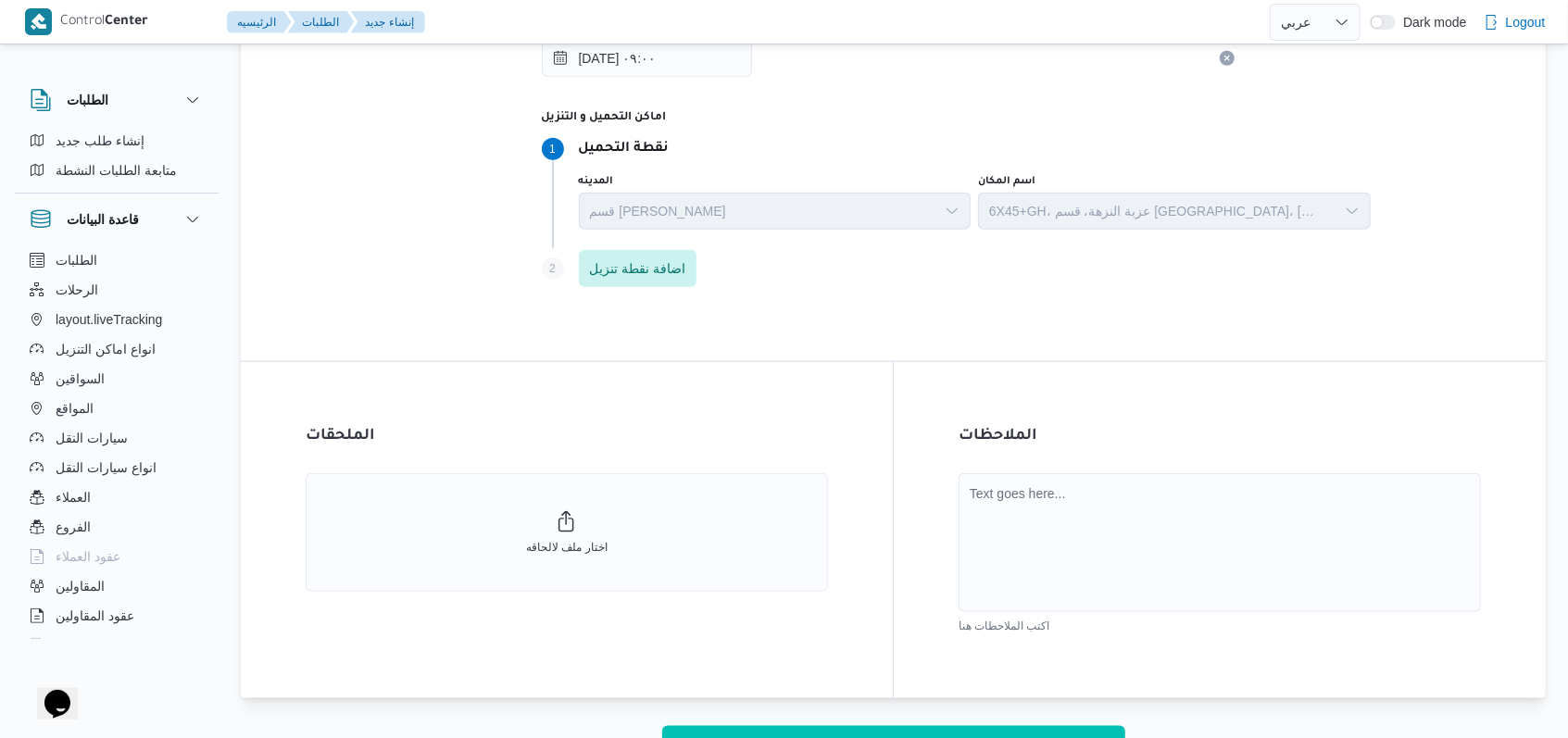
scroll to position [1166, 0]
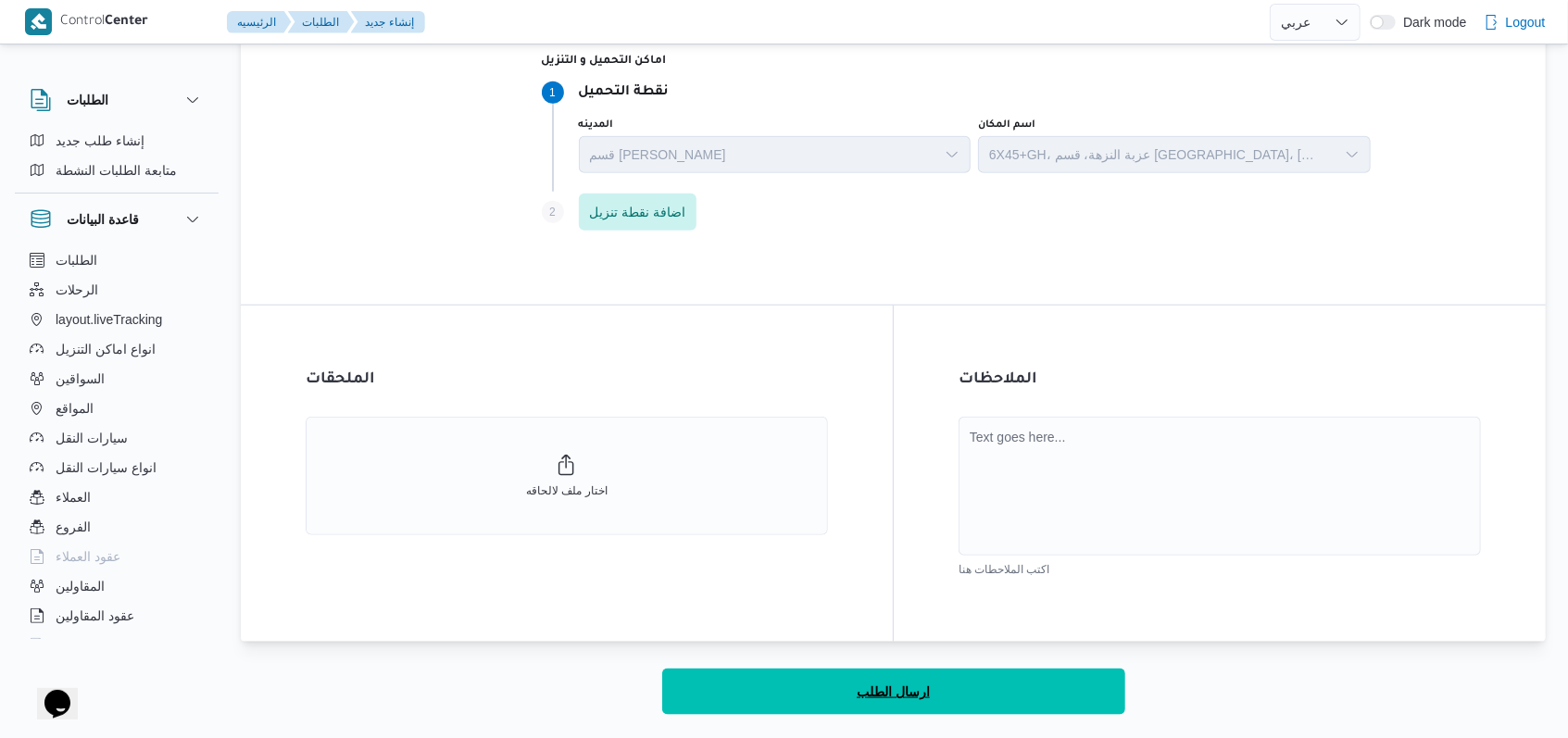
click at [930, 694] on button "ارسال الطلب" at bounding box center [893, 691] width 463 height 46
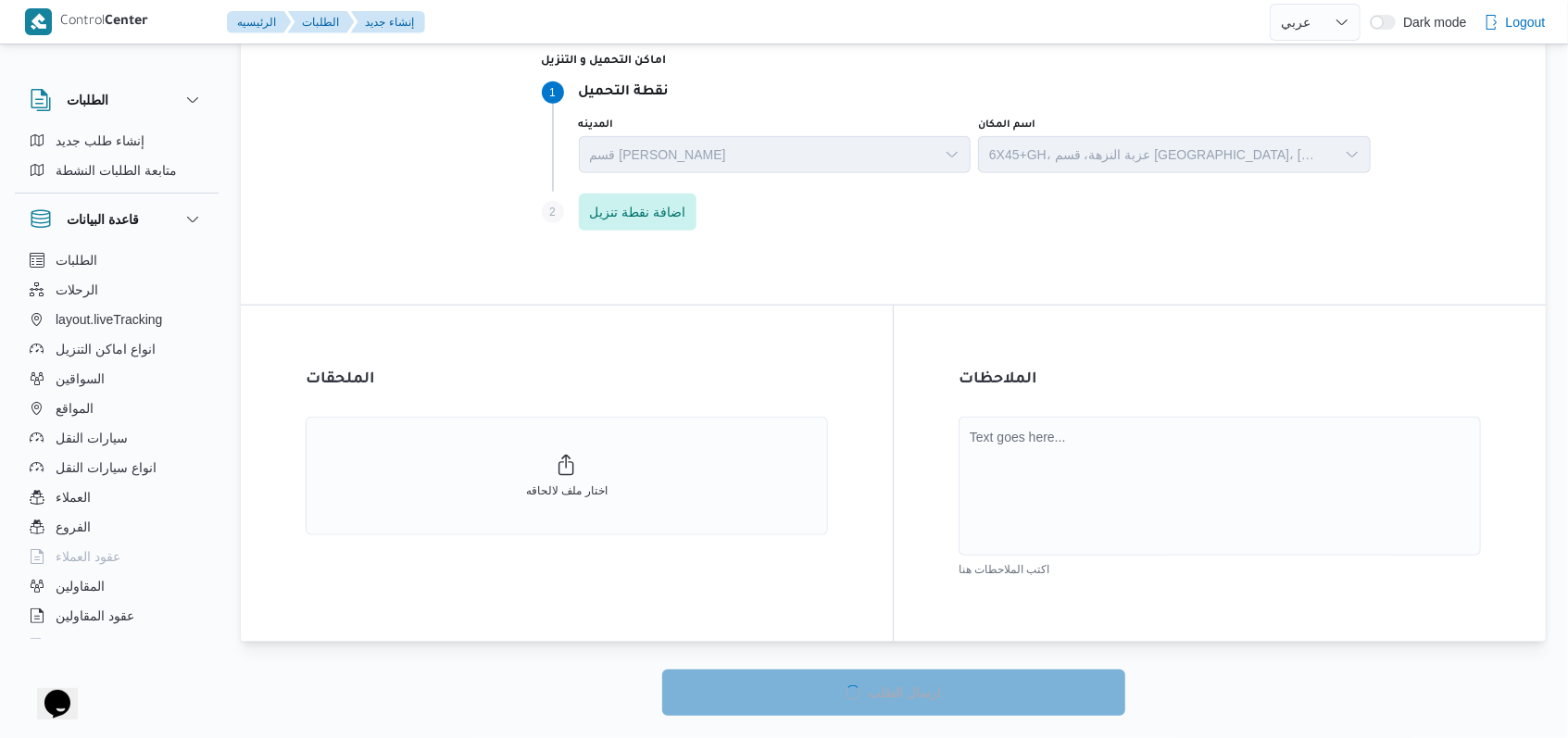
select select "ar"
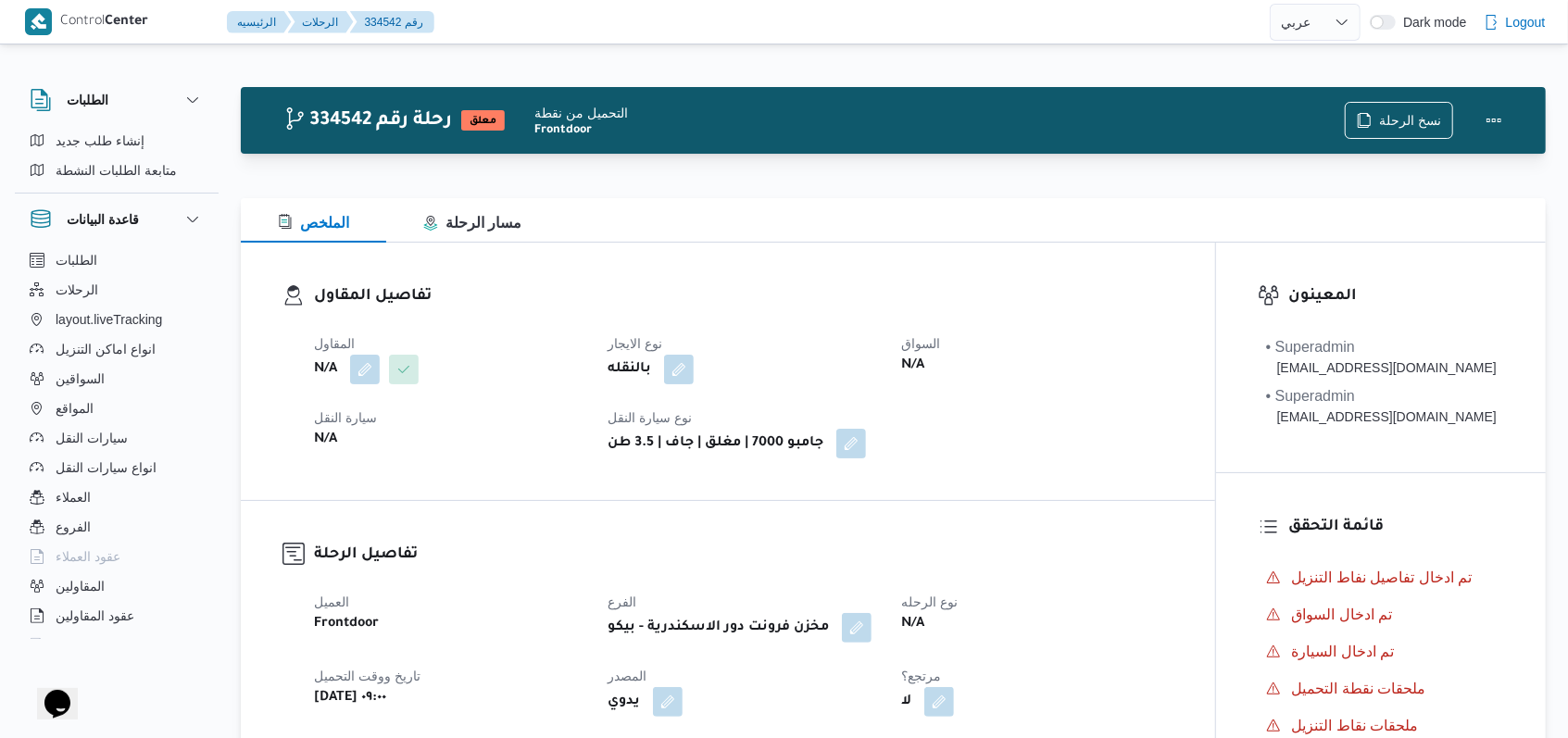
select select "ar"
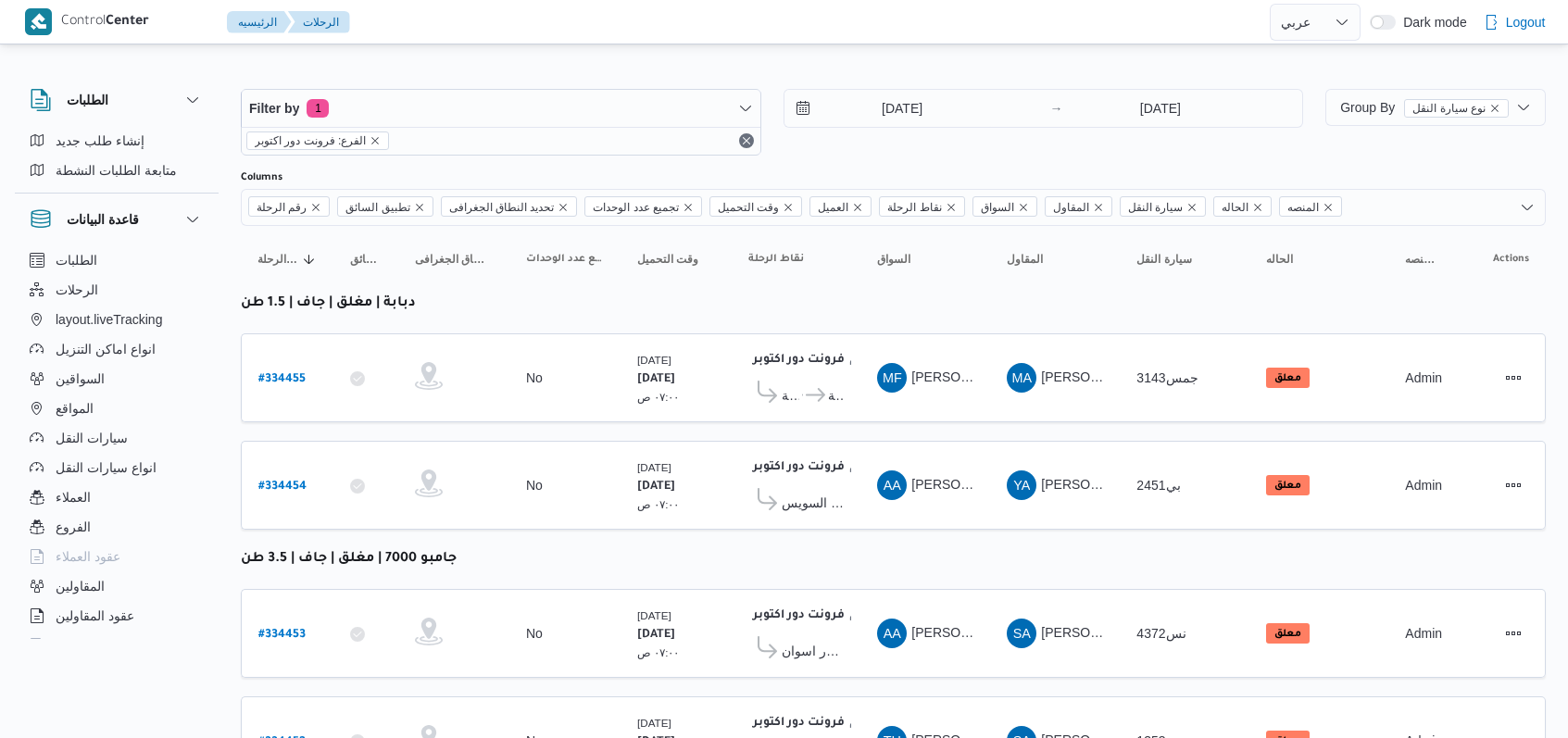
select select "ar"
click at [917, 111] on input "[DATE]" at bounding box center [889, 108] width 211 height 37
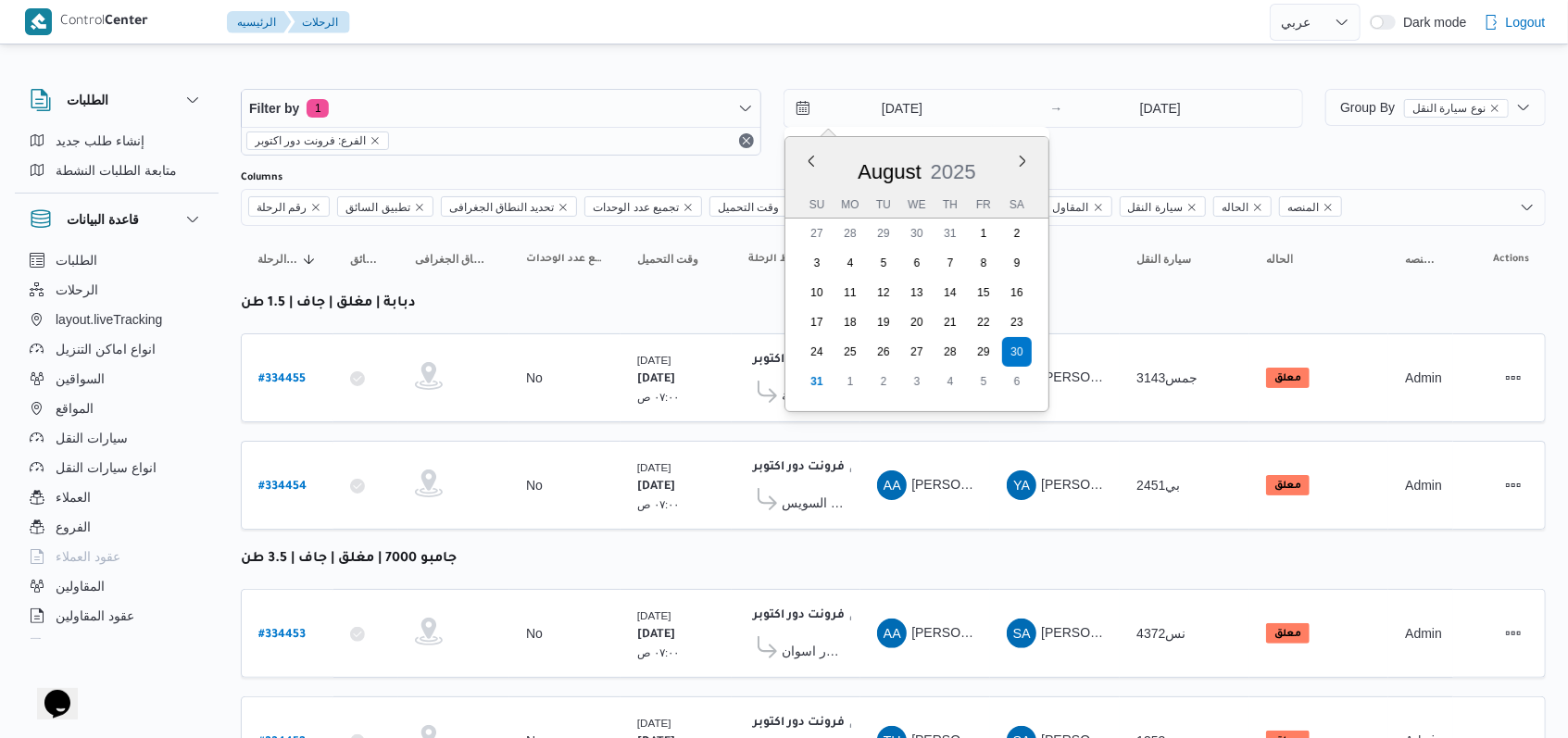
click at [795, 379] on div "[DATE] [DATE] Su Mo Tu We Th Fr Sa 27 28 29 30 31 1 2 3 4 5 6 7 8 9 10 11 12 13…" at bounding box center [917, 274] width 263 height 274
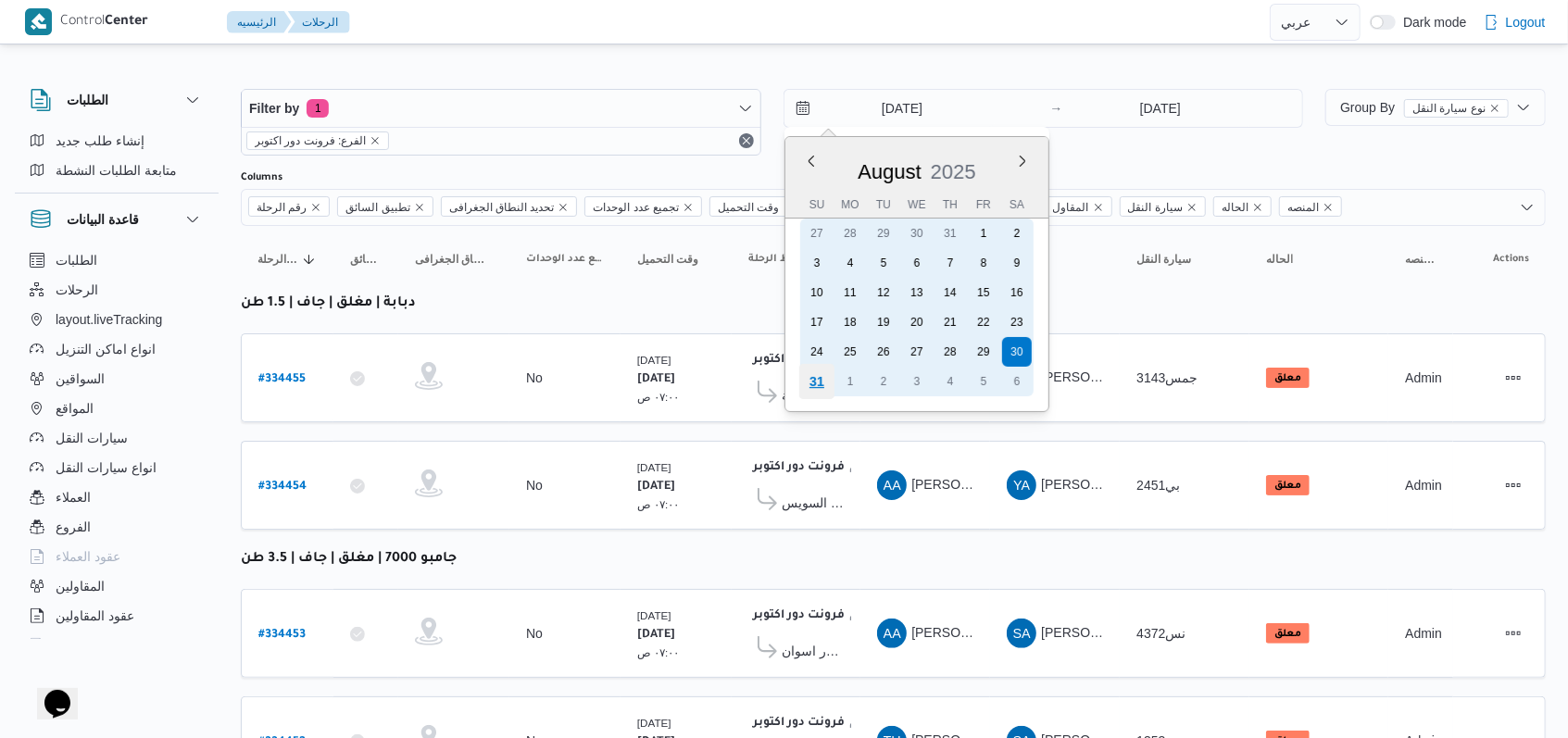
click at [804, 383] on div "31" at bounding box center [815, 380] width 35 height 35
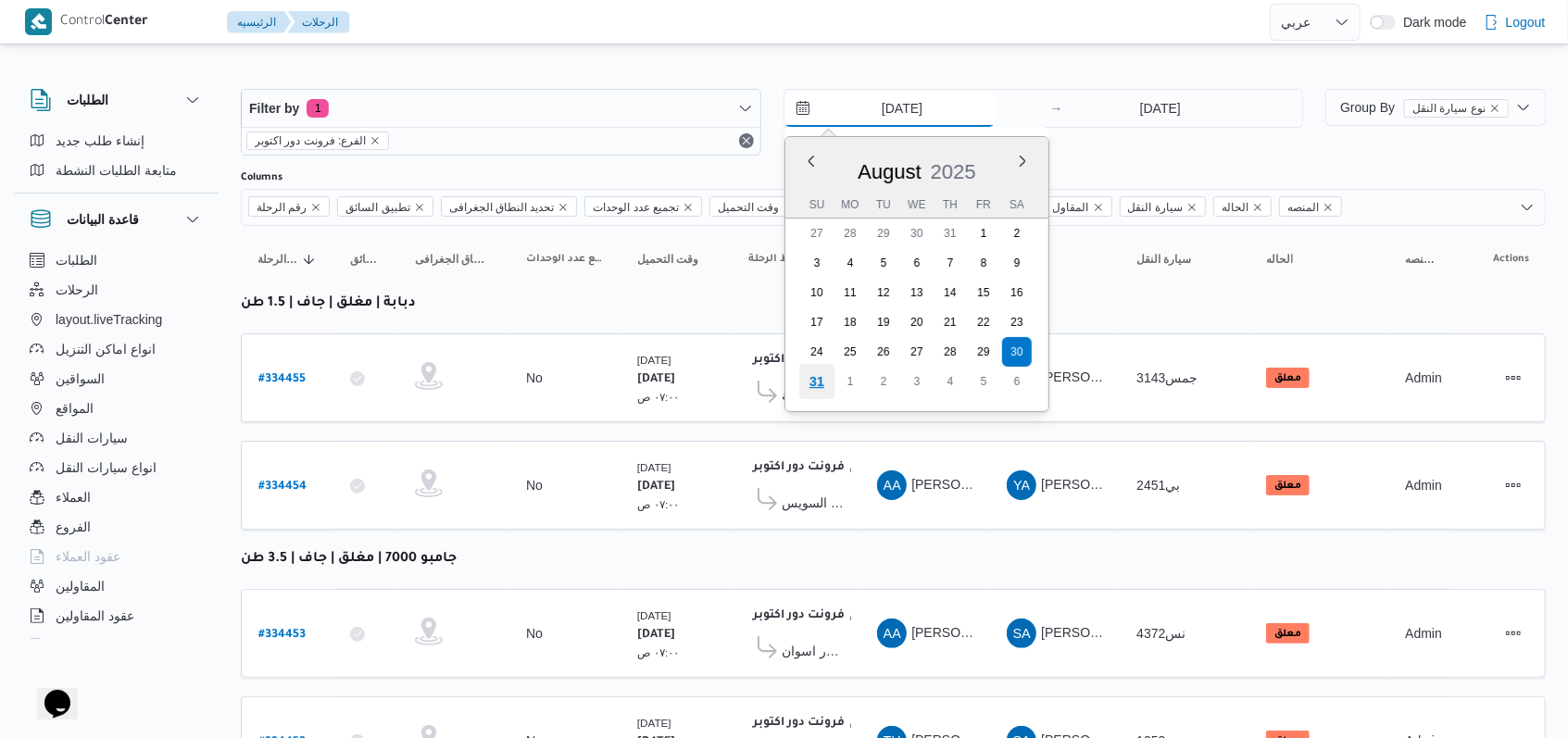
type input "[DATE]"
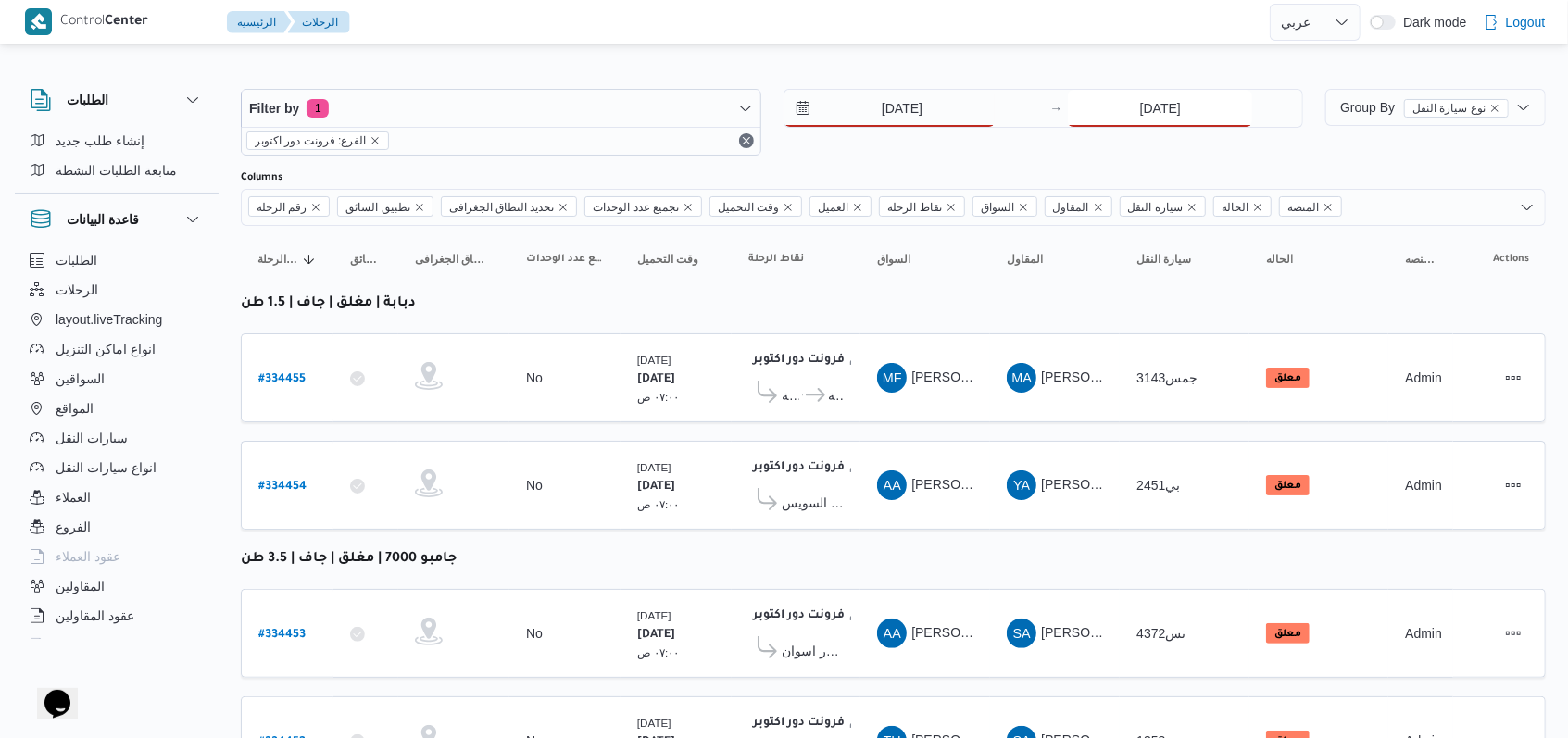
click at [1136, 106] on input "[DATE]" at bounding box center [1159, 108] width 184 height 37
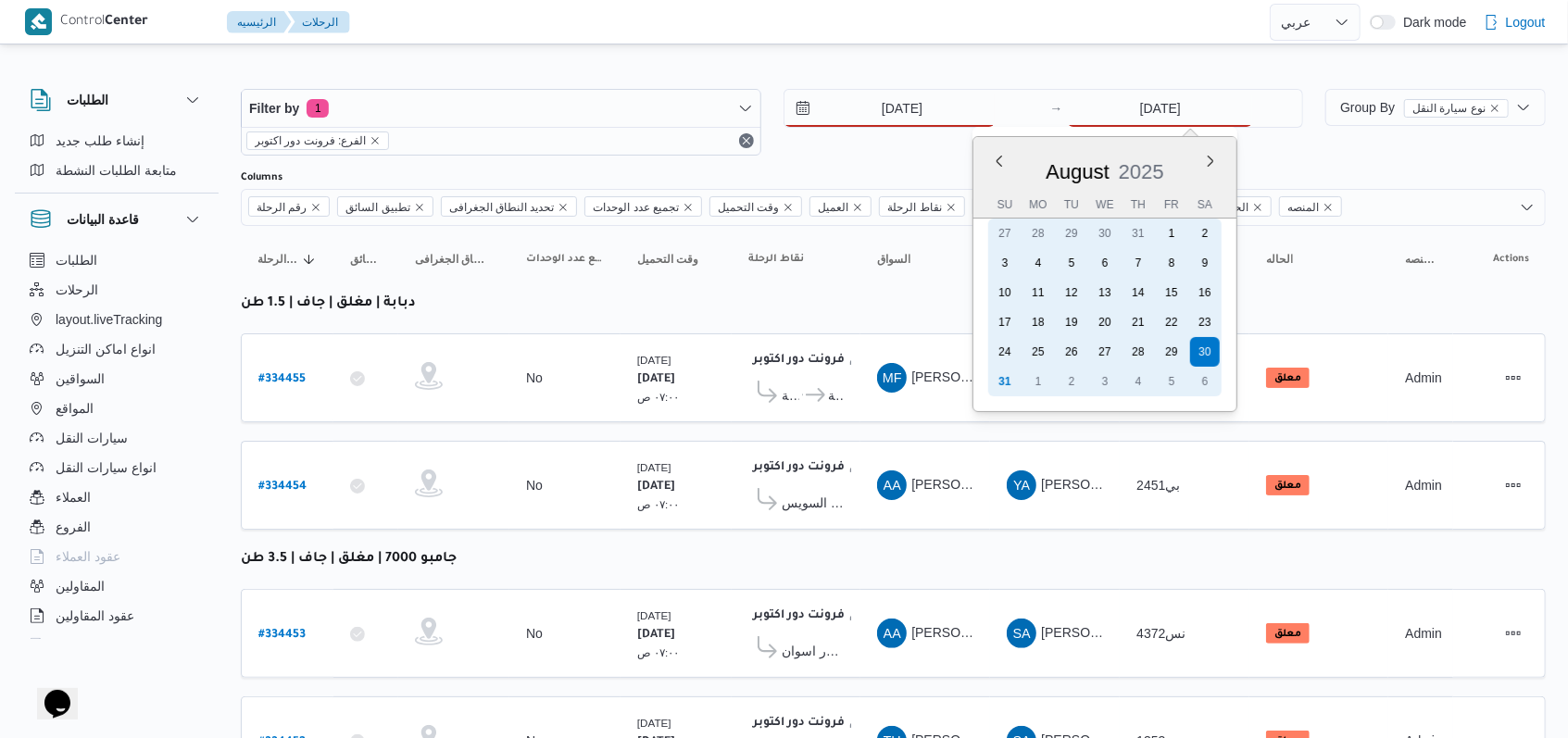
click at [1010, 370] on div "31" at bounding box center [1003, 380] width 29 height 29
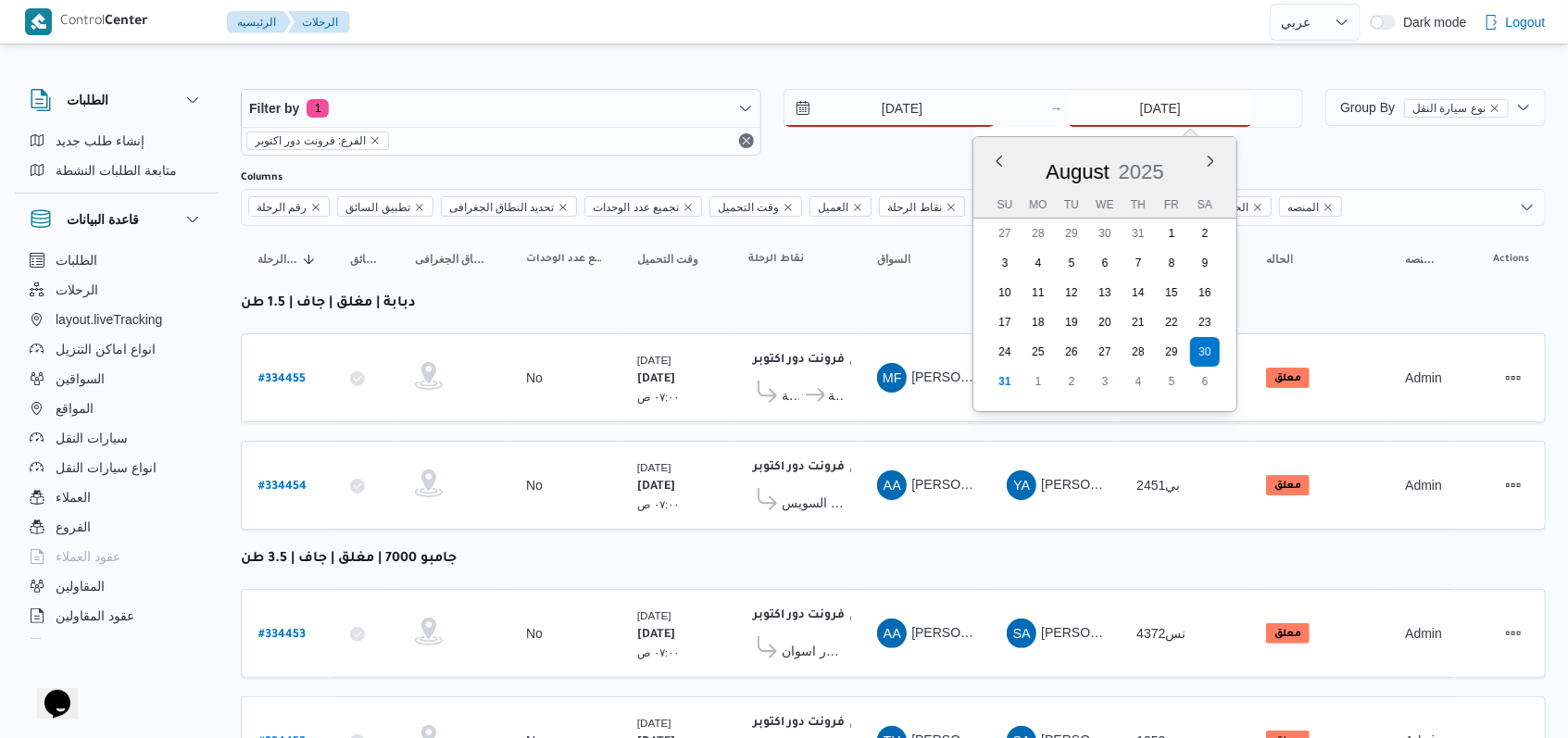
type input "[DATE]"
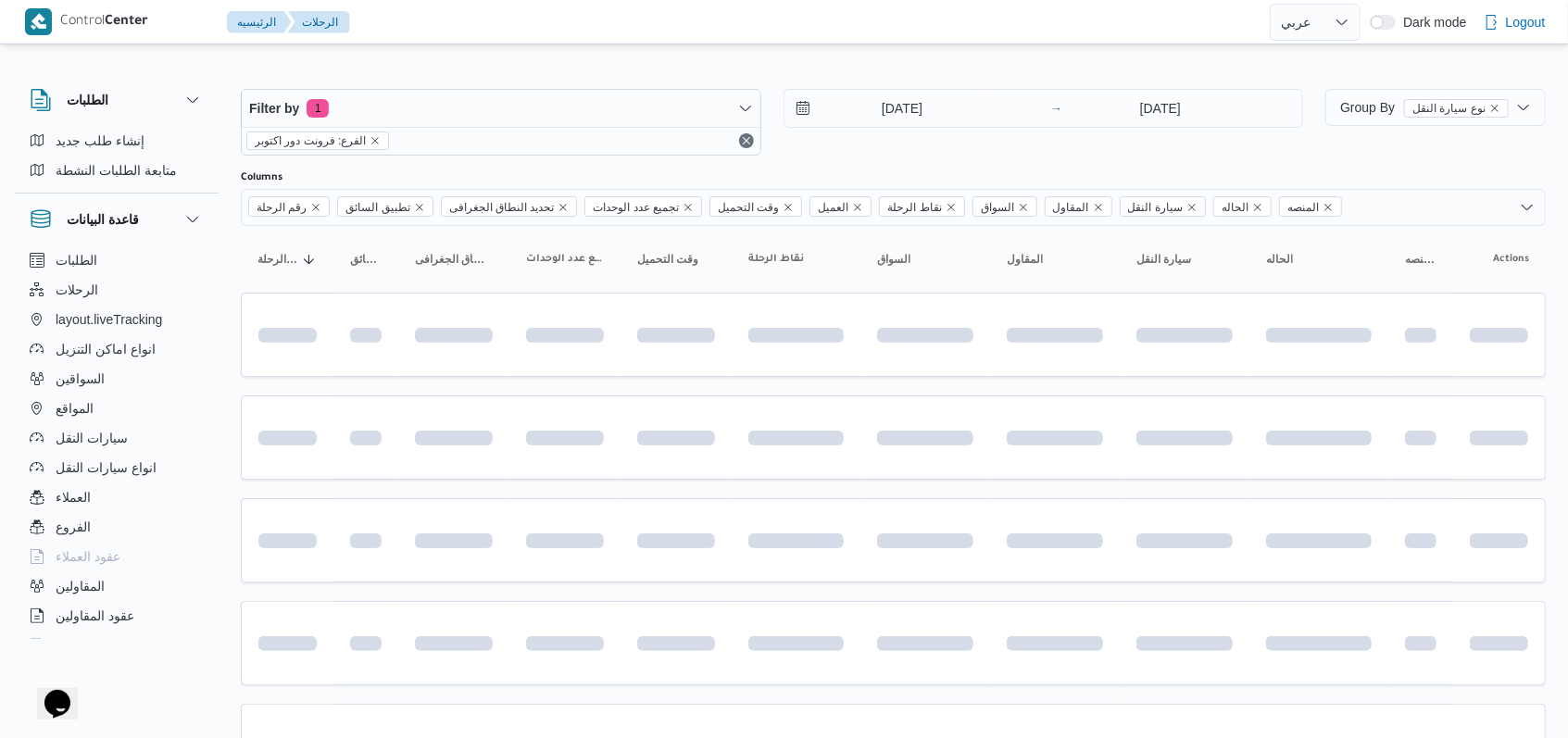
click at [896, 142] on div "[DATE] → [DATE]" at bounding box center [1043, 122] width 520 height 67
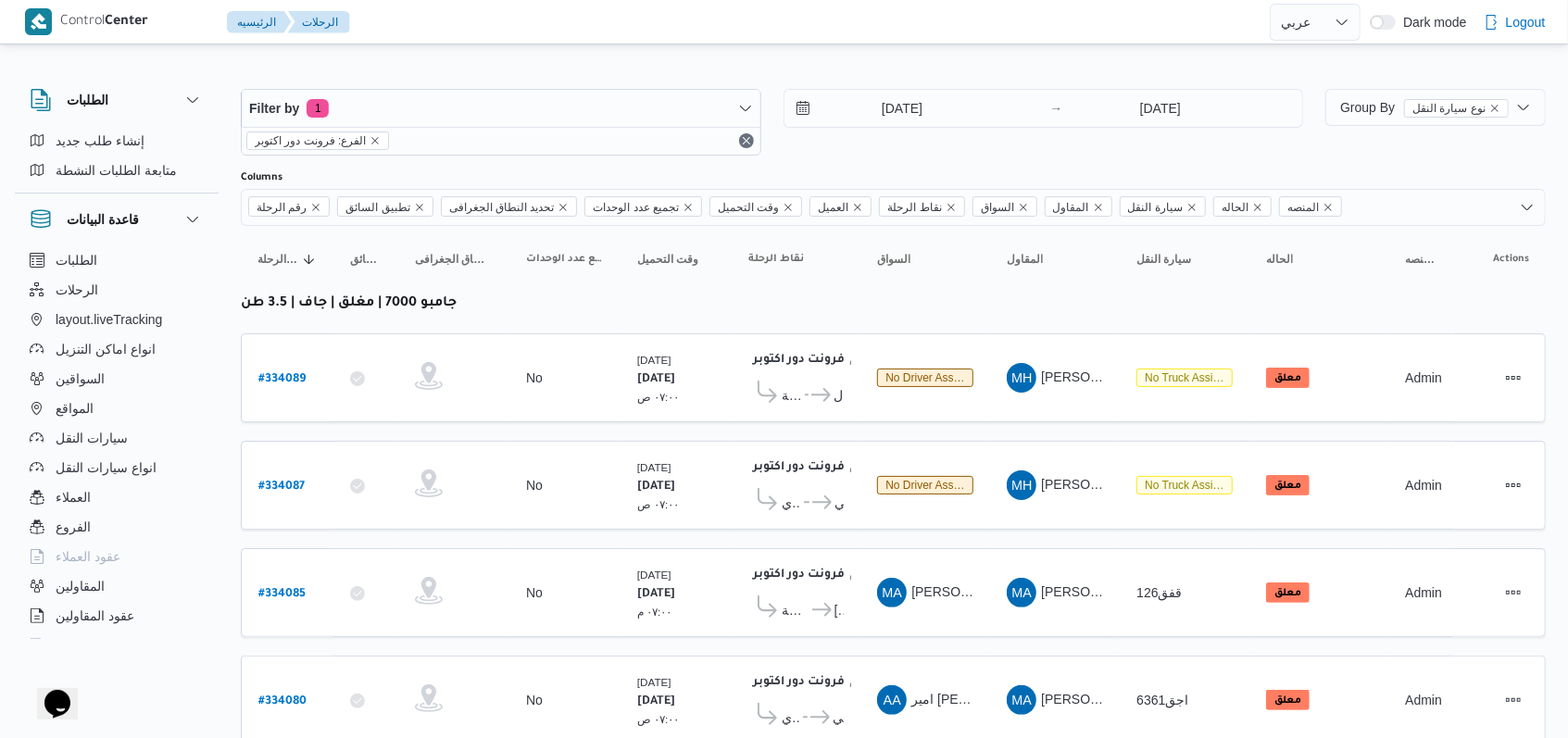
click at [880, 160] on div "Filter by 1 الفرع: فرونت دور اكتوبر 31/8/2025 → 31/8/2025" at bounding box center [771, 122] width 1085 height 89
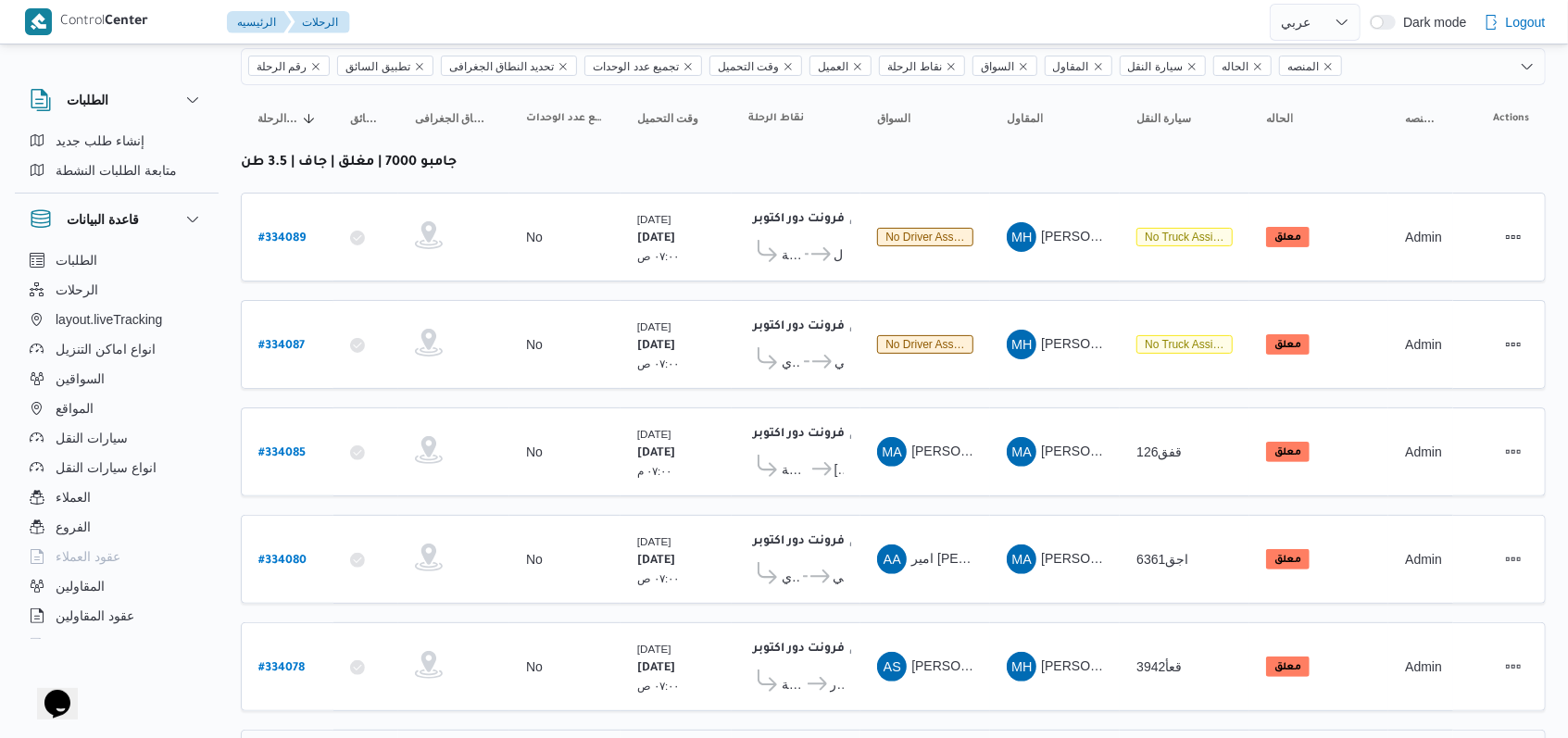
scroll to position [263, 0]
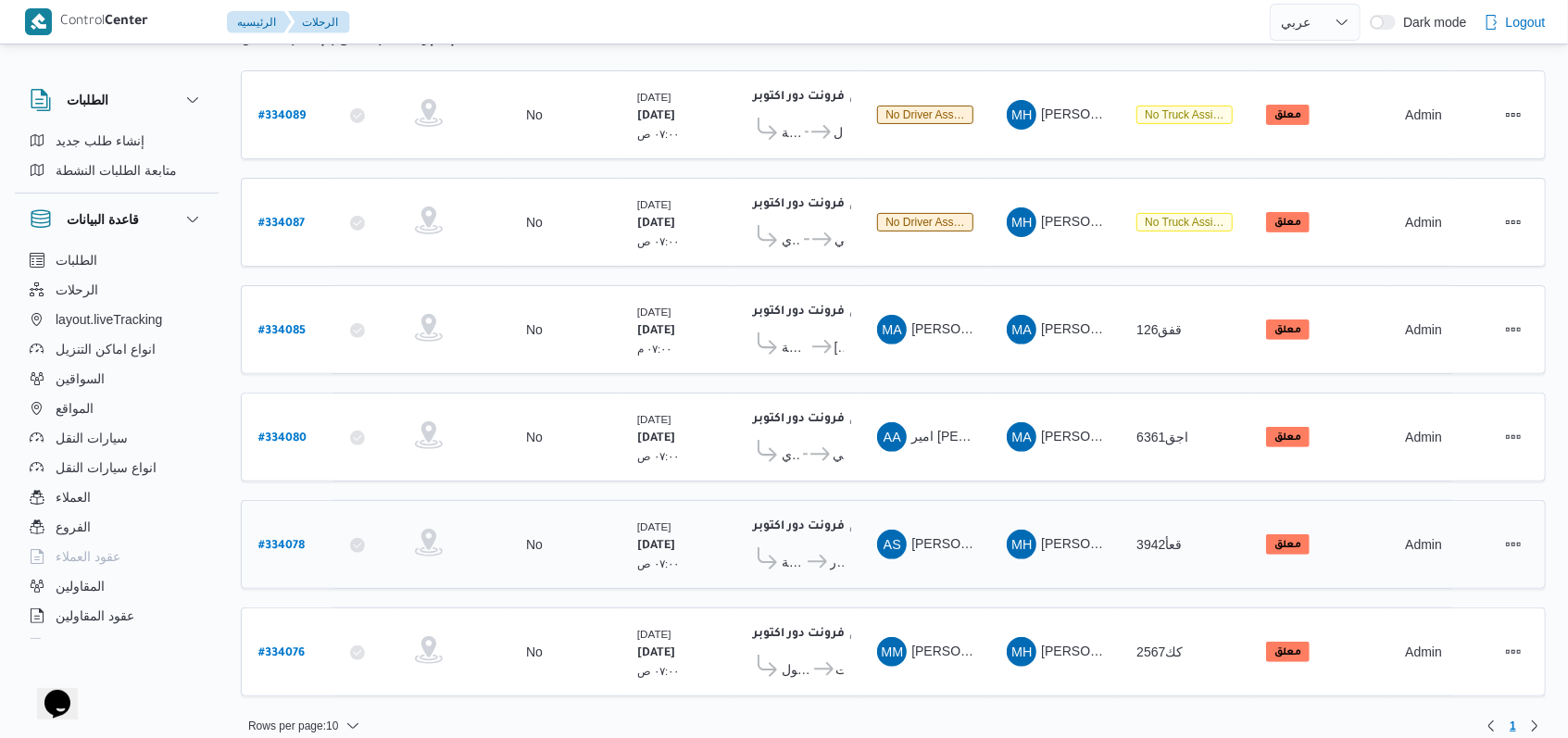
click at [277, 540] on b "# 334078" at bounding box center [281, 546] width 46 height 13
select select "ar"
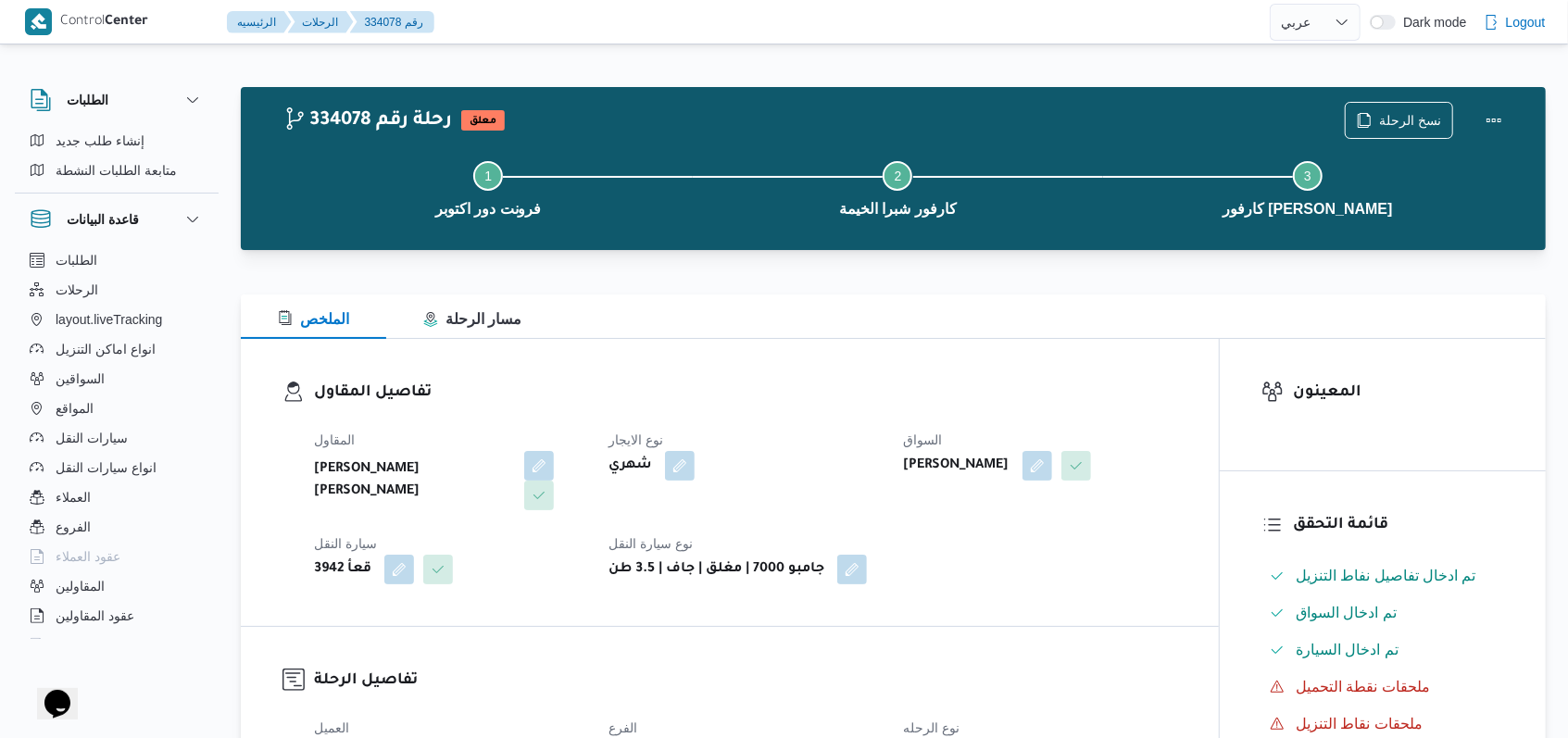
scroll to position [370, 0]
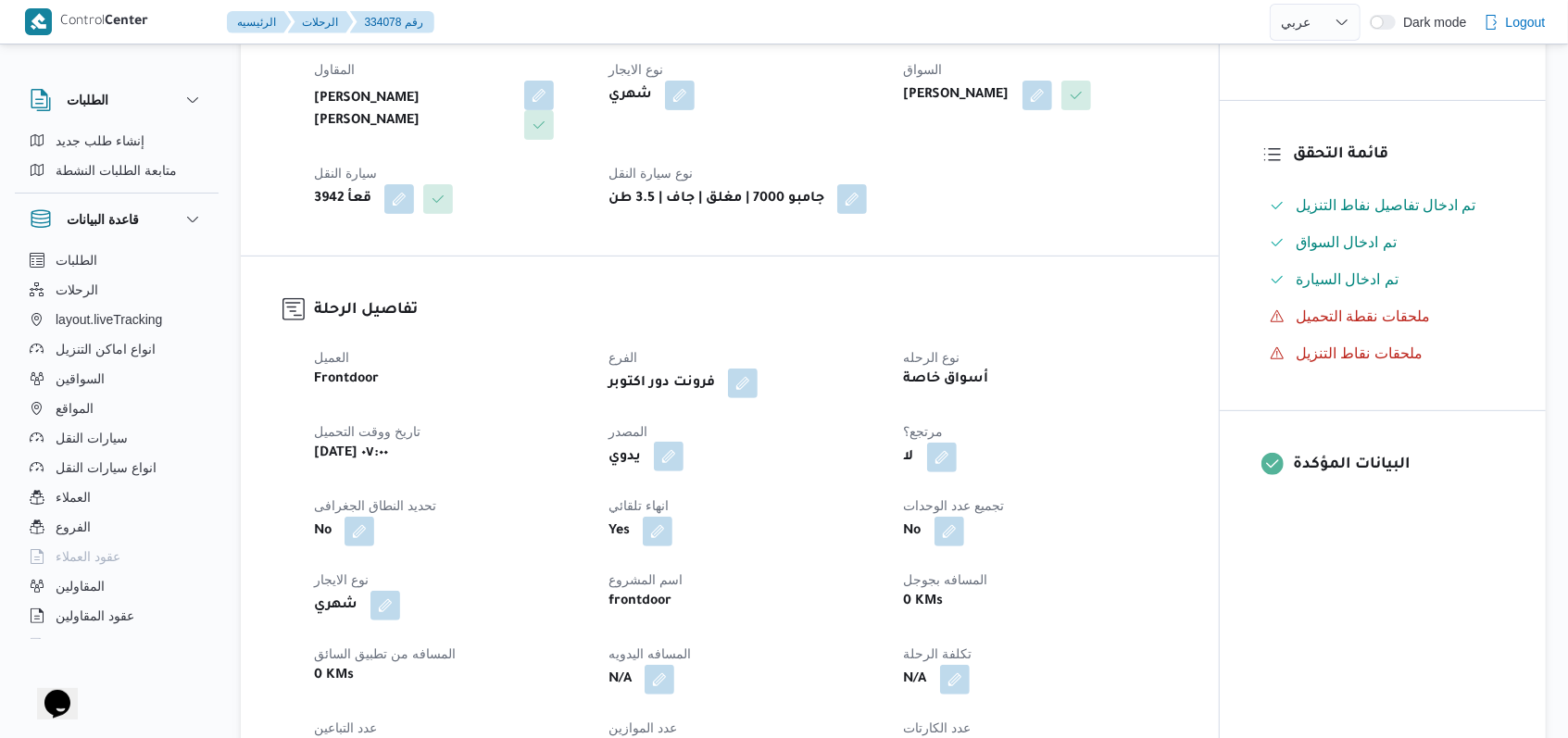
click at [668, 460] on button "button" at bounding box center [667, 456] width 29 height 29
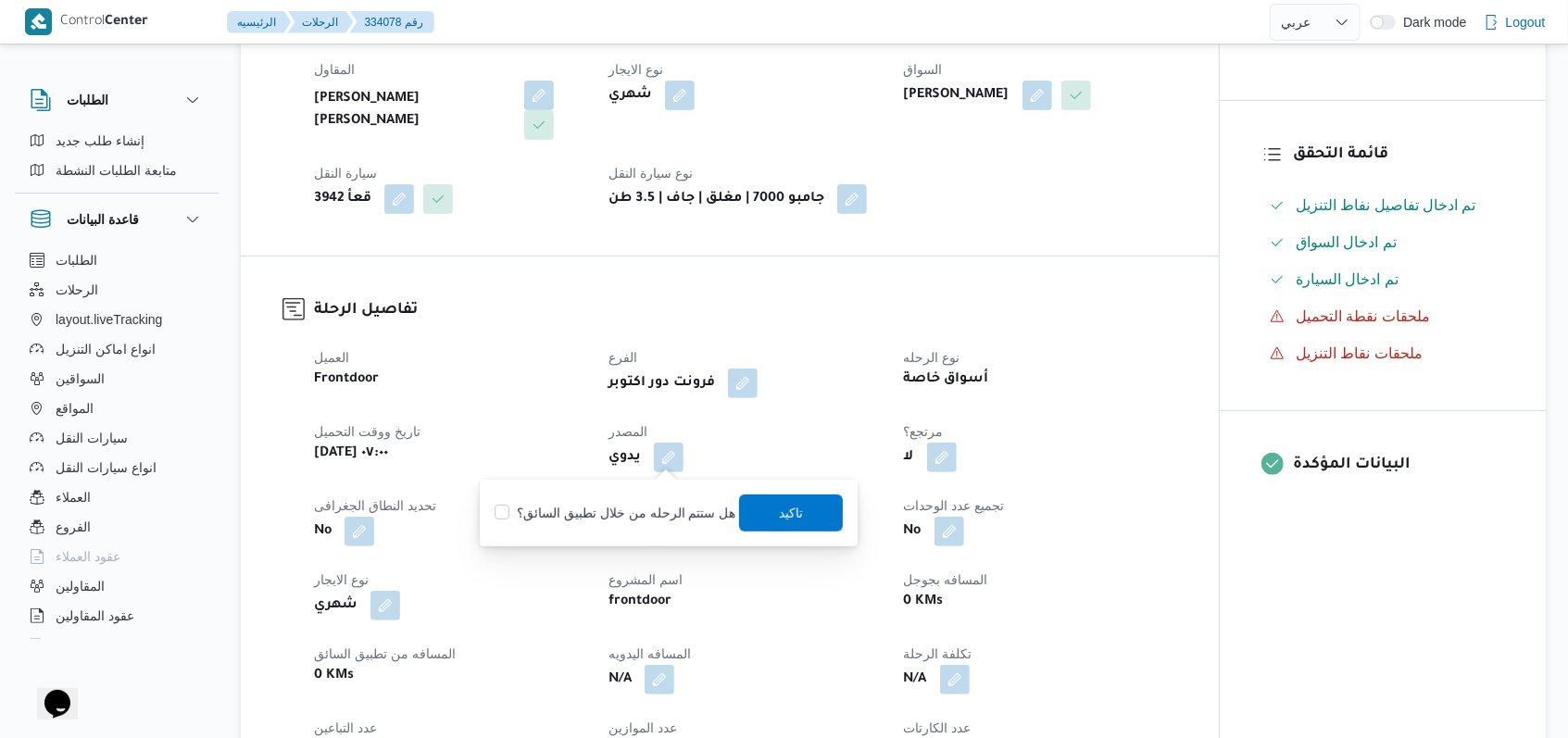
click at [672, 514] on label "هل ستتم الرحله من خلال تطبيق السائق؟" at bounding box center [615, 513] width 241 height 23
checkbox input "true"
click at [779, 513] on span "تاكيد" at bounding box center [791, 513] width 25 height 23
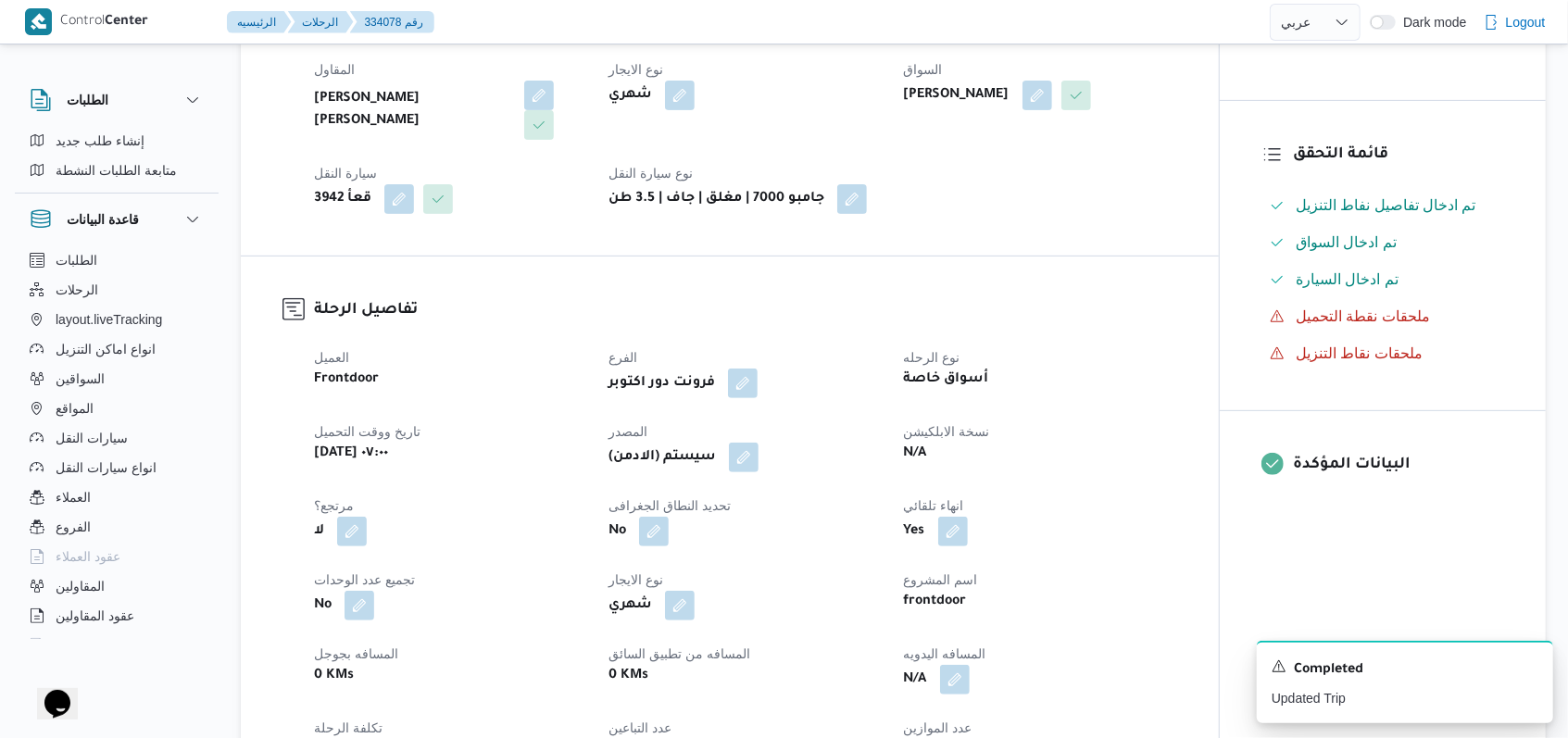
select select "ar"
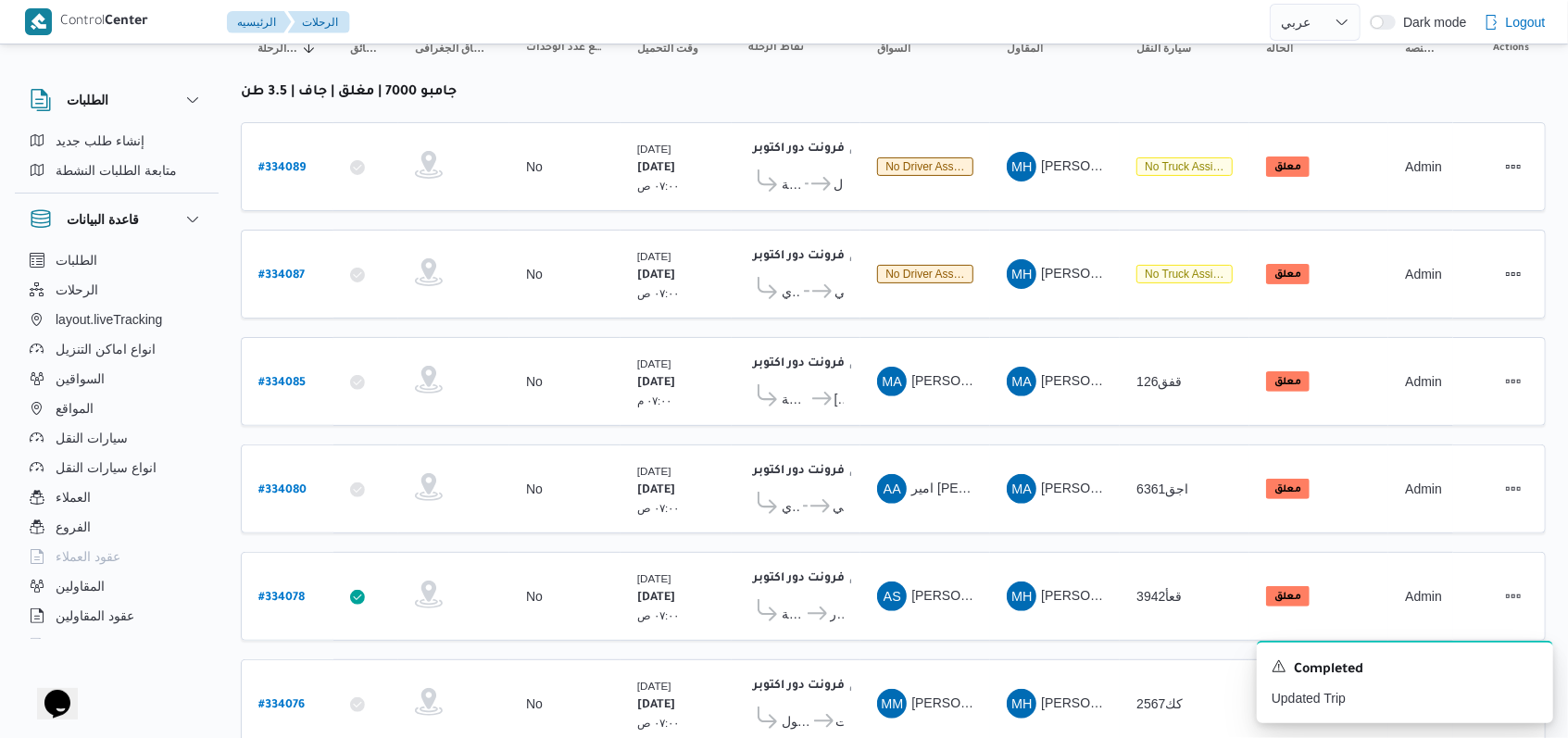
scroll to position [263, 0]
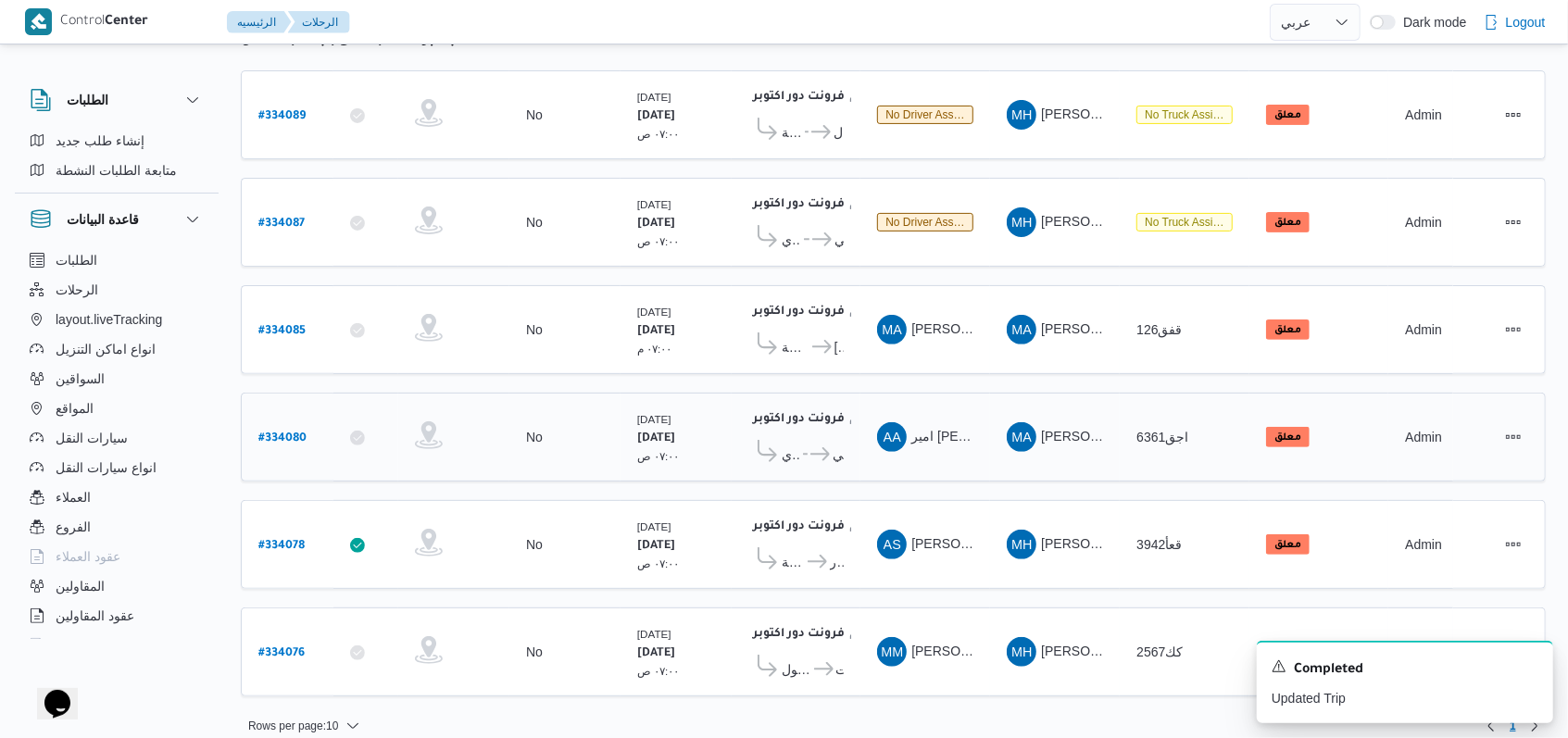
click at [272, 432] on b "# 334080" at bounding box center [282, 439] width 48 height 13
select select "ar"
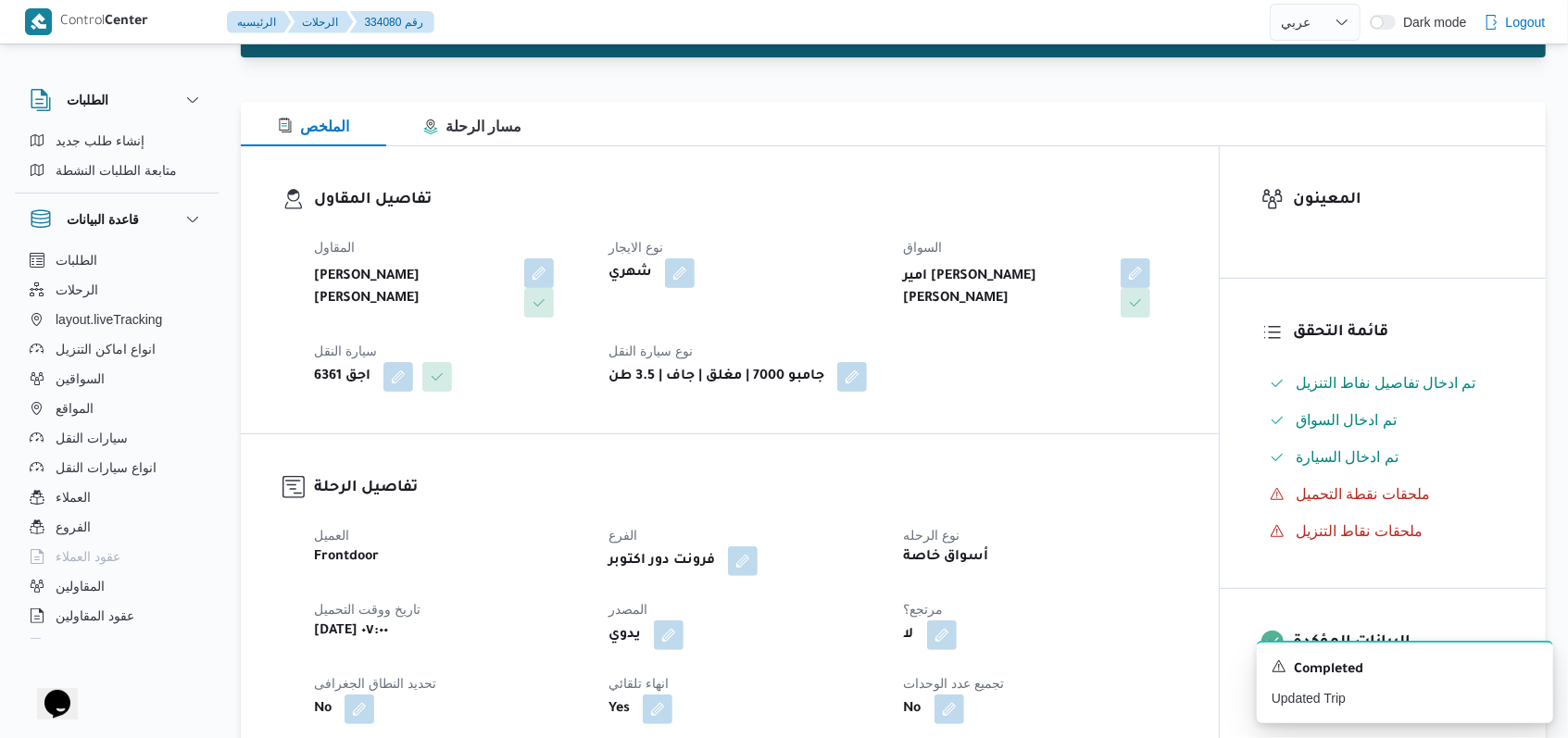
scroll to position [370, 0]
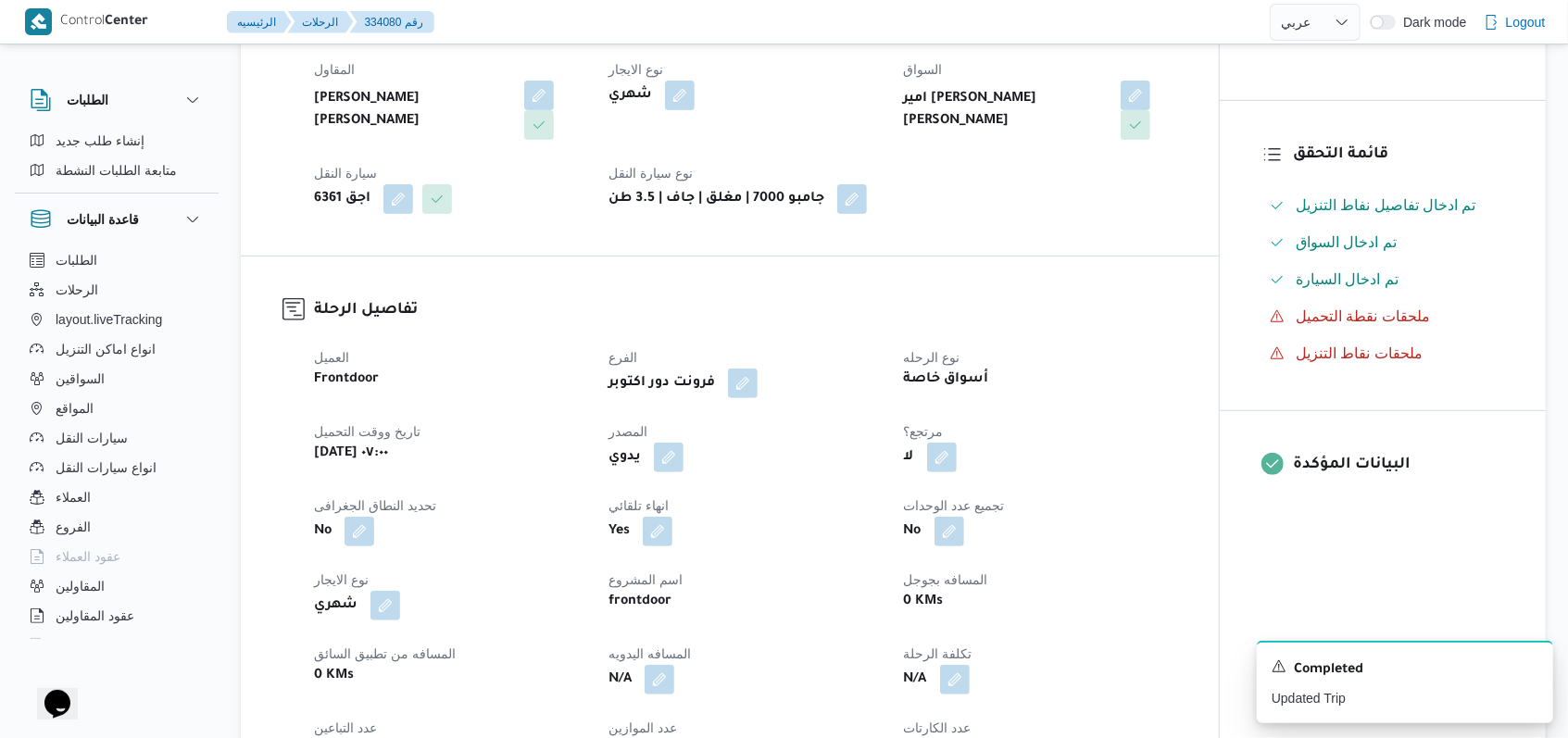
click at [688, 462] on div "يدوي" at bounding box center [744, 457] width 276 height 33
click at [677, 462] on button "button" at bounding box center [667, 456] width 29 height 29
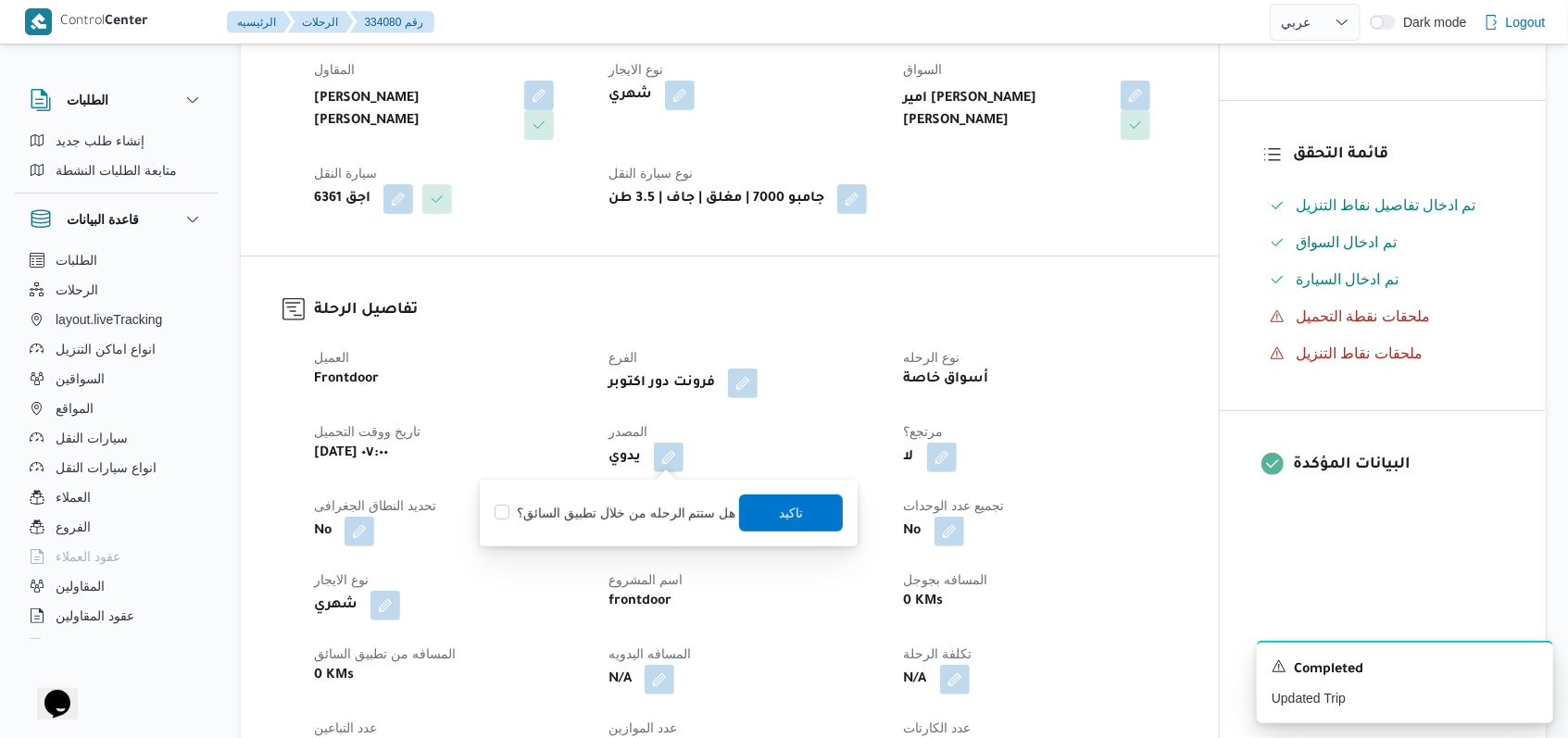
click at [654, 512] on label "هل ستتم الرحله من خلال تطبيق السائق؟" at bounding box center [615, 513] width 241 height 23
checkbox input "true"
click at [852, 513] on dt "انهاء تلقائي" at bounding box center [744, 506] width 272 height 23
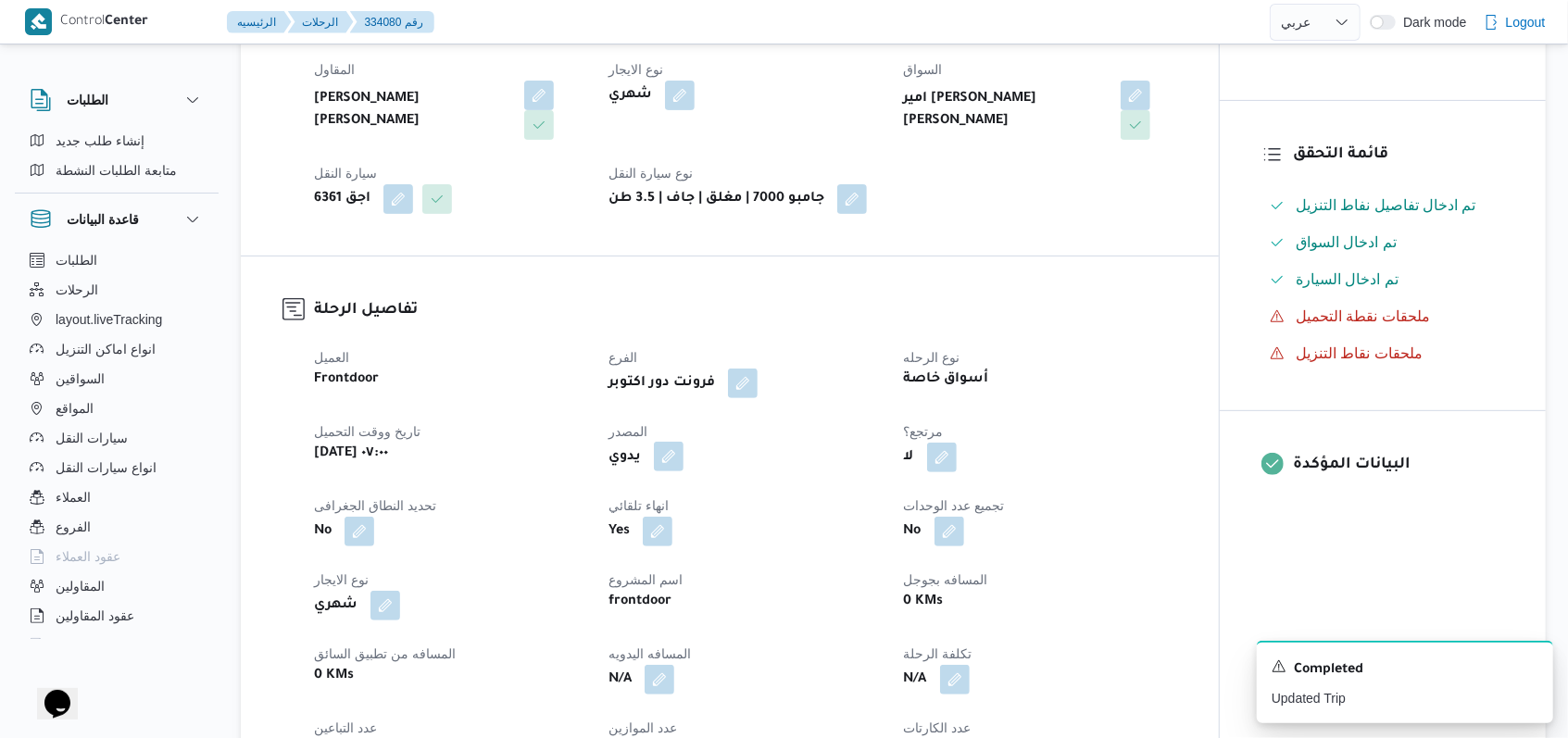
click at [669, 463] on button "button" at bounding box center [667, 456] width 29 height 29
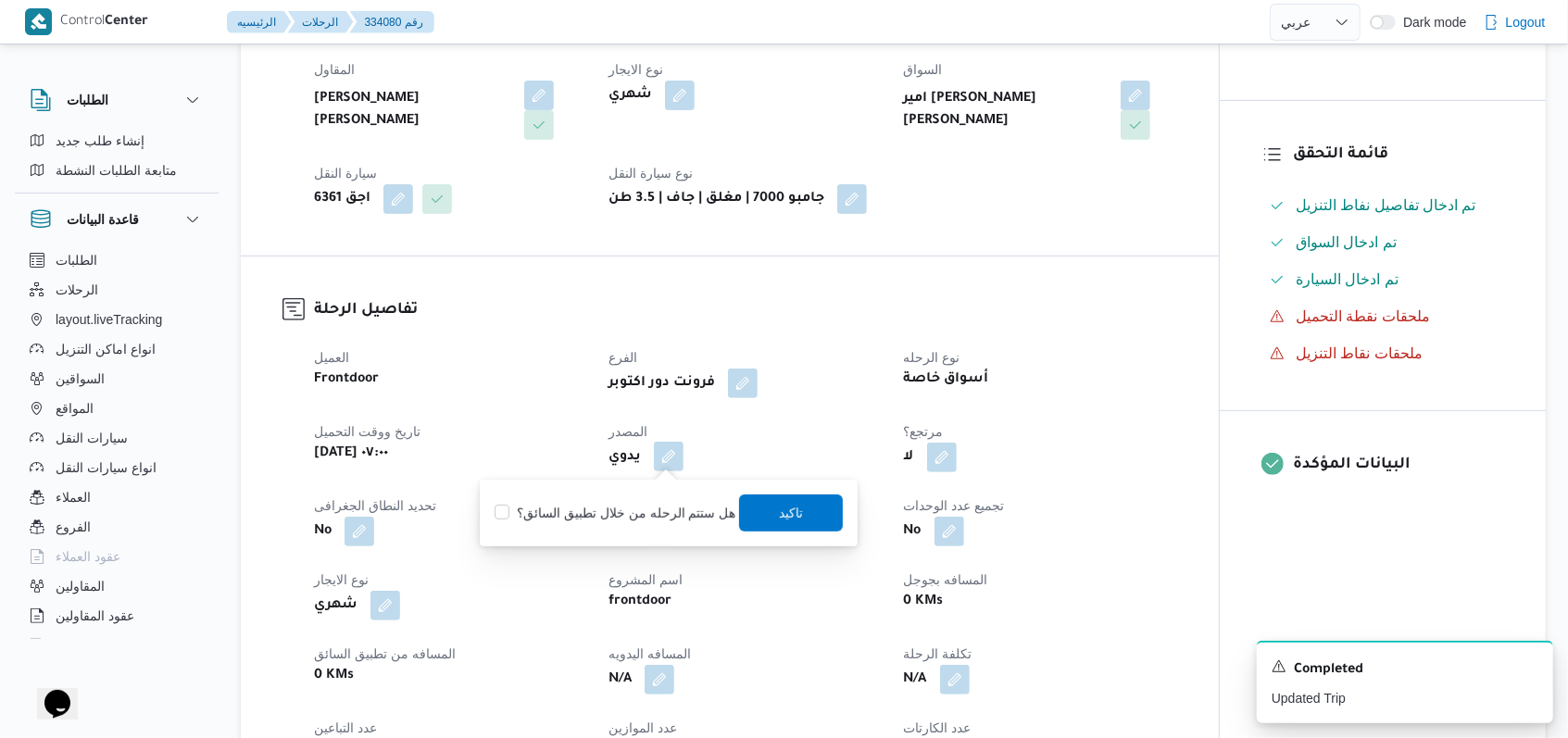
click at [634, 522] on label "هل ستتم الرحله من خلال تطبيق السائق؟" at bounding box center [615, 513] width 241 height 23
checkbox input "true"
click at [769, 505] on span "تاكيد" at bounding box center [791, 512] width 104 height 37
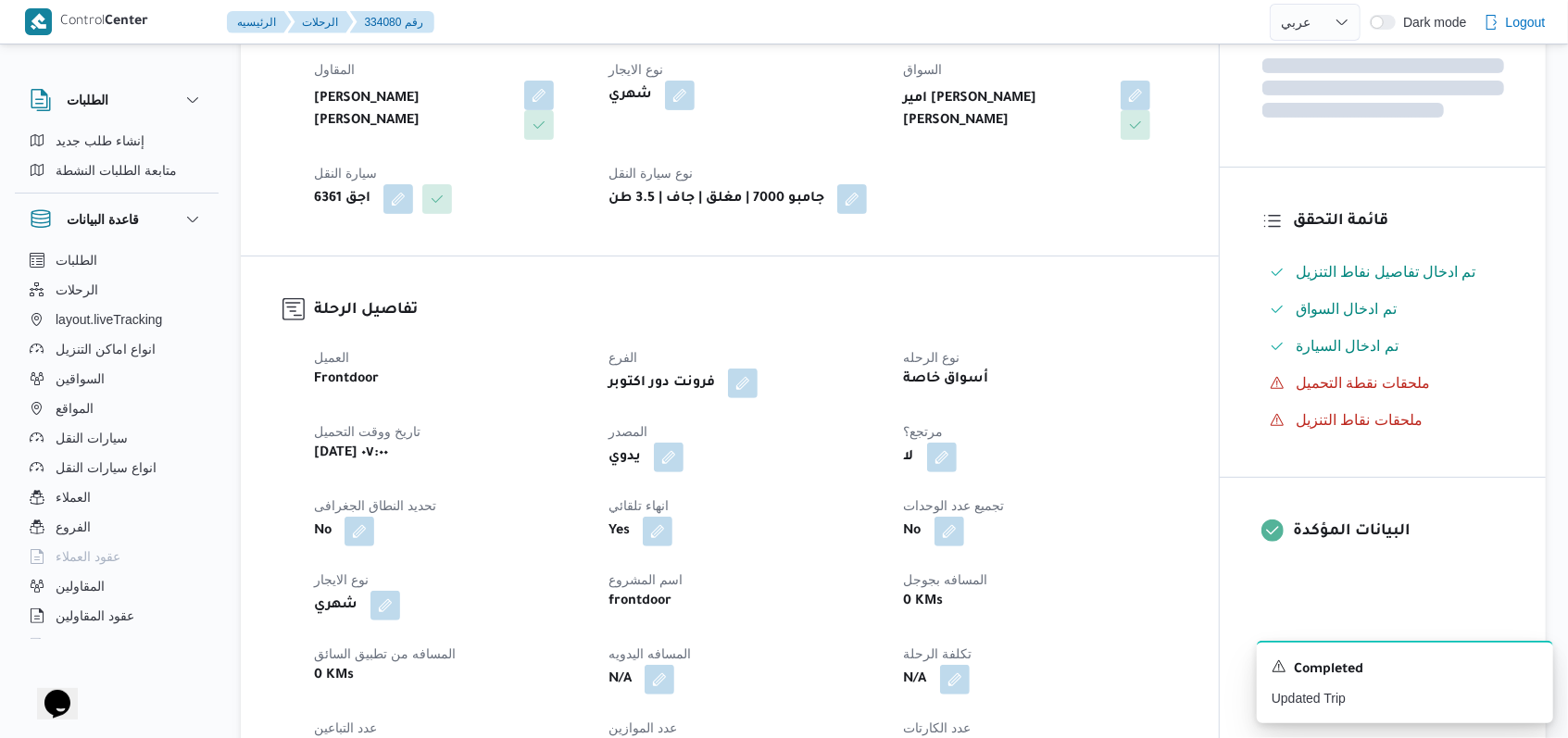
select select "ar"
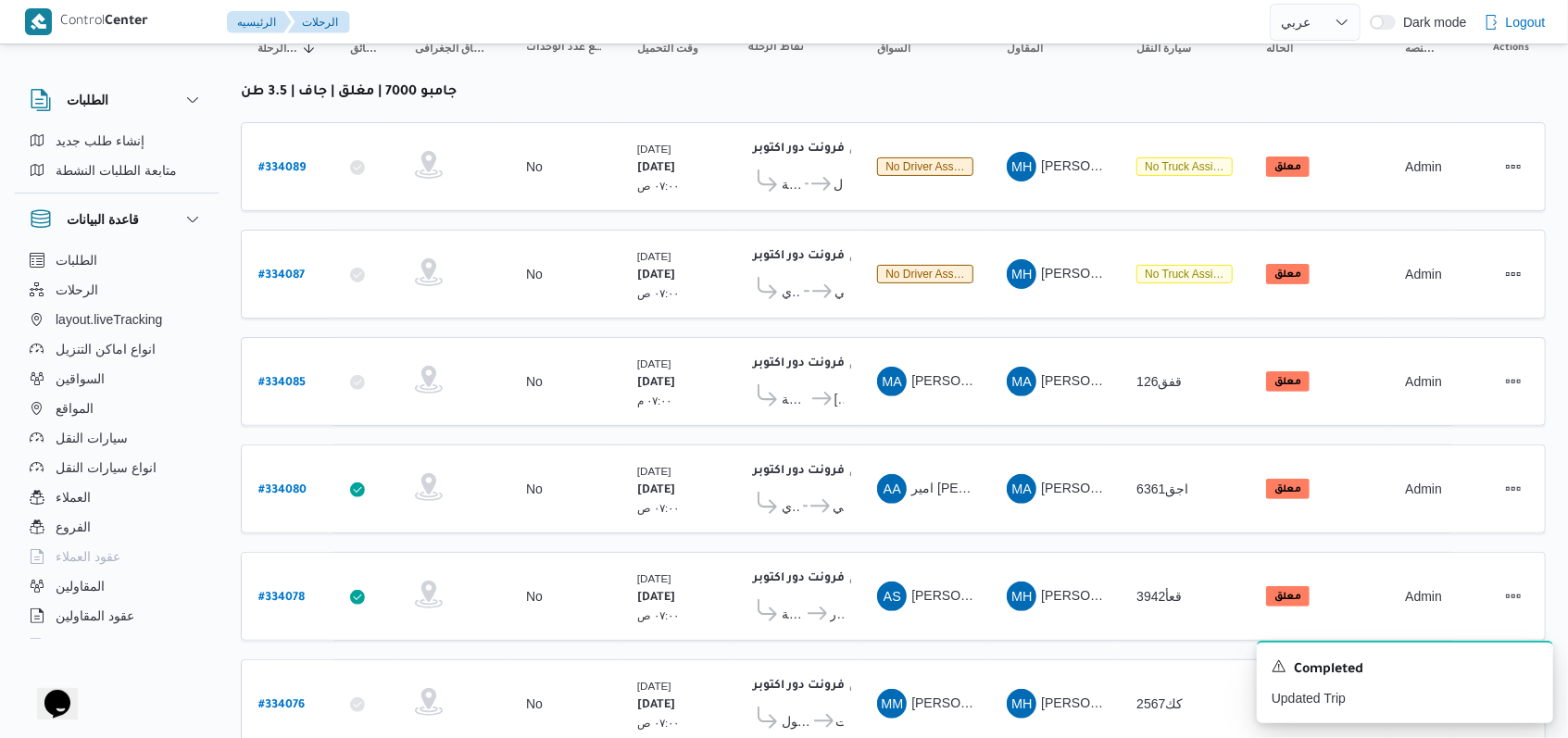
scroll to position [263, 0]
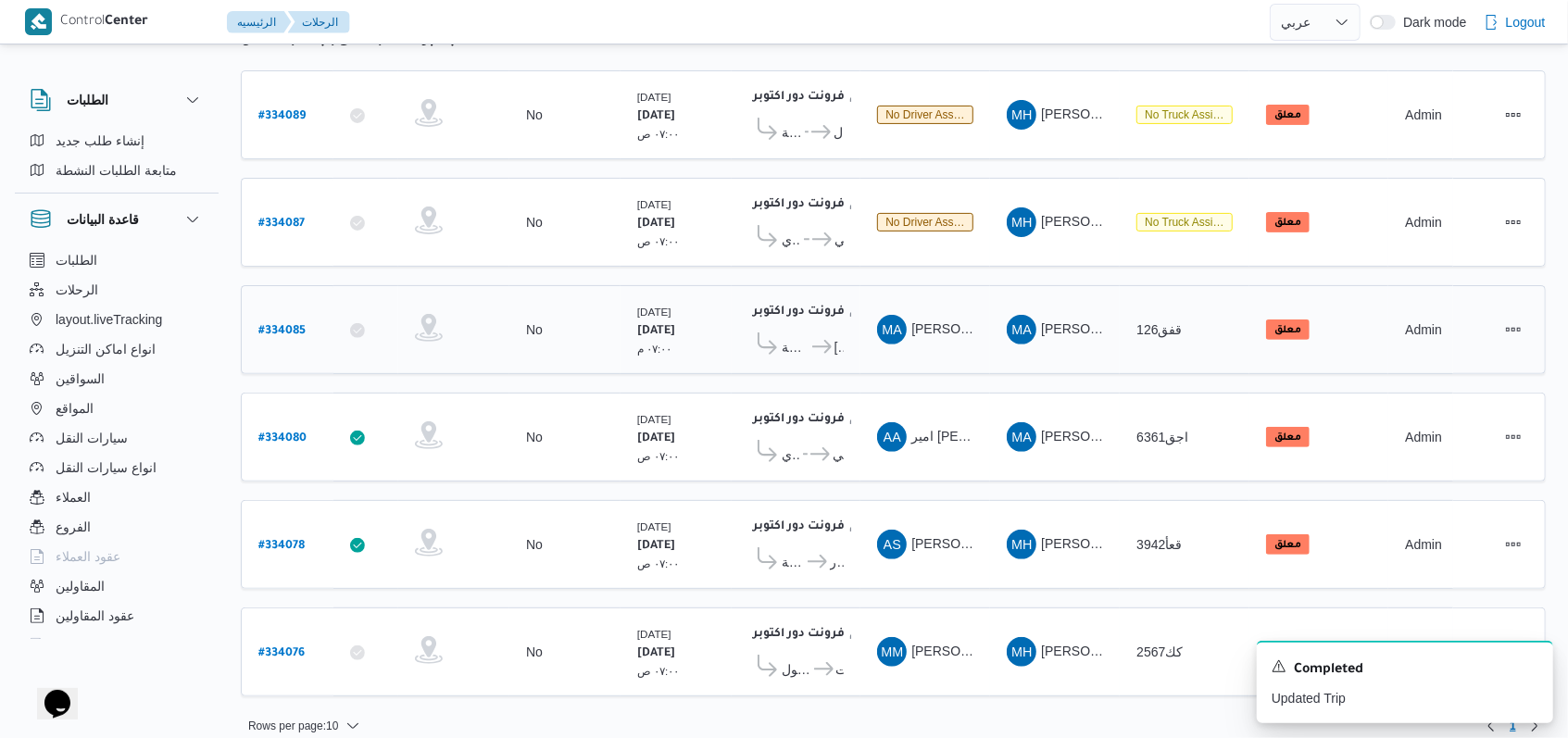
click at [294, 325] on b "# 334085" at bounding box center [282, 331] width 47 height 13
select select "ar"
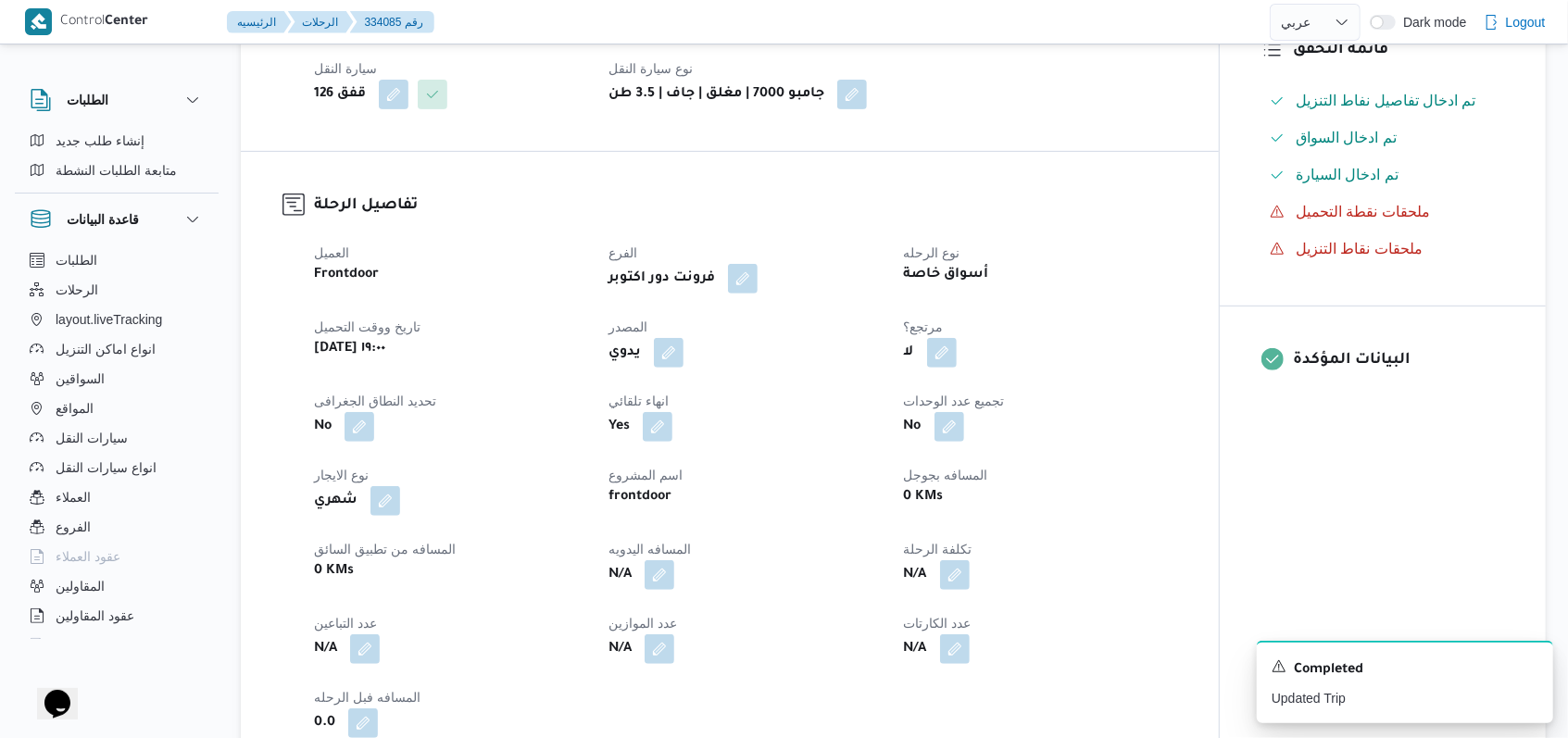
scroll to position [494, 0]
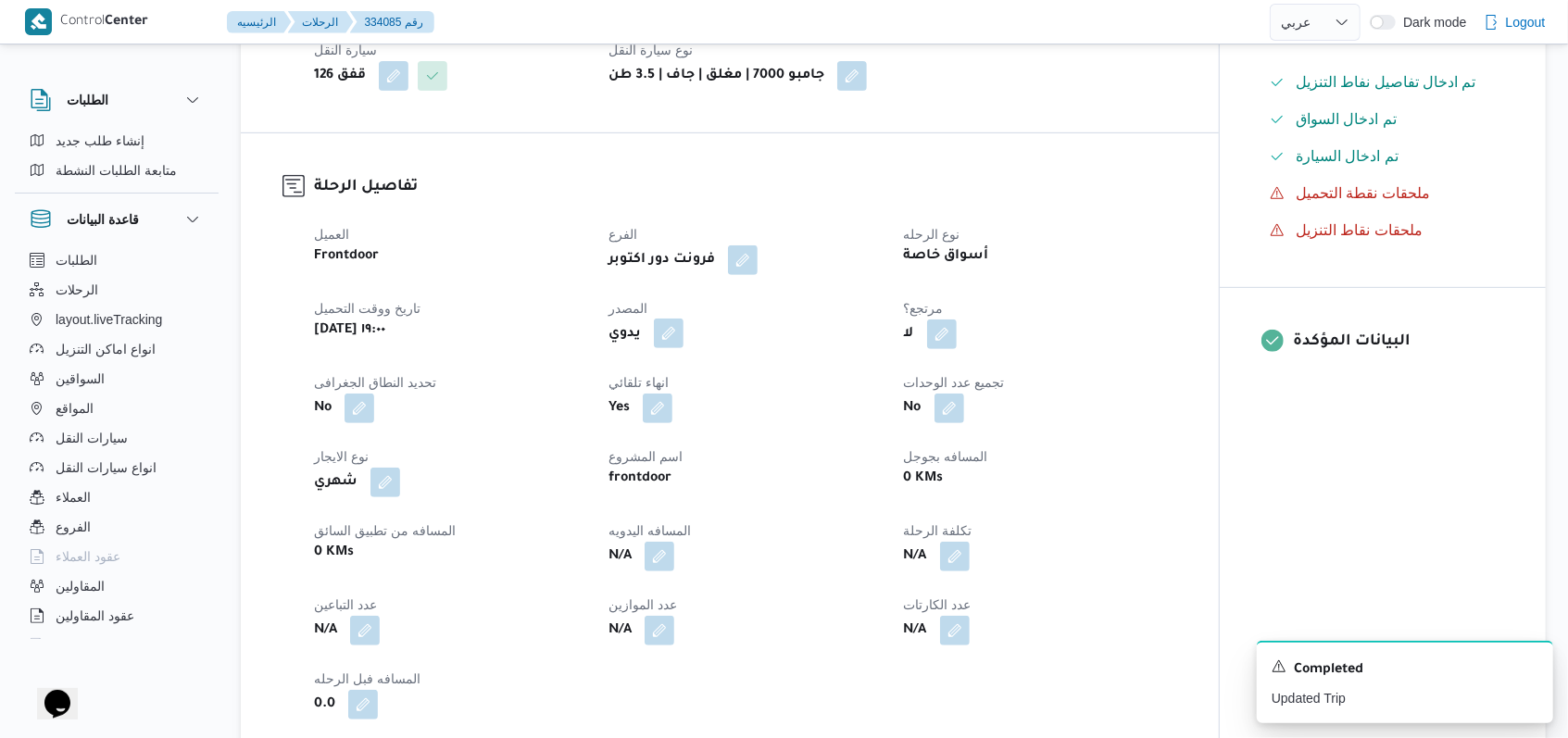
click at [681, 335] on button "button" at bounding box center [667, 332] width 29 height 29
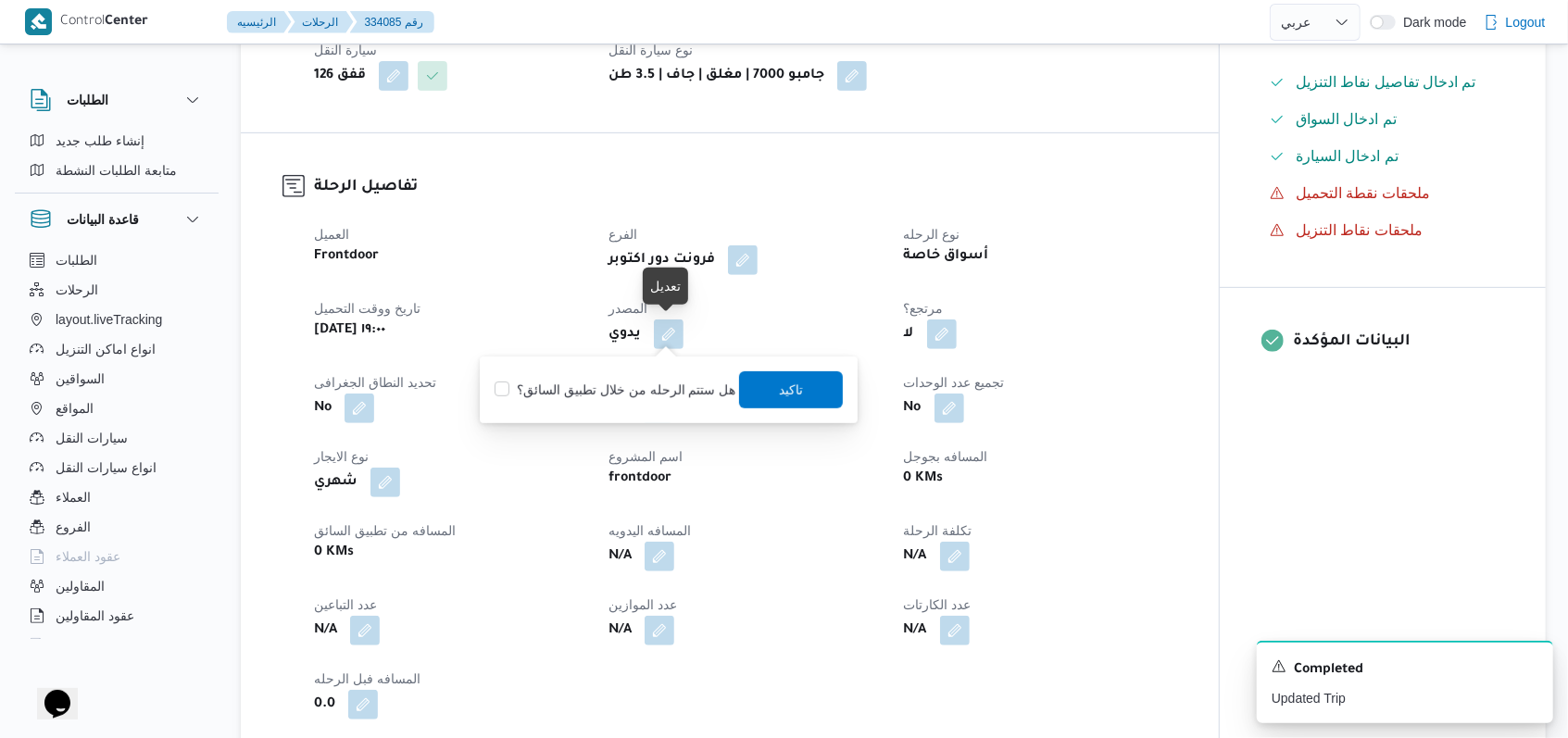
click at [649, 400] on div "هل ستتم الرحله من خلال تطبيق السائق؟ تاكيد" at bounding box center [668, 389] width 352 height 41
click at [684, 384] on label "هل ستتم الرحله من خلال تطبيق السائق؟" at bounding box center [615, 390] width 241 height 23
checkbox input "true"
click at [766, 393] on span "تاكيد" at bounding box center [791, 388] width 104 height 37
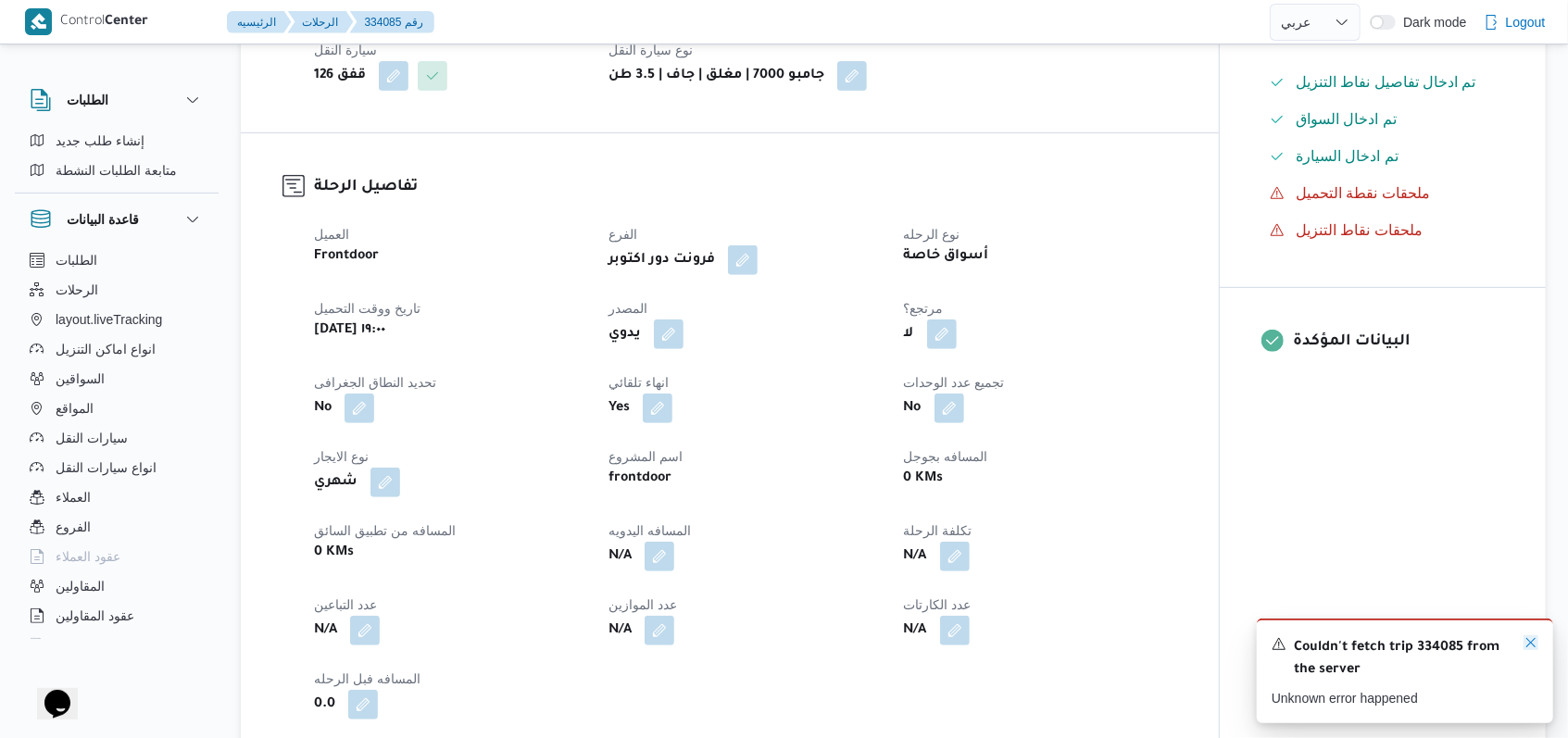
click at [1527, 646] on icon "Dismiss toast" at bounding box center [1530, 643] width 15 height 15
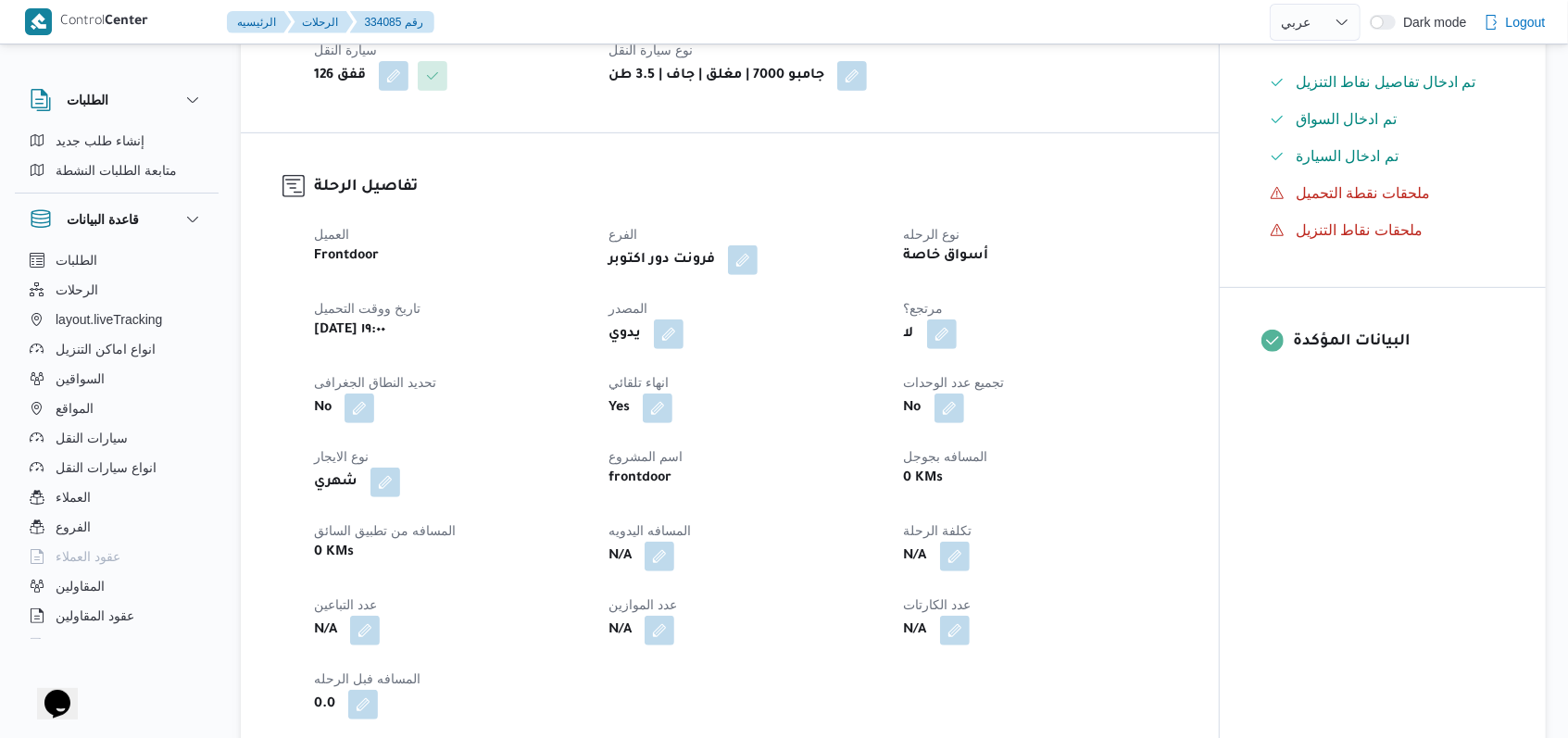
drag, startPoint x: 664, startPoint y: 329, endPoint x: 651, endPoint y: 385, distance: 57.5
click at [664, 329] on button "button" at bounding box center [667, 333] width 29 height 29
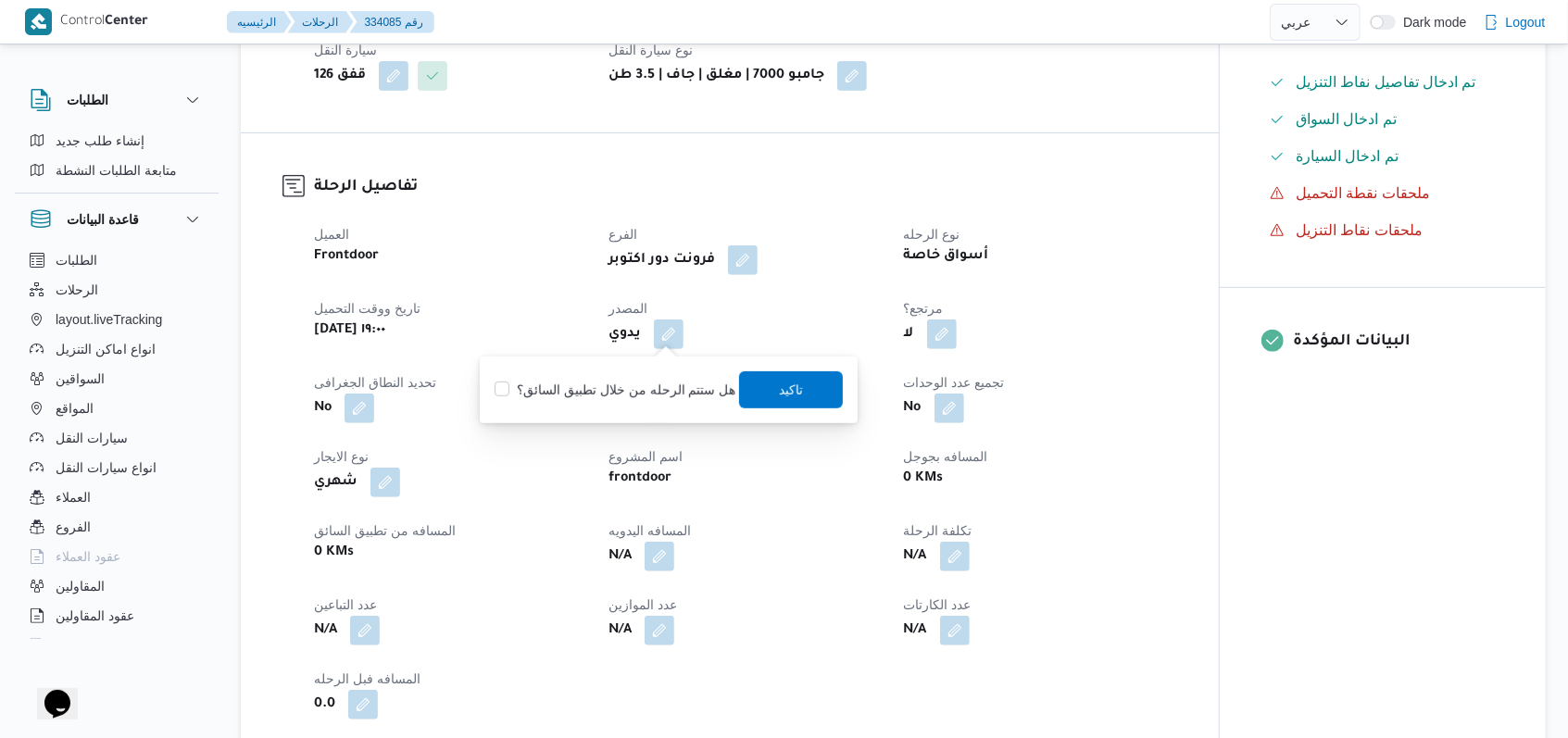
click at [643, 388] on label "هل ستتم الرحله من خلال تطبيق السائق؟" at bounding box center [615, 390] width 241 height 23
checkbox input "true"
click at [789, 391] on span "تاكيد" at bounding box center [791, 390] width 25 height 23
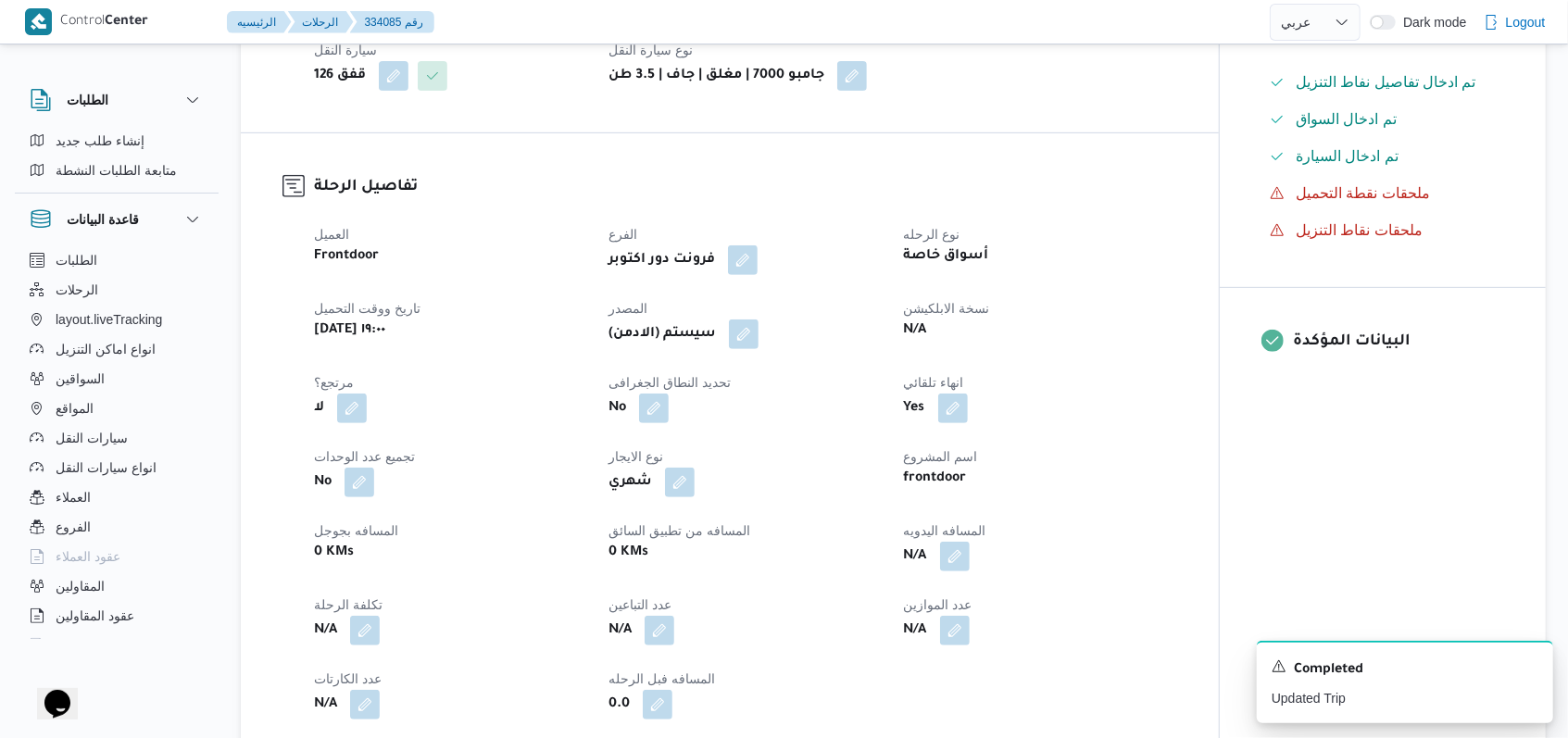
select select "ar"
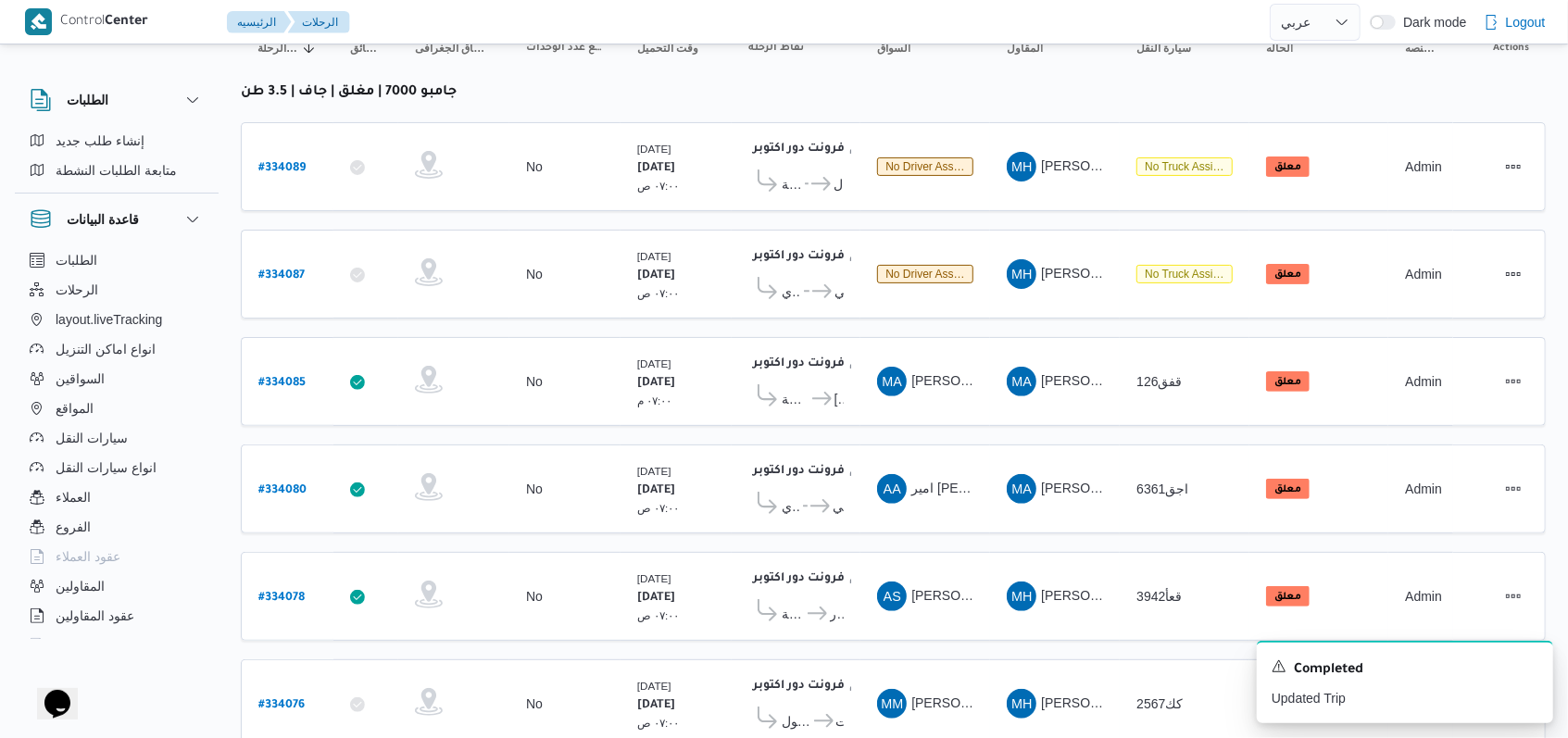
scroll to position [263, 0]
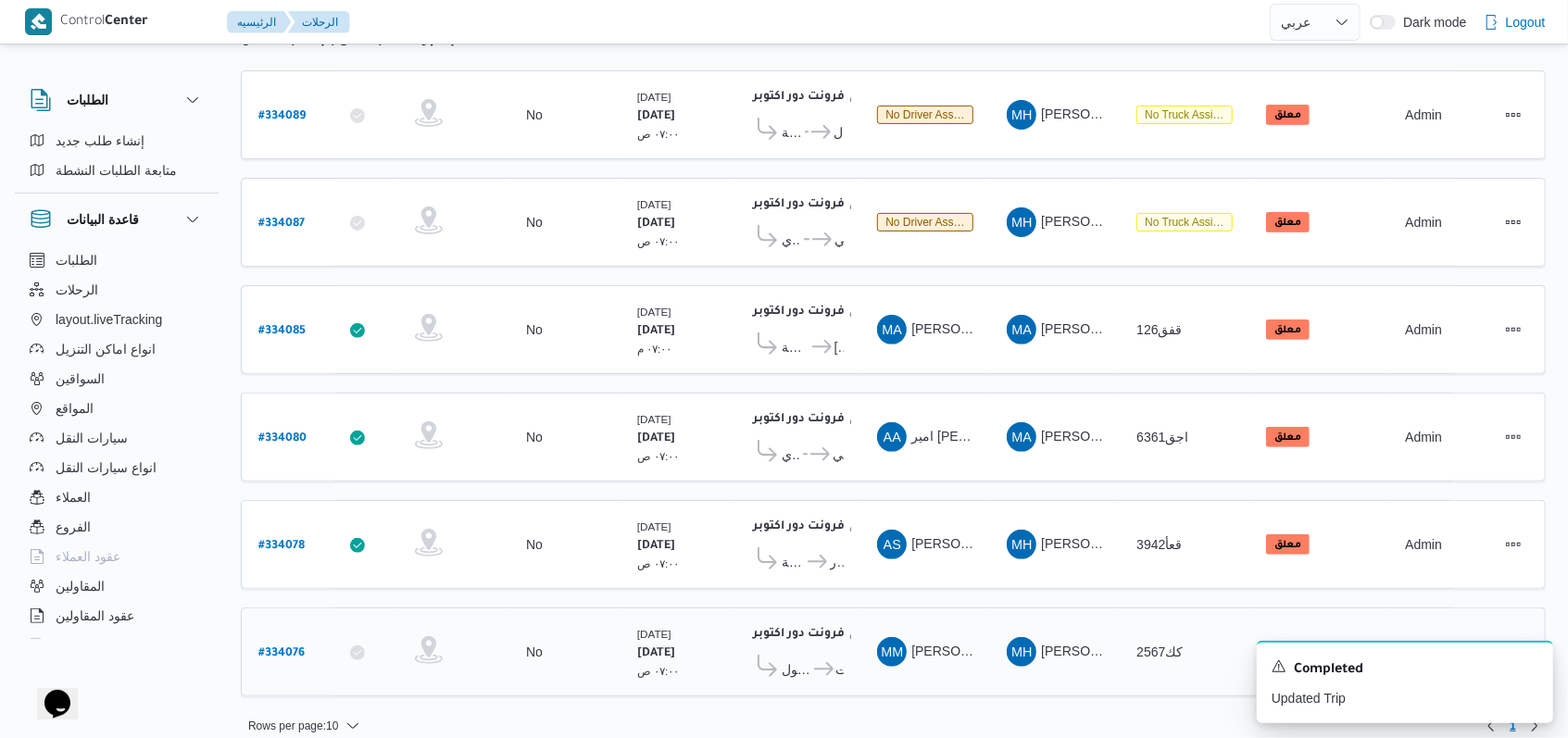
click at [274, 647] on b "# 334076" at bounding box center [281, 654] width 46 height 13
select select "ar"
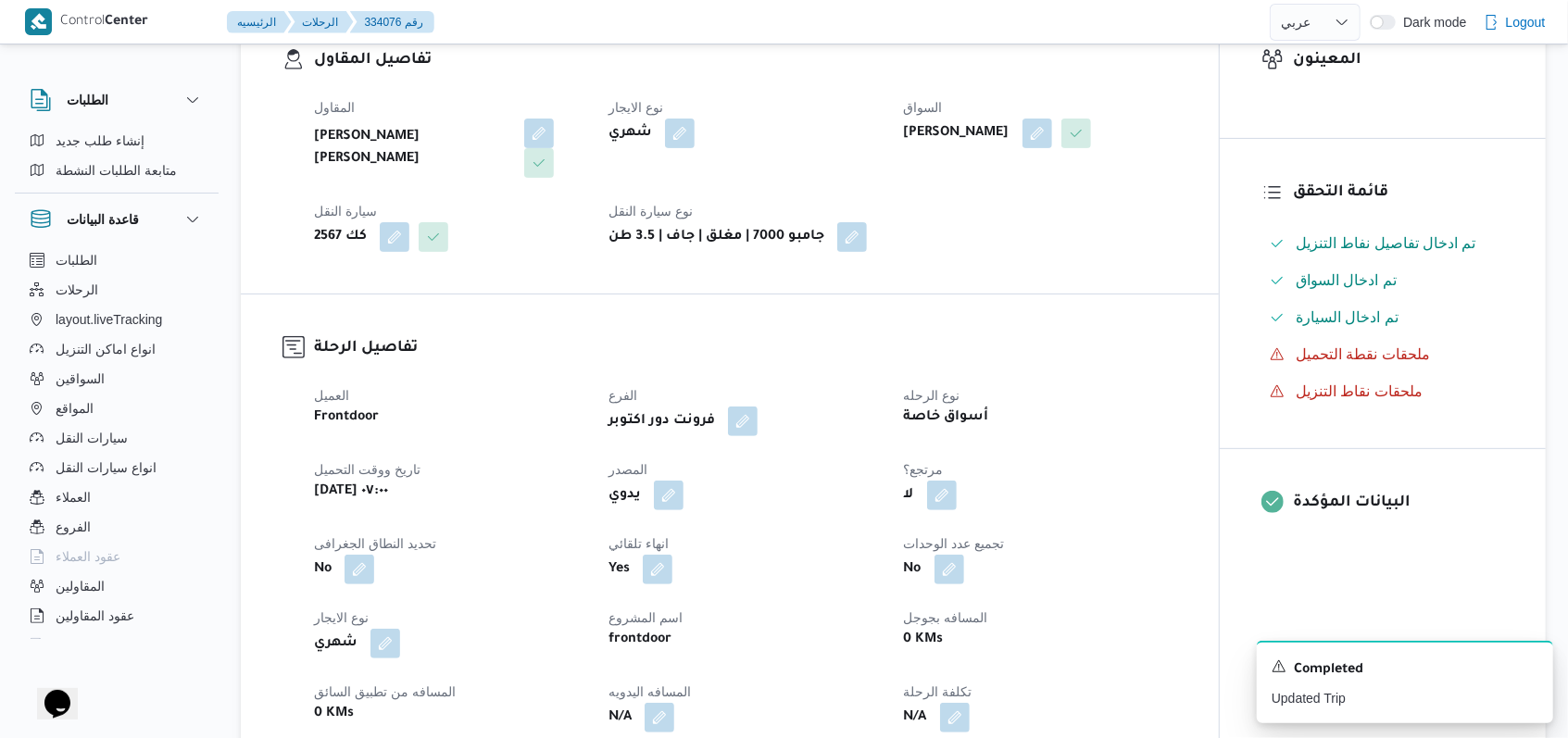
scroll to position [616, 0]
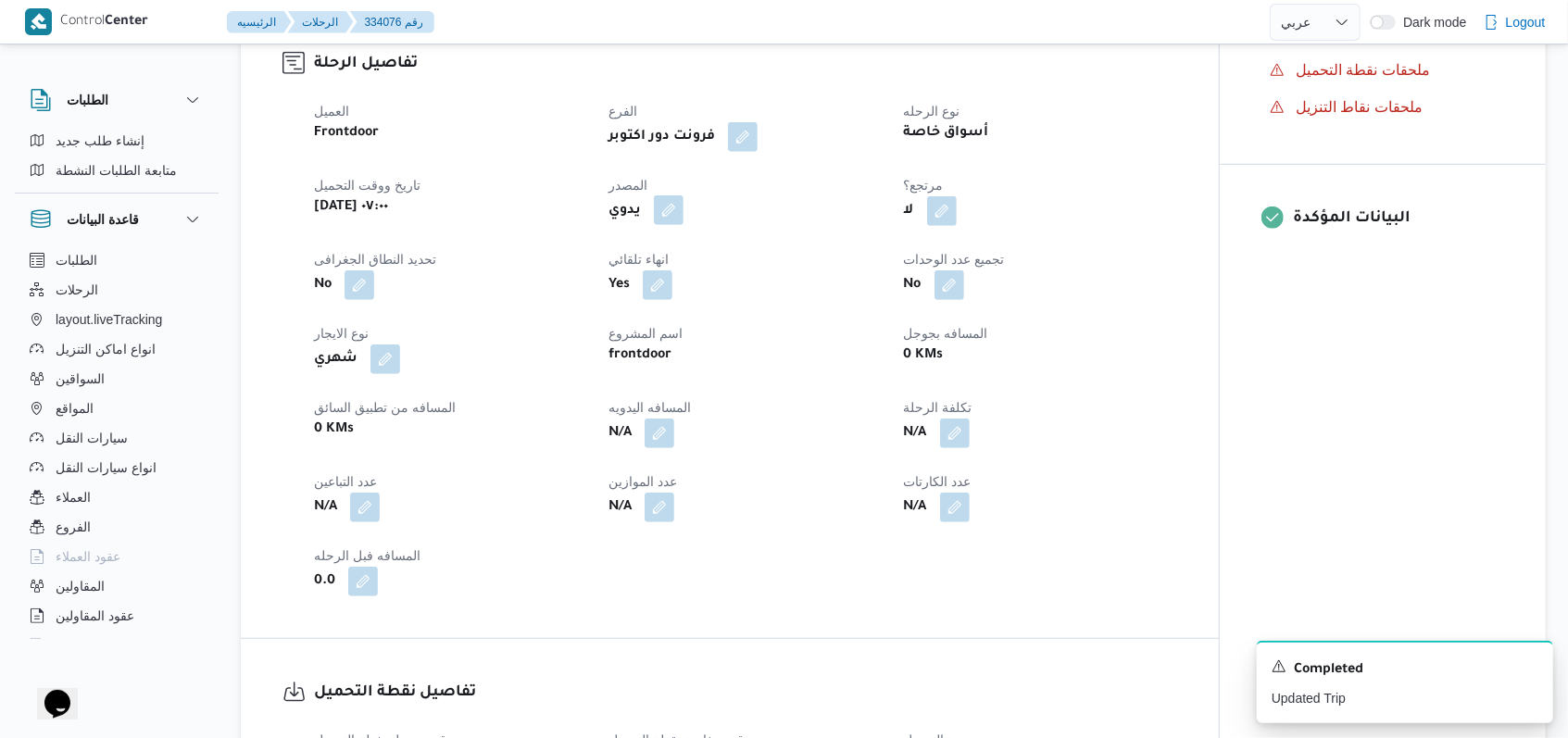
click at [675, 217] on button "button" at bounding box center [667, 210] width 29 height 29
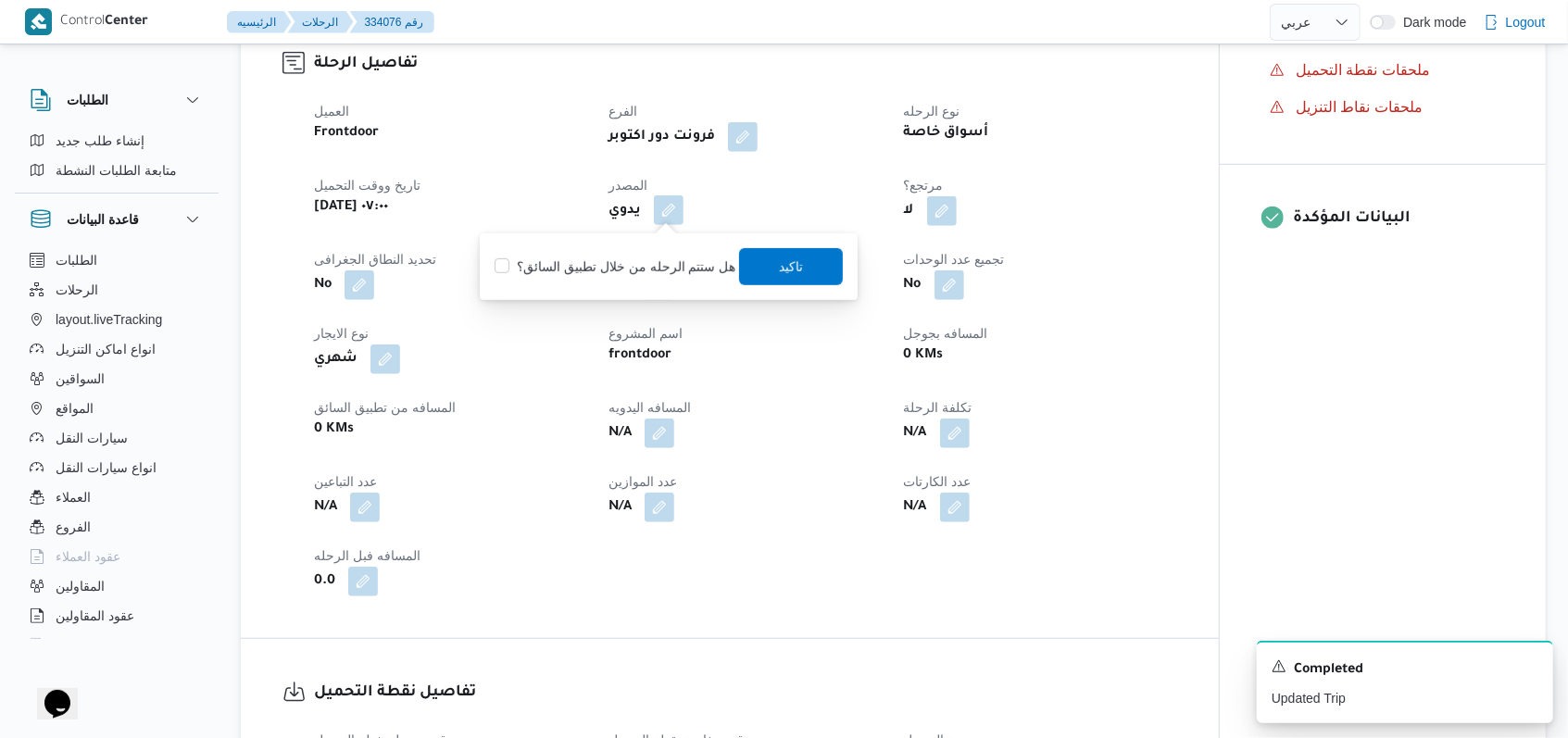
click at [660, 275] on label "هل ستتم الرحله من خلال تطبيق السائق؟" at bounding box center [615, 267] width 241 height 23
checkbox input "true"
click at [816, 270] on span "تاكيد" at bounding box center [791, 266] width 104 height 37
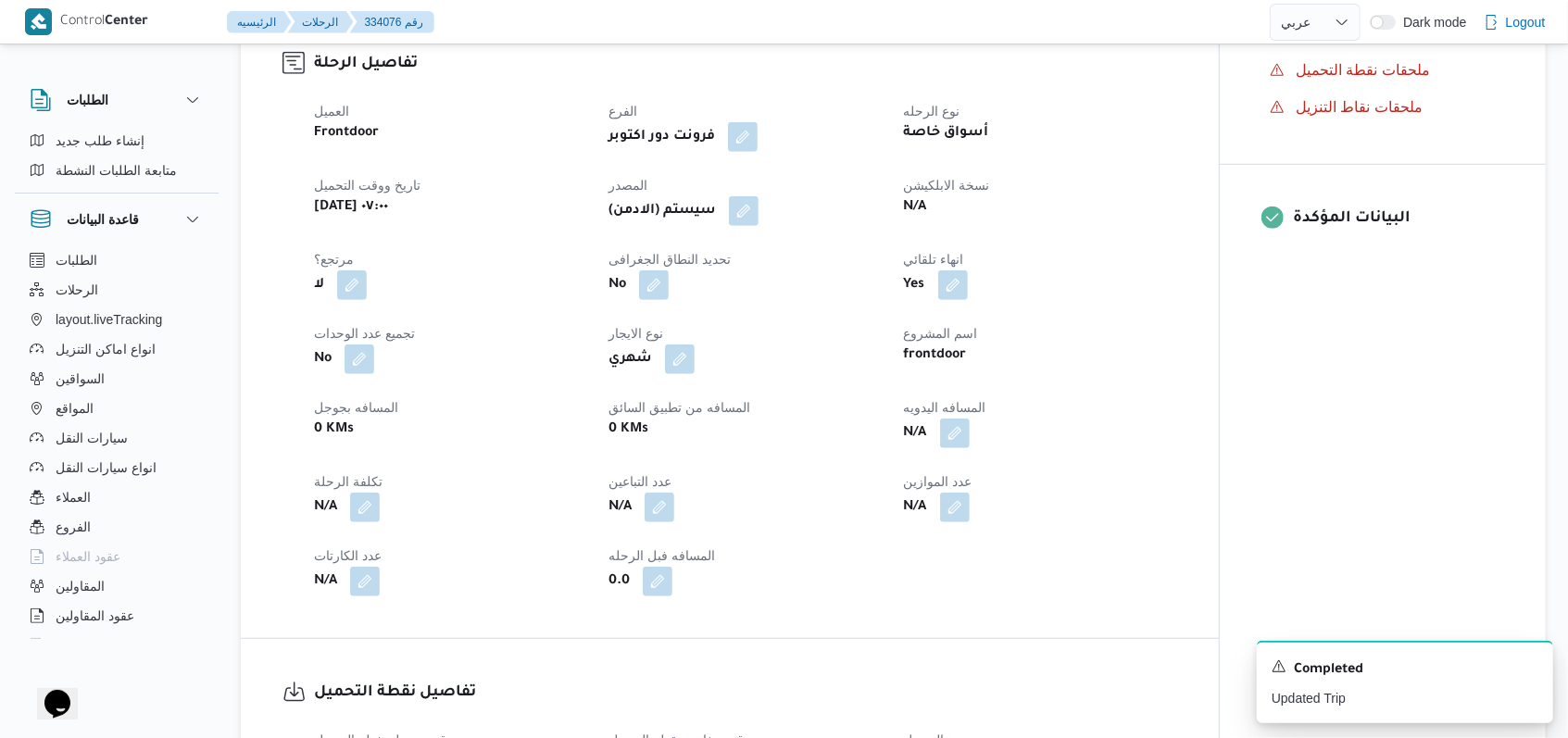
select select "ar"
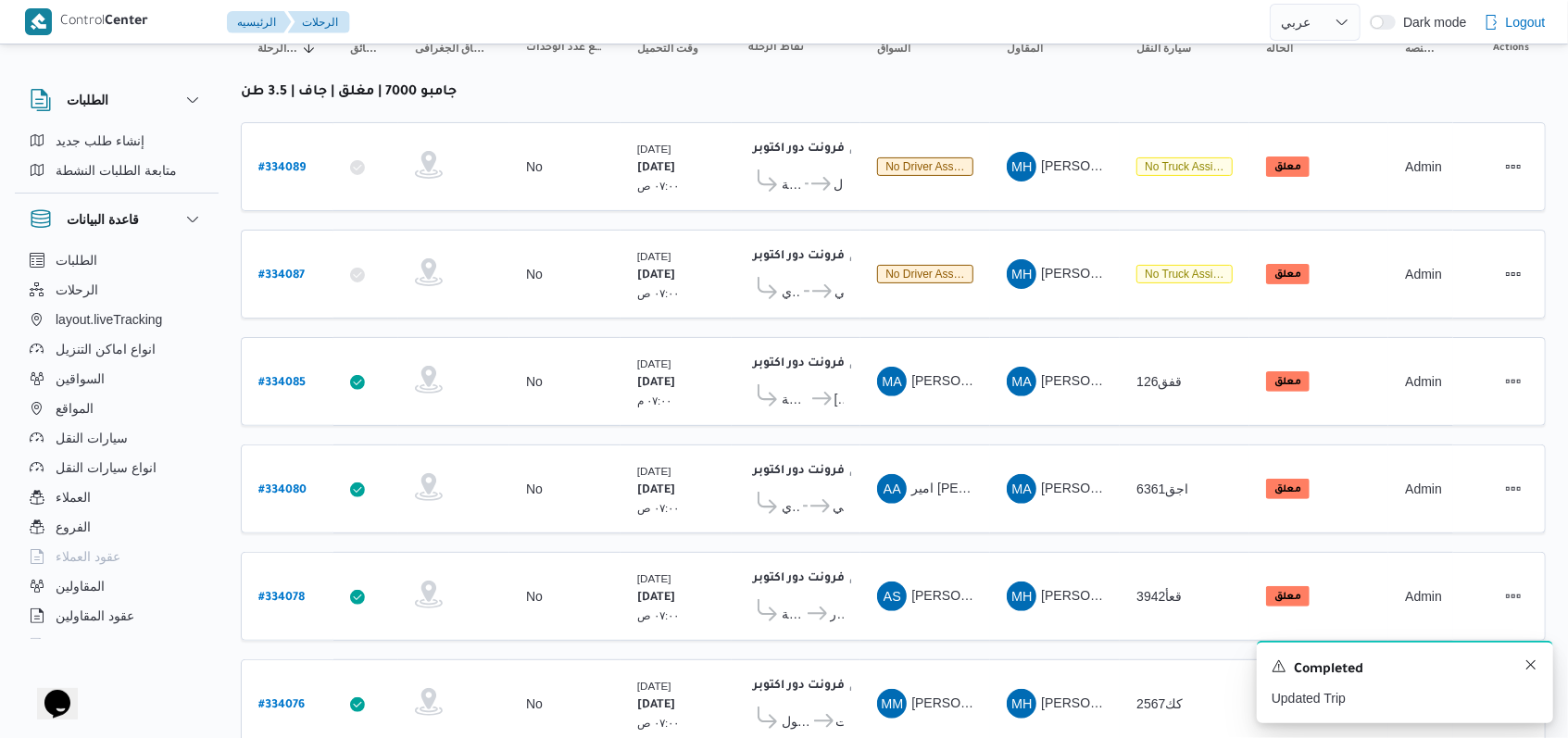
scroll to position [263, 0]
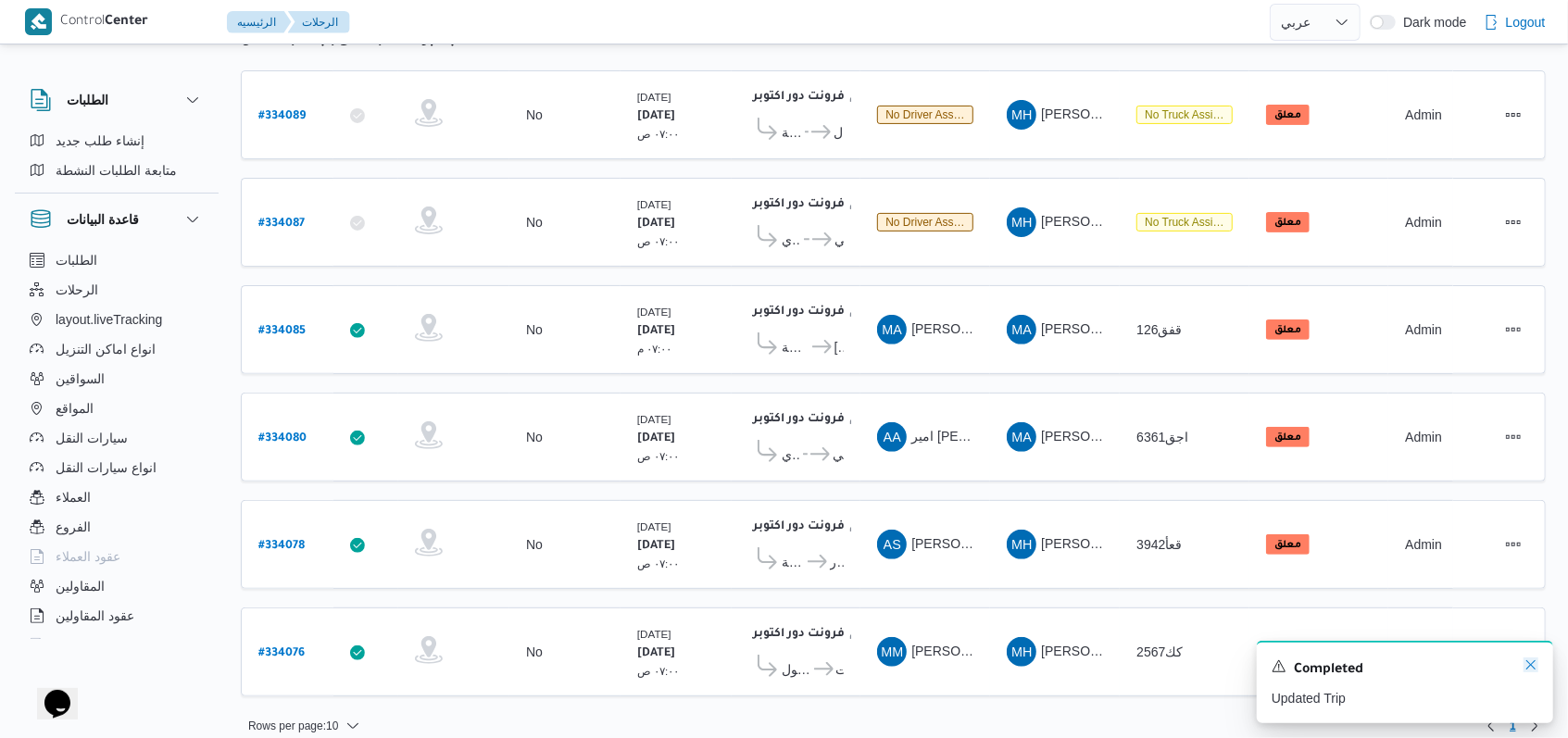
click at [1533, 666] on icon "Dismiss toast" at bounding box center [1530, 664] width 15 height 15
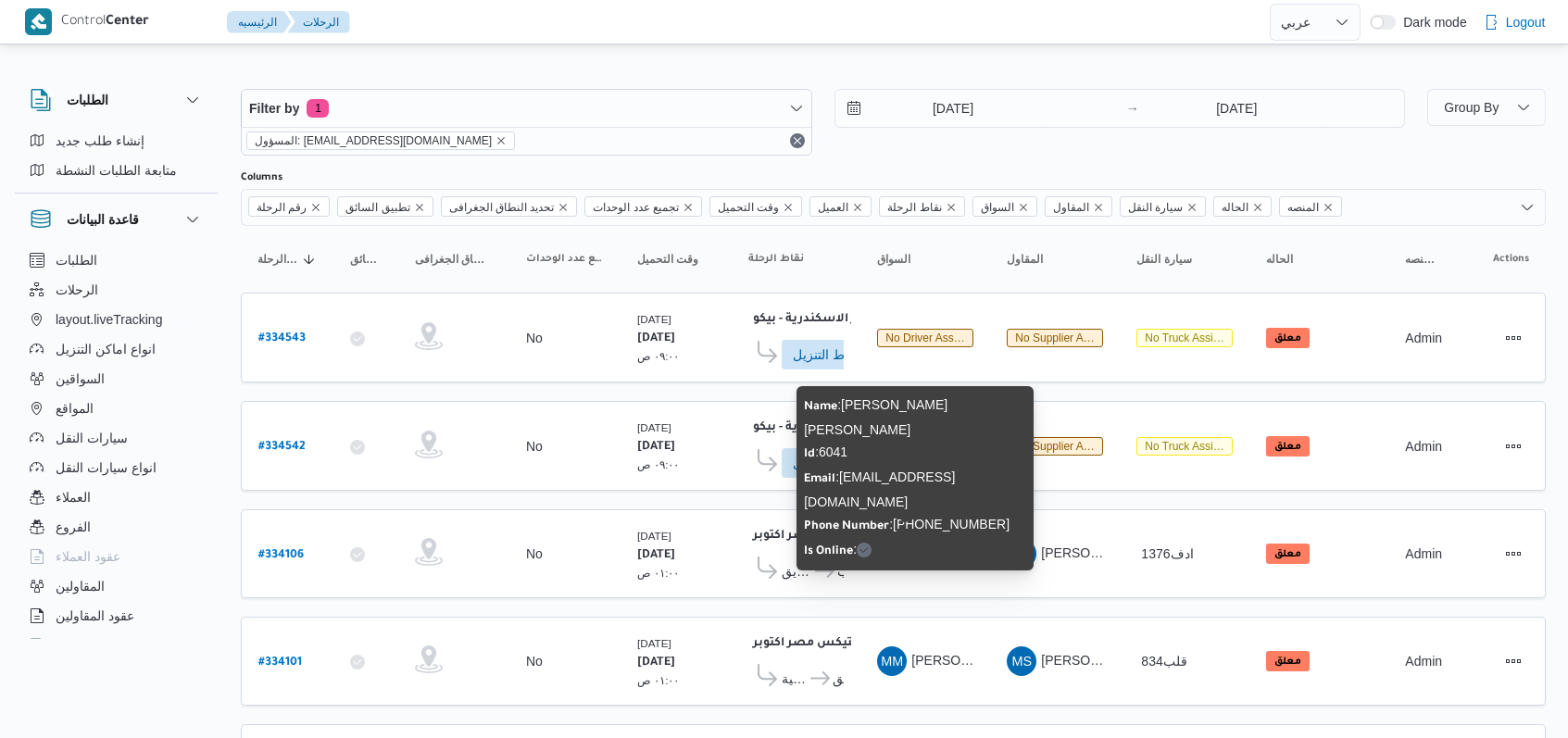
select select "ar"
